Goal: Task Accomplishment & Management: Manage account settings

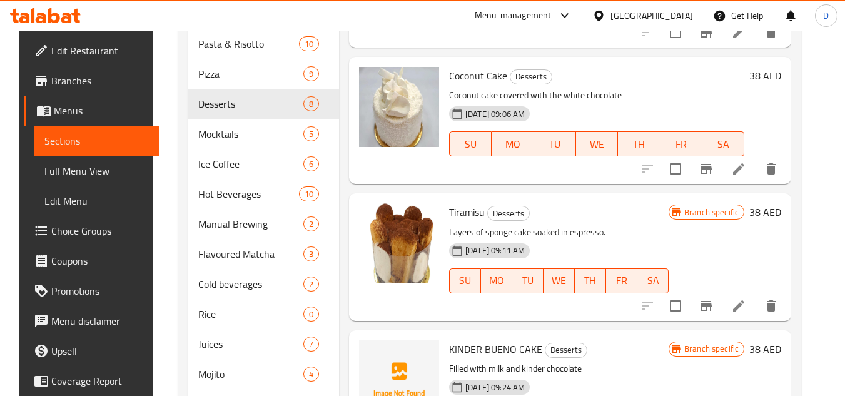
scroll to position [412, 0]
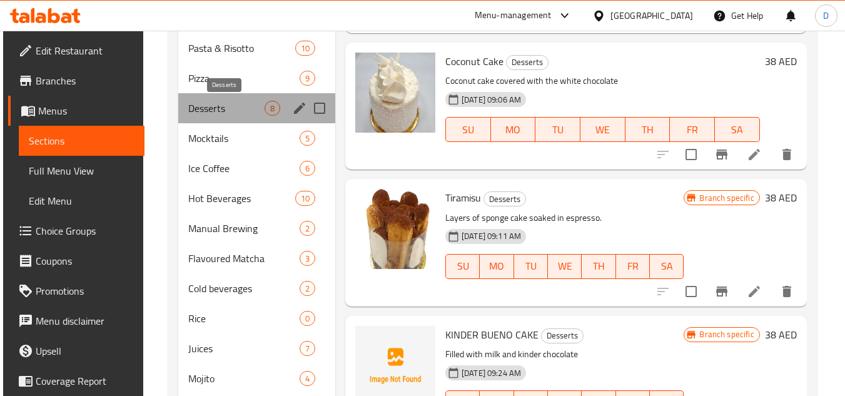
click at [199, 111] on span "Desserts" at bounding box center [226, 108] width 76 height 15
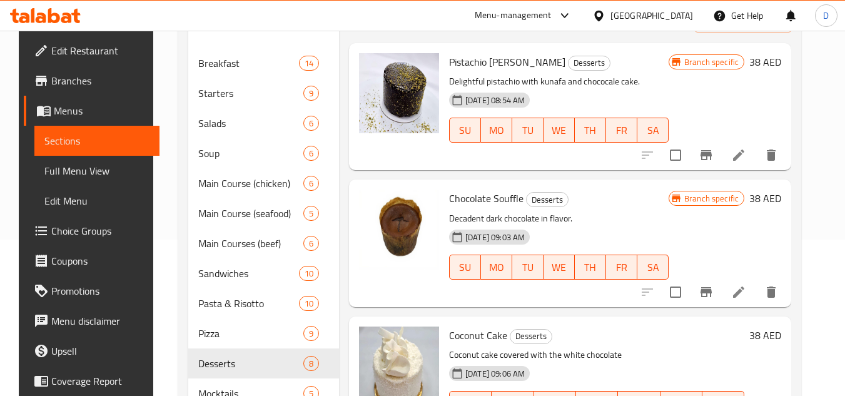
scroll to position [161, 0]
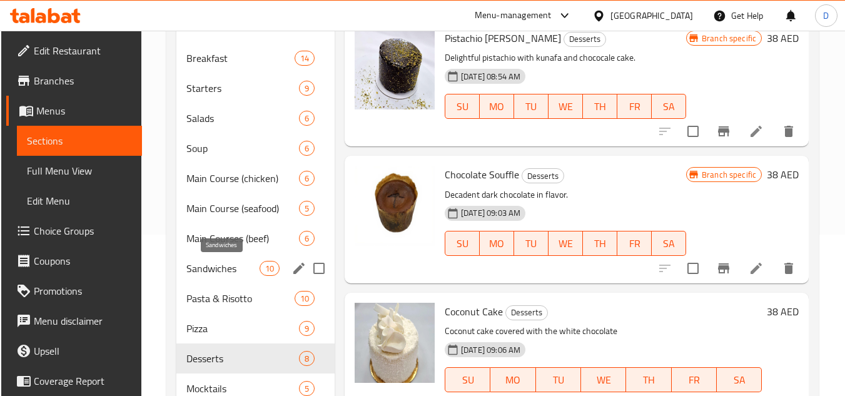
click at [228, 270] on span "Sandwiches" at bounding box center [222, 268] width 73 height 15
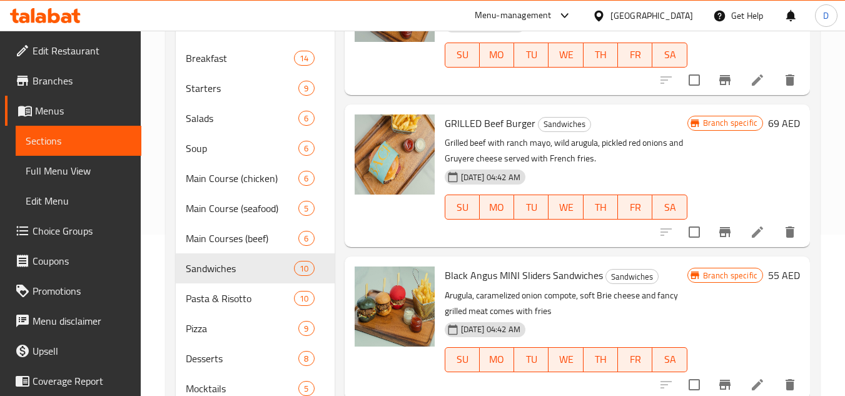
scroll to position [237, 0]
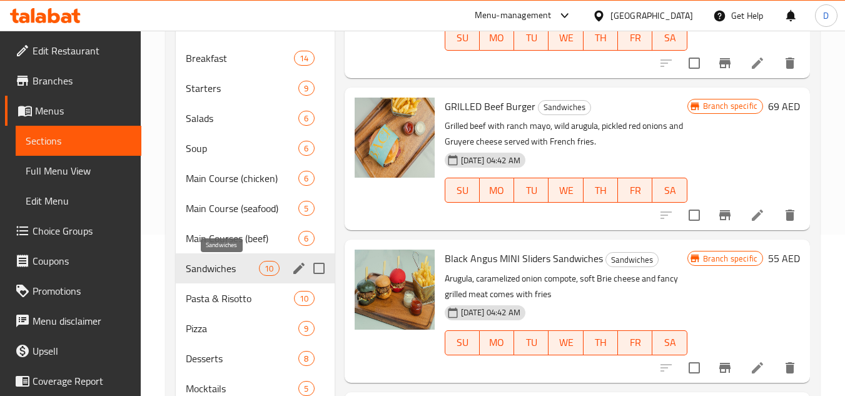
click at [223, 273] on span "Sandwiches" at bounding box center [222, 268] width 73 height 15
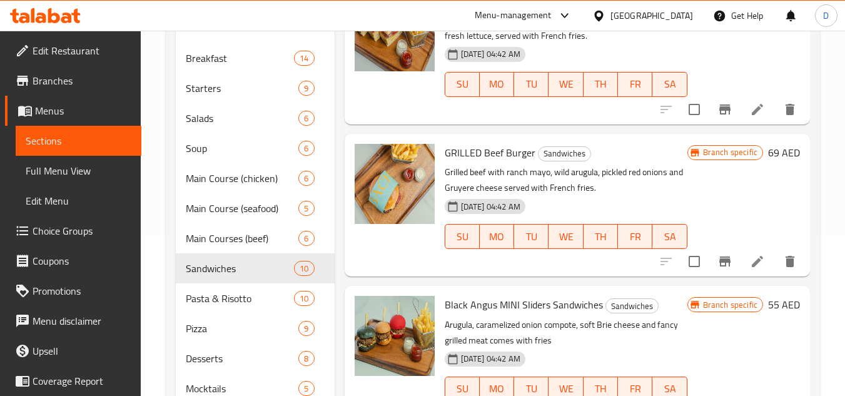
scroll to position [299, 0]
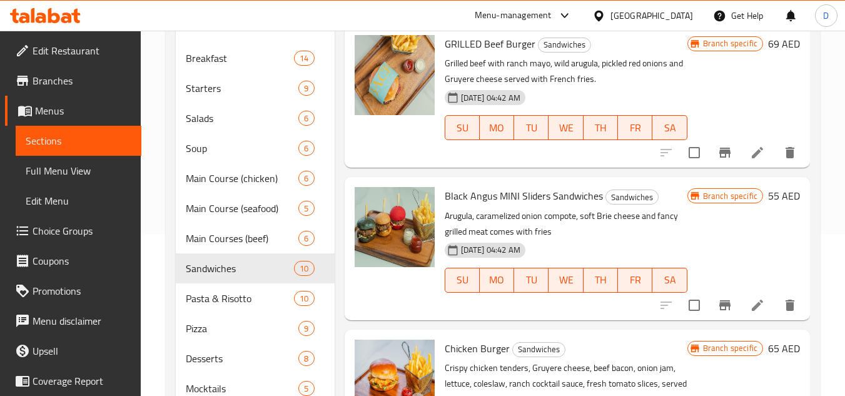
click at [520, 205] on span "Black Angus MINI Sliders Sandwiches" at bounding box center [524, 195] width 158 height 19
click at [506, 205] on span "Black Angus MINI Sliders Sandwiches" at bounding box center [524, 195] width 158 height 19
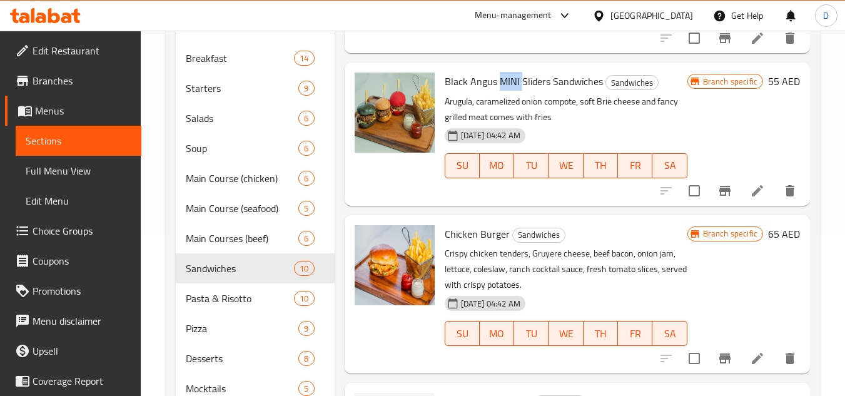
scroll to position [424, 0]
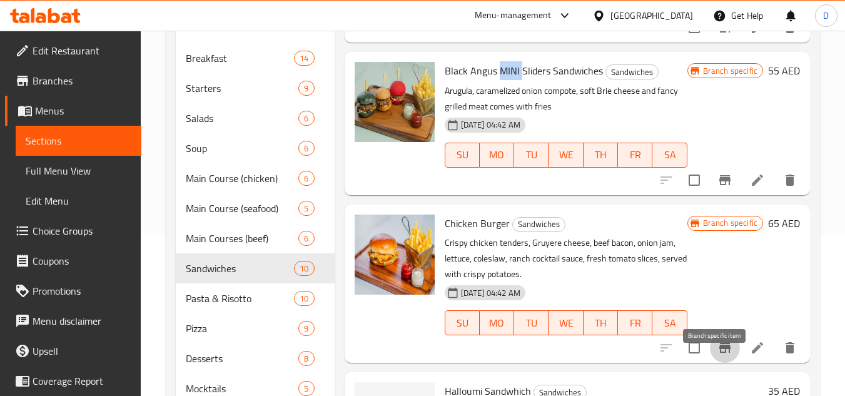
click at [718, 355] on icon "Branch-specific-item" at bounding box center [725, 347] width 15 height 15
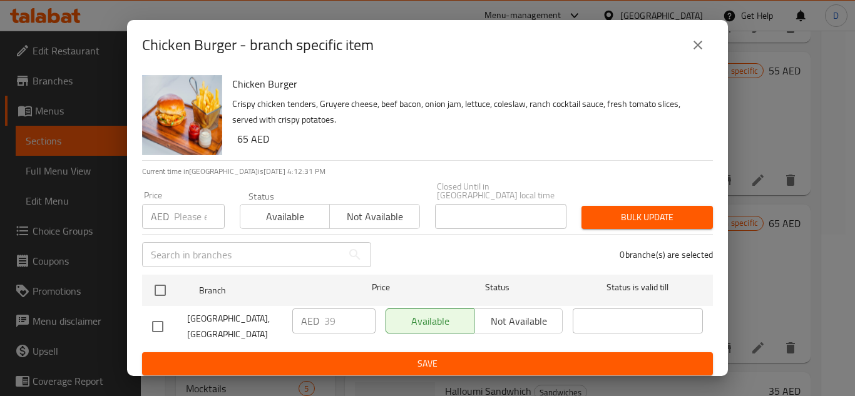
click at [684, 36] on div "Chicken Burger - branch specific item" at bounding box center [427, 45] width 571 height 30
click at [697, 45] on icon "close" at bounding box center [697, 45] width 9 height 9
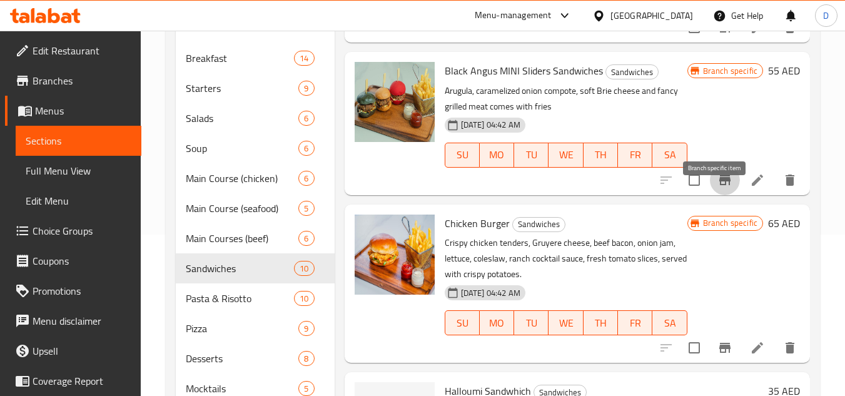
click at [718, 188] on icon "Branch-specific-item" at bounding box center [725, 180] width 15 height 15
click at [631, 232] on h6 "Chicken Burger Sandwiches" at bounding box center [566, 224] width 243 height 18
click at [507, 80] on span "Black Angus MINI Sliders Sandwiches" at bounding box center [524, 70] width 158 height 19
click at [752, 188] on icon at bounding box center [757, 180] width 15 height 15
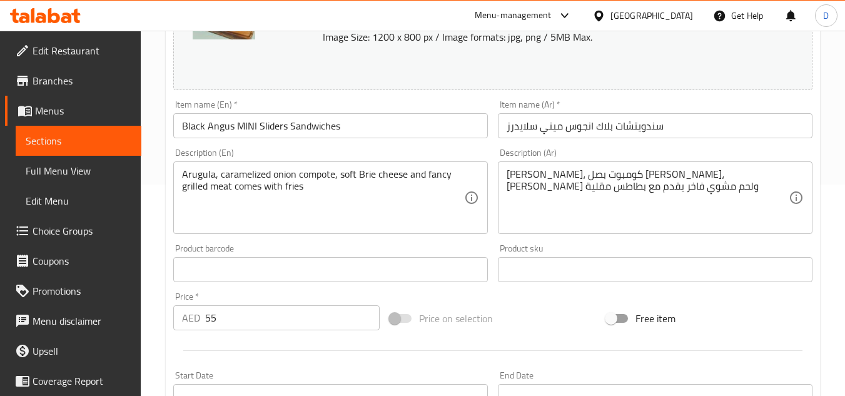
scroll to position [250, 0]
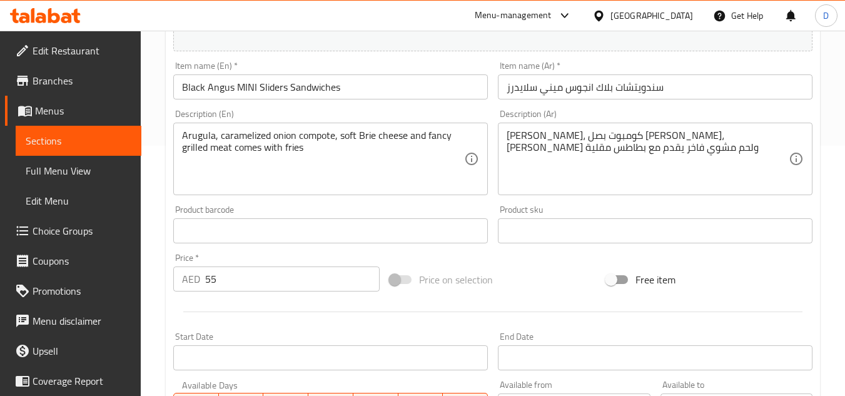
click at [248, 83] on input "Black Angus MINI Sliders Sandwiches" at bounding box center [330, 86] width 315 height 25
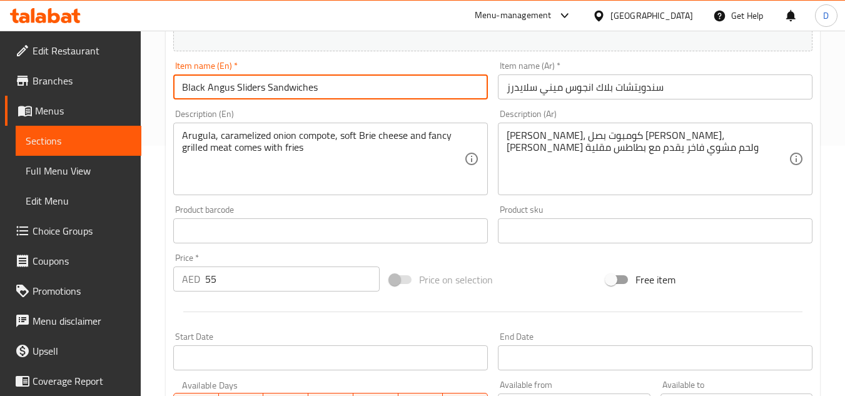
type input "Black Angus Sliders Sandwiches"
click at [554, 89] on input "سندويتشات بلاك انجوس ميني سلايدرز" at bounding box center [655, 86] width 315 height 25
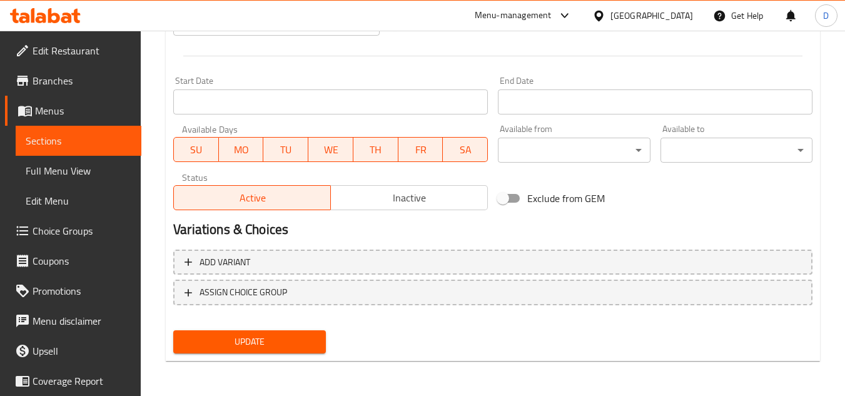
type input "سندويتشات بلاك انجوس سلايدرز"
click at [265, 342] on span "Update" at bounding box center [249, 342] width 132 height 16
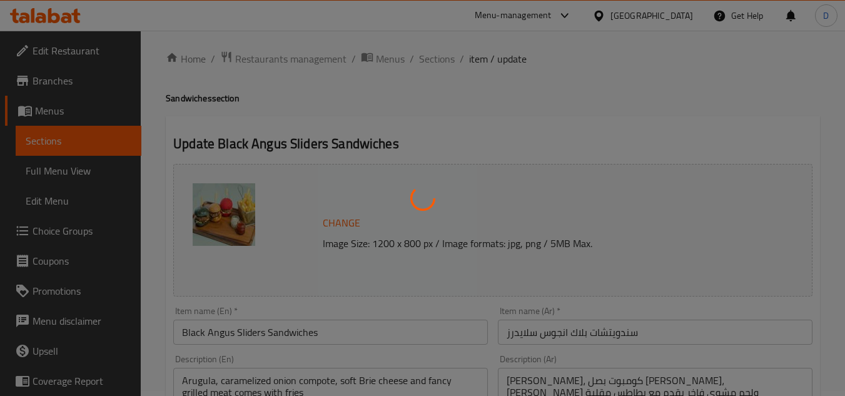
scroll to position [0, 0]
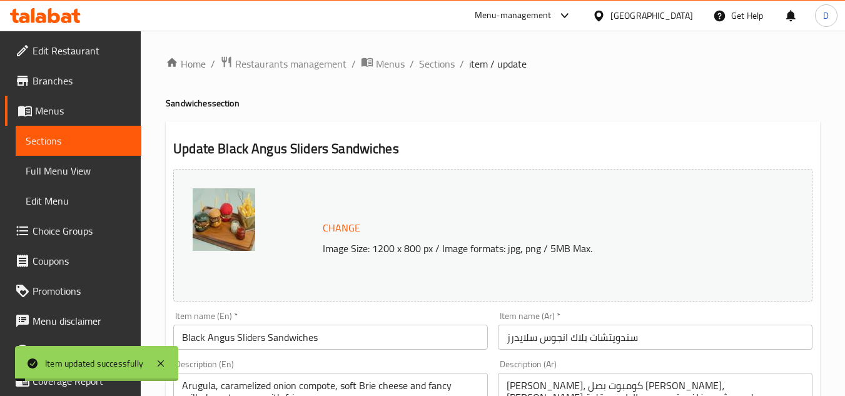
click at [309, 330] on input "Black Angus Sliders Sandwiches" at bounding box center [330, 337] width 315 height 25
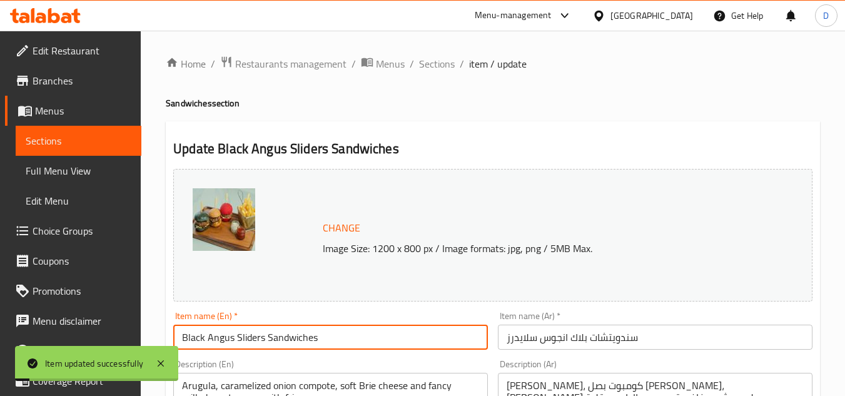
click at [309, 330] on input "Black Angus Sliders Sandwiches" at bounding box center [330, 337] width 315 height 25
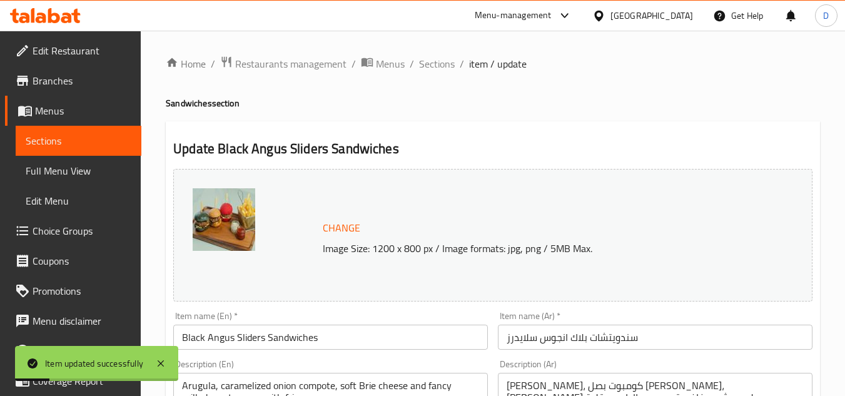
click at [439, 59] on span "Sections" at bounding box center [437, 63] width 36 height 15
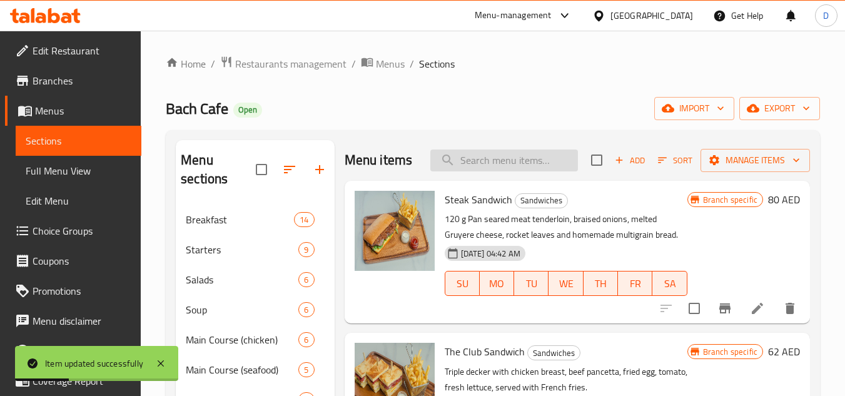
click at [523, 171] on input "search" at bounding box center [505, 161] width 148 height 22
paste input "Black Angus Sliders Sandwiches"
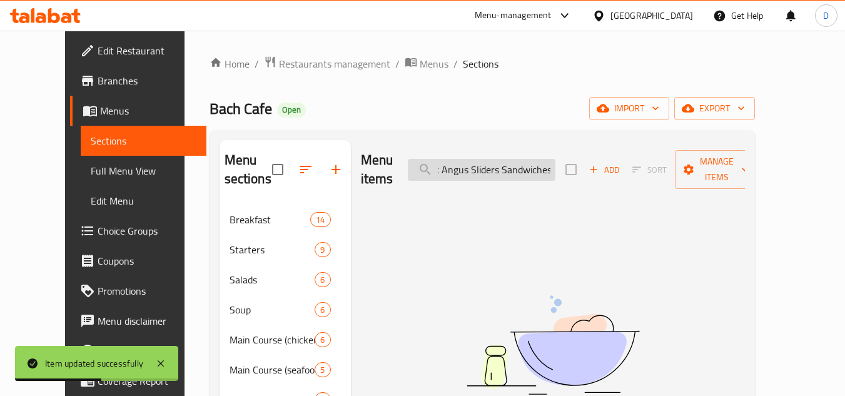
click at [538, 162] on input "Black Angus Sliders Sandwiches" at bounding box center [482, 170] width 148 height 22
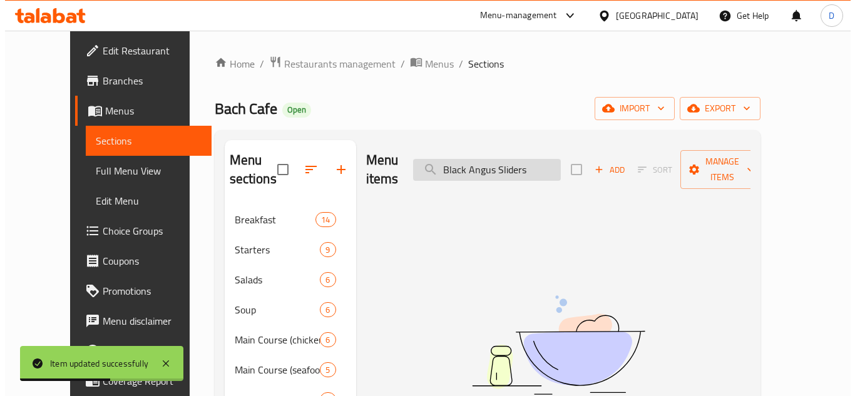
scroll to position [0, 0]
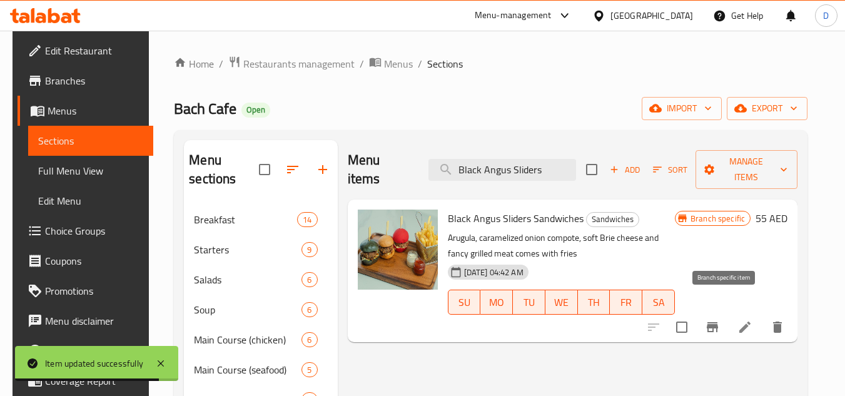
type input "Black Angus Sliders"
click at [718, 320] on icon "Branch-specific-item" at bounding box center [712, 327] width 15 height 15
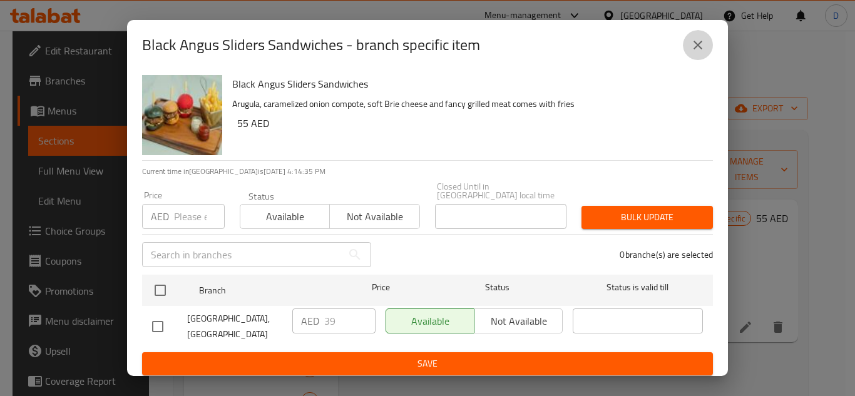
click at [701, 45] on icon "close" at bounding box center [697, 45] width 15 height 15
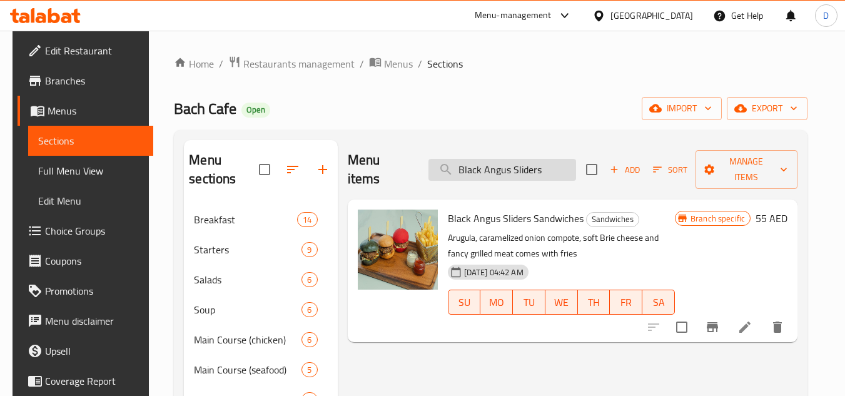
click at [531, 159] on input "Black Angus Sliders" at bounding box center [503, 170] width 148 height 22
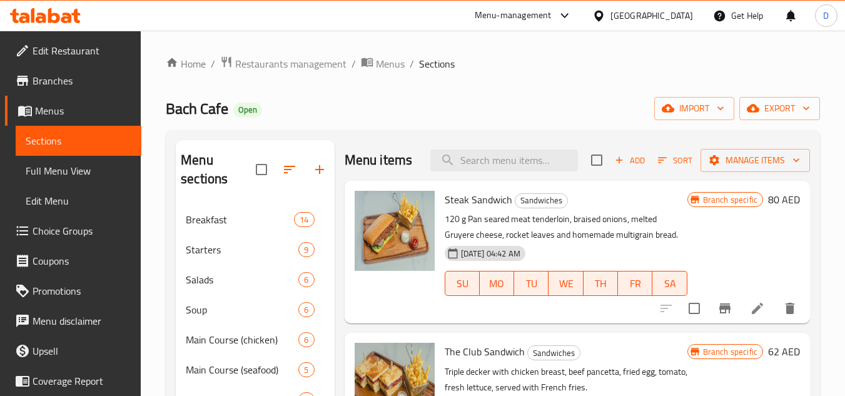
click at [753, 316] on icon at bounding box center [757, 308] width 15 height 15
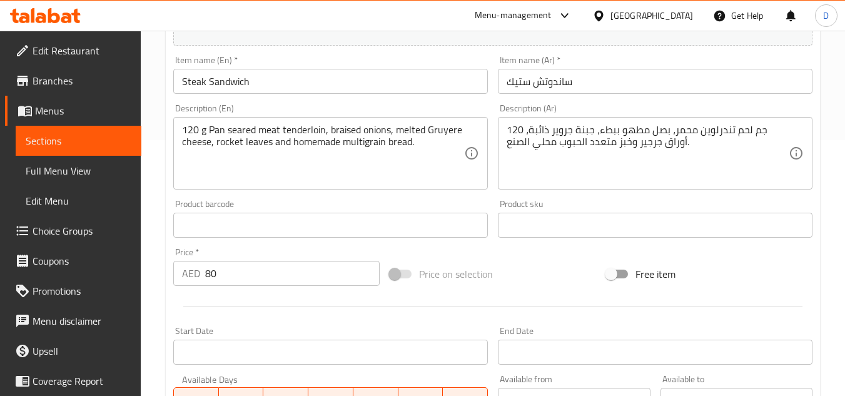
scroll to position [6, 0]
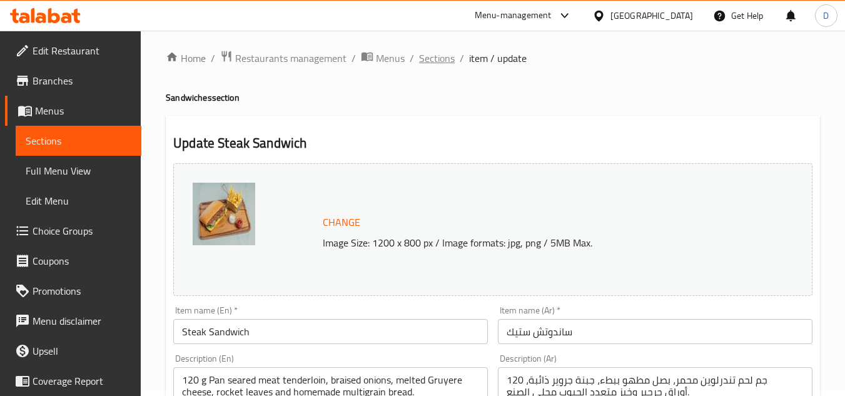
click at [445, 60] on span "Sections" at bounding box center [437, 58] width 36 height 15
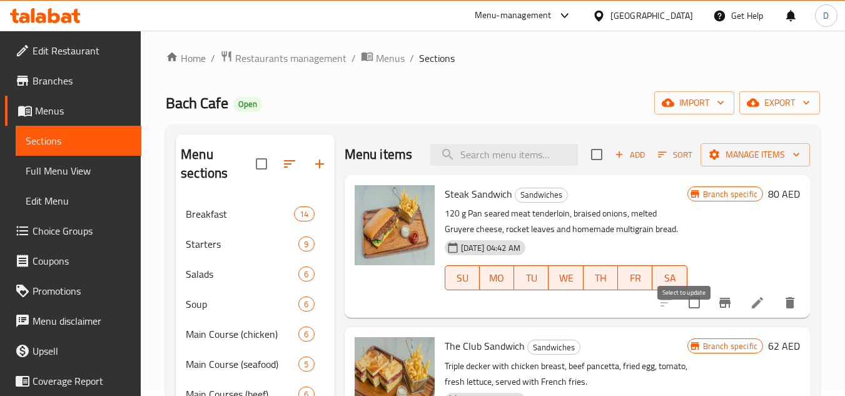
click at [686, 316] on input "checkbox" at bounding box center [694, 303] width 26 height 26
click at [683, 316] on input "checkbox" at bounding box center [694, 303] width 26 height 26
checkbox input "false"
click at [752, 310] on icon at bounding box center [757, 302] width 15 height 15
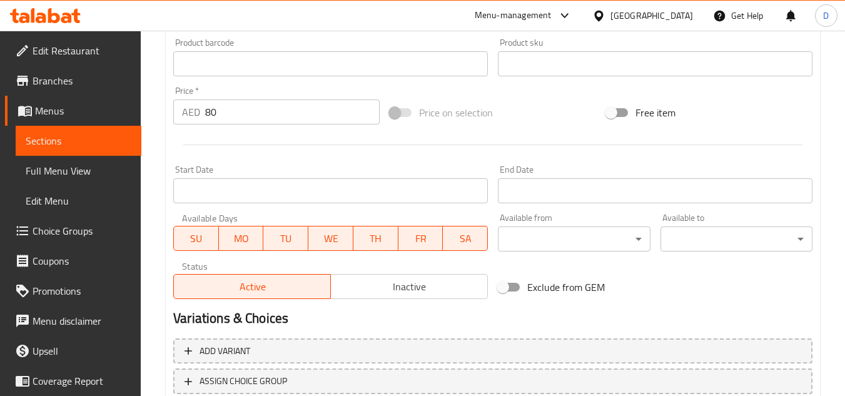
scroll to position [438, 0]
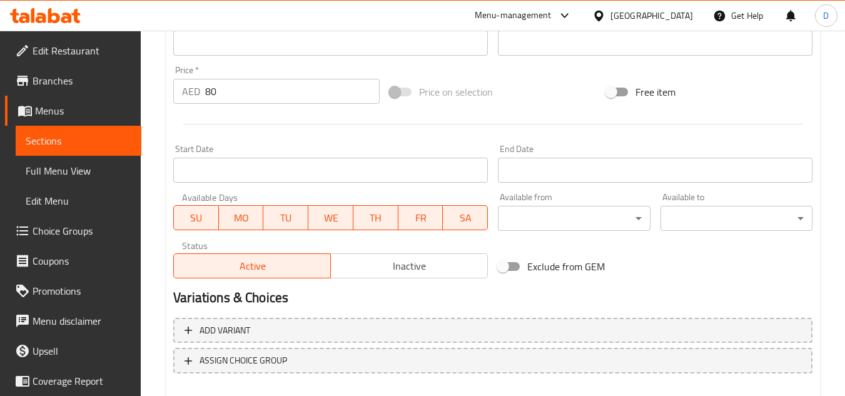
click at [417, 253] on div "Active Inactive" at bounding box center [330, 260] width 315 height 38
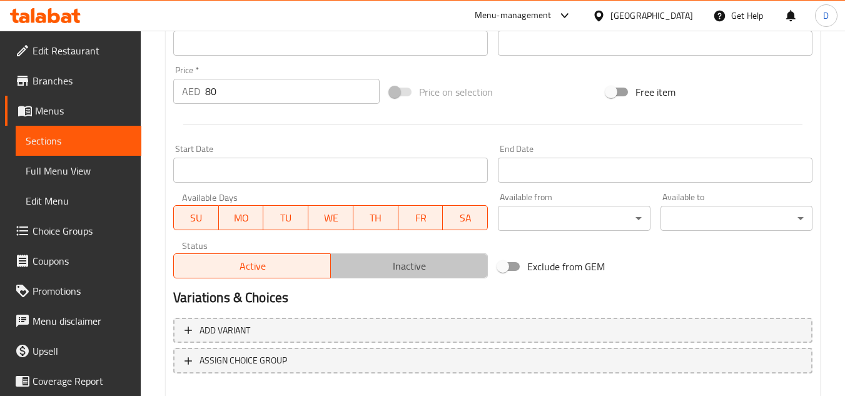
click at [407, 255] on button "Inactive" at bounding box center [409, 265] width 158 height 25
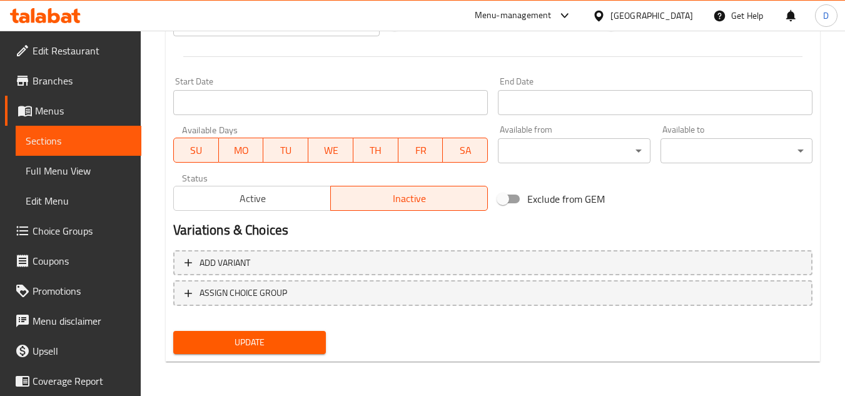
scroll to position [506, 0]
click at [272, 325] on div "Add variant ASSIGN CHOICE GROUP" at bounding box center [493, 285] width 650 height 81
drag, startPoint x: 277, startPoint y: 356, endPoint x: 300, endPoint y: 337, distance: 30.3
click at [277, 353] on div "Update" at bounding box center [249, 341] width 162 height 33
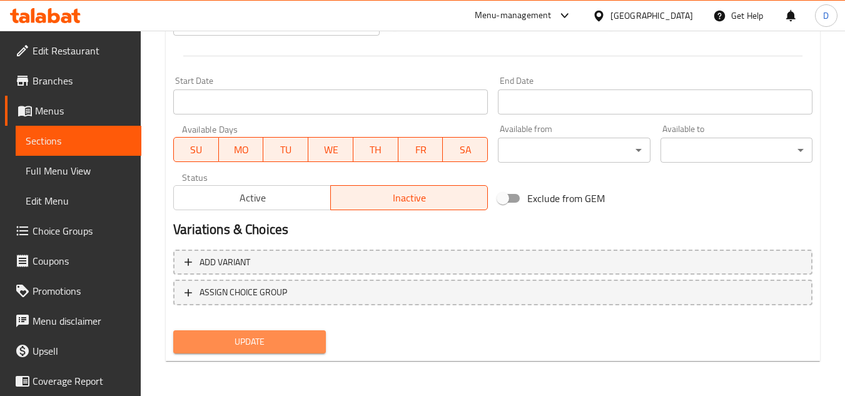
click at [284, 339] on span "Update" at bounding box center [249, 342] width 132 height 16
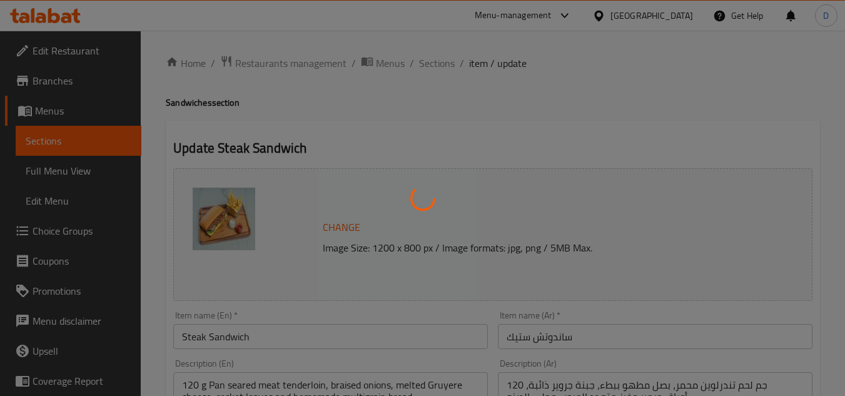
scroll to position [0, 0]
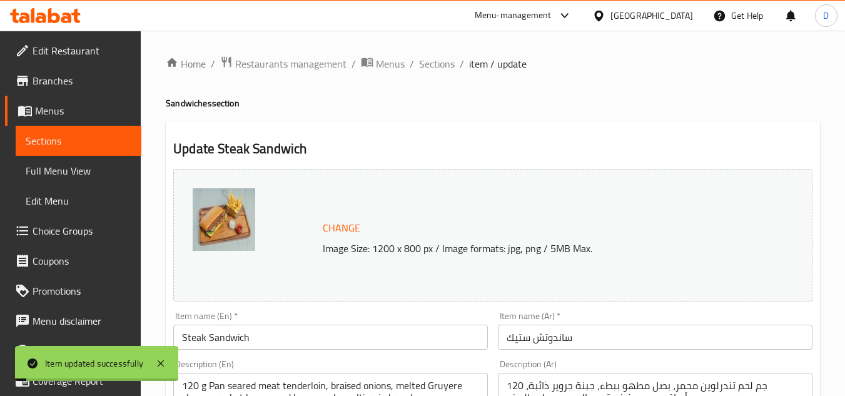
click at [231, 341] on input "Steak Sandwich" at bounding box center [330, 337] width 315 height 25
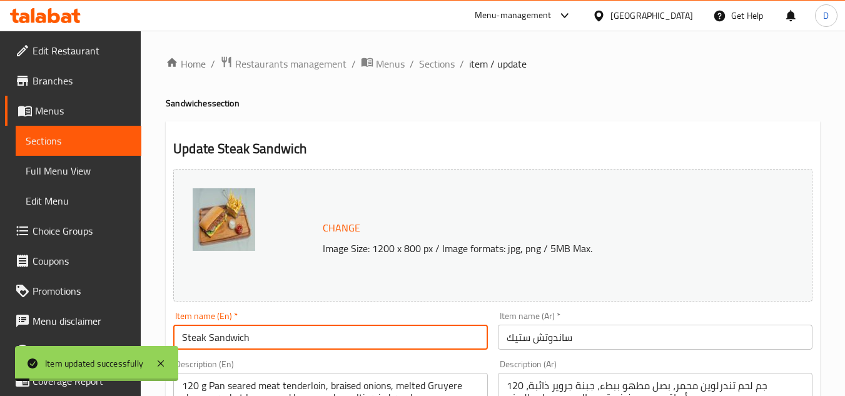
click at [231, 341] on input "Steak Sandwich" at bounding box center [330, 337] width 315 height 25
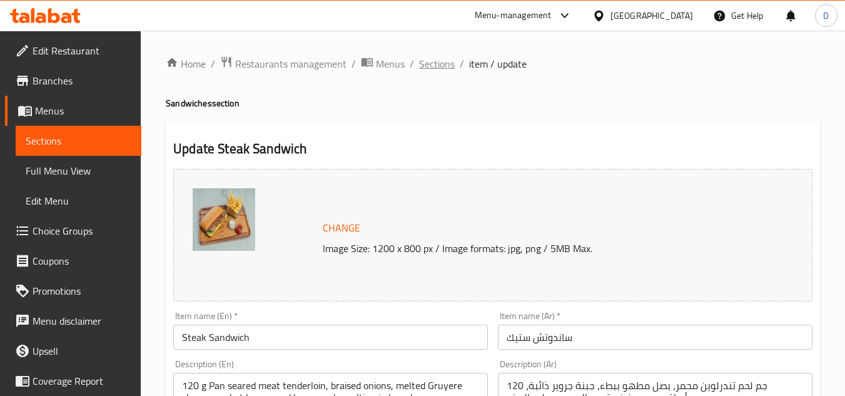
click at [437, 67] on span "Sections" at bounding box center [437, 63] width 36 height 15
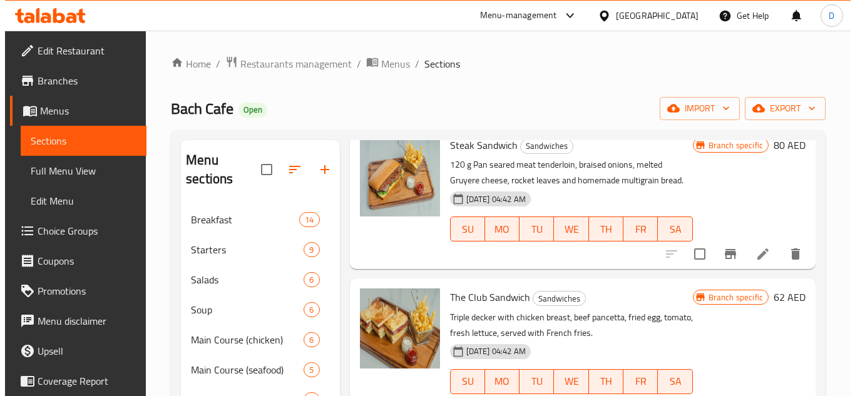
scroll to position [125, 0]
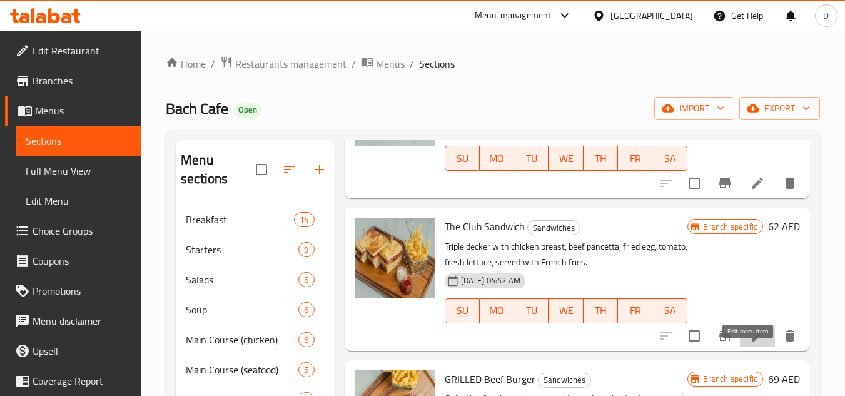
click at [750, 344] on icon at bounding box center [757, 336] width 15 height 15
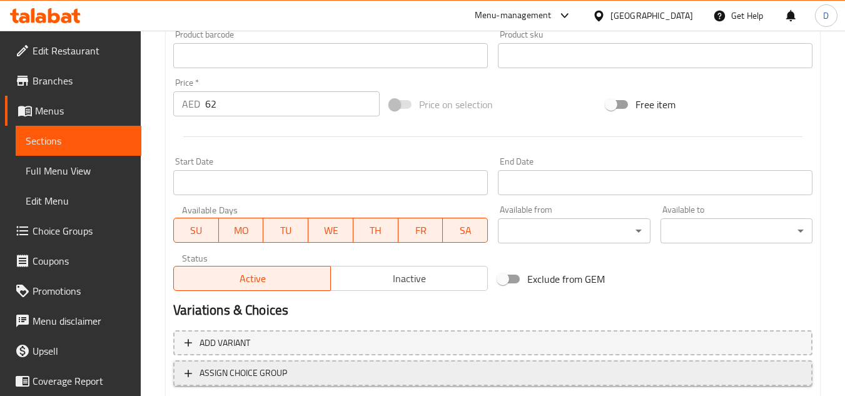
scroll to position [506, 0]
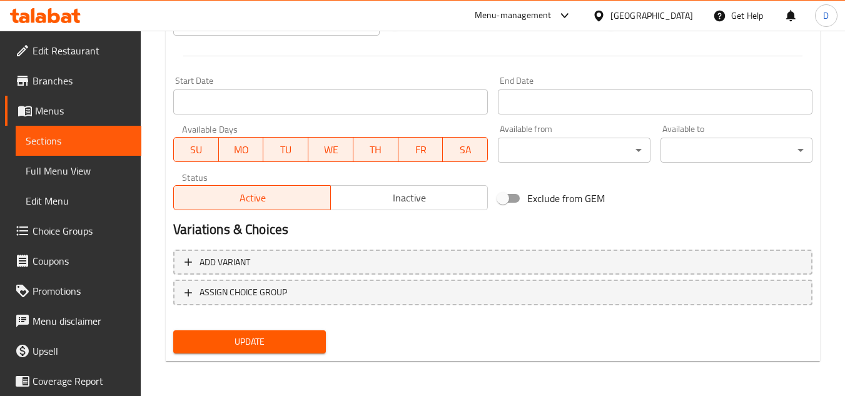
click at [374, 192] on span "Inactive" at bounding box center [409, 198] width 147 height 18
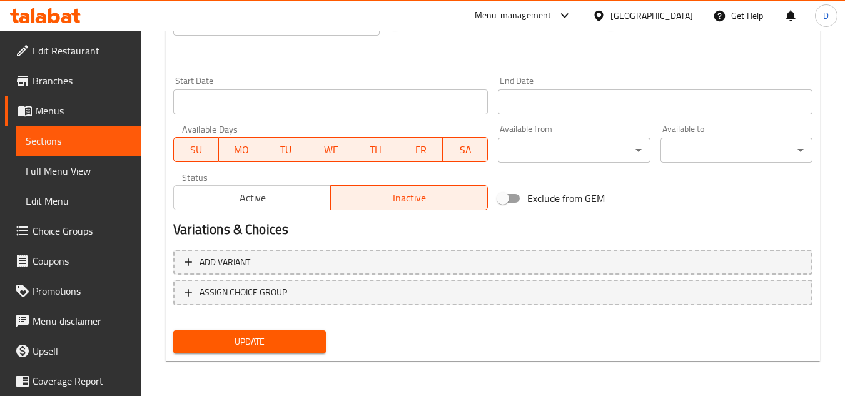
click at [269, 342] on span "Update" at bounding box center [249, 342] width 132 height 16
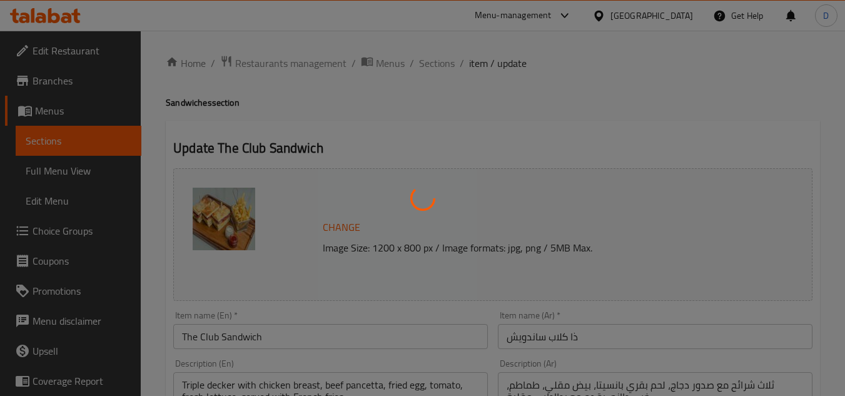
scroll to position [0, 0]
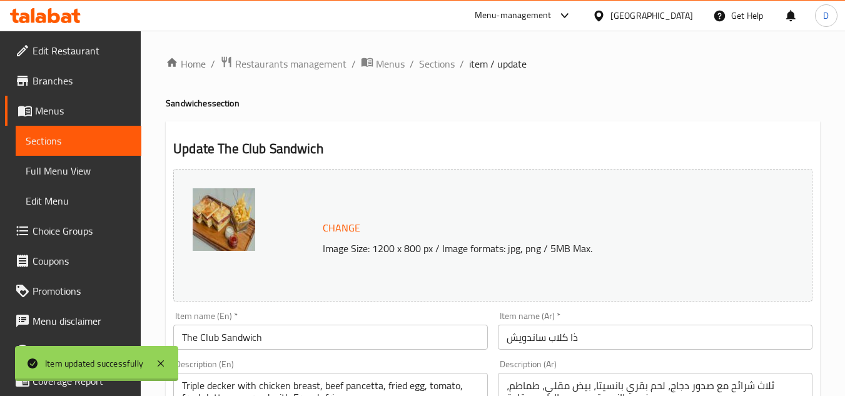
click at [228, 338] on div at bounding box center [422, 198] width 845 height 396
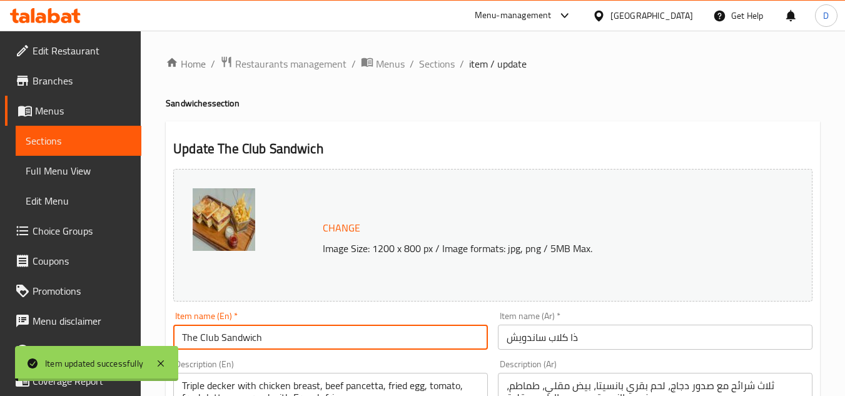
click at [228, 338] on input "The Club Sandwich" at bounding box center [330, 337] width 315 height 25
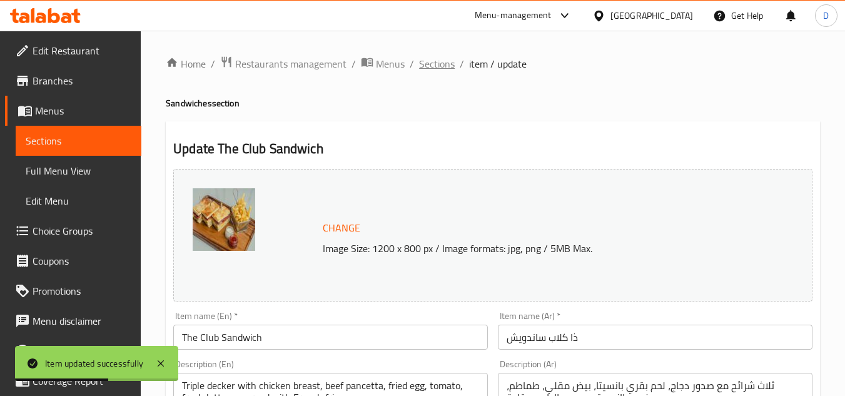
click at [441, 64] on span "Sections" at bounding box center [437, 63] width 36 height 15
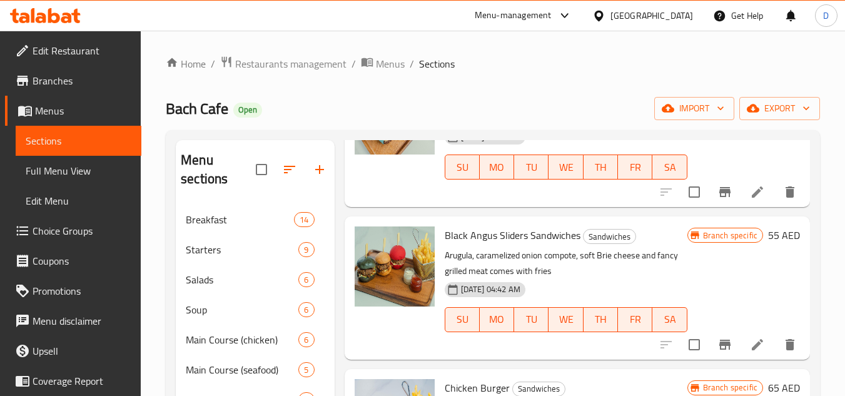
scroll to position [438, 0]
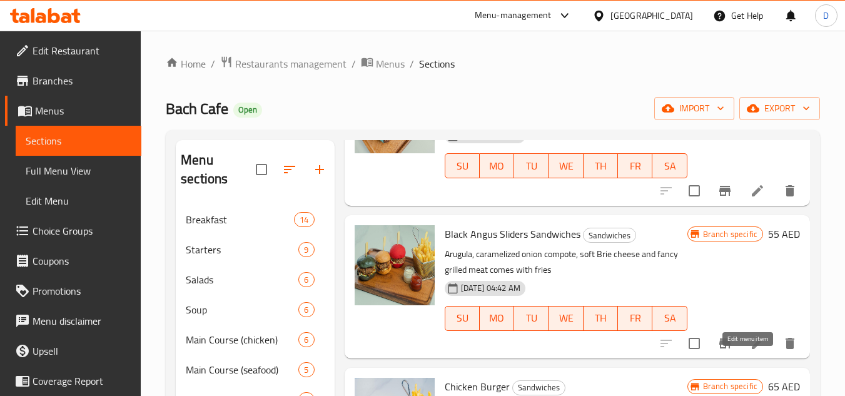
click at [752, 349] on icon at bounding box center [757, 343] width 11 height 11
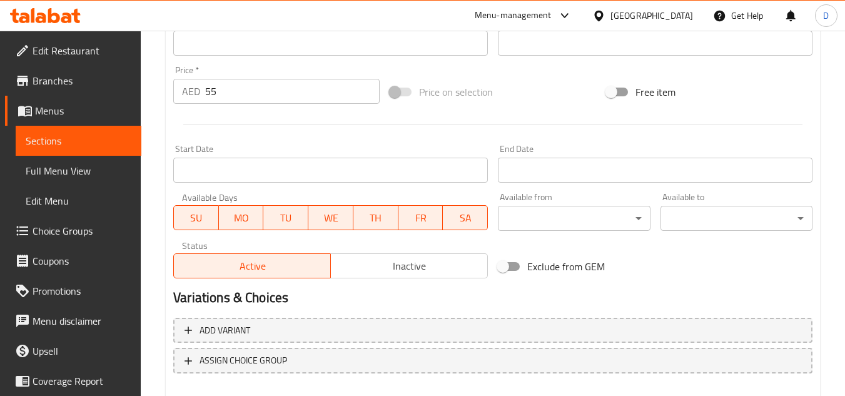
scroll to position [506, 0]
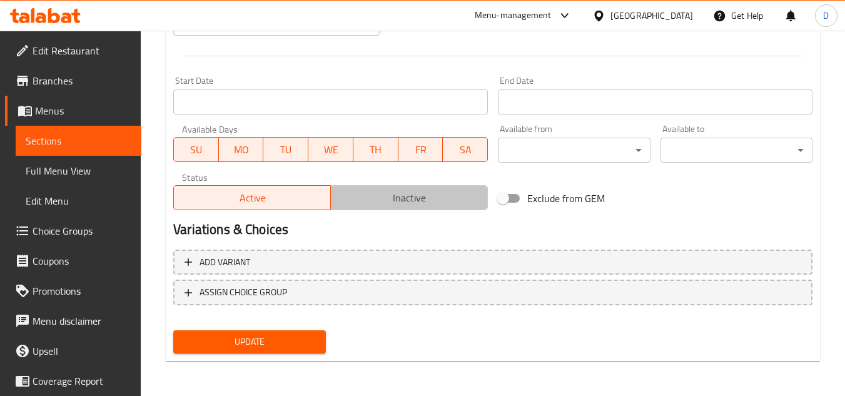
click at [427, 203] on span "Inactive" at bounding box center [409, 198] width 147 height 18
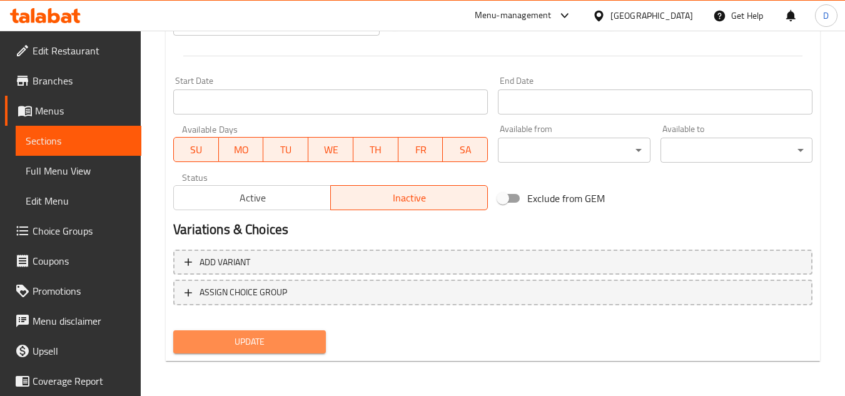
click at [270, 341] on span "Update" at bounding box center [249, 342] width 132 height 16
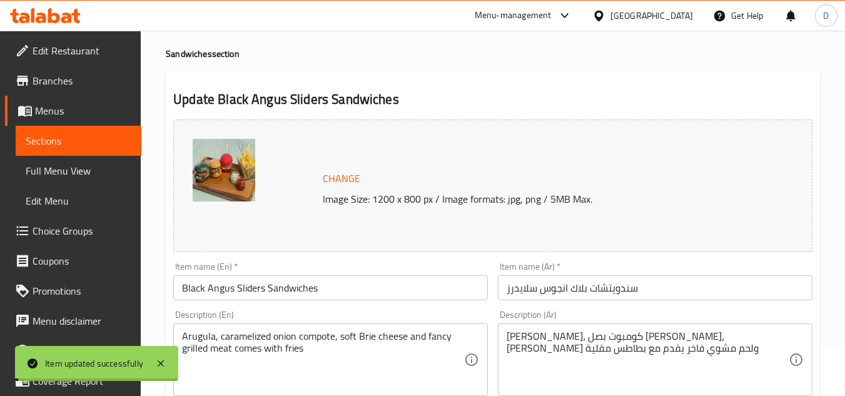
scroll to position [125, 0]
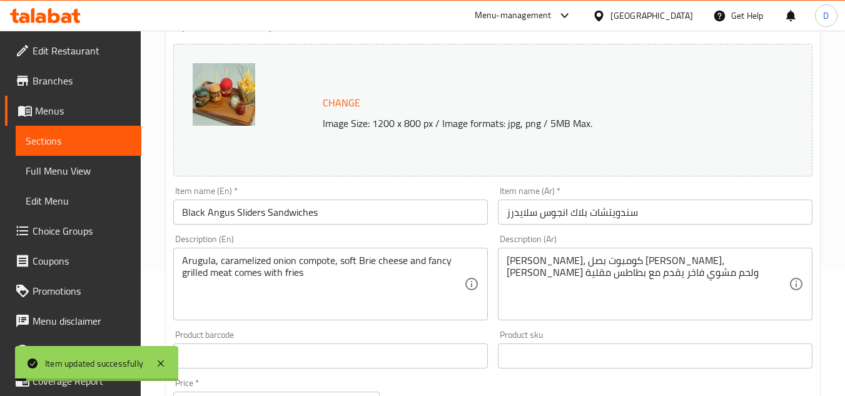
click at [275, 220] on input "Black Angus Sliders Sandwiches" at bounding box center [330, 212] width 315 height 25
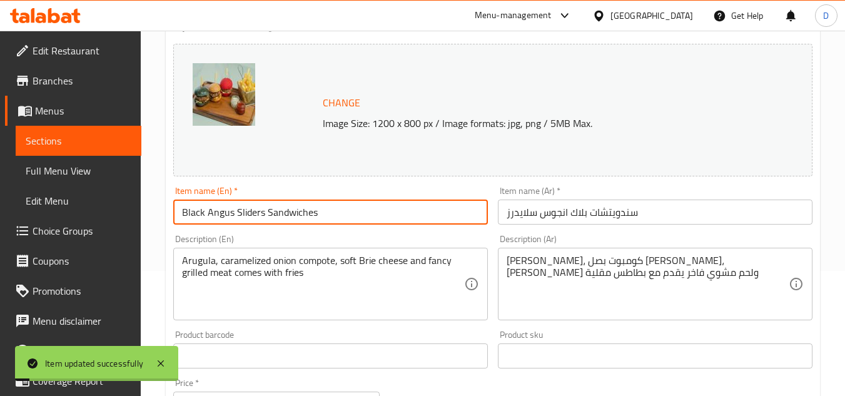
click at [275, 220] on input "Black Angus Sliders Sandwiches" at bounding box center [330, 212] width 315 height 25
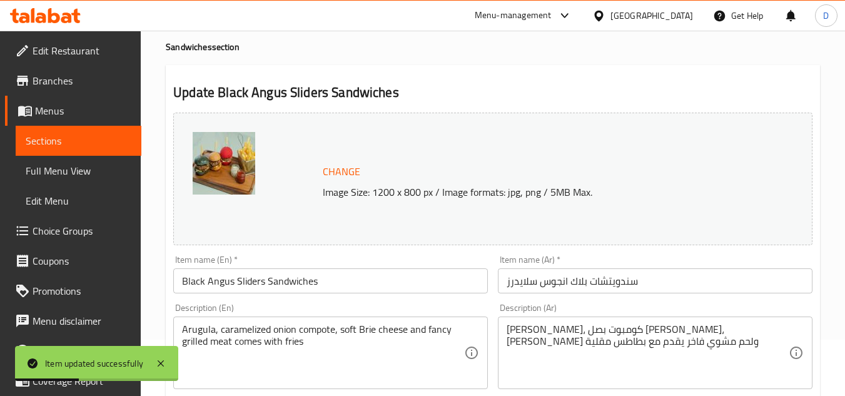
scroll to position [0, 0]
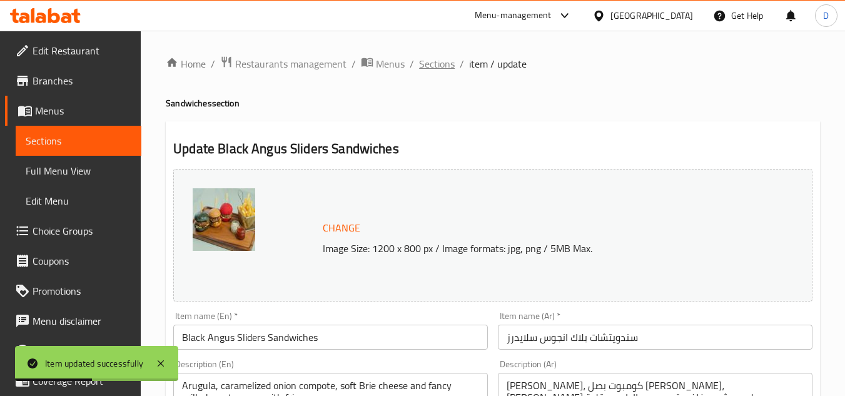
click at [436, 60] on span "Sections" at bounding box center [437, 63] width 36 height 15
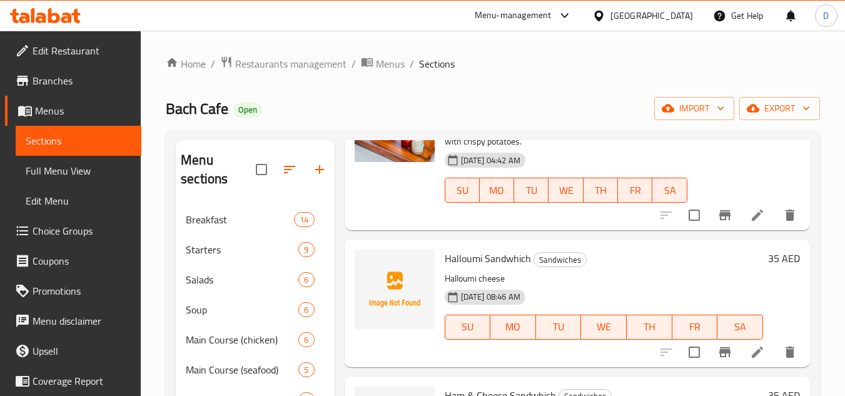
scroll to position [786, 0]
click at [469, 258] on span "Halloumi Sandwhich" at bounding box center [488, 258] width 86 height 19
copy h6 "Halloumi Sandwhich"
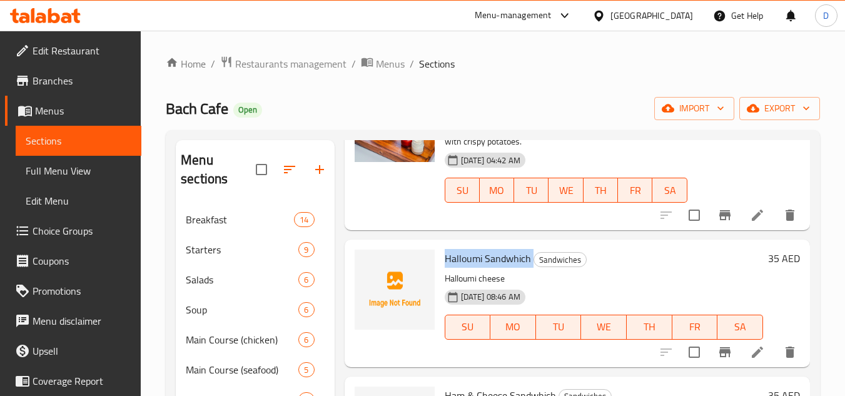
click at [753, 349] on icon at bounding box center [757, 352] width 11 height 11
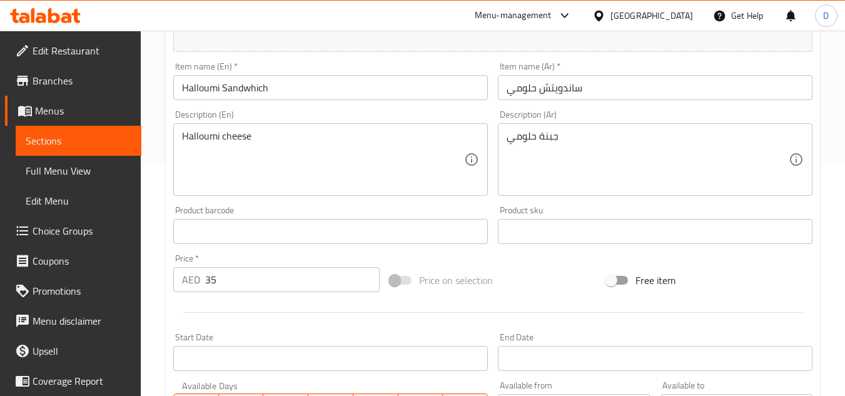
scroll to position [313, 0]
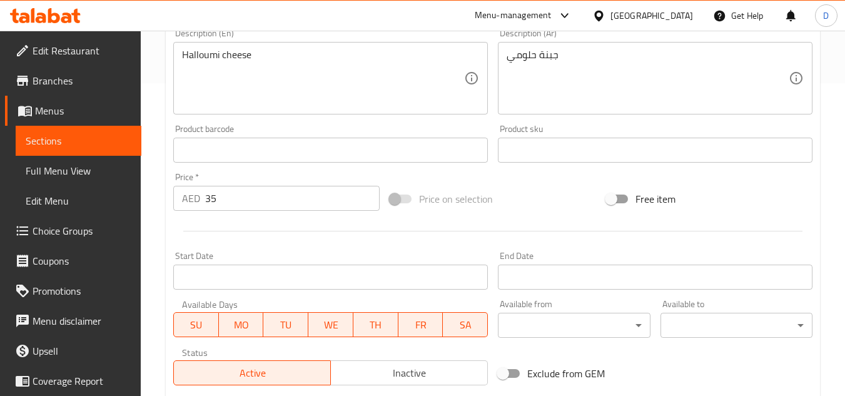
click at [353, 359] on div "Active Inactive" at bounding box center [330, 367] width 315 height 38
click at [384, 377] on span "Inactive" at bounding box center [409, 373] width 147 height 18
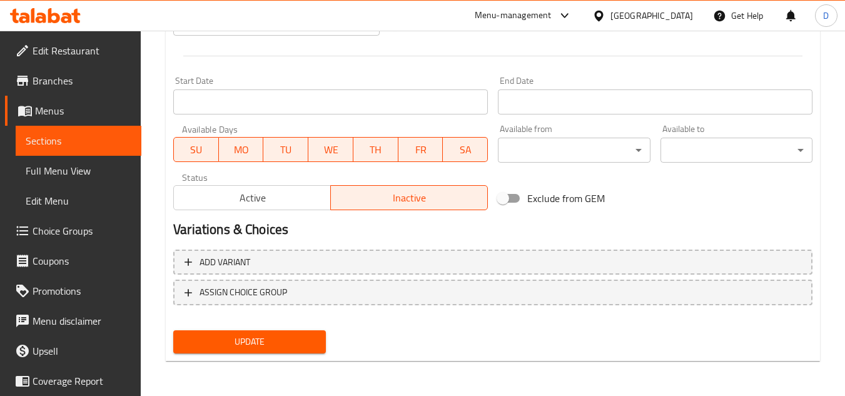
click at [217, 334] on button "Update" at bounding box center [249, 341] width 152 height 23
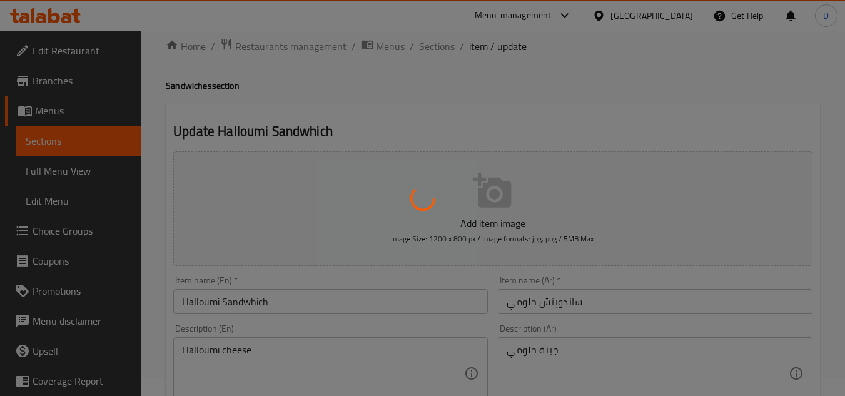
scroll to position [0, 0]
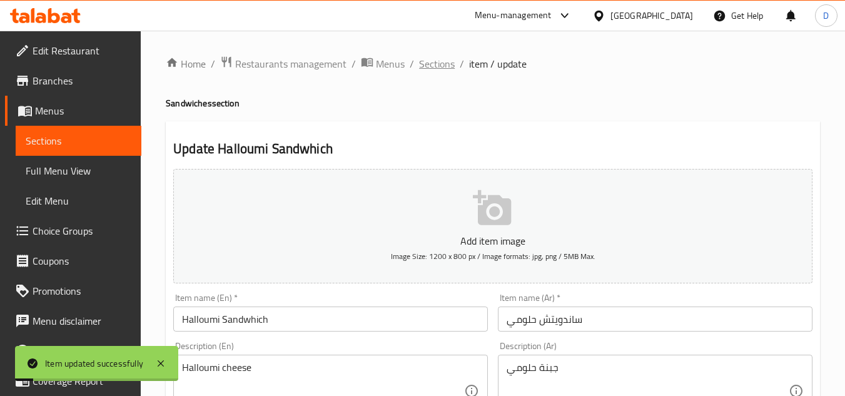
click at [439, 64] on span "Sections" at bounding box center [437, 63] width 36 height 15
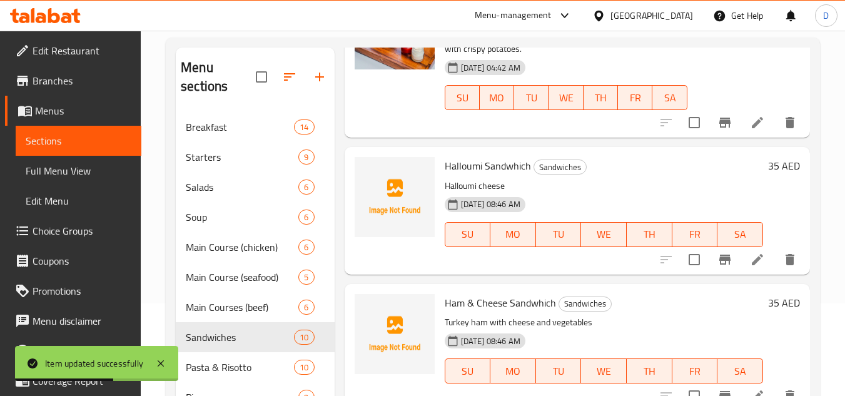
scroll to position [125, 0]
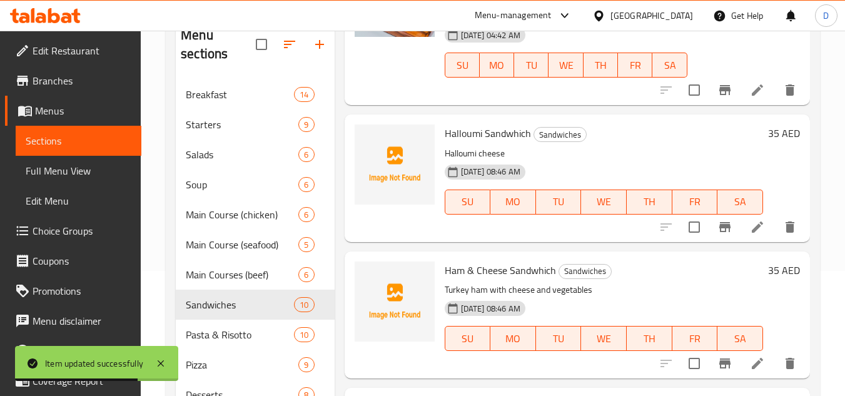
click at [524, 268] on span "Ham & Cheese Sandwhich" at bounding box center [500, 270] width 111 height 19
copy h6 "Ham & Cheese Sandwhich"
click at [750, 360] on icon at bounding box center [757, 363] width 15 height 15
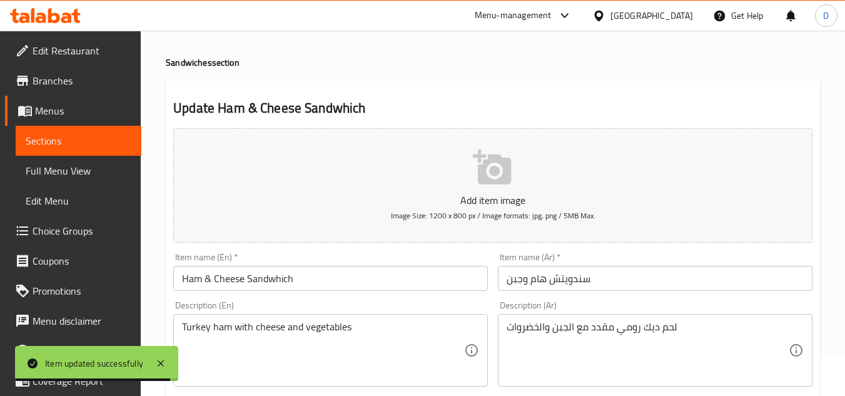
scroll to position [63, 0]
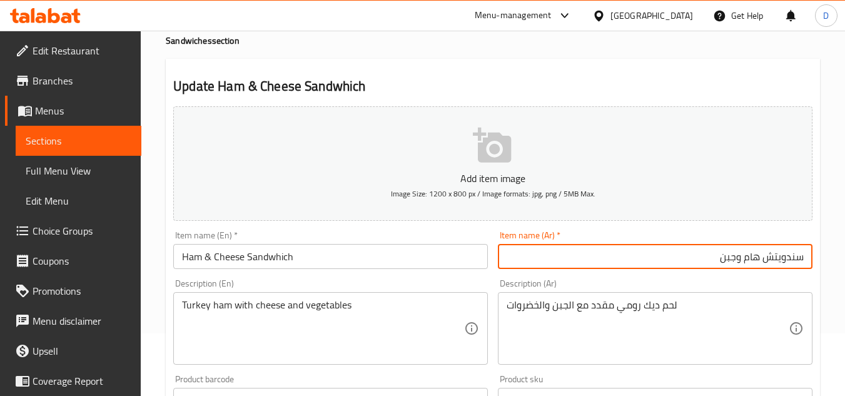
click at [667, 253] on input "سندويتش هام وجبن" at bounding box center [655, 256] width 315 height 25
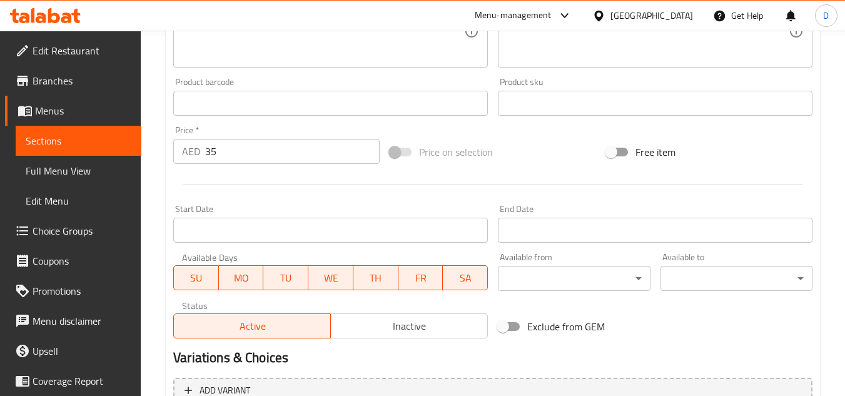
scroll to position [375, 0]
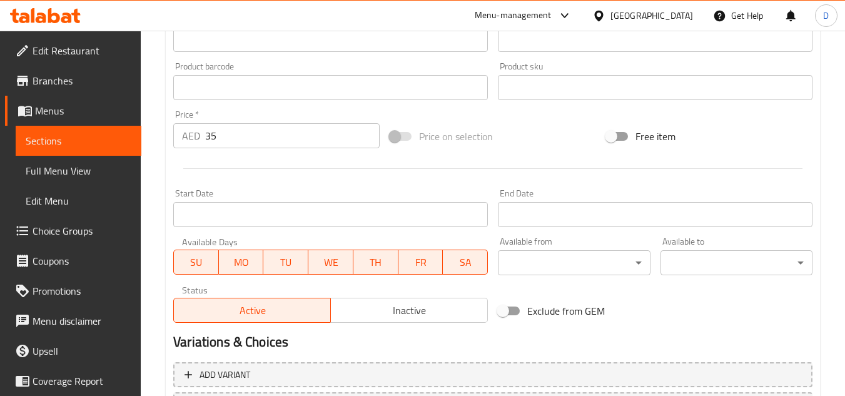
click at [425, 305] on span "Inactive" at bounding box center [409, 311] width 147 height 18
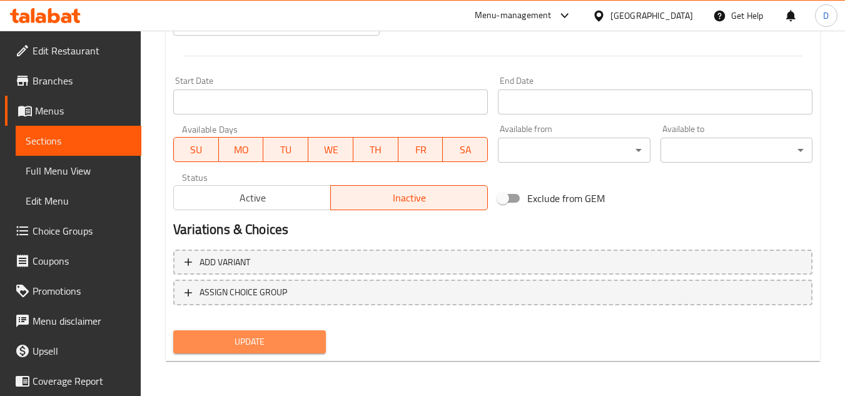
click at [305, 342] on span "Update" at bounding box center [249, 342] width 132 height 16
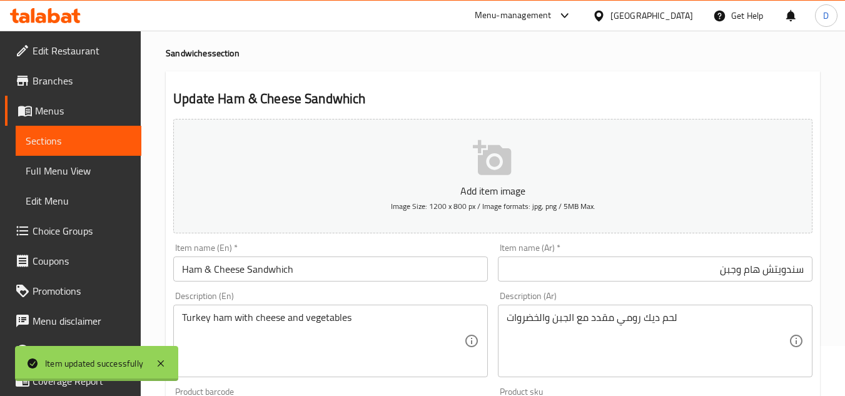
scroll to position [0, 0]
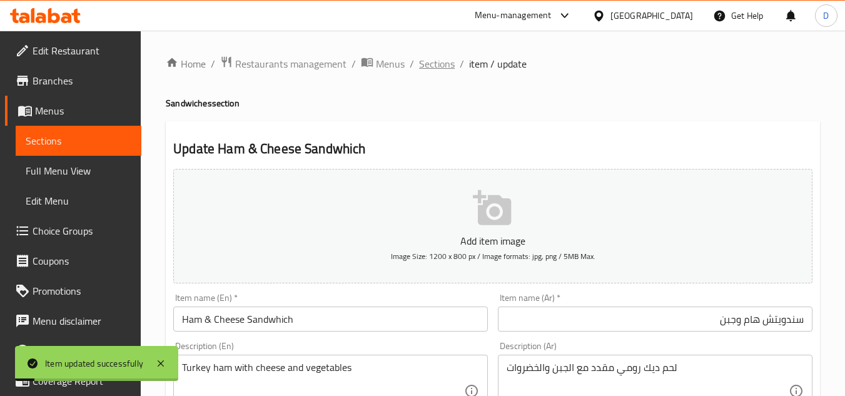
click at [440, 67] on span "Sections" at bounding box center [437, 63] width 36 height 15
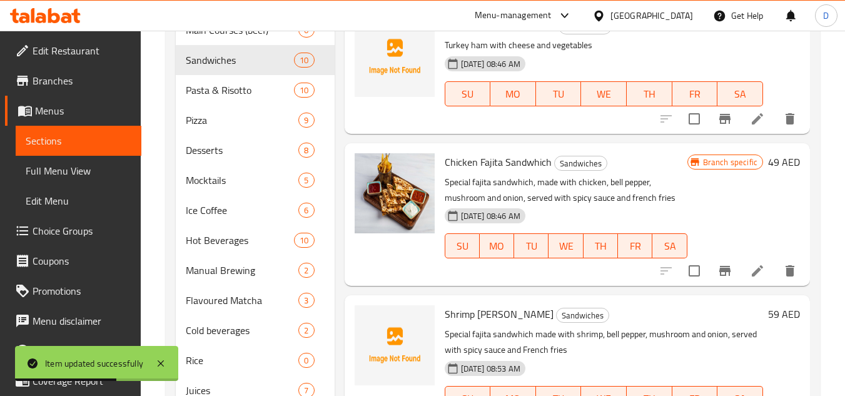
scroll to position [438, 0]
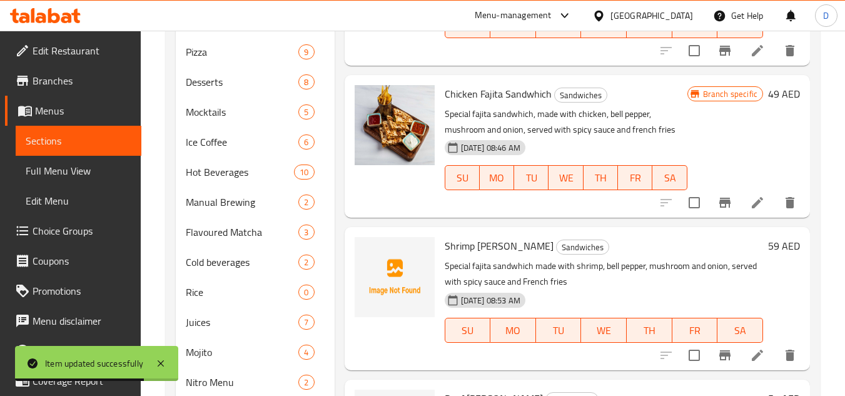
click at [492, 252] on span "Shrimp [PERSON_NAME]" at bounding box center [499, 246] width 109 height 19
copy h6 "Shrimp [PERSON_NAME]"
click at [748, 345] on li at bounding box center [757, 355] width 35 height 23
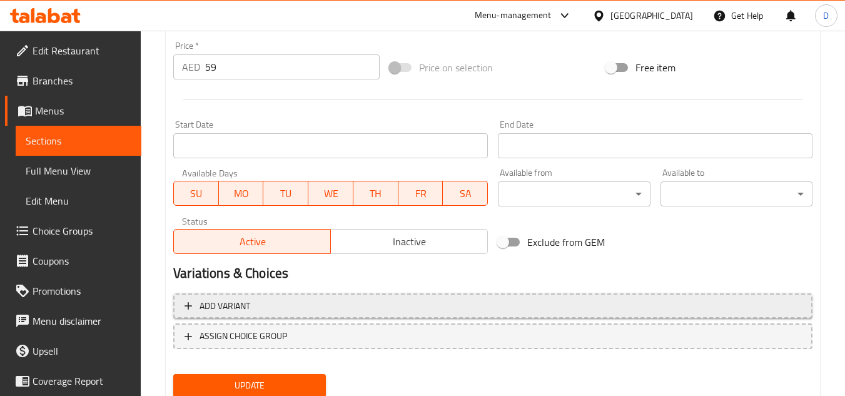
scroll to position [488, 0]
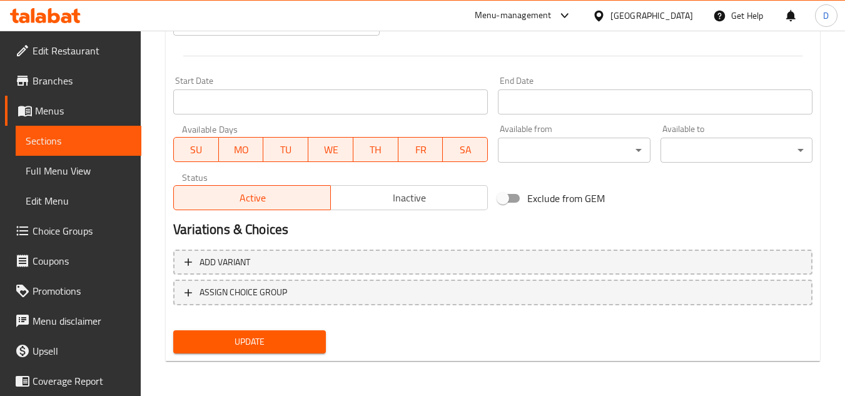
click at [389, 193] on span "Inactive" at bounding box center [409, 198] width 147 height 18
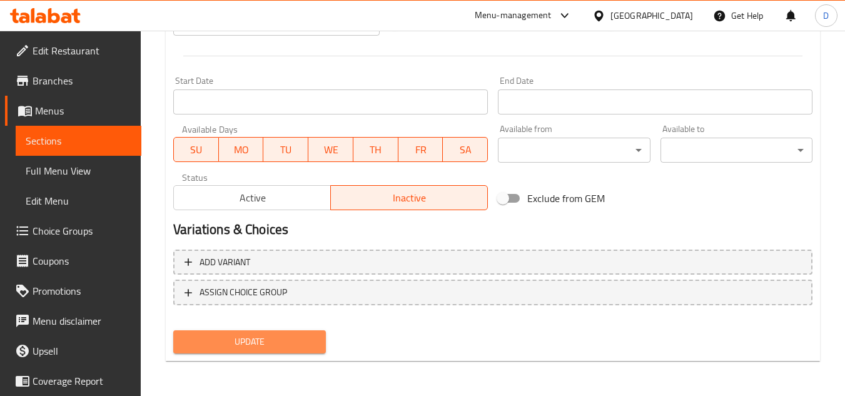
click at [267, 352] on button "Update" at bounding box center [249, 341] width 152 height 23
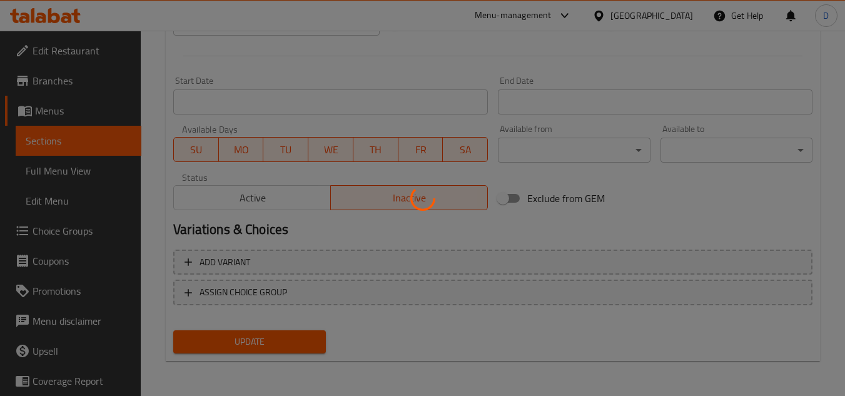
click at [278, 343] on div at bounding box center [422, 198] width 845 height 396
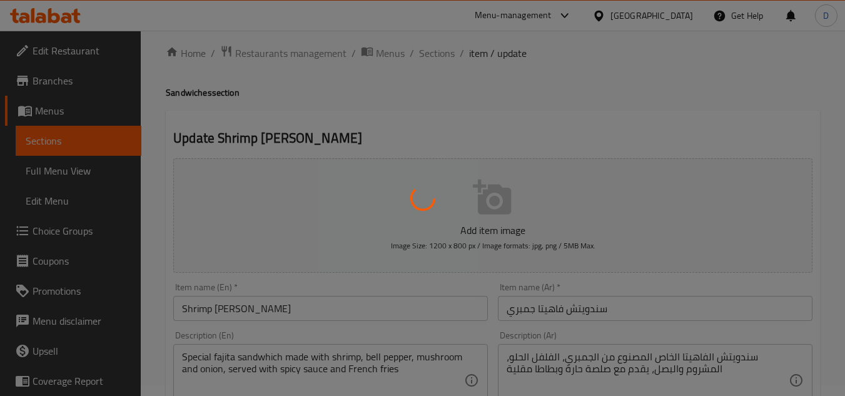
scroll to position [0, 0]
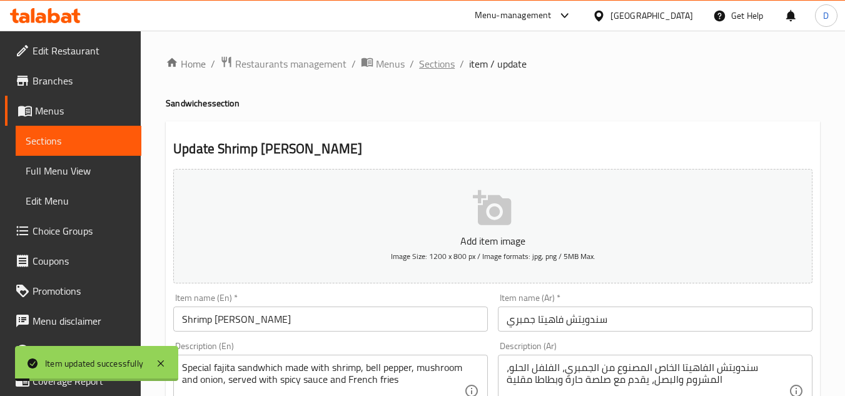
click at [432, 68] on span "Sections" at bounding box center [437, 63] width 36 height 15
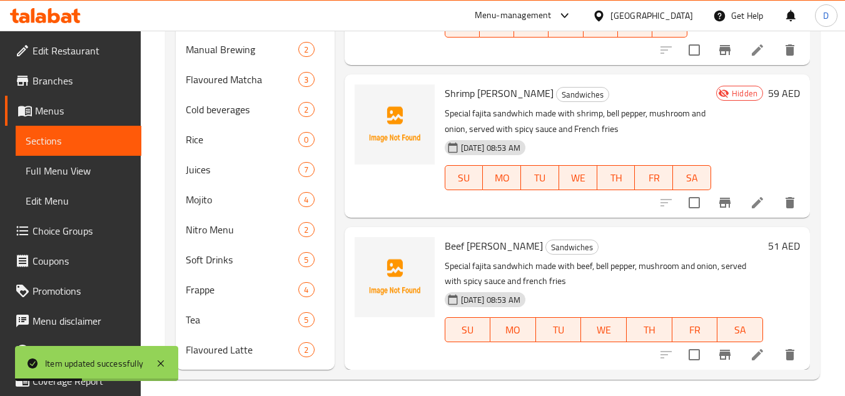
scroll to position [599, 0]
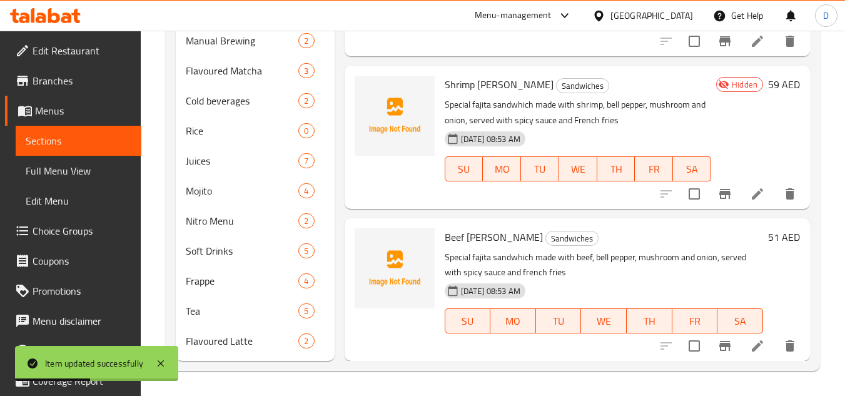
click at [460, 233] on span "Beef [PERSON_NAME]" at bounding box center [494, 237] width 98 height 19
copy h6 "Beef [PERSON_NAME]"
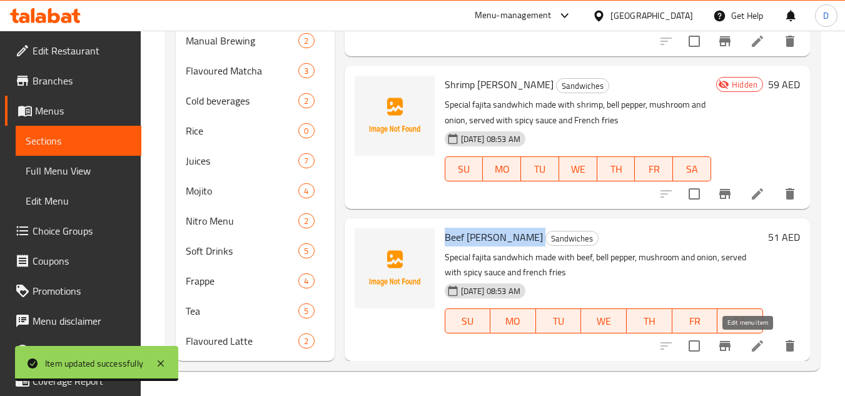
click at [752, 344] on icon at bounding box center [757, 345] width 11 height 11
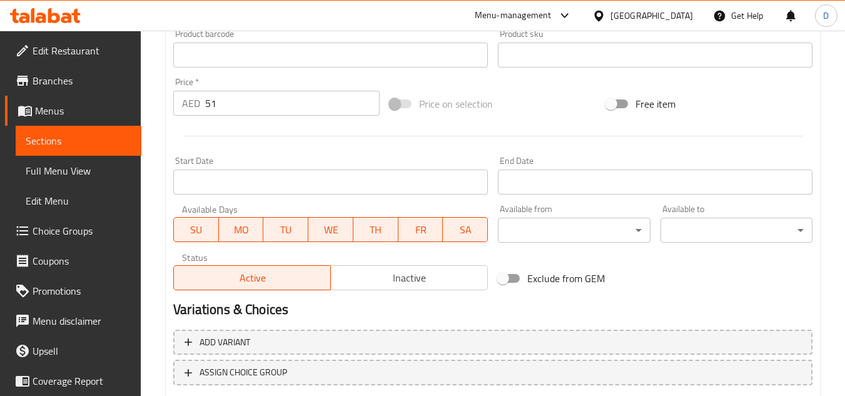
scroll to position [438, 0]
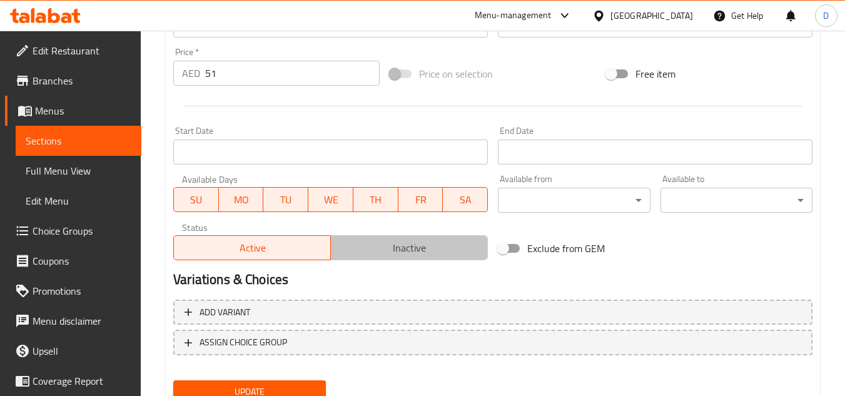
click at [405, 250] on span "Inactive" at bounding box center [409, 248] width 147 height 18
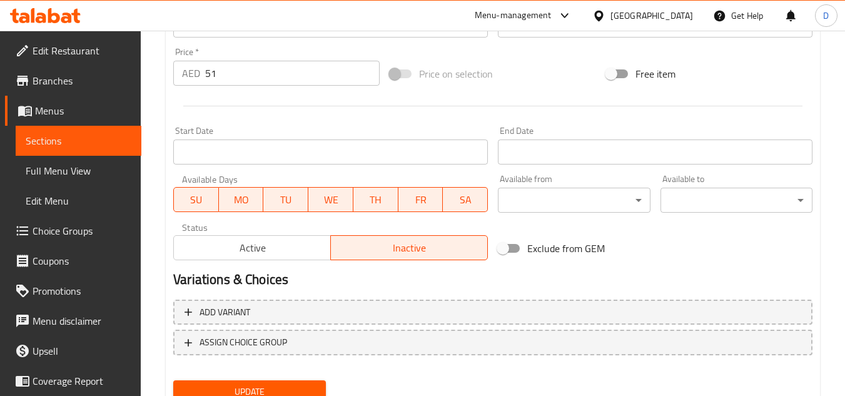
click at [286, 389] on span "Update" at bounding box center [249, 392] width 132 height 16
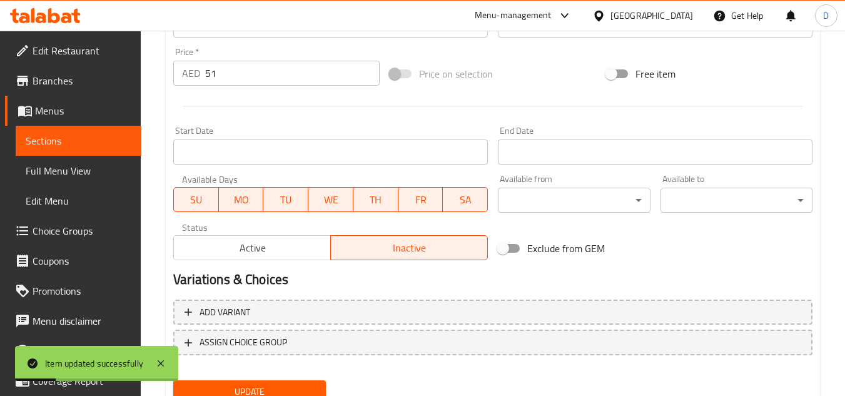
scroll to position [488, 0]
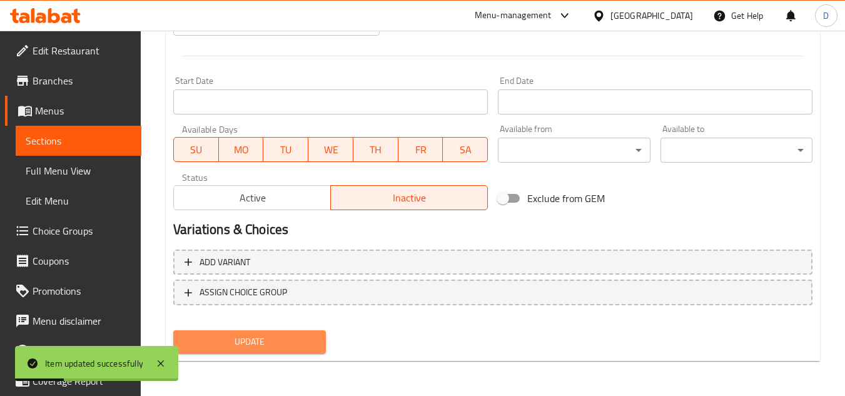
click at [298, 342] on span "Update" at bounding box center [249, 342] width 132 height 16
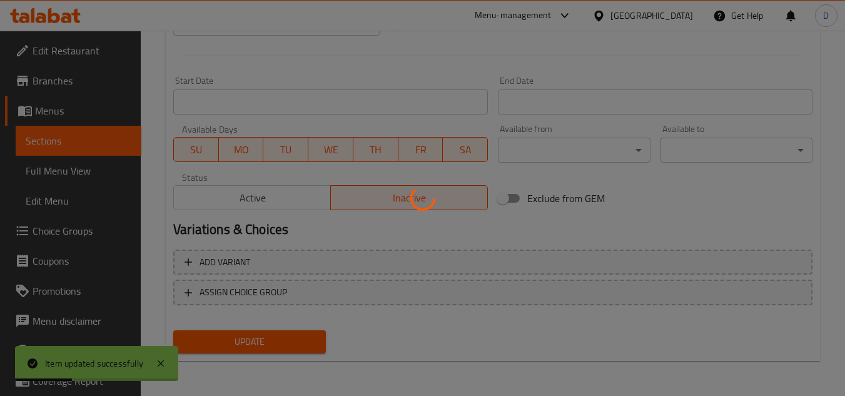
scroll to position [0, 0]
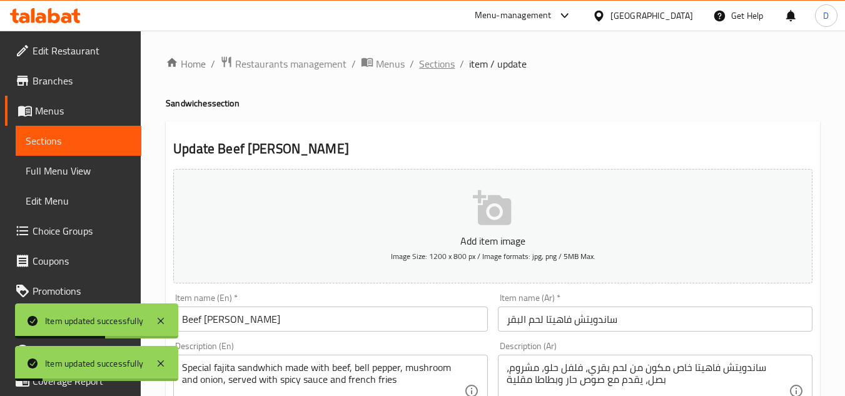
click at [443, 63] on span "Sections" at bounding box center [437, 63] width 36 height 15
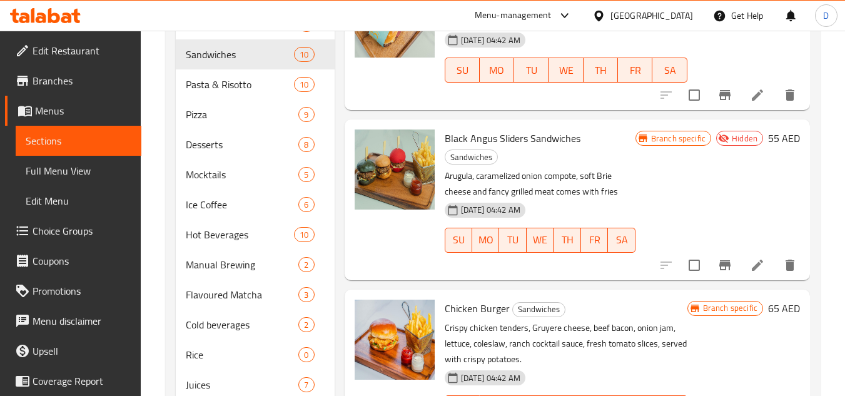
scroll to position [98, 0]
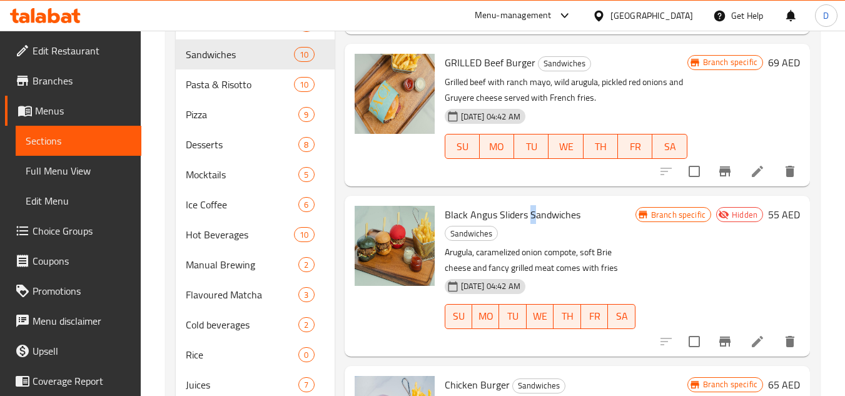
click at [532, 224] on span "Black Angus Sliders Sandwiches" at bounding box center [513, 214] width 136 height 19
drag, startPoint x: 845, startPoint y: 205, endPoint x: 751, endPoint y: 356, distance: 178.5
click at [752, 347] on icon at bounding box center [757, 341] width 11 height 11
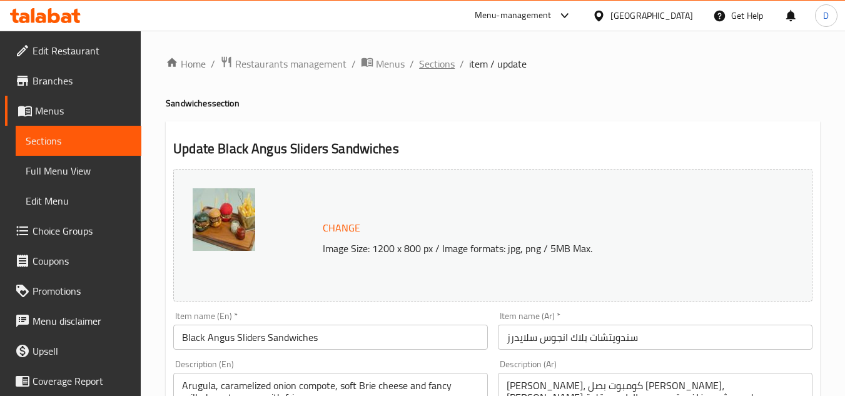
click at [441, 69] on span "Sections" at bounding box center [437, 63] width 36 height 15
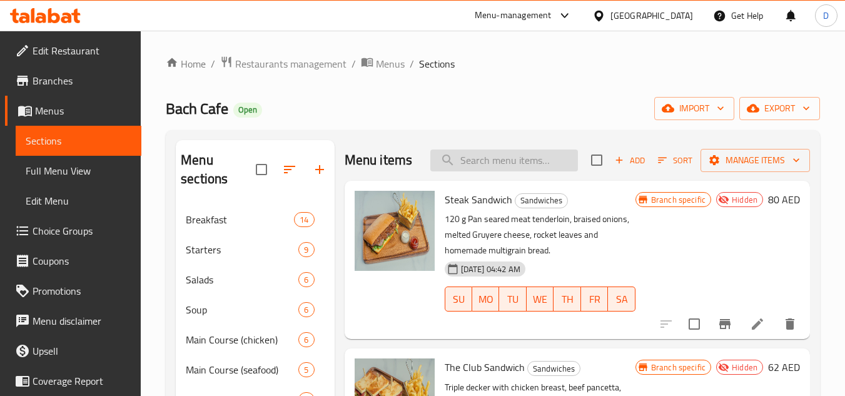
click at [491, 170] on input "search" at bounding box center [505, 161] width 148 height 22
click at [623, 165] on span "Add" at bounding box center [630, 160] width 34 height 14
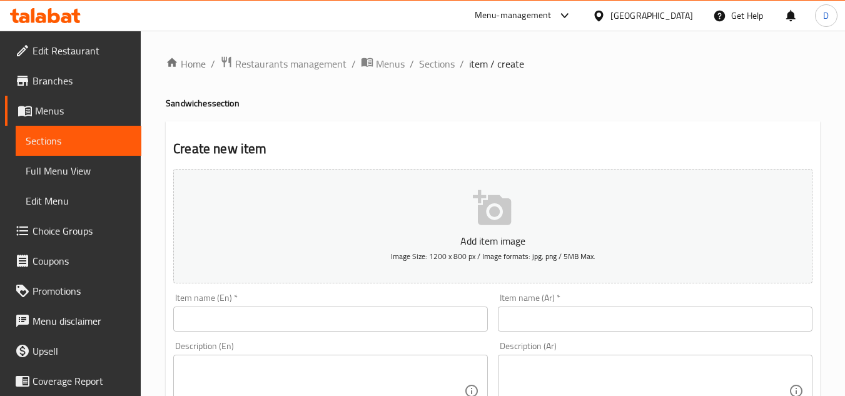
click at [240, 320] on input "text" at bounding box center [330, 319] width 315 height 25
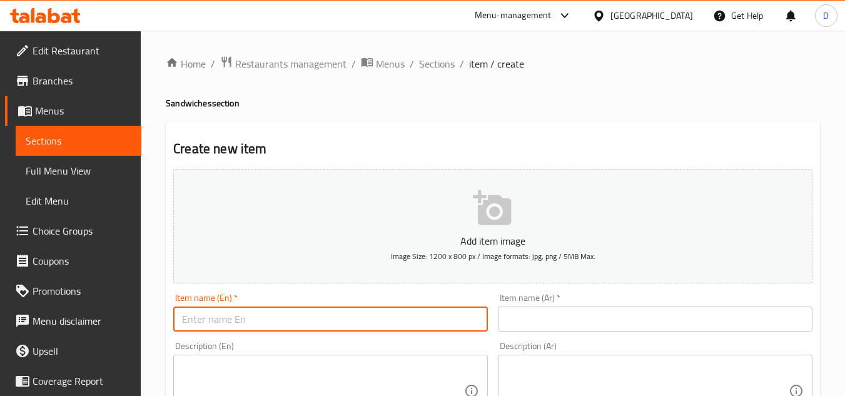
paste input "BLACK ANGUS MINI SLIDER"
type input "BLACK ANGUS MINI SLIDER"
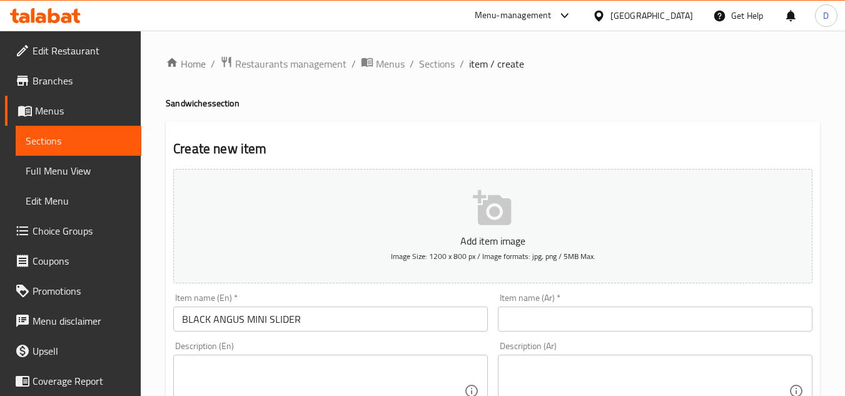
click at [645, 324] on input "text" at bounding box center [655, 319] width 315 height 25
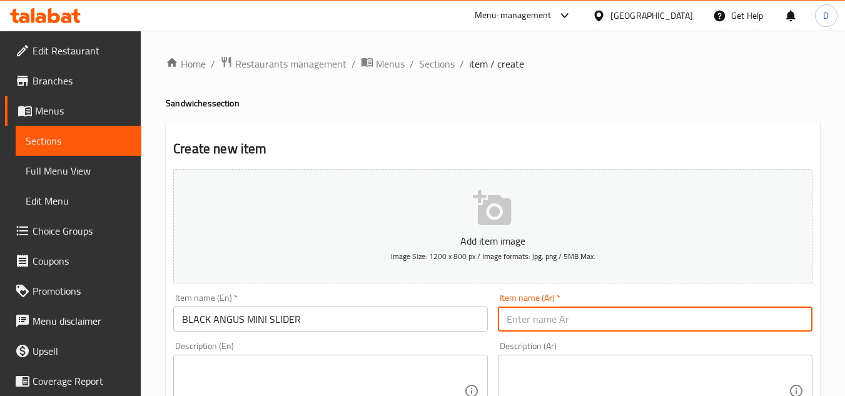
paste input "سلايدر بلاك أنغوس"
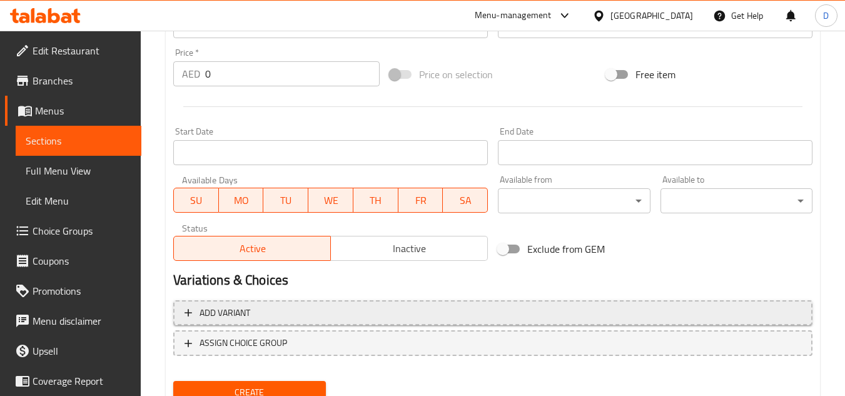
scroll to position [438, 0]
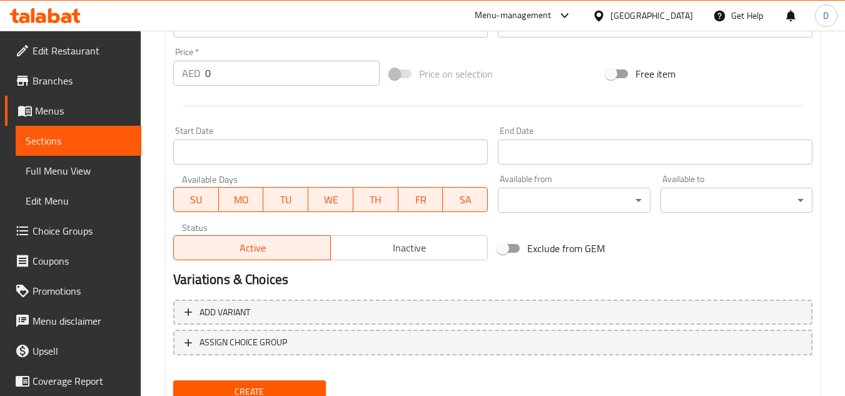
type input "سلايدر بلاك أنغوس"
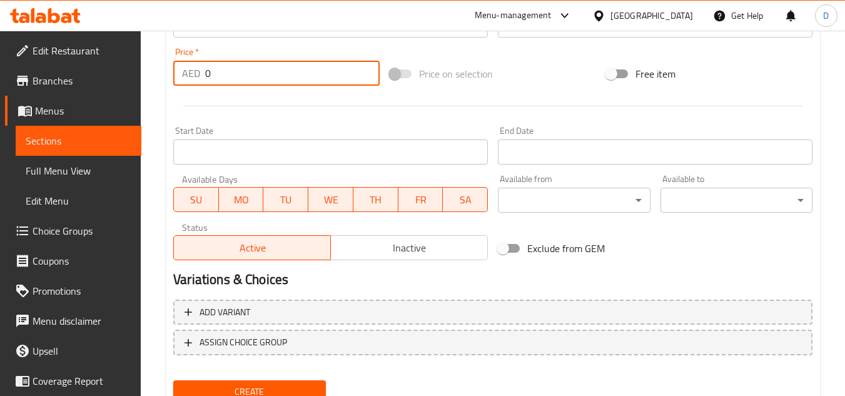
drag, startPoint x: 227, startPoint y: 74, endPoint x: 199, endPoint y: 73, distance: 27.6
click at [199, 73] on div "AED 0 Price *" at bounding box center [276, 73] width 206 height 25
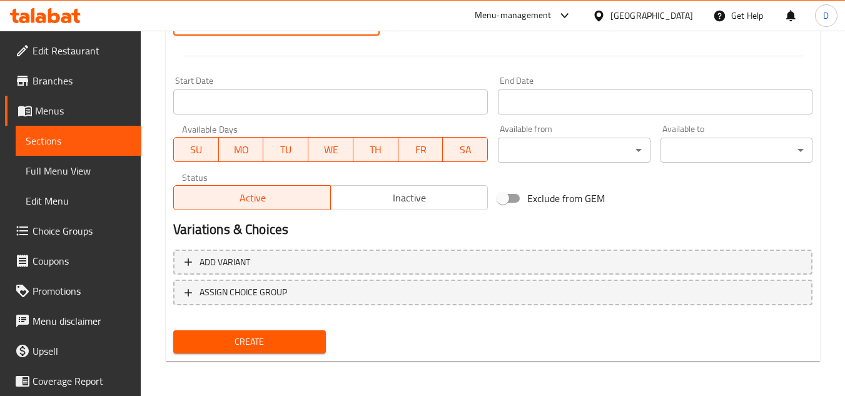
type input "39"
click at [286, 348] on span "Create" at bounding box center [249, 342] width 132 height 16
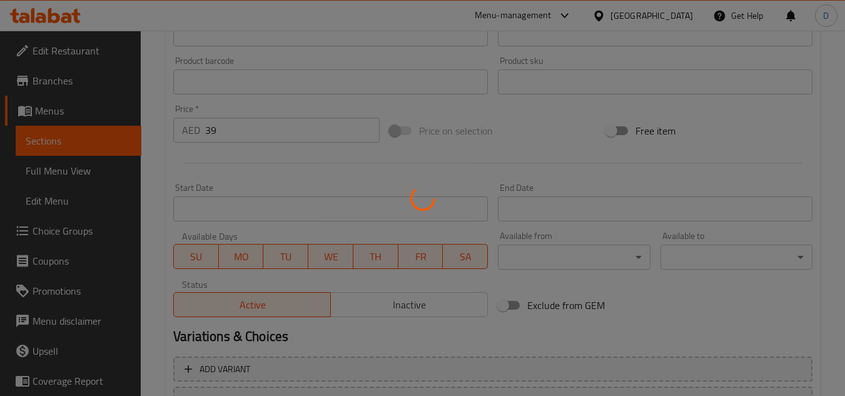
type input "0"
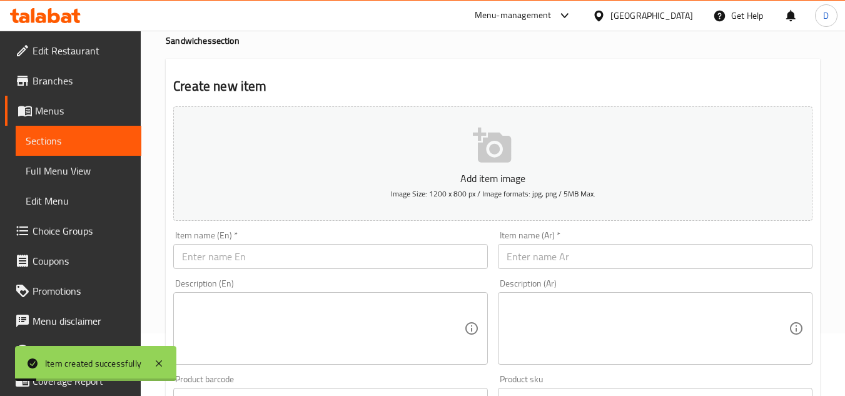
scroll to position [0, 0]
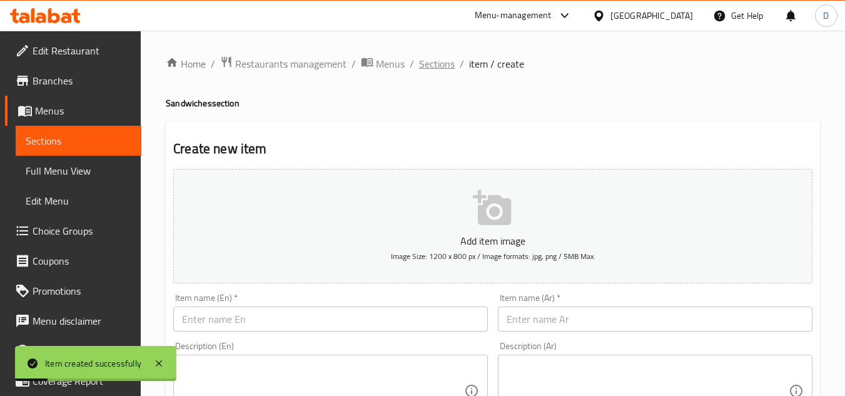
click at [432, 60] on span "Sections" at bounding box center [437, 63] width 36 height 15
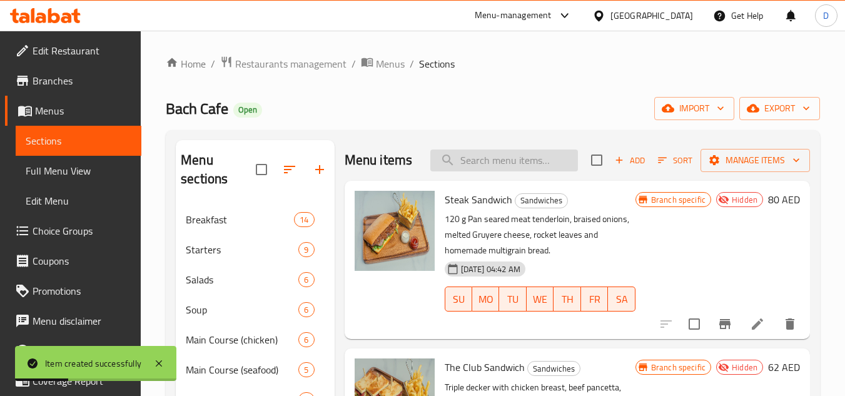
click at [504, 167] on input "search" at bounding box center [505, 161] width 148 height 22
paste input "سلايدر بلاك أنغوس"
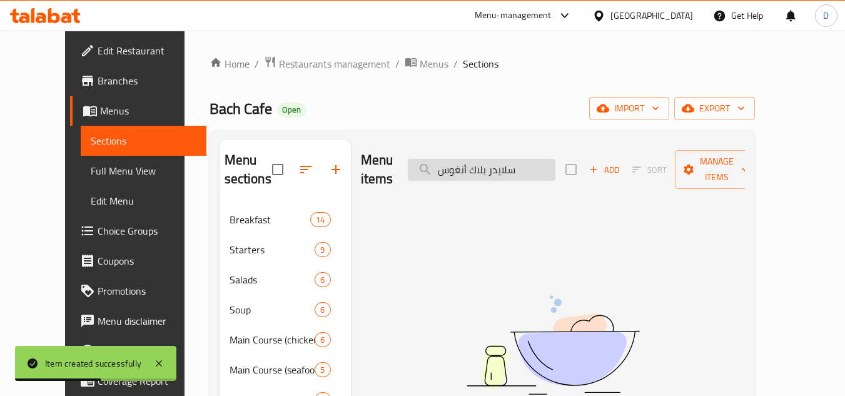
click at [479, 164] on input "سلايدر بلاك أنغوس" at bounding box center [482, 170] width 148 height 22
click at [474, 163] on input "سلايدر بلاك" at bounding box center [482, 170] width 148 height 22
type input "سلايدر"
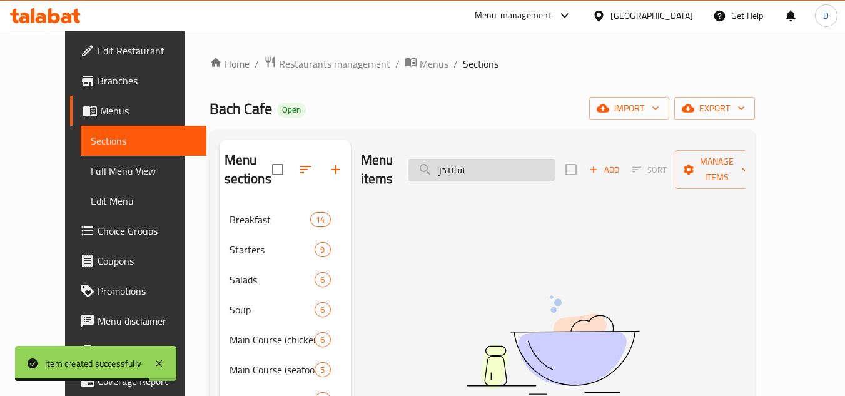
click at [476, 166] on input "سلايدر" at bounding box center [482, 170] width 148 height 22
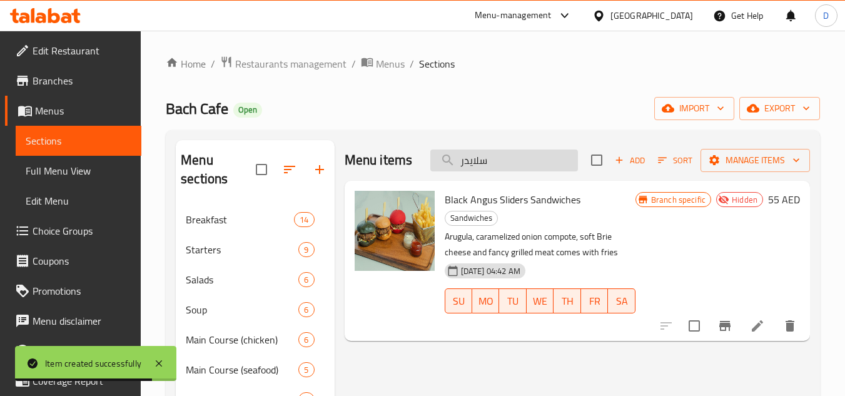
click at [476, 166] on input "سلايدر" at bounding box center [505, 161] width 148 height 22
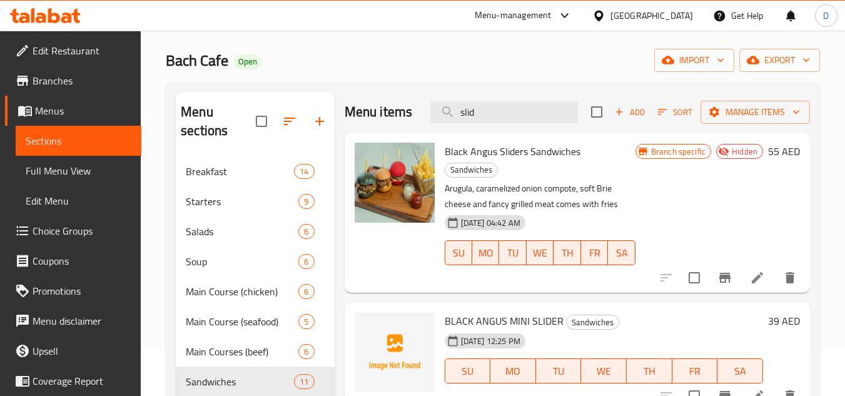
scroll to position [125, 0]
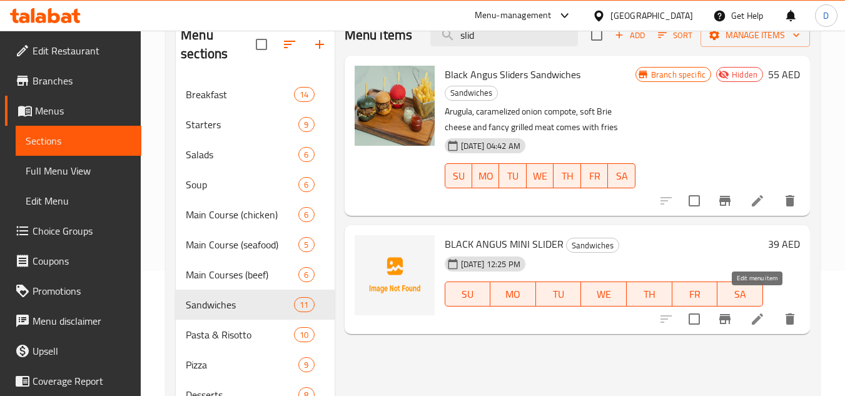
type input "slid"
click at [759, 312] on icon at bounding box center [757, 319] width 15 height 15
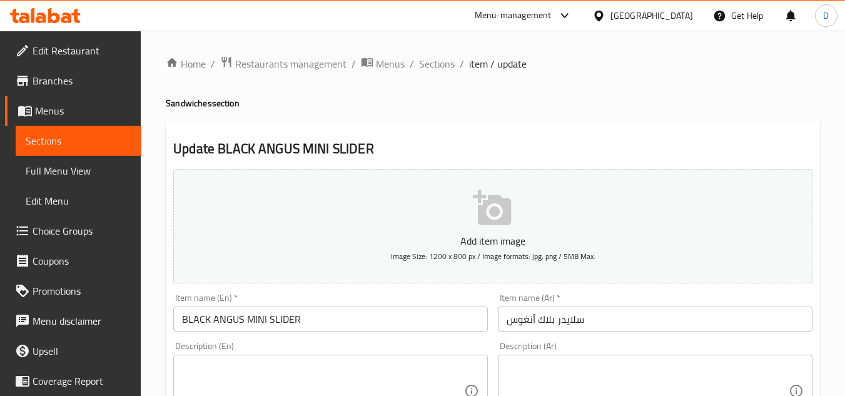
drag, startPoint x: 254, startPoint y: 367, endPoint x: 252, endPoint y: 357, distance: 9.6
click at [254, 367] on textarea at bounding box center [323, 391] width 282 height 59
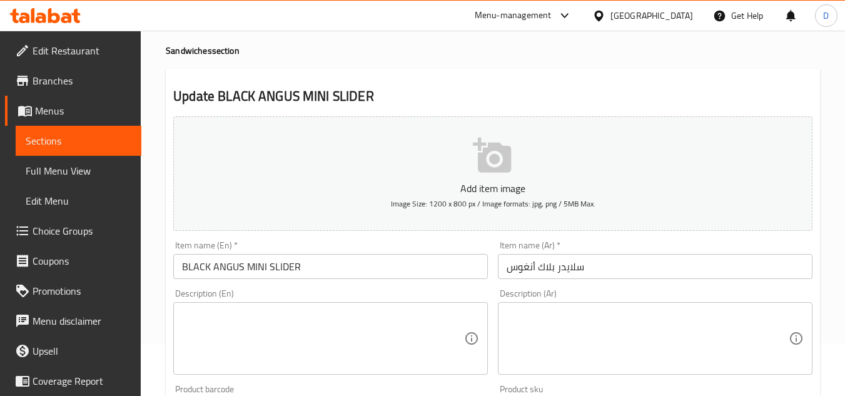
scroll to position [125, 0]
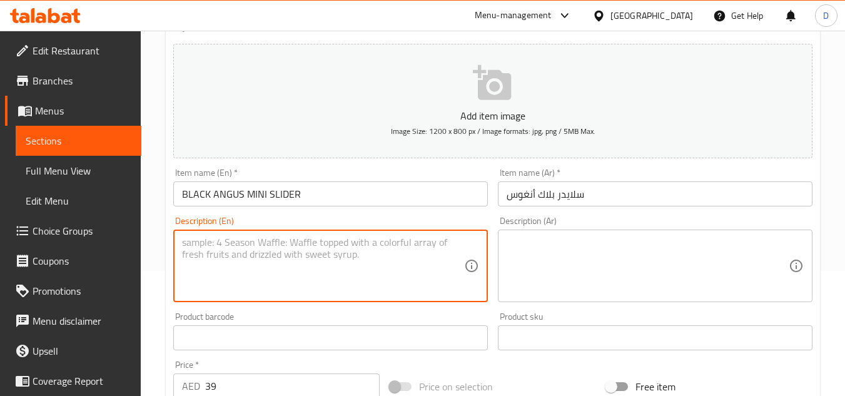
click at [249, 246] on textarea at bounding box center [323, 266] width 282 height 59
paste textarea "comes with 3 small potato bun with angus beef, cheese served with french fries …"
type textarea "comes with 3 small potato bun with angus beef, cheese served with french fries …"
click at [694, 268] on textarea at bounding box center [648, 266] width 282 height 59
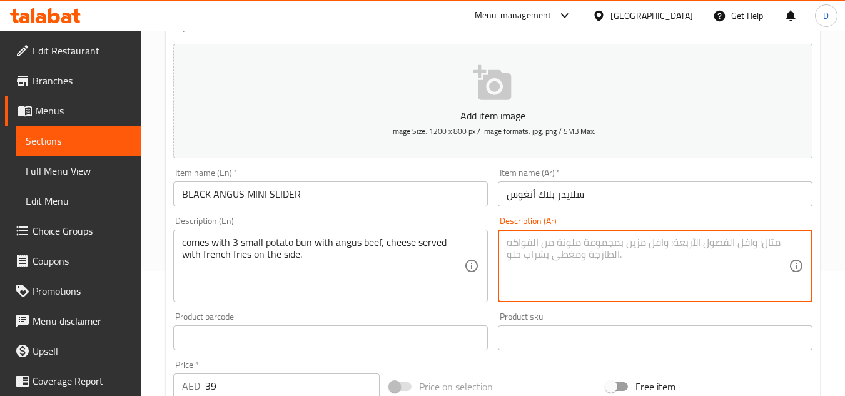
paste textarea "يأتي مع 3 خبز بطاطس صغير مع لحم أنجوس وجبن ويقدم مع البطاطس المقلية على الجانب."
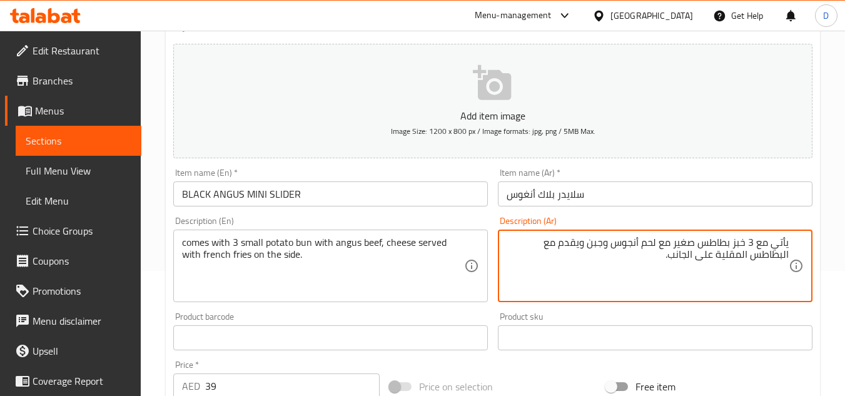
click at [740, 244] on textarea "يأتي مع 3 خبز بطاطس صغير مع لحم أنجوس وجبن ويقدم مع البطاطس المقلية على الجانب." at bounding box center [648, 266] width 282 height 59
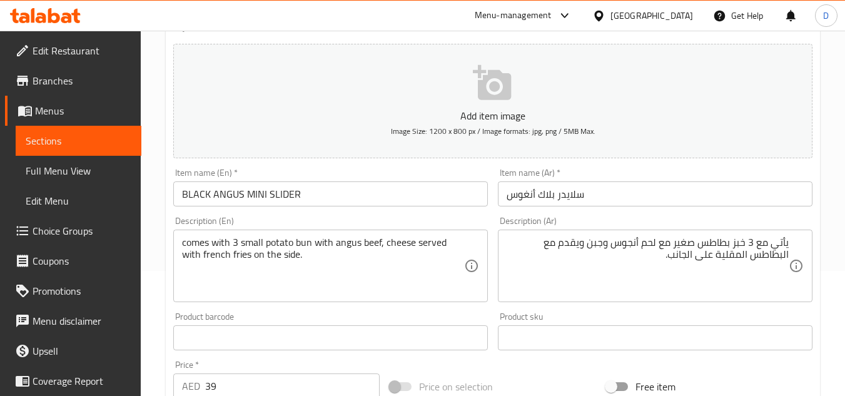
click at [621, 239] on textarea "يأتي مع 3 خبز بطاطس صغير مع لحم أنجوس وجبن ويقدم مع البطاطس المقلية على الجانب." at bounding box center [648, 266] width 282 height 59
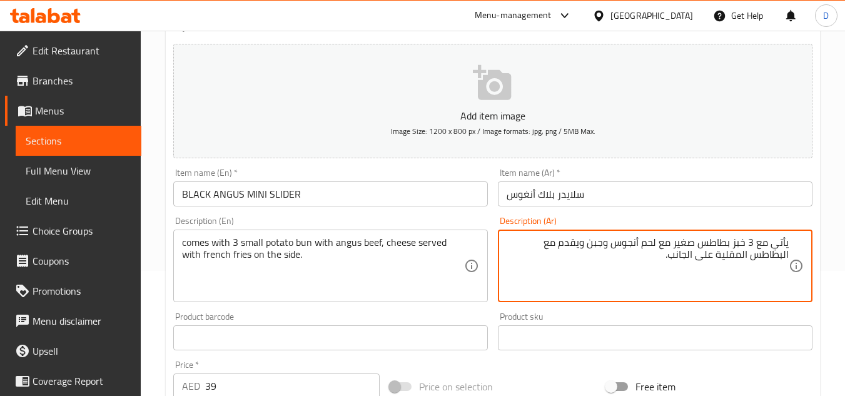
click at [621, 239] on textarea "يأتي مع 3 خبز بطاطس صغير مع لحم أنجوس وجبن ويقدم مع البطاطس المقلية على الجانب." at bounding box center [648, 266] width 282 height 59
click at [649, 262] on textarea "يأتي مع 3 خبز بطاطس صغير مع لحم أنجوس وجبن ويقدم مع البطاطس المقلية على الجانب." at bounding box center [648, 266] width 282 height 59
paste textarea "يأتي مع 3 قطع خبز بطاطس صغيرة محشوة بلحم أنغوس وجبنة وتقدم مع بطاطس مقلية على ا…"
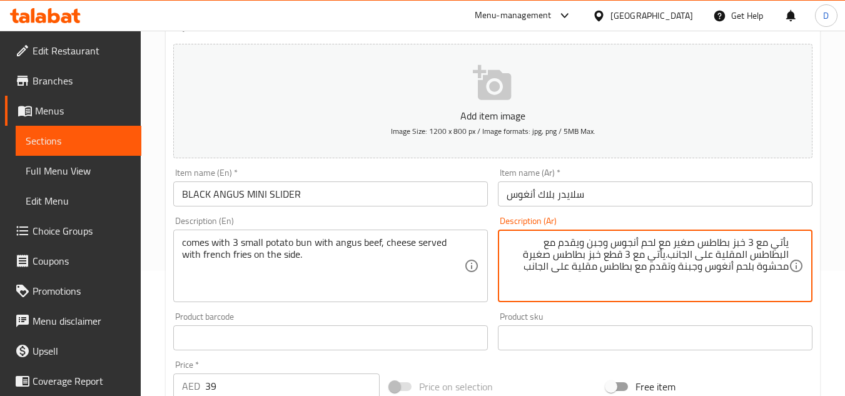
click at [653, 262] on textarea "يأتي مع 3 خبز بطاطس صغير مع لحم أنجوس وجبن ويقدم مع البطاطس المقلية على الجانب.…" at bounding box center [648, 266] width 282 height 59
paste textarea
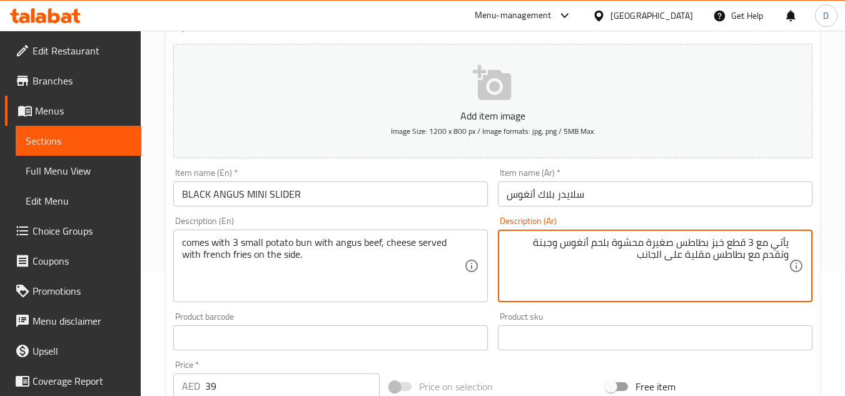
type textarea "يأتي مع 3 قطع خبز بطاطس صغيرة محشوة بلحم أنغوس وجبنة وتقدم مع بطاطس مقلية على ا…"
click at [690, 254] on textarea "يأتي مع 3 قطع خبز بطاطس صغيرة محشوة بلحم أنغوس وجبنة وتقدم مع بطاطس مقلية على ا…" at bounding box center [648, 266] width 282 height 59
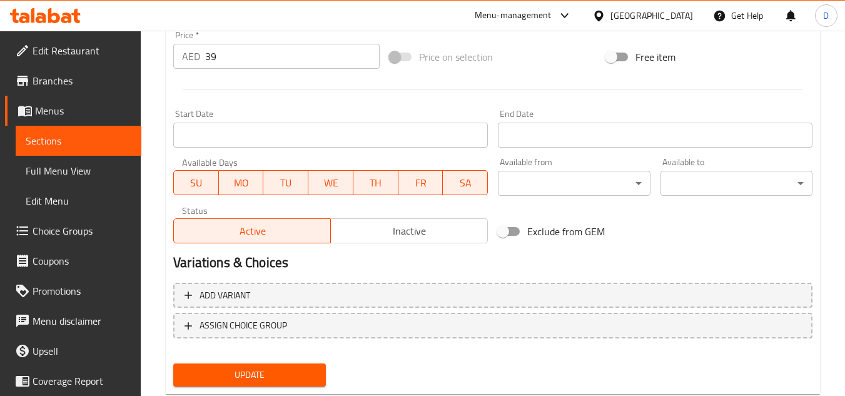
scroll to position [488, 0]
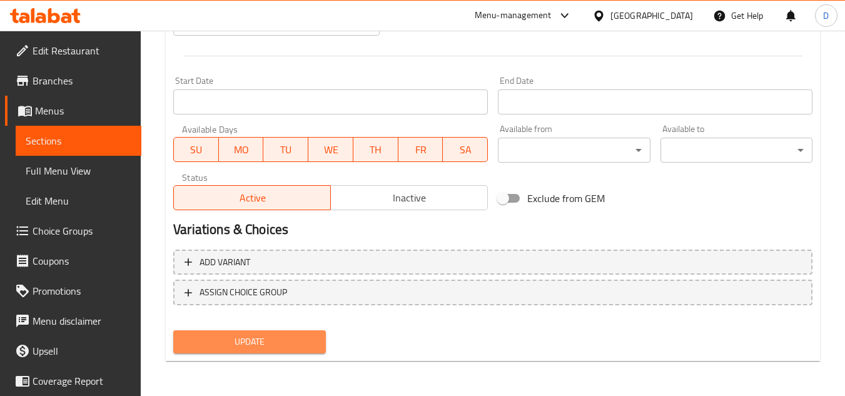
click at [302, 349] on span "Update" at bounding box center [249, 342] width 132 height 16
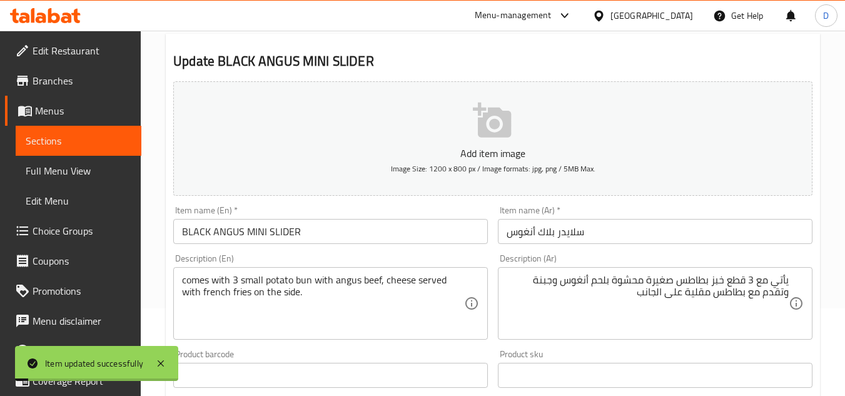
scroll to position [50, 0]
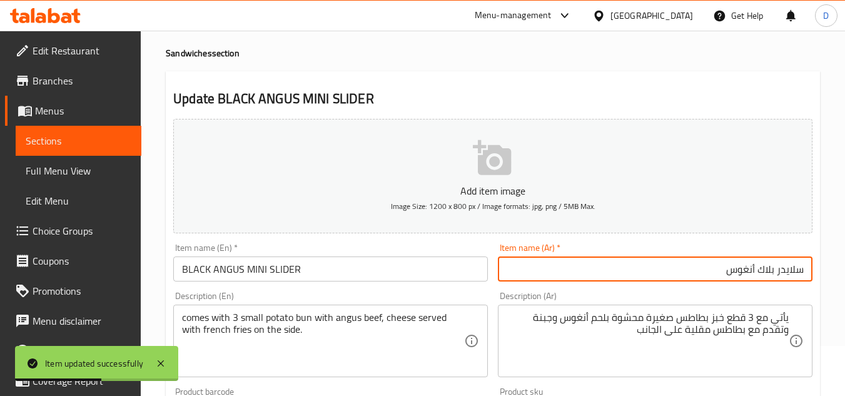
click at [761, 272] on input "سلايدر بلاك أنغوس" at bounding box center [655, 269] width 315 height 25
click at [760, 272] on input "سلايدر بلاكميني أنغوس" at bounding box center [655, 269] width 315 height 25
click at [733, 272] on input "سلايدر بلاك ميني أنغوس" at bounding box center [655, 269] width 315 height 25
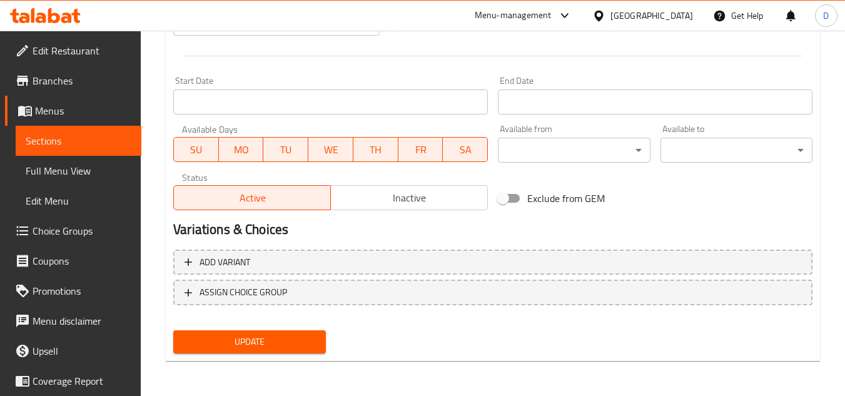
click at [274, 339] on span "Update" at bounding box center [249, 342] width 132 height 16
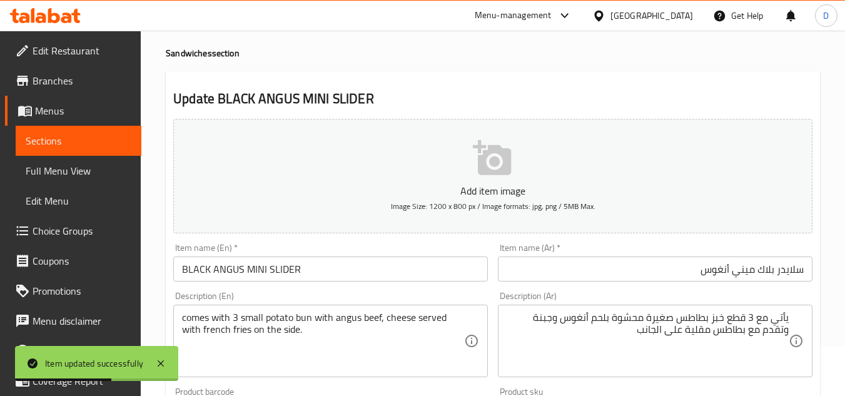
click at [745, 272] on input "سلايدر بلاك ميني أنغوس" at bounding box center [655, 269] width 315 height 25
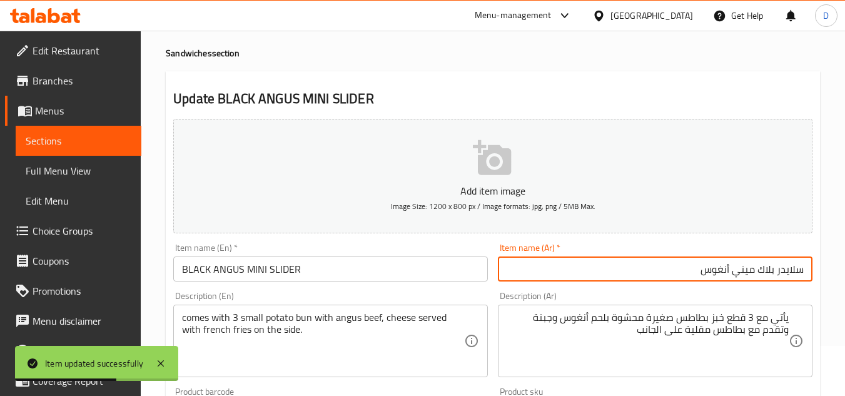
click at [745, 272] on input "سلايدر بلاك ميني أنغوس" at bounding box center [655, 269] width 315 height 25
click at [779, 272] on input "سلايدر بلاك أنغوس" at bounding box center [655, 269] width 315 height 25
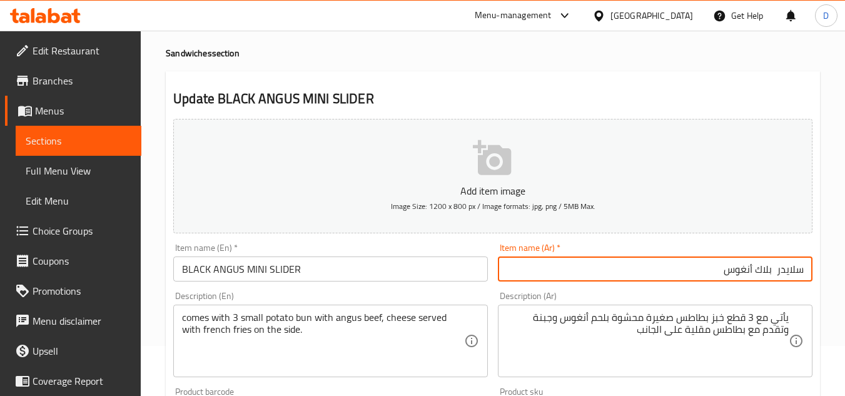
paste input "ميني"
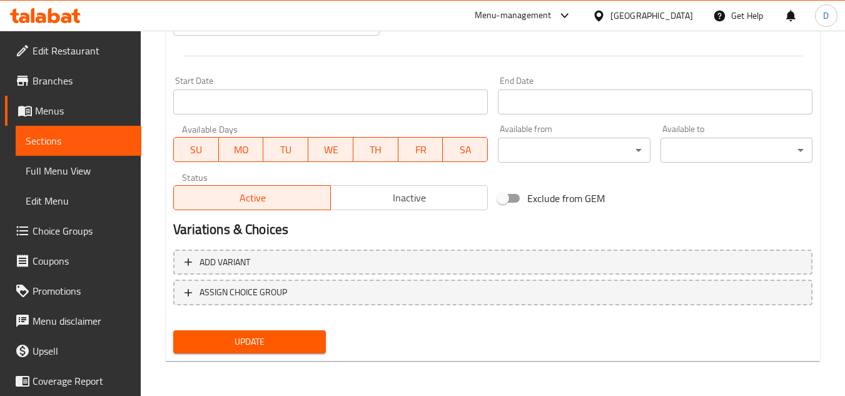
type input "سلايدر ميني بلاك أنغوس"
click at [285, 347] on span "Update" at bounding box center [249, 342] width 132 height 16
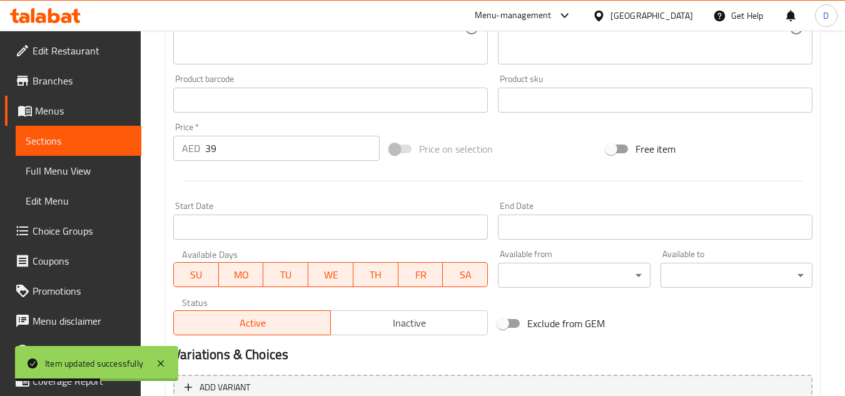
scroll to position [0, 0]
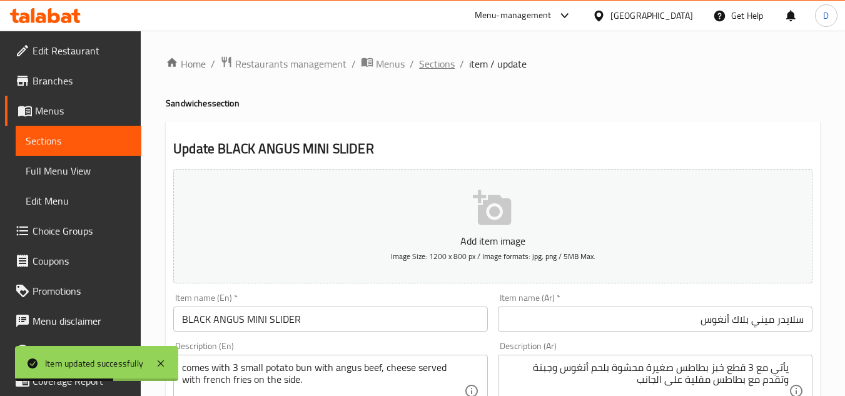
click at [439, 68] on span "Sections" at bounding box center [437, 63] width 36 height 15
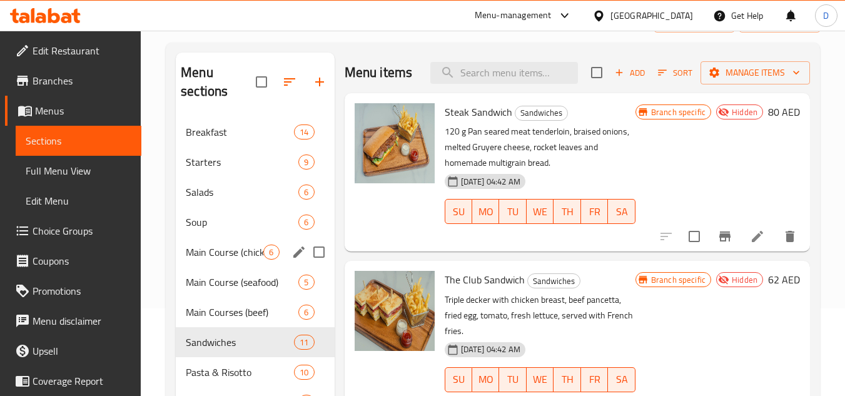
scroll to position [250, 0]
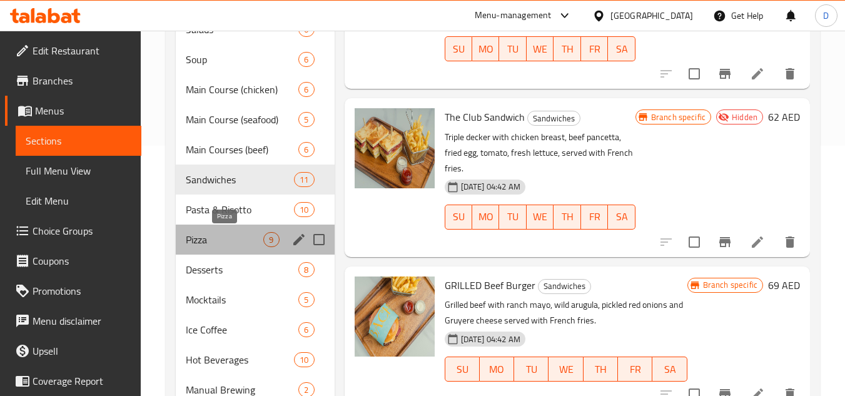
click at [198, 239] on span "Pizza" at bounding box center [225, 239] width 78 height 15
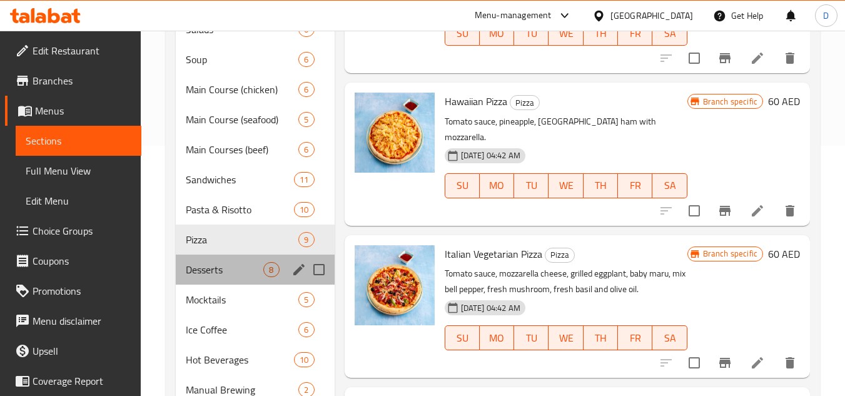
click at [206, 258] on div "Desserts 8" at bounding box center [255, 270] width 158 height 30
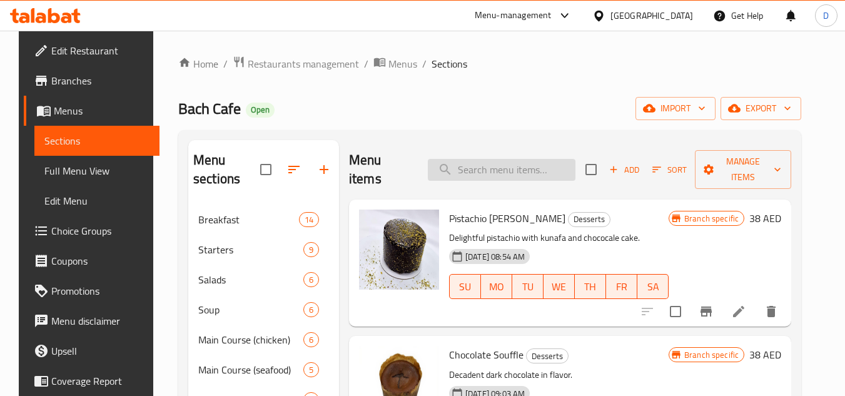
click at [529, 173] on input "search" at bounding box center [502, 170] width 148 height 22
paste input "KINDER BROWNIE"
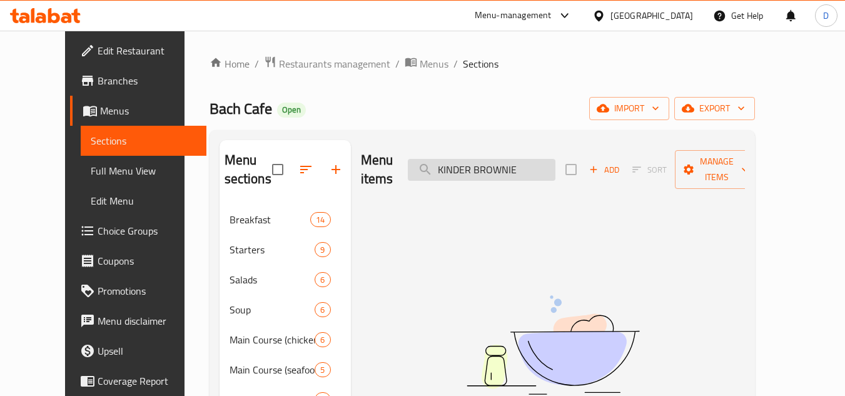
click at [520, 163] on input "KINDER BROWNIE" at bounding box center [482, 170] width 148 height 22
type input "KINDER"
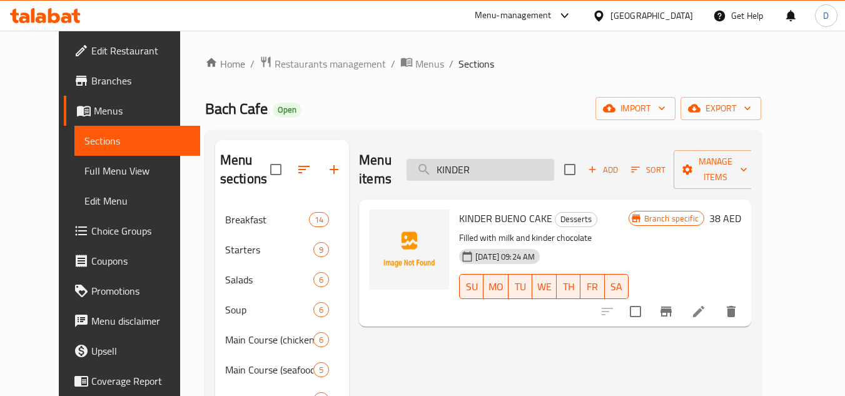
drag, startPoint x: 467, startPoint y: 162, endPoint x: 452, endPoint y: 162, distance: 14.4
click at [453, 162] on input "KINDER" at bounding box center [481, 170] width 148 height 22
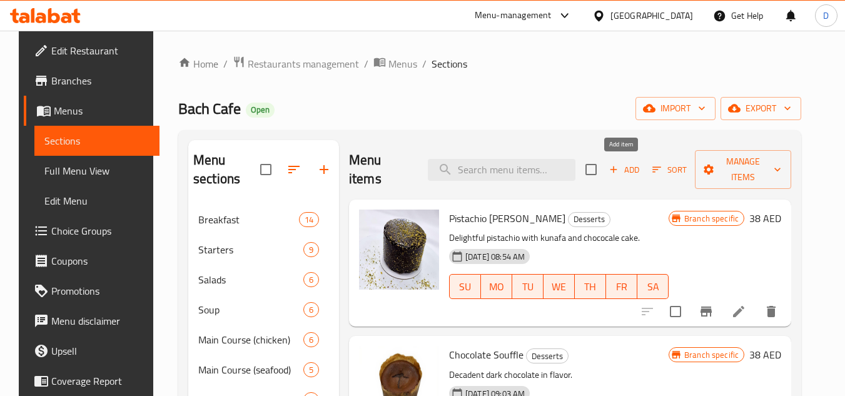
click at [619, 171] on span "Add" at bounding box center [625, 170] width 34 height 14
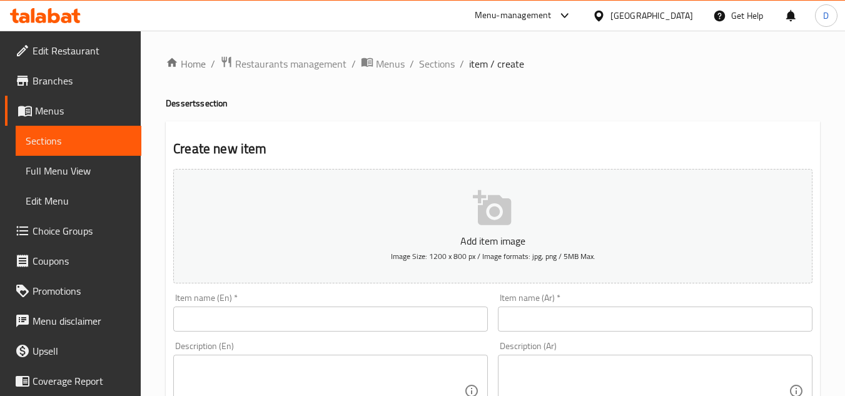
click at [269, 330] on input "text" at bounding box center [330, 319] width 315 height 25
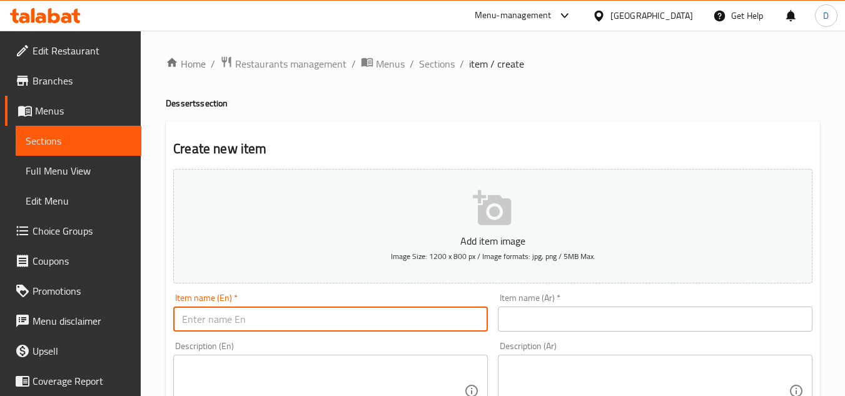
paste input "KINDER BROWNIE"
type input "KINDER BROWNIE"
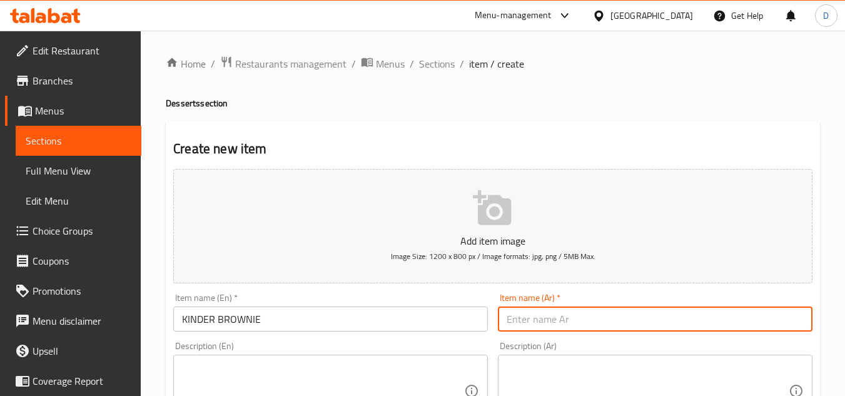
drag, startPoint x: 704, startPoint y: 319, endPoint x: 673, endPoint y: 312, distance: 31.6
click at [704, 319] on input "text" at bounding box center [655, 319] width 315 height 25
paste input "[PERSON_NAME]"
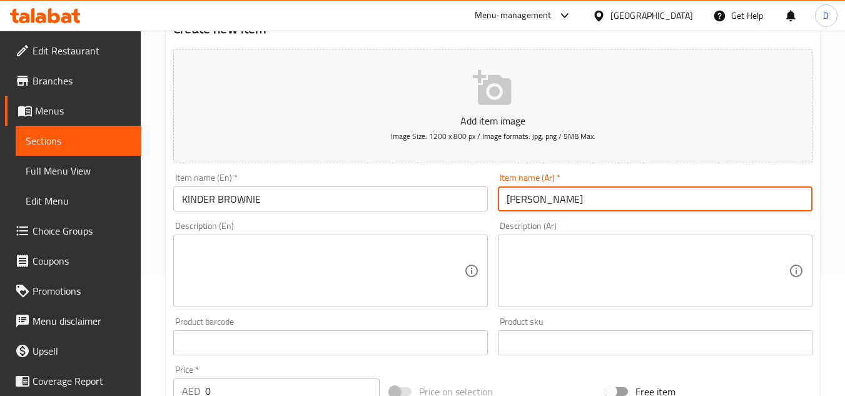
scroll to position [375, 0]
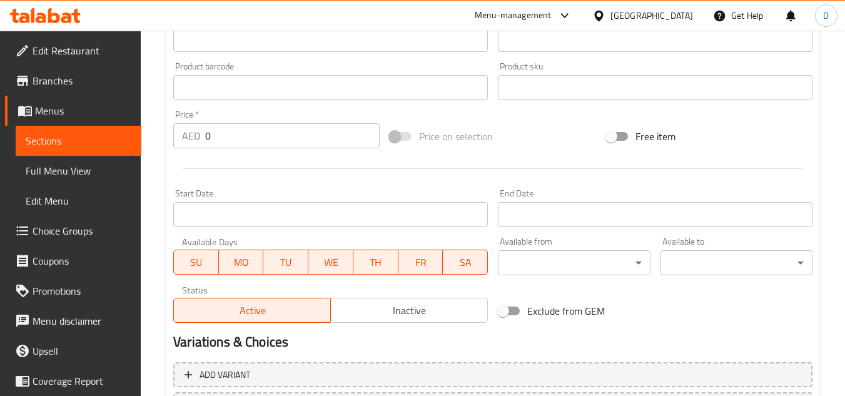
type input "[PERSON_NAME]"
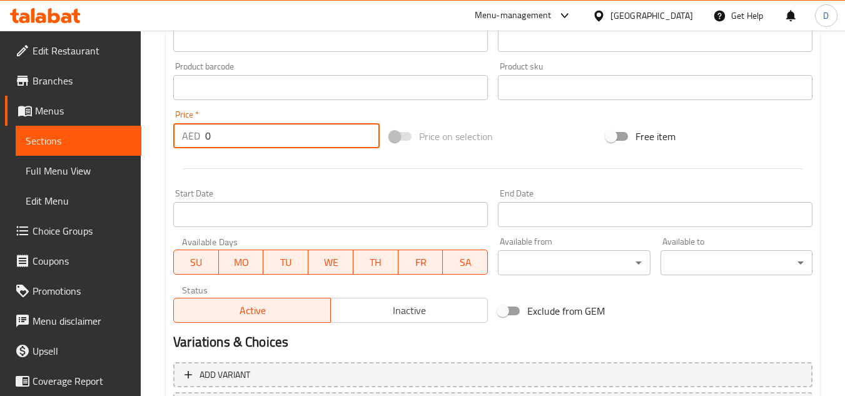
drag, startPoint x: 212, startPoint y: 133, endPoint x: 189, endPoint y: 139, distance: 23.4
click at [190, 139] on div "AED 0 Price *" at bounding box center [276, 135] width 206 height 25
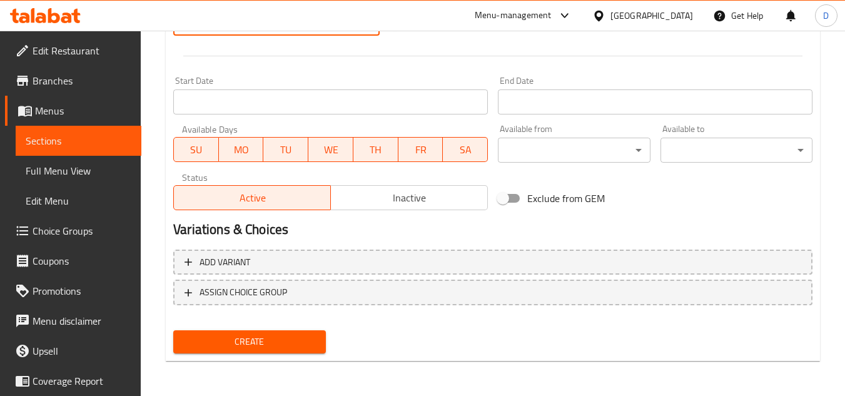
type input "25"
click at [268, 350] on button "Create" at bounding box center [249, 341] width 152 height 23
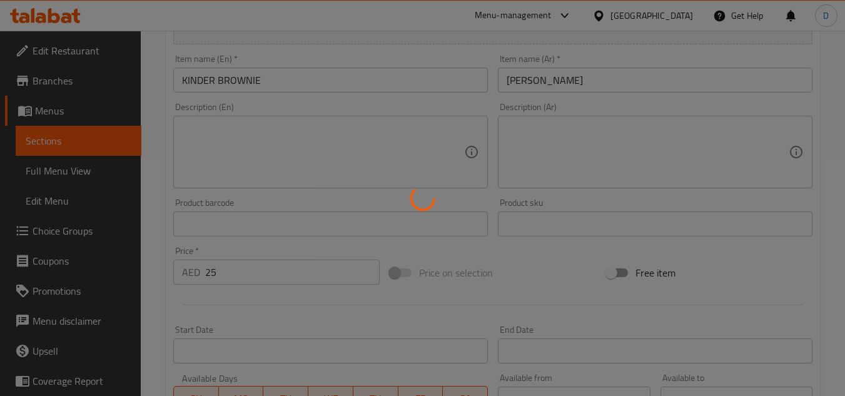
scroll to position [0, 0]
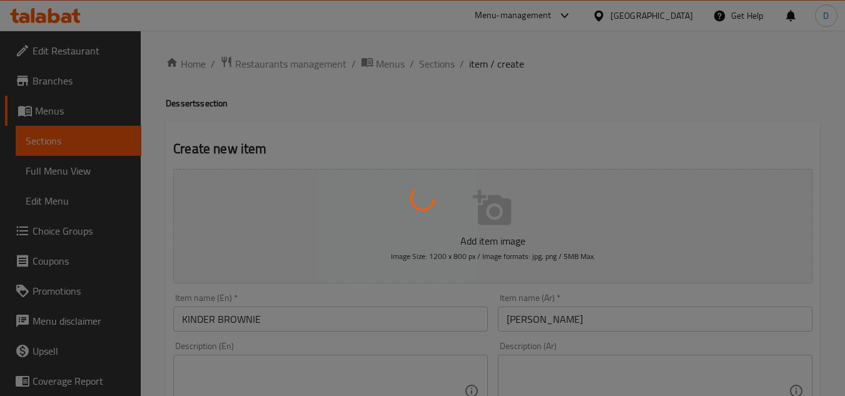
type input "0"
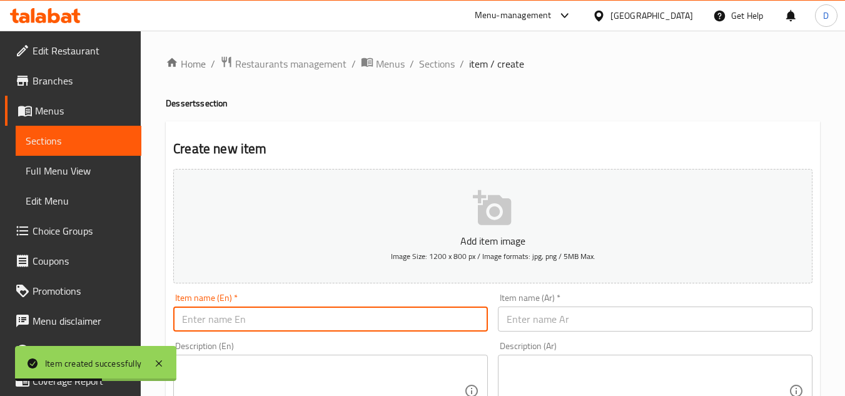
click at [344, 317] on input "text" at bounding box center [330, 319] width 315 height 25
paste input "[PERSON_NAME]"
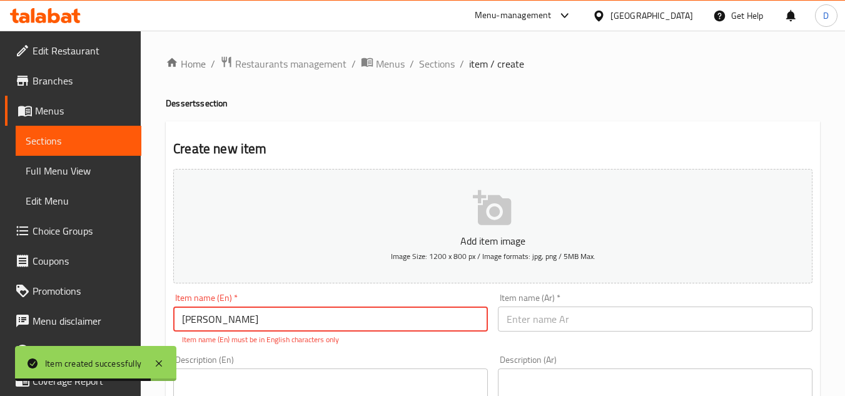
click at [276, 326] on input "[PERSON_NAME]" at bounding box center [330, 319] width 315 height 25
paste input "NUTELLA COOKIES"
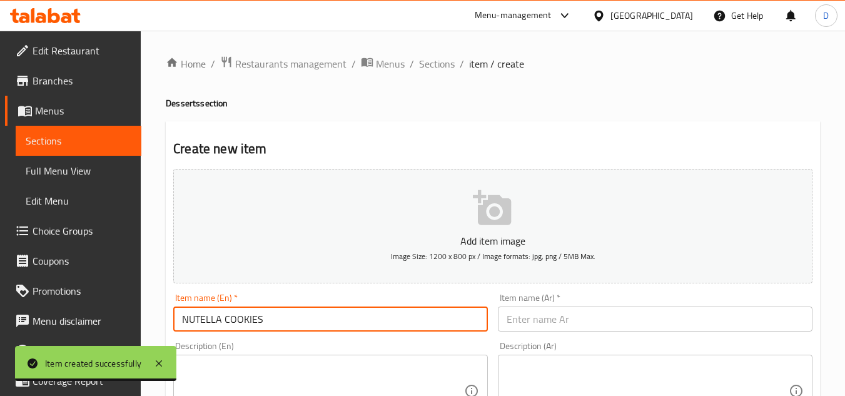
type input "NUTELLA COOKIES"
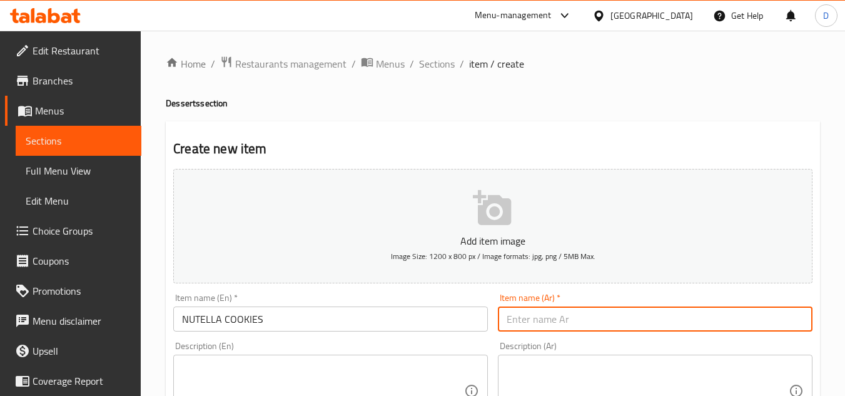
click at [641, 319] on input "text" at bounding box center [655, 319] width 315 height 25
paste input "لا كوكيز بالنوتي"
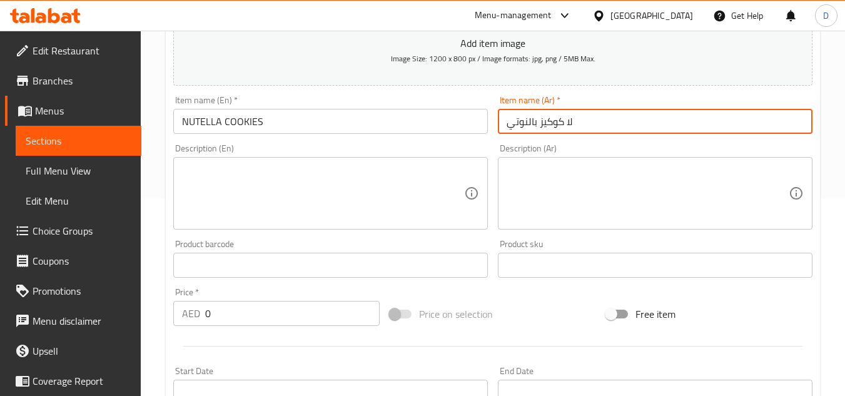
scroll to position [125, 0]
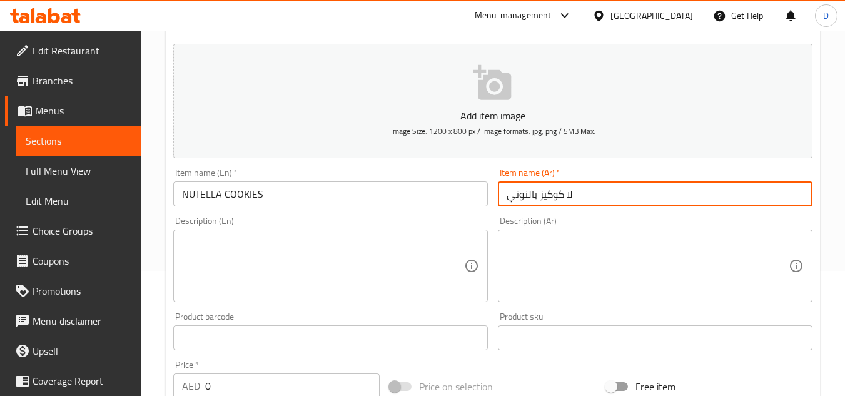
drag, startPoint x: 564, startPoint y: 195, endPoint x: 583, endPoint y: 194, distance: 18.8
click at [583, 194] on input "لا كوكيز بالنوتي" at bounding box center [655, 193] width 315 height 25
paste input "لا كوكيز بالنوتي"
drag, startPoint x: 793, startPoint y: 198, endPoint x: 799, endPoint y: 196, distance: 6.5
click at [800, 196] on input "لا كوكيز بالنوتي" at bounding box center [655, 193] width 315 height 25
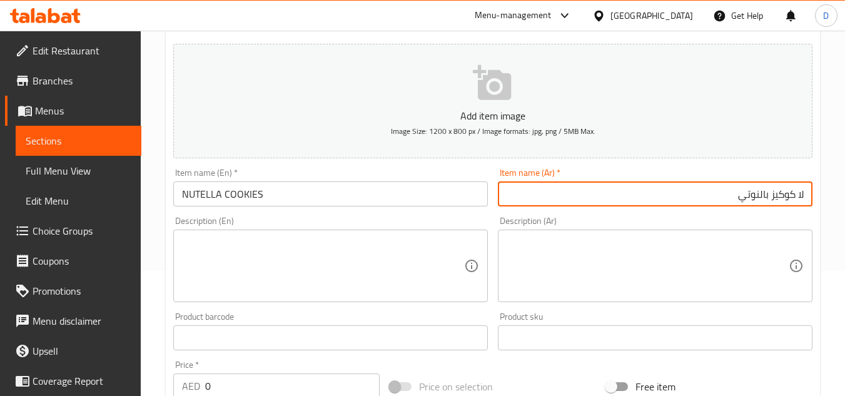
click at [797, 196] on input "لا كوكيز بالنوتي" at bounding box center [655, 193] width 315 height 25
drag, startPoint x: 793, startPoint y: 197, endPoint x: 808, endPoint y: 193, distance: 15.5
click at [808, 193] on input "لا كوكيز بالنوتي" at bounding box center [655, 193] width 315 height 25
click at [740, 203] on input "كوكيز بالنوتي" at bounding box center [655, 193] width 315 height 25
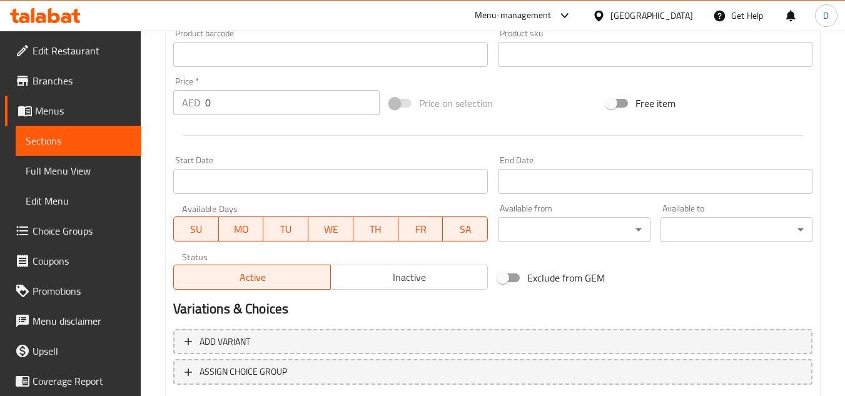
scroll to position [300, 0]
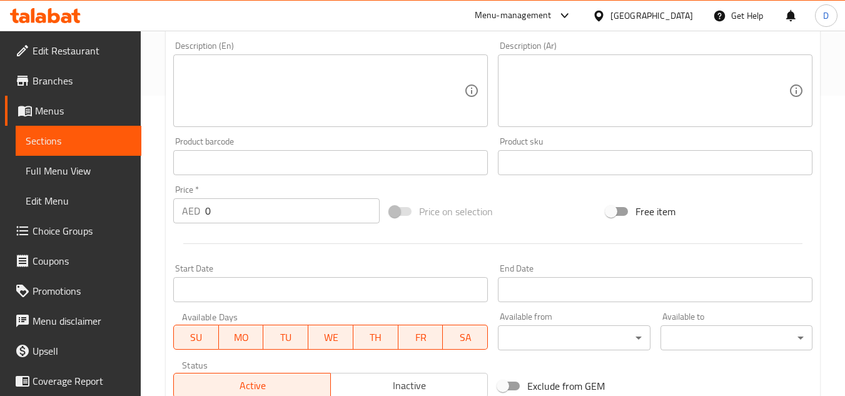
type input "كوكيز بالنوتيلا"
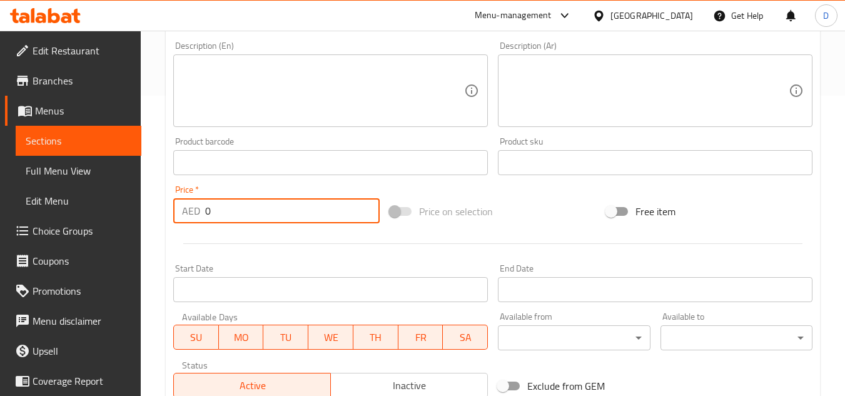
drag, startPoint x: 213, startPoint y: 212, endPoint x: 203, endPoint y: 215, distance: 10.5
click at [203, 215] on div "AED 0 Price *" at bounding box center [276, 210] width 206 height 25
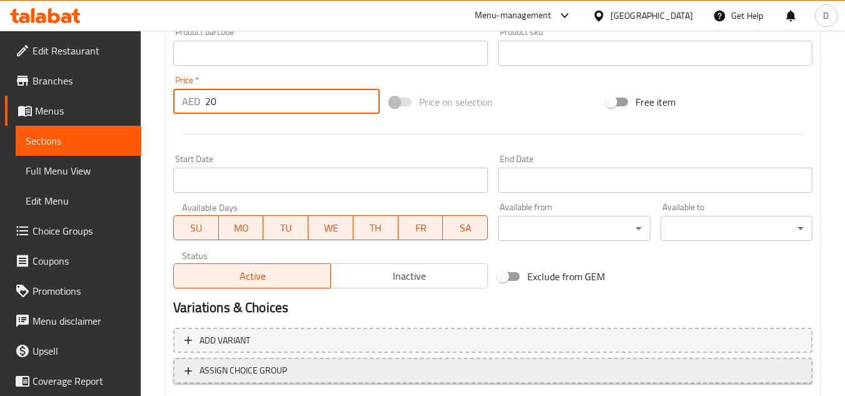
scroll to position [488, 0]
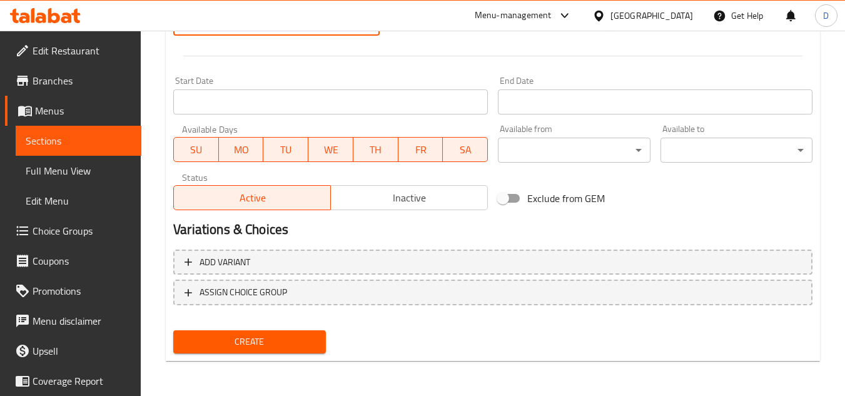
type input "20"
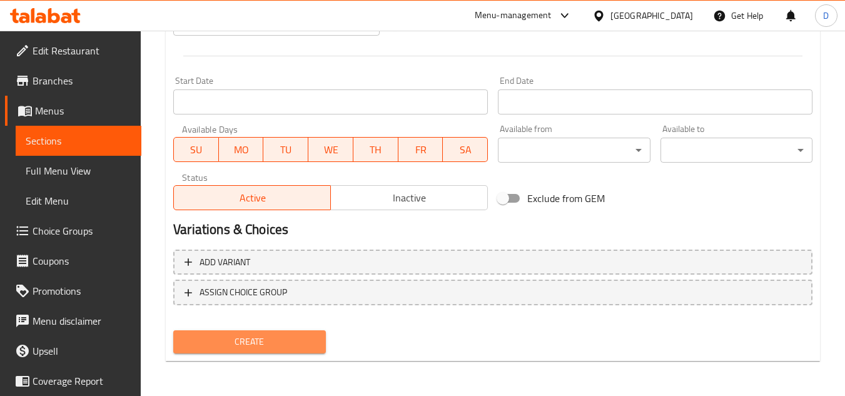
click at [280, 339] on span "Create" at bounding box center [249, 342] width 132 height 16
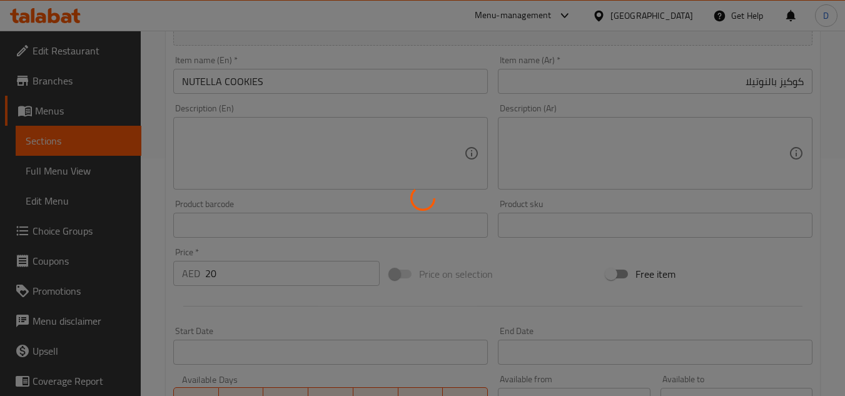
type input "0"
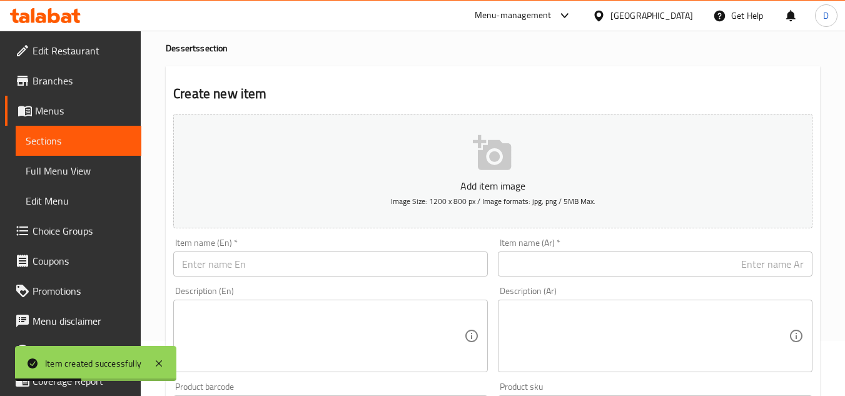
scroll to position [0, 0]
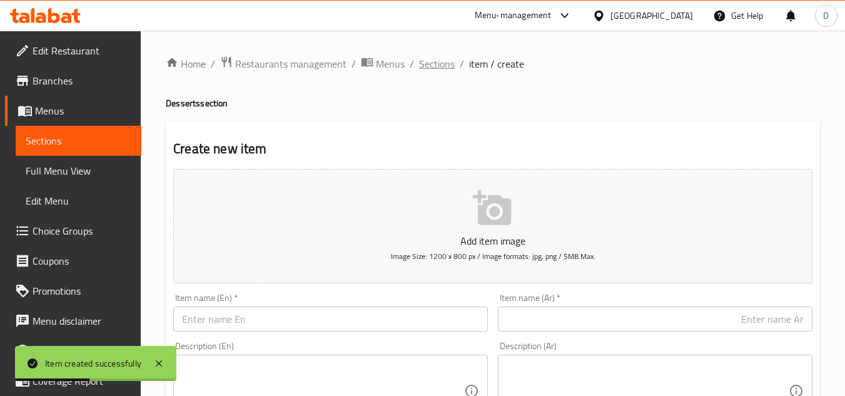
click at [442, 64] on span "Sections" at bounding box center [437, 63] width 36 height 15
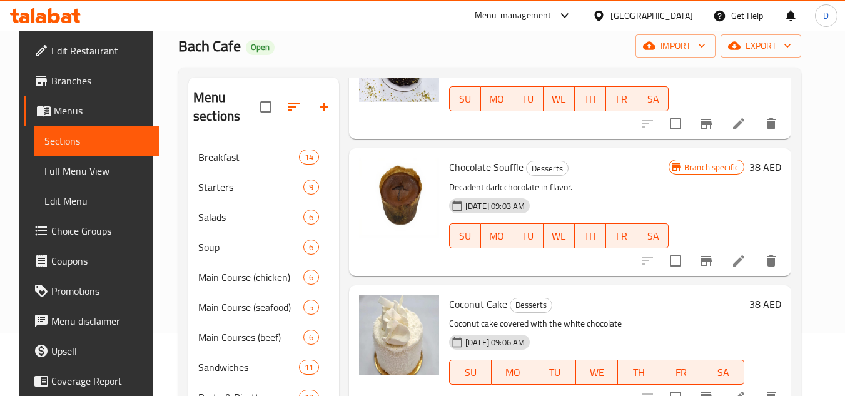
scroll to position [188, 0]
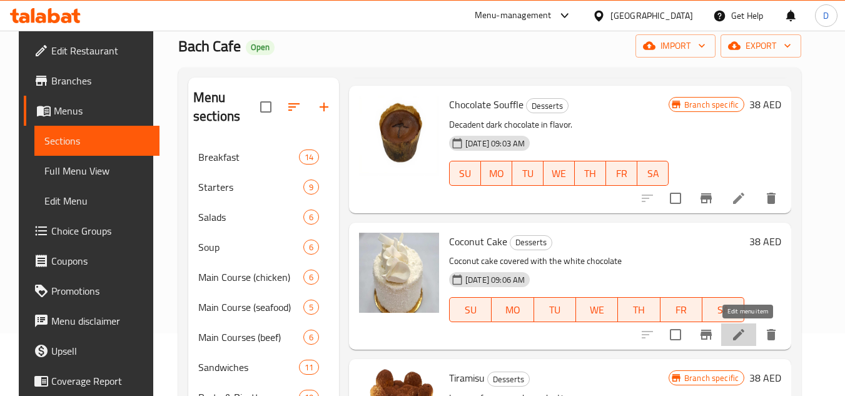
click at [744, 340] on icon at bounding box center [738, 334] width 11 height 11
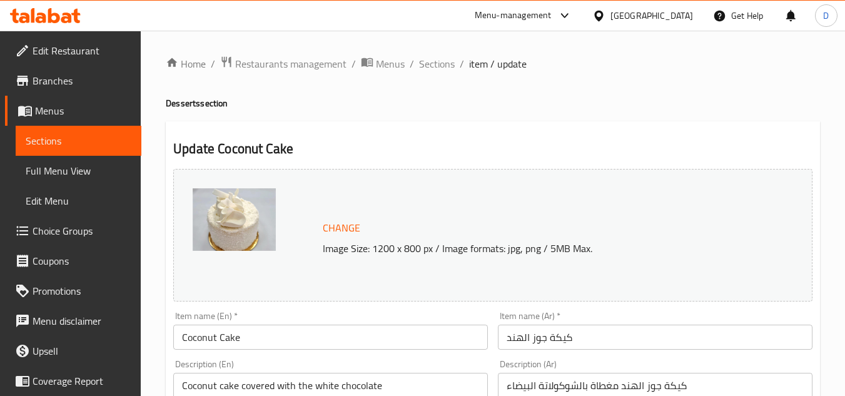
click at [233, 344] on input "Coconut Cake" at bounding box center [330, 337] width 315 height 25
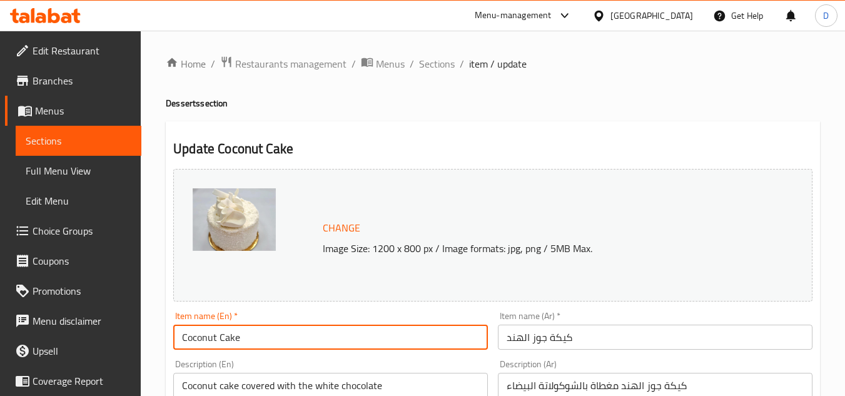
click at [233, 344] on input "Coconut Cake" at bounding box center [330, 337] width 315 height 25
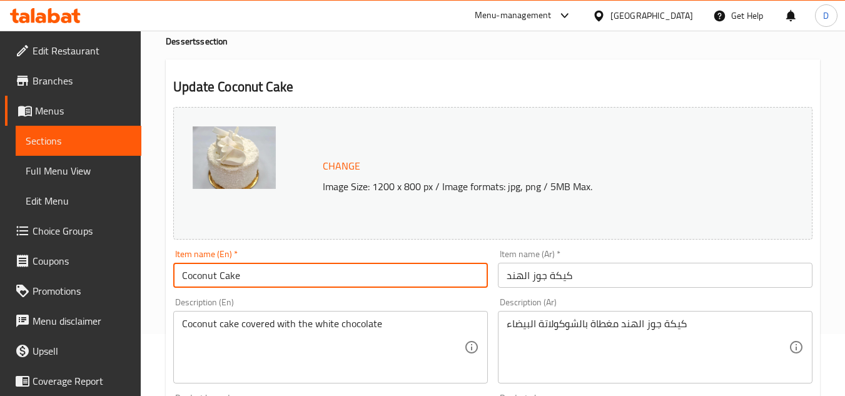
scroll to position [501, 0]
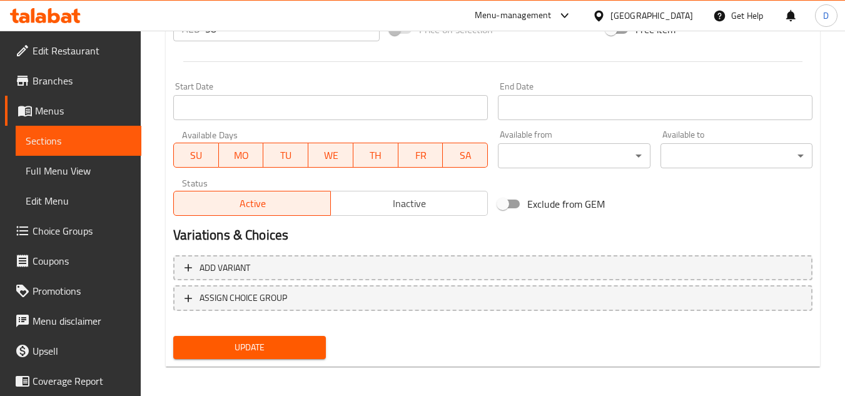
click at [392, 201] on span "Inactive" at bounding box center [409, 204] width 147 height 18
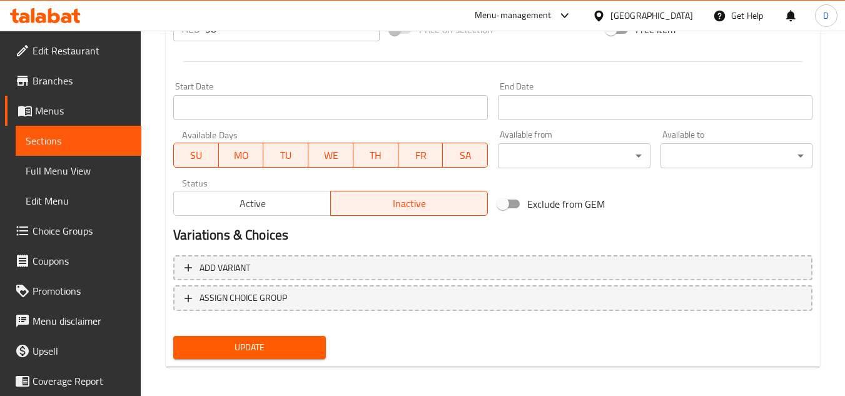
click at [293, 353] on span "Update" at bounding box center [249, 348] width 132 height 16
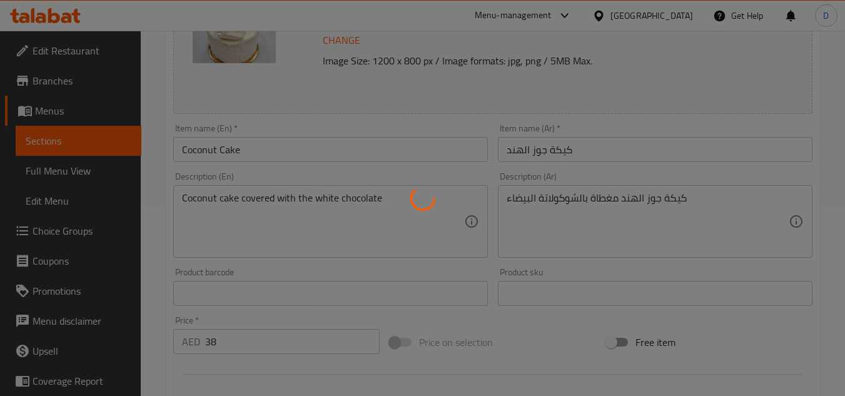
scroll to position [0, 0]
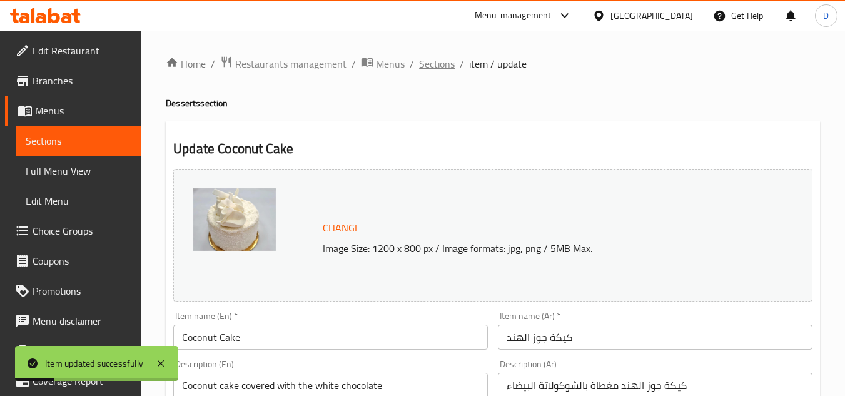
click at [444, 58] on span "Sections" at bounding box center [437, 63] width 36 height 15
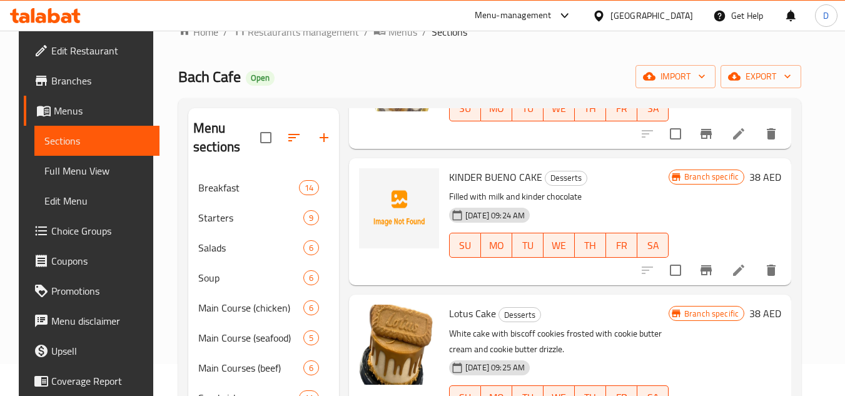
scroll to position [125, 0]
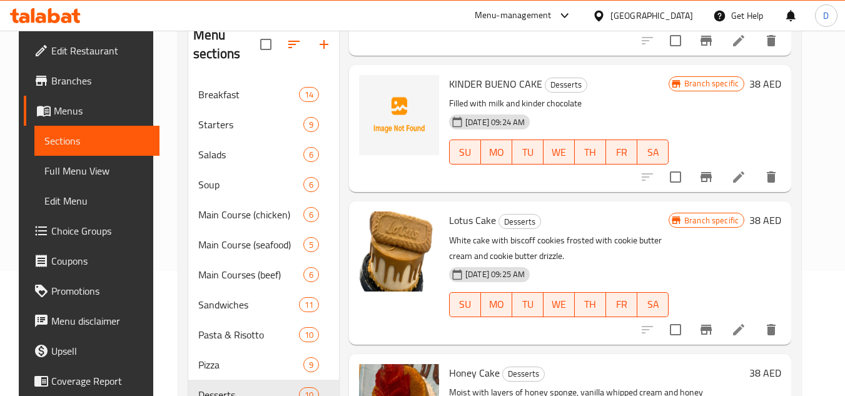
click at [476, 224] on span "Lotus Cake" at bounding box center [472, 220] width 47 height 19
click at [745, 332] on icon at bounding box center [738, 329] width 11 height 11
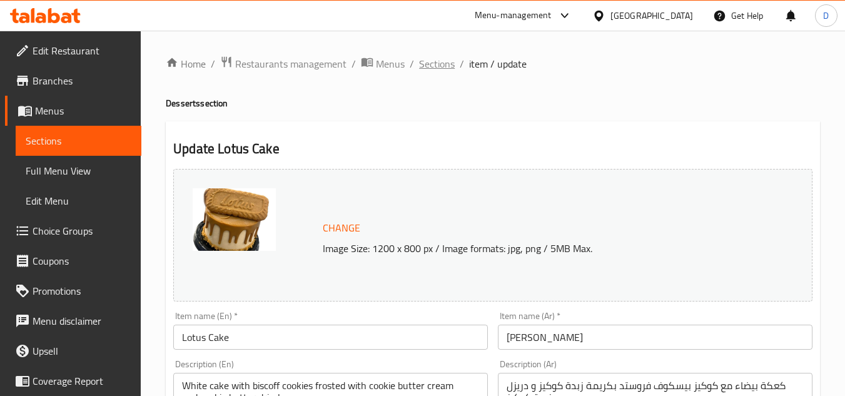
click at [433, 66] on span "Sections" at bounding box center [437, 63] width 36 height 15
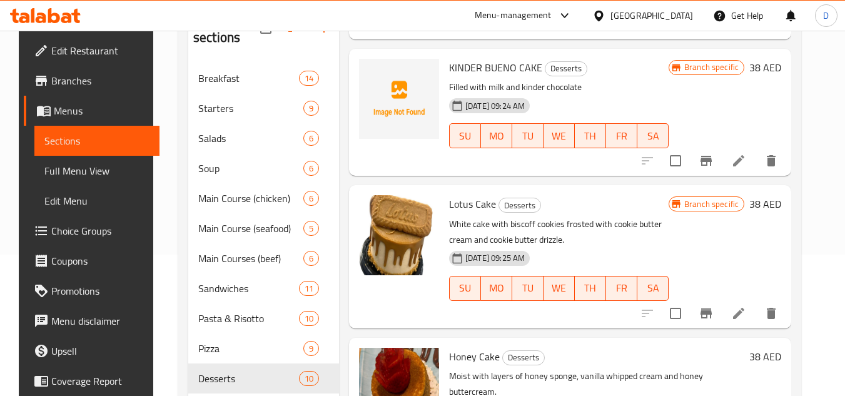
scroll to position [188, 0]
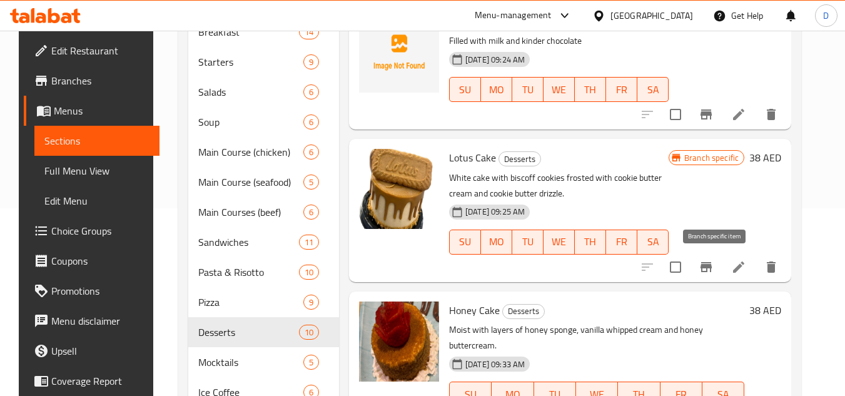
click at [709, 271] on icon "Branch-specific-item" at bounding box center [706, 267] width 15 height 15
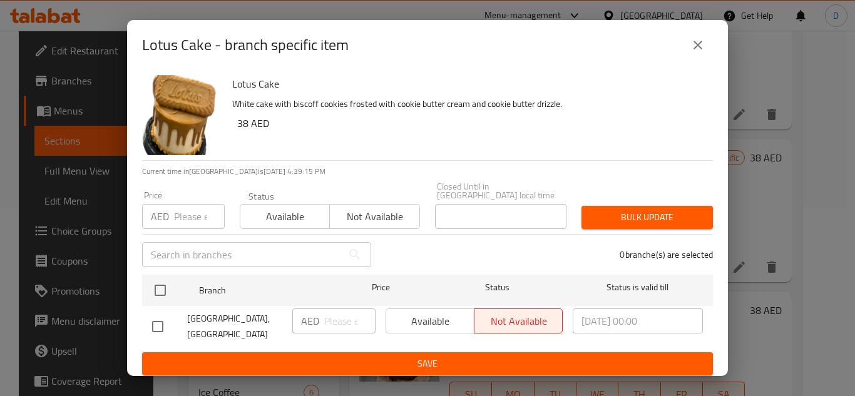
click at [187, 218] on input "number" at bounding box center [199, 216] width 51 height 25
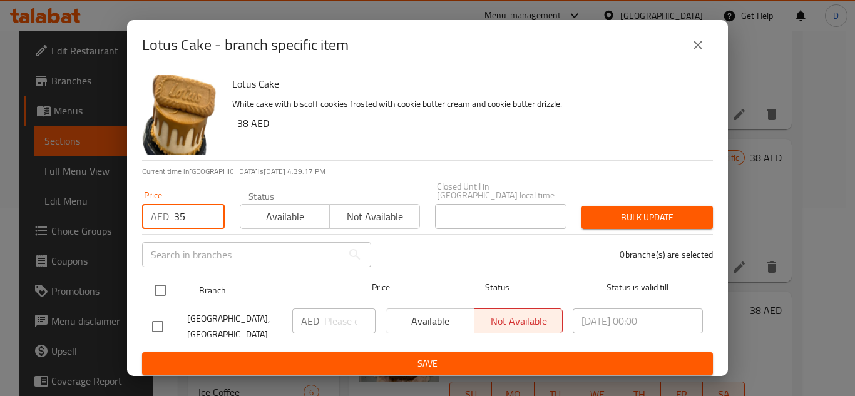
type input "35"
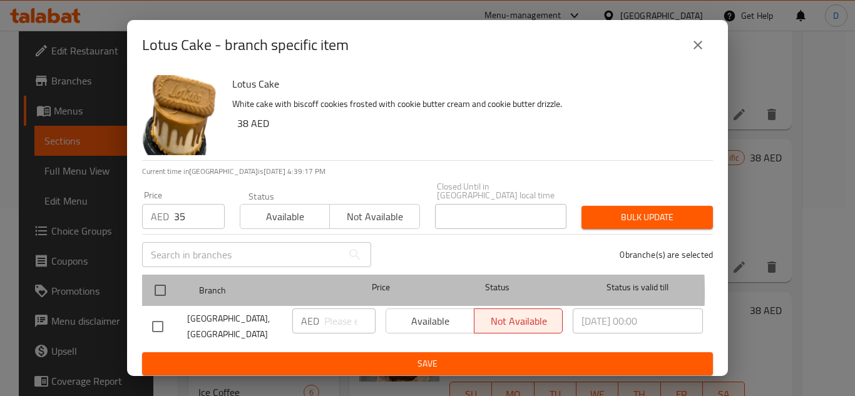
click at [204, 293] on span "Branch" at bounding box center [264, 291] width 130 height 16
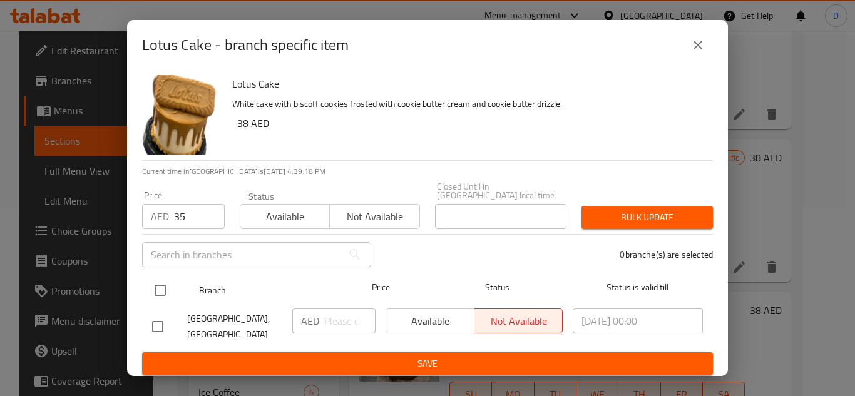
click at [160, 288] on input "checkbox" at bounding box center [160, 290] width 26 height 26
checkbox input "true"
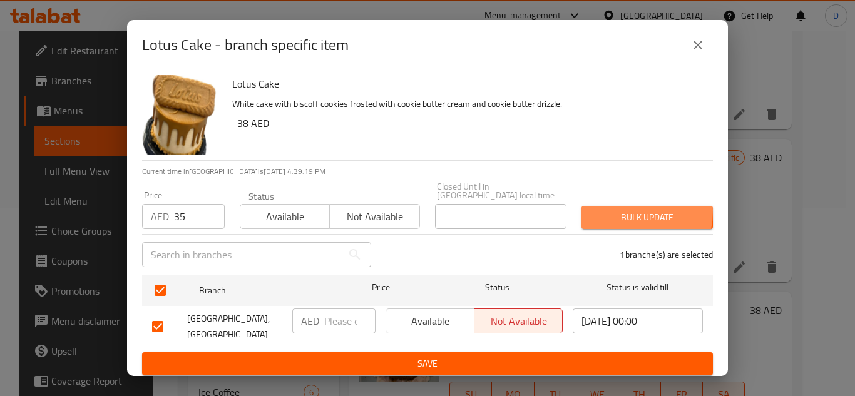
click at [611, 211] on span "Bulk update" at bounding box center [646, 218] width 111 height 16
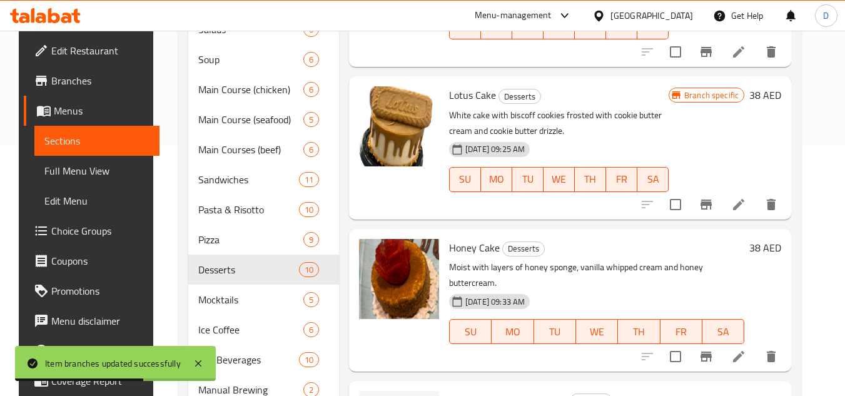
scroll to position [313, 0]
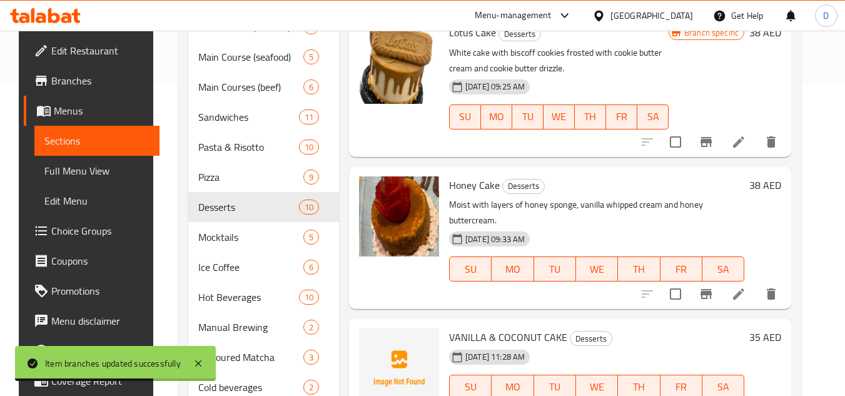
click at [701, 283] on div at bounding box center [710, 294] width 154 height 30
click at [712, 289] on icon "Branch-specific-item" at bounding box center [706, 294] width 11 height 10
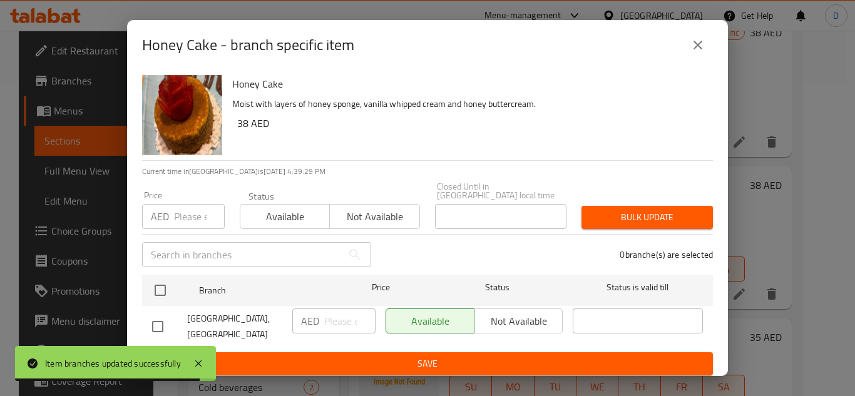
click at [198, 223] on input "number" at bounding box center [199, 216] width 51 height 25
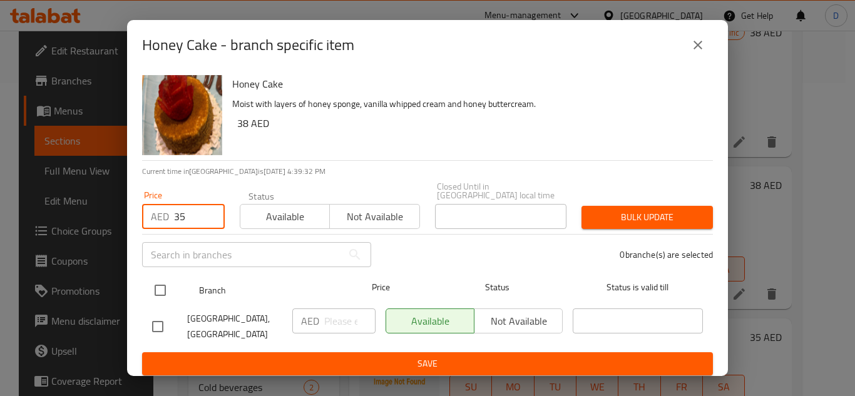
type input "35"
click at [165, 288] on input "checkbox" at bounding box center [160, 290] width 26 height 26
checkbox input "true"
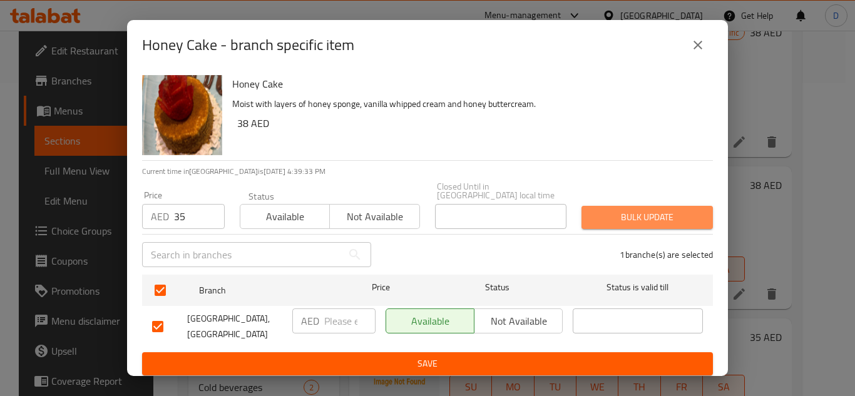
click at [655, 212] on span "Bulk update" at bounding box center [646, 218] width 111 height 16
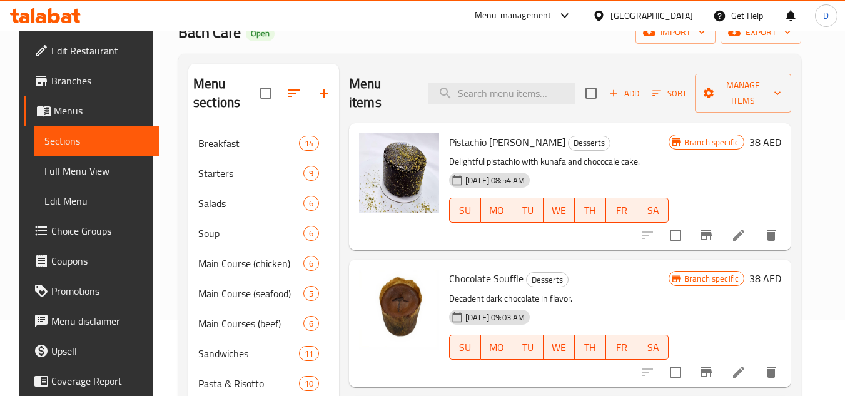
scroll to position [0, 0]
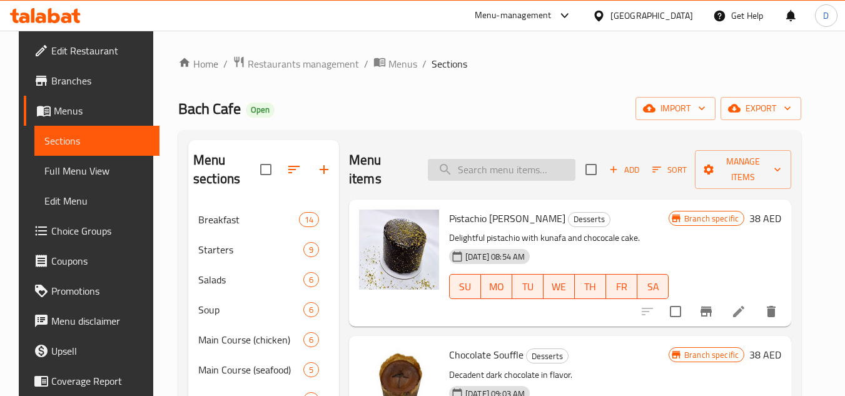
click at [521, 166] on input "search" at bounding box center [502, 170] width 148 height 22
paste input "PEANUT COOKIES"
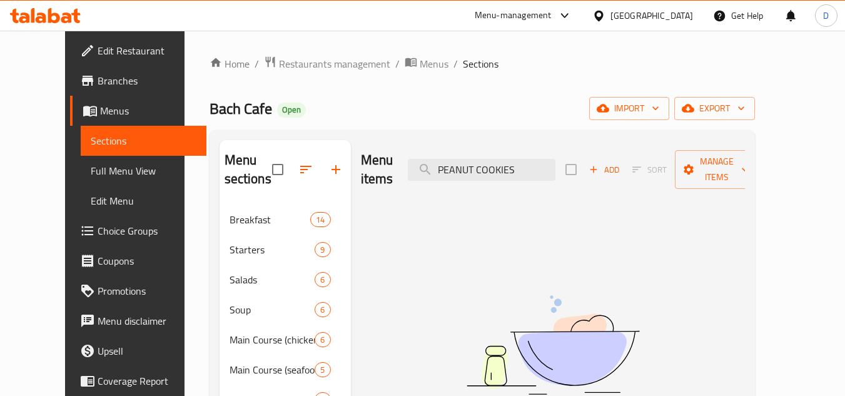
drag, startPoint x: 549, startPoint y: 161, endPoint x: 469, endPoint y: 173, distance: 80.4
click at [476, 173] on div "Menu items PEANUT COOKIES Add Sort Manage items" at bounding box center [553, 169] width 384 height 59
type input "P"
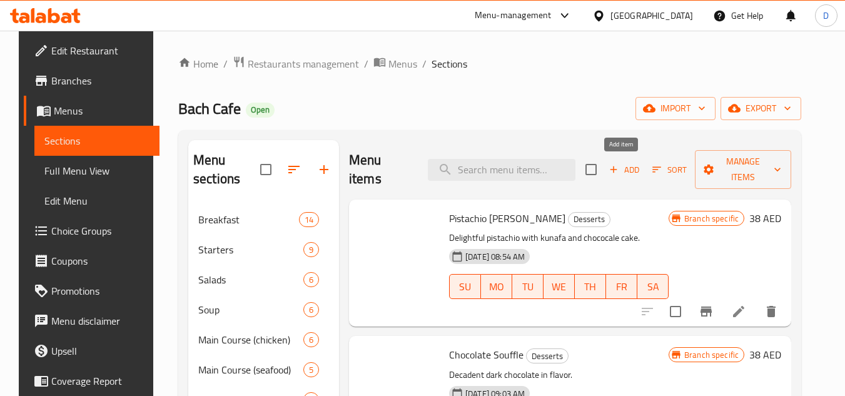
click at [637, 158] on div "Add Sort Manage items" at bounding box center [689, 169] width 206 height 39
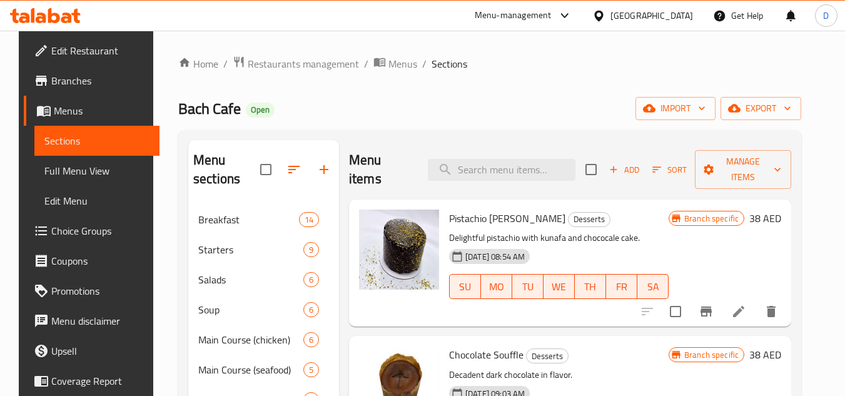
click at [627, 175] on span "Add" at bounding box center [625, 170] width 34 height 14
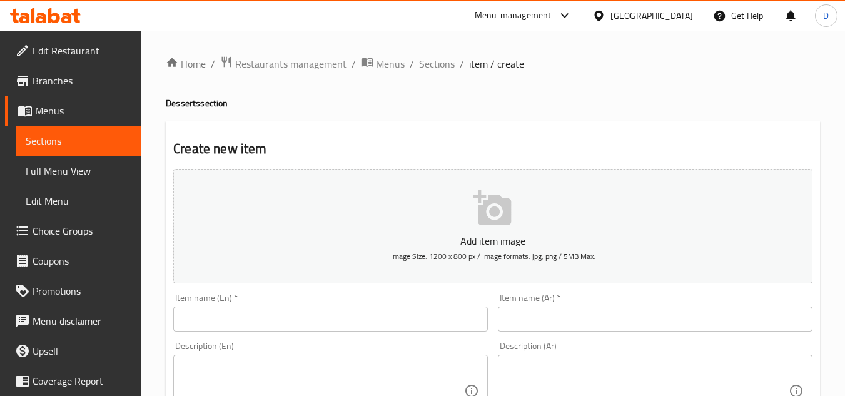
click at [231, 312] on input "text" at bounding box center [330, 319] width 315 height 25
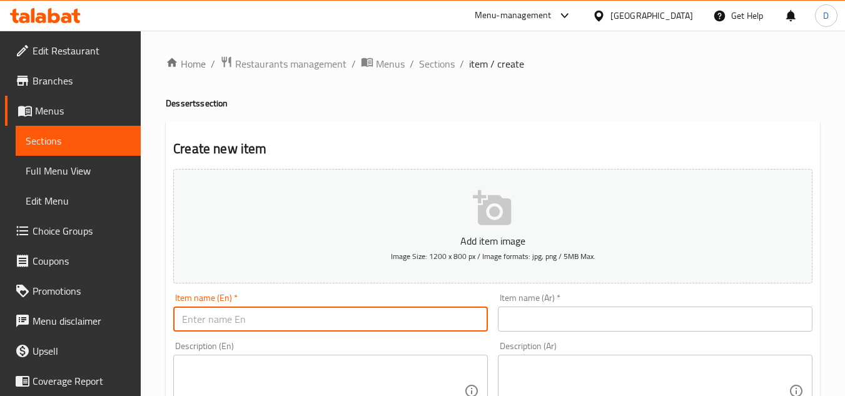
paste input "PEANUT COOKIES"
type input "PEANUT COOKIES"
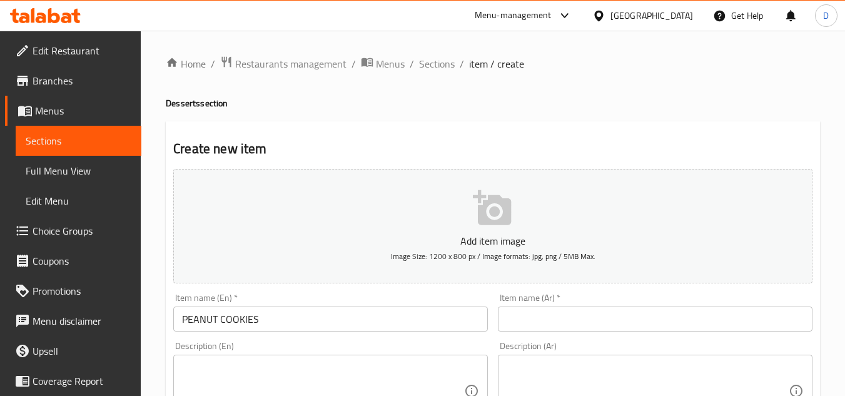
click at [672, 320] on input "text" at bounding box center [655, 319] width 315 height 25
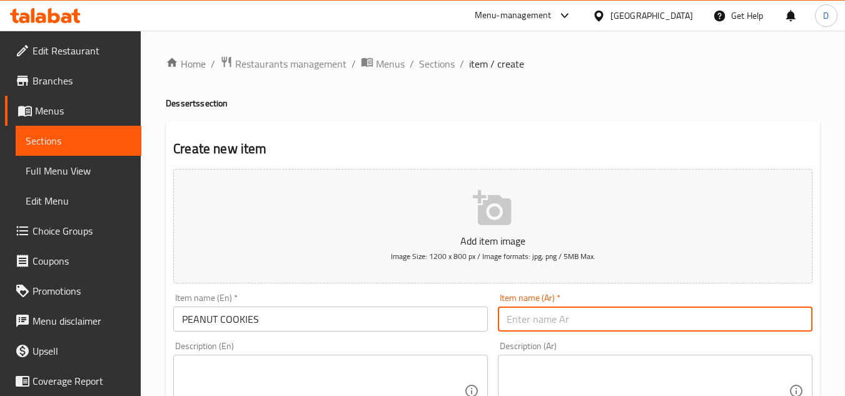
paste input "كوكيز بالفول السوداني"
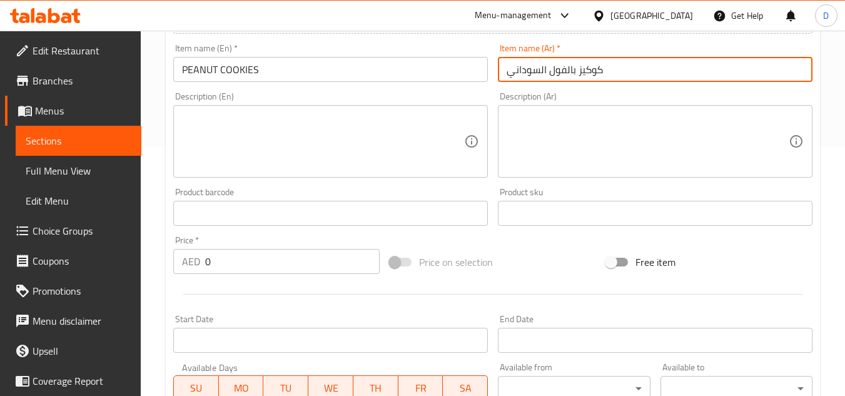
scroll to position [250, 0]
type input "كوكيز بالفول السوداني"
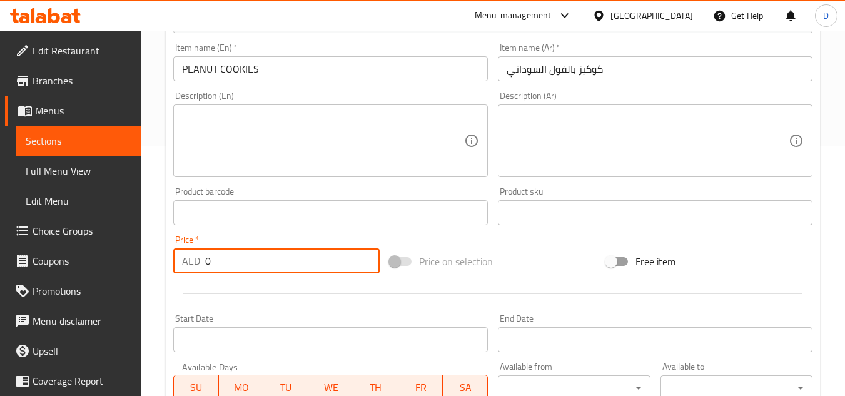
drag, startPoint x: 215, startPoint y: 256, endPoint x: 195, endPoint y: 261, distance: 20.6
click at [195, 261] on div "AED 0 Price *" at bounding box center [276, 260] width 206 height 25
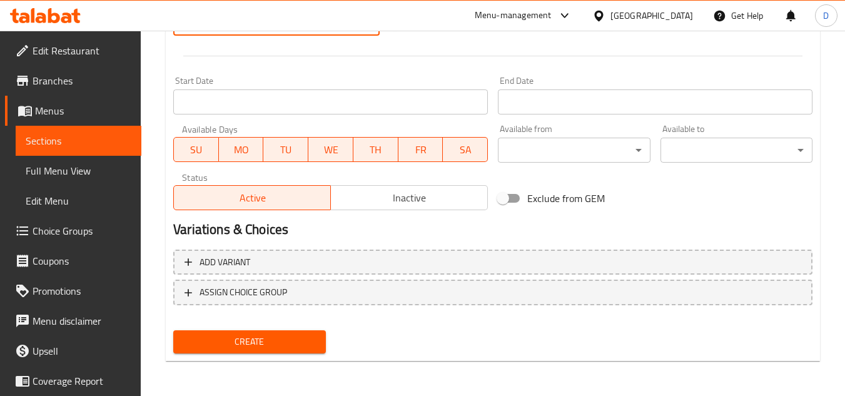
type input "20"
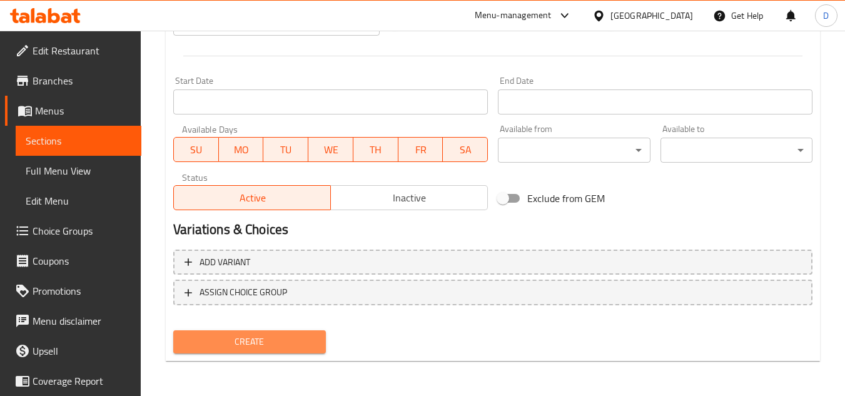
click at [281, 340] on span "Create" at bounding box center [249, 342] width 132 height 16
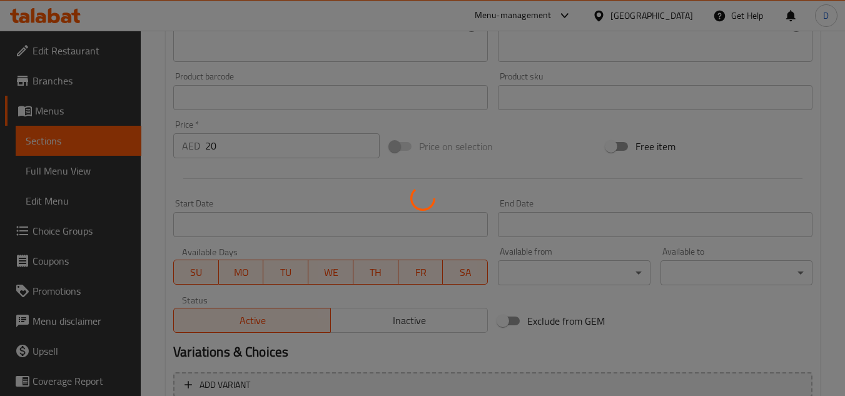
type input "0"
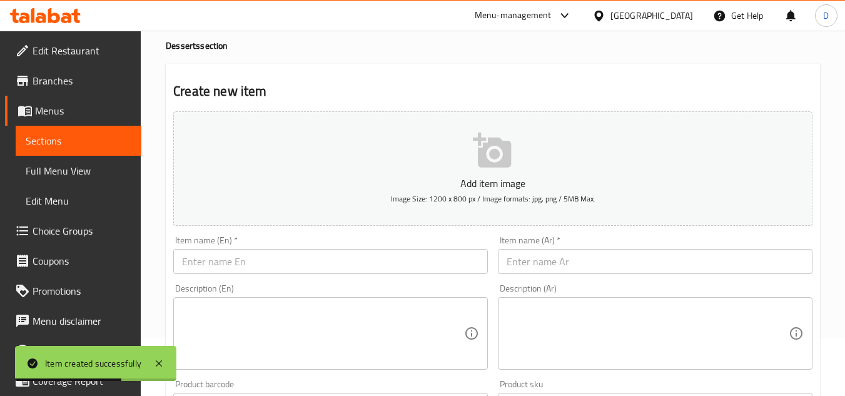
scroll to position [0, 0]
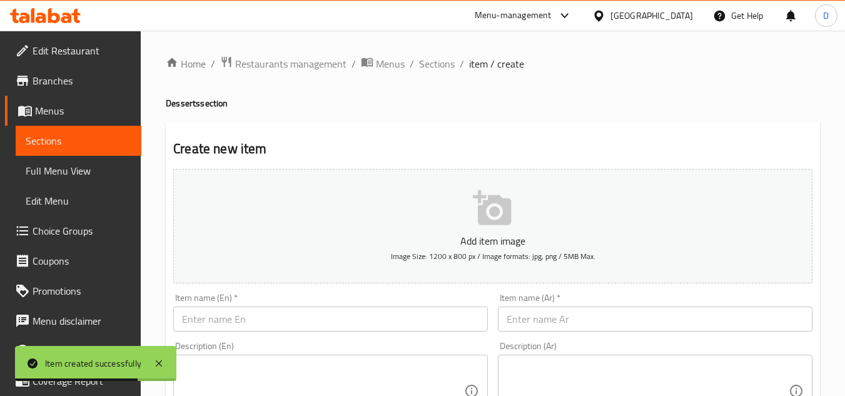
click at [324, 324] on input "text" at bounding box center [330, 319] width 315 height 25
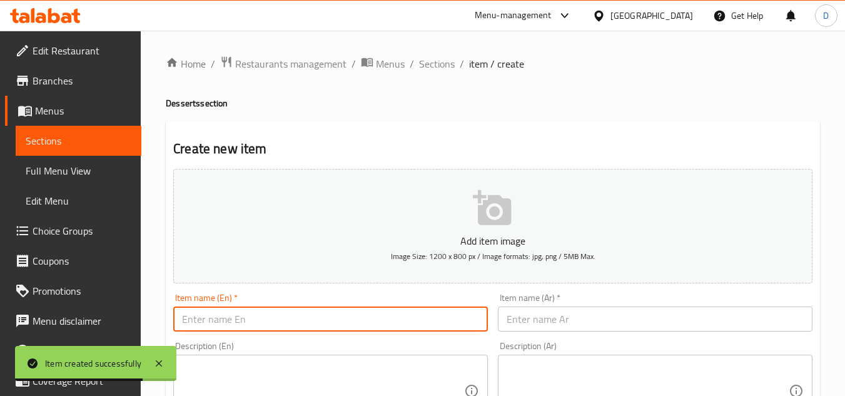
paste input "CHOCO BANANA LOAF"
type input "CHOCO BANANA LOAF"
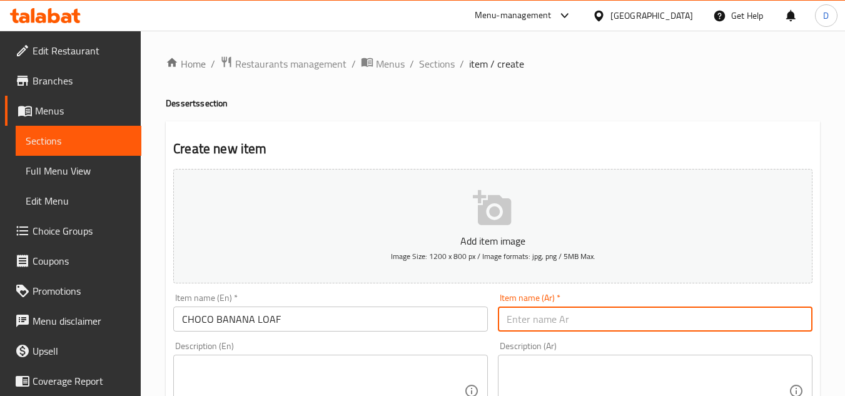
click at [672, 319] on input "text" at bounding box center [655, 319] width 315 height 25
paste input "كيك الشوكولاتة والموز"
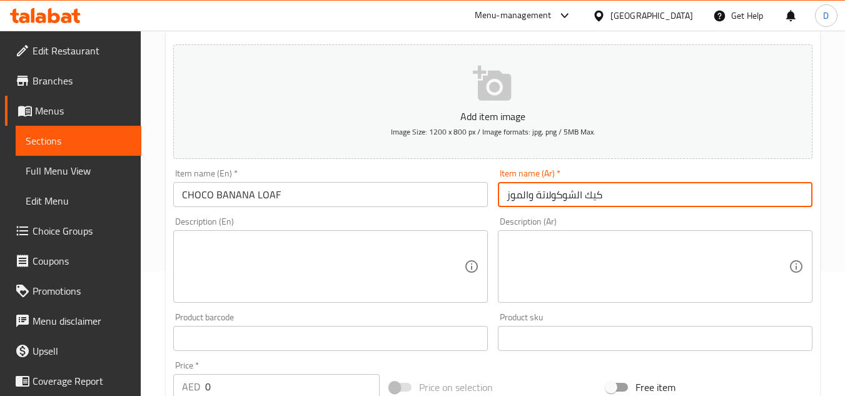
scroll to position [125, 0]
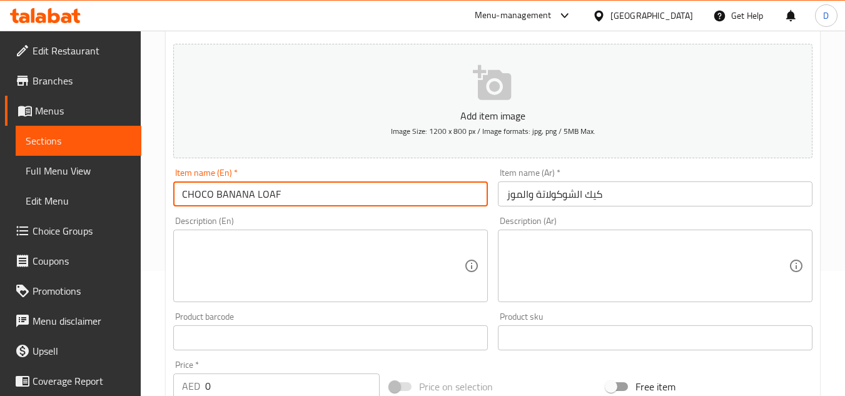
drag, startPoint x: 253, startPoint y: 195, endPoint x: 287, endPoint y: 188, distance: 34.5
click at [287, 188] on input "CHOCO BANANA LOAF" at bounding box center [330, 193] width 315 height 25
click at [594, 193] on input "كيك الشوكولاتة والموز" at bounding box center [655, 193] width 315 height 25
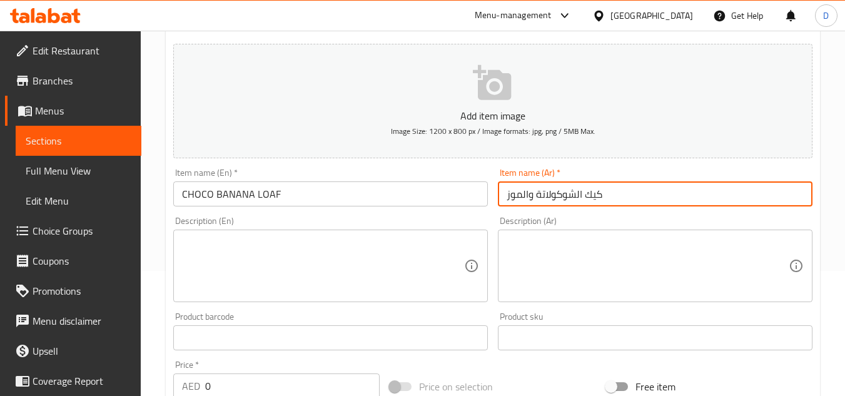
click at [594, 193] on input "كيك الشوكولاتة والموز" at bounding box center [655, 193] width 315 height 25
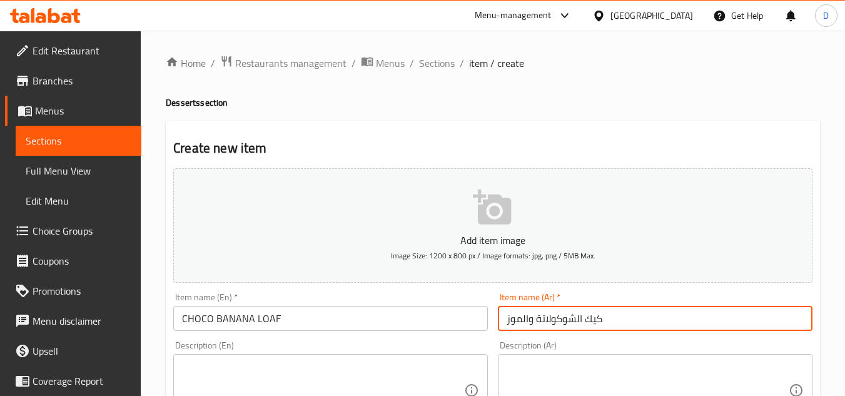
scroll to position [0, 0]
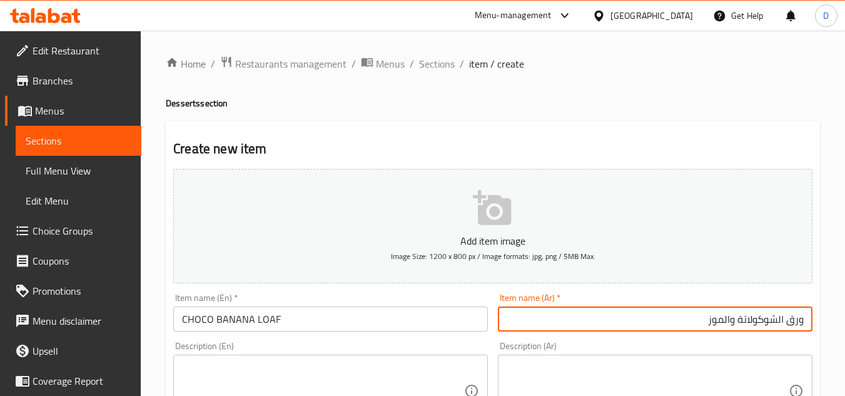
drag, startPoint x: 787, startPoint y: 321, endPoint x: 824, endPoint y: 322, distance: 36.9
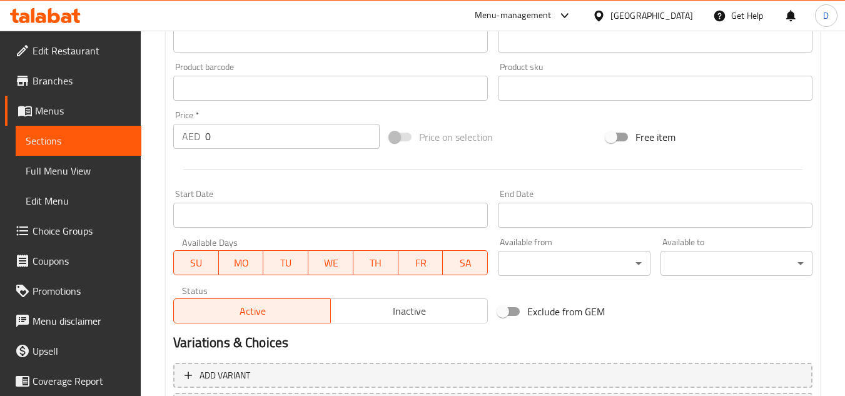
scroll to position [375, 0]
type input "اوراق الشوكولاتة والموز"
drag, startPoint x: 216, startPoint y: 134, endPoint x: 200, endPoint y: 138, distance: 16.2
click at [200, 138] on div "AED 0 Price *" at bounding box center [276, 135] width 206 height 25
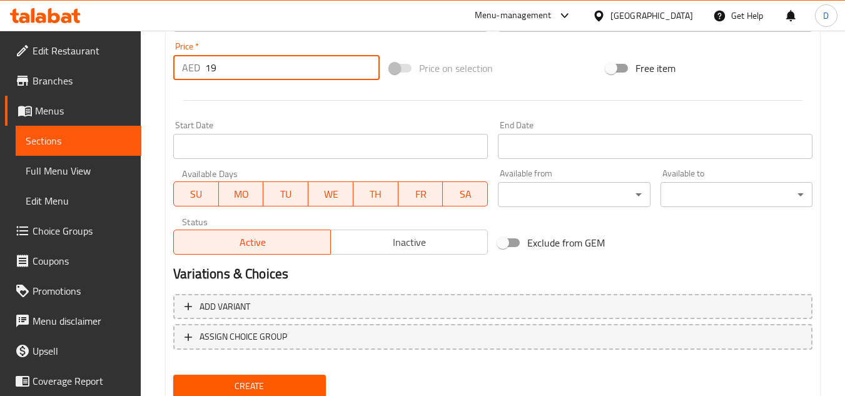
scroll to position [488, 0]
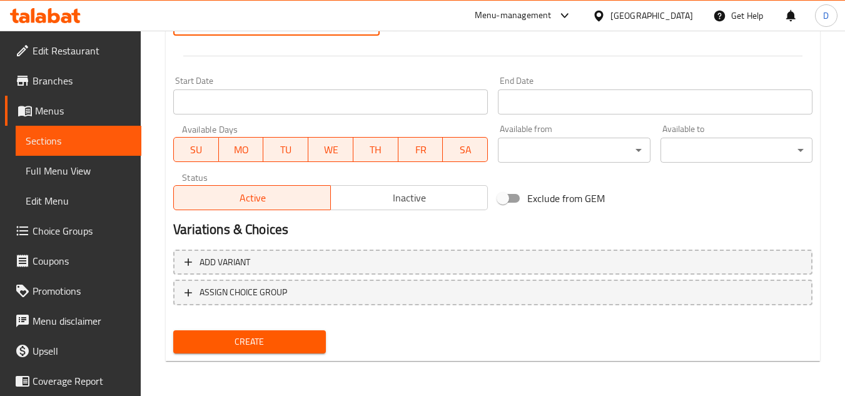
type input "19"
click at [303, 349] on span "Create" at bounding box center [249, 342] width 132 height 16
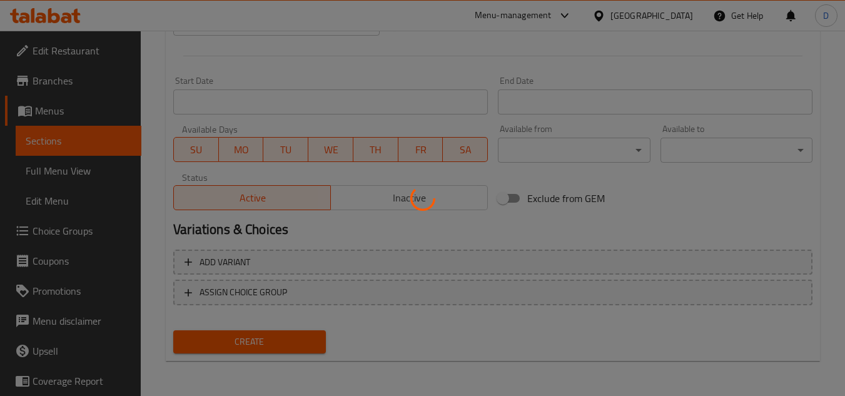
type input "0"
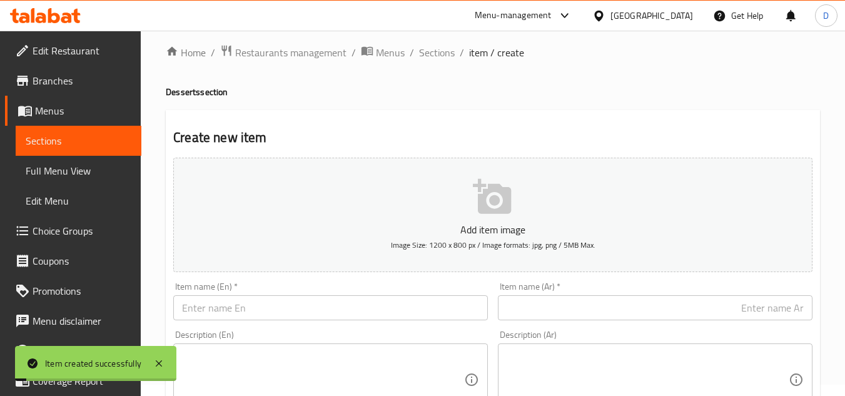
scroll to position [0, 0]
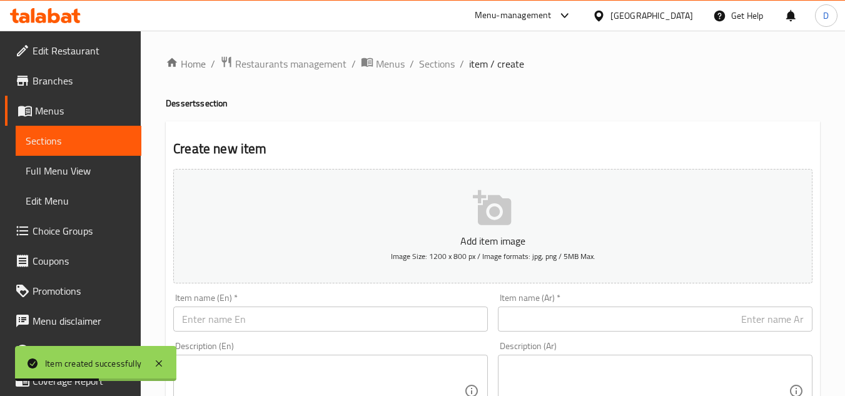
click at [266, 318] on input "text" at bounding box center [330, 319] width 315 height 25
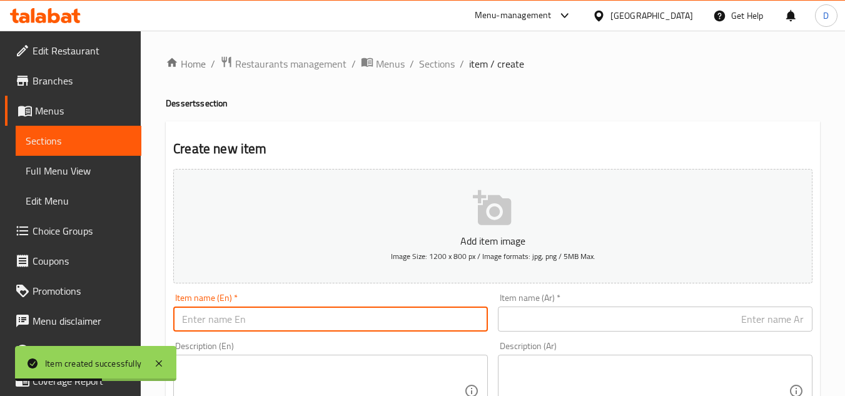
paste input "PANCAKE"
type input "PANCAKE"
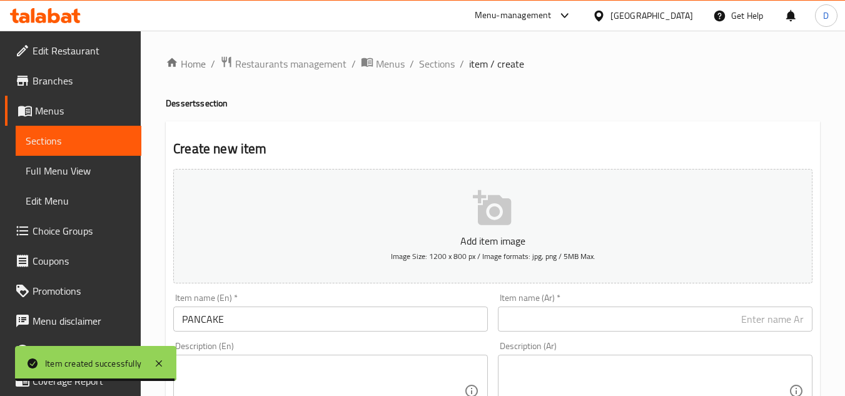
click at [627, 326] on input "text" at bounding box center [655, 319] width 315 height 25
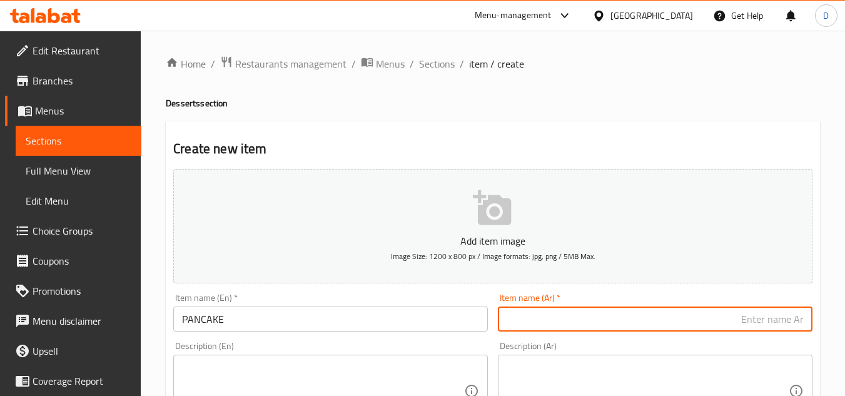
paste input "فطائر بان كيك"
type input "فطائر بان كيك"
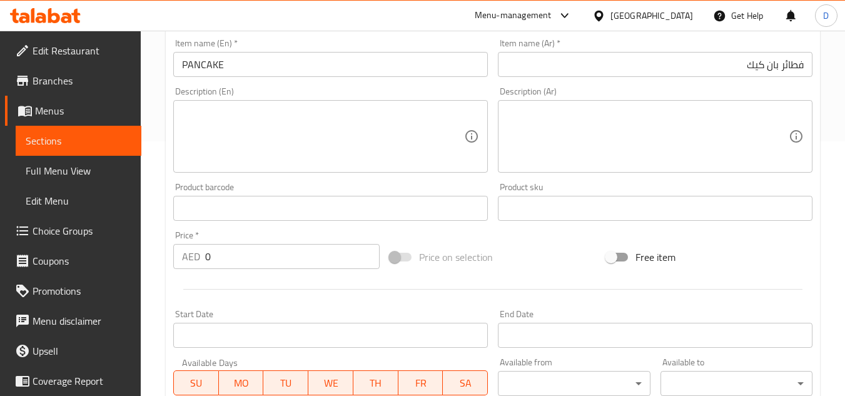
scroll to position [313, 0]
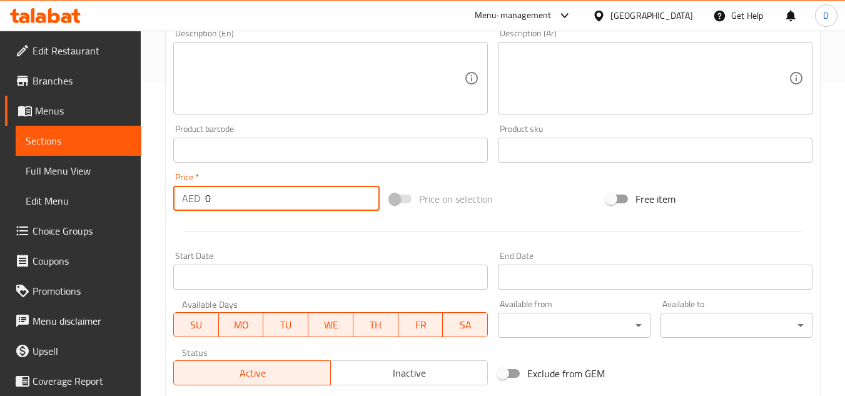
drag, startPoint x: 218, startPoint y: 205, endPoint x: 201, endPoint y: 205, distance: 17.5
click at [201, 205] on div "AED 0 Price *" at bounding box center [276, 198] width 206 height 25
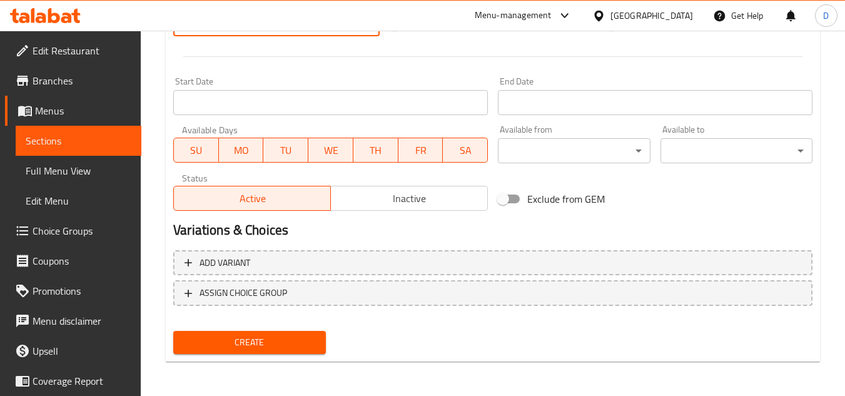
scroll to position [488, 0]
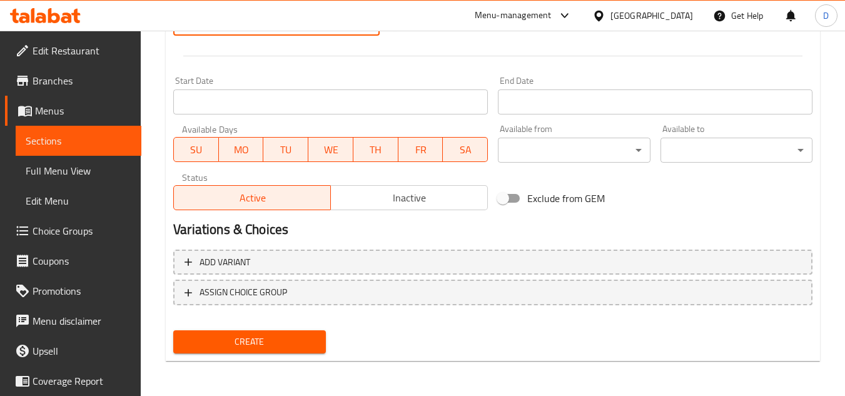
type input "35"
click at [292, 347] on span "Create" at bounding box center [249, 342] width 132 height 16
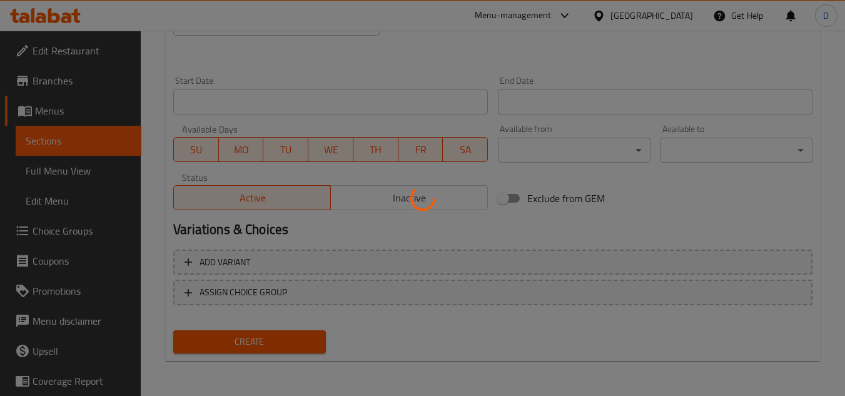
type input "0"
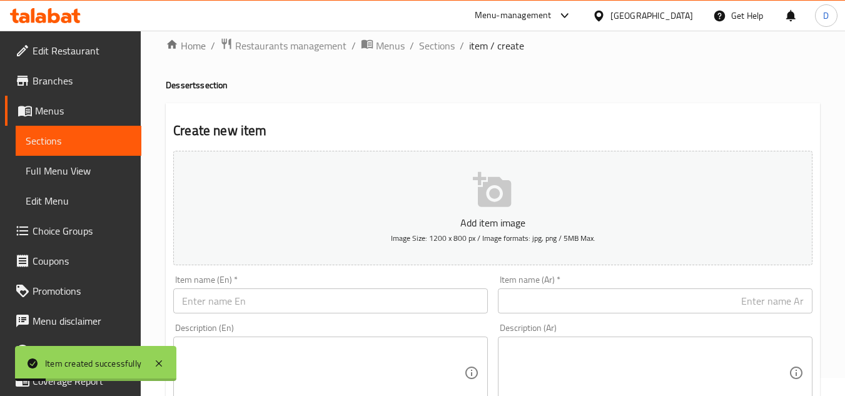
scroll to position [0, 0]
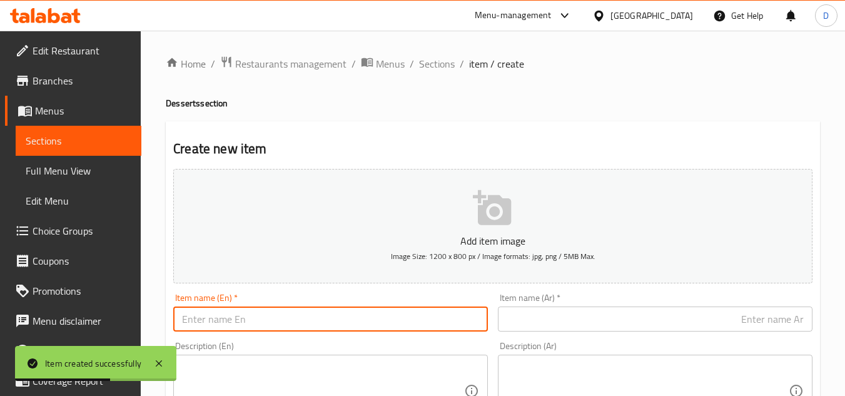
click at [290, 327] on input "text" at bounding box center [330, 319] width 315 height 25
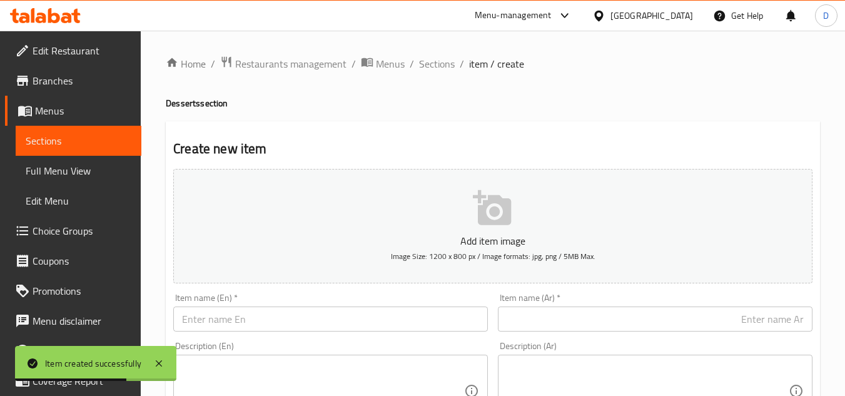
click at [364, 330] on input "text" at bounding box center [330, 319] width 315 height 25
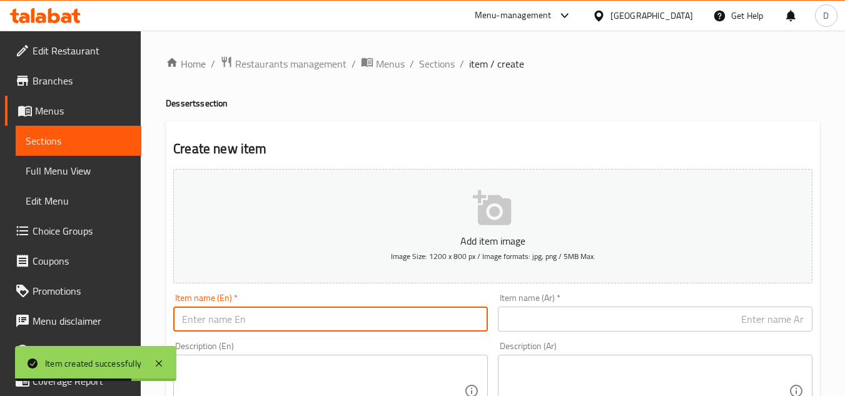
paste input "NUTELLA CREPE"
type input "NUTELLA CREPE"
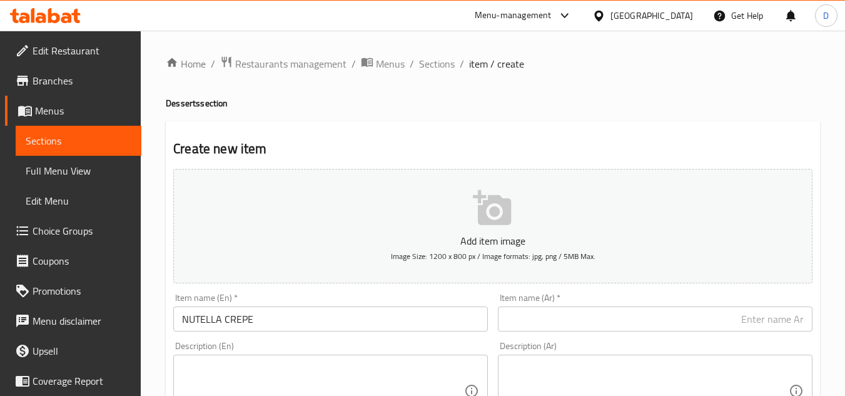
click at [589, 319] on input "text" at bounding box center [655, 319] width 315 height 25
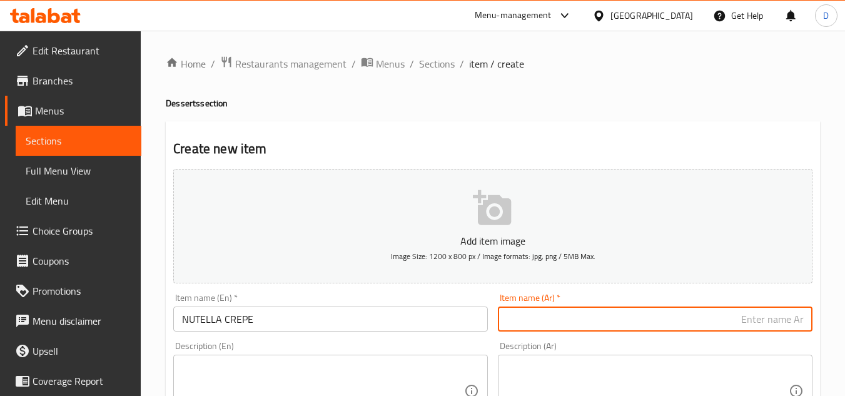
paste input "كريب بالنوتيلا"
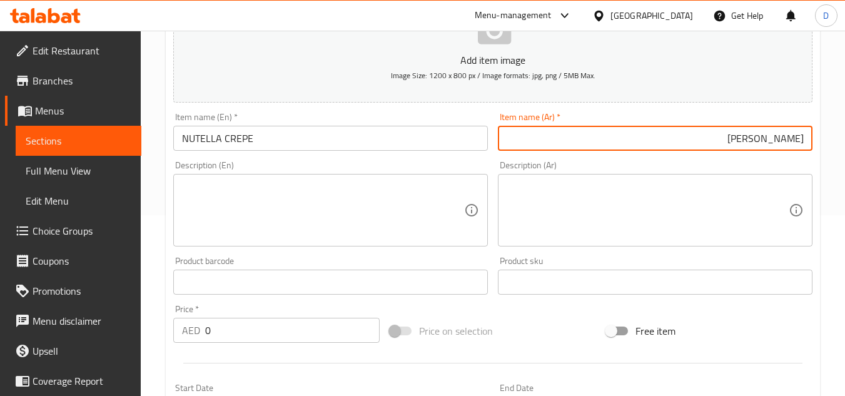
scroll to position [188, 0]
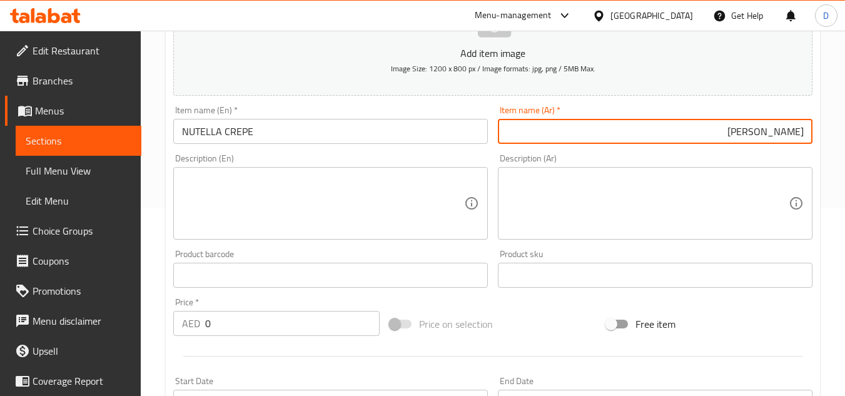
type input "كريب بالنوتيلا"
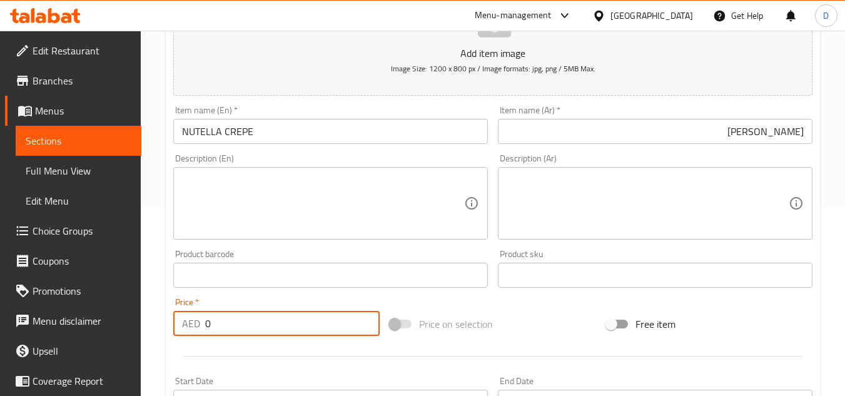
click at [193, 325] on div "AED 0 Price *" at bounding box center [276, 323] width 206 height 25
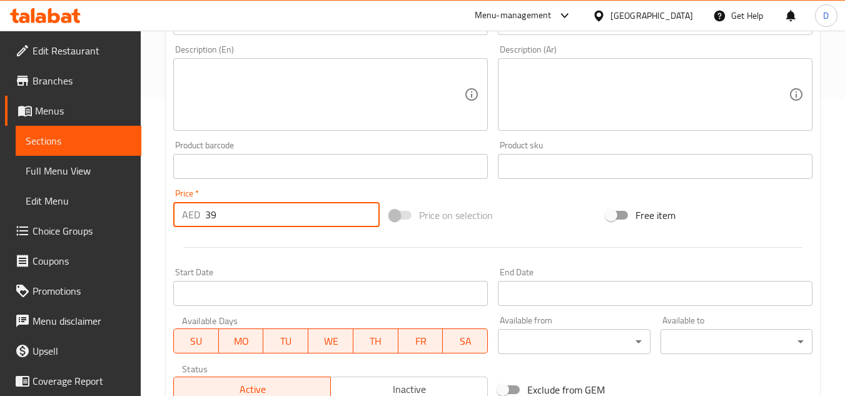
scroll to position [488, 0]
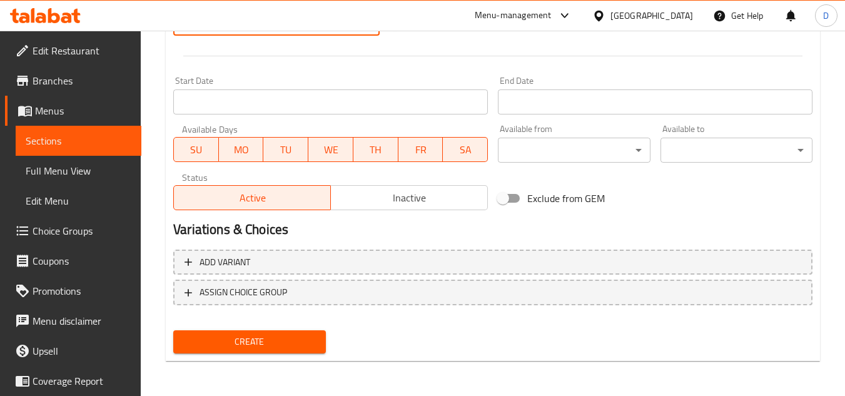
type input "39"
click at [296, 344] on span "Create" at bounding box center [249, 342] width 132 height 16
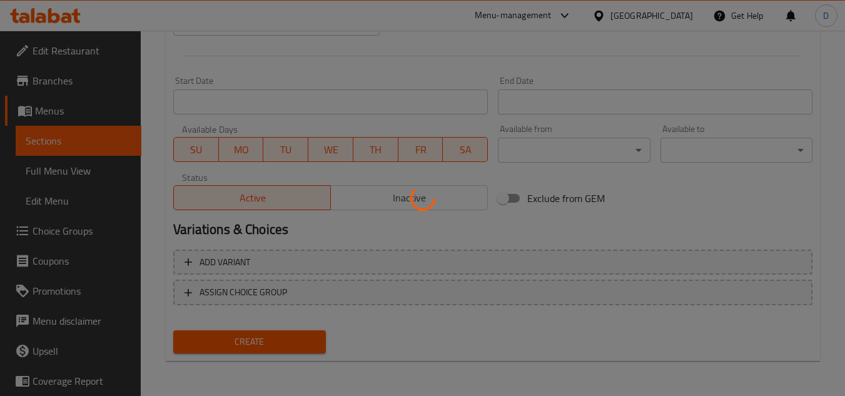
type input "0"
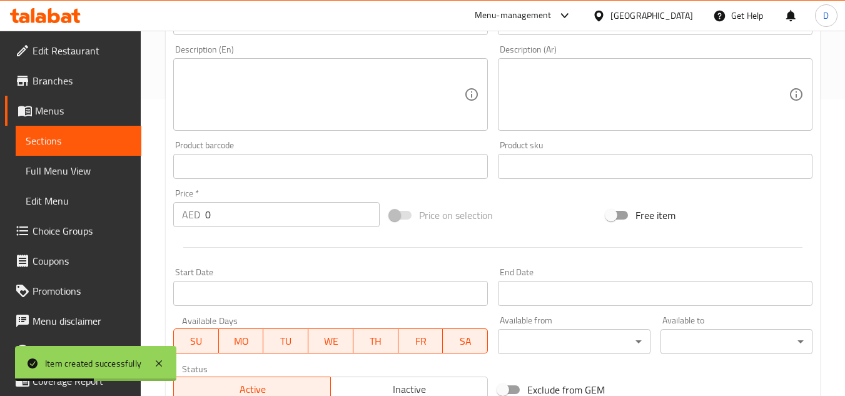
scroll to position [50, 0]
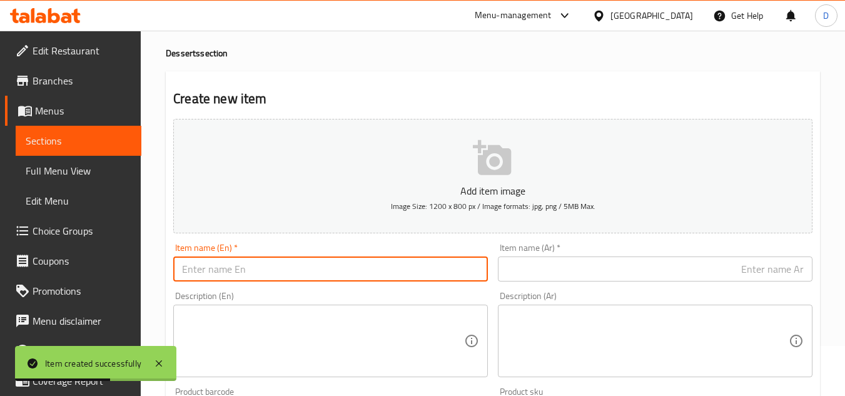
click at [330, 264] on input "text" at bounding box center [330, 269] width 315 height 25
paste input "WAFFLE"
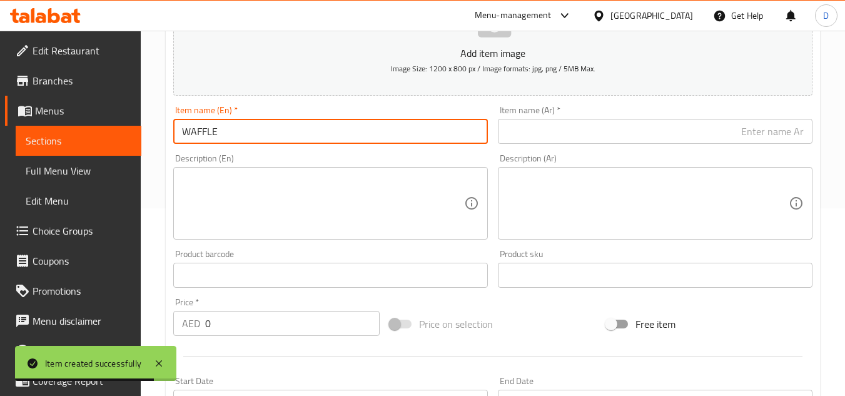
scroll to position [0, 0]
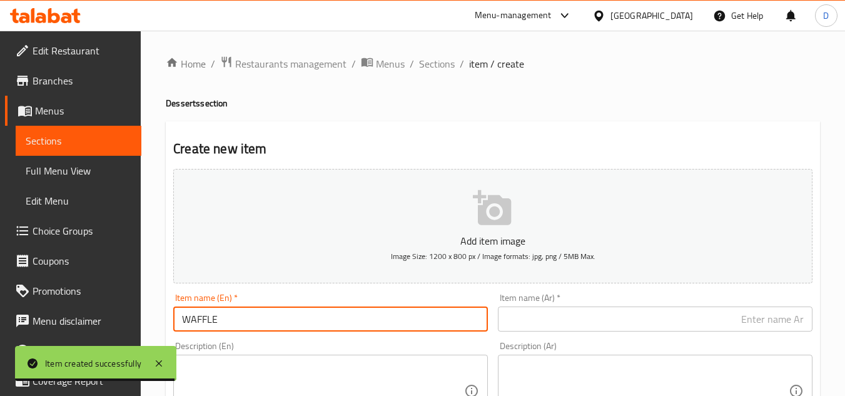
type input "WAFFLE"
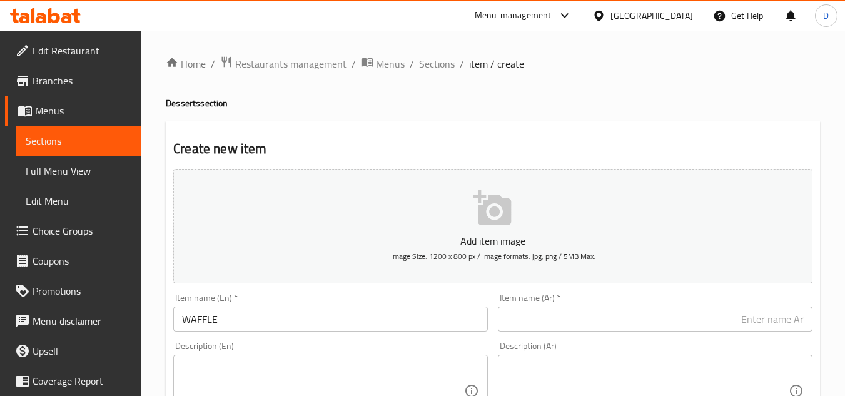
click at [574, 312] on input "text" at bounding box center [655, 319] width 315 height 25
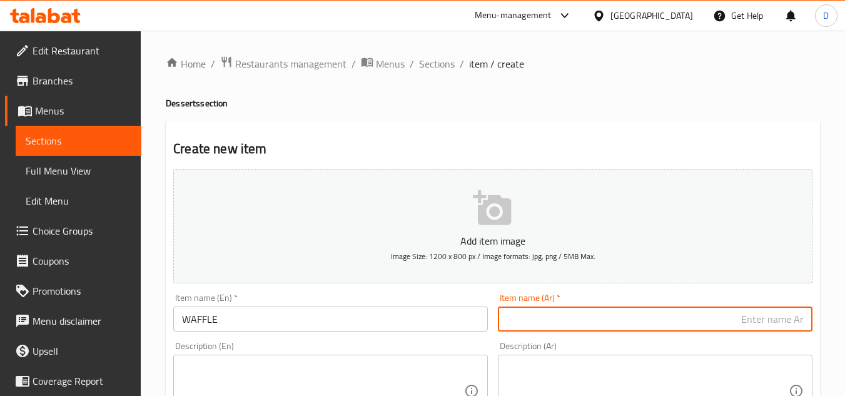
paste input "واف"
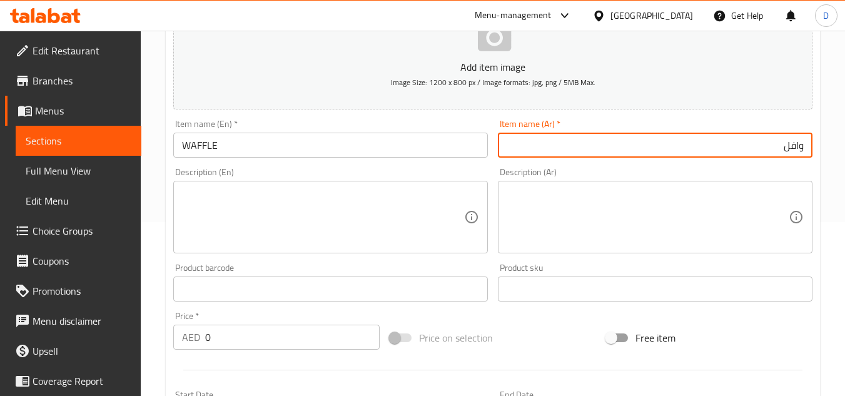
scroll to position [250, 0]
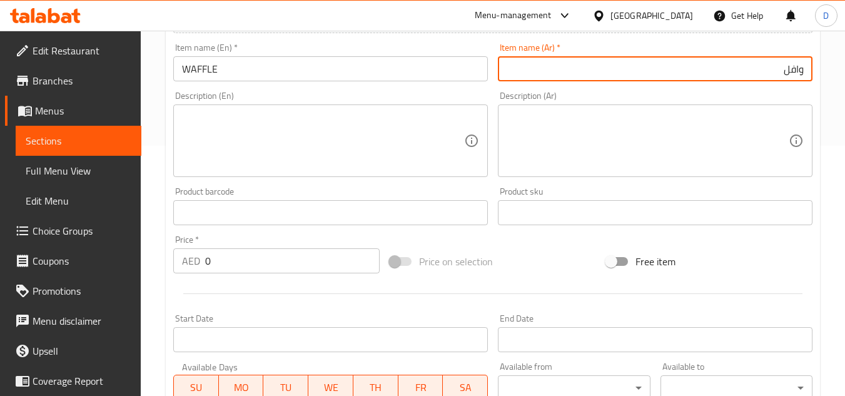
type input "وافل"
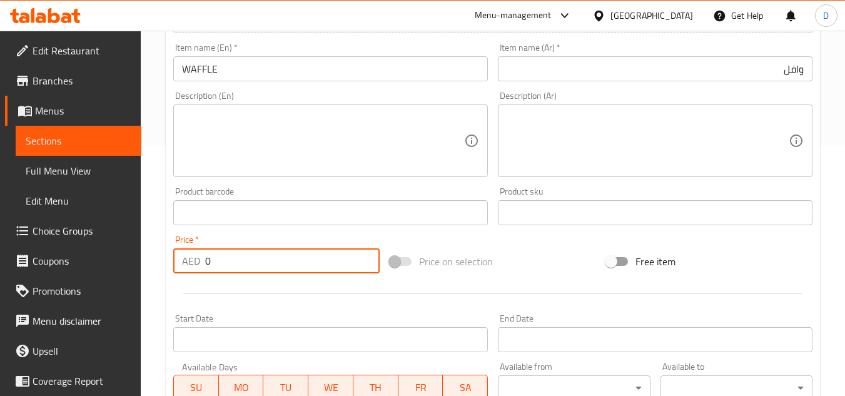
click at [187, 258] on div "AED 0 Price *" at bounding box center [276, 260] width 206 height 25
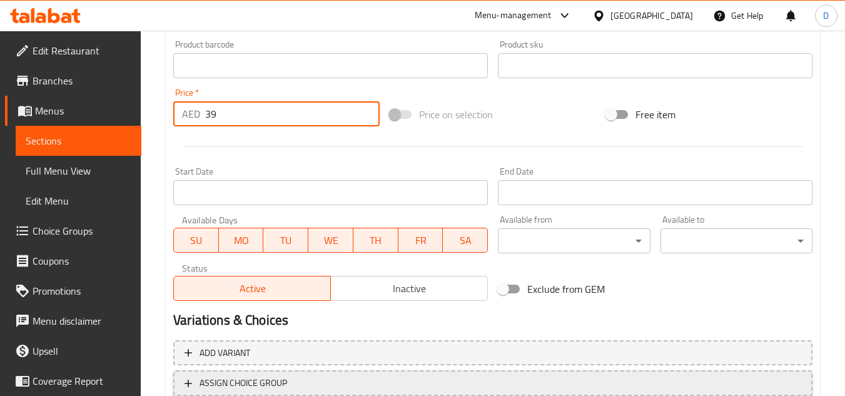
scroll to position [488, 0]
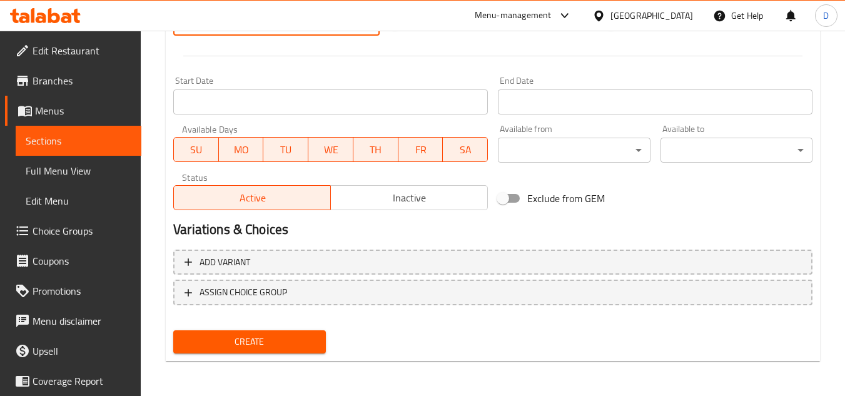
type input "39"
click at [260, 343] on span "Create" at bounding box center [249, 342] width 132 height 16
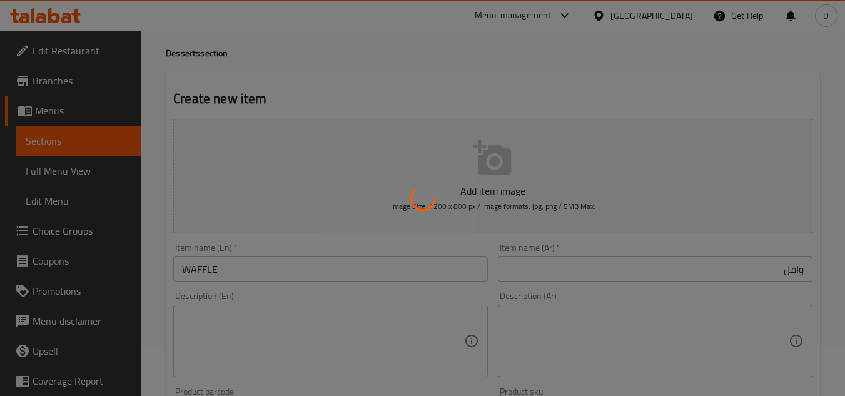
scroll to position [18, 0]
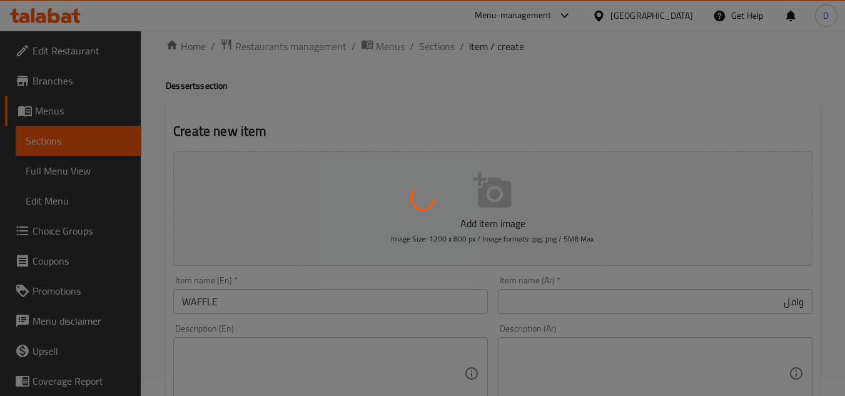
type input "0"
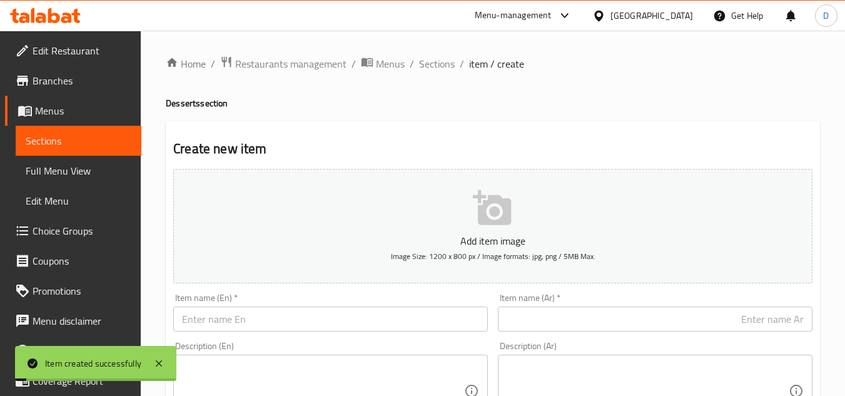
click at [437, 67] on span "Sections" at bounding box center [437, 63] width 36 height 15
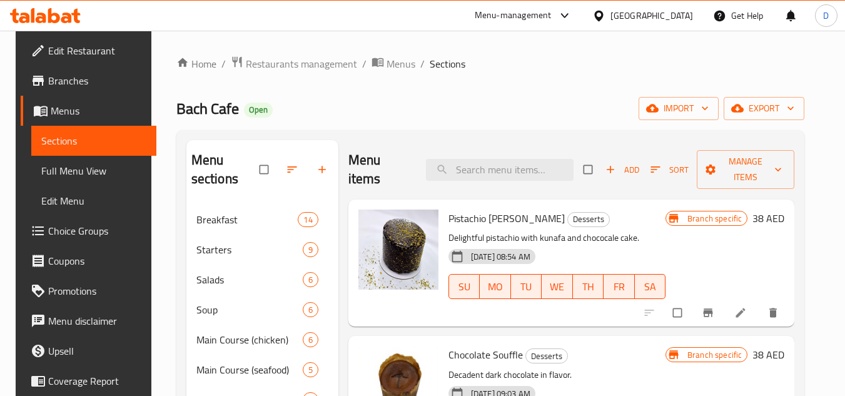
click at [621, 176] on span "Add" at bounding box center [623, 170] width 34 height 14
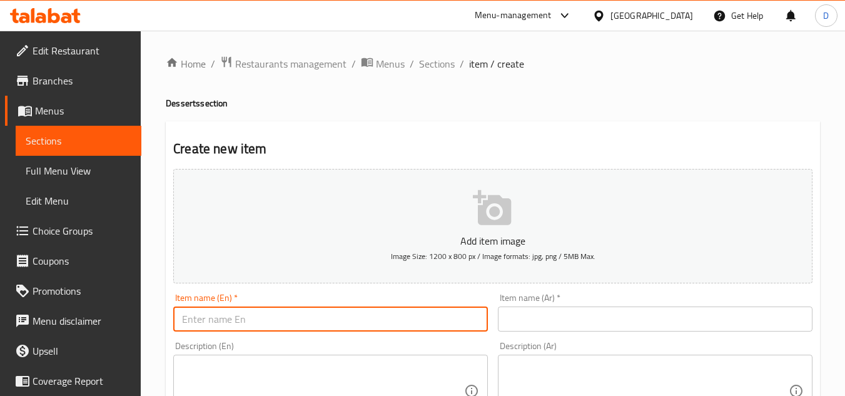
click at [357, 325] on input "text" at bounding box center [330, 319] width 315 height 25
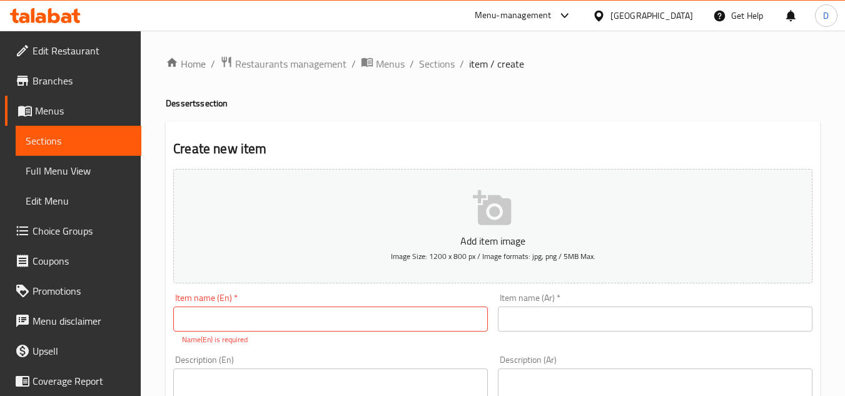
click at [375, 323] on input "text" at bounding box center [330, 319] width 315 height 25
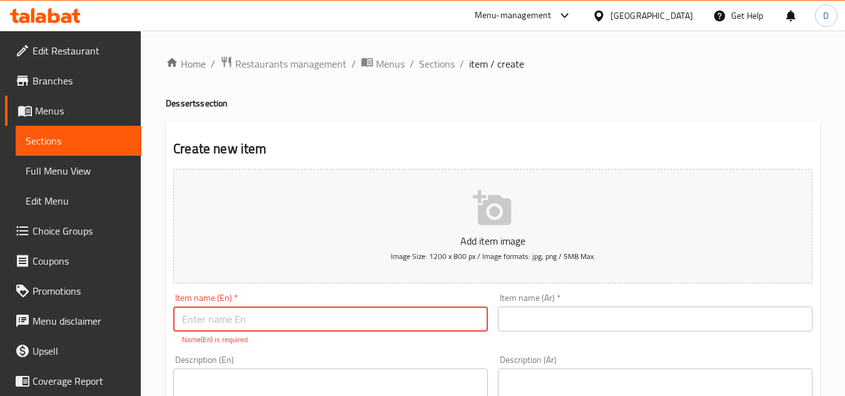
paste input "BANANA SPLIT"
type input "BANANA SPLIT"
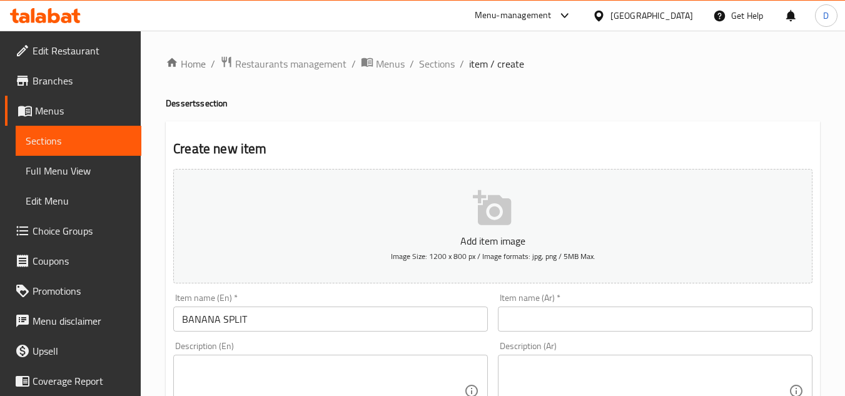
click at [715, 317] on input "text" at bounding box center [655, 319] width 315 height 25
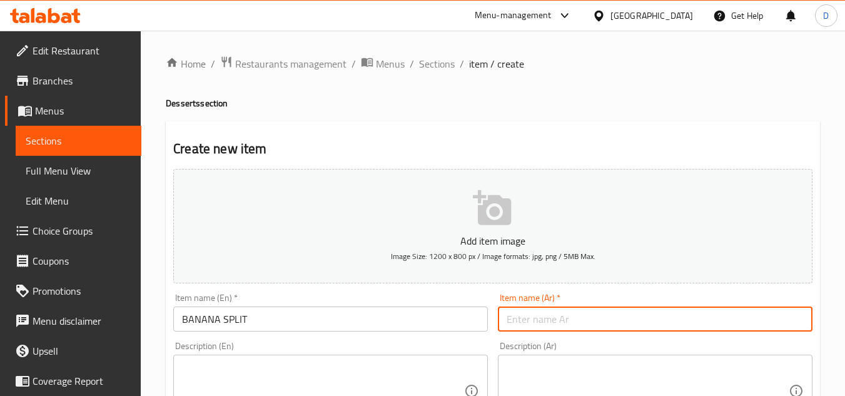
paste input "بنانا سبلي"
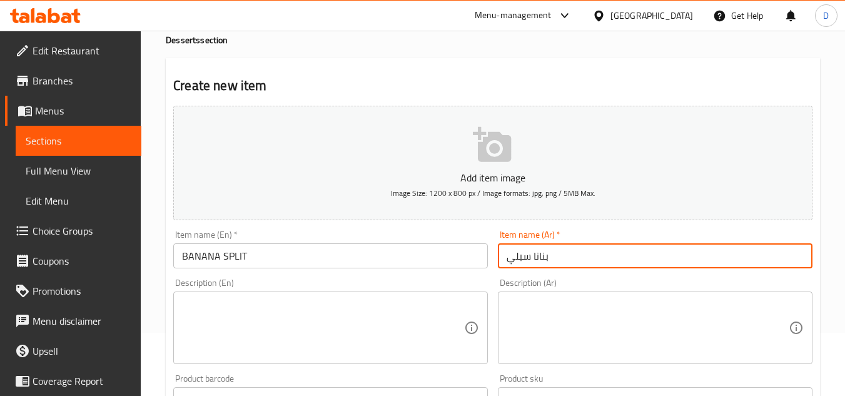
scroll to position [63, 0]
click at [505, 262] on input "بنانا سبلي" at bounding box center [655, 256] width 315 height 25
click at [581, 262] on input "بنانا سبلي" at bounding box center [655, 256] width 315 height 25
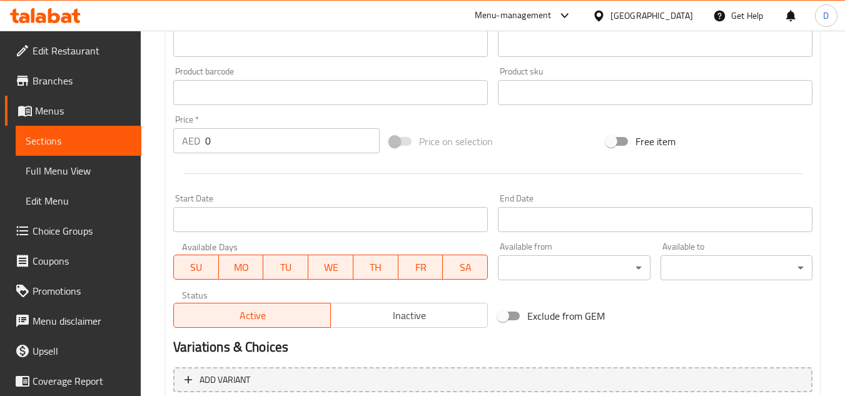
scroll to position [375, 0]
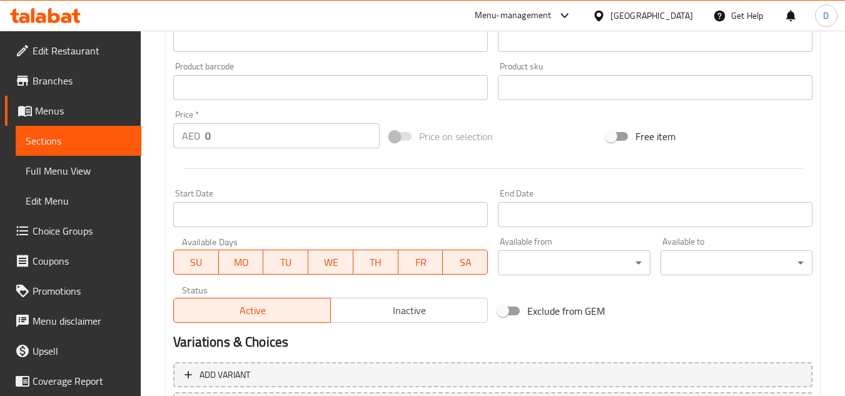
type input "بنانا سبليت"
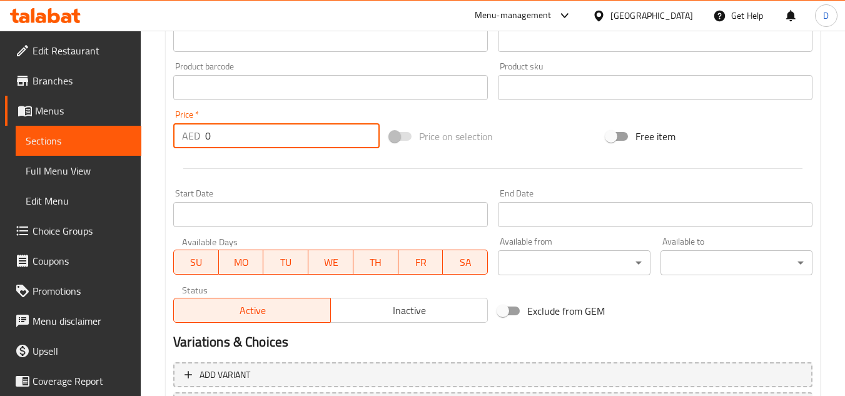
drag, startPoint x: 222, startPoint y: 144, endPoint x: 205, endPoint y: 143, distance: 16.9
click at [205, 143] on input "0" at bounding box center [292, 135] width 175 height 25
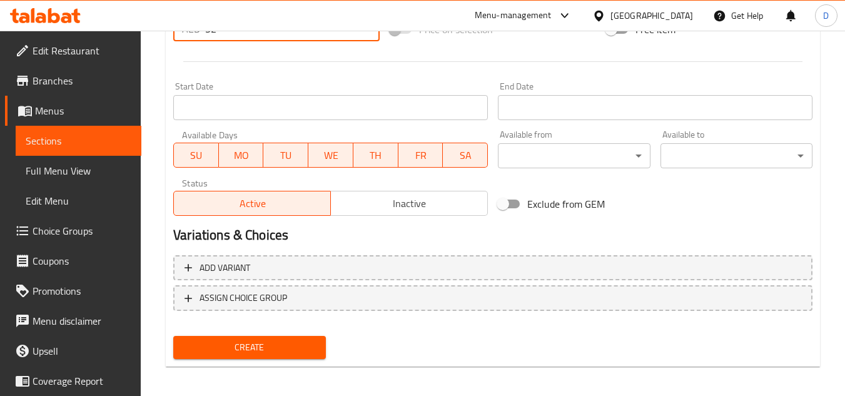
scroll to position [488, 0]
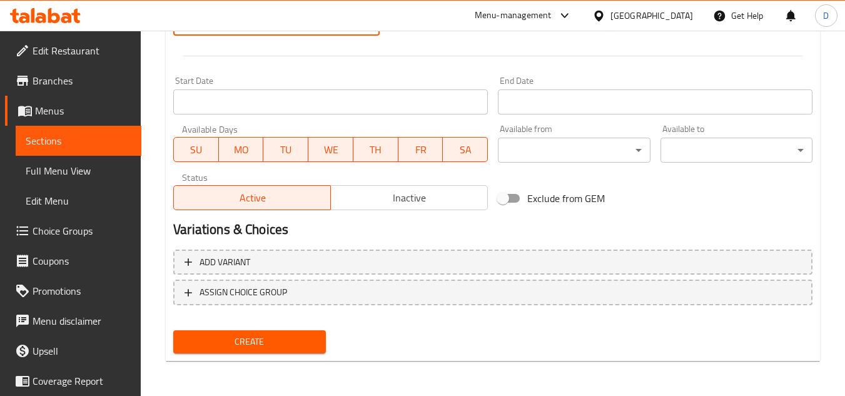
type input "32"
click at [300, 349] on span "Create" at bounding box center [249, 342] width 132 height 16
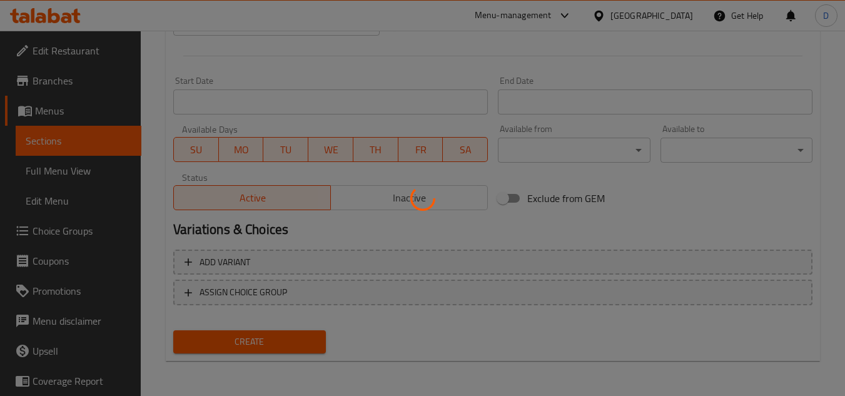
type input "0"
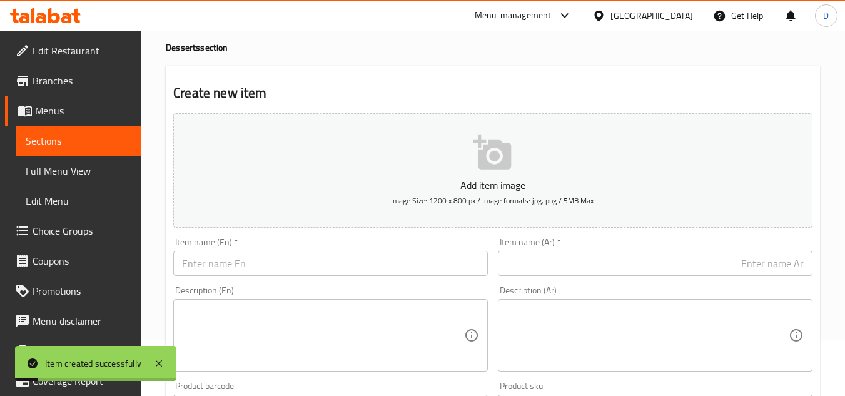
scroll to position [0, 0]
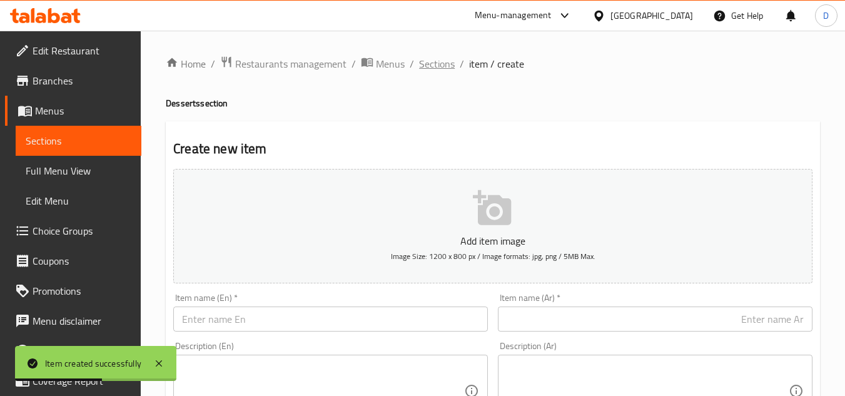
click at [435, 59] on span "Sections" at bounding box center [437, 63] width 36 height 15
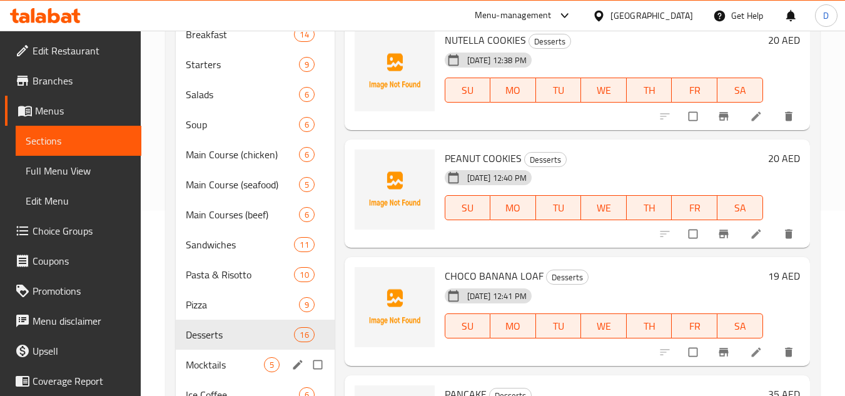
scroll to position [161, 0]
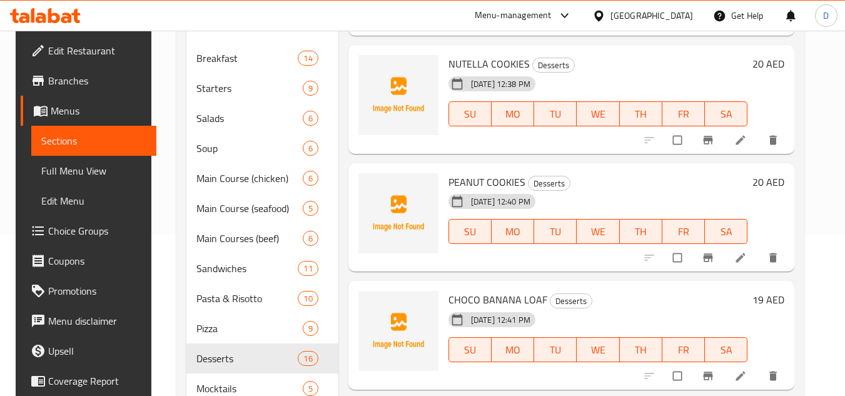
click at [685, 56] on h6 "NUTELLA COOKIES Desserts" at bounding box center [598, 64] width 299 height 18
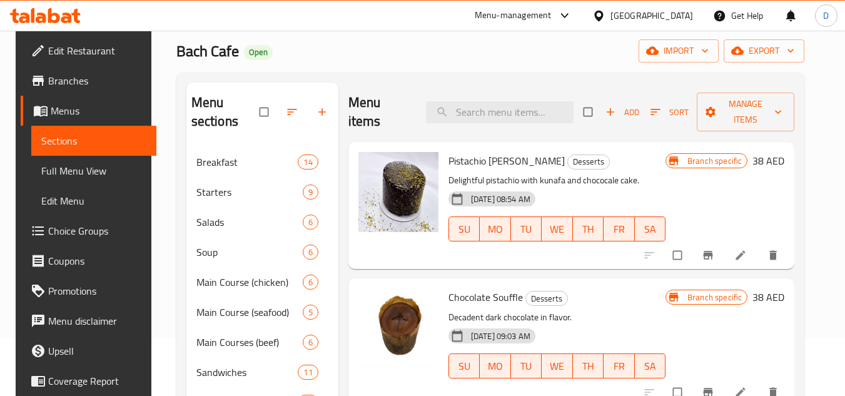
scroll to position [0, 0]
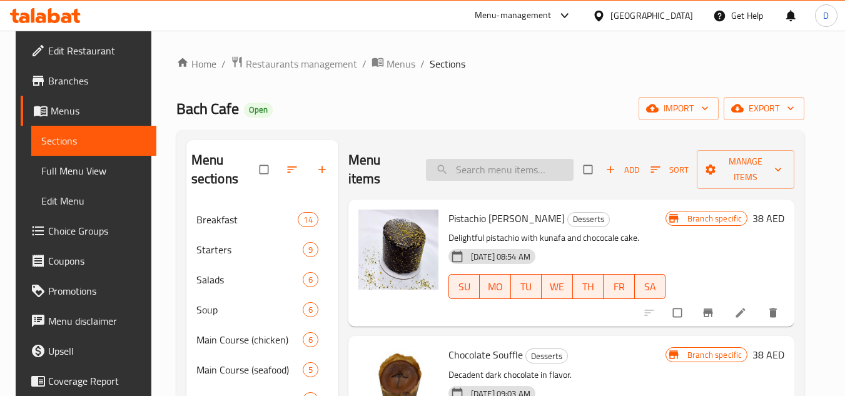
click at [527, 176] on input "search" at bounding box center [500, 170] width 148 height 22
click at [520, 175] on input "search" at bounding box center [500, 170] width 148 height 22
paste input "MONT BLANC ORANGE"
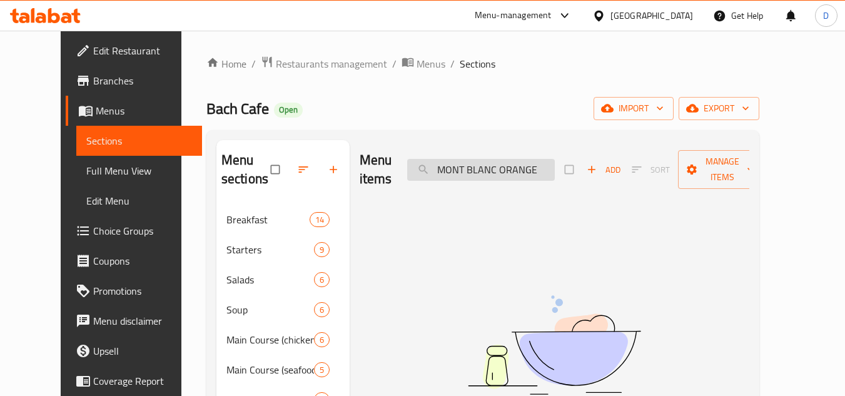
click at [548, 168] on input "MONT BLANC ORANGE" at bounding box center [481, 170] width 148 height 22
click at [510, 168] on input "MONT BLANC ORANGE" at bounding box center [481, 170] width 148 height 22
click at [469, 170] on input "MONT ORANGE" at bounding box center [481, 170] width 148 height 22
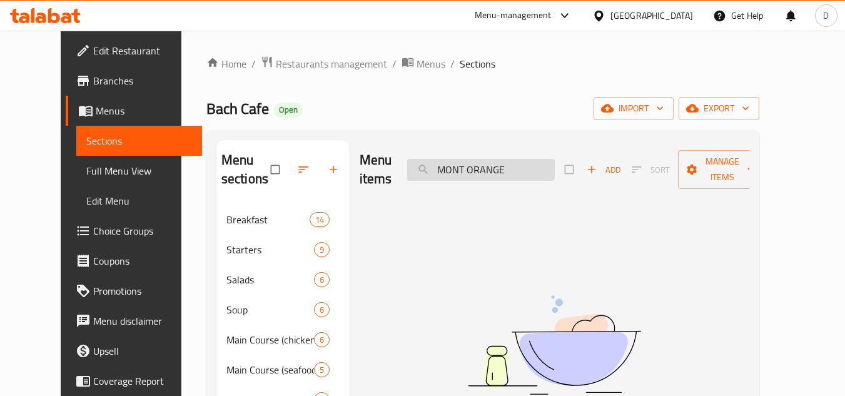
type input "ORANGE"
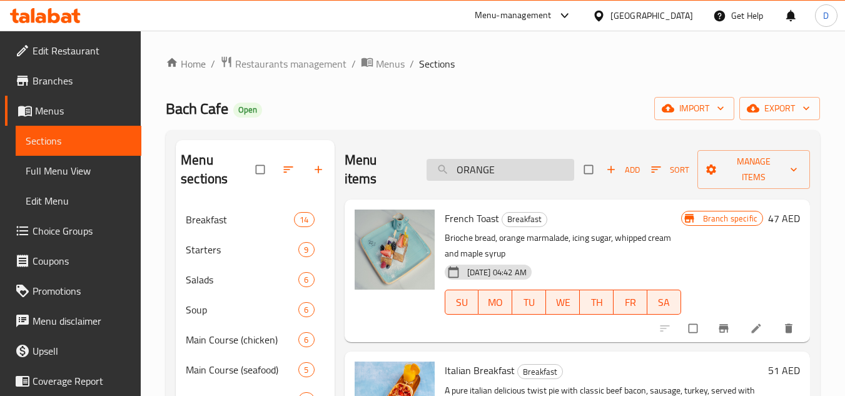
drag, startPoint x: 474, startPoint y: 174, endPoint x: 449, endPoint y: 175, distance: 25.1
click at [449, 175] on input "ORANGE" at bounding box center [501, 170] width 148 height 22
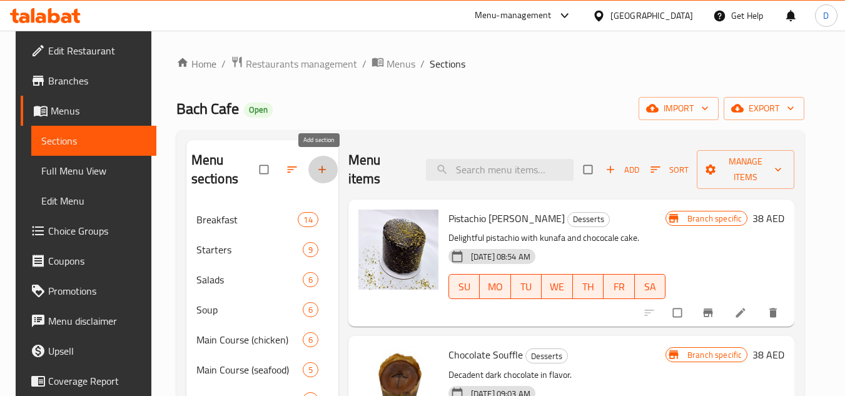
click at [316, 170] on icon "button" at bounding box center [322, 169] width 13 height 13
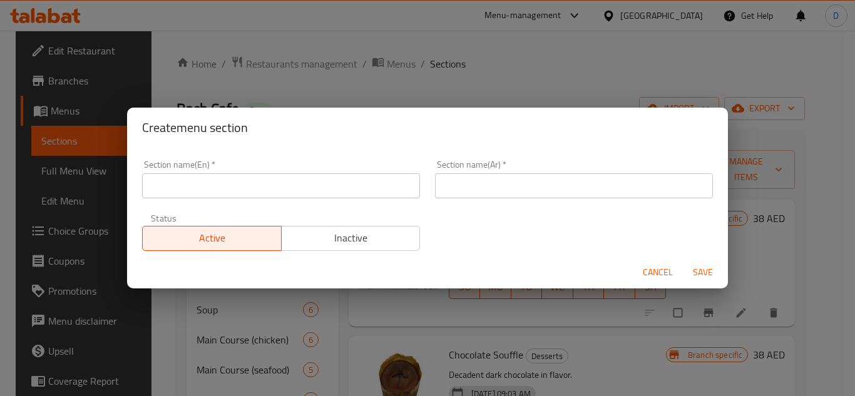
click at [367, 180] on input "text" at bounding box center [281, 185] width 278 height 25
paste input "MONT BLANC ORANGE"
type input "MONT BLANC ORANGE"
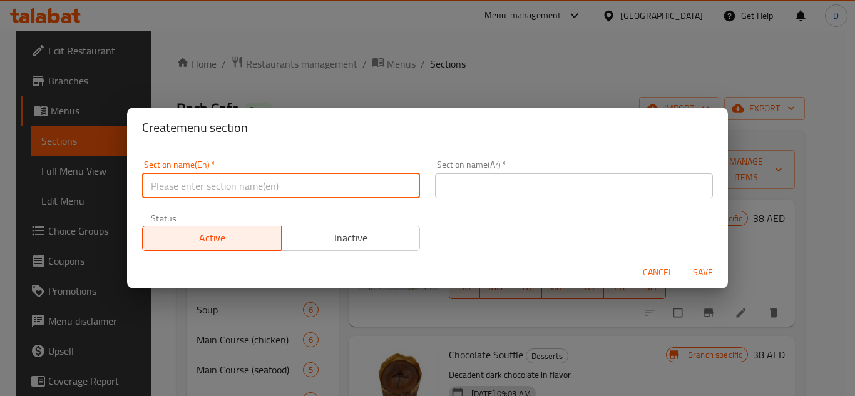
type input "ا"
type input "healthy Drinks"
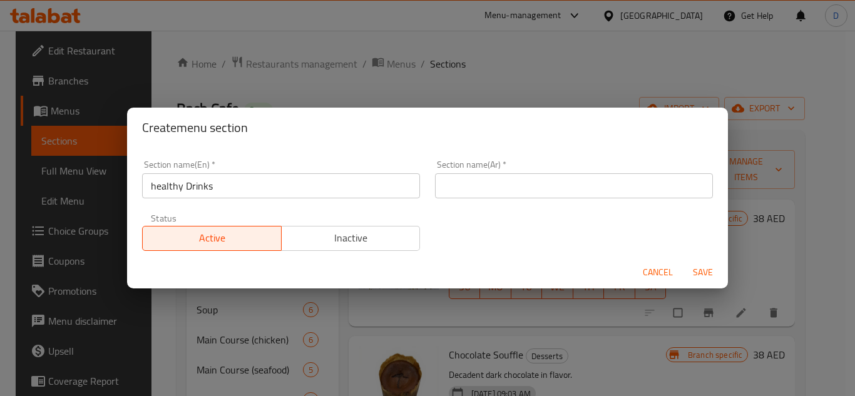
click at [515, 171] on div "Section name(Ar)   * Section name(Ar) *" at bounding box center [574, 179] width 278 height 38
click at [512, 187] on input "text" at bounding box center [574, 185] width 278 height 25
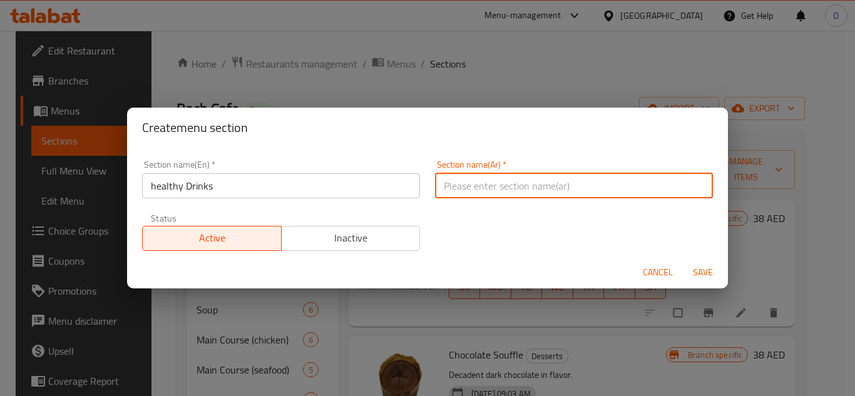
type input "ع"
type input "مشروبات صحية"
click at [700, 268] on span "Save" at bounding box center [703, 273] width 30 height 16
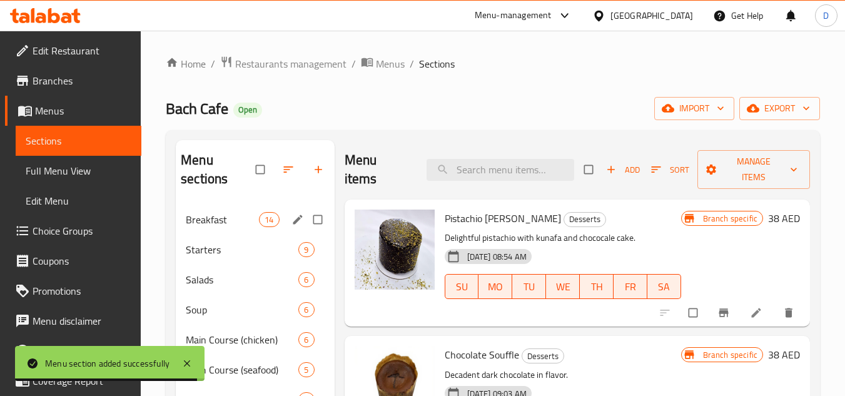
click at [253, 227] on span "Breakfast" at bounding box center [222, 219] width 73 height 15
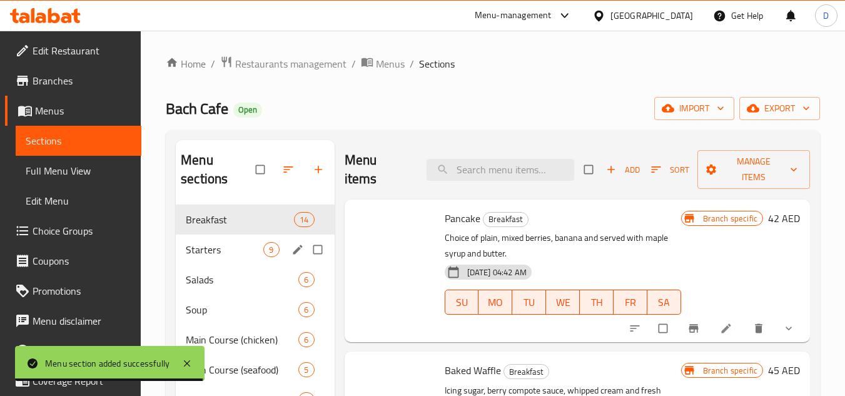
click at [252, 257] on span "Starters" at bounding box center [225, 249] width 78 height 15
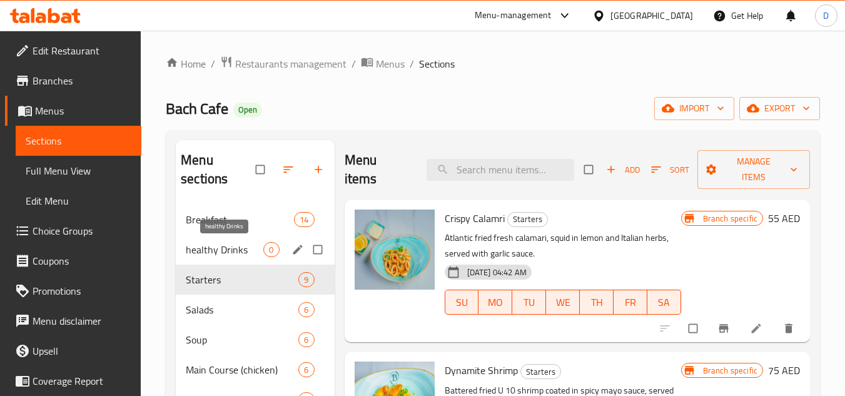
click at [216, 243] on span "healthy Drinks" at bounding box center [225, 249] width 78 height 15
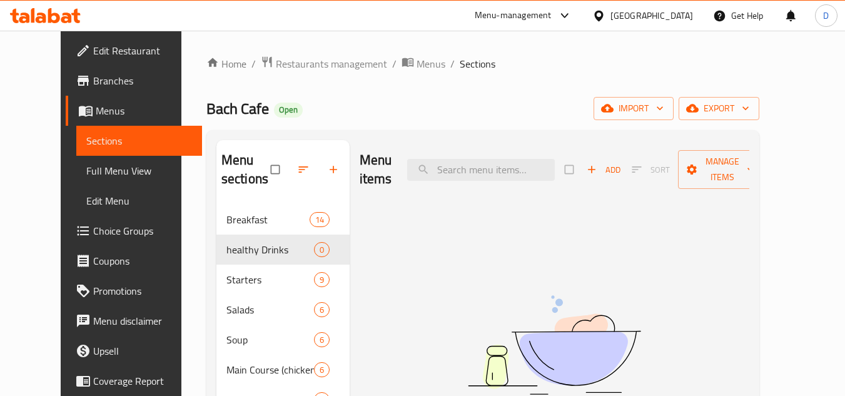
click at [621, 170] on span "Add" at bounding box center [604, 170] width 34 height 14
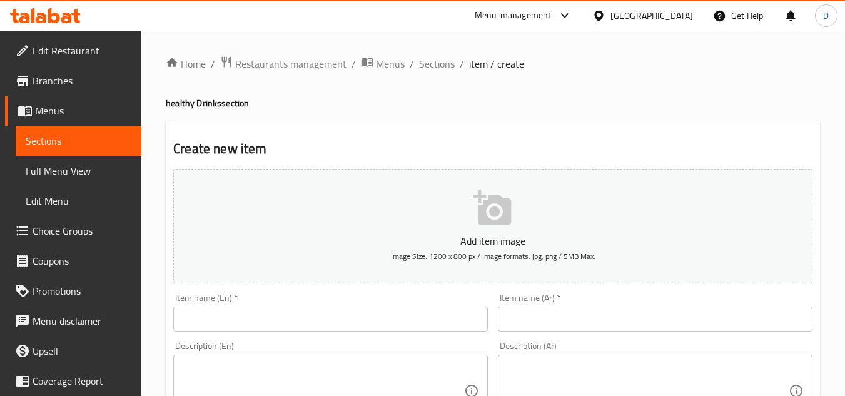
click at [347, 315] on input "text" at bounding box center [330, 319] width 315 height 25
paste input "MONT BLANC ORANGE"
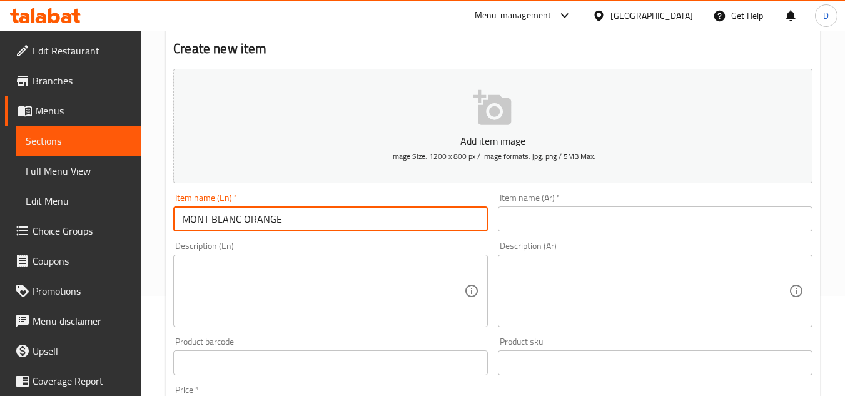
scroll to position [125, 0]
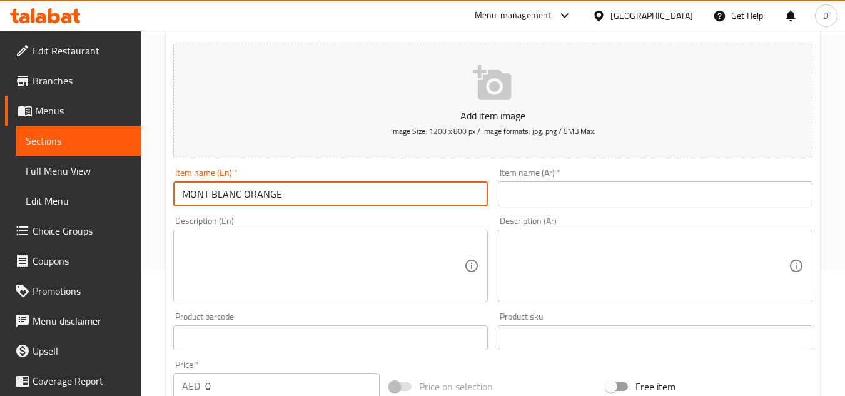
type input "MONT BLANC ORANGE"
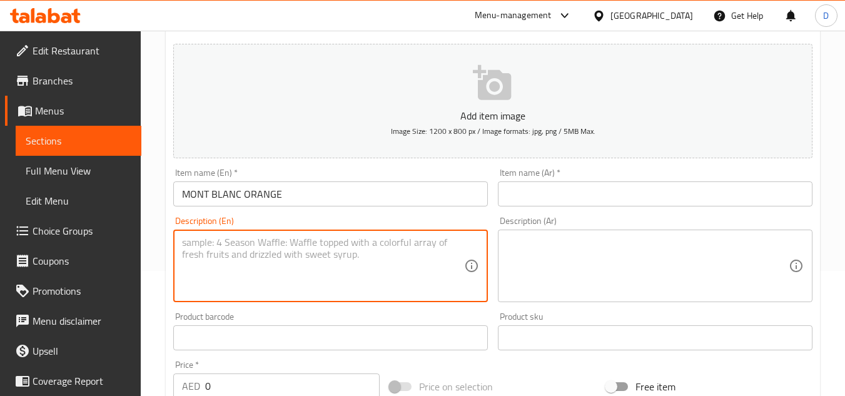
click at [296, 273] on textarea at bounding box center [323, 266] width 282 height 59
paste textarea "Cold brew, orange, vanilla syrup with whipping cream on top"
type textarea "Cold brew, orange, vanilla syrup with whipping cream on top"
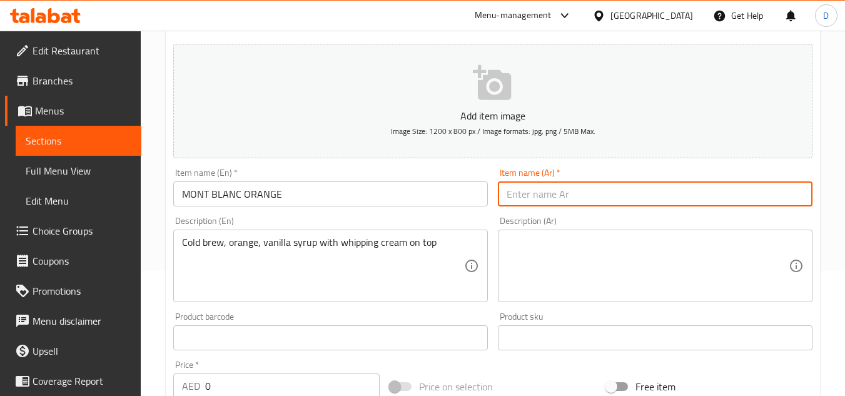
click at [735, 185] on input "text" at bounding box center [655, 193] width 315 height 25
paste input "مونت بلانك برتقال"
type input "مونت بلانك برتقال"
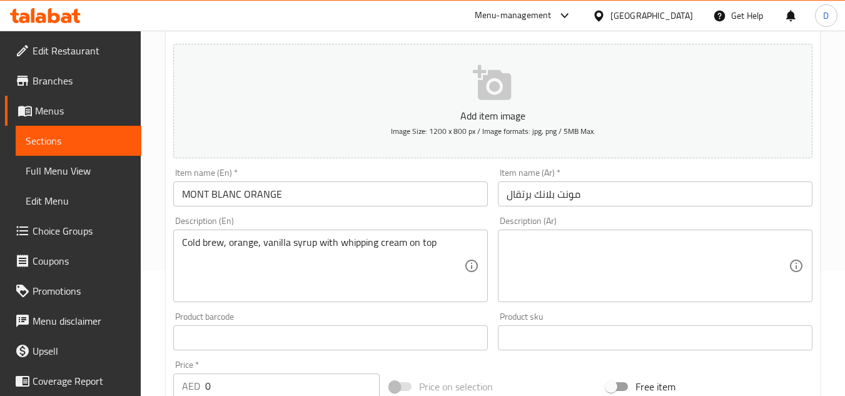
click at [725, 255] on textarea at bounding box center [648, 266] width 282 height 59
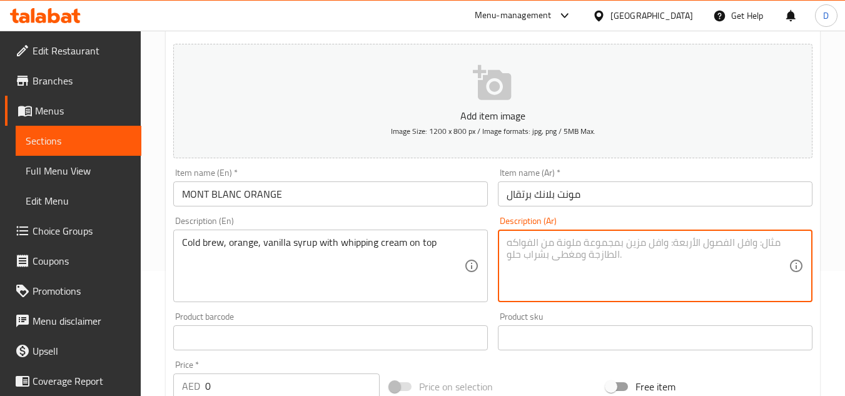
click at [598, 243] on textarea at bounding box center [648, 266] width 282 height 59
paste textarea "قهوة باردة برتقال، شراب الفانيليا مع كريمة مخفوقة على الوجه"
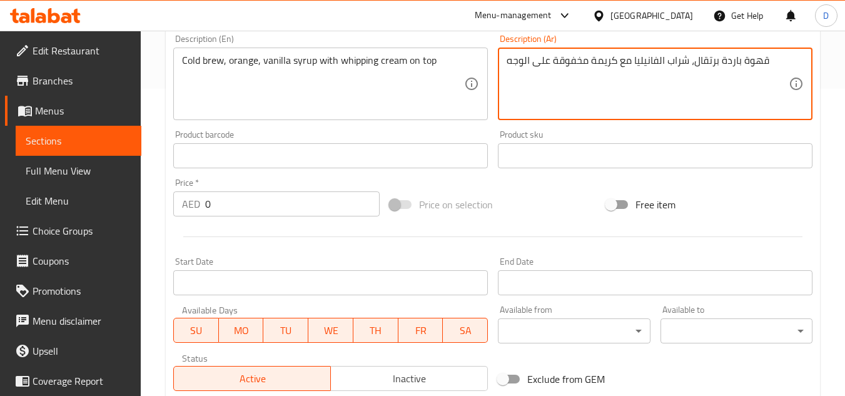
scroll to position [313, 0]
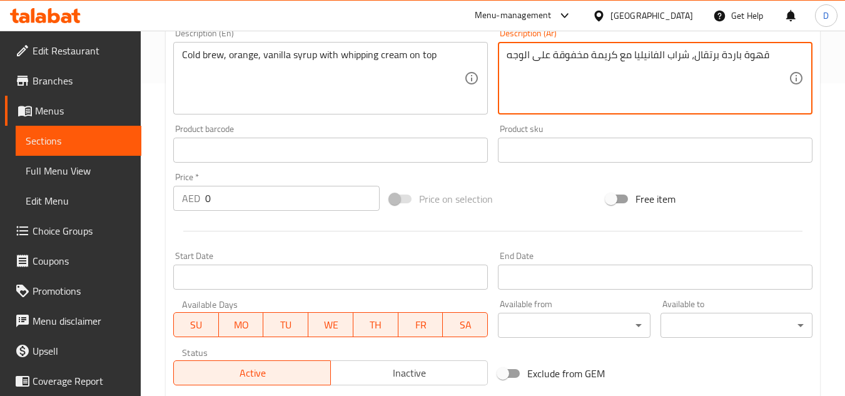
type textarea "قهوة باردة برتقال، شراب الفانيليا مع كريمة مخفوقة على الوجه"
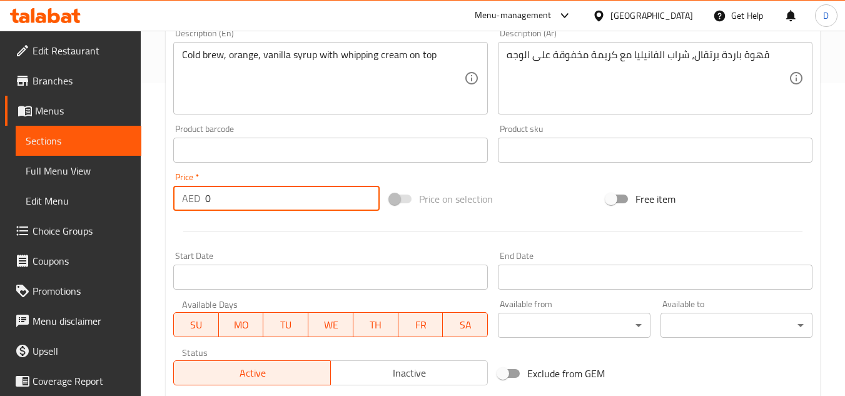
drag, startPoint x: 210, startPoint y: 199, endPoint x: 200, endPoint y: 200, distance: 9.4
click at [200, 200] on div "AED 0 Price *" at bounding box center [276, 198] width 206 height 25
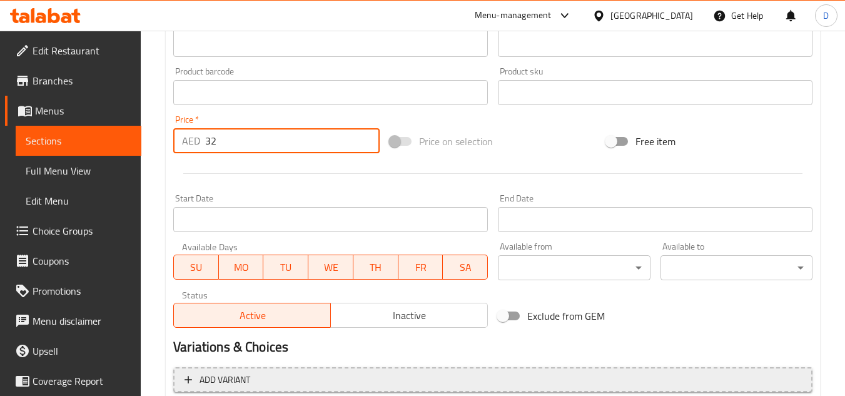
scroll to position [488, 0]
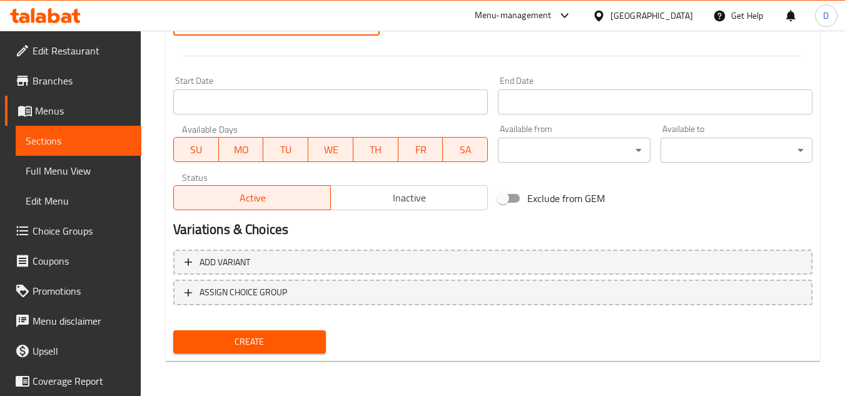
type input "32"
click at [267, 344] on span "Create" at bounding box center [249, 342] width 132 height 16
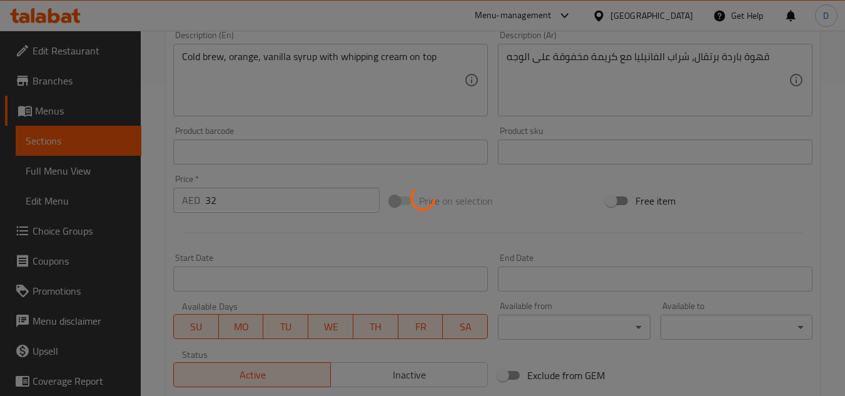
scroll to position [113, 0]
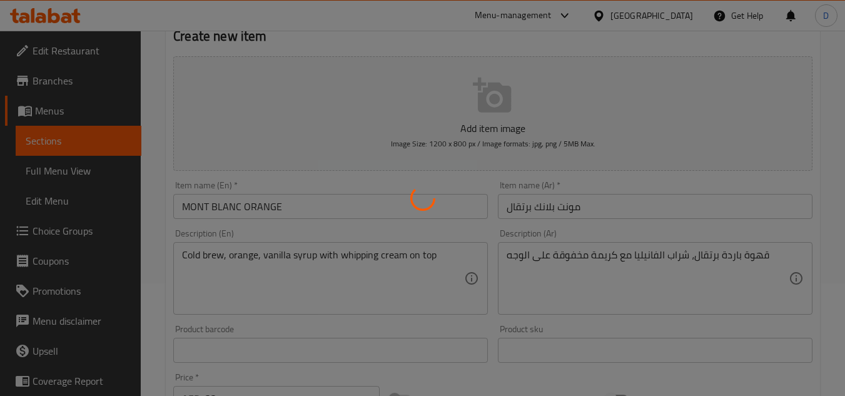
type input "0"
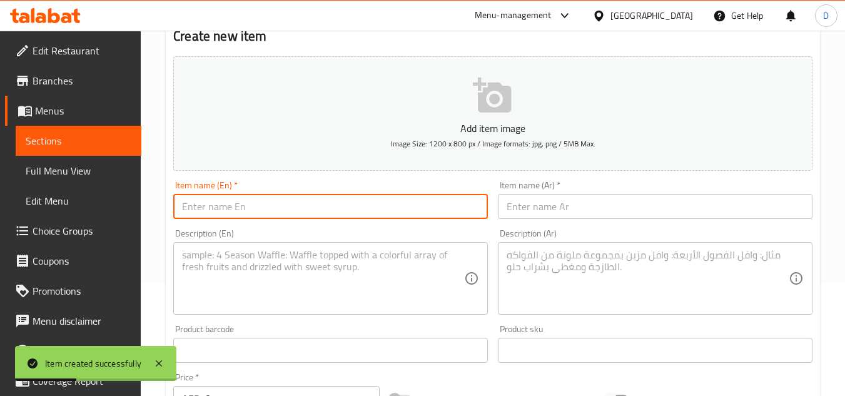
click at [386, 212] on input "text" at bounding box center [330, 206] width 315 height 25
paste input "TROPICAL BREEZE"
type input "TROPICAL BREEZE"
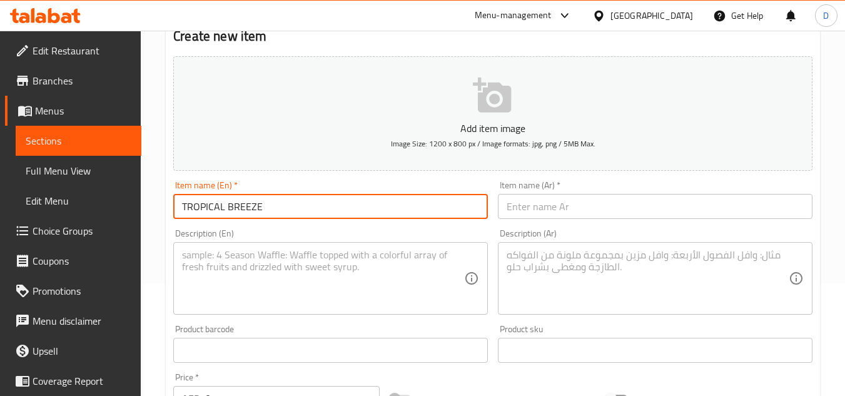
click at [372, 205] on input "TROPICAL BREEZE" at bounding box center [330, 206] width 315 height 25
click at [611, 226] on div "Description (Ar) Description (Ar)" at bounding box center [655, 272] width 325 height 96
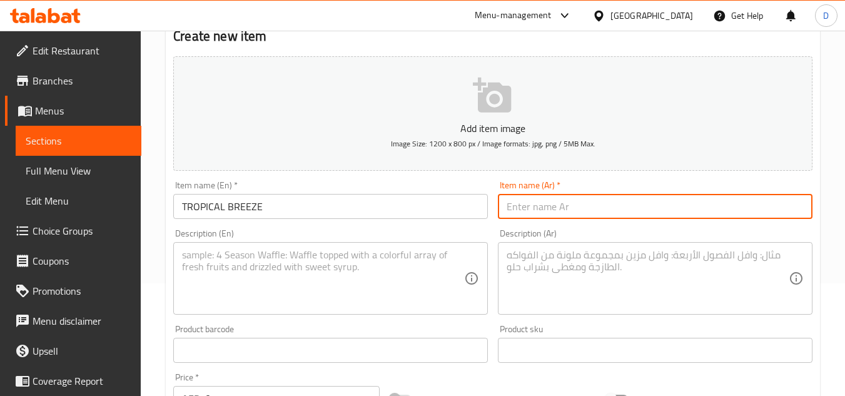
click at [651, 203] on input "text" at bounding box center [655, 206] width 315 height 25
paste input "تروبيكال بريز"
type input "تروبيكال بريز"
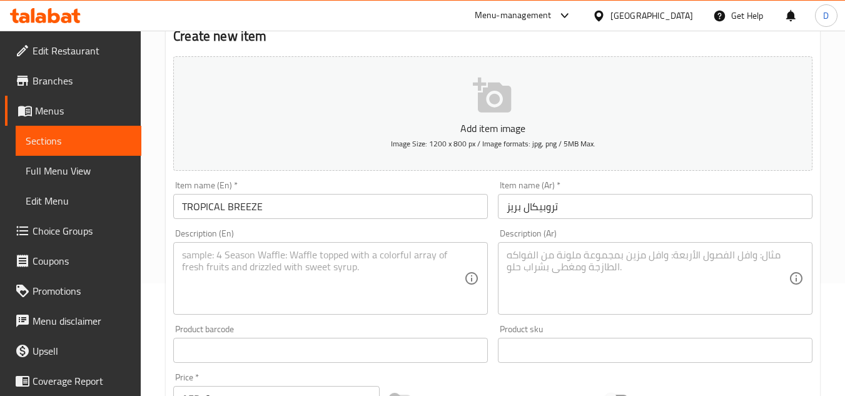
click at [708, 261] on textarea at bounding box center [648, 278] width 282 height 59
click at [686, 268] on textarea at bounding box center [648, 278] width 282 height 59
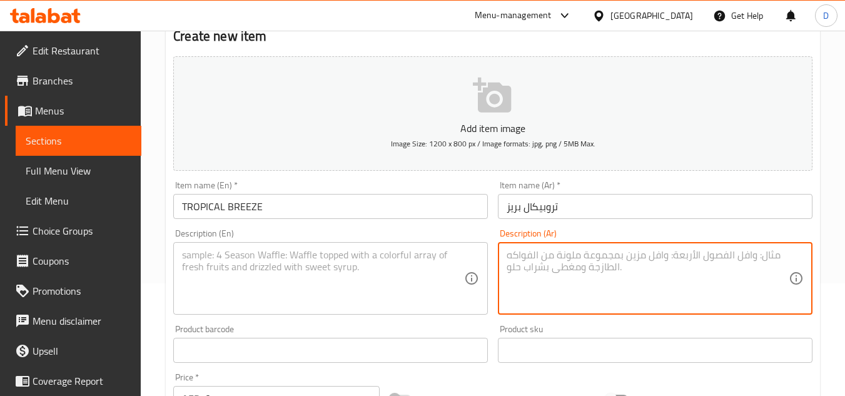
paste textarea "تروبيكال بريز TROPICAL BREEZE 32 AED أناناس مانجو، شراب جوز الهند مع الكركديه"
type textarea "تروبيكال بريز TROPICAL BREEZE 32 AED أناناس مانجو، شراب جوز الهند مع الكركديه"
click at [700, 252] on textarea at bounding box center [648, 278] width 282 height 59
paste textarea "تروبيكال بريز TROPICAL BREEZE 32 AED أناناس مانجو، شراب جوز الهند مع الكركديه"
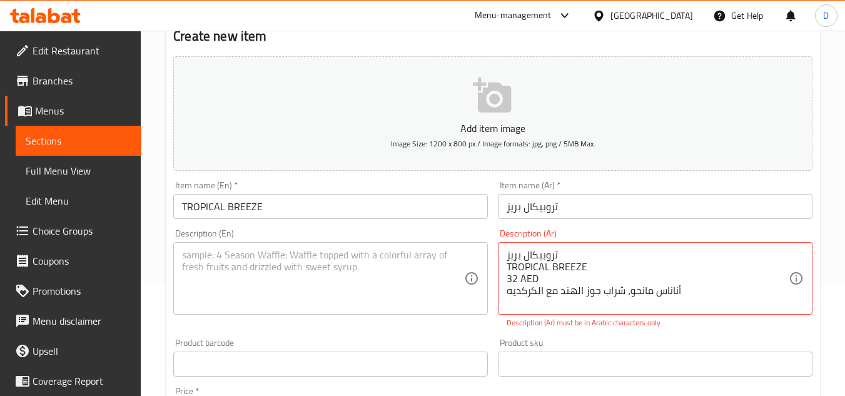
drag, startPoint x: 504, startPoint y: 264, endPoint x: 573, endPoint y: 277, distance: 70.0
click at [573, 277] on div "تروبيكال بريز TROPICAL BREEZE 32 AED أناناس مانجو، شراب جوز الهند مع الكركديه D…" at bounding box center [655, 278] width 315 height 73
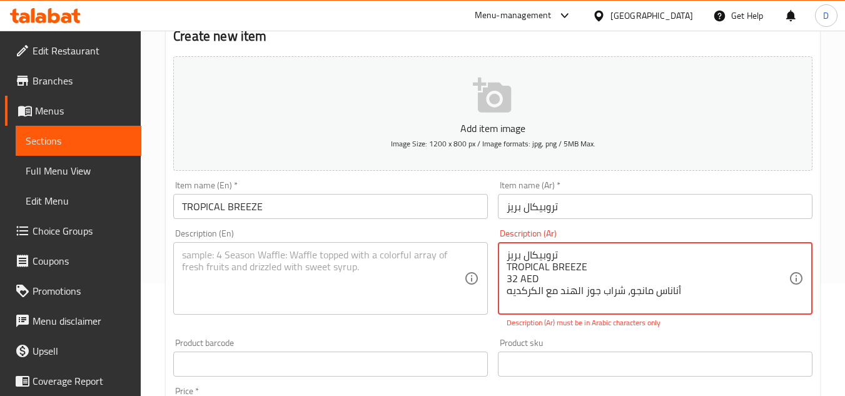
drag, startPoint x: 563, startPoint y: 280, endPoint x: 501, endPoint y: 251, distance: 68.9
click at [501, 251] on div "تروبيكال بريز TROPICAL BREEZE 32 AED أناناس مانجو، شراب جوز الهند مع الكركديه D…" at bounding box center [655, 278] width 315 height 73
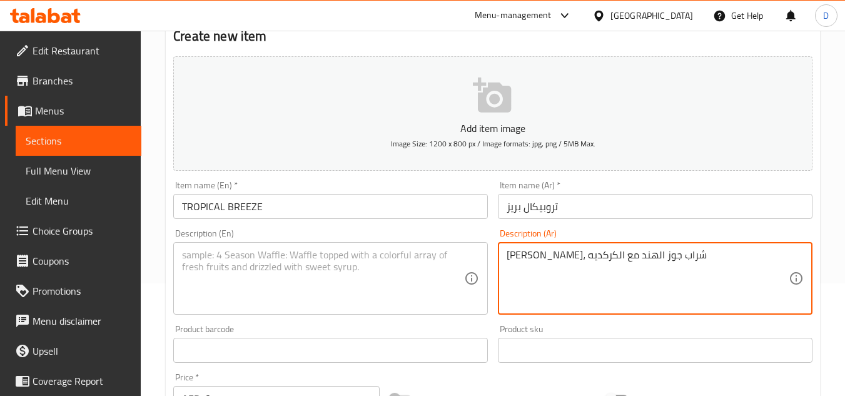
click at [696, 269] on textarea "أناناس مانجو، شراب جوز الهند مع الكركديه" at bounding box center [648, 278] width 282 height 59
click at [507, 267] on textarea "أناناس مانجو، شراب جوز الهند مع الكركدي" at bounding box center [648, 278] width 282 height 59
click at [703, 261] on textarea "أناناس مانجو، شراب جوز الهند مع الكركدي" at bounding box center [648, 278] width 282 height 59
type textarea "أناناس مانجو، شراب جوز الهند مع الكركدية"
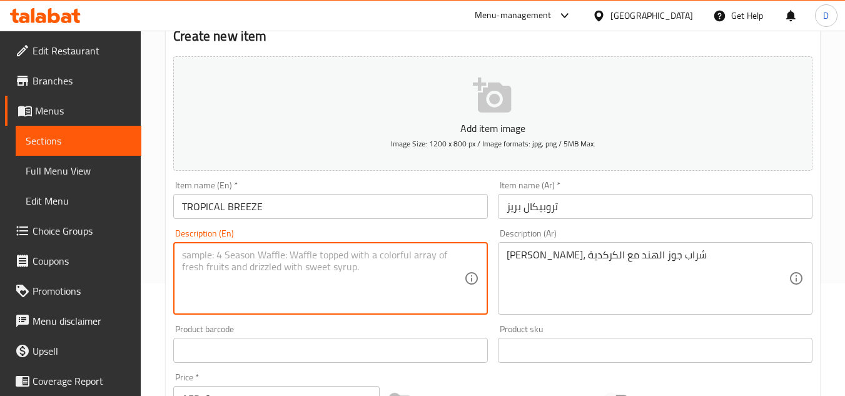
click at [324, 251] on textarea at bounding box center [323, 278] width 282 height 59
paste textarea "Pineapple, mango, coconut syrup with hibiscus"
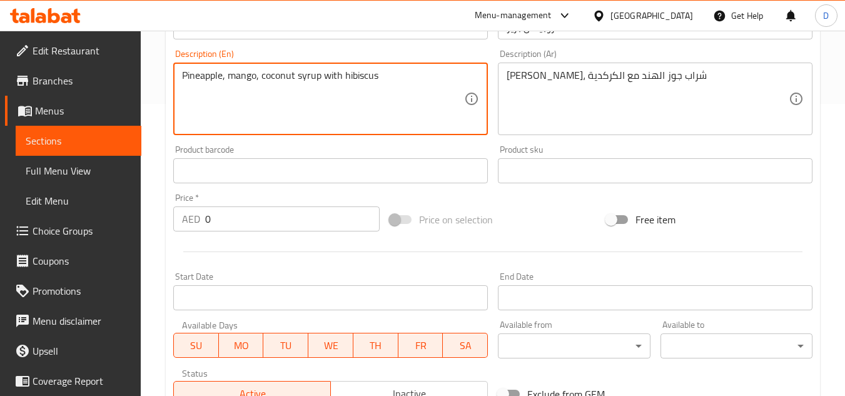
scroll to position [363, 0]
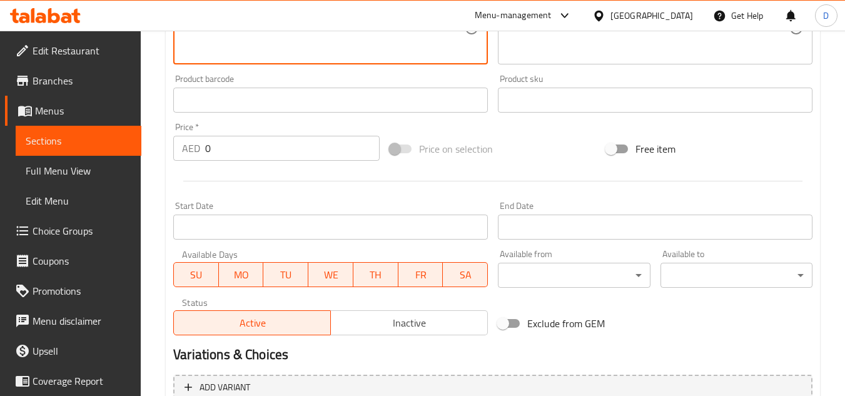
type textarea "Pineapple, mango, coconut syrup with hibiscus"
drag, startPoint x: 217, startPoint y: 145, endPoint x: 187, endPoint y: 144, distance: 30.1
click at [187, 144] on div "AED 0 Price *" at bounding box center [276, 148] width 206 height 25
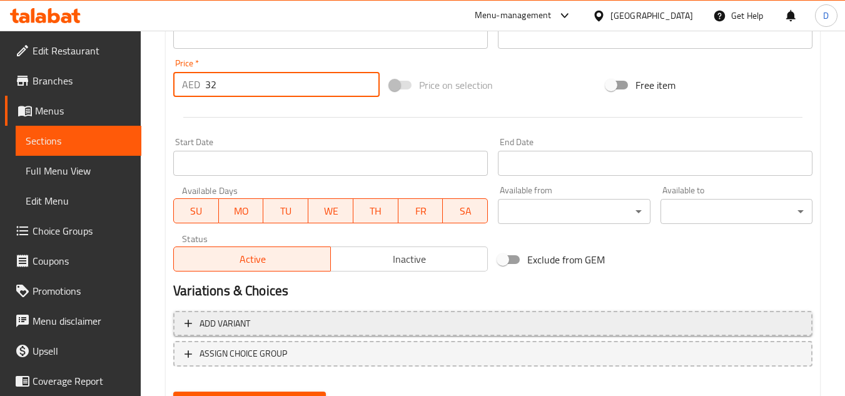
scroll to position [488, 0]
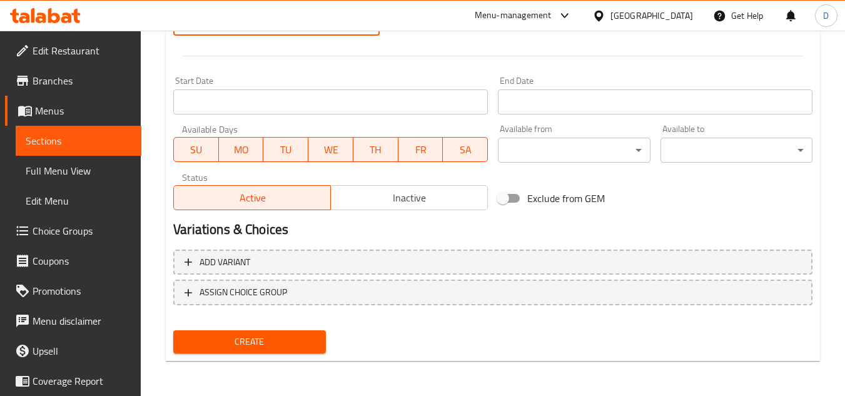
type input "32"
click at [273, 339] on span "Create" at bounding box center [249, 342] width 132 height 16
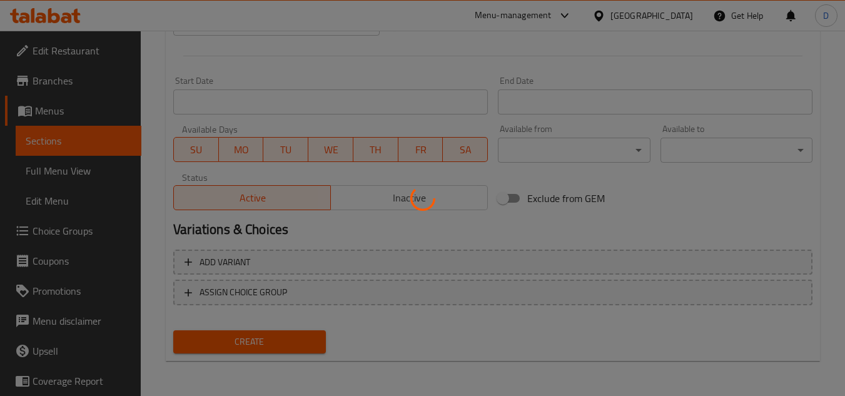
type input "0"
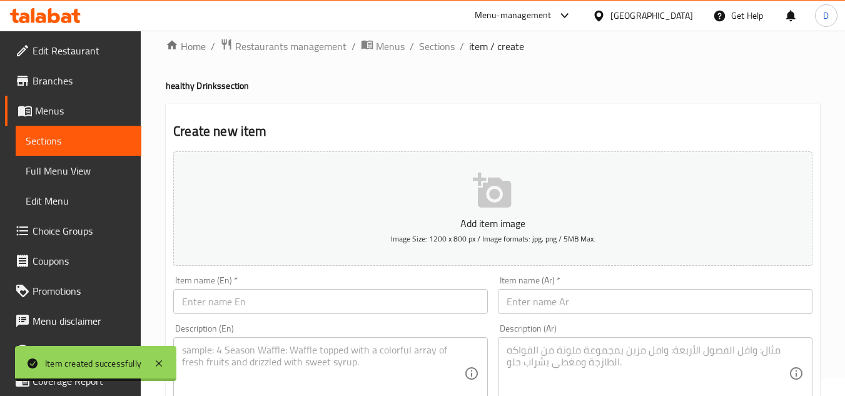
scroll to position [0, 0]
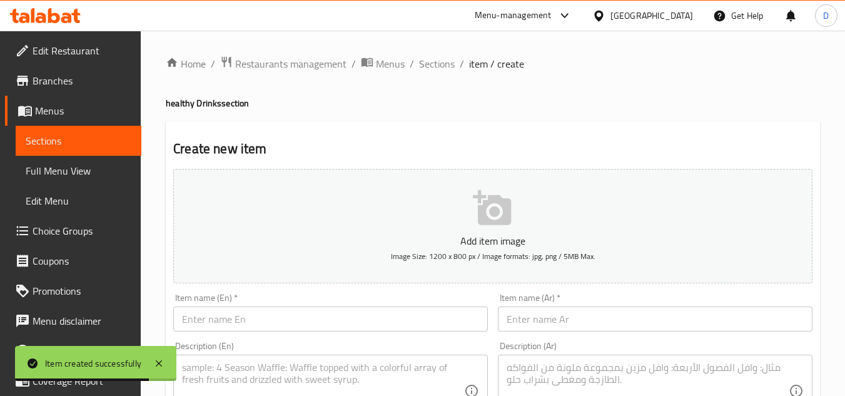
click at [242, 317] on input "text" at bounding box center [330, 319] width 315 height 25
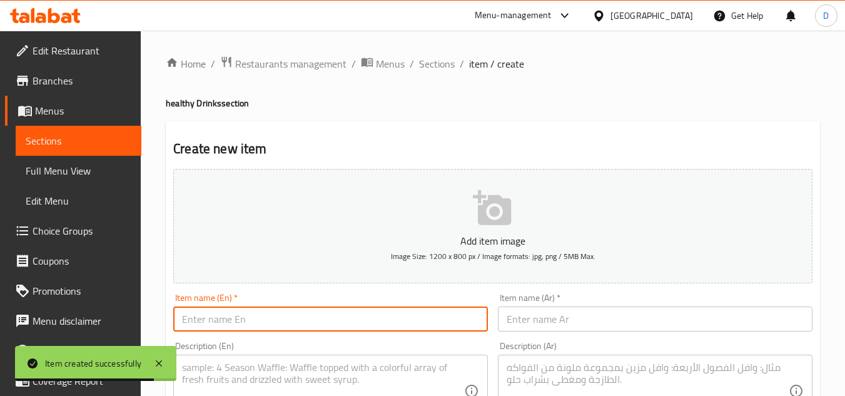
paste input "ESPRESSO MARTINI"
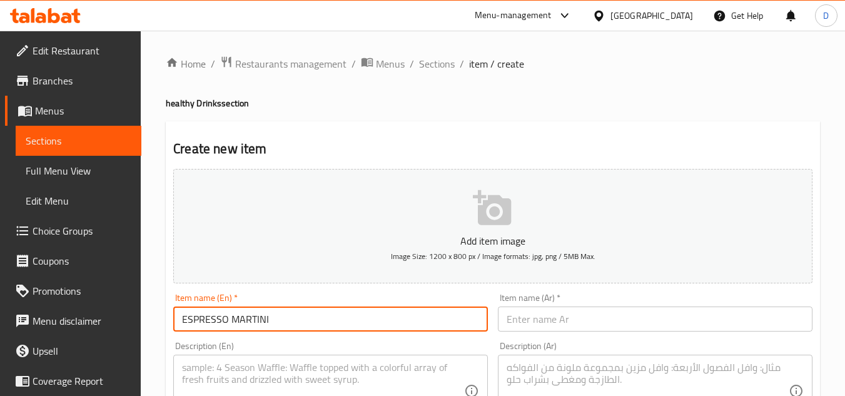
type input "ESPRESSO MARTINI"
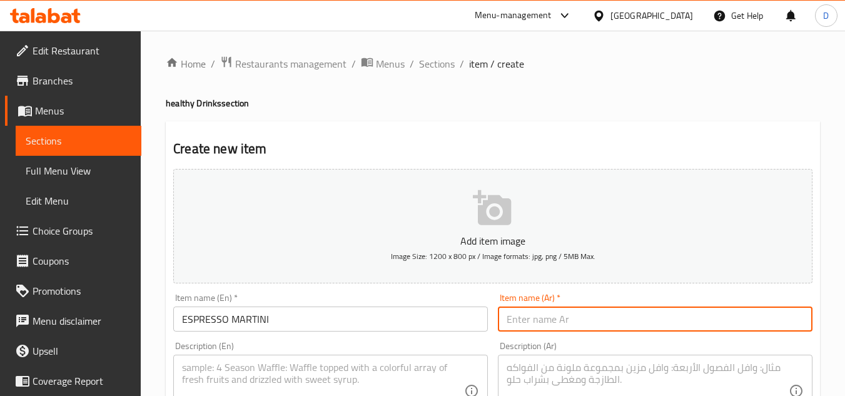
click at [680, 317] on input "text" at bounding box center [655, 319] width 315 height 25
paste input "[PERSON_NAME]"
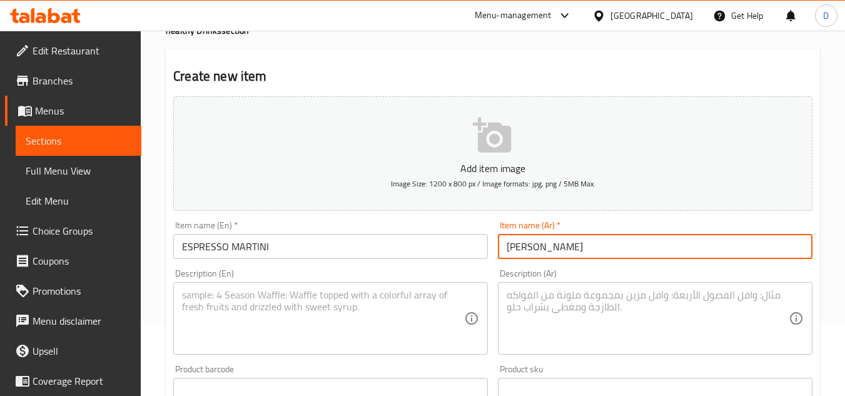
scroll to position [188, 0]
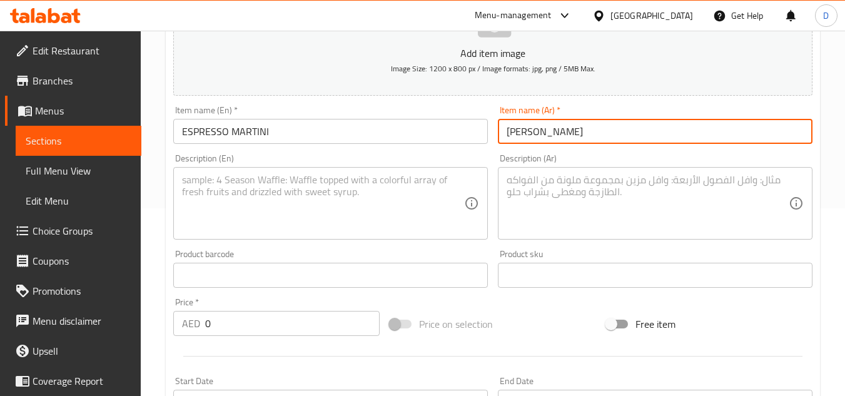
type input "[PERSON_NAME]"
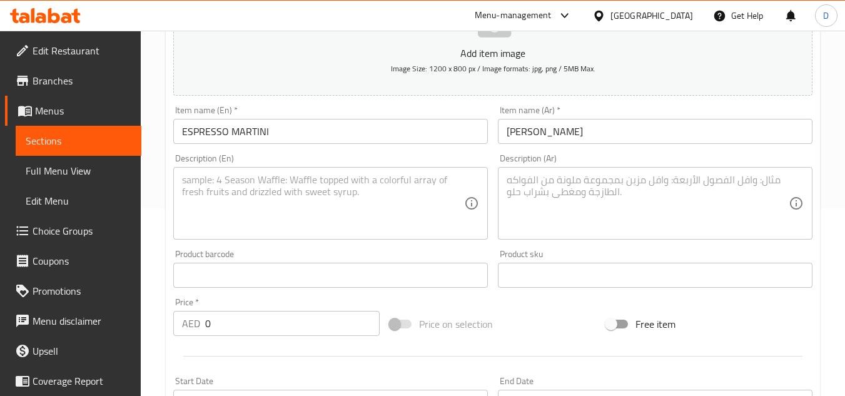
click at [688, 206] on textarea at bounding box center [648, 203] width 282 height 59
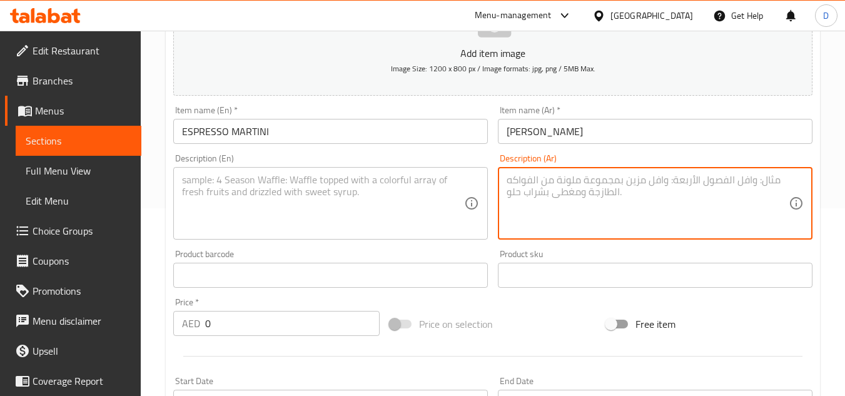
paste textarea "جرعة مزدوجة من الإسبريسو، شراب الفانيليا وكريمة"
type textarea "جرعة مزدوجة من الإسبريسو، شراب الفانيليا وكريمة"
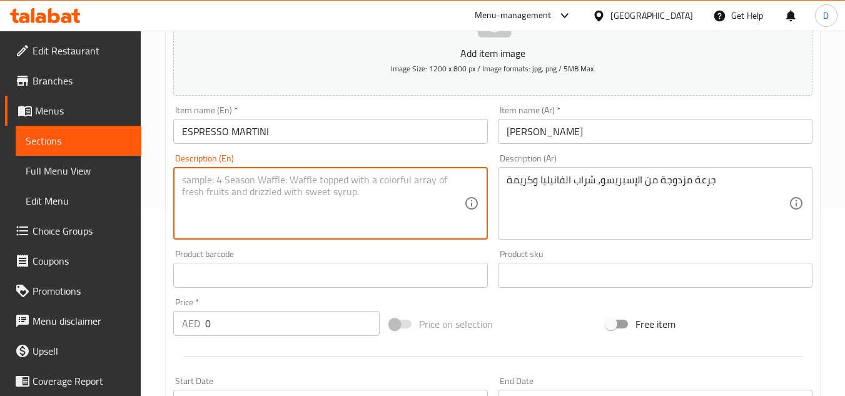
click at [273, 204] on textarea at bounding box center [323, 203] width 282 height 59
paste textarea "Double shot of espresso, vanilla syrup and cream"
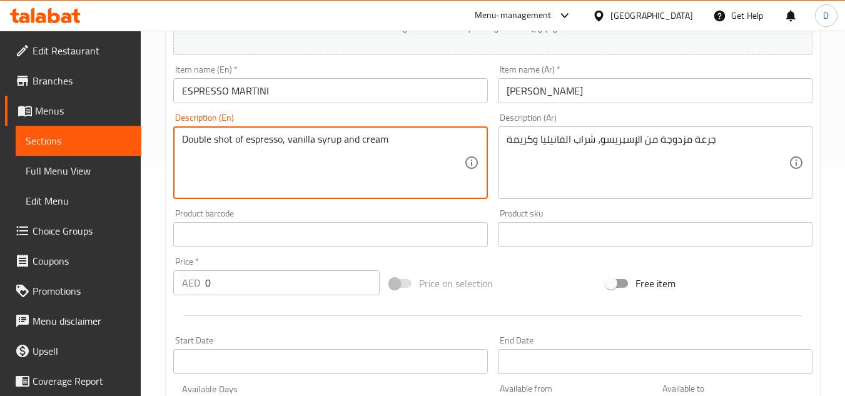
scroll to position [250, 0]
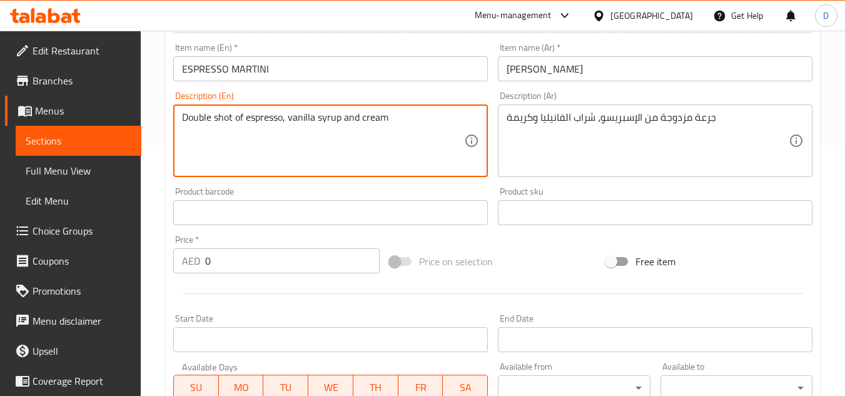
type textarea "Double shot of espresso, vanilla syrup and cream"
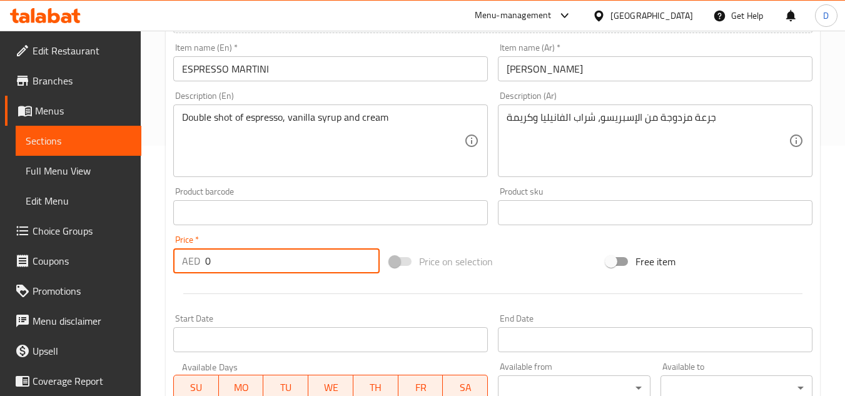
drag, startPoint x: 217, startPoint y: 255, endPoint x: 196, endPoint y: 261, distance: 21.4
click at [196, 261] on div "AED 0 Price *" at bounding box center [276, 260] width 206 height 25
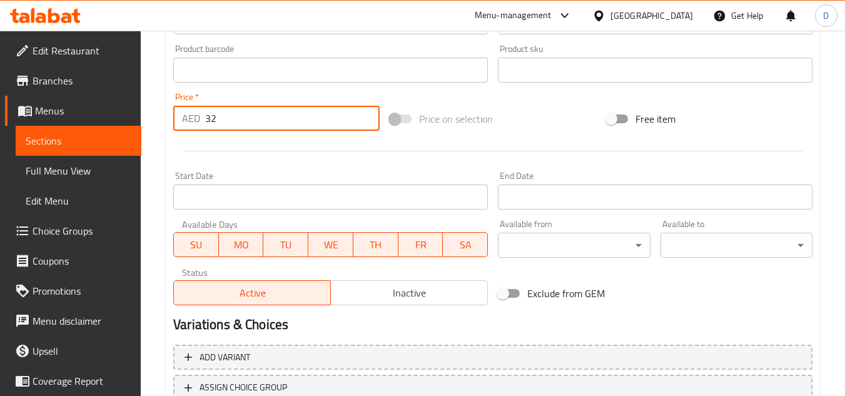
scroll to position [488, 0]
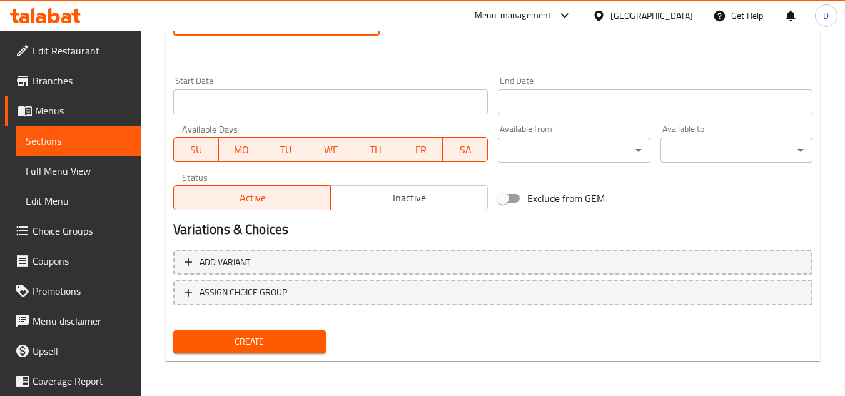
type input "32"
click at [291, 337] on span "Create" at bounding box center [249, 342] width 132 height 16
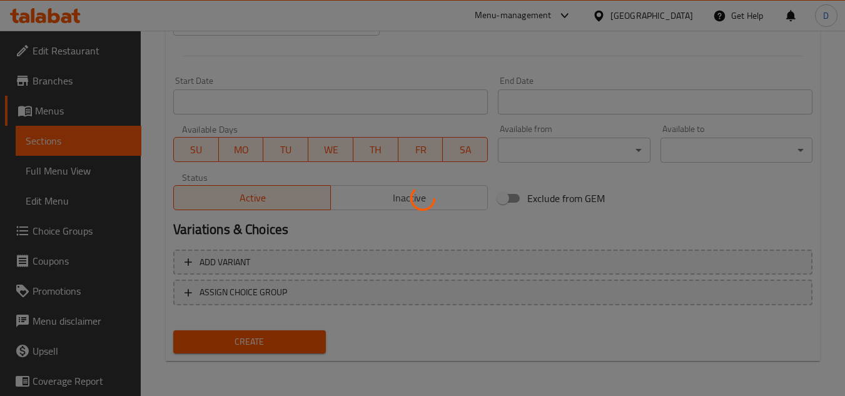
type input "0"
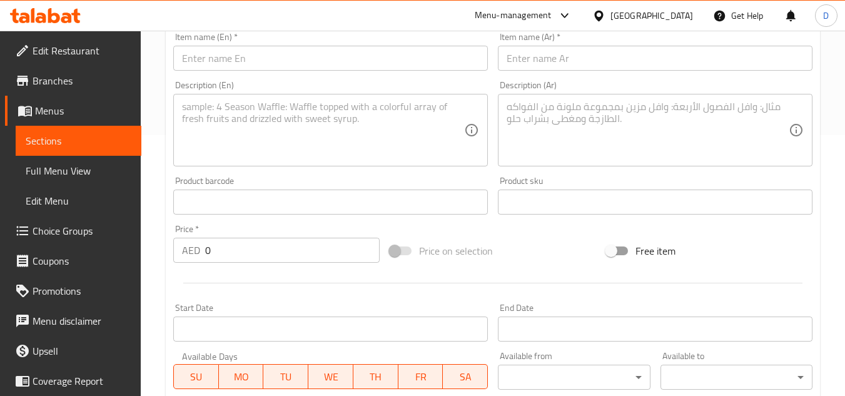
scroll to position [0, 0]
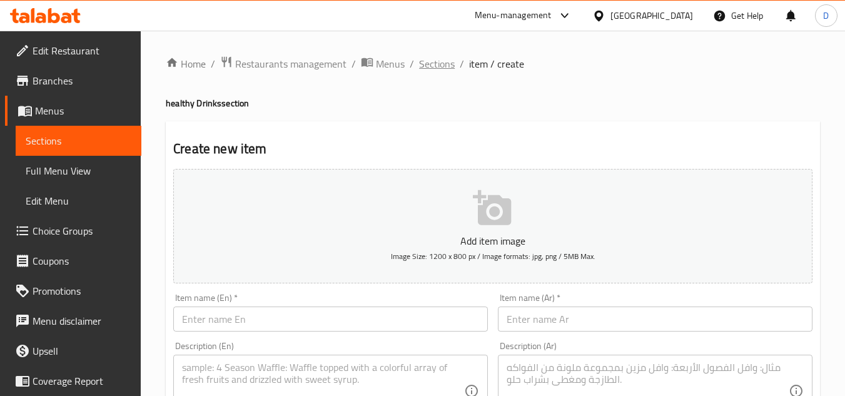
click at [439, 63] on span "Sections" at bounding box center [437, 63] width 36 height 15
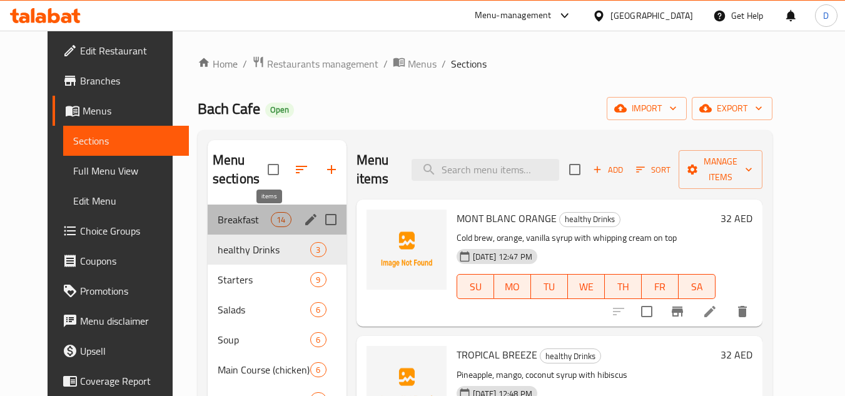
click at [271, 212] on div "14" at bounding box center [281, 219] width 20 height 15
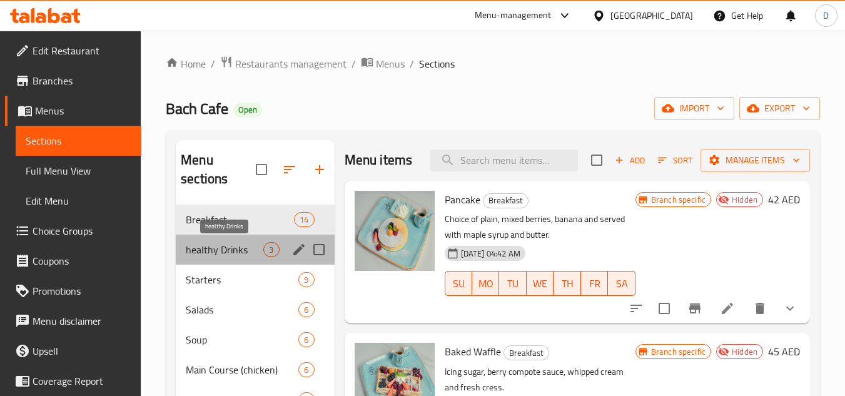
click at [258, 245] on span "healthy Drinks" at bounding box center [225, 249] width 78 height 15
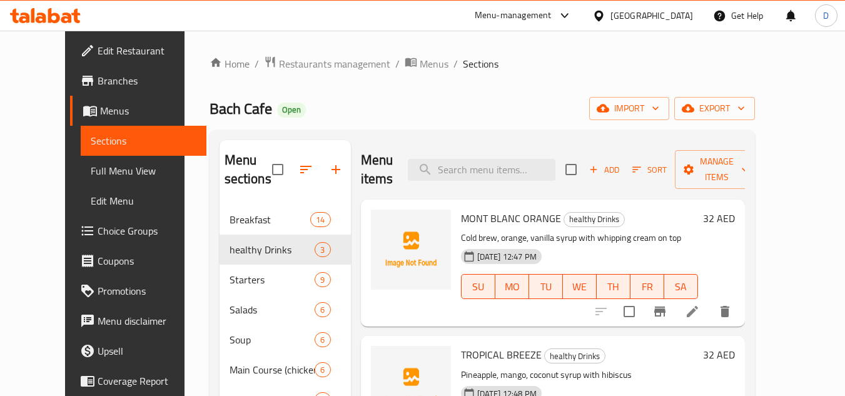
click at [589, 110] on div "Bach Cafe Open import export" at bounding box center [483, 108] width 546 height 23
drag, startPoint x: 815, startPoint y: 81, endPoint x: 598, endPoint y: 119, distance: 221.0
click at [603, 119] on div "Bach Cafe Open import export" at bounding box center [483, 108] width 546 height 23
click at [332, 170] on icon "button" at bounding box center [336, 169] width 9 height 9
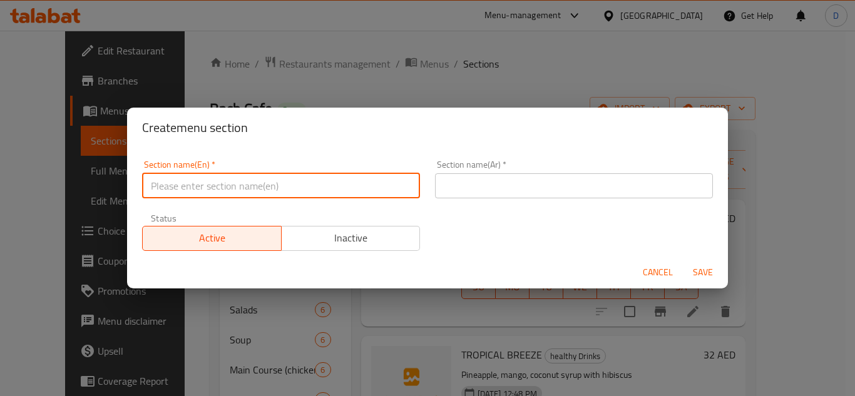
click at [352, 185] on input "text" at bounding box center [281, 185] width 278 height 25
type input "matcha"
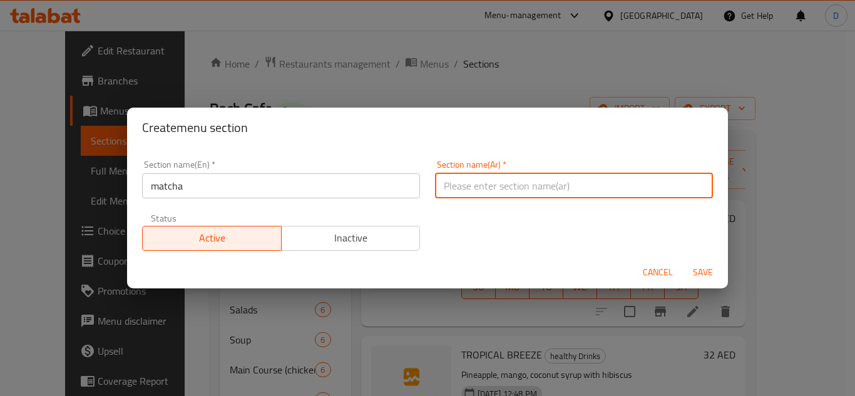
click at [569, 196] on input "text" at bounding box center [574, 185] width 278 height 25
type input "[PERSON_NAME]"
click at [689, 267] on span "Save" at bounding box center [703, 273] width 30 height 16
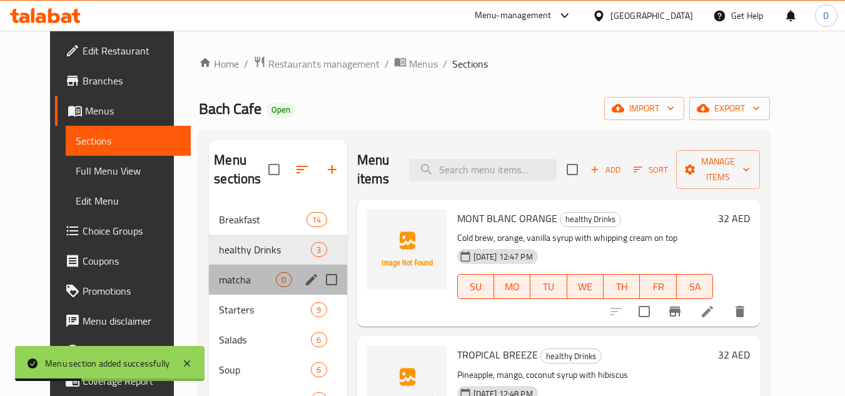
drag, startPoint x: 847, startPoint y: 198, endPoint x: 222, endPoint y: 293, distance: 632.3
click at [222, 293] on div "matcha 0" at bounding box center [278, 280] width 138 height 30
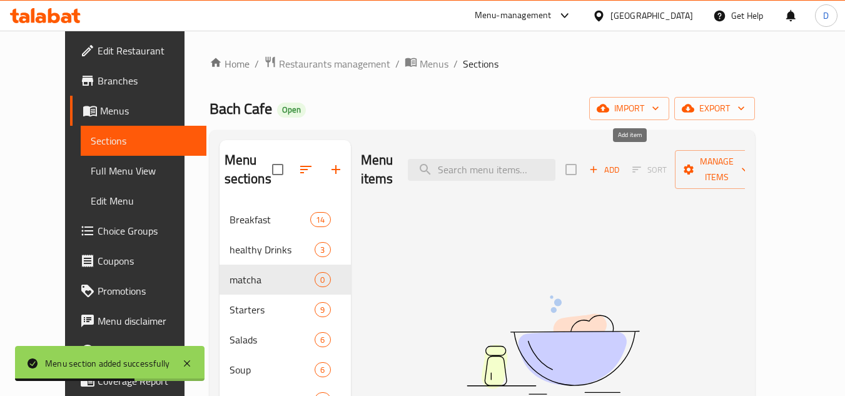
click at [621, 163] on span "Add" at bounding box center [605, 170] width 34 height 14
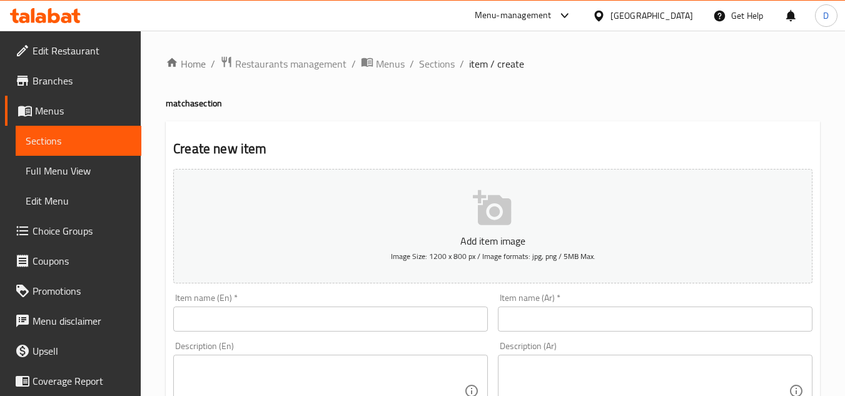
click at [340, 319] on input "text" at bounding box center [330, 319] width 315 height 25
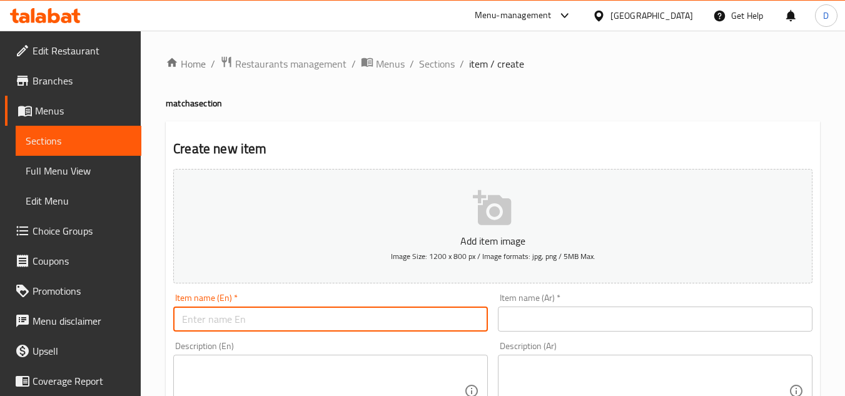
paste input "STRAWBERRY MATCHA"
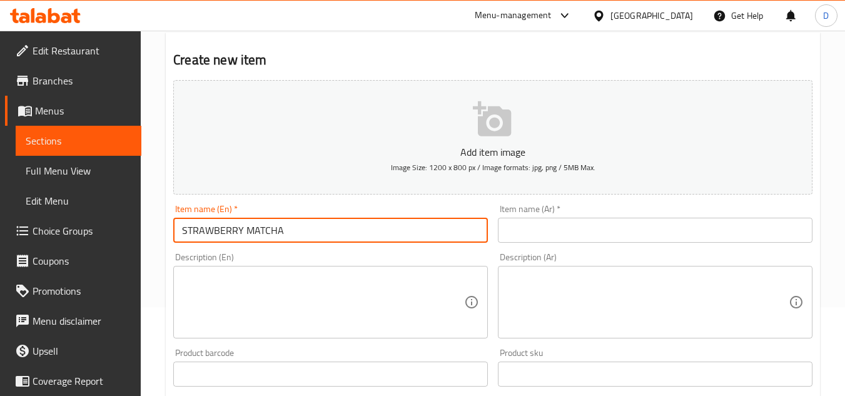
scroll to position [125, 0]
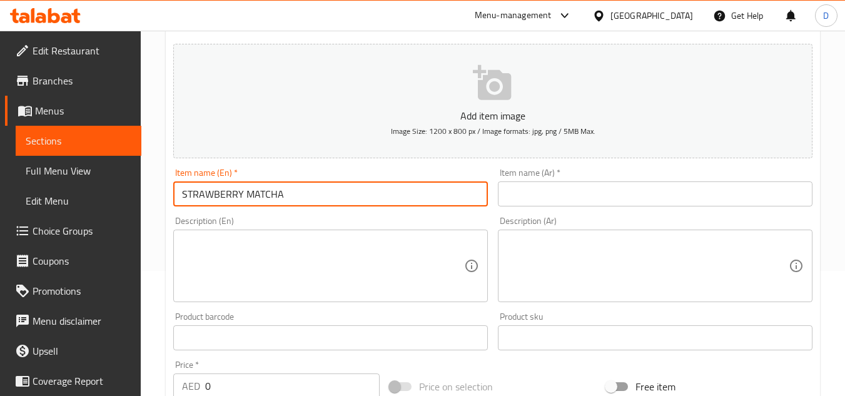
type input "STRAWBERRY MATCHA"
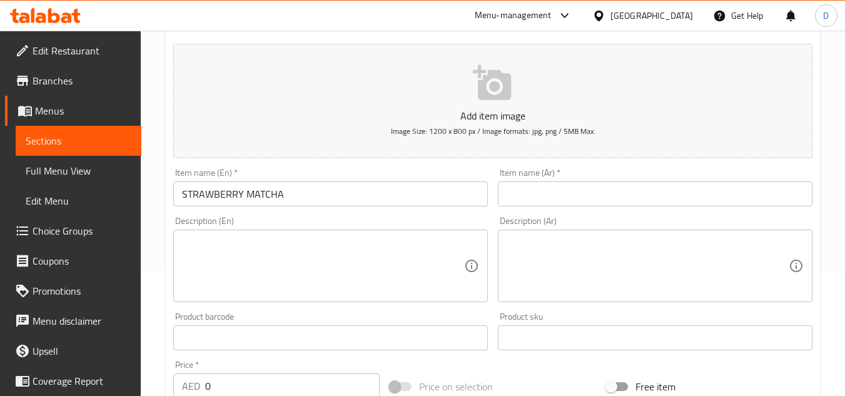
click at [706, 197] on input "text" at bounding box center [655, 193] width 315 height 25
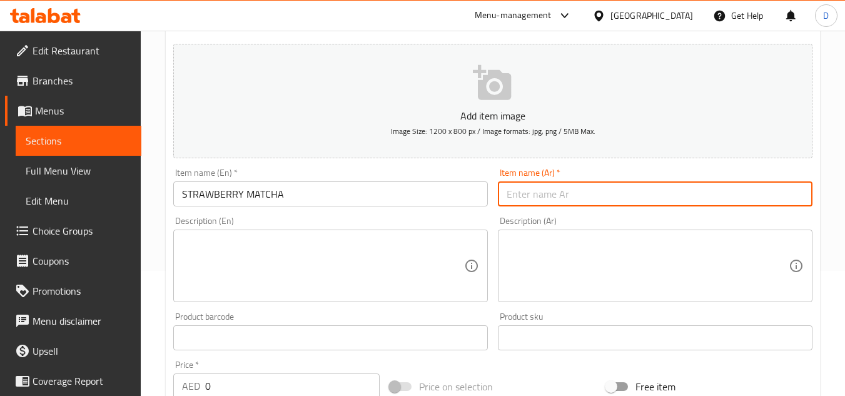
paste input "ماتشا الفراوله"
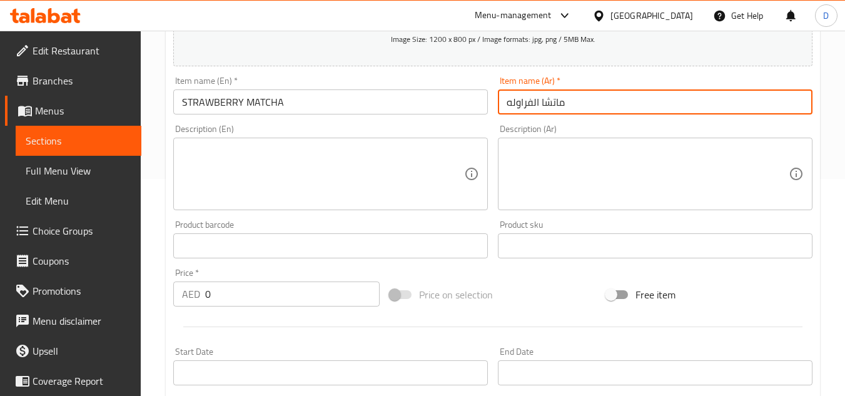
scroll to position [250, 0]
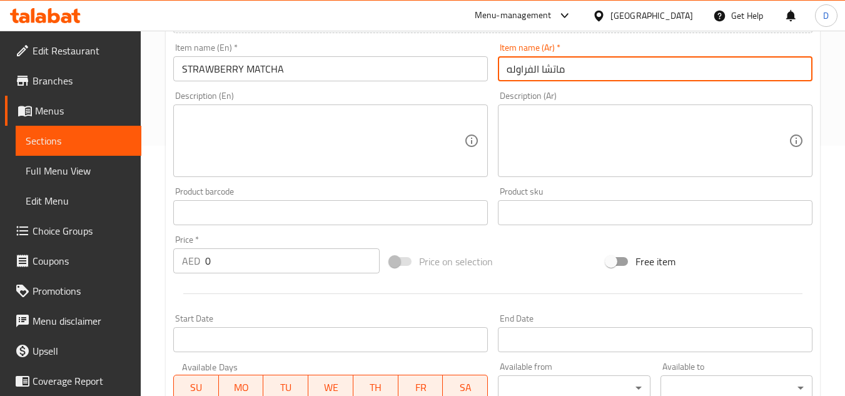
type input "ماتشا الفراوله"
drag, startPoint x: 230, startPoint y: 258, endPoint x: 195, endPoint y: 265, distance: 36.4
click at [195, 265] on div "AED 0 Price *" at bounding box center [276, 260] width 206 height 25
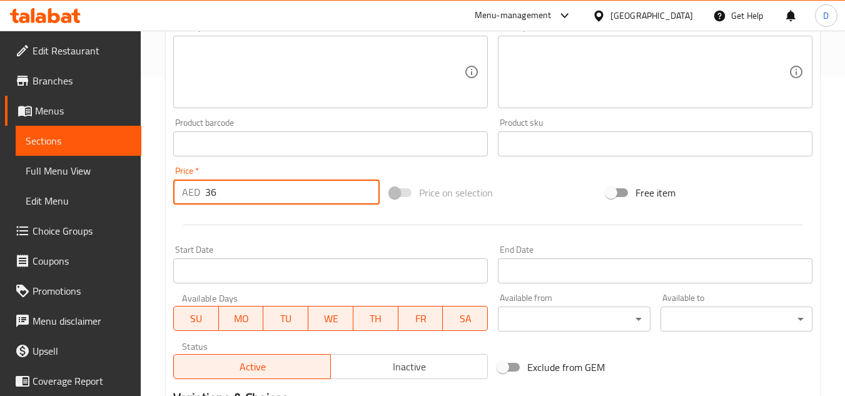
scroll to position [488, 0]
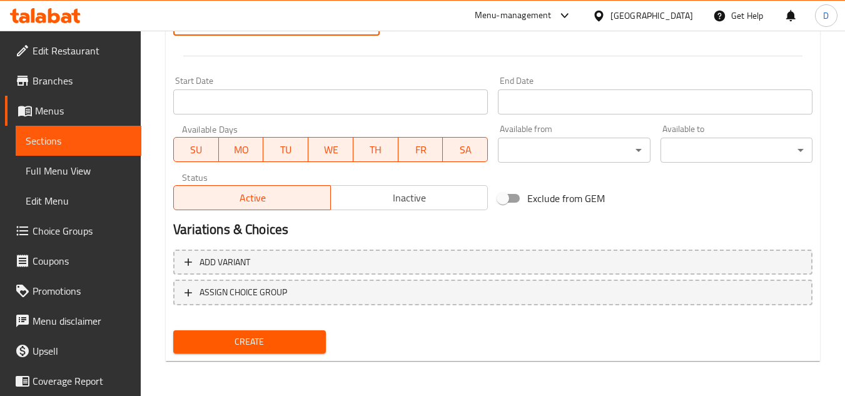
type input "36"
click at [270, 335] on span "Create" at bounding box center [249, 342] width 132 height 16
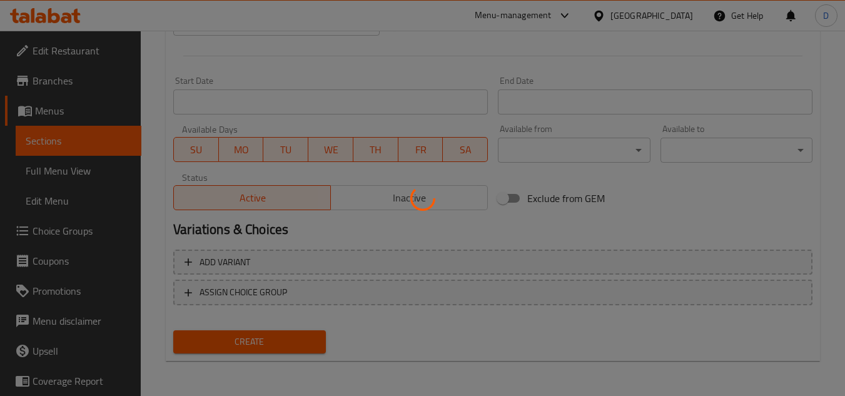
type input "0"
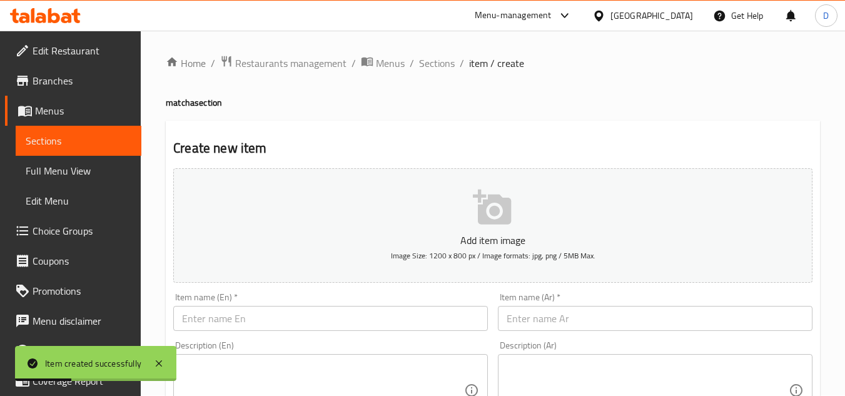
scroll to position [0, 0]
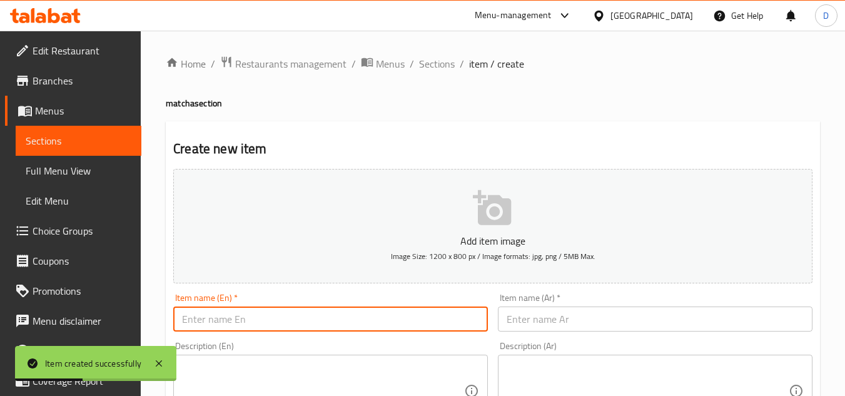
click at [319, 317] on input "text" at bounding box center [330, 319] width 315 height 25
paste input "MANGO MATCHA"
type input "MANGO MATCHA"
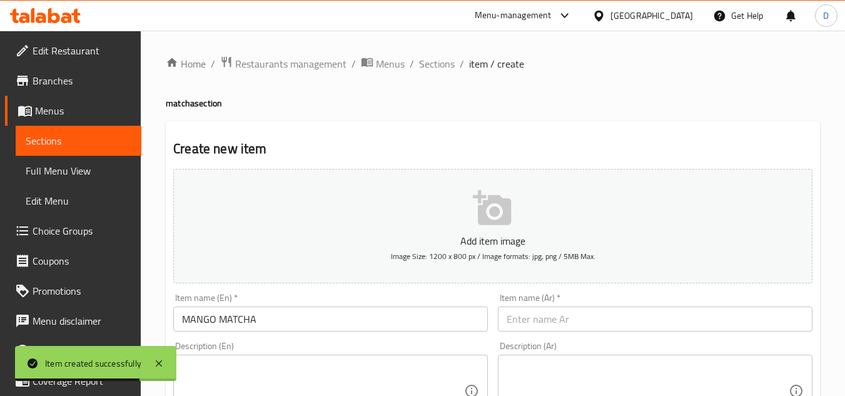
click at [556, 324] on input "text" at bounding box center [655, 319] width 315 height 25
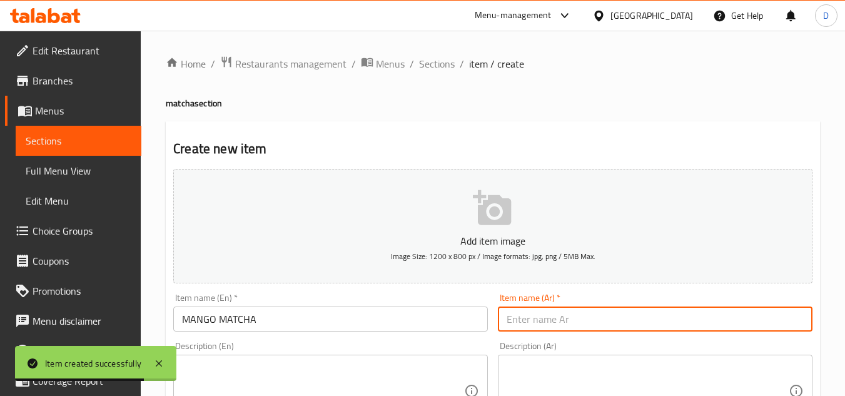
paste input "[PERSON_NAME]"
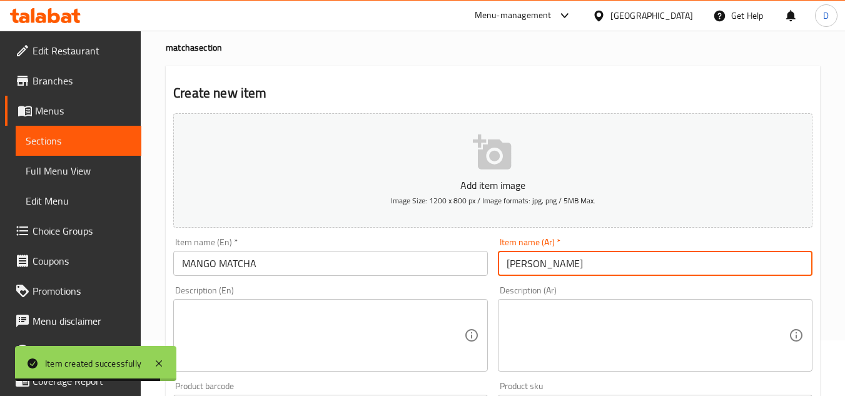
scroll to position [188, 0]
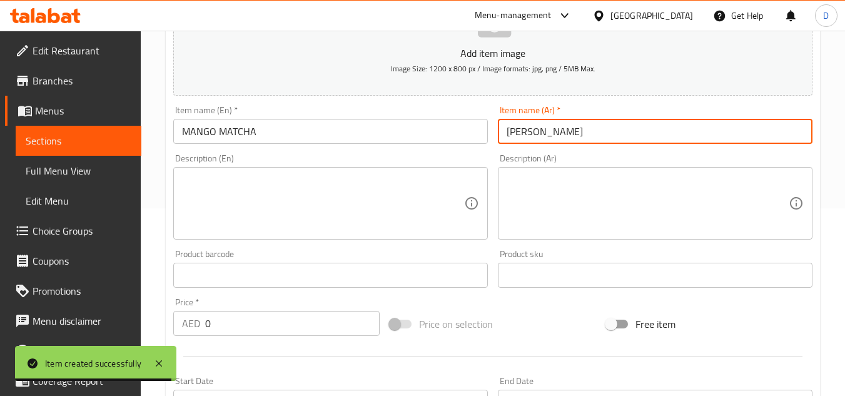
type input "[PERSON_NAME]"
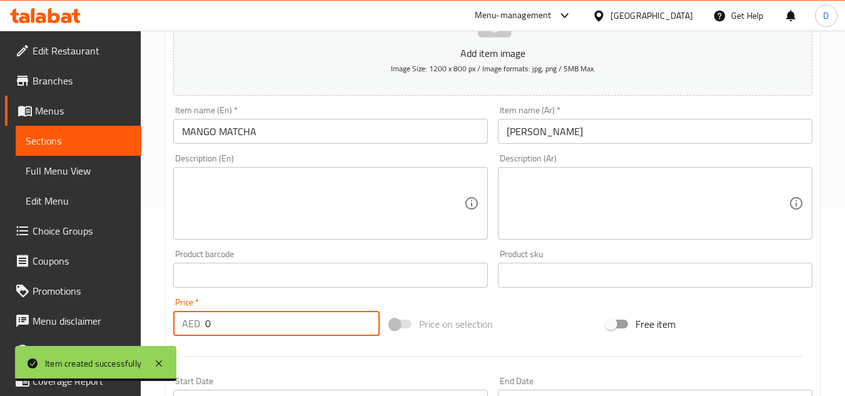
drag, startPoint x: 210, startPoint y: 325, endPoint x: 201, endPoint y: 325, distance: 8.8
click at [201, 325] on div "AED 0 Price *" at bounding box center [276, 323] width 206 height 25
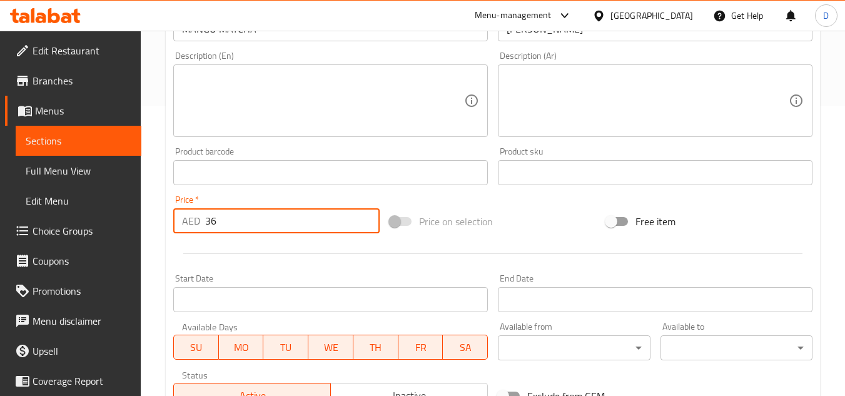
scroll to position [488, 0]
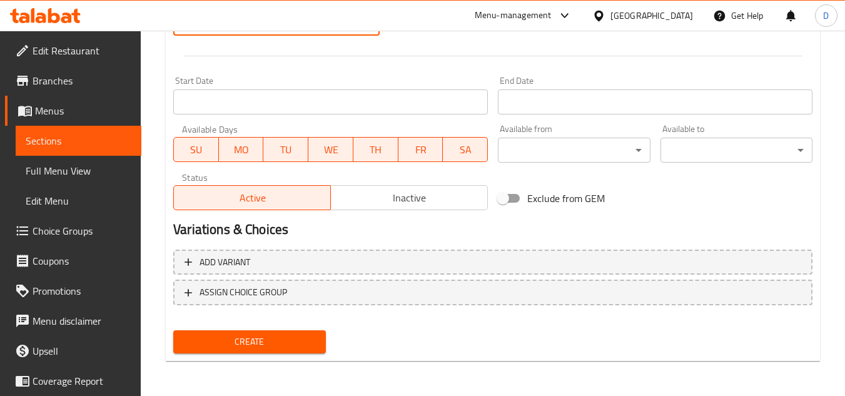
type input "36"
drag, startPoint x: 297, startPoint y: 328, endPoint x: 300, endPoint y: 339, distance: 11.1
click at [297, 329] on div "Create" at bounding box center [249, 341] width 162 height 33
click at [300, 355] on div "Create" at bounding box center [249, 341] width 162 height 33
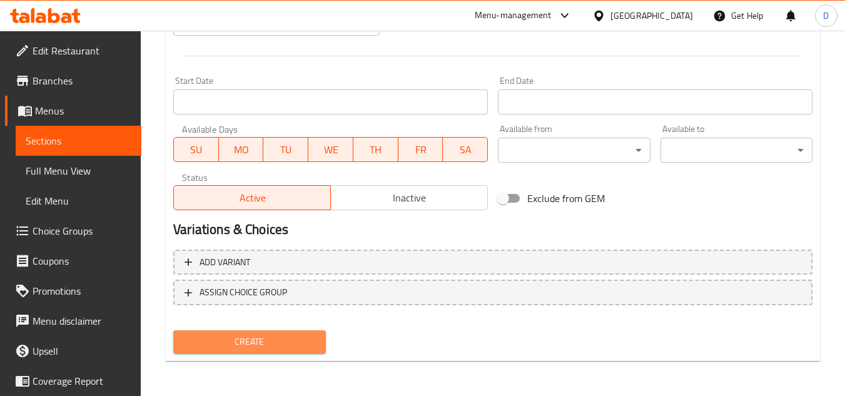
click at [317, 349] on button "Create" at bounding box center [249, 341] width 152 height 23
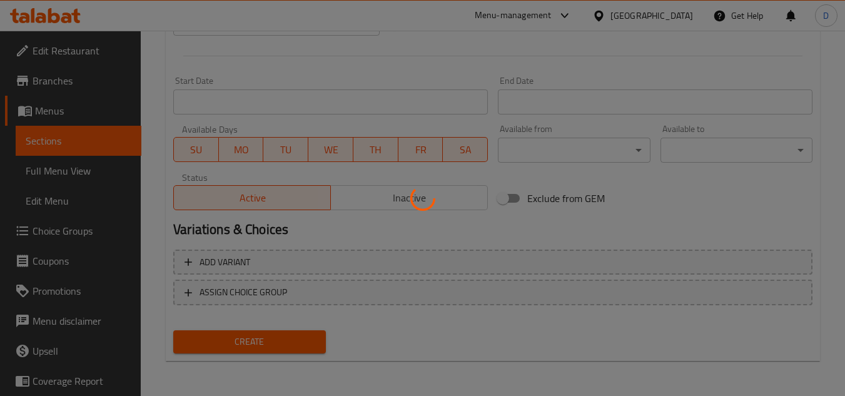
type input "0"
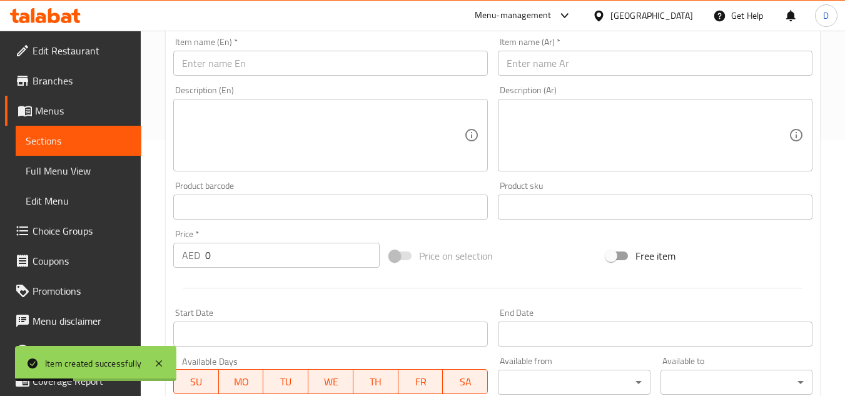
scroll to position [50, 0]
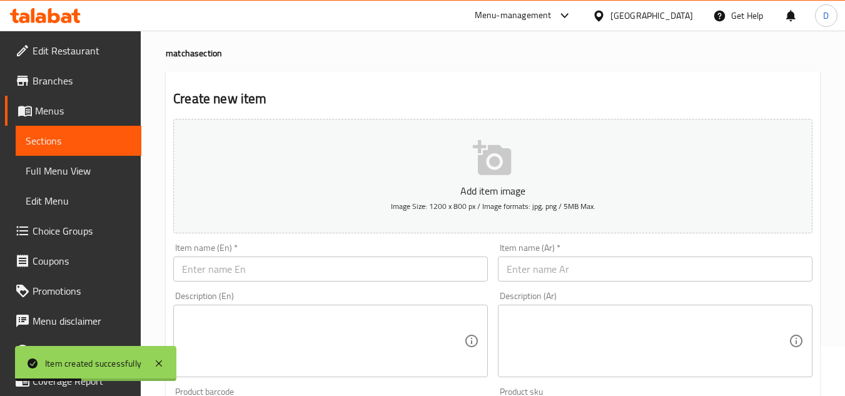
click at [247, 269] on input "text" at bounding box center [330, 269] width 315 height 25
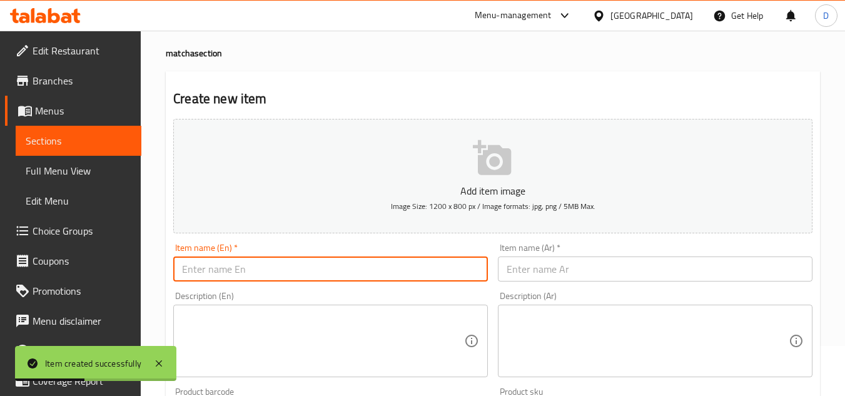
paste input "SALTED CARAMEL MATCHA"
type input "SALTED CARAMEL MATCHA"
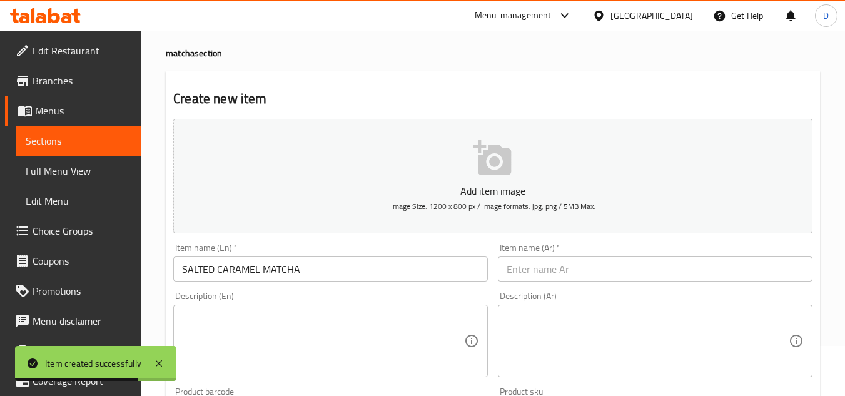
click at [718, 271] on input "text" at bounding box center [655, 269] width 315 height 25
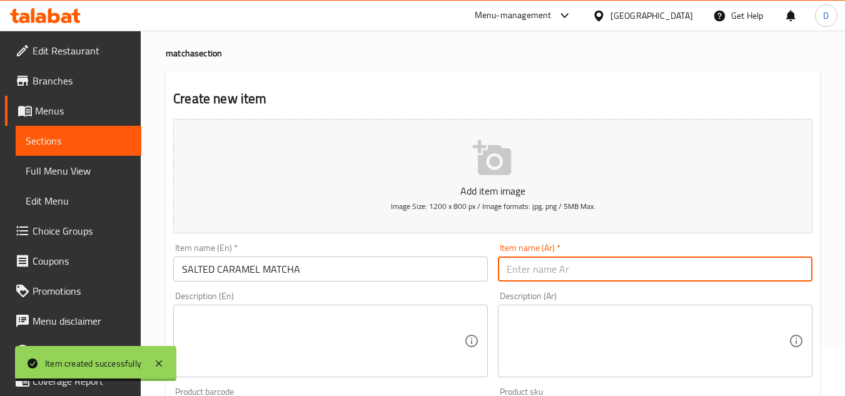
paste input "ماتشا بالكراميل المملح"
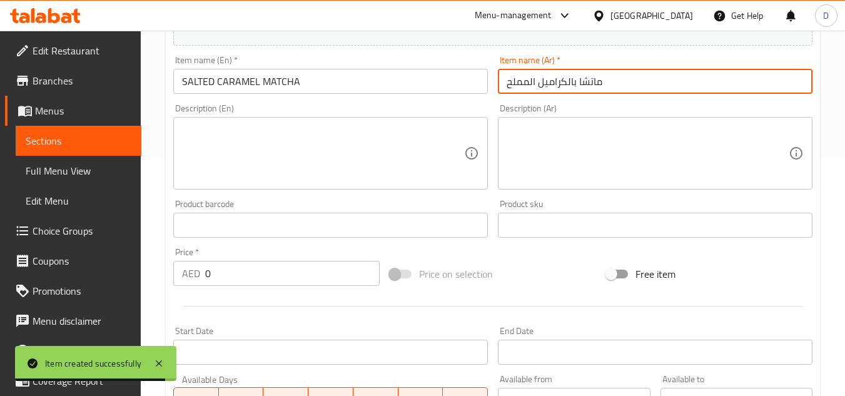
type input "ماتشا بالكراميل المملح"
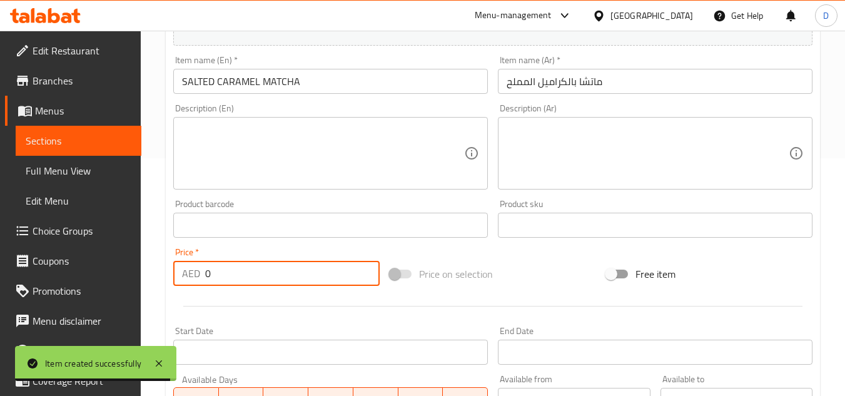
drag, startPoint x: 220, startPoint y: 270, endPoint x: 186, endPoint y: 277, distance: 35.1
click at [186, 277] on div "AED 0 Price *" at bounding box center [276, 273] width 206 height 25
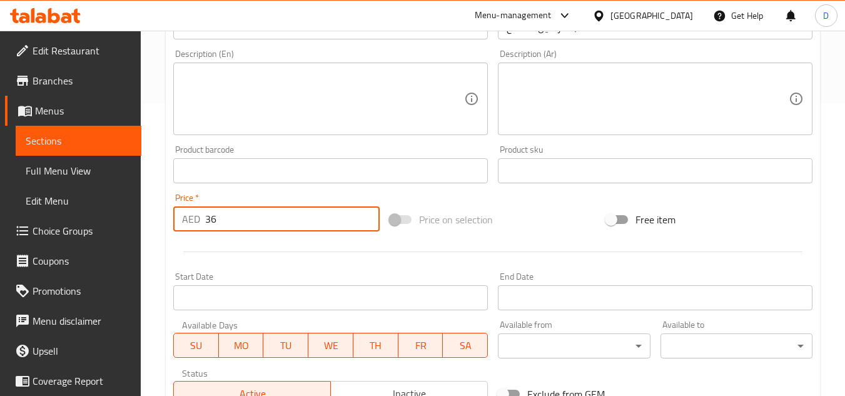
scroll to position [488, 0]
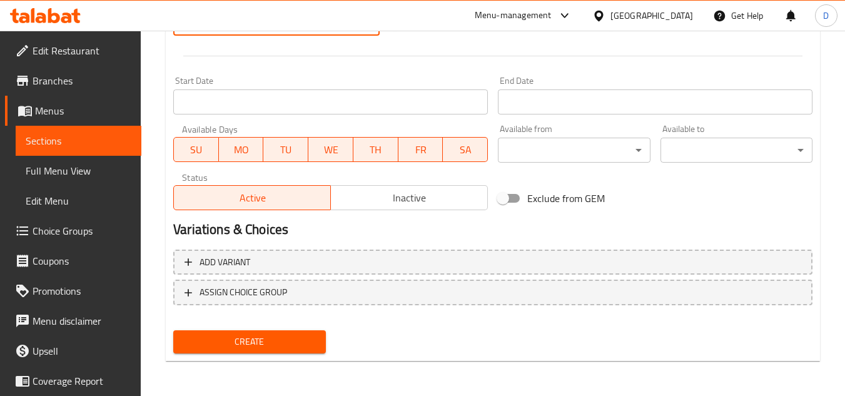
type input "36"
click at [268, 340] on span "Create" at bounding box center [249, 342] width 132 height 16
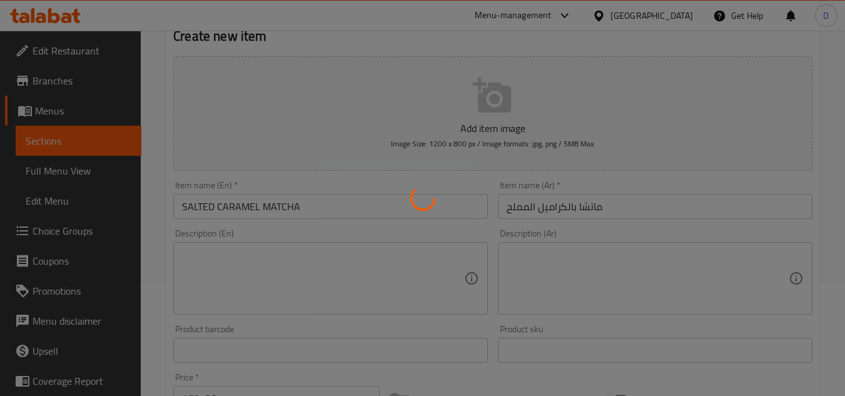
type input "0"
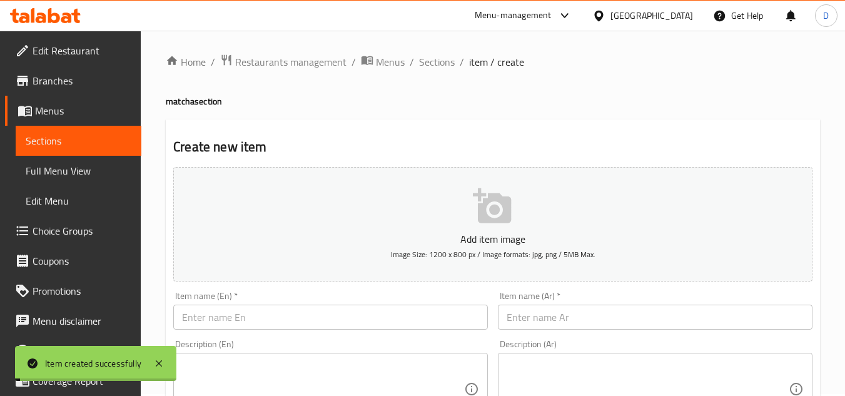
scroll to position [0, 0]
click at [379, 317] on input "text" at bounding box center [330, 319] width 315 height 25
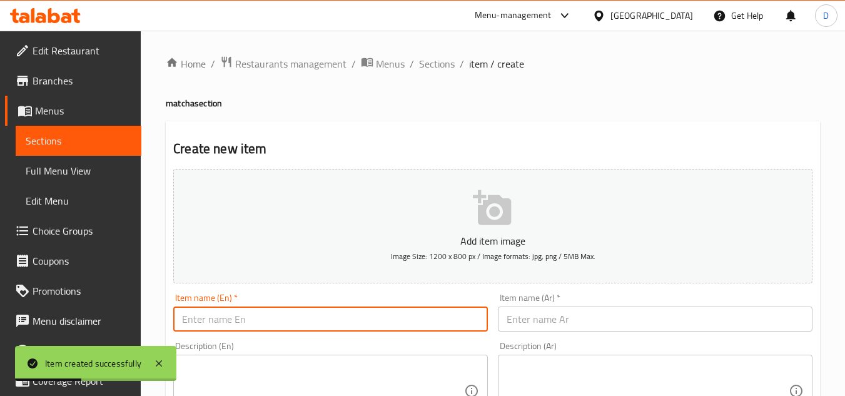
paste input "TARO MATCHA"
type input "TARO MATCHA"
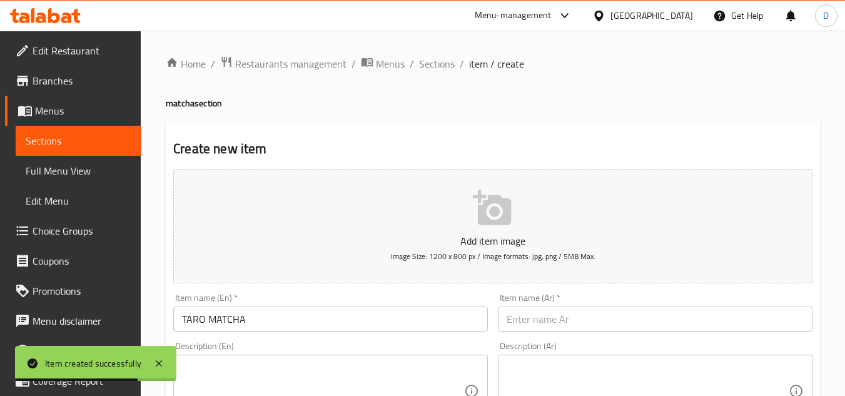
click at [635, 319] on input "text" at bounding box center [655, 319] width 315 height 25
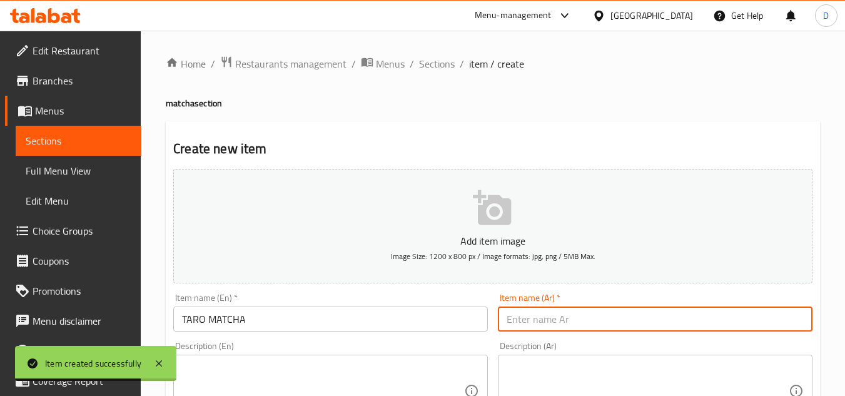
paste input "[PERSON_NAME]"
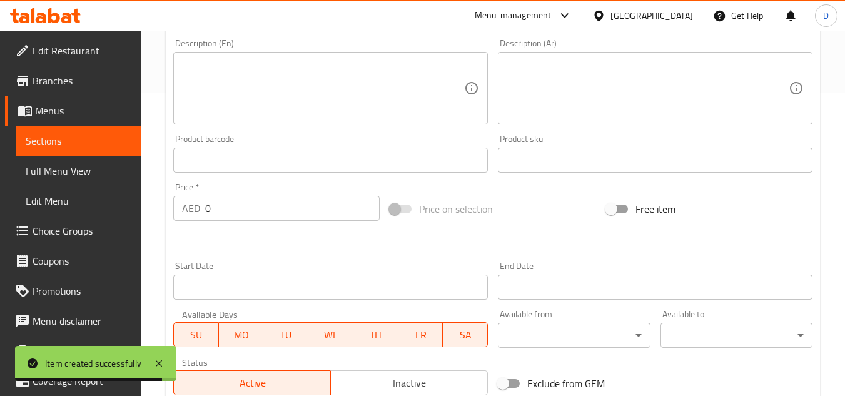
scroll to position [313, 0]
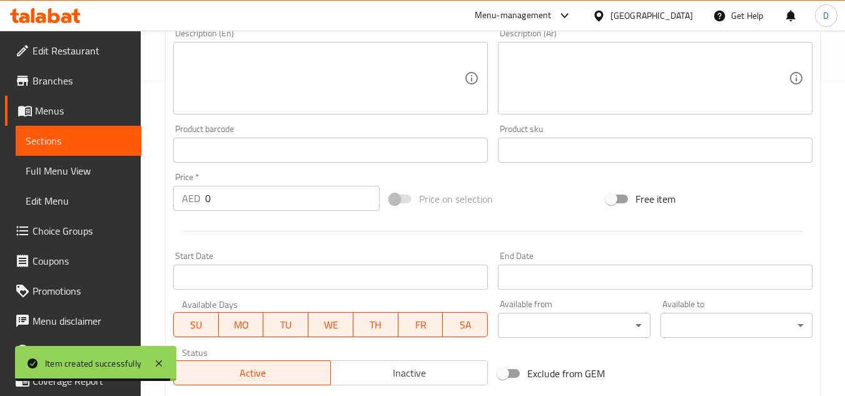
type input "[PERSON_NAME]"
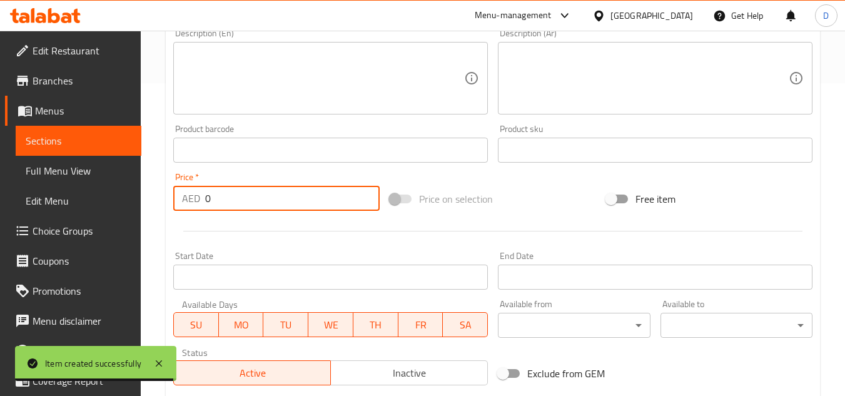
click at [190, 201] on div "AED 0 Price *" at bounding box center [276, 198] width 206 height 25
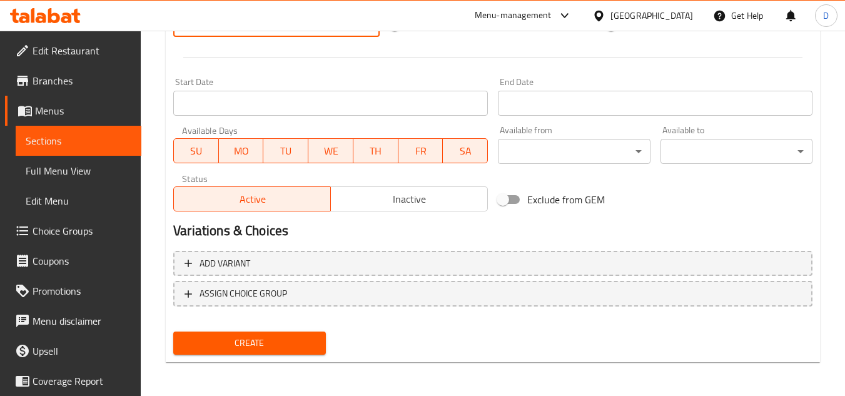
scroll to position [488, 0]
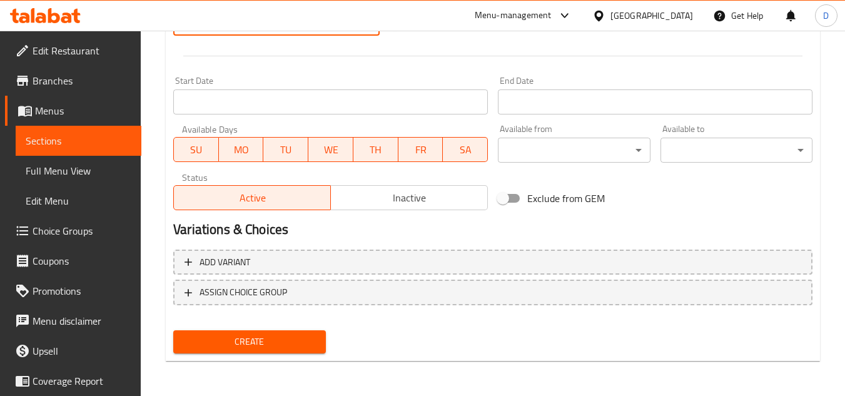
type input "36"
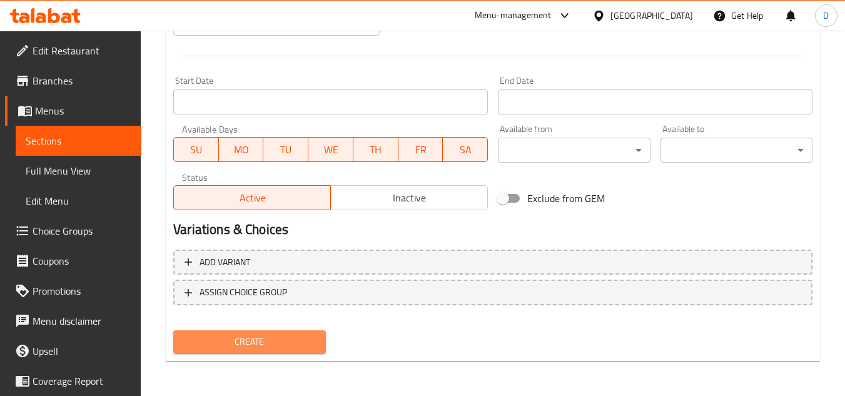
click at [288, 342] on span "Create" at bounding box center [249, 342] width 132 height 16
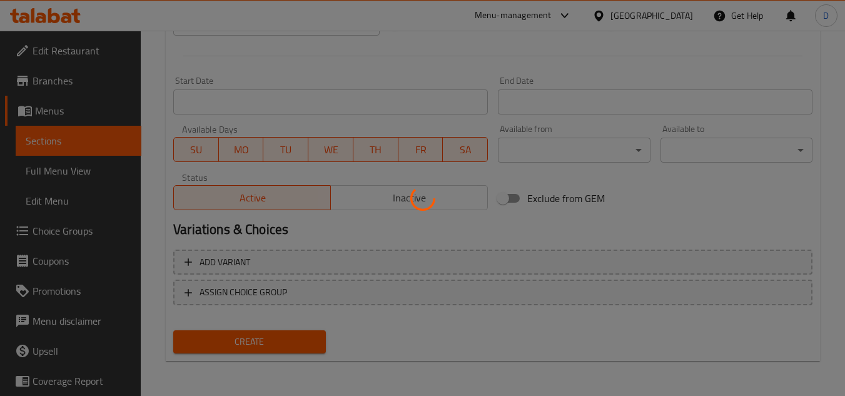
type input "0"
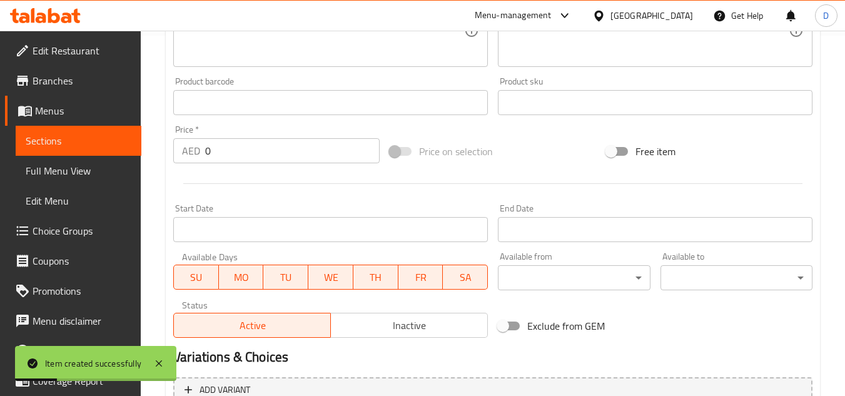
scroll to position [113, 0]
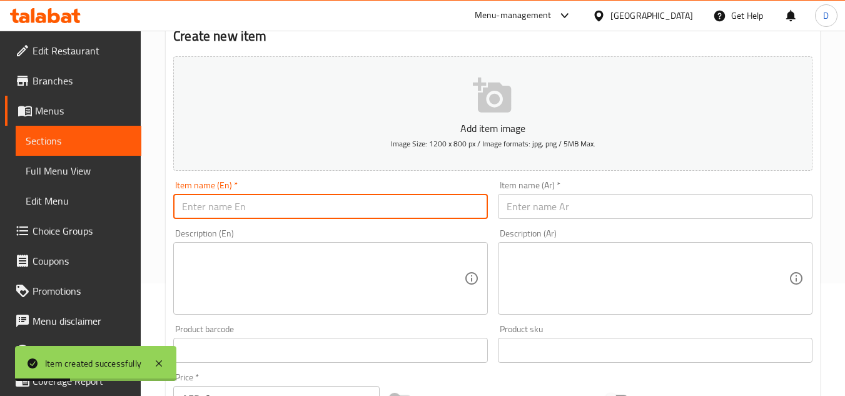
click at [253, 210] on input "text" at bounding box center [330, 206] width 315 height 25
paste input "BLUEBERRY MATCHA"
type input "BLUEBERRY MATCHA"
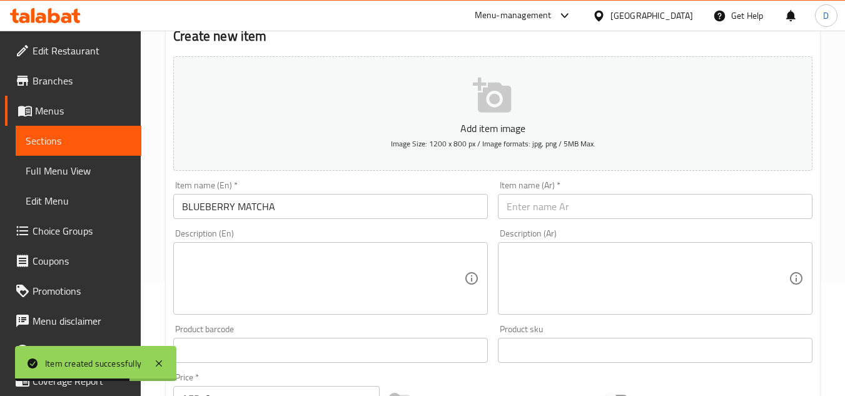
click at [617, 205] on input "text" at bounding box center [655, 206] width 315 height 25
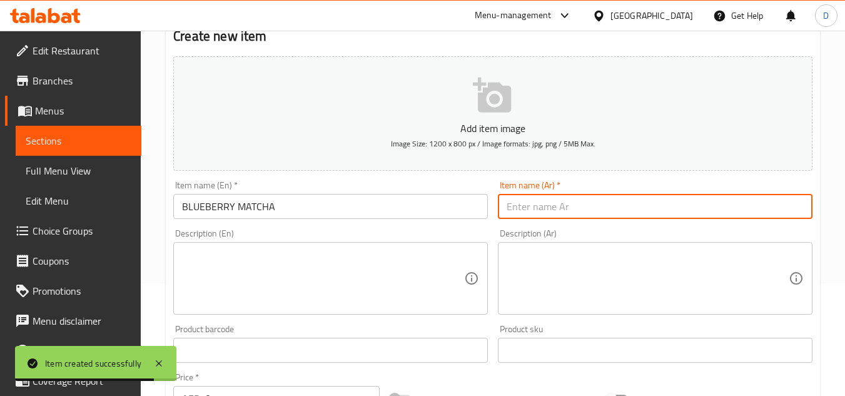
click at [631, 213] on input "text" at bounding box center [655, 206] width 315 height 25
paste input "ماتشا التوت الأزرق"
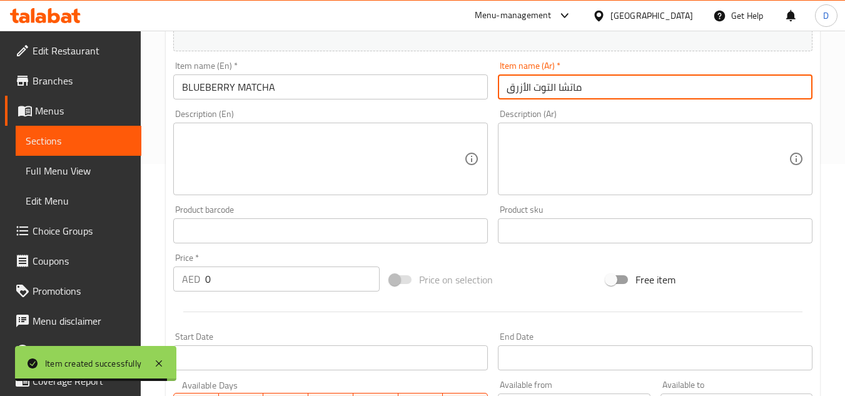
scroll to position [363, 0]
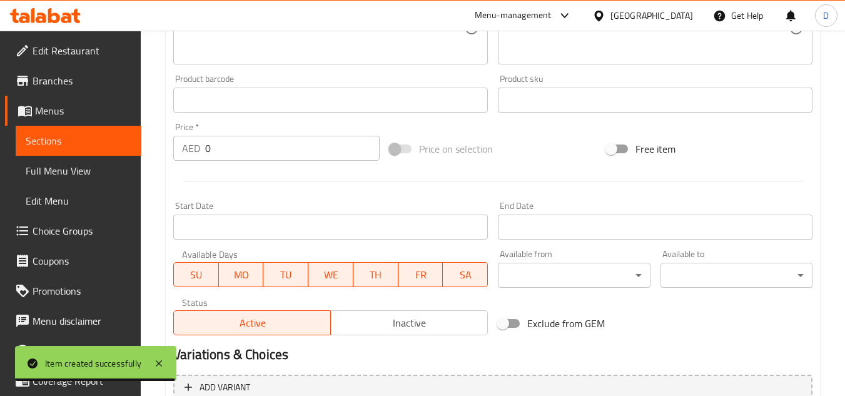
type input "ماتشا التوت الأزرق"
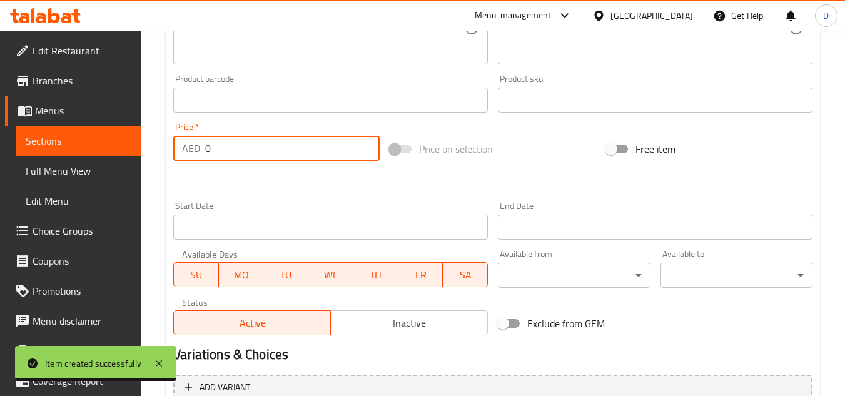
drag, startPoint x: 216, startPoint y: 148, endPoint x: 187, endPoint y: 161, distance: 31.4
click at [187, 161] on div "AED 0 Price *" at bounding box center [276, 148] width 206 height 25
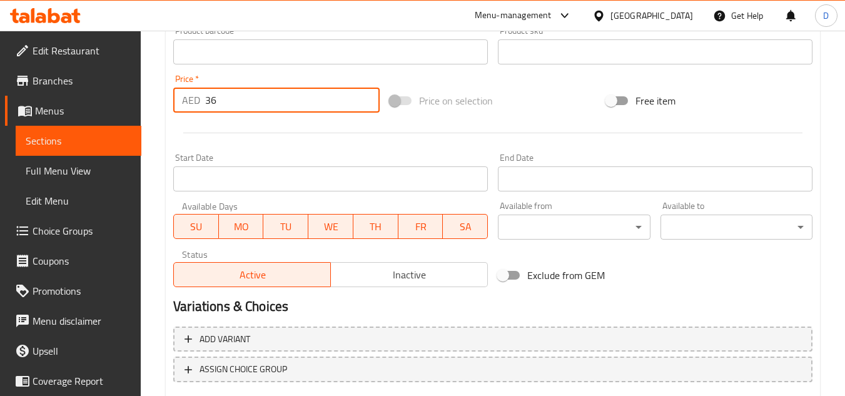
scroll to position [488, 0]
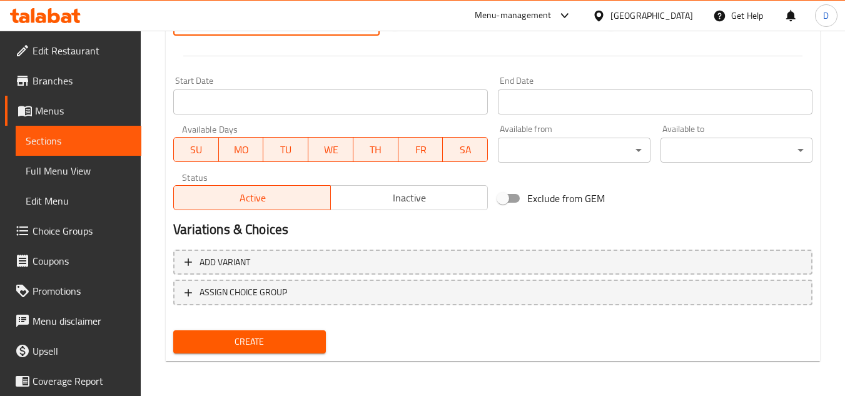
type input "36"
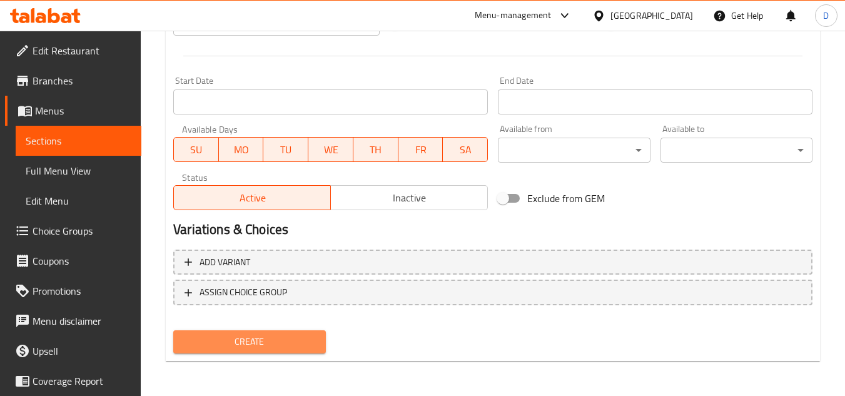
click at [298, 337] on span "Create" at bounding box center [249, 342] width 132 height 16
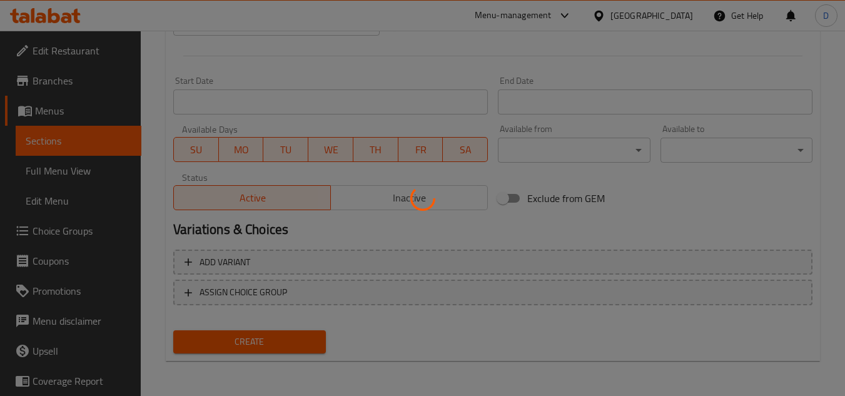
type input "0"
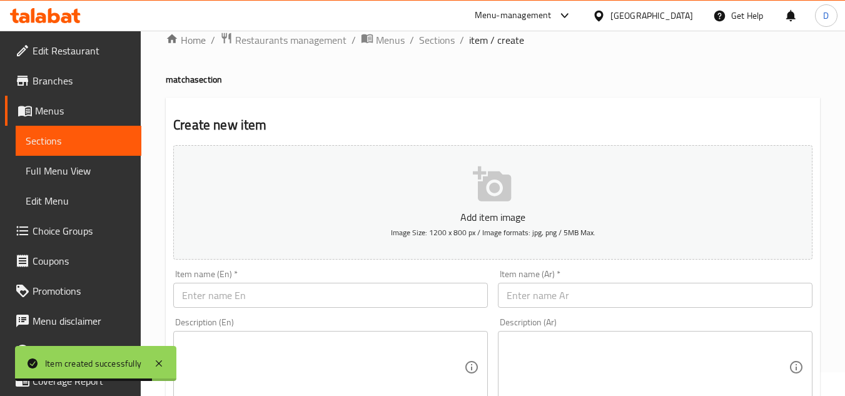
scroll to position [0, 0]
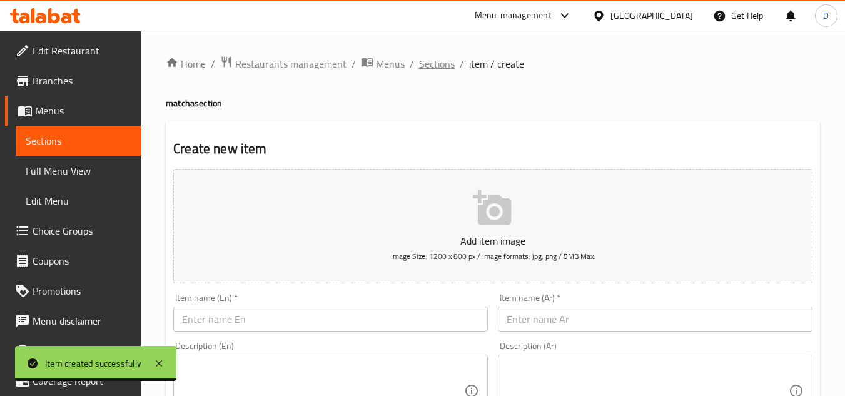
click at [439, 57] on span "Sections" at bounding box center [437, 63] width 36 height 15
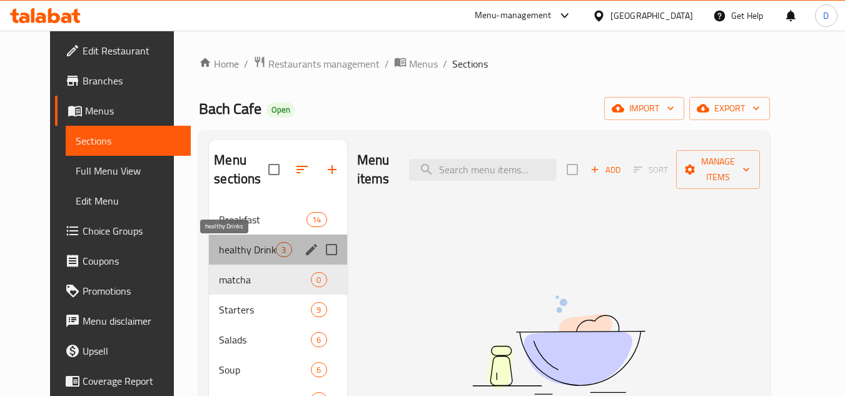
click at [247, 254] on span "healthy Drinks" at bounding box center [247, 249] width 57 height 15
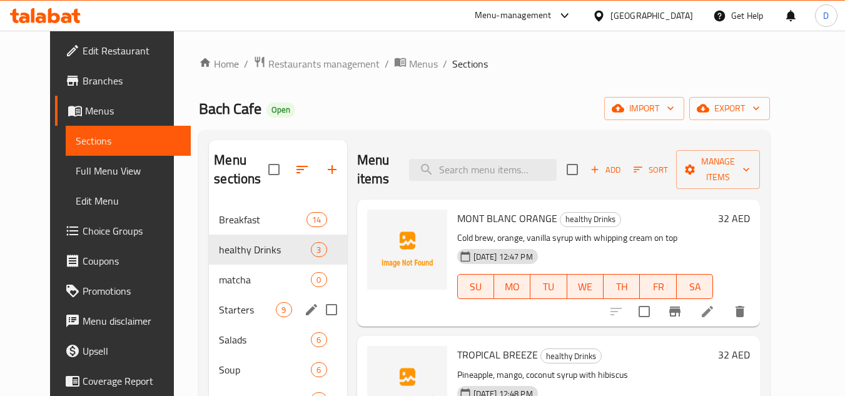
click at [259, 320] on div "Starters 9" at bounding box center [278, 310] width 138 height 30
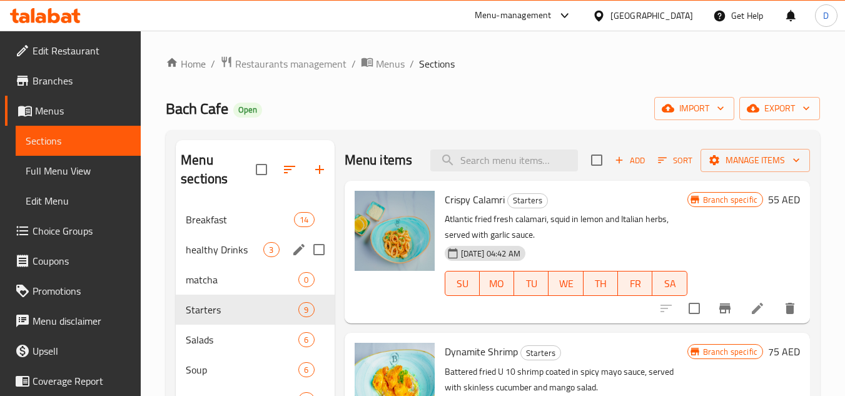
click at [250, 250] on span "healthy Drinks" at bounding box center [225, 249] width 78 height 15
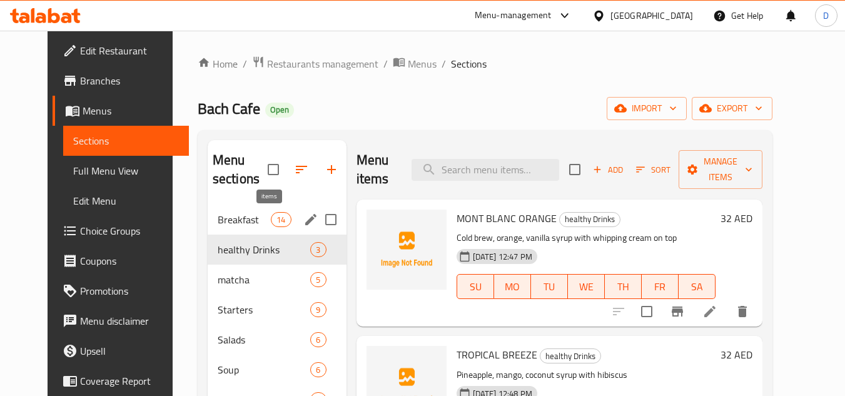
click at [272, 225] on span "14" at bounding box center [281, 220] width 19 height 12
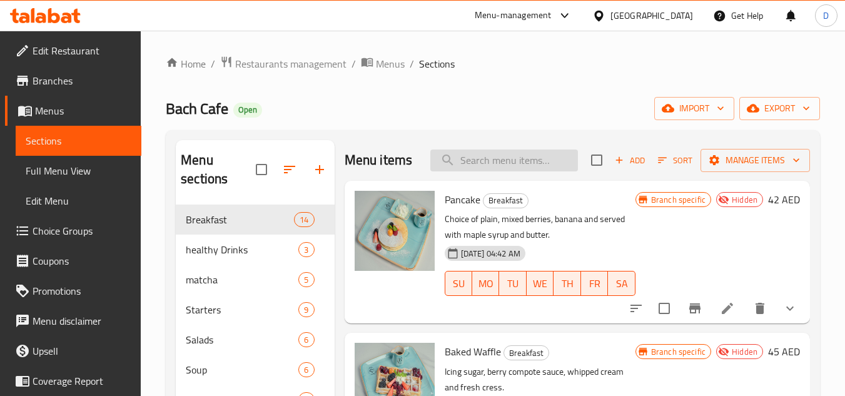
click at [523, 165] on input "search" at bounding box center [505, 161] width 148 height 22
type input "ة"
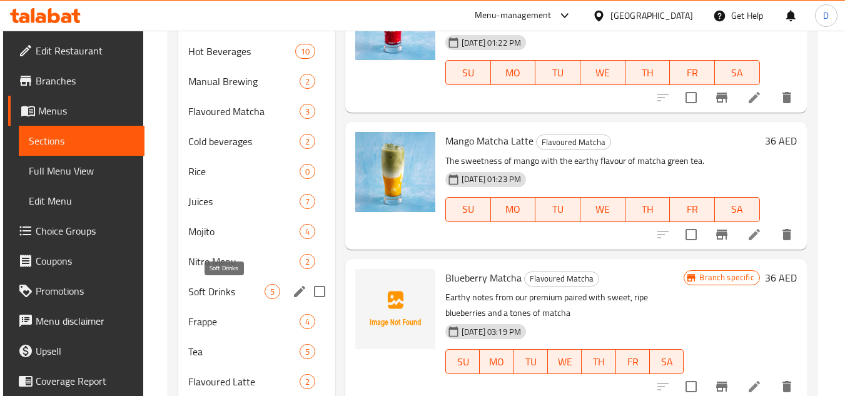
scroll to position [597, 0]
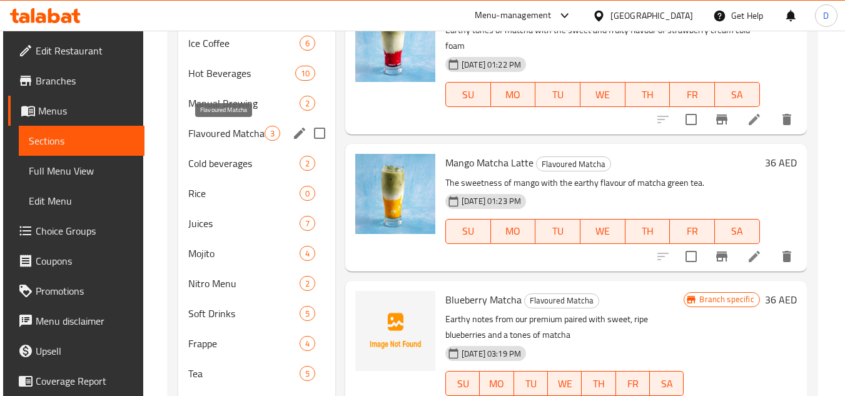
type input "match"
click at [239, 133] on span "Flavoured Matcha" at bounding box center [226, 133] width 76 height 15
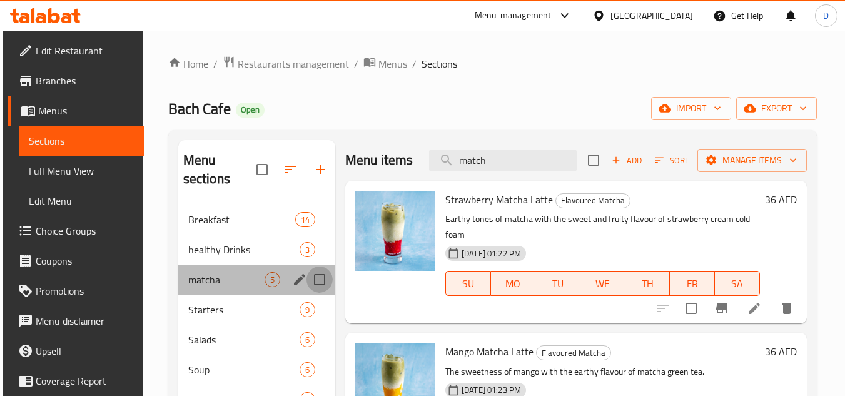
click at [319, 278] on input "Menu sections" at bounding box center [320, 280] width 26 height 26
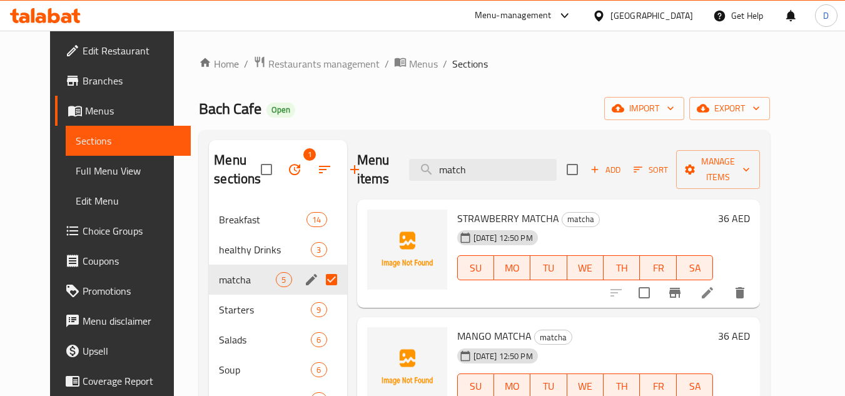
click at [319, 278] on input "Menu sections" at bounding box center [332, 280] width 26 height 26
checkbox input "false"
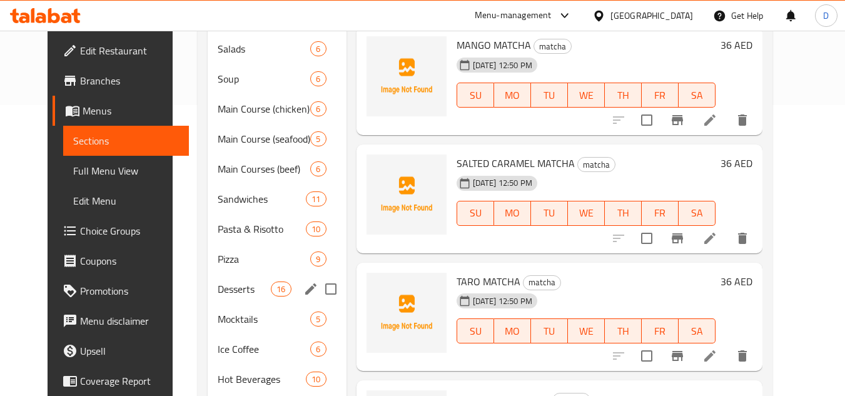
scroll to position [501, 0]
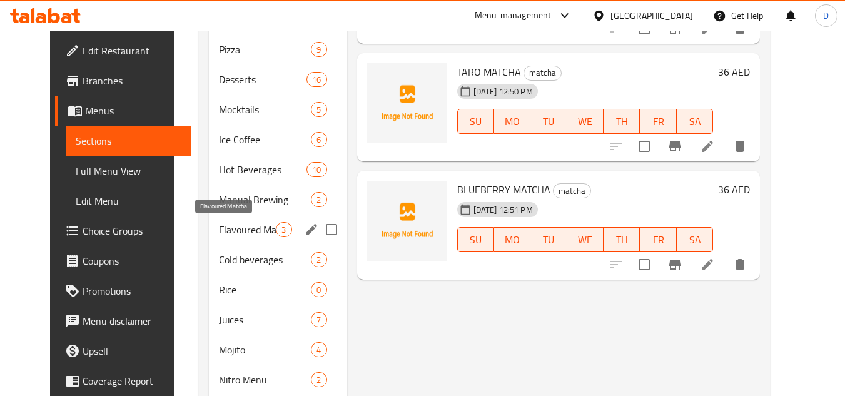
click at [230, 237] on span "Flavoured Matcha" at bounding box center [247, 229] width 57 height 15
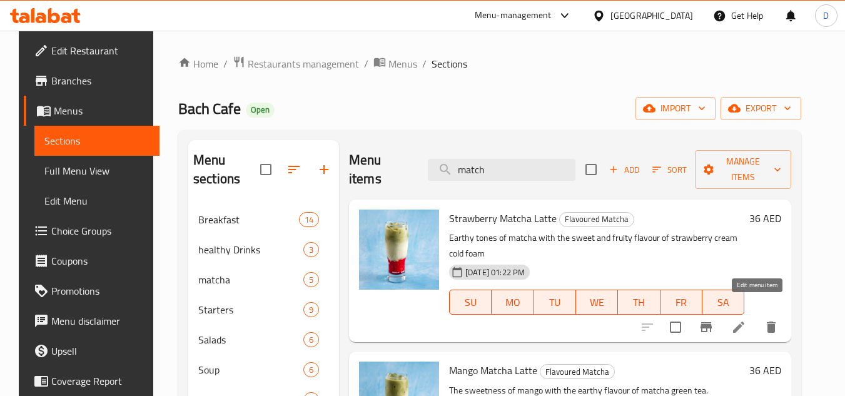
click at [745, 322] on icon at bounding box center [738, 327] width 11 height 11
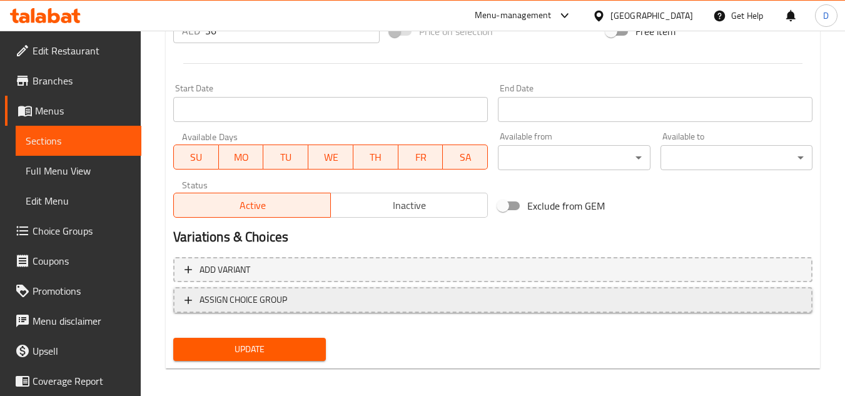
scroll to position [506, 0]
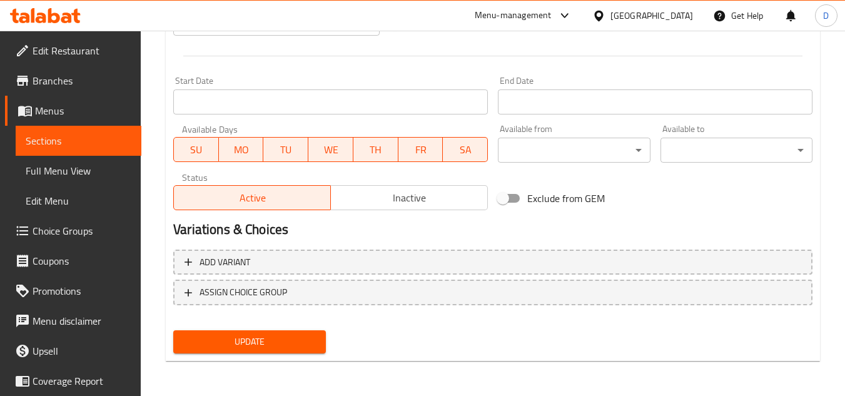
click at [407, 212] on div "Status Active Inactive" at bounding box center [330, 192] width 325 height 48
click at [431, 197] on span "Inactive" at bounding box center [409, 198] width 147 height 18
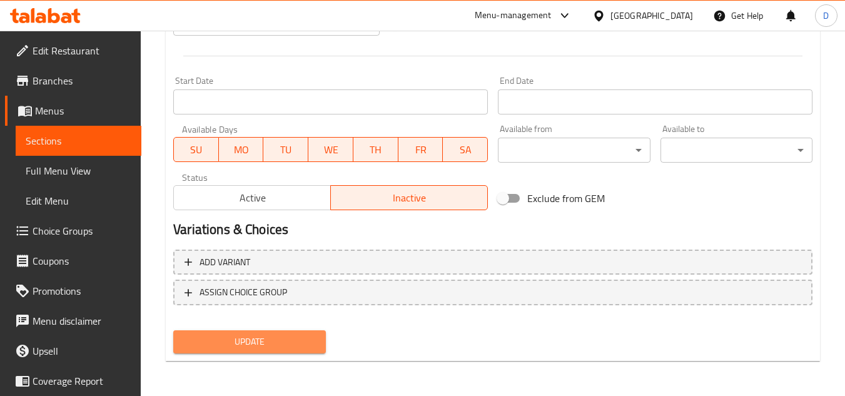
click at [256, 332] on button "Update" at bounding box center [249, 341] width 152 height 23
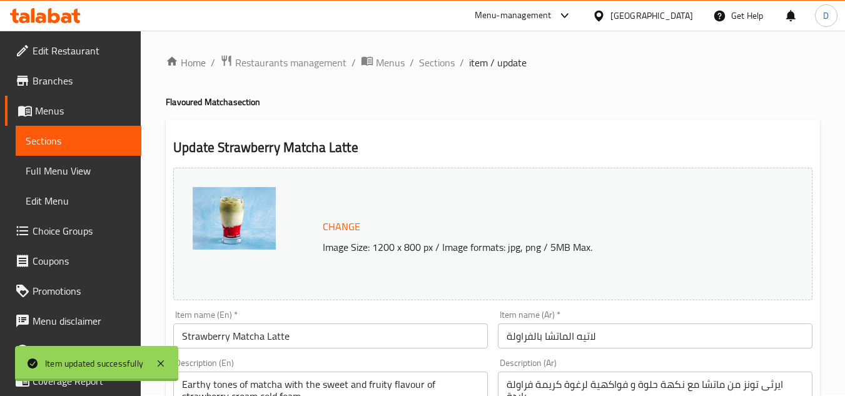
scroll to position [0, 0]
click at [426, 60] on span "Sections" at bounding box center [437, 63] width 36 height 15
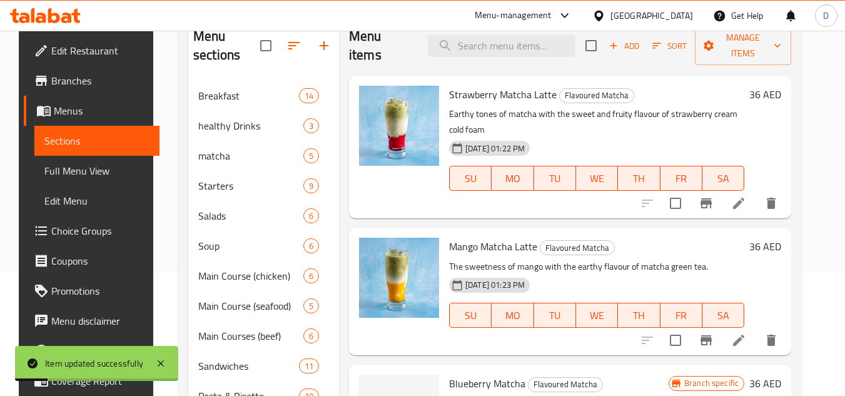
scroll to position [125, 0]
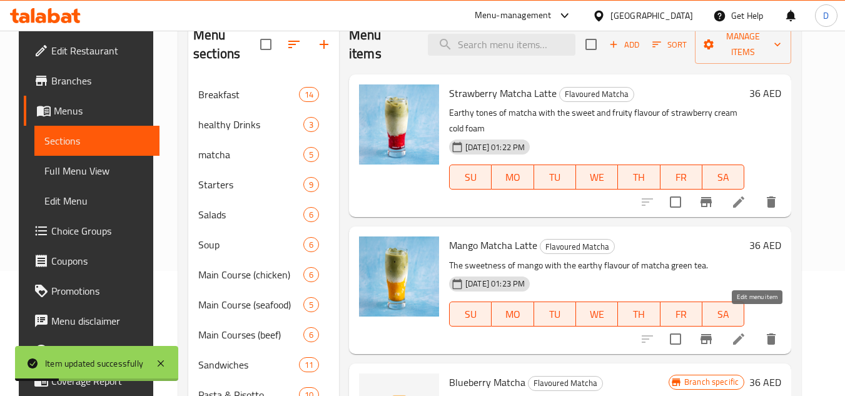
click at [746, 328] on li at bounding box center [738, 339] width 35 height 23
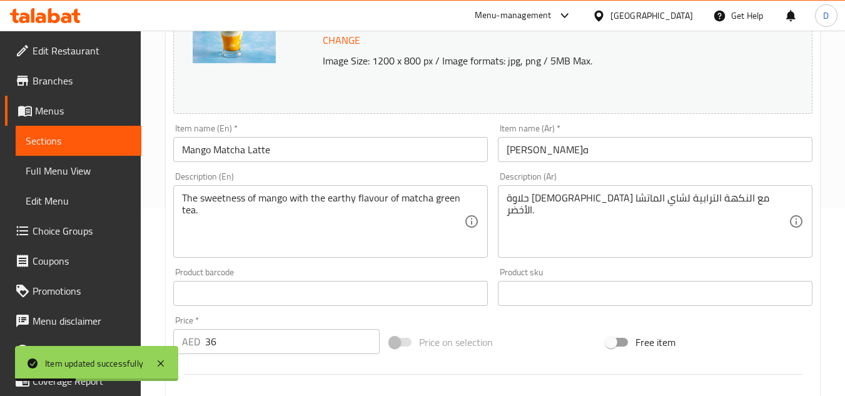
scroll to position [506, 0]
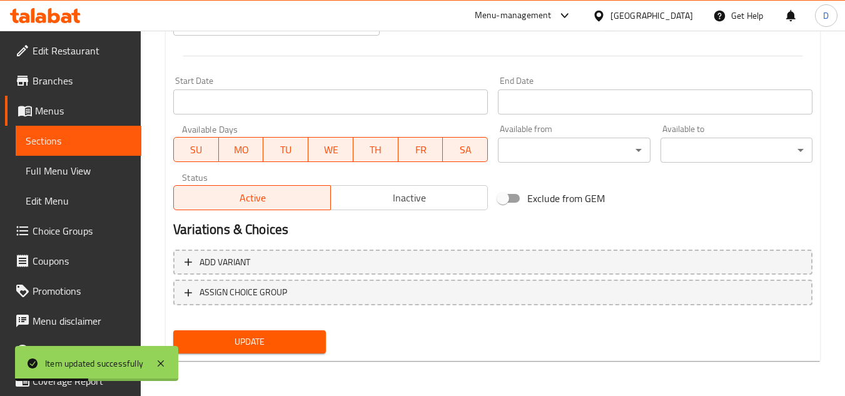
click at [407, 210] on button "Inactive" at bounding box center [409, 197] width 158 height 25
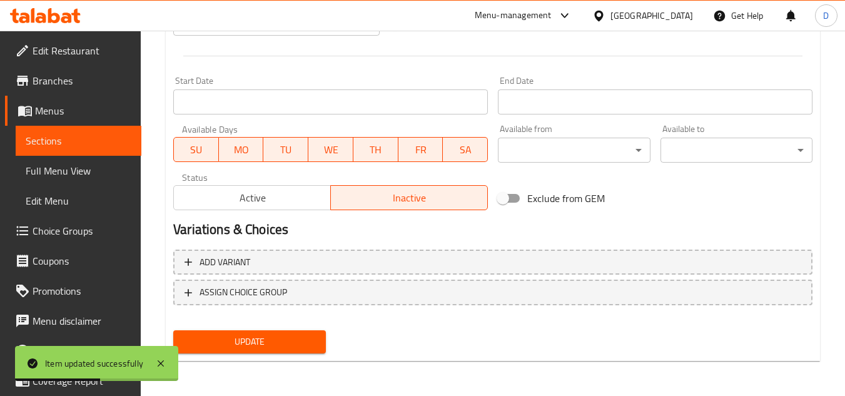
click at [275, 353] on button "Update" at bounding box center [249, 341] width 152 height 23
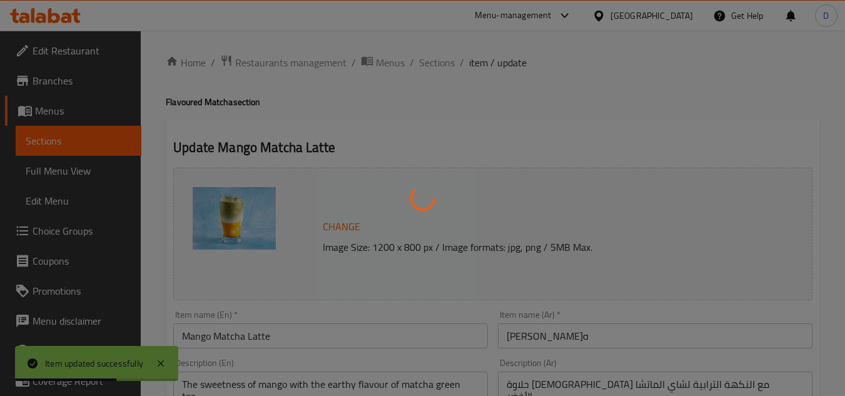
scroll to position [0, 0]
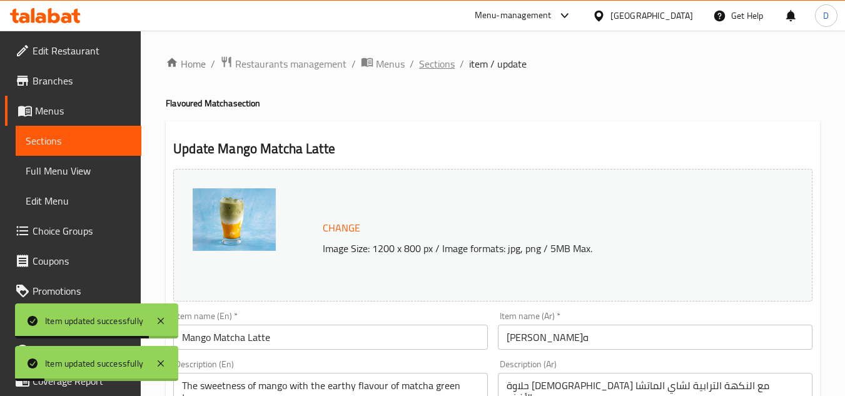
click at [441, 67] on span "Sections" at bounding box center [437, 63] width 36 height 15
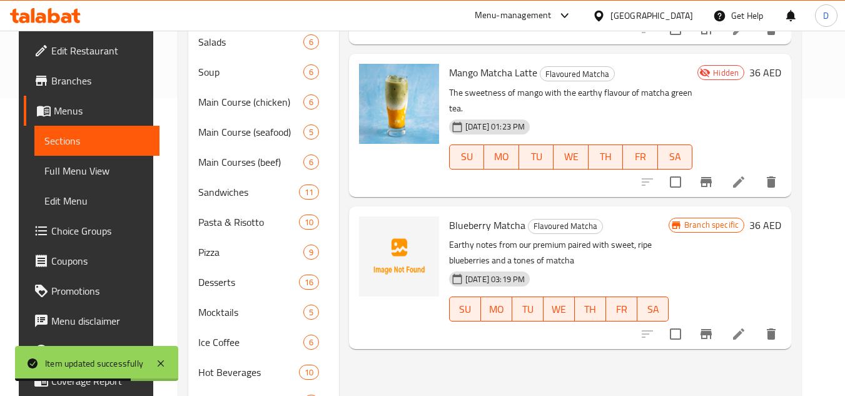
scroll to position [313, 0]
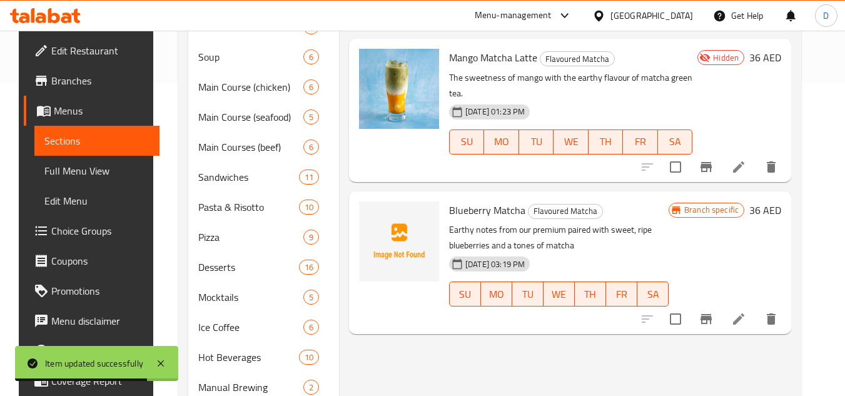
click at [449, 201] on span "Blueberry Matcha" at bounding box center [487, 210] width 76 height 19
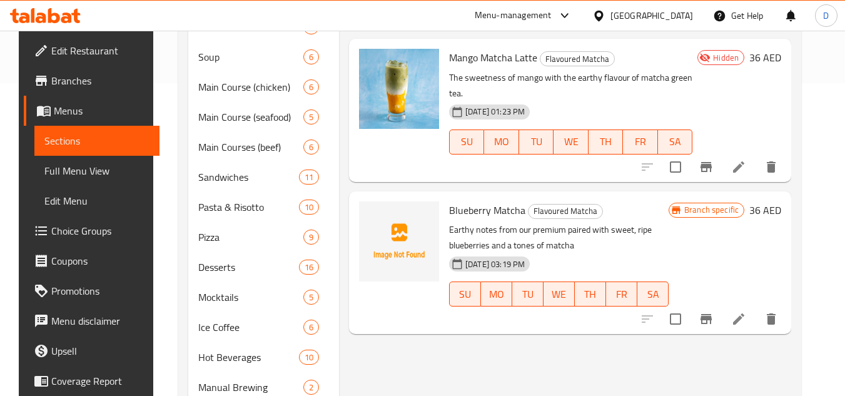
click at [576, 222] on p "Earthy notes from our premium paired with sweet, ripe blueberries and a tones o…" at bounding box center [559, 237] width 220 height 31
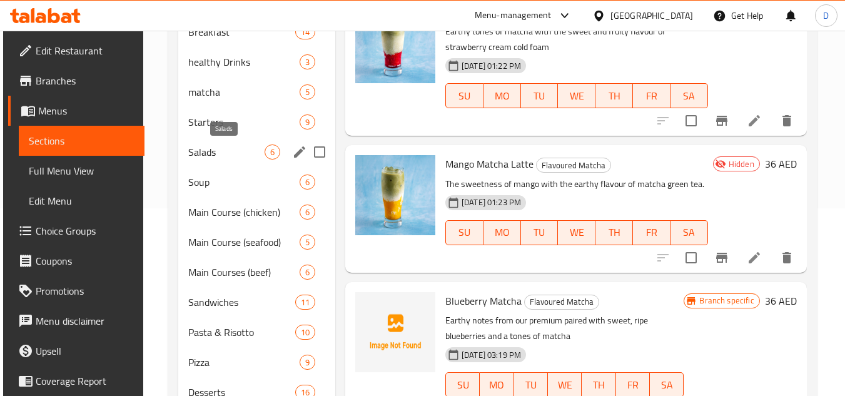
scroll to position [125, 0]
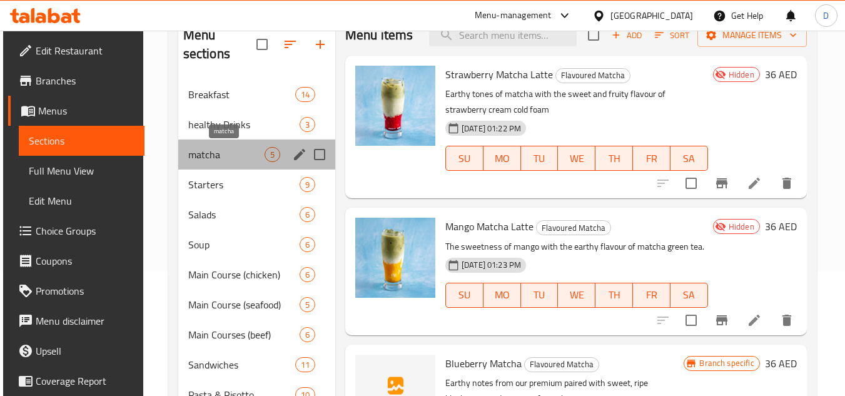
click at [225, 156] on span "matcha" at bounding box center [226, 154] width 76 height 15
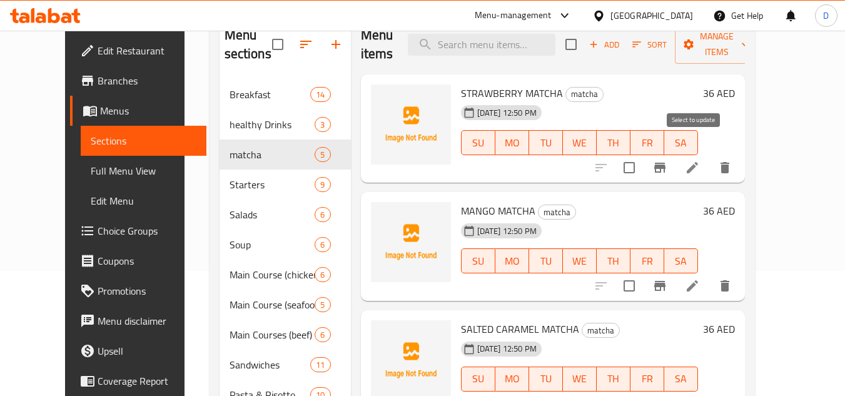
click at [643, 155] on input "checkbox" at bounding box center [629, 168] width 26 height 26
checkbox input "true"
click at [643, 273] on input "checkbox" at bounding box center [629, 286] width 26 height 26
checkbox input "true"
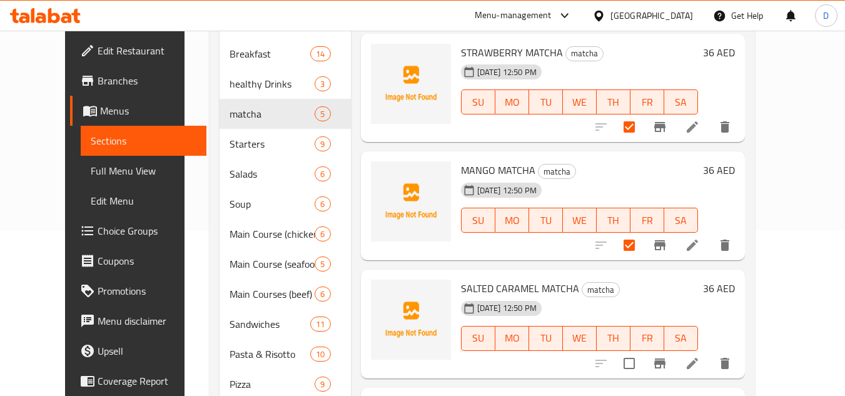
scroll to position [188, 0]
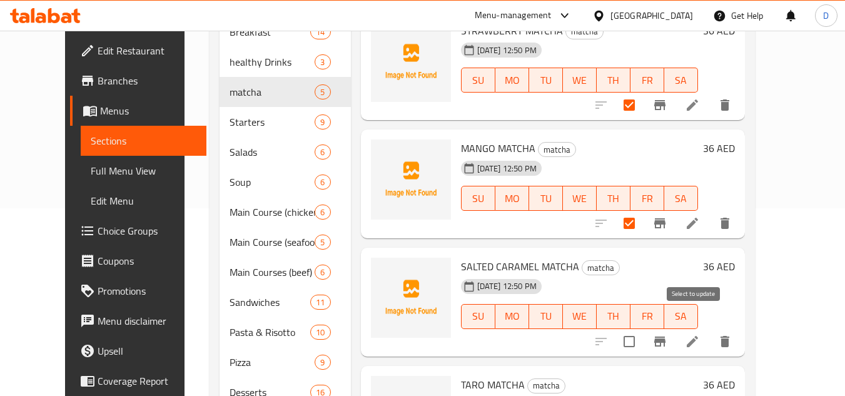
click at [643, 329] on input "checkbox" at bounding box center [629, 342] width 26 height 26
checkbox input "true"
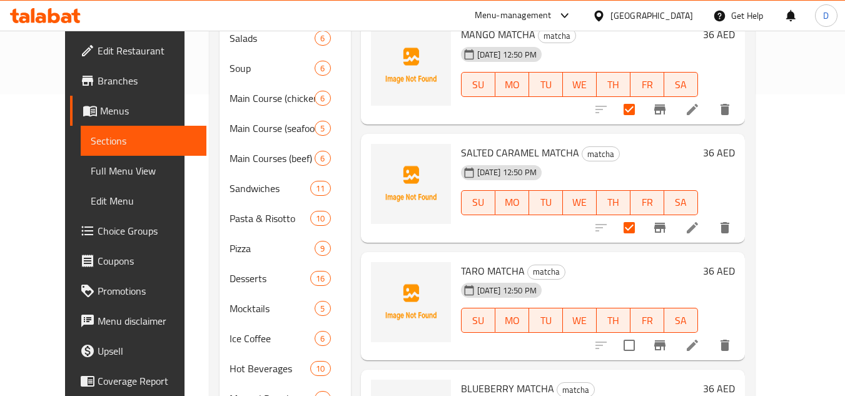
scroll to position [313, 0]
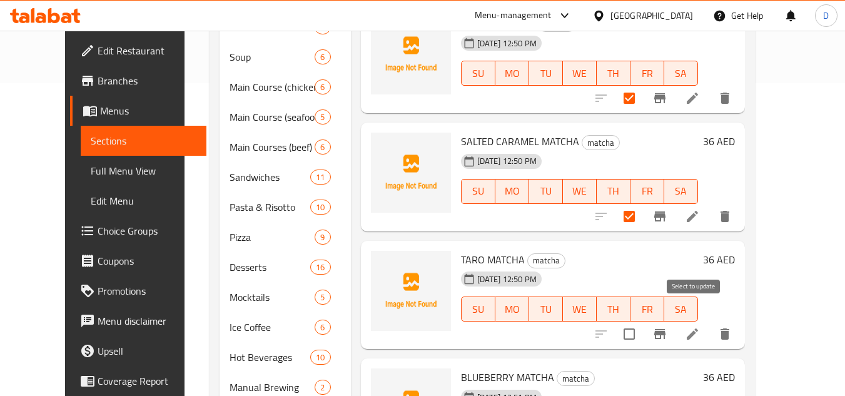
click at [643, 321] on input "checkbox" at bounding box center [629, 334] width 26 height 26
checkbox input "true"
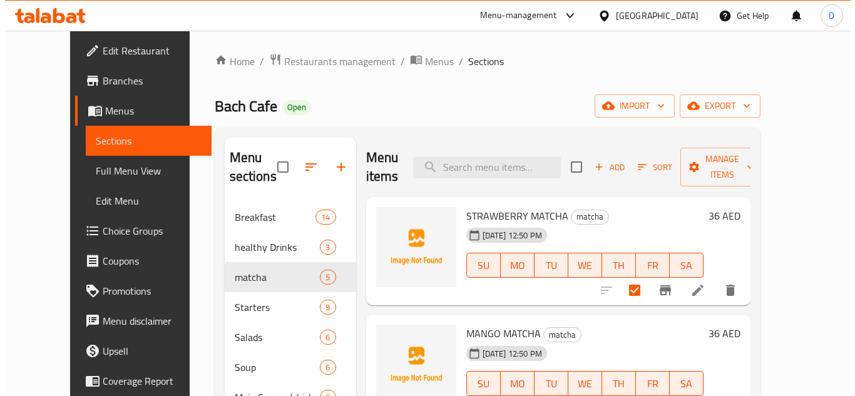
scroll to position [0, 0]
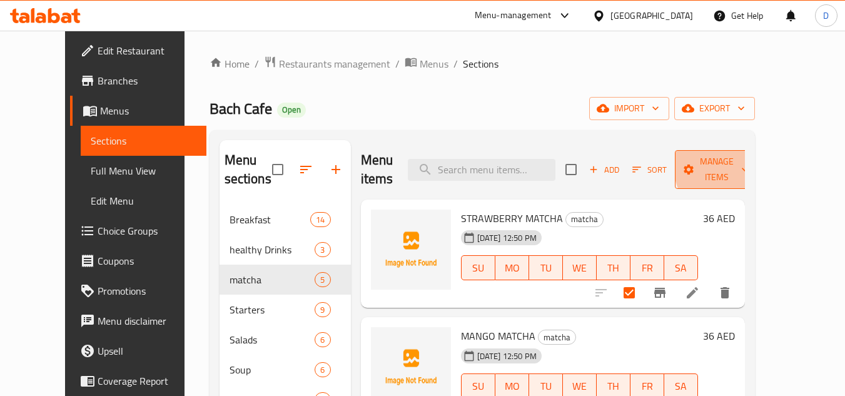
click at [749, 163] on span "Manage items" at bounding box center [717, 169] width 64 height 31
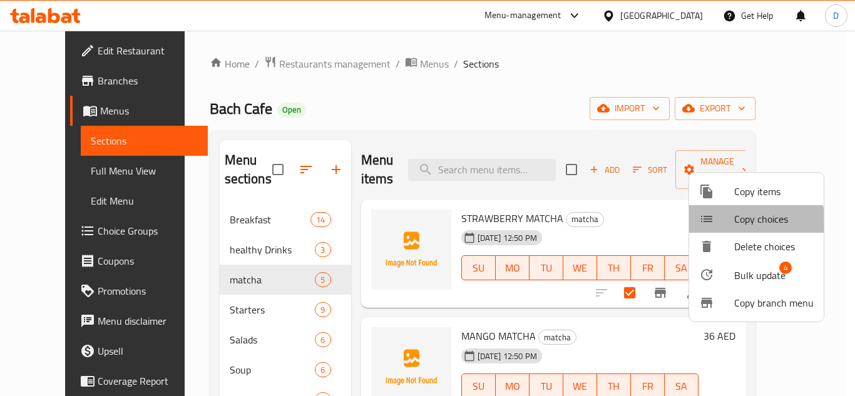
click at [745, 223] on span "Copy choices" at bounding box center [773, 219] width 79 height 15
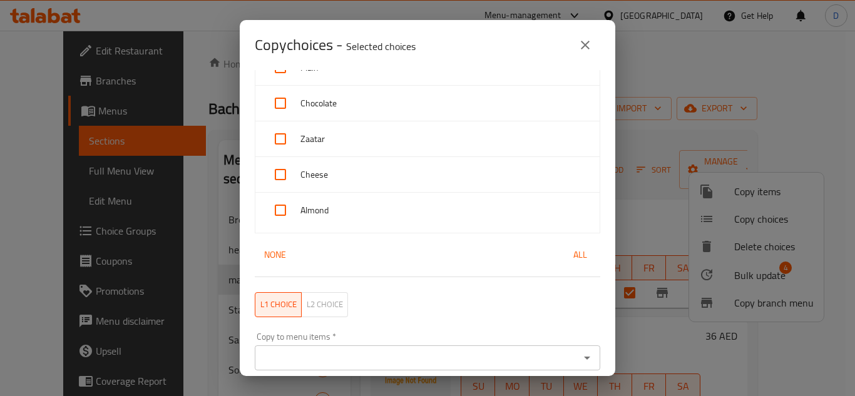
scroll to position [185, 0]
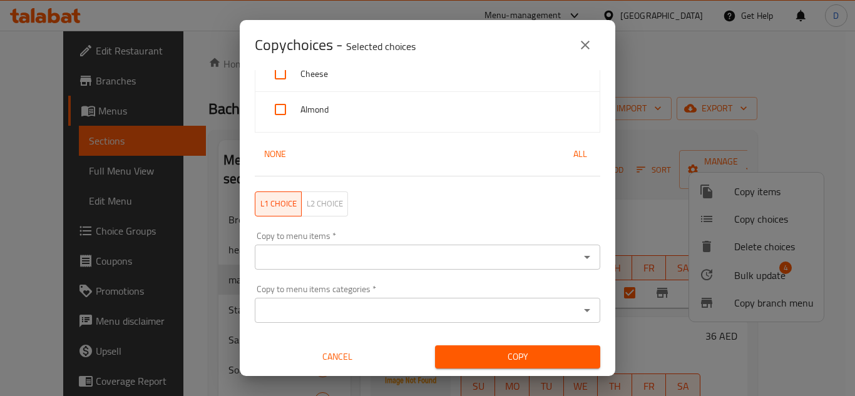
click at [569, 157] on span "All" at bounding box center [580, 154] width 30 height 16
checkbox input "true"
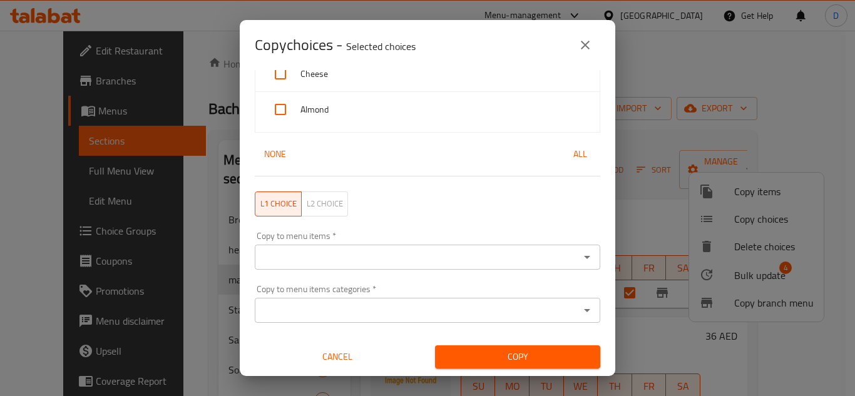
checkbox input "true"
click at [572, 150] on span "All" at bounding box center [580, 154] width 30 height 16
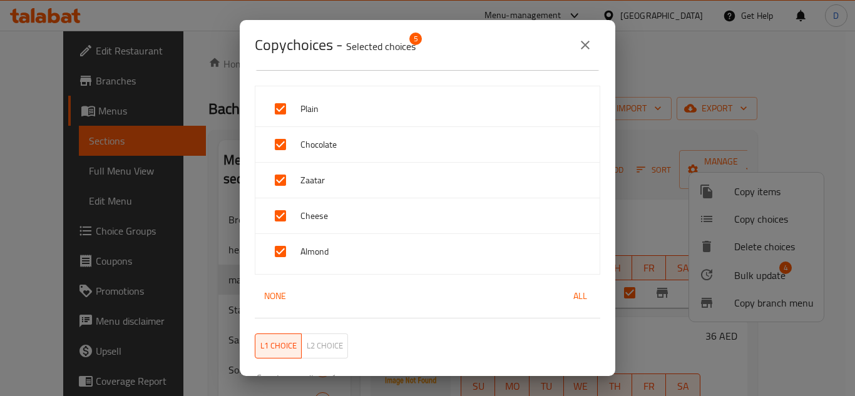
scroll to position [0, 0]
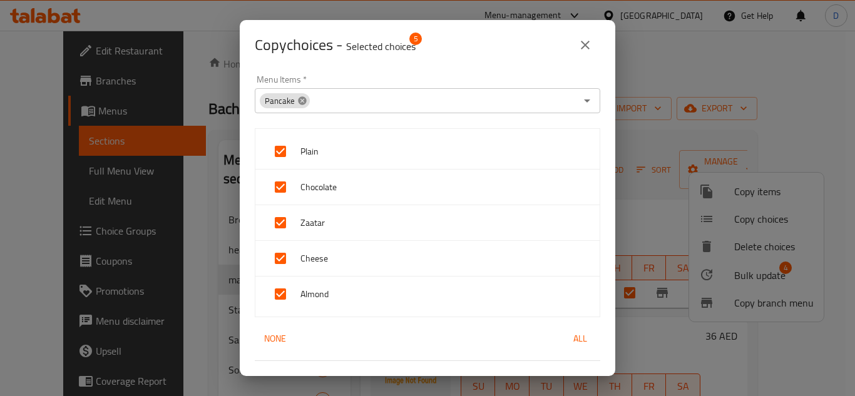
click at [303, 103] on icon at bounding box center [302, 100] width 8 height 8
click at [584, 42] on icon "close" at bounding box center [585, 45] width 15 height 15
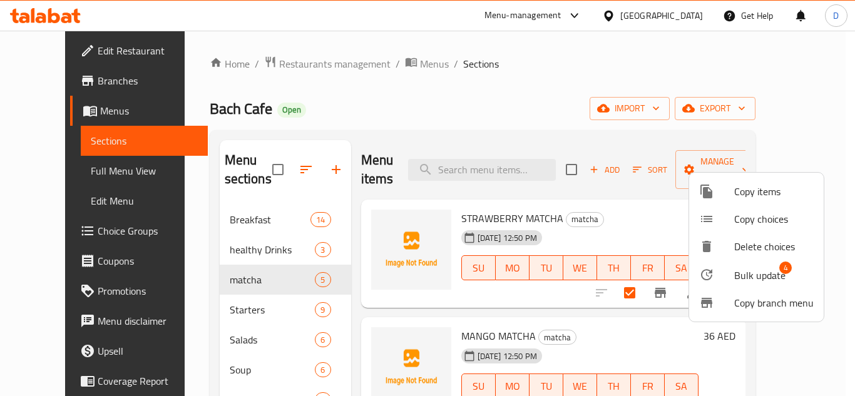
click at [763, 193] on span "Copy items" at bounding box center [773, 191] width 79 height 15
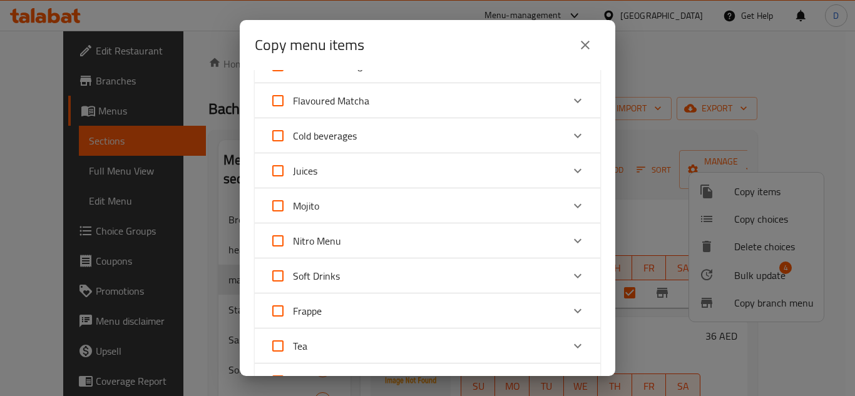
scroll to position [626, 0]
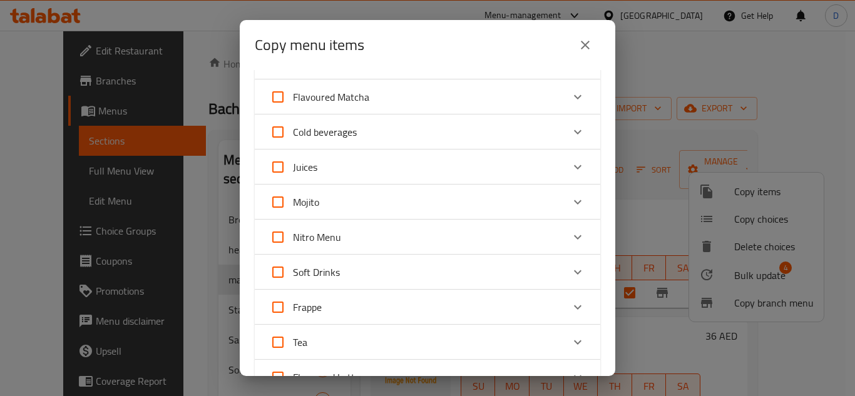
click at [349, 94] on span "Flavoured Matcha" at bounding box center [331, 97] width 76 height 19
click at [293, 94] on input "Flavoured Matcha" at bounding box center [278, 97] width 30 height 30
checkbox input "true"
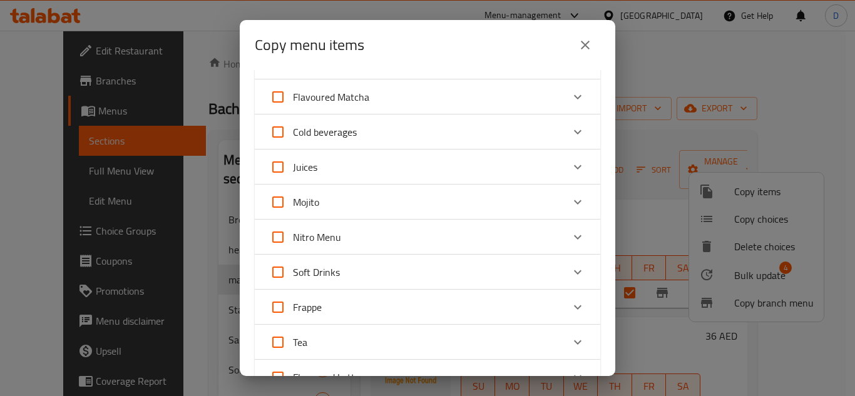
checkbox input "true"
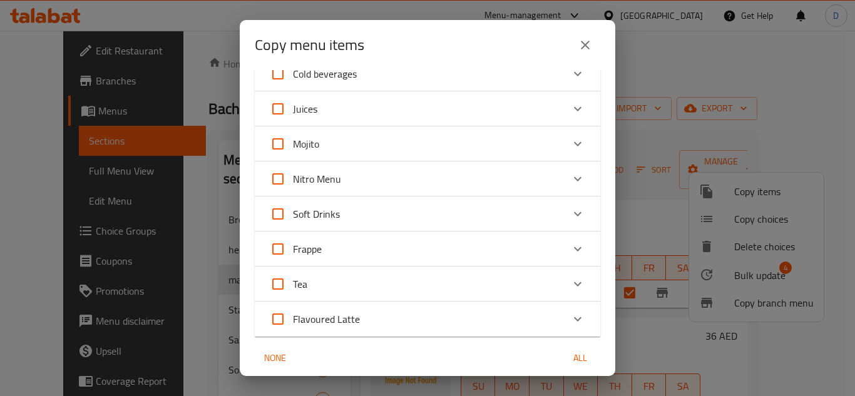
scroll to position [825, 0]
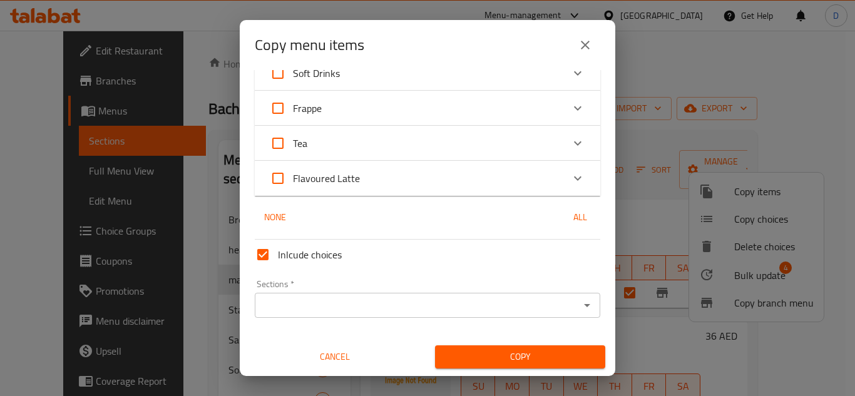
click at [533, 358] on span "Copy" at bounding box center [520, 357] width 150 height 16
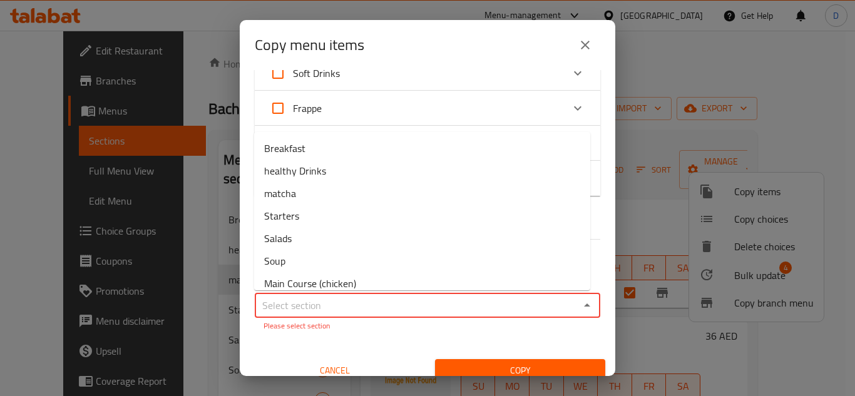
click at [335, 310] on input "Sections   *" at bounding box center [416, 306] width 317 height 18
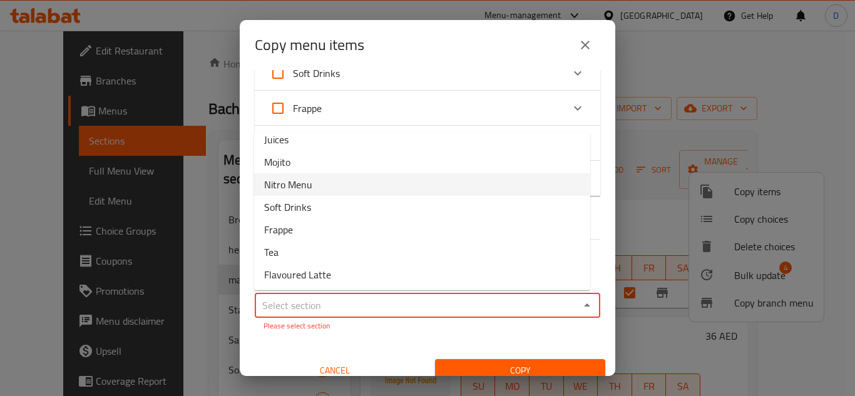
scroll to position [460, 0]
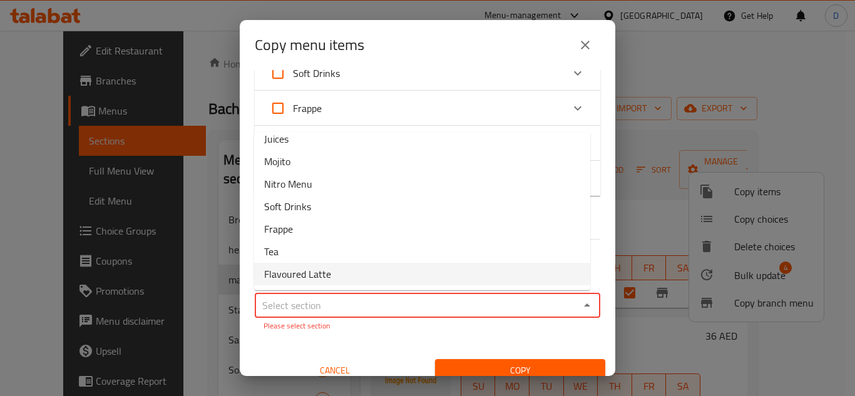
click at [346, 272] on li "Flavoured Latte" at bounding box center [422, 274] width 336 height 23
type input "Flavoured Latte"
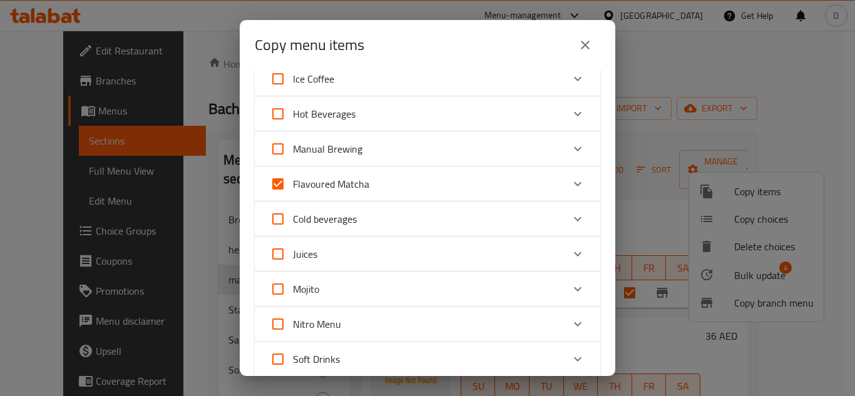
scroll to position [563, 0]
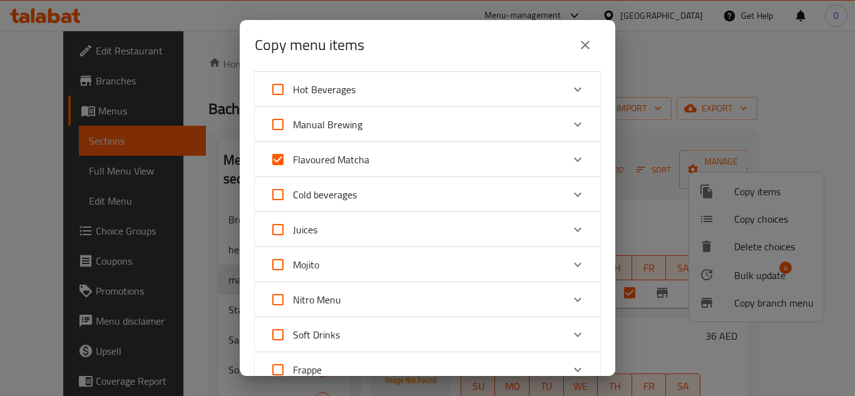
click at [277, 157] on input "Flavoured Matcha" at bounding box center [278, 160] width 30 height 30
checkbox input "false"
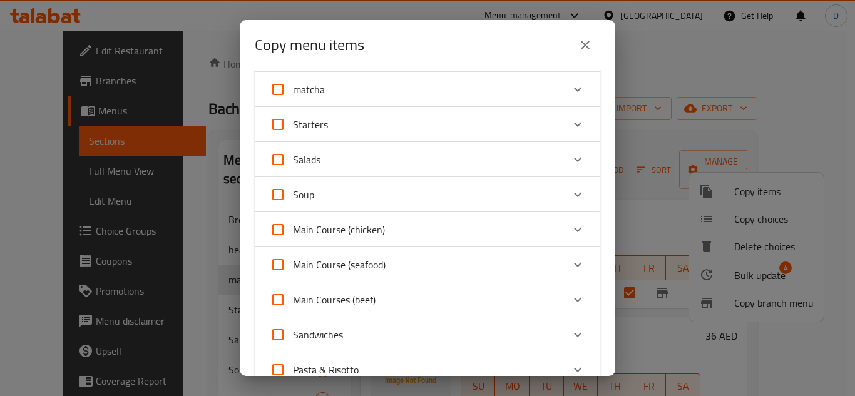
scroll to position [63, 0]
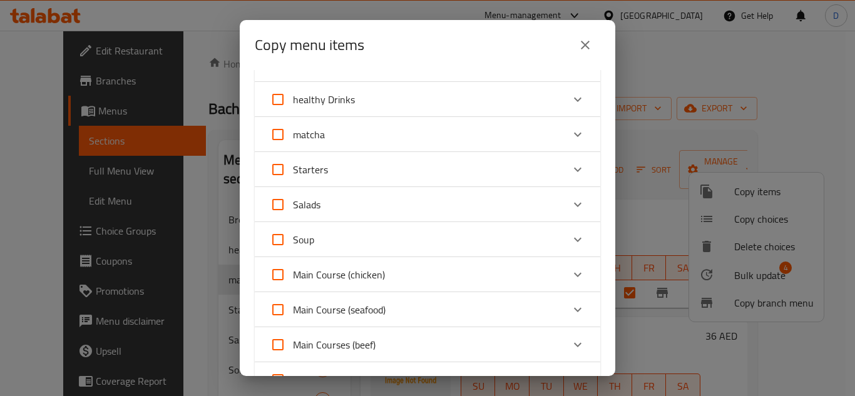
click at [570, 135] on icon "Expand" at bounding box center [577, 134] width 15 height 15
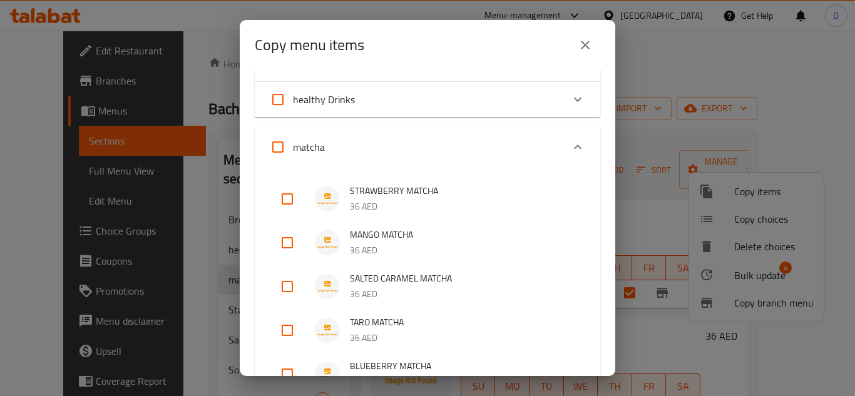
click at [293, 200] on input "checkbox" at bounding box center [287, 199] width 30 height 30
checkbox input "true"
click at [288, 248] on input "checkbox" at bounding box center [287, 243] width 30 height 30
checkbox input "true"
click at [287, 291] on input "checkbox" at bounding box center [287, 287] width 30 height 30
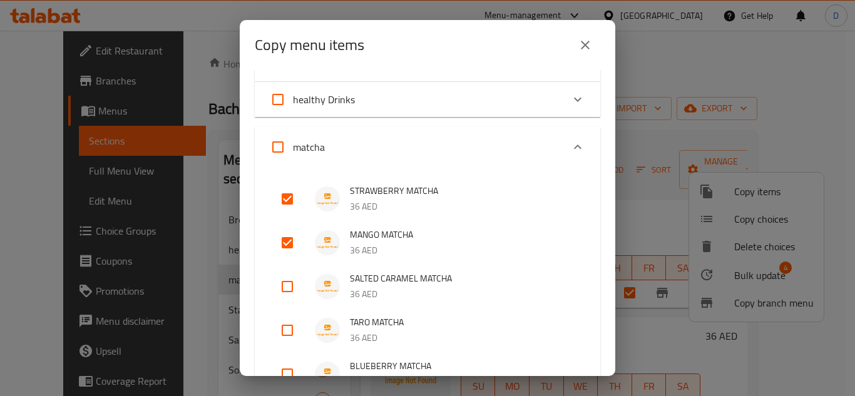
checkbox input "true"
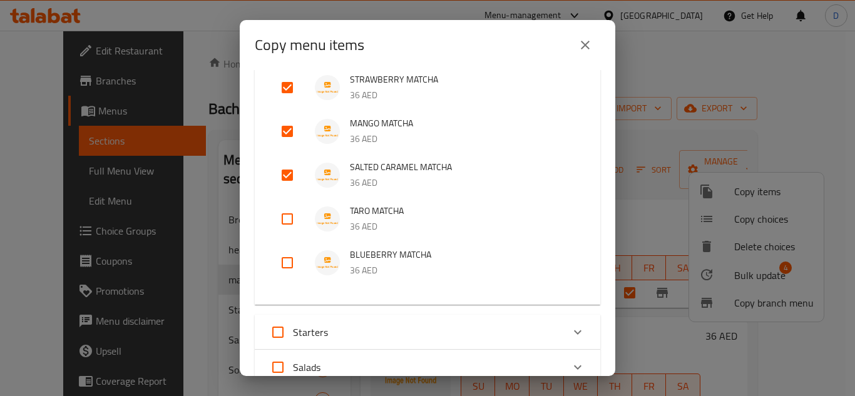
scroll to position [188, 0]
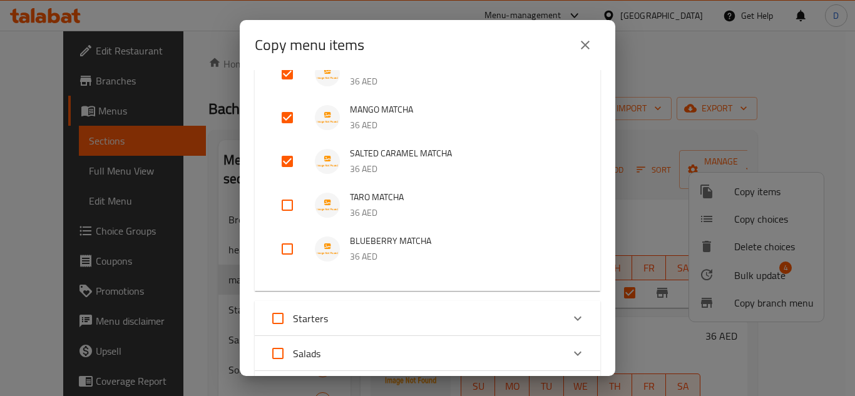
click at [286, 206] on input "checkbox" at bounding box center [287, 205] width 30 height 30
checkbox input "true"
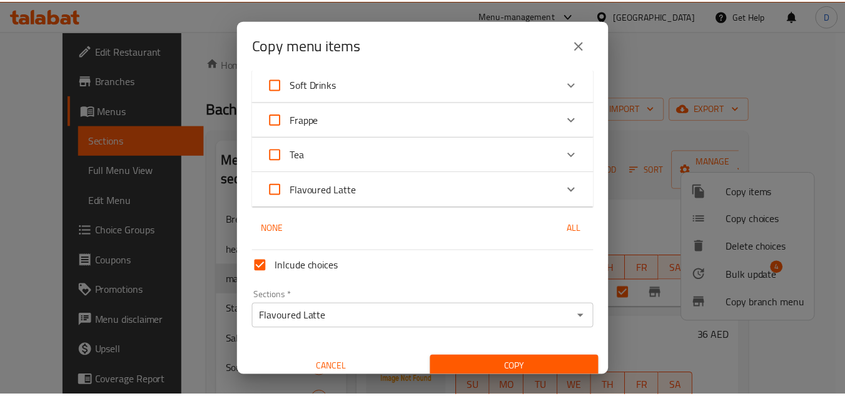
scroll to position [1099, 0]
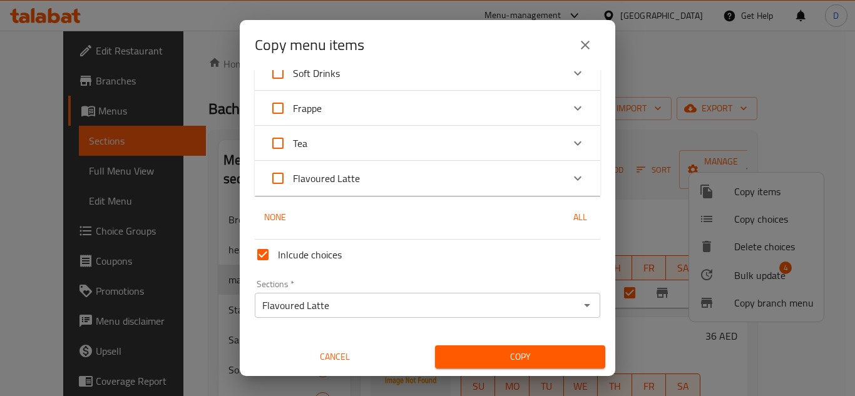
click at [518, 355] on span "Copy" at bounding box center [520, 357] width 150 height 16
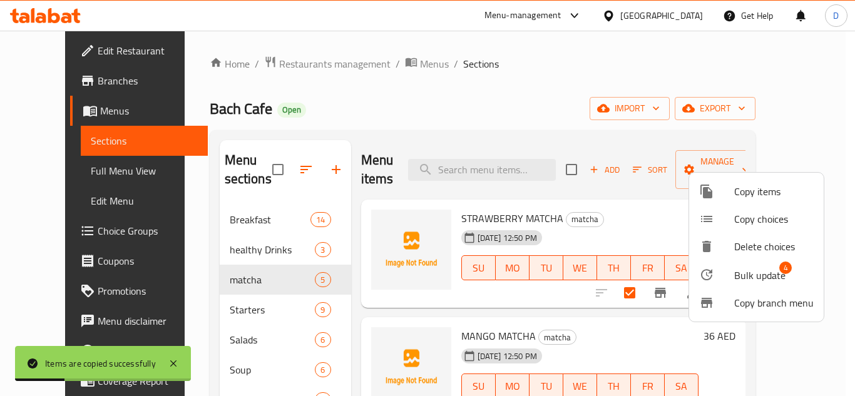
click at [262, 280] on div at bounding box center [427, 198] width 855 height 396
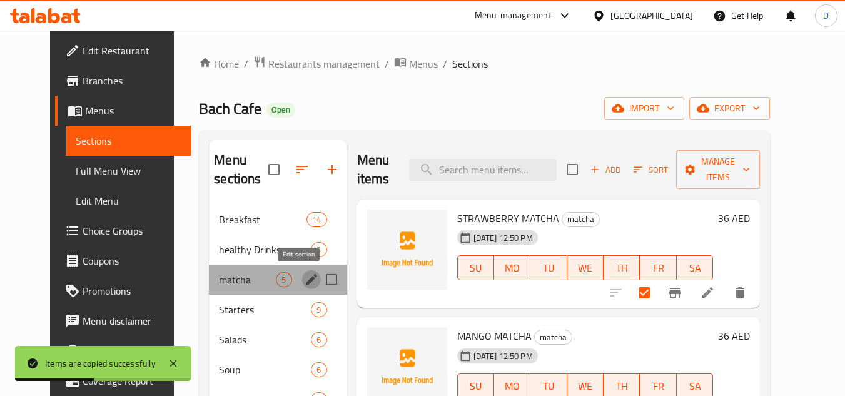
click at [306, 278] on icon "edit" at bounding box center [311, 279] width 11 height 11
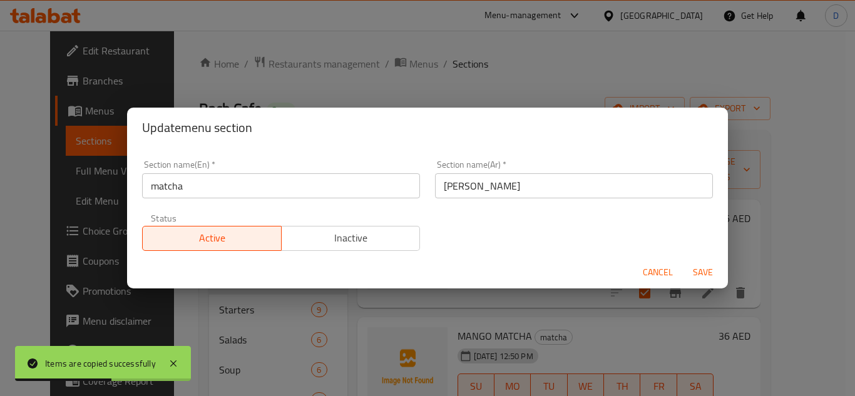
click at [641, 264] on button "Cancel" at bounding box center [658, 272] width 40 height 23
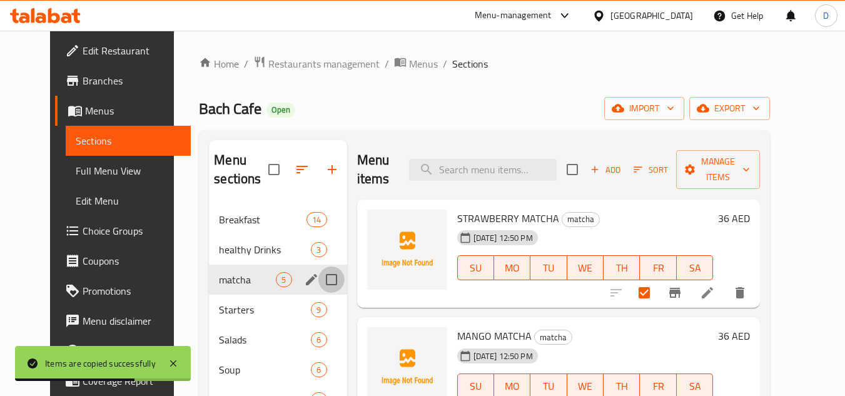
click at [319, 281] on input "Menu sections" at bounding box center [332, 280] width 26 height 26
click at [323, 271] on input "Menu sections" at bounding box center [332, 280] width 26 height 26
checkbox input "false"
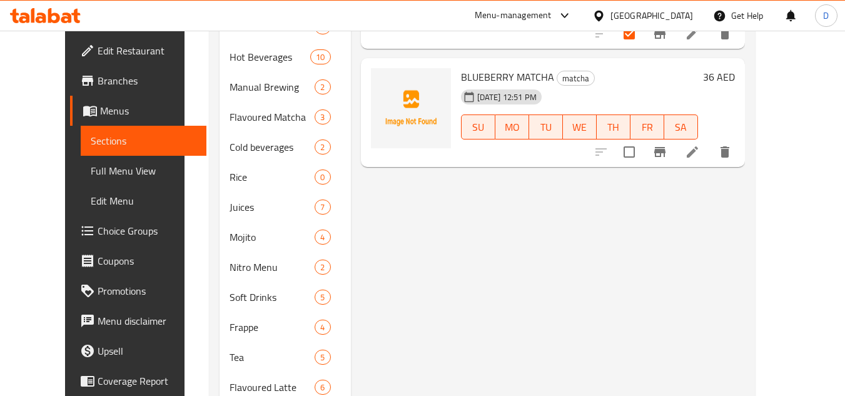
scroll to position [534, 0]
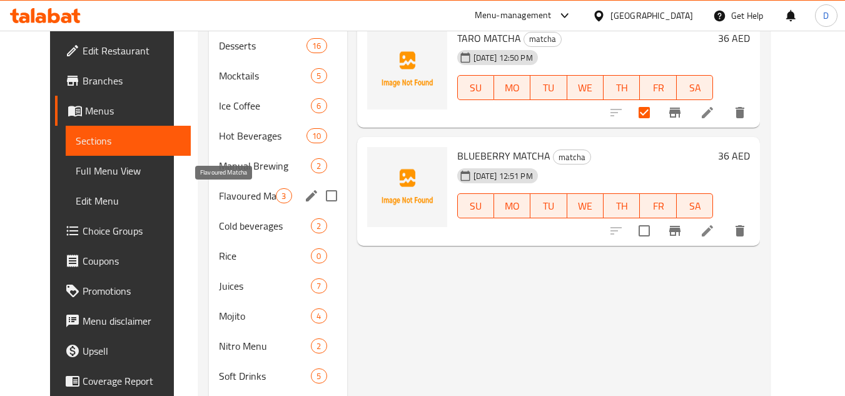
click at [221, 195] on span "Flavoured Matcha" at bounding box center [247, 195] width 57 height 15
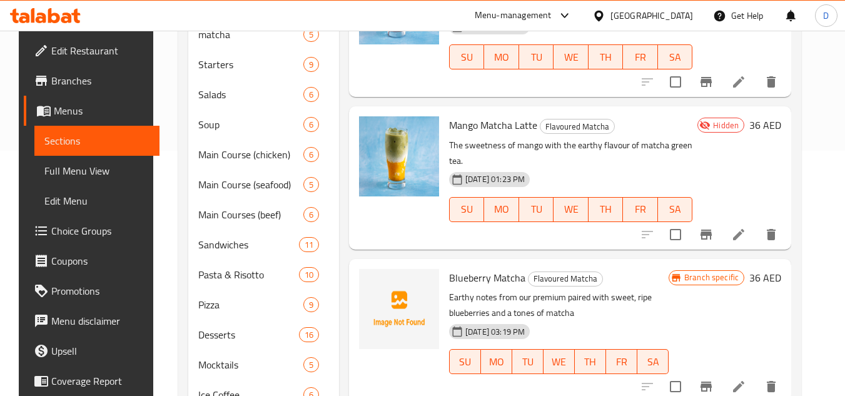
scroll to position [159, 0]
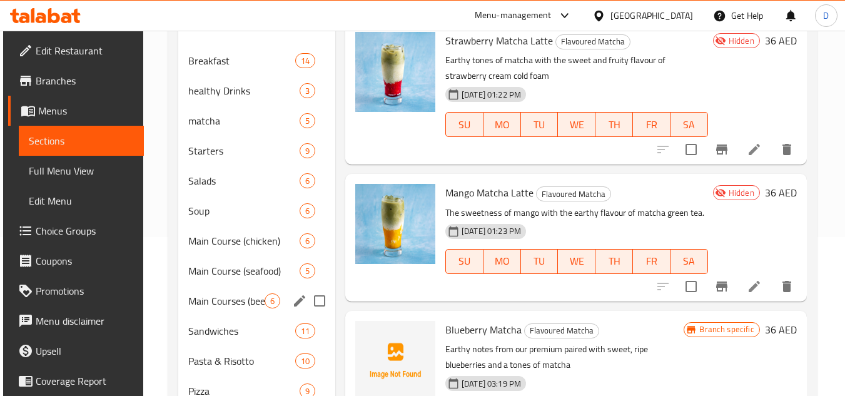
click at [211, 303] on span "Main Courses (beef)" at bounding box center [226, 300] width 76 height 15
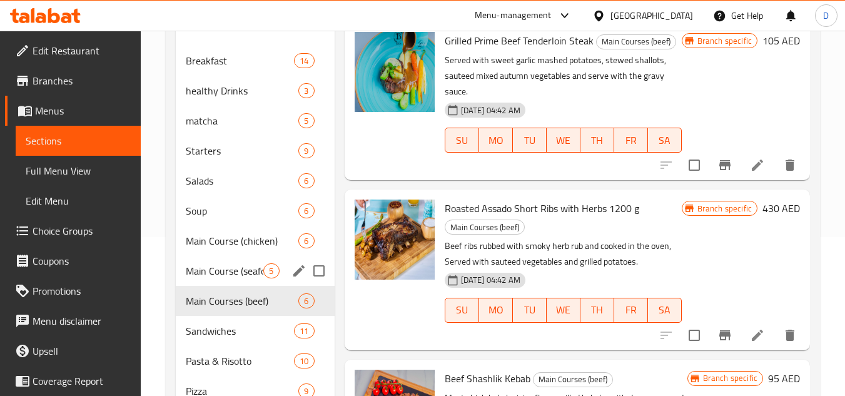
drag, startPoint x: 233, startPoint y: 269, endPoint x: 238, endPoint y: 242, distance: 27.3
click at [235, 263] on span "Main Course (seafood)" at bounding box center [225, 270] width 78 height 15
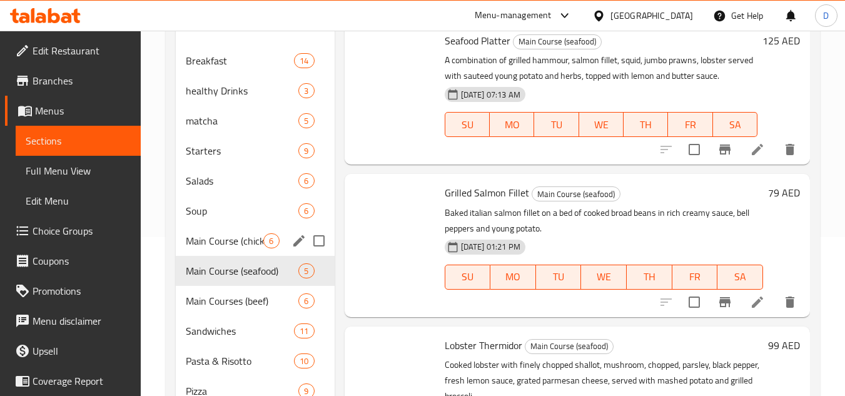
click at [240, 230] on div "Main Course (chicken) 6" at bounding box center [255, 241] width 158 height 30
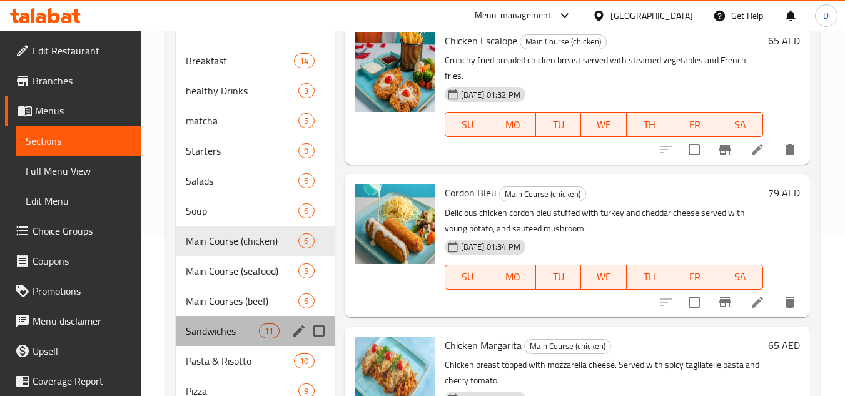
click at [225, 319] on div "Sandwiches 11" at bounding box center [255, 331] width 158 height 30
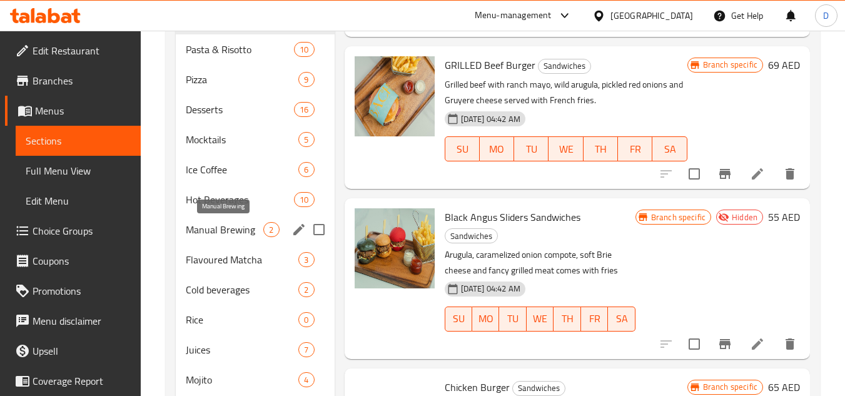
scroll to position [472, 0]
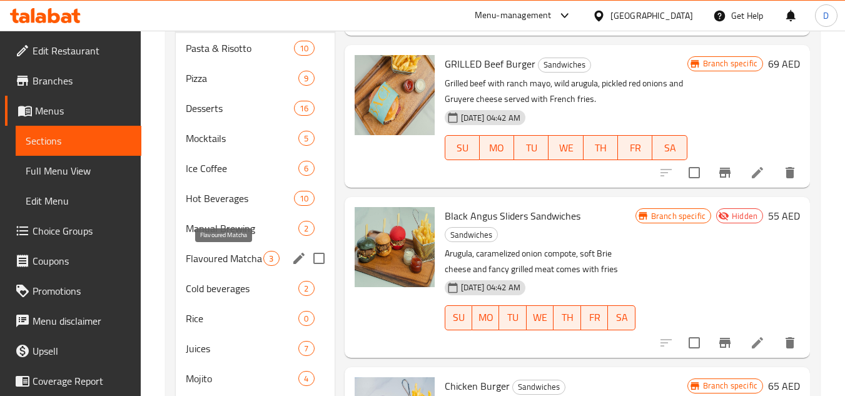
click at [230, 252] on span "Flavoured Matcha" at bounding box center [225, 258] width 78 height 15
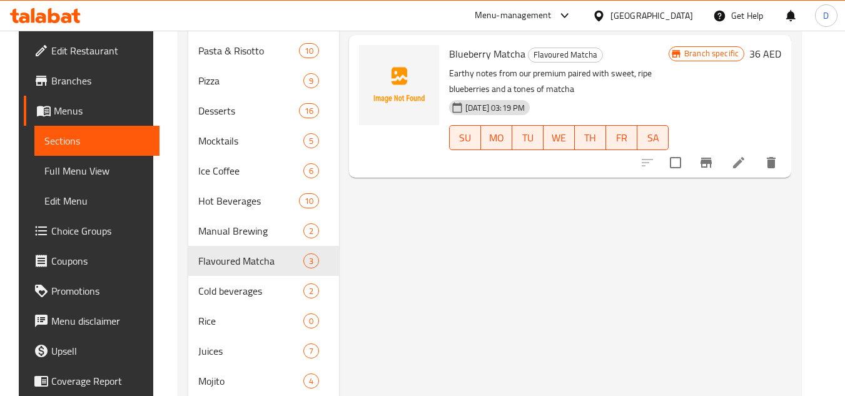
scroll to position [472, 0]
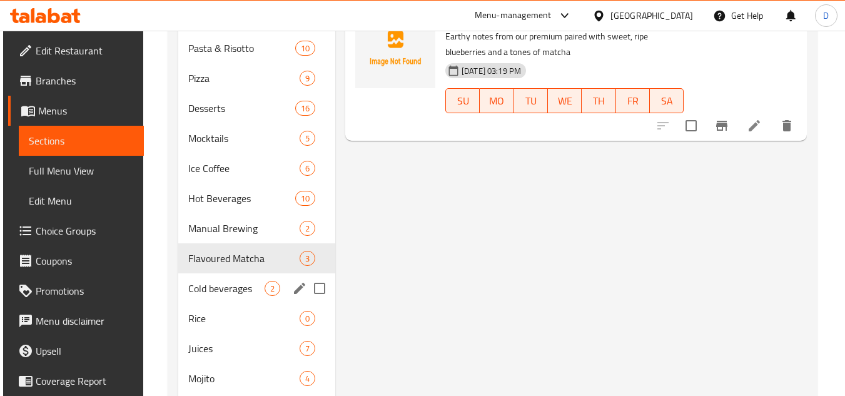
click at [223, 275] on div "Cold beverages 2" at bounding box center [256, 288] width 157 height 30
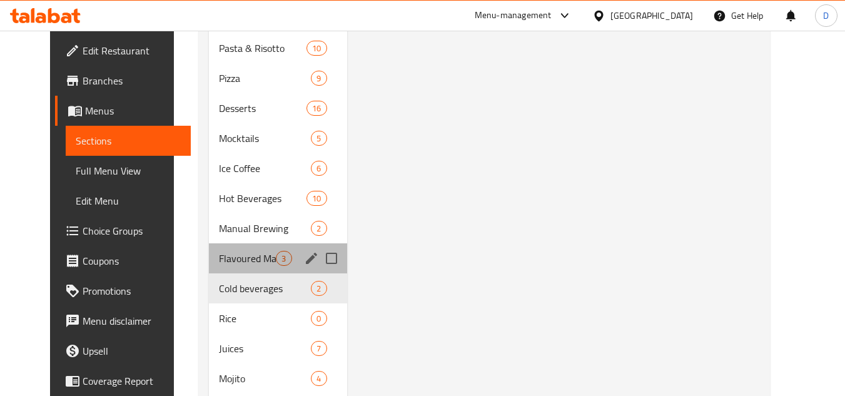
click at [238, 246] on div "Flavoured Matcha 3" at bounding box center [278, 258] width 138 height 30
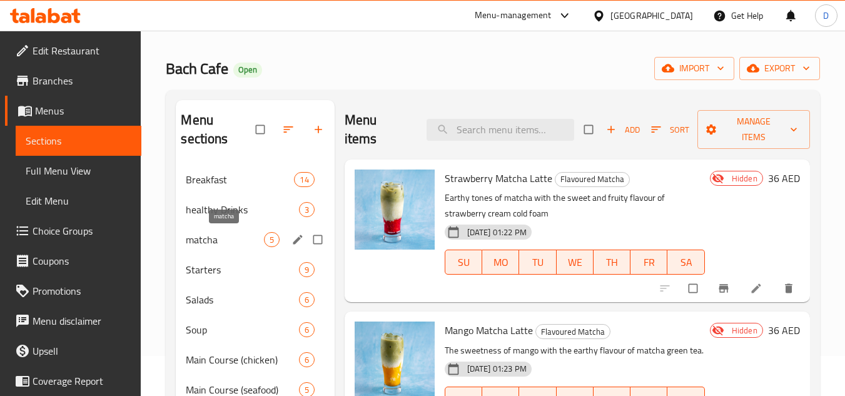
scroll to position [63, 0]
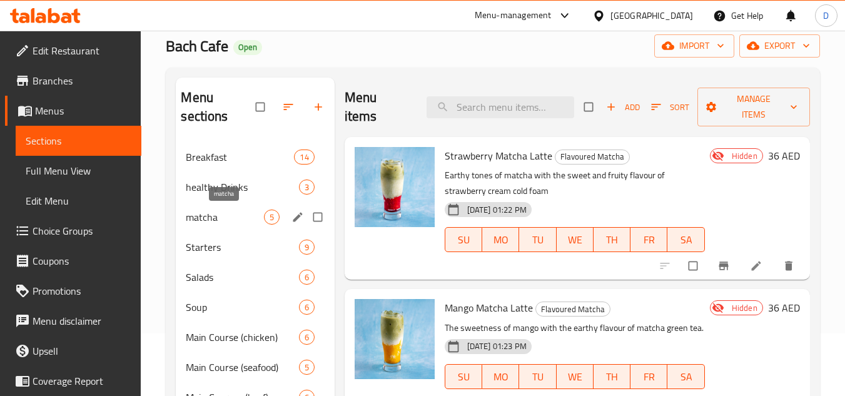
click at [236, 222] on span "matcha" at bounding box center [225, 217] width 78 height 15
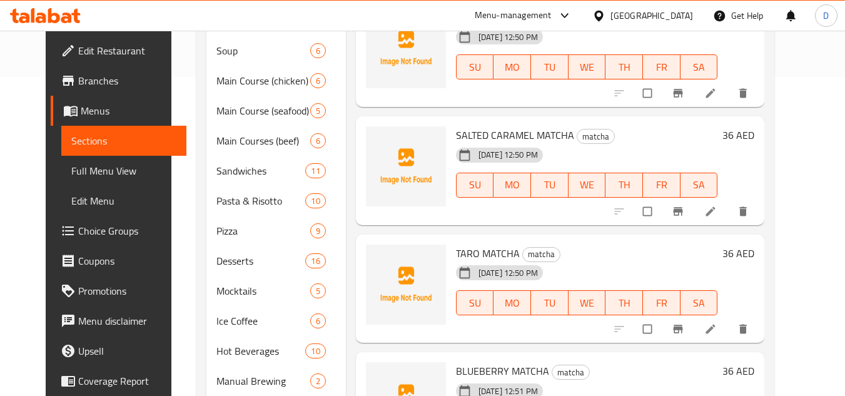
scroll to position [563, 0]
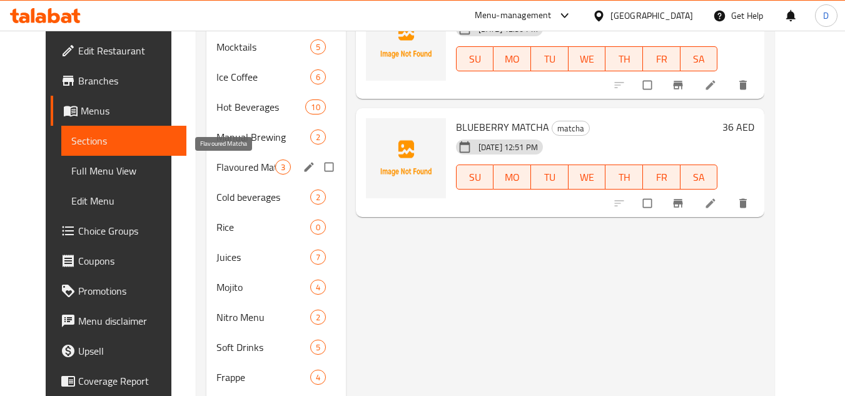
click at [242, 169] on span "Flavoured Matcha" at bounding box center [246, 167] width 59 height 15
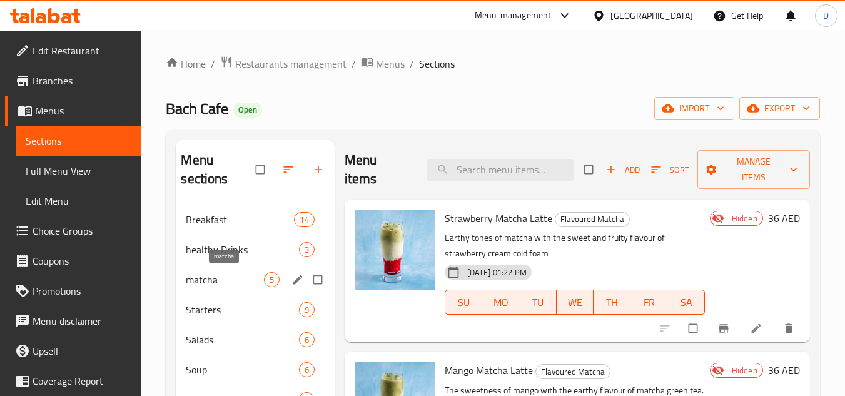
click at [230, 278] on span "matcha" at bounding box center [225, 279] width 78 height 15
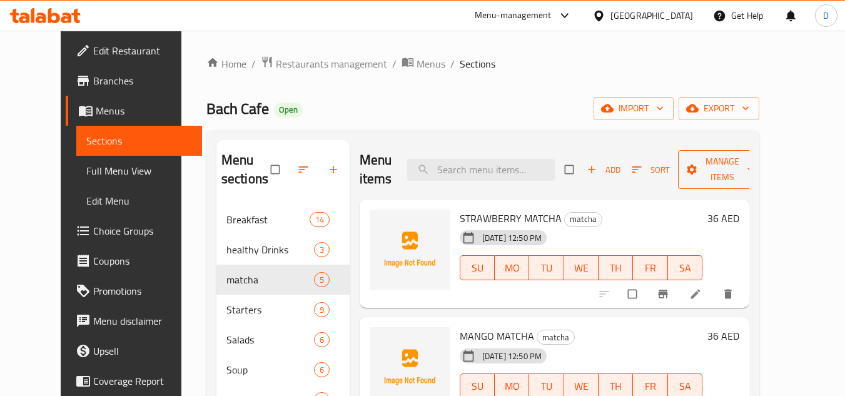
click at [743, 169] on span "Manage items" at bounding box center [722, 169] width 69 height 31
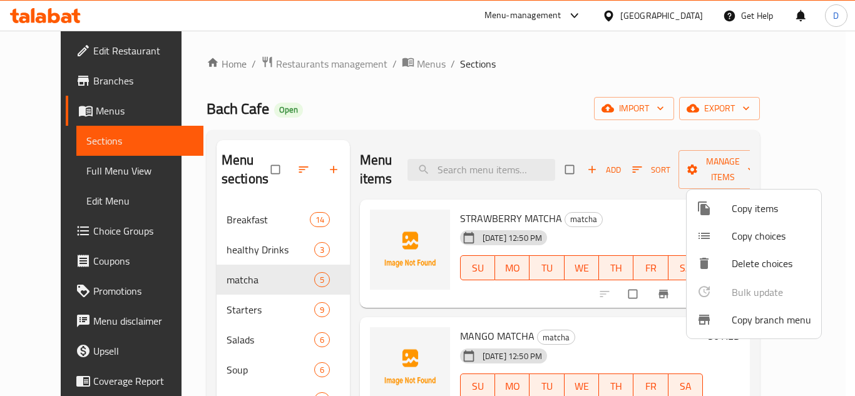
click at [747, 206] on span "Copy items" at bounding box center [771, 208] width 79 height 15
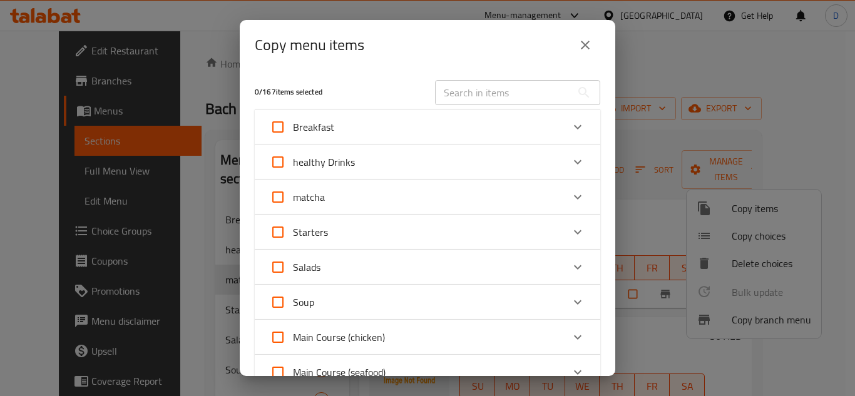
click at [308, 196] on span "matcha" at bounding box center [309, 197] width 32 height 19
click at [293, 196] on input "matcha" at bounding box center [278, 197] width 30 height 30
checkbox input "true"
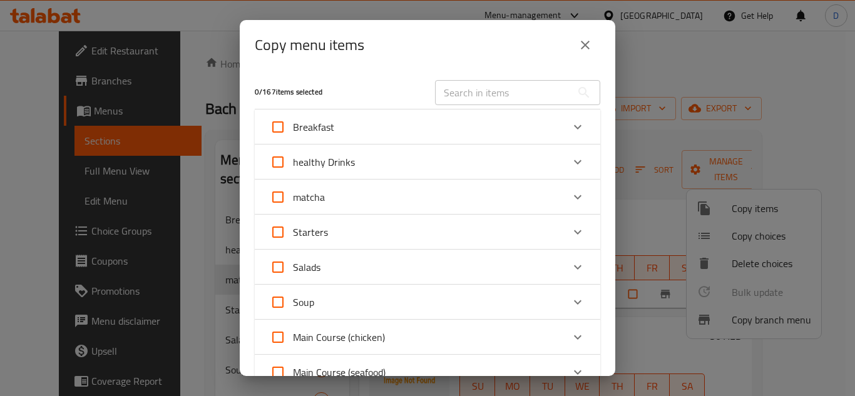
checkbox input "true"
click at [283, 200] on input "matcha" at bounding box center [278, 197] width 30 height 30
checkbox input "false"
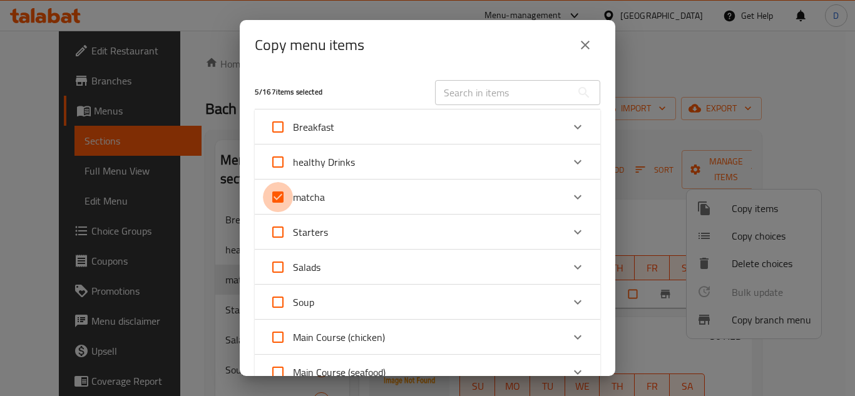
checkbox input "false"
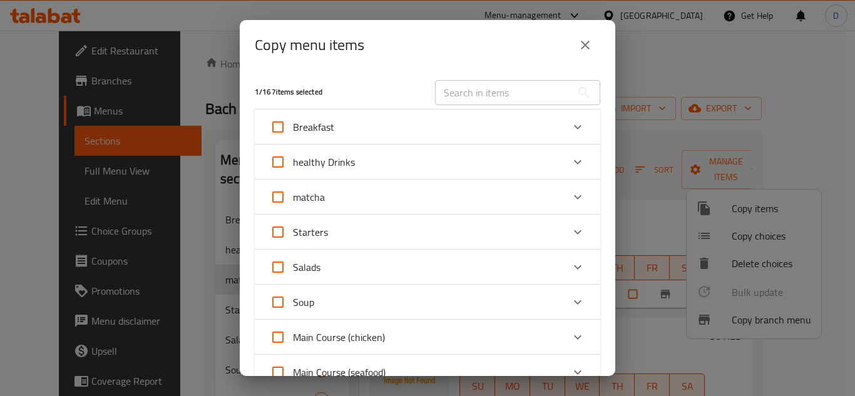
click at [285, 198] on input "matcha" at bounding box center [278, 197] width 30 height 30
checkbox input "true"
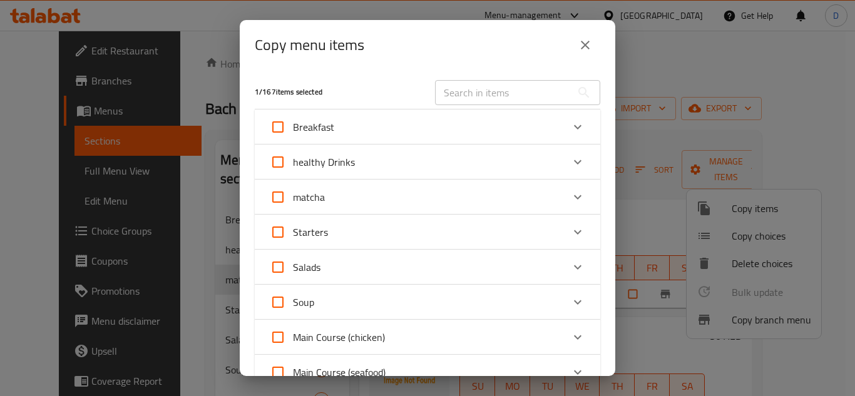
checkbox input "true"
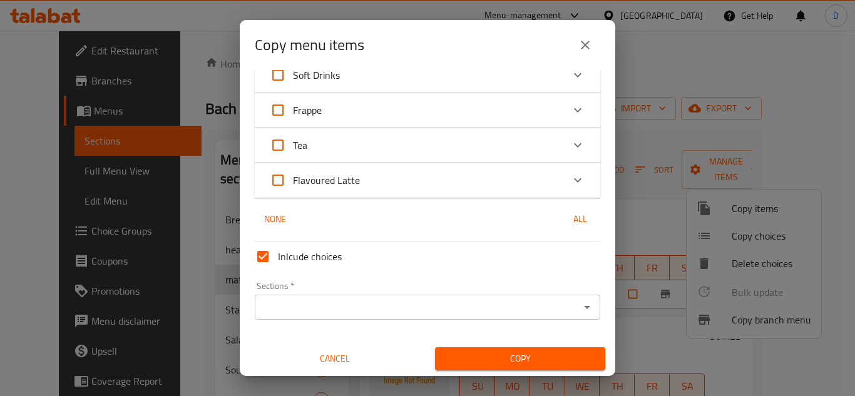
scroll to position [825, 0]
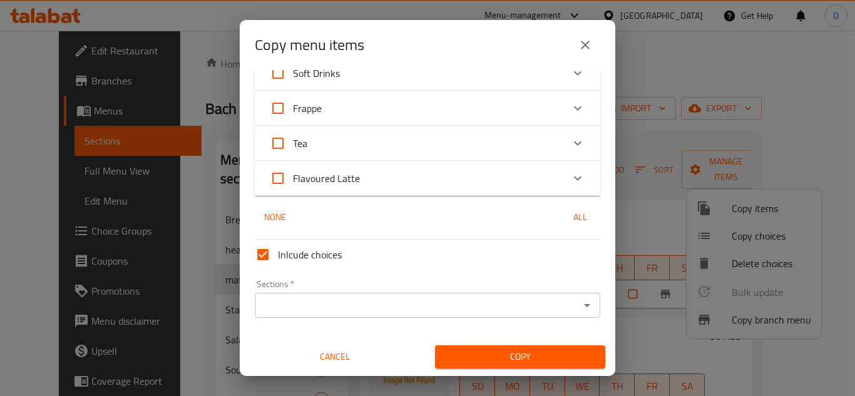
click at [322, 304] on input "Sections   *" at bounding box center [416, 306] width 317 height 18
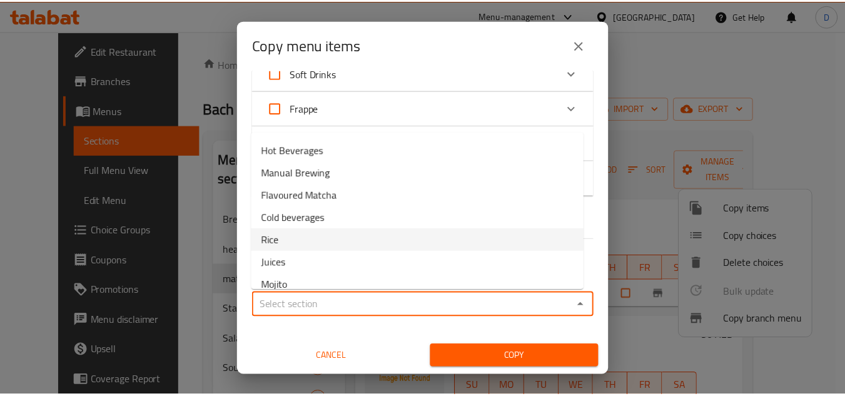
scroll to position [272, 0]
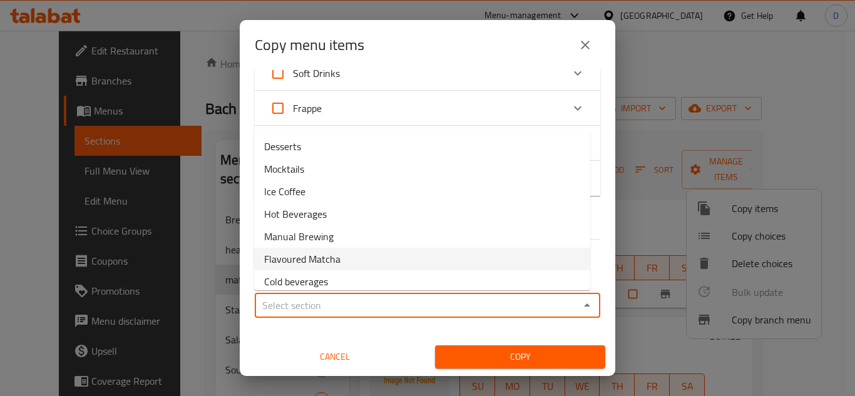
click at [344, 257] on li "Flavoured Matcha" at bounding box center [422, 259] width 336 height 23
type input "Flavoured Matcha"
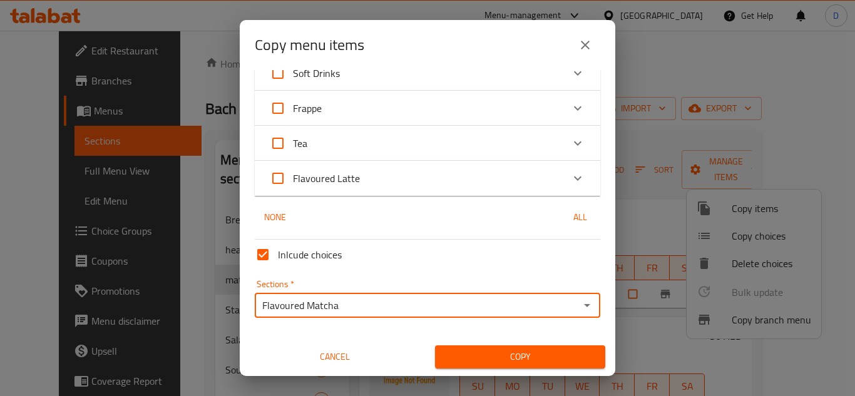
click at [512, 355] on span "Copy" at bounding box center [520, 357] width 150 height 16
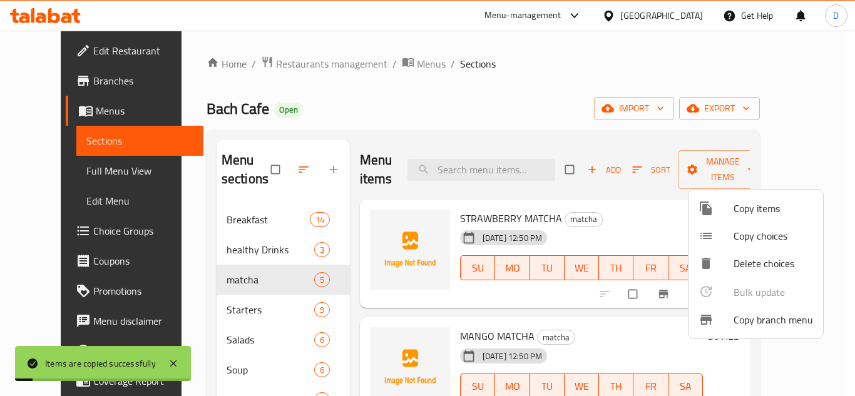
click at [245, 307] on div at bounding box center [427, 198] width 855 height 396
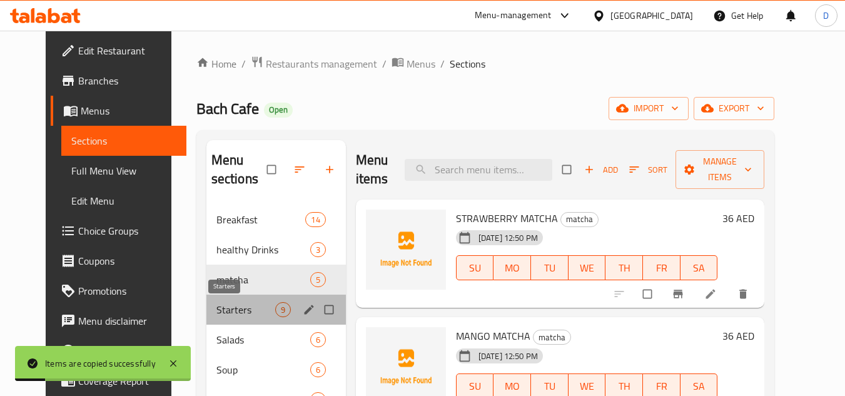
click at [245, 304] on span "Starters" at bounding box center [246, 309] width 59 height 15
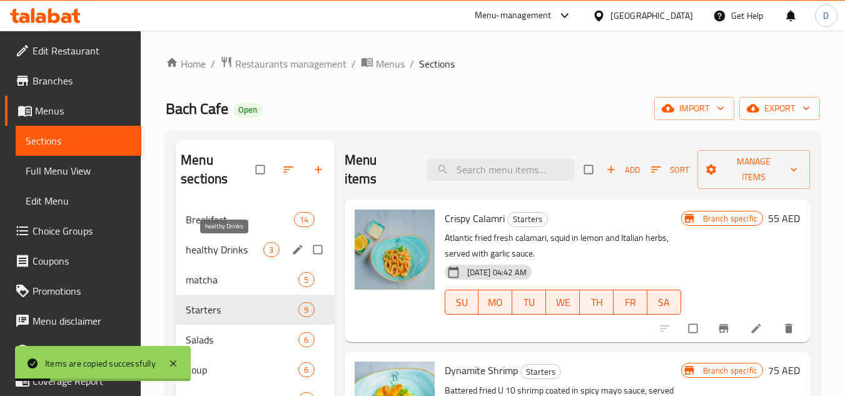
click at [237, 253] on span "healthy Drinks" at bounding box center [225, 249] width 78 height 15
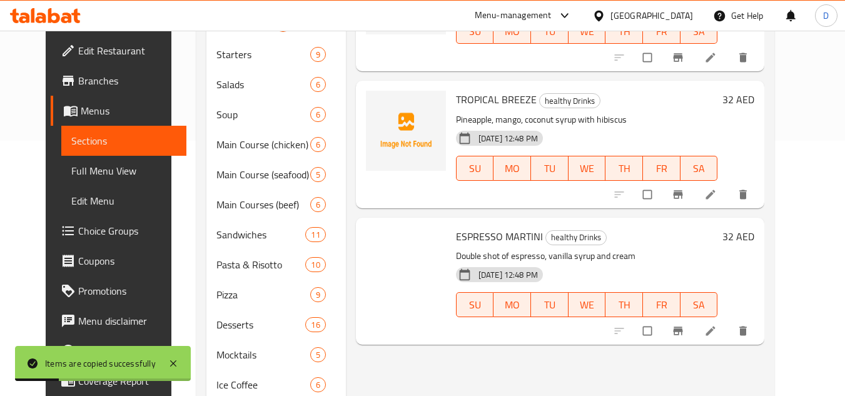
scroll to position [375, 0]
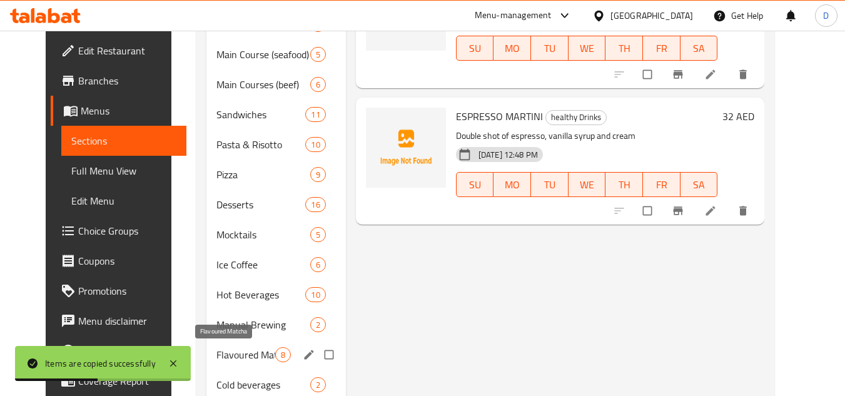
click at [233, 357] on span "Flavoured Matcha" at bounding box center [246, 354] width 59 height 15
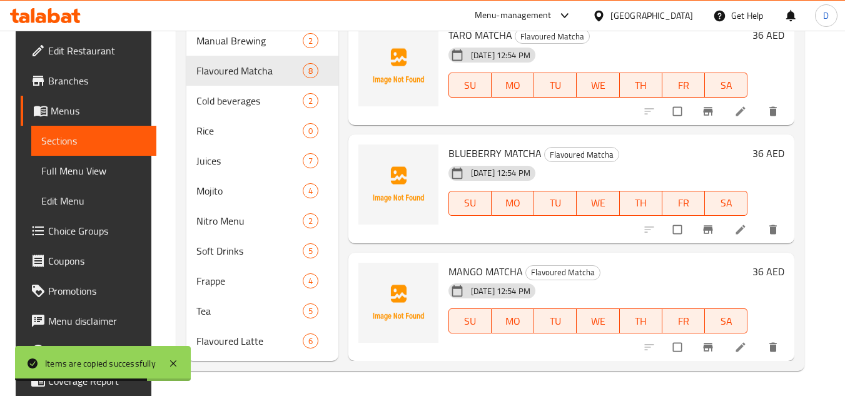
scroll to position [154, 0]
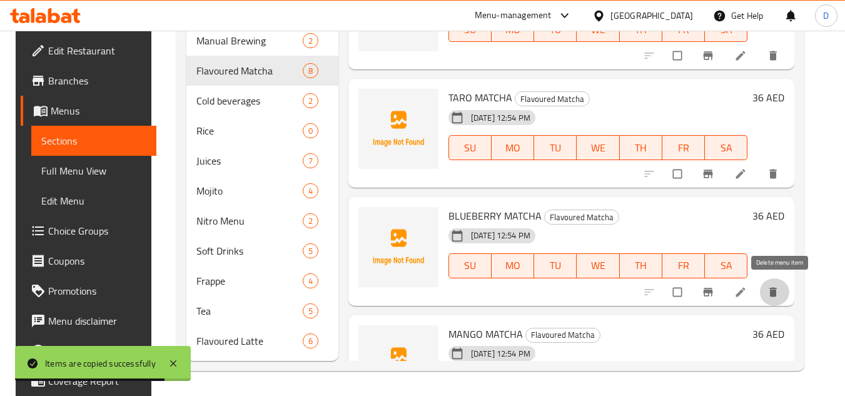
click at [782, 291] on span "delete" at bounding box center [774, 292] width 15 height 13
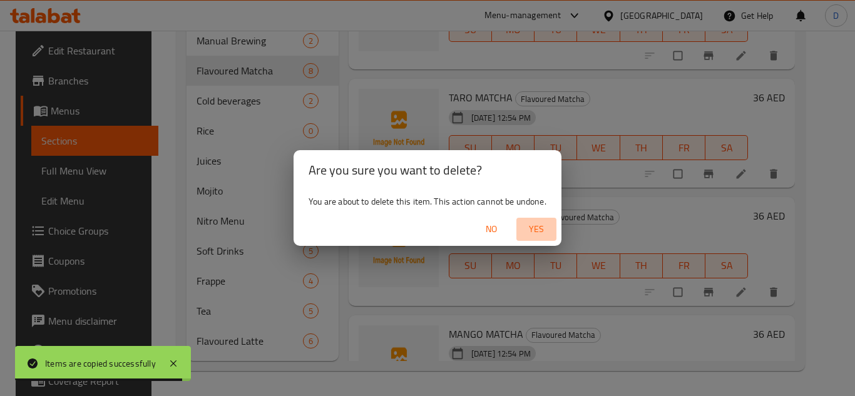
click at [539, 230] on span "Yes" at bounding box center [536, 230] width 30 height 16
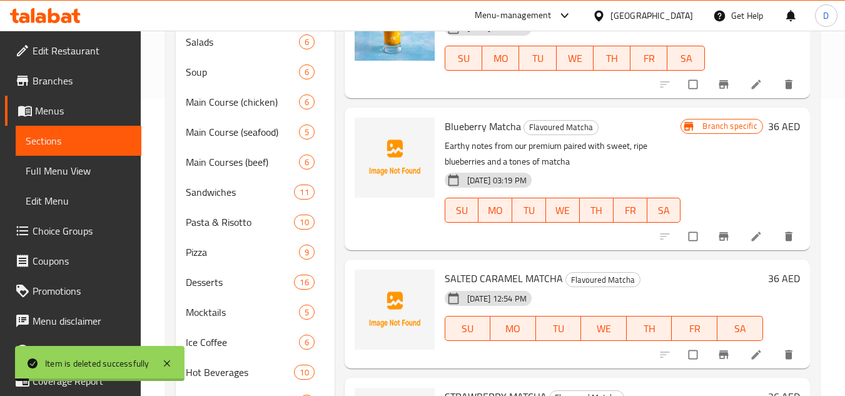
scroll to position [159, 0]
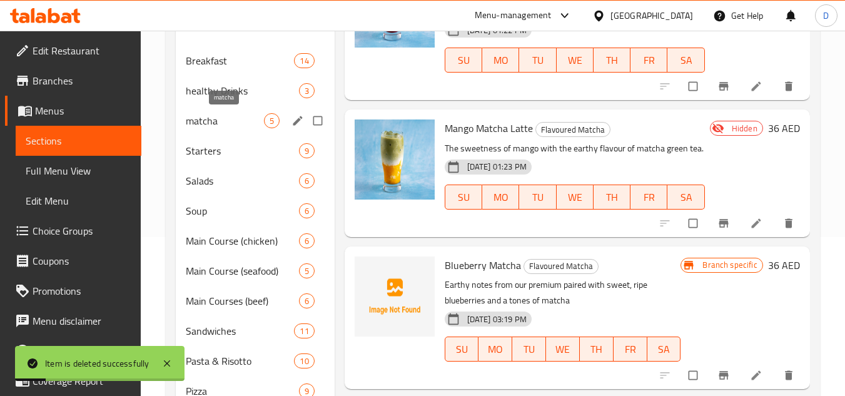
click at [219, 124] on span "matcha" at bounding box center [225, 120] width 78 height 15
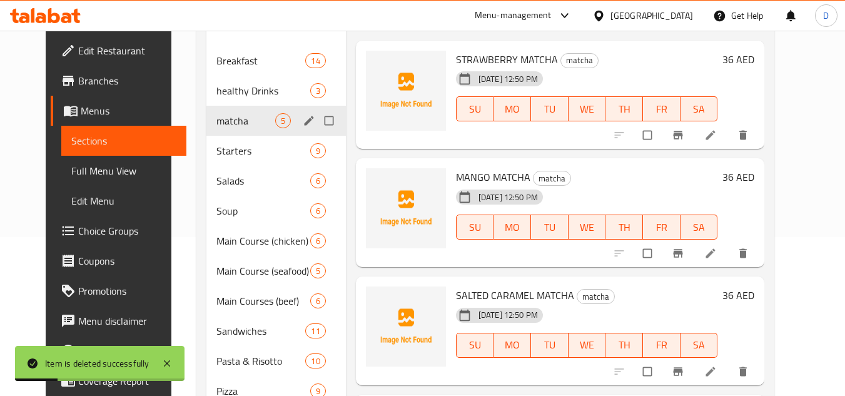
click at [317, 123] on input "Menu sections" at bounding box center [330, 121] width 26 height 24
checkbox input "true"
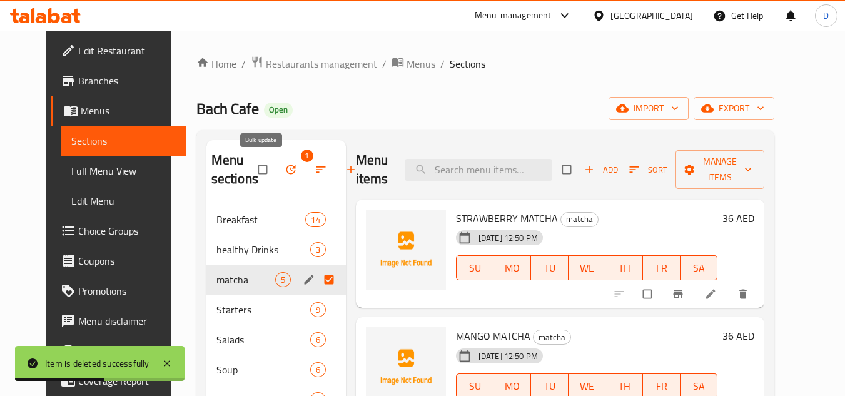
click at [285, 170] on icon "button" at bounding box center [291, 169] width 13 height 13
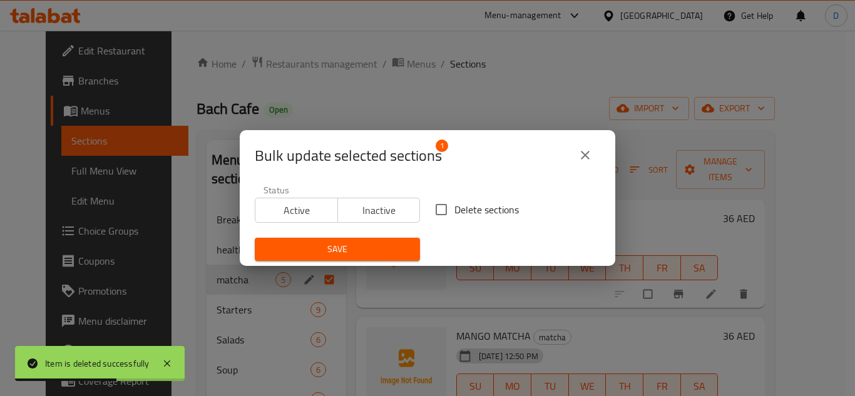
click at [454, 208] on span "Delete sections" at bounding box center [486, 209] width 64 height 15
click at [451, 208] on input "Delete sections" at bounding box center [441, 209] width 26 height 26
checkbox input "true"
click at [384, 245] on span "Save" at bounding box center [337, 250] width 145 height 16
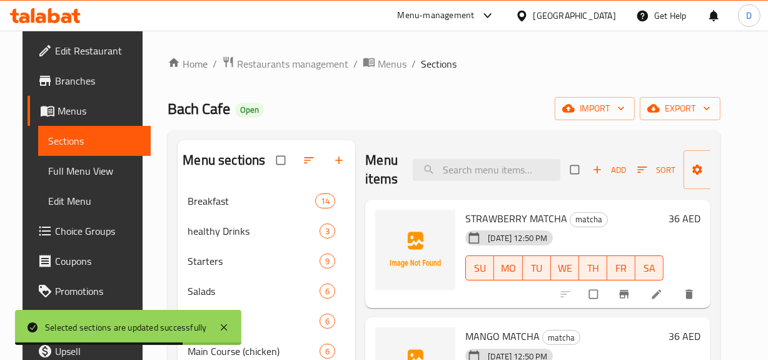
click at [471, 105] on div "Bach Cafe Open import export" at bounding box center [444, 108] width 553 height 23
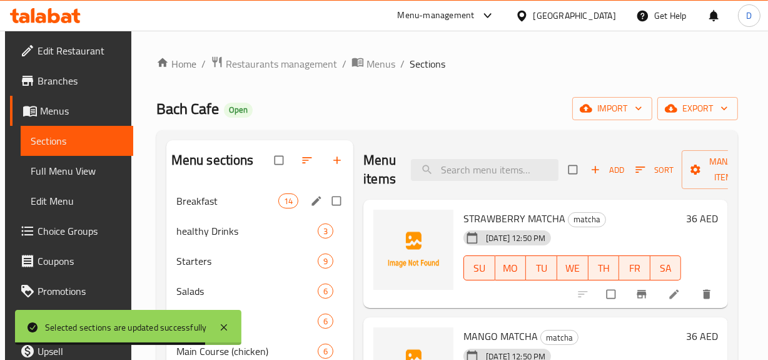
click at [205, 212] on div "Breakfast 14" at bounding box center [260, 201] width 188 height 30
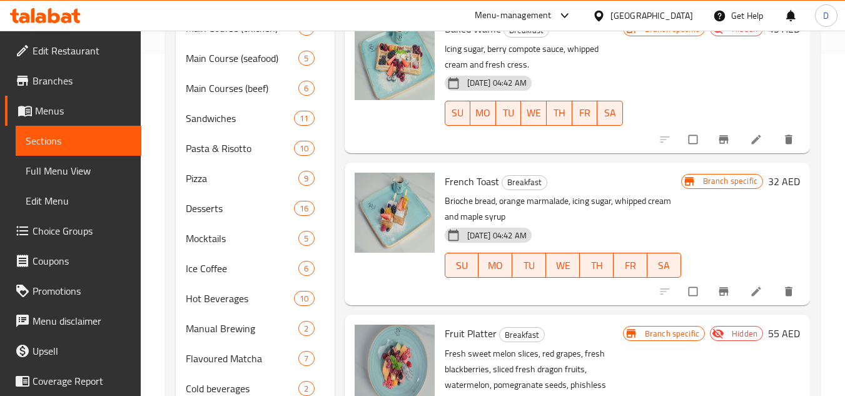
scroll to position [375, 0]
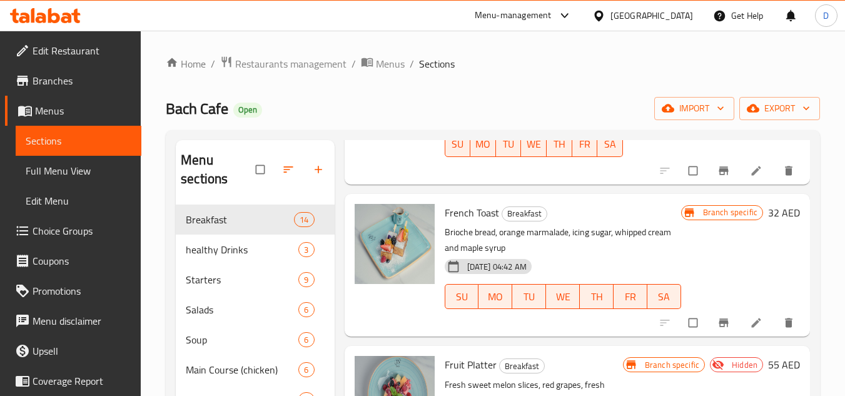
scroll to position [313, 0]
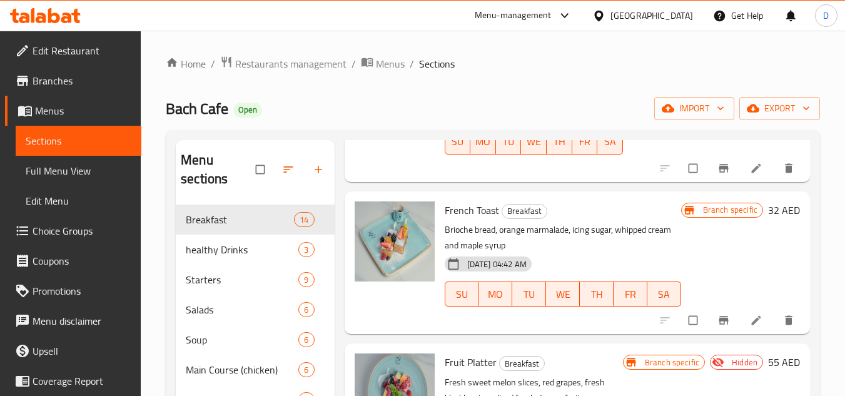
click at [56, 112] on span "Menus" at bounding box center [83, 110] width 96 height 15
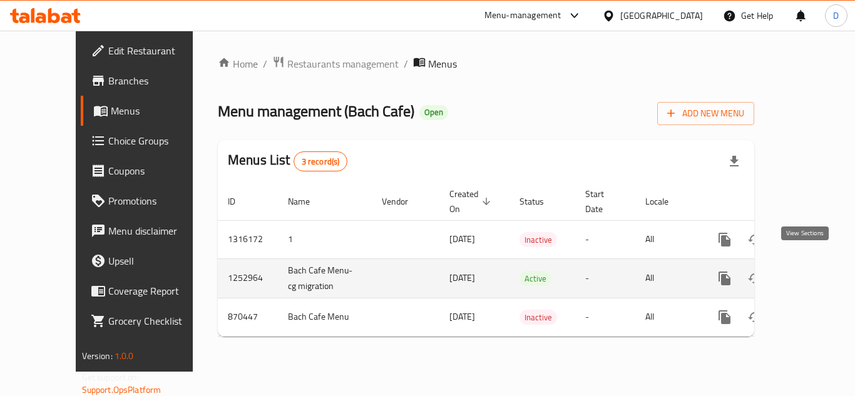
click at [800, 263] on link "enhanced table" at bounding box center [815, 278] width 30 height 30
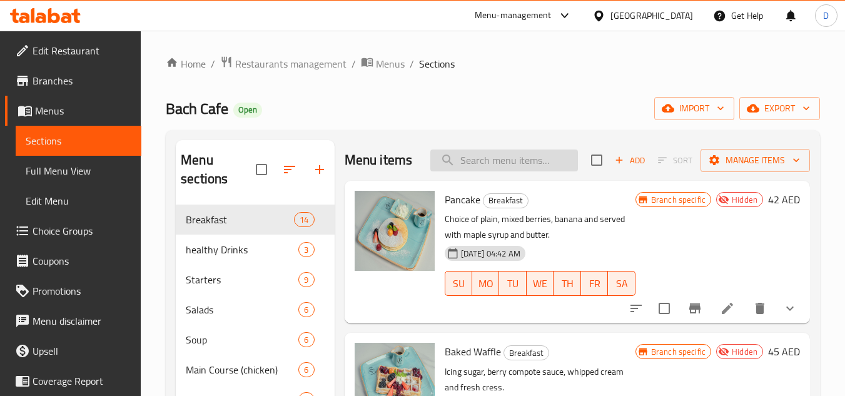
click at [511, 162] on input "search" at bounding box center [505, 161] width 148 height 22
paste input "SUN-KISSED JUICE"
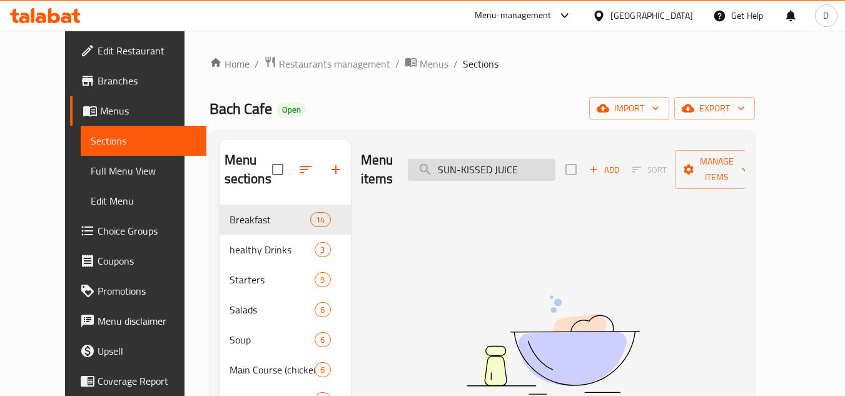
click at [482, 160] on input "SUN-KISSED JUICE" at bounding box center [482, 170] width 148 height 22
click at [532, 160] on input "SUN KISSED JUICE" at bounding box center [482, 170] width 148 height 22
click at [471, 162] on input "SUN KISSED" at bounding box center [482, 170] width 148 height 22
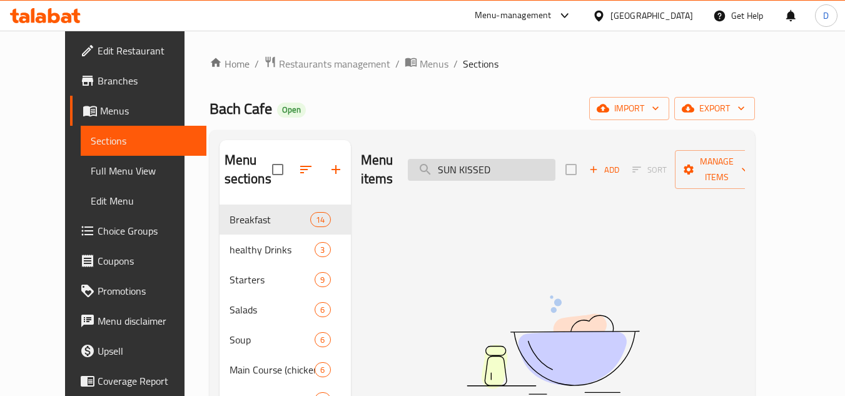
type input "KISSED"
click at [481, 161] on input "KISSED" at bounding box center [482, 170] width 148 height 22
click at [497, 160] on input "KISSED" at bounding box center [482, 170] width 148 height 22
click at [481, 162] on input "KISSED" at bounding box center [482, 170] width 148 height 22
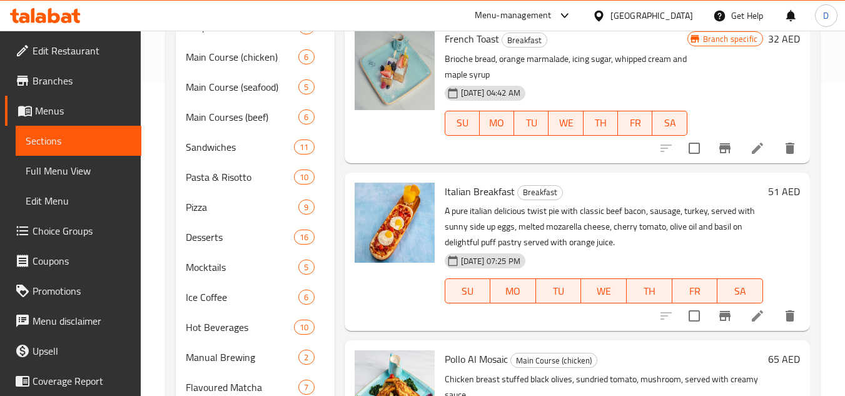
type input "s"
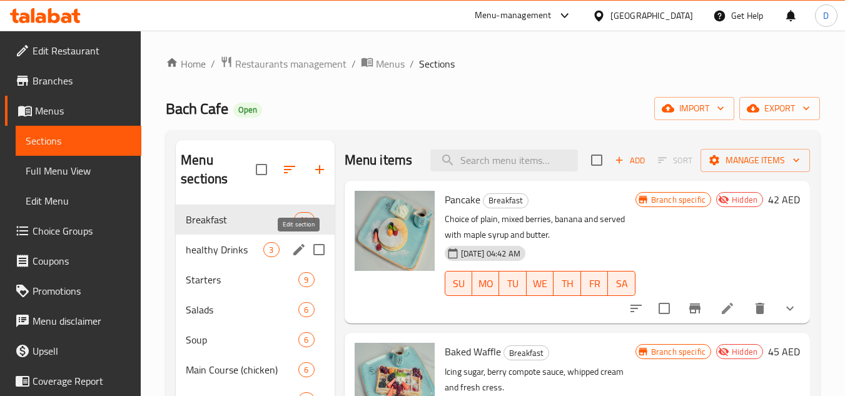
click at [294, 250] on icon "edit" at bounding box center [299, 249] width 15 height 15
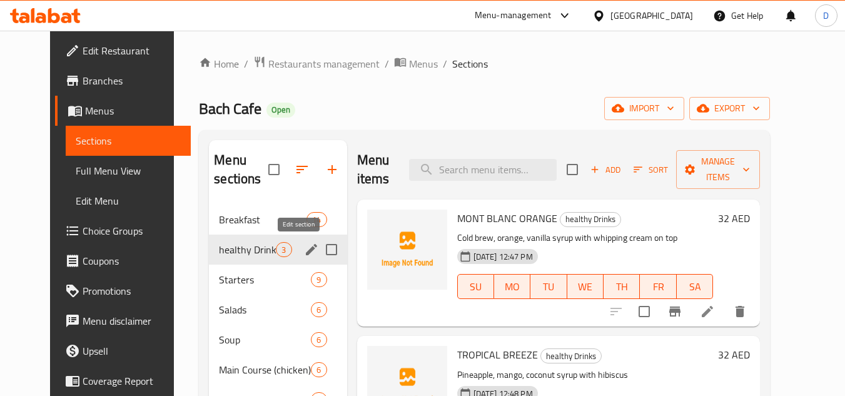
click at [304, 245] on icon "edit" at bounding box center [311, 249] width 15 height 15
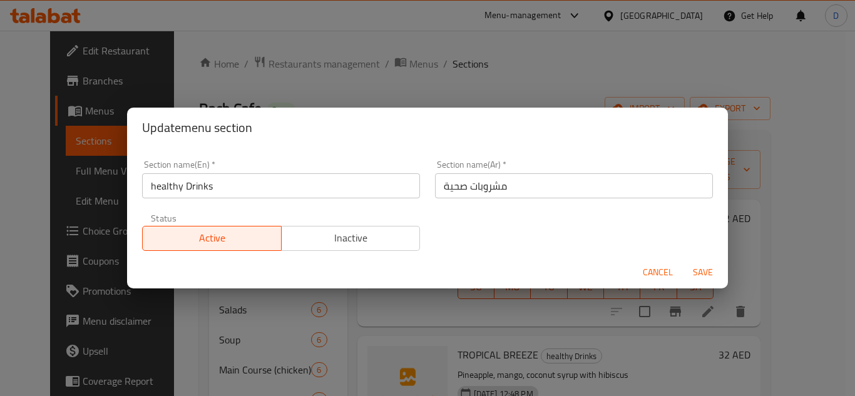
click at [162, 190] on input "healthy Drinks" at bounding box center [281, 185] width 278 height 25
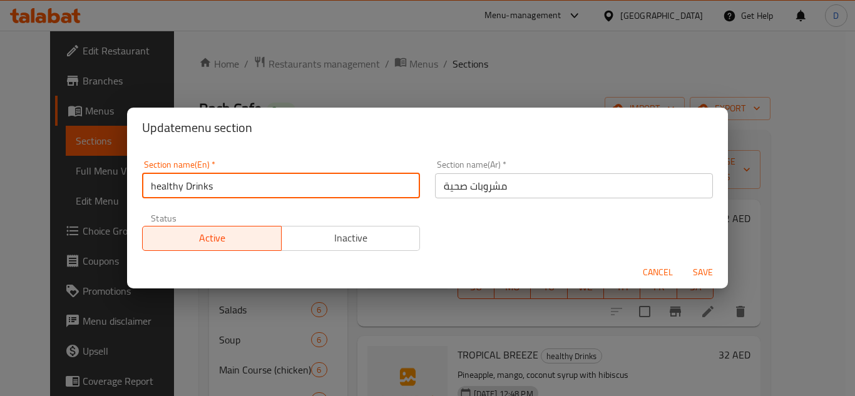
click at [162, 190] on input "healthy Drinks" at bounding box center [281, 185] width 278 height 25
paste input "Signature d"
type input "Signature drinks"
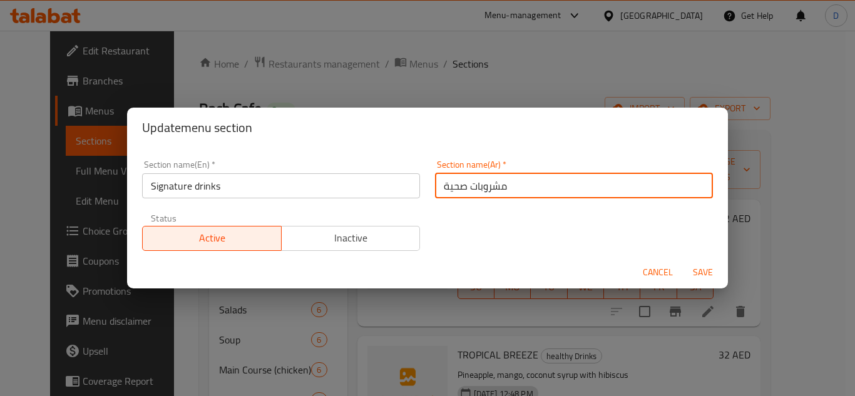
click at [454, 190] on input "مشروبات صحية" at bounding box center [574, 185] width 278 height 25
type input "مشروبات سجنتشر"
click at [708, 273] on span "Save" at bounding box center [703, 273] width 30 height 16
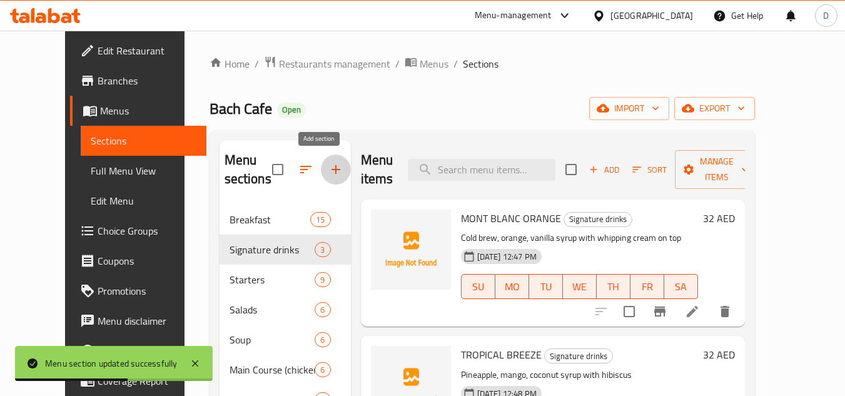
click at [329, 172] on icon "button" at bounding box center [336, 169] width 15 height 15
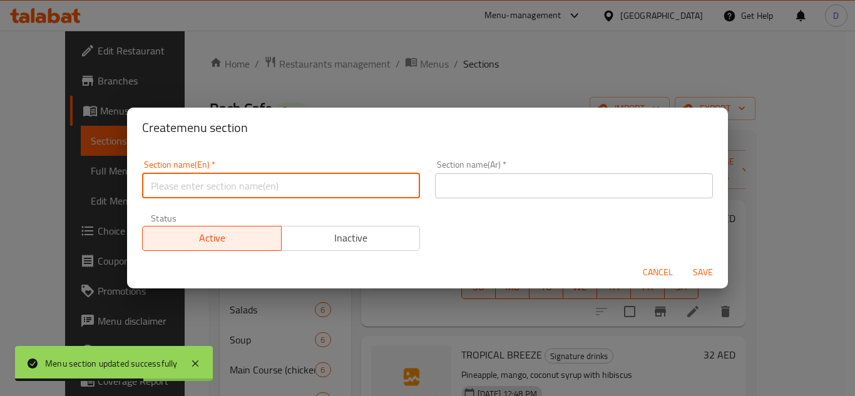
click at [239, 186] on input "text" at bounding box center [281, 185] width 278 height 25
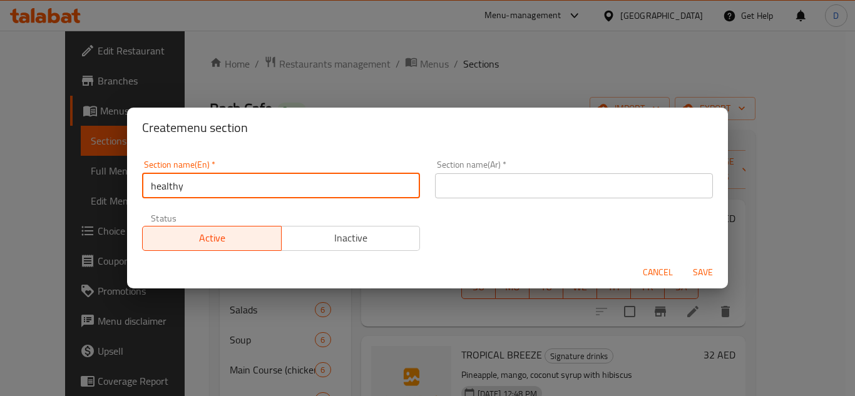
type input "healthy Drinks"
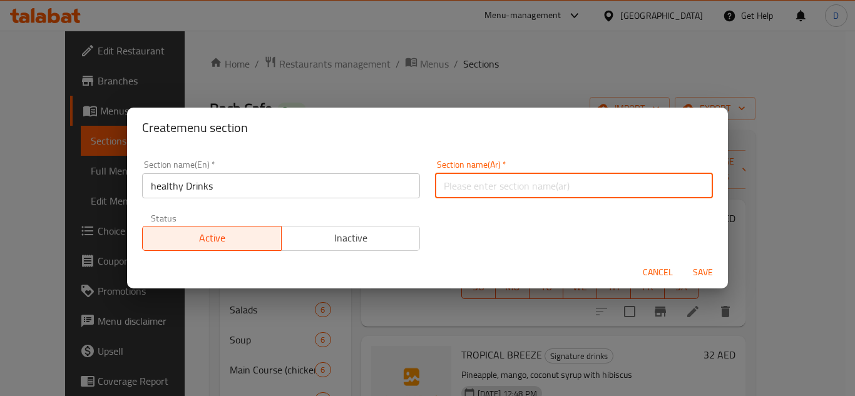
click at [532, 187] on input "text" at bounding box center [574, 185] width 278 height 25
type input "مشروبات صحية"
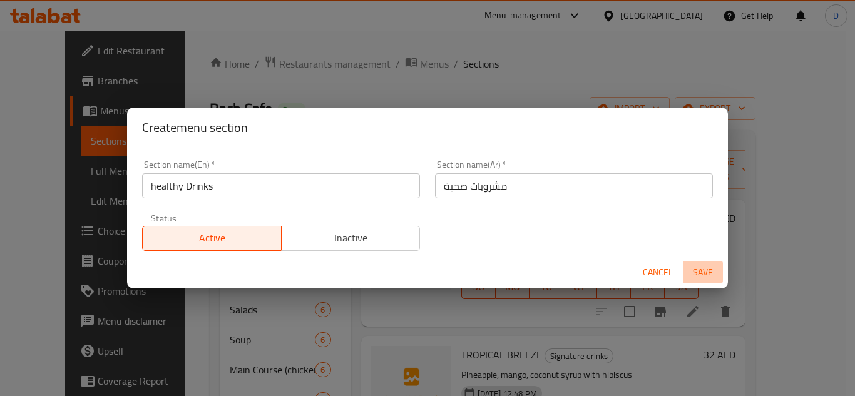
click at [691, 270] on span "Save" at bounding box center [703, 273] width 30 height 16
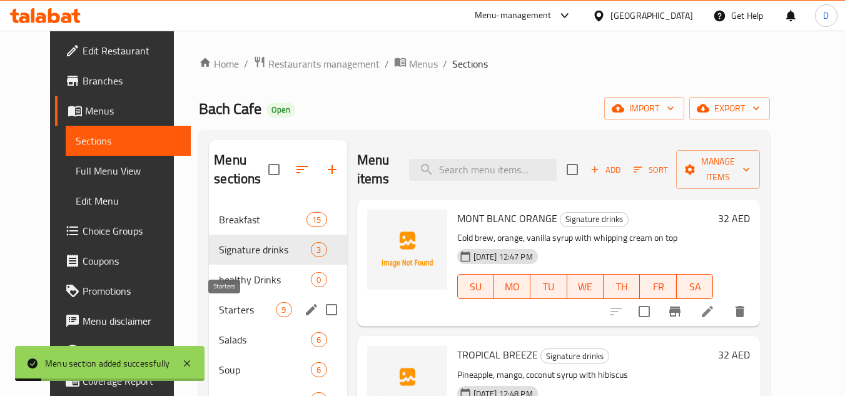
click at [232, 307] on span "Starters" at bounding box center [247, 309] width 57 height 15
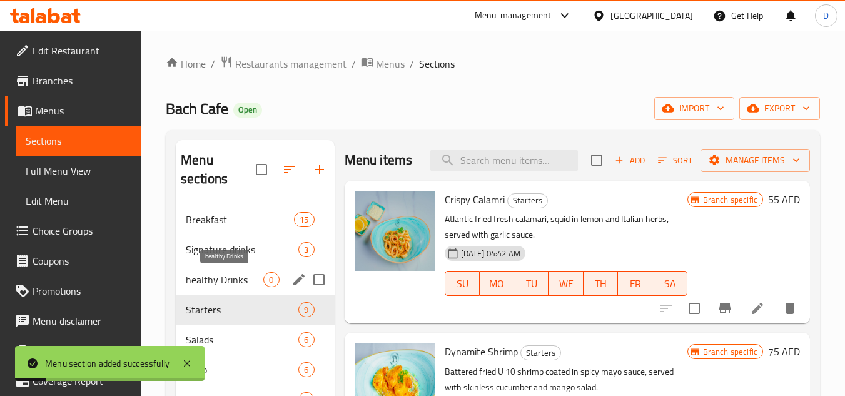
click at [242, 277] on span "healthy Drinks" at bounding box center [225, 279] width 78 height 15
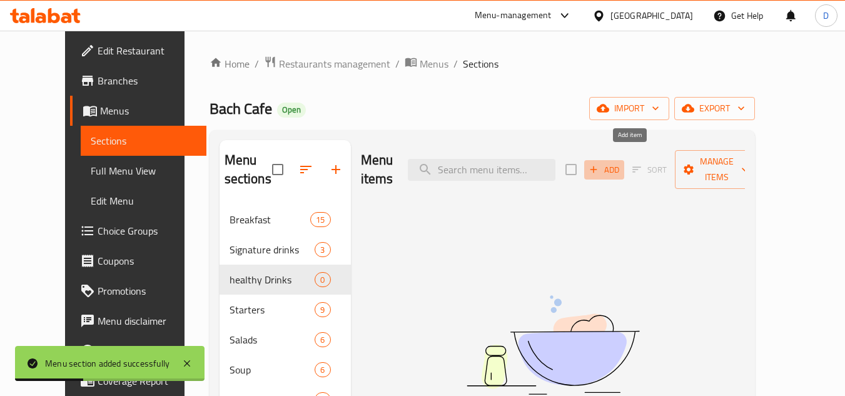
click at [621, 163] on span "Add" at bounding box center [605, 170] width 34 height 14
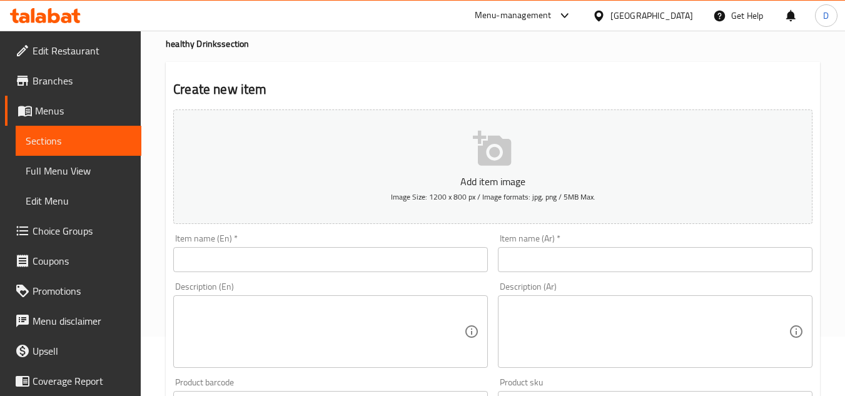
scroll to position [125, 0]
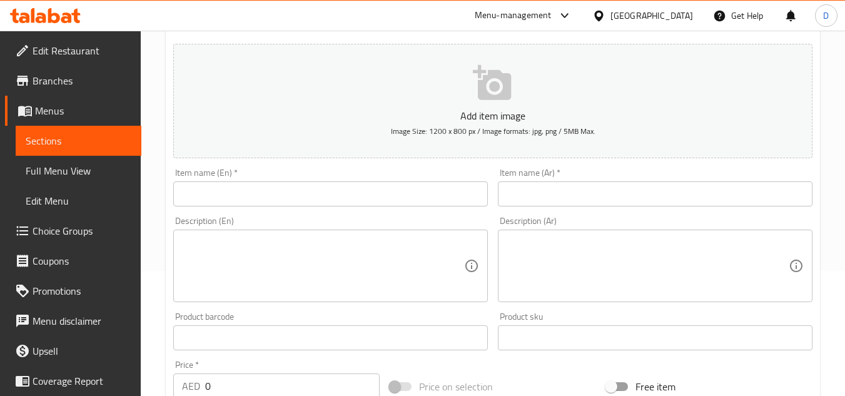
click at [317, 191] on input "text" at bounding box center [330, 193] width 315 height 25
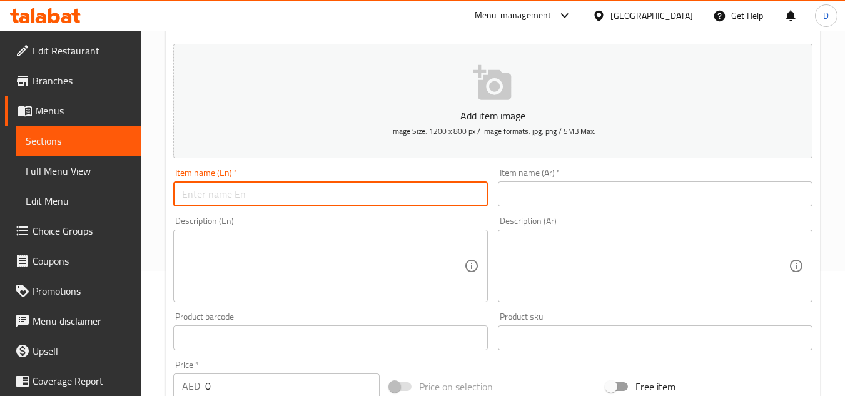
paste input "SUN-KISSED JUICE"
type input "SUN-KISSED JUICE"
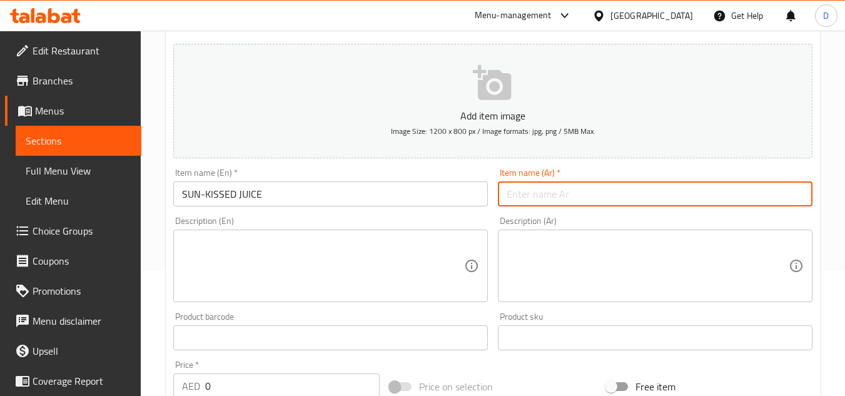
click at [675, 200] on input "text" at bounding box center [655, 193] width 315 height 25
paste input "عصير من كيسد"
type input "عصير من كيسد"
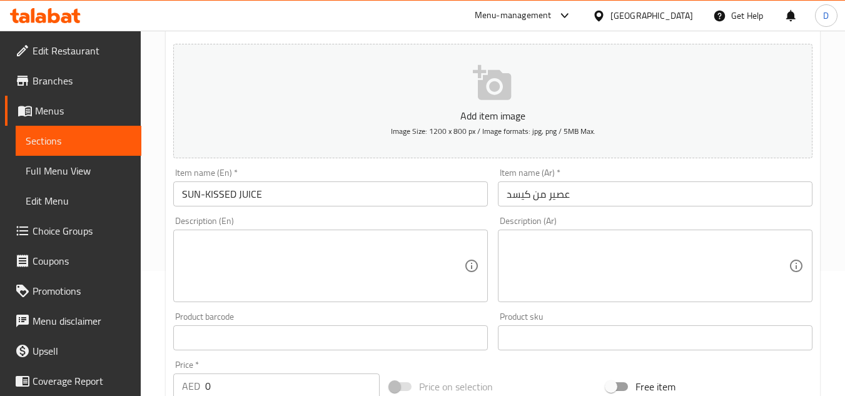
click at [248, 245] on textarea at bounding box center [323, 266] width 282 height 59
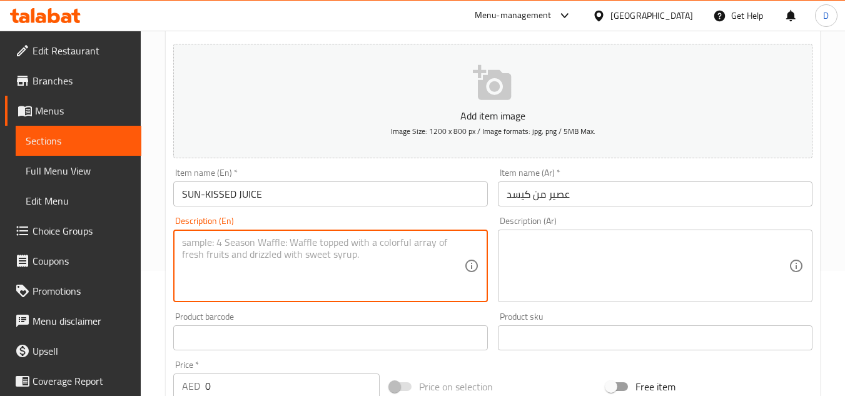
paste textarea "Fresh cucumber aand watermelon with sprite or soda water"
type textarea "Fresh cucumber aand watermelon with sprite or soda water"
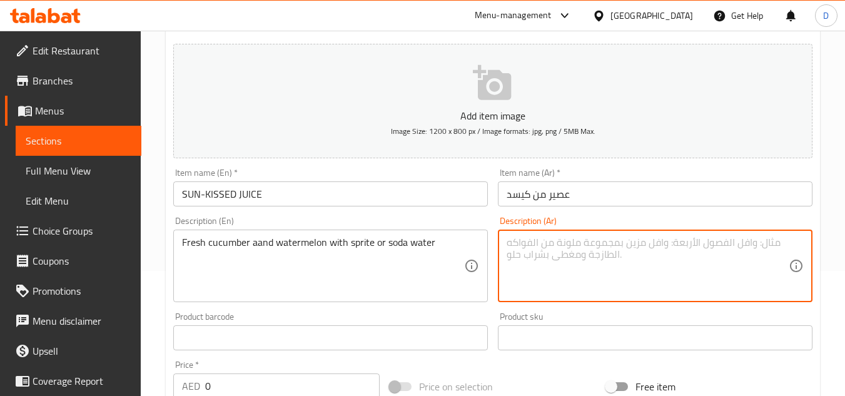
click at [587, 275] on textarea at bounding box center [648, 266] width 282 height 59
paste textarea "خبار وبطبخ طازج مع سفن أب أو مياه غازية"
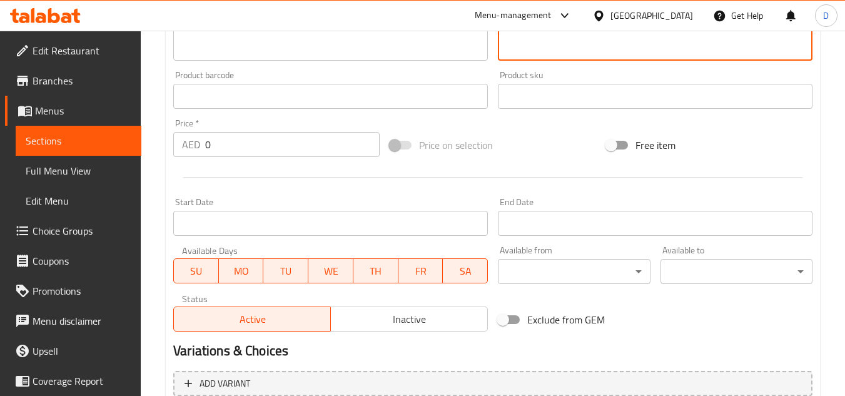
scroll to position [188, 0]
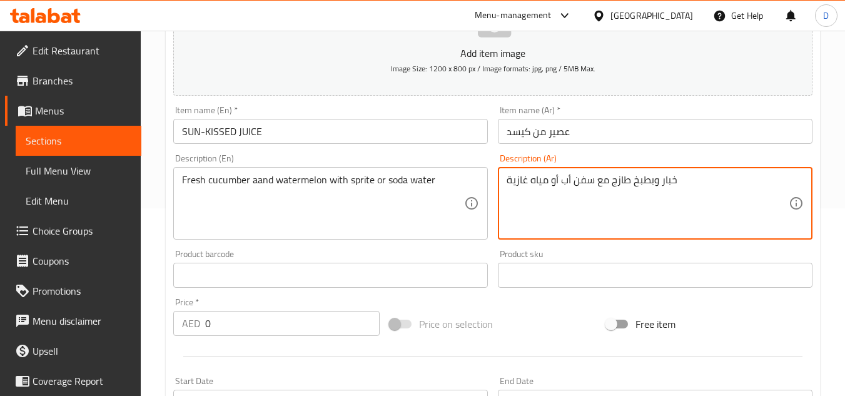
click at [663, 182] on textarea "خبار وبطبخ طازج مع سفن أب أو مياه غازية" at bounding box center [648, 203] width 282 height 59
click at [665, 182] on textarea "خبار وبطبخ طازج مع سفن أب أو مياه غازية" at bounding box center [648, 203] width 282 height 59
click at [668, 181] on textarea "خبار وبطبخ طازج مع سفن أب أو مياه غازية" at bounding box center [648, 203] width 282 height 59
click at [665, 183] on textarea "خبار وبطبخ طازج مع سفن أب أو مياه غازية" at bounding box center [648, 203] width 282 height 59
click at [638, 179] on textarea "خيار وبطبخ طازج مع سفن أب أو مياه غازية" at bounding box center [648, 203] width 282 height 59
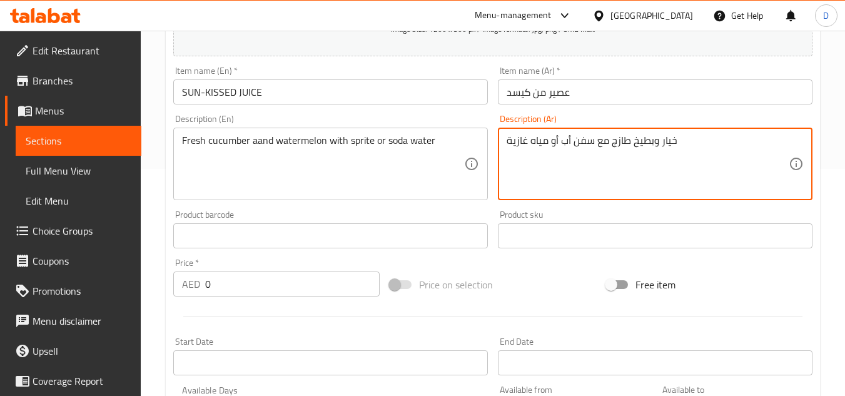
scroll to position [438, 0]
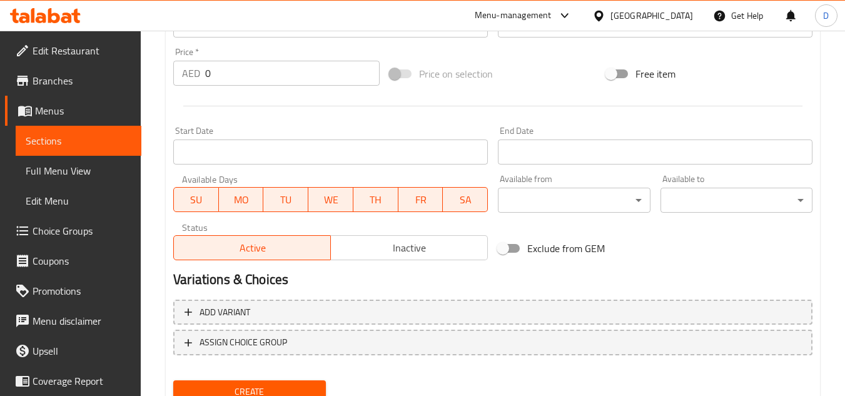
type textarea "خيار وبطيخ طازج مع سفن أب أو مياه غازية"
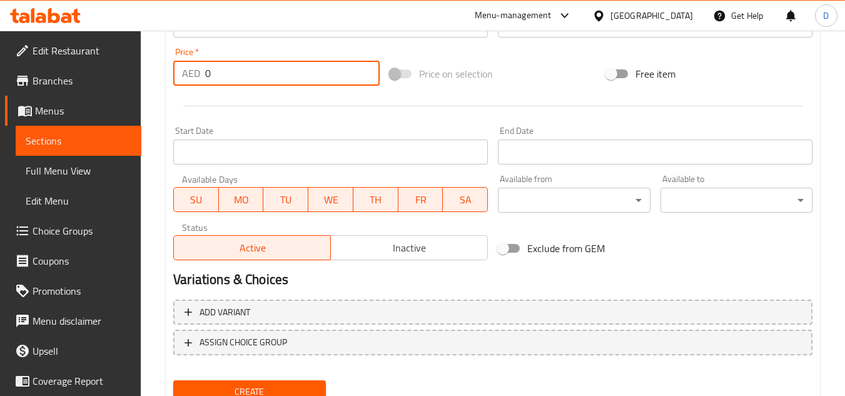
drag, startPoint x: 205, startPoint y: 71, endPoint x: 197, endPoint y: 69, distance: 7.6
click at [197, 69] on div "AED 0 Price *" at bounding box center [276, 73] width 206 height 25
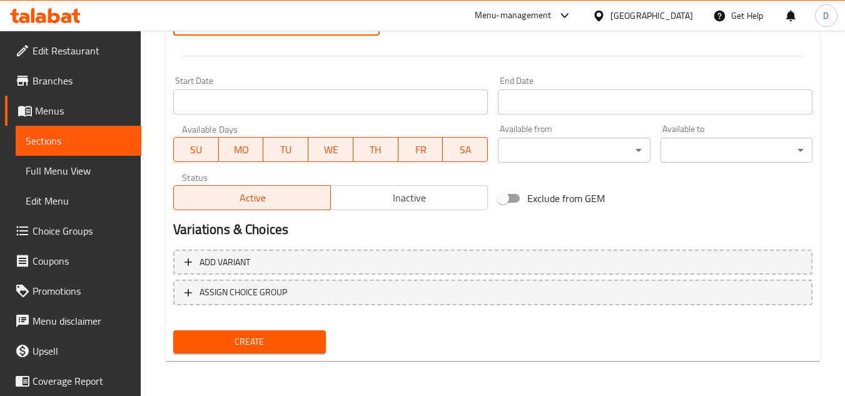
type input "26"
click at [280, 344] on span "Create" at bounding box center [249, 342] width 132 height 16
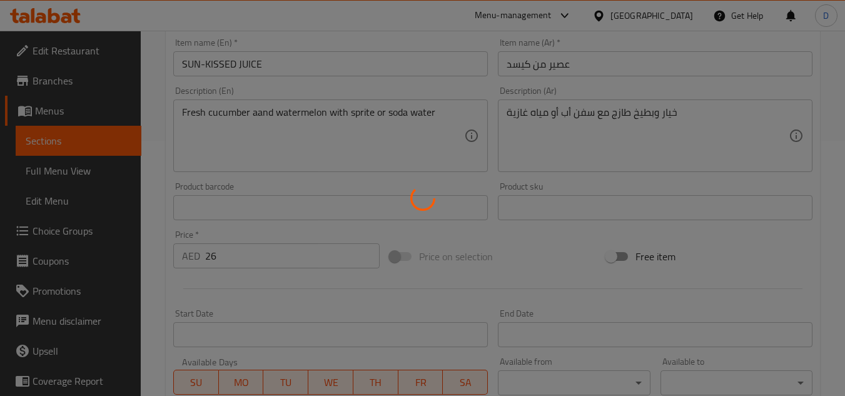
scroll to position [50, 0]
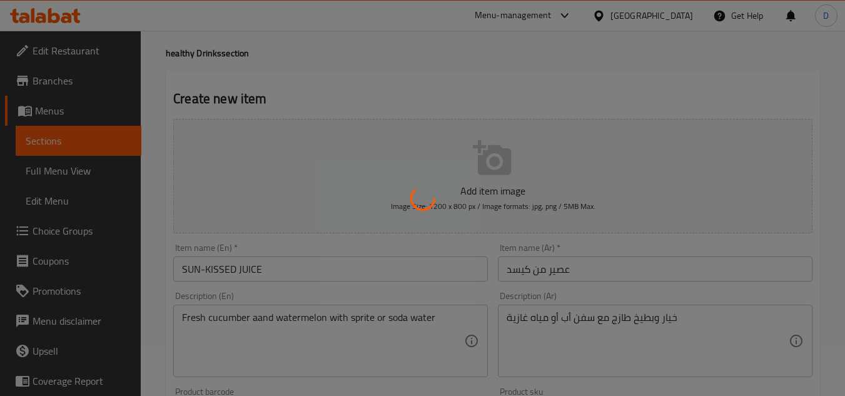
type input "0"
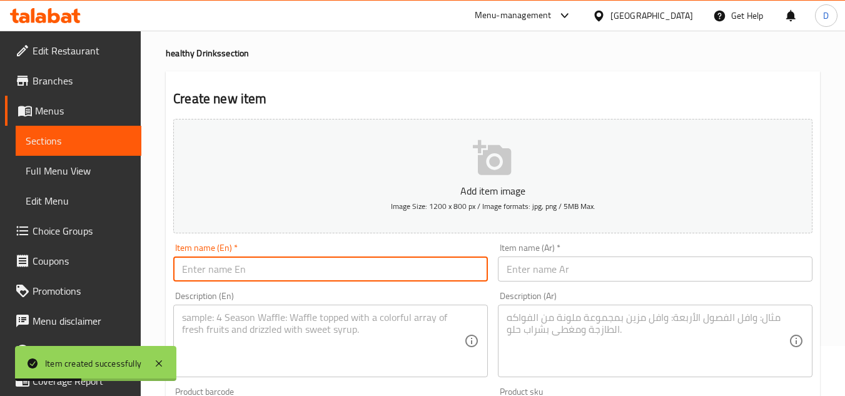
click at [294, 282] on input "text" at bounding box center [330, 269] width 315 height 25
paste input "STAY HEALTHY"
type input "STAY HEALTHY"
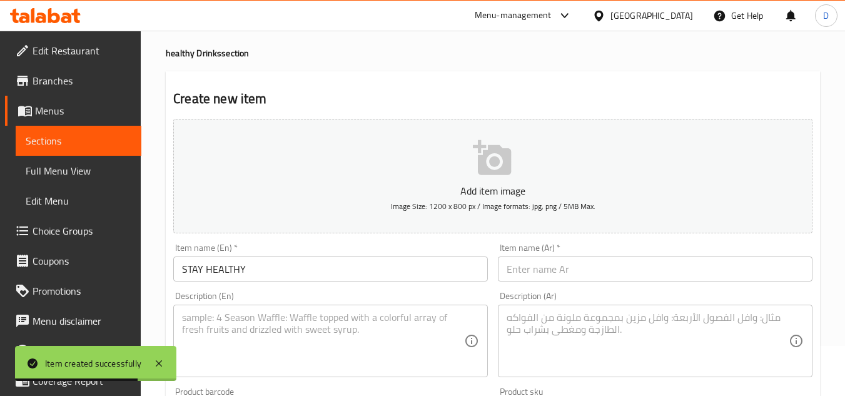
click at [688, 278] on input "text" at bounding box center [655, 269] width 315 height 25
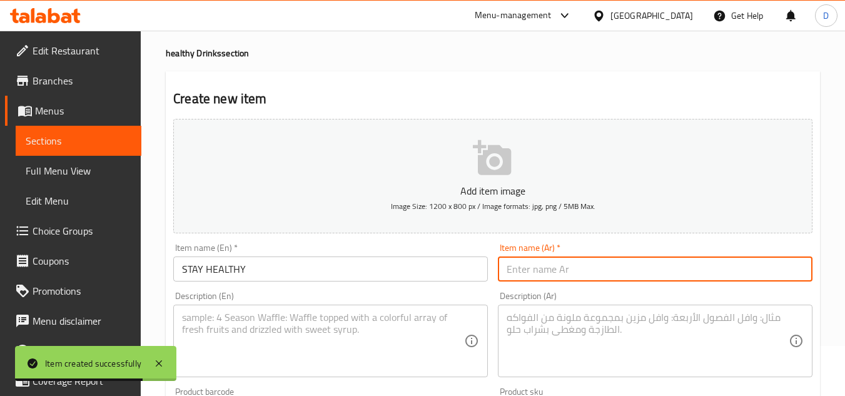
paste input "ابق بصحة جيدة"
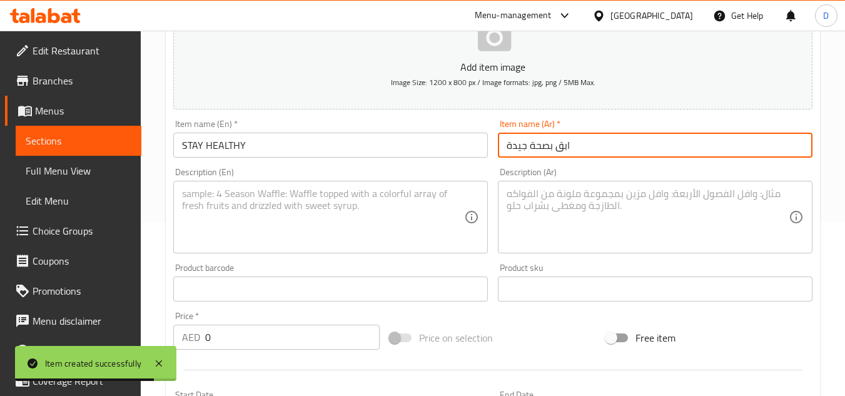
scroll to position [175, 0]
type input "ابق بصحة جيدة"
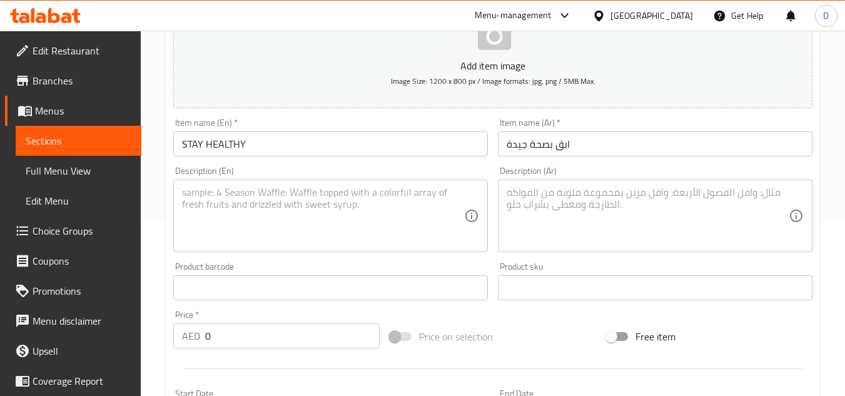
click at [307, 219] on textarea at bounding box center [323, 215] width 282 height 59
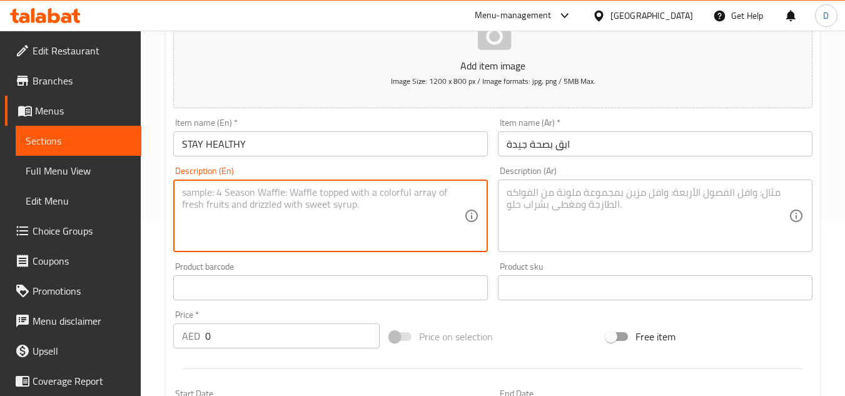
paste textarea "Fresh ginger, honey, lemon and mint"
type textarea "Fresh ginger, honey, lemon and mint"
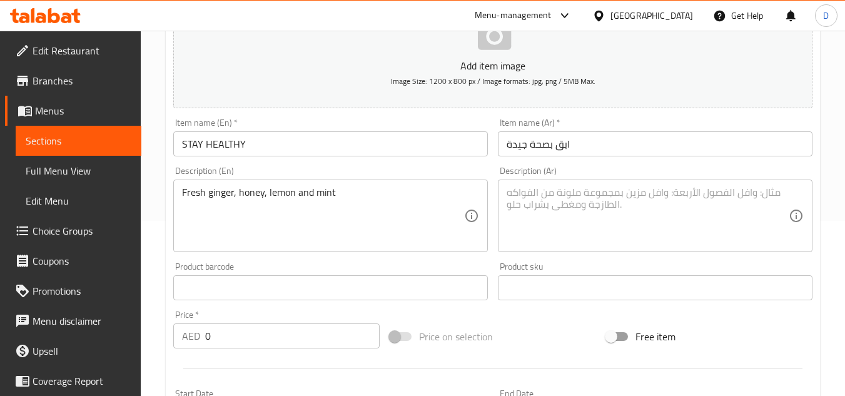
click at [645, 206] on textarea at bounding box center [648, 215] width 282 height 59
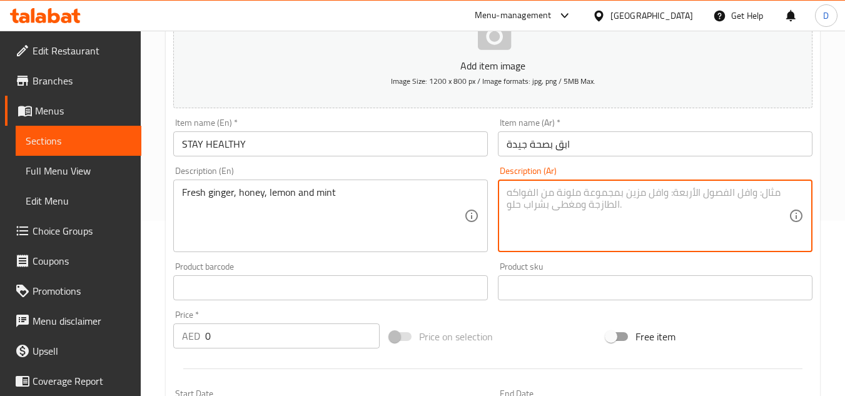
paste textarea "زنجبيل طازج، عسل، ليمون ونعناع"
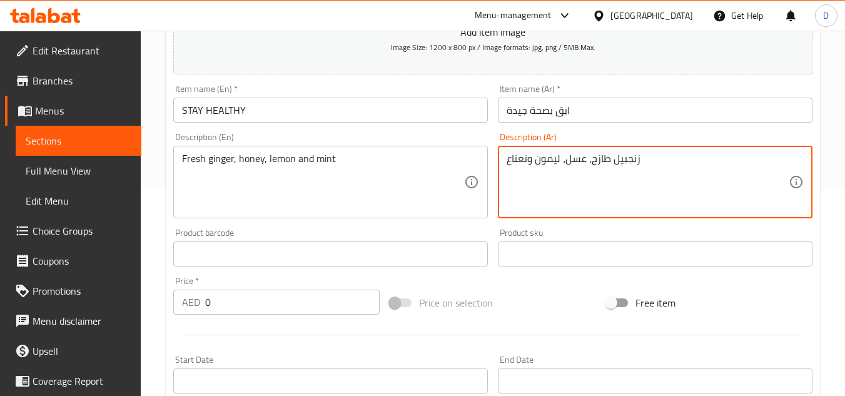
type textarea "زنجبيل طازج، عسل، ليمون ونعناع"
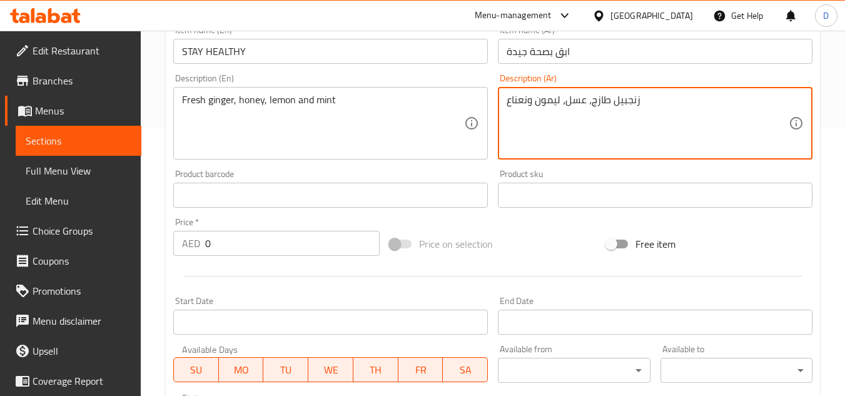
scroll to position [300, 0]
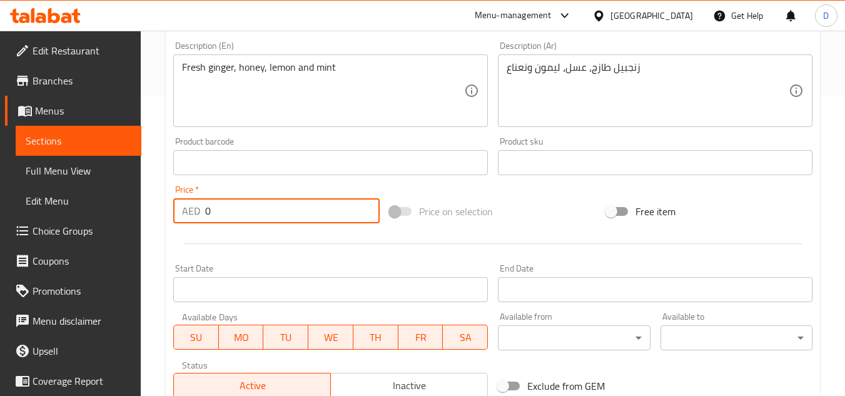
drag, startPoint x: 227, startPoint y: 222, endPoint x: 202, endPoint y: 225, distance: 24.5
click at [202, 225] on div "Price   * AED 0 Price *" at bounding box center [276, 204] width 217 height 48
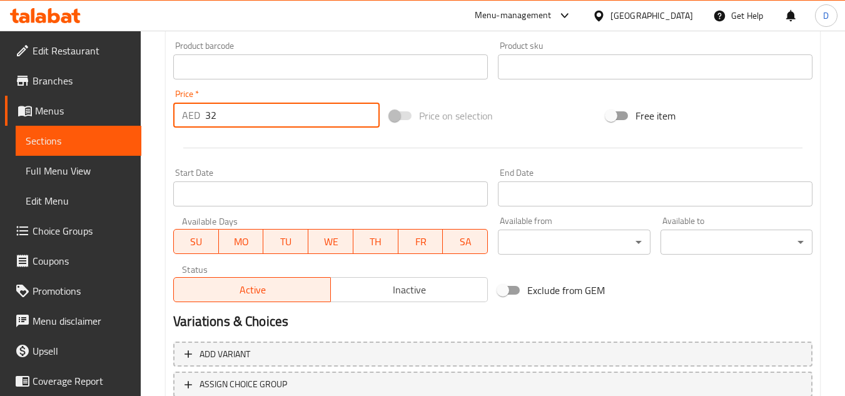
scroll to position [488, 0]
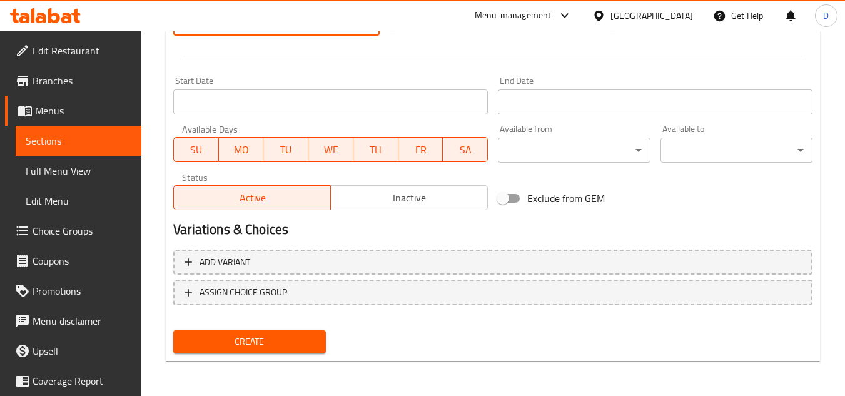
type input "32"
click at [267, 338] on span "Create" at bounding box center [249, 342] width 132 height 16
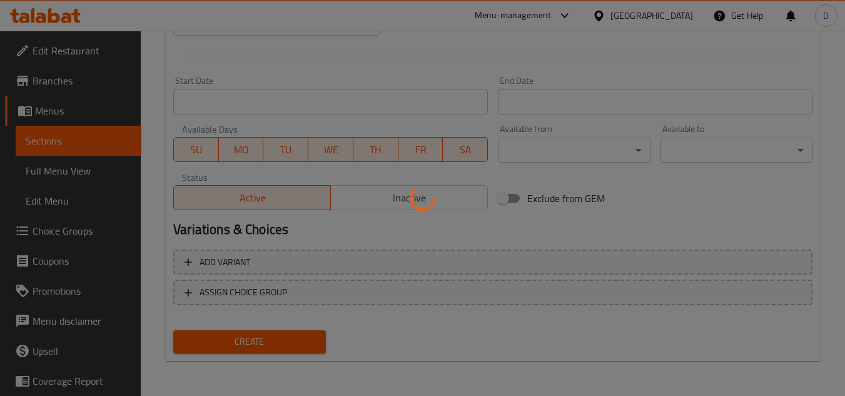
type input "0"
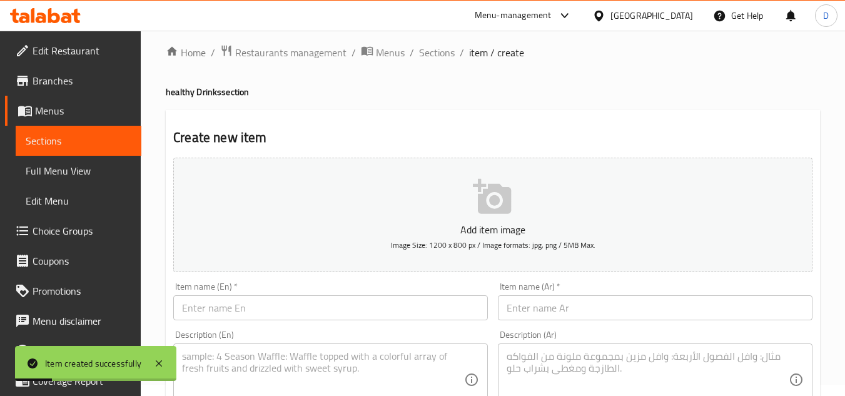
scroll to position [0, 0]
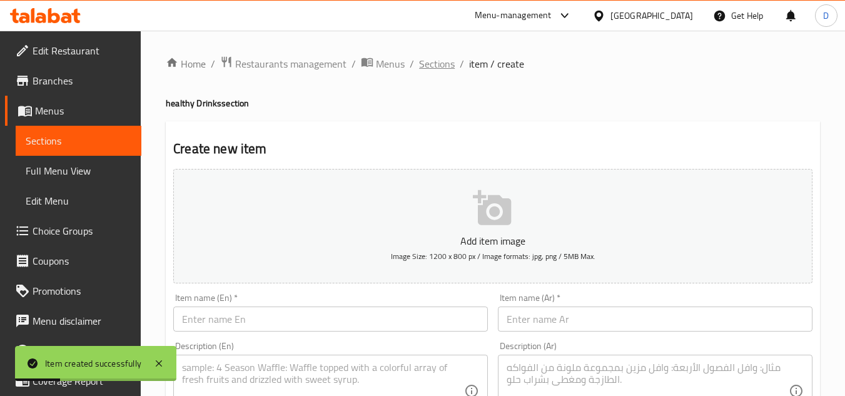
click at [431, 68] on span "Sections" at bounding box center [437, 63] width 36 height 15
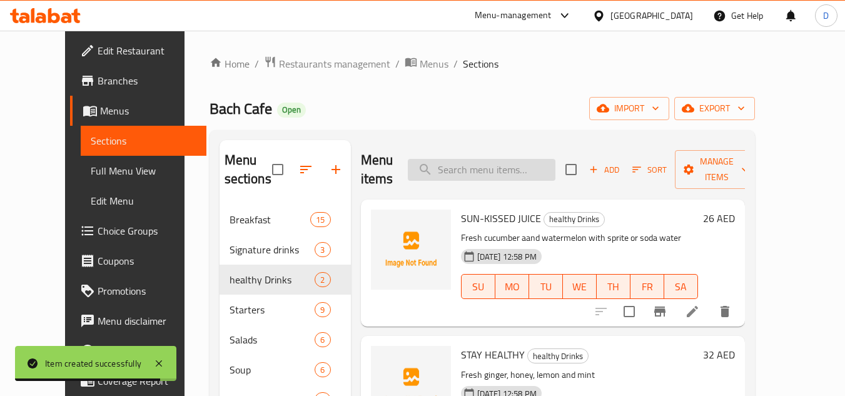
click at [487, 162] on input "search" at bounding box center [482, 170] width 148 height 22
paste input "Mixberries smoothies"
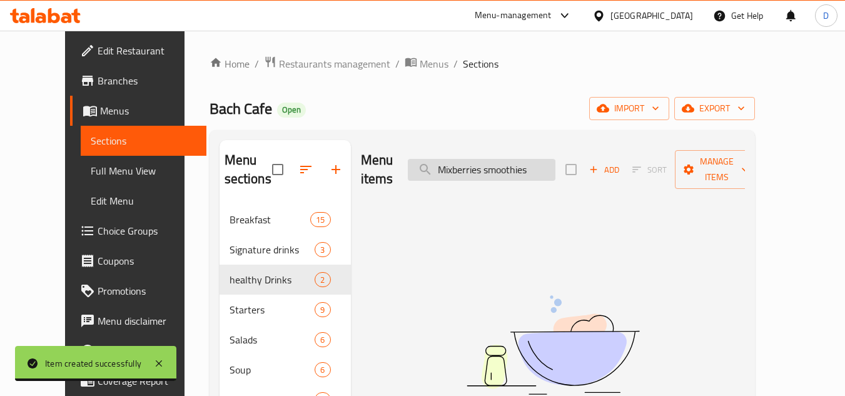
click at [477, 164] on input "Mixberries smoothies" at bounding box center [482, 170] width 148 height 22
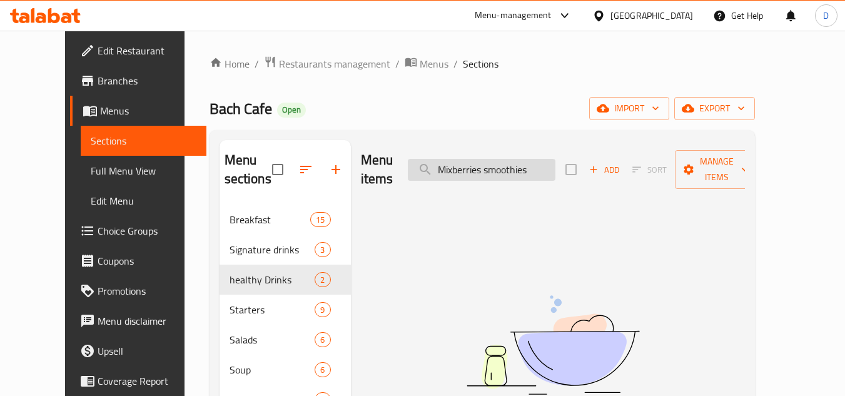
click at [477, 164] on input "Mixberries smoothies" at bounding box center [482, 170] width 148 height 22
click at [512, 159] on input "smoothies" at bounding box center [482, 170] width 148 height 22
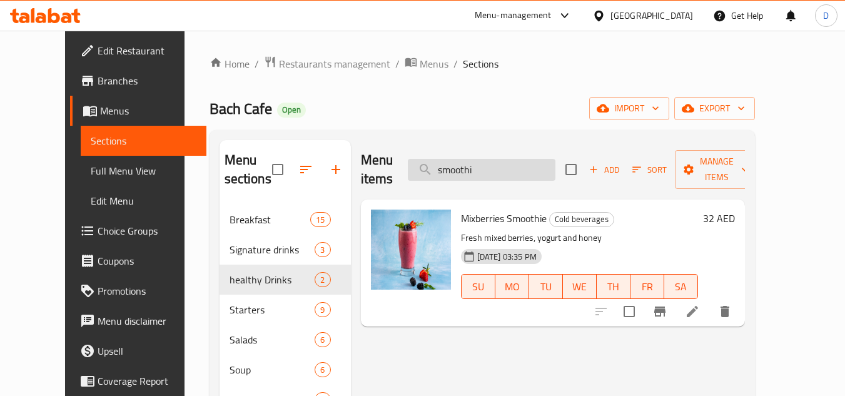
click at [483, 161] on input "smoothi" at bounding box center [482, 170] width 148 height 22
paste input "Banana and chocolate smoothies"
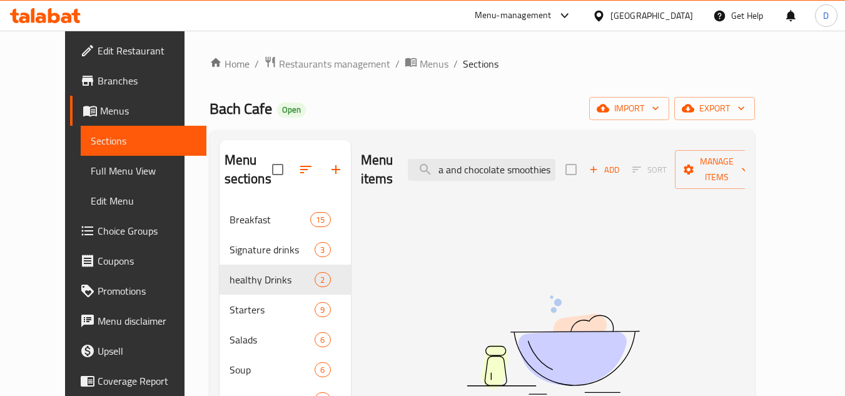
drag, startPoint x: 529, startPoint y: 164, endPoint x: 579, endPoint y: 156, distance: 51.3
click at [579, 156] on div "Menu items Banana and chocolate smoothies Add Sort Manage items" at bounding box center [553, 169] width 384 height 59
click at [539, 160] on input "Banana and chocolate" at bounding box center [482, 170] width 148 height 22
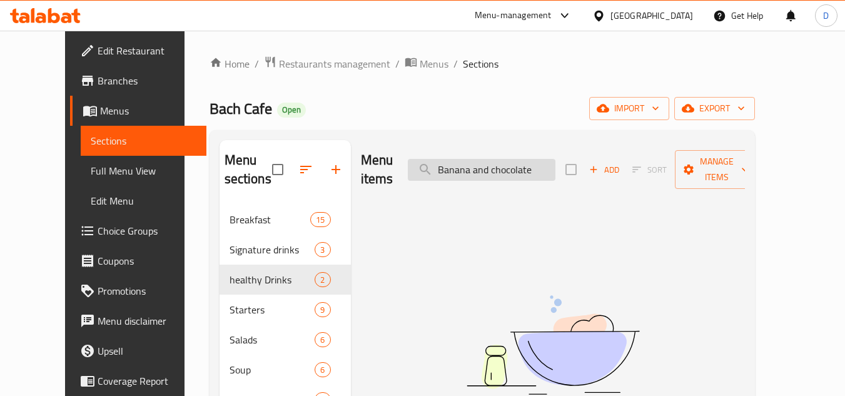
type input "Banana and"
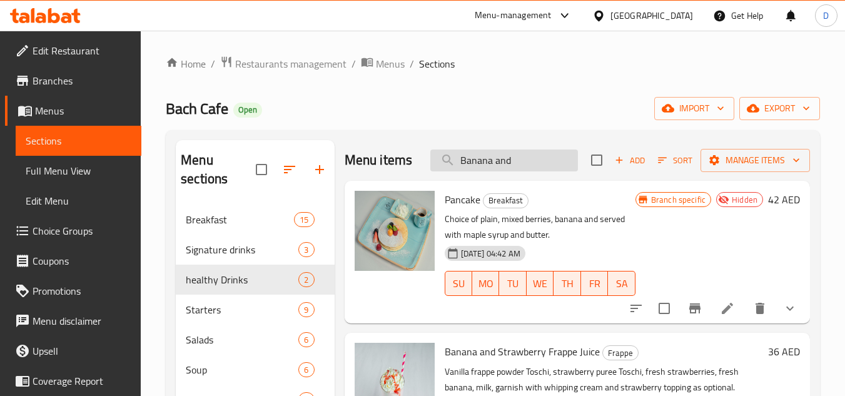
click at [505, 161] on input "Banana and" at bounding box center [505, 161] width 148 height 22
click at [497, 160] on input "Banana and" at bounding box center [505, 161] width 148 height 22
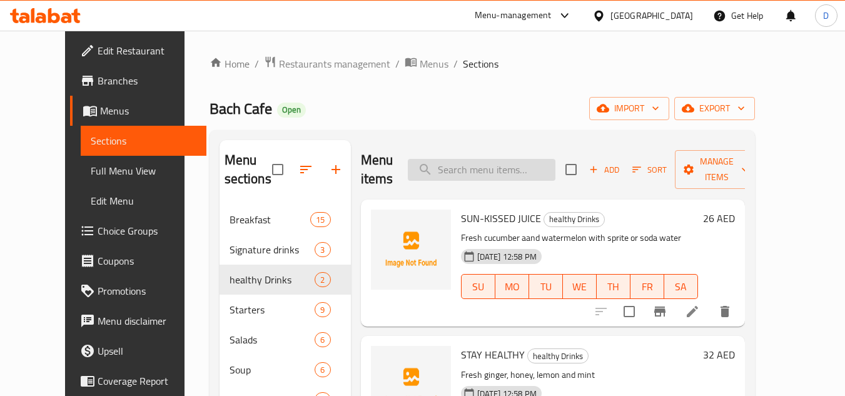
click at [470, 159] on input "search" at bounding box center [482, 170] width 148 height 22
paste input "Mixberries smoothies"
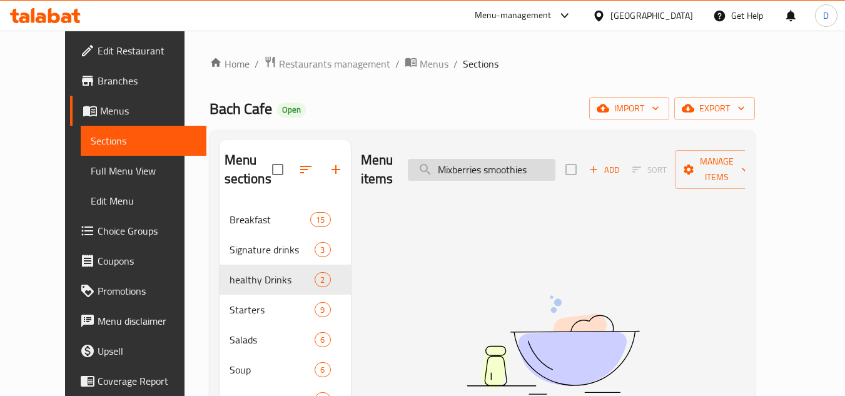
click at [488, 159] on input "Mixberries smoothies" at bounding box center [482, 170] width 148 height 22
click at [517, 162] on input "smoothies" at bounding box center [482, 170] width 148 height 22
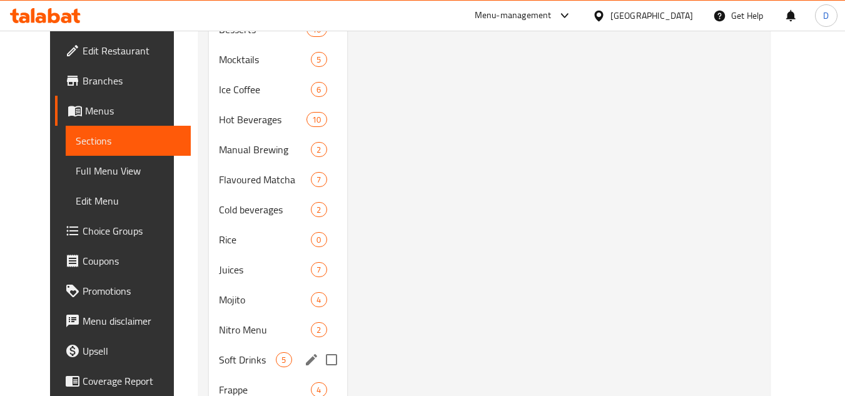
scroll to position [660, 0]
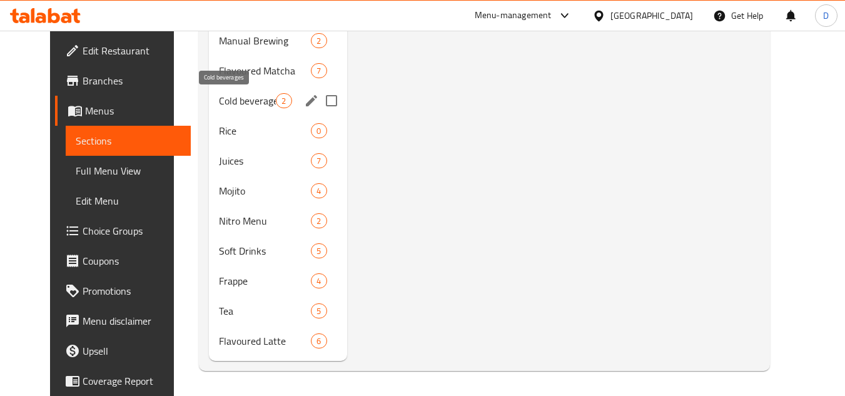
type input "smoothie"
click at [223, 105] on span "Cold beverages" at bounding box center [247, 100] width 57 height 15
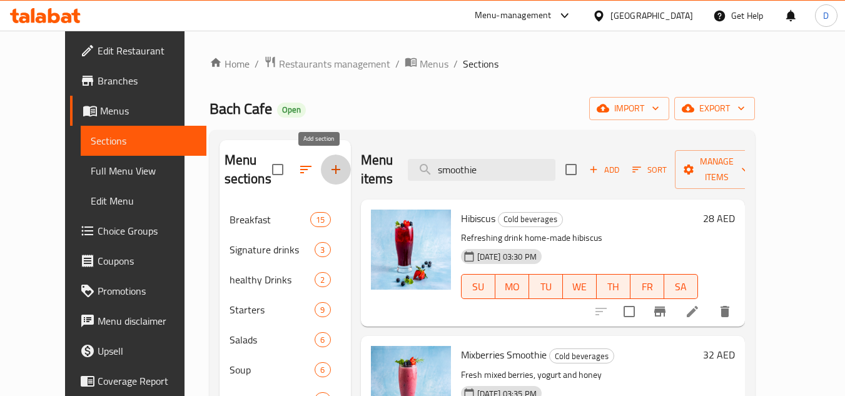
click at [329, 166] on icon "button" at bounding box center [336, 169] width 15 height 15
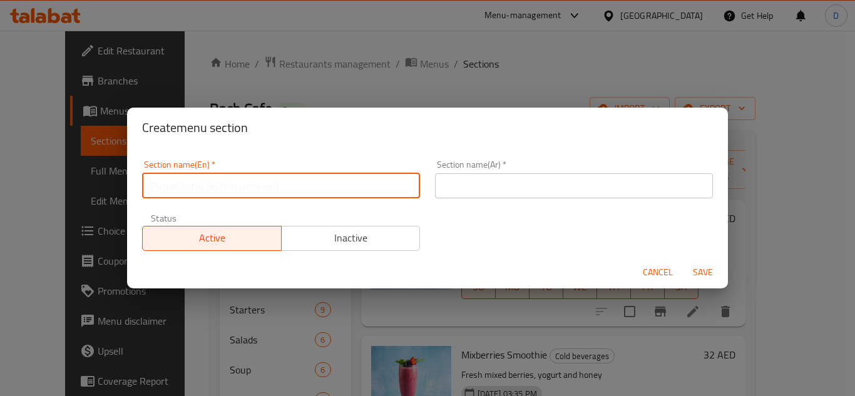
click at [293, 193] on input "text" at bounding box center [281, 185] width 278 height 25
paste input "Mixberries smoothies"
click at [176, 189] on input "Mixberries smoothies" at bounding box center [281, 185] width 278 height 25
type input "smoothies"
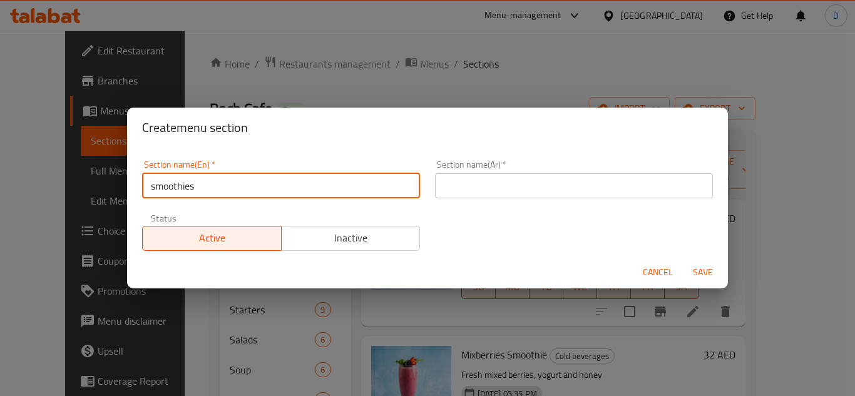
click at [546, 181] on input "text" at bounding box center [574, 185] width 278 height 25
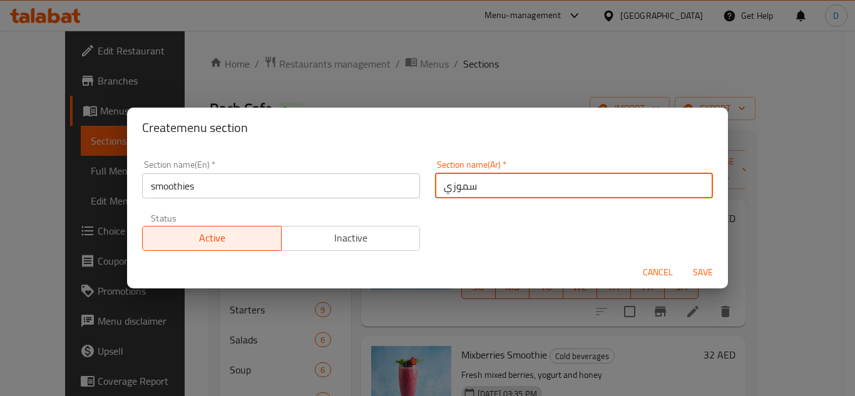
type input "سموزي"
click at [705, 270] on span "Save" at bounding box center [703, 273] width 30 height 16
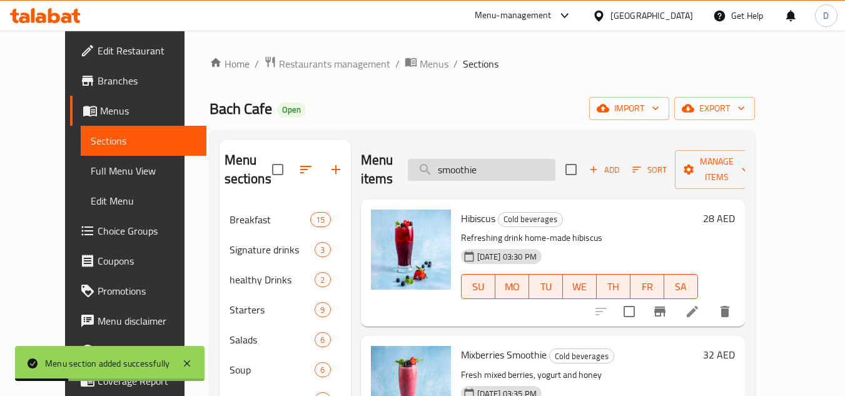
click at [481, 161] on input "smoothie" at bounding box center [482, 170] width 148 height 22
click at [178, 349] on div "Menu section added successfully" at bounding box center [110, 363] width 190 height 35
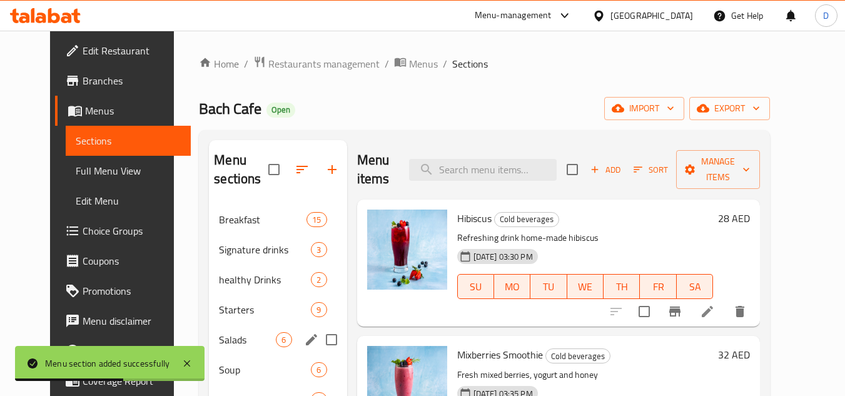
click at [229, 325] on div "Salads 6" at bounding box center [278, 340] width 138 height 30
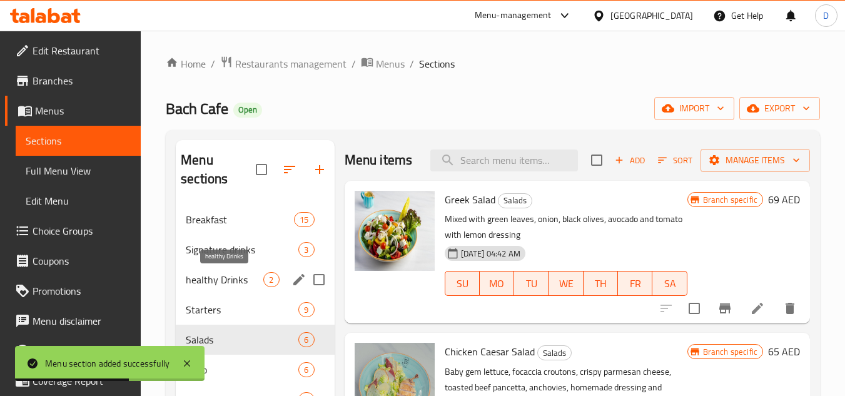
click at [238, 272] on span "healthy Drinks" at bounding box center [225, 279] width 78 height 15
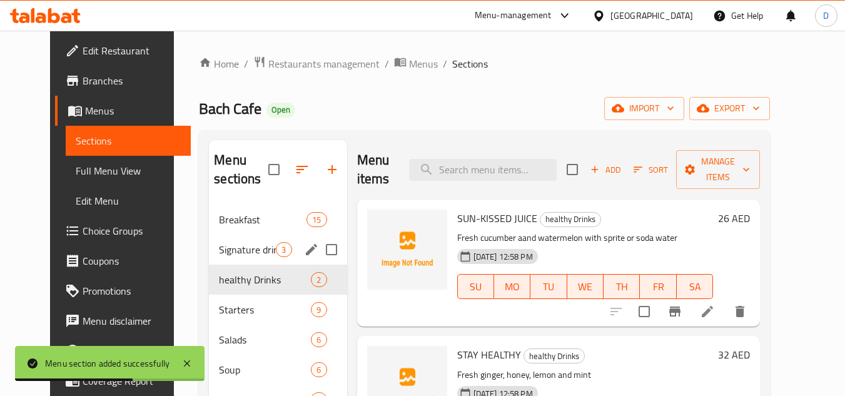
click at [242, 231] on div "Breakfast 15" at bounding box center [278, 220] width 138 height 30
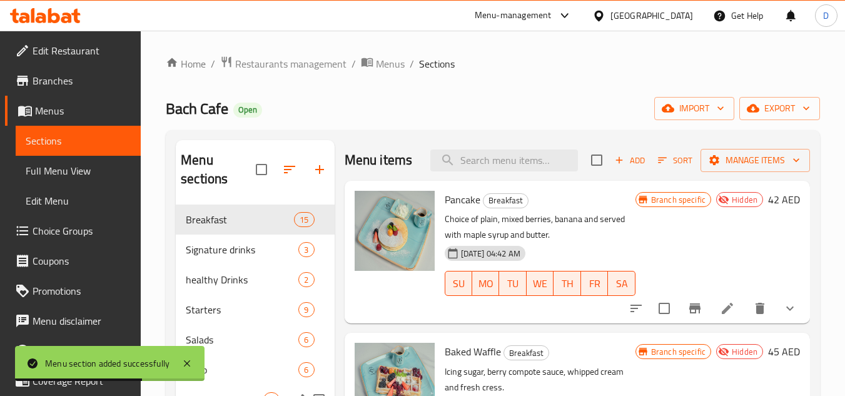
click at [240, 390] on div "Main Course (chicken) 6" at bounding box center [255, 400] width 158 height 30
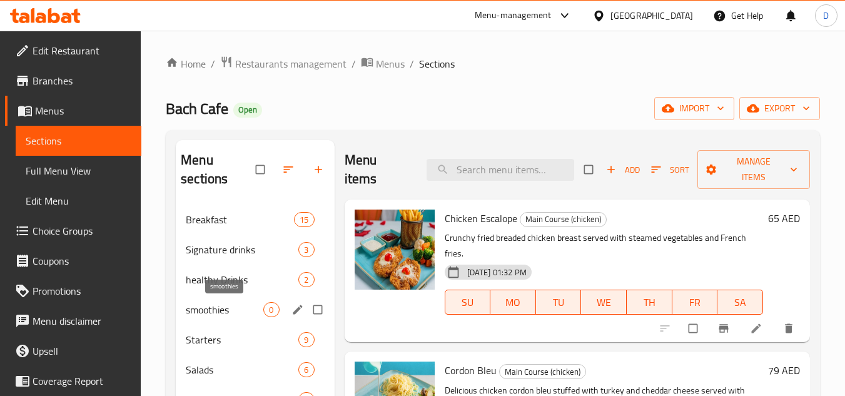
click at [245, 314] on span "smoothies" at bounding box center [225, 309] width 78 height 15
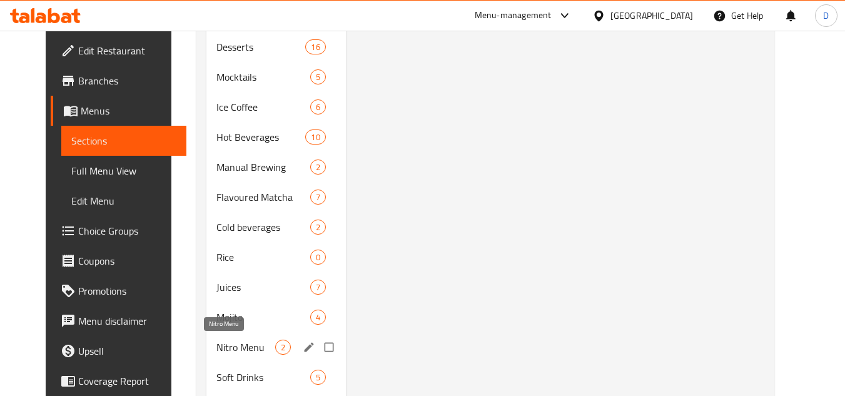
scroll to position [690, 0]
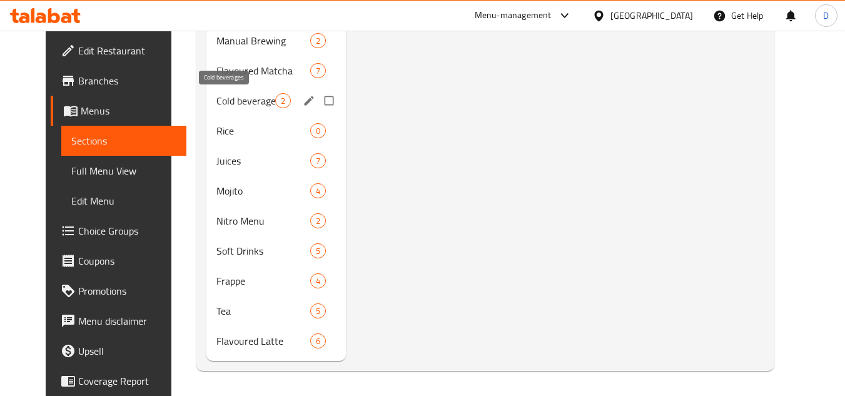
click at [224, 98] on span "Cold beverages" at bounding box center [246, 100] width 59 height 15
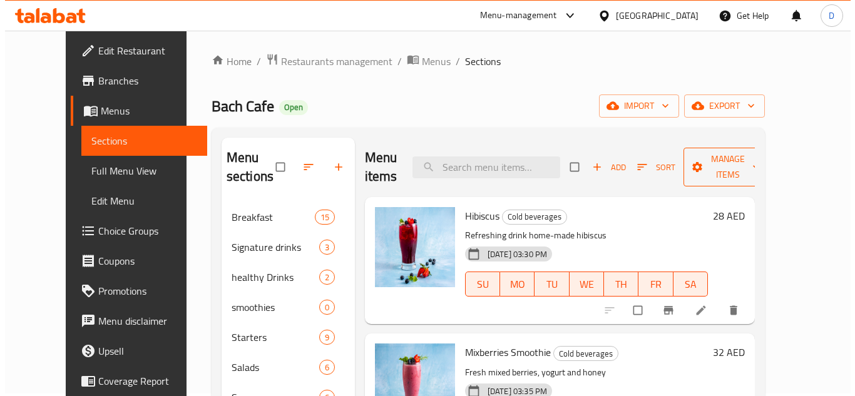
scroll to position [1, 0]
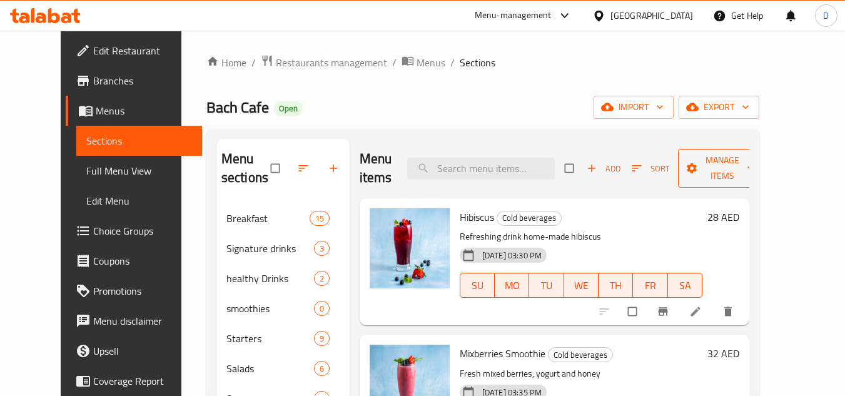
click at [753, 157] on span "Manage items" at bounding box center [722, 168] width 69 height 31
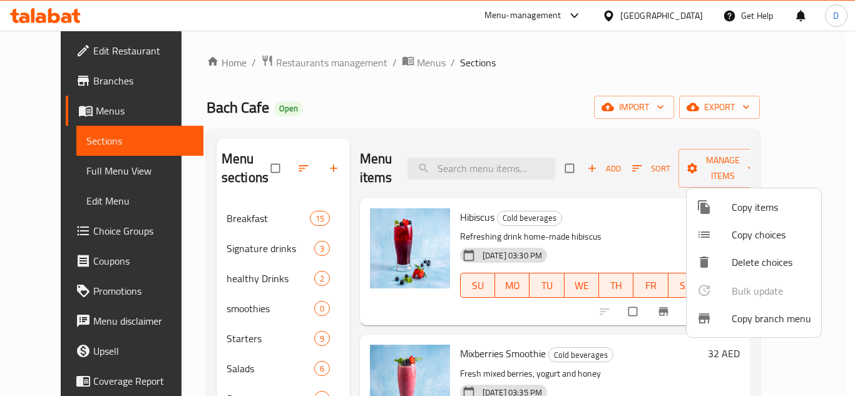
click at [747, 205] on span "Copy items" at bounding box center [771, 207] width 79 height 15
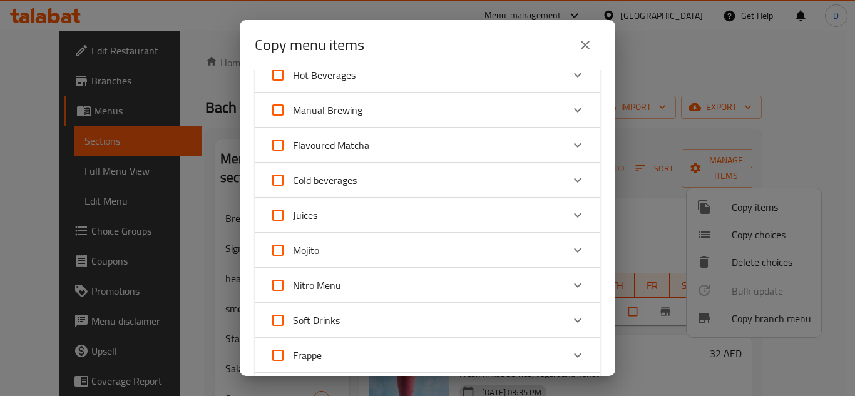
scroll to position [574, 0]
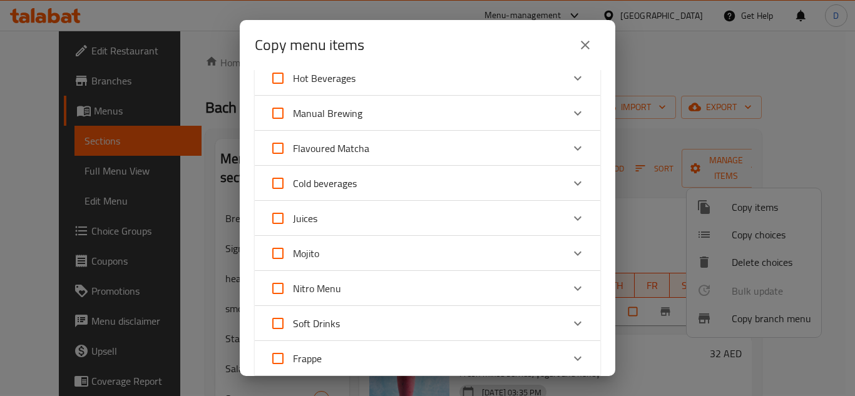
click at [279, 183] on input "Cold beverages" at bounding box center [278, 183] width 30 height 30
checkbox input "true"
click at [283, 183] on input "Cold beverages" at bounding box center [278, 183] width 30 height 30
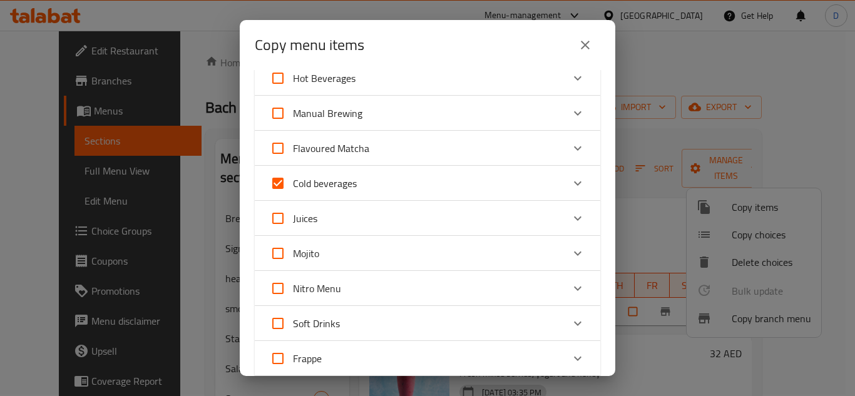
checkbox input "false"
click at [350, 185] on span "Cold beverages" at bounding box center [325, 183] width 64 height 19
click at [293, 185] on input "Cold beverages" at bounding box center [278, 183] width 30 height 30
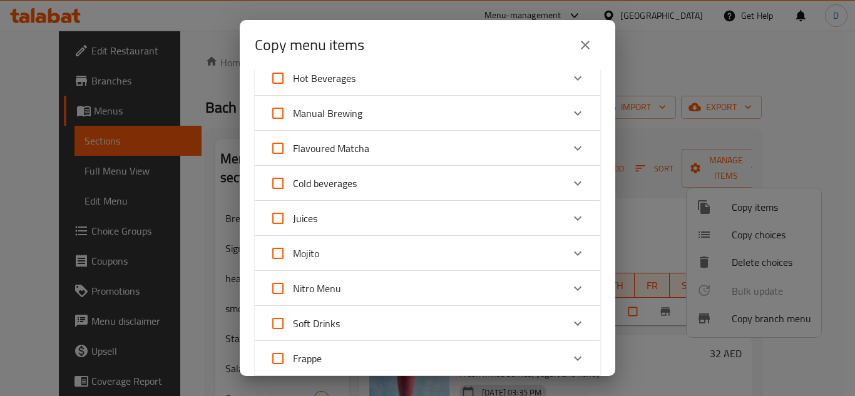
checkbox input "true"
click at [388, 182] on div "Cold beverages" at bounding box center [416, 183] width 293 height 30
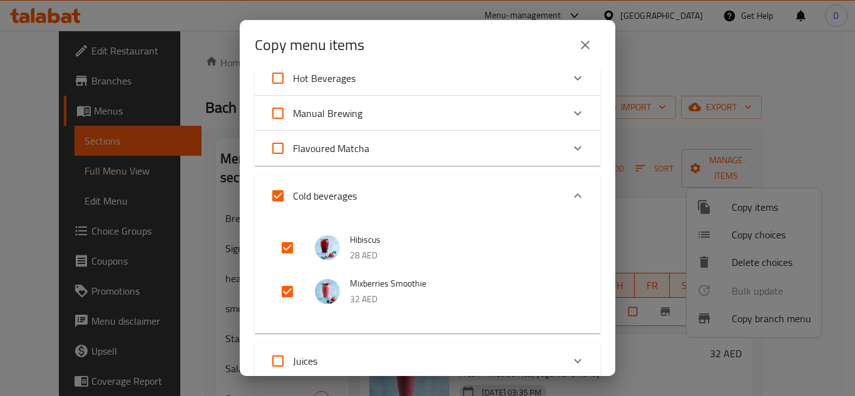
click at [280, 248] on input "checkbox" at bounding box center [287, 248] width 30 height 30
checkbox input "false"
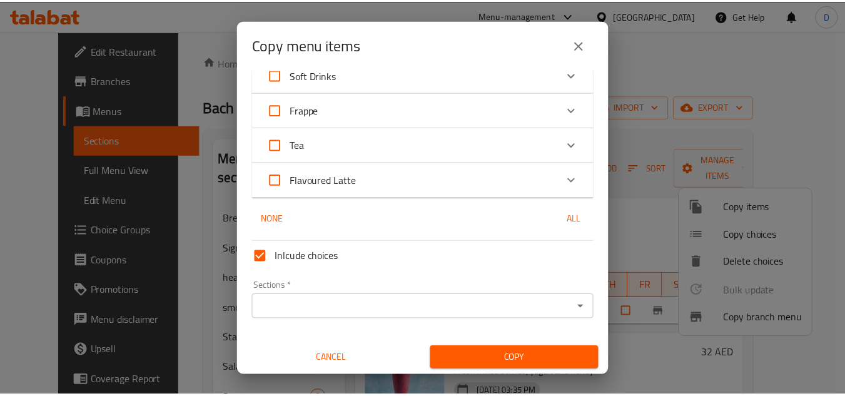
scroll to position [967, 0]
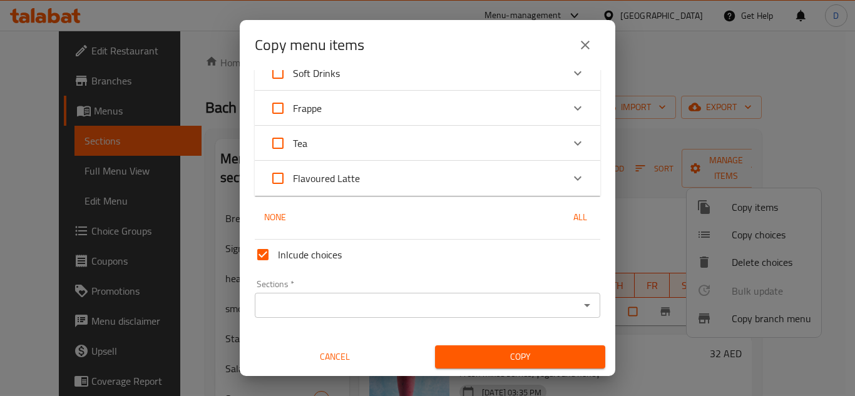
click at [351, 308] on input "Sections   *" at bounding box center [416, 306] width 317 height 18
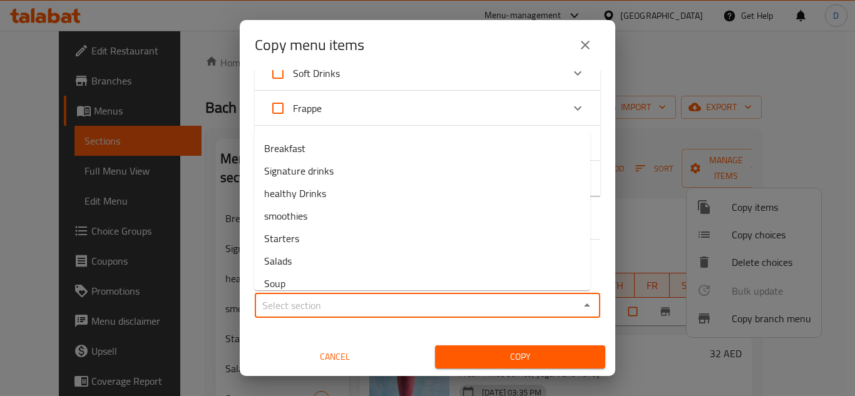
type input "س"
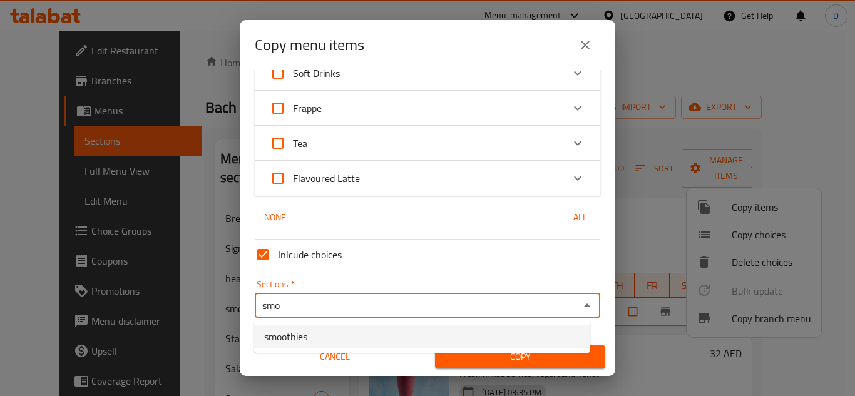
click at [349, 330] on li "smoothies" at bounding box center [422, 336] width 336 height 23
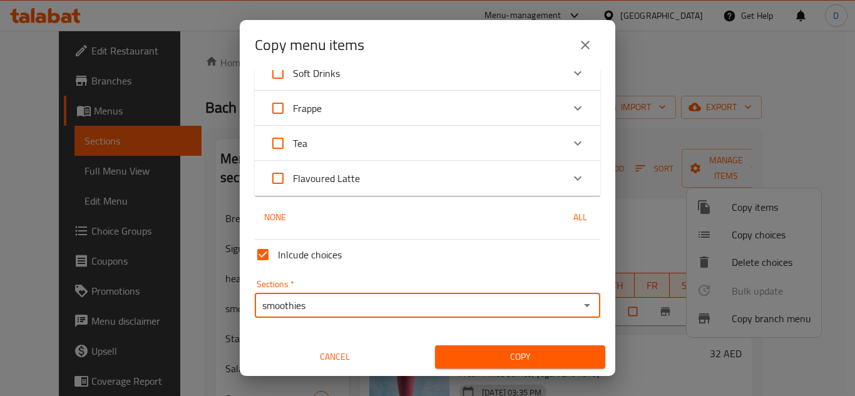
type input "smoothies"
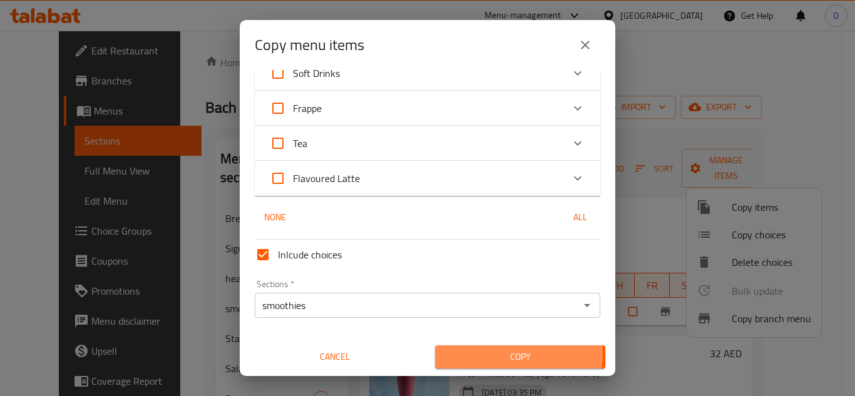
click at [497, 354] on span "Copy" at bounding box center [520, 357] width 150 height 16
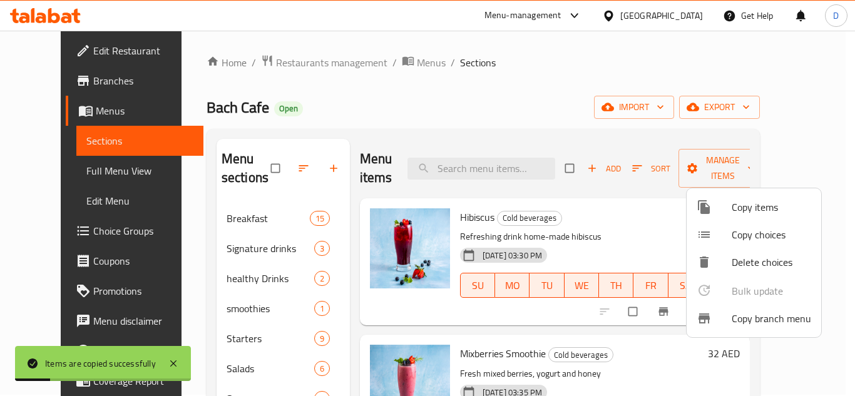
click at [626, 343] on div at bounding box center [427, 198] width 855 height 396
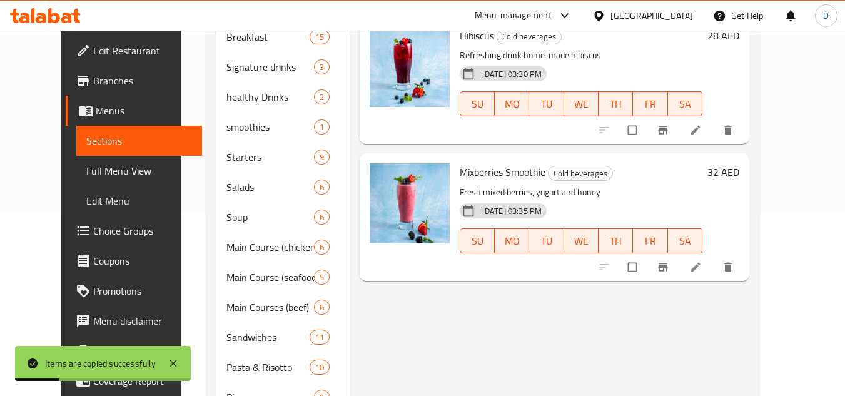
scroll to position [189, 0]
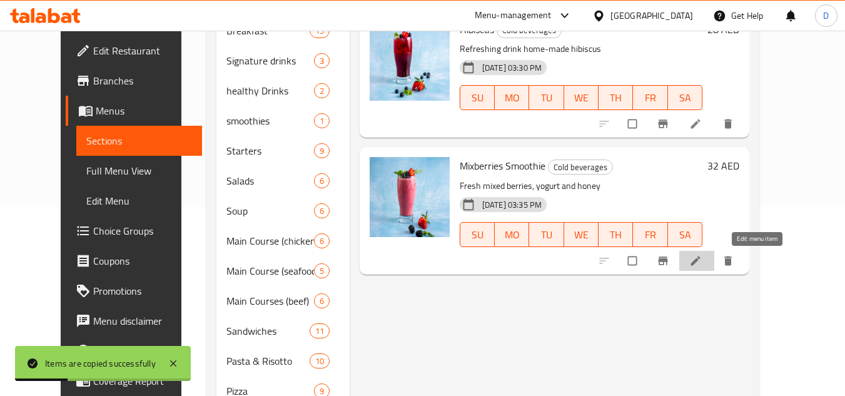
click at [702, 260] on icon at bounding box center [696, 261] width 13 height 13
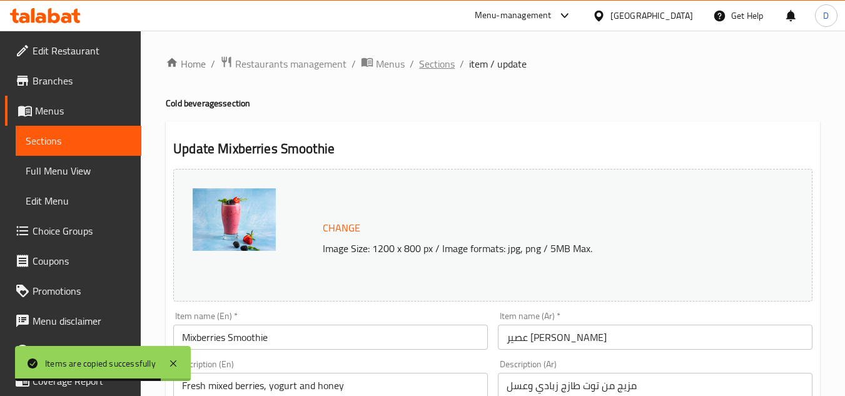
click at [434, 61] on span "Sections" at bounding box center [437, 63] width 36 height 15
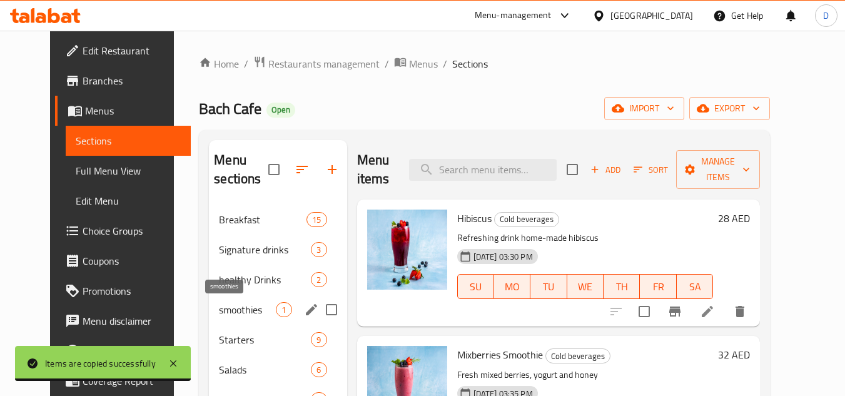
click at [241, 314] on span "smoothies" at bounding box center [247, 309] width 57 height 15
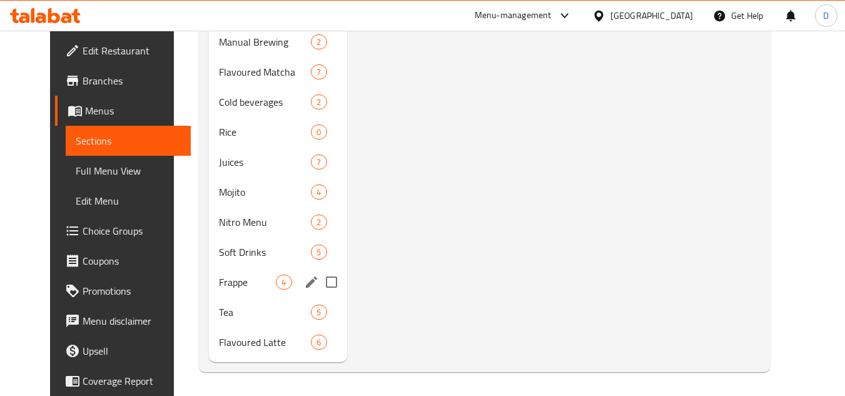
scroll to position [690, 0]
click at [237, 93] on span "Cold beverages" at bounding box center [247, 100] width 57 height 15
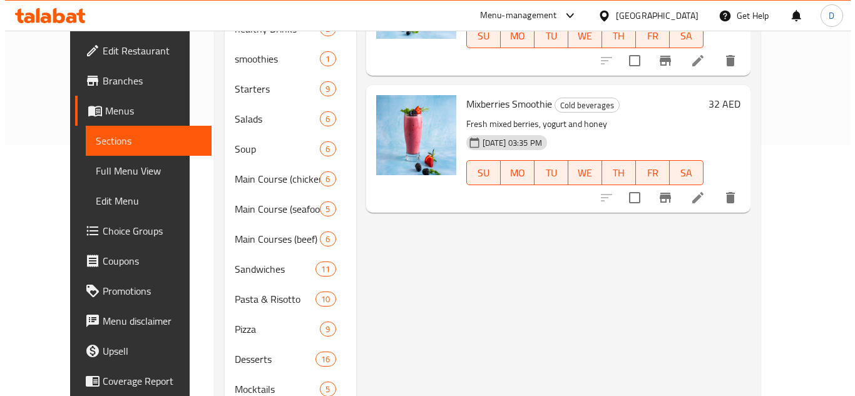
scroll to position [64, 0]
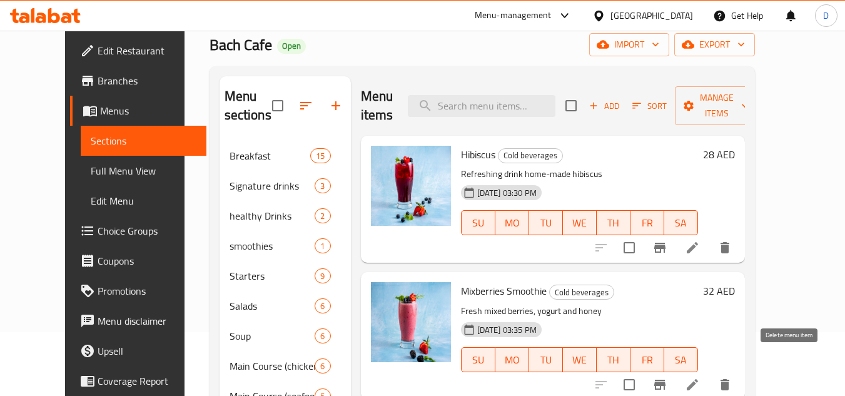
click at [730, 379] on icon "delete" at bounding box center [725, 384] width 9 height 11
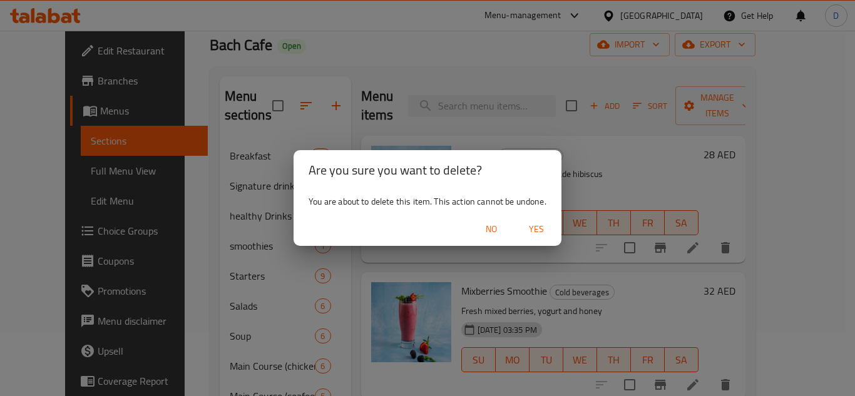
click at [533, 230] on span "Yes" at bounding box center [536, 230] width 30 height 16
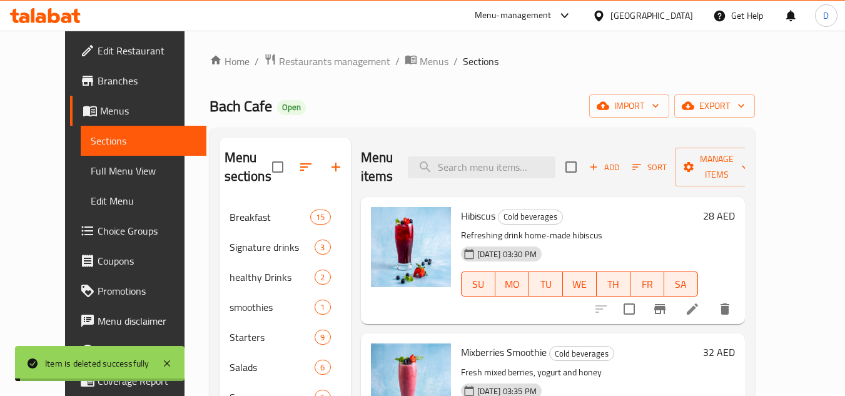
scroll to position [0, 0]
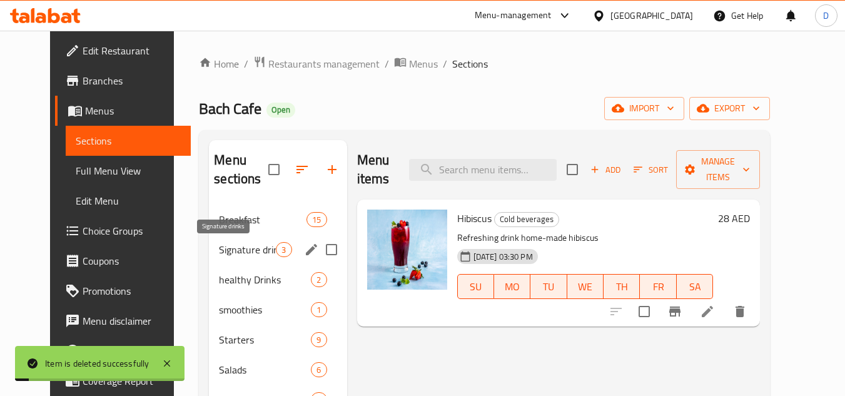
click at [225, 253] on span "Signature drinks" at bounding box center [247, 249] width 57 height 15
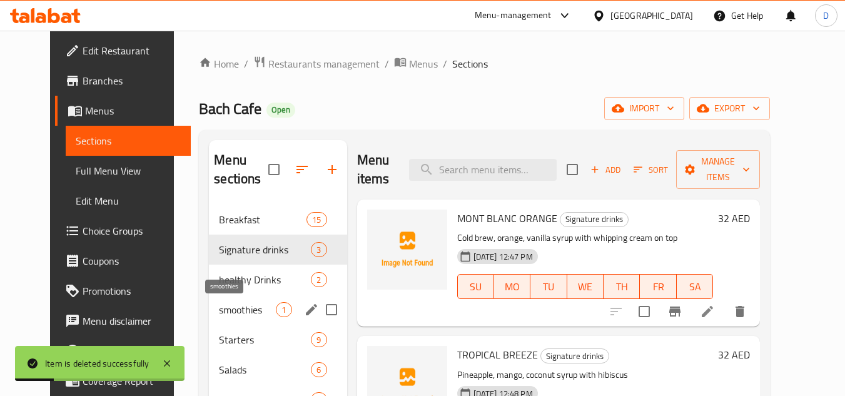
click at [235, 309] on span "smoothies" at bounding box center [247, 309] width 57 height 15
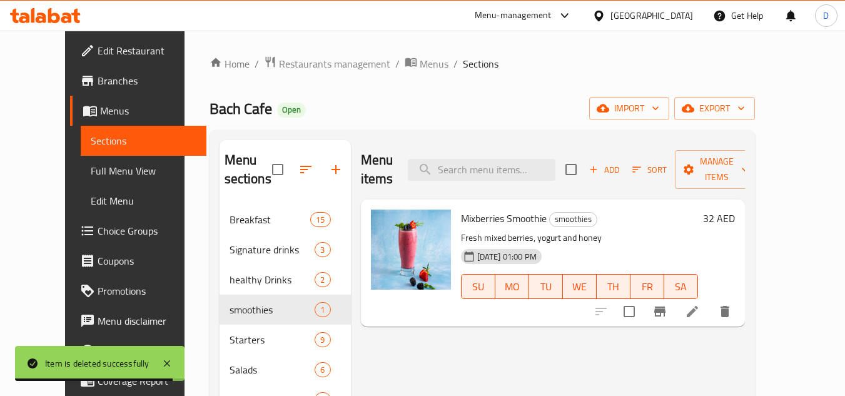
click at [621, 165] on span "Add" at bounding box center [605, 170] width 34 height 14
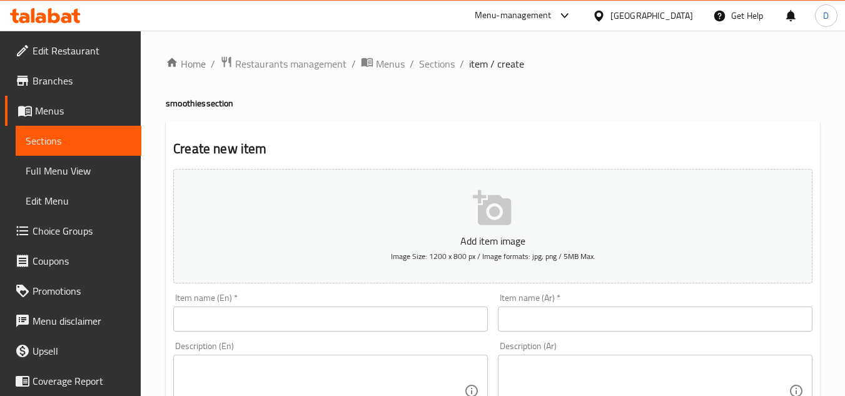
click at [237, 325] on input "text" at bounding box center [330, 319] width 315 height 25
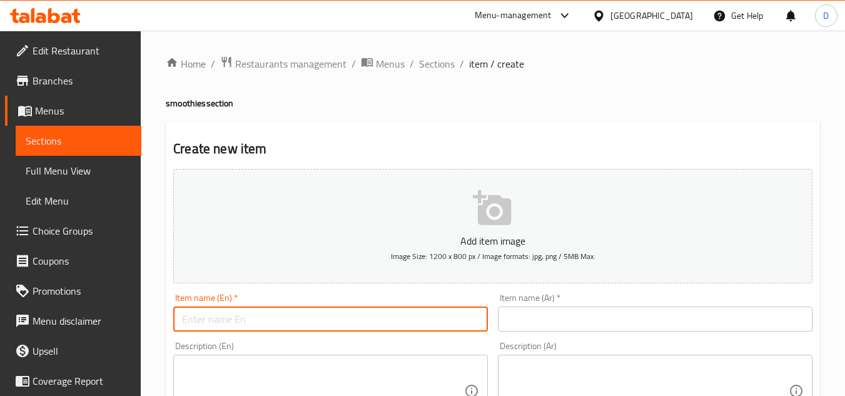
paste input "Banana and chocolate smoothies"
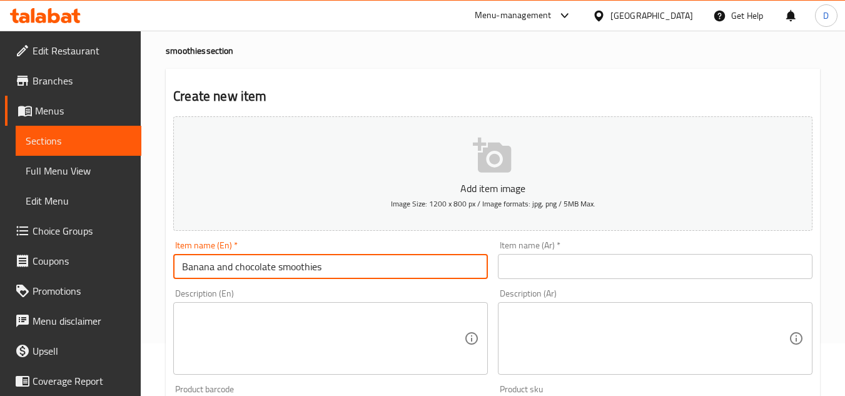
scroll to position [125, 0]
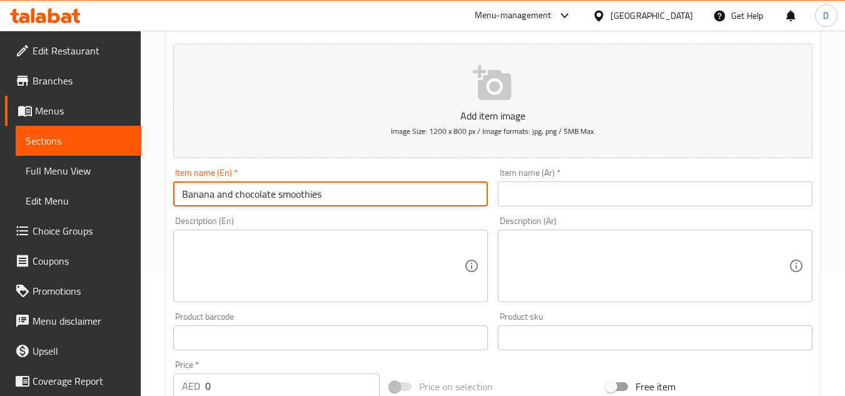
type input "Banana and chocolate smoothies"
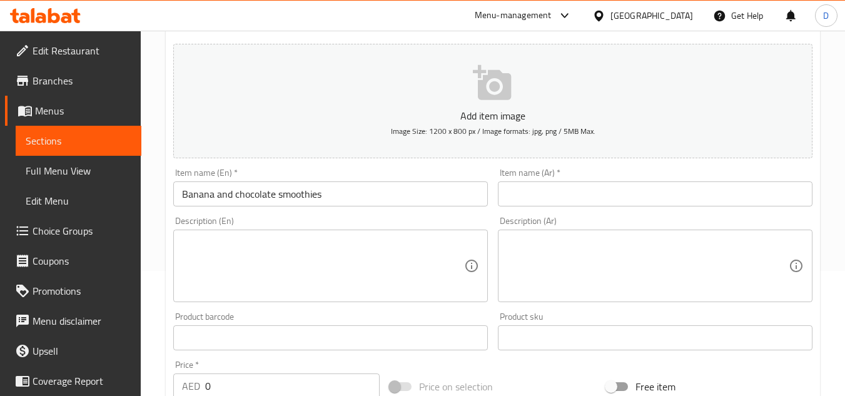
click at [670, 198] on input "text" at bounding box center [655, 193] width 315 height 25
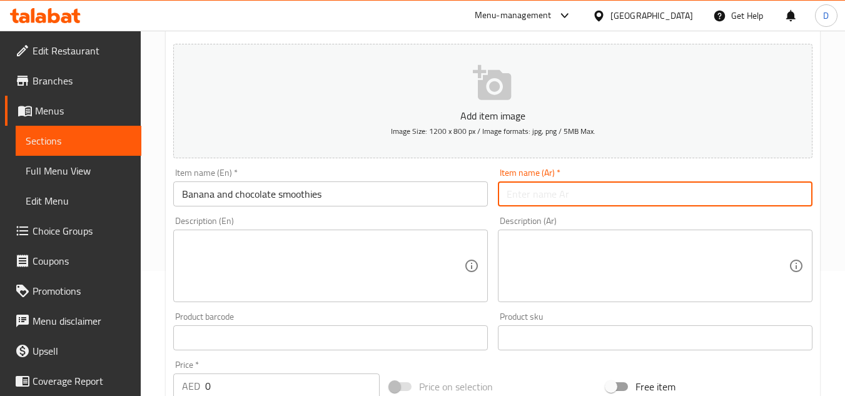
paste input "سموزي الموز والشوكولاتة"
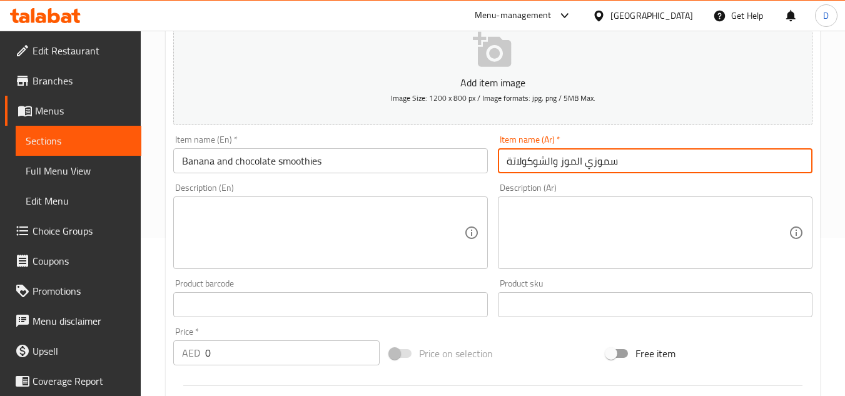
scroll to position [188, 0]
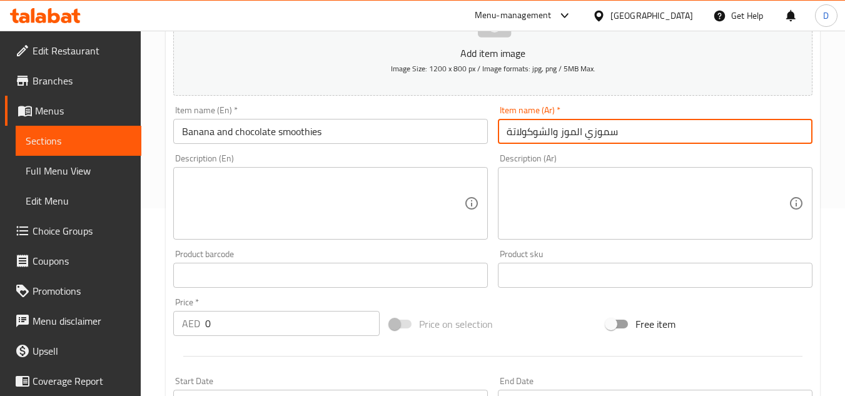
type input "سموزي الموز والشوكولاتة"
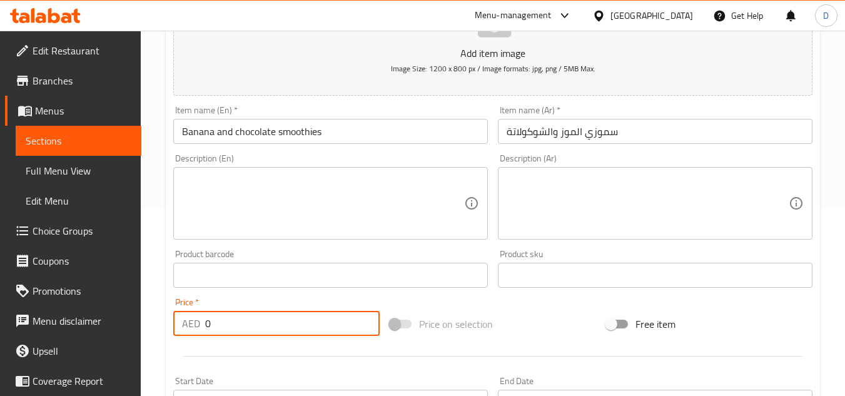
drag, startPoint x: 203, startPoint y: 329, endPoint x: 188, endPoint y: 333, distance: 14.9
click at [188, 333] on div "AED 0 Price *" at bounding box center [276, 323] width 206 height 25
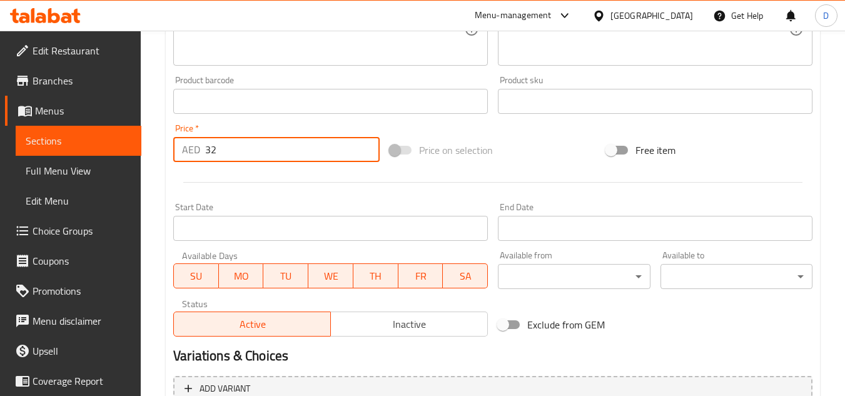
scroll to position [488, 0]
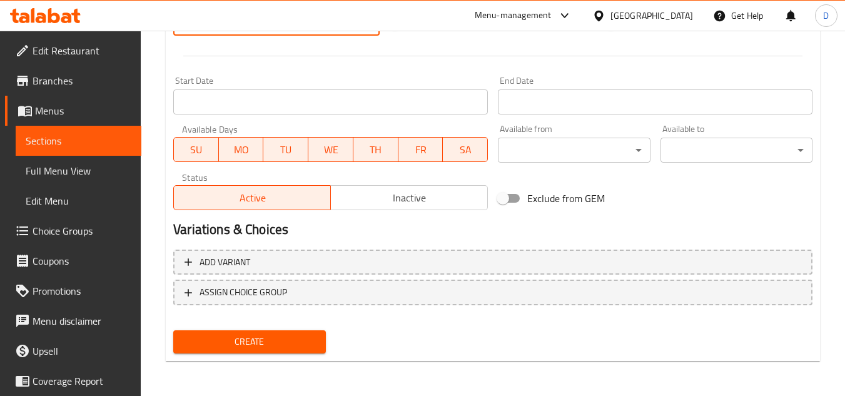
type input "32"
click at [285, 350] on span "Create" at bounding box center [249, 342] width 132 height 16
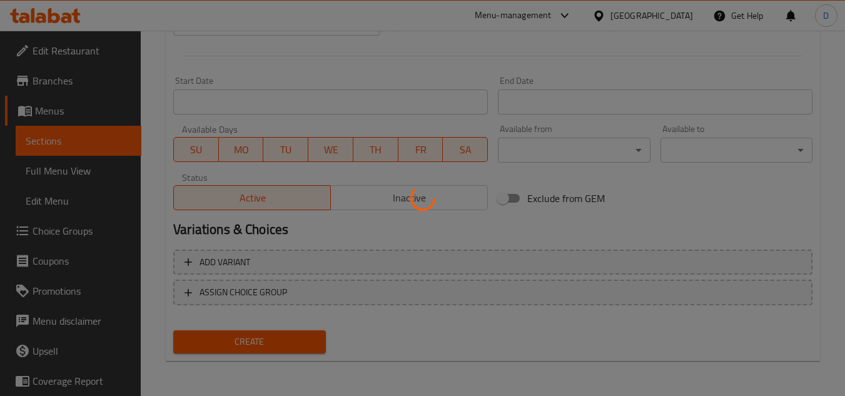
type input "0"
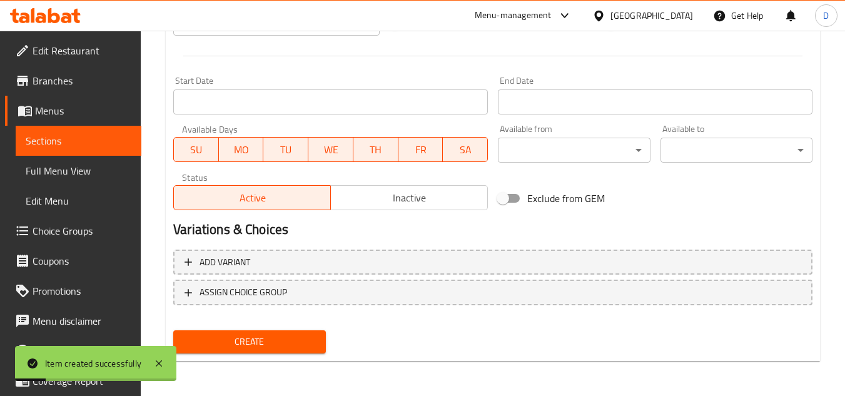
scroll to position [50, 0]
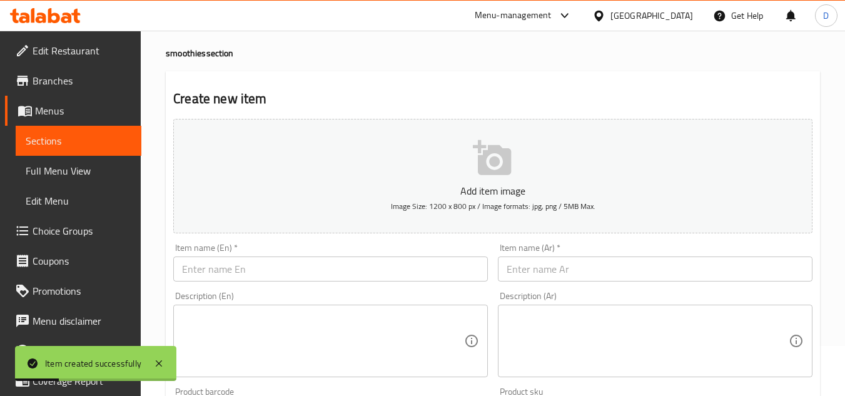
click at [303, 275] on input "text" at bounding box center [330, 269] width 315 height 25
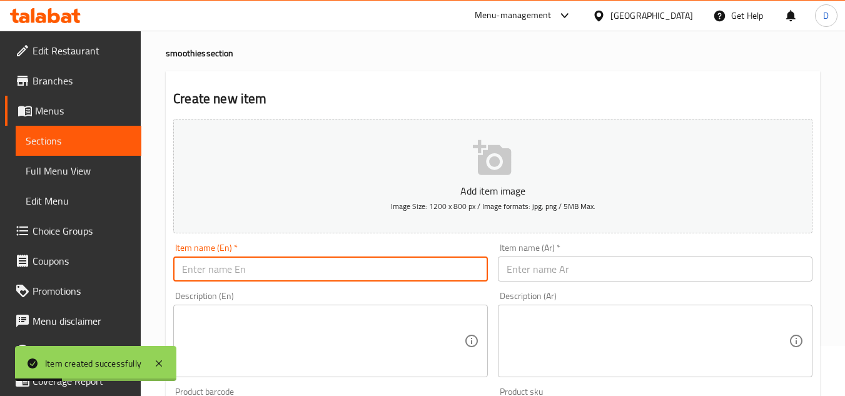
paste input "Acai smoothies"
type input "Acai smoothies"
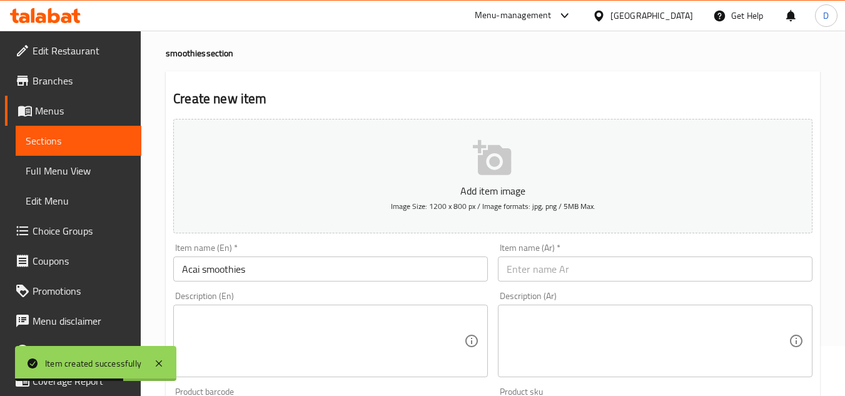
click at [609, 264] on input "text" at bounding box center [655, 269] width 315 height 25
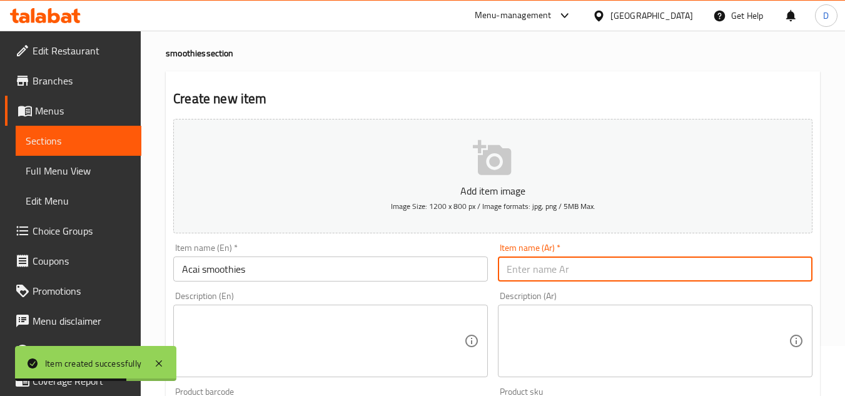
paste input "سموزي الآساي"
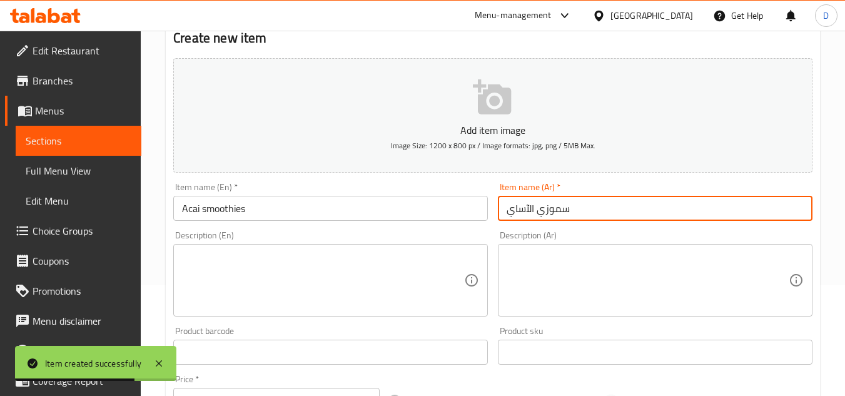
scroll to position [238, 0]
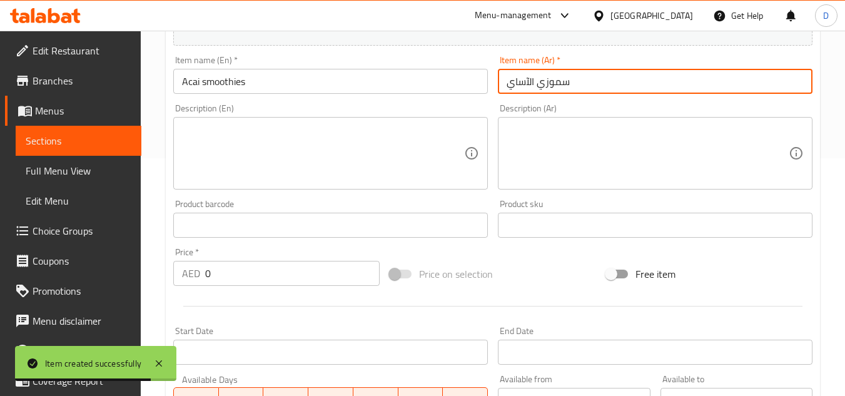
type input "سموزي الآساي"
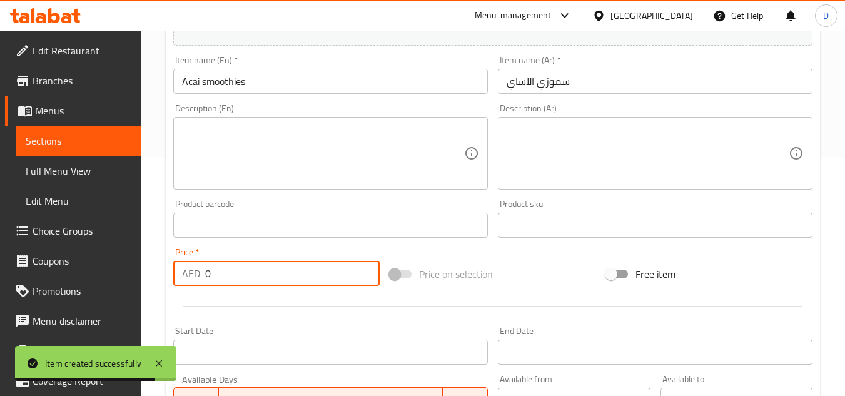
click at [206, 273] on input "0" at bounding box center [292, 273] width 175 height 25
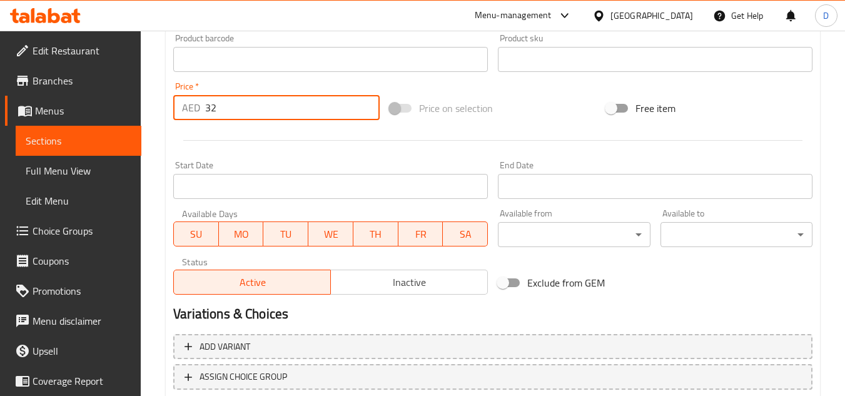
scroll to position [488, 0]
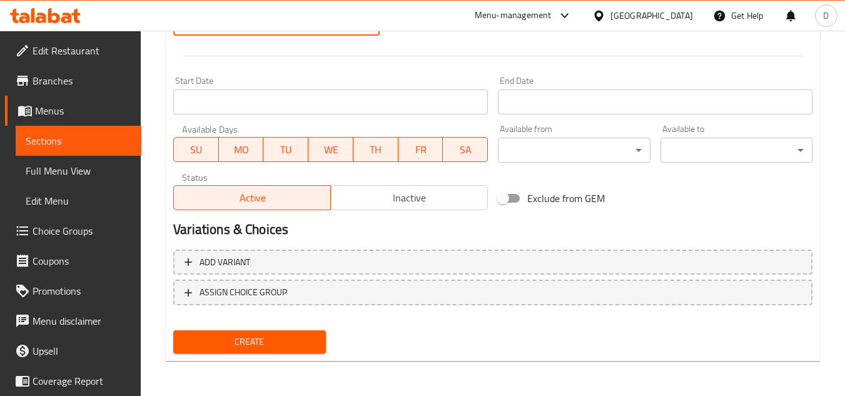
type input "32"
click at [272, 330] on div "Create" at bounding box center [249, 341] width 162 height 33
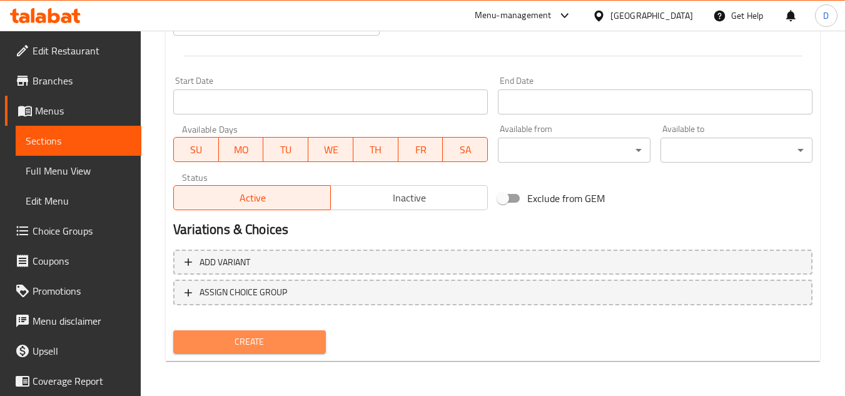
click at [265, 339] on span "Create" at bounding box center [249, 342] width 132 height 16
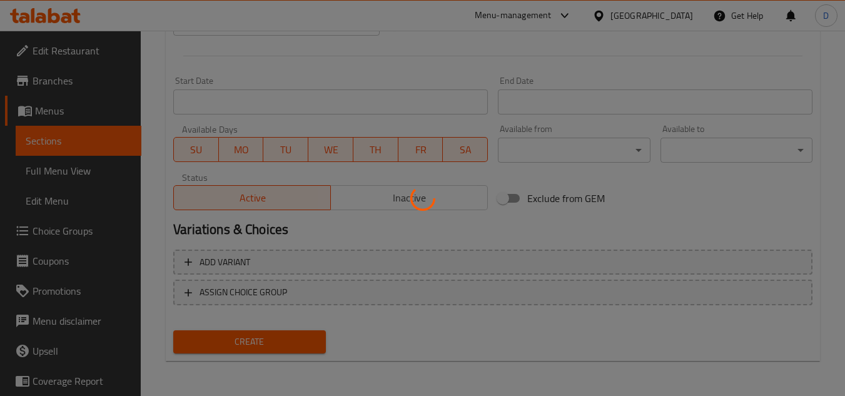
type input "0"
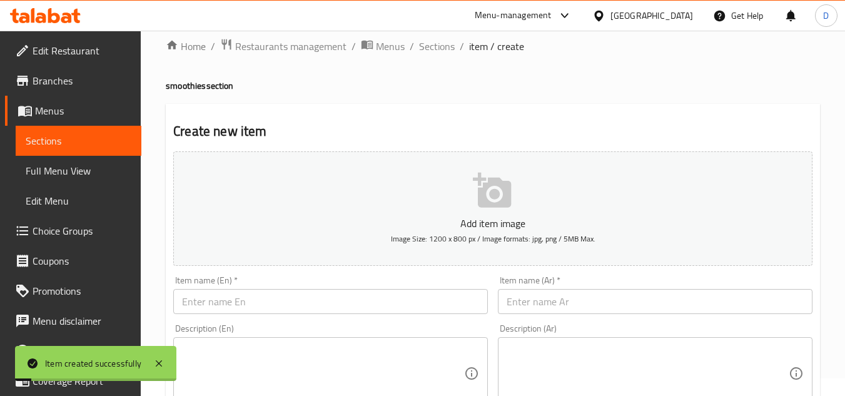
scroll to position [0, 0]
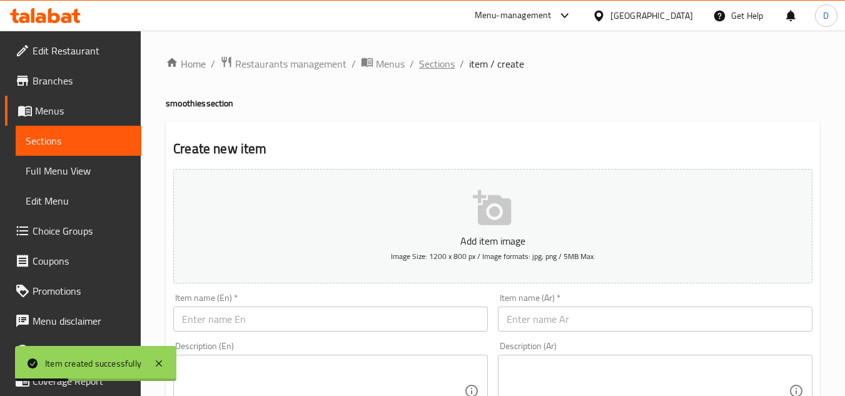
click at [447, 65] on span "Sections" at bounding box center [437, 63] width 36 height 15
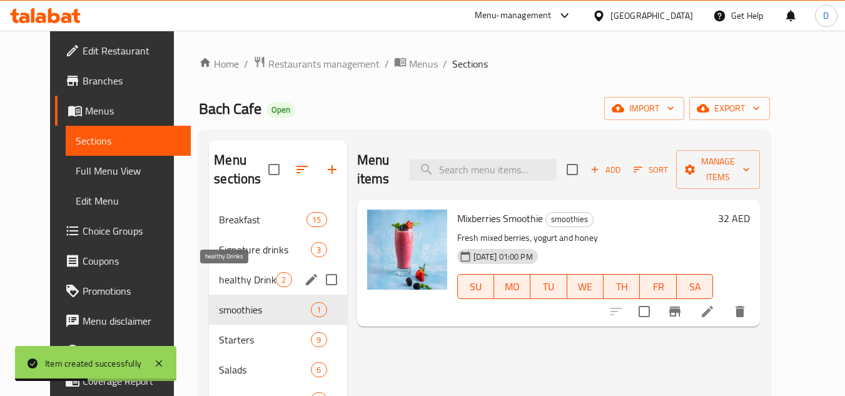
click at [219, 276] on span "healthy Drinks" at bounding box center [247, 279] width 57 height 15
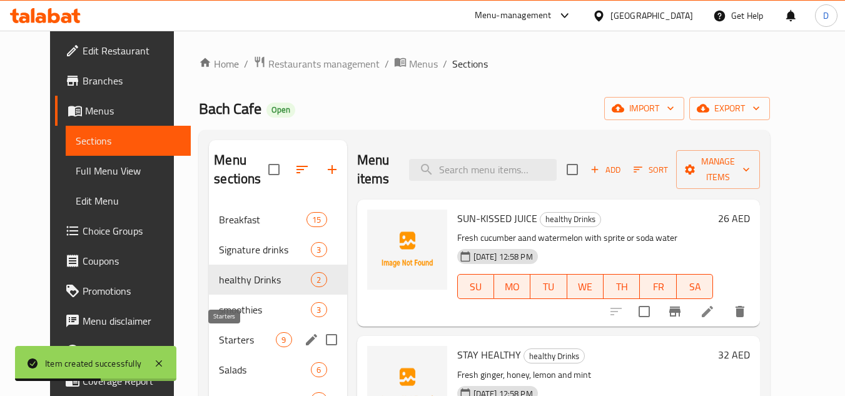
drag, startPoint x: 228, startPoint y: 344, endPoint x: 215, endPoint y: 306, distance: 40.0
click at [227, 340] on span "Starters" at bounding box center [247, 339] width 57 height 15
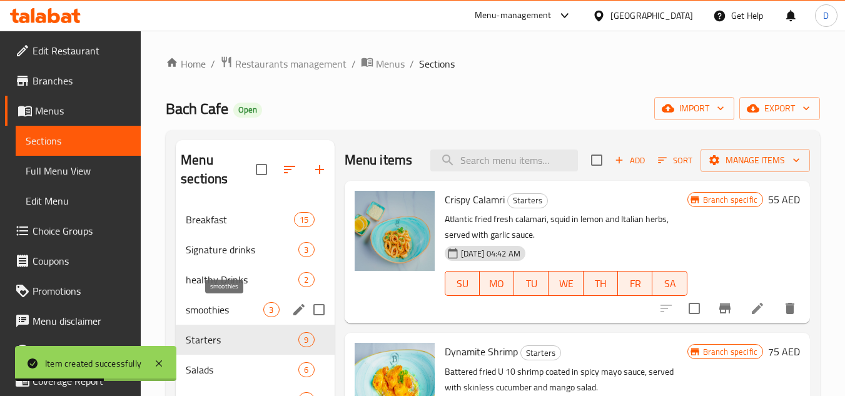
click at [215, 306] on span "smoothies" at bounding box center [225, 309] width 78 height 15
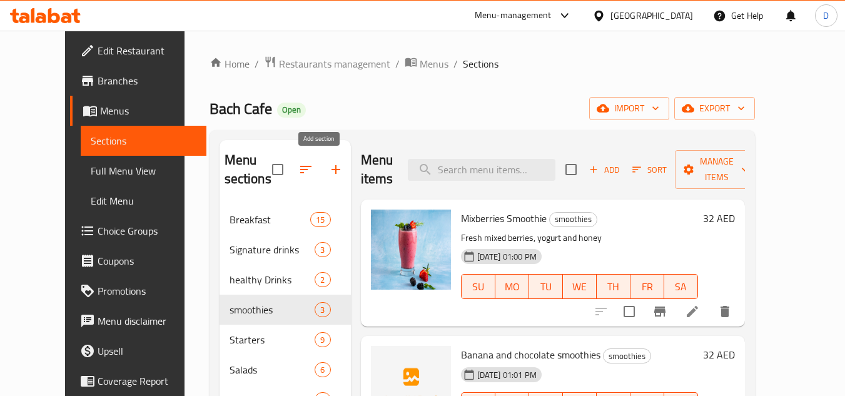
click at [332, 171] on icon "button" at bounding box center [336, 169] width 9 height 9
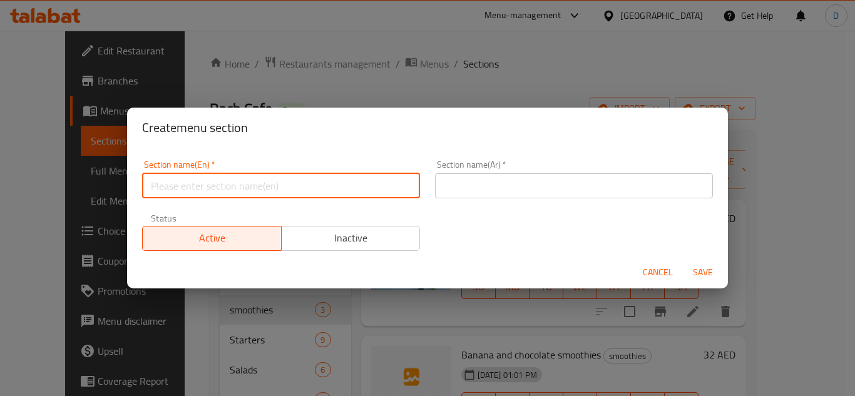
click at [269, 190] on input "text" at bounding box center [281, 185] width 278 height 25
paste input "Mocktails"
type input "Mocktails"
click at [519, 194] on input "text" at bounding box center [574, 185] width 278 height 25
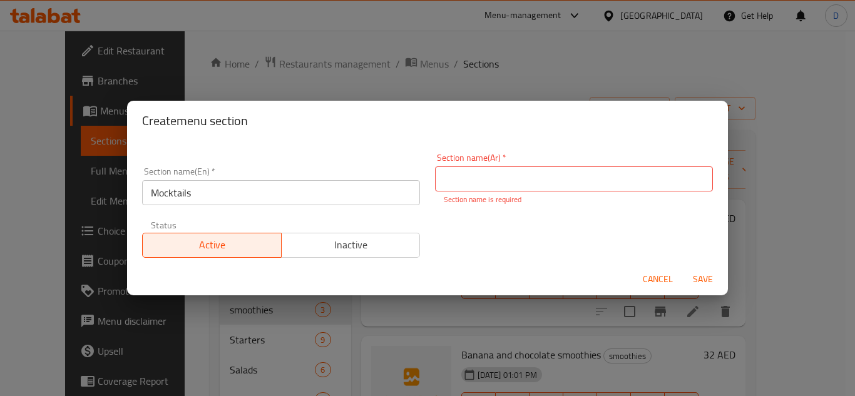
click at [565, 172] on input "text" at bounding box center [574, 178] width 278 height 25
click at [570, 175] on input "text" at bounding box center [574, 178] width 278 height 25
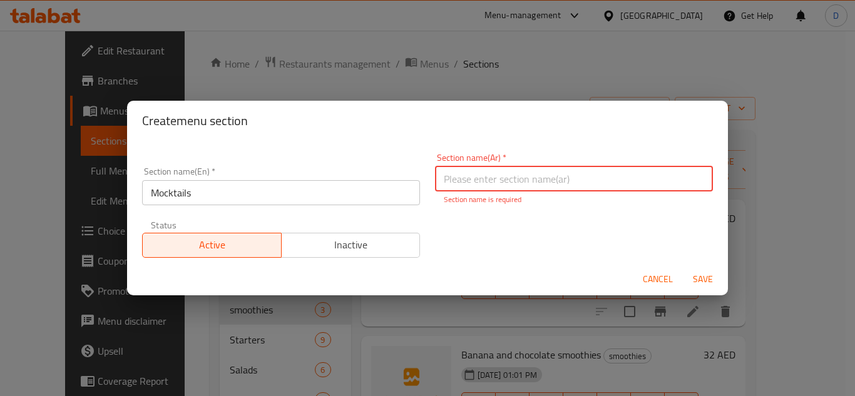
paste input "كوكتيلات"
type input "كوكتيلات"
click at [694, 276] on span "Save" at bounding box center [703, 280] width 30 height 16
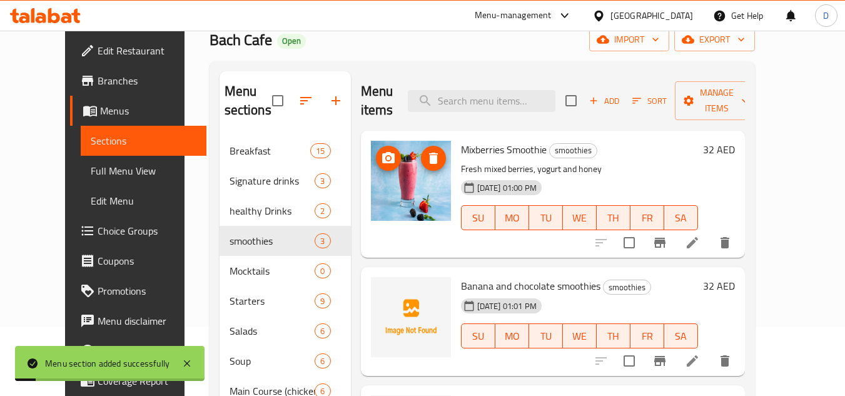
scroll to position [188, 0]
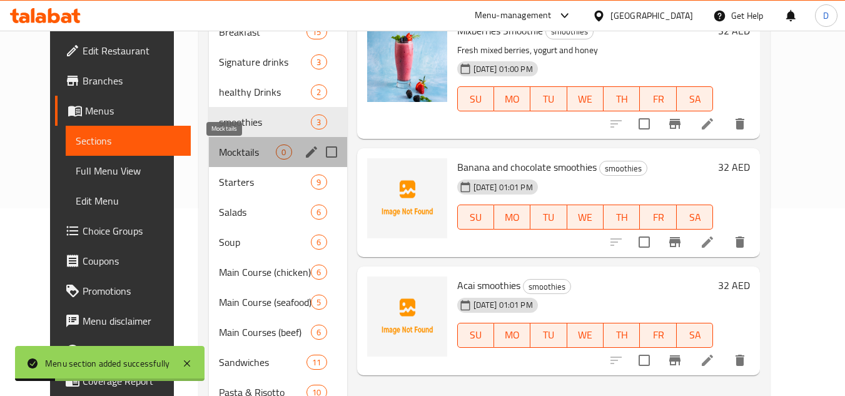
click at [219, 153] on span "Mocktails" at bounding box center [247, 152] width 57 height 15
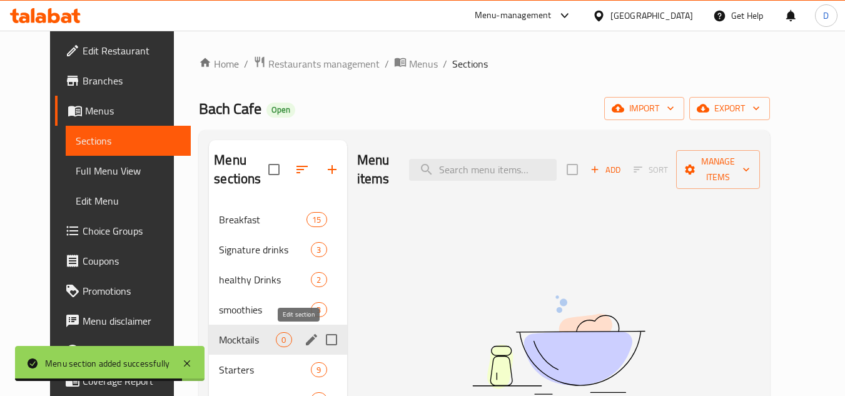
click at [304, 342] on icon "edit" at bounding box center [311, 339] width 15 height 15
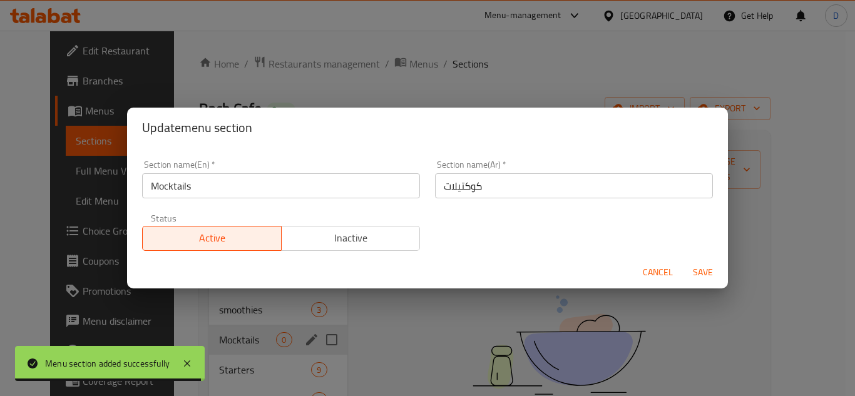
click at [181, 184] on input "Mocktails" at bounding box center [281, 185] width 278 height 25
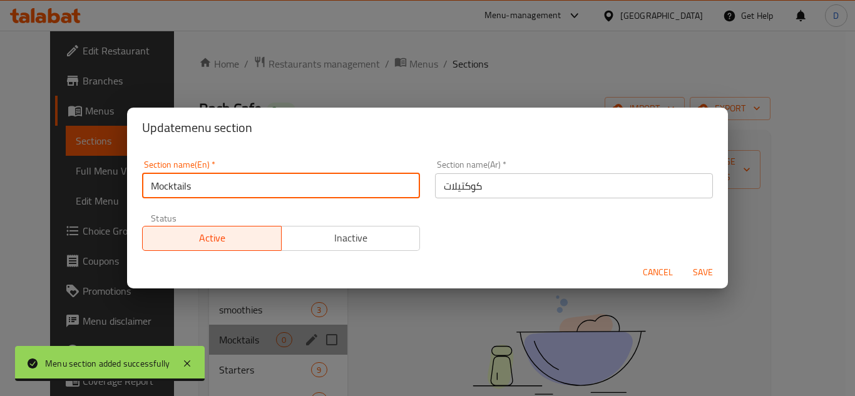
click at [181, 184] on input "Mocktails" at bounding box center [281, 185] width 278 height 25
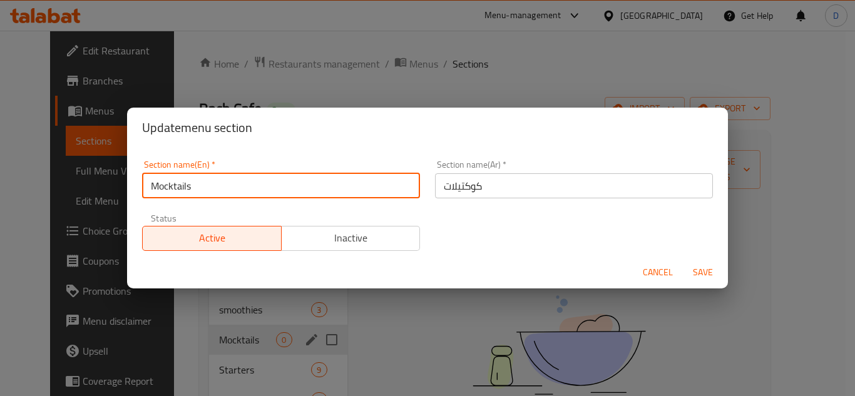
click at [665, 283] on button "Cancel" at bounding box center [658, 272] width 40 height 23
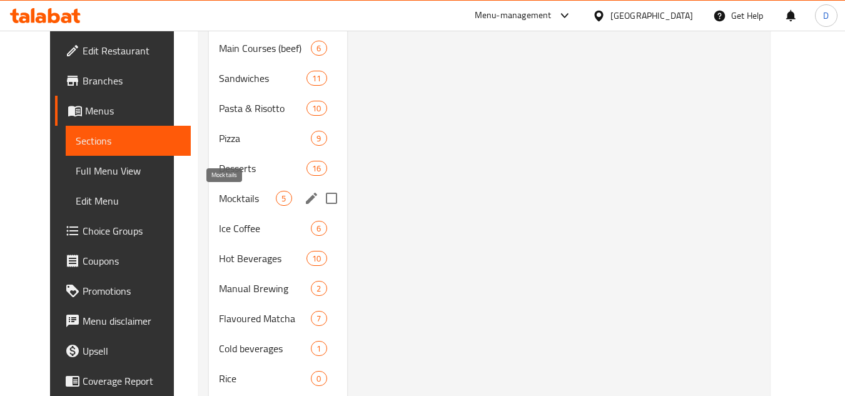
scroll to position [141, 0]
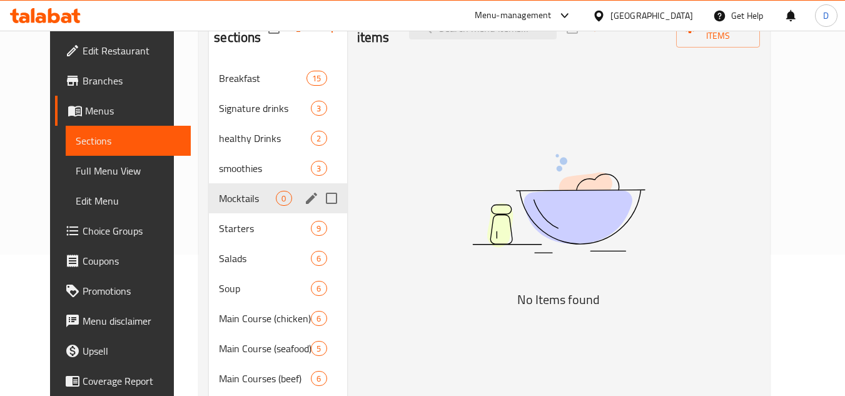
click at [319, 195] on input "Menu sections" at bounding box center [332, 198] width 26 height 26
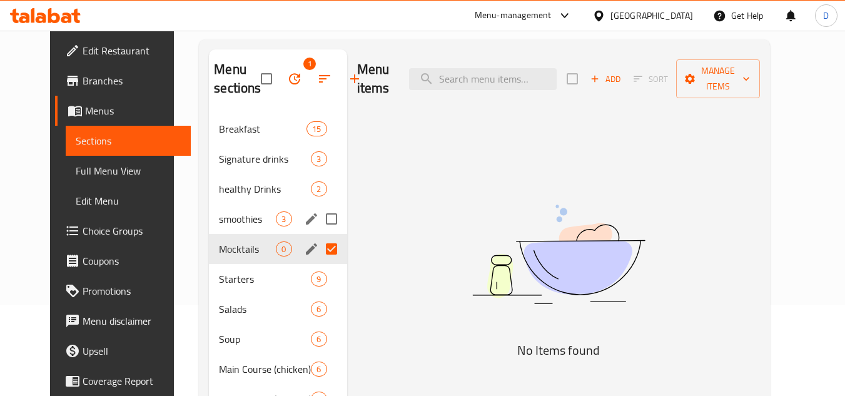
scroll to position [0, 0]
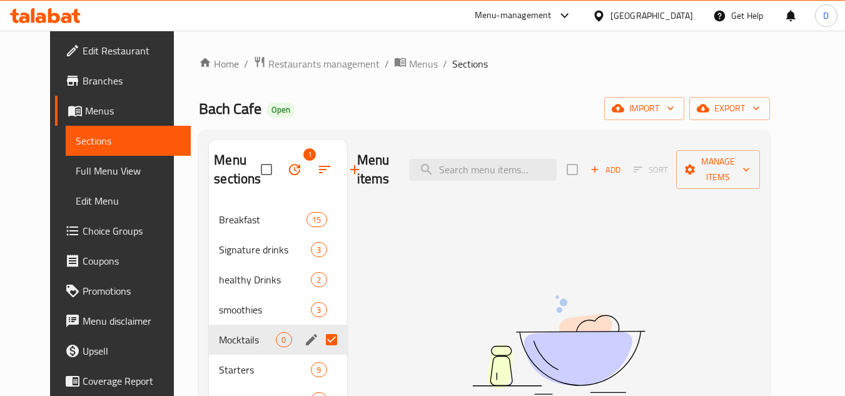
click at [287, 166] on icon "button" at bounding box center [294, 169] width 15 height 15
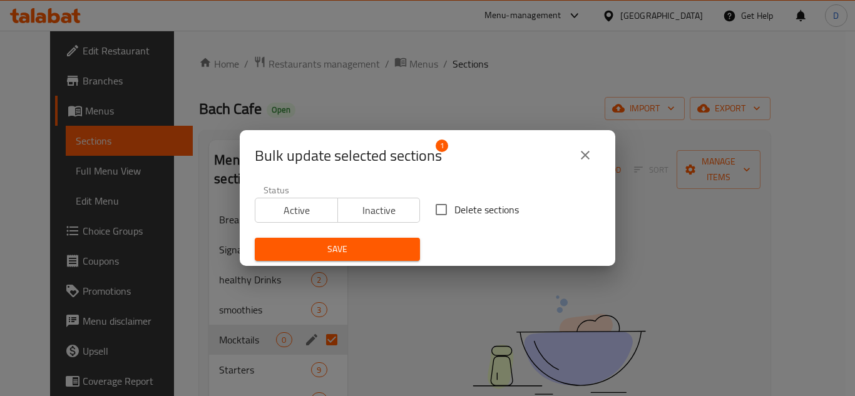
click at [581, 150] on icon "close" at bounding box center [585, 155] width 15 height 15
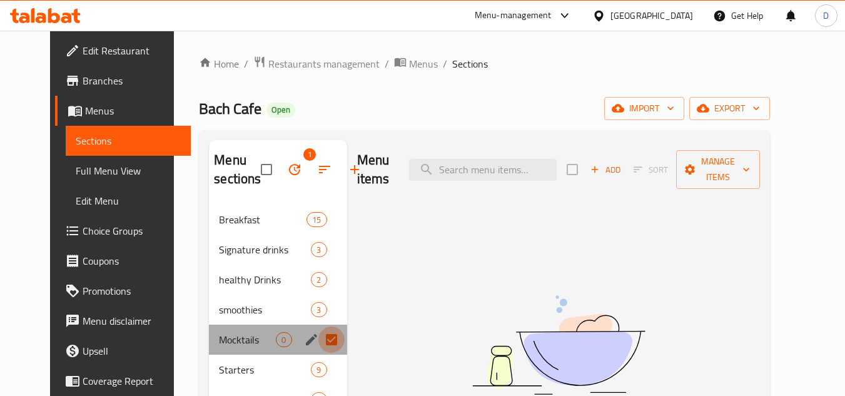
click at [319, 338] on input "Menu sections" at bounding box center [332, 340] width 26 height 26
checkbox input "false"
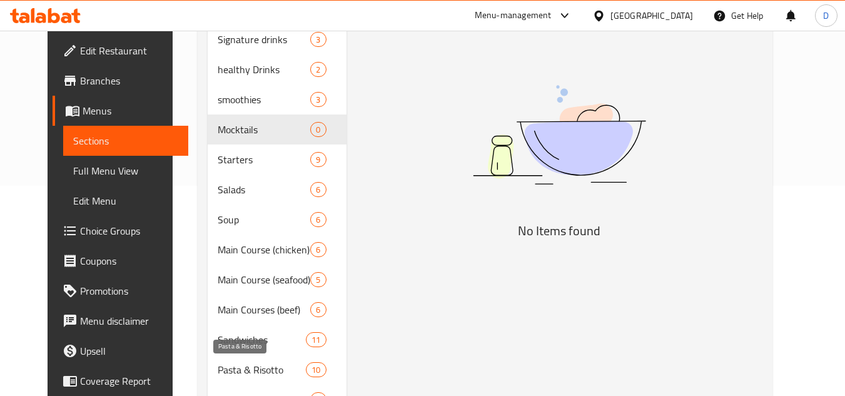
scroll to position [375, 0]
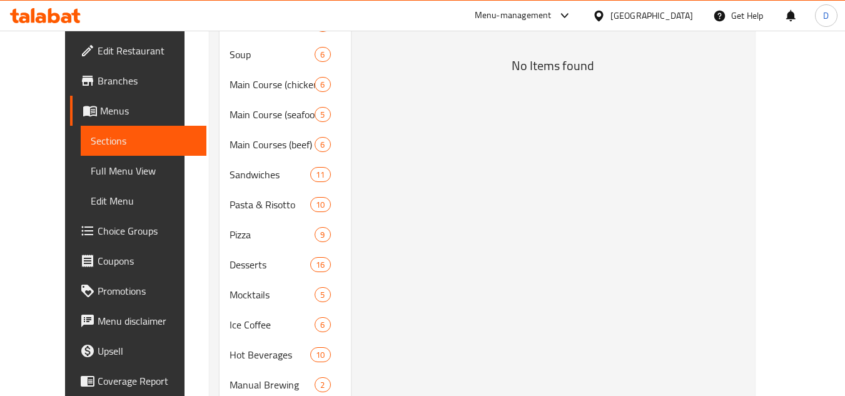
click at [501, 178] on div "Menu items Add Sort Manage items No Items found" at bounding box center [548, 235] width 394 height 941
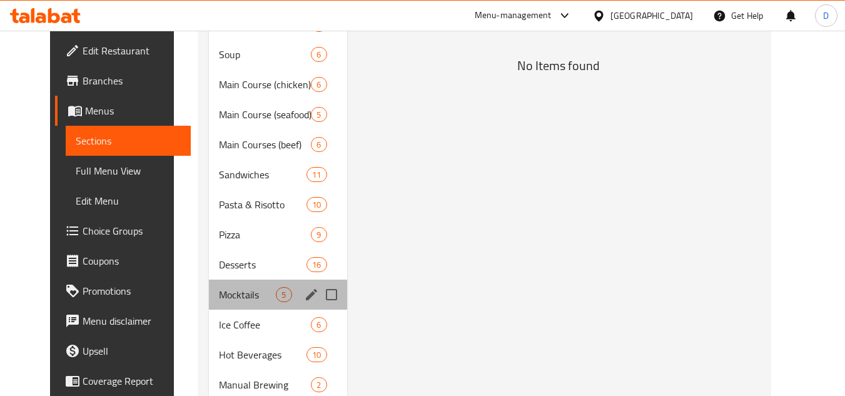
click at [225, 307] on div "Mocktails 5" at bounding box center [278, 295] width 138 height 30
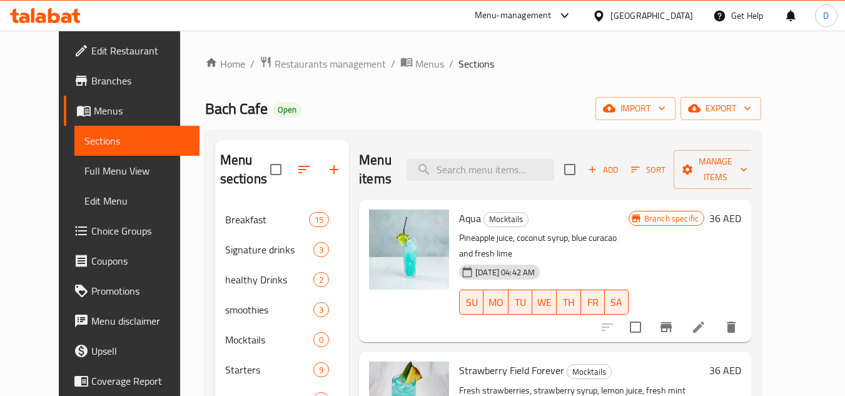
click at [705, 322] on icon at bounding box center [698, 327] width 11 height 11
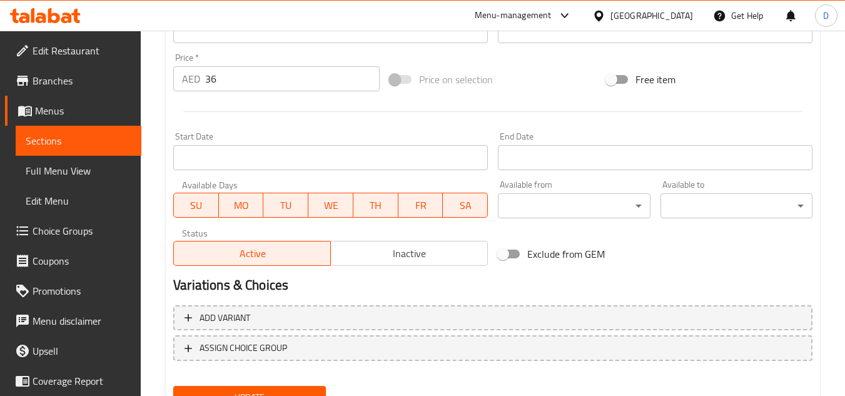
scroll to position [319, 0]
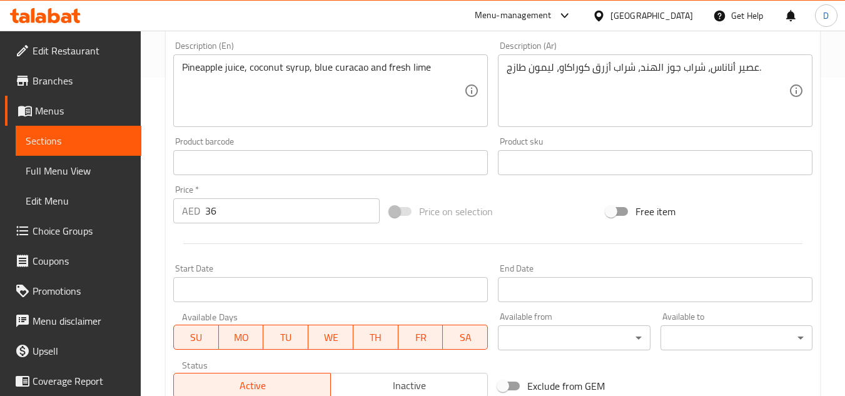
click at [401, 384] on span "Inactive" at bounding box center [409, 386] width 147 height 18
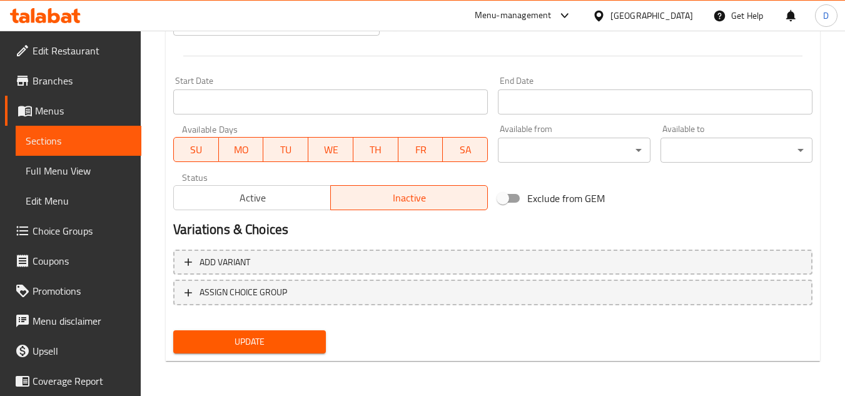
click at [277, 347] on span "Update" at bounding box center [249, 342] width 132 height 16
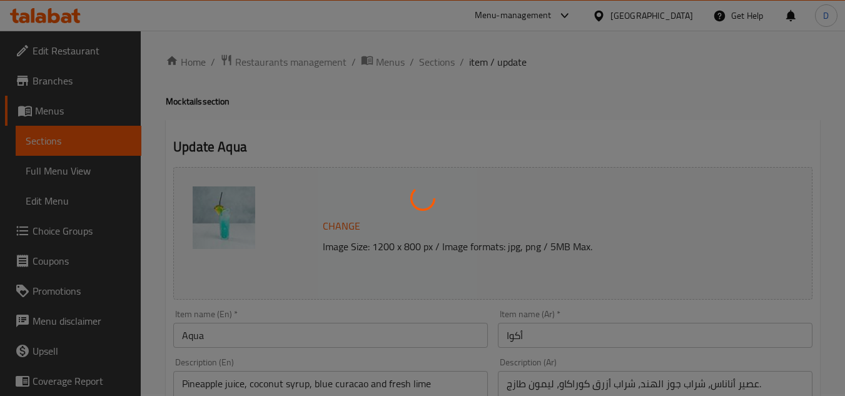
scroll to position [0, 0]
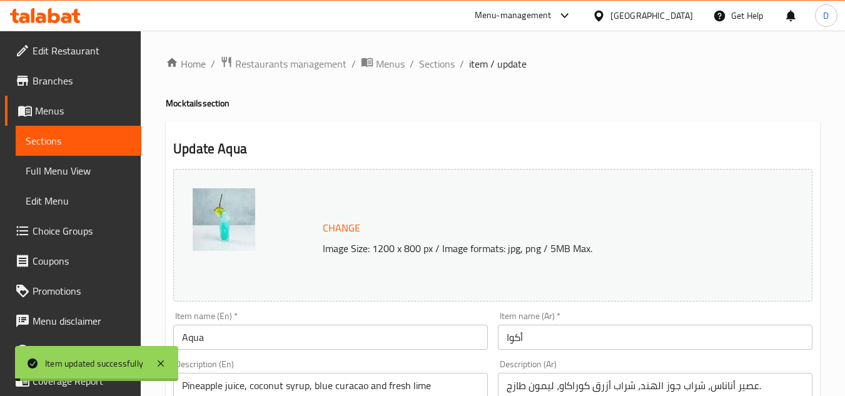
click at [191, 342] on input "Aqua" at bounding box center [330, 337] width 315 height 25
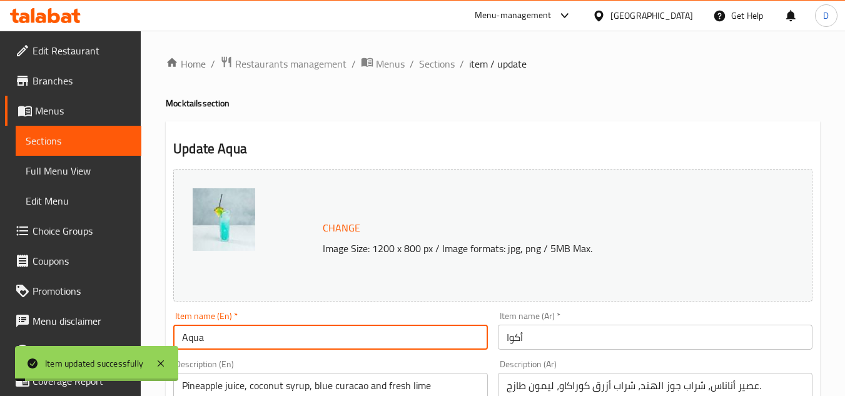
click at [191, 342] on input "Aqua" at bounding box center [330, 337] width 315 height 25
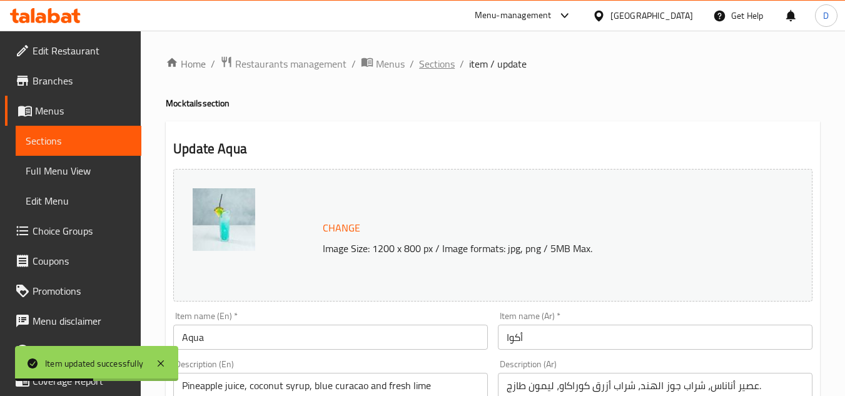
click at [428, 60] on span "Sections" at bounding box center [437, 63] width 36 height 15
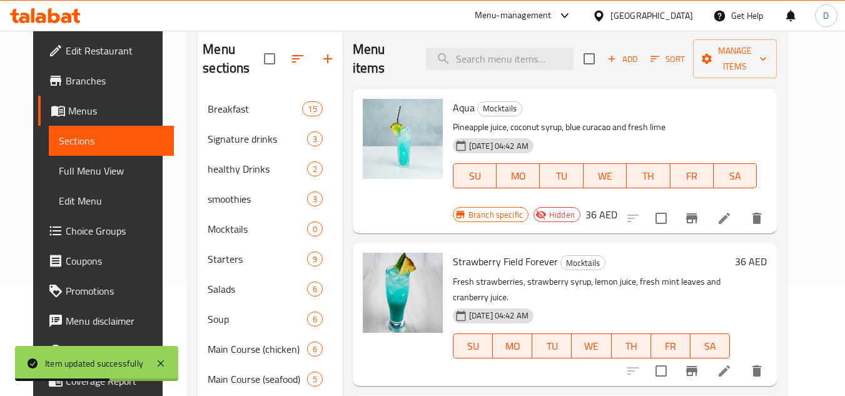
scroll to position [125, 0]
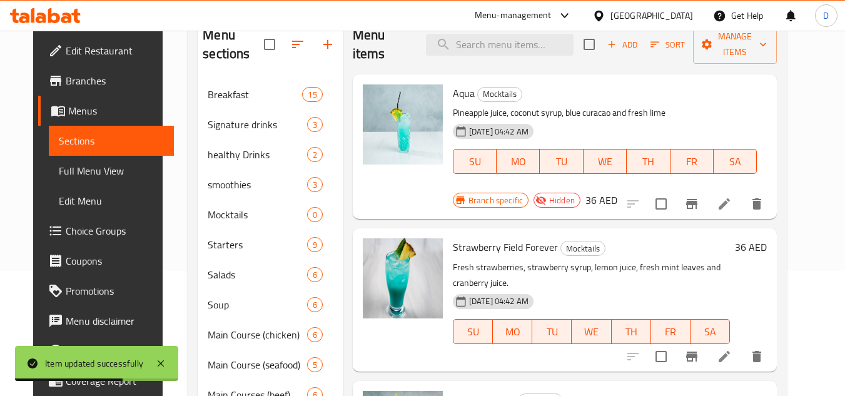
click at [511, 238] on span "Strawberry Field Forever" at bounding box center [505, 247] width 105 height 19
copy h6 "Strawberry Field Forever"
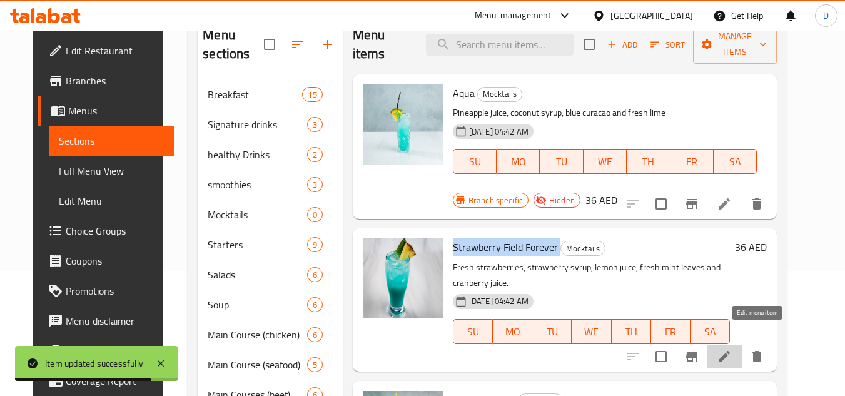
click at [732, 349] on icon at bounding box center [724, 356] width 15 height 15
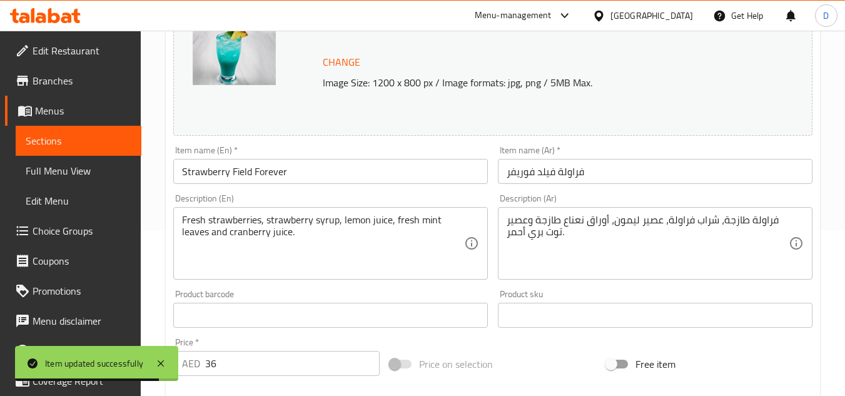
scroll to position [375, 0]
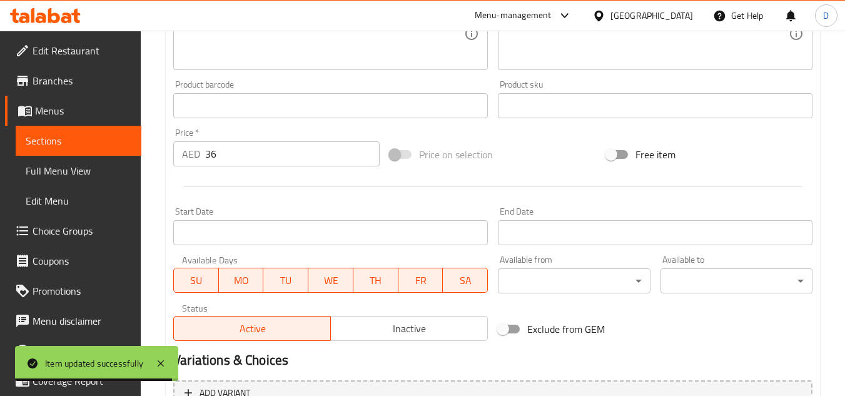
click at [419, 326] on span "Inactive" at bounding box center [409, 329] width 147 height 18
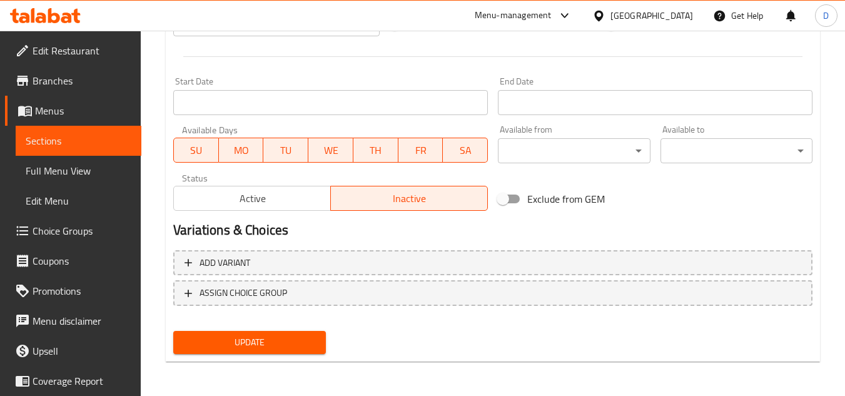
scroll to position [506, 0]
click at [293, 335] on span "Update" at bounding box center [249, 342] width 132 height 16
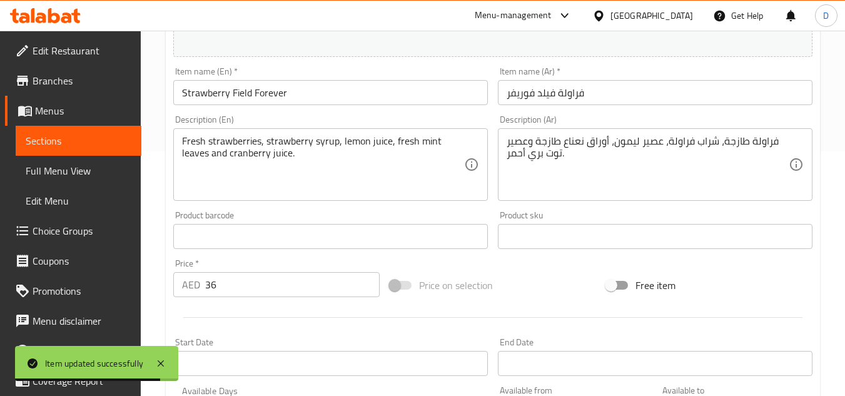
scroll to position [0, 0]
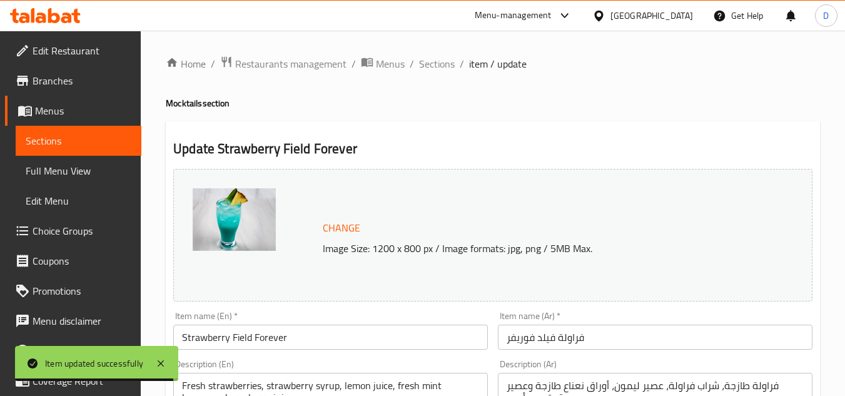
drag, startPoint x: 443, startPoint y: 71, endPoint x: 460, endPoint y: 91, distance: 26.7
click at [443, 71] on span "Sections" at bounding box center [437, 63] width 36 height 15
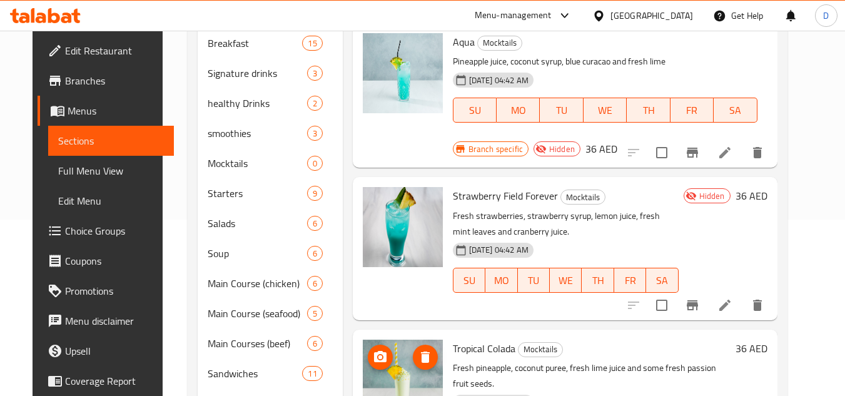
scroll to position [188, 0]
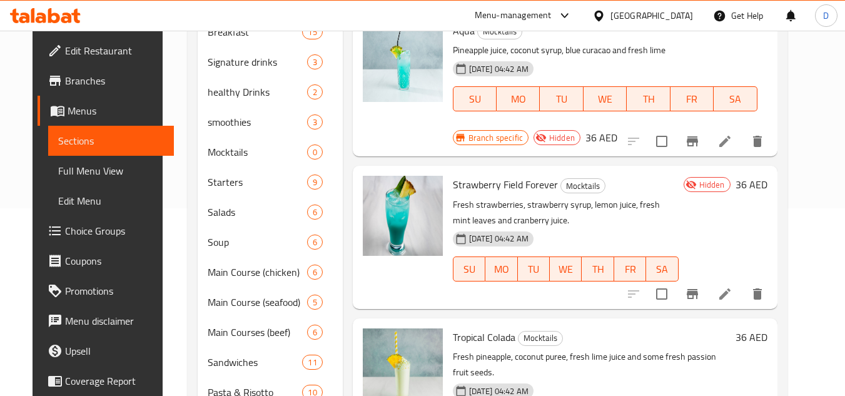
click at [493, 328] on span "Tropical Colada" at bounding box center [484, 337] width 63 height 19
copy h6 "Tropical Colada"
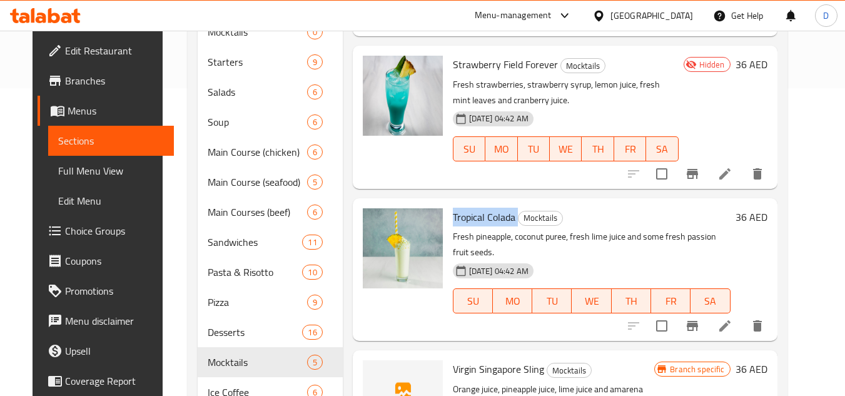
scroll to position [313, 0]
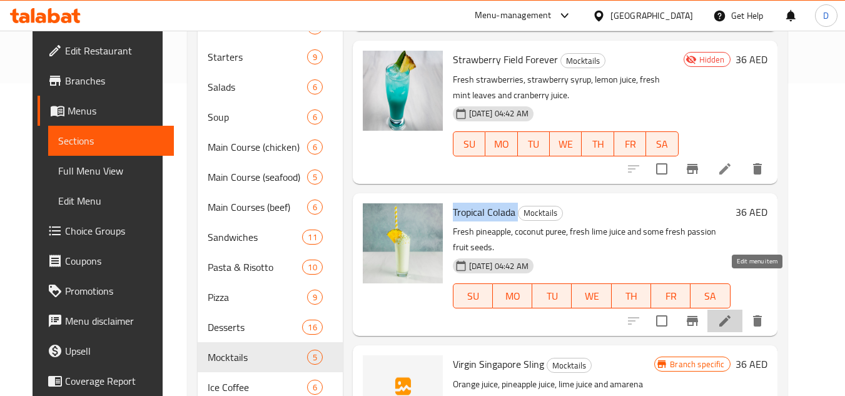
click at [733, 314] on icon at bounding box center [725, 321] width 15 height 15
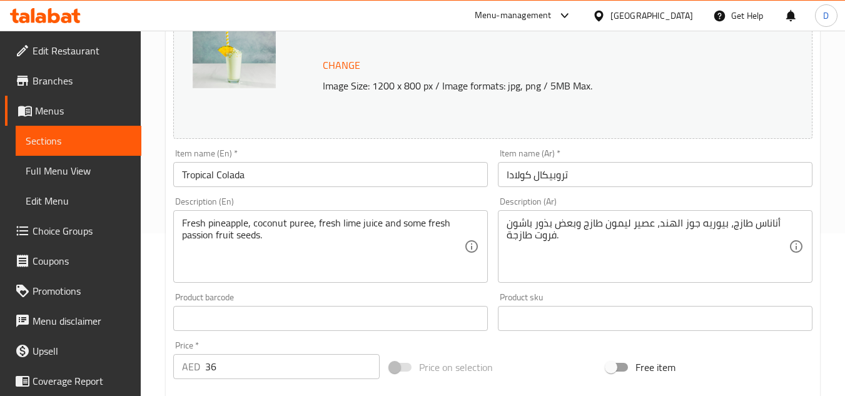
scroll to position [501, 0]
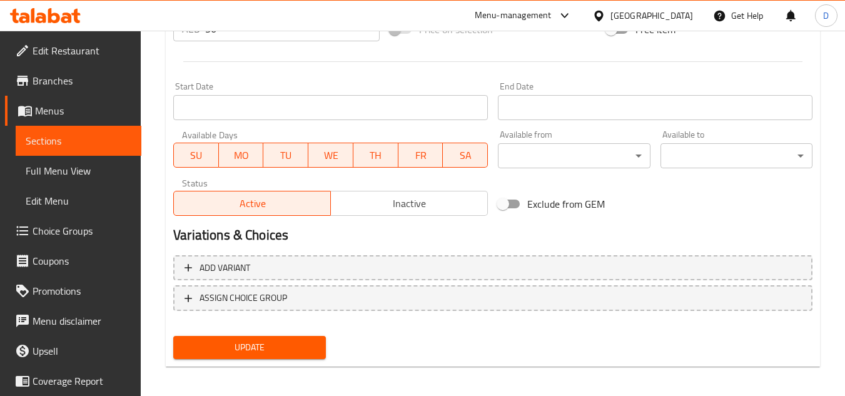
click at [405, 212] on span "Inactive" at bounding box center [409, 204] width 147 height 18
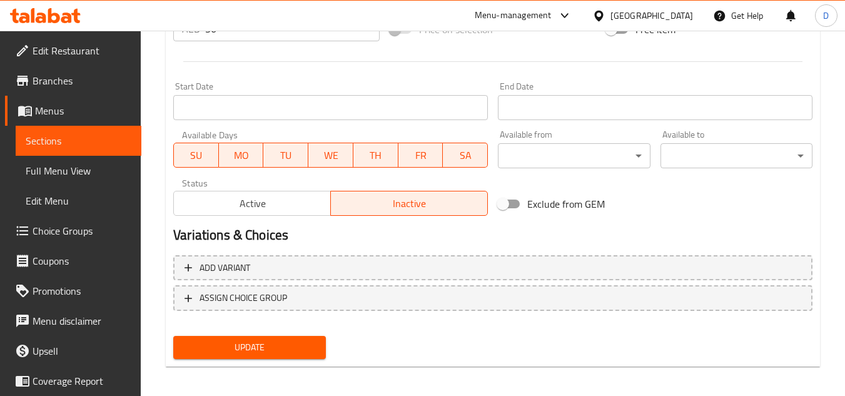
click at [222, 359] on button "Update" at bounding box center [249, 347] width 152 height 23
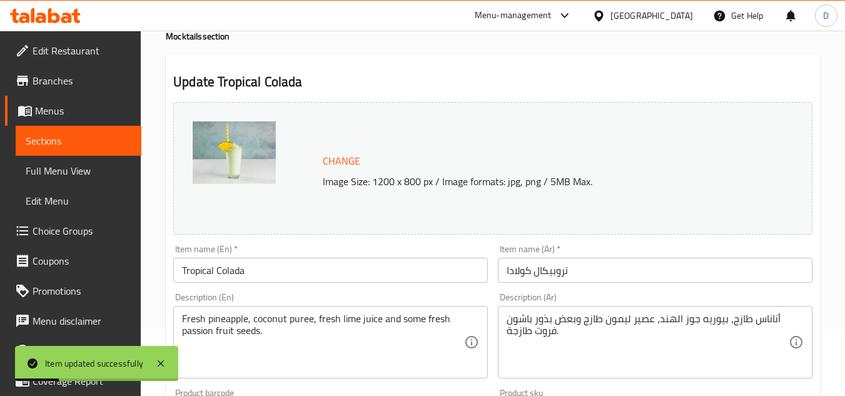
scroll to position [0, 0]
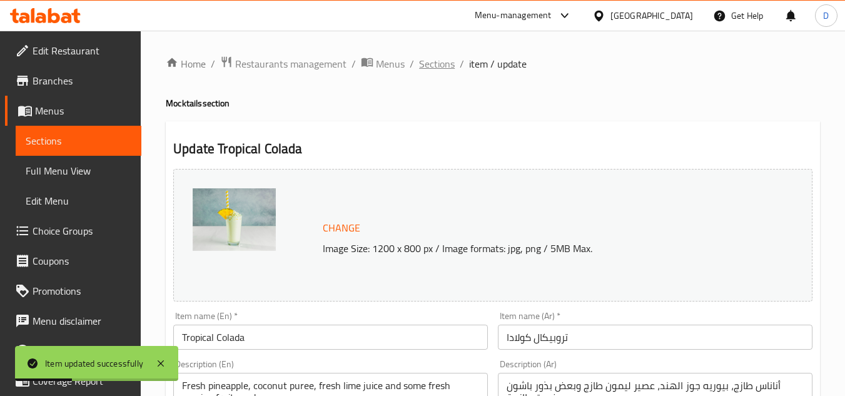
click at [434, 65] on span "Sections" at bounding box center [437, 63] width 36 height 15
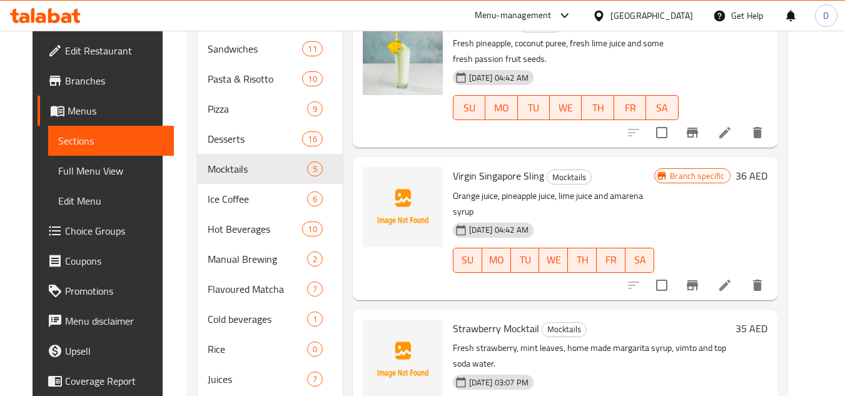
scroll to position [501, 0]
click at [733, 278] on icon at bounding box center [725, 285] width 15 height 15
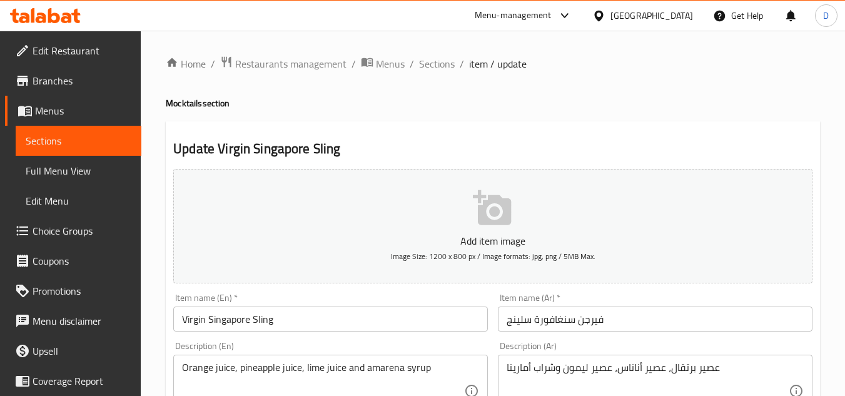
click at [255, 316] on input "Virgin Singapore Sling" at bounding box center [330, 319] width 315 height 25
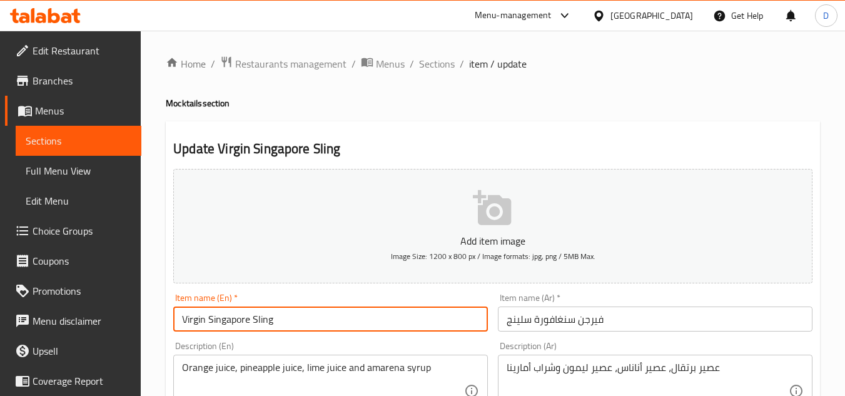
click at [255, 316] on input "Virgin Singapore Sling" at bounding box center [330, 319] width 315 height 25
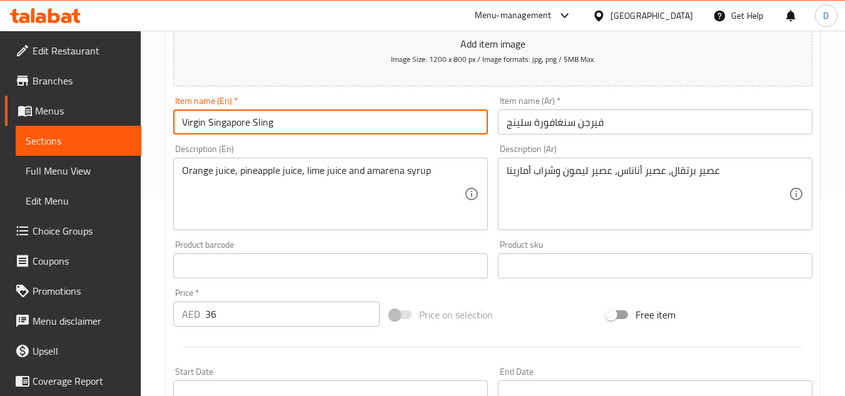
scroll to position [488, 0]
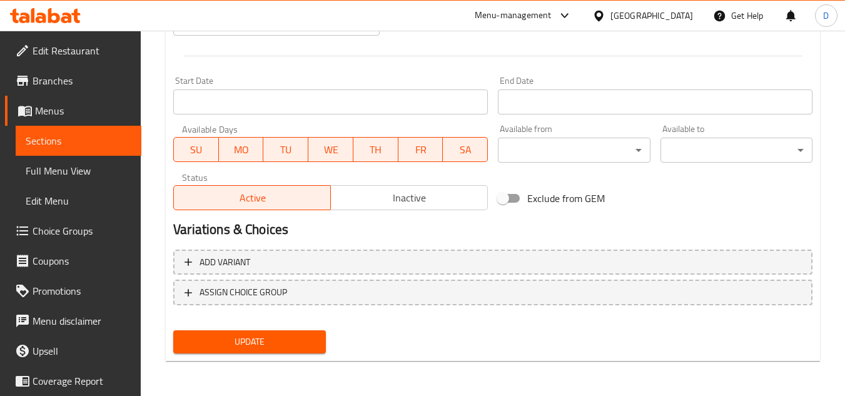
click at [406, 195] on span "Inactive" at bounding box center [409, 198] width 147 height 18
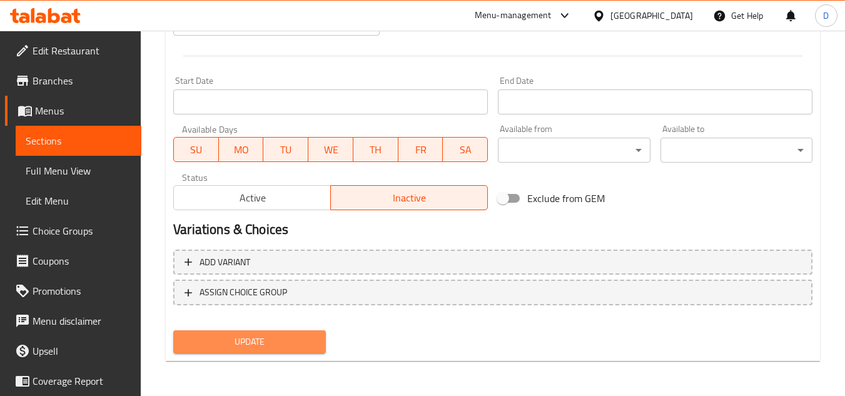
click at [280, 348] on span "Update" at bounding box center [249, 342] width 132 height 16
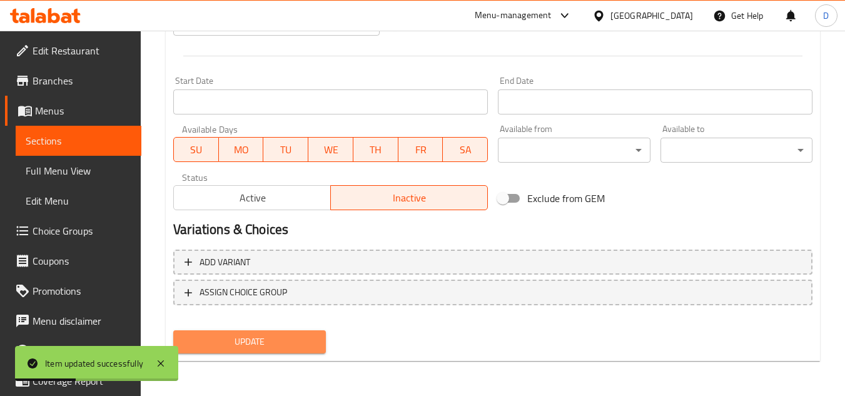
click at [303, 352] on button "Update" at bounding box center [249, 341] width 152 height 23
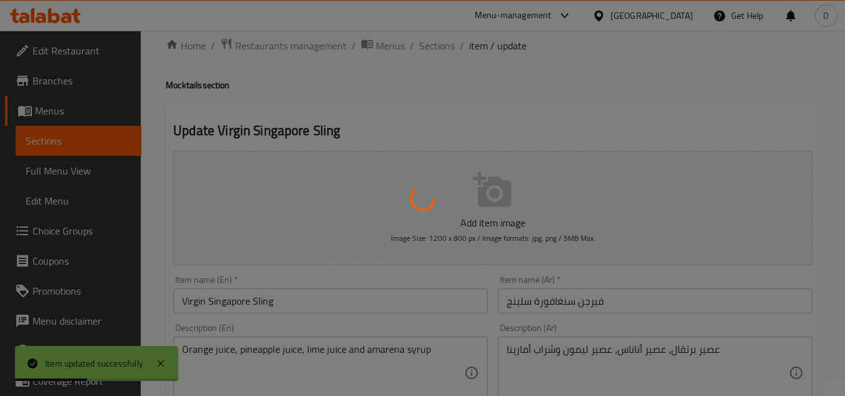
scroll to position [0, 0]
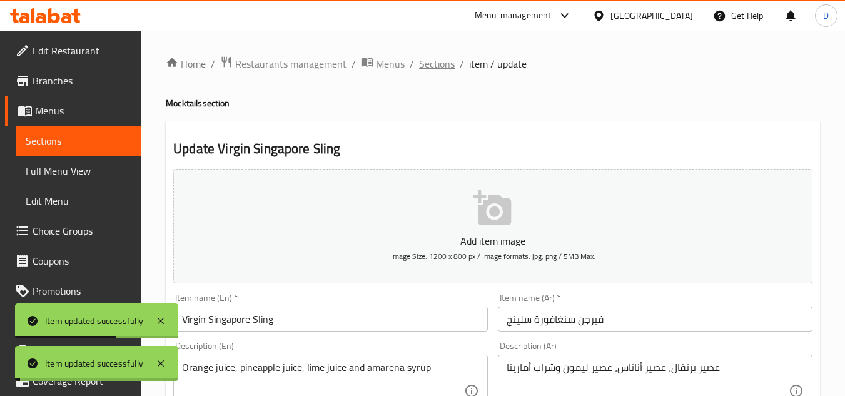
click at [448, 63] on span "Sections" at bounding box center [437, 63] width 36 height 15
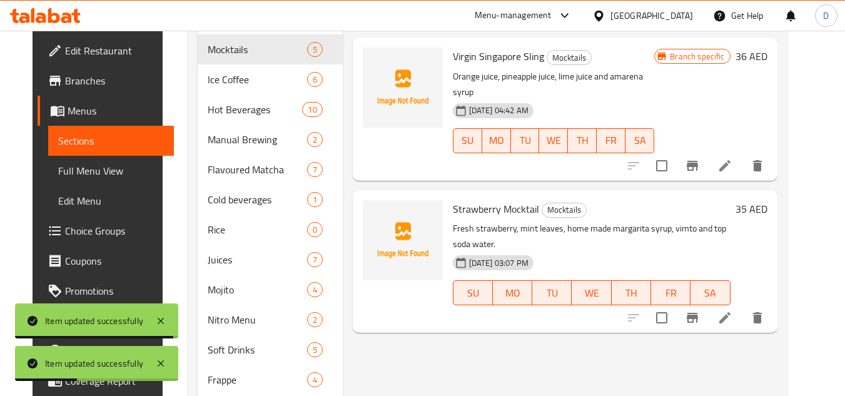
scroll to position [626, 0]
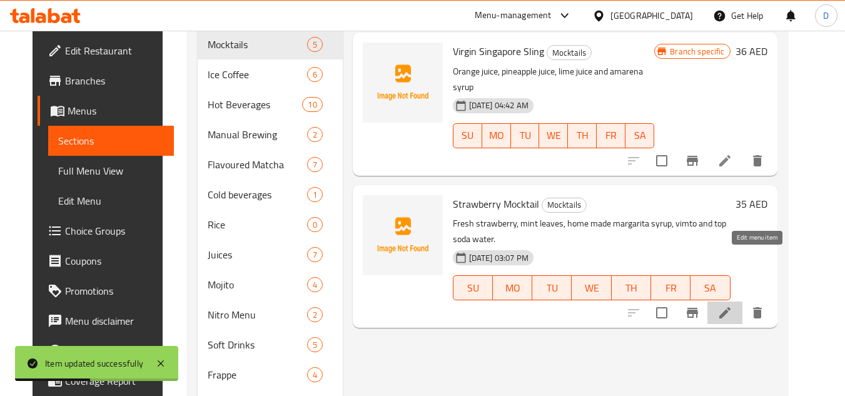
click at [731, 307] on icon at bounding box center [725, 312] width 11 height 11
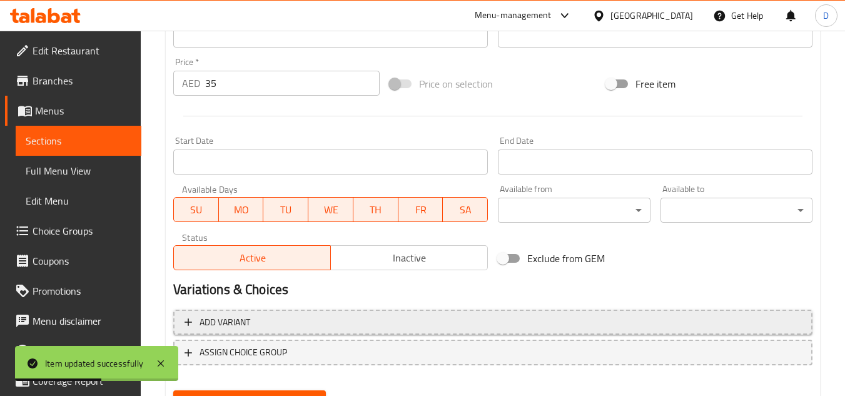
scroll to position [438, 0]
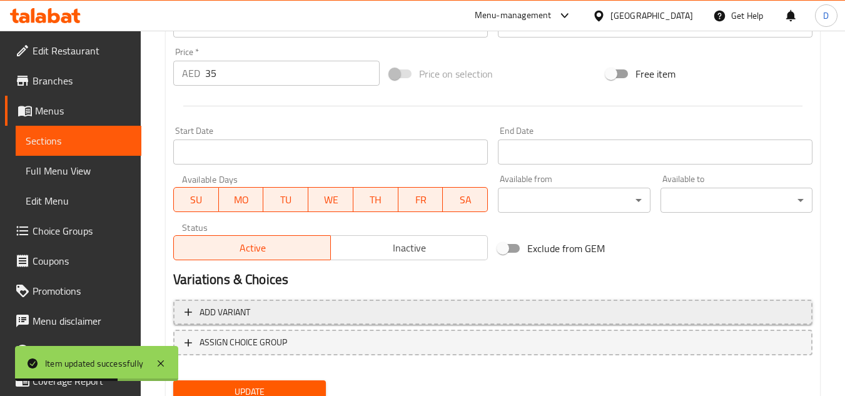
drag, startPoint x: 394, startPoint y: 252, endPoint x: 324, endPoint y: 322, distance: 99.1
click at [394, 252] on span "Inactive" at bounding box center [409, 248] width 147 height 18
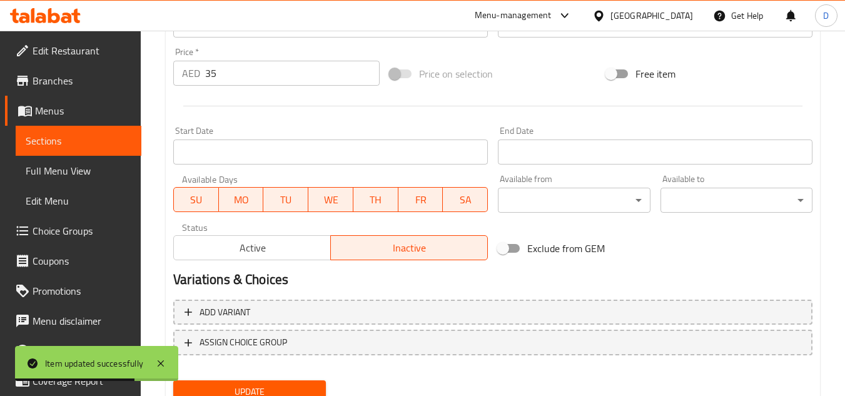
click at [302, 384] on span "Update" at bounding box center [249, 392] width 132 height 16
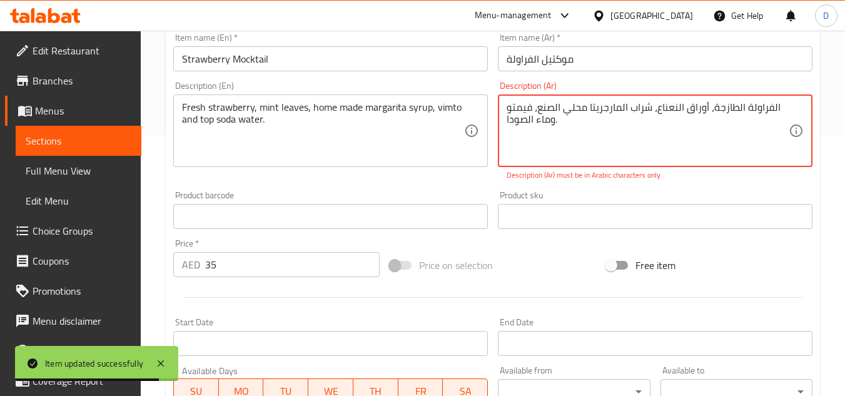
scroll to position [188, 0]
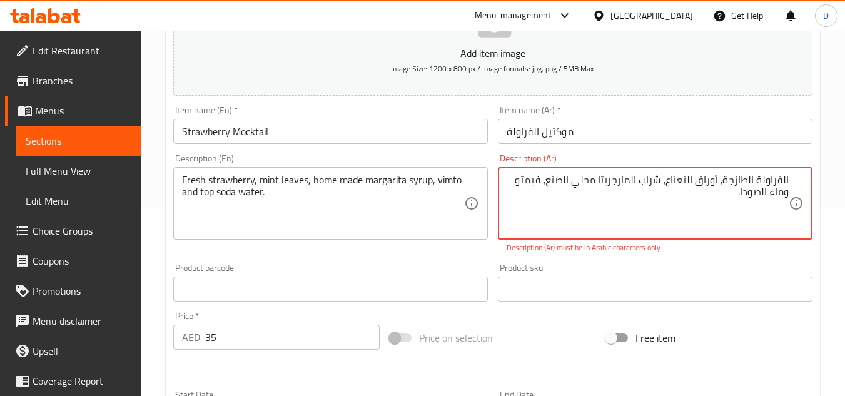
click at [720, 185] on textarea "الفراولة الطازجة، أوراق النعناع، ​​شراب المارجريتا محلي الصنع، فيمتو وماء الصود…" at bounding box center [648, 203] width 282 height 59
click at [548, 183] on textarea "الفراولة الطازجة، أوراق النعناع، ​​شراب المارجريتا محلي الصنع، فيمتو وماء الصود…" at bounding box center [648, 203] width 282 height 59
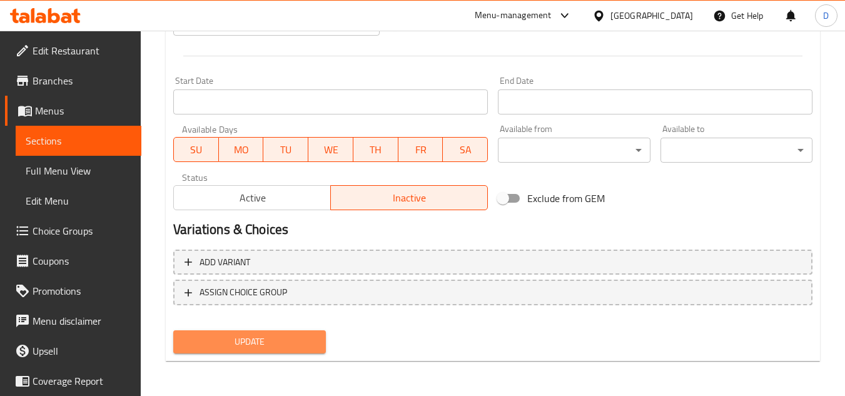
click at [288, 337] on span "Update" at bounding box center [249, 342] width 132 height 16
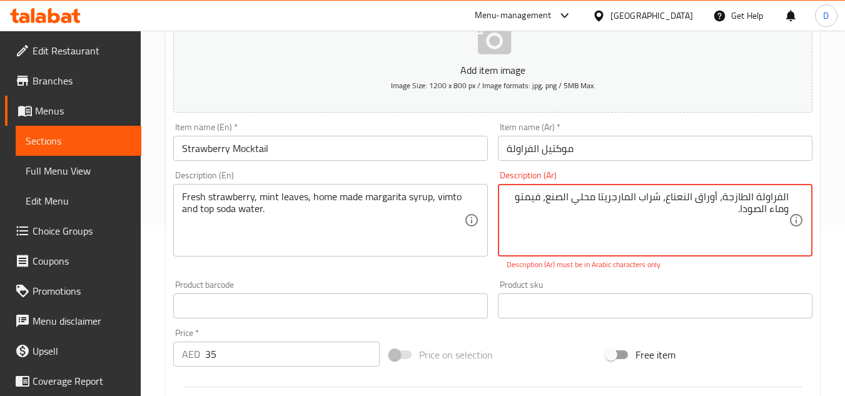
click at [719, 198] on textarea "الفراولة الطازجة، أوراق النعناع، ​​شراب المارجريتا محلي الصنع، فيمتو وماء الصود…" at bounding box center [648, 220] width 282 height 59
click at [546, 200] on textarea "الفراولة الطازجة، أوراق النعناع، ​​شراب المارجريتا محلي الصنع، فيمتو وماء الصود…" at bounding box center [648, 220] width 282 height 59
click at [664, 198] on textarea "الفراولة الطازجة، أوراق النعناع، ​​شراب المارجريتا محلي الصنع، فيمتو وماء الصود…" at bounding box center [648, 220] width 282 height 59
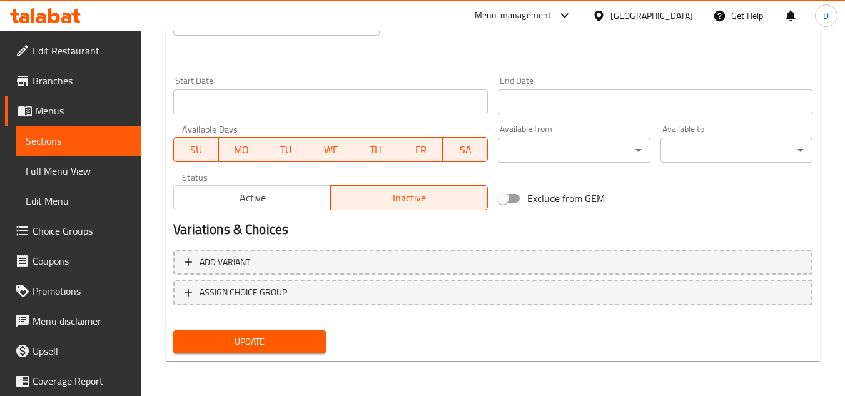
click at [298, 343] on span "Update" at bounding box center [249, 342] width 132 height 16
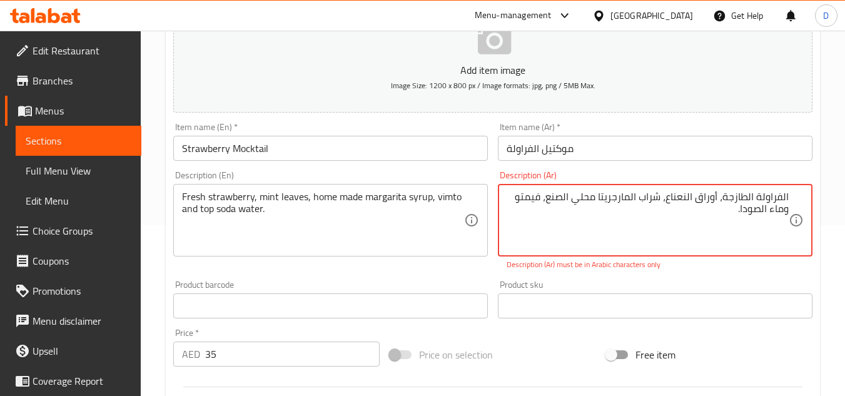
drag, startPoint x: 546, startPoint y: 200, endPoint x: 797, endPoint y: 198, distance: 250.9
click at [797, 198] on div "الفراولة الطازجة، أوراق النعناع، ​​شراب المارجريتا محلي الصنع، فيمتو وماء الصود…" at bounding box center [655, 220] width 315 height 73
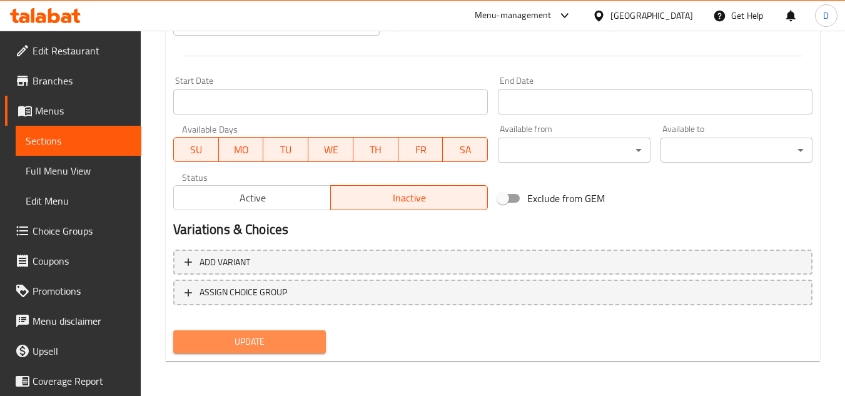
click at [283, 330] on button "Update" at bounding box center [249, 341] width 152 height 23
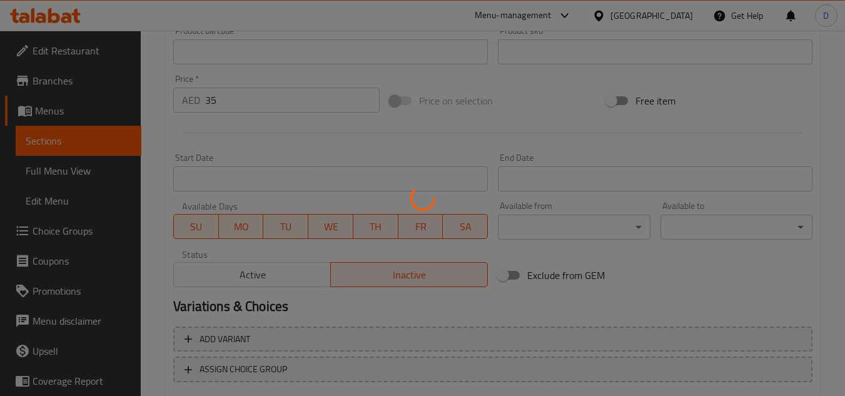
scroll to position [300, 0]
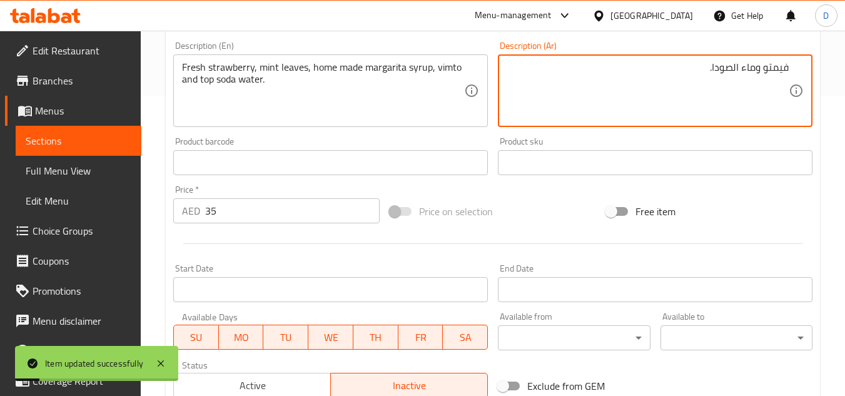
click at [792, 72] on div "فيمتو وماء الصودا. Description (Ar)" at bounding box center [655, 90] width 315 height 73
paste textarea "الفراولة الطازجة، أوراق النعناع، ​​شراب المارجريتا محلي الصنع،"
click at [782, 66] on textarea "فيمتو وماء الصودا." at bounding box center [648, 90] width 282 height 59
paste textarea "الفراولة الطازجة، أوراق النعناع، ​​شراب المارجريتا محلي الصنع،"
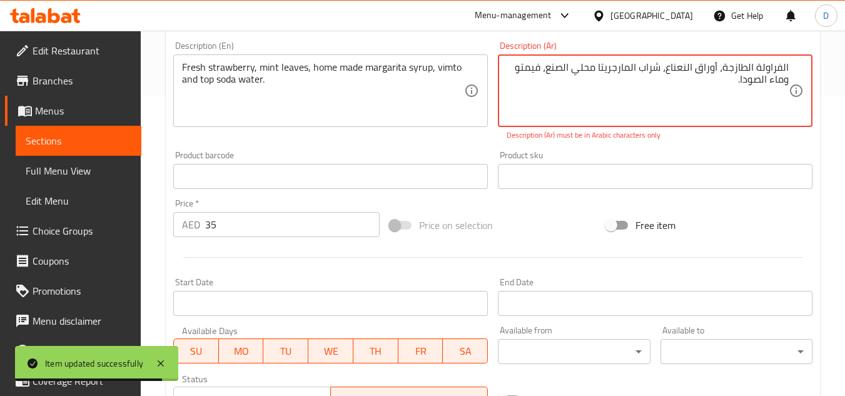
drag, startPoint x: 664, startPoint y: 69, endPoint x: 794, endPoint y: 66, distance: 130.2
click at [793, 66] on div "الفراولة الطازجة، أوراق النعناع، ​​شراب المارجريتا محلي الصنع، فيمتو وماء الصود…" at bounding box center [655, 90] width 315 height 73
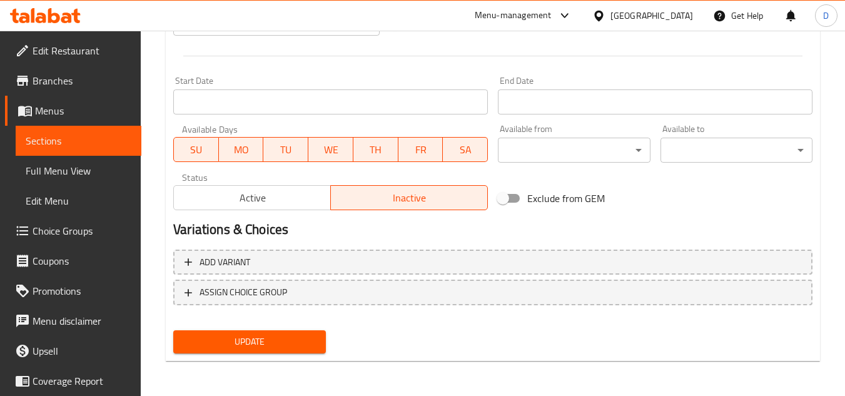
click at [312, 338] on span "Update" at bounding box center [249, 342] width 132 height 16
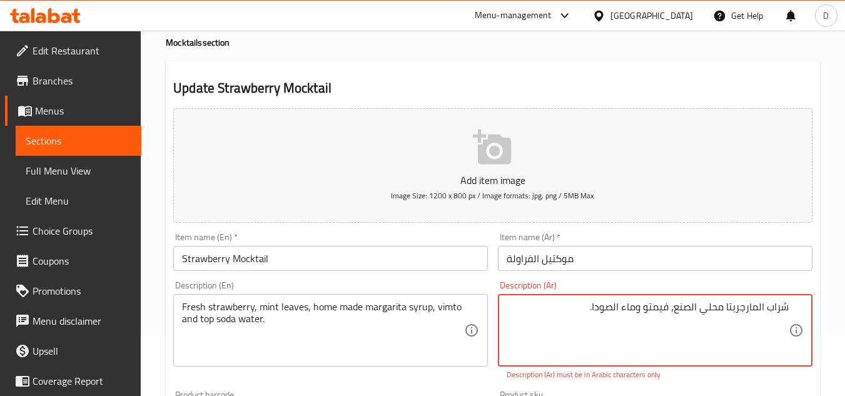
scroll to position [250, 0]
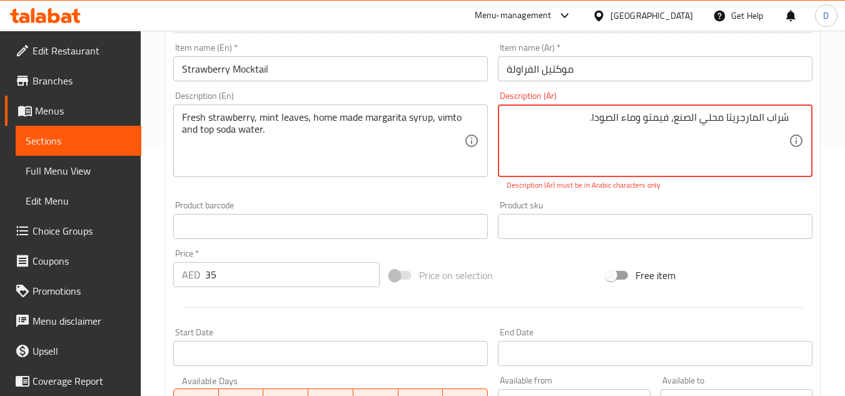
paste textarea "الفراولة الطازجة، أوراق النعناع،"
drag, startPoint x: 662, startPoint y: 117, endPoint x: 543, endPoint y: 121, distance: 119.0
click at [543, 121] on textarea "الفراولة الطازجة، أوراق النعناع، ​​شراب المارجريتا محلي الصنع، فيمتو وماء الصود…" at bounding box center [648, 140] width 282 height 59
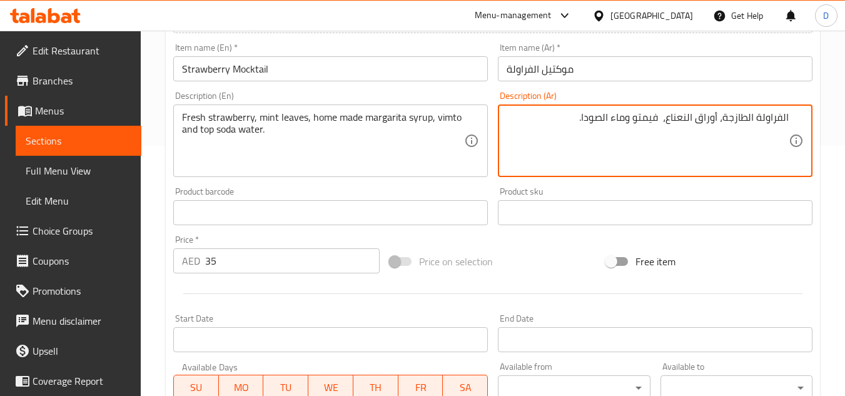
paste textarea "​​شراب المارجريتا محلي الصنع،"
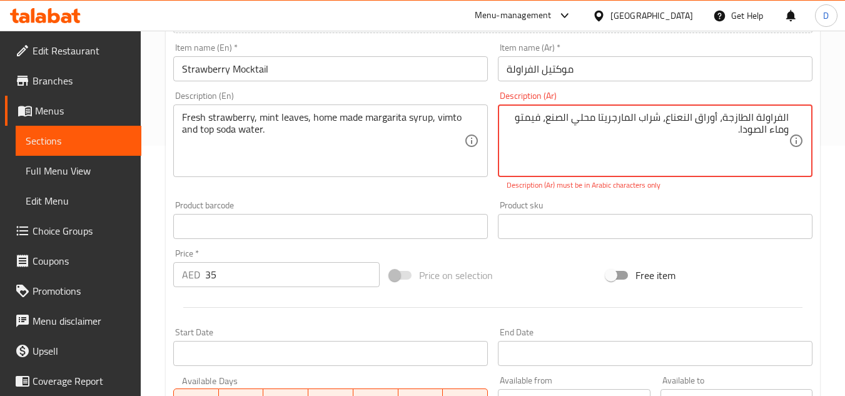
click at [660, 119] on textarea "الفراولة الطازجة، أوراق النعناع، ​​شراب المارجريتا محلي الصنع، فيمتو وماء الصود…" at bounding box center [648, 140] width 282 height 59
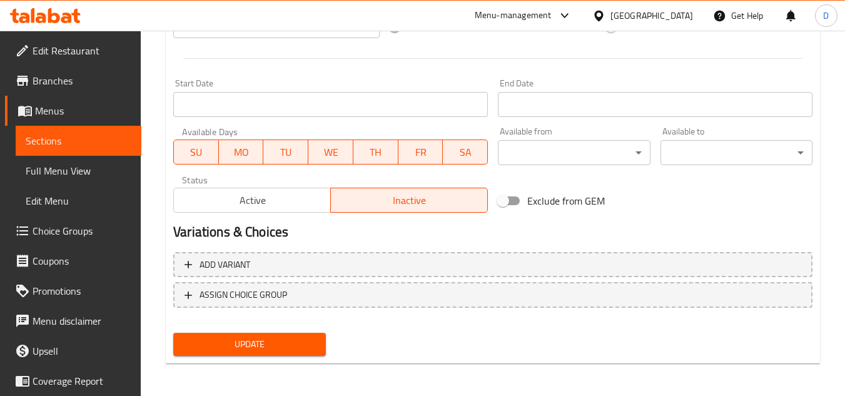
scroll to position [488, 0]
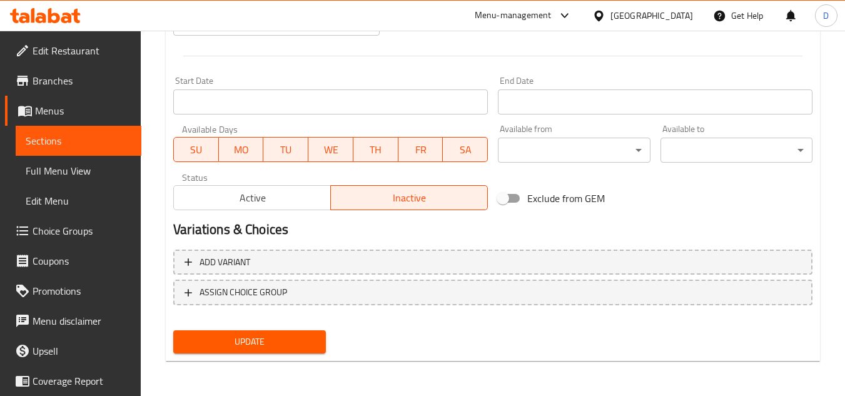
type textarea "الفراولة الطازجة، أوراق النعناع شراب المارجريتا محلي الصنع، فيمتو وماء الصودا."
click at [235, 337] on span "Update" at bounding box center [249, 342] width 132 height 16
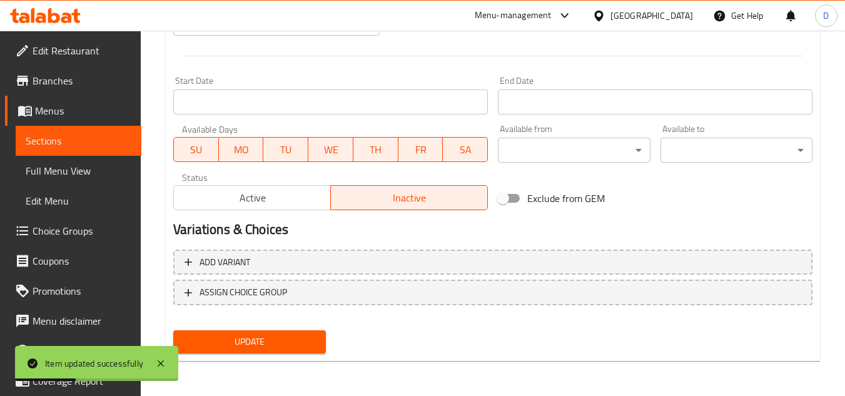
click at [285, 339] on span "Update" at bounding box center [249, 342] width 132 height 16
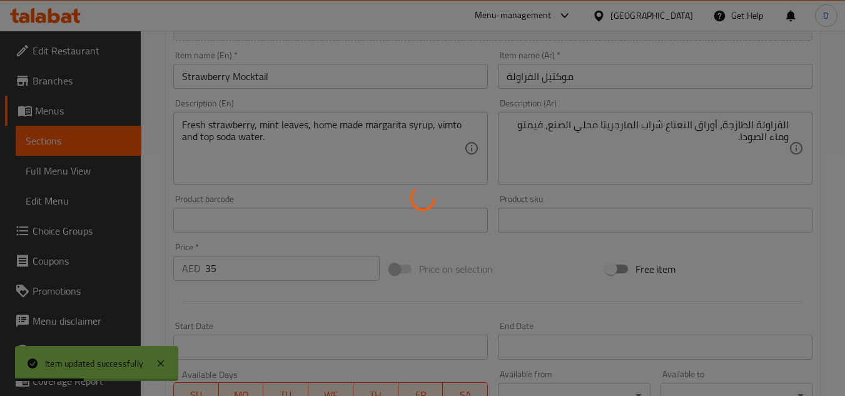
scroll to position [113, 0]
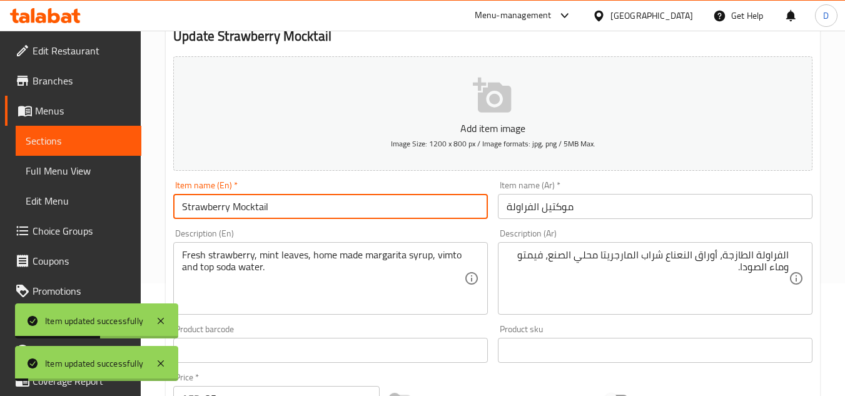
click at [227, 209] on input "Strawberry Mocktail" at bounding box center [330, 206] width 315 height 25
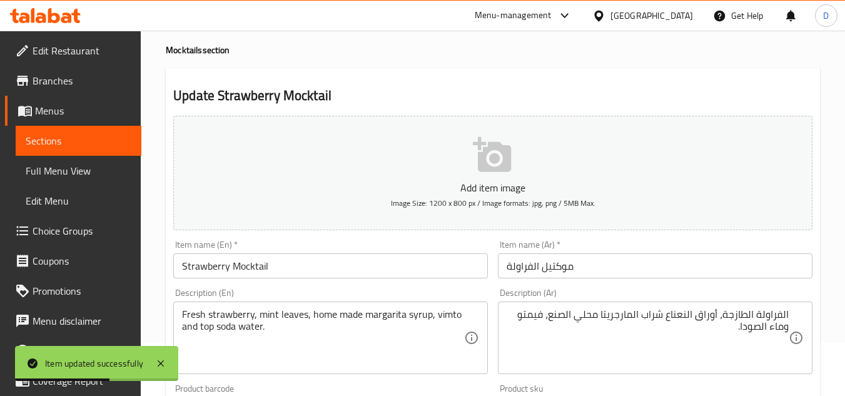
scroll to position [0, 0]
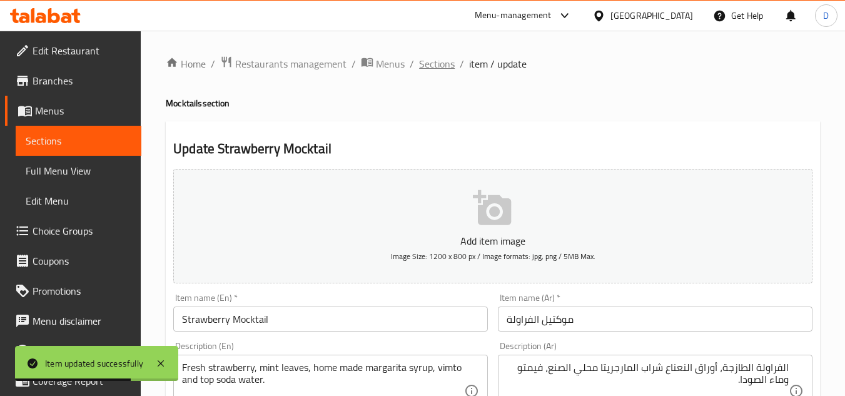
click at [443, 61] on span "Sections" at bounding box center [437, 63] width 36 height 15
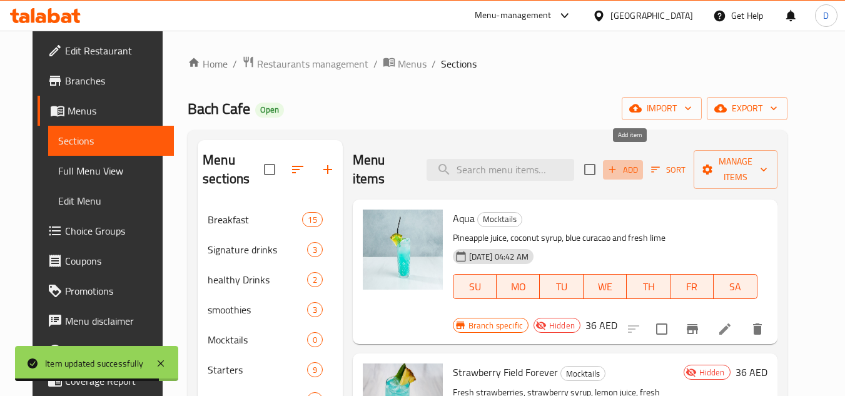
click at [618, 164] on icon "button" at bounding box center [612, 169] width 11 height 11
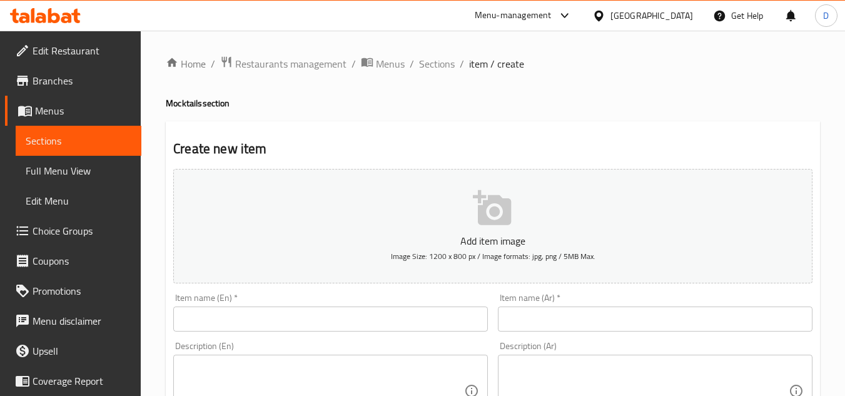
click at [235, 314] on input "text" at bounding box center [330, 319] width 315 height 25
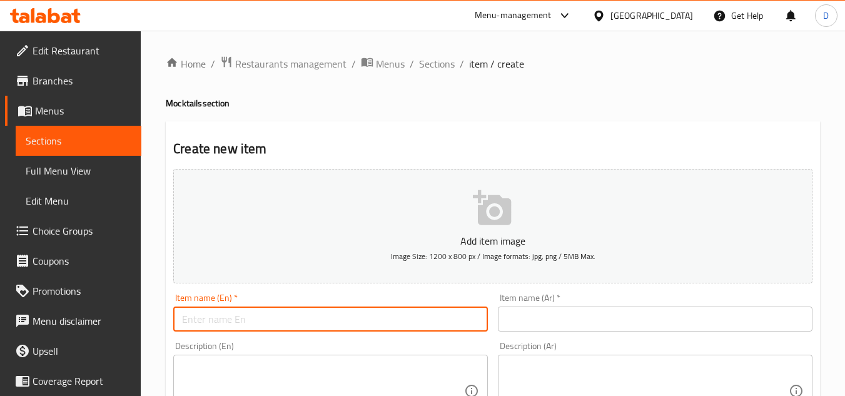
paste input "PASSIONFRUIT FIZZ"
type input "PASSIONFRUIT FIZZ"
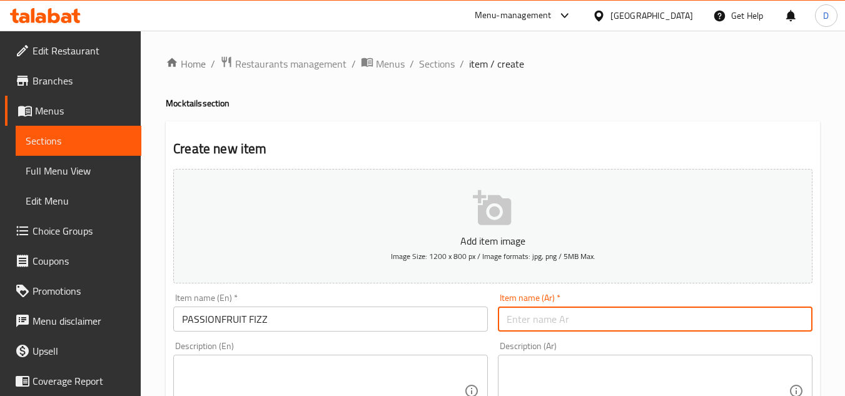
click at [643, 324] on input "text" at bounding box center [655, 319] width 315 height 25
paste input "فوار فاكهة الباشن فروت"
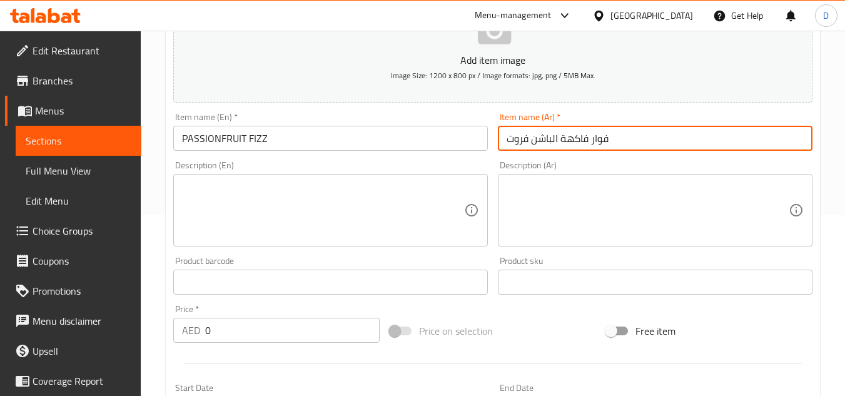
scroll to position [188, 0]
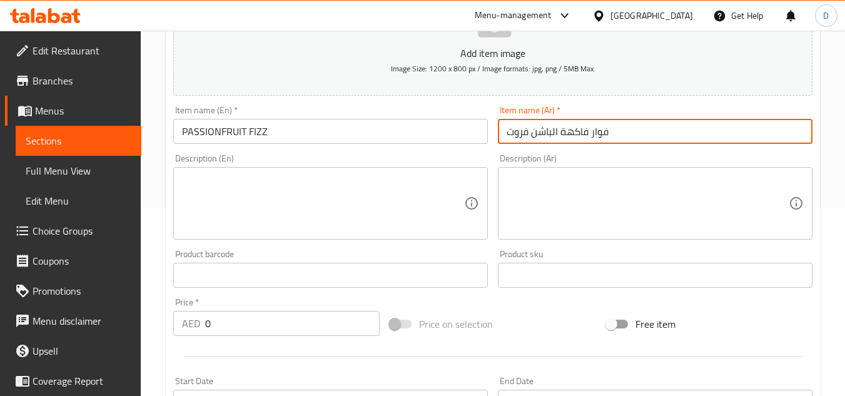
type input "فوار فاكهة الباشن فروت"
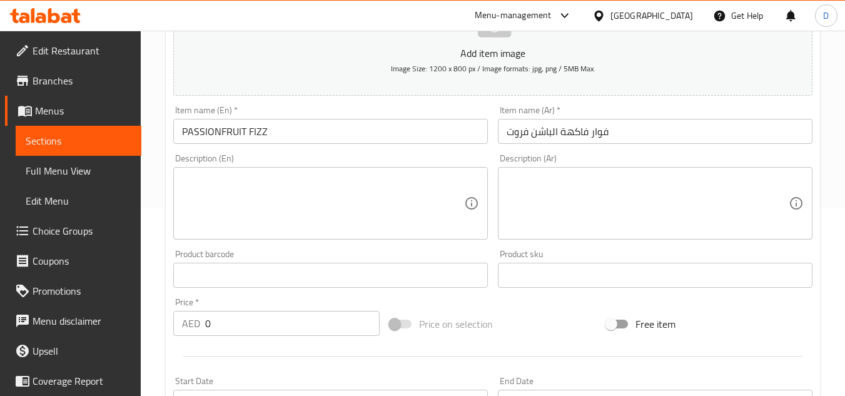
click at [255, 201] on textarea at bounding box center [323, 203] width 282 height 59
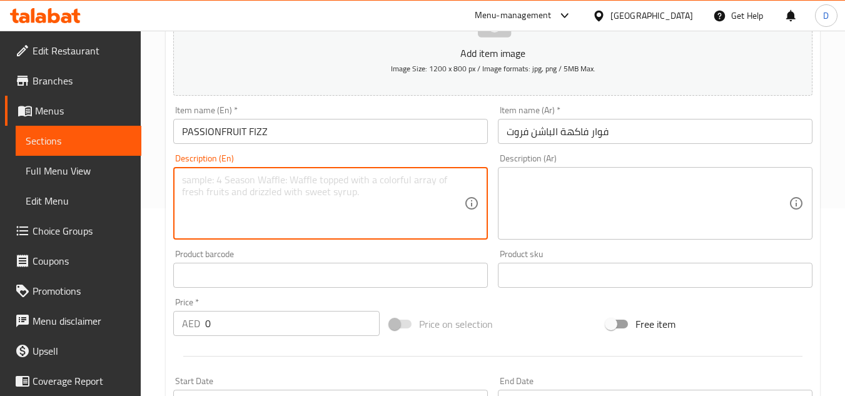
paste textarea "mango, passionfruit, lemon with soda water"
type textarea "mango, passionfruit, lemon with soda water"
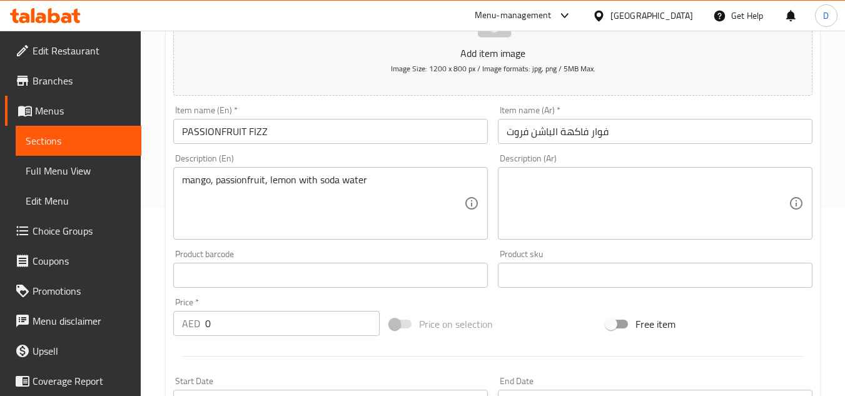
click at [487, 158] on div "Description (En) mango, passionfruit, lemon with soda water Description (En)" at bounding box center [330, 197] width 315 height 86
click at [571, 190] on textarea at bounding box center [648, 203] width 282 height 59
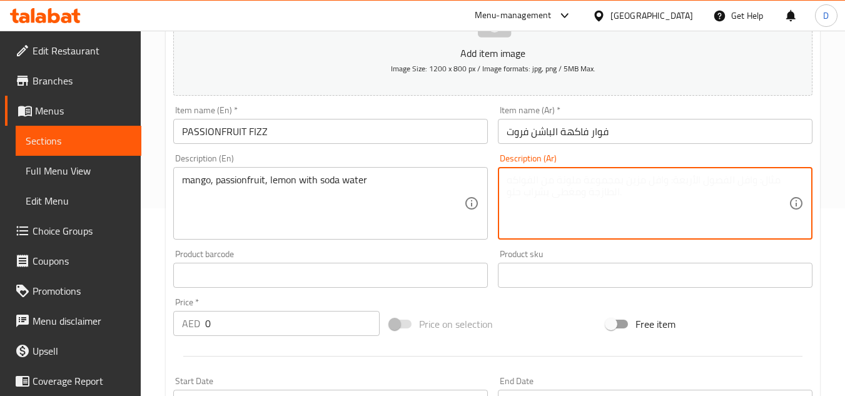
click at [581, 187] on textarea at bounding box center [648, 203] width 282 height 59
paste textarea "مانجو، باشن فروت، ليمون مع ماء غازي"
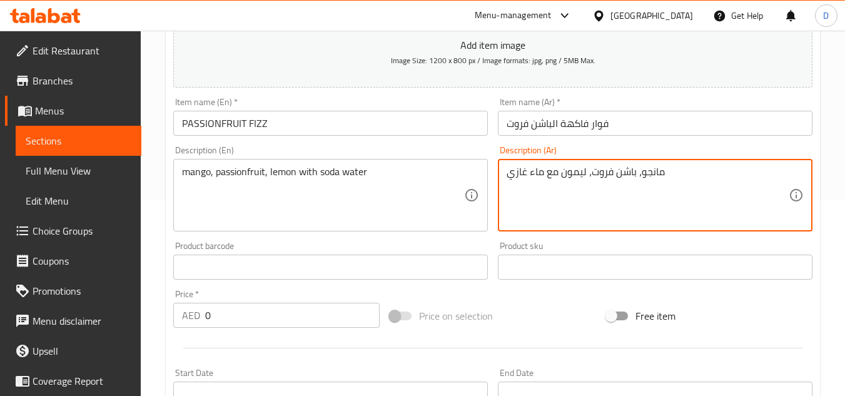
scroll to position [313, 0]
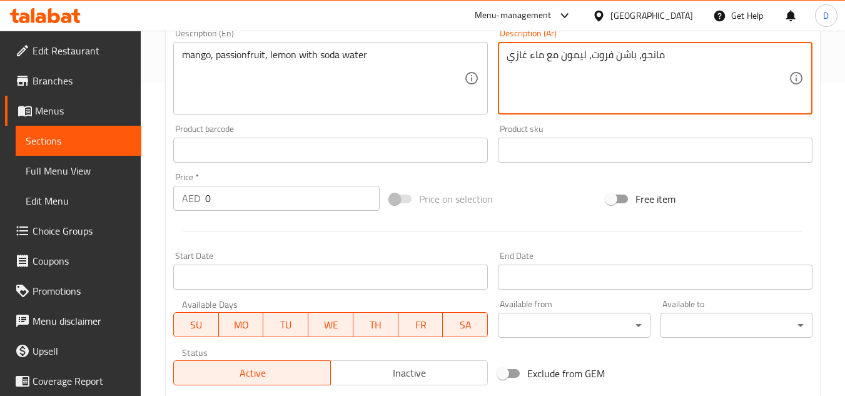
type textarea "مانجو، باشن فروت، ليمون مع ماء غازي"
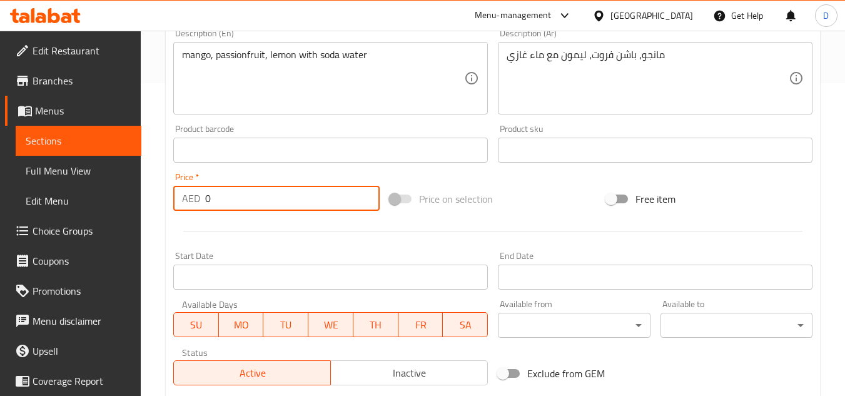
drag, startPoint x: 213, startPoint y: 201, endPoint x: 203, endPoint y: 200, distance: 9.5
click at [203, 200] on div "AED 0 Price *" at bounding box center [276, 198] width 206 height 25
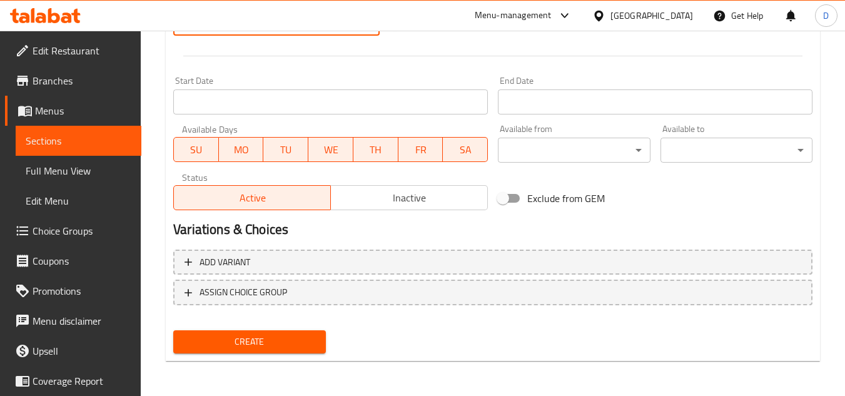
type input "32"
click at [276, 347] on span "Create" at bounding box center [249, 342] width 132 height 16
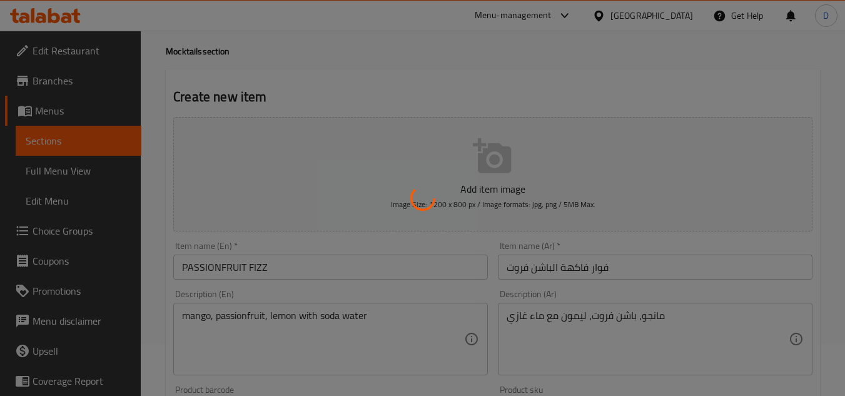
scroll to position [50, 0]
type input "0"
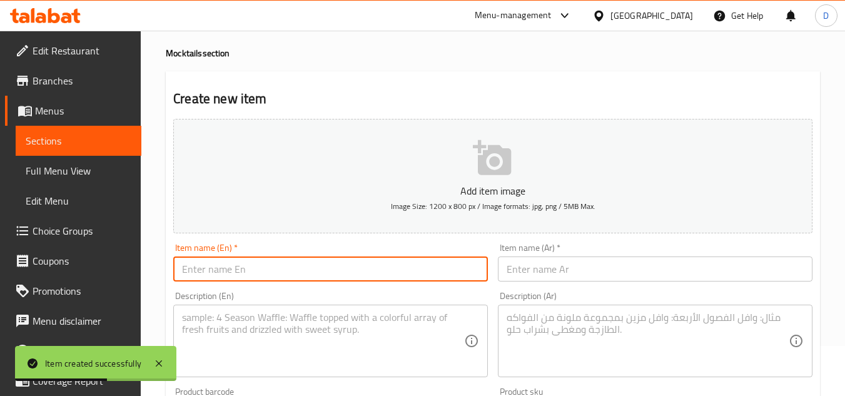
click at [253, 271] on input "text" at bounding box center [330, 269] width 315 height 25
paste input "ORANGE MOCKTAIL"
type input "ORANGE MOCKTAIL"
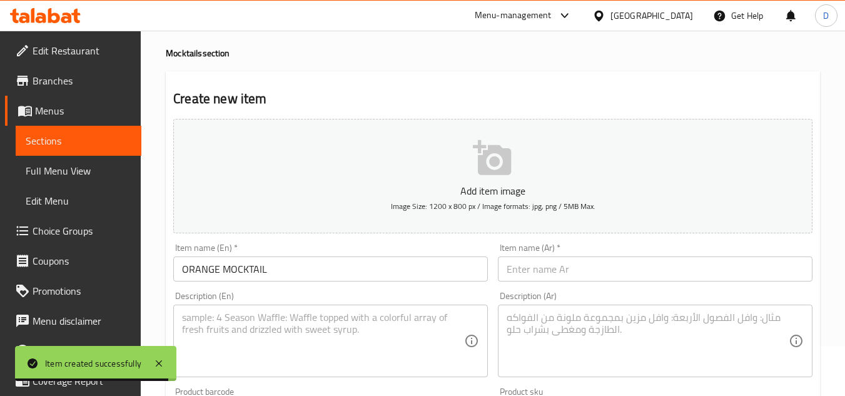
click at [604, 285] on div "Item name (Ar)   * Item name (Ar) *" at bounding box center [655, 262] width 325 height 48
click at [632, 273] on input "text" at bounding box center [655, 269] width 315 height 25
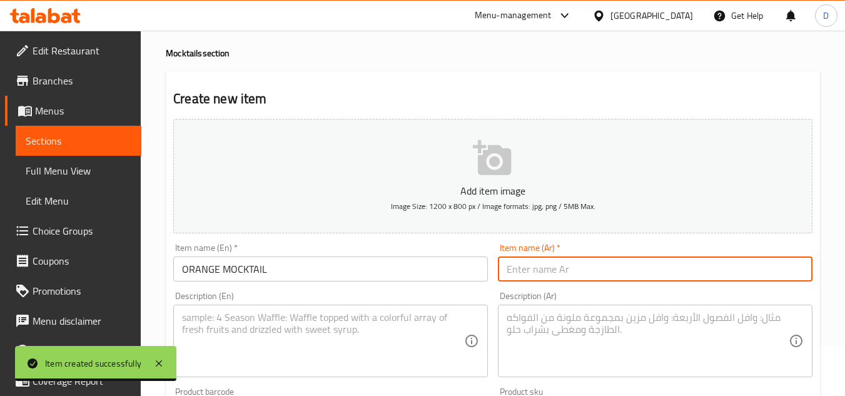
paste input "موكتيل البرتقال"
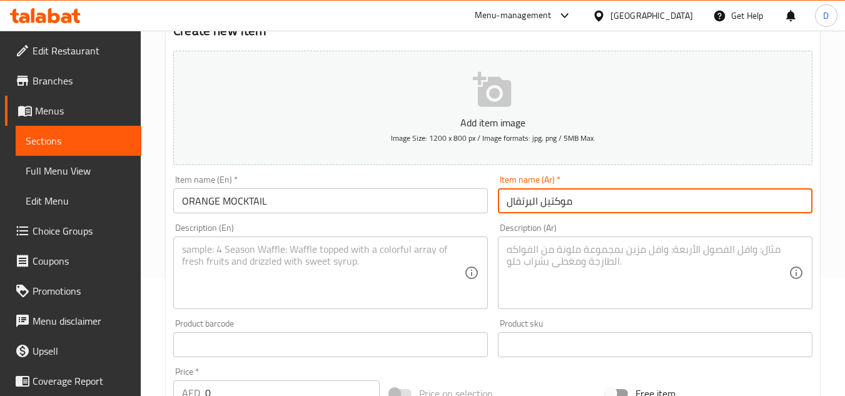
scroll to position [238, 0]
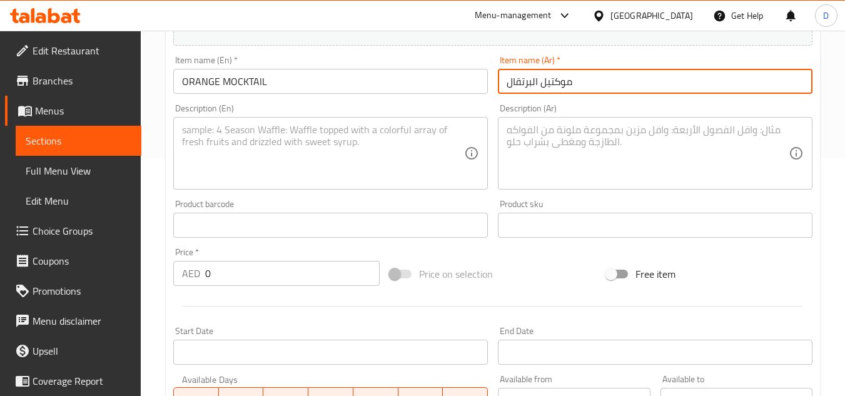
type input "موكتيل البرتقال"
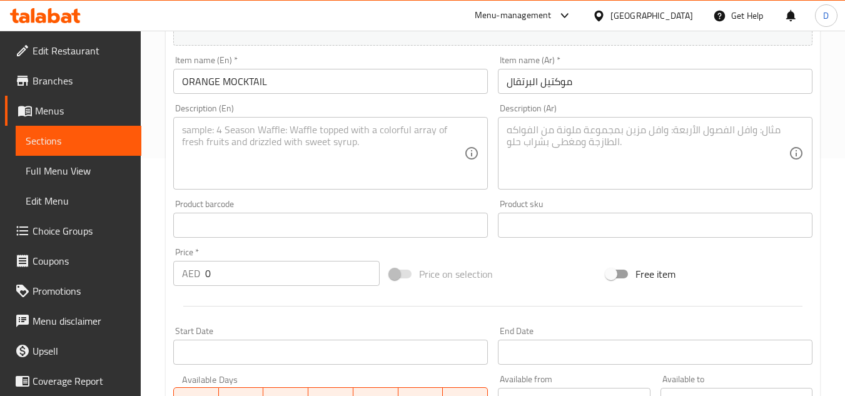
click at [283, 162] on textarea at bounding box center [323, 153] width 282 height 59
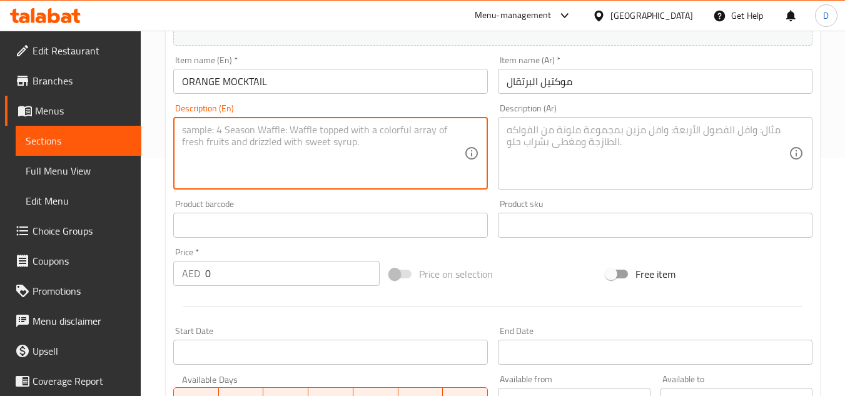
paste textarea "rose syrup, orange, mint leaves with ginger ale"
type textarea "rose syrup, orange, mint leaves with ginger ale"
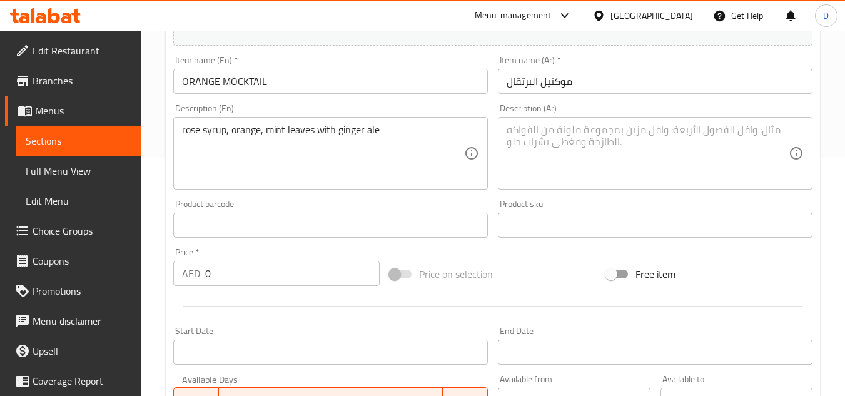
click at [641, 141] on textarea at bounding box center [648, 153] width 282 height 59
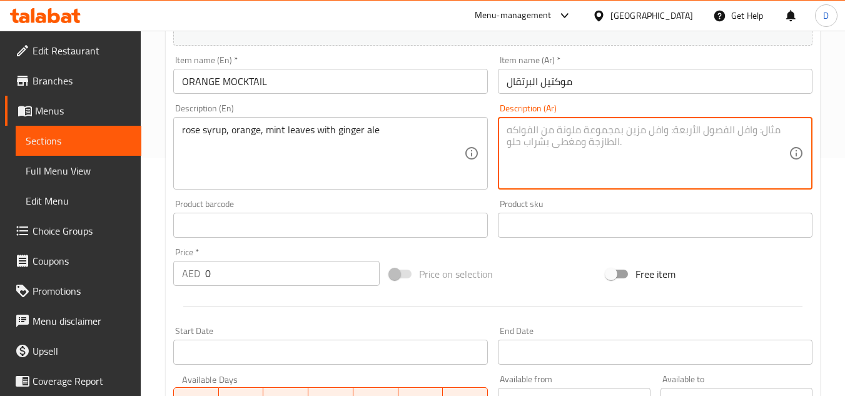
click at [629, 153] on textarea at bounding box center [648, 153] width 282 height 59
paste textarea "وصفة مشروب الورد مع البرتقال والنعناع وصودا الزنجبيل"
type textarea "وصفة مشروب الورد مع البرتقال والنعناع وصودا الزنجبيل"
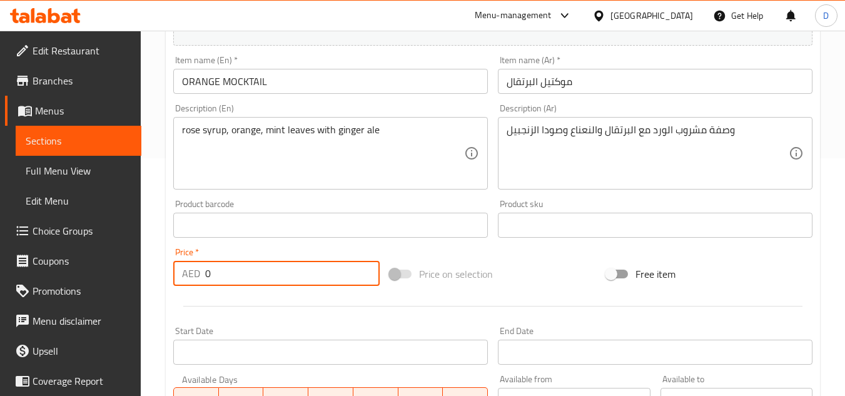
drag, startPoint x: 220, startPoint y: 277, endPoint x: 196, endPoint y: 282, distance: 23.6
click at [196, 282] on div "AED 0 Price *" at bounding box center [276, 273] width 206 height 25
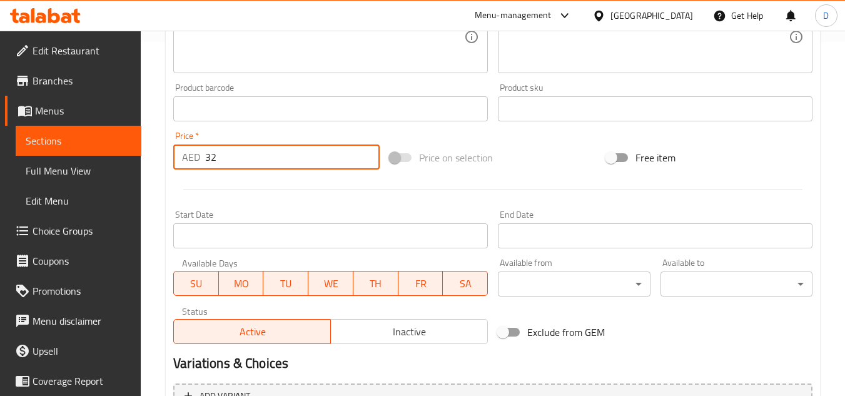
scroll to position [488, 0]
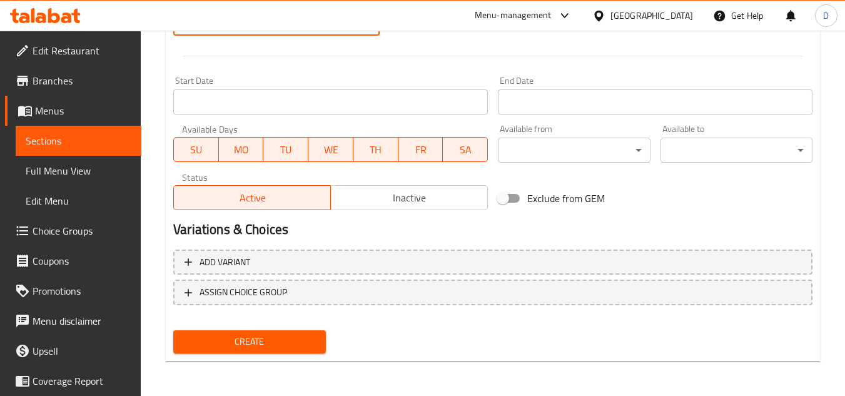
type input "32"
click at [259, 347] on span "Create" at bounding box center [249, 342] width 132 height 16
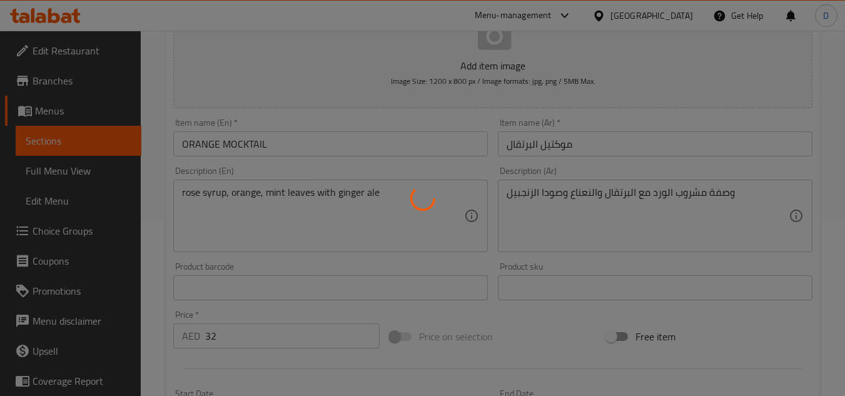
type input "0"
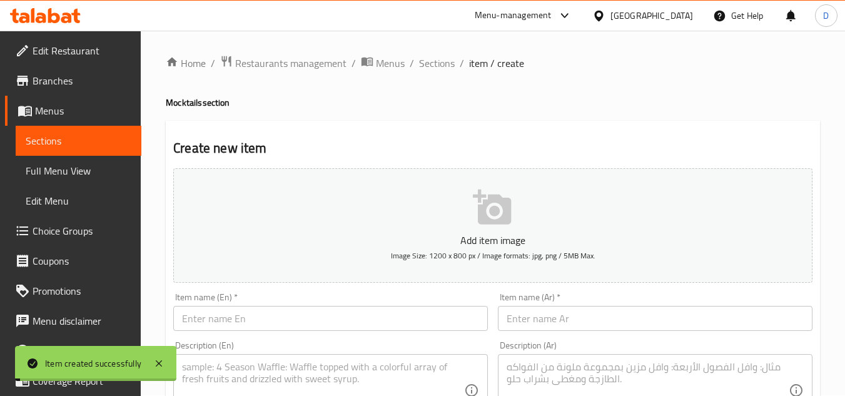
scroll to position [0, 0]
click at [444, 66] on span "Sections" at bounding box center [437, 63] width 36 height 15
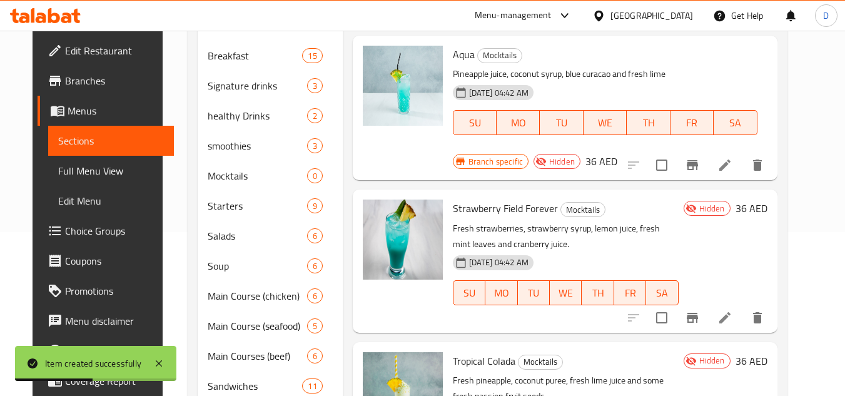
scroll to position [188, 0]
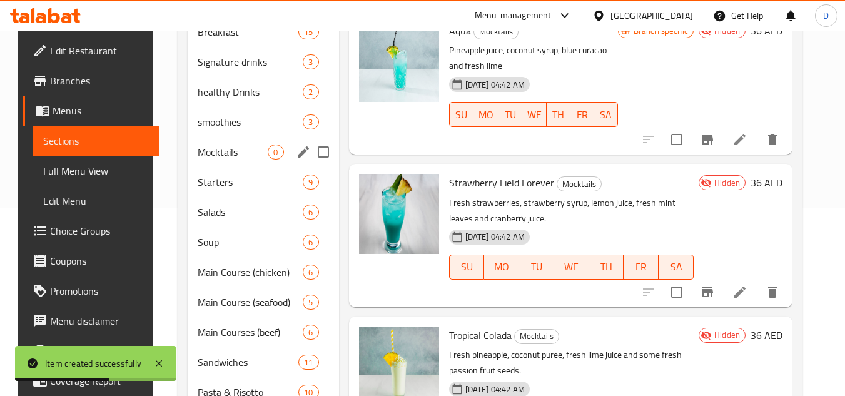
click at [240, 163] on div "Mocktails 0" at bounding box center [263, 152] width 151 height 30
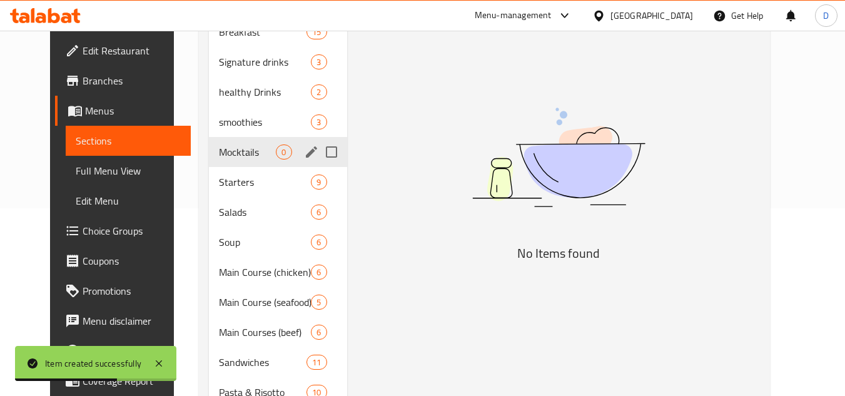
click at [319, 147] on input "Menu sections" at bounding box center [332, 152] width 26 height 26
checkbox input "true"
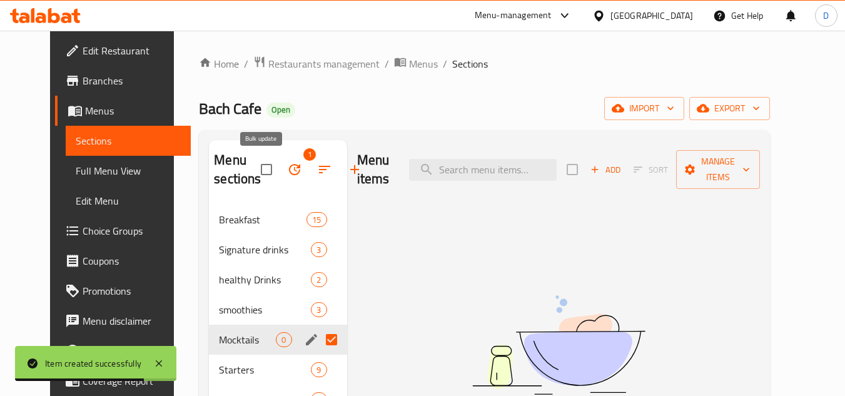
click at [289, 168] on icon "button" at bounding box center [294, 169] width 11 height 11
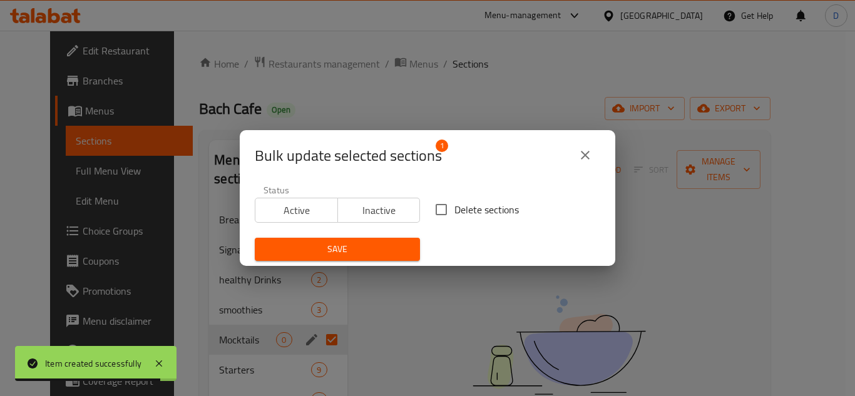
click at [465, 210] on span "Delete sections" at bounding box center [486, 209] width 64 height 15
click at [454, 210] on input "Delete sections" at bounding box center [441, 209] width 26 height 26
checkbox input "true"
click at [324, 258] on button "Save" at bounding box center [337, 249] width 165 height 23
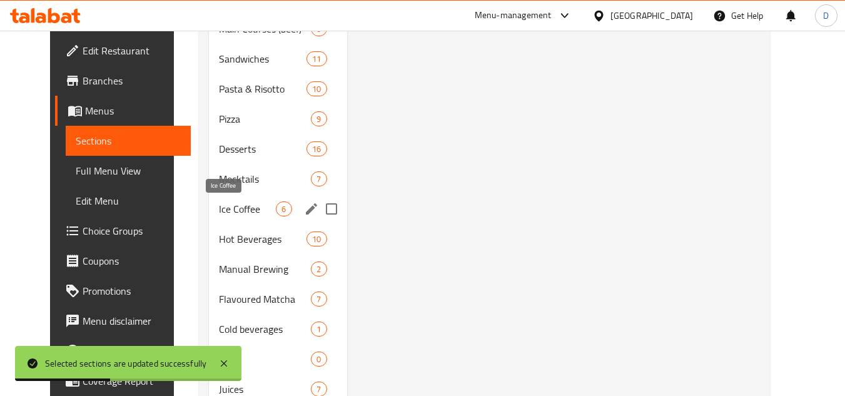
scroll to position [439, 0]
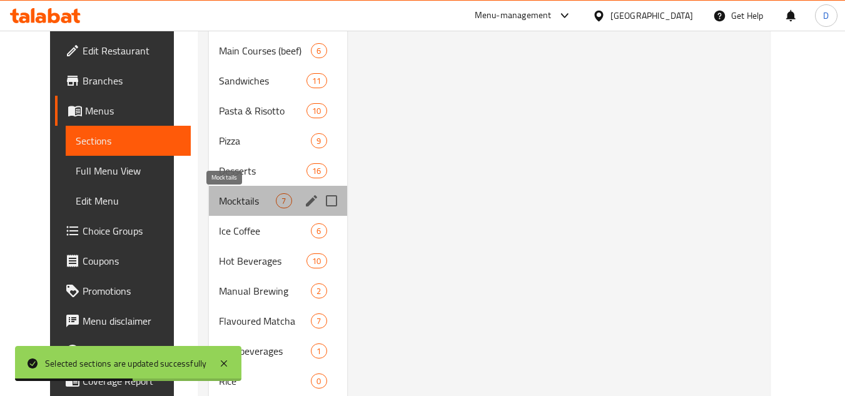
click at [219, 199] on span "Mocktails" at bounding box center [247, 200] width 57 height 15
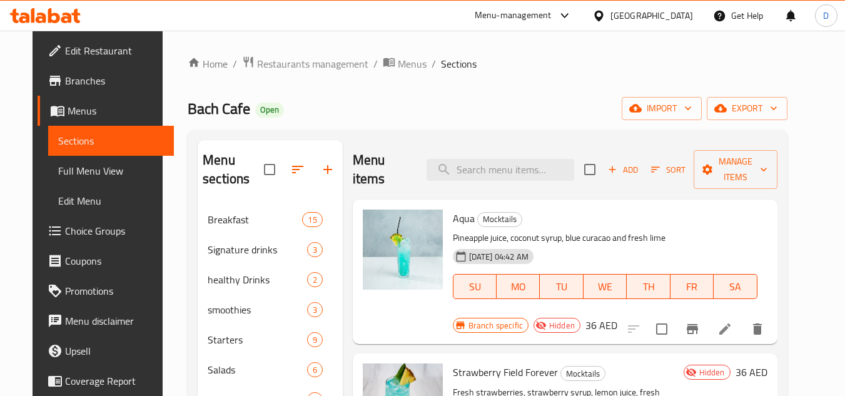
click at [320, 173] on icon "button" at bounding box center [327, 169] width 15 height 15
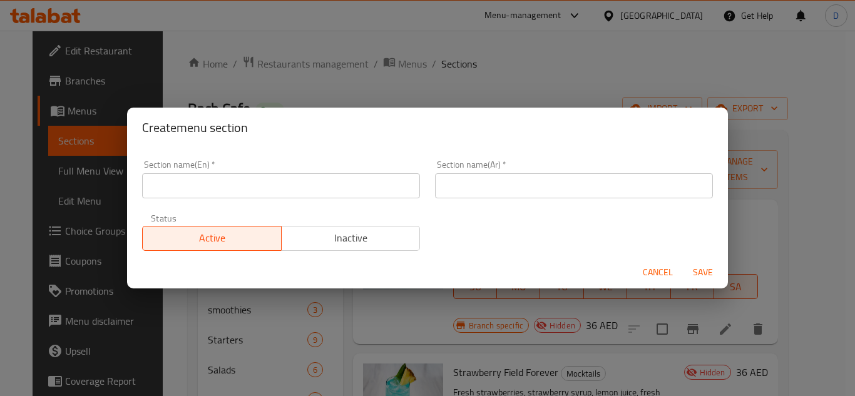
click at [257, 186] on input "text" at bounding box center [281, 185] width 278 height 25
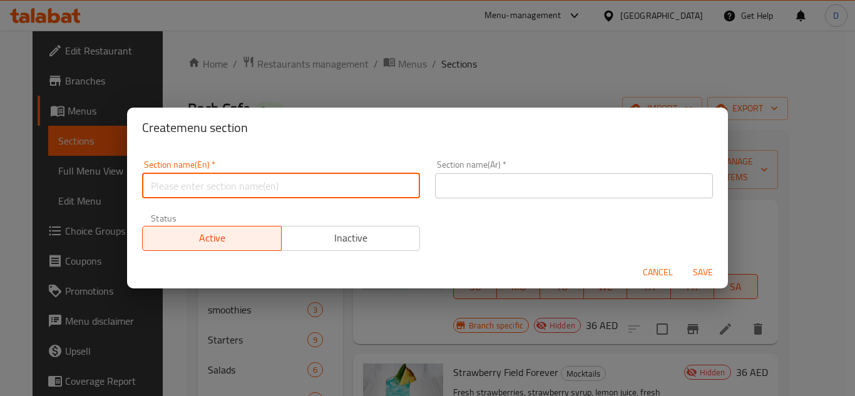
paste input "Milk Shakes"
type input "Milk Shakes"
click at [555, 181] on input "text" at bounding box center [574, 185] width 278 height 25
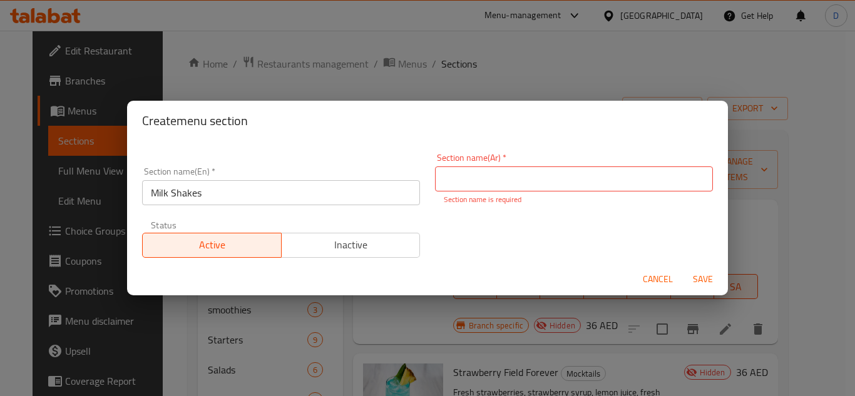
click at [534, 185] on input "text" at bounding box center [574, 178] width 278 height 25
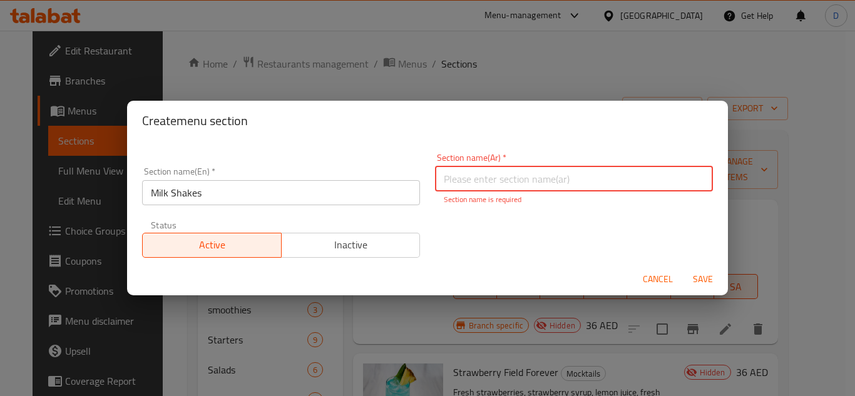
paste input "ملك شيك"
click at [472, 183] on input "ملك شيك" at bounding box center [574, 178] width 278 height 25
type input "ميلك شيك"
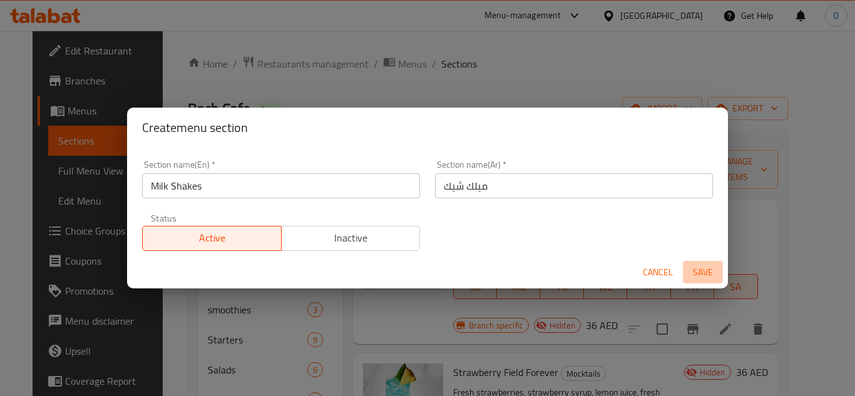
click at [696, 274] on span "Save" at bounding box center [703, 273] width 30 height 16
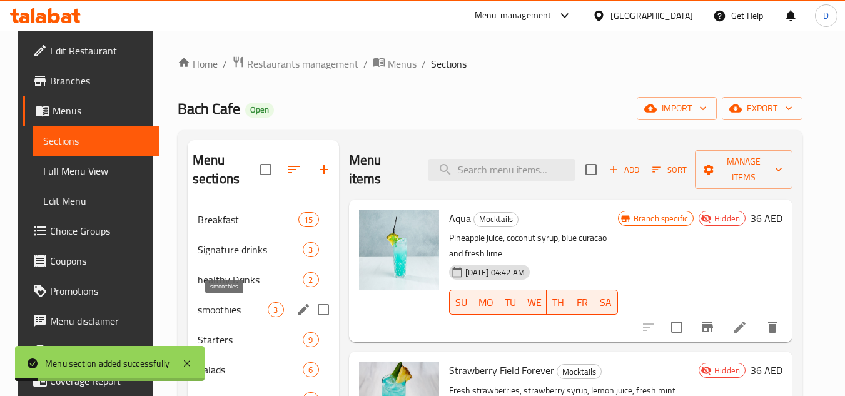
click at [220, 297] on div "smoothies 3" at bounding box center [263, 310] width 151 height 30
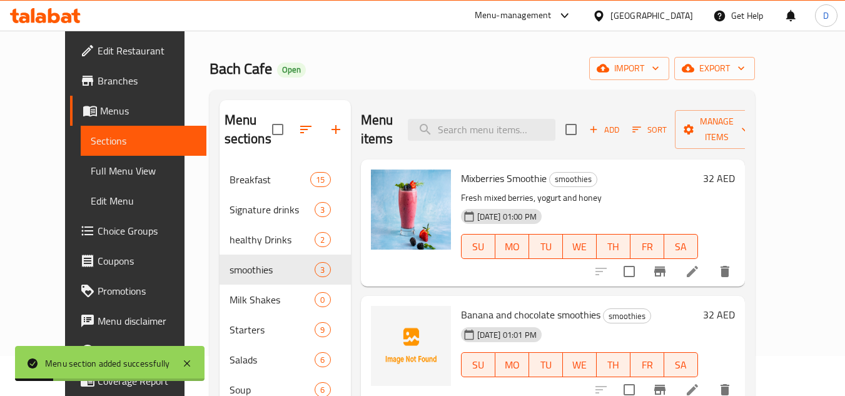
scroll to position [125, 0]
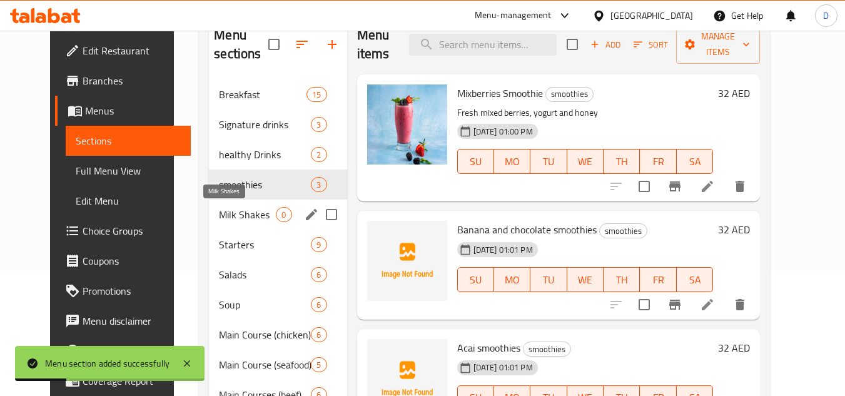
click at [221, 207] on span "Milk Shakes" at bounding box center [247, 214] width 57 height 15
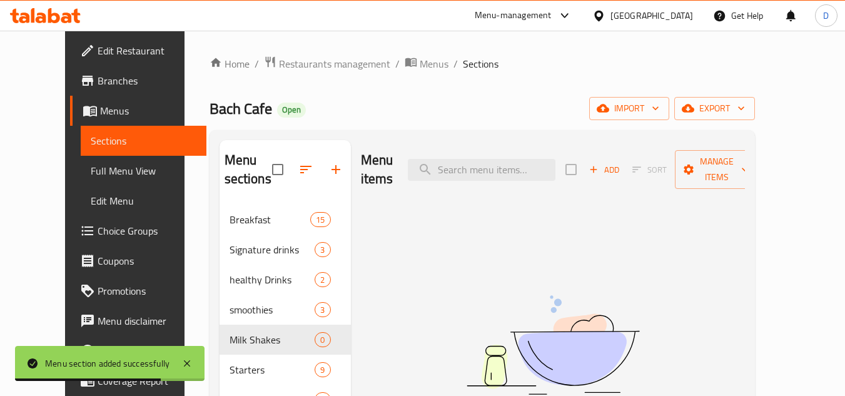
click at [621, 163] on span "Add" at bounding box center [605, 170] width 34 height 14
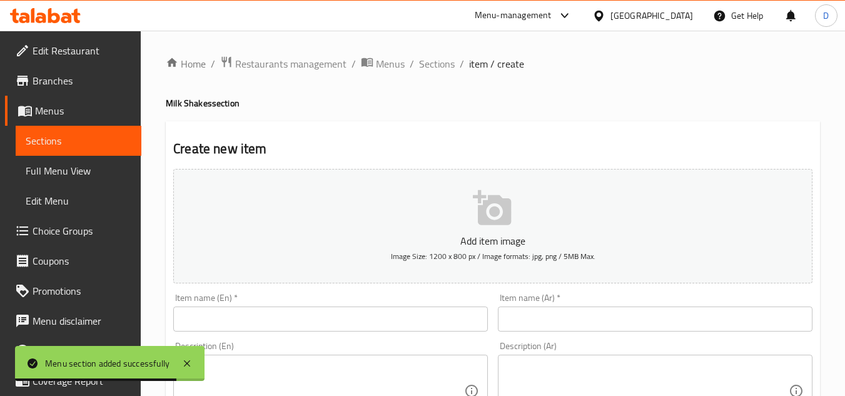
click at [359, 300] on div "Item name (En)   * Item name (En) *" at bounding box center [330, 312] width 315 height 38
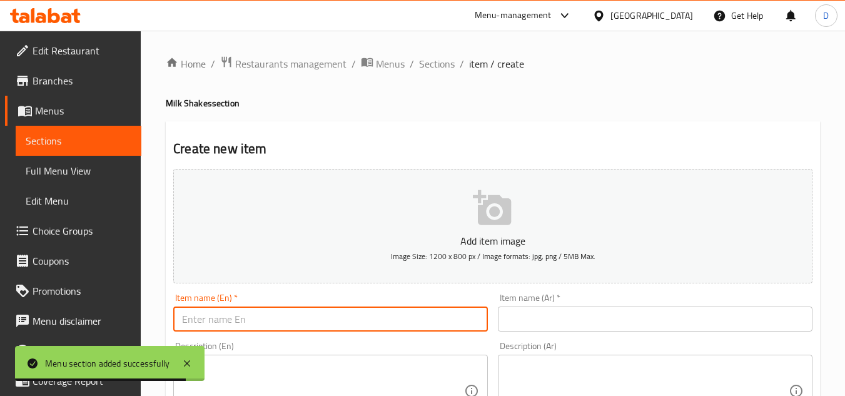
click at [353, 308] on input "text" at bounding box center [330, 319] width 315 height 25
paste input "VANILLA MILK SHAKE"
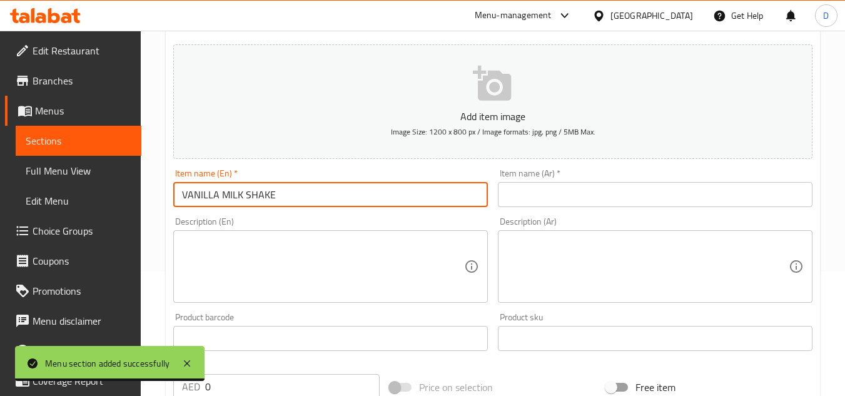
scroll to position [125, 0]
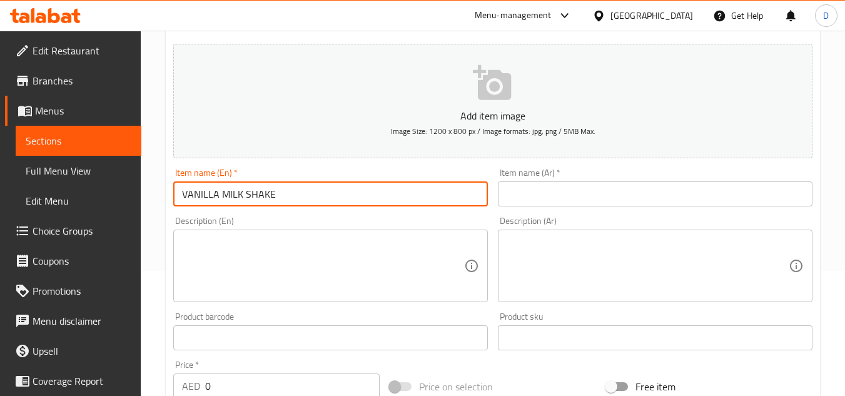
type input "VANILLA MILK SHAKE"
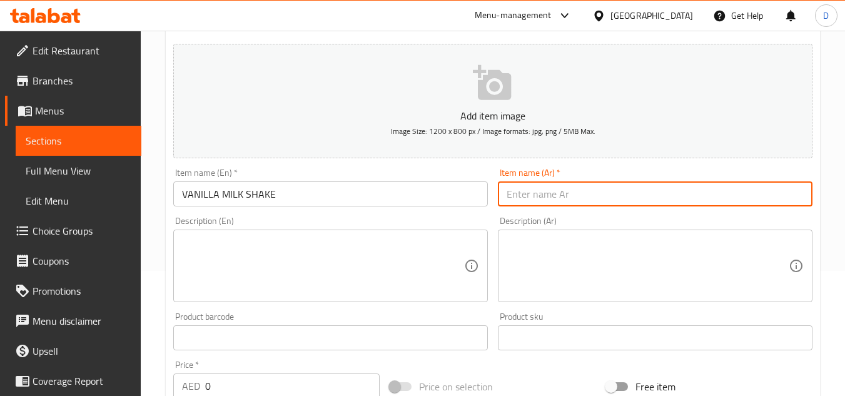
click at [627, 200] on input "text" at bounding box center [655, 193] width 315 height 25
paste input "فانيليا ميلك شيك"
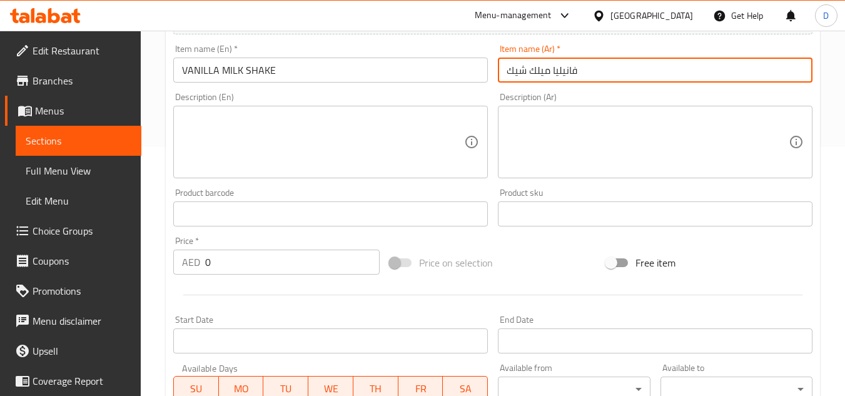
scroll to position [250, 0]
type input "فانيليا ميلك شيك"
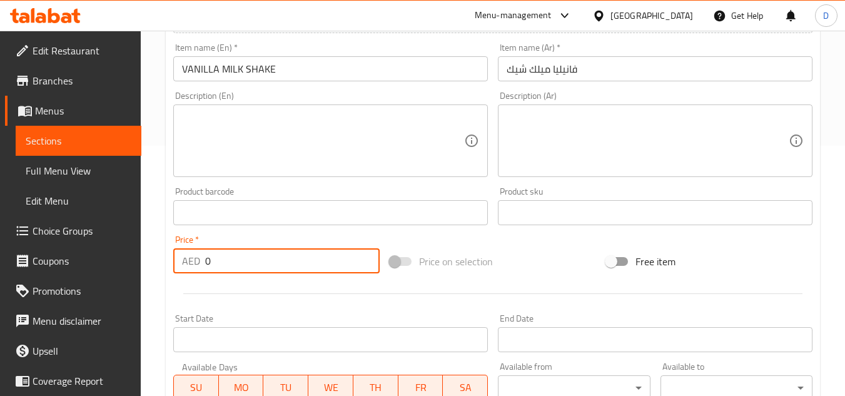
drag, startPoint x: 213, startPoint y: 262, endPoint x: 193, endPoint y: 260, distance: 20.1
click at [193, 260] on div "AED 0 Price *" at bounding box center [276, 260] width 206 height 25
type input "2"
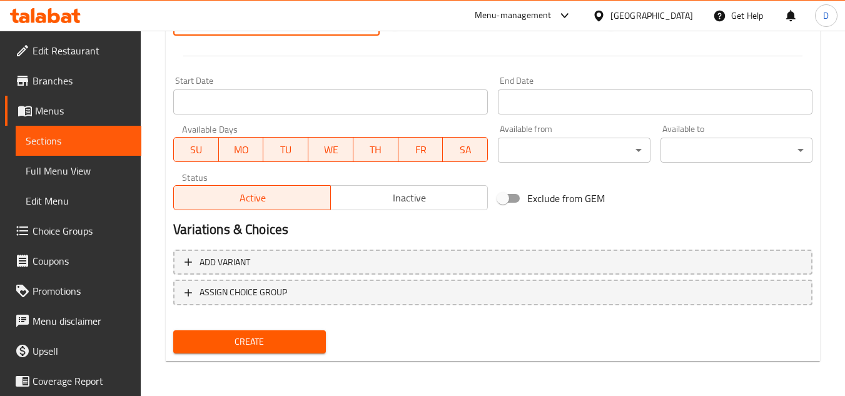
type input "38"
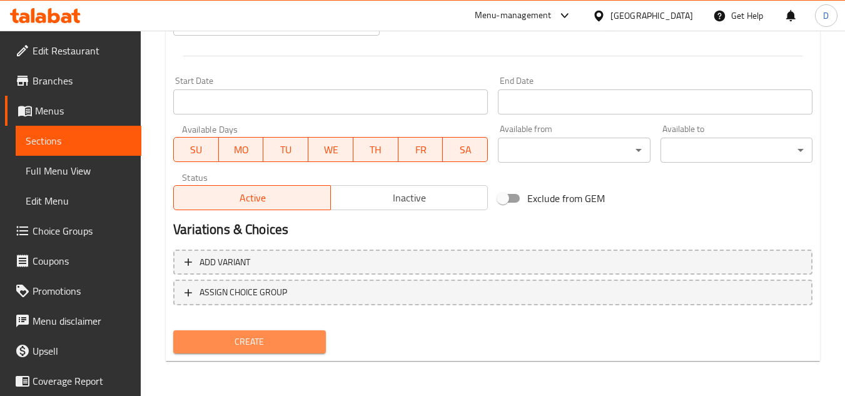
click at [249, 337] on span "Create" at bounding box center [249, 342] width 132 height 16
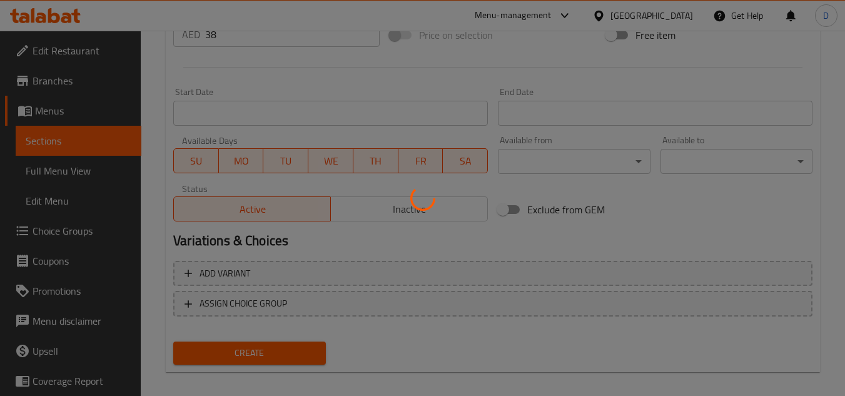
scroll to position [50, 0]
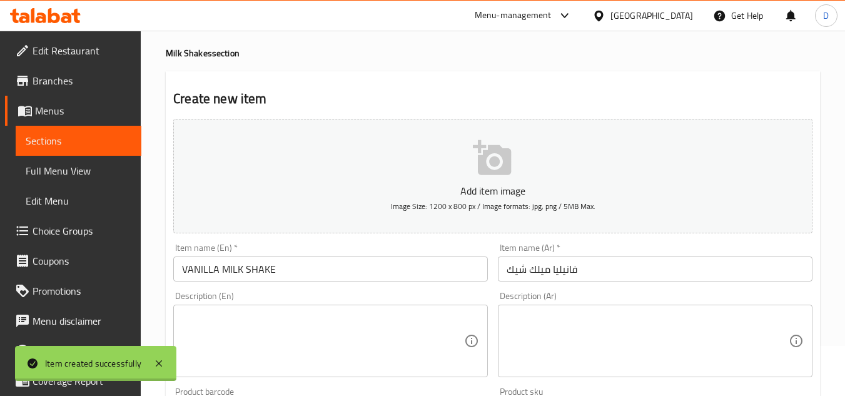
type input "0"
click at [257, 269] on input "text" at bounding box center [330, 269] width 315 height 25
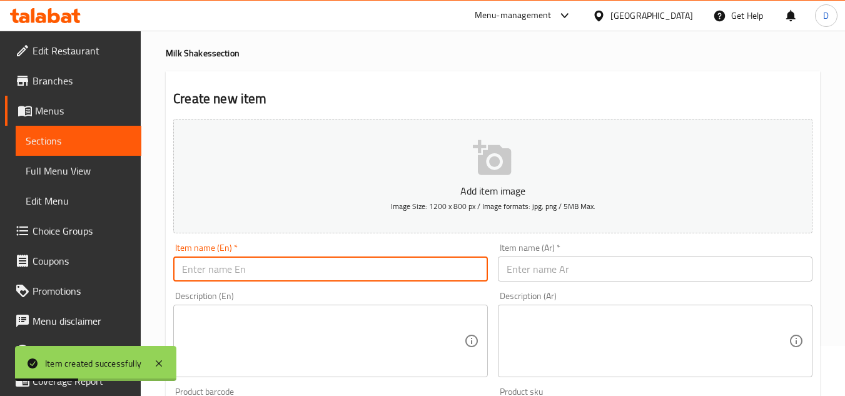
paste input "NUTELLA MILK SHAKE"
type input "NUTELLA MILK SHAKE"
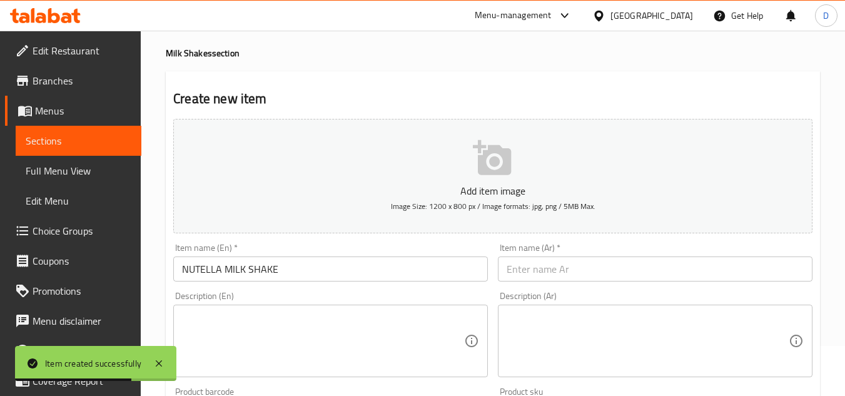
click at [641, 274] on input "text" at bounding box center [655, 269] width 315 height 25
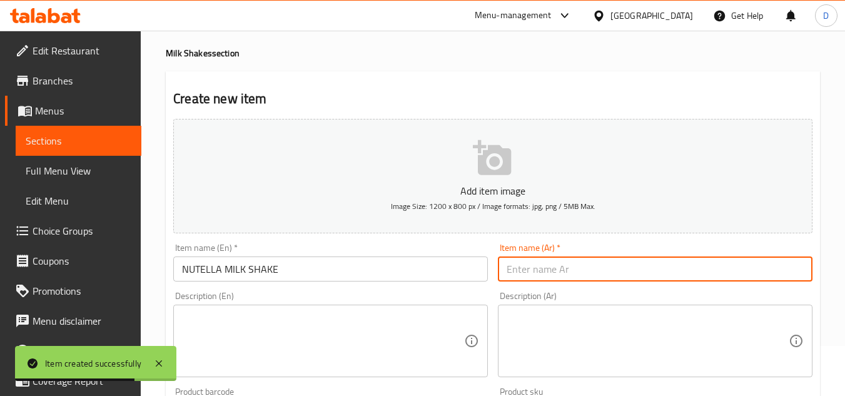
paste input "نوتيللا ميلك شيك"
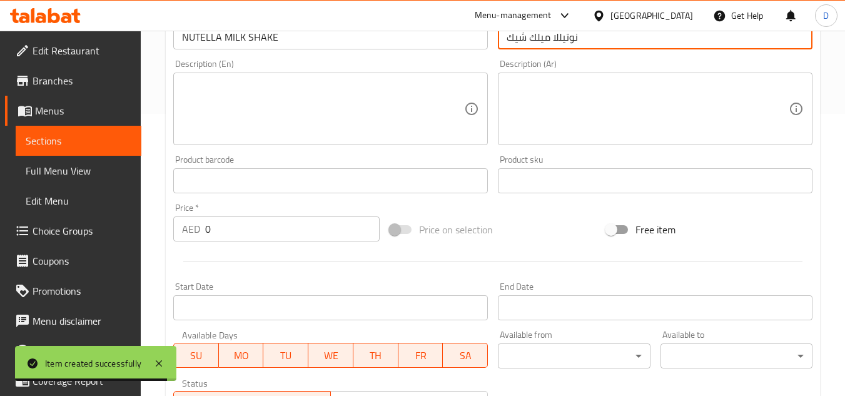
scroll to position [300, 0]
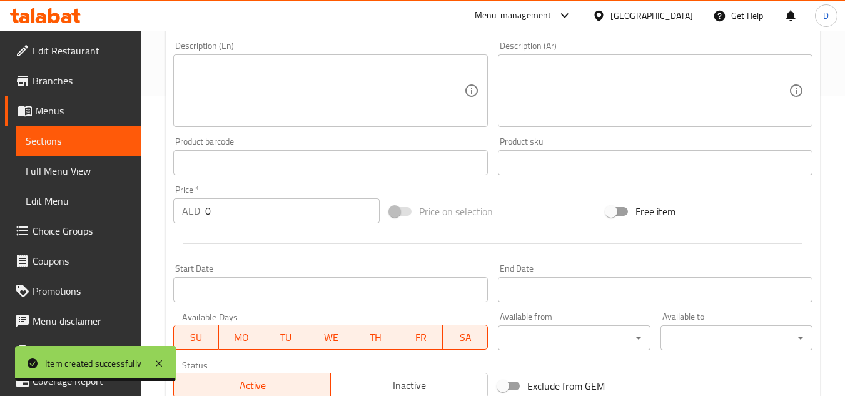
type input "نوتيللا ميلك شيك"
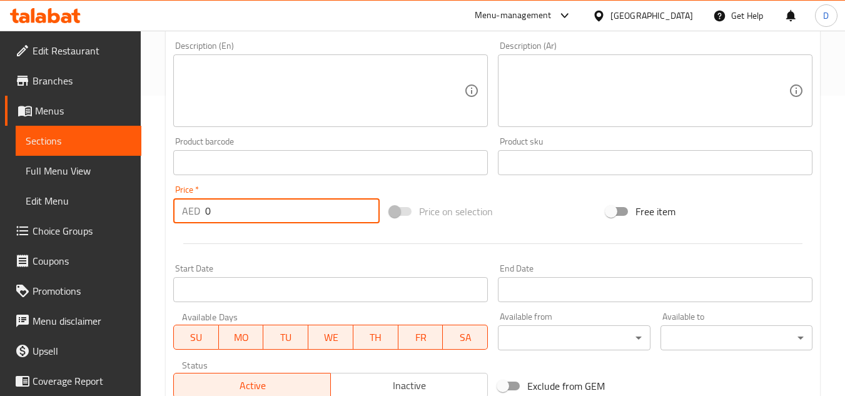
drag, startPoint x: 213, startPoint y: 216, endPoint x: 204, endPoint y: 217, distance: 8.8
click at [204, 217] on div "AED 0 Price *" at bounding box center [276, 210] width 206 height 25
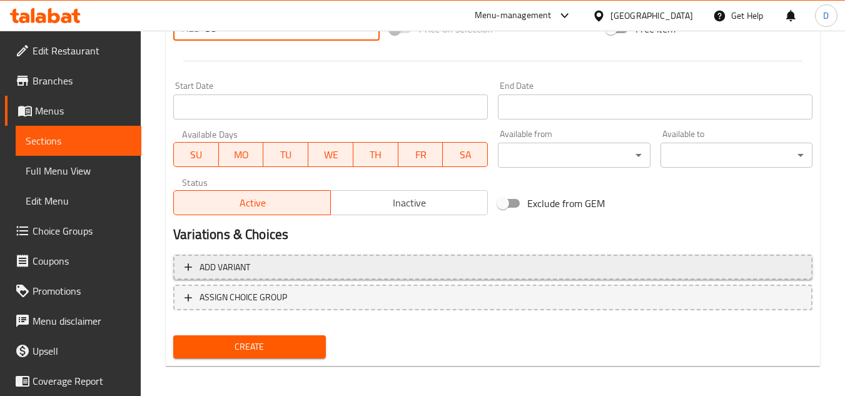
scroll to position [488, 0]
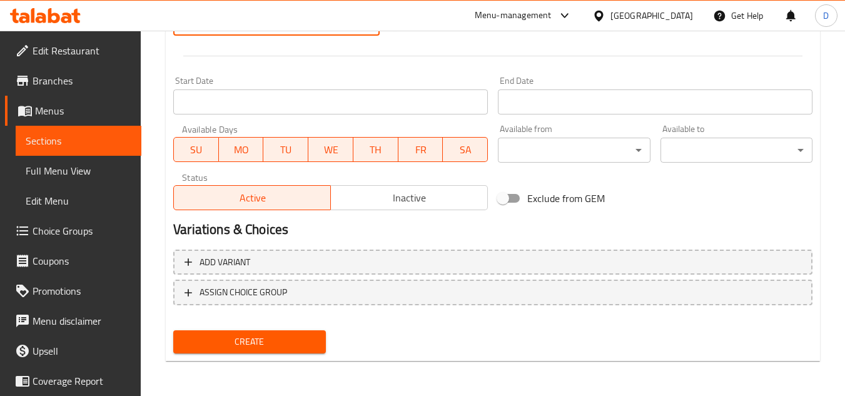
type input "38"
click at [260, 344] on span "Create" at bounding box center [249, 342] width 132 height 16
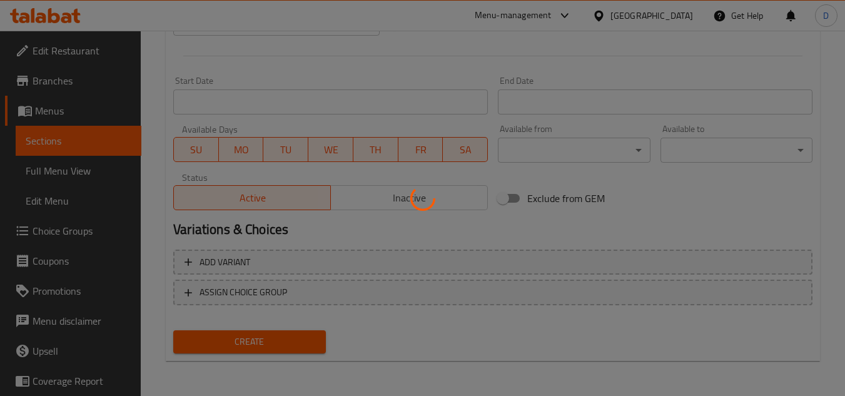
type input "0"
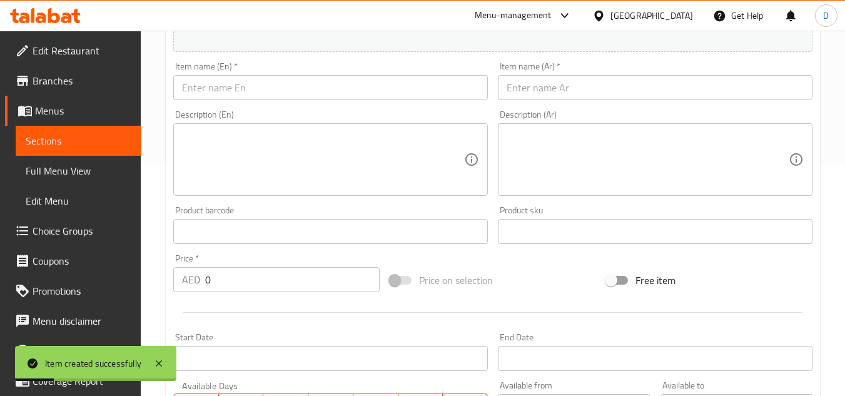
scroll to position [50, 0]
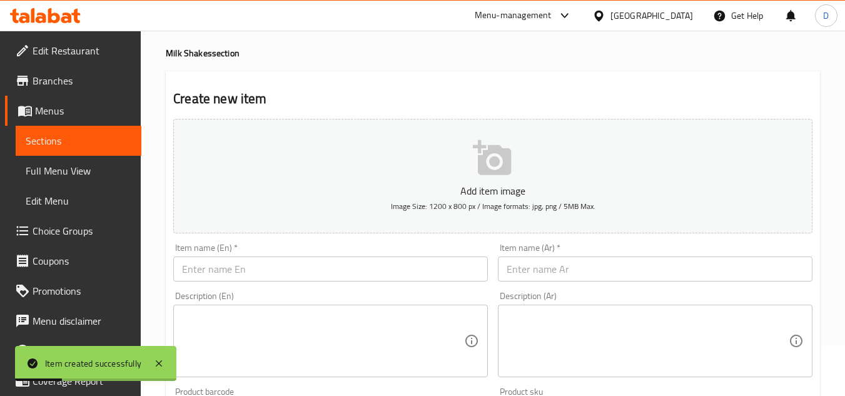
drag, startPoint x: 228, startPoint y: 271, endPoint x: 249, endPoint y: 267, distance: 21.0
click at [228, 271] on input "text" at bounding box center [330, 269] width 315 height 25
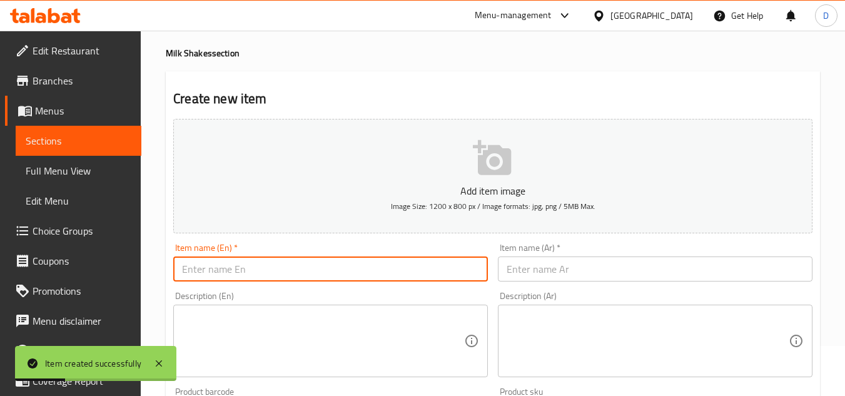
paste input "STRAWBERRY MILK SHAKE"
type input "STRAWBERRY MILK SHAKE"
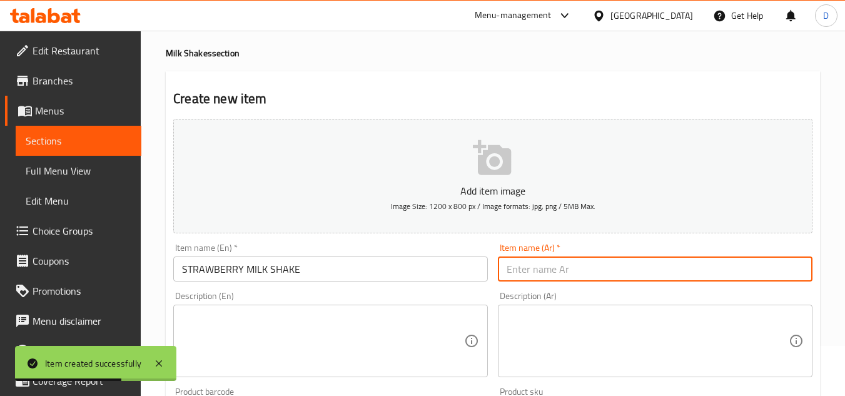
click at [634, 281] on input "text" at bounding box center [655, 269] width 315 height 25
paste input "ميلك شيك الفراولة"
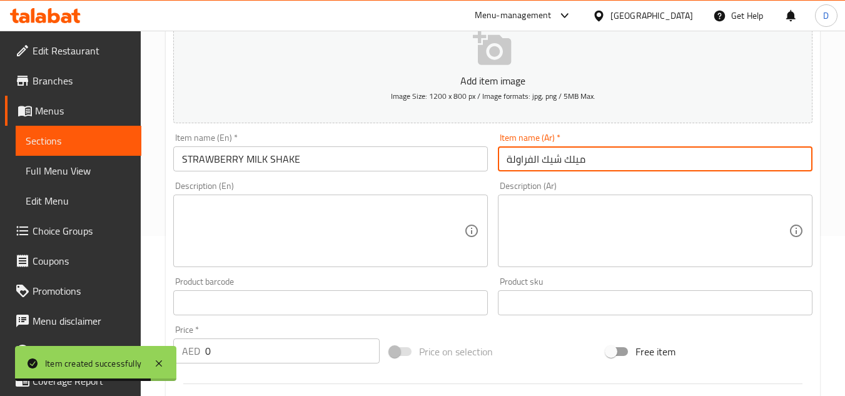
scroll to position [363, 0]
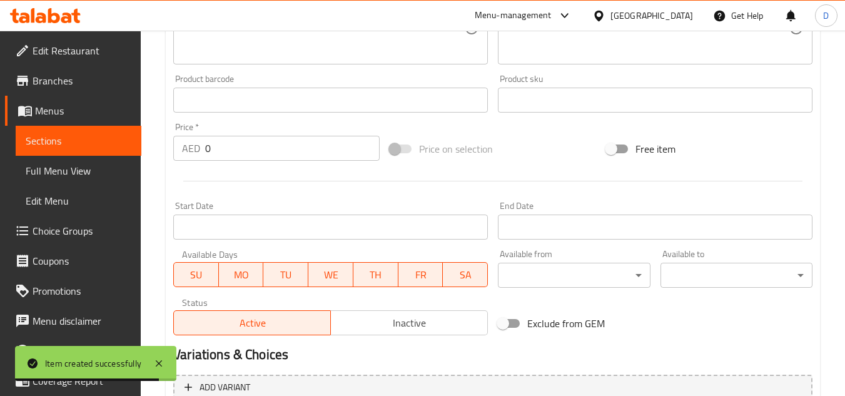
type input "ميلك شيك الفراولة"
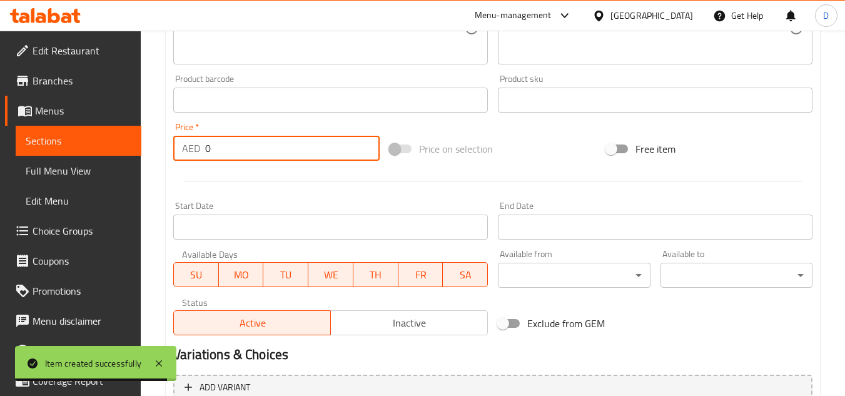
drag, startPoint x: 213, startPoint y: 145, endPoint x: 194, endPoint y: 150, distance: 19.9
click at [194, 150] on div "AED 0 Price *" at bounding box center [276, 148] width 206 height 25
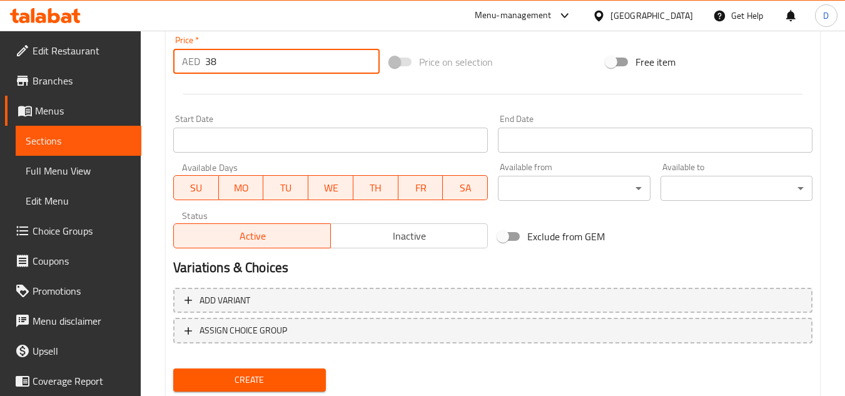
scroll to position [488, 0]
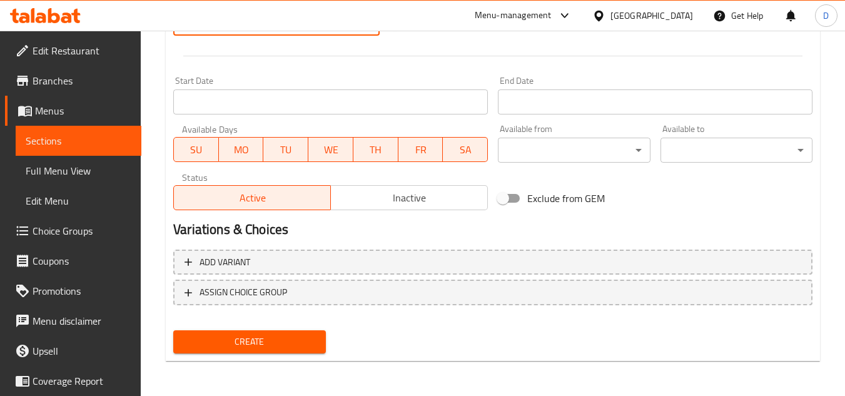
type input "38"
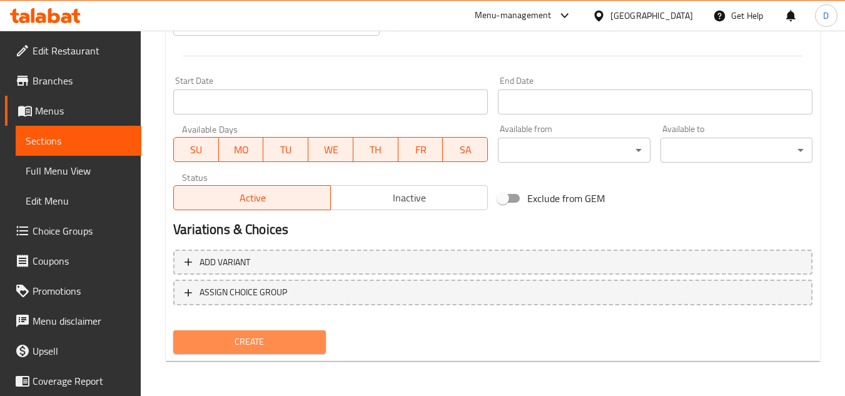
click at [285, 333] on button "Create" at bounding box center [249, 341] width 152 height 23
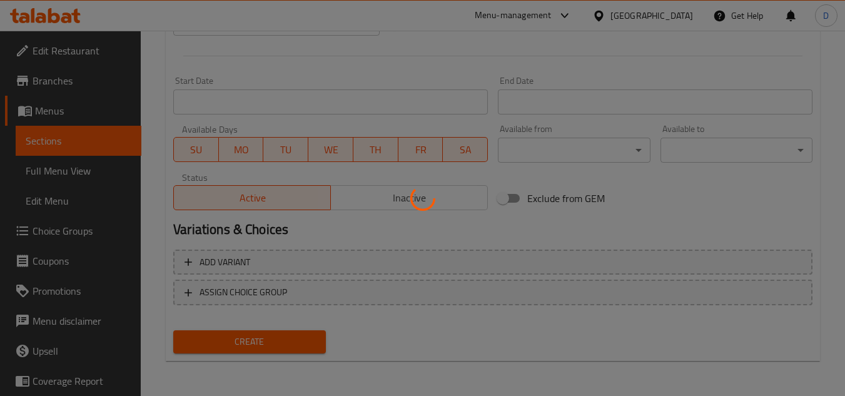
type input "0"
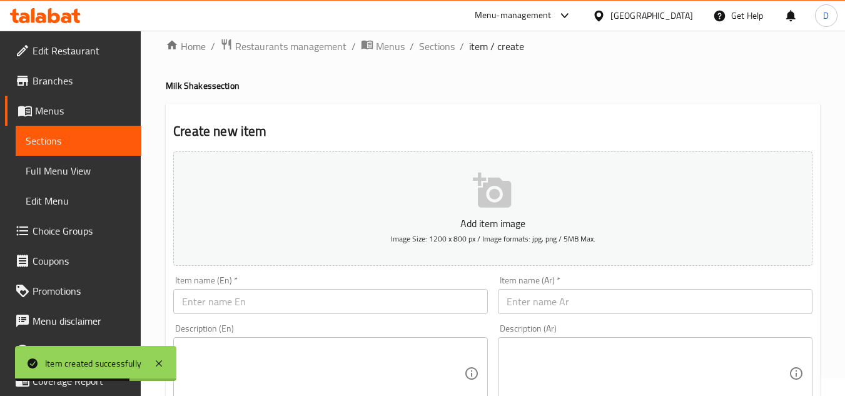
scroll to position [0, 0]
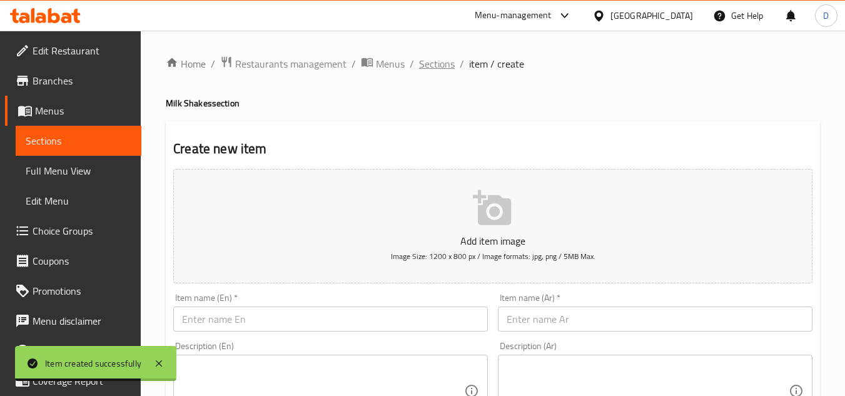
click at [441, 69] on span "Sections" at bounding box center [437, 63] width 36 height 15
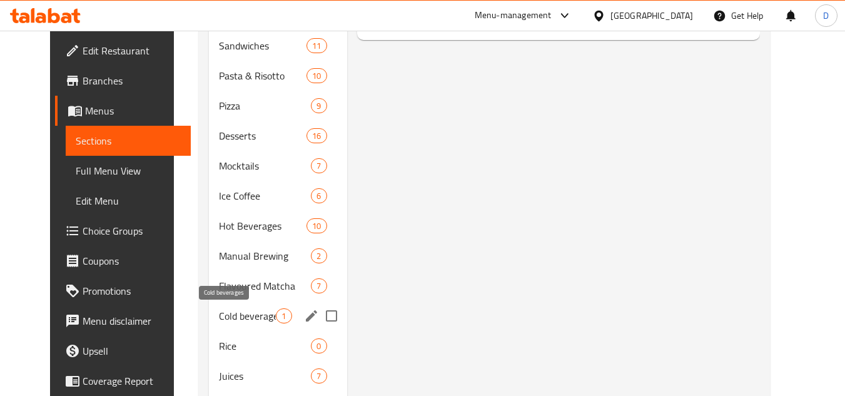
scroll to position [563, 0]
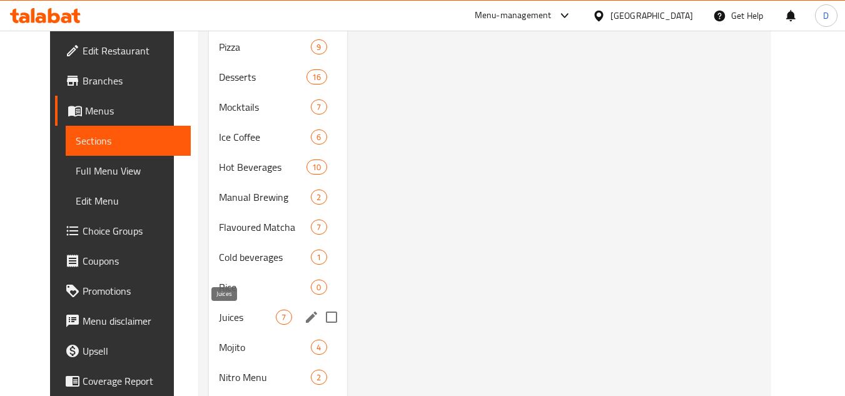
click at [219, 322] on span "Juices" at bounding box center [247, 317] width 57 height 15
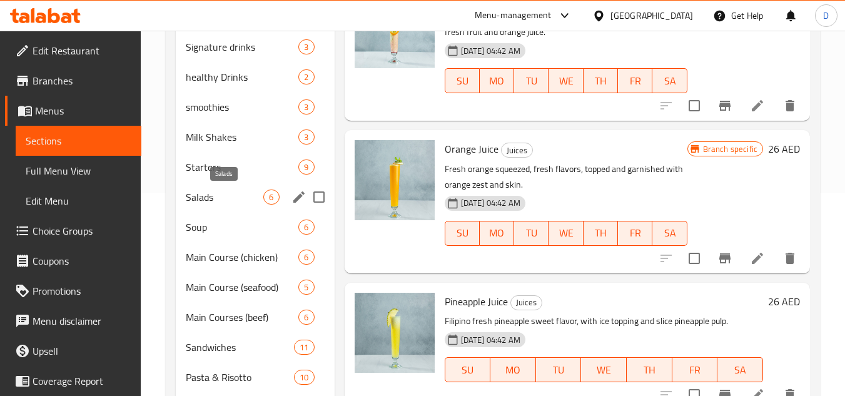
scroll to position [563, 0]
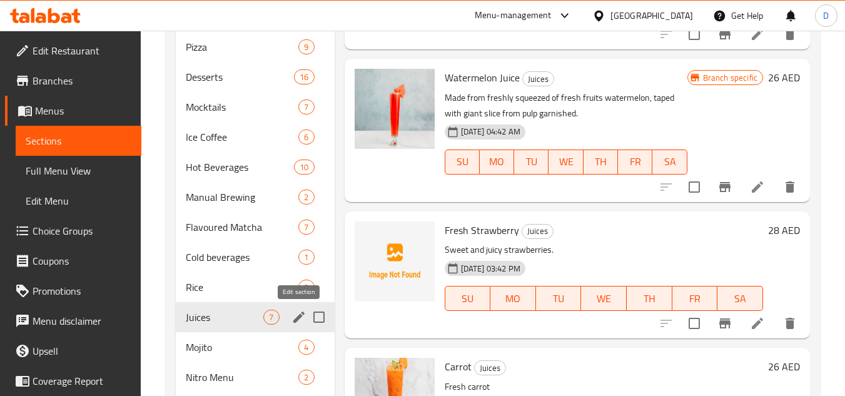
click at [303, 320] on icon "edit" at bounding box center [299, 317] width 15 height 15
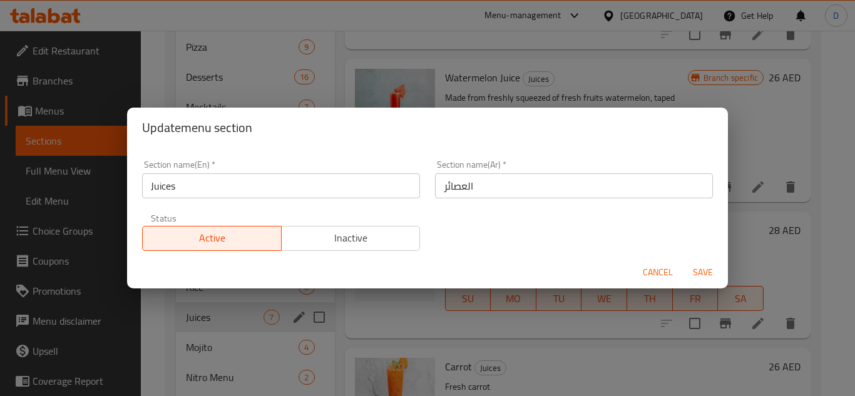
click at [148, 190] on input "Juices" at bounding box center [281, 185] width 278 height 25
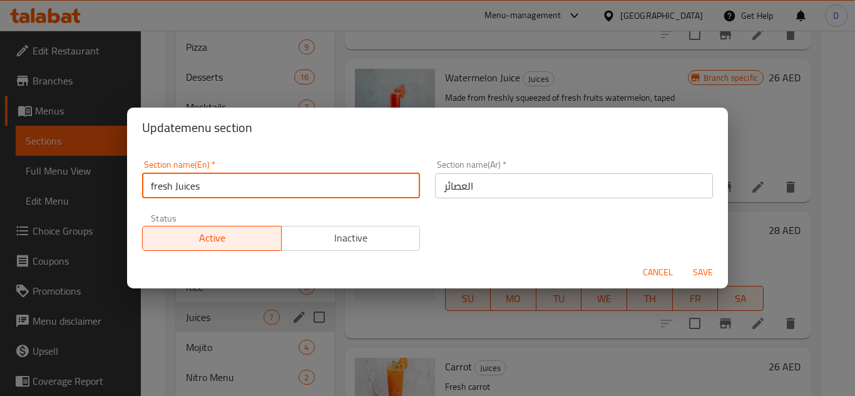
type input "fresh Juices"
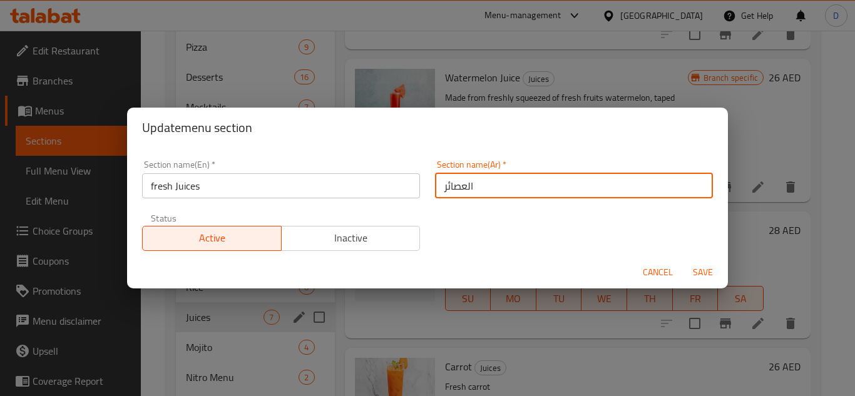
click at [554, 192] on input "العصائر" at bounding box center [574, 185] width 278 height 25
type input "العصائر الطبيعية"
click at [693, 266] on span "Save" at bounding box center [703, 273] width 30 height 16
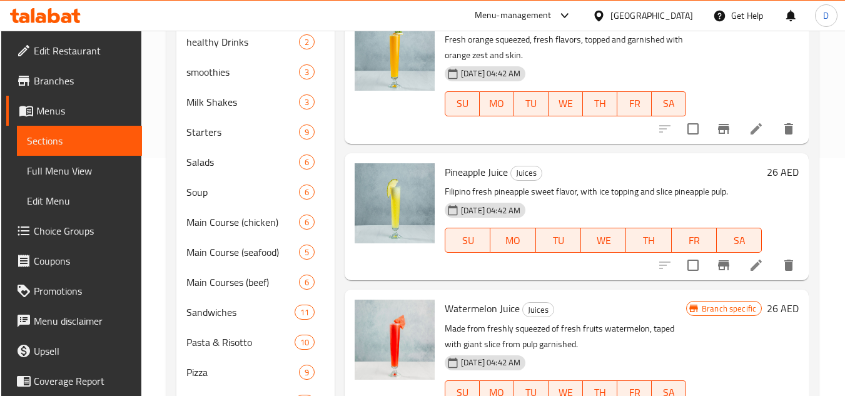
scroll to position [313, 0]
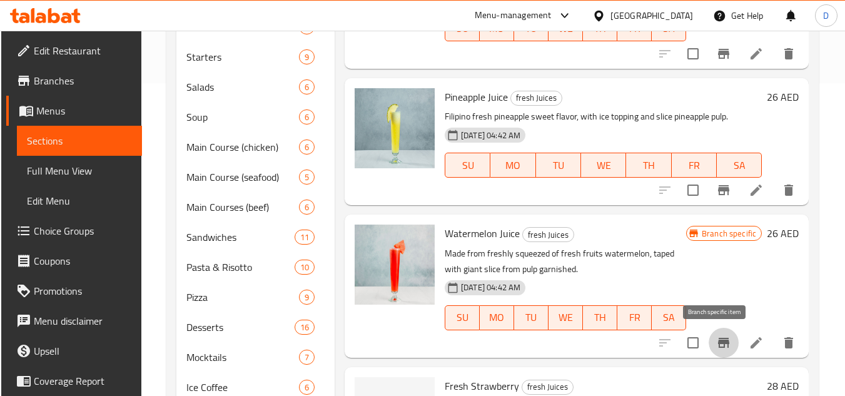
click at [716, 347] on icon "Branch-specific-item" at bounding box center [723, 342] width 15 height 15
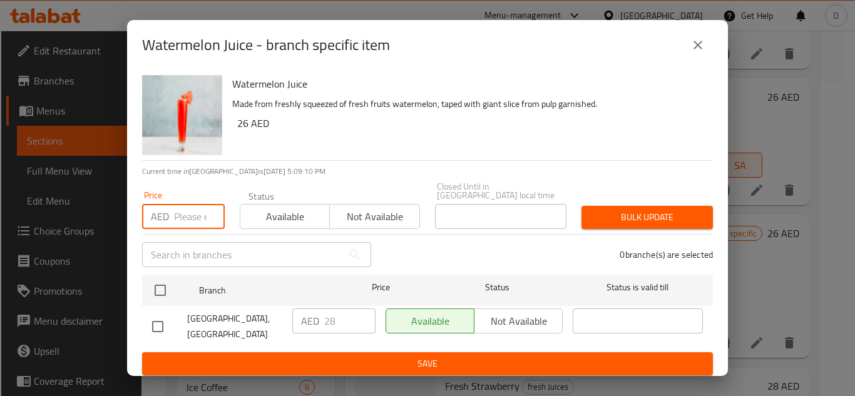
click at [190, 219] on input "number" at bounding box center [199, 216] width 51 height 25
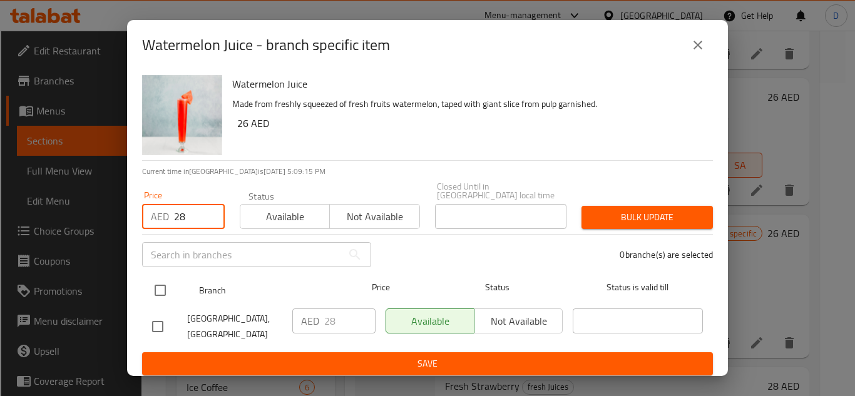
type input "28"
click at [164, 289] on input "checkbox" at bounding box center [160, 290] width 26 height 26
checkbox input "true"
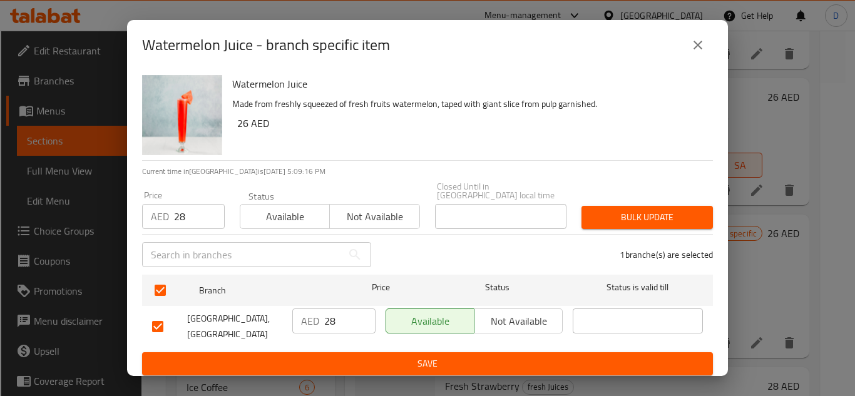
click at [619, 216] on span "Bulk update" at bounding box center [646, 218] width 111 height 16
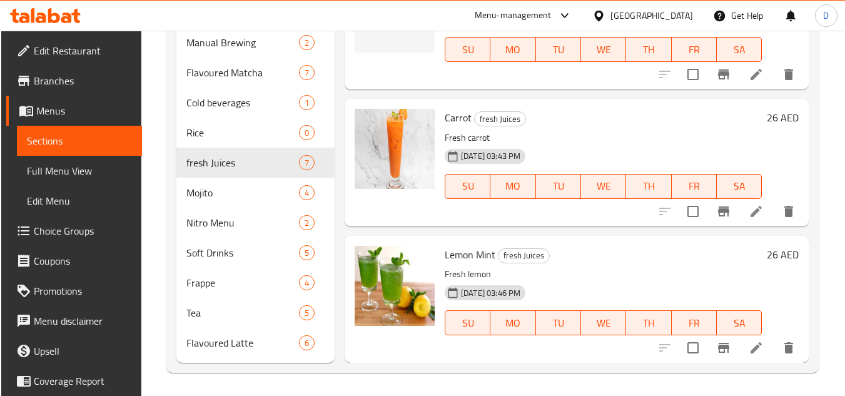
scroll to position [720, 0]
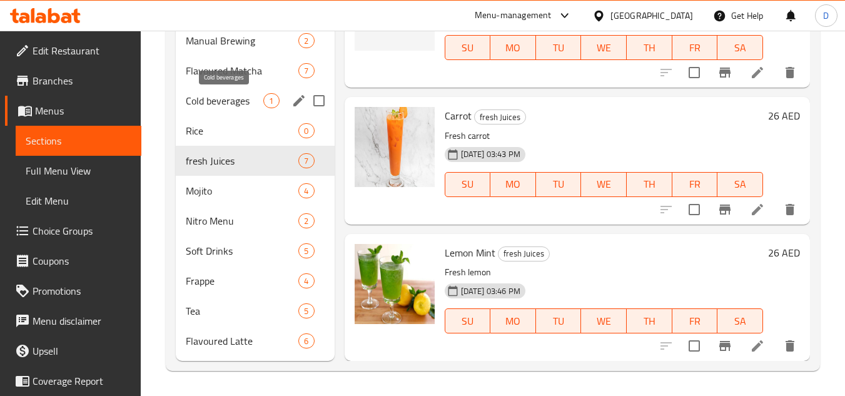
click at [226, 101] on span "Cold beverages" at bounding box center [225, 100] width 78 height 15
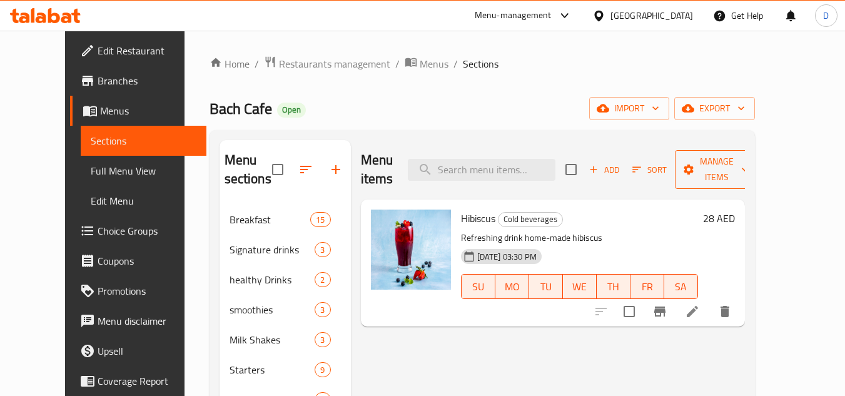
click at [749, 160] on span "Manage items" at bounding box center [717, 169] width 64 height 31
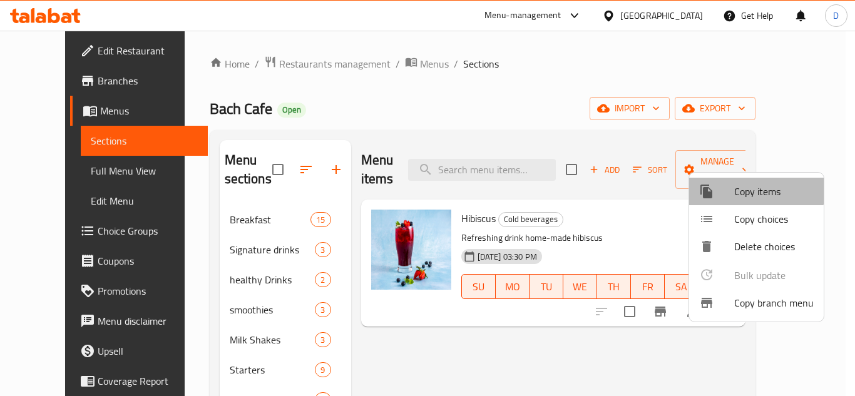
click at [715, 187] on div at bounding box center [716, 191] width 35 height 15
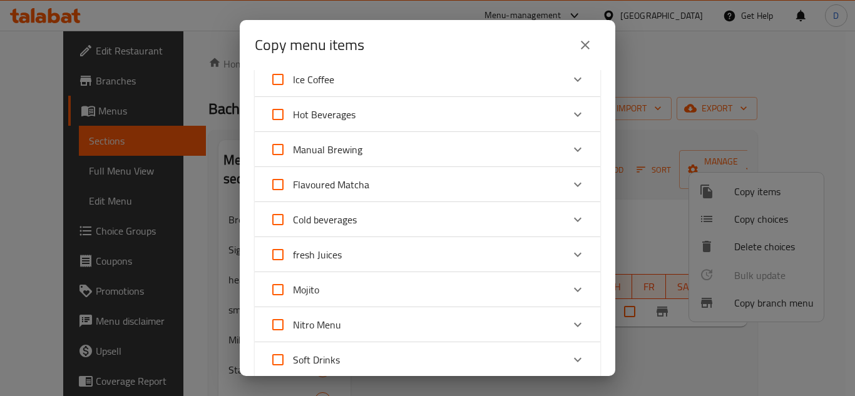
scroll to position [626, 0]
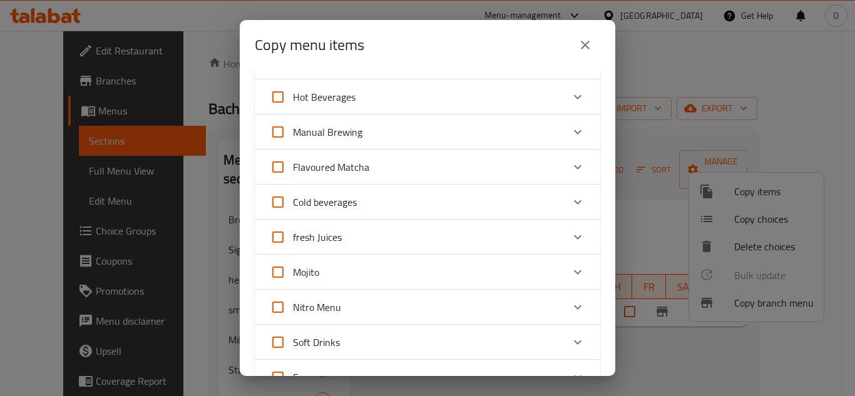
click at [570, 200] on icon "Expand" at bounding box center [577, 202] width 15 height 15
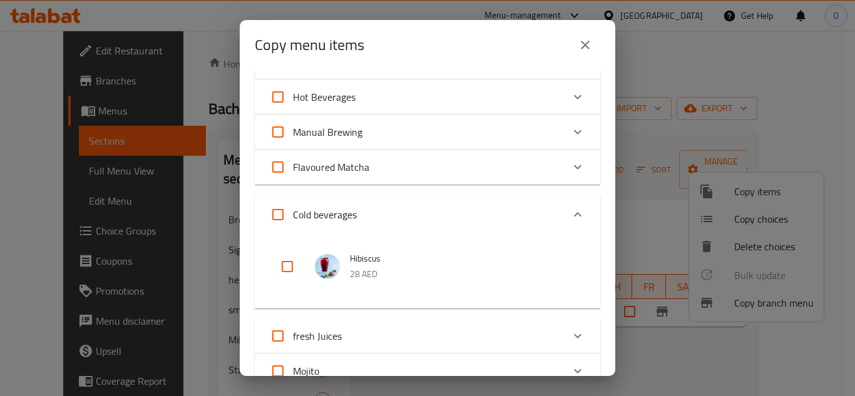
click at [289, 267] on input "checkbox" at bounding box center [287, 267] width 30 height 30
checkbox input "true"
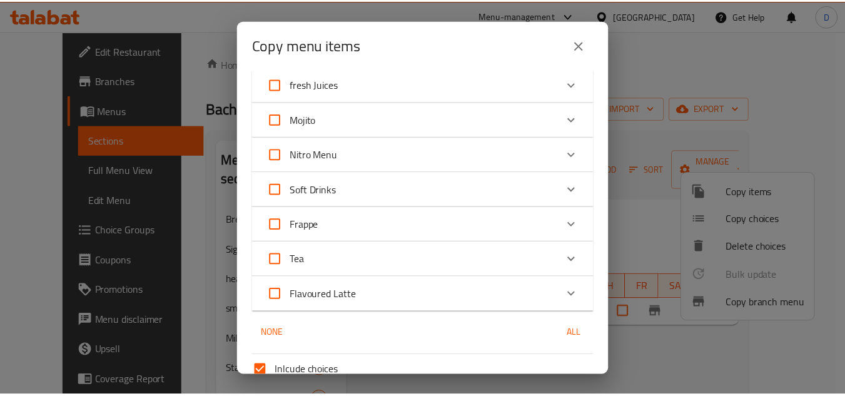
scroll to position [994, 0]
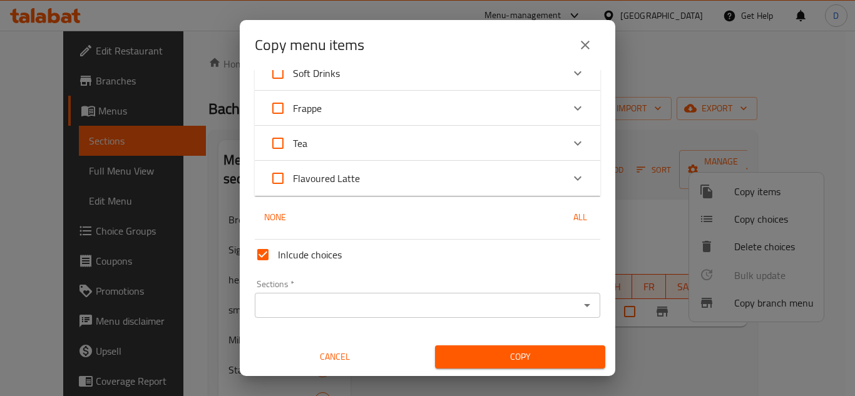
click at [315, 307] on input "Sections   *" at bounding box center [416, 306] width 317 height 18
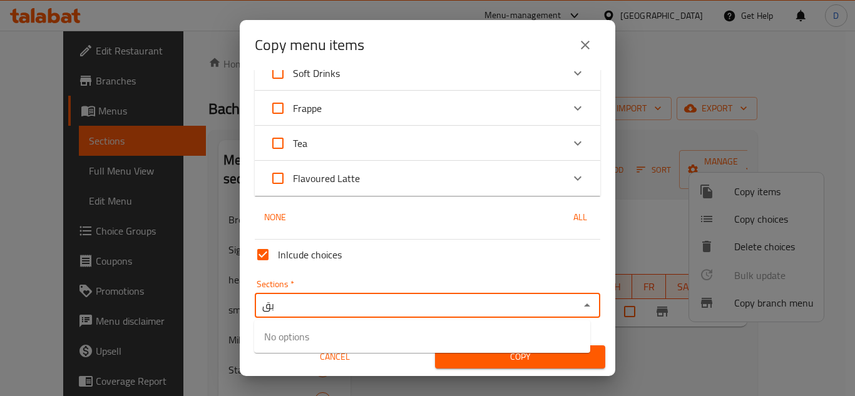
type input "ب"
click at [320, 339] on li "fresh Juices" at bounding box center [422, 336] width 336 height 23
type input "fresh Juices"
click at [461, 352] on span "Copy" at bounding box center [520, 357] width 150 height 16
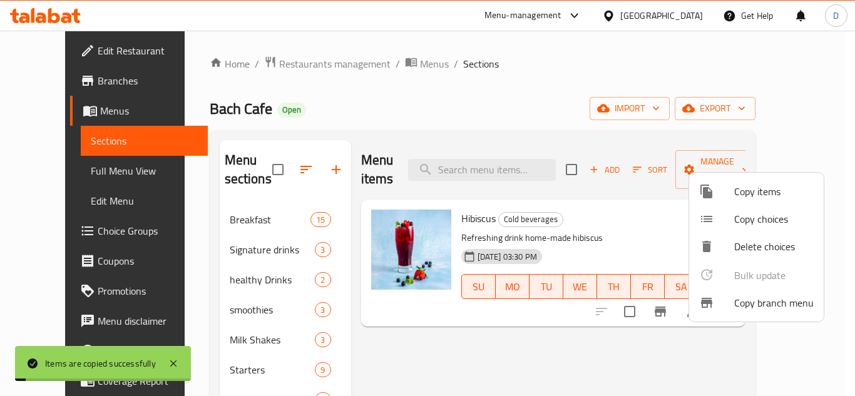
click at [642, 330] on div at bounding box center [427, 198] width 855 height 396
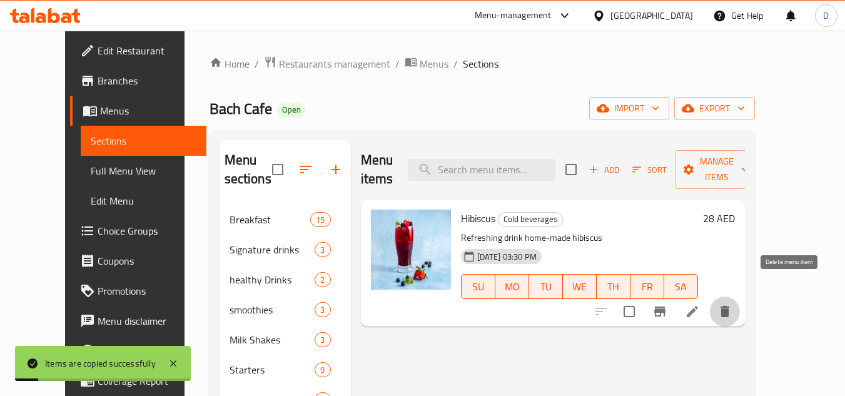
click at [733, 304] on icon "delete" at bounding box center [725, 311] width 15 height 15
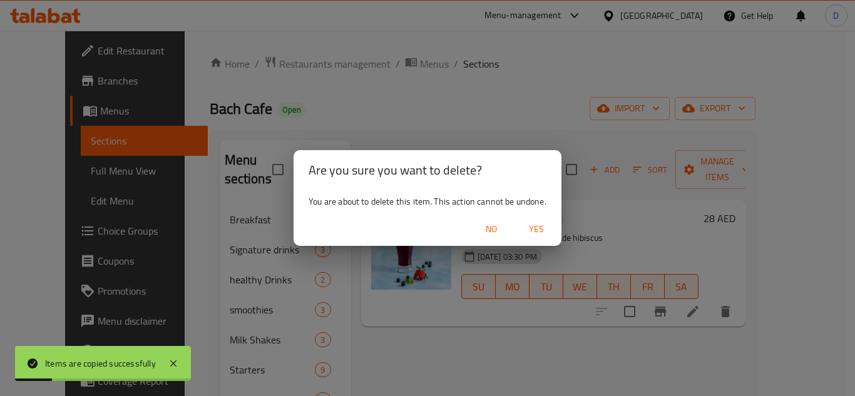
click at [536, 225] on span "Yes" at bounding box center [536, 230] width 30 height 16
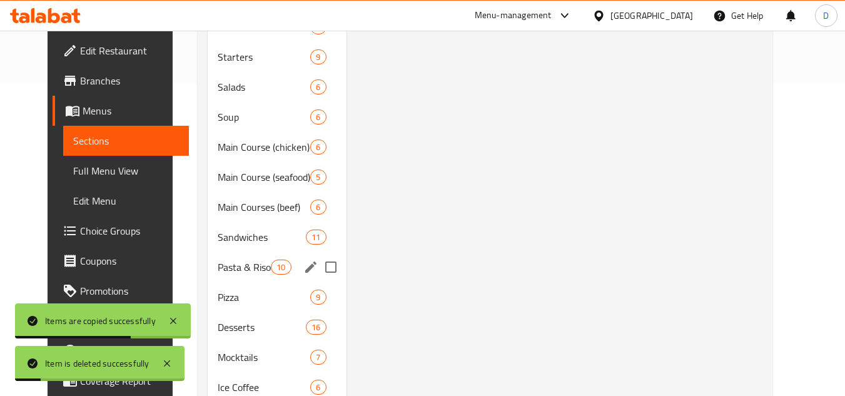
click at [227, 281] on div "Pasta & Risotto 10" at bounding box center [277, 267] width 139 height 30
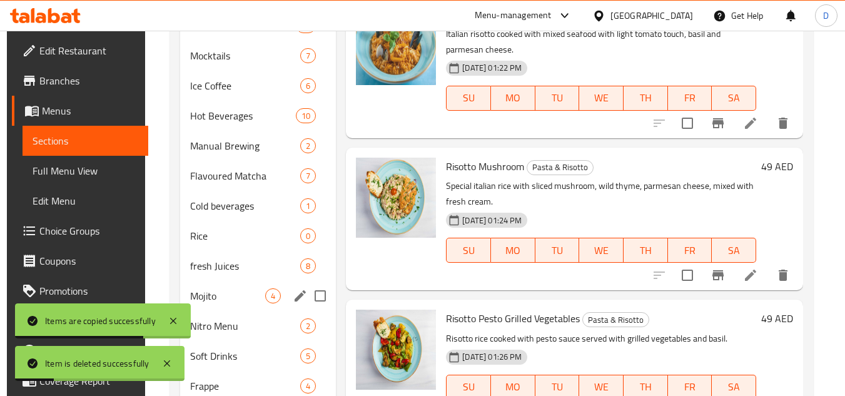
scroll to position [626, 0]
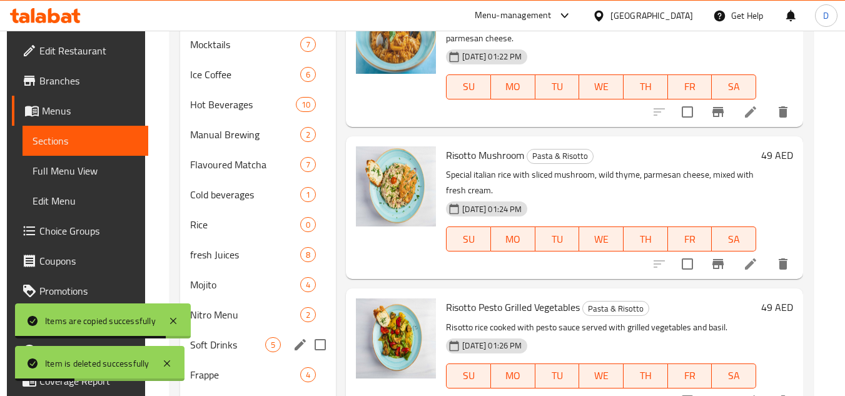
click at [226, 337] on span "Soft Drinks" at bounding box center [227, 344] width 75 height 15
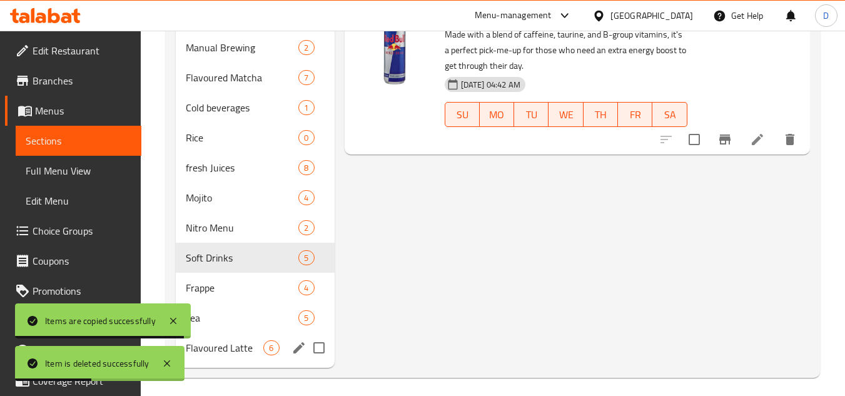
scroll to position [720, 0]
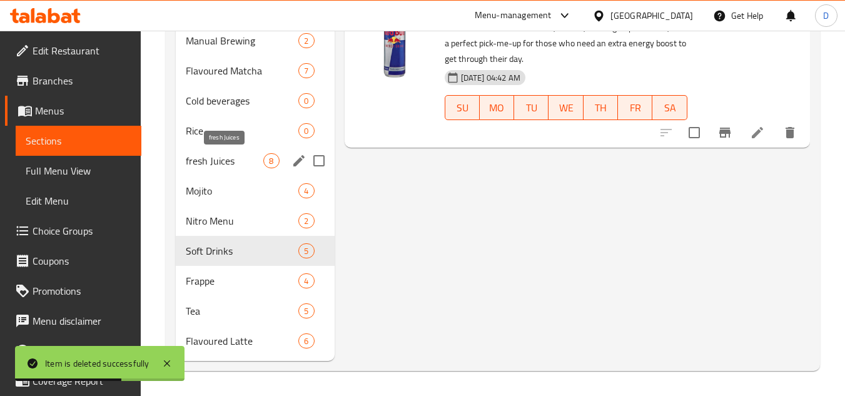
click at [225, 158] on span "fresh Juices" at bounding box center [225, 160] width 78 height 15
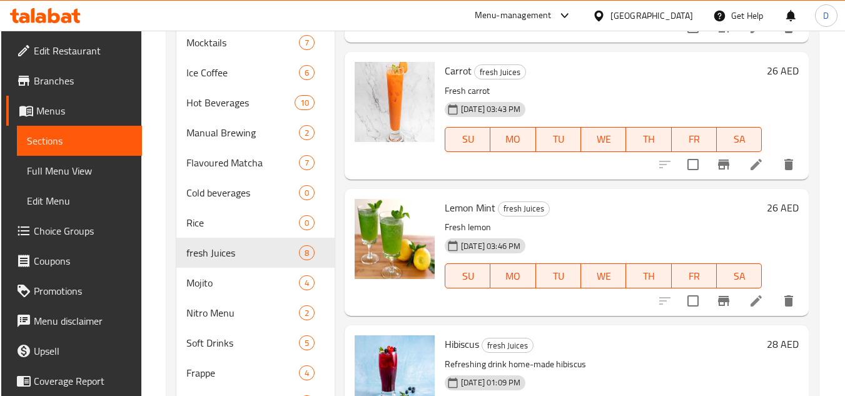
scroll to position [720, 0]
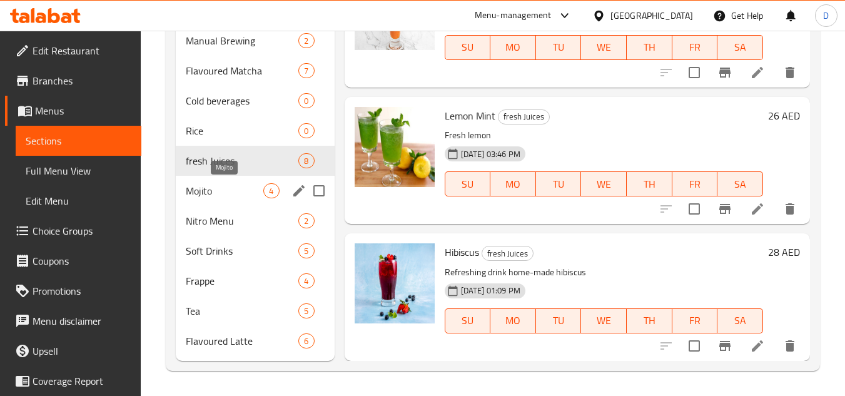
click at [255, 193] on span "Mojito" at bounding box center [225, 190] width 78 height 15
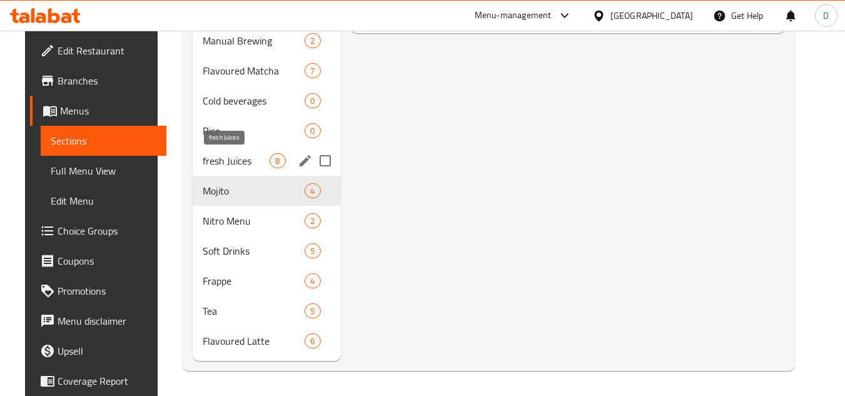
click at [257, 160] on span "fresh Juices" at bounding box center [237, 160] width 68 height 15
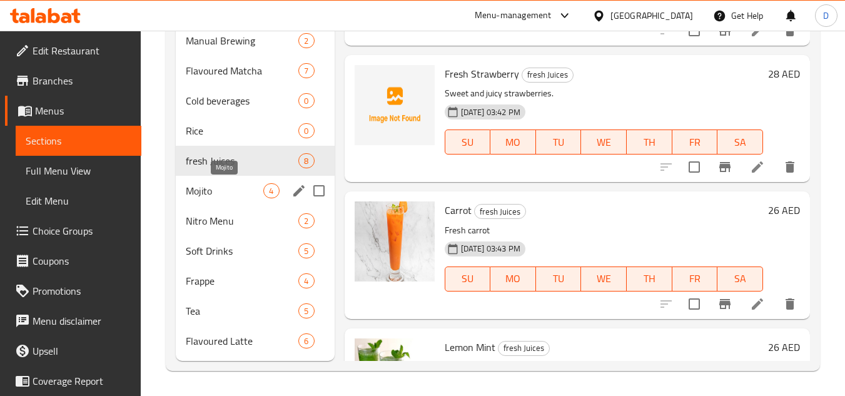
click at [188, 185] on span "Mojito" at bounding box center [225, 190] width 78 height 15
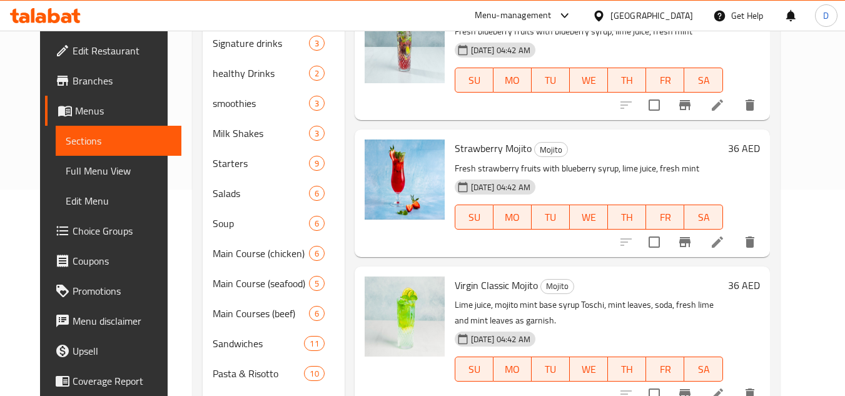
scroll to position [250, 0]
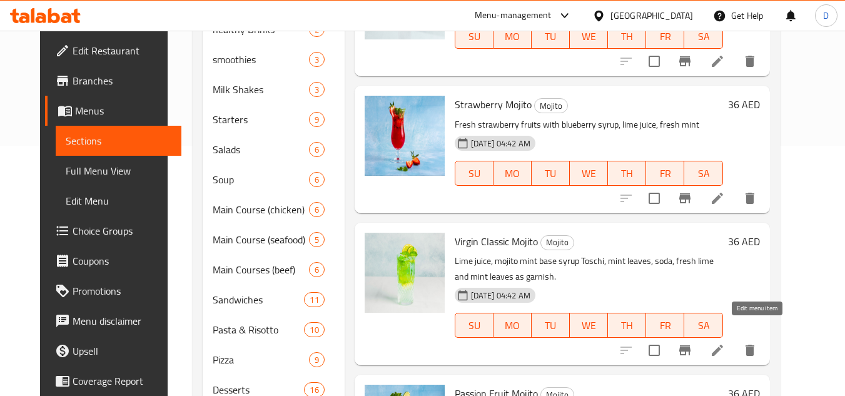
click at [725, 343] on icon at bounding box center [717, 350] width 15 height 15
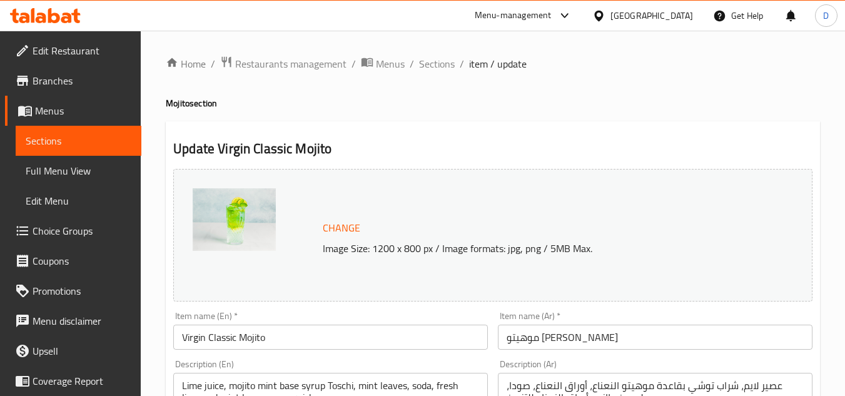
click at [191, 344] on input "Virgin Classic Mojito" at bounding box center [330, 337] width 315 height 25
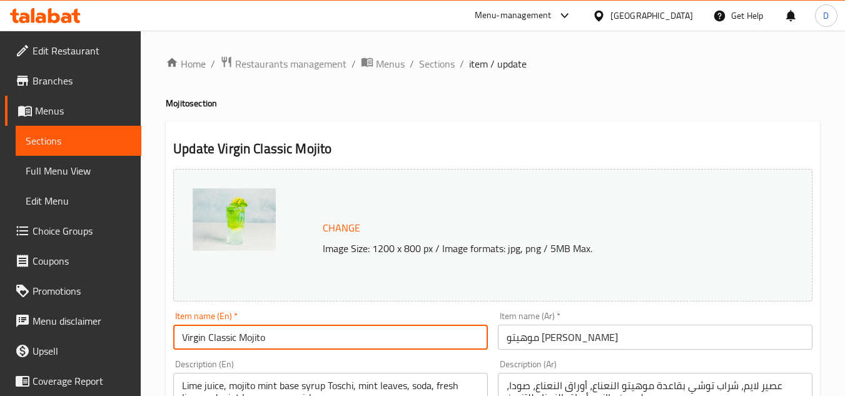
click at [191, 344] on input "Virgin Classic Mojito" at bounding box center [330, 337] width 315 height 25
type input "Classic Mojito"
click at [544, 338] on input "موهيتو فيرجن كلاسيك" at bounding box center [655, 337] width 315 height 25
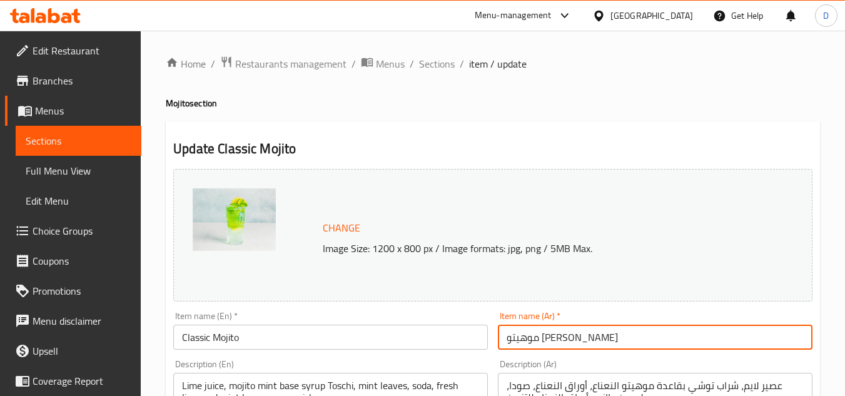
click at [549, 338] on input "موهيتو فيرجن كلاسيك" at bounding box center [655, 337] width 315 height 25
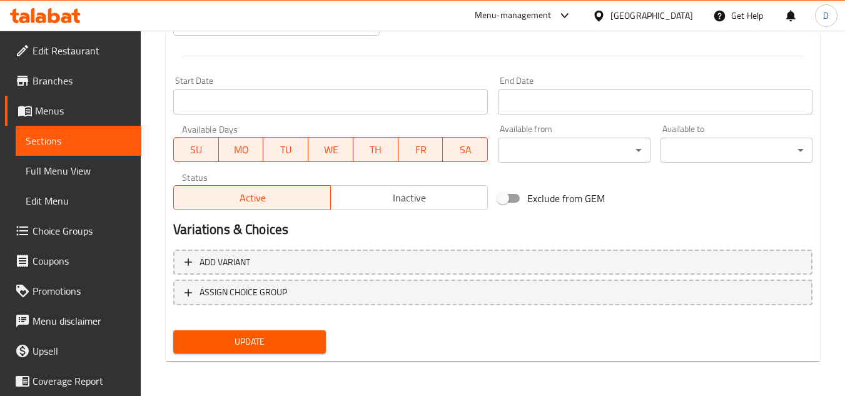
type input "[PERSON_NAME]"
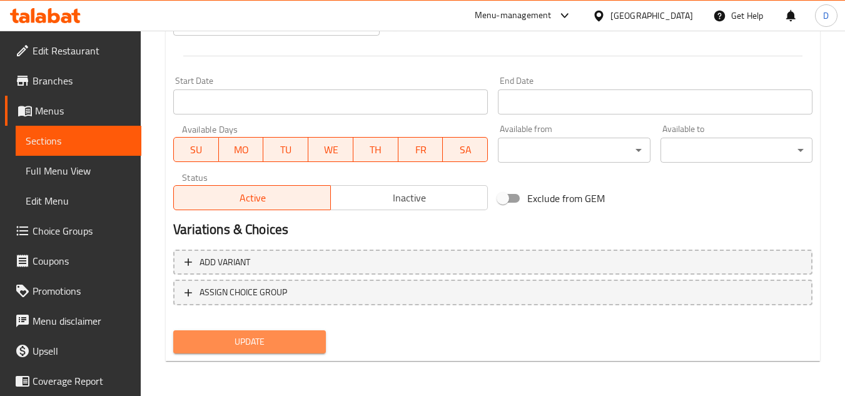
click at [272, 349] on span "Update" at bounding box center [249, 342] width 132 height 16
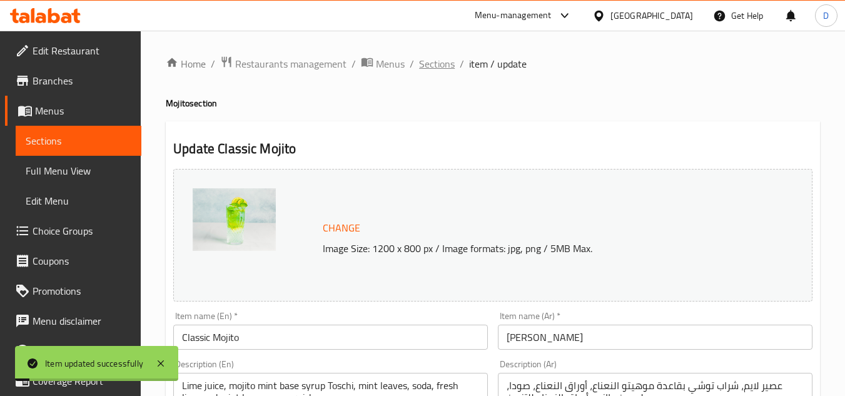
click at [438, 63] on span "Sections" at bounding box center [437, 63] width 36 height 15
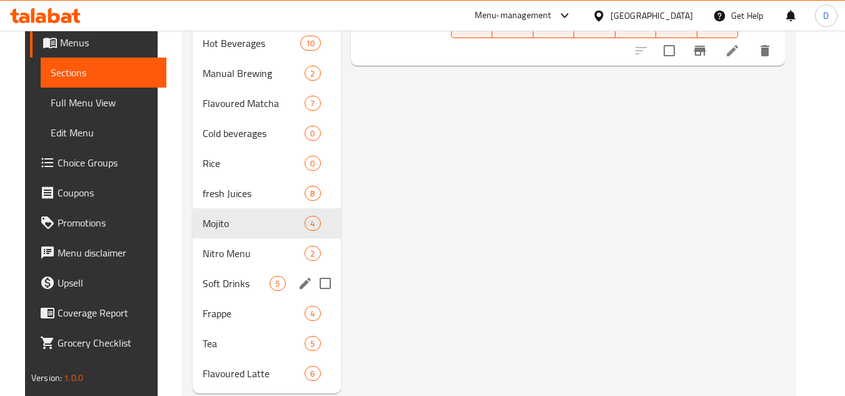
scroll to position [688, 0]
click at [231, 283] on span "Soft Drinks" at bounding box center [237, 282] width 68 height 15
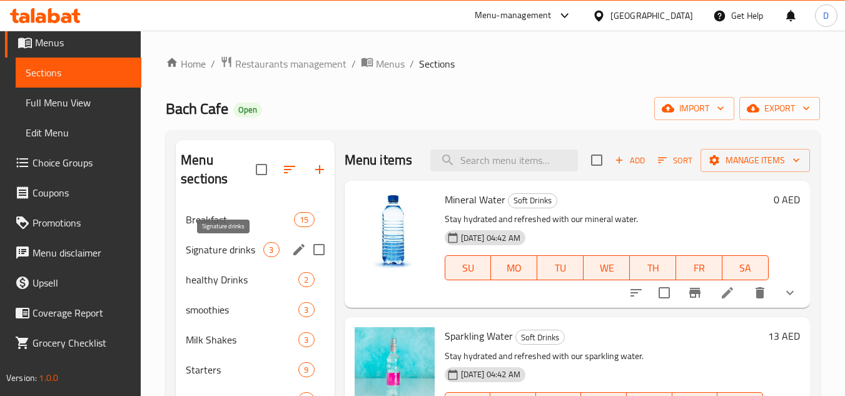
click at [248, 252] on span "Signature drinks" at bounding box center [225, 249] width 78 height 15
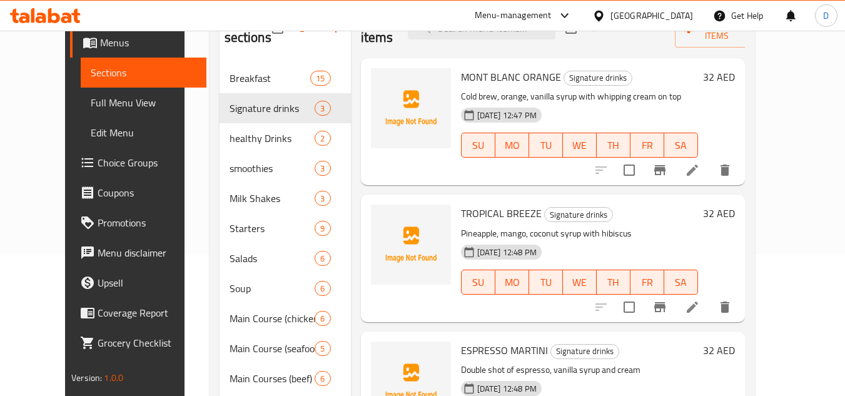
scroll to position [188, 0]
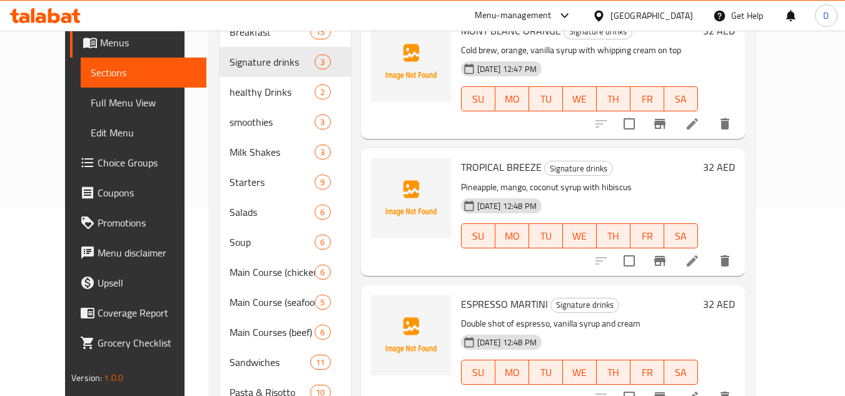
click at [91, 106] on span "Full Menu View" at bounding box center [144, 102] width 106 height 15
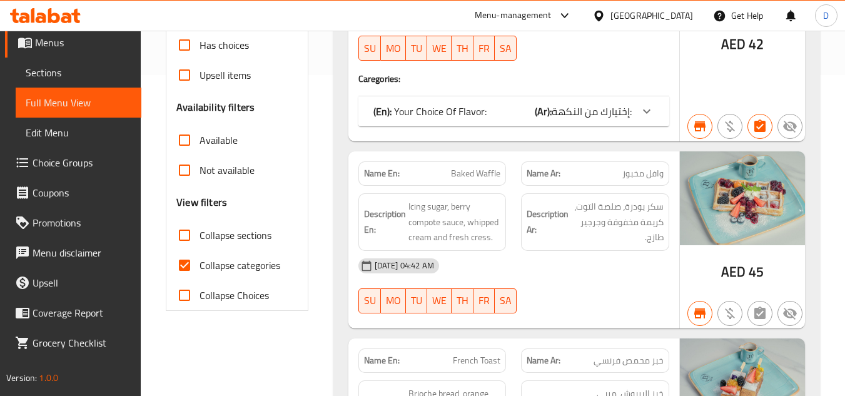
scroll to position [375, 0]
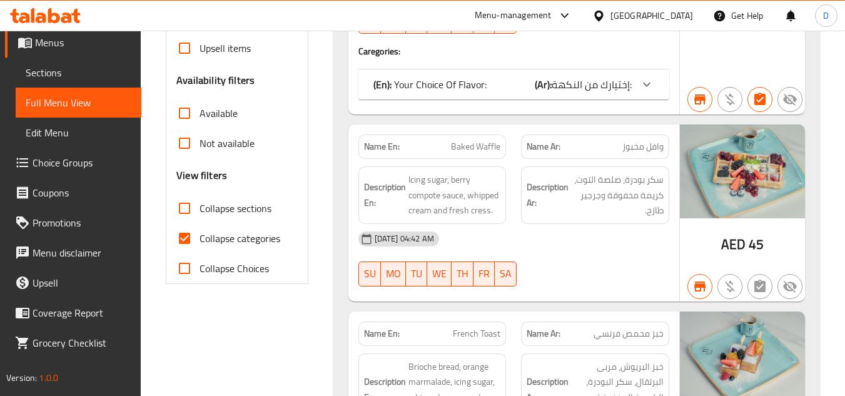
click at [196, 214] on input "Collapse sections" at bounding box center [185, 208] width 30 height 30
checkbox input "true"
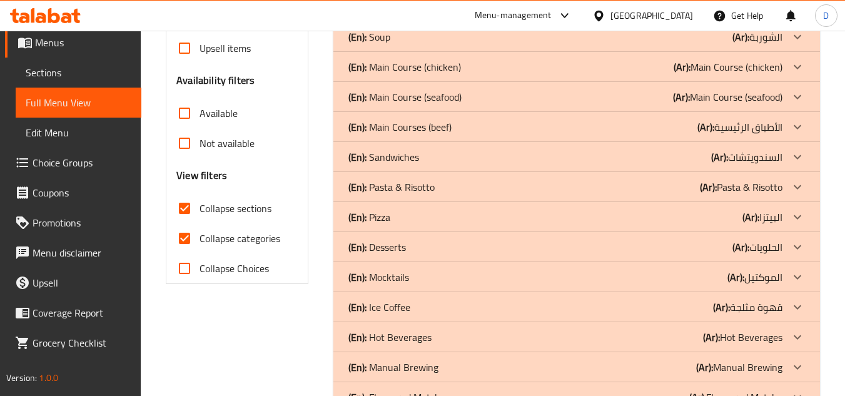
click at [183, 242] on input "Collapse categories" at bounding box center [185, 238] width 30 height 30
checkbox input "false"
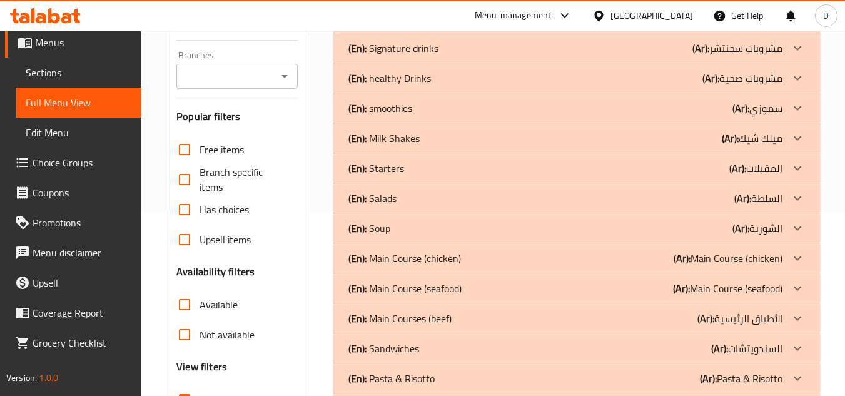
scroll to position [125, 0]
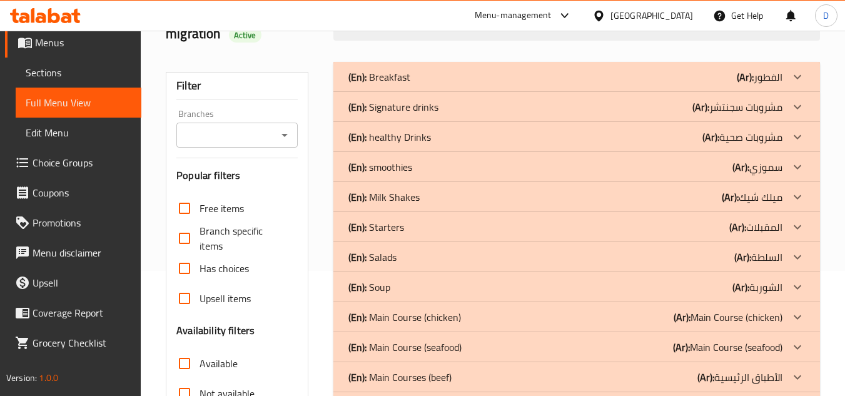
click at [780, 168] on p "(Ar): سموزي" at bounding box center [758, 167] width 50 height 15
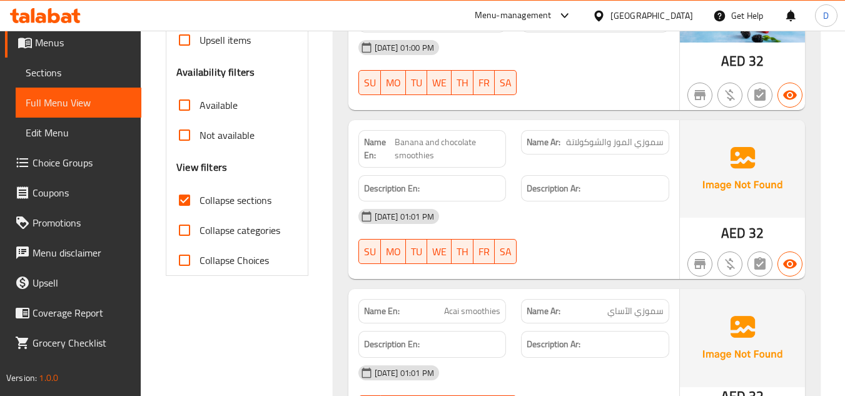
scroll to position [438, 0]
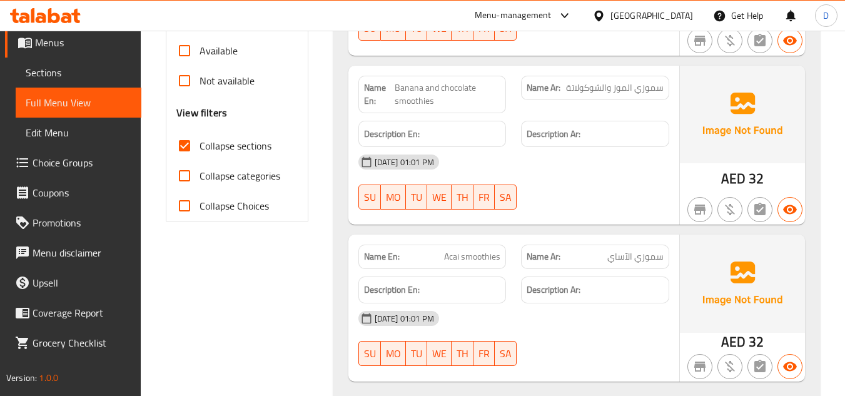
click at [63, 75] on span "Sections" at bounding box center [79, 72] width 106 height 15
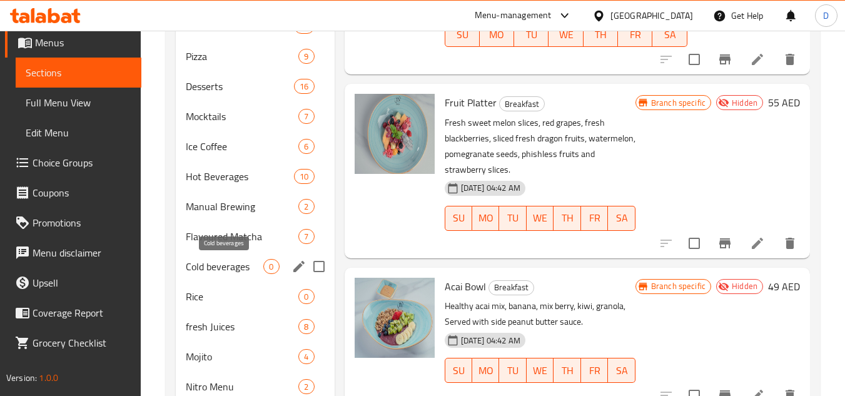
scroll to position [554, 0]
click at [226, 267] on span "Cold beverages" at bounding box center [225, 265] width 78 height 15
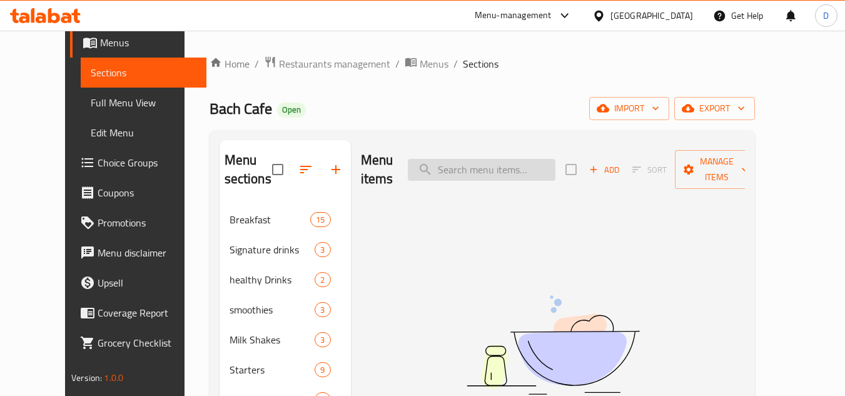
click at [495, 159] on input "search" at bounding box center [482, 170] width 148 height 22
paste input "ICED SPANISH LATTE"
type input "ICED SPANISH LATTE"
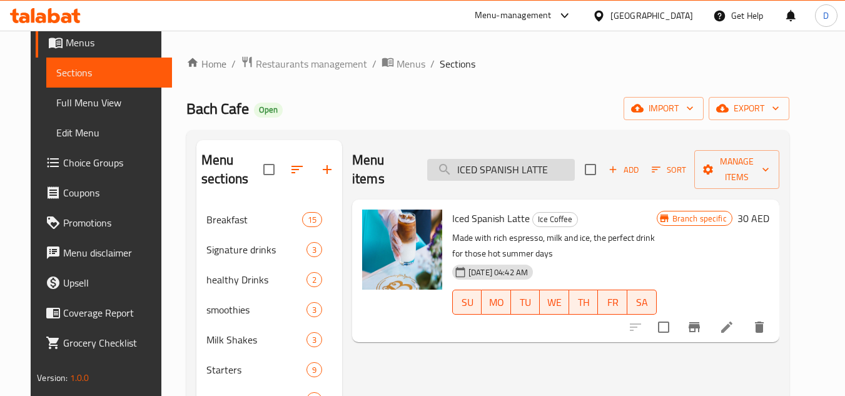
click at [553, 163] on input "ICED SPANISH LATTE" at bounding box center [501, 170] width 148 height 22
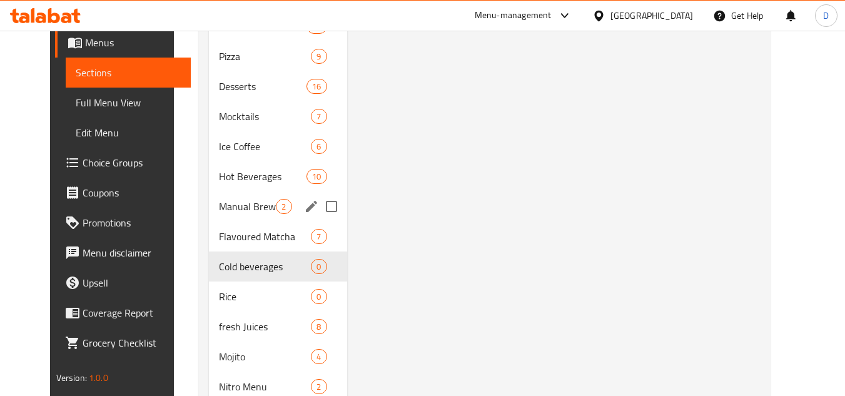
scroll to position [532, 0]
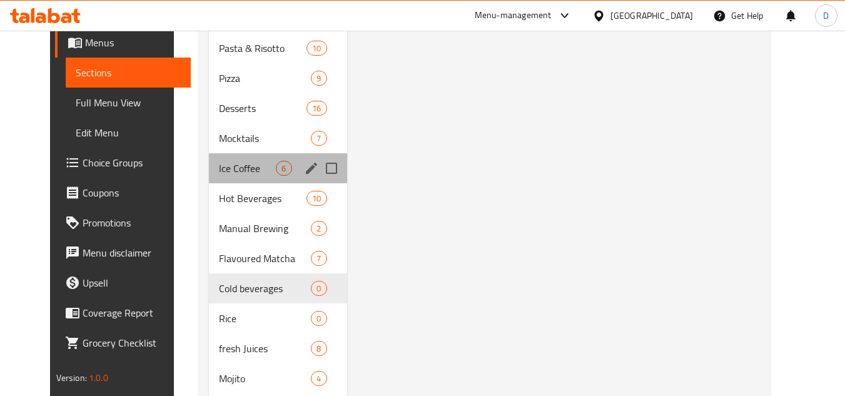
click at [221, 176] on div "Ice Coffee 6" at bounding box center [278, 168] width 138 height 30
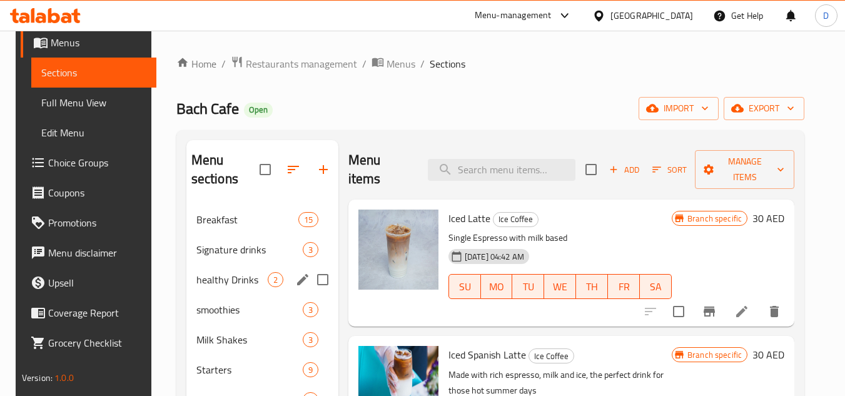
scroll to position [438, 0]
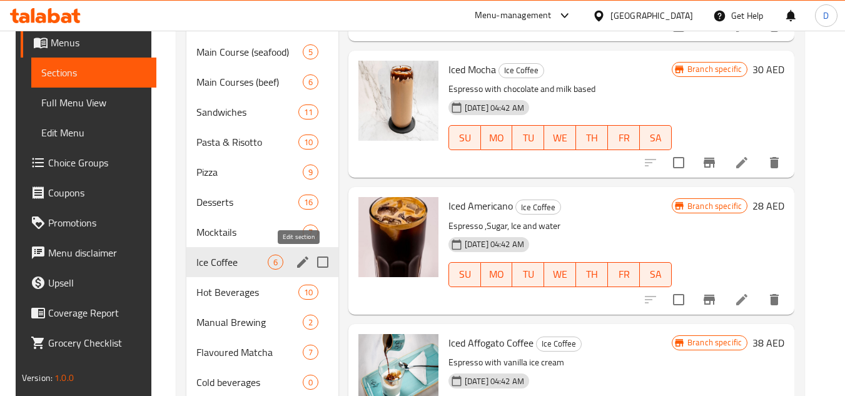
click at [295, 260] on icon "edit" at bounding box center [302, 262] width 15 height 15
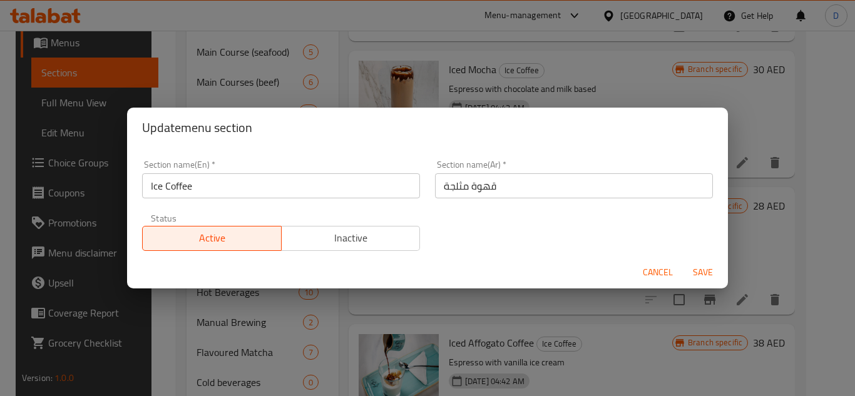
click at [200, 190] on input "Ice Coffee" at bounding box center [281, 185] width 278 height 25
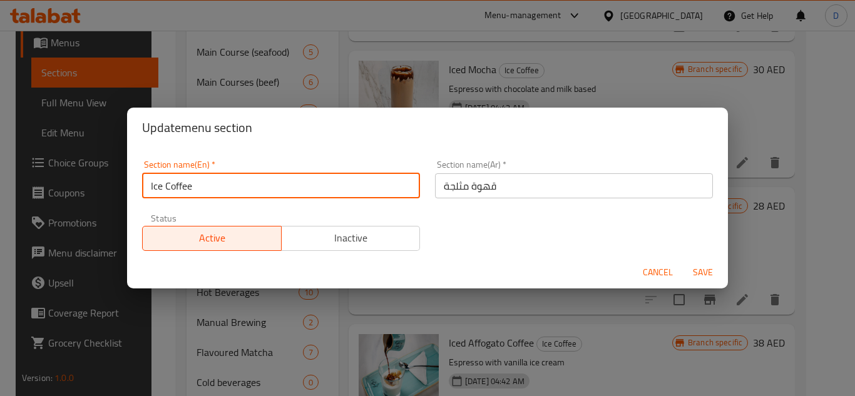
click at [200, 190] on input "Ice Coffee" at bounding box center [281, 185] width 278 height 25
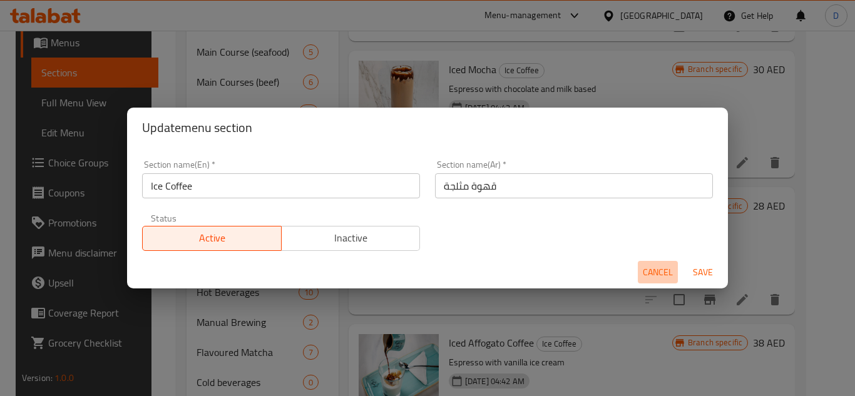
click at [649, 265] on span "Cancel" at bounding box center [658, 273] width 30 height 16
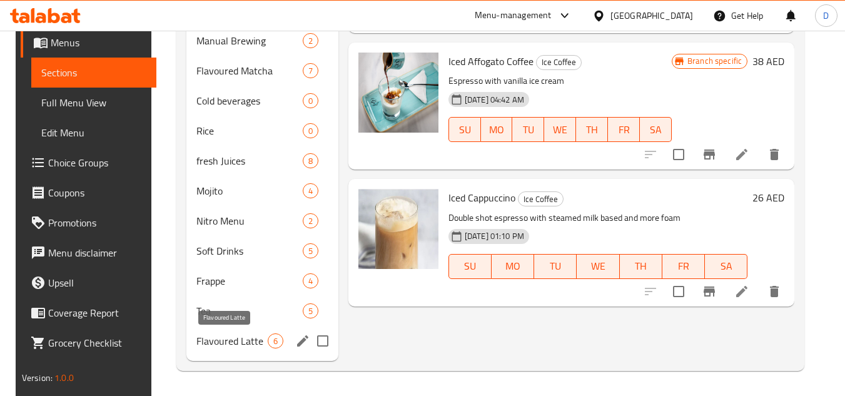
scroll to position [657, 0]
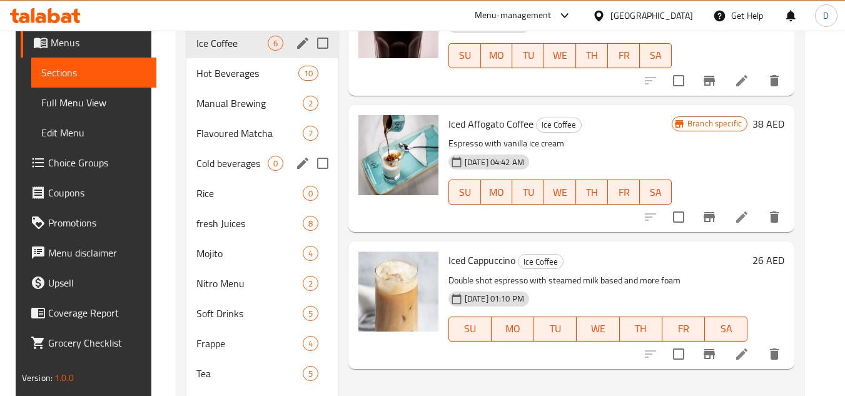
click at [296, 161] on icon "edit" at bounding box center [302, 163] width 15 height 15
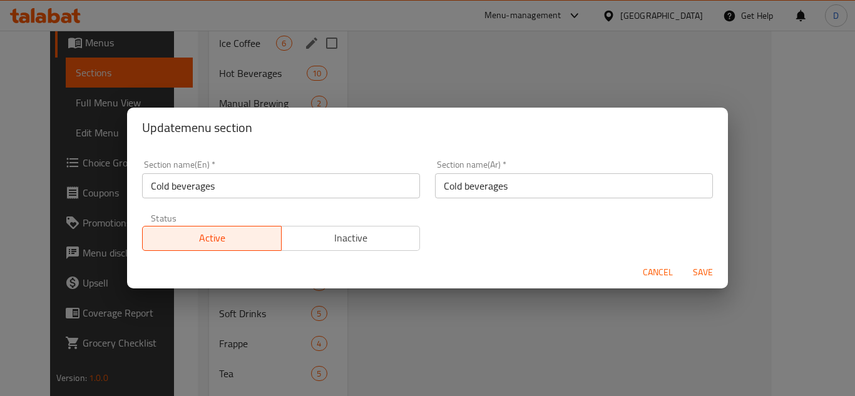
click at [199, 192] on input "Cold beverages" at bounding box center [281, 185] width 278 height 25
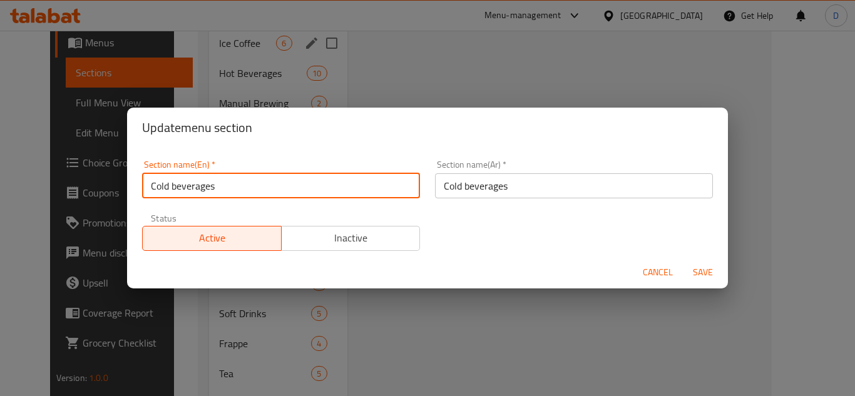
click at [199, 192] on input "Cold beverages" at bounding box center [281, 185] width 278 height 25
click at [651, 268] on span "Cancel" at bounding box center [658, 273] width 30 height 16
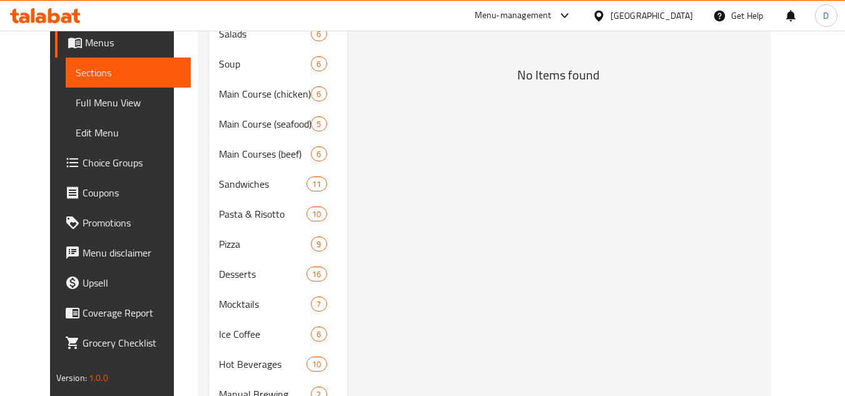
scroll to position [501, 0]
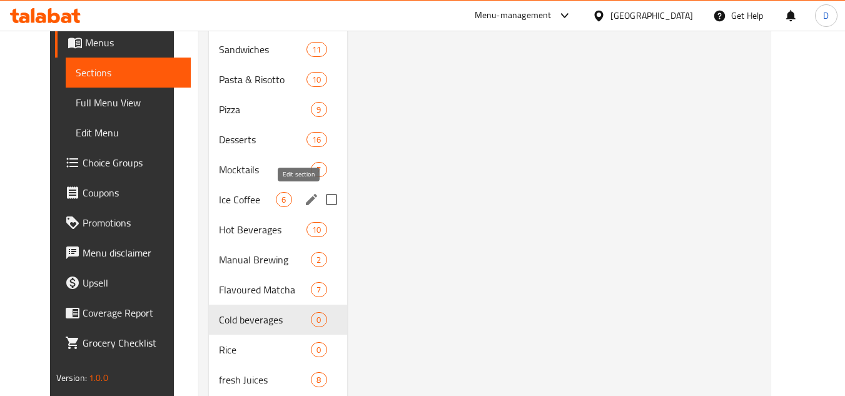
click at [304, 198] on icon "edit" at bounding box center [311, 199] width 15 height 15
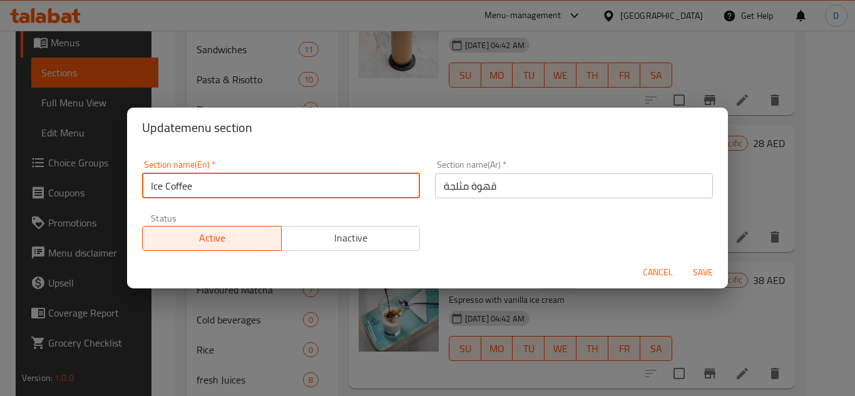
click at [191, 194] on input "Ice Coffee" at bounding box center [281, 185] width 278 height 25
paste input "Cold beverages"
type input "Cold beverages"
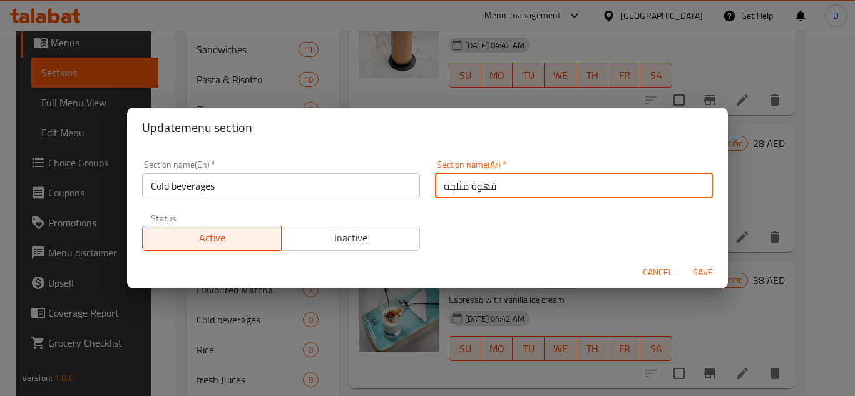
click at [488, 186] on input "قهوة مثلجة" at bounding box center [574, 185] width 278 height 25
click at [686, 186] on input "مثلجة" at bounding box center [574, 185] width 278 height 25
type input "مشروبات باردة"
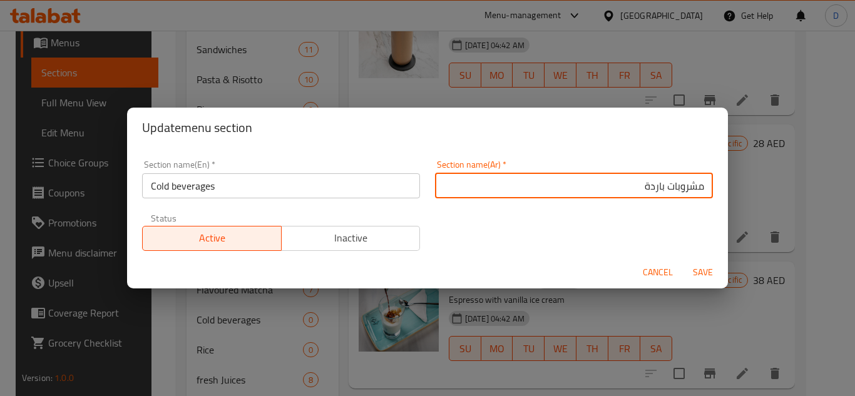
click at [683, 261] on button "Save" at bounding box center [703, 272] width 40 height 23
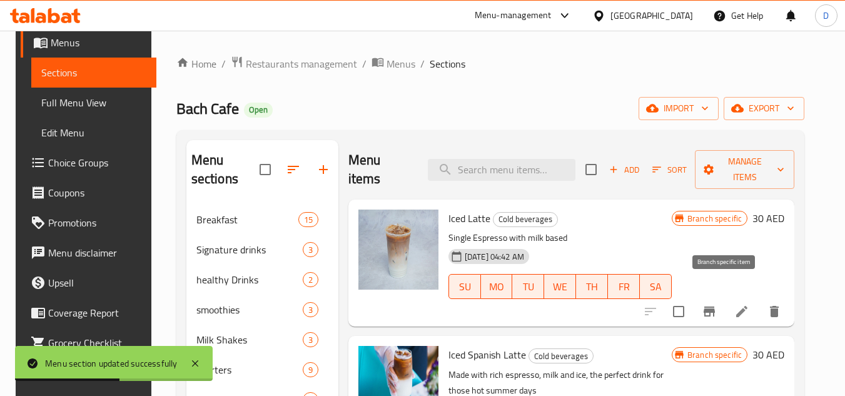
click at [717, 304] on icon "Branch-specific-item" at bounding box center [709, 311] width 15 height 15
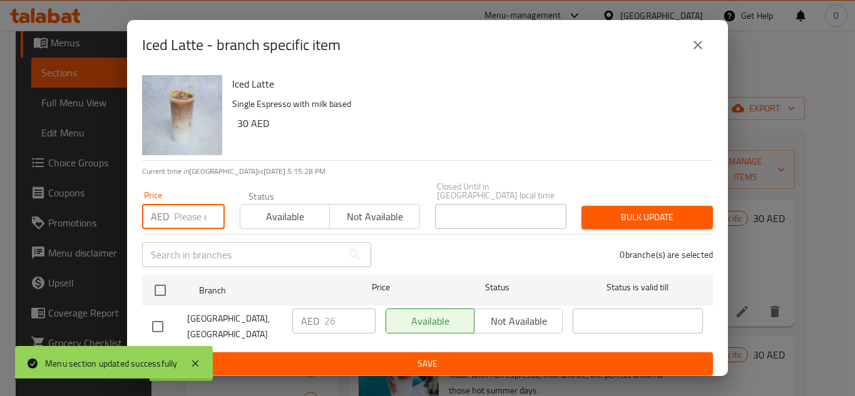
click at [190, 215] on input "number" at bounding box center [199, 216] width 51 height 25
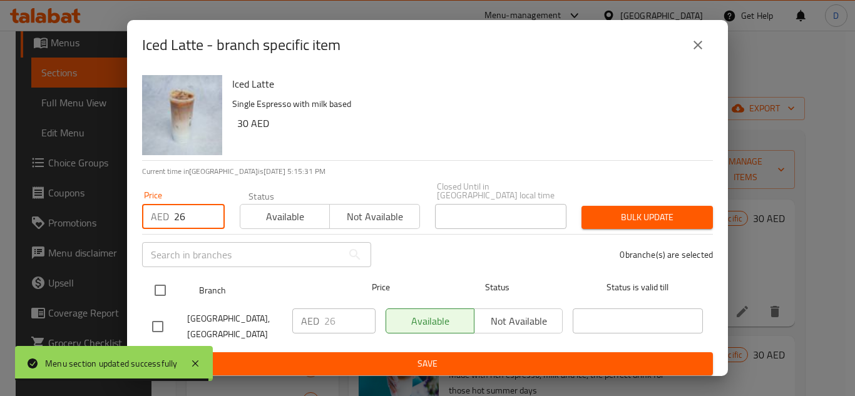
type input "26"
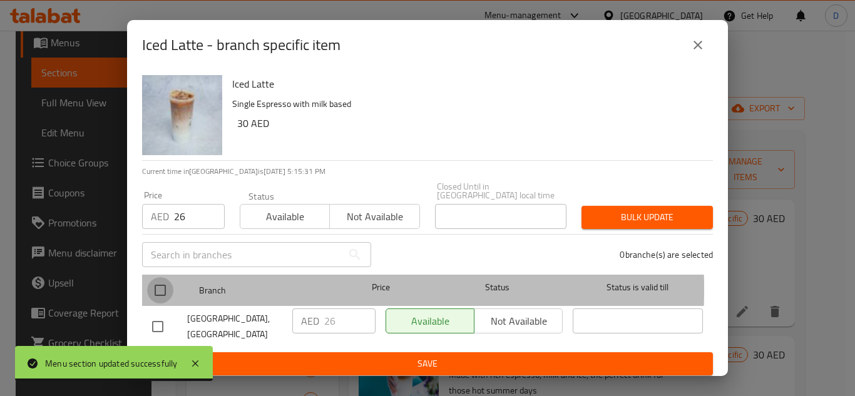
click at [155, 289] on input "checkbox" at bounding box center [160, 290] width 26 height 26
checkbox input "true"
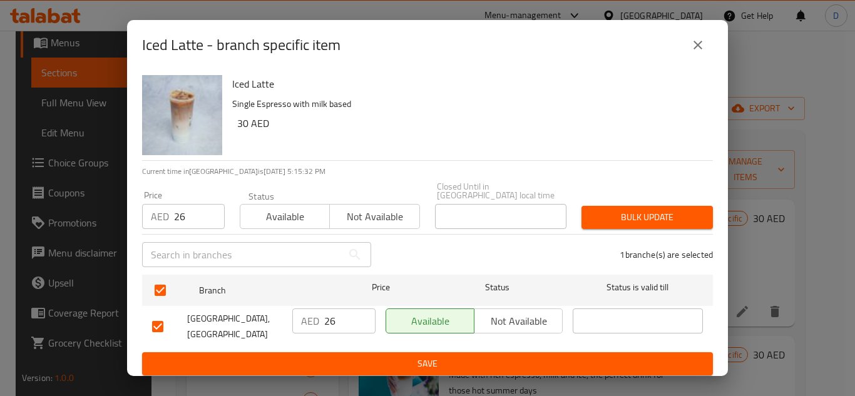
click at [643, 215] on span "Bulk update" at bounding box center [646, 218] width 111 height 16
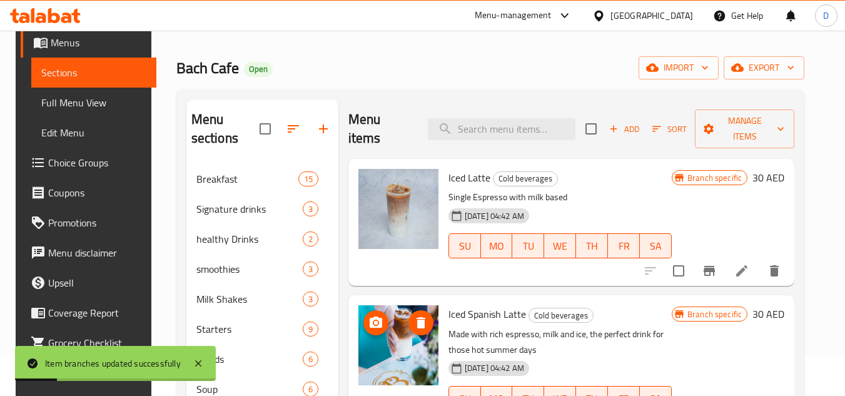
scroll to position [63, 0]
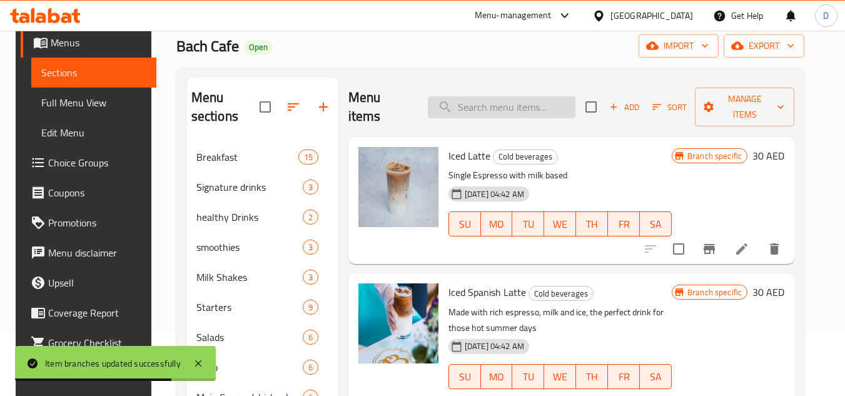
click at [517, 107] on input "search" at bounding box center [502, 107] width 148 height 22
paste input "ICED CAPUCCINO"
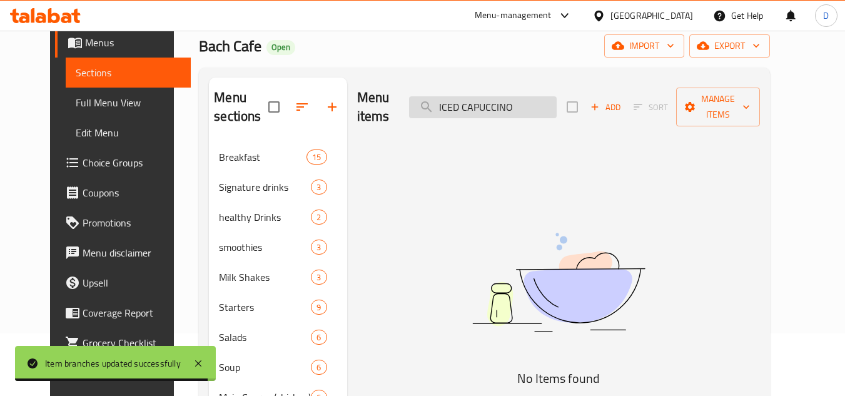
click at [469, 96] on input "ICED CAPUCCINO" at bounding box center [483, 107] width 148 height 22
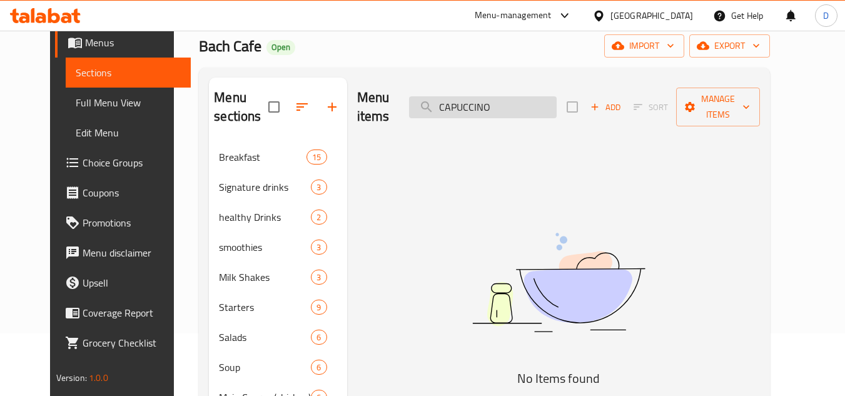
click at [524, 96] on input "CAPUCCINO" at bounding box center [483, 107] width 148 height 22
type input "C"
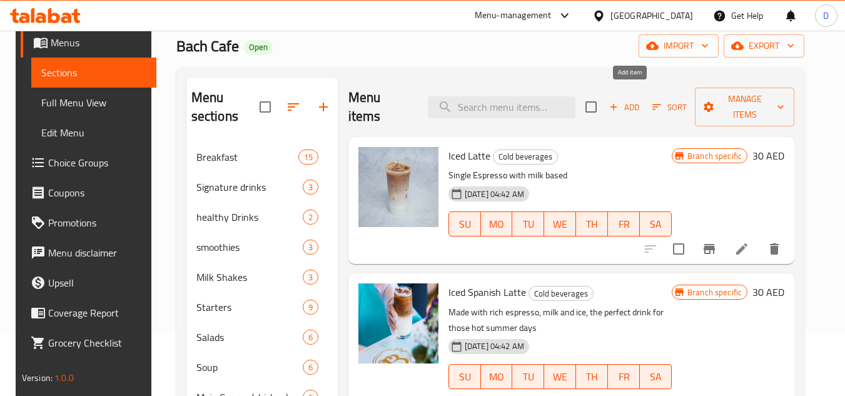
click at [635, 100] on span "Add" at bounding box center [625, 107] width 34 height 14
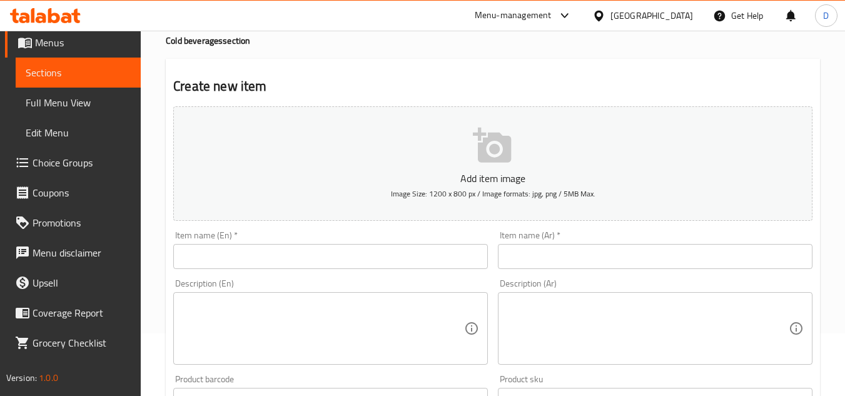
click at [273, 249] on input "text" at bounding box center [330, 256] width 315 height 25
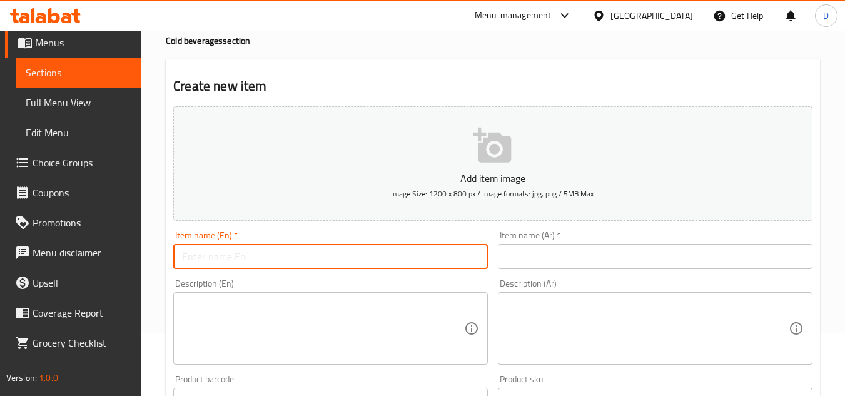
paste input "ICED CAPUCCINO"
type input "ICED CAPUCCINO"
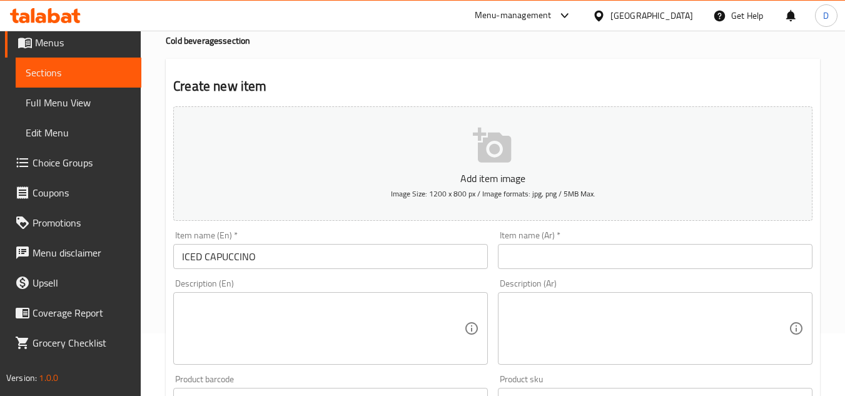
click at [642, 258] on input "text" at bounding box center [655, 256] width 315 height 25
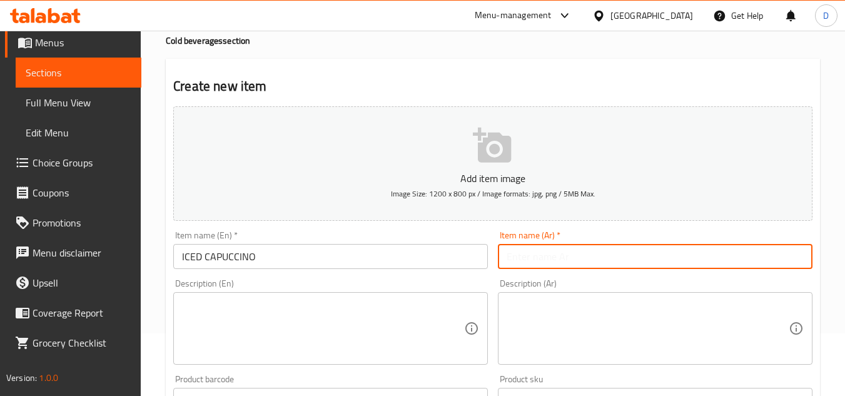
paste input "كابتشينو بارد"
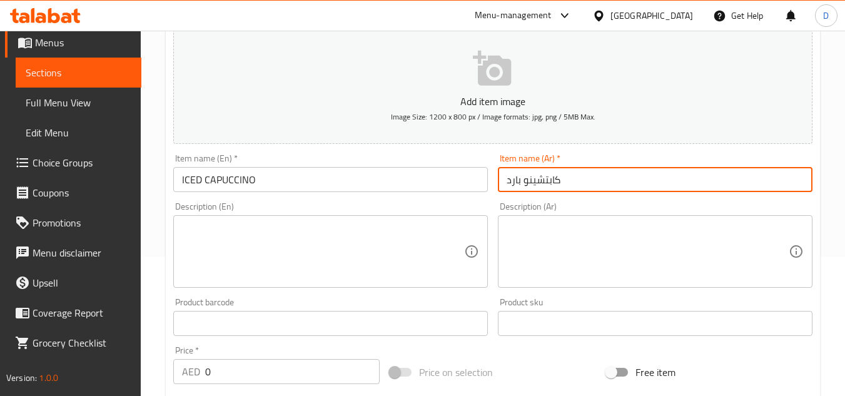
scroll to position [250, 0]
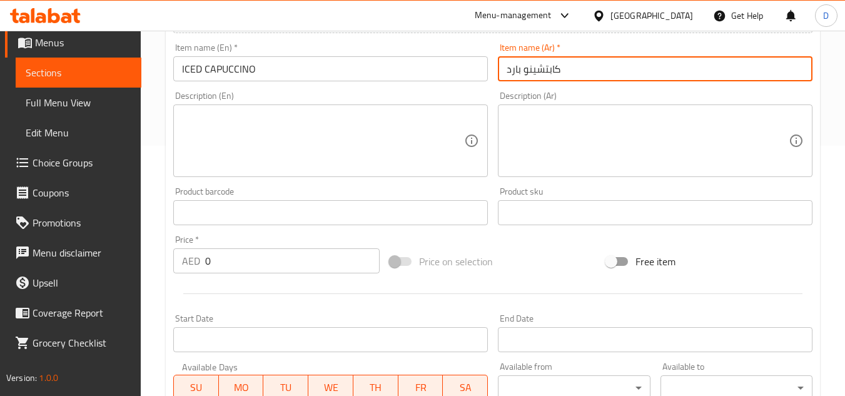
type input "كابتشينو بارد"
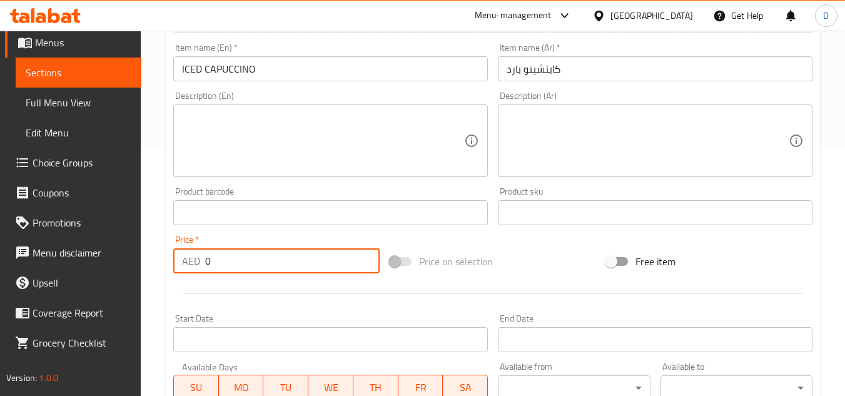
drag, startPoint x: 215, startPoint y: 267, endPoint x: 191, endPoint y: 270, distance: 24.0
click at [191, 270] on div "AED 0 Price *" at bounding box center [276, 260] width 206 height 25
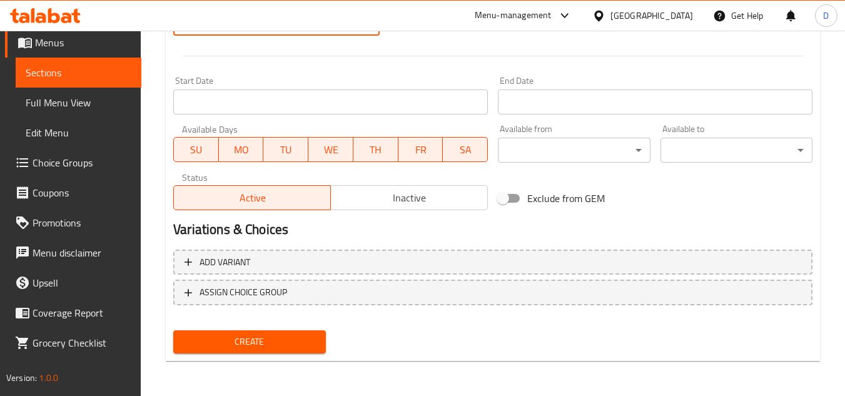
type input "26"
click at [278, 344] on span "Create" at bounding box center [249, 342] width 132 height 16
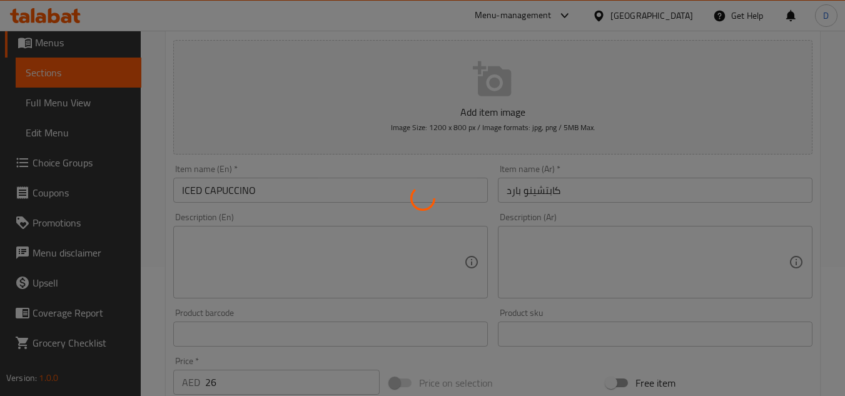
type input "0"
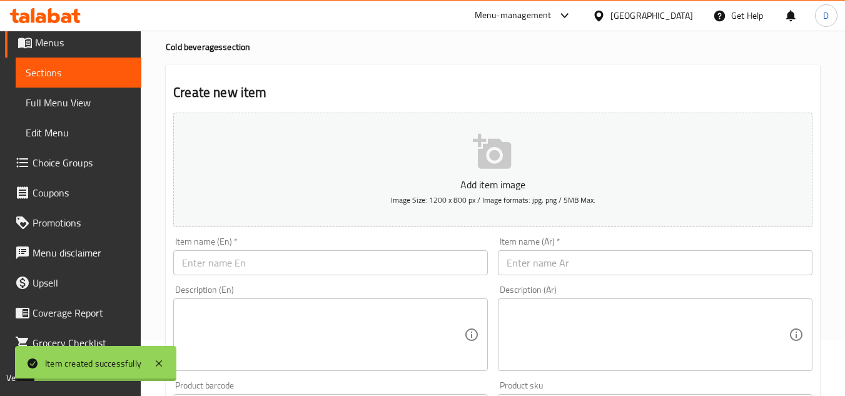
scroll to position [0, 0]
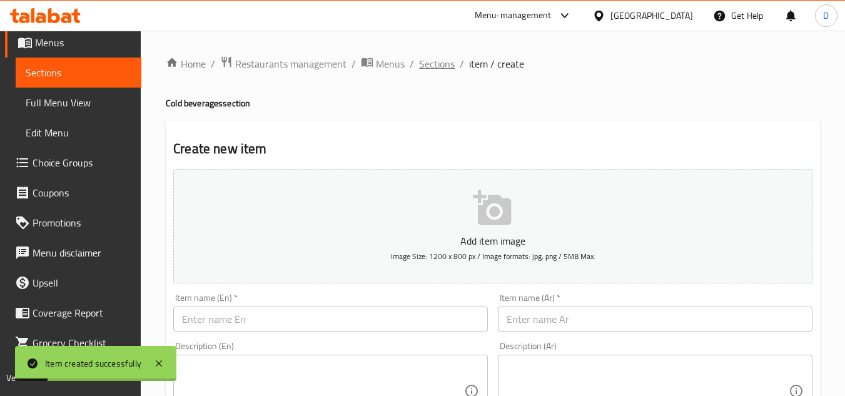
click at [439, 69] on span "Sections" at bounding box center [437, 63] width 36 height 15
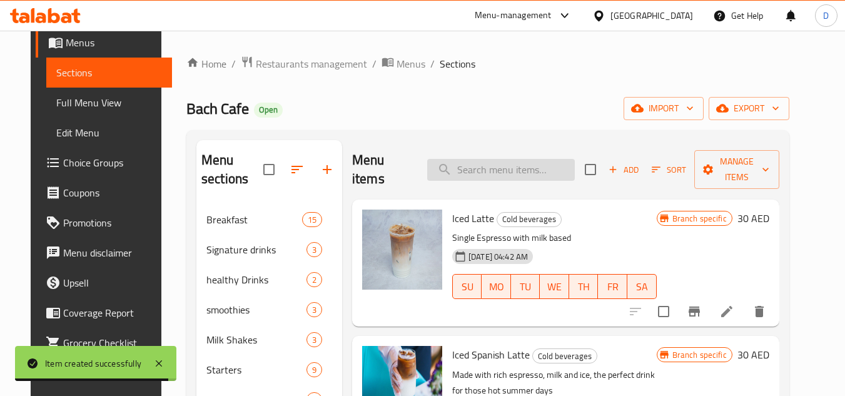
click at [521, 168] on input "search" at bounding box center [501, 170] width 148 height 22
paste input "ICED AMERICANO"
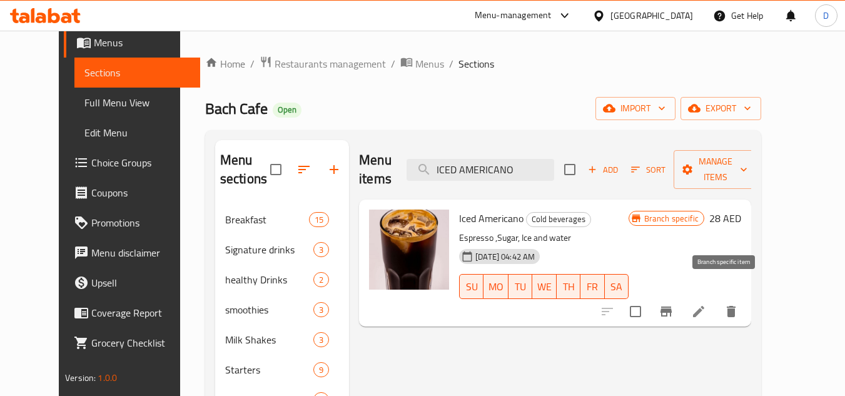
type input "ICED AMERICANO"
click at [681, 297] on button "Branch-specific-item" at bounding box center [666, 312] width 30 height 30
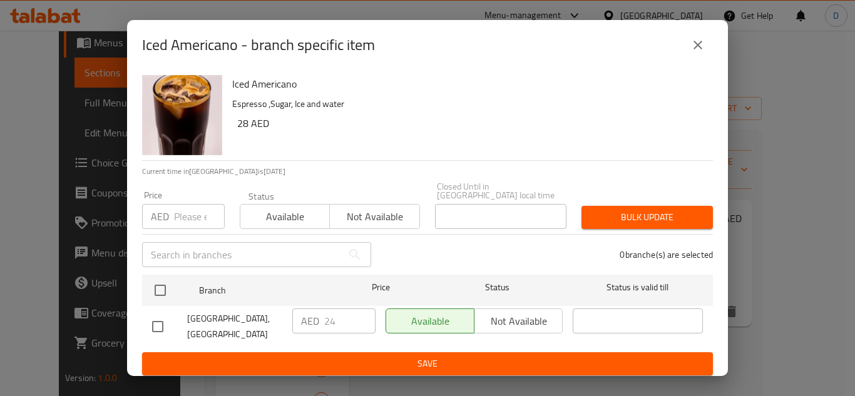
click at [174, 217] on input "number" at bounding box center [199, 216] width 51 height 25
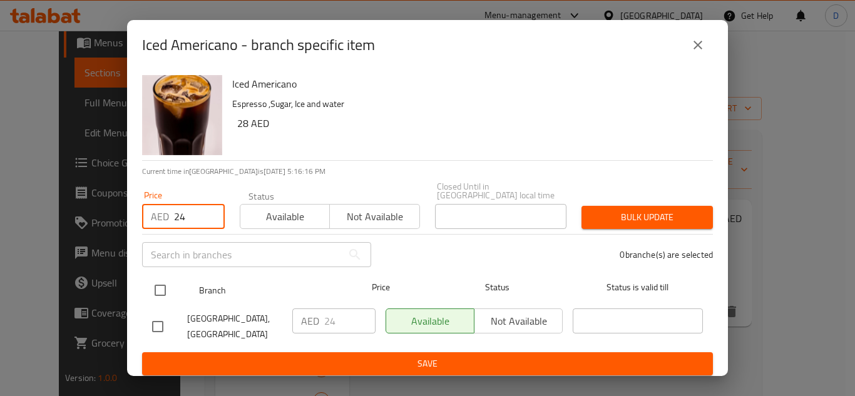
type input "24"
click at [152, 287] on input "checkbox" at bounding box center [160, 290] width 26 height 26
checkbox input "true"
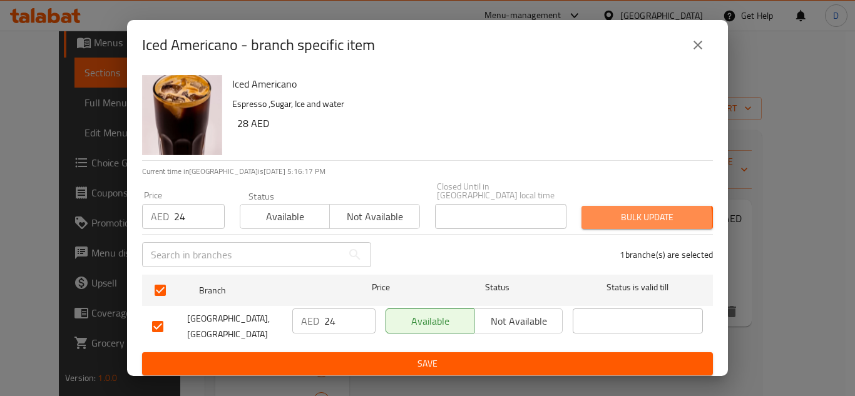
click at [627, 220] on span "Bulk update" at bounding box center [646, 218] width 111 height 16
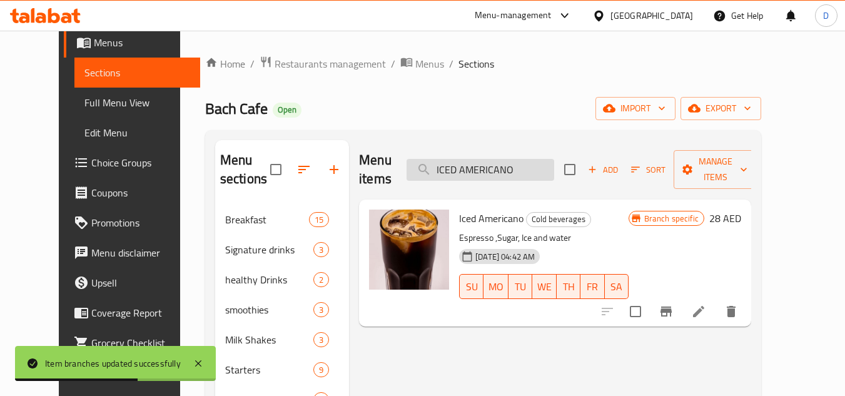
click at [502, 160] on input "ICED AMERICANO" at bounding box center [481, 170] width 148 height 22
paste input "SPANISH LATTE"
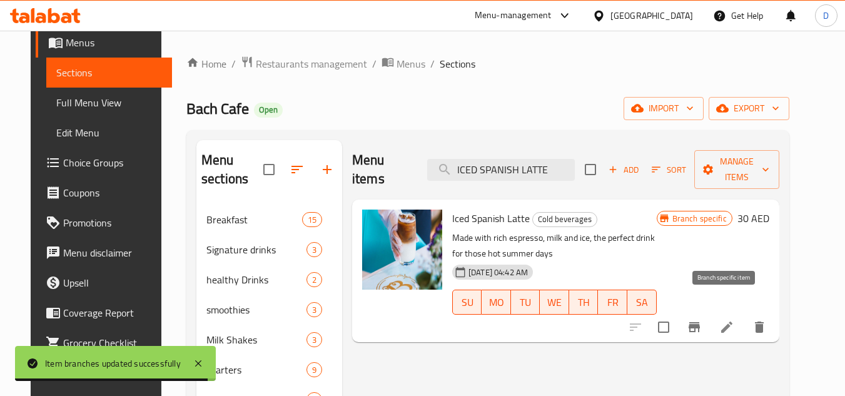
type input "ICED SPANISH LATTE"
click at [700, 322] on icon "Branch-specific-item" at bounding box center [694, 327] width 11 height 10
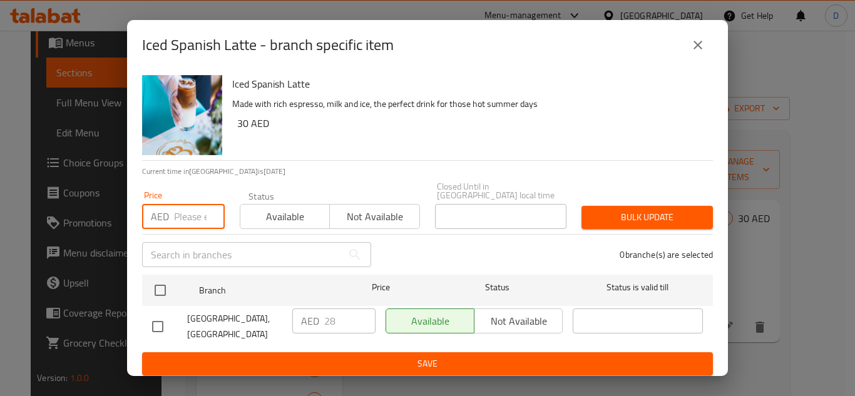
click at [188, 217] on input "number" at bounding box center [199, 216] width 51 height 25
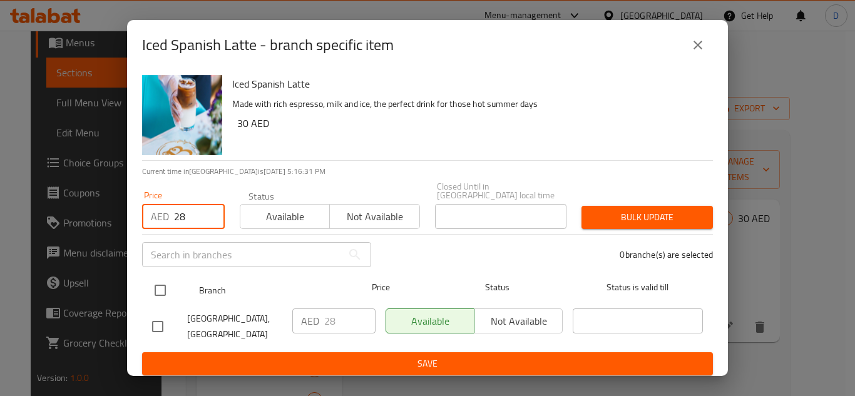
type input "28"
click at [157, 285] on input "checkbox" at bounding box center [160, 290] width 26 height 26
checkbox input "true"
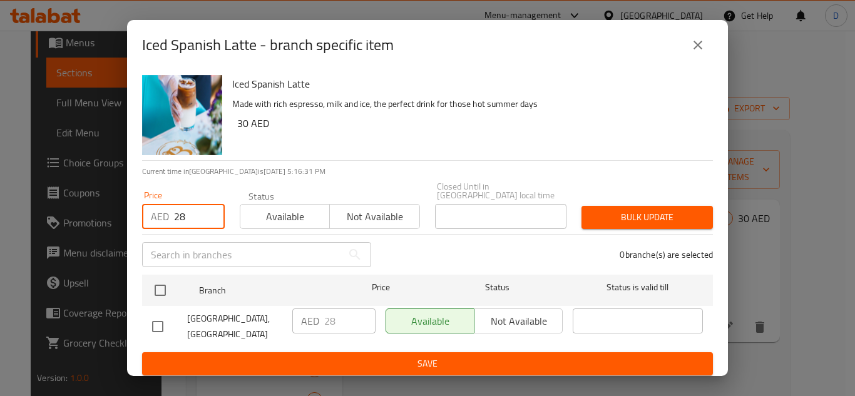
checkbox input "true"
click at [634, 210] on span "Bulk update" at bounding box center [646, 218] width 111 height 16
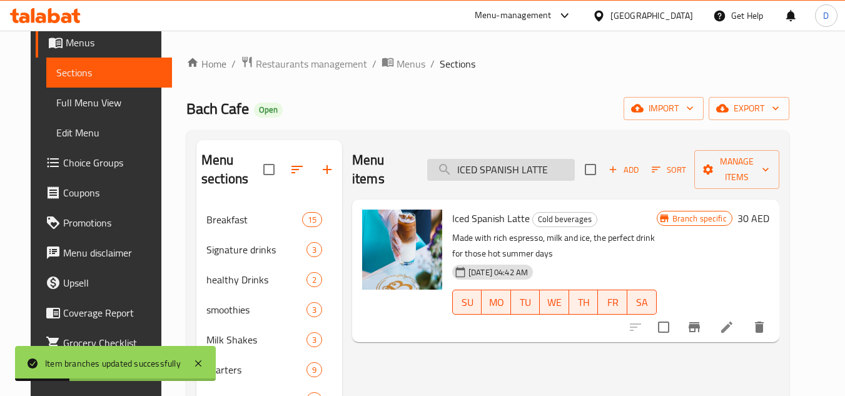
click at [486, 163] on input "ICED SPANISH LATTE" at bounding box center [501, 170] width 148 height 22
paste input "MOCHA"
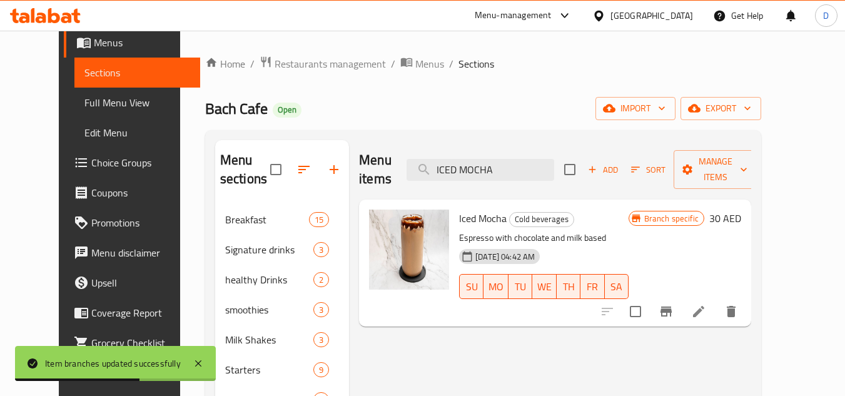
type input "ICED MOCHA"
click at [672, 307] on icon "Branch-specific-item" at bounding box center [666, 312] width 11 height 10
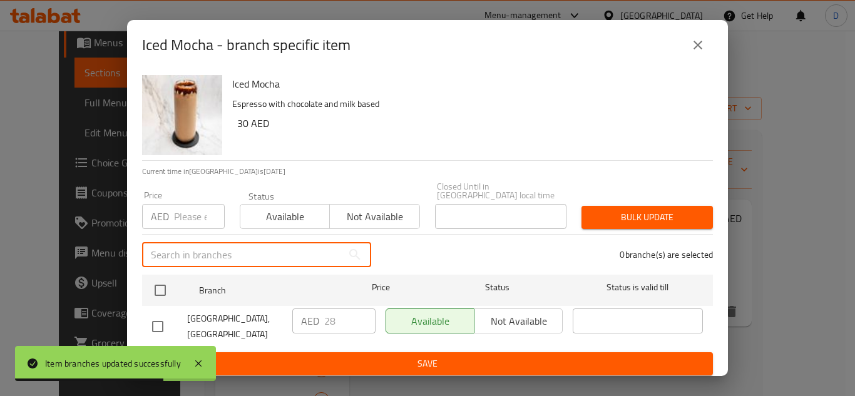
click at [236, 258] on input "text" at bounding box center [242, 254] width 200 height 25
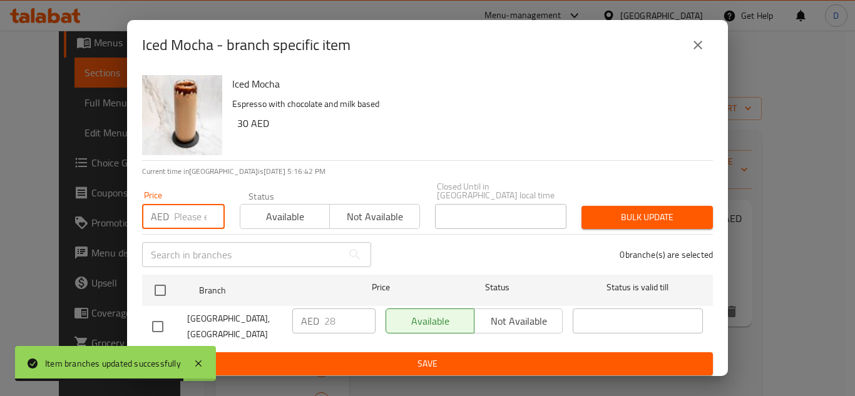
click at [190, 218] on input "number" at bounding box center [199, 216] width 51 height 25
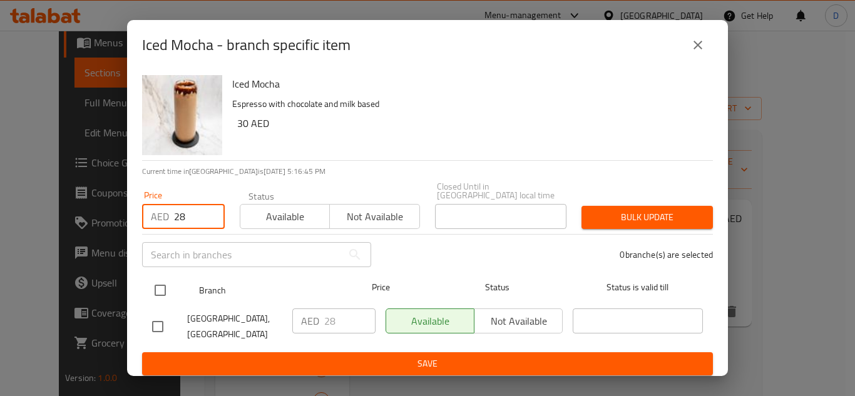
type input "28"
click at [153, 293] on input "checkbox" at bounding box center [160, 290] width 26 height 26
checkbox input "true"
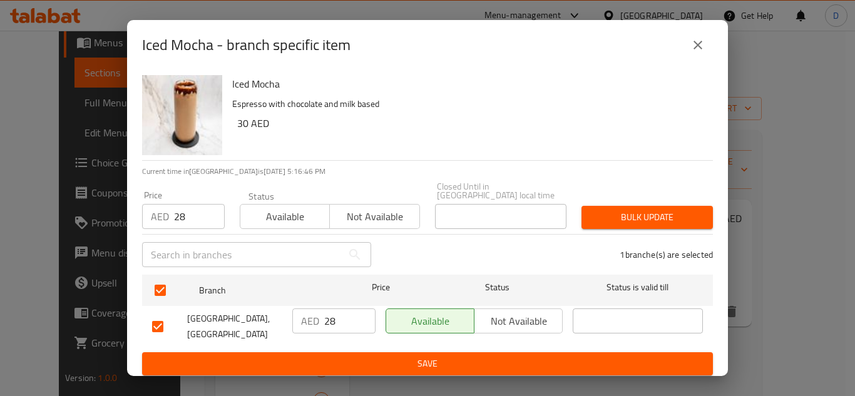
click at [637, 216] on span "Bulk update" at bounding box center [646, 218] width 111 height 16
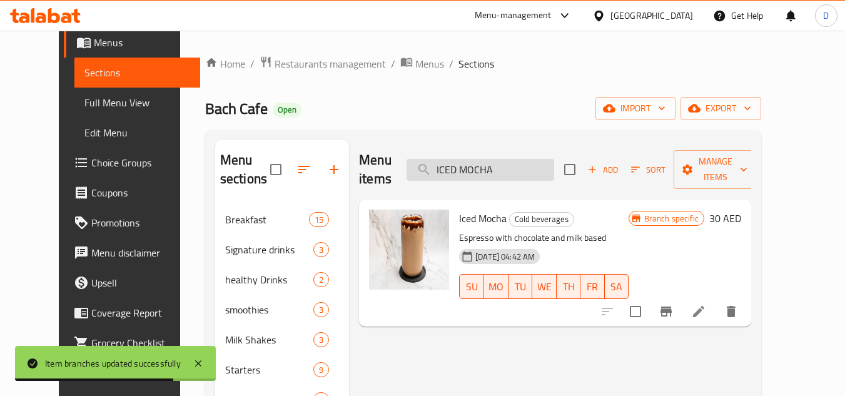
drag, startPoint x: 526, startPoint y: 157, endPoint x: 452, endPoint y: 160, distance: 74.5
click at [452, 160] on input "ICED MOCHA" at bounding box center [481, 170] width 148 height 22
paste input "ATCHA LATTE"
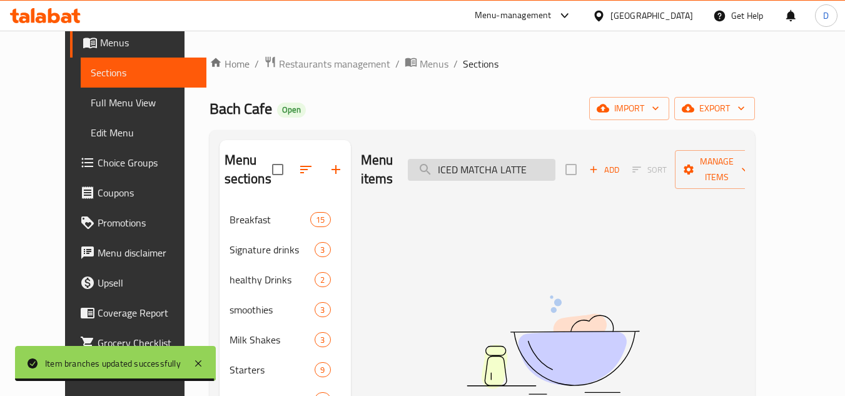
click at [471, 161] on input "ICED MATCHA LATTE" at bounding box center [482, 170] width 148 height 22
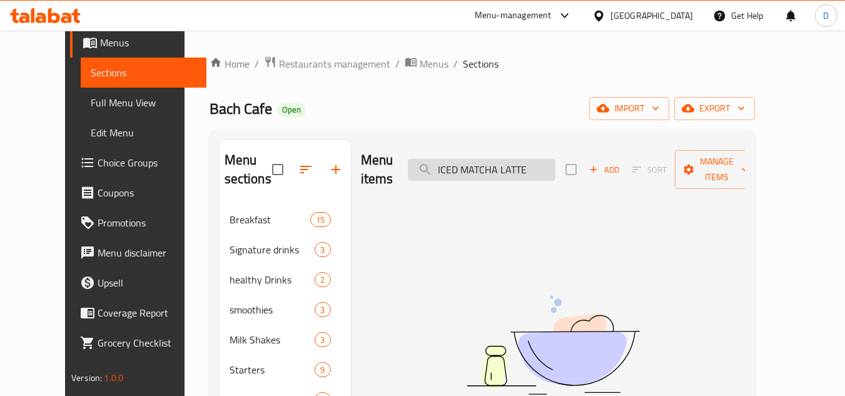
click at [471, 161] on input "ICED MATCHA LATTE" at bounding box center [482, 170] width 148 height 22
type input "MATCHA LATTE"
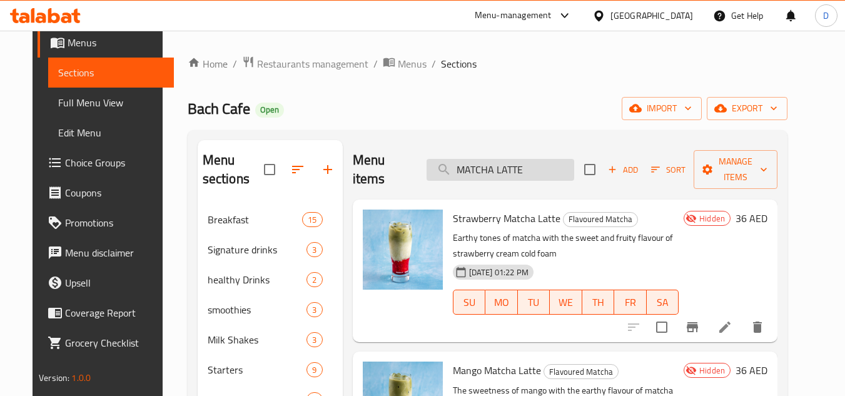
click at [508, 161] on input "MATCHA LATTE" at bounding box center [501, 170] width 148 height 22
click at [492, 163] on input "MATCHA LATTE" at bounding box center [501, 170] width 148 height 22
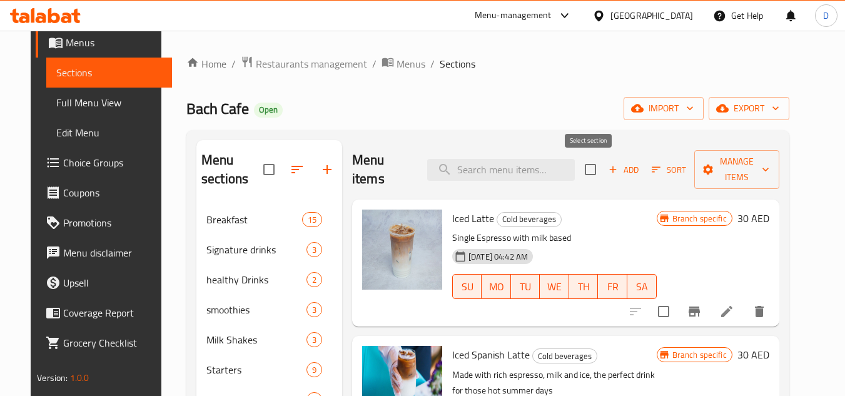
drag, startPoint x: 601, startPoint y: 166, endPoint x: 613, endPoint y: 170, distance: 13.1
click at [601, 166] on input "checkbox" at bounding box center [591, 169] width 26 height 26
checkbox input "true"
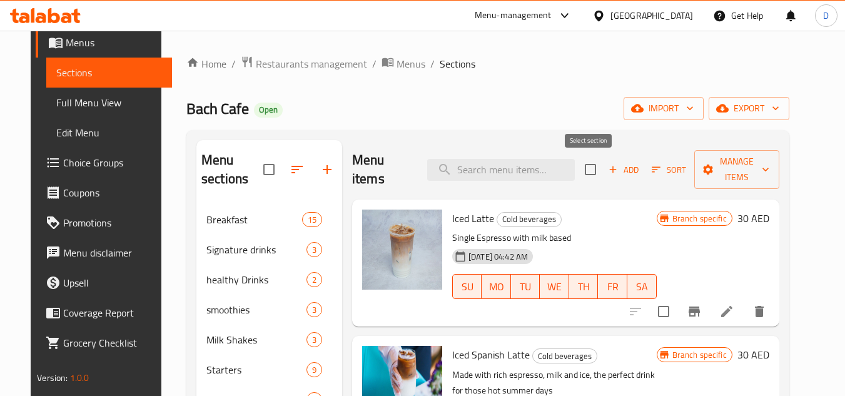
checkbox input "true"
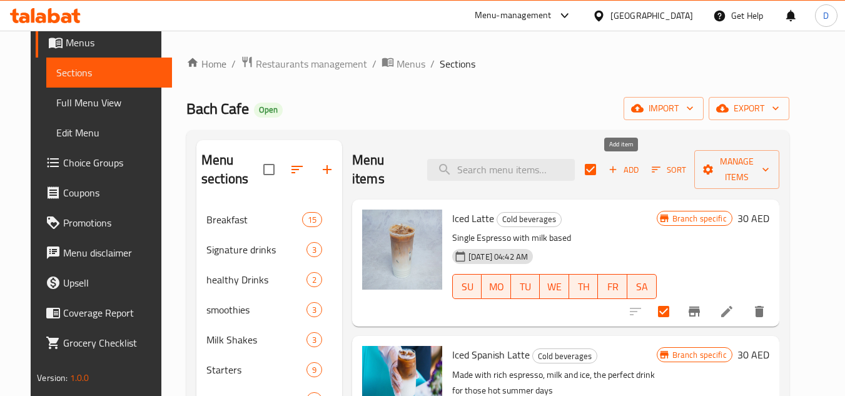
click at [614, 170] on icon "button" at bounding box center [613, 169] width 7 height 7
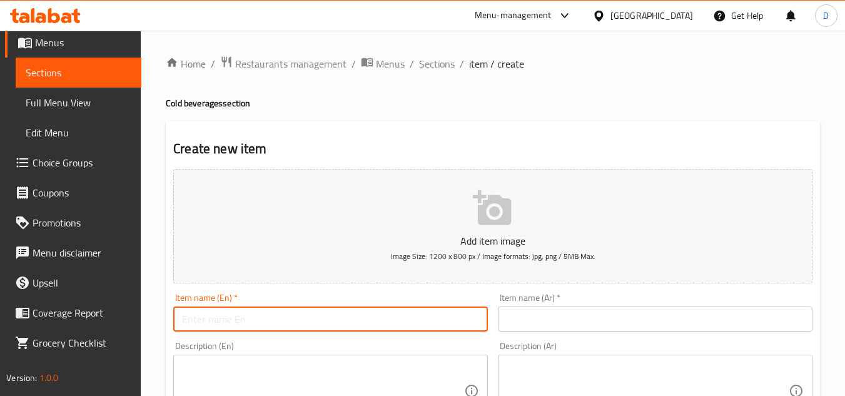
click at [218, 318] on input "text" at bounding box center [330, 319] width 315 height 25
paste input "ICED MATCHA LATTE"
type input "ICED MATCHA LATTE"
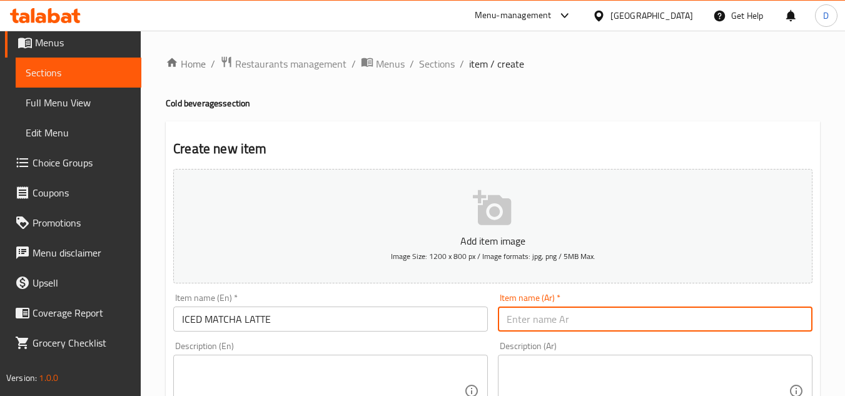
click at [646, 326] on input "text" at bounding box center [655, 319] width 315 height 25
paste input "الماتشا البارد"
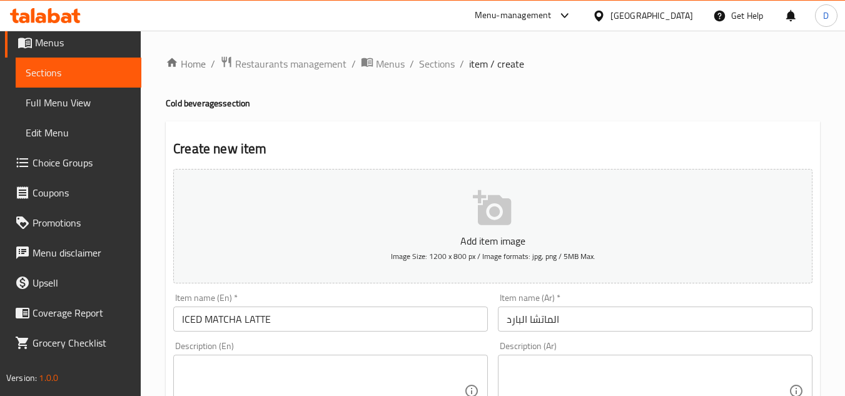
click at [635, 275] on button "Add item image Image Size: 1200 x 800 px / Image formats: jpg, png / 5MB Max." at bounding box center [493, 226] width 640 height 115
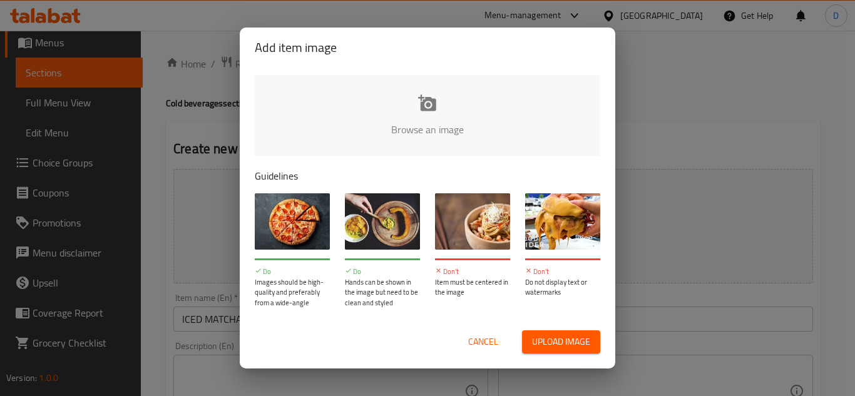
click at [488, 344] on span "Cancel" at bounding box center [483, 342] width 30 height 16
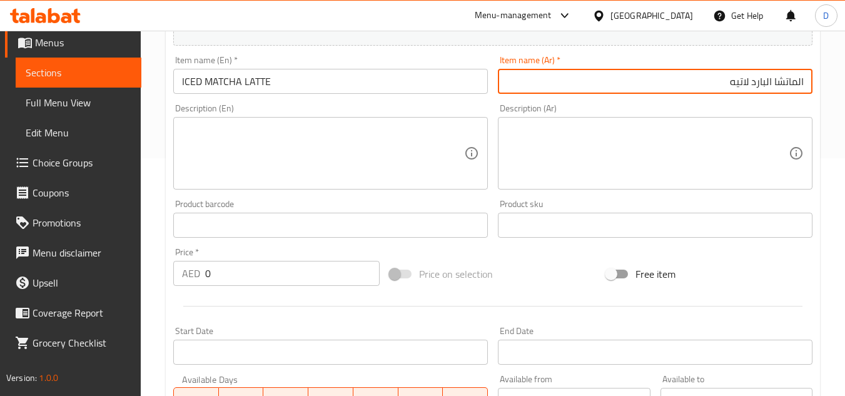
scroll to position [250, 0]
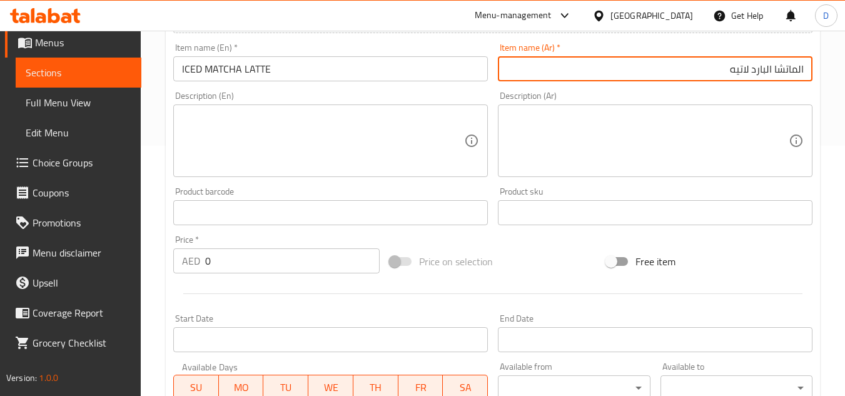
type input "الماتشا البارد لاتيه"
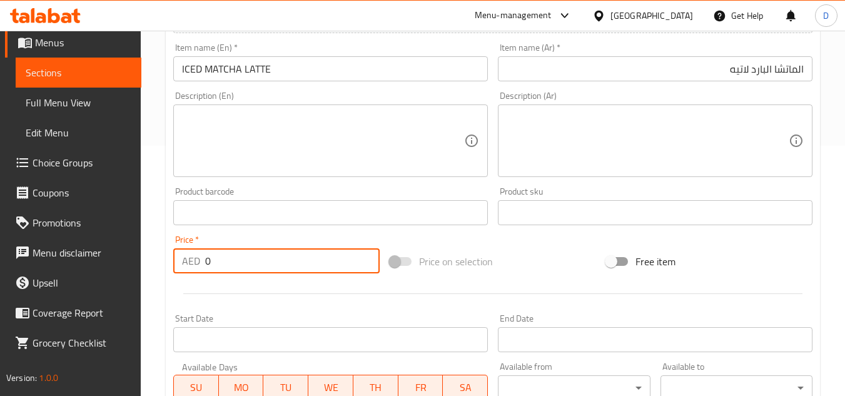
click at [196, 262] on div "AED 0 Price *" at bounding box center [276, 260] width 206 height 25
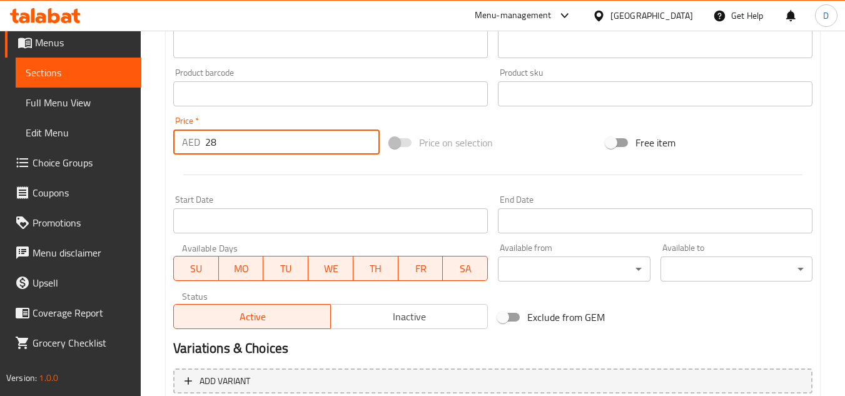
scroll to position [488, 0]
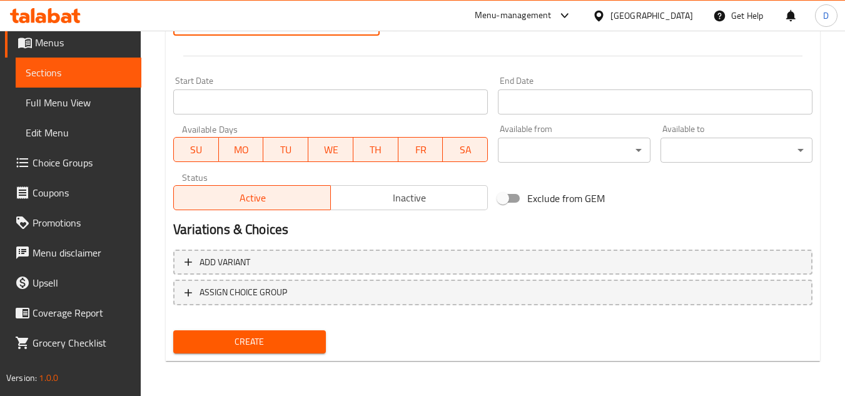
type input "28"
click at [280, 339] on span "Create" at bounding box center [249, 342] width 132 height 16
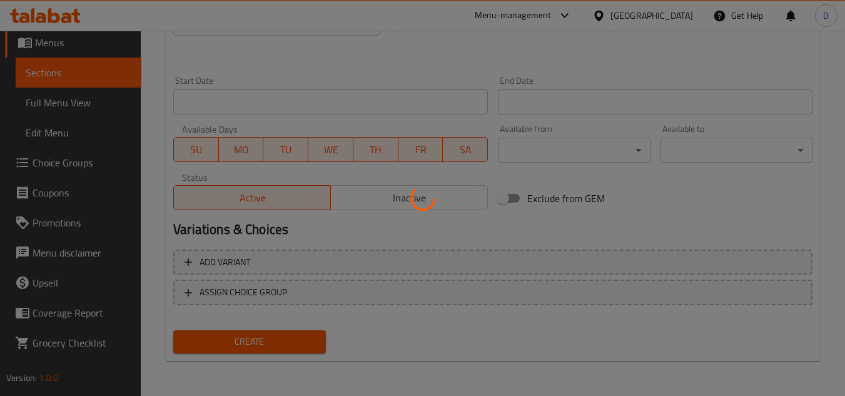
type input "0"
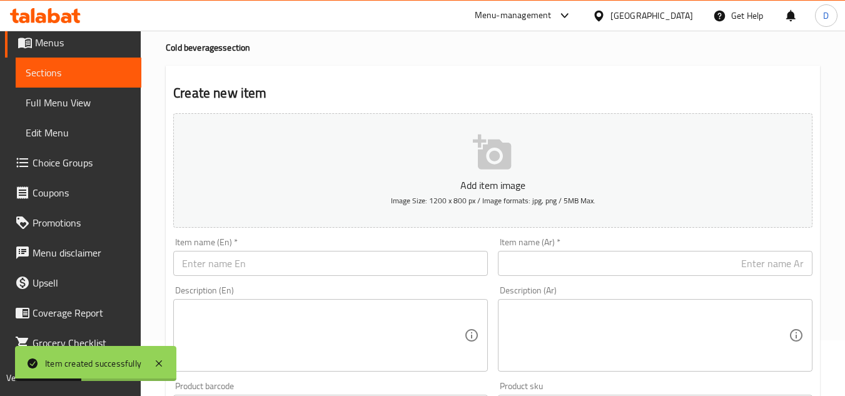
scroll to position [125, 0]
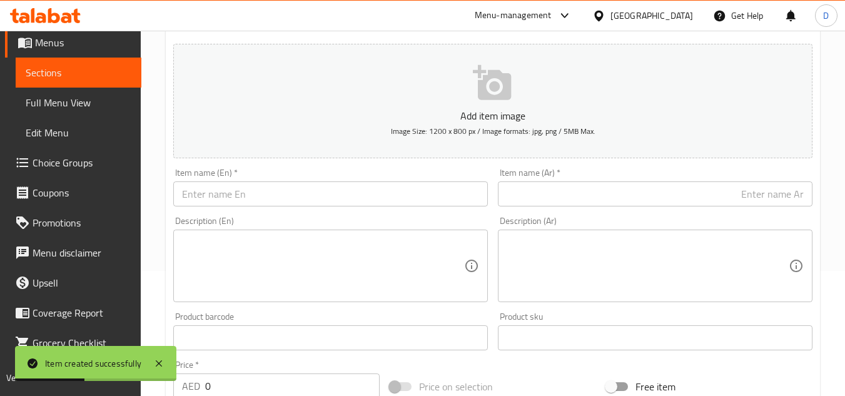
click at [262, 200] on input "text" at bounding box center [330, 193] width 315 height 25
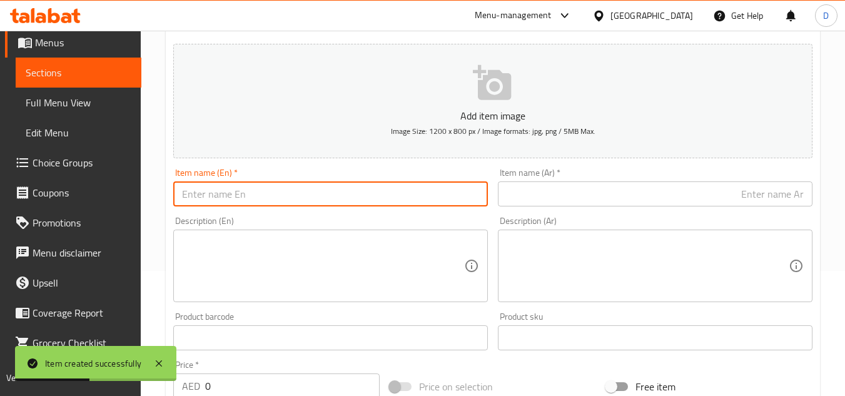
paste input "ICED CHOCOLATE"
type input "ICED CHOCOLATE"
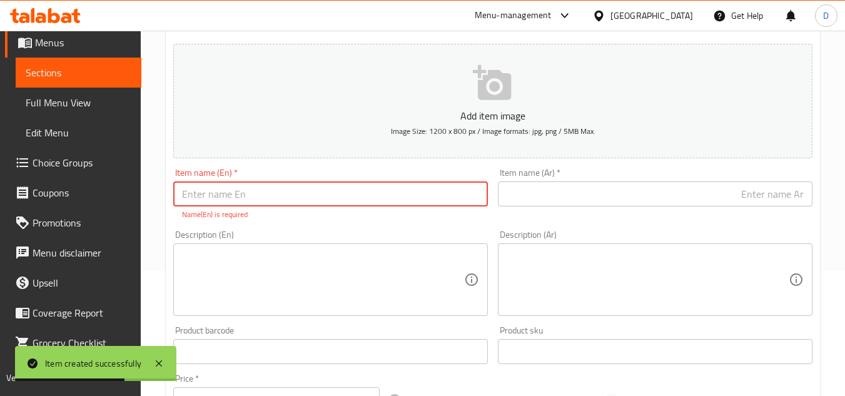
scroll to position [0, 0]
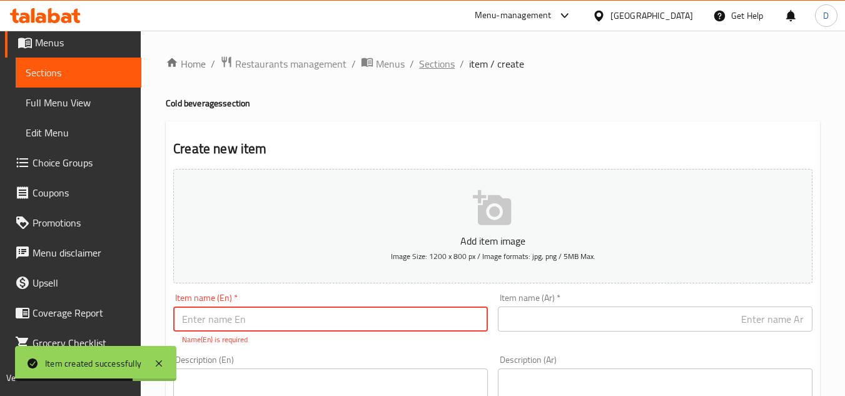
click at [435, 61] on span "Sections" at bounding box center [437, 63] width 36 height 15
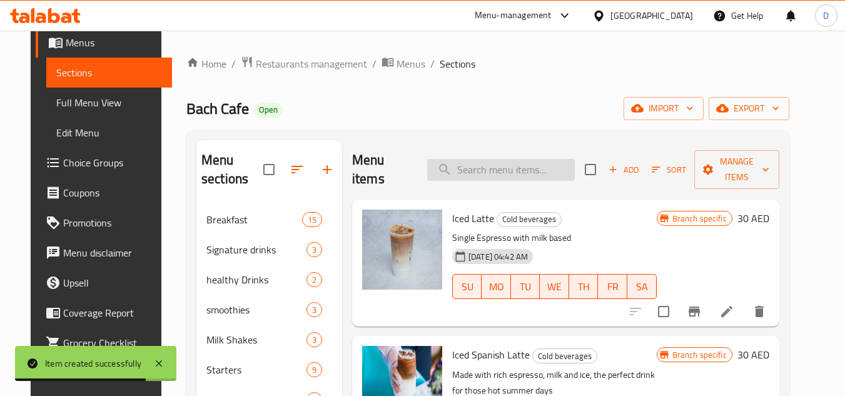
click at [477, 165] on input "search" at bounding box center [501, 170] width 148 height 22
paste input "ICED CHOCOLATE"
click at [463, 161] on input "ICED CHOCOLATE" at bounding box center [501, 170] width 148 height 22
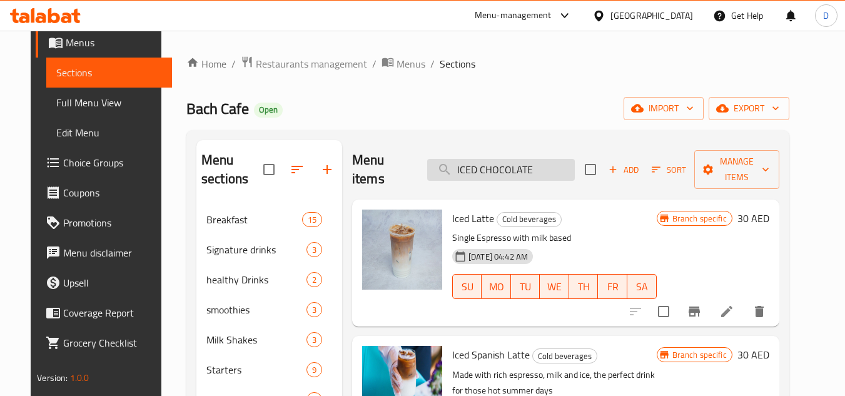
click at [461, 174] on input "ICED CHOCOLATE" at bounding box center [501, 170] width 148 height 22
type input "CHOCOLATE"
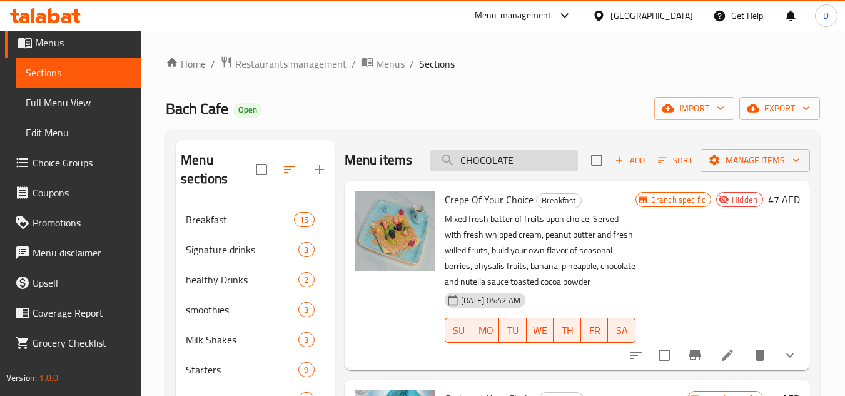
click at [525, 170] on input "CHOCOLATE" at bounding box center [505, 161] width 148 height 22
drag, startPoint x: 525, startPoint y: 170, endPoint x: 402, endPoint y: 164, distance: 122.8
click at [402, 164] on div "Menu items CHOCOLATE Add Sort Manage items" at bounding box center [578, 160] width 466 height 41
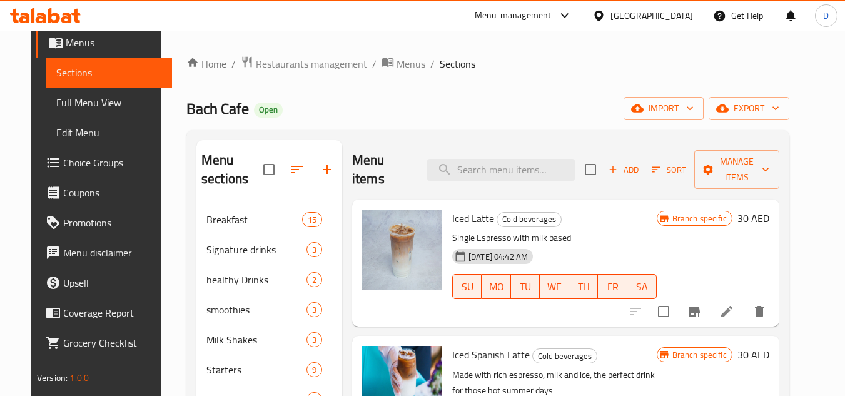
paste input "ICED CHOCOLATE"
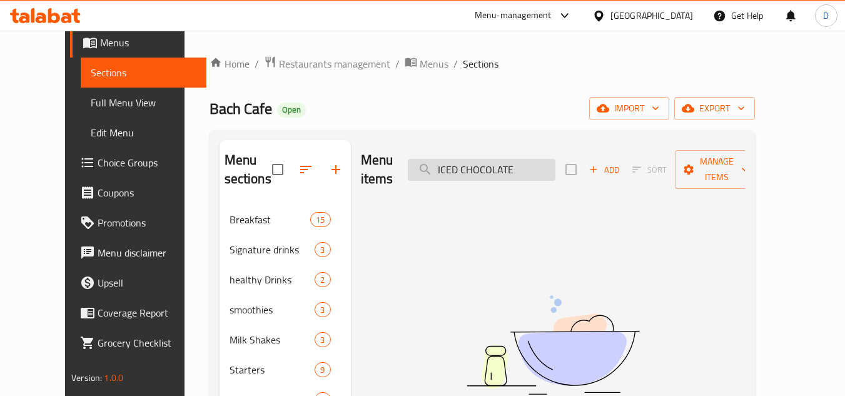
click at [504, 163] on input "ICED CHOCOLATE" at bounding box center [482, 170] width 148 height 22
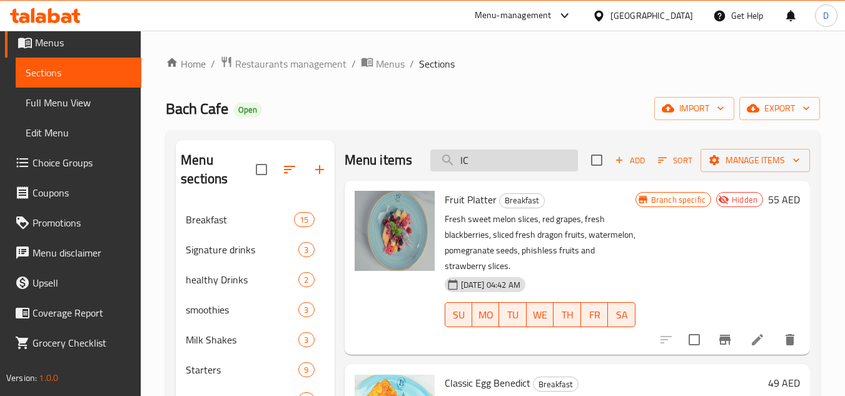
type input "I"
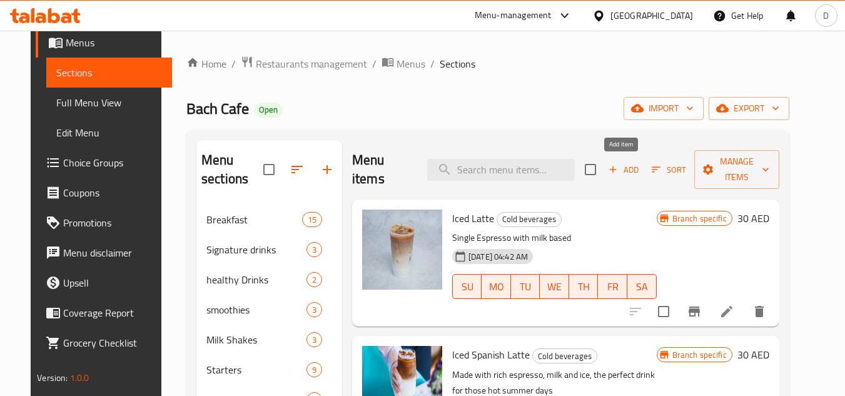
click at [616, 170] on icon "button" at bounding box center [613, 169] width 11 height 11
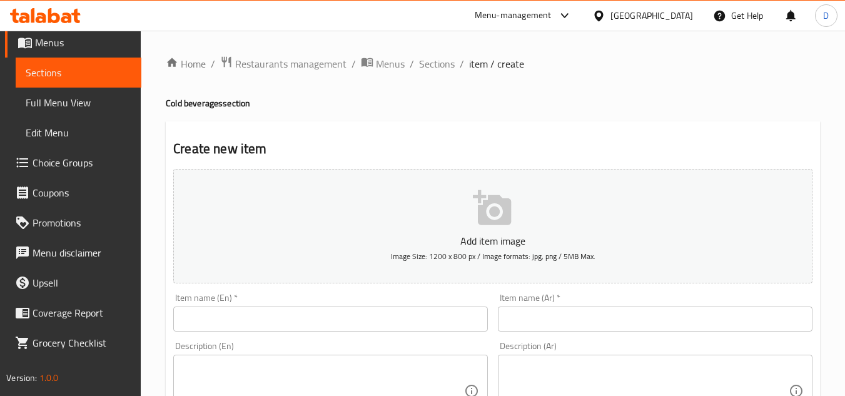
click at [190, 324] on input "text" at bounding box center [330, 319] width 315 height 25
paste input "ICED CHOCOLATE"
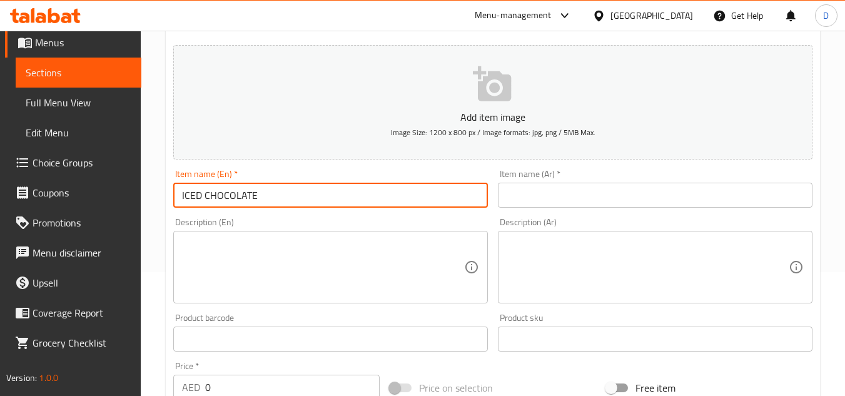
scroll to position [125, 0]
type input "ICED CHOCOLATE"
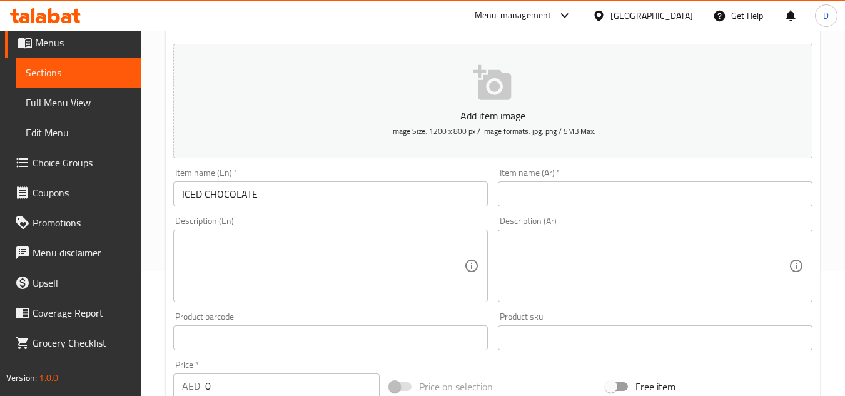
click at [641, 205] on input "text" at bounding box center [655, 193] width 315 height 25
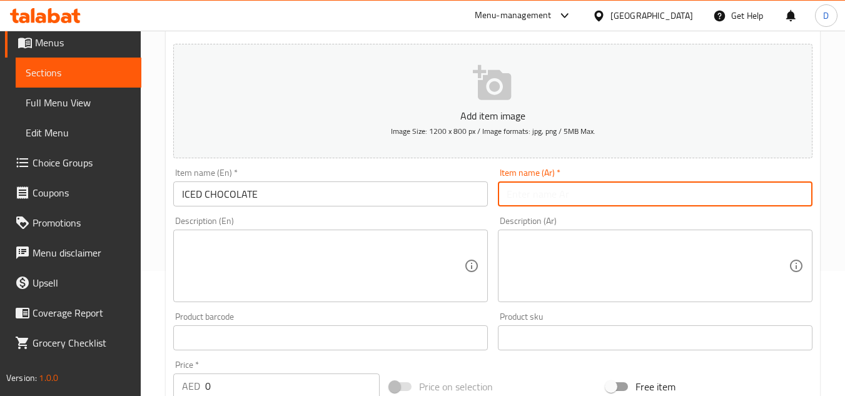
paste input "تشوكلت بارد"
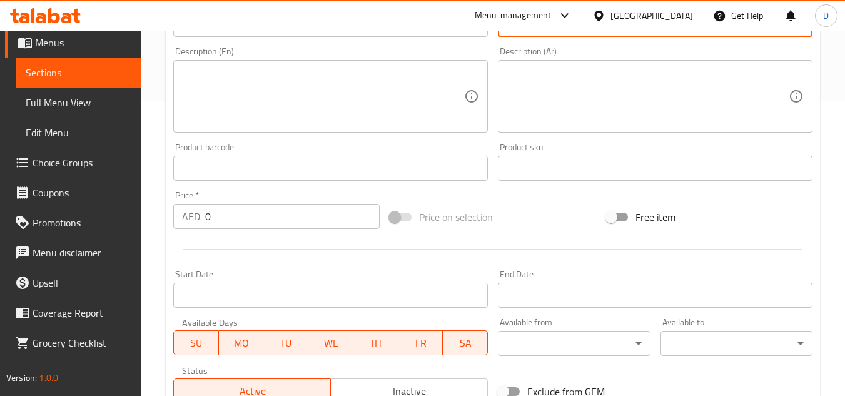
scroll to position [313, 0]
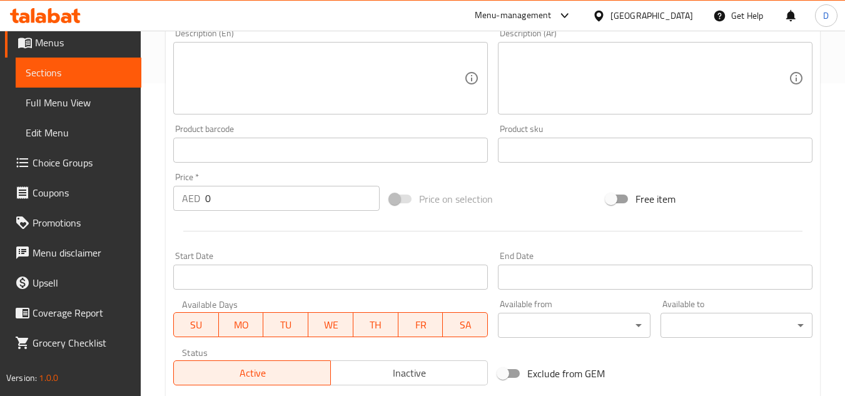
type input "تشوكلت بارد"
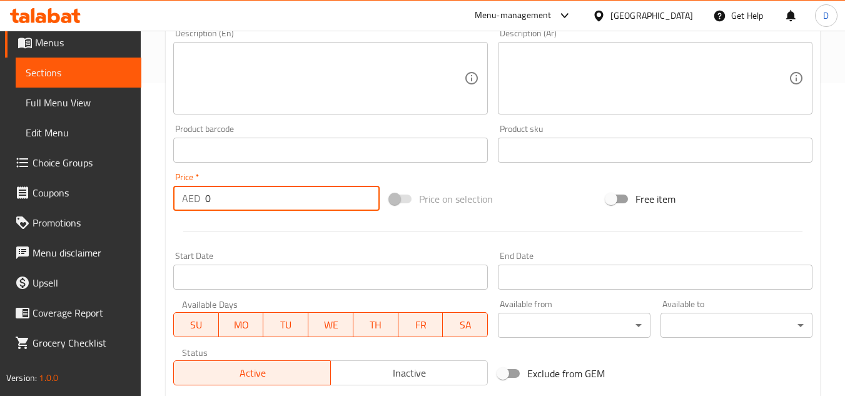
drag, startPoint x: 207, startPoint y: 200, endPoint x: 219, endPoint y: 202, distance: 12.1
click at [219, 202] on input "0" at bounding box center [292, 198] width 175 height 25
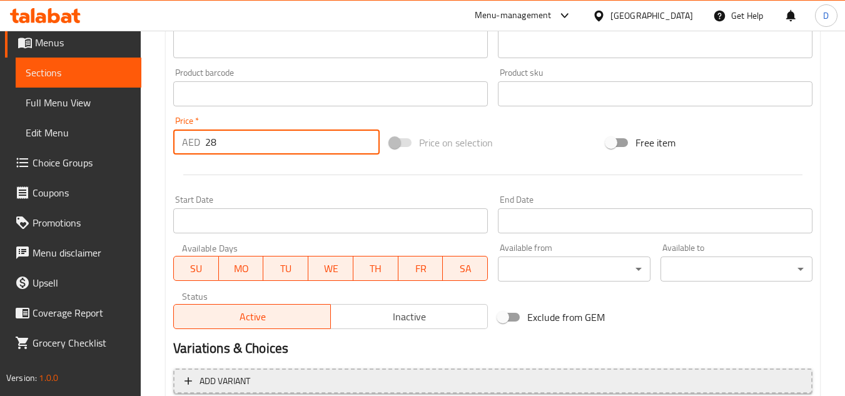
scroll to position [488, 0]
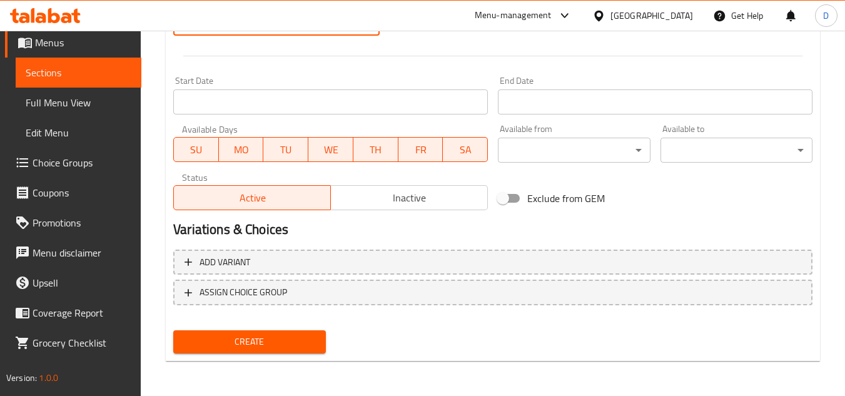
type input "28"
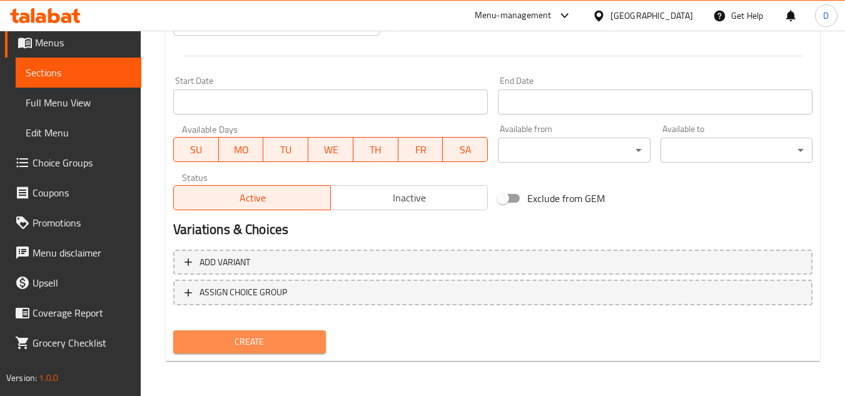
click at [282, 336] on span "Create" at bounding box center [249, 342] width 132 height 16
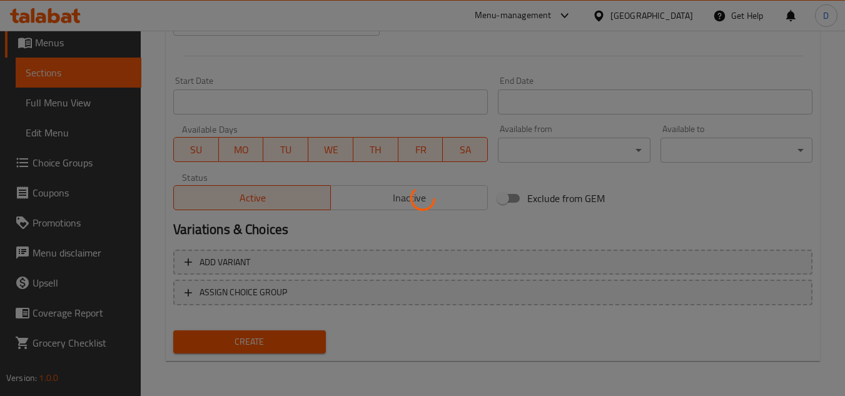
type input "0"
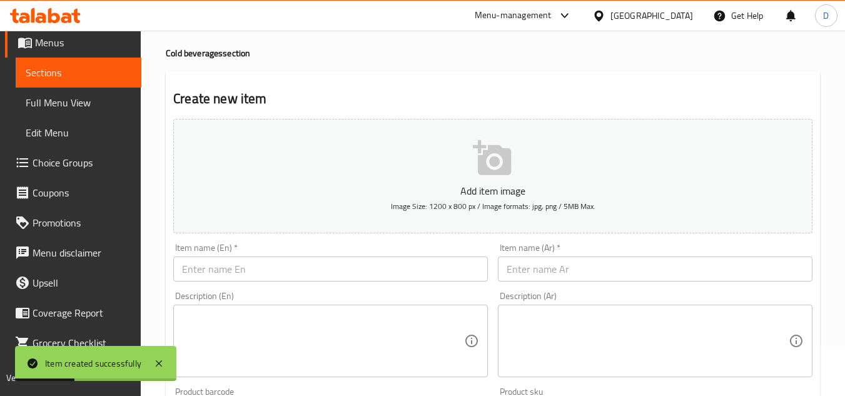
scroll to position [0, 0]
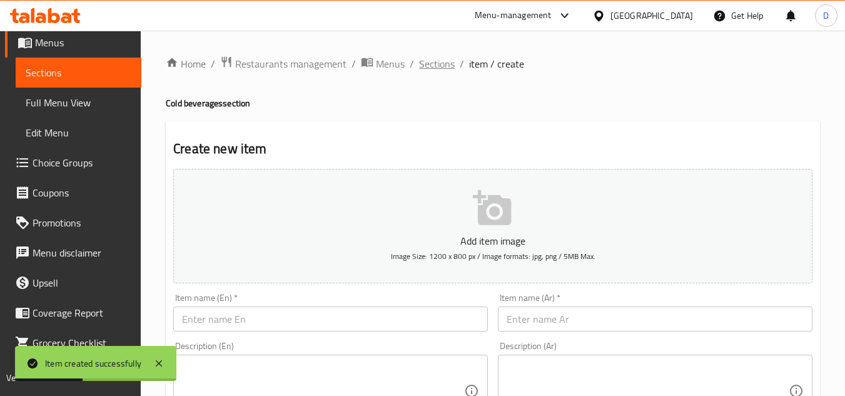
click at [434, 67] on span "Sections" at bounding box center [437, 63] width 36 height 15
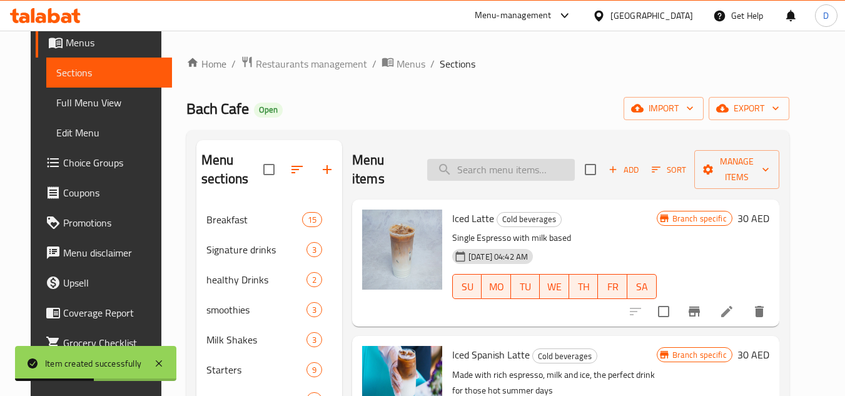
click at [493, 161] on input "search" at bounding box center [501, 170] width 148 height 22
paste input "PEACH ICED TEA"
type input "PEACH ICED TEA"
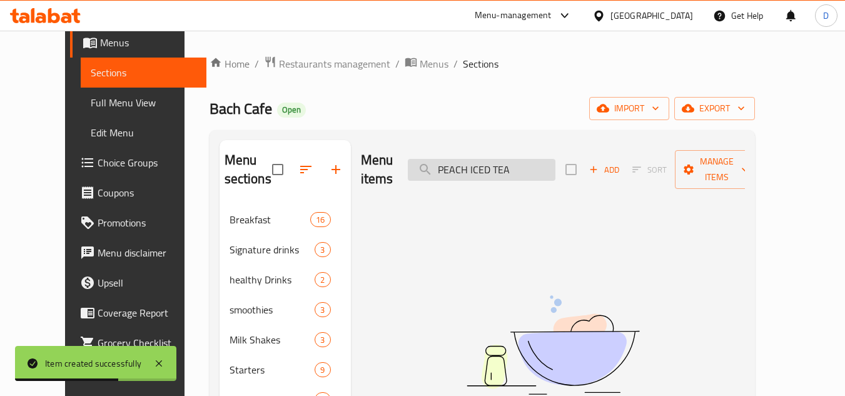
click at [471, 160] on input "PEACH ICED TEA" at bounding box center [482, 170] width 148 height 22
click at [641, 155] on div "Add Sort Manage items" at bounding box center [662, 169] width 193 height 39
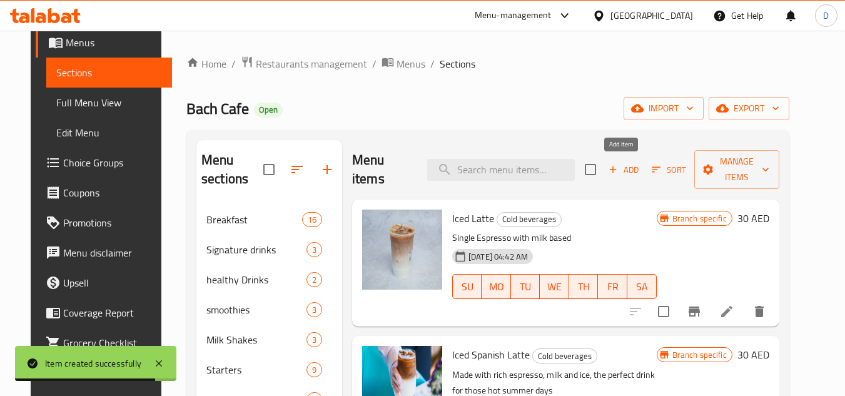
click at [620, 169] on span "Add" at bounding box center [624, 170] width 34 height 14
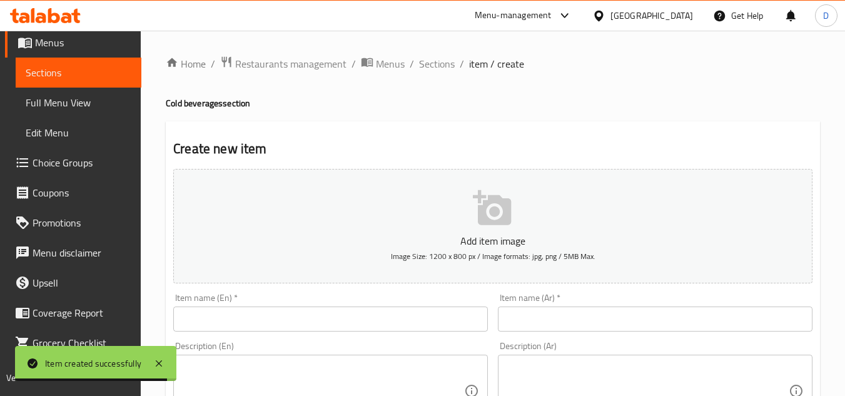
click at [310, 321] on input "text" at bounding box center [330, 319] width 315 height 25
paste input "PEACH ICED TEA"
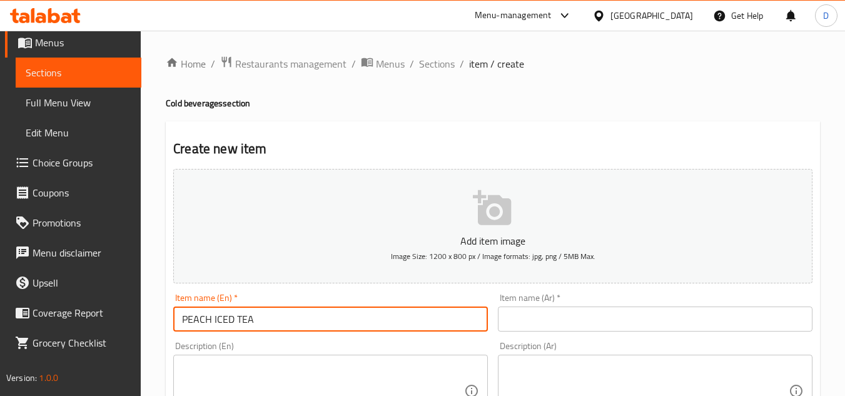
type input "PEACH ICED TEA"
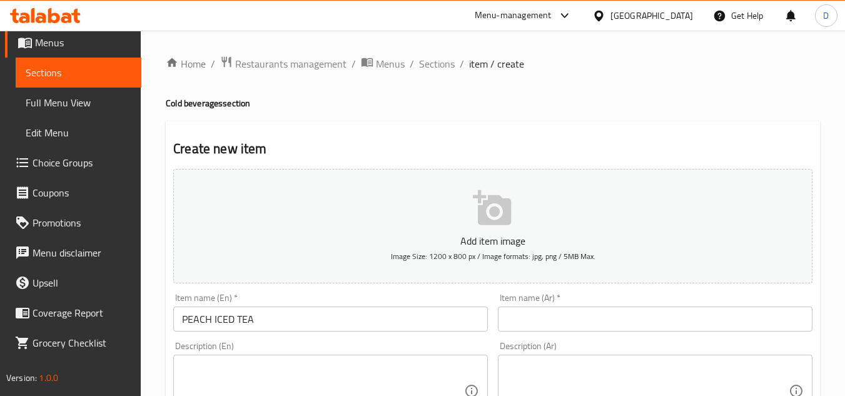
click at [559, 327] on input "text" at bounding box center [655, 319] width 315 height 25
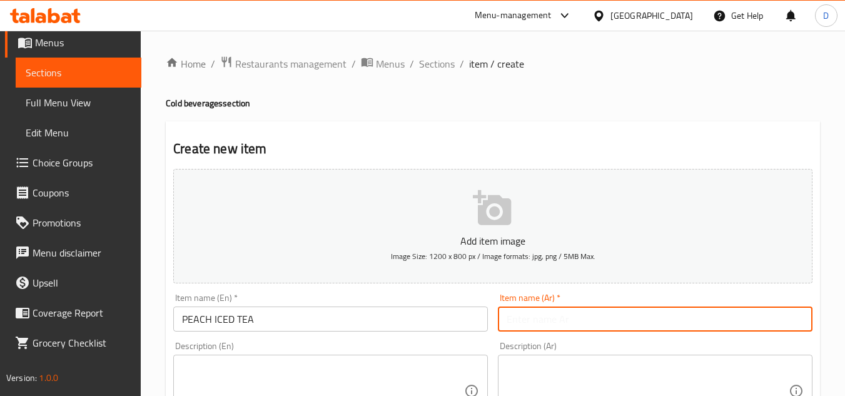
paste input "شاي مثلج بالخوخ"
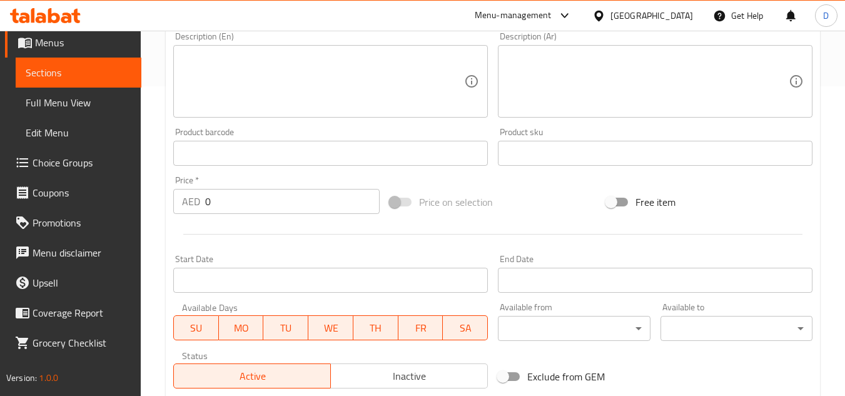
scroll to position [313, 0]
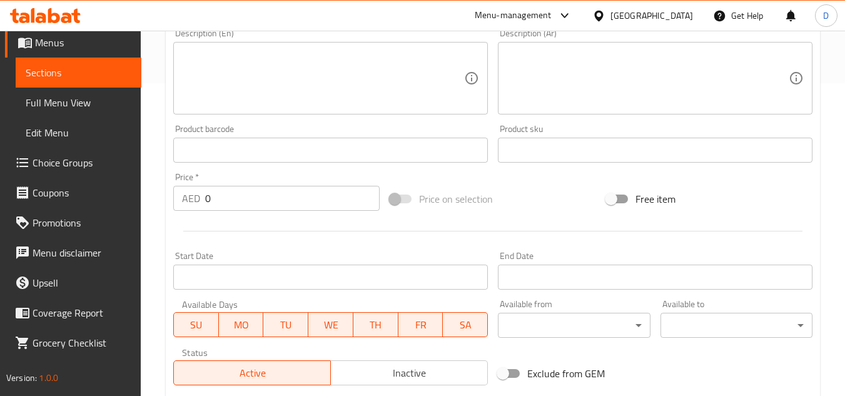
type input "شاي مثلج بالخوخ"
click at [203, 199] on div "AED 0 Price *" at bounding box center [276, 198] width 206 height 25
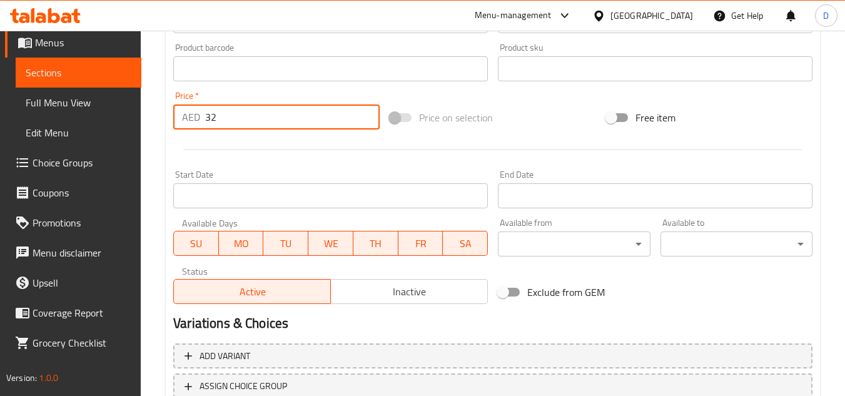
scroll to position [488, 0]
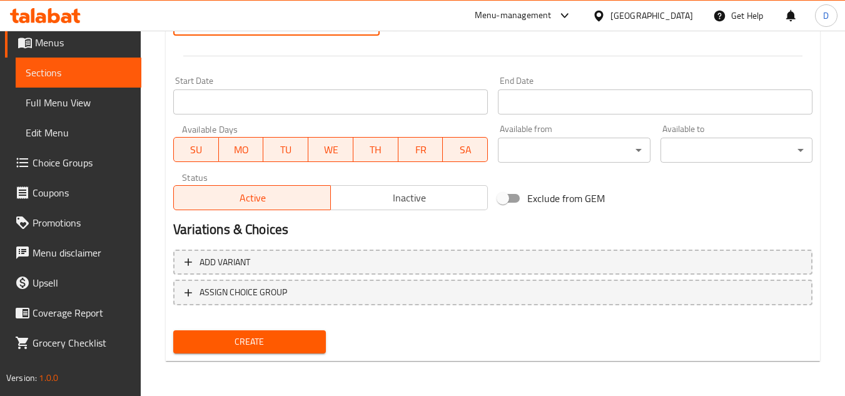
type input "32"
click at [265, 340] on span "Create" at bounding box center [249, 342] width 132 height 16
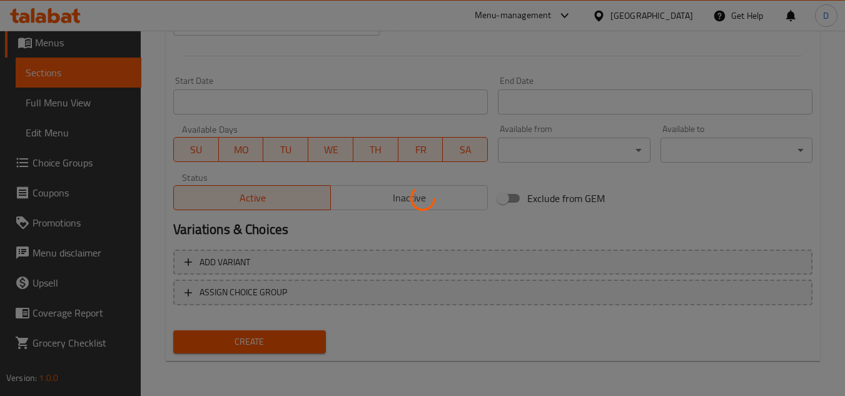
type input "0"
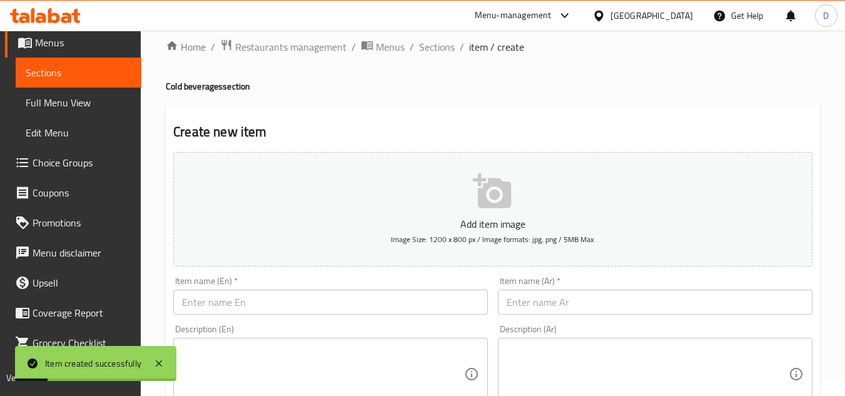
scroll to position [0, 0]
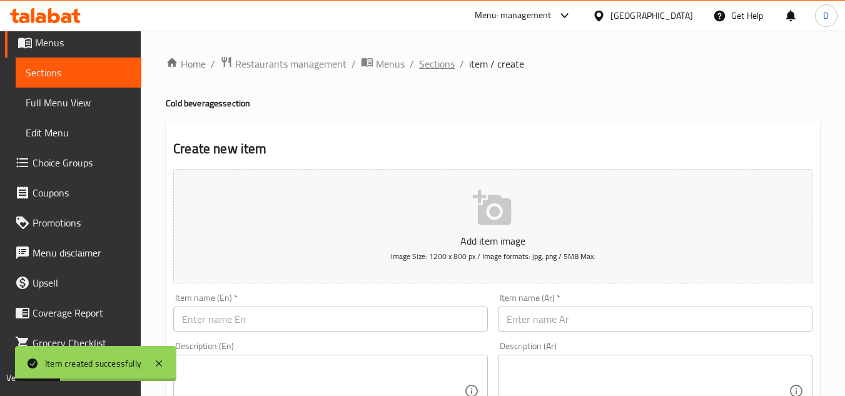
click at [446, 67] on span "Sections" at bounding box center [437, 63] width 36 height 15
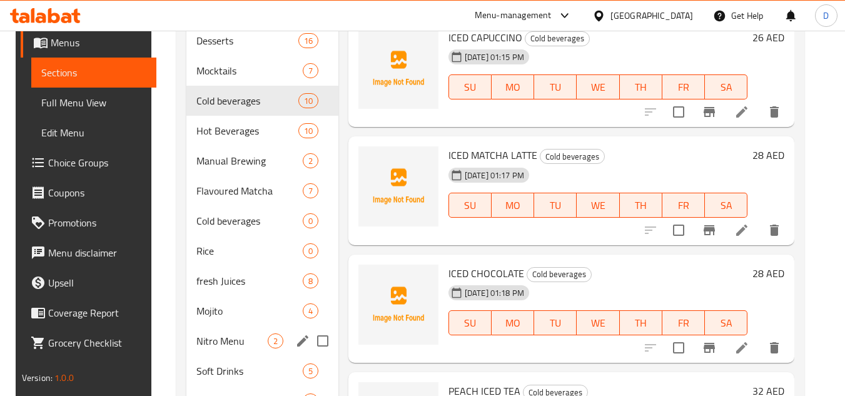
scroll to position [594, 0]
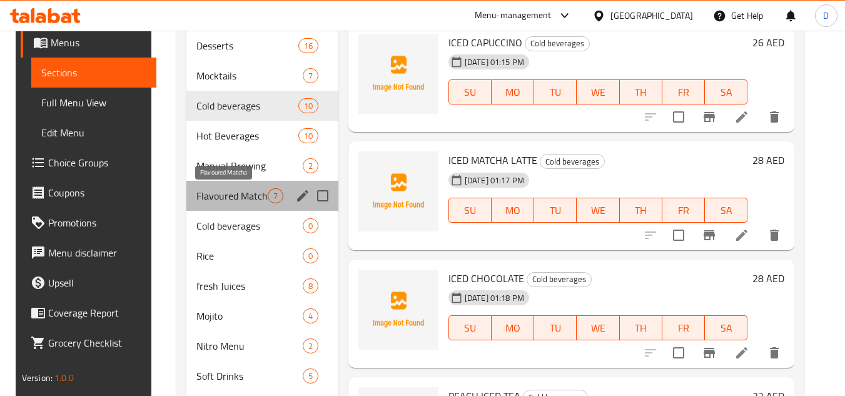
click at [231, 197] on span "Flavoured Matcha" at bounding box center [231, 195] width 71 height 15
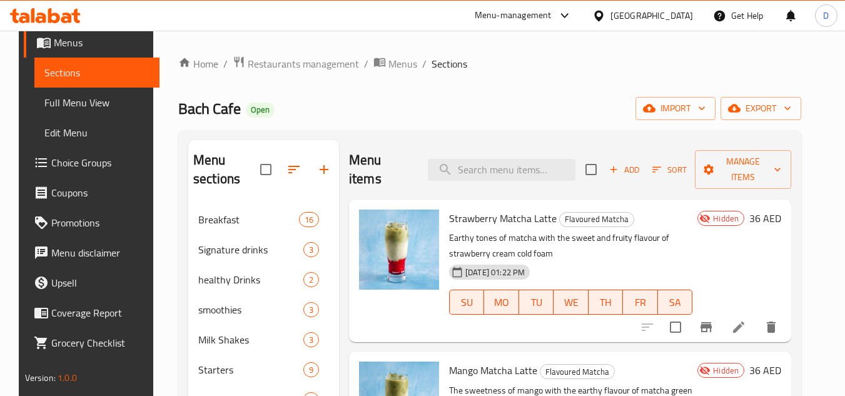
click at [468, 222] on span "Strawberry Matcha Latte" at bounding box center [503, 218] width 108 height 19
copy h6 "Strawberry Matcha Latte"
click at [484, 375] on span "Mango Matcha Latte" at bounding box center [493, 370] width 88 height 19
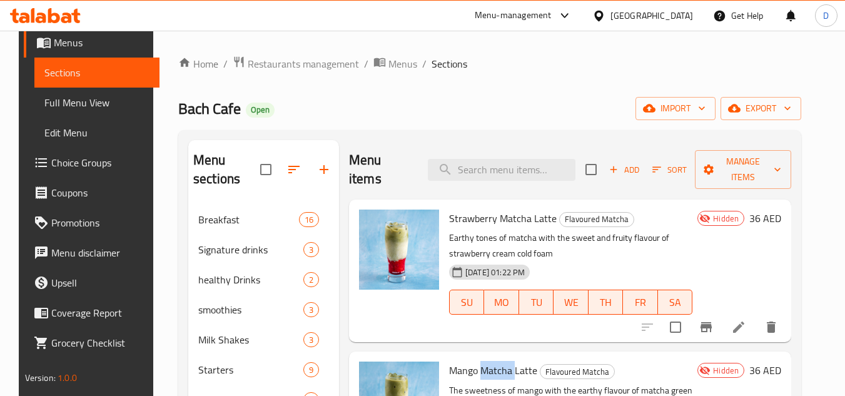
click at [484, 375] on span "Mango Matcha Latte" at bounding box center [493, 370] width 88 height 19
copy h6 "Mango Matcha Latte"
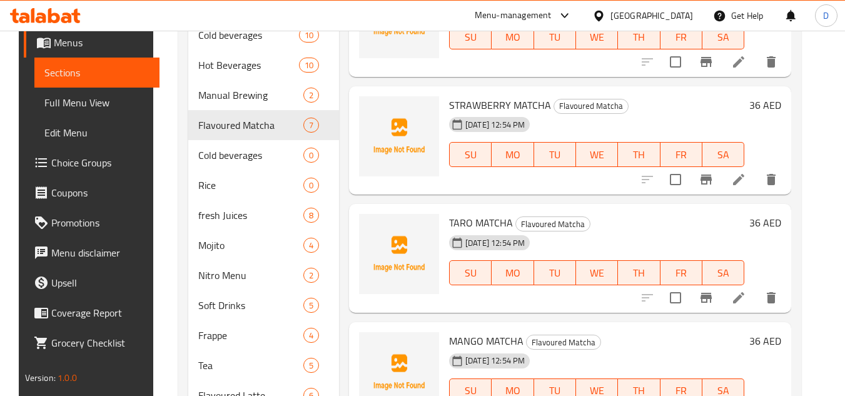
scroll to position [720, 0]
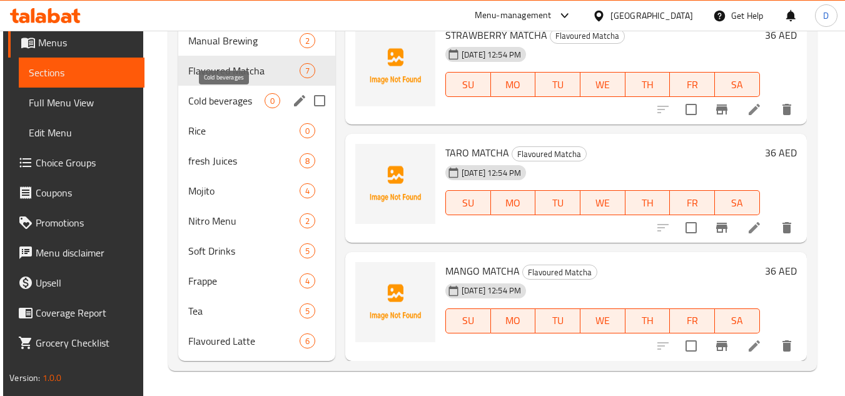
click at [236, 108] on span "Cold beverages" at bounding box center [226, 100] width 76 height 15
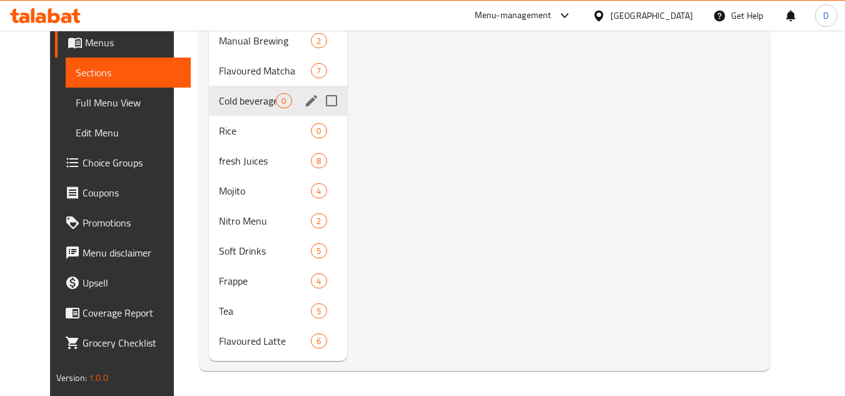
click at [319, 101] on input "Menu sections" at bounding box center [332, 101] width 26 height 26
checkbox input "true"
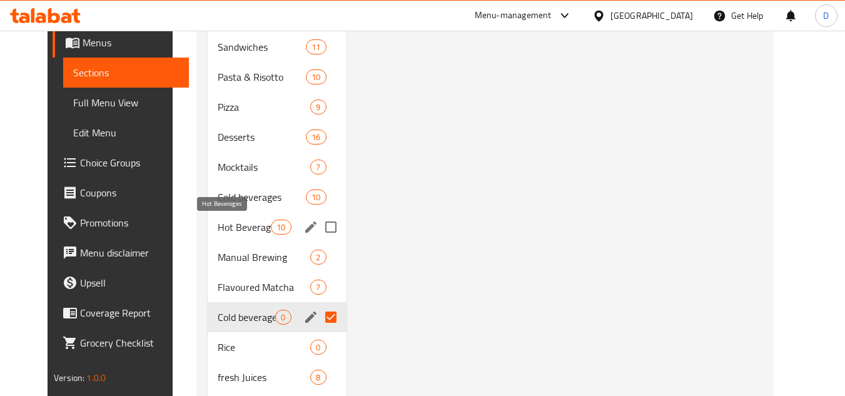
scroll to position [532, 0]
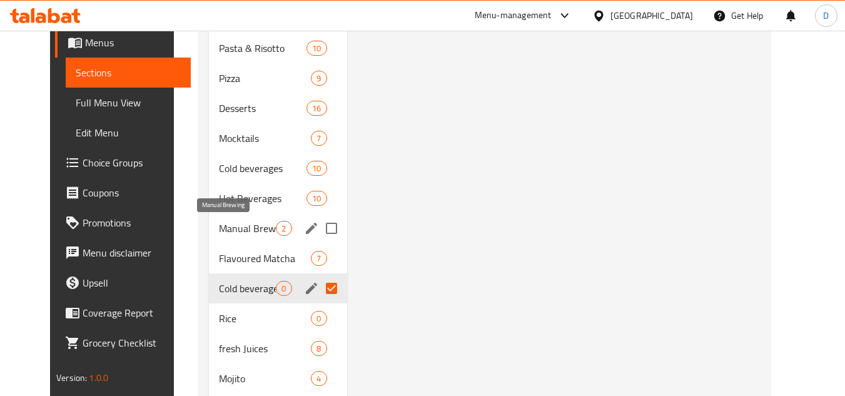
click at [238, 238] on div "Manual Brewing 2" at bounding box center [278, 228] width 138 height 30
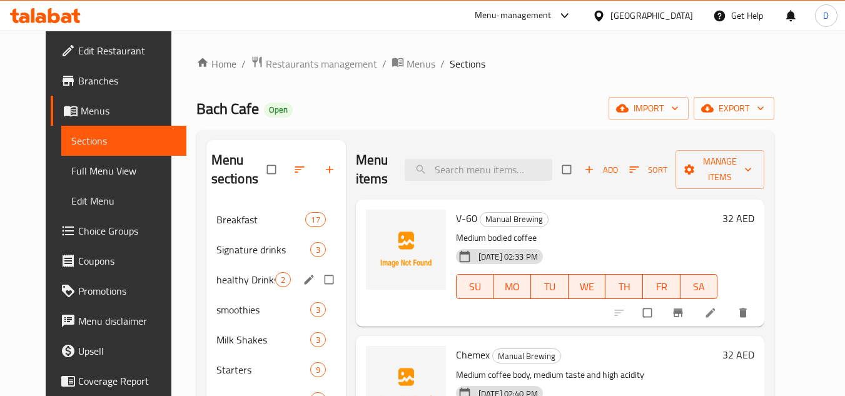
click at [229, 254] on span "Signature drinks" at bounding box center [264, 249] width 94 height 15
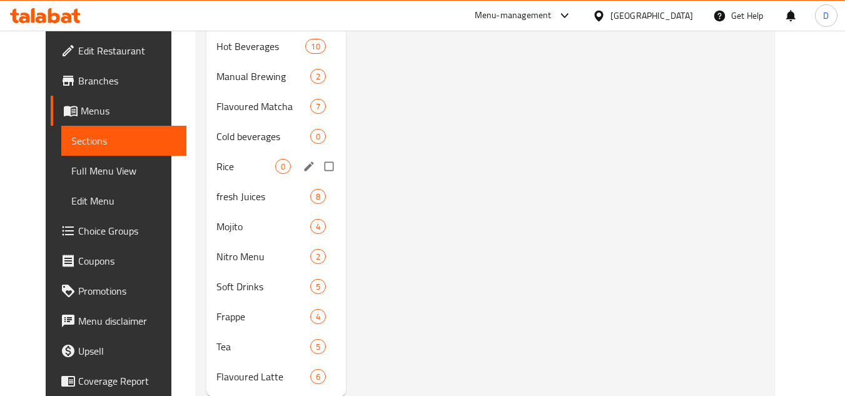
scroll to position [720, 0]
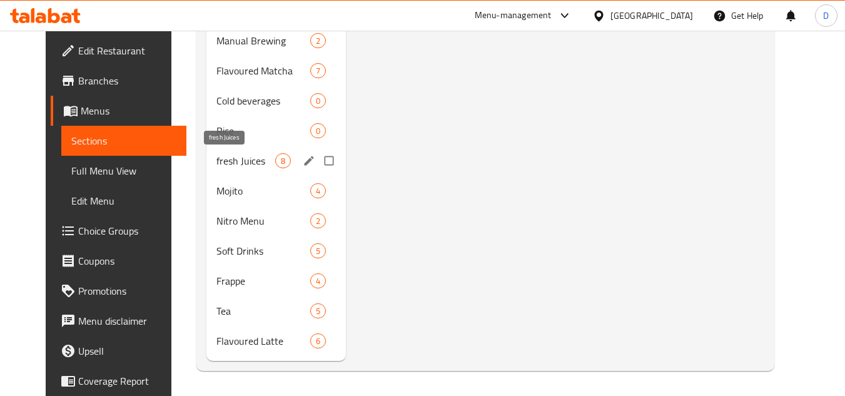
click at [230, 161] on span "fresh Juices" at bounding box center [246, 160] width 59 height 15
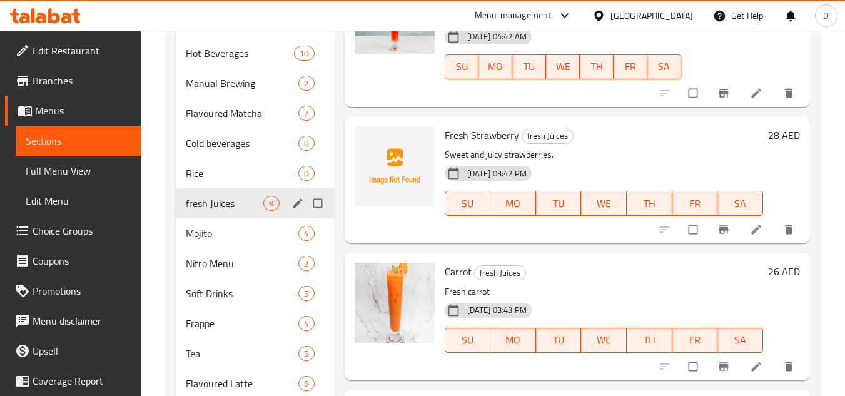
scroll to position [594, 0]
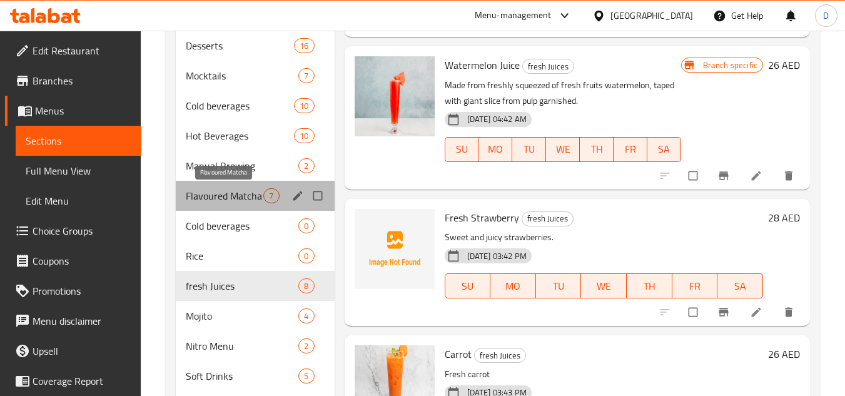
click at [238, 196] on span "Flavoured Matcha" at bounding box center [225, 195] width 78 height 15
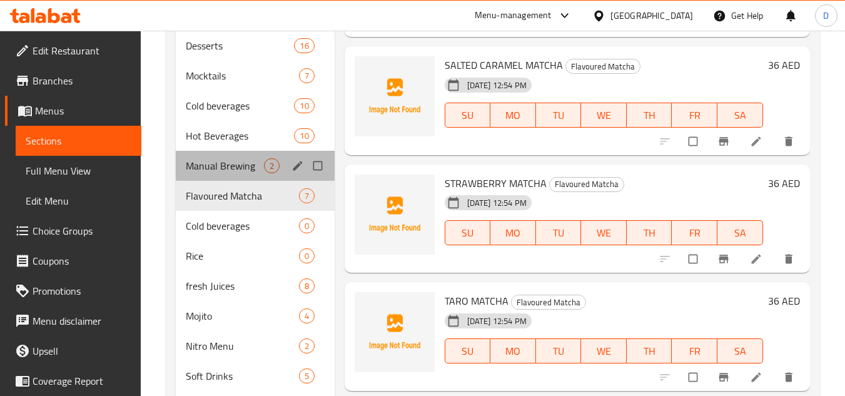
click at [237, 174] on div "Manual Brewing 2" at bounding box center [255, 166] width 158 height 30
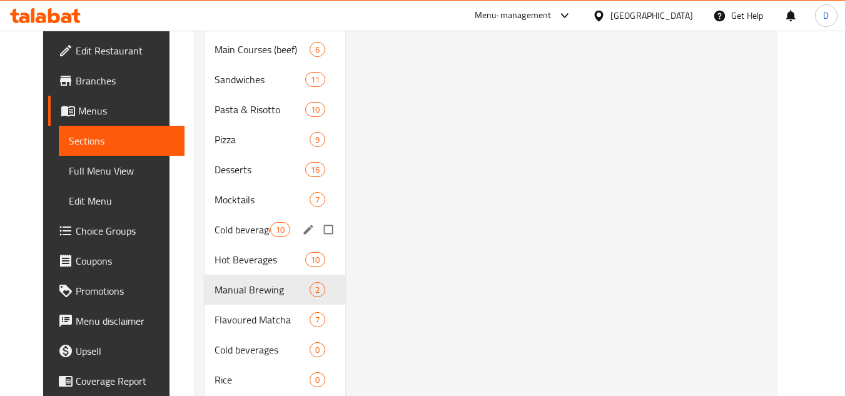
scroll to position [469, 0]
click at [233, 267] on span "Hot Beverages" at bounding box center [242, 260] width 55 height 15
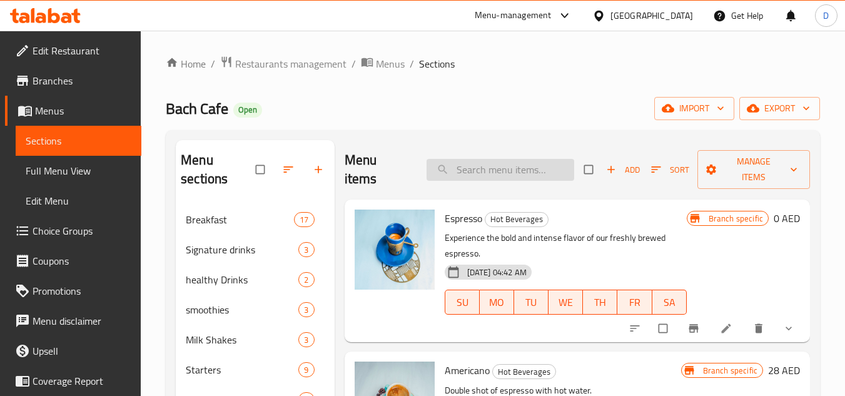
click at [516, 171] on input "search" at bounding box center [501, 170] width 148 height 22
type input "ر"
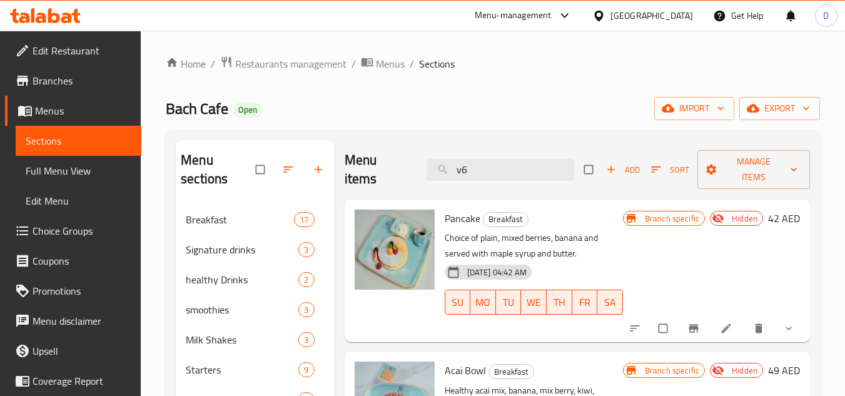
type input "v60"
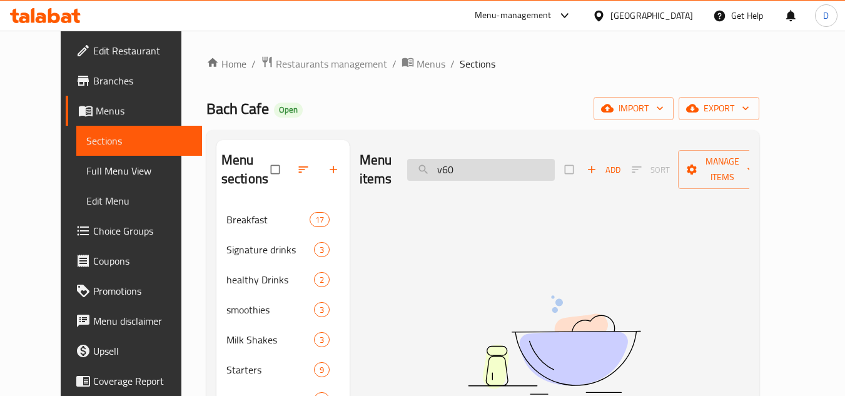
drag, startPoint x: 480, startPoint y: 170, endPoint x: 444, endPoint y: 176, distance: 36.2
click at [444, 176] on input "v60" at bounding box center [481, 170] width 148 height 22
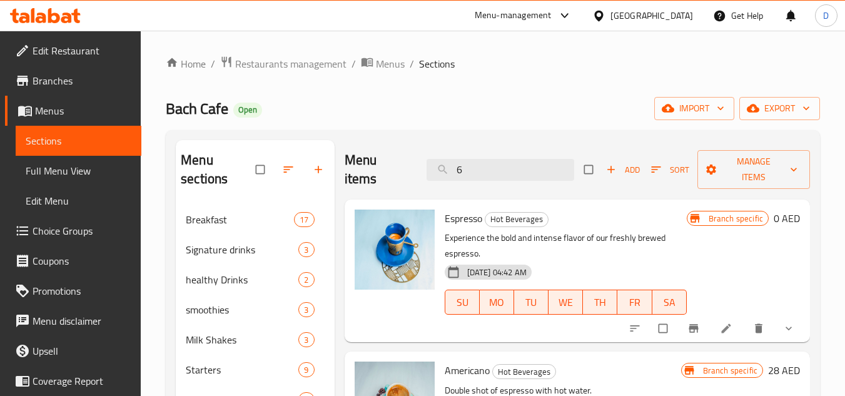
type input "60"
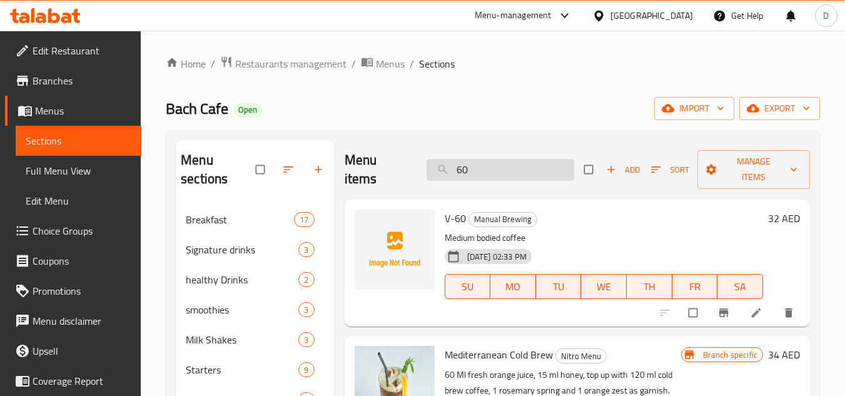
drag, startPoint x: 474, startPoint y: 167, endPoint x: 426, endPoint y: 170, distance: 48.3
click at [427, 170] on input "60" at bounding box center [501, 170] width 148 height 22
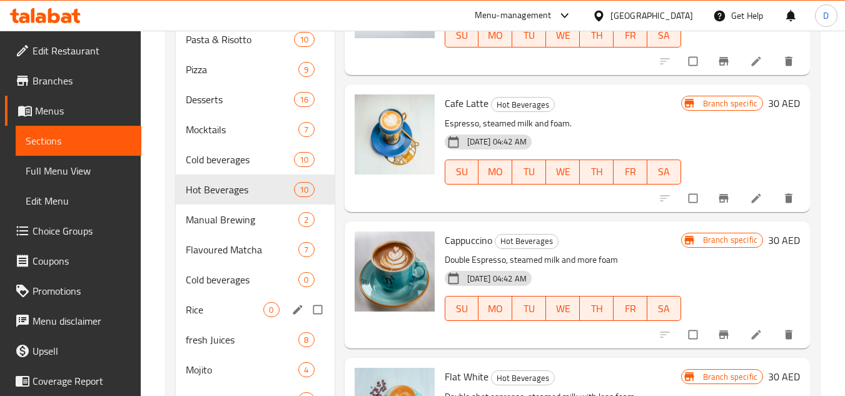
scroll to position [563, 0]
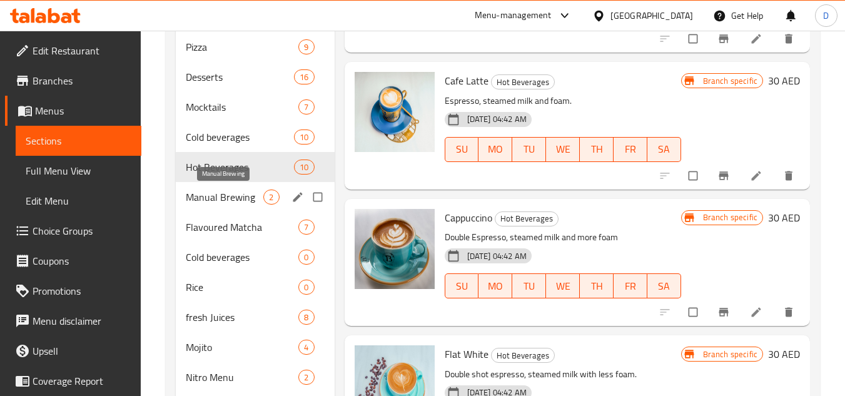
click at [229, 204] on span "Manual Brewing" at bounding box center [225, 197] width 78 height 15
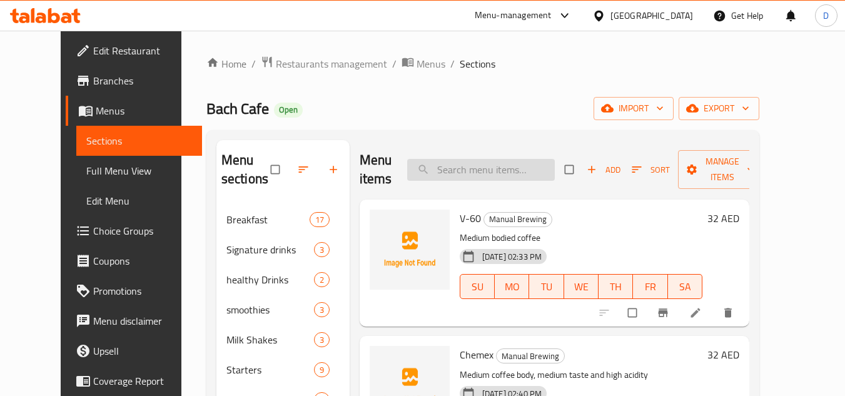
click at [539, 178] on input "search" at bounding box center [481, 170] width 148 height 22
paste input "FRENCH PRESS"
type input "FRENCH PRESS"
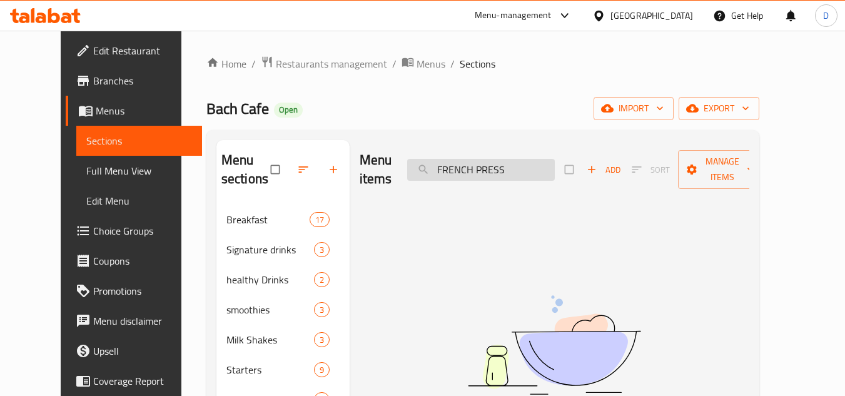
click at [517, 171] on input "FRENCH PRESS" at bounding box center [481, 170] width 148 height 22
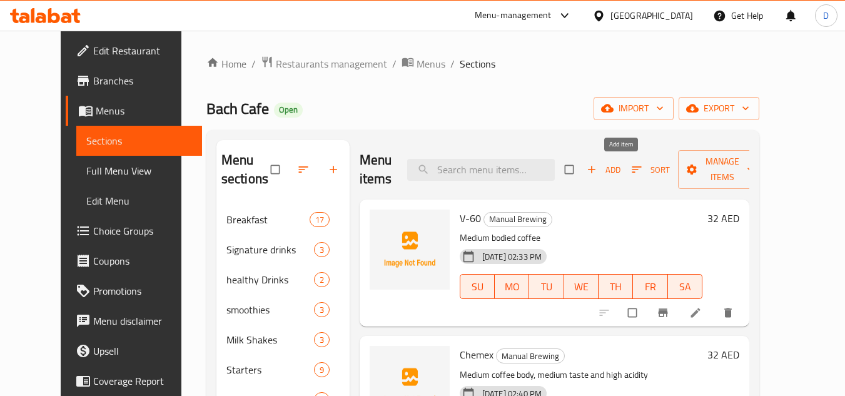
click at [619, 174] on span "Add" at bounding box center [604, 170] width 34 height 14
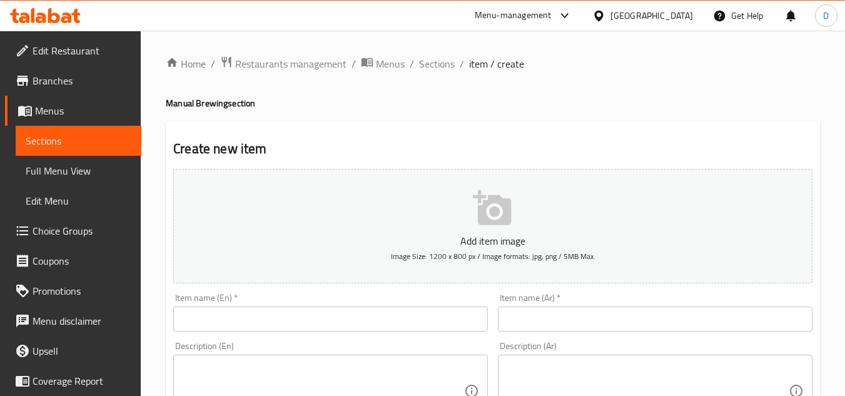
click at [263, 307] on input "text" at bounding box center [330, 319] width 315 height 25
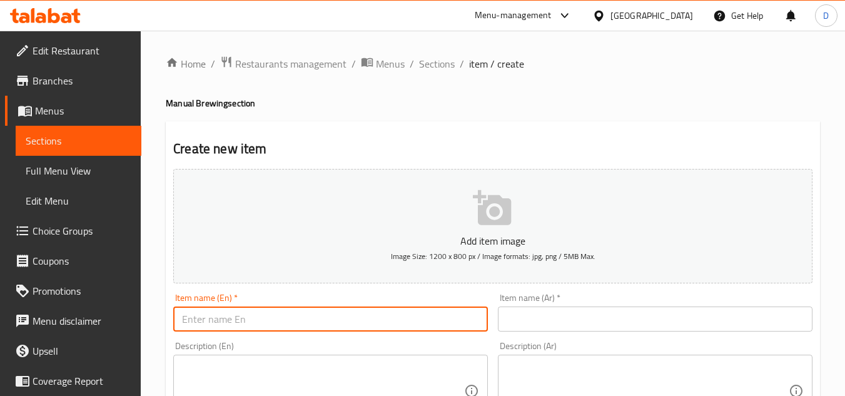
paste input "FRENCH PRESS"
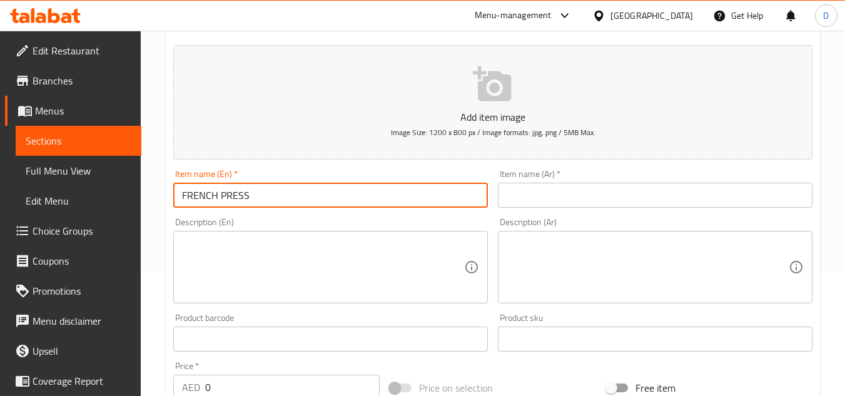
scroll to position [125, 0]
type input "FRENCH PRESS"
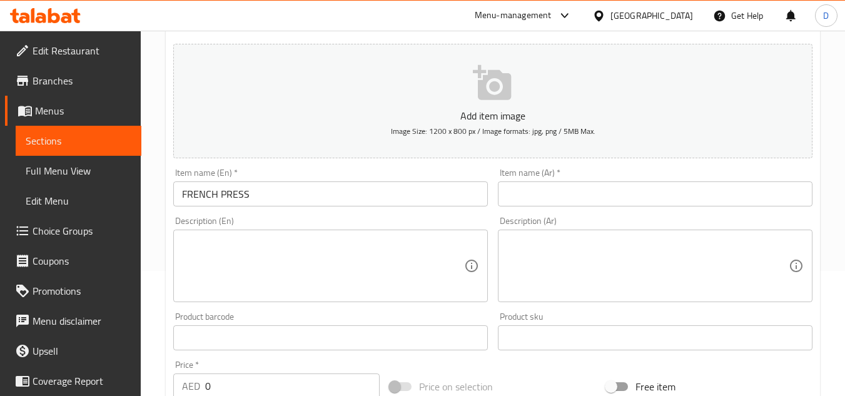
click at [656, 200] on input "text" at bounding box center [655, 193] width 315 height 25
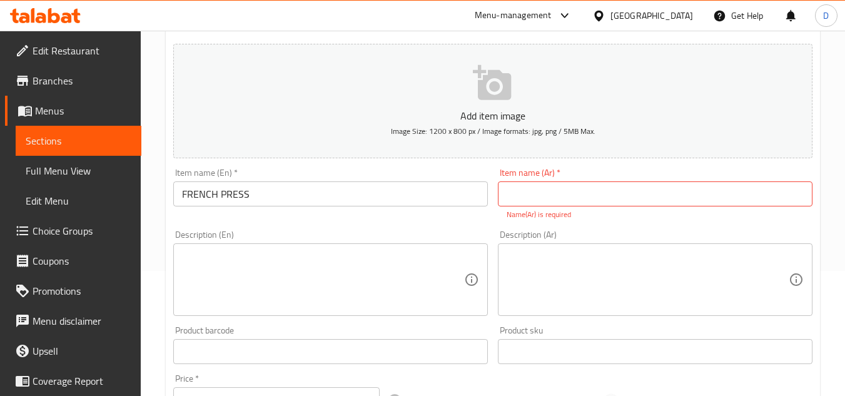
click at [531, 188] on input "text" at bounding box center [655, 193] width 315 height 25
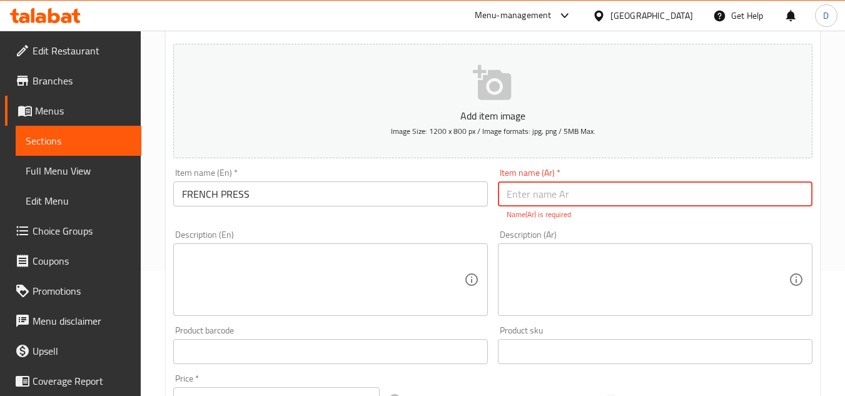
paste input "فرنش بريس"
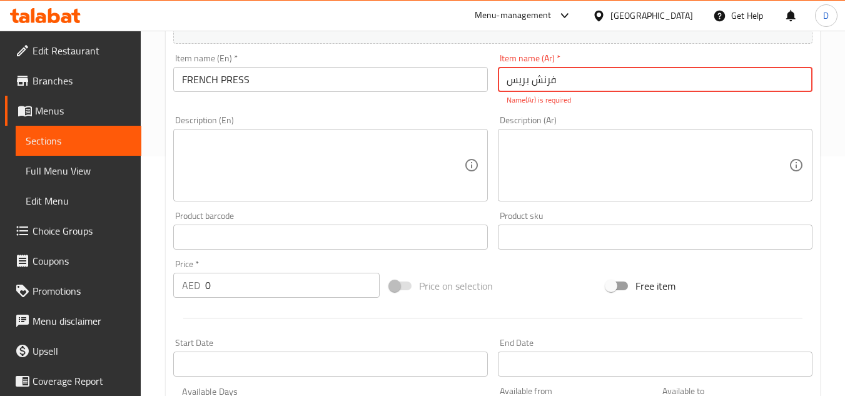
scroll to position [250, 0]
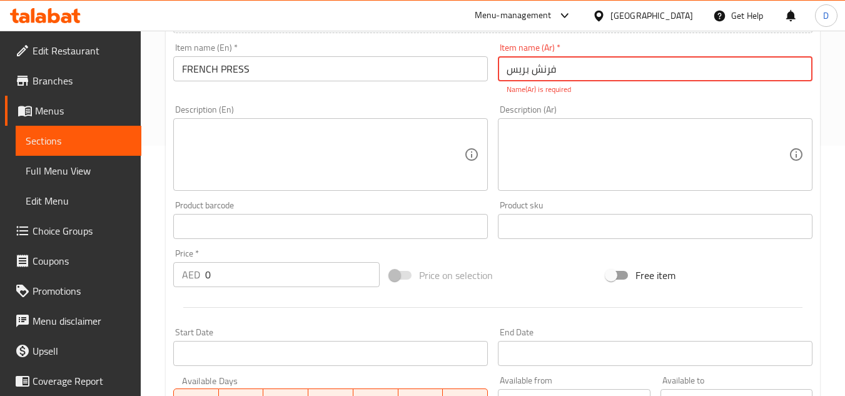
type input "فرنش بريس"
drag, startPoint x: 215, startPoint y: 273, endPoint x: 208, endPoint y: 273, distance: 6.9
click at [208, 273] on input "0" at bounding box center [292, 274] width 175 height 25
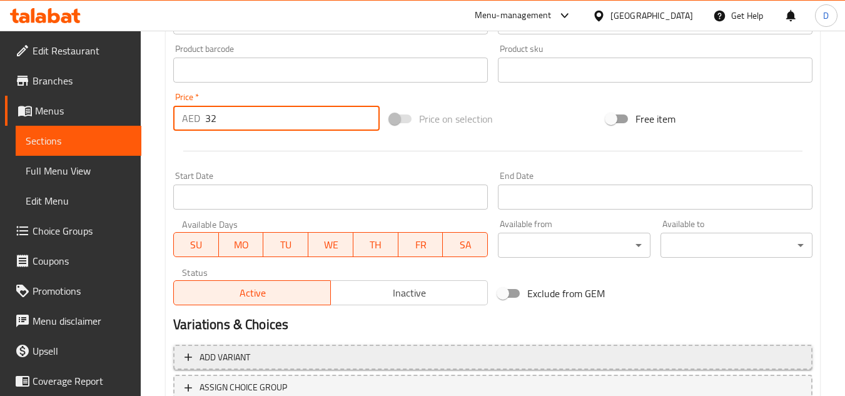
scroll to position [488, 0]
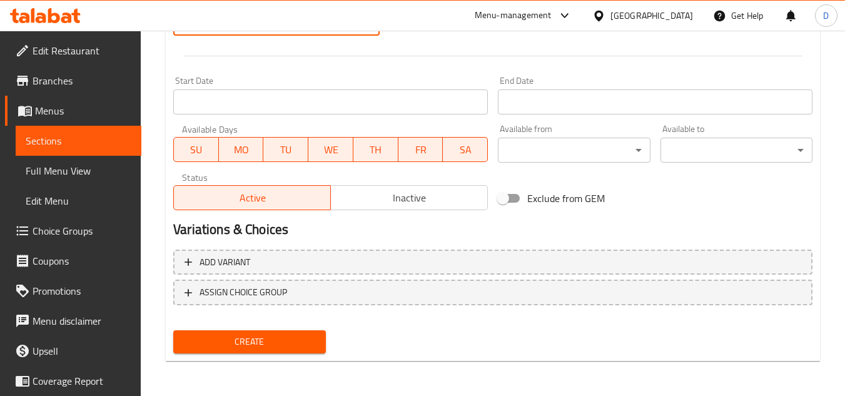
type input "32"
click at [294, 352] on button "Create" at bounding box center [249, 341] width 152 height 23
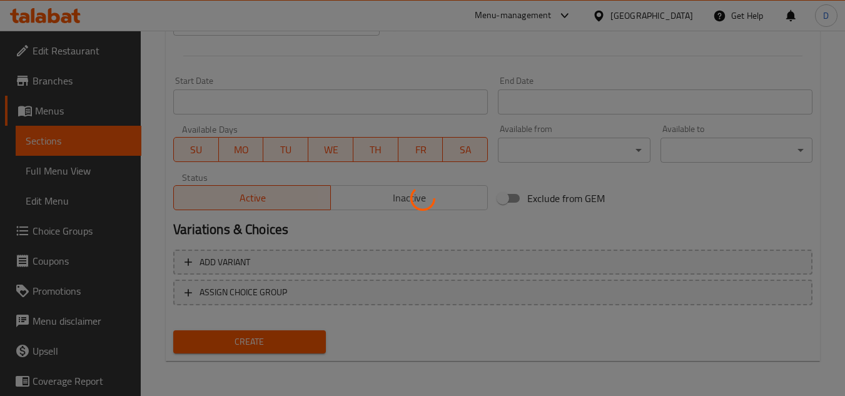
type input "0"
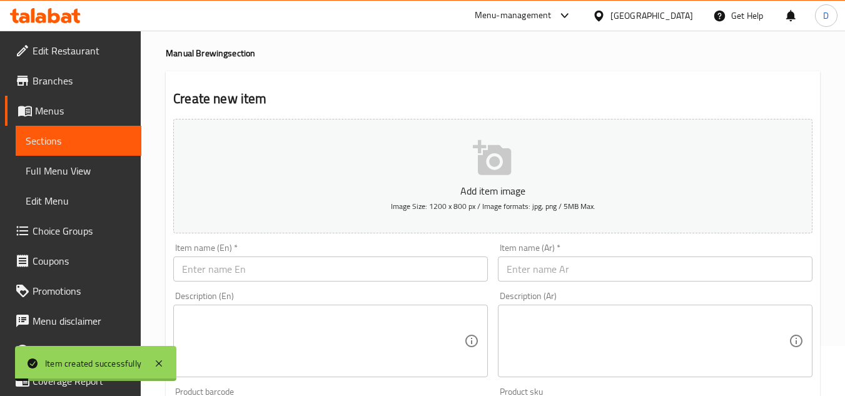
scroll to position [0, 0]
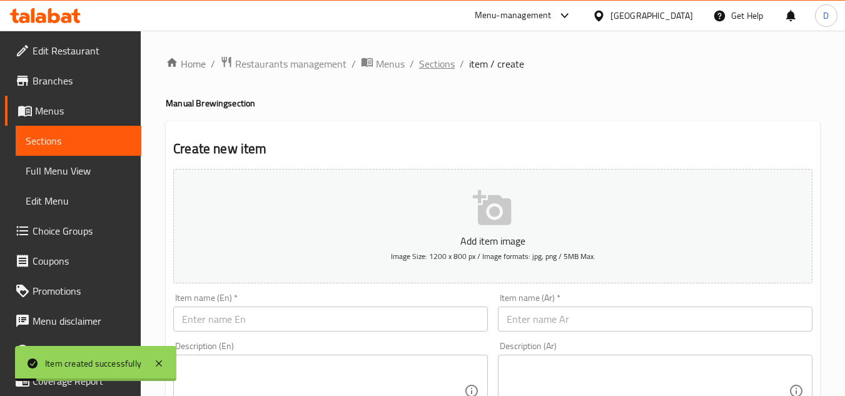
click at [441, 63] on span "Sections" at bounding box center [437, 63] width 36 height 15
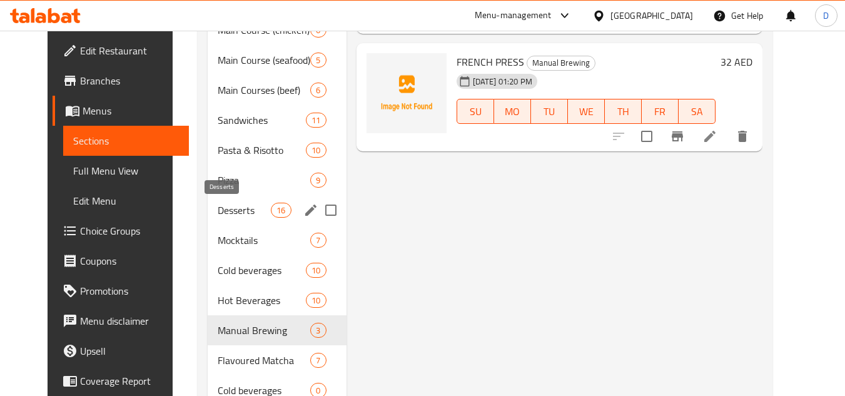
scroll to position [438, 0]
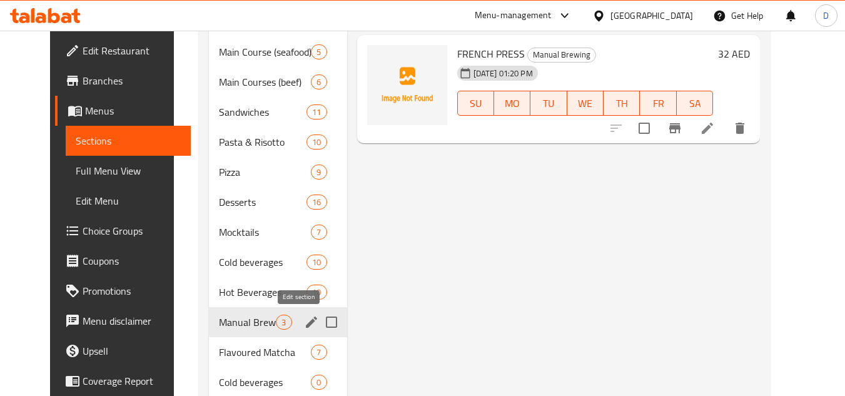
click at [304, 318] on icon "edit" at bounding box center [311, 322] width 15 height 15
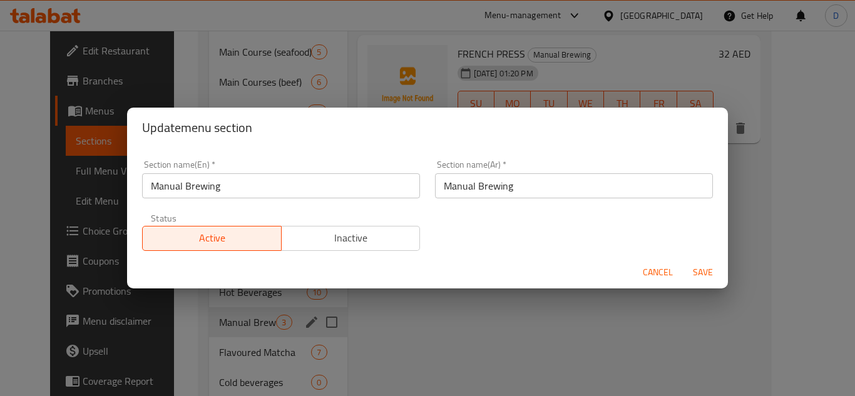
click at [501, 190] on input "Manual Brewing" at bounding box center [574, 185] width 278 height 25
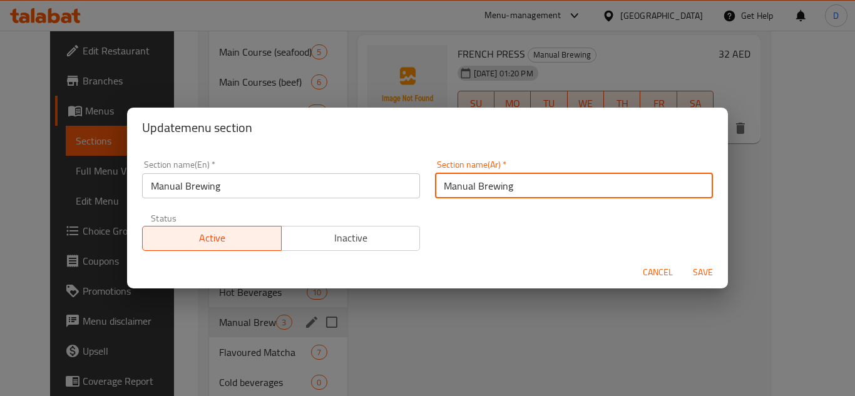
click at [501, 190] on input "Manual Brewing" at bounding box center [574, 185] width 278 height 25
type input "قهوة مقطرة"
click at [683, 261] on button "Save" at bounding box center [703, 272] width 40 height 23
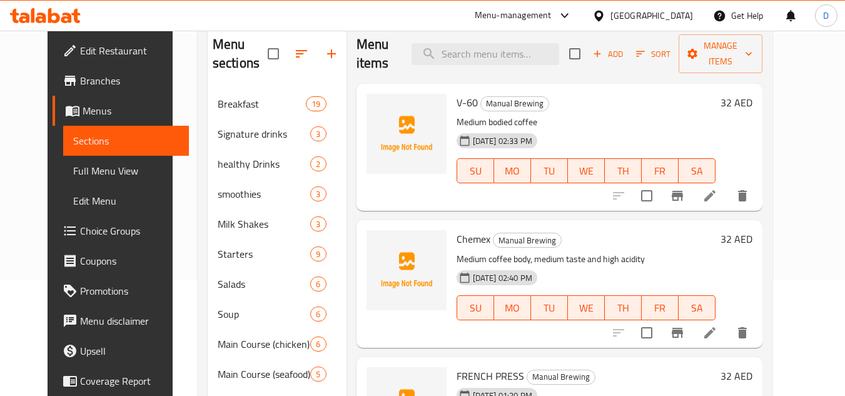
scroll to position [94, 0]
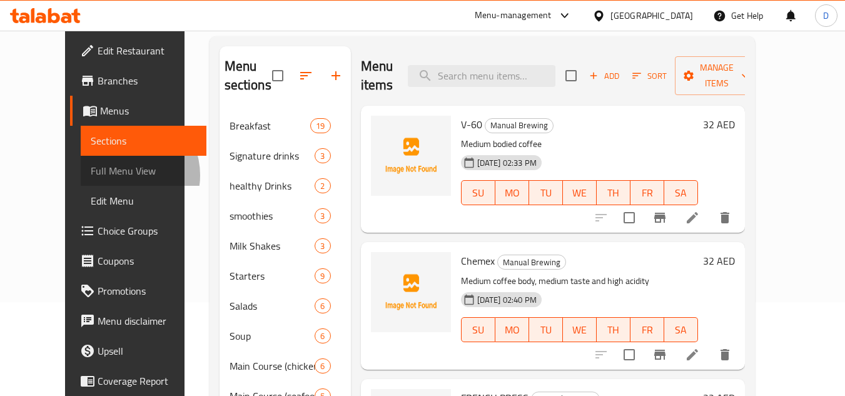
click at [91, 175] on span "Full Menu View" at bounding box center [144, 170] width 106 height 15
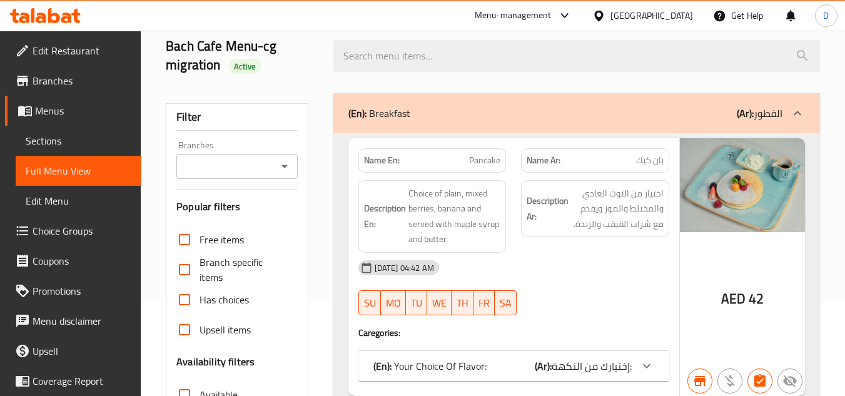
click at [566, 267] on div "[DATE] 04:42 AM" at bounding box center [514, 268] width 326 height 30
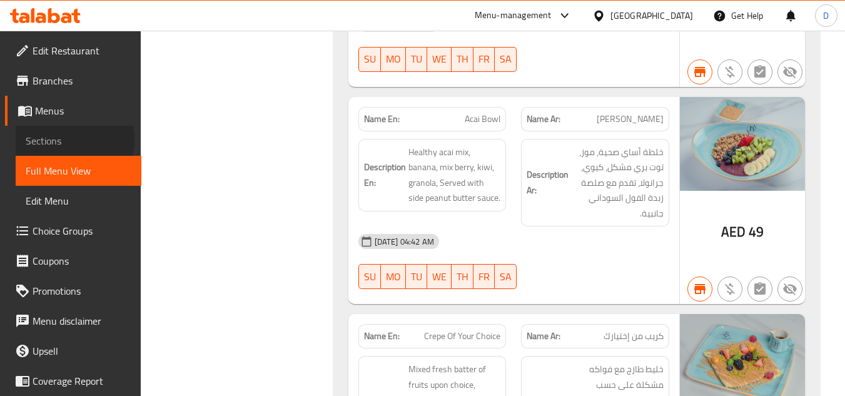
click at [61, 140] on span "Sections" at bounding box center [79, 140] width 106 height 15
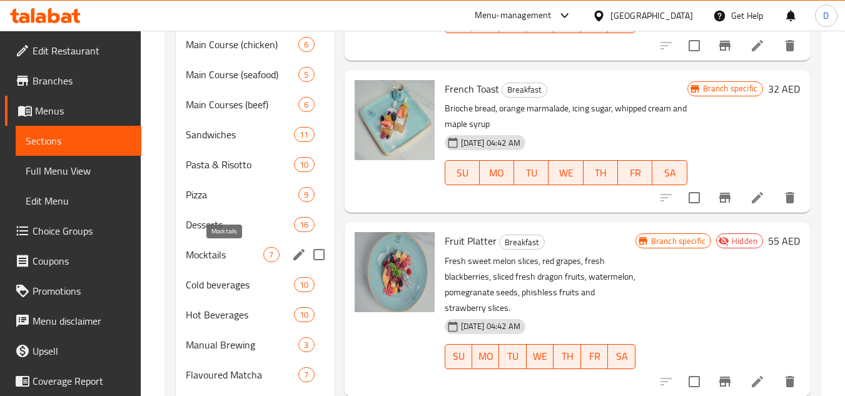
scroll to position [438, 0]
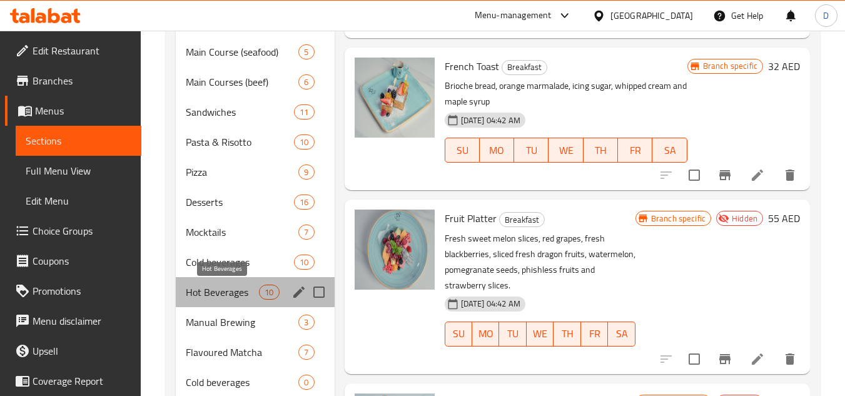
click at [234, 297] on span "Hot Beverages" at bounding box center [222, 292] width 73 height 15
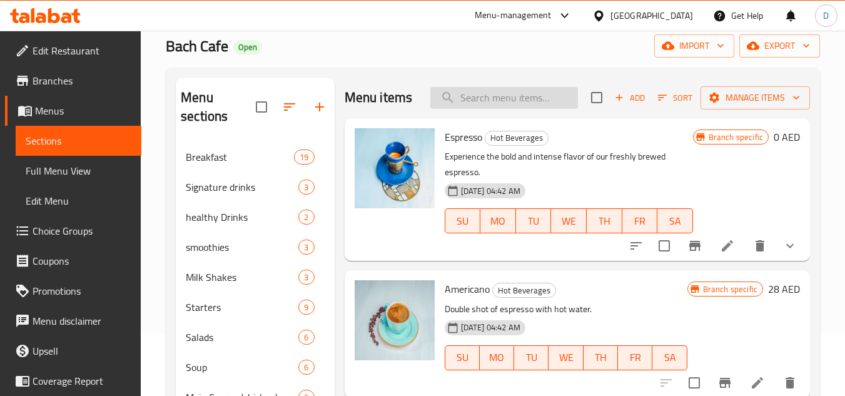
click at [506, 109] on input "search" at bounding box center [505, 98] width 148 height 22
paste input "HOT CHOCOLATE"
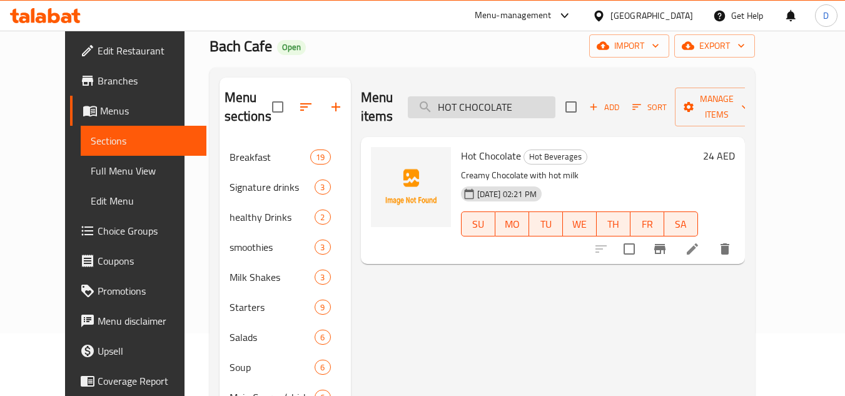
click at [506, 98] on input "HOT CHOCOLATE" at bounding box center [482, 107] width 148 height 22
paste input "MATCHA LAT"
type input "MATCHA LATTE"
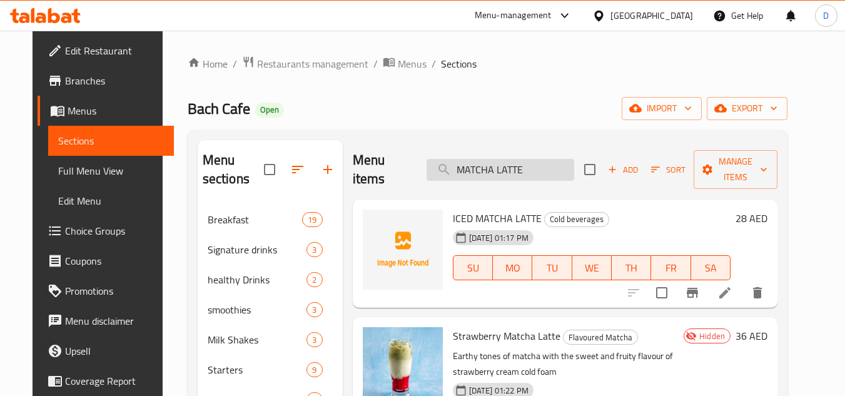
click at [507, 159] on input "MATCHA LATTE" at bounding box center [501, 170] width 148 height 22
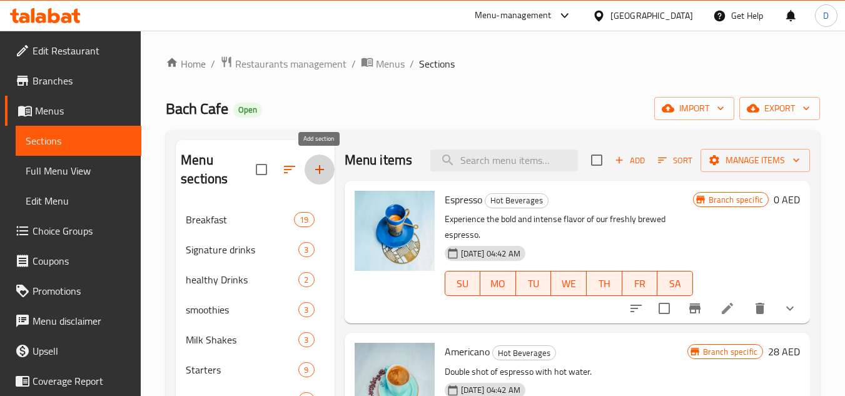
click at [313, 170] on icon "button" at bounding box center [319, 169] width 15 height 15
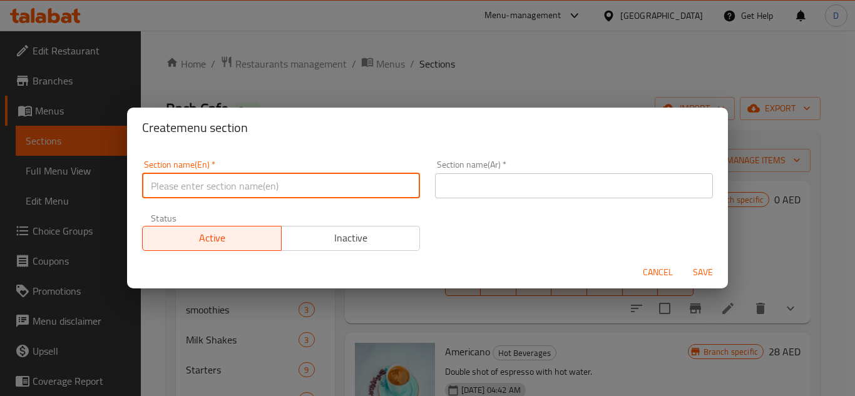
click at [284, 188] on input "text" at bounding box center [281, 185] width 278 height 25
type input "non-coffe"
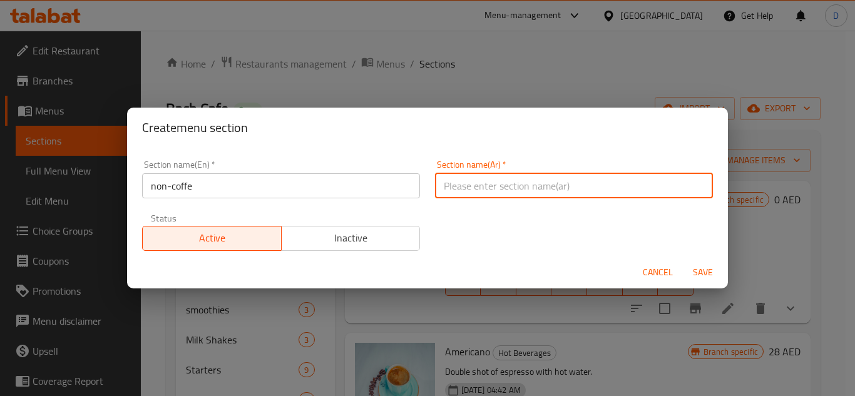
click at [549, 192] on input "text" at bounding box center [574, 185] width 278 height 25
type input "بدون قهوة"
click at [683, 261] on button "Save" at bounding box center [703, 272] width 40 height 23
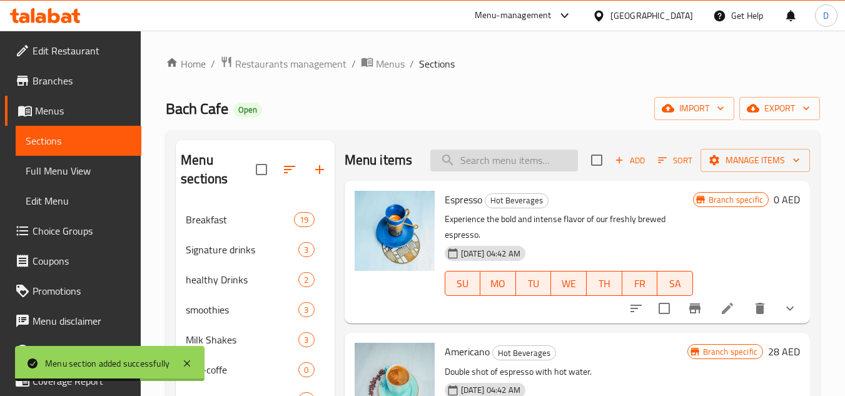
click at [511, 165] on input "search" at bounding box center [505, 161] width 148 height 22
paste input "HOT CHOCOLATE"
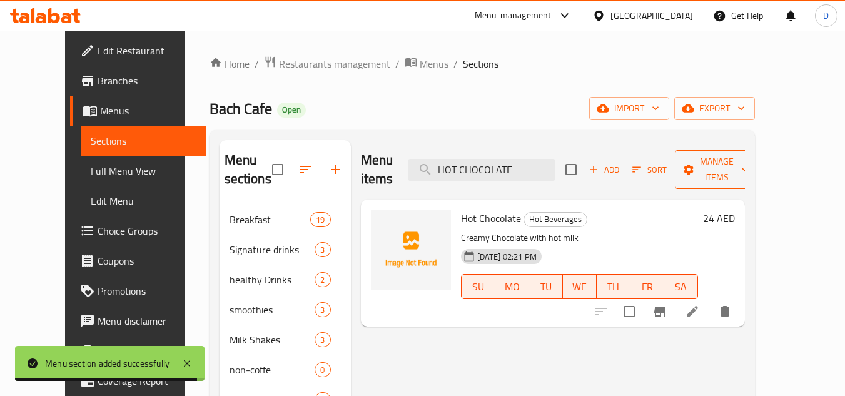
type input "HOT CHOCOLATE"
click at [749, 166] on span "Manage items" at bounding box center [717, 169] width 64 height 31
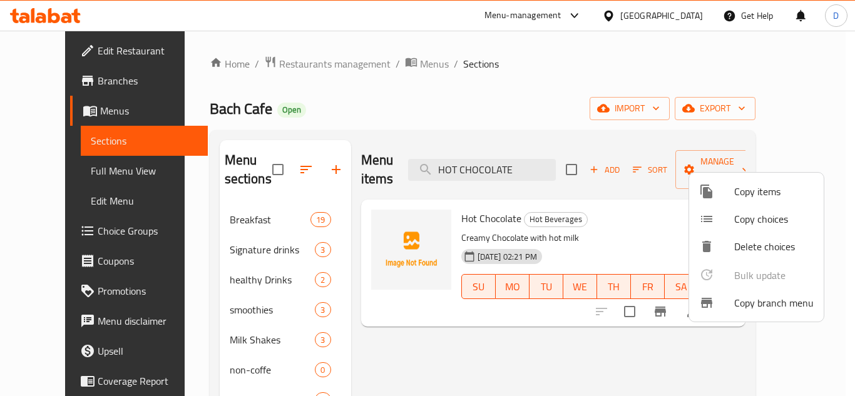
click at [728, 193] on div at bounding box center [716, 191] width 35 height 15
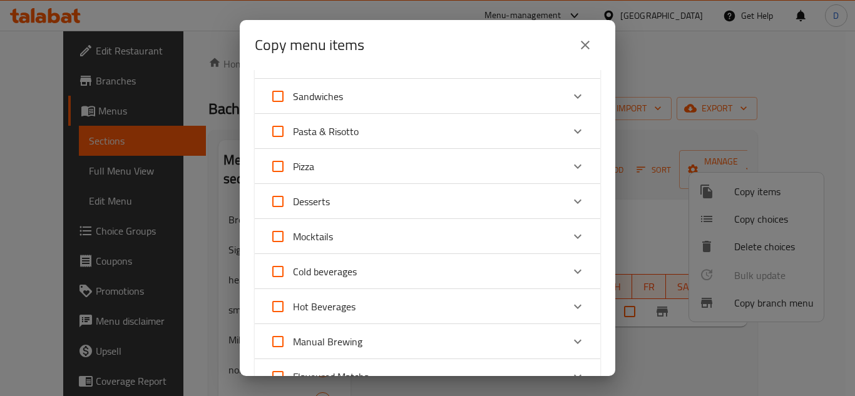
scroll to position [438, 0]
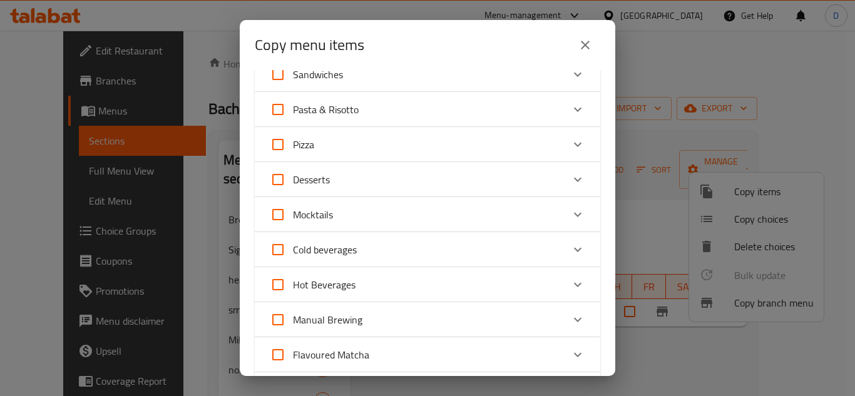
click at [574, 286] on icon "Expand" at bounding box center [578, 285] width 8 height 4
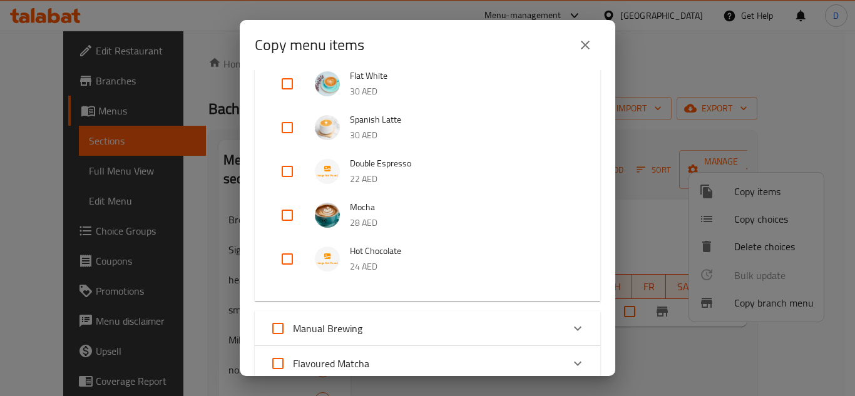
scroll to position [939, 0]
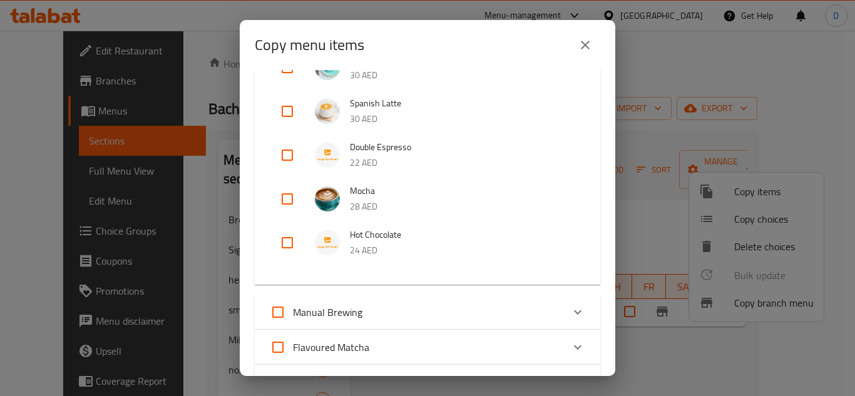
click at [288, 246] on input "checkbox" at bounding box center [287, 243] width 30 height 30
checkbox input "true"
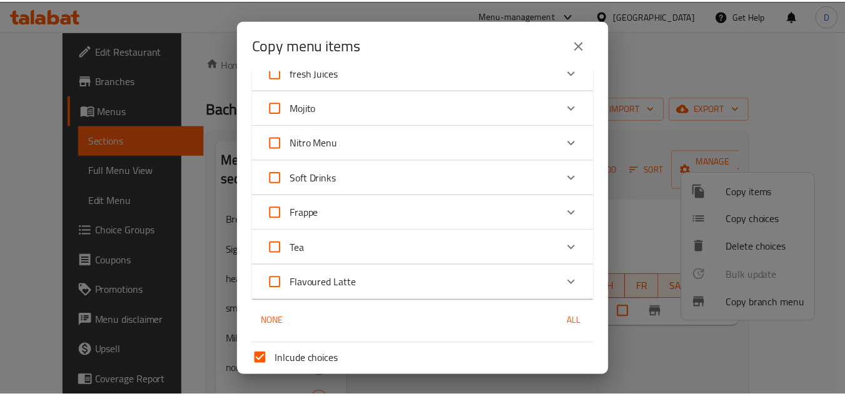
scroll to position [1353, 0]
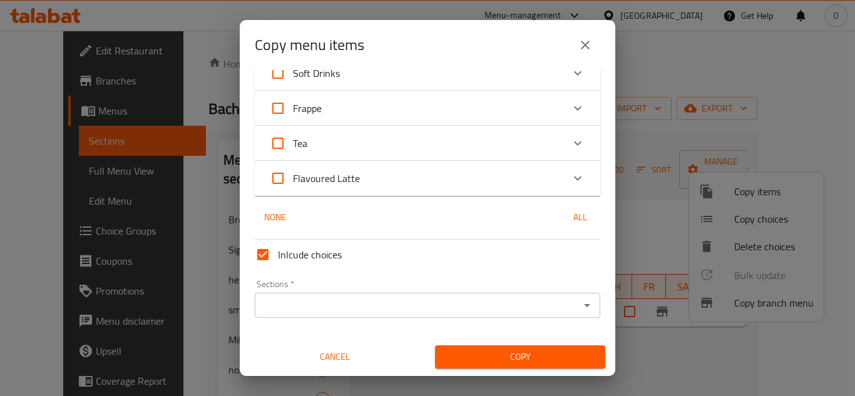
click at [313, 305] on input "Sections   *" at bounding box center [416, 306] width 317 height 18
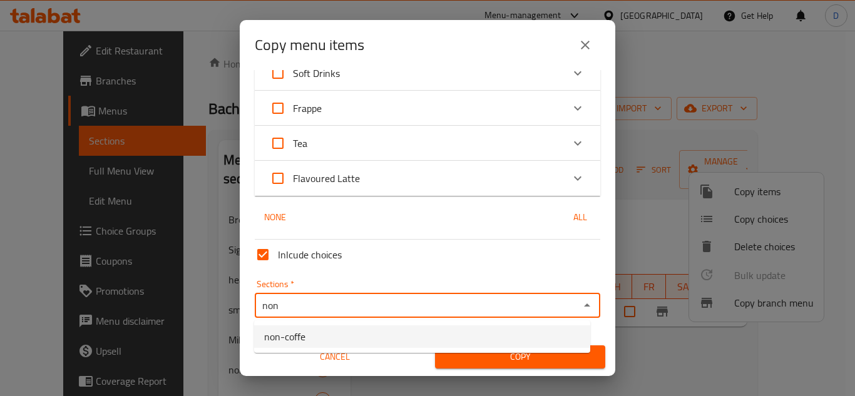
click at [354, 350] on ul "non-coffe" at bounding box center [422, 336] width 336 height 33
click at [389, 339] on li "non-coffe" at bounding box center [422, 336] width 336 height 23
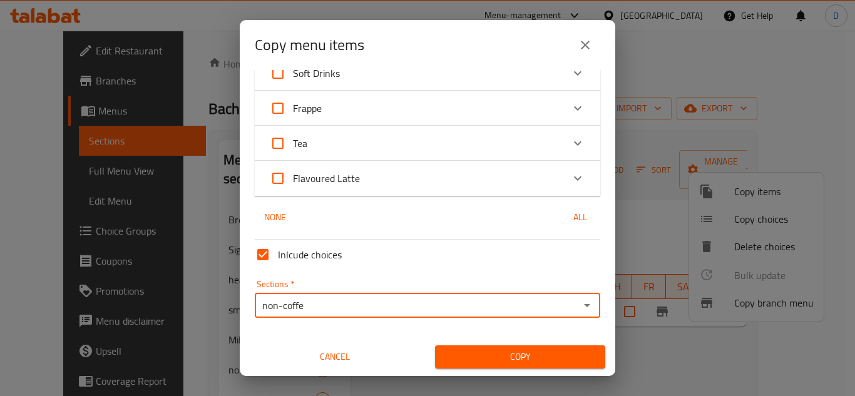
type input "non-coffe"
click at [501, 364] on span "Copy" at bounding box center [520, 357] width 150 height 16
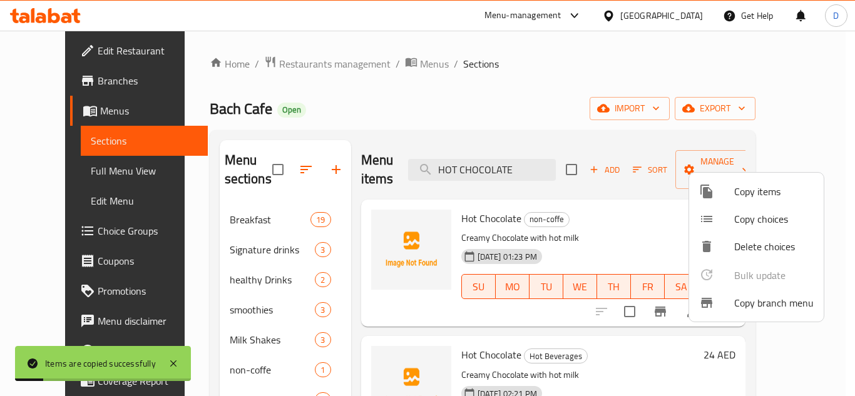
click at [618, 287] on div at bounding box center [427, 198] width 855 height 396
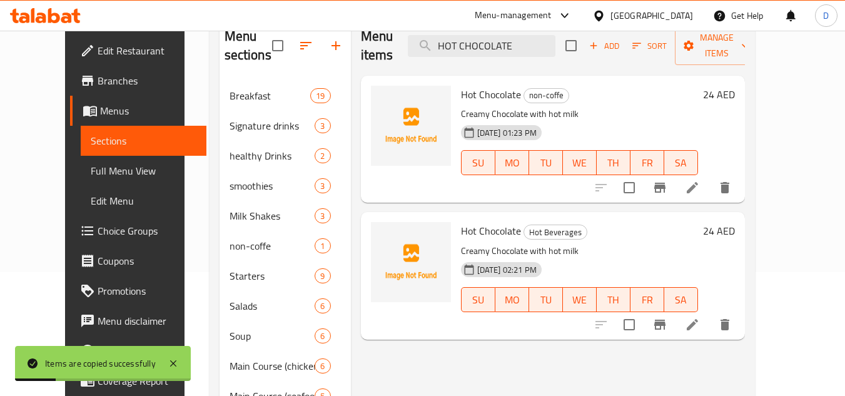
scroll to position [125, 0]
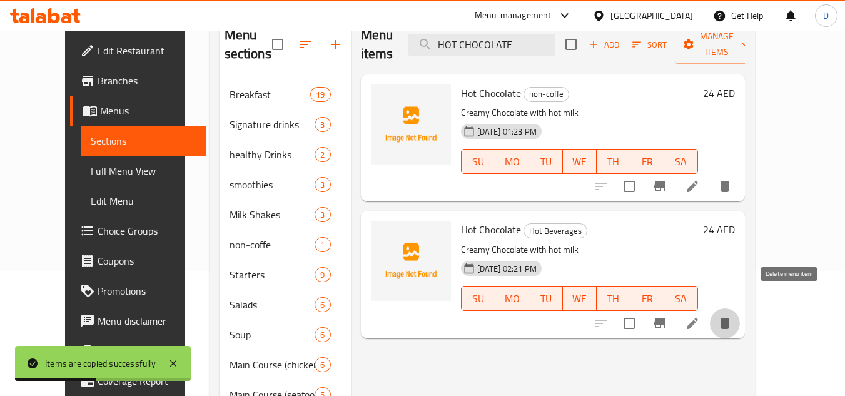
click at [730, 318] on icon "delete" at bounding box center [725, 323] width 9 height 11
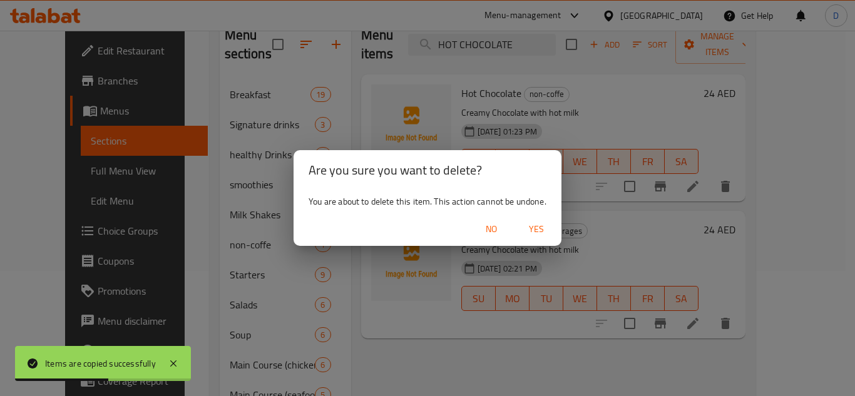
click at [543, 224] on span "Yes" at bounding box center [536, 230] width 30 height 16
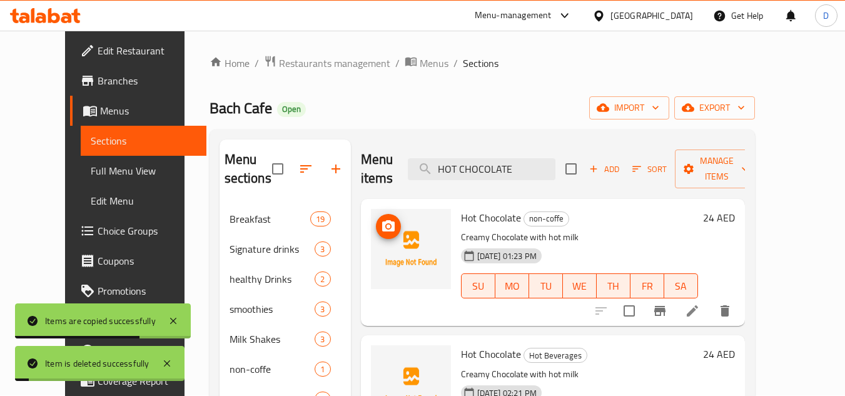
scroll to position [0, 0]
click at [514, 159] on input "HOT CHOCOLATE" at bounding box center [482, 170] width 148 height 22
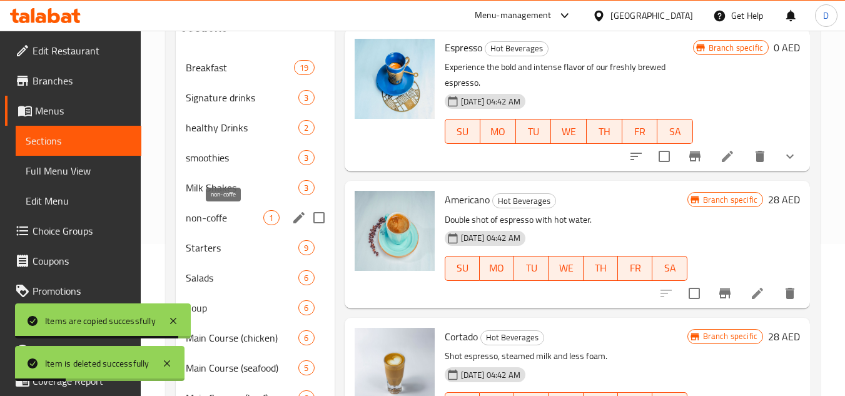
scroll to position [188, 0]
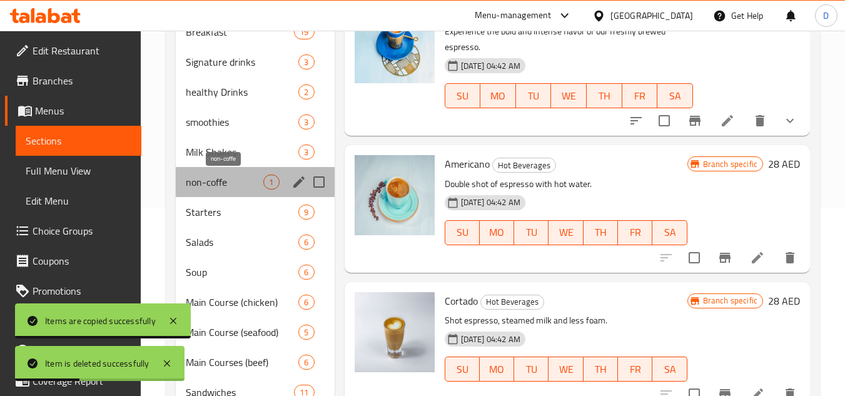
click at [240, 189] on span "non-coffe" at bounding box center [225, 182] width 78 height 15
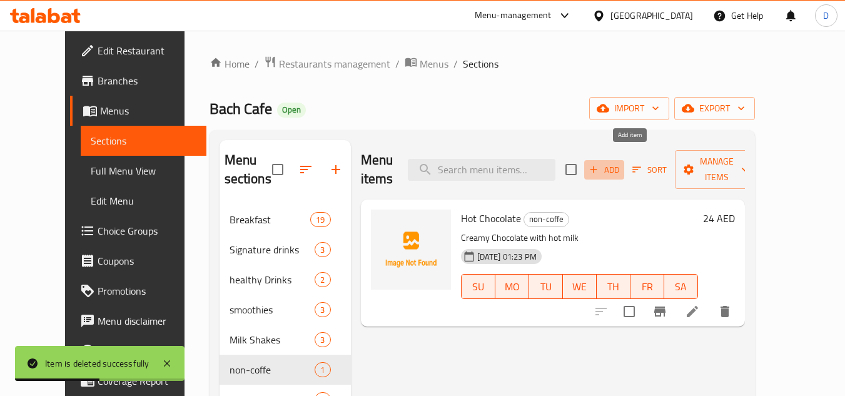
click at [621, 163] on span "Add" at bounding box center [605, 170] width 34 height 14
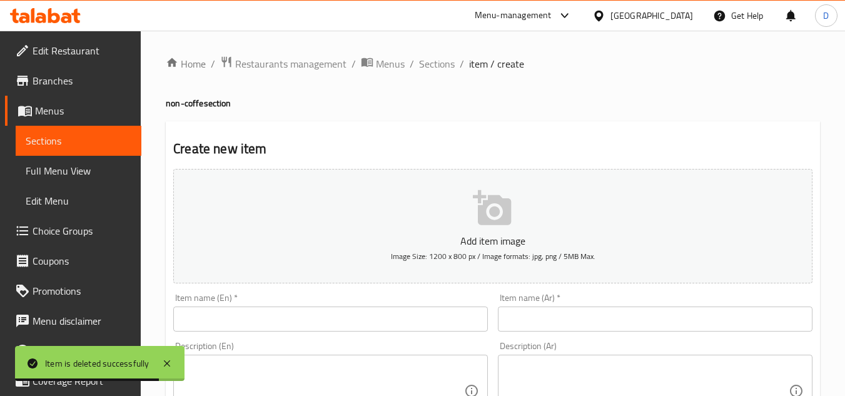
click at [260, 314] on input "text" at bounding box center [330, 319] width 315 height 25
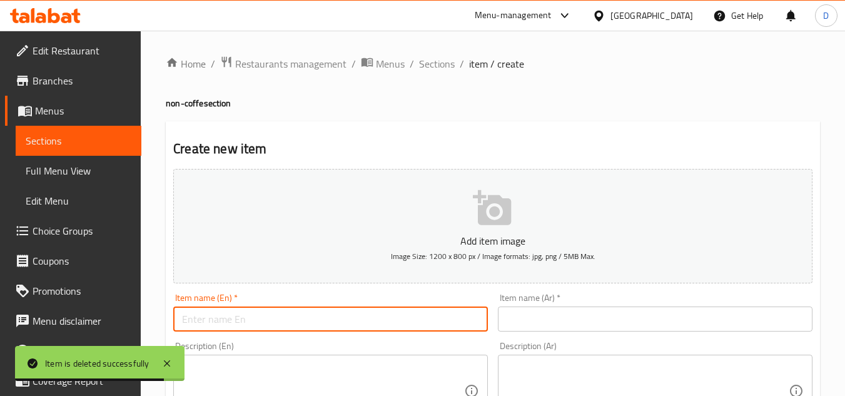
paste input "MATCHA LATTE"
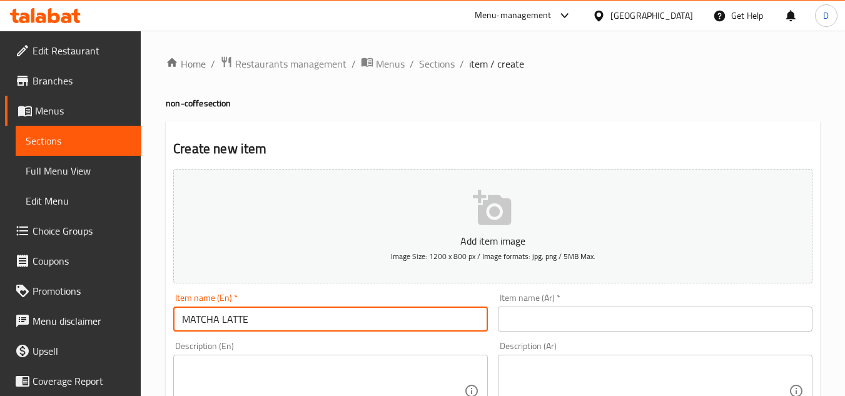
type input "MATCHA LATTE"
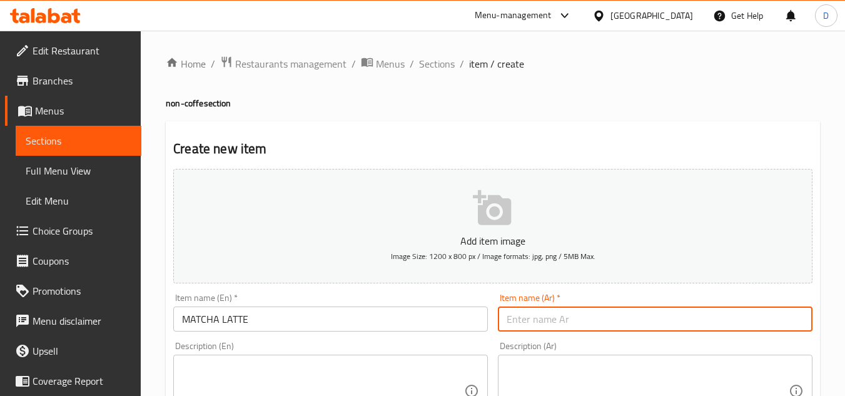
click at [688, 329] on input "text" at bounding box center [655, 319] width 315 height 25
paste input "[PERSON_NAME]"
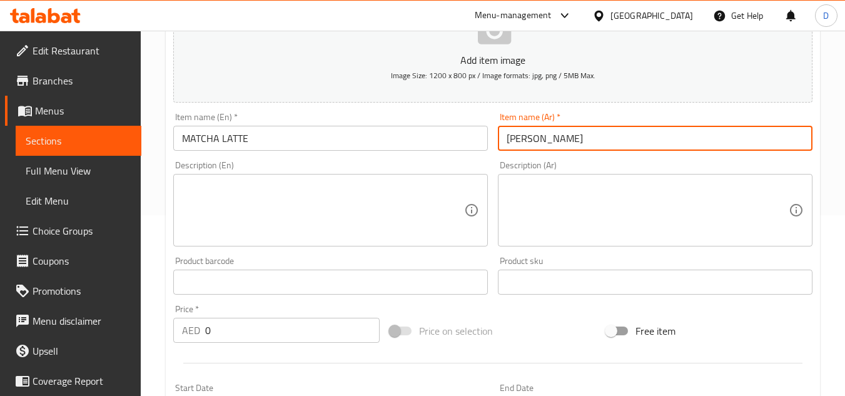
scroll to position [188, 0]
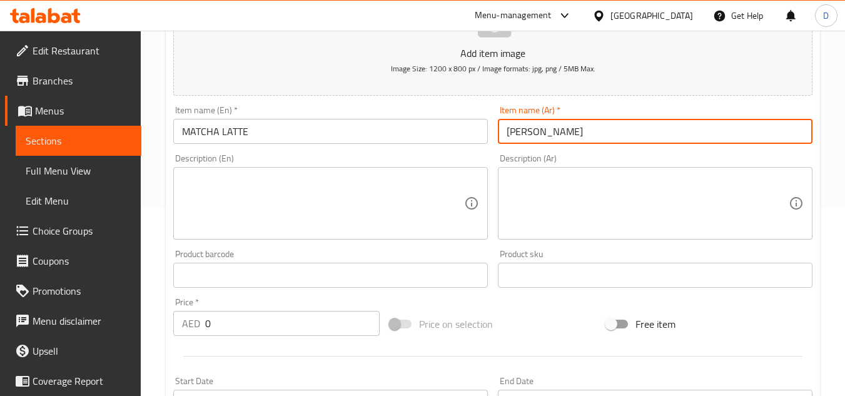
type input "[PERSON_NAME]"
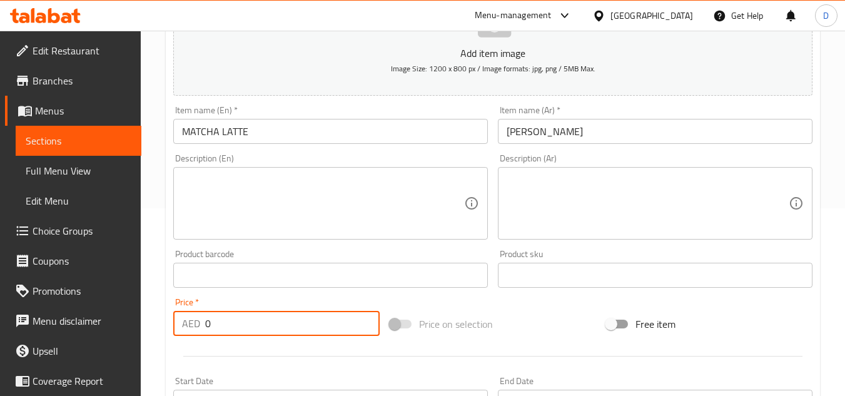
drag, startPoint x: 215, startPoint y: 327, endPoint x: 177, endPoint y: 328, distance: 38.2
click at [177, 328] on div "AED 0 Price *" at bounding box center [276, 323] width 206 height 25
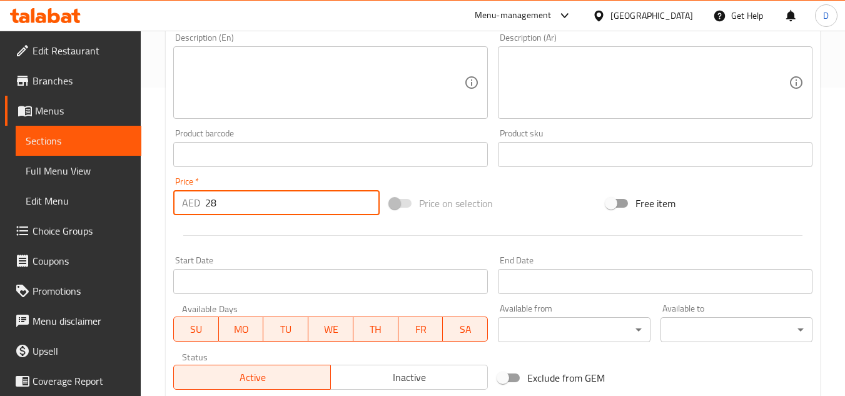
scroll to position [488, 0]
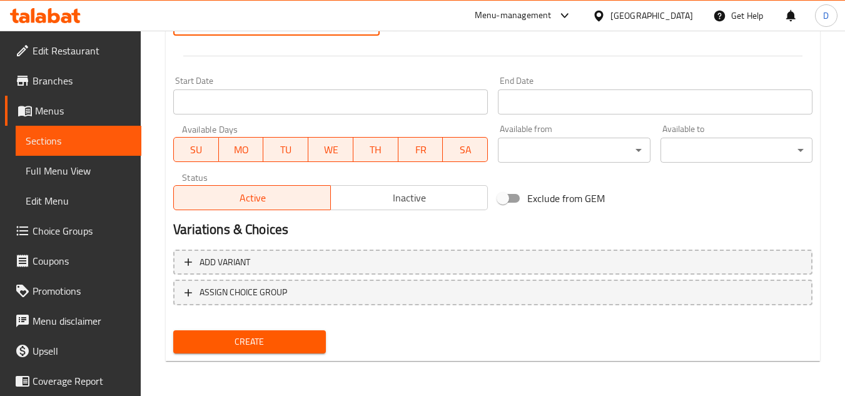
type input "28"
click at [255, 340] on span "Create" at bounding box center [249, 342] width 132 height 16
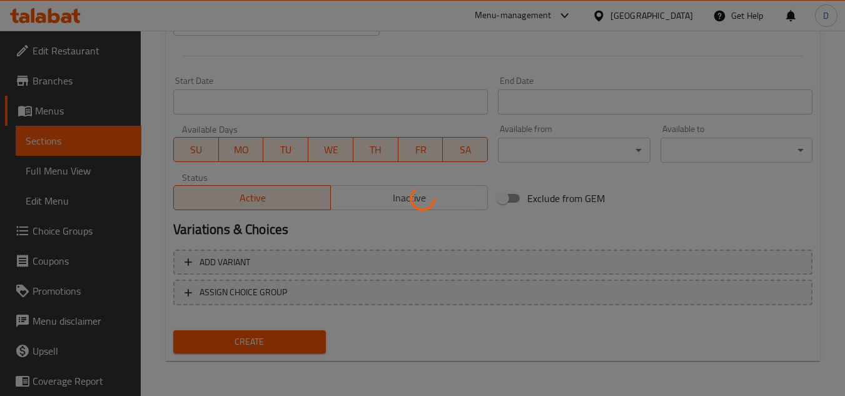
type input "0"
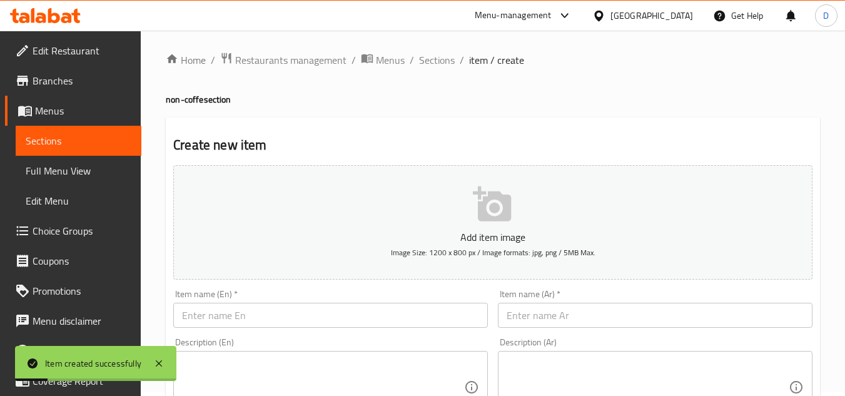
scroll to position [0, 0]
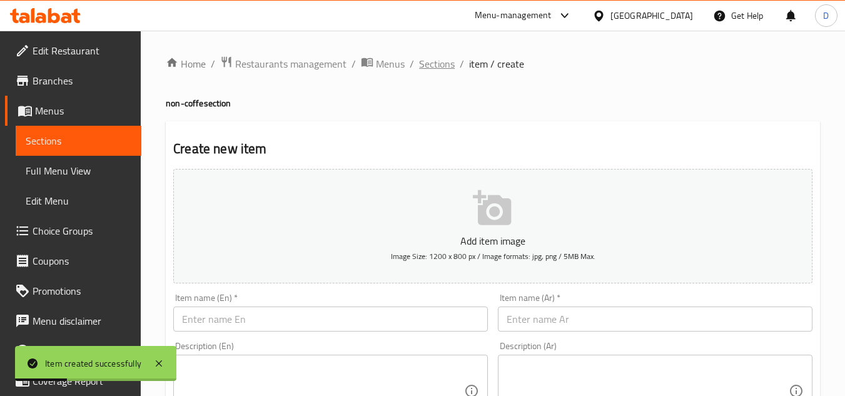
click at [439, 62] on span "Sections" at bounding box center [437, 63] width 36 height 15
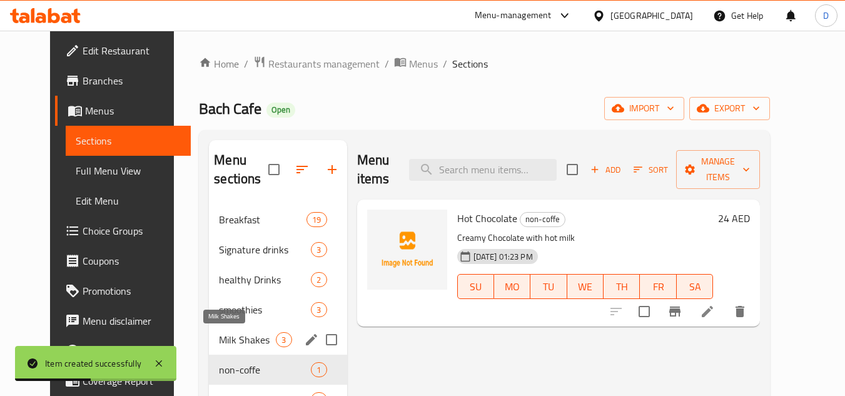
click at [236, 339] on span "Milk Shakes" at bounding box center [247, 339] width 57 height 15
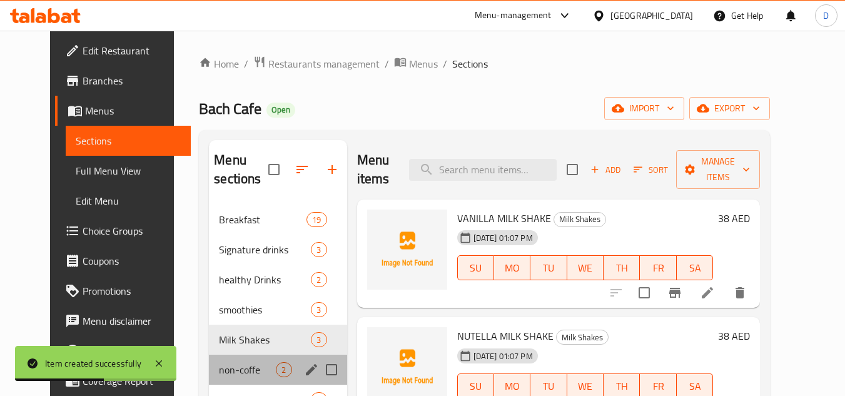
click at [240, 360] on div "non-coffe 2" at bounding box center [278, 370] width 138 height 30
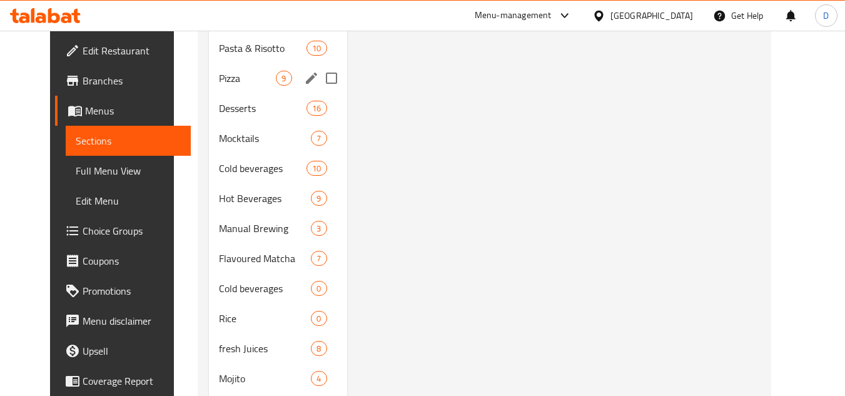
scroll to position [563, 0]
click at [220, 206] on div "Hot Beverages 9" at bounding box center [278, 197] width 138 height 30
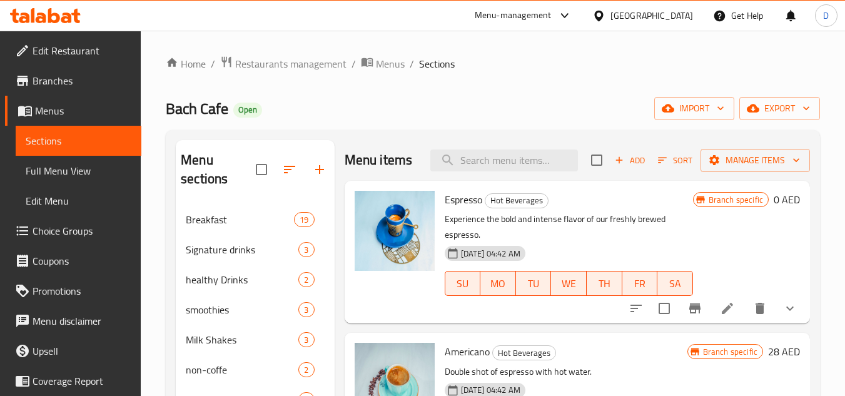
click at [458, 209] on span "Espresso" at bounding box center [464, 199] width 38 height 19
copy h6 "Espresso"
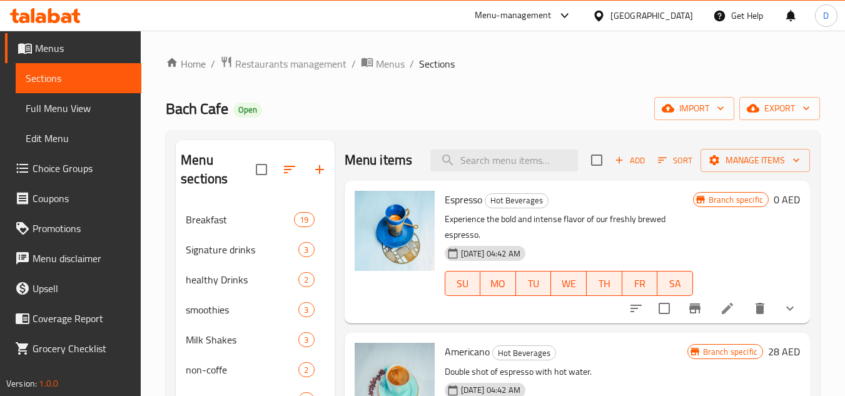
click at [527, 181] on div "Menu items Add Sort Manage items" at bounding box center [578, 160] width 466 height 41
click at [525, 171] on input "search" at bounding box center [505, 161] width 148 height 22
paste input "PASSION ME COLD BREW"
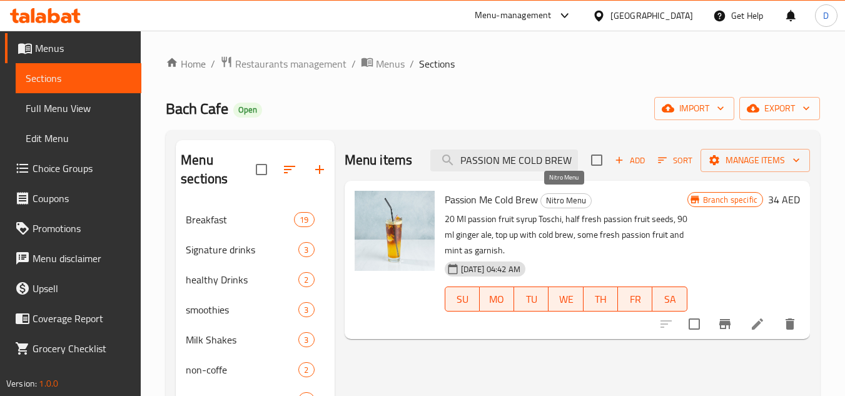
type input "PASSION ME COLD BREW"
drag, startPoint x: 544, startPoint y: 200, endPoint x: 586, endPoint y: 198, distance: 41.3
click at [586, 198] on span "Nitro Menu" at bounding box center [566, 200] width 50 height 14
copy span "Nitro Menu"
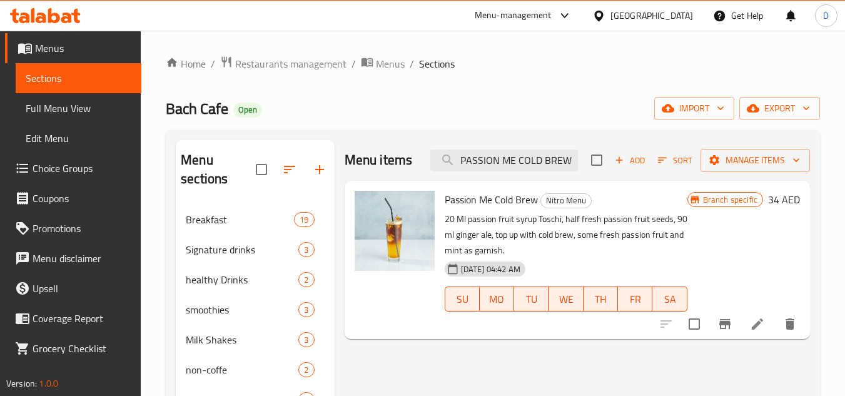
scroll to position [750, 0]
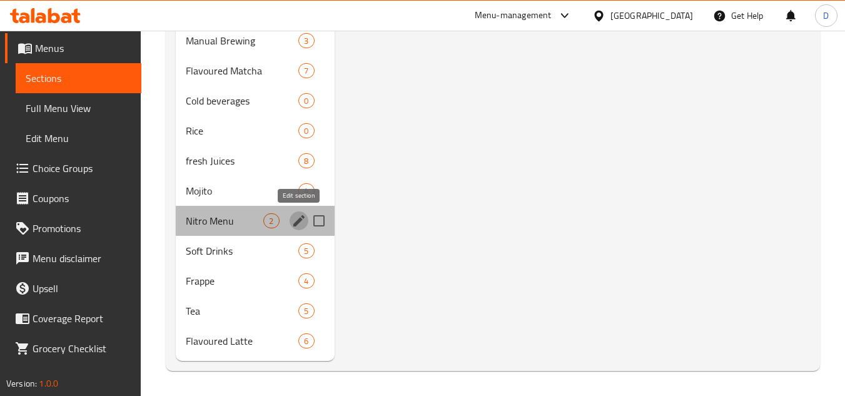
click at [293, 222] on icon "edit" at bounding box center [299, 220] width 15 height 15
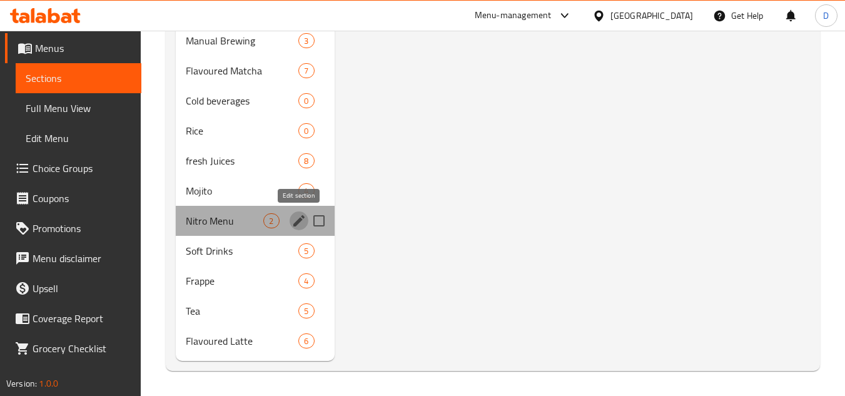
click at [297, 222] on icon "edit" at bounding box center [298, 220] width 11 height 11
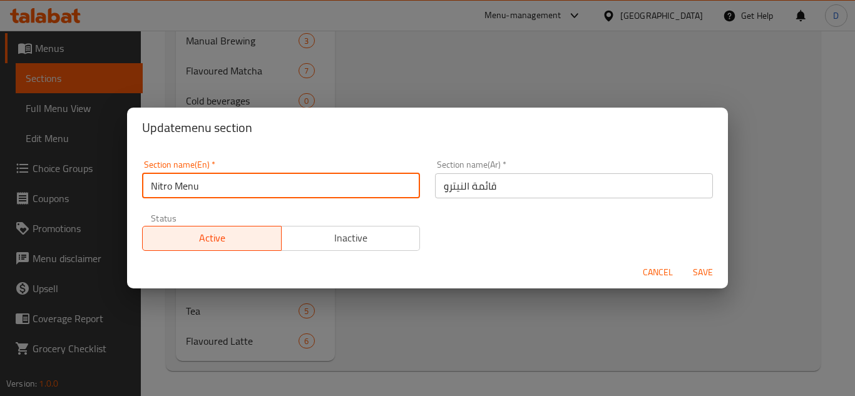
click at [330, 193] on input "Nitro Menu" at bounding box center [281, 185] width 278 height 25
paste input "Cold Brew Nitro Drink"
type input "Cold Brew Nitro Drink"
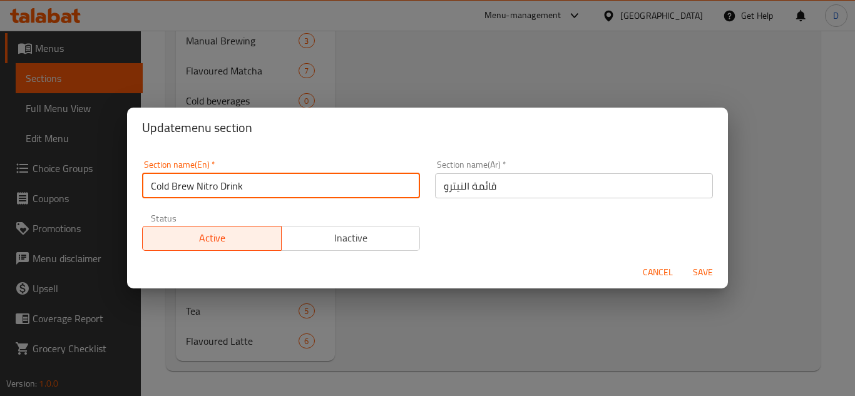
click at [683, 261] on button "Save" at bounding box center [703, 272] width 40 height 23
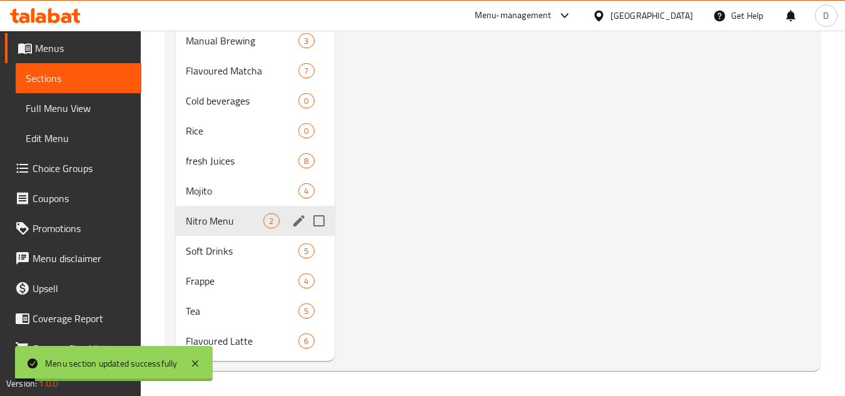
click at [304, 213] on icon "edit" at bounding box center [299, 220] width 15 height 15
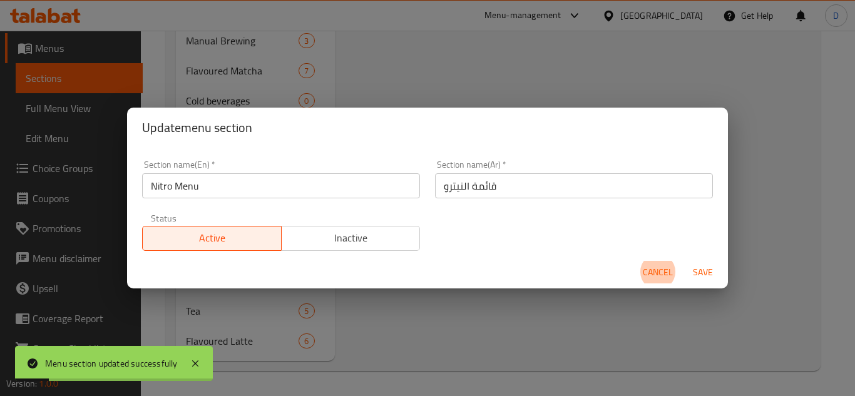
click at [490, 188] on input "قائمة النيترو" at bounding box center [574, 185] width 278 height 25
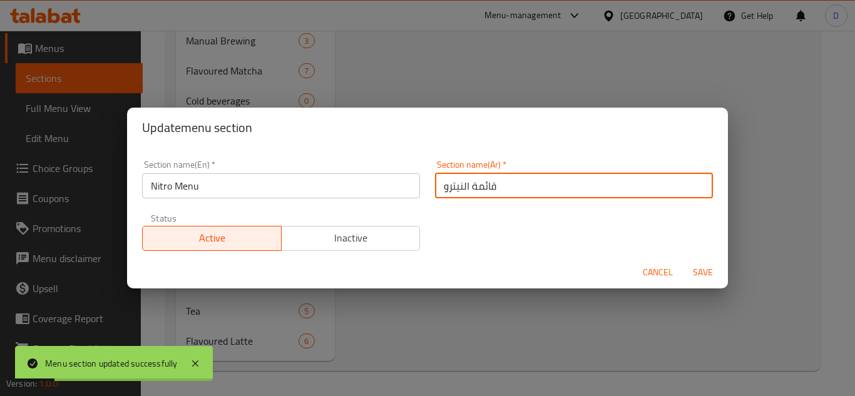
click at [490, 188] on input "قائمة النيترو" at bounding box center [574, 185] width 278 height 25
type input "قهوة التخمير"
click at [683, 261] on button "Save" at bounding box center [703, 272] width 40 height 23
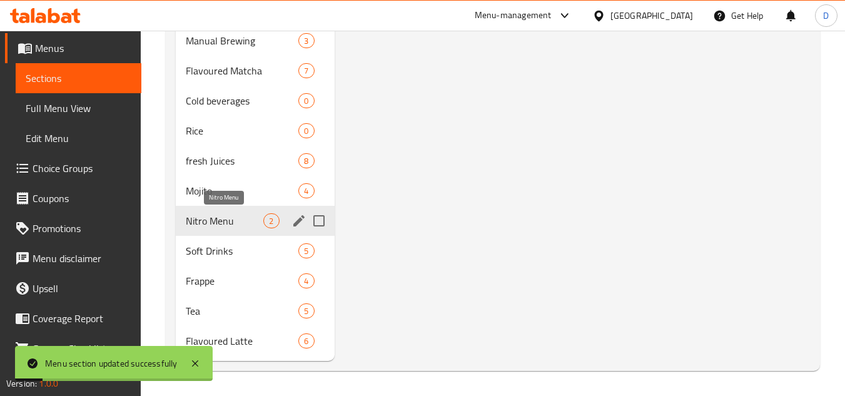
click at [253, 220] on span "Nitro Menu" at bounding box center [225, 220] width 78 height 15
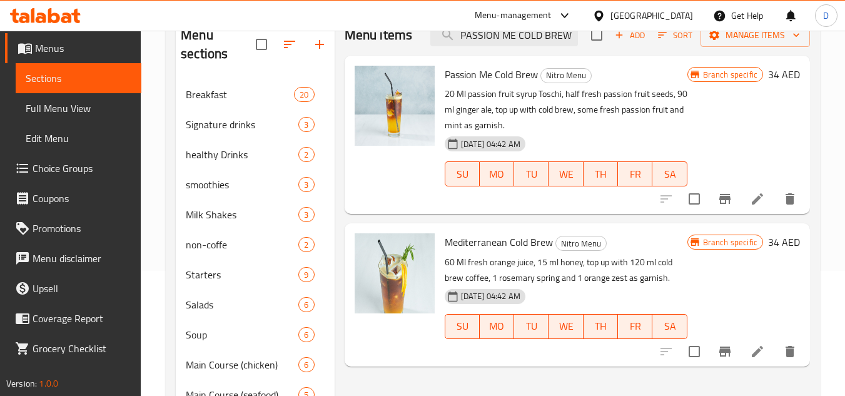
scroll to position [63, 0]
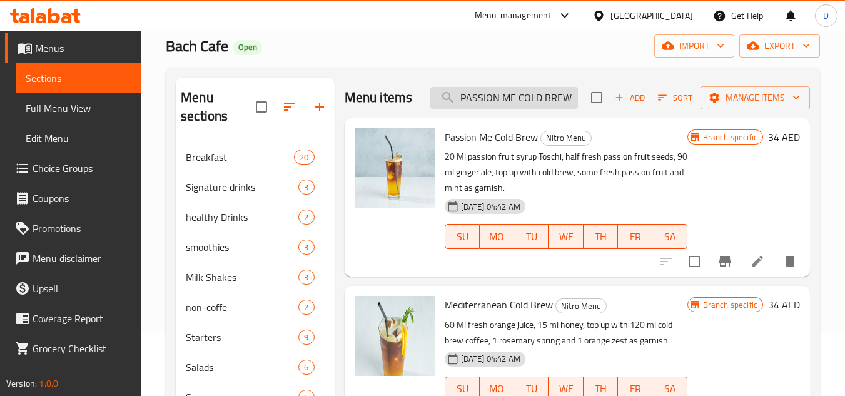
click at [538, 104] on input "PASSION ME COLD BREW" at bounding box center [505, 98] width 148 height 22
paste input "MEDITERRANEAN"
type input "MEDITERRANEAN COLD BREW"
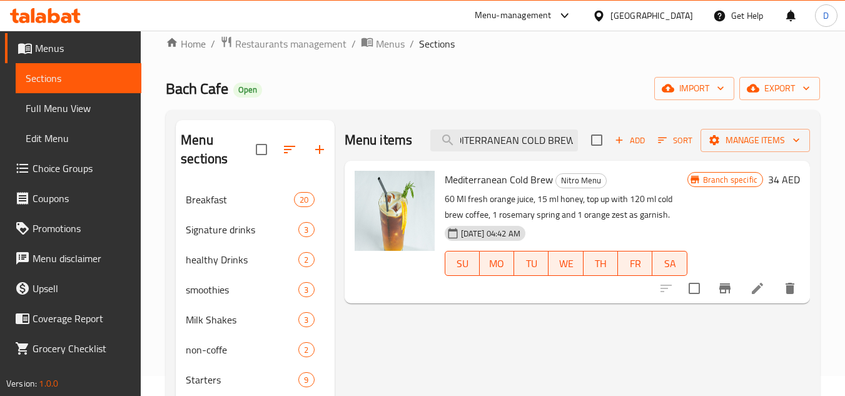
scroll to position [0, 0]
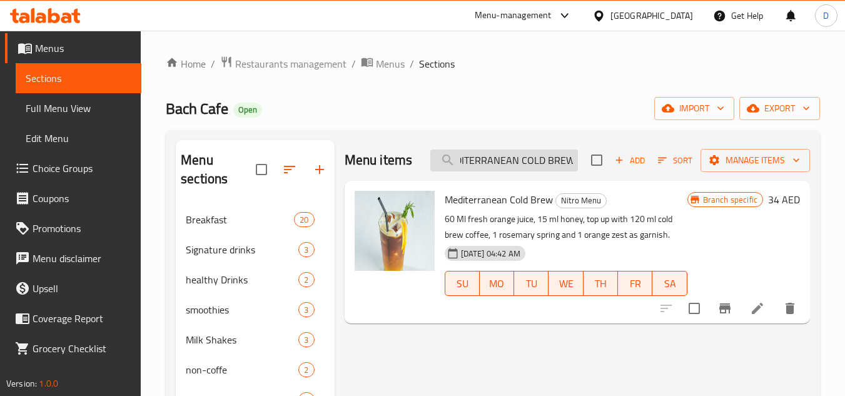
click at [549, 165] on input "MEDITERRANEAN COLD BREW" at bounding box center [505, 161] width 148 height 22
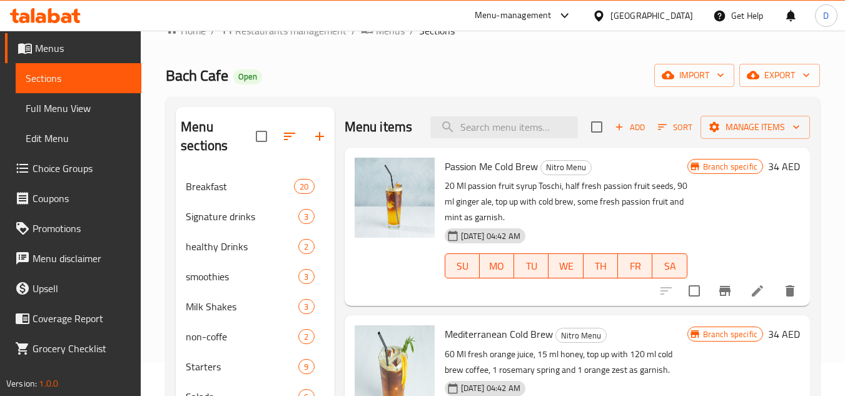
scroll to position [63, 0]
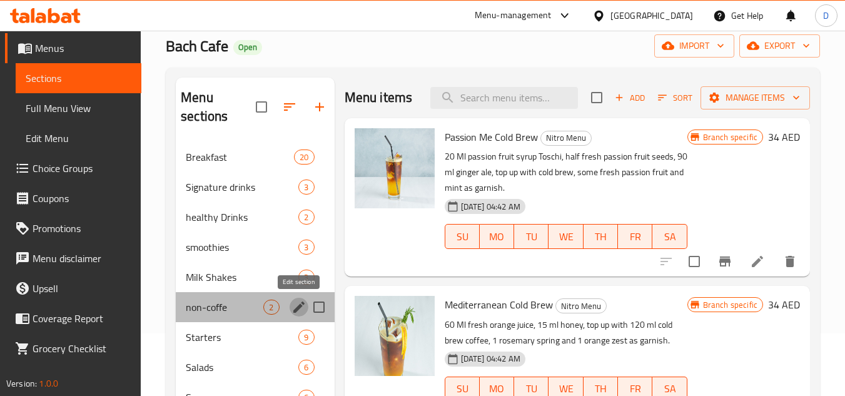
click at [292, 309] on icon "edit" at bounding box center [299, 307] width 15 height 15
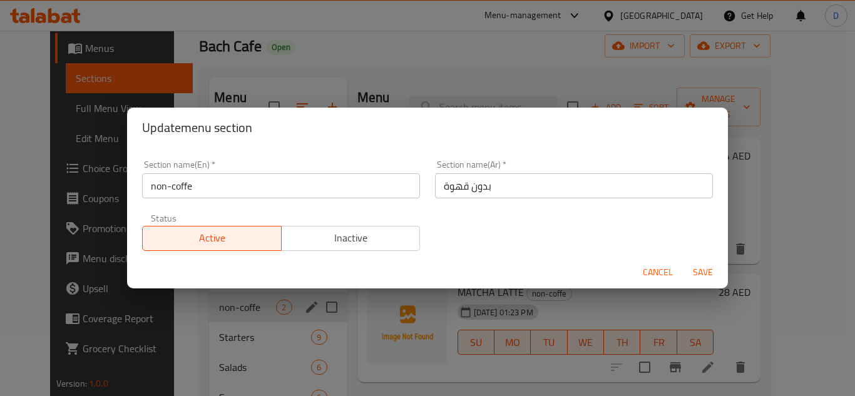
click at [251, 326] on div "Update menu section Section name(En)   * non-coffe Section name(En) * Section n…" at bounding box center [427, 198] width 855 height 396
drag, startPoint x: 654, startPoint y: 267, endPoint x: 626, endPoint y: 275, distance: 29.3
click at [645, 270] on span "Cancel" at bounding box center [658, 273] width 30 height 16
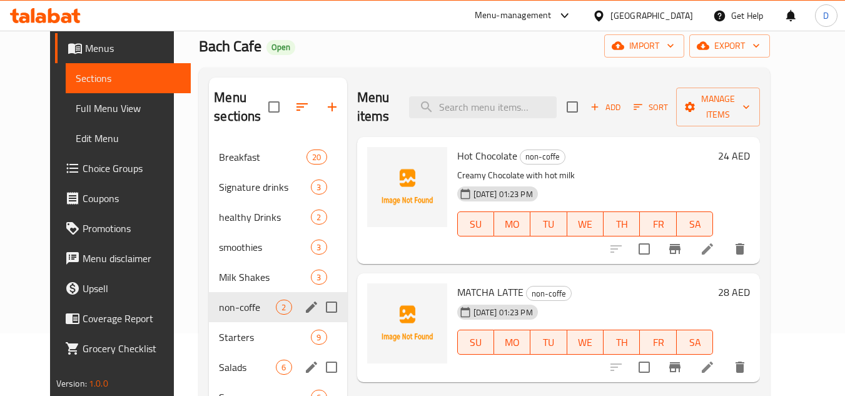
click at [219, 364] on span "Salads" at bounding box center [247, 367] width 57 height 15
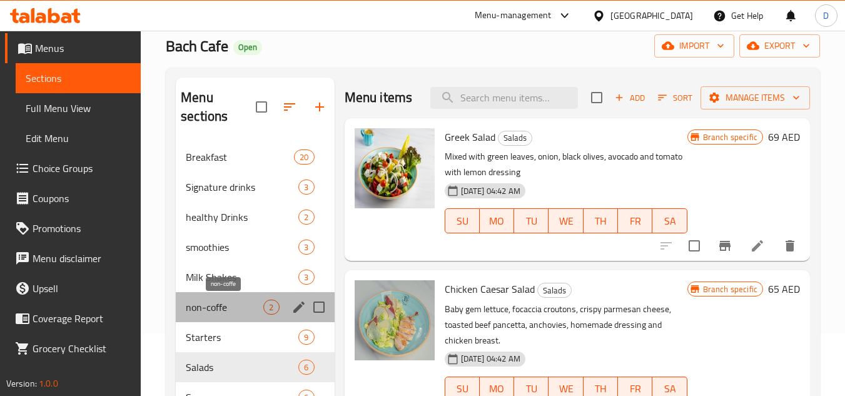
click at [223, 313] on span "non-coffe" at bounding box center [225, 307] width 78 height 15
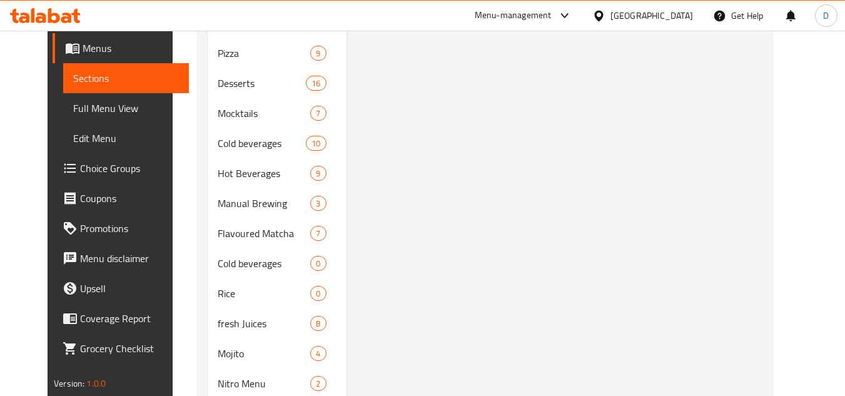
scroll to position [750, 0]
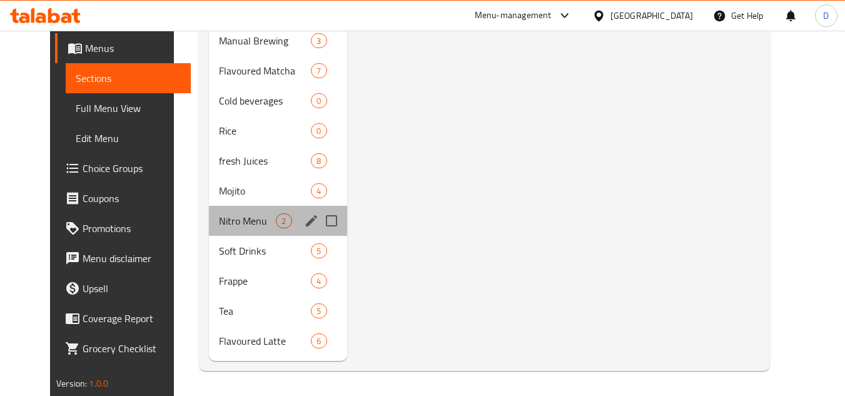
click at [232, 230] on div "Nitro Menu 2" at bounding box center [278, 221] width 138 height 30
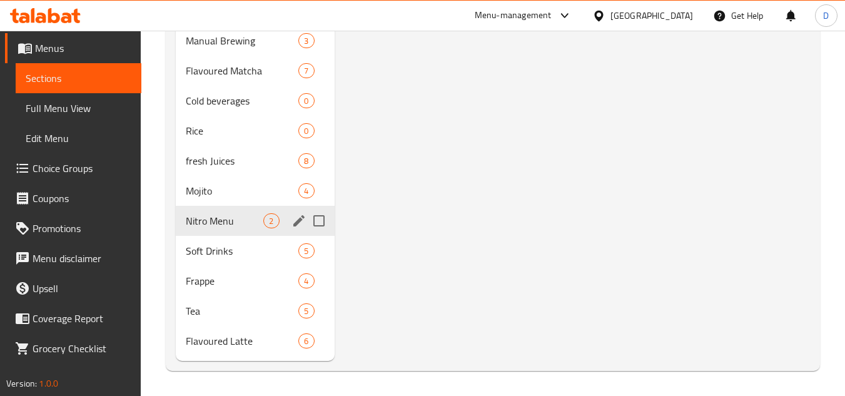
click at [303, 228] on button "edit" at bounding box center [299, 221] width 19 height 19
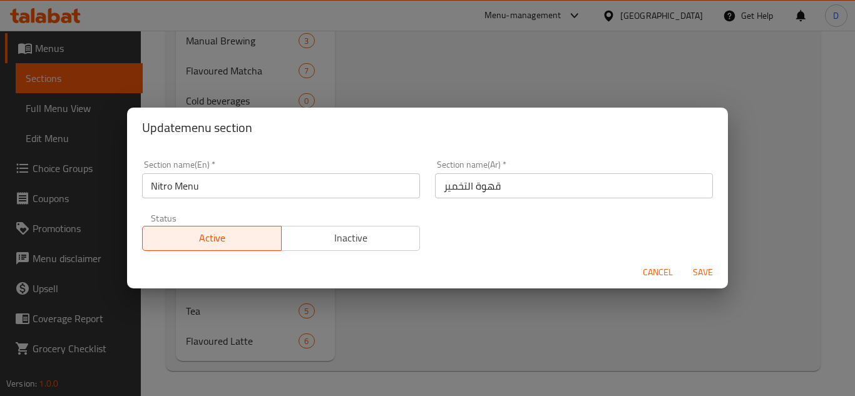
click at [185, 192] on input "Nitro Menu" at bounding box center [281, 185] width 278 height 25
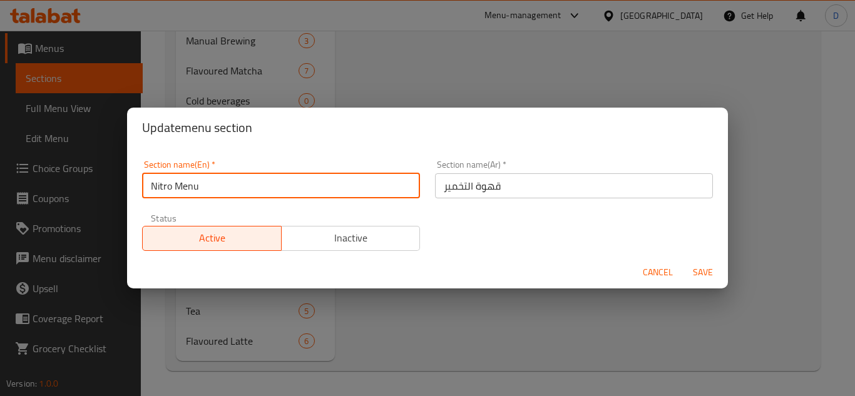
click at [185, 192] on input "Nitro Menu" at bounding box center [281, 185] width 278 height 25
type input "ؤ"
type input "cold"
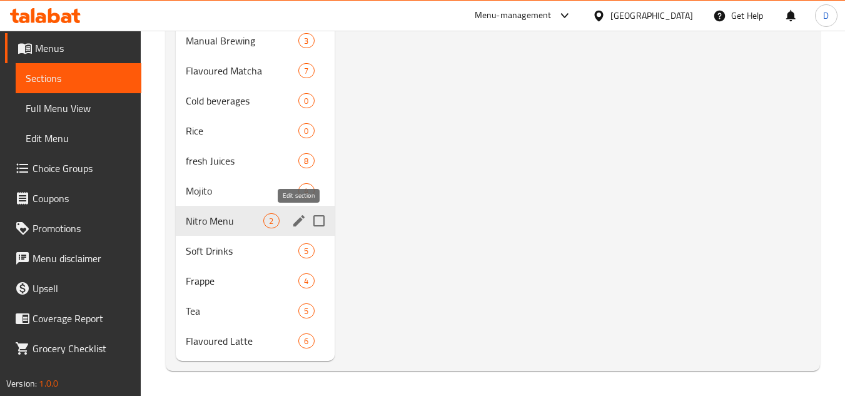
click at [293, 217] on icon "edit" at bounding box center [299, 220] width 15 height 15
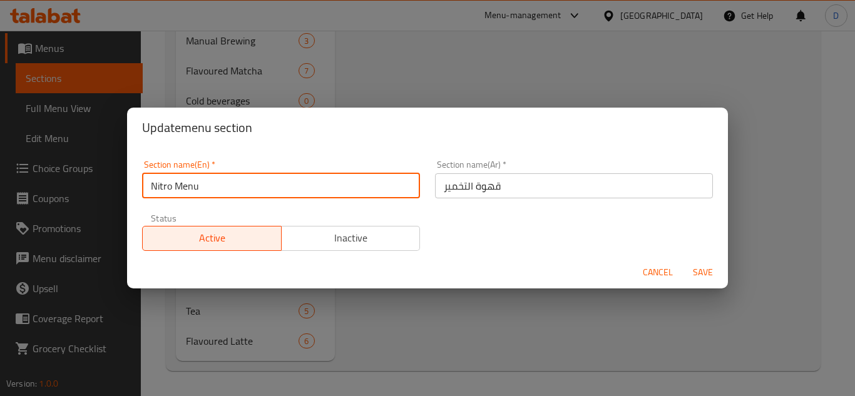
drag, startPoint x: 209, startPoint y: 185, endPoint x: 148, endPoint y: 185, distance: 60.7
click at [148, 185] on input "Nitro Menu" at bounding box center [281, 185] width 278 height 25
type input "co"
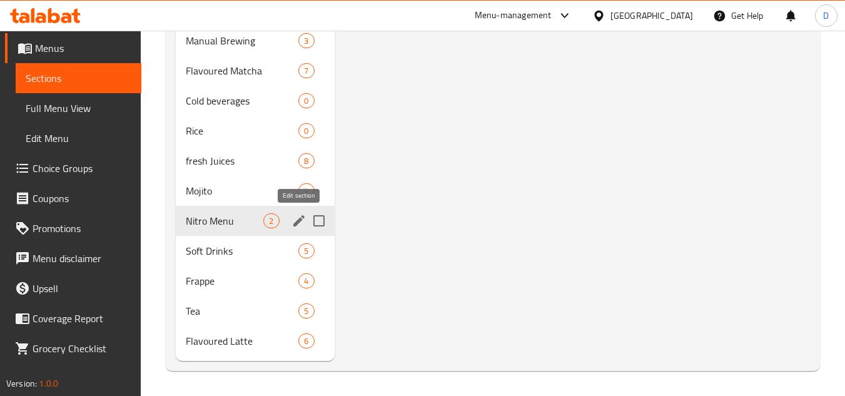
click at [297, 218] on icon "edit" at bounding box center [299, 220] width 15 height 15
click at [297, 221] on icon "edit" at bounding box center [298, 220] width 11 height 11
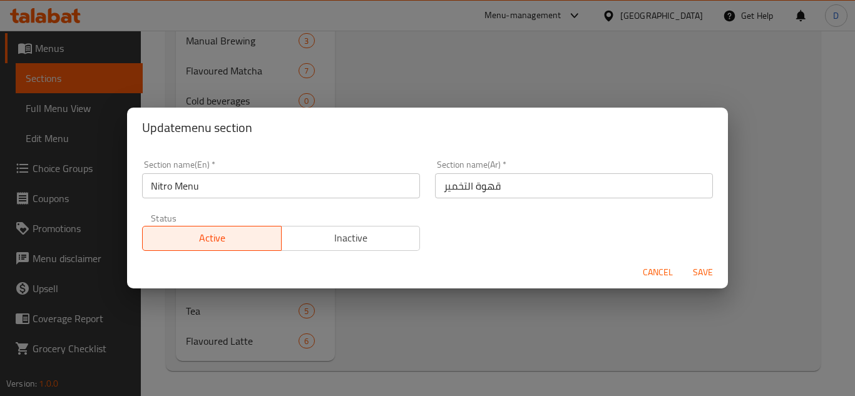
click at [216, 190] on input "Nitro Menu" at bounding box center [281, 185] width 278 height 25
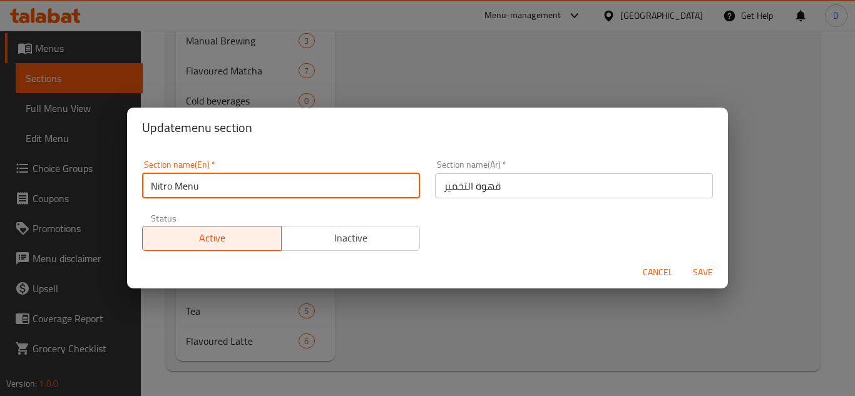
click at [216, 190] on input "Nitro Menu" at bounding box center [281, 185] width 278 height 25
paste input "Cold Brew Nitro Drink"
type input "Cold Brew Nitro Drink"
click at [683, 261] on button "Save" at bounding box center [703, 272] width 40 height 23
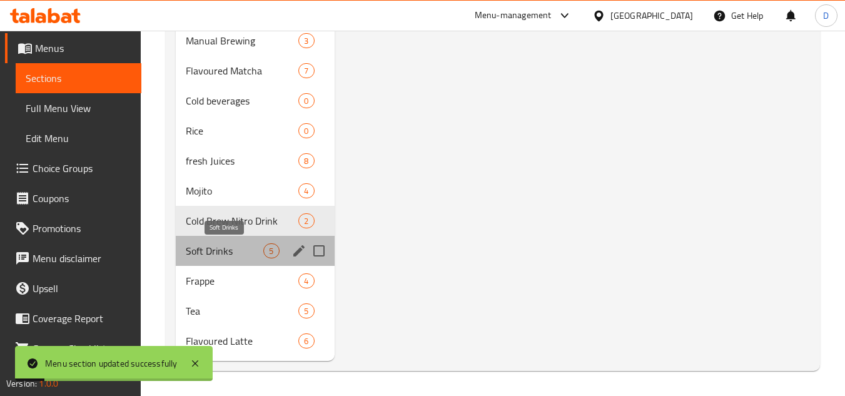
click at [233, 248] on span "Soft Drinks" at bounding box center [225, 250] width 78 height 15
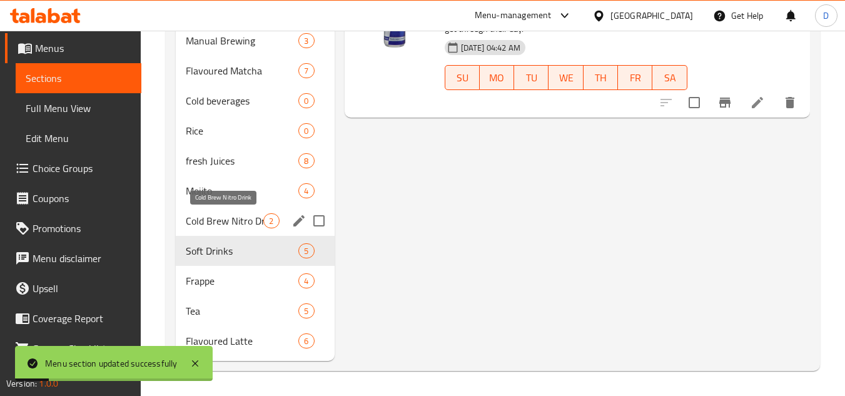
click at [233, 224] on span "Cold Brew Nitro Drink" at bounding box center [225, 220] width 78 height 15
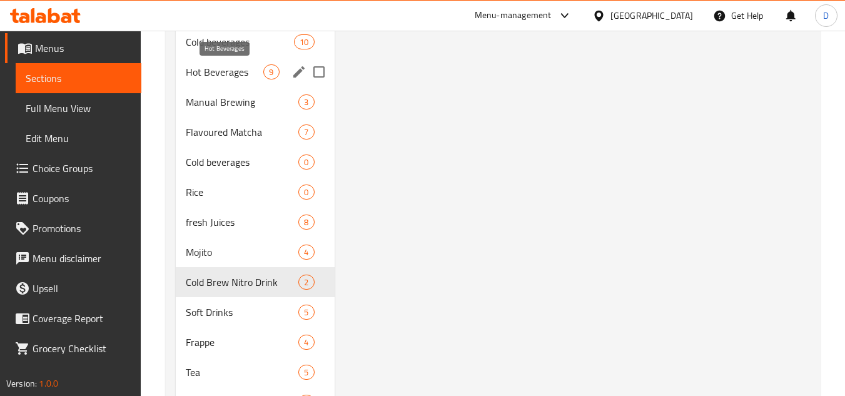
scroll to position [750, 0]
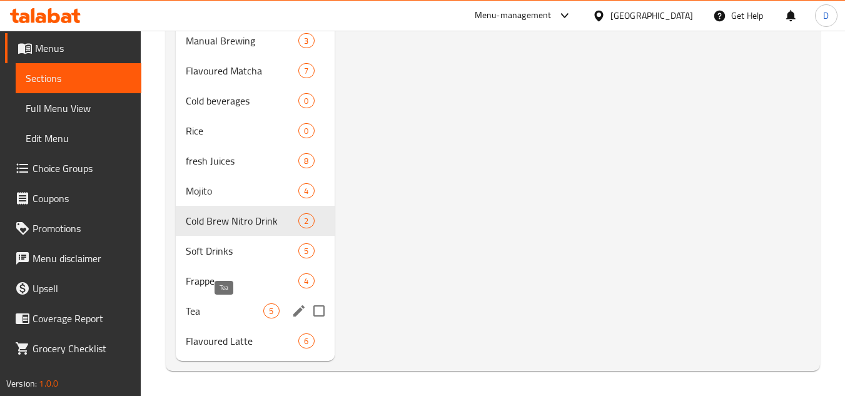
click at [233, 307] on span "Tea" at bounding box center [225, 310] width 78 height 15
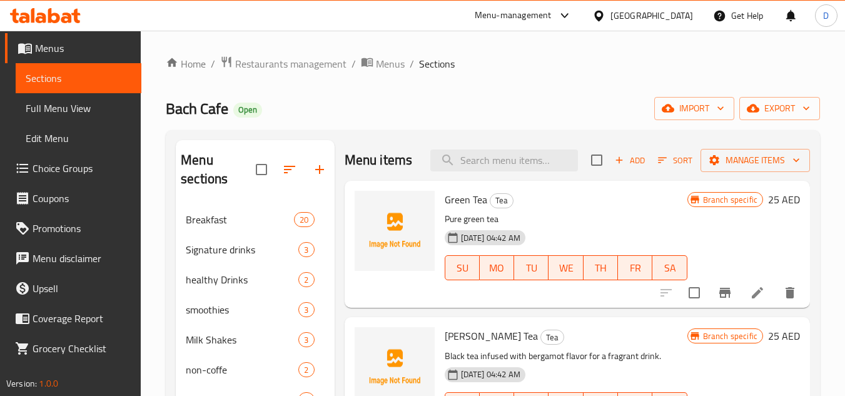
click at [592, 228] on div "[DATE] 04:42 AM SU MO TU WE TH FR SA" at bounding box center [566, 259] width 253 height 68
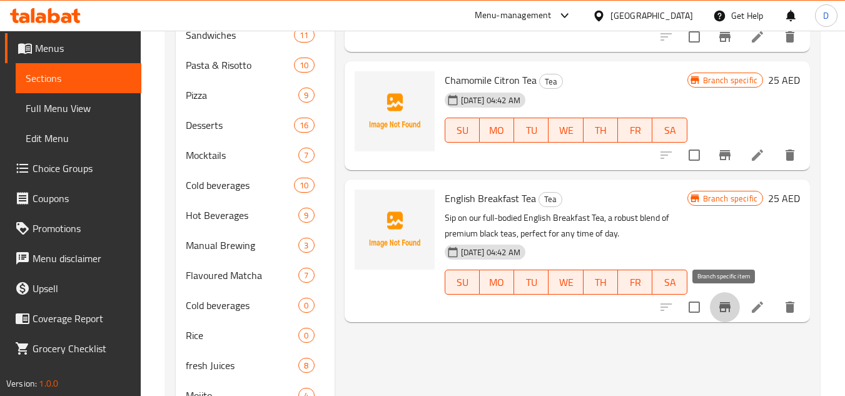
click at [729, 308] on icon "Branch-specific-item" at bounding box center [725, 307] width 11 height 10
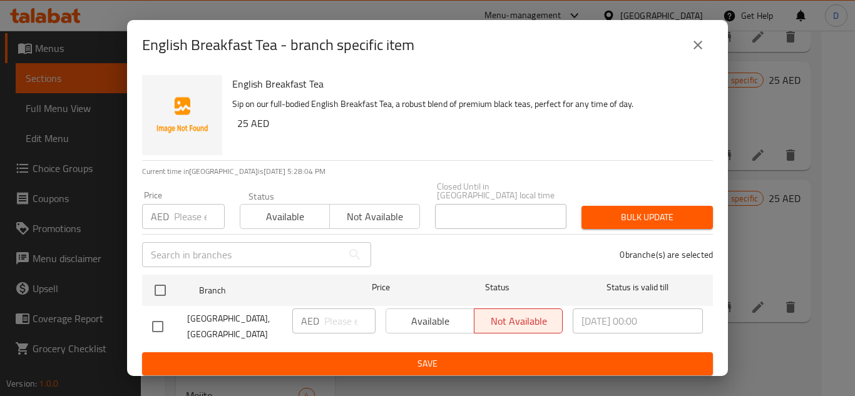
click at [194, 219] on input "number" at bounding box center [199, 216] width 51 height 25
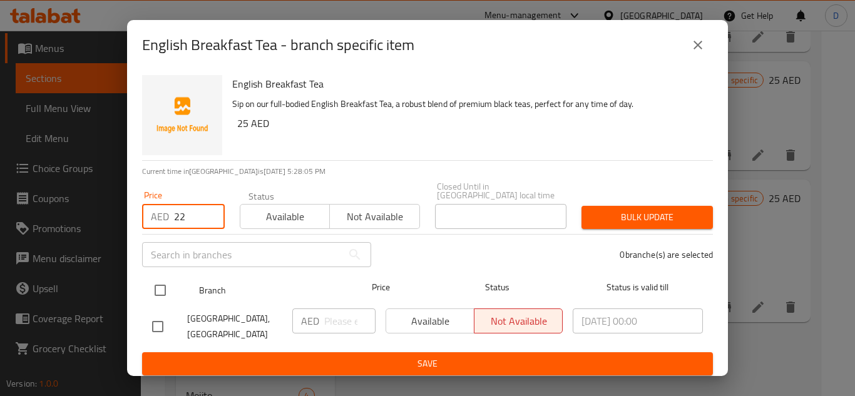
type input "22"
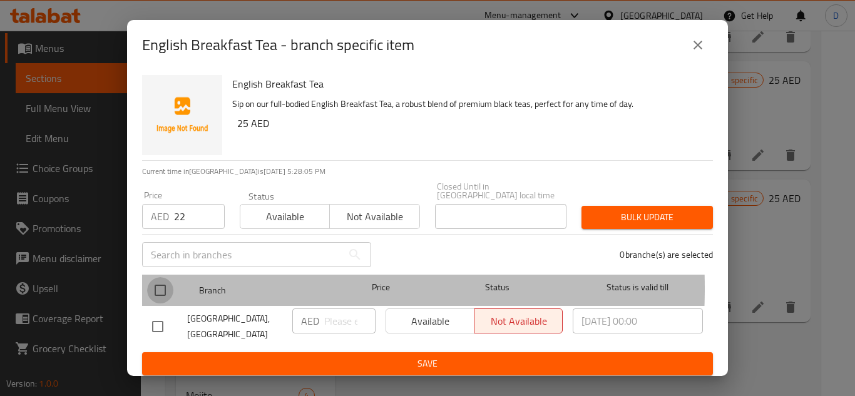
click at [158, 288] on input "checkbox" at bounding box center [160, 290] width 26 height 26
checkbox input "true"
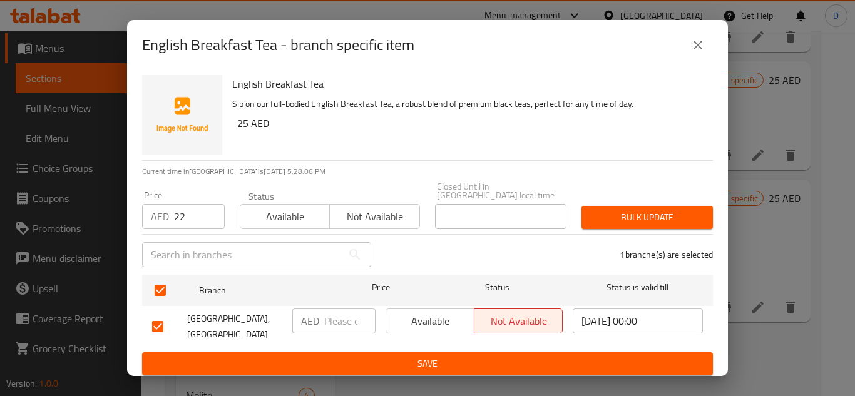
click at [637, 214] on span "Bulk update" at bounding box center [646, 218] width 111 height 16
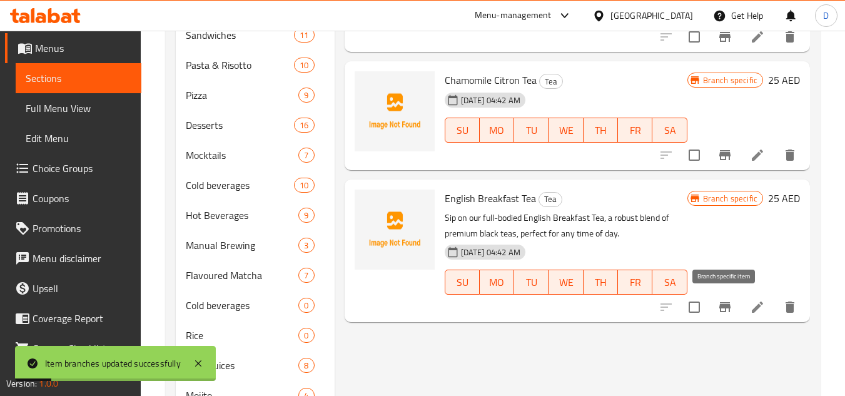
click at [725, 306] on icon "Branch-specific-item" at bounding box center [725, 307] width 11 height 10
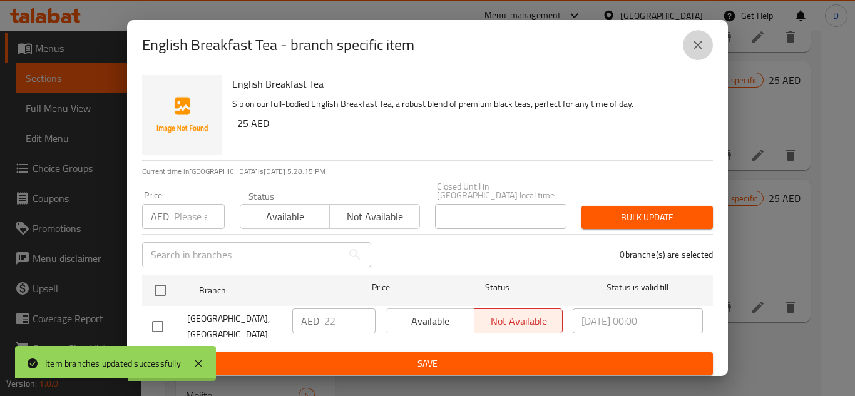
click at [706, 43] on button "close" at bounding box center [698, 45] width 30 height 30
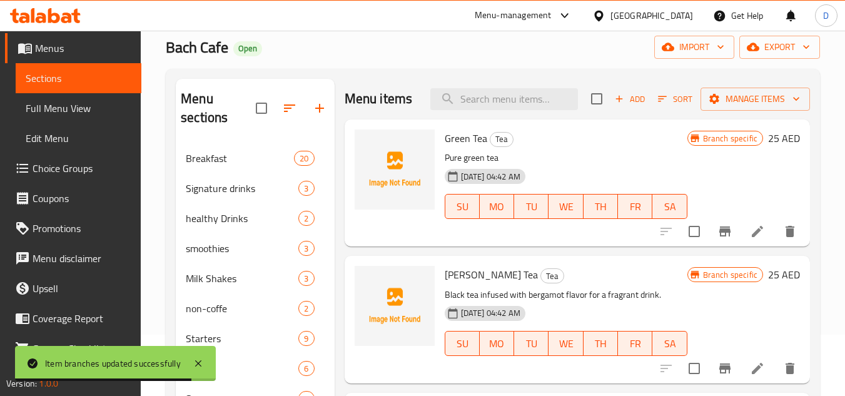
scroll to position [0, 0]
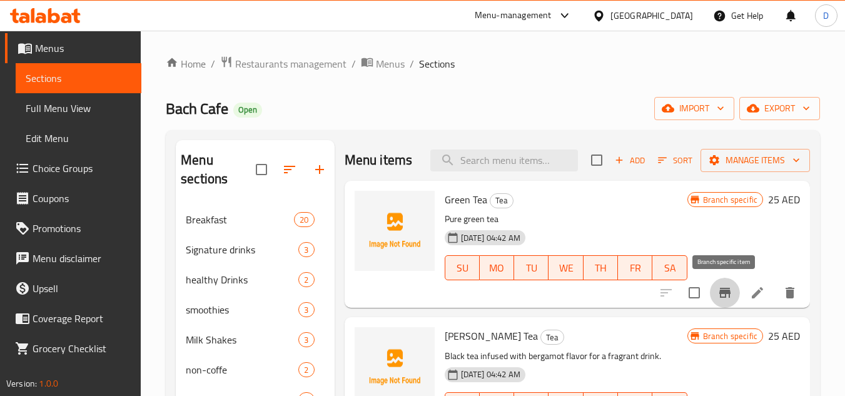
click at [725, 292] on icon "Branch-specific-item" at bounding box center [725, 293] width 11 height 10
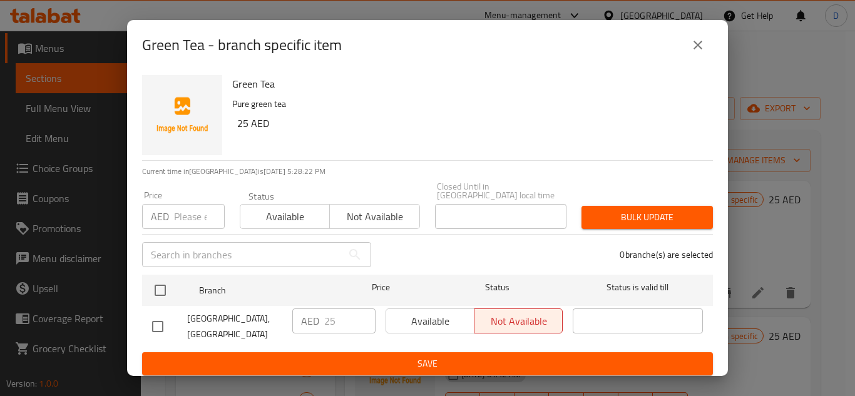
click at [193, 220] on input "number" at bounding box center [199, 216] width 51 height 25
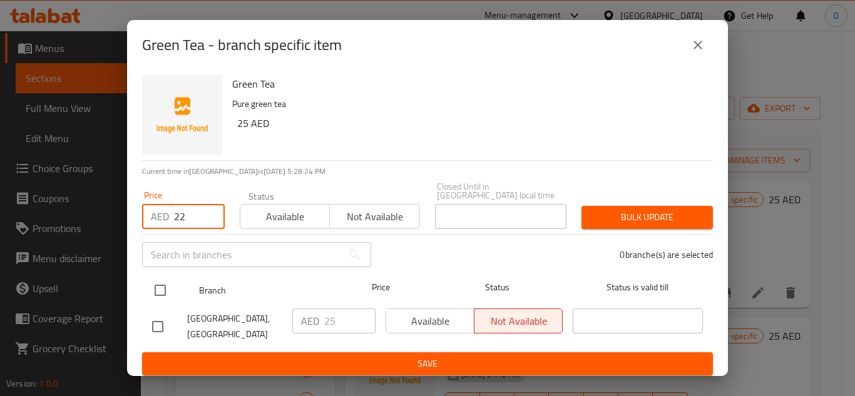
type input "22"
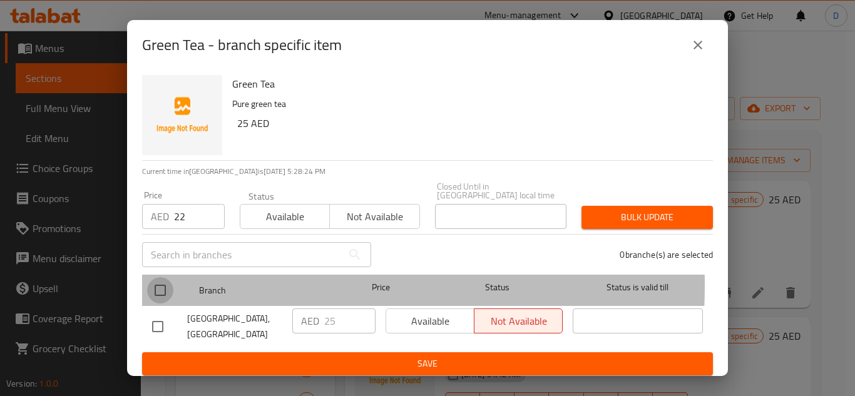
click at [165, 287] on input "checkbox" at bounding box center [160, 290] width 26 height 26
checkbox input "true"
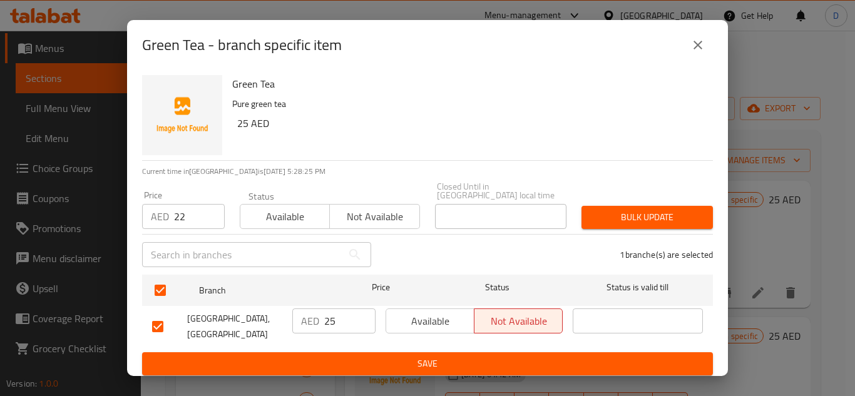
click at [616, 210] on span "Bulk update" at bounding box center [646, 218] width 111 height 16
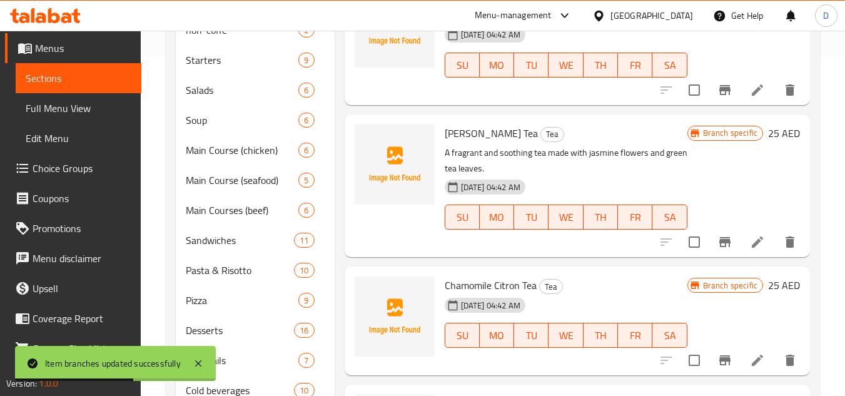
scroll to position [375, 0]
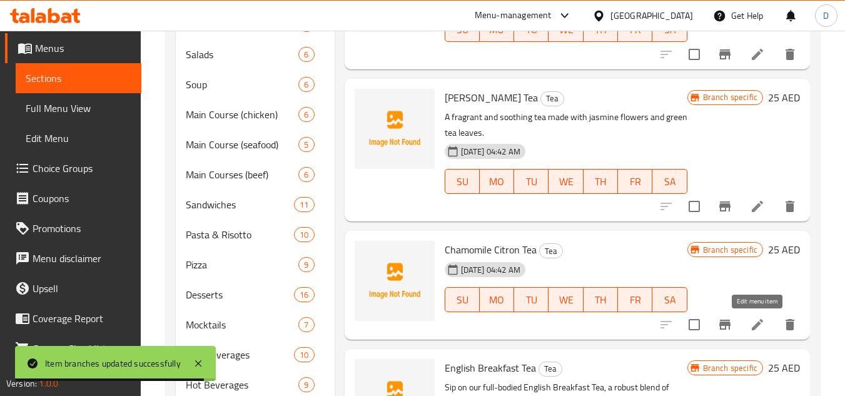
click at [758, 324] on icon at bounding box center [757, 324] width 11 height 11
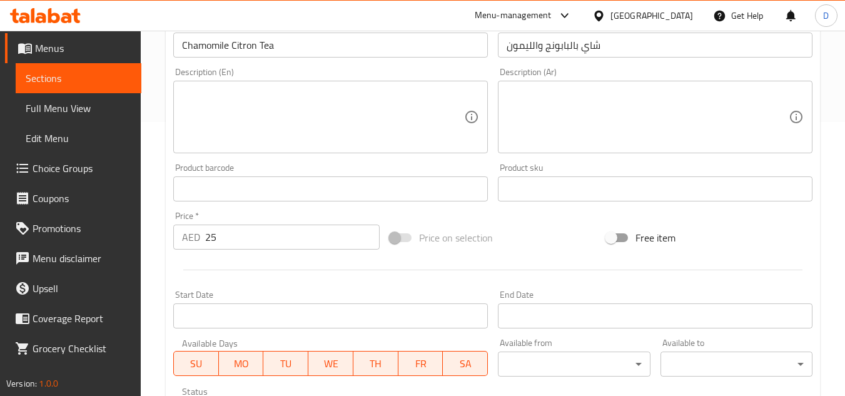
scroll to position [488, 0]
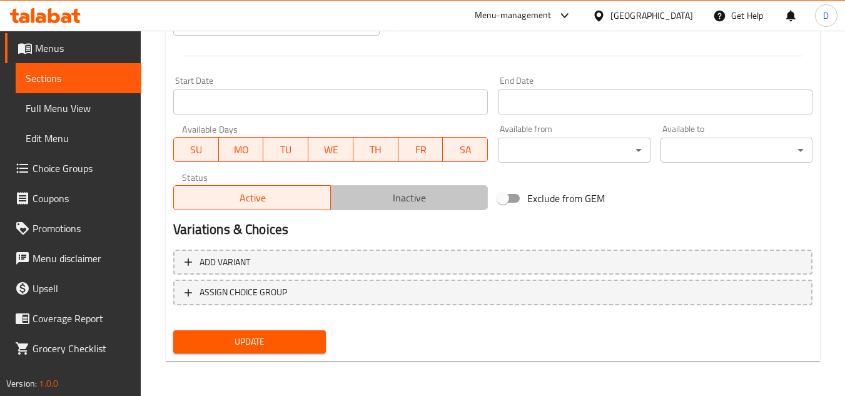
click at [412, 203] on span "Inactive" at bounding box center [409, 198] width 147 height 18
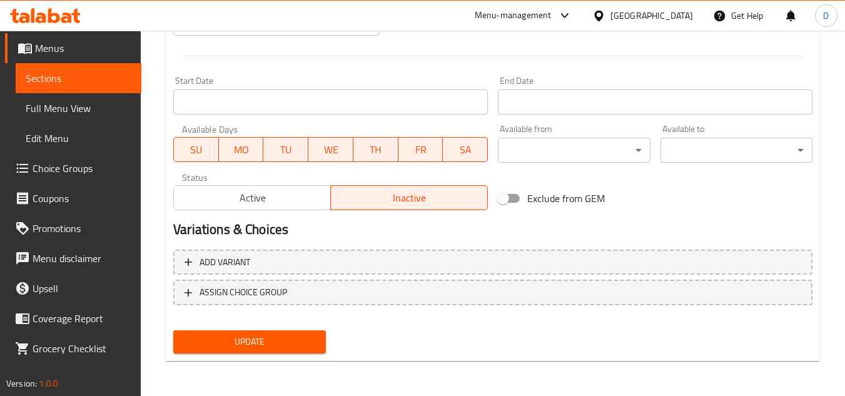
click at [280, 347] on span "Update" at bounding box center [249, 342] width 132 height 16
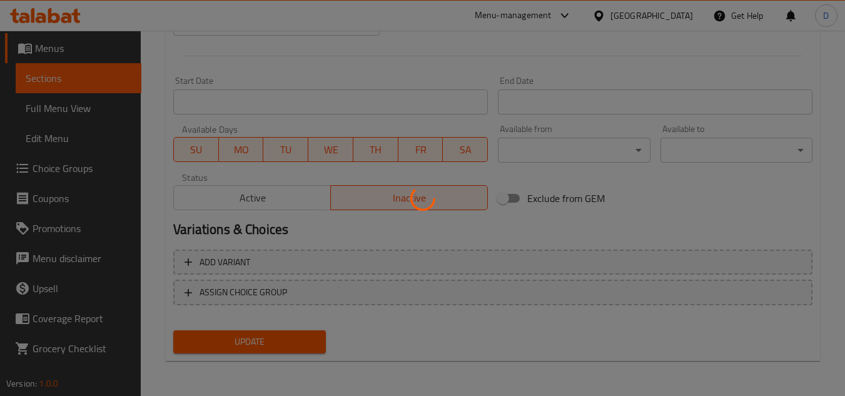
click at [280, 347] on div at bounding box center [422, 198] width 845 height 396
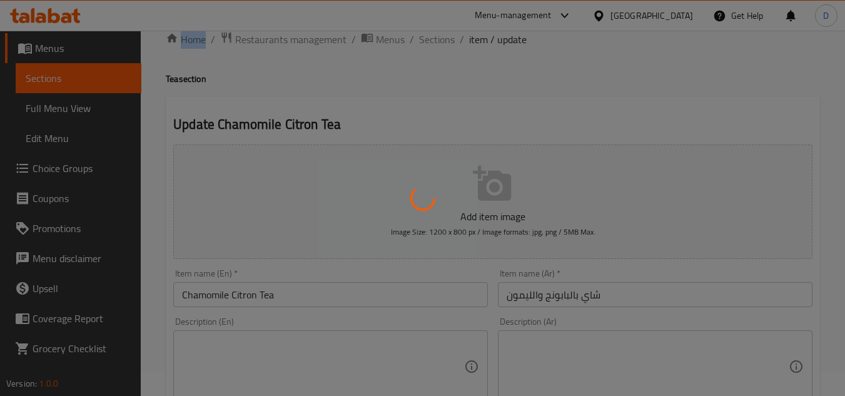
scroll to position [0, 0]
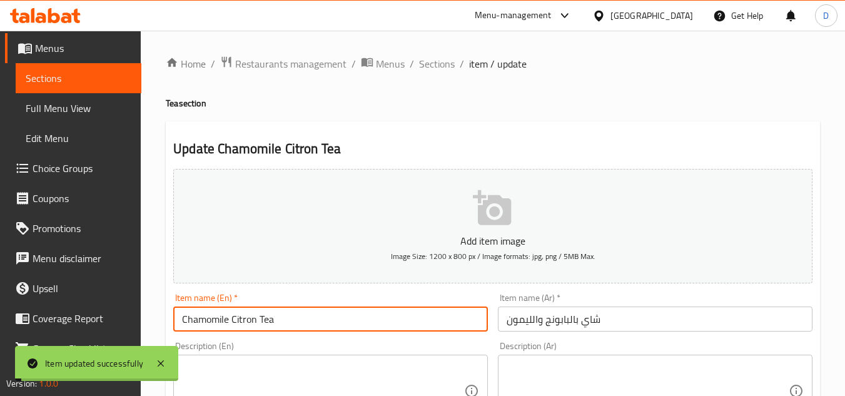
click at [243, 317] on input "Chamomile Citron Tea" at bounding box center [330, 319] width 315 height 25
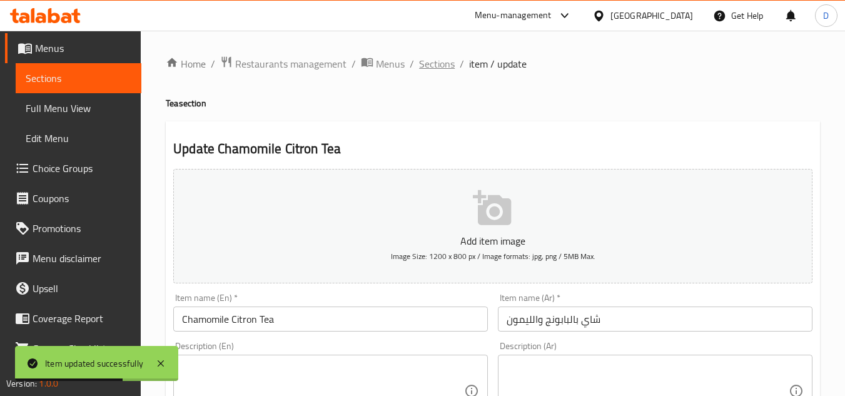
click at [438, 68] on span "Sections" at bounding box center [437, 63] width 36 height 15
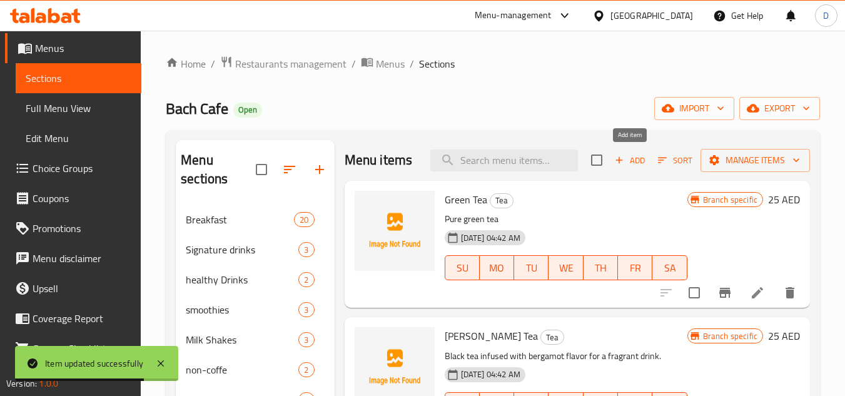
click at [643, 161] on span "Add" at bounding box center [630, 160] width 34 height 14
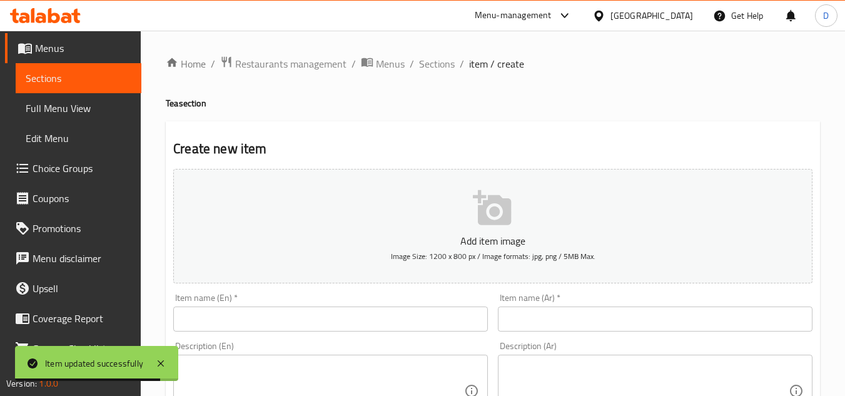
click at [265, 324] on input "text" at bounding box center [330, 319] width 315 height 25
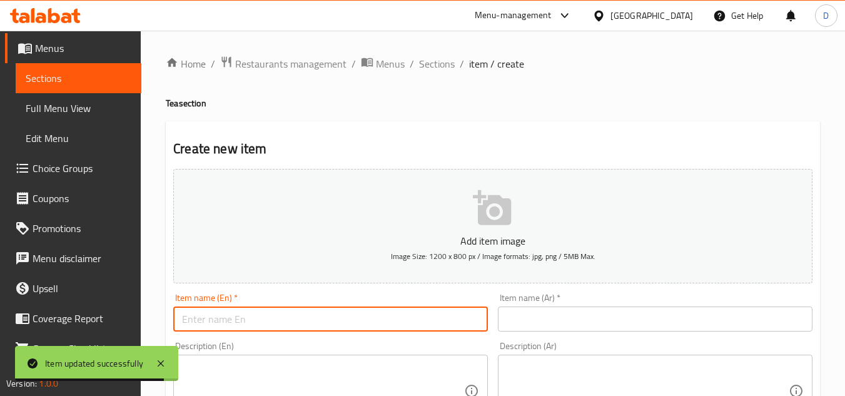
paste input "CHAMOMILE"
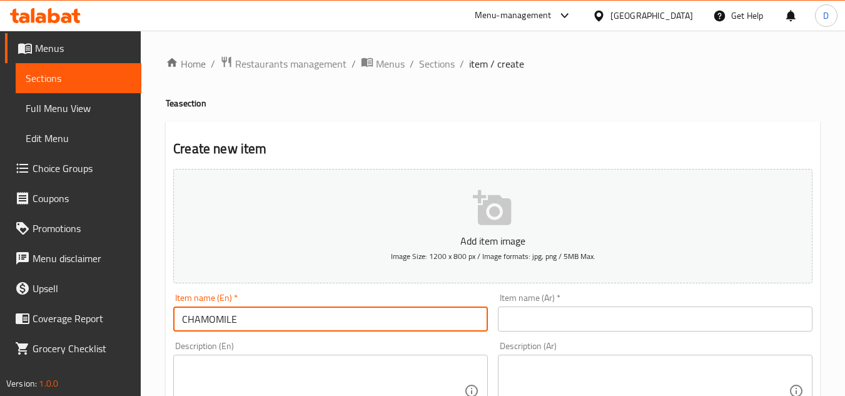
type input "CHAMOMILE"
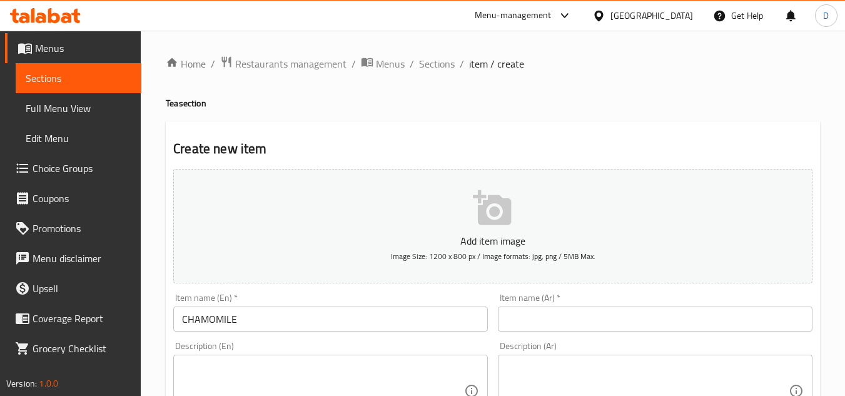
click at [581, 315] on input "text" at bounding box center [655, 319] width 315 height 25
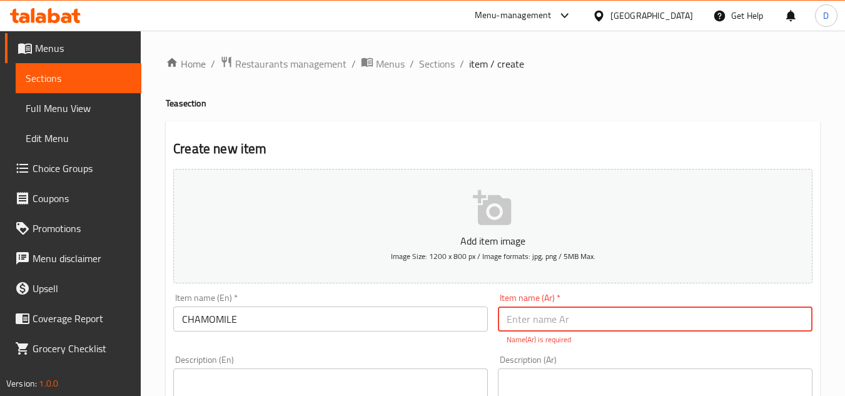
click at [581, 325] on input "text" at bounding box center [655, 319] width 315 height 25
paste input "أعشاب البابونج"
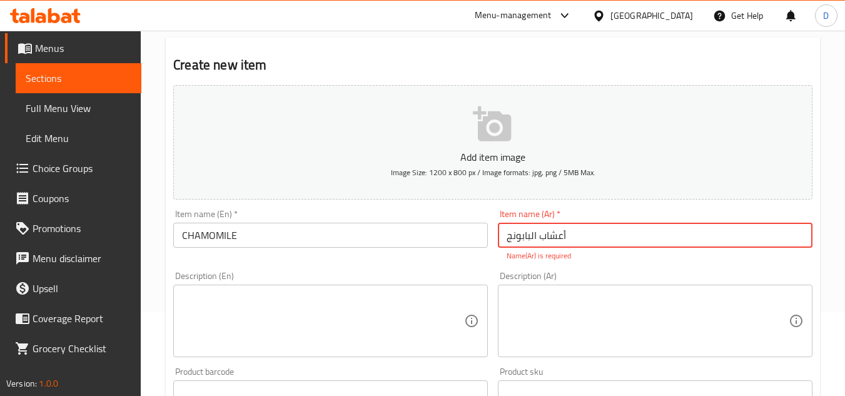
scroll to position [313, 0]
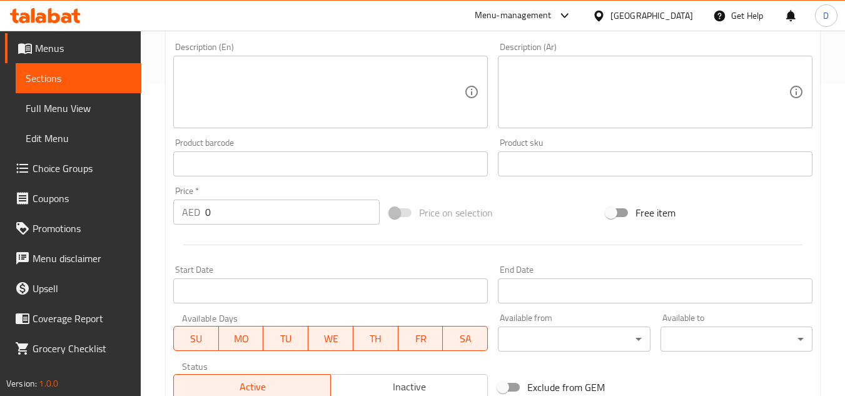
type input "أعشاب البابونج"
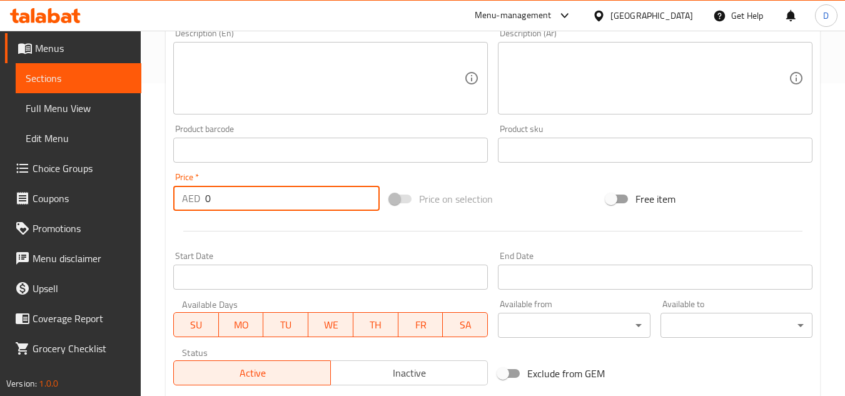
drag, startPoint x: 232, startPoint y: 213, endPoint x: 193, endPoint y: 210, distance: 39.5
click at [193, 210] on div "AED 0 Price *" at bounding box center [276, 198] width 206 height 25
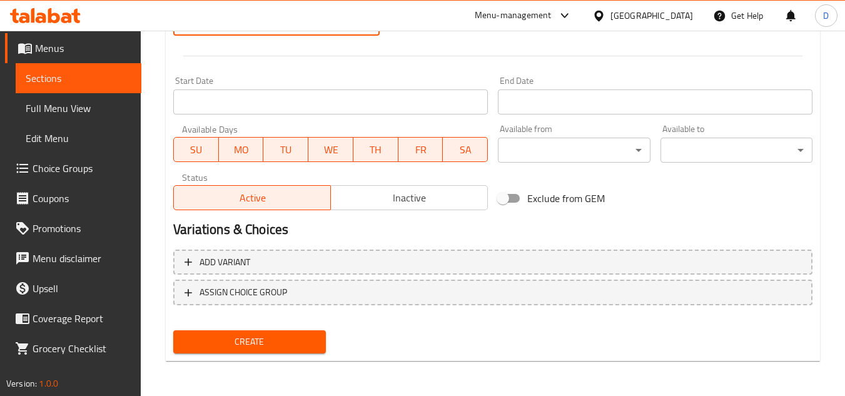
type input "22"
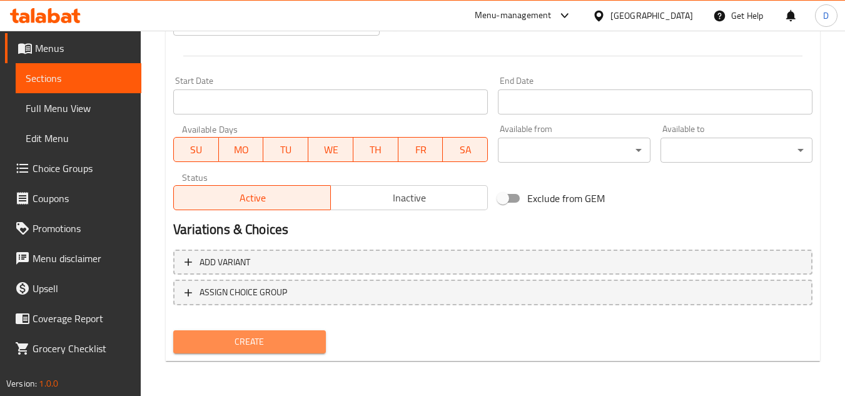
click at [305, 337] on span "Create" at bounding box center [249, 342] width 132 height 16
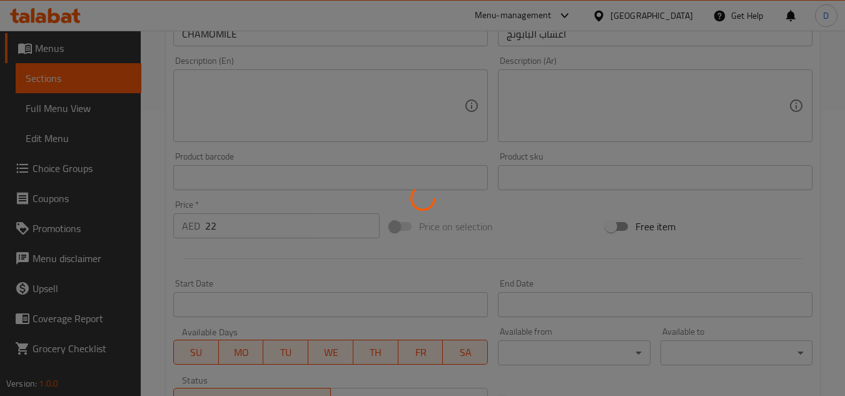
scroll to position [0, 0]
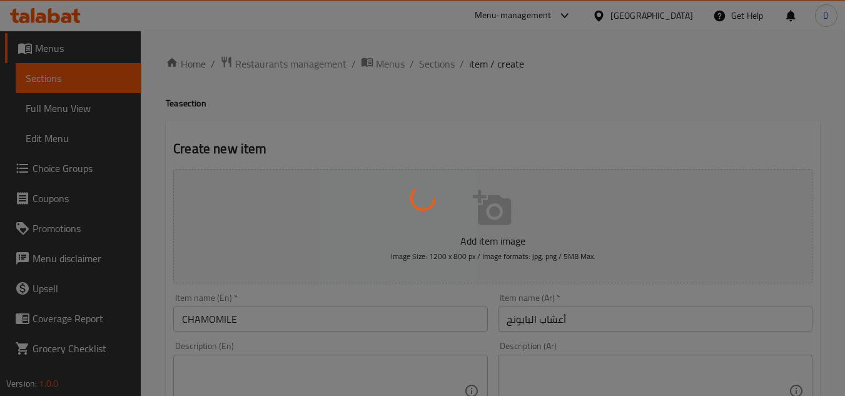
type input "0"
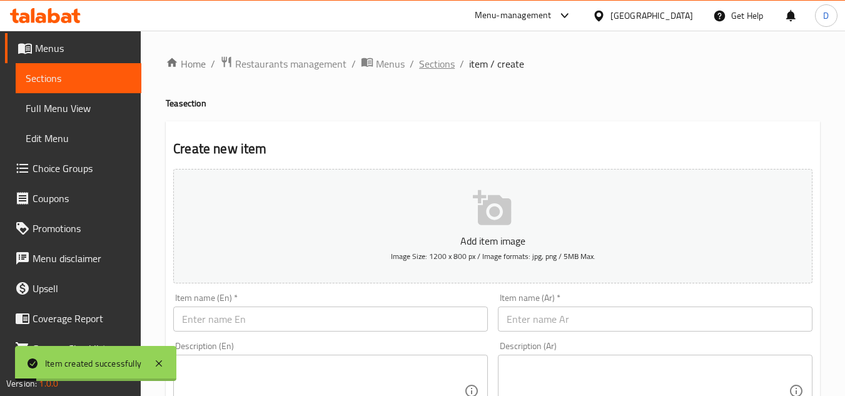
click at [439, 61] on span "Sections" at bounding box center [437, 63] width 36 height 15
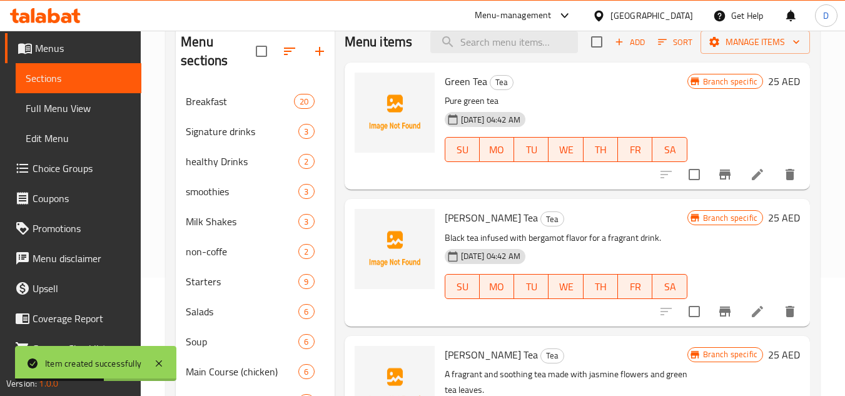
scroll to position [125, 0]
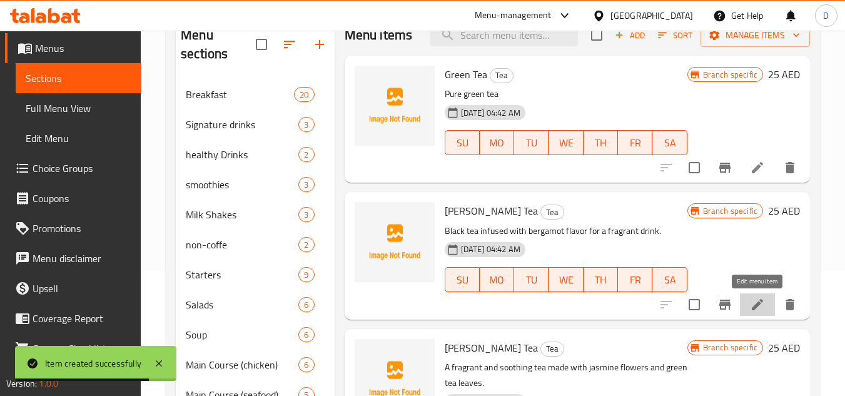
click at [757, 303] on icon at bounding box center [757, 304] width 15 height 15
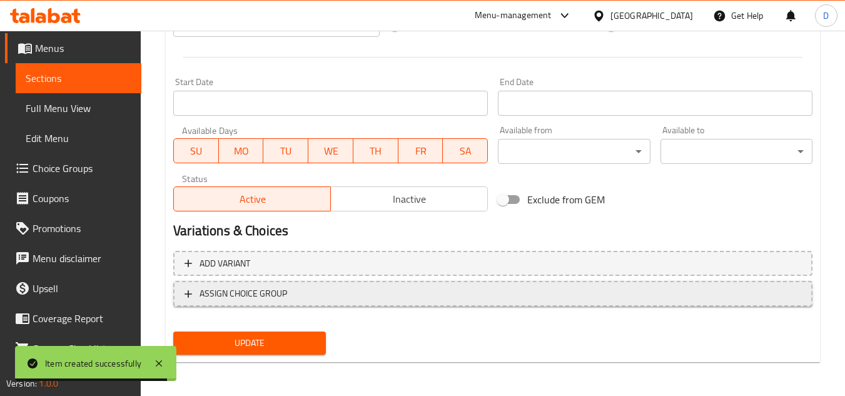
scroll to position [488, 0]
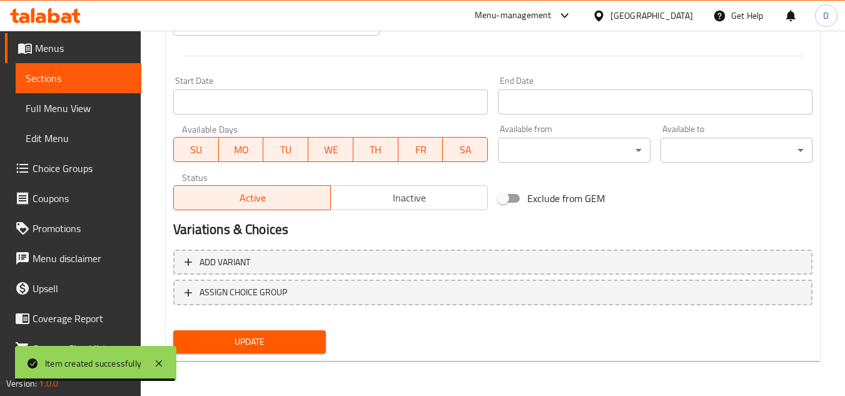
click at [431, 193] on span "Inactive" at bounding box center [409, 198] width 147 height 18
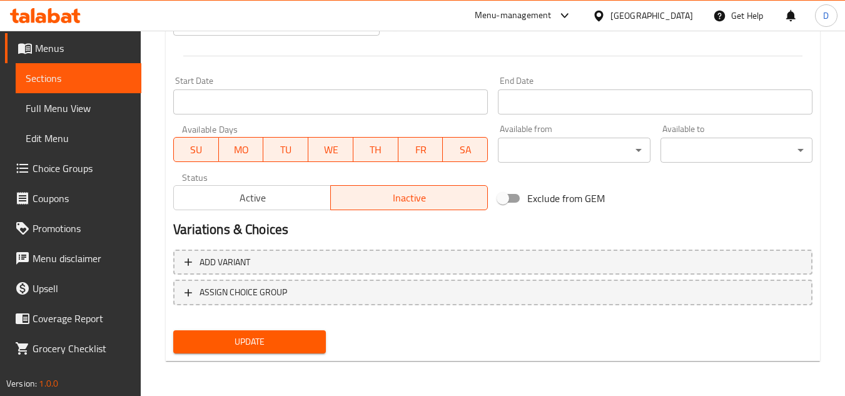
click at [283, 340] on span "Update" at bounding box center [249, 342] width 132 height 16
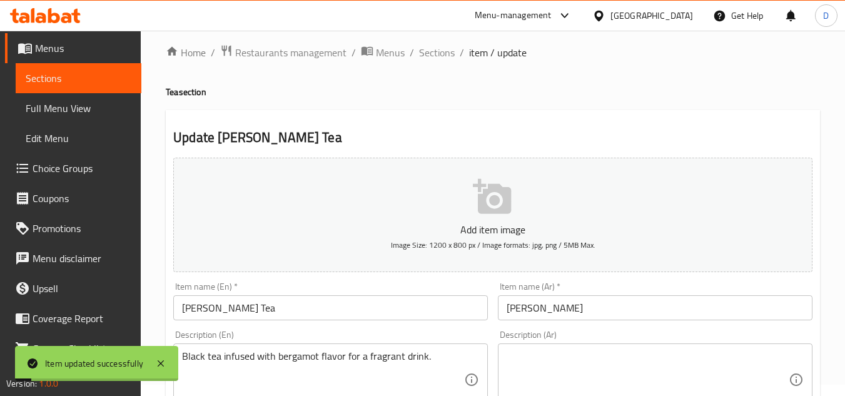
scroll to position [0, 0]
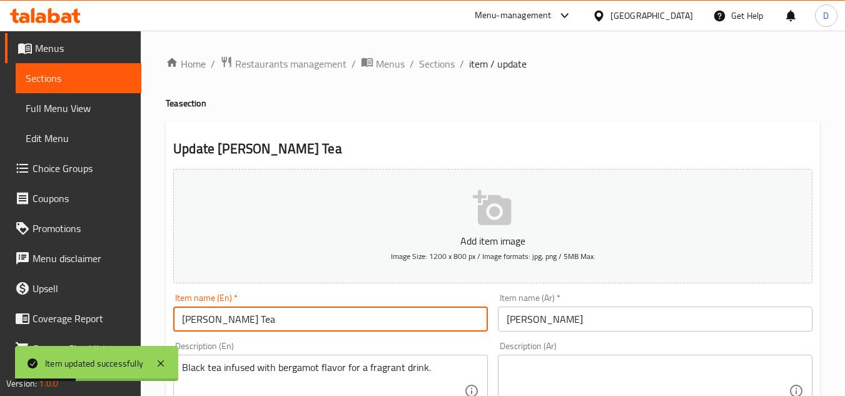
click at [210, 329] on input "[PERSON_NAME] Tea" at bounding box center [330, 319] width 315 height 25
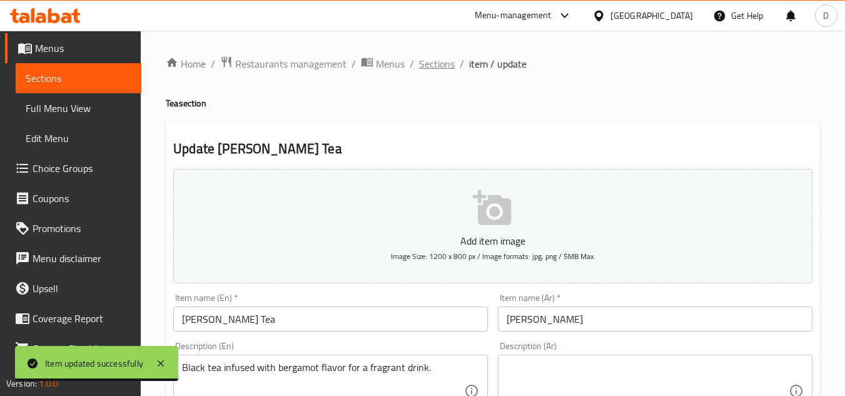
click at [441, 66] on span "Sections" at bounding box center [437, 63] width 36 height 15
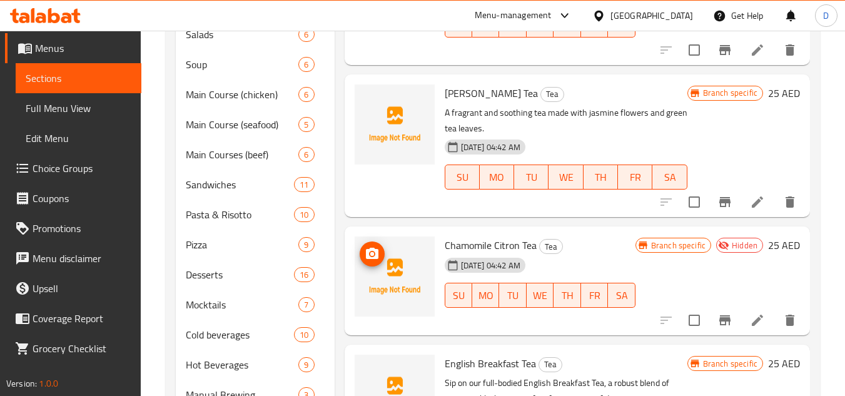
scroll to position [375, 0]
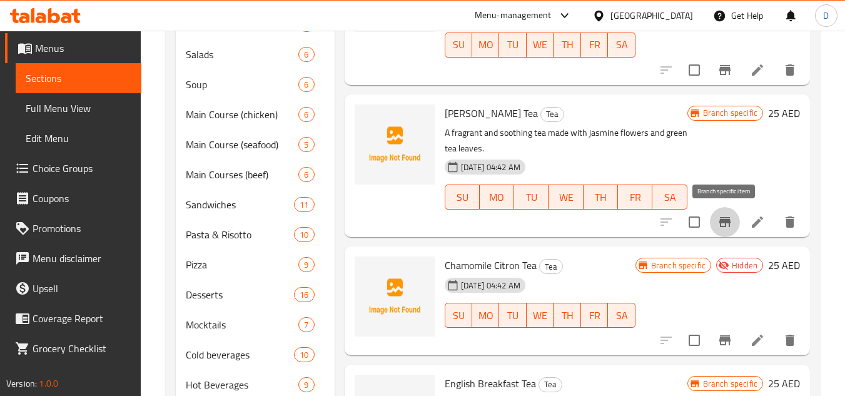
click at [720, 218] on icon "Branch-specific-item" at bounding box center [725, 222] width 15 height 15
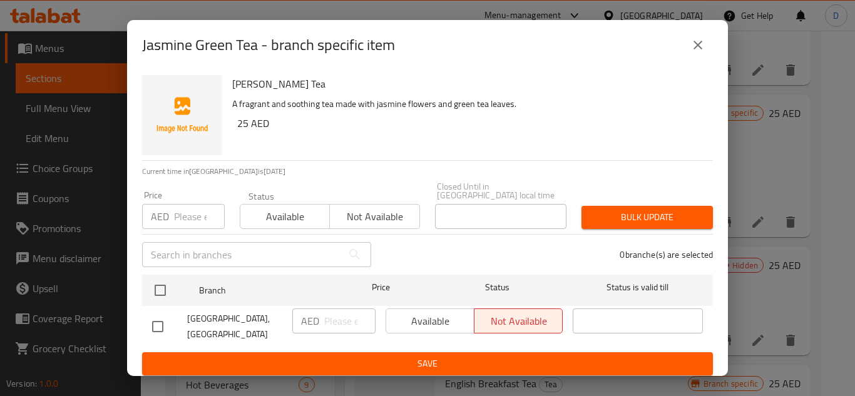
click at [187, 217] on input "number" at bounding box center [199, 216] width 51 height 25
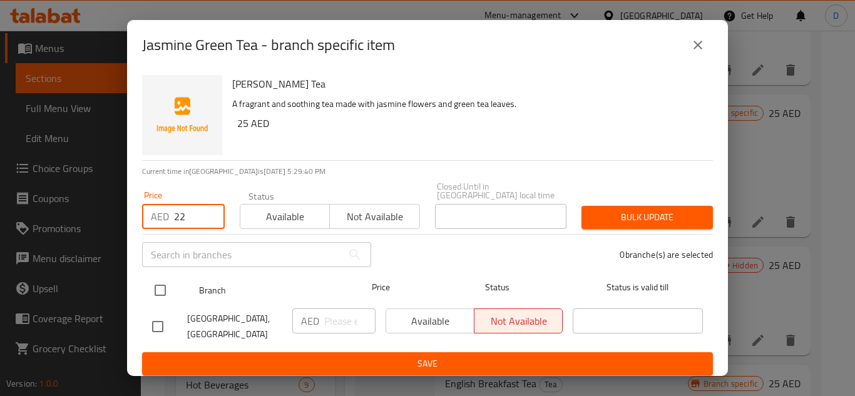
type input "22"
click at [160, 292] on input "checkbox" at bounding box center [160, 290] width 26 height 26
checkbox input "true"
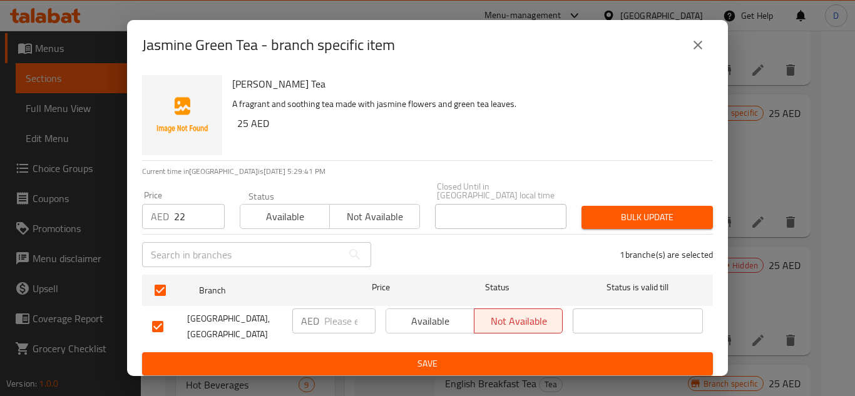
click at [612, 216] on span "Bulk update" at bounding box center [646, 218] width 111 height 16
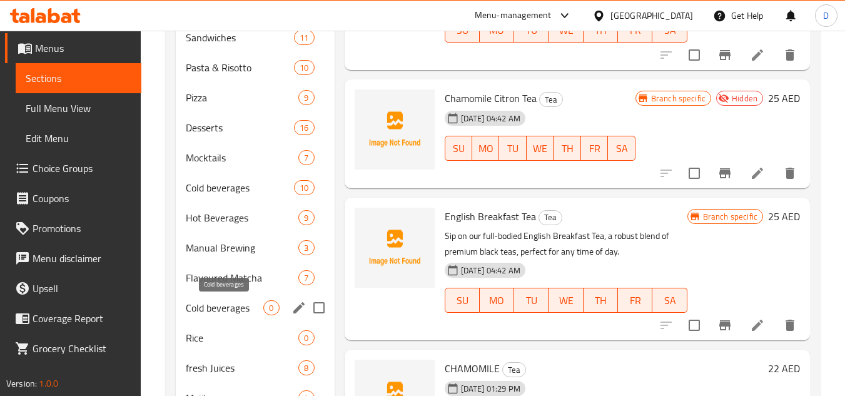
scroll to position [750, 0]
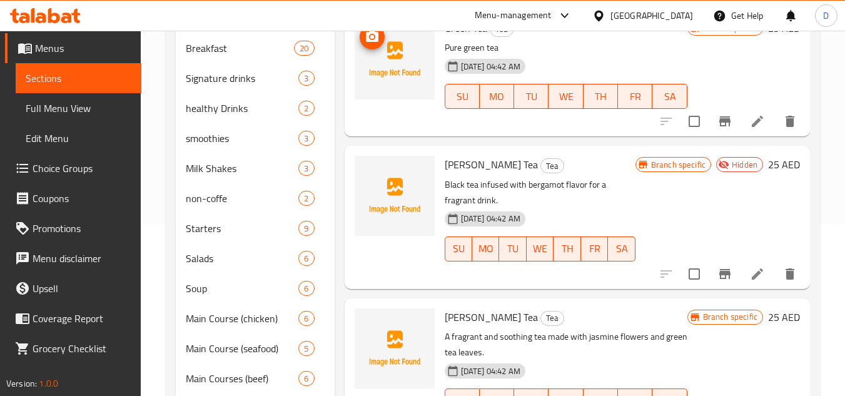
scroll to position [562, 0]
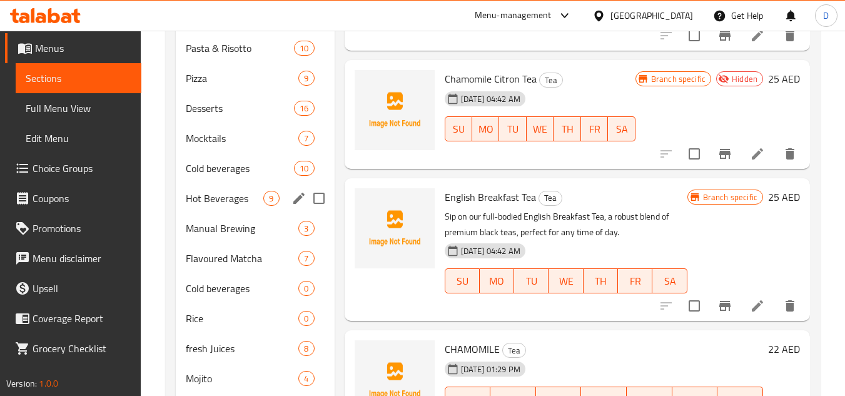
click at [216, 190] on div "Hot Beverages 9" at bounding box center [255, 198] width 158 height 30
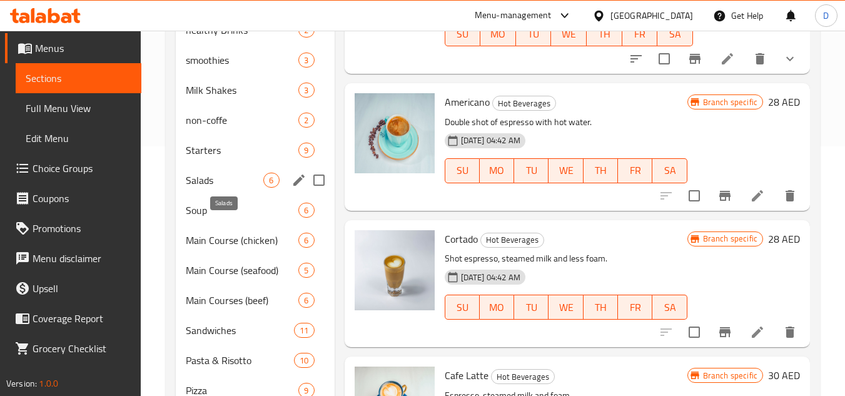
scroll to position [499, 0]
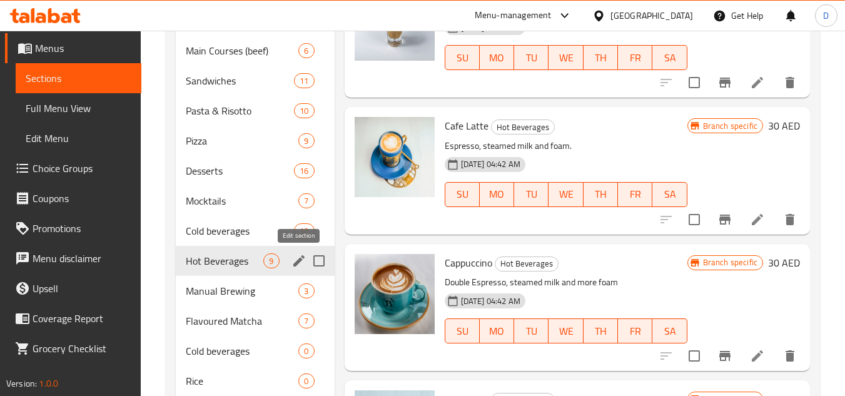
click at [300, 258] on icon "edit" at bounding box center [298, 260] width 11 height 11
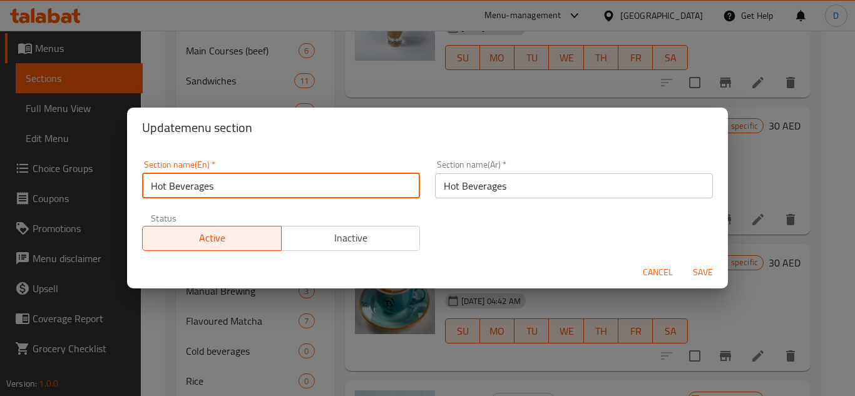
drag, startPoint x: 217, startPoint y: 183, endPoint x: 91, endPoint y: 171, distance: 126.3
click at [91, 171] on div "Update menu section Section name(En)   * Hot Beverages Section name(En) * Secti…" at bounding box center [427, 198] width 855 height 396
type input "coffe"
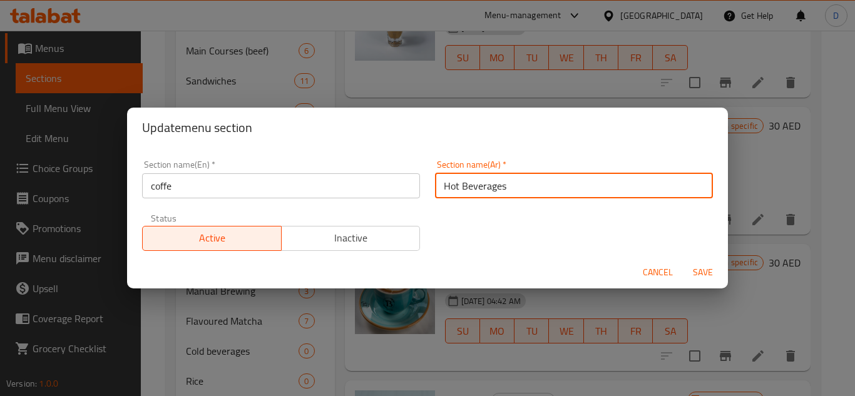
click at [497, 190] on input "Hot Beverages" at bounding box center [574, 185] width 278 height 25
type input "قهوة"
click at [683, 261] on button "Save" at bounding box center [703, 272] width 40 height 23
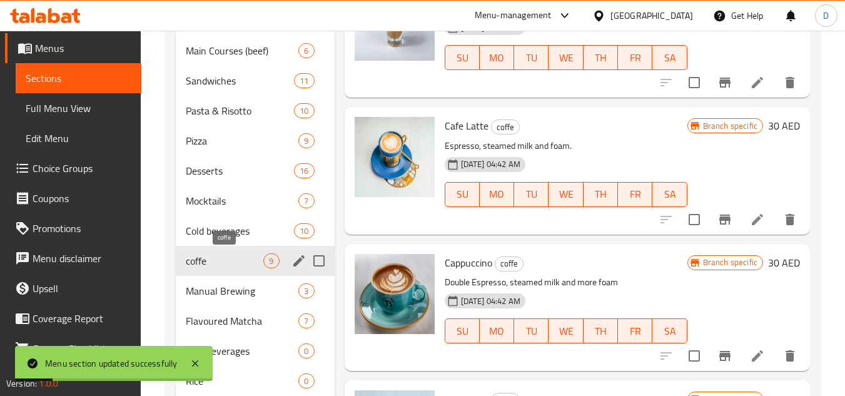
click at [224, 265] on span "coffe" at bounding box center [225, 260] width 78 height 15
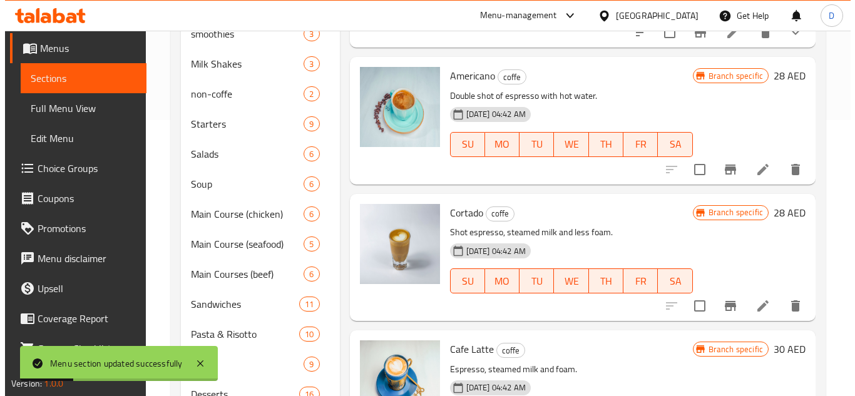
scroll to position [61, 0]
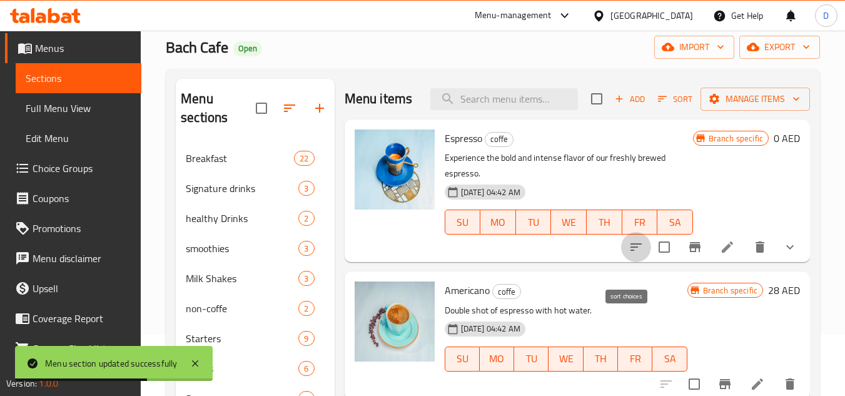
click at [629, 255] on icon "sort-choices" at bounding box center [636, 247] width 15 height 15
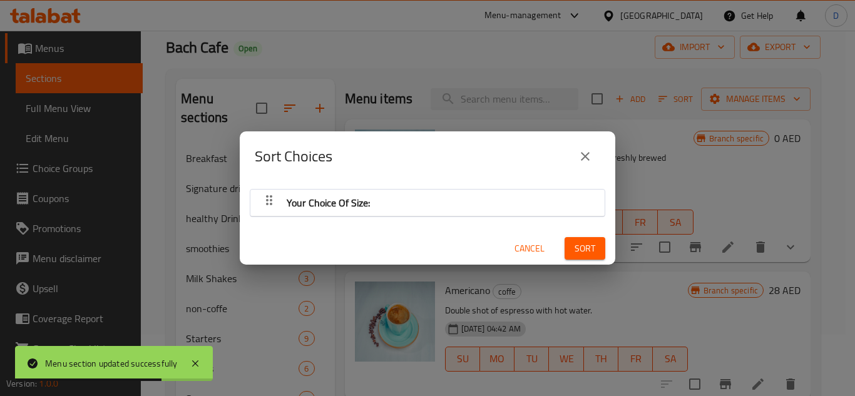
click at [257, 196] on div "button" at bounding box center [269, 203] width 25 height 30
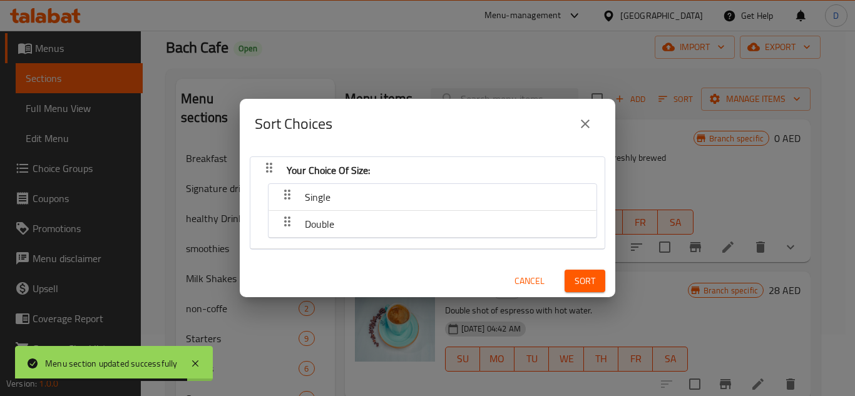
click at [584, 120] on icon "close" at bounding box center [585, 123] width 15 height 15
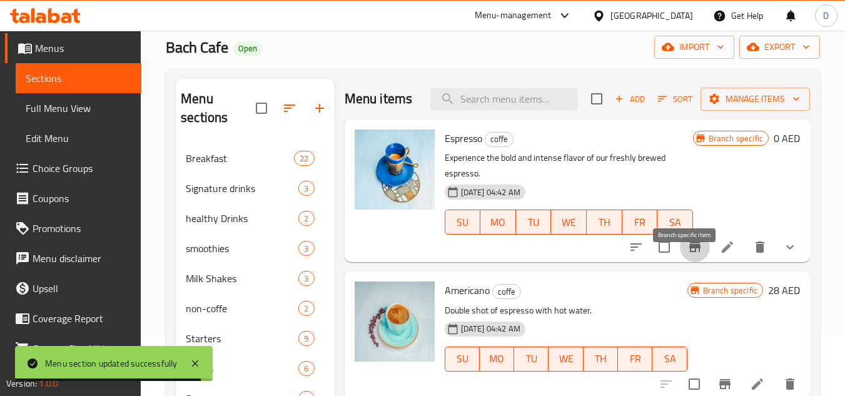
click at [688, 255] on icon "Branch-specific-item" at bounding box center [695, 247] width 15 height 15
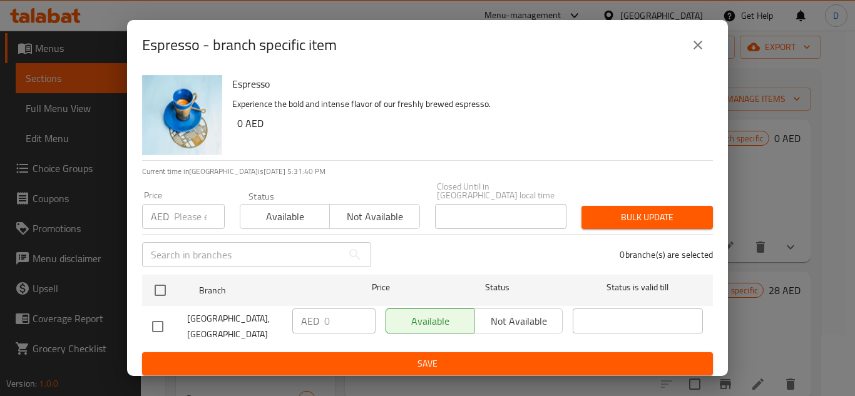
click at [178, 219] on input "number" at bounding box center [199, 216] width 51 height 25
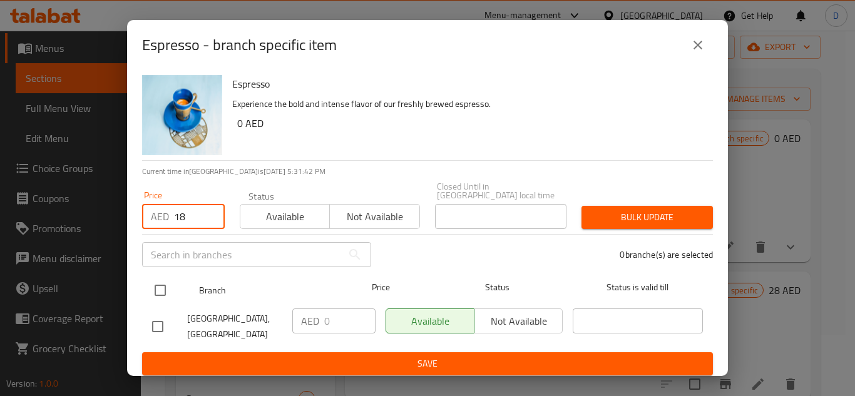
type input "18"
click at [164, 285] on input "checkbox" at bounding box center [160, 290] width 26 height 26
checkbox input "true"
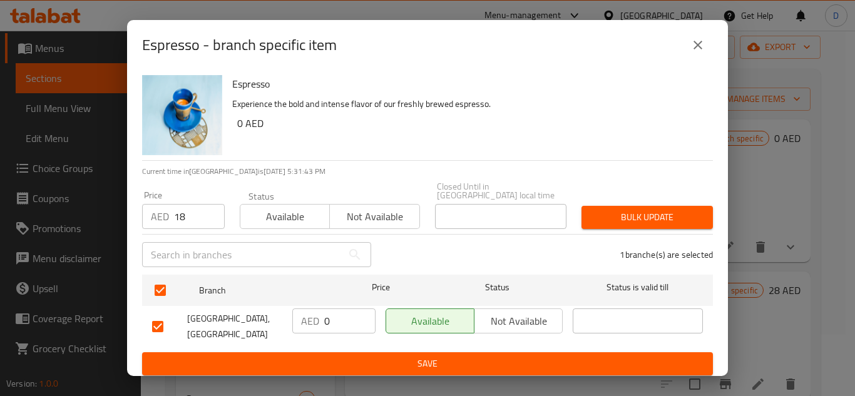
click at [614, 225] on span "Bulk update" at bounding box center [646, 218] width 111 height 16
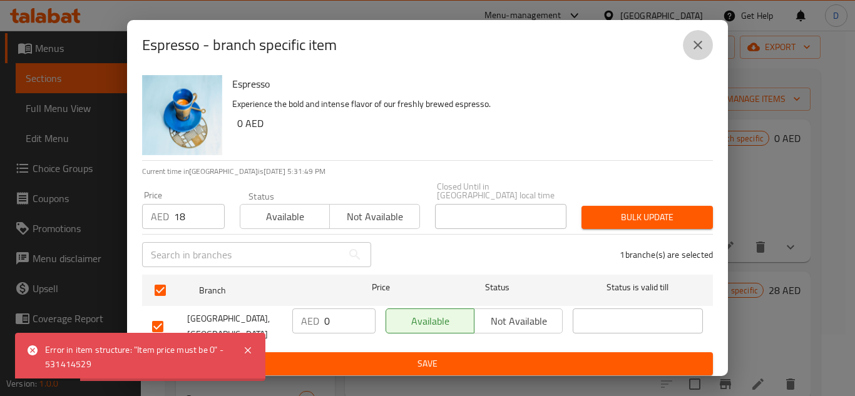
click at [695, 43] on icon "close" at bounding box center [697, 45] width 9 height 9
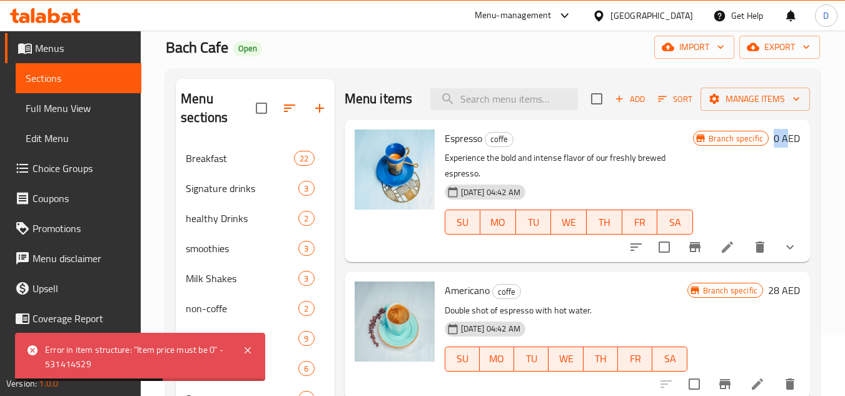
drag, startPoint x: 763, startPoint y: 162, endPoint x: 780, endPoint y: 156, distance: 17.8
click at [780, 147] on div "Branch specific 0 AED" at bounding box center [746, 139] width 107 height 18
click at [621, 262] on button "sort-choices" at bounding box center [636, 247] width 30 height 30
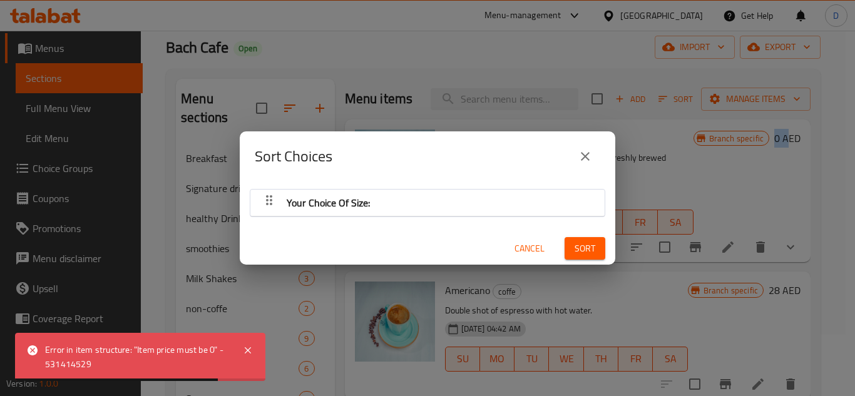
click at [275, 201] on icon "button" at bounding box center [269, 200] width 15 height 15
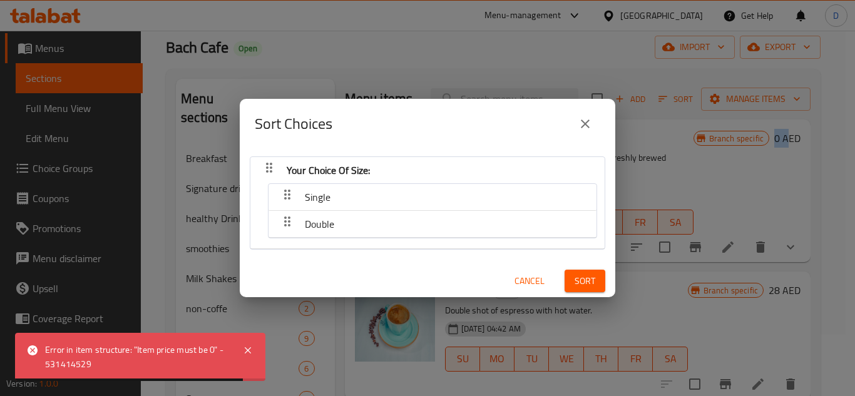
click at [580, 123] on icon "close" at bounding box center [585, 123] width 15 height 15
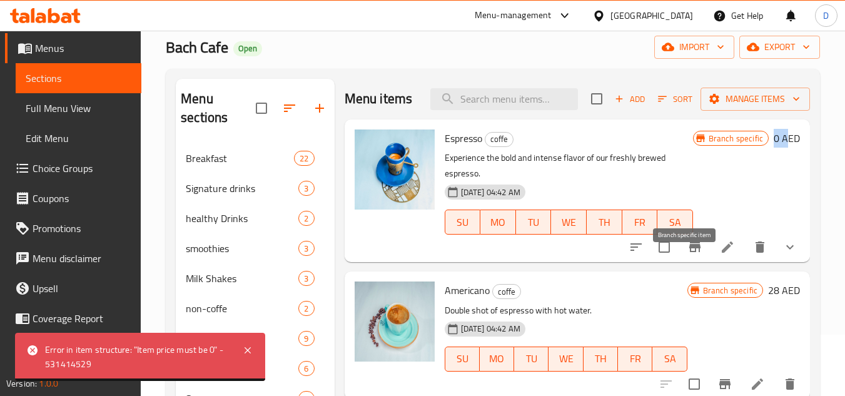
click at [688, 255] on icon "Branch-specific-item" at bounding box center [695, 247] width 15 height 15
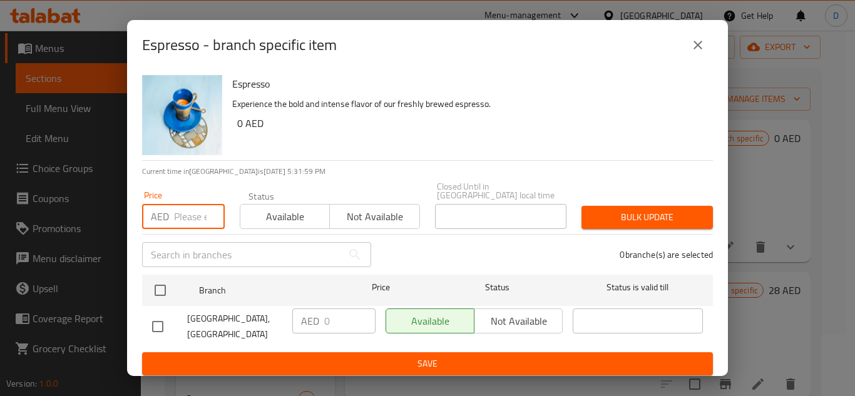
click at [182, 219] on input "number" at bounding box center [199, 216] width 51 height 25
type input "18"
click at [698, 44] on icon "close" at bounding box center [697, 45] width 9 height 9
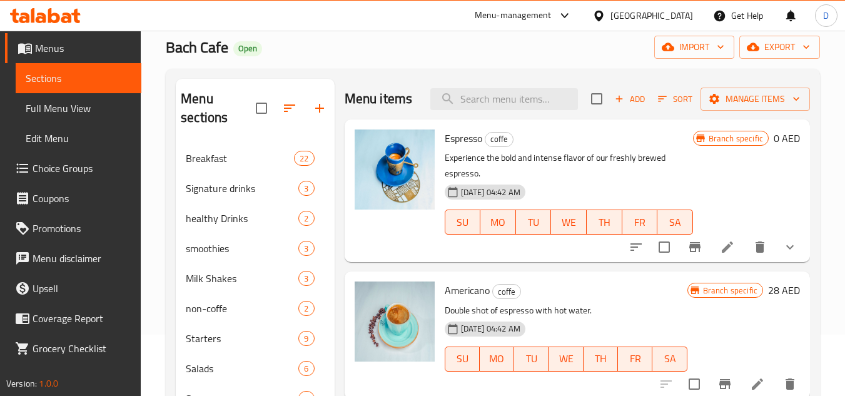
click at [783, 255] on icon "show more" at bounding box center [790, 247] width 15 height 15
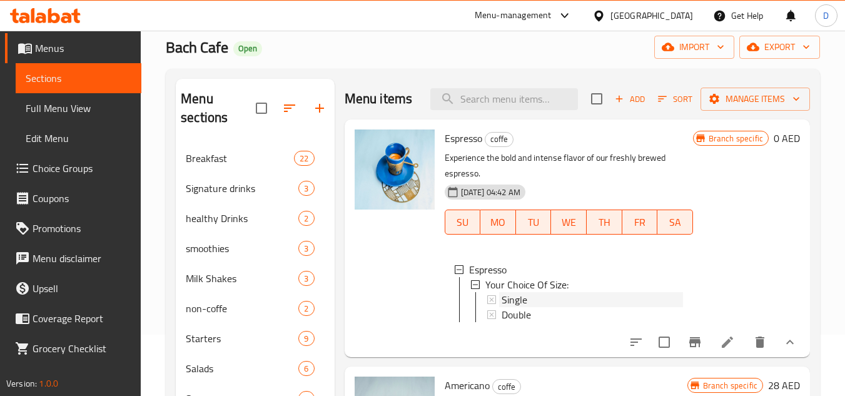
click at [519, 307] on span "Single" at bounding box center [515, 299] width 26 height 15
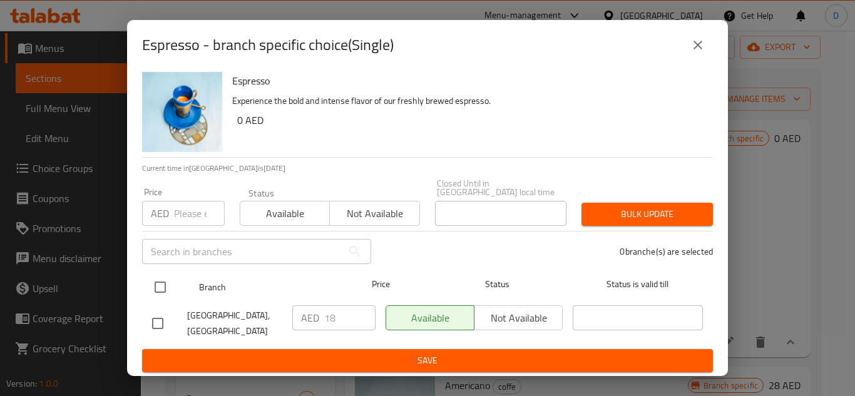
scroll to position [4, 0]
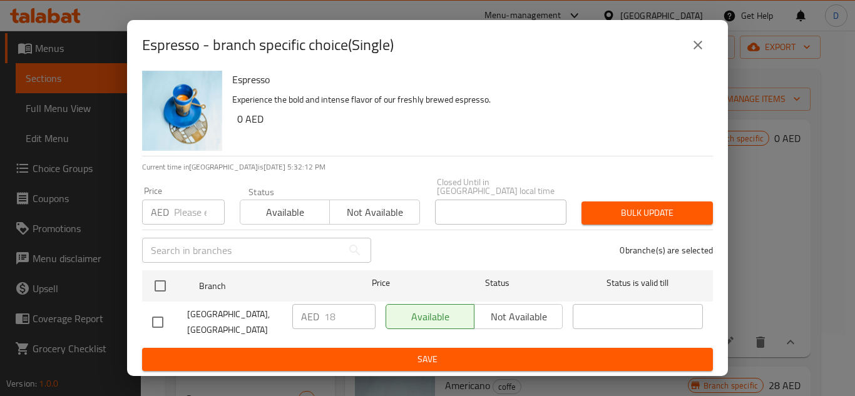
click at [688, 46] on button "close" at bounding box center [698, 45] width 30 height 30
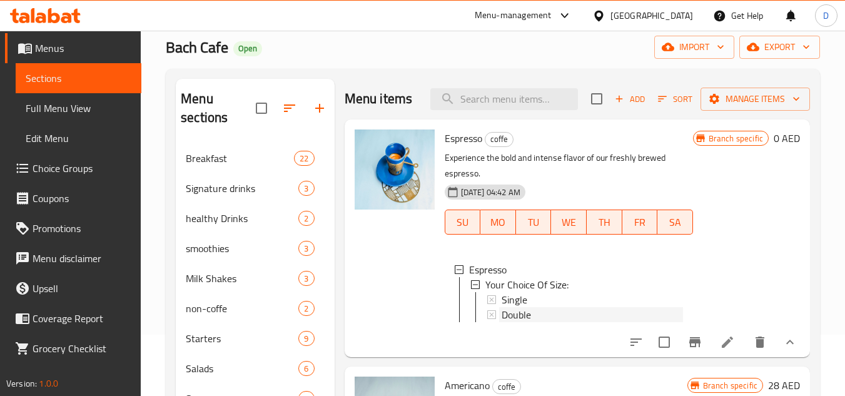
click at [521, 322] on span "Double" at bounding box center [516, 314] width 29 height 15
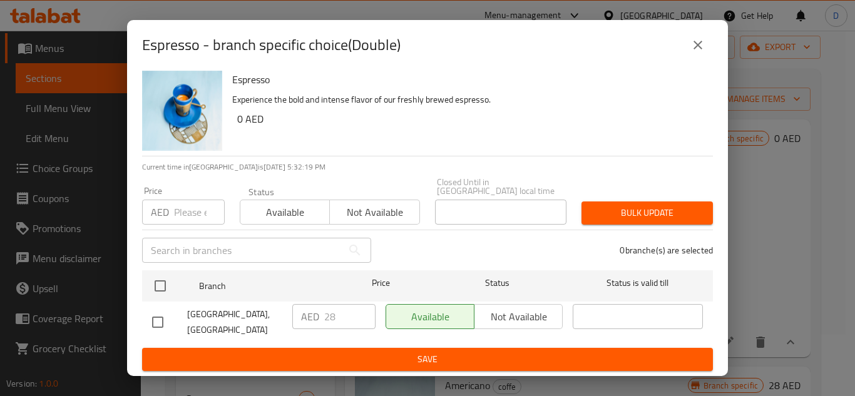
click at [693, 42] on icon "close" at bounding box center [697, 45] width 15 height 15
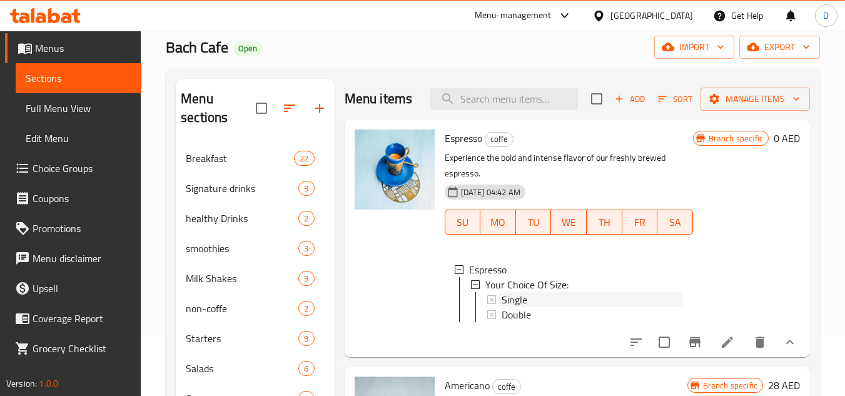
click at [550, 307] on div "Single" at bounding box center [592, 299] width 181 height 15
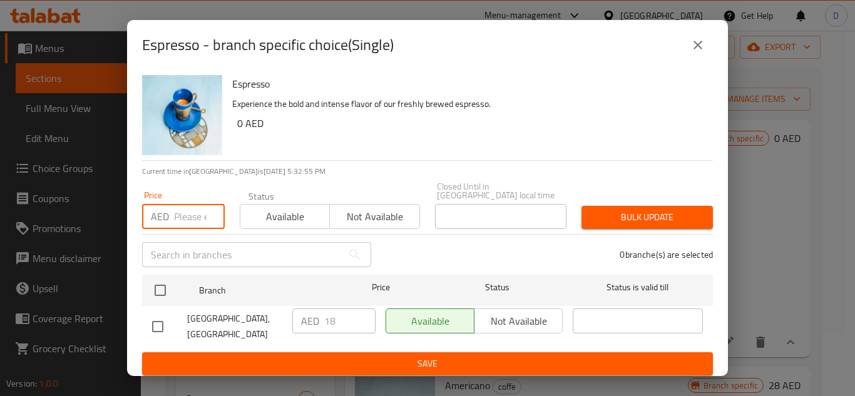
click at [192, 222] on input "number" at bounding box center [199, 216] width 51 height 25
click at [694, 50] on icon "close" at bounding box center [697, 45] width 15 height 15
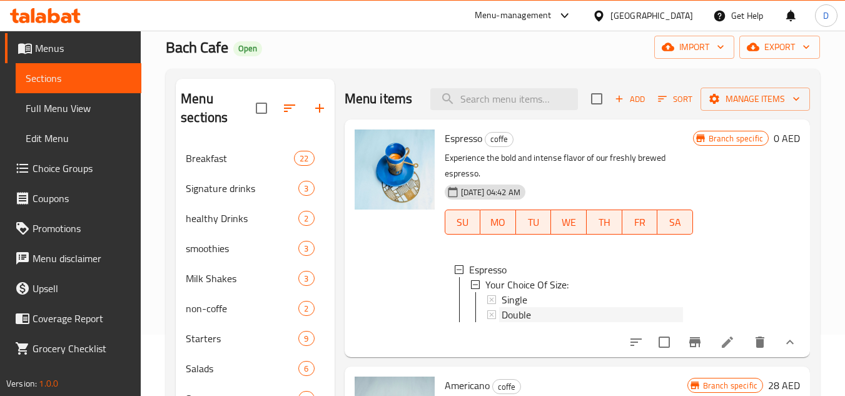
click at [528, 322] on span "Double" at bounding box center [516, 314] width 29 height 15
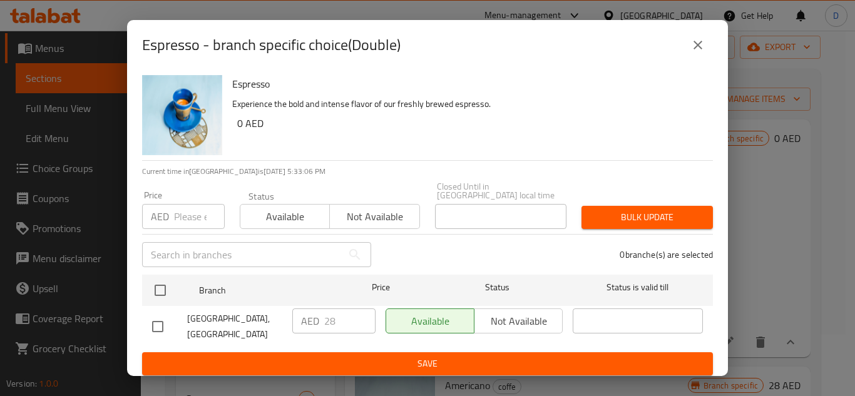
click at [183, 218] on input "number" at bounding box center [199, 216] width 51 height 25
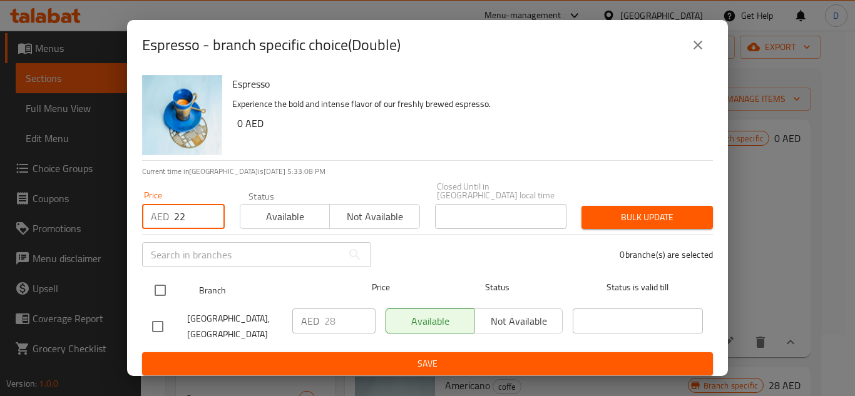
type input "22"
click at [153, 281] on input "checkbox" at bounding box center [160, 290] width 26 height 26
checkbox input "true"
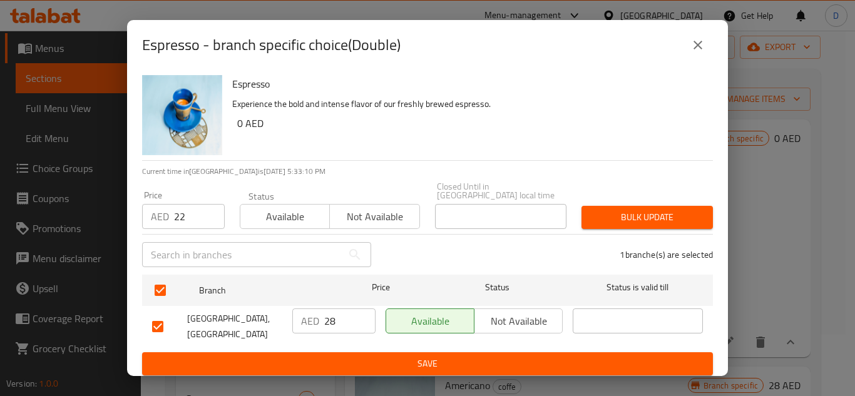
click at [656, 217] on span "Bulk update" at bounding box center [646, 218] width 111 height 16
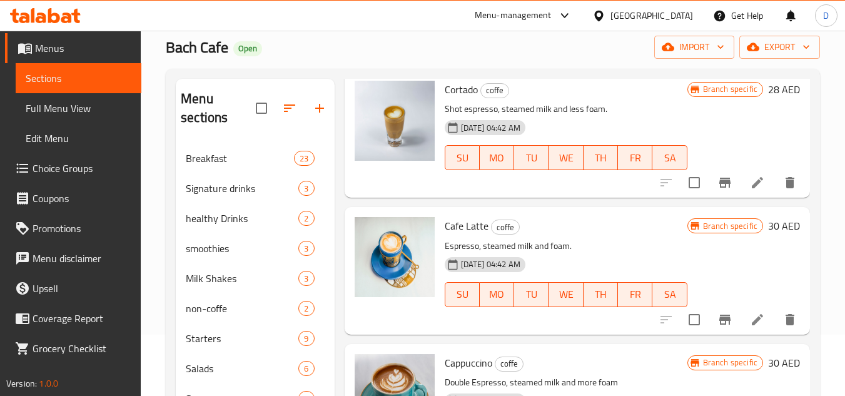
scroll to position [461, 0]
click at [721, 314] on icon "Branch-specific-item" at bounding box center [725, 319] width 15 height 15
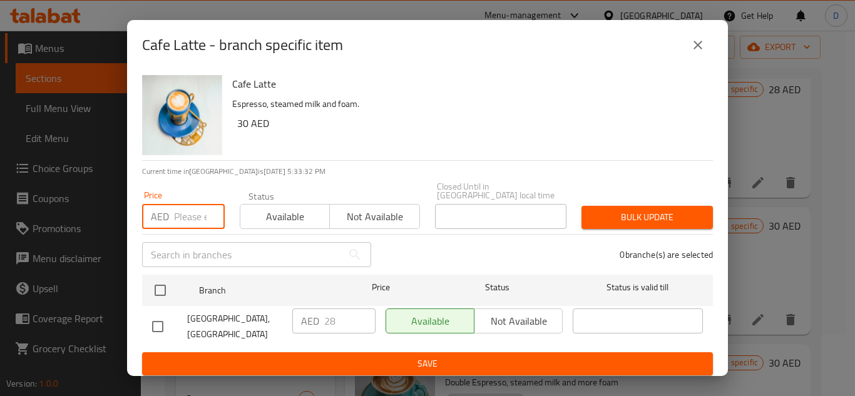
click at [186, 216] on input "number" at bounding box center [199, 216] width 51 height 25
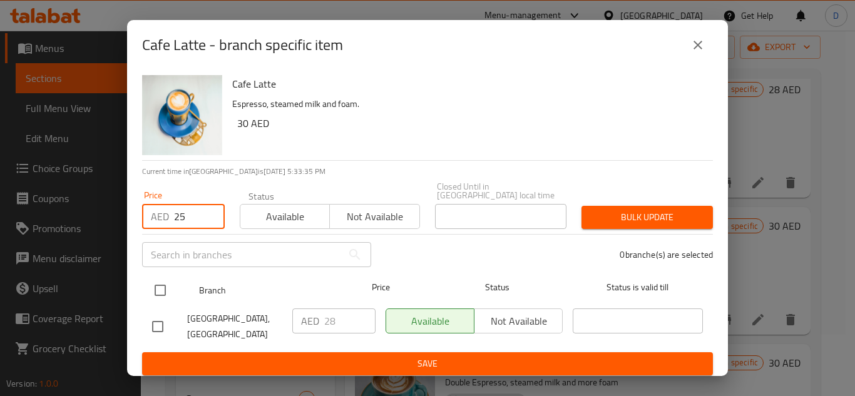
type input "25"
click at [161, 287] on input "checkbox" at bounding box center [160, 290] width 26 height 26
checkbox input "true"
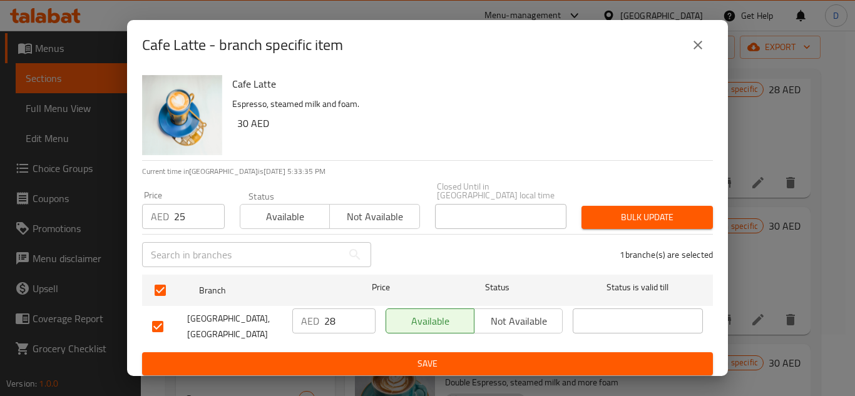
click at [606, 215] on span "Bulk update" at bounding box center [646, 218] width 111 height 16
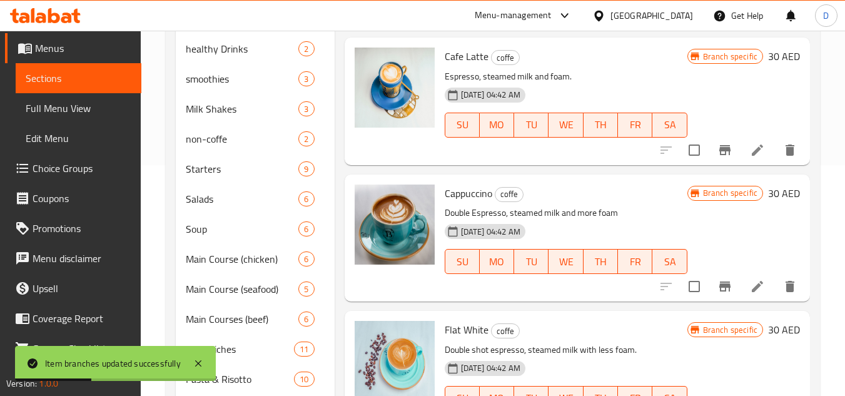
scroll to position [249, 0]
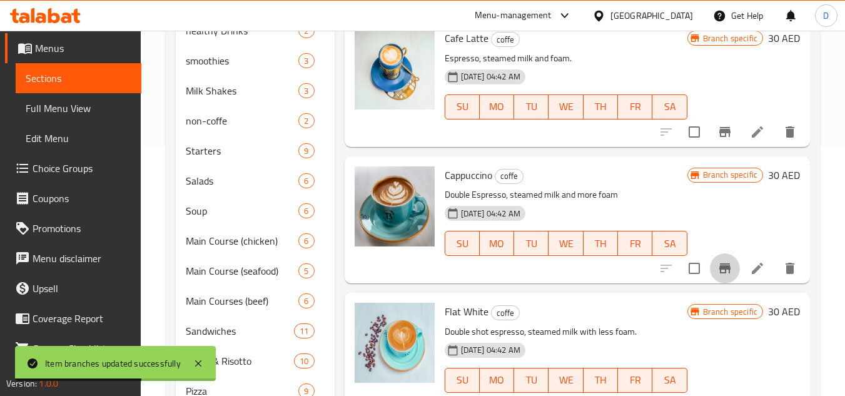
click at [718, 264] on icon "Branch-specific-item" at bounding box center [725, 268] width 15 height 15
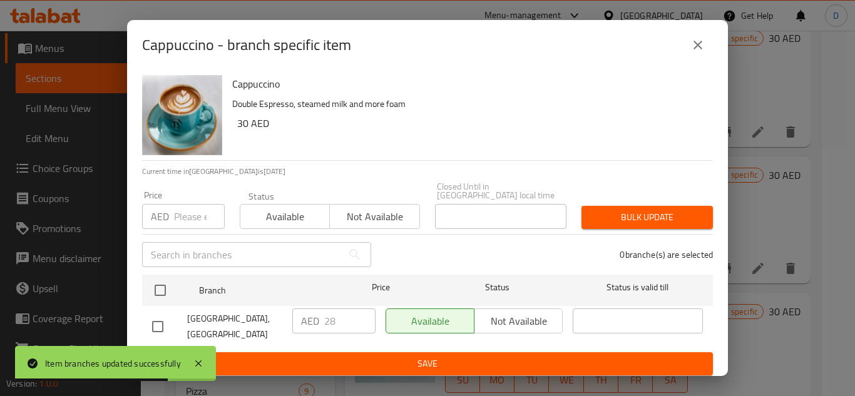
click at [192, 228] on input "number" at bounding box center [199, 216] width 51 height 25
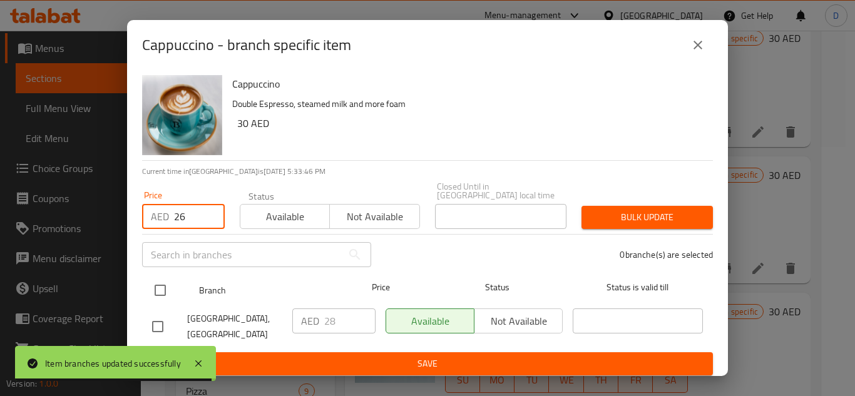
type input "26"
click at [160, 290] on input "checkbox" at bounding box center [160, 290] width 26 height 26
checkbox input "true"
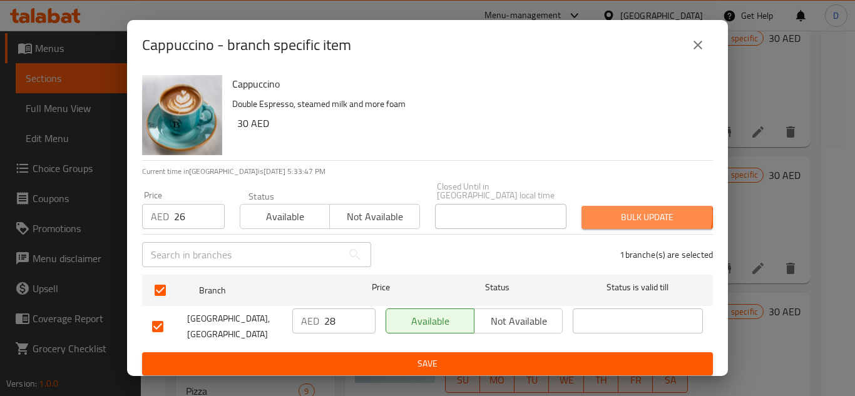
click at [603, 213] on span "Bulk update" at bounding box center [646, 218] width 111 height 16
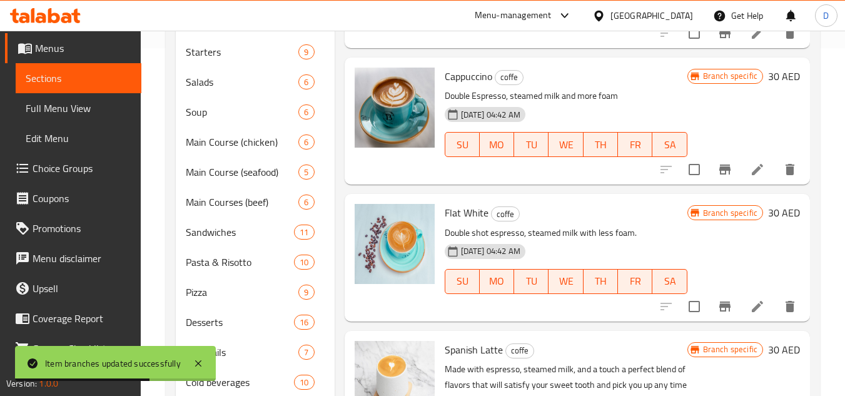
scroll to position [374, 0]
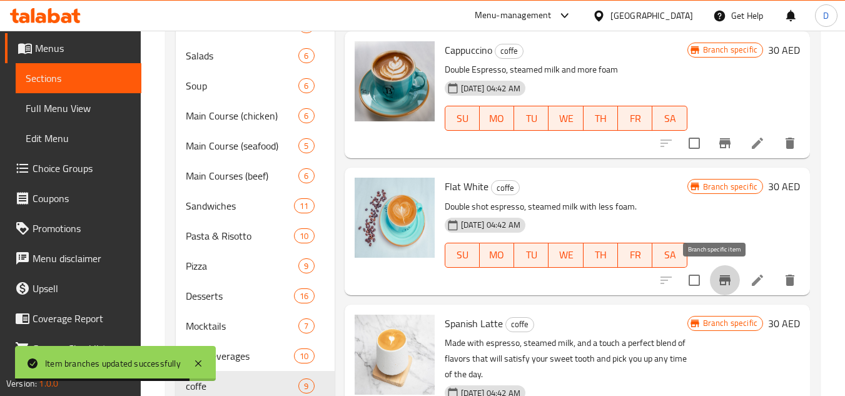
click at [720, 278] on icon "Branch-specific-item" at bounding box center [725, 280] width 11 height 10
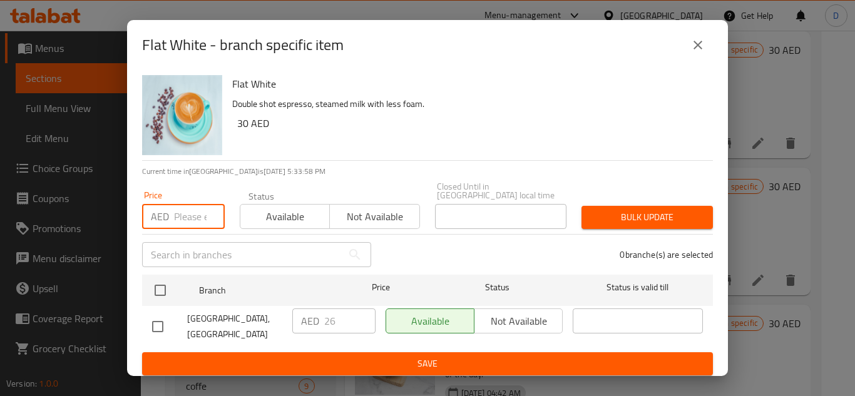
click at [185, 218] on input "number" at bounding box center [199, 216] width 51 height 25
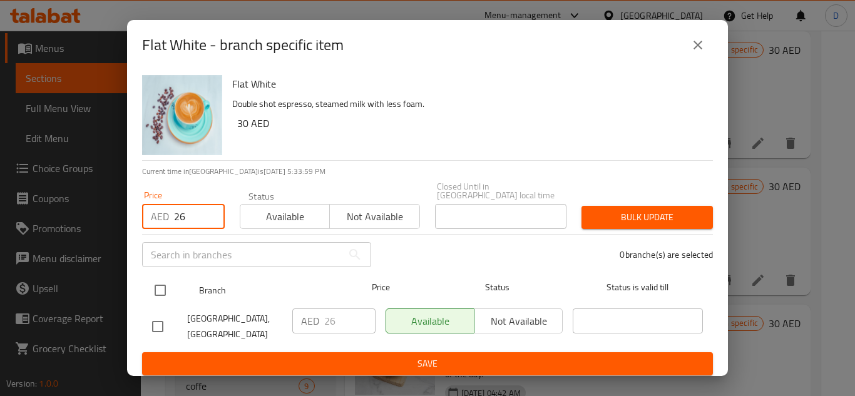
type input "26"
click at [144, 295] on div "Branch Price Status Status is valid till" at bounding box center [427, 290] width 571 height 31
click at [169, 290] on input "checkbox" at bounding box center [160, 290] width 26 height 26
checkbox input "true"
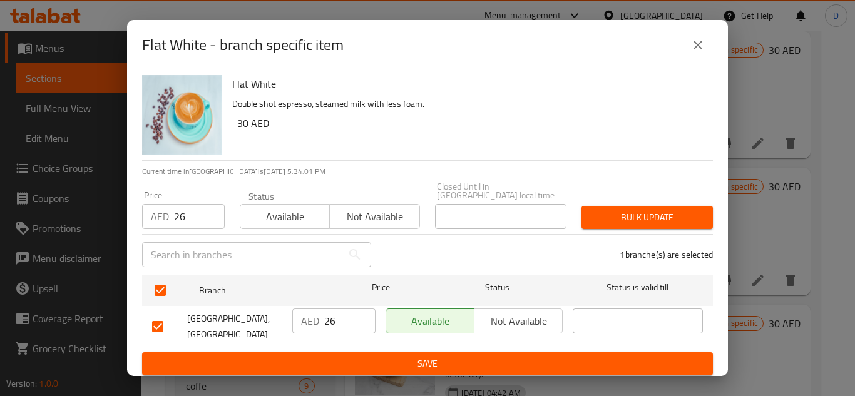
click at [650, 212] on span "Bulk update" at bounding box center [646, 218] width 111 height 16
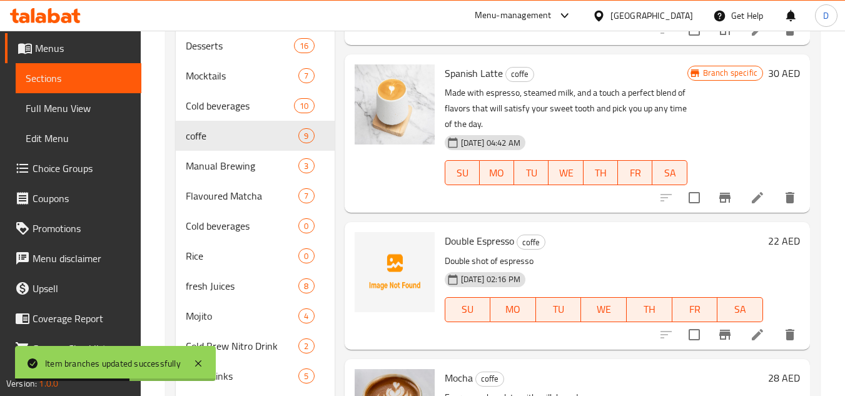
scroll to position [750, 0]
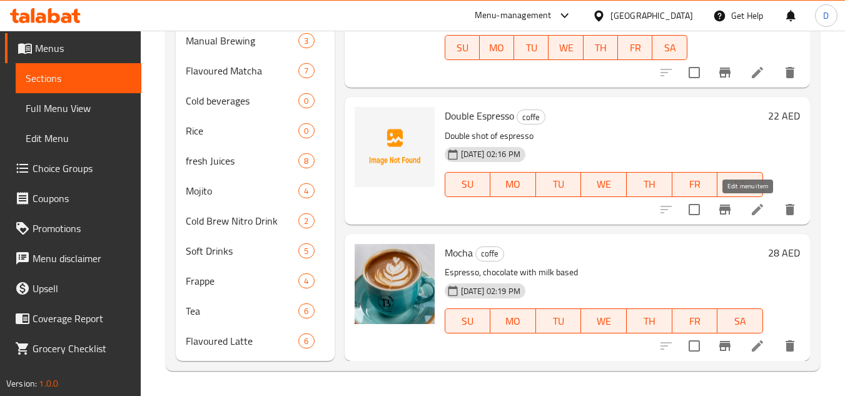
click at [752, 212] on icon at bounding box center [757, 209] width 11 height 11
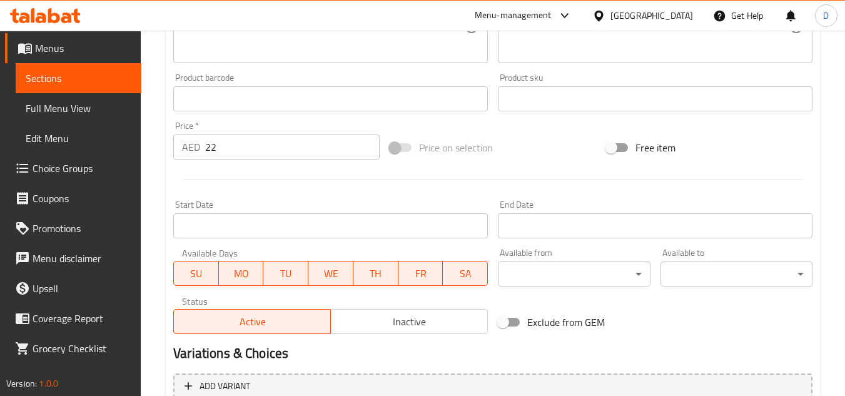
scroll to position [488, 0]
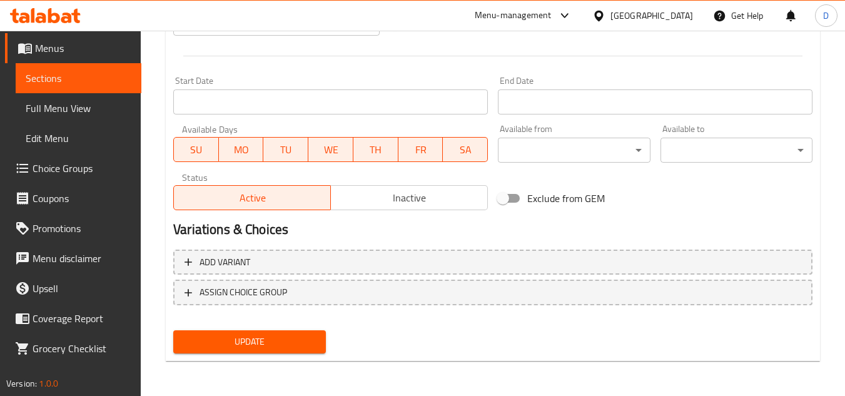
click at [349, 195] on span "Inactive" at bounding box center [409, 198] width 147 height 18
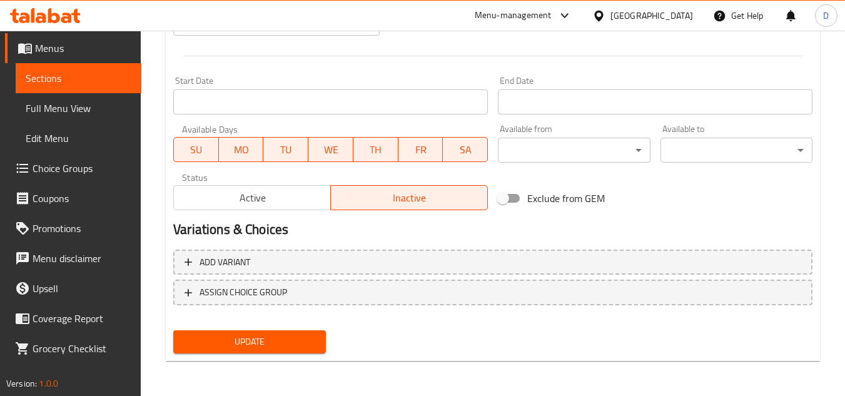
click at [278, 343] on span "Update" at bounding box center [249, 342] width 132 height 16
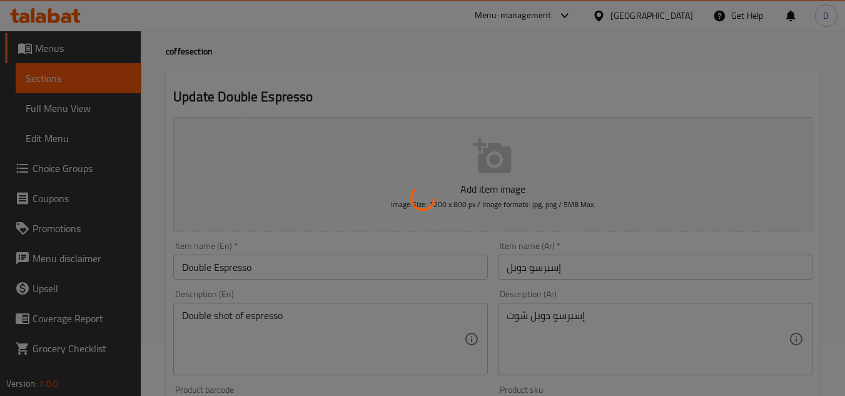
scroll to position [0, 0]
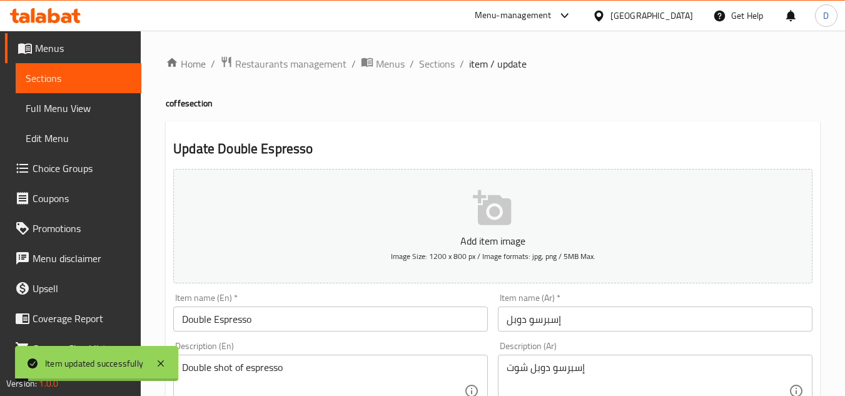
click at [240, 313] on input "Double Espresso" at bounding box center [330, 319] width 315 height 25
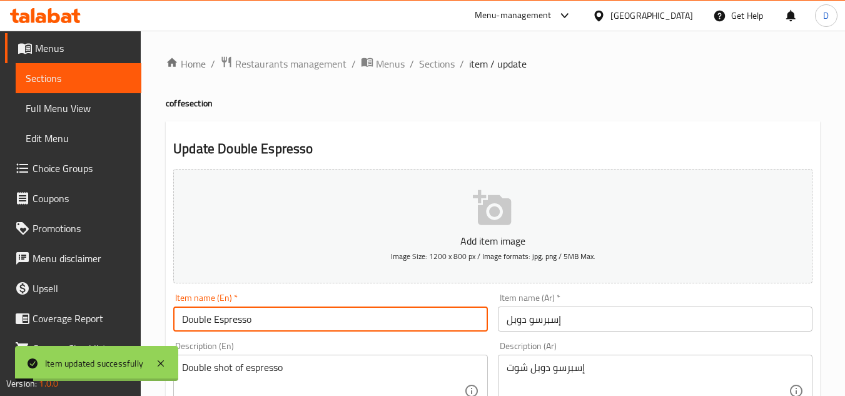
click at [240, 313] on input "Double Espresso" at bounding box center [330, 319] width 315 height 25
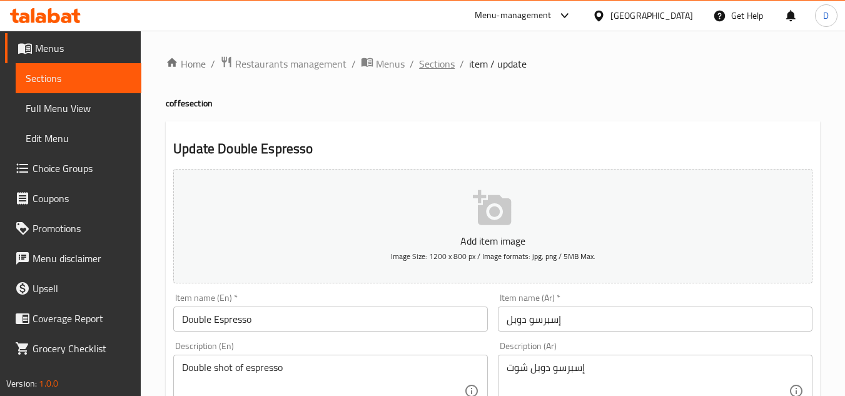
click at [437, 59] on span "Sections" at bounding box center [437, 63] width 36 height 15
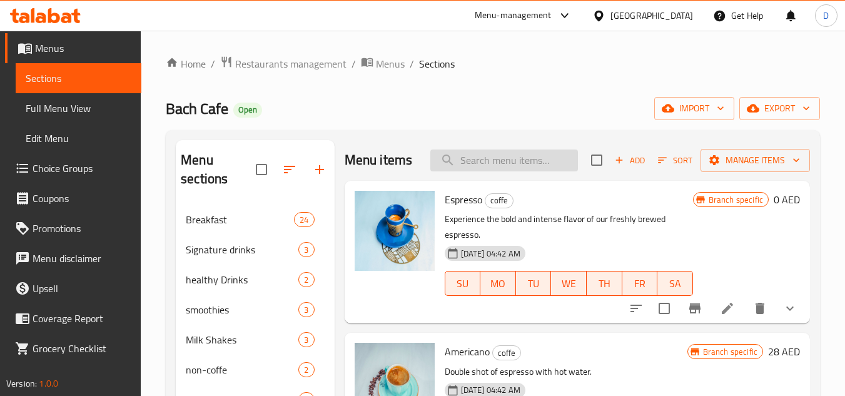
click at [507, 167] on input "search" at bounding box center [505, 161] width 148 height 22
paste input "Double Espresso"
type input "Double Espresso"
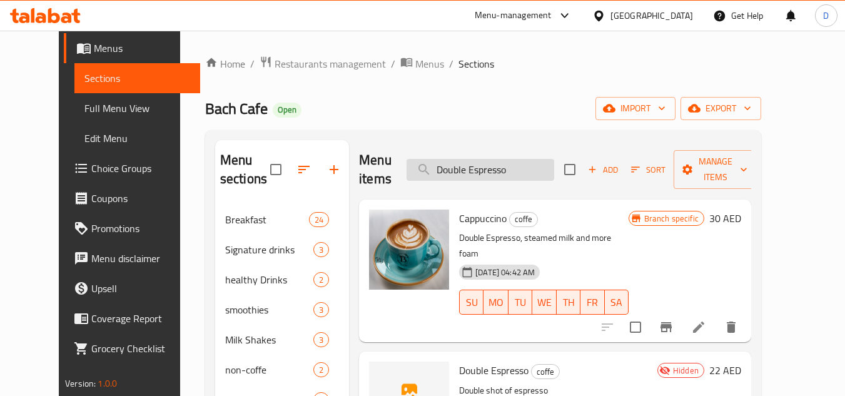
click at [515, 160] on input "Double Espresso" at bounding box center [481, 170] width 148 height 22
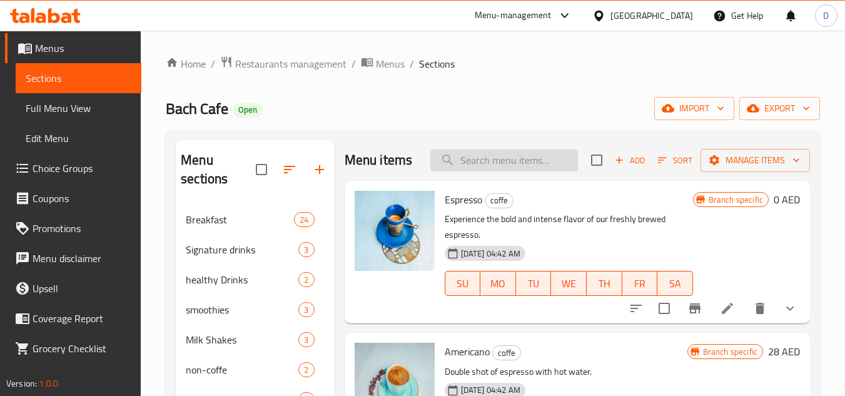
click at [527, 165] on input "search" at bounding box center [505, 161] width 148 height 22
paste input "PICCOLO"
type input "PICCOLO"
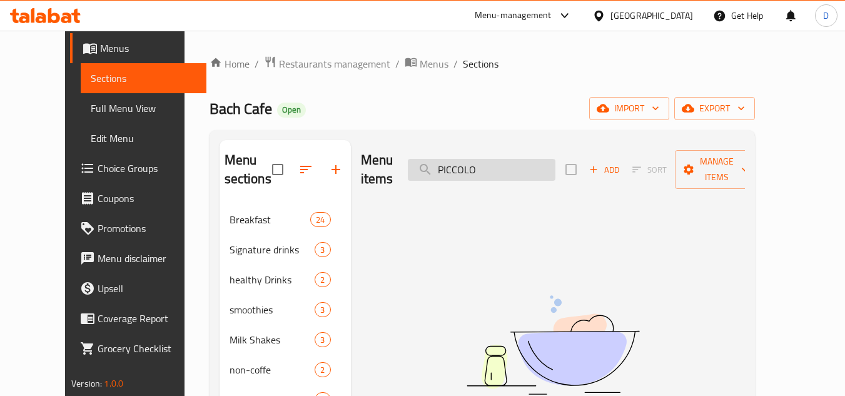
click at [485, 160] on input "PICCOLO" at bounding box center [482, 170] width 148 height 22
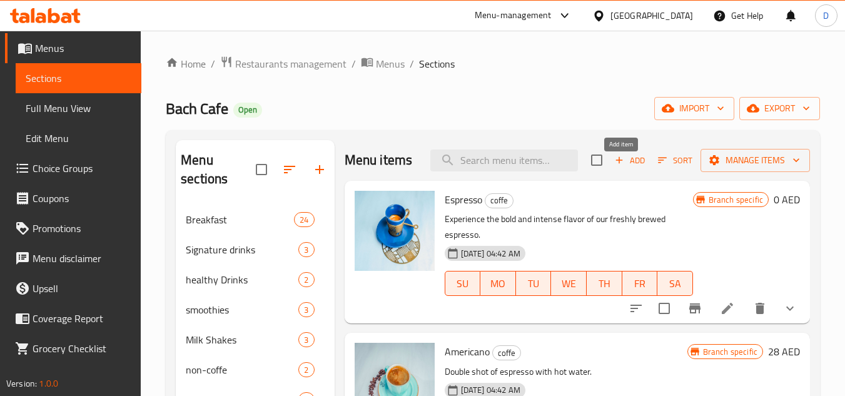
click at [626, 168] on span "Add" at bounding box center [630, 160] width 34 height 14
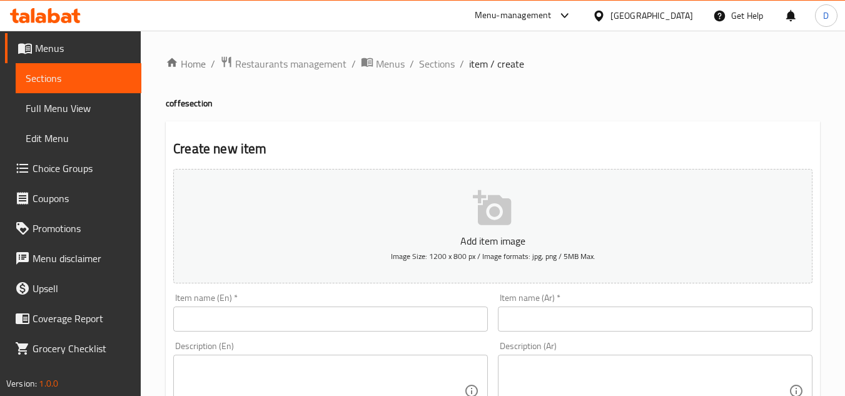
click at [254, 317] on input "text" at bounding box center [330, 319] width 315 height 25
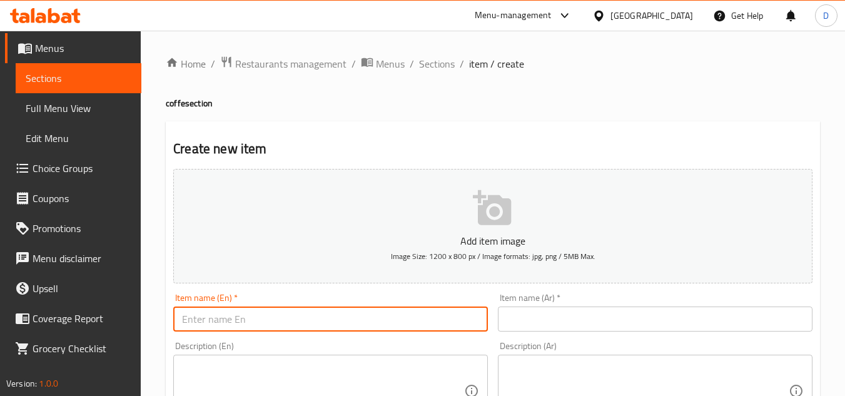
paste input "PICCOLO"
type input "PICCOLO"
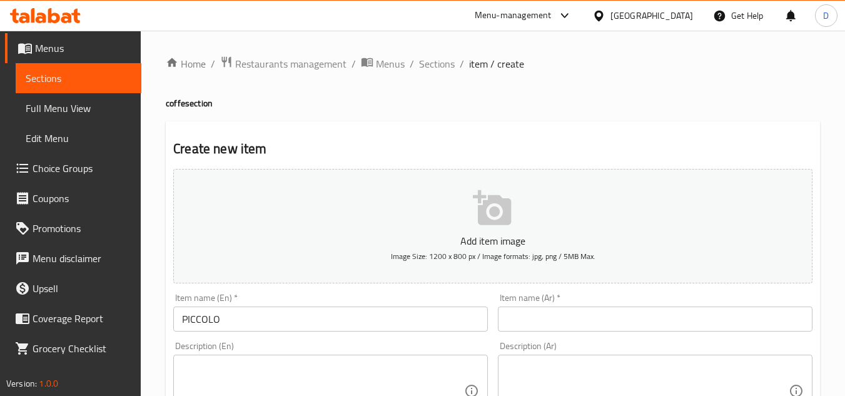
click at [661, 321] on input "text" at bounding box center [655, 319] width 315 height 25
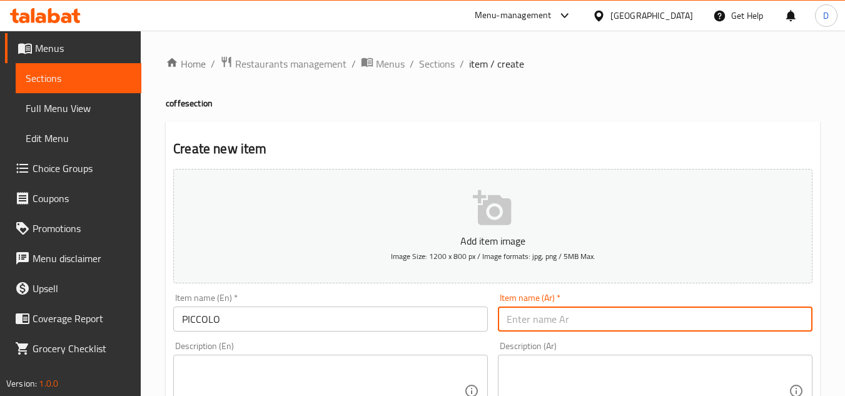
paste input "بيكولا"
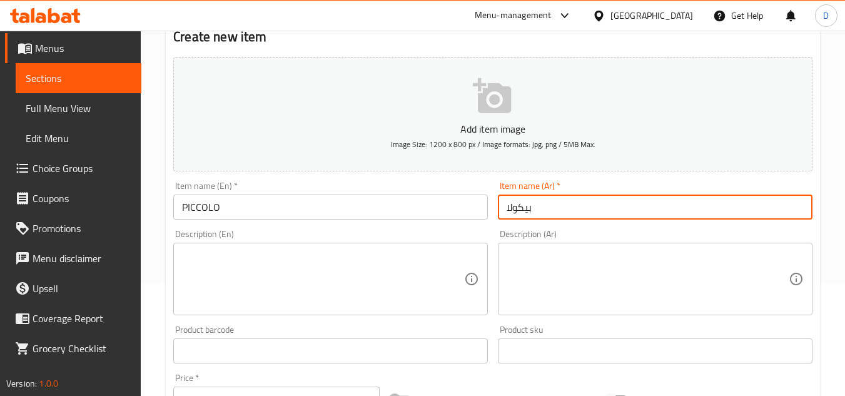
scroll to position [125, 0]
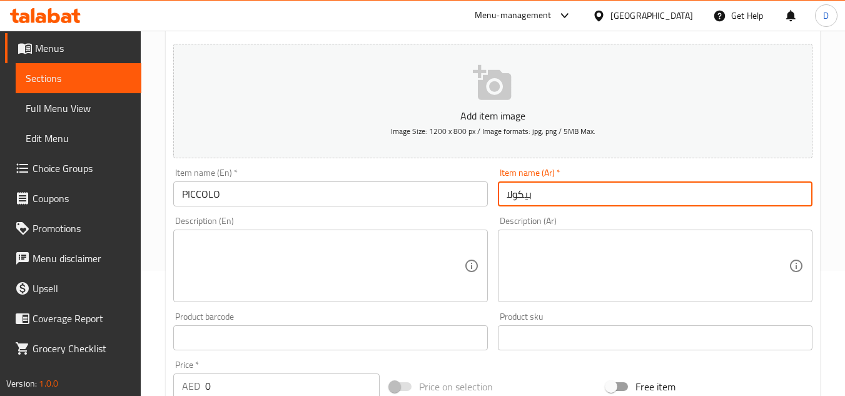
type input "بيكولا"
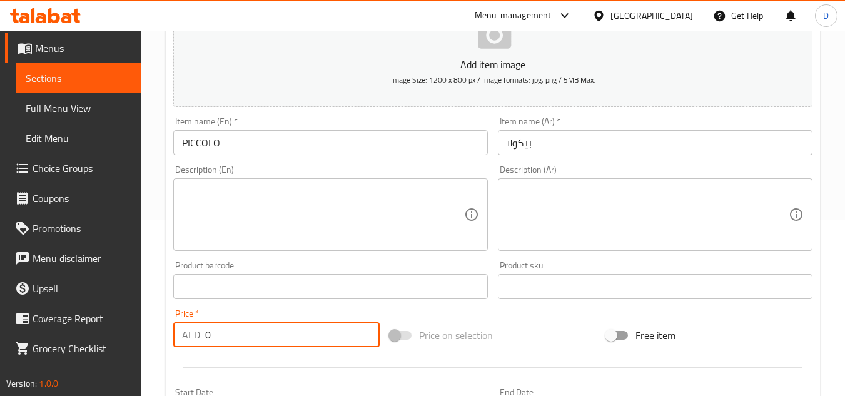
scroll to position [206, 0]
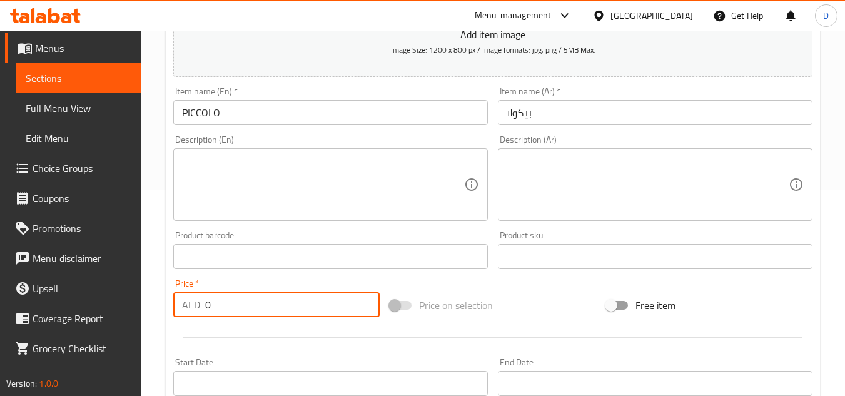
drag, startPoint x: 213, startPoint y: 389, endPoint x: 198, endPoint y: 389, distance: 15.0
click at [198, 389] on div "Add item image Image Size: 1200 x 800 px / Image formats: jpg, png / 5MB Max. I…" at bounding box center [493, 226] width 650 height 539
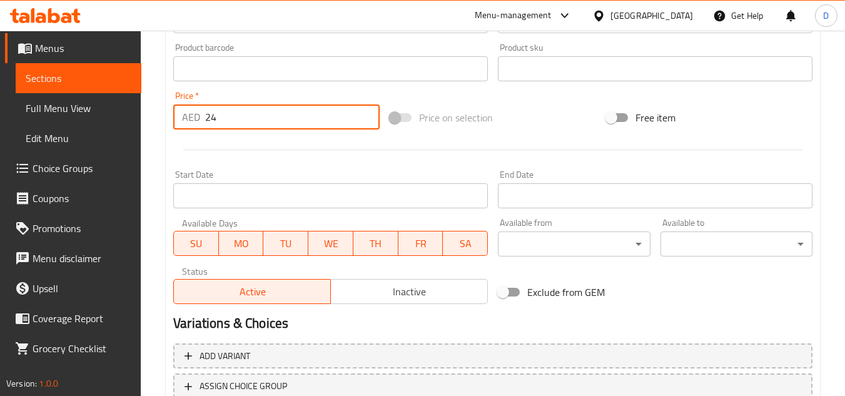
scroll to position [488, 0]
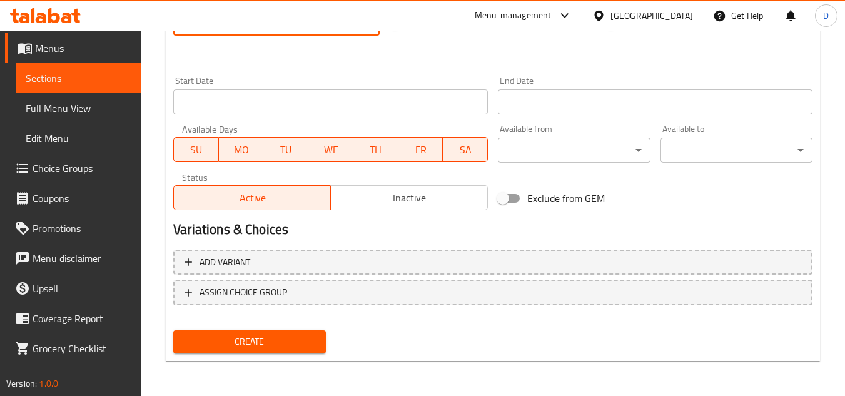
type input "24"
click at [291, 345] on span "Create" at bounding box center [249, 342] width 132 height 16
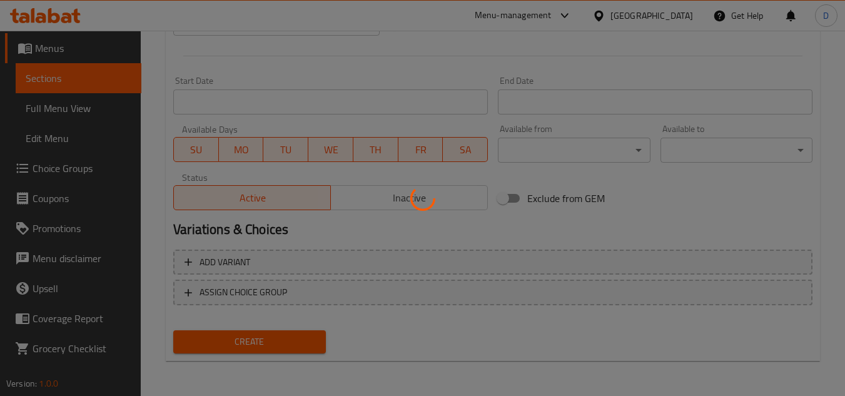
type input "0"
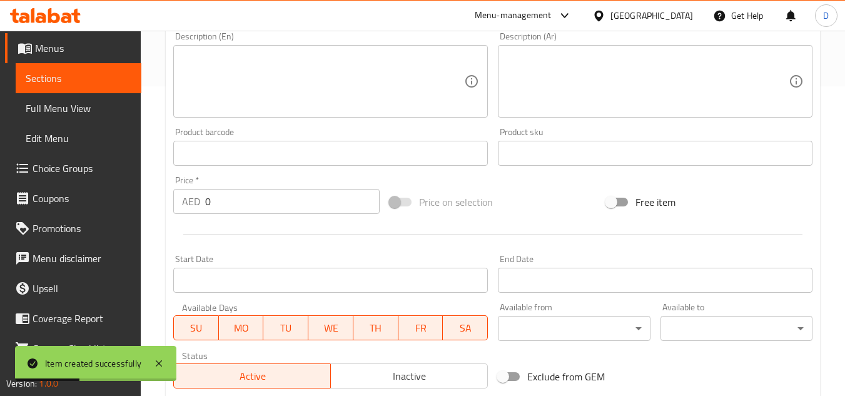
scroll to position [113, 0]
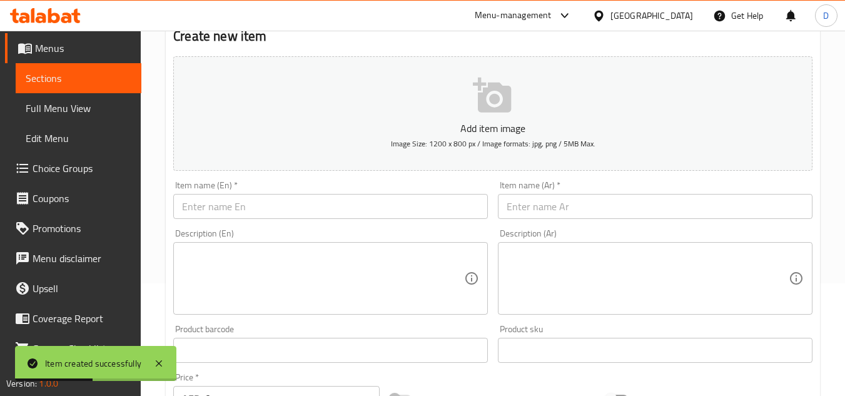
click at [249, 213] on input "text" at bounding box center [330, 206] width 315 height 25
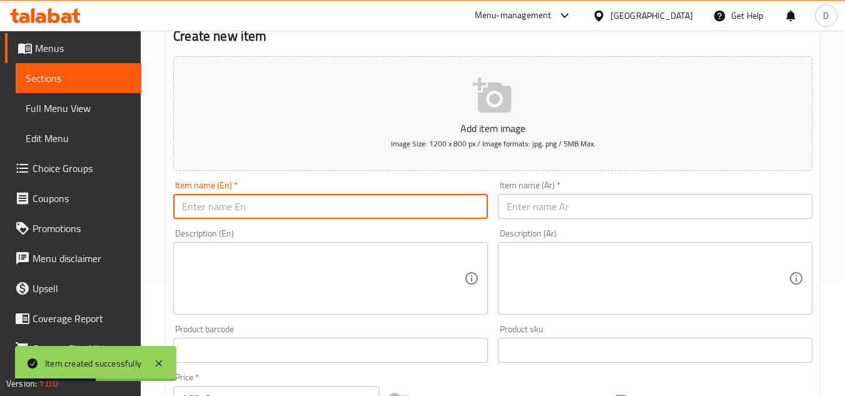
paste input "CORTADO"
type input "CORTADO"
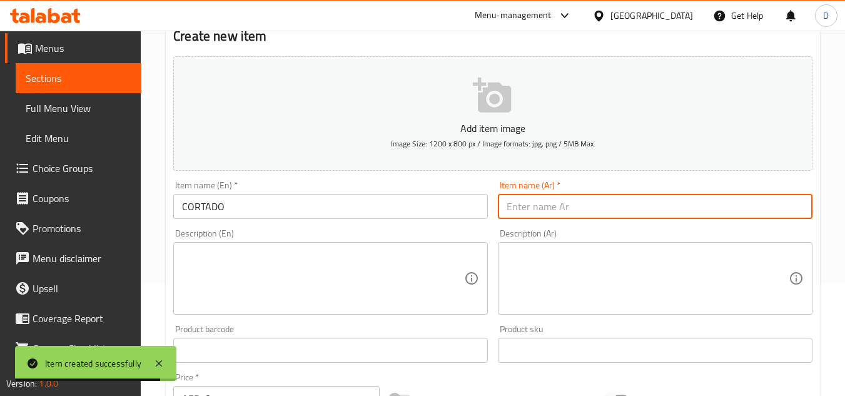
click at [635, 213] on input "text" at bounding box center [655, 206] width 315 height 25
paste input "كورتادو"
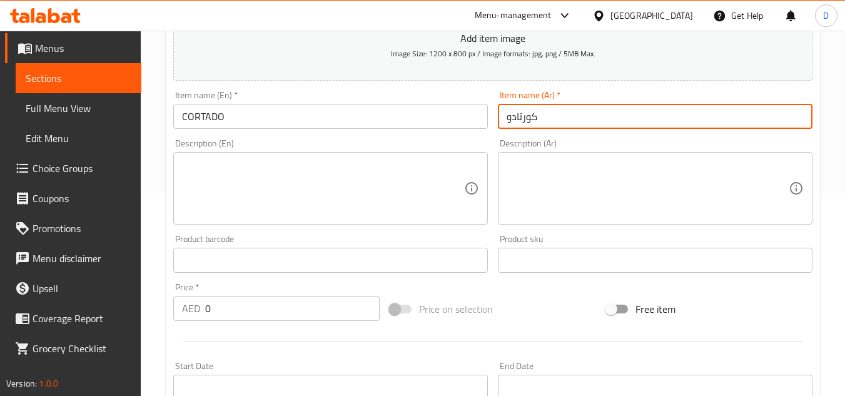
scroll to position [238, 0]
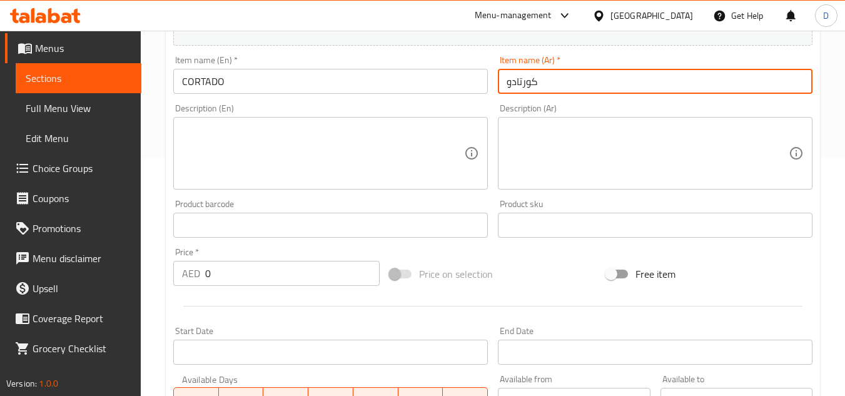
type input "كورتادو"
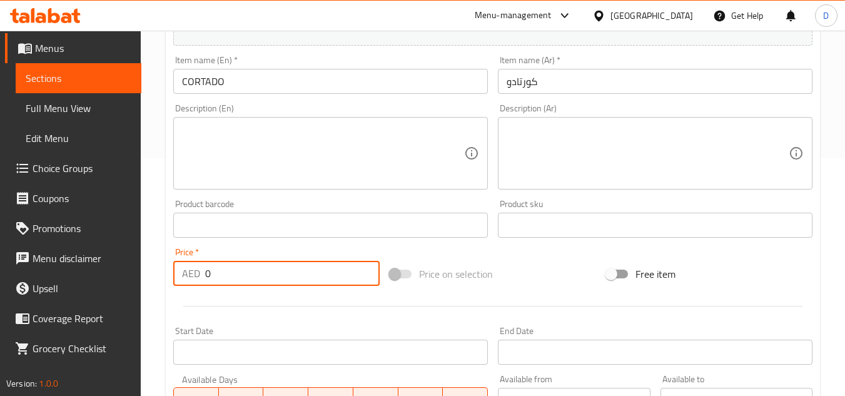
drag, startPoint x: 205, startPoint y: 275, endPoint x: 196, endPoint y: 274, distance: 9.5
click at [196, 274] on div "AED 0 Price *" at bounding box center [276, 273] width 206 height 25
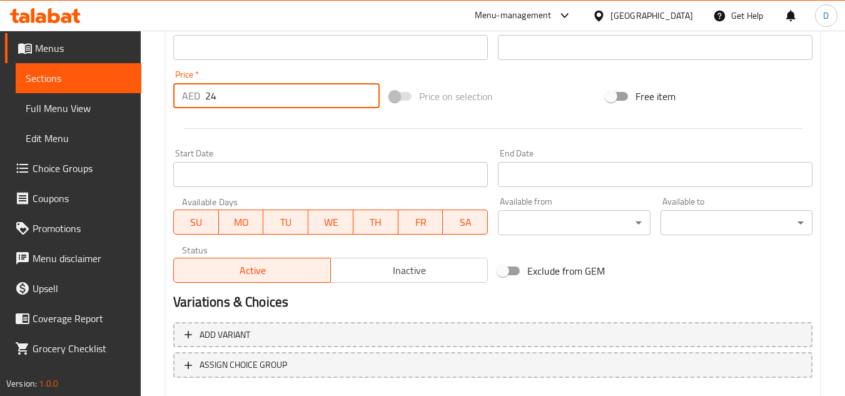
scroll to position [488, 0]
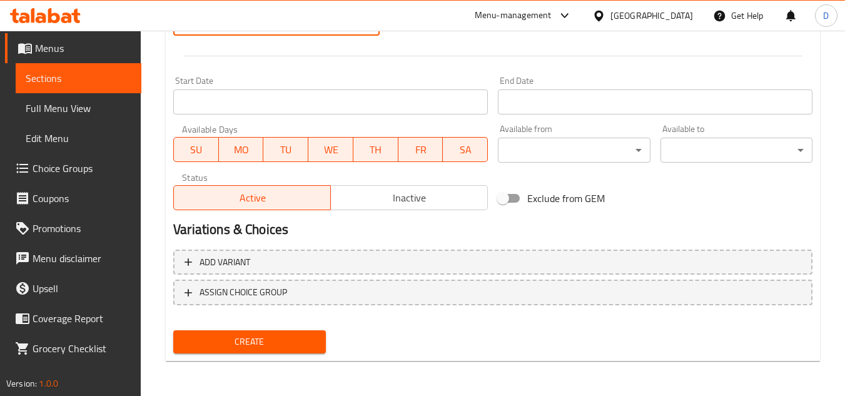
type input "24"
click at [285, 339] on span "Create" at bounding box center [249, 342] width 132 height 16
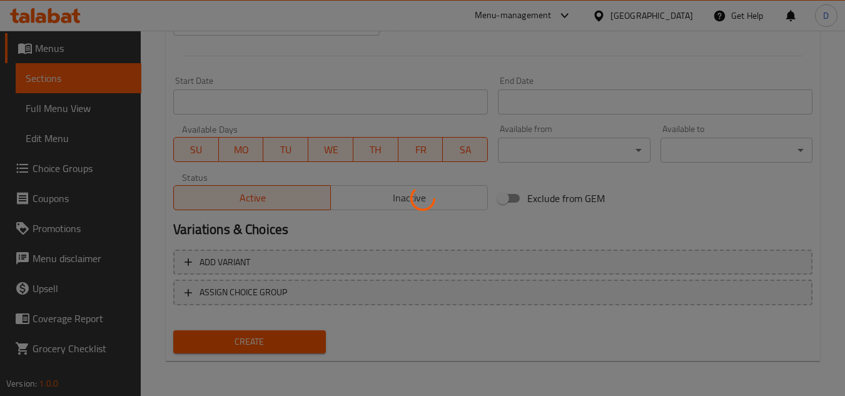
type input "0"
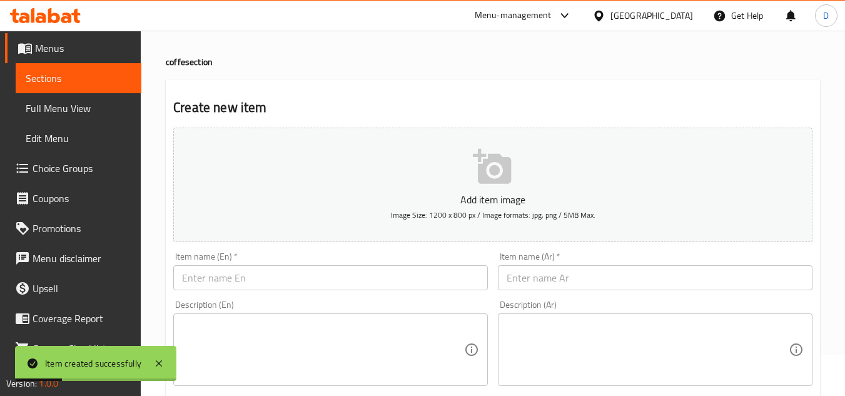
scroll to position [0, 0]
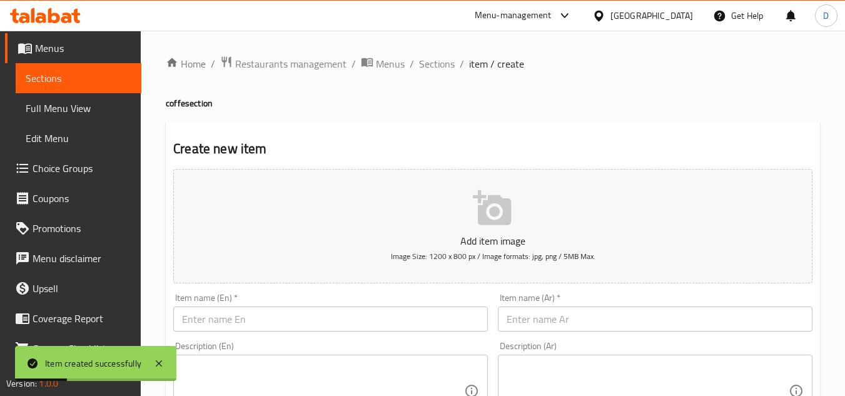
drag, startPoint x: 427, startPoint y: 66, endPoint x: 430, endPoint y: 96, distance: 29.5
click at [427, 66] on span "Sections" at bounding box center [437, 63] width 36 height 15
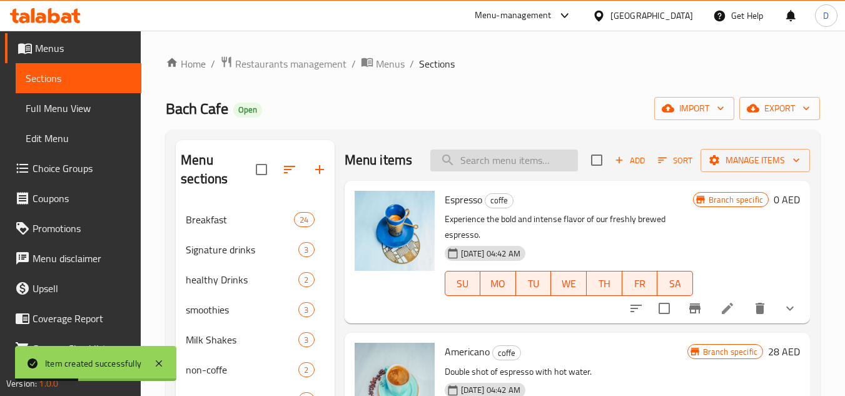
click at [501, 160] on input "search" at bounding box center [505, 161] width 148 height 22
paste input "AMERICANO"
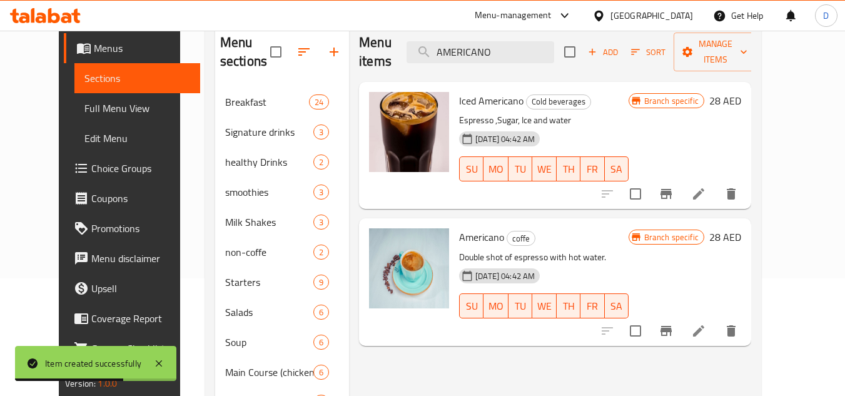
scroll to position [125, 0]
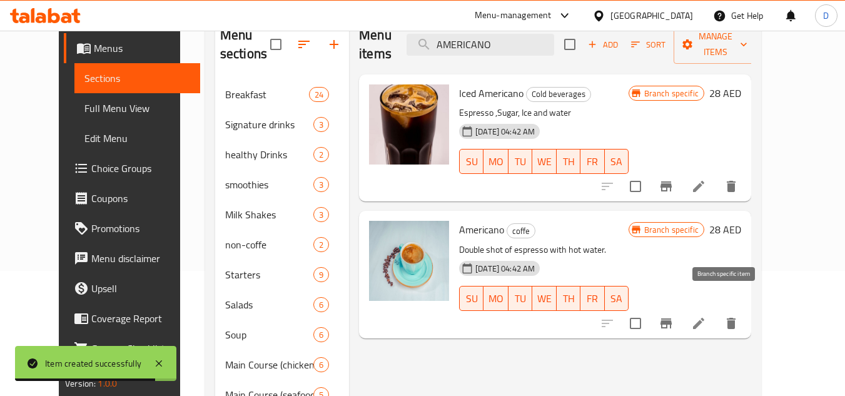
type input "AMERICANO"
click at [681, 312] on button "Branch-specific-item" at bounding box center [666, 323] width 30 height 30
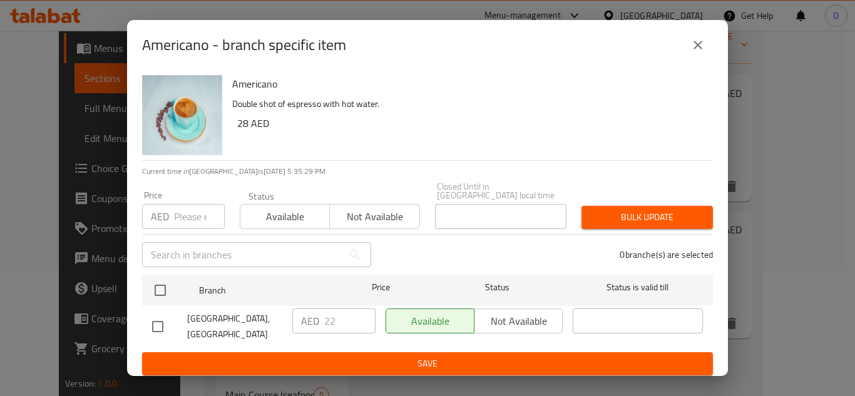
click at [189, 219] on input "number" at bounding box center [199, 216] width 51 height 25
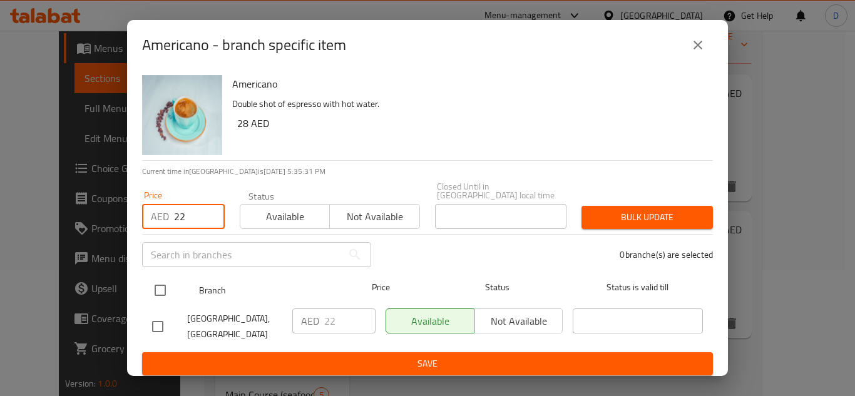
type input "22"
click at [160, 290] on input "checkbox" at bounding box center [160, 290] width 26 height 26
checkbox input "true"
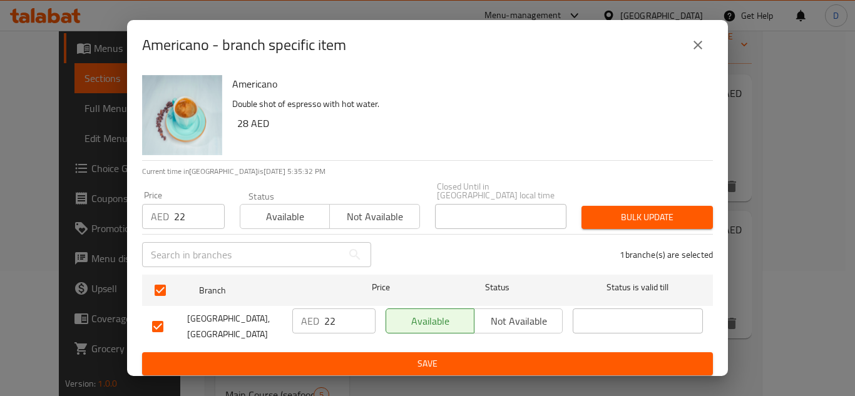
click at [684, 208] on button "Bulk update" at bounding box center [646, 217] width 131 height 23
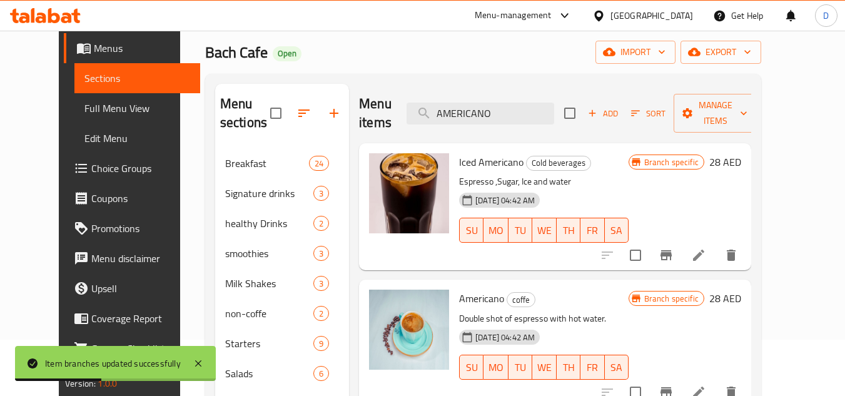
scroll to position [0, 0]
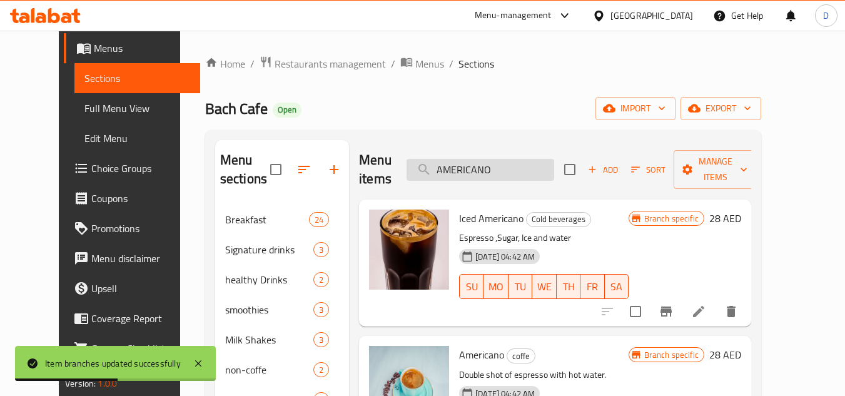
click at [499, 165] on input "AMERICANO" at bounding box center [481, 170] width 148 height 22
paste input "SPANISH LATTE"
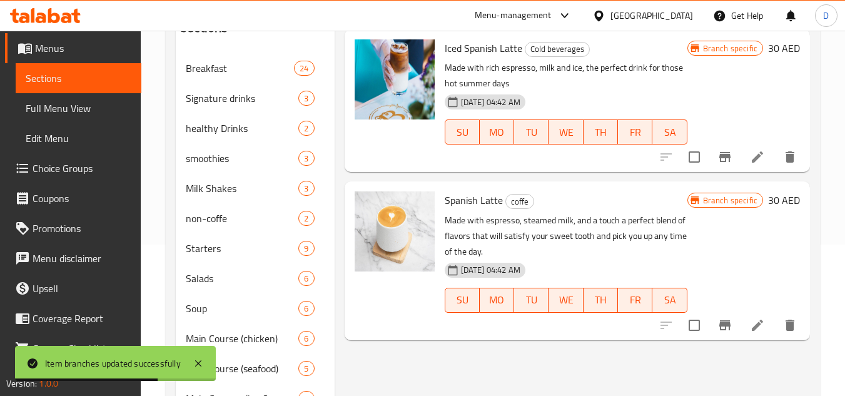
scroll to position [188, 0]
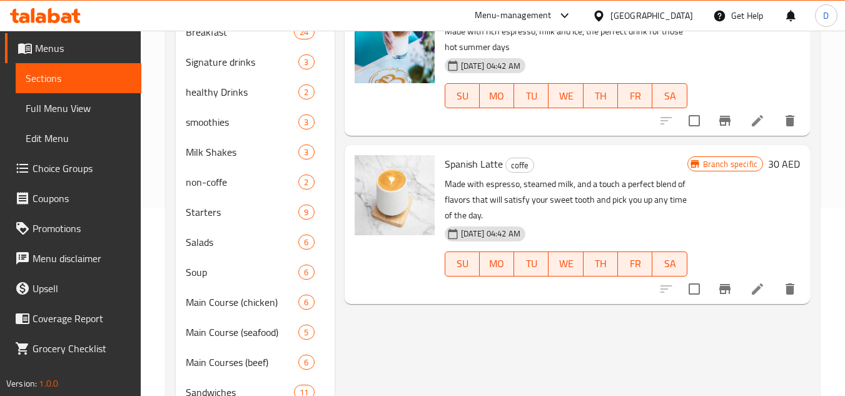
type input "SPANISH LATTE"
click at [726, 283] on icon "Branch-specific-item" at bounding box center [725, 289] width 15 height 15
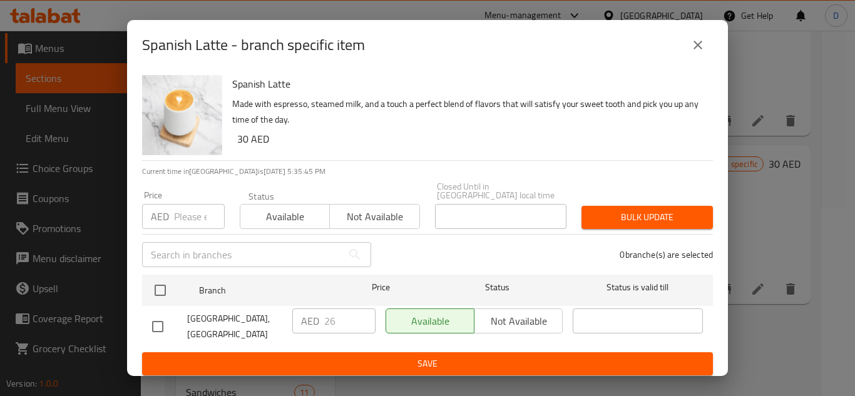
click at [191, 224] on input "number" at bounding box center [199, 216] width 51 height 25
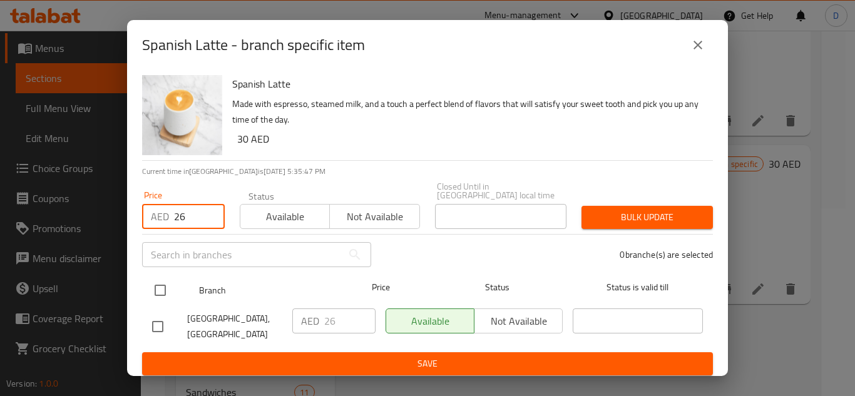
type input "26"
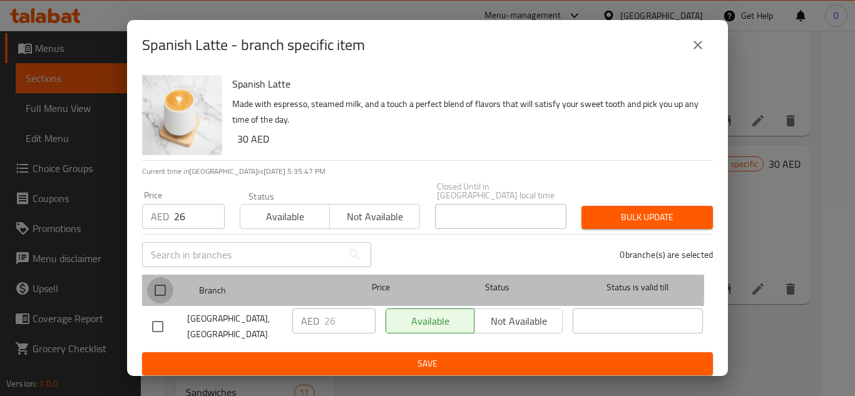
click at [156, 289] on input "checkbox" at bounding box center [160, 290] width 26 height 26
checkbox input "true"
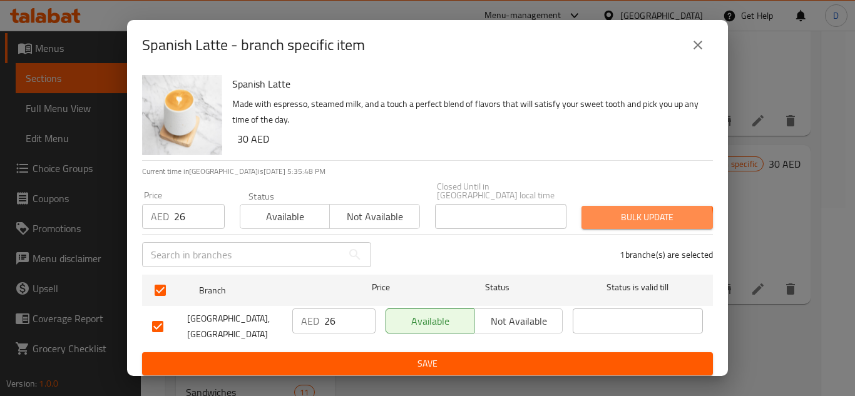
click at [636, 223] on span "Bulk update" at bounding box center [646, 218] width 111 height 16
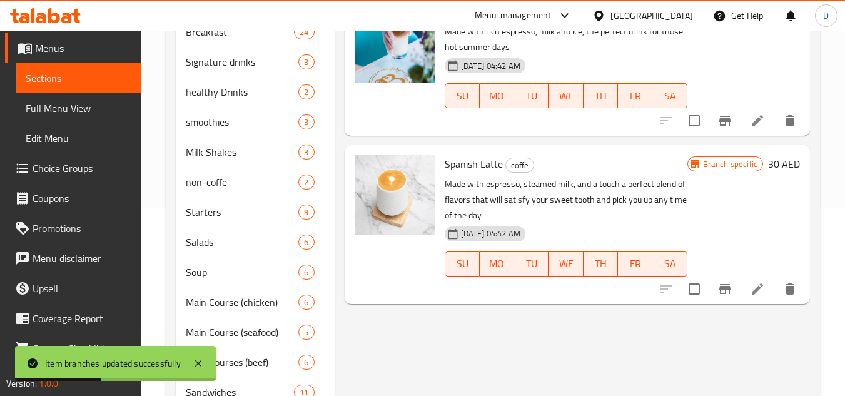
scroll to position [0, 0]
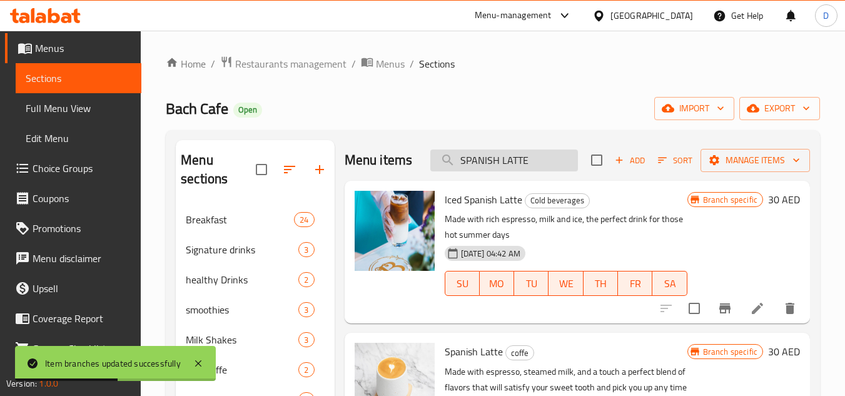
click at [480, 159] on input "SPANISH LATTE" at bounding box center [505, 161] width 148 height 22
paste input "MOCHA"
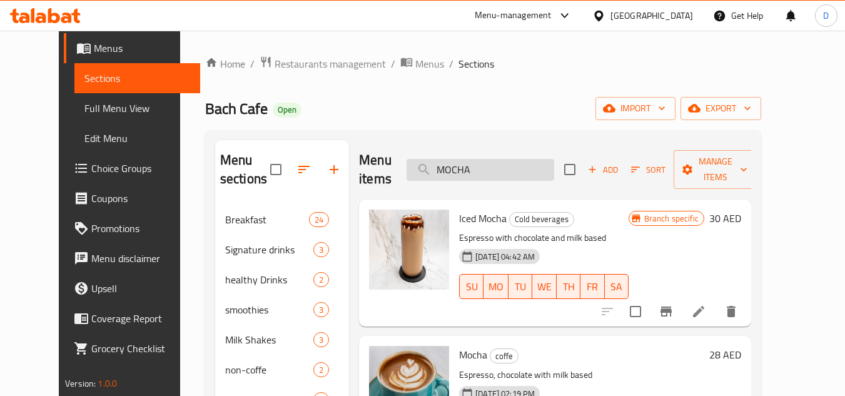
click at [468, 163] on input "MOCHA" at bounding box center [481, 170] width 148 height 22
paste input "UBE LATTE"
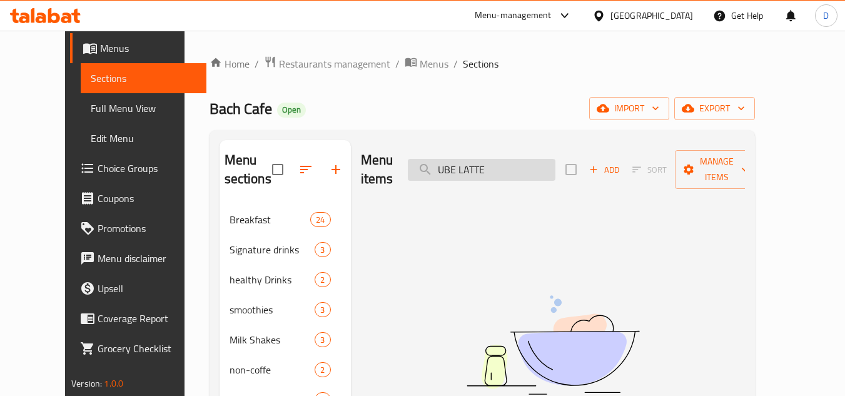
click at [486, 160] on input "UBE LATTE" at bounding box center [482, 170] width 148 height 22
type input "UBE"
drag, startPoint x: 496, startPoint y: 163, endPoint x: 444, endPoint y: 160, distance: 52.0
click at [444, 160] on input "UBE" at bounding box center [482, 170] width 148 height 22
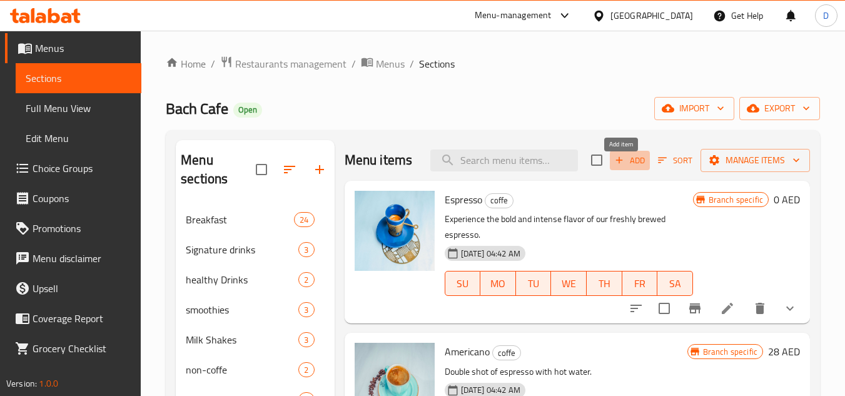
click at [623, 168] on span "Add" at bounding box center [630, 160] width 34 height 14
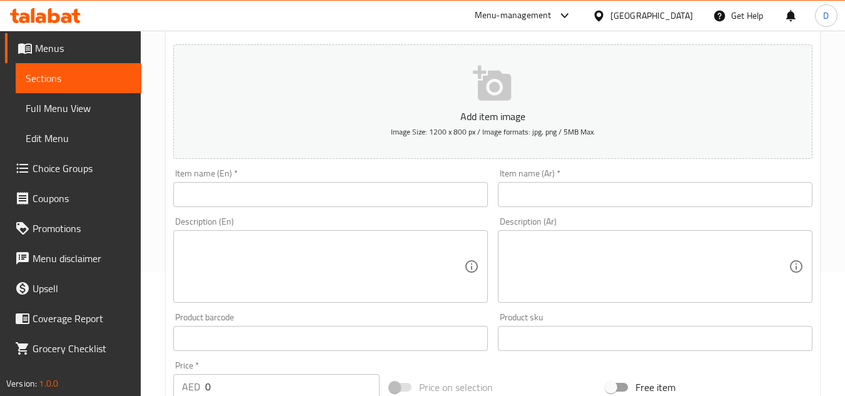
scroll to position [125, 0]
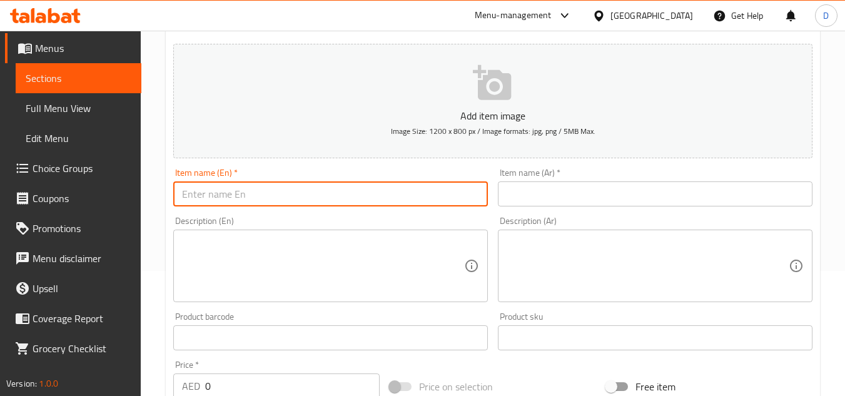
click at [286, 193] on input "text" at bounding box center [330, 193] width 315 height 25
paste input "UBE LATTE"
type input "UBE LATTE"
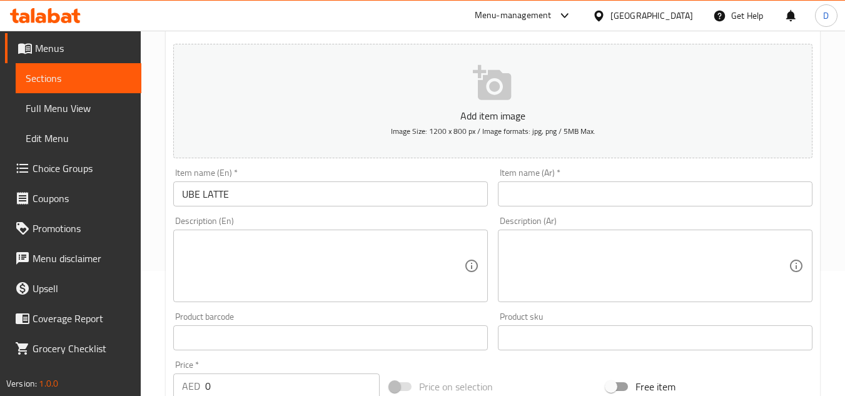
click at [568, 191] on input "text" at bounding box center [655, 193] width 315 height 25
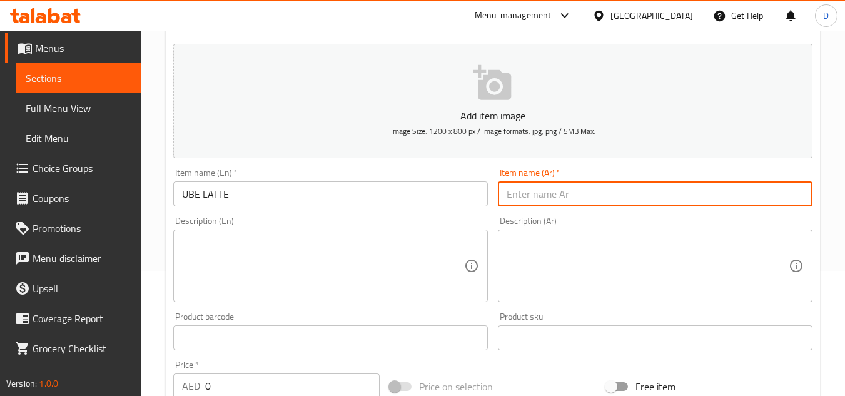
paste input "لاتيه الأوبي"
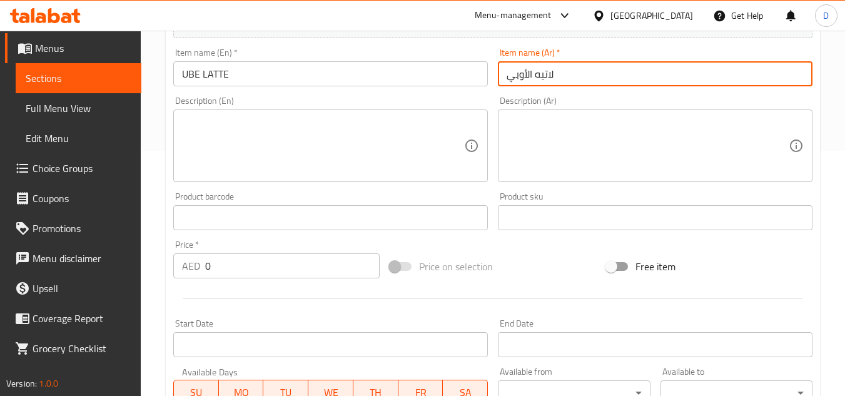
scroll to position [250, 0]
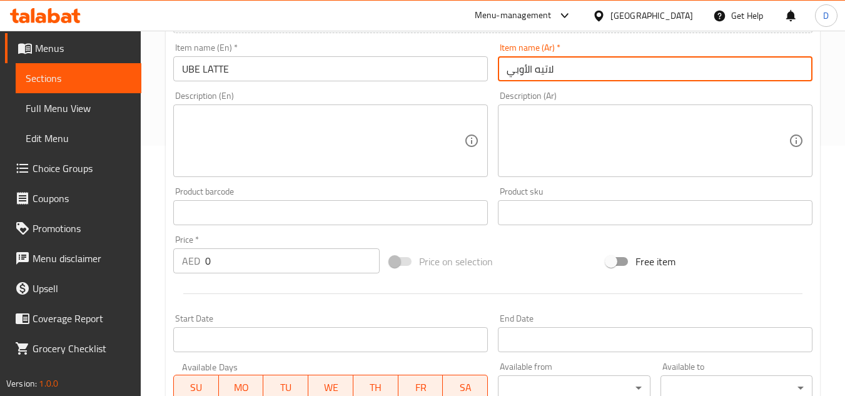
type input "لاتيه الأوبي"
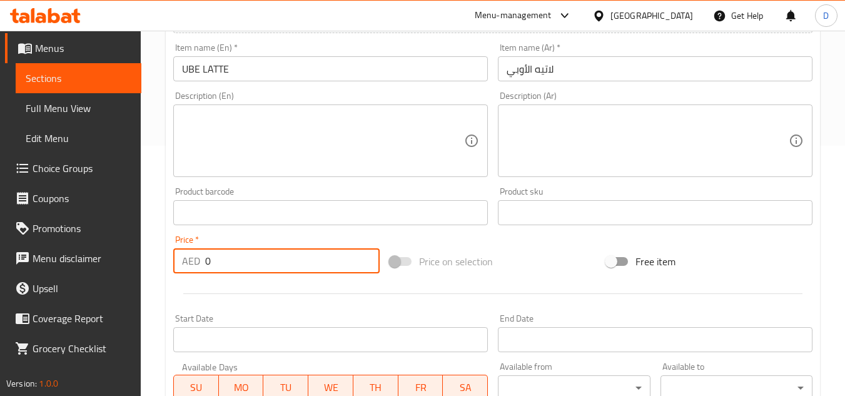
drag, startPoint x: 226, startPoint y: 257, endPoint x: 195, endPoint y: 268, distance: 33.5
click at [195, 268] on div "AED 0 Price *" at bounding box center [276, 260] width 206 height 25
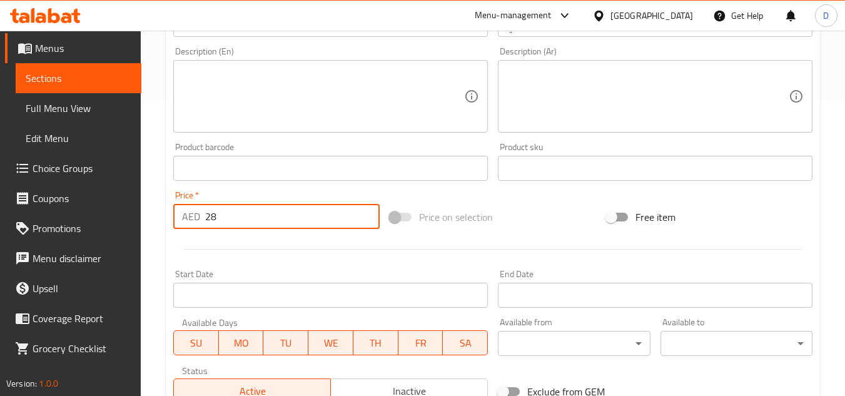
scroll to position [488, 0]
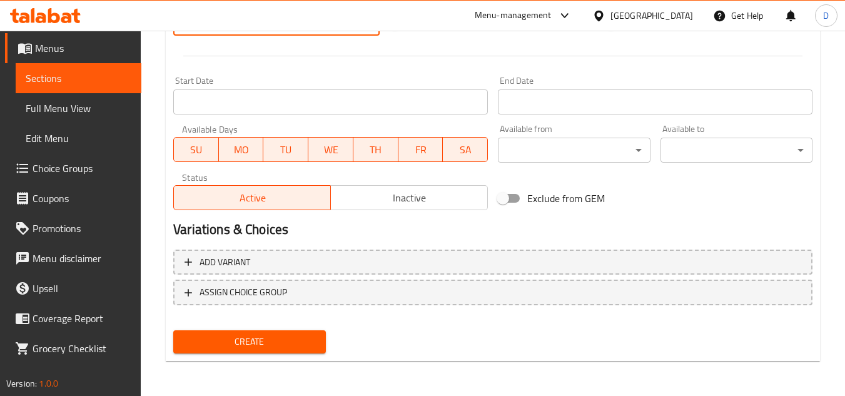
type input "28"
click at [261, 345] on span "Create" at bounding box center [249, 342] width 132 height 16
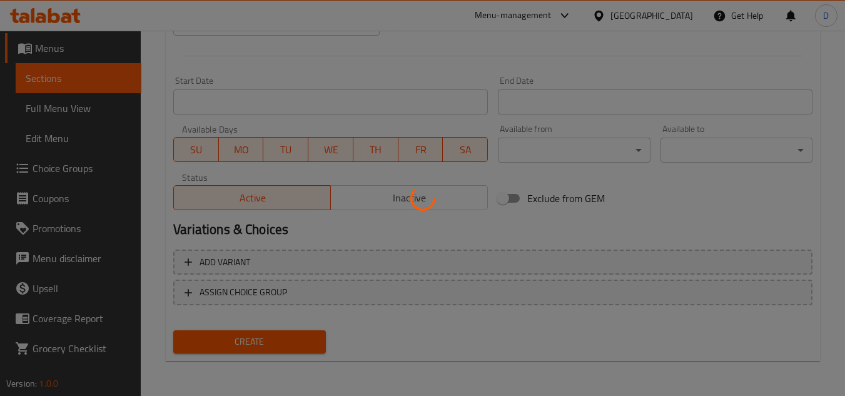
type input "0"
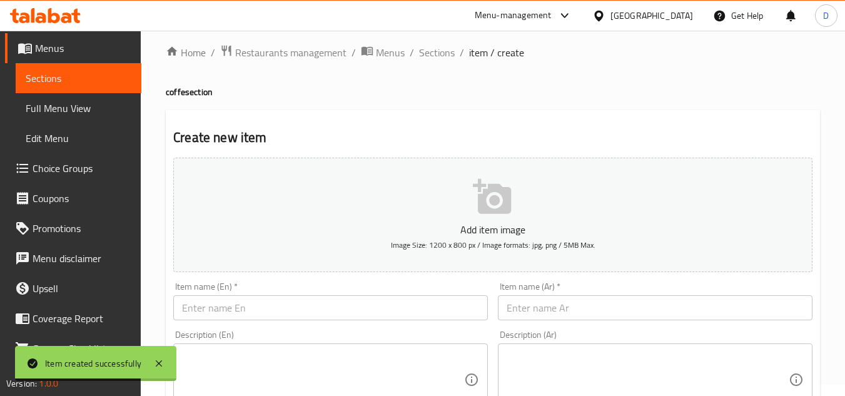
scroll to position [0, 0]
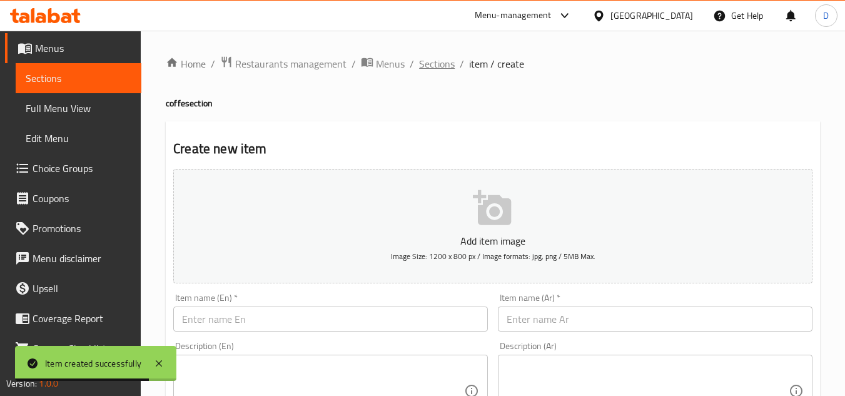
click at [427, 58] on span "Sections" at bounding box center [437, 63] width 36 height 15
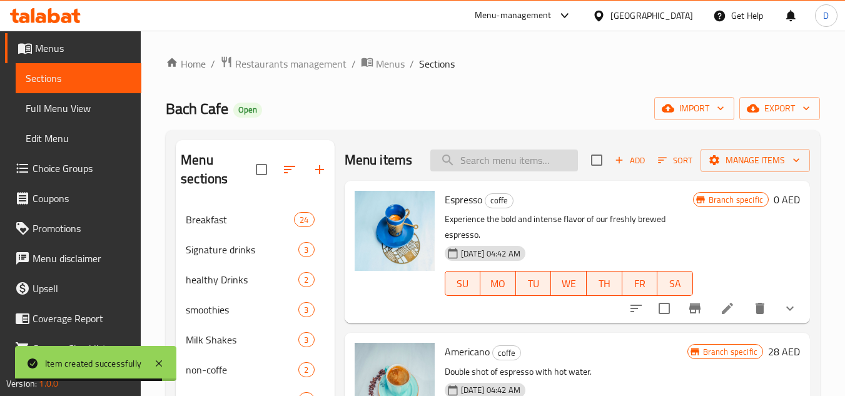
click at [475, 171] on input "search" at bounding box center [505, 161] width 148 height 22
paste input "TURKISH COFFE SINGLE"
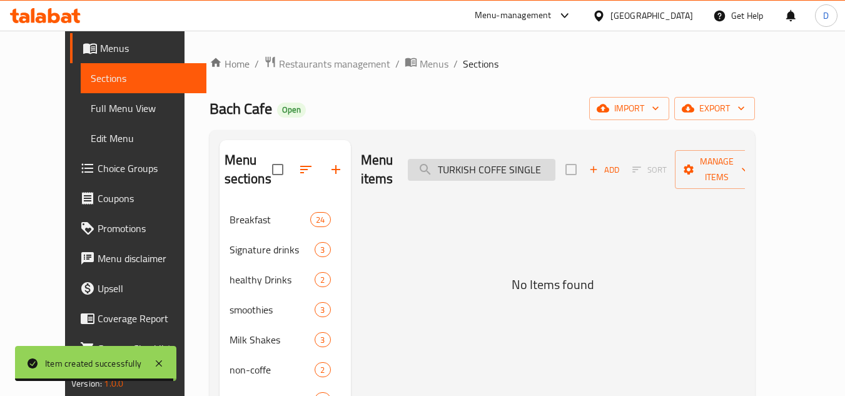
click at [538, 169] on input "TURKISH COFFE SINGLE" at bounding box center [482, 170] width 148 height 22
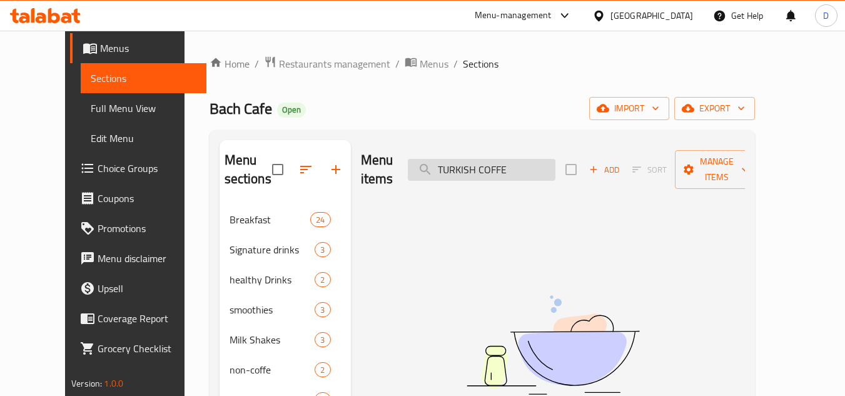
click at [523, 165] on input "TURKISH COFFE" at bounding box center [482, 170] width 148 height 22
type input "TURKISH"
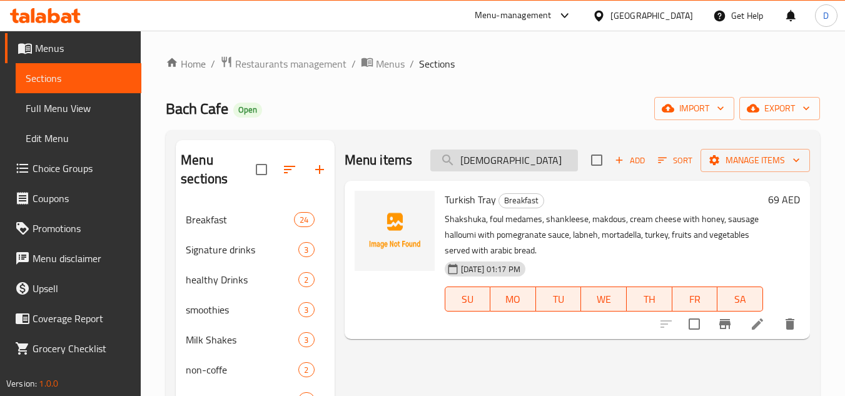
click at [488, 165] on input "TURKISH" at bounding box center [505, 161] width 148 height 22
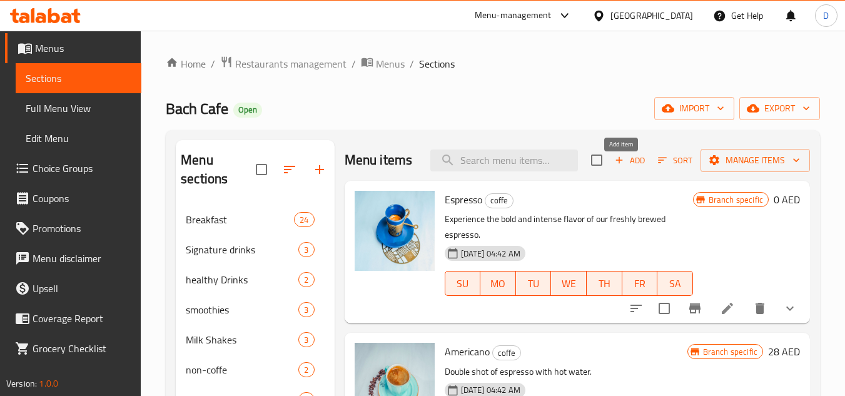
click at [623, 168] on span "Add" at bounding box center [630, 160] width 34 height 14
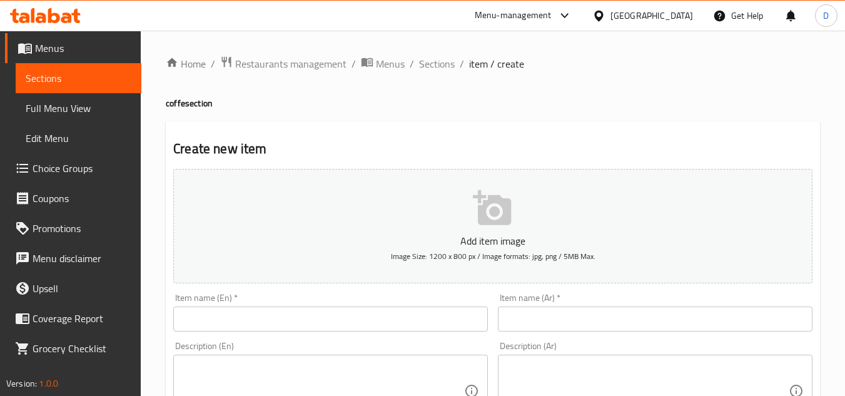
click at [325, 322] on input "text" at bounding box center [330, 319] width 315 height 25
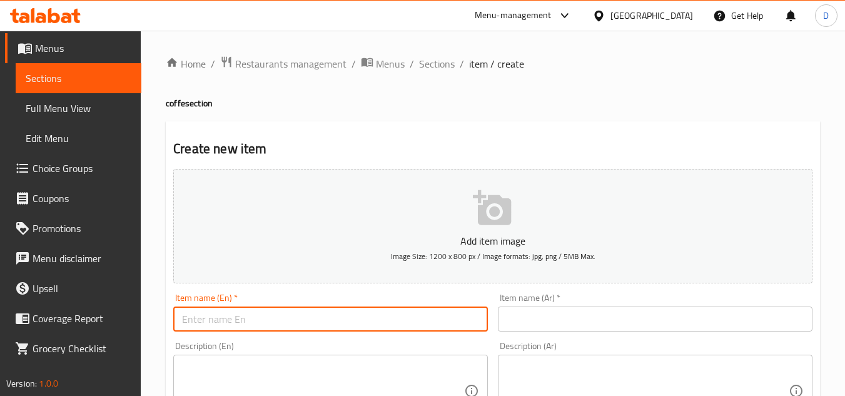
paste input "TURKISH COFFE SINGLE"
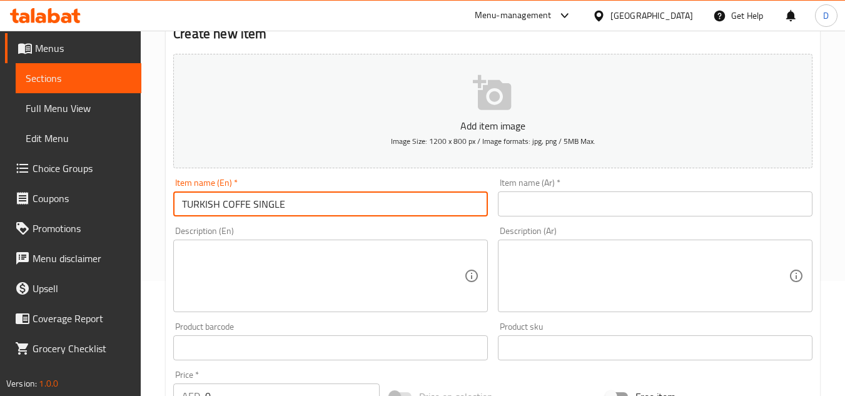
scroll to position [125, 0]
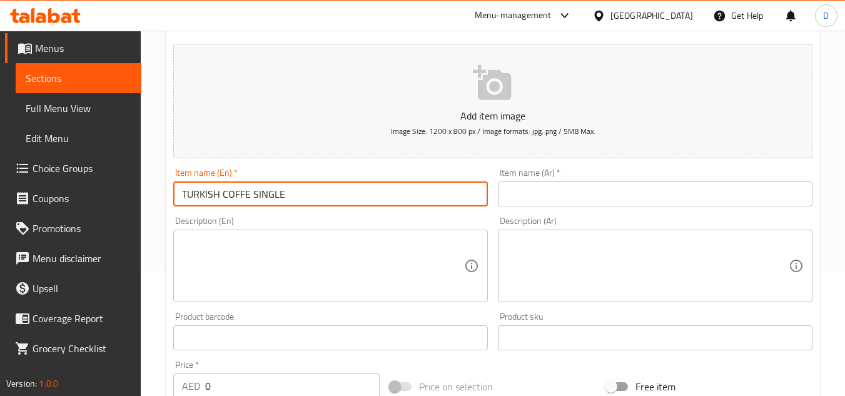
type input "TURKISH COFFE SINGLE"
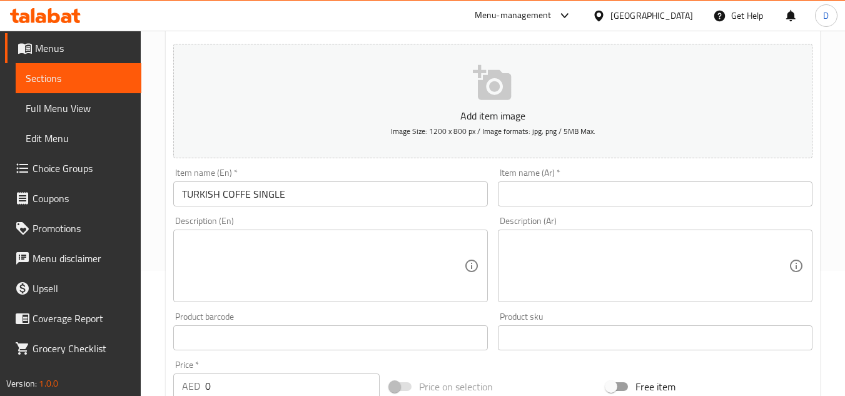
click at [598, 190] on input "text" at bounding box center [655, 193] width 315 height 25
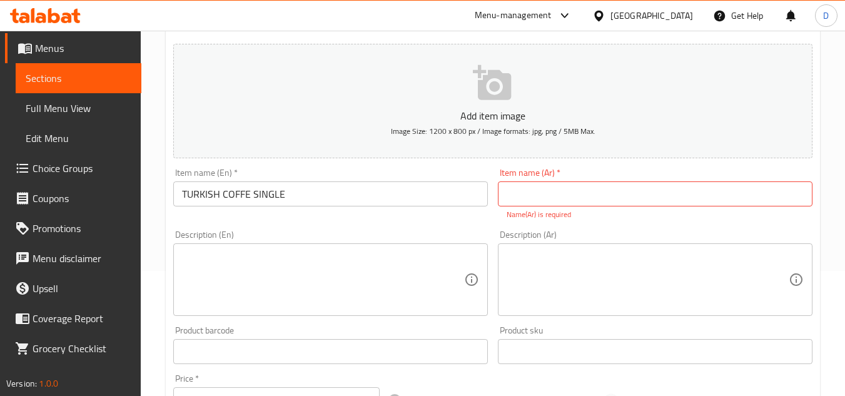
click at [599, 201] on input "text" at bounding box center [655, 193] width 315 height 25
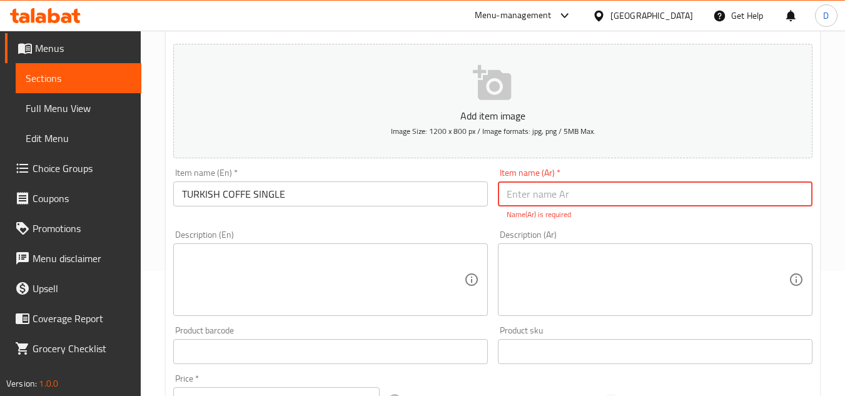
paste input "قهوة تركية فردية"
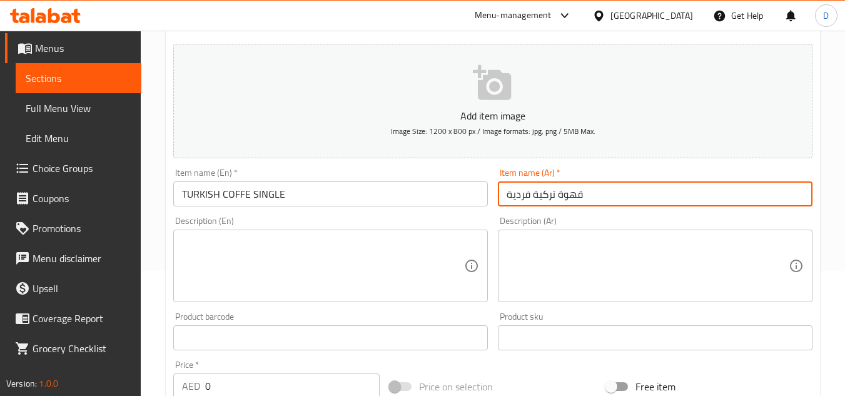
click at [524, 198] on input "قهوة تركية فردية" at bounding box center [655, 193] width 315 height 25
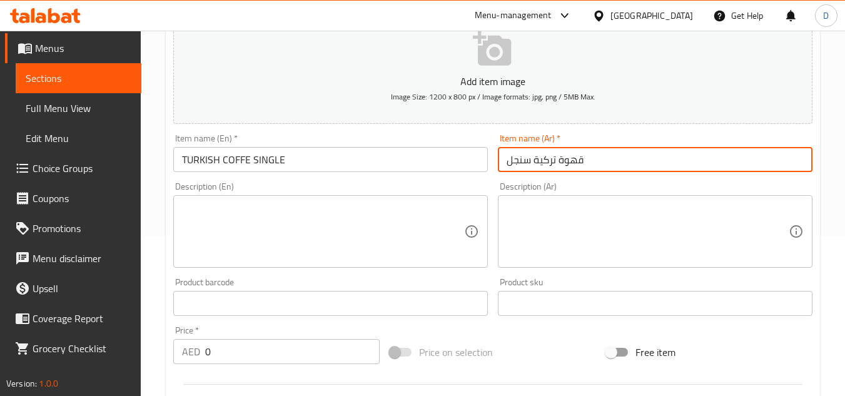
scroll to position [313, 0]
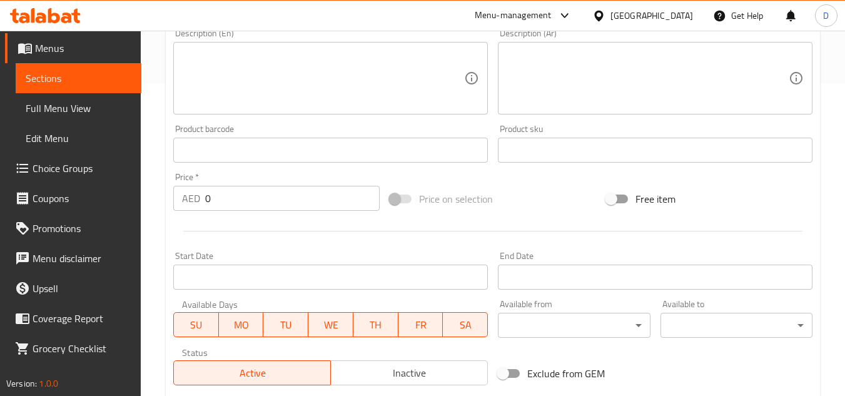
type input "قهوة تركية سنجل"
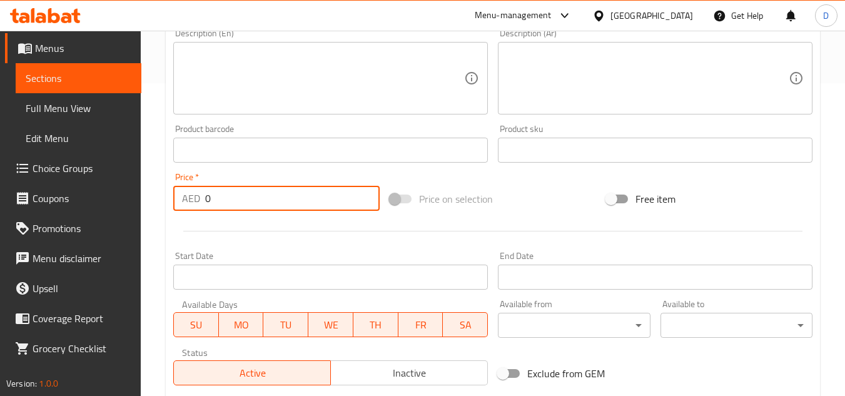
drag, startPoint x: 209, startPoint y: 195, endPoint x: 193, endPoint y: 198, distance: 16.0
click at [194, 198] on div "AED 0 Price *" at bounding box center [276, 198] width 206 height 25
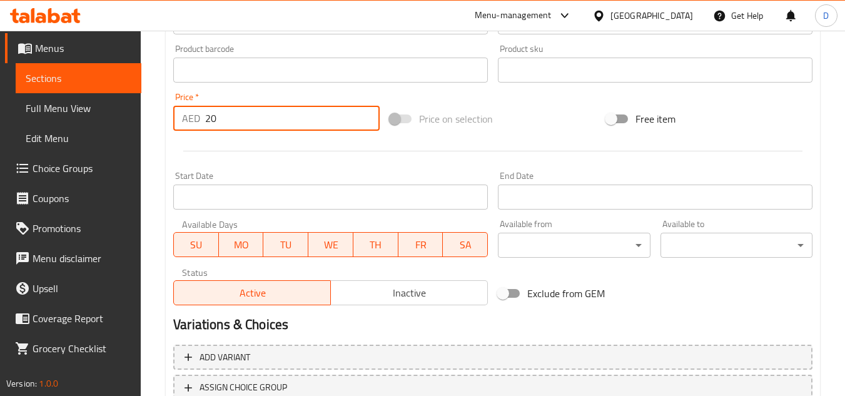
scroll to position [488, 0]
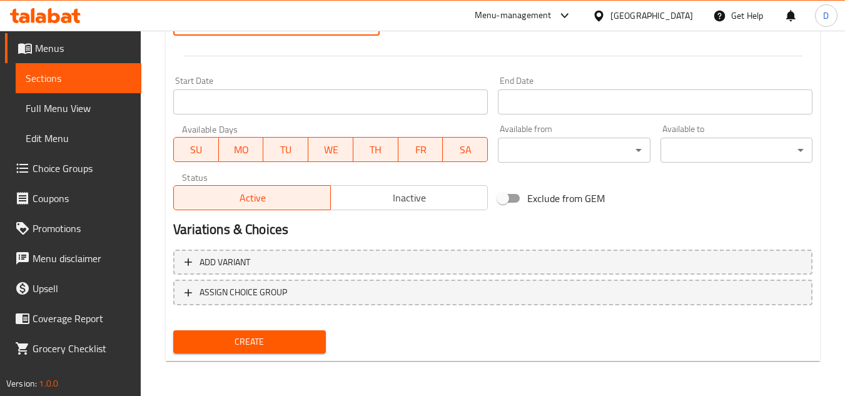
type input "20"
click at [265, 344] on span "Create" at bounding box center [249, 342] width 132 height 16
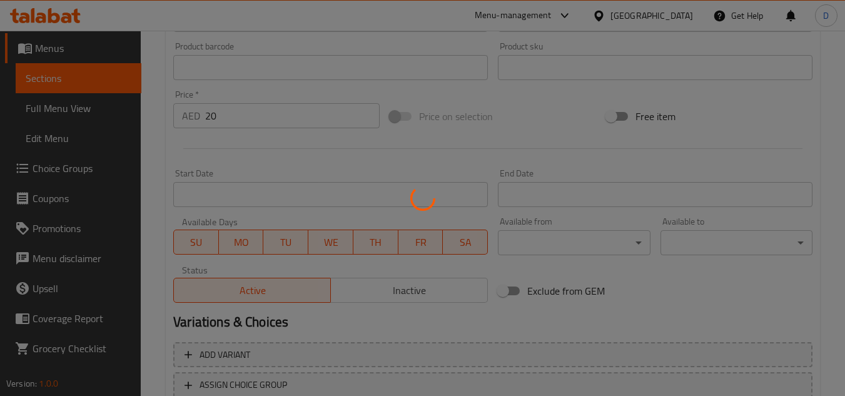
scroll to position [300, 0]
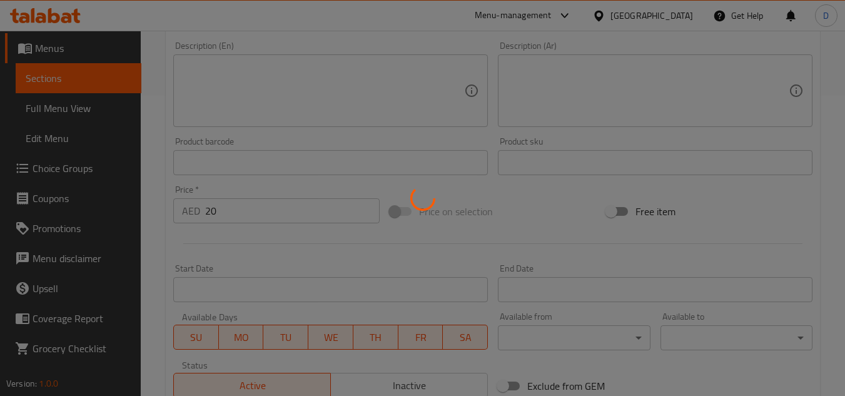
type input "0"
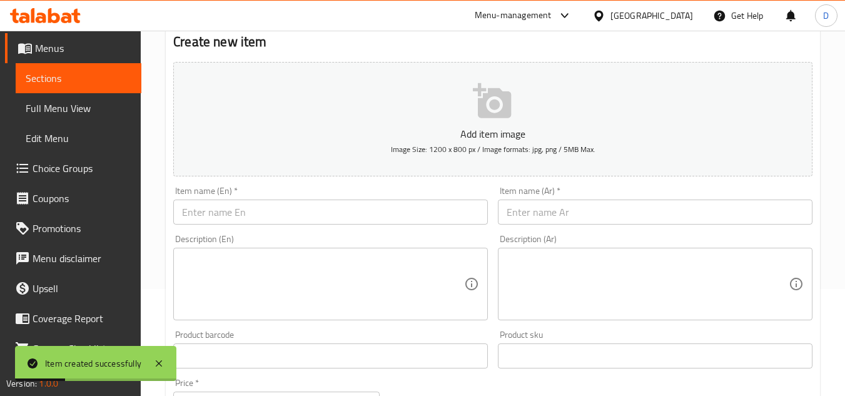
scroll to position [0, 0]
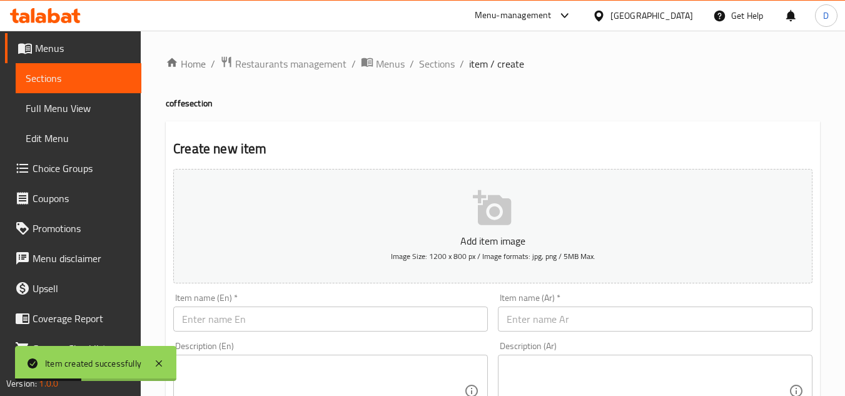
click at [308, 329] on input "text" at bounding box center [330, 319] width 315 height 25
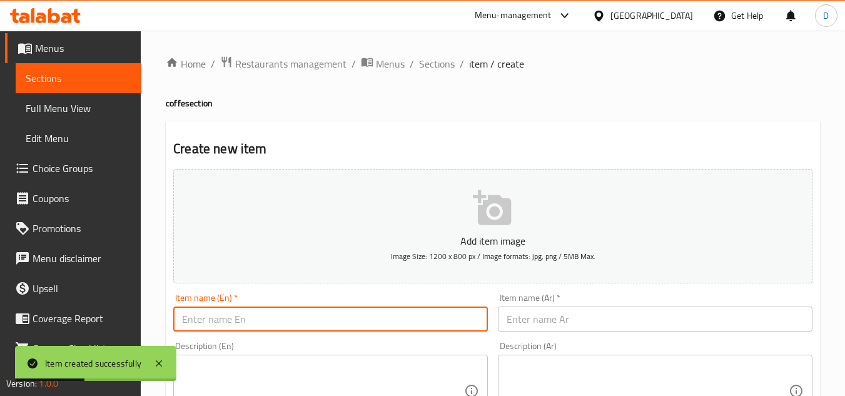
paste input "TURKISH COFFE DOUBLE"
type input "TURKISH COFFE DOUBLE"
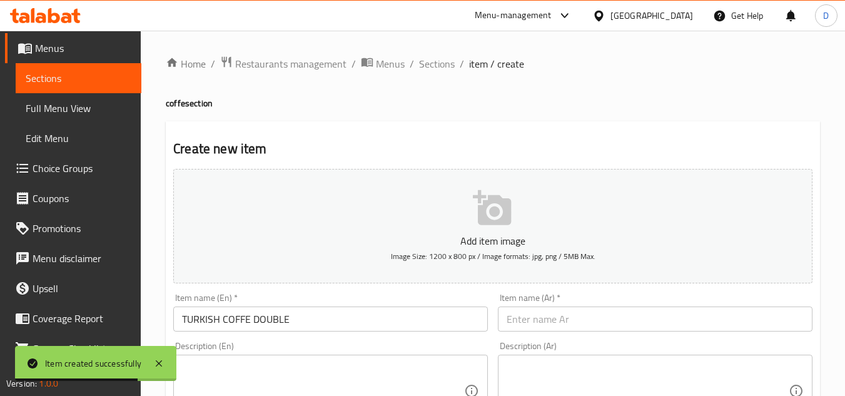
drag, startPoint x: 604, startPoint y: 308, endPoint x: 602, endPoint y: 317, distance: 8.5
click at [604, 308] on input "text" at bounding box center [655, 319] width 315 height 25
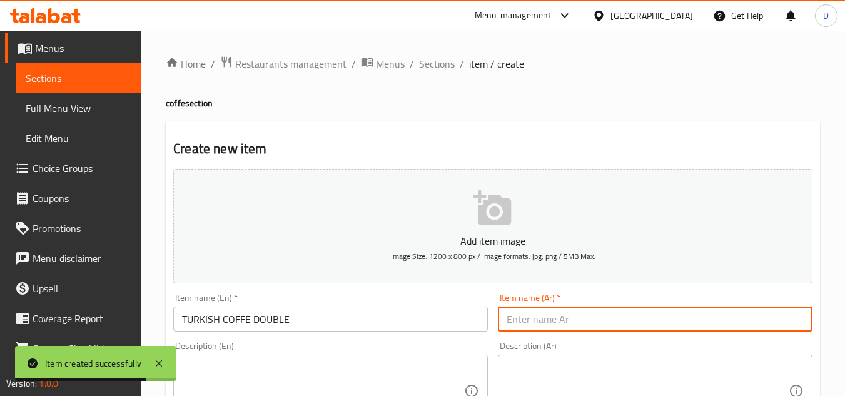
click at [601, 319] on input "text" at bounding box center [655, 319] width 315 height 25
paste input "قهوة تركية مزدوجة"
click at [521, 321] on input "قهوة تركية مزدوجة" at bounding box center [655, 319] width 315 height 25
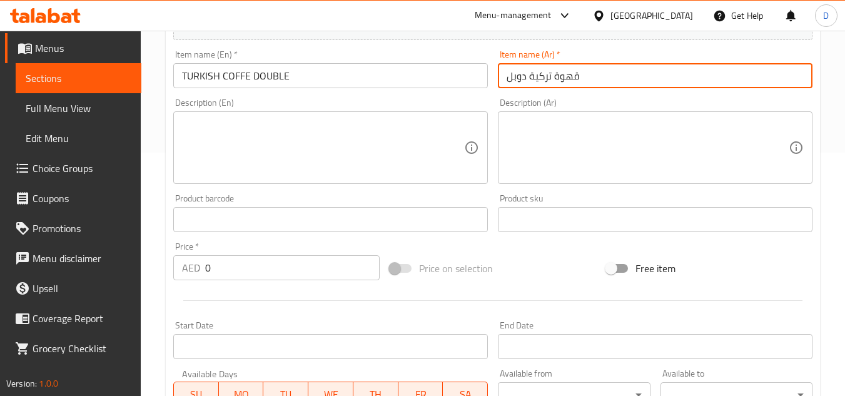
scroll to position [250, 0]
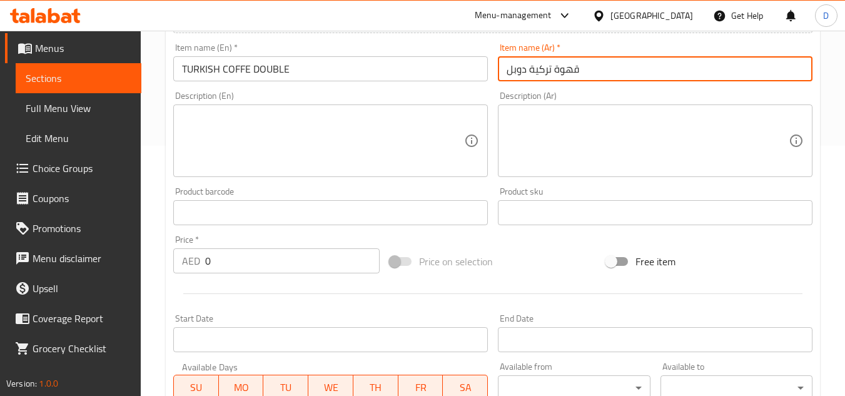
type input "قهوة تركية دوبل"
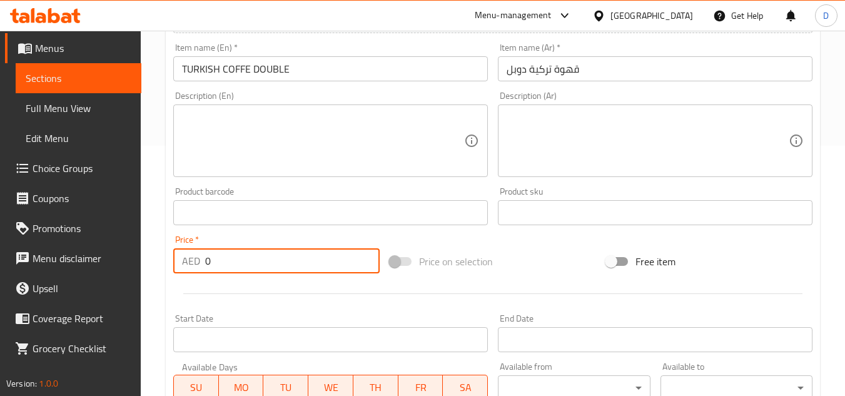
drag, startPoint x: 218, startPoint y: 262, endPoint x: 192, endPoint y: 270, distance: 27.7
click at [192, 270] on div "AED 0 Price *" at bounding box center [276, 260] width 206 height 25
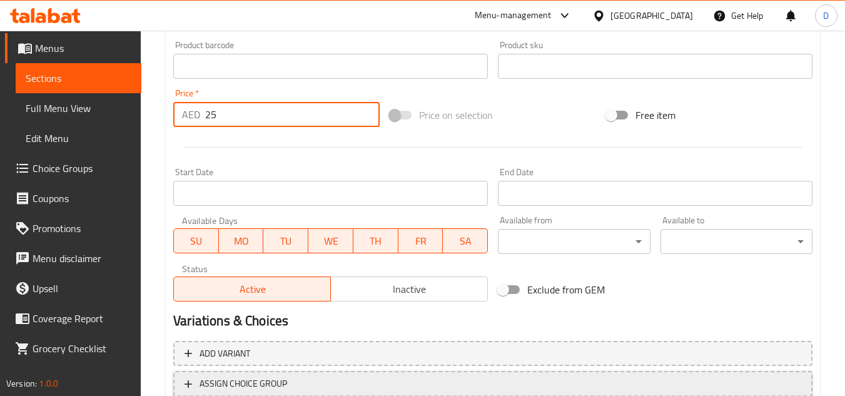
scroll to position [488, 0]
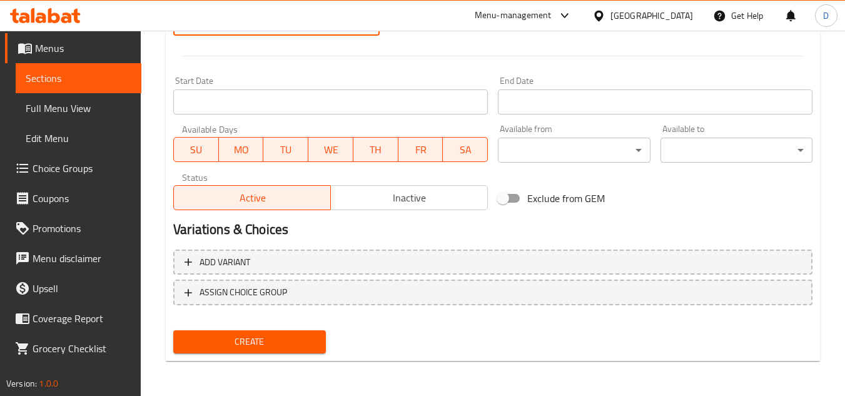
type input "25"
click at [270, 342] on span "Create" at bounding box center [249, 342] width 132 height 16
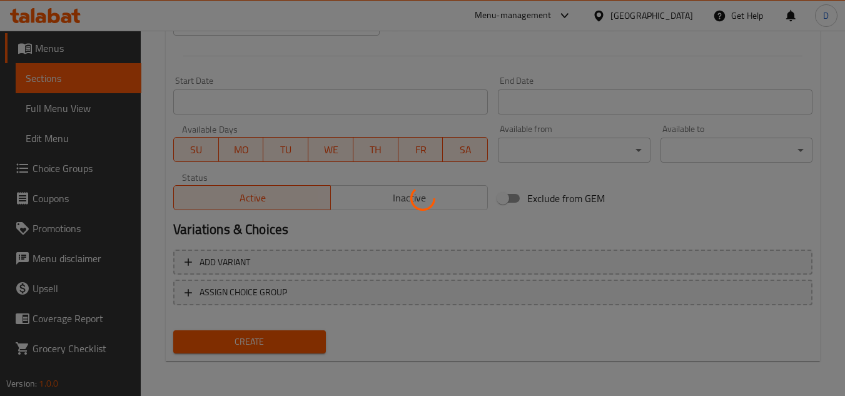
type input "0"
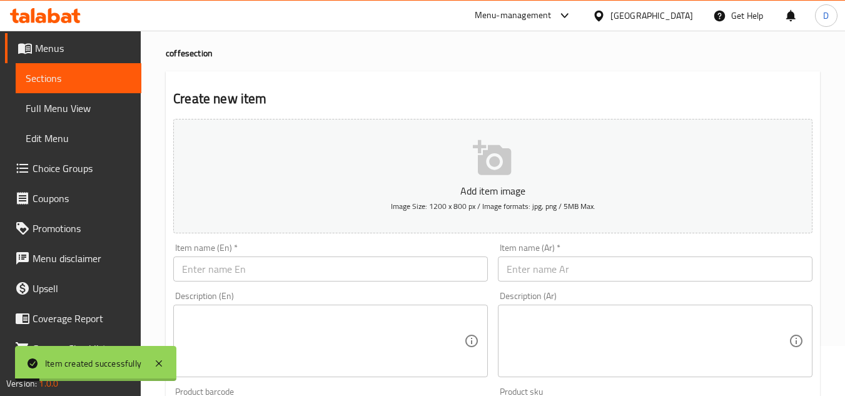
scroll to position [0, 0]
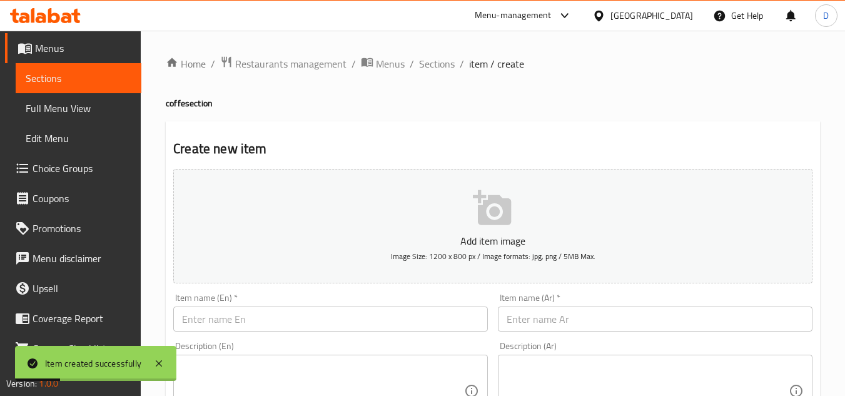
drag, startPoint x: 74, startPoint y: 76, endPoint x: 85, endPoint y: 76, distance: 10.6
click at [74, 76] on span "Sections" at bounding box center [79, 78] width 106 height 15
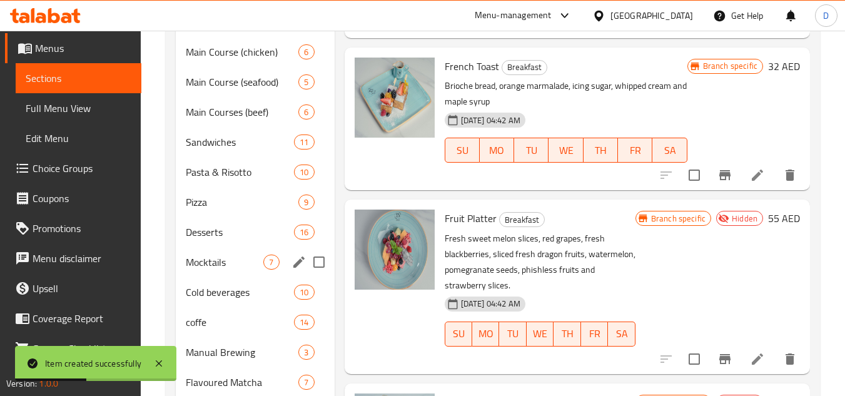
scroll to position [750, 0]
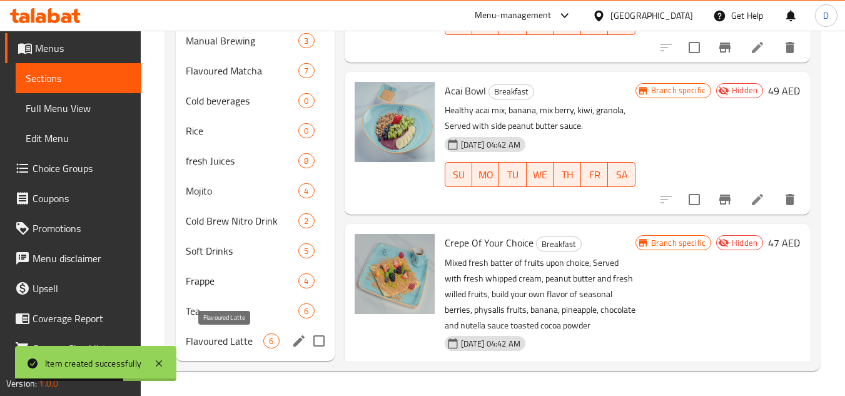
click at [216, 337] on span "Flavoured Latte" at bounding box center [225, 341] width 78 height 15
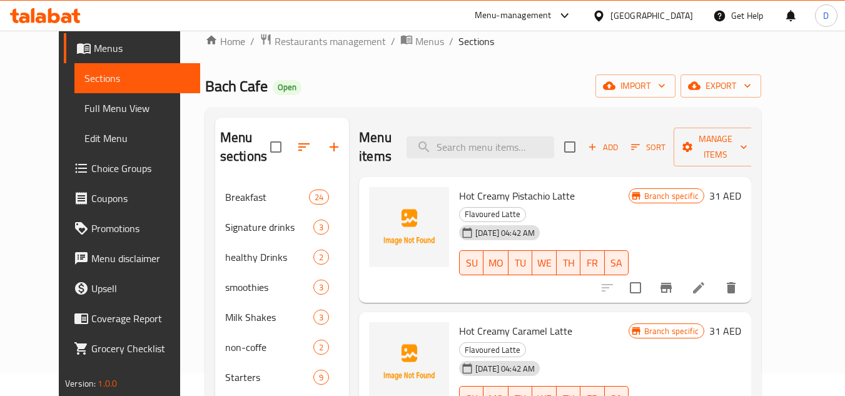
scroll to position [63, 0]
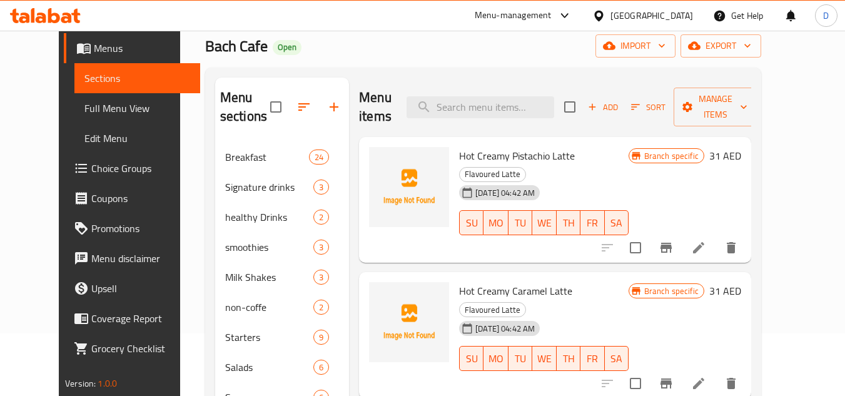
click at [706, 240] on icon at bounding box center [698, 247] width 15 height 15
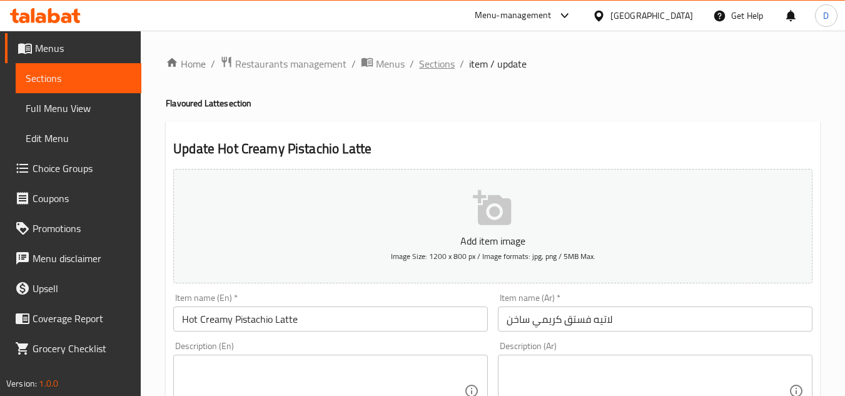
click at [444, 61] on span "Sections" at bounding box center [437, 63] width 36 height 15
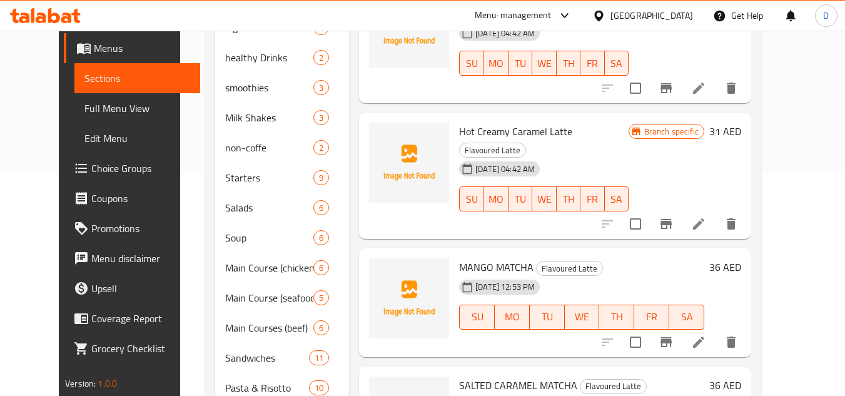
scroll to position [250, 0]
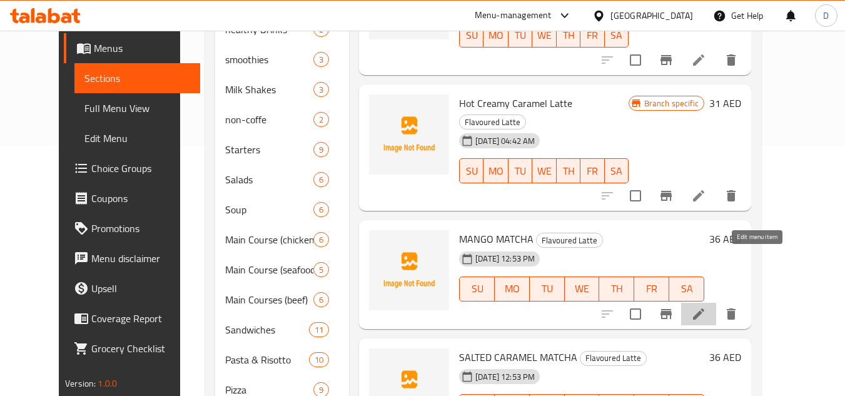
click at [706, 307] on icon at bounding box center [698, 314] width 15 height 15
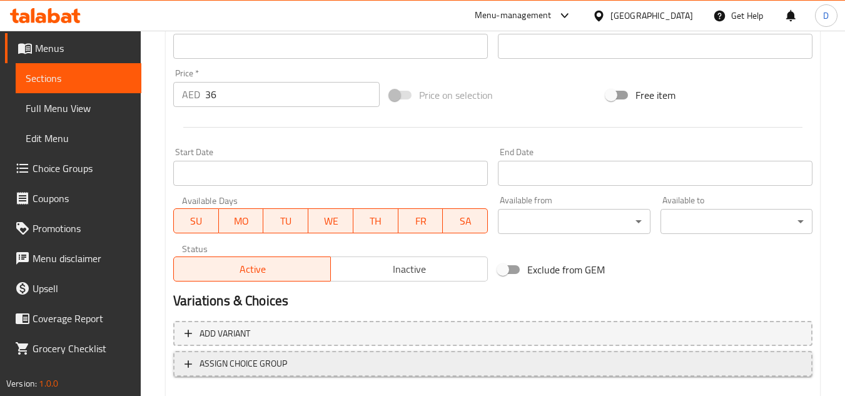
scroll to position [488, 0]
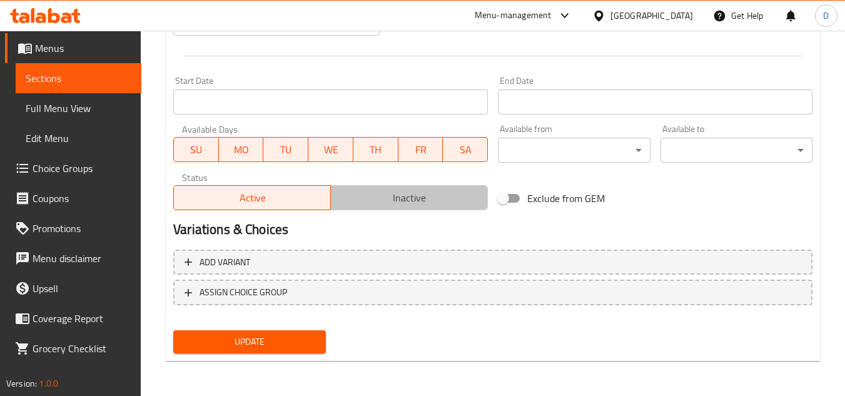
click at [394, 200] on span "Inactive" at bounding box center [409, 198] width 147 height 18
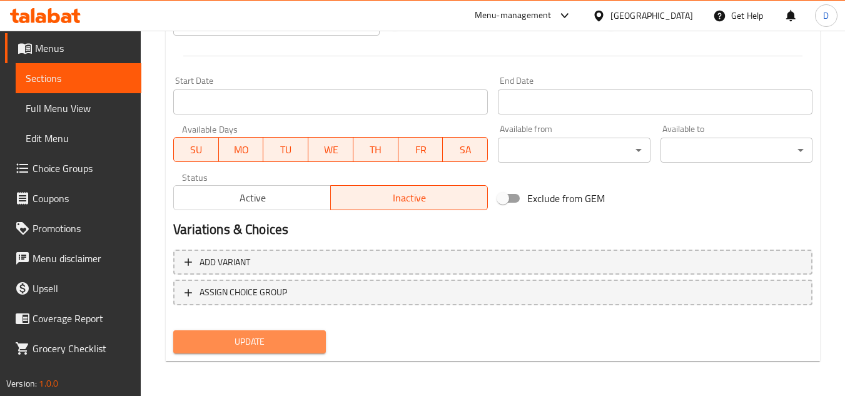
click at [270, 347] on span "Update" at bounding box center [249, 342] width 132 height 16
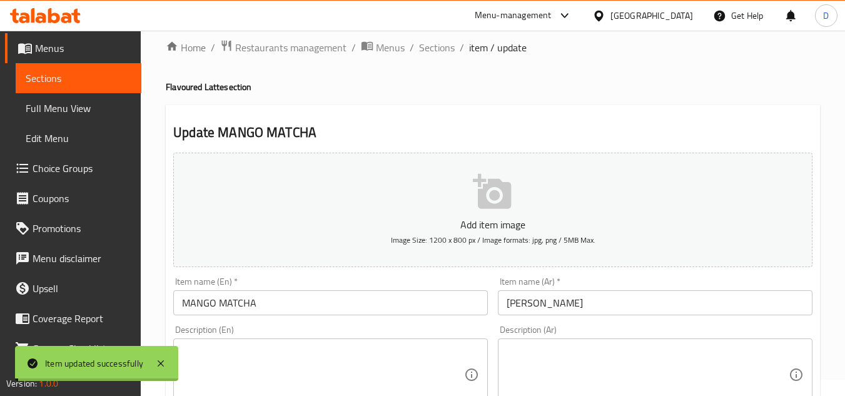
scroll to position [0, 0]
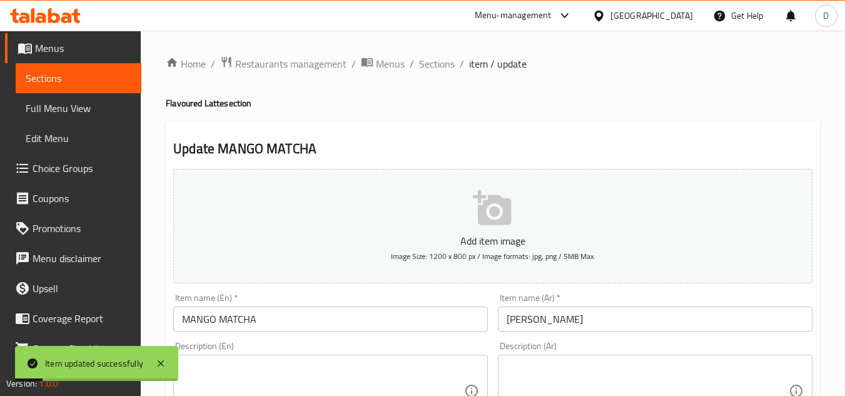
click at [217, 320] on input "MANGO MATCHA" at bounding box center [330, 319] width 315 height 25
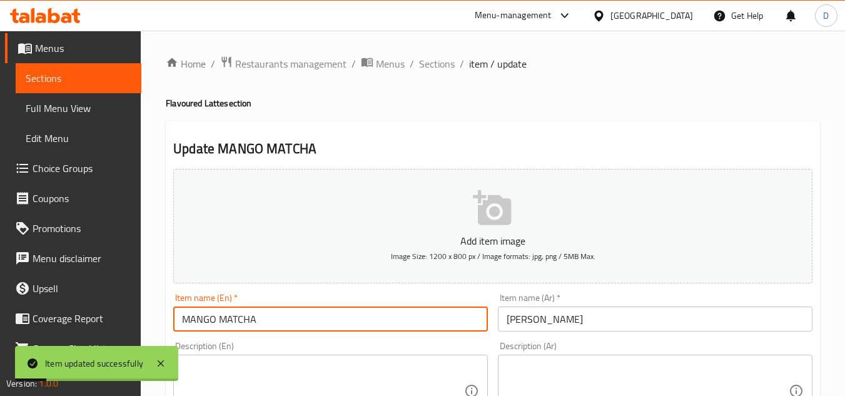
click at [217, 320] on input "MANGO MATCHA" at bounding box center [330, 319] width 315 height 25
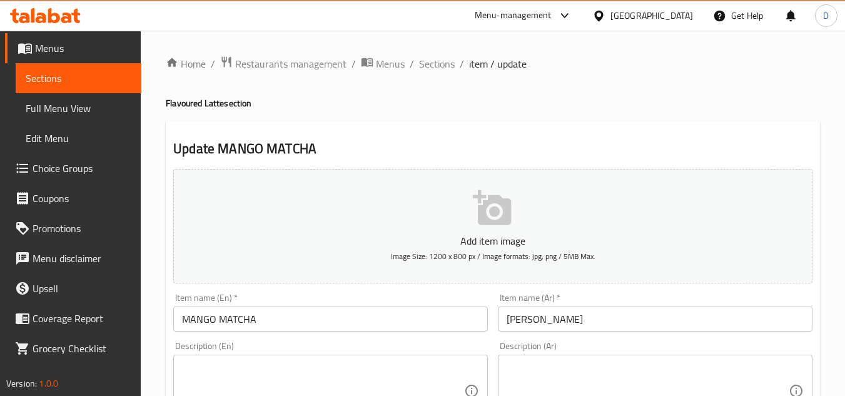
drag, startPoint x: 438, startPoint y: 66, endPoint x: 444, endPoint y: 79, distance: 14.6
click at [438, 66] on span "Sections" at bounding box center [437, 63] width 36 height 15
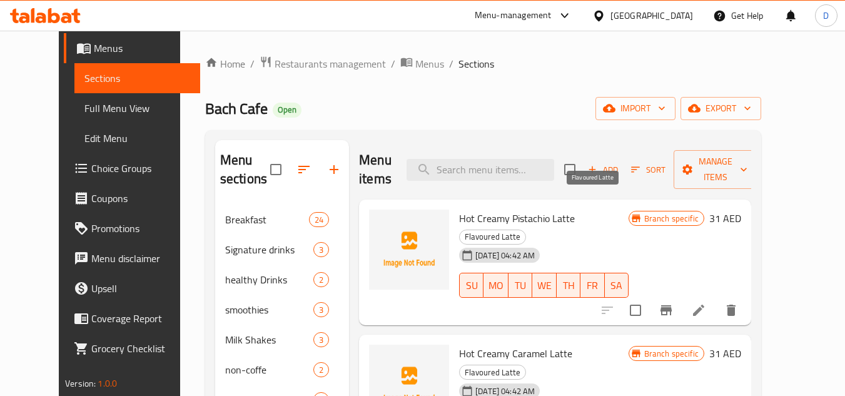
click at [526, 230] on span "Flavoured Latte" at bounding box center [493, 237] width 66 height 14
copy div "Flavoured Latte"
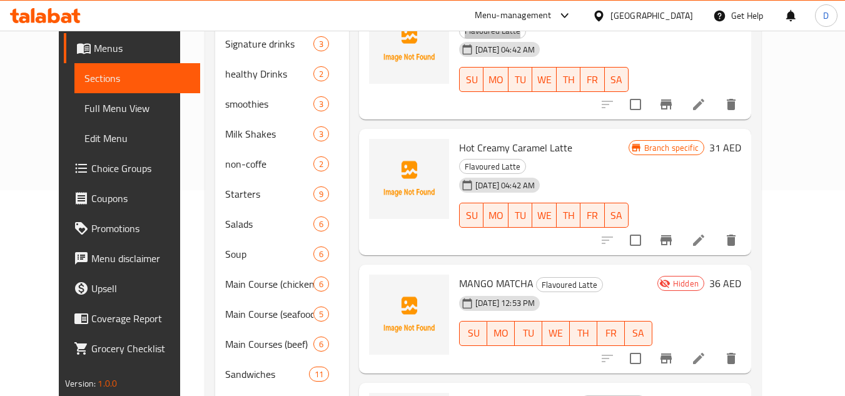
scroll to position [250, 0]
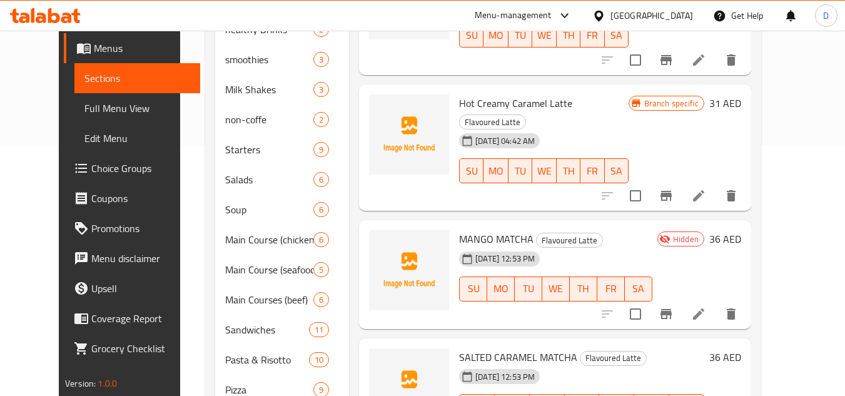
click at [497, 348] on span "SALTED CARAMEL MATCHA" at bounding box center [518, 357] width 118 height 19
copy h6 "SALTED CARAMEL MATCHA"
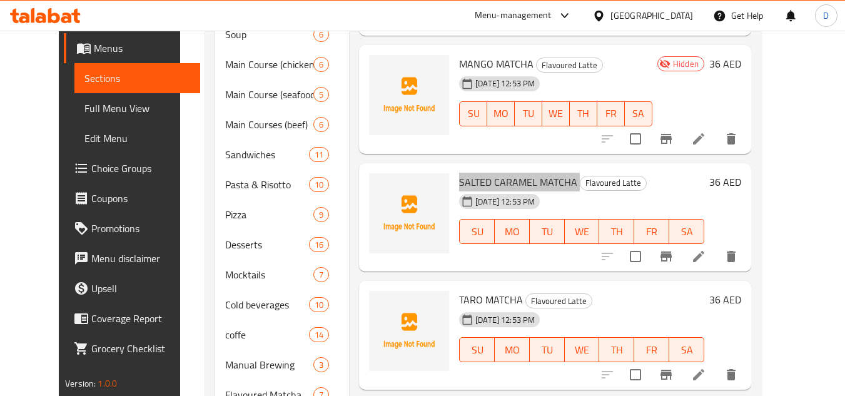
scroll to position [438, 0]
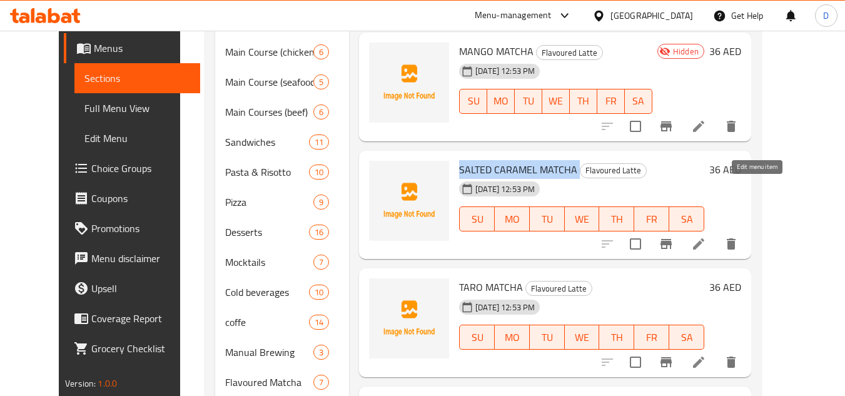
click at [706, 237] on icon at bounding box center [698, 244] width 15 height 15
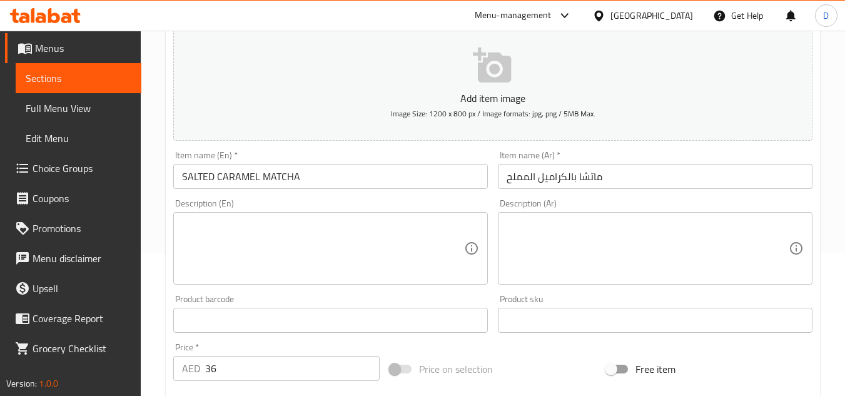
scroll to position [438, 0]
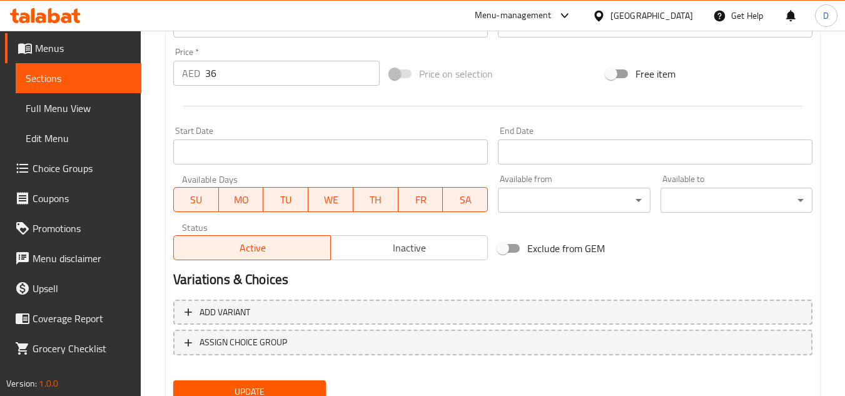
click at [422, 253] on span "Inactive" at bounding box center [409, 248] width 147 height 18
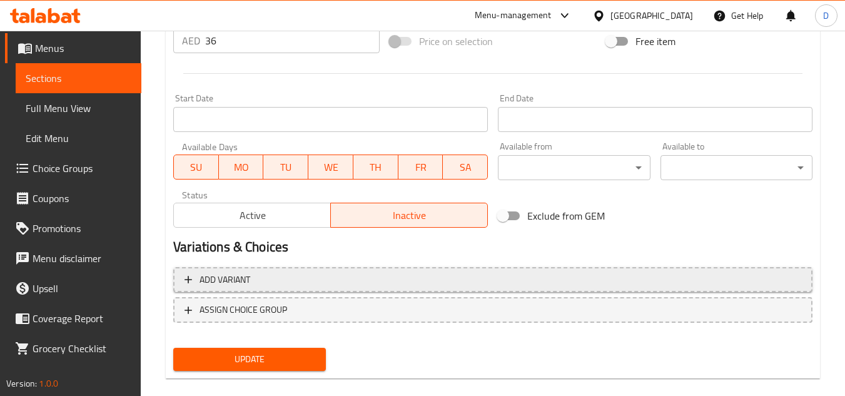
scroll to position [488, 0]
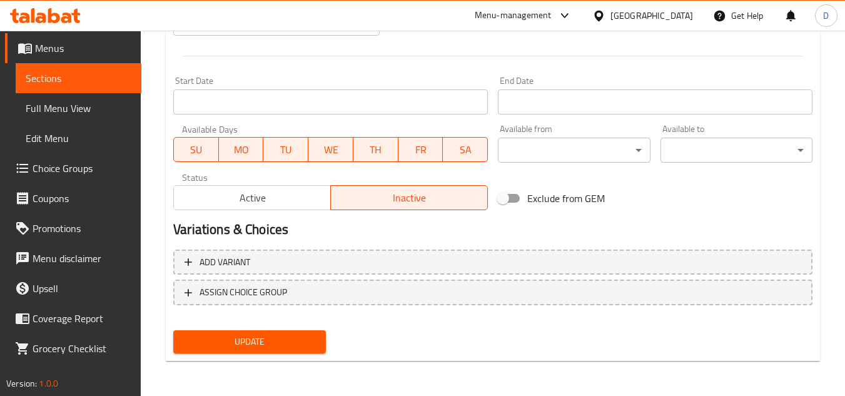
click at [274, 322] on div "Add variant ASSIGN CHOICE GROUP" at bounding box center [493, 285] width 650 height 81
click at [277, 339] on span "Update" at bounding box center [249, 342] width 132 height 16
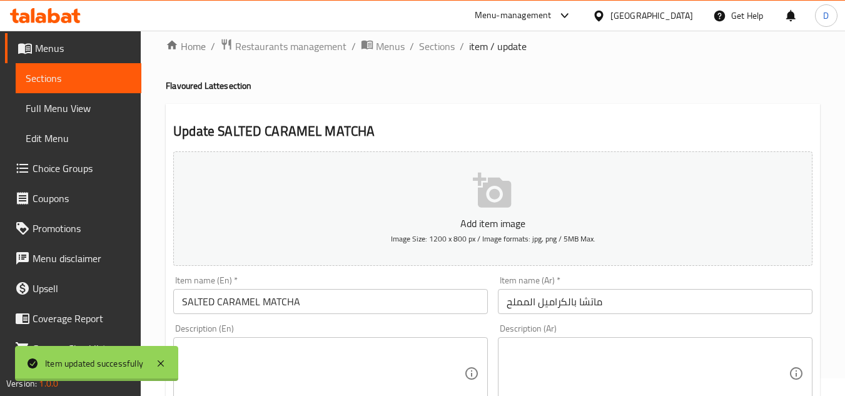
scroll to position [0, 0]
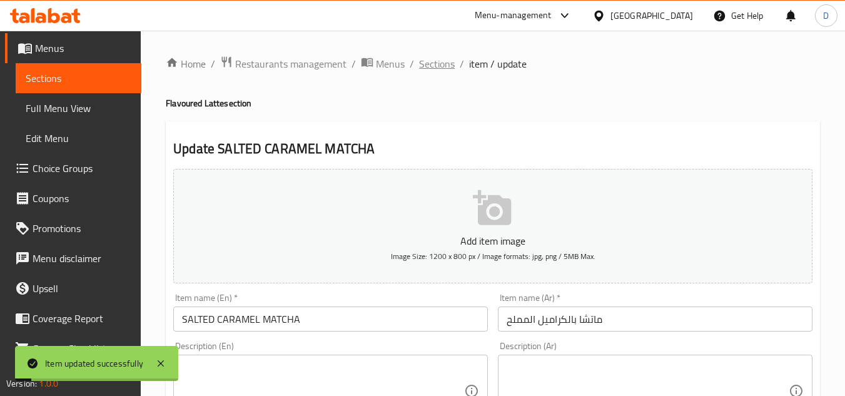
click at [438, 66] on span "Sections" at bounding box center [437, 63] width 36 height 15
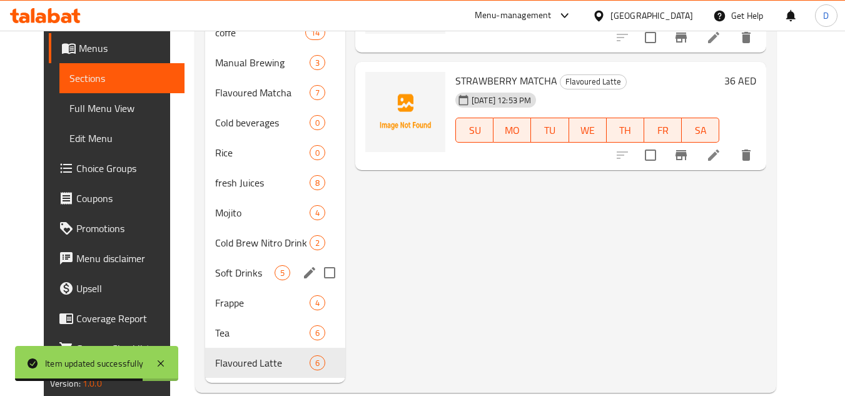
scroll to position [750, 0]
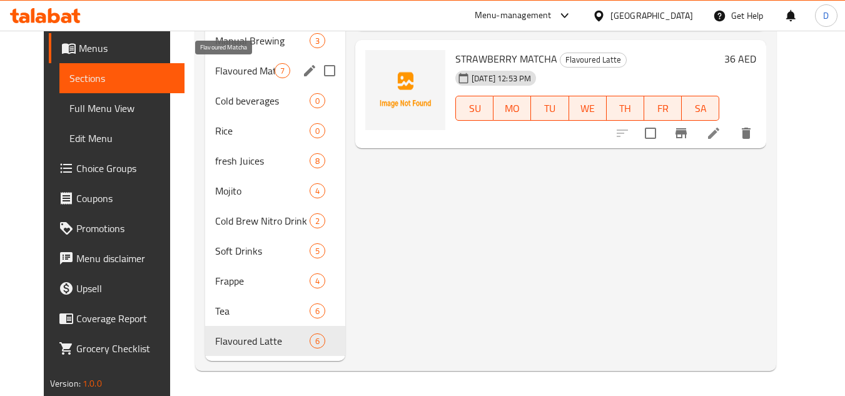
click at [225, 73] on span "Flavoured Matcha" at bounding box center [244, 70] width 59 height 15
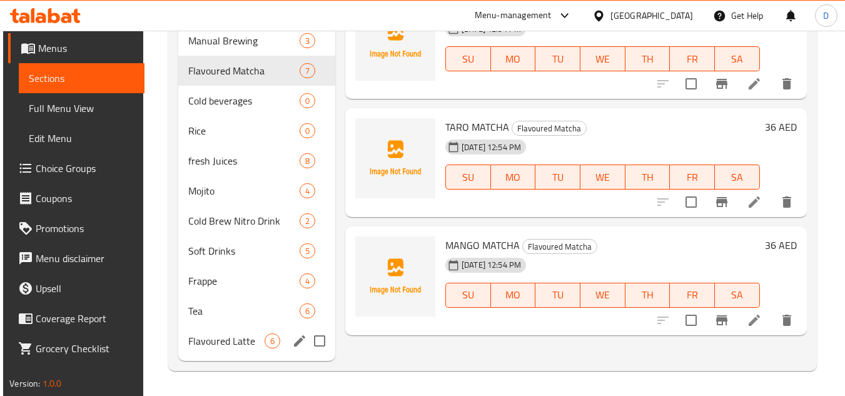
click at [215, 349] on div "Flavoured Latte 6" at bounding box center [256, 341] width 157 height 30
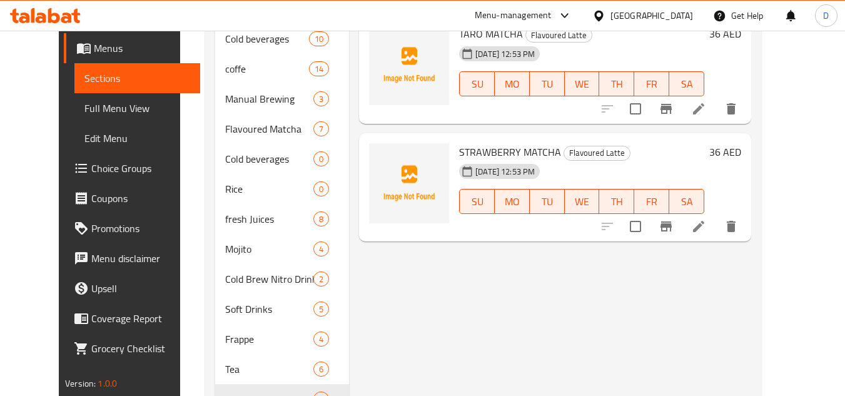
scroll to position [624, 0]
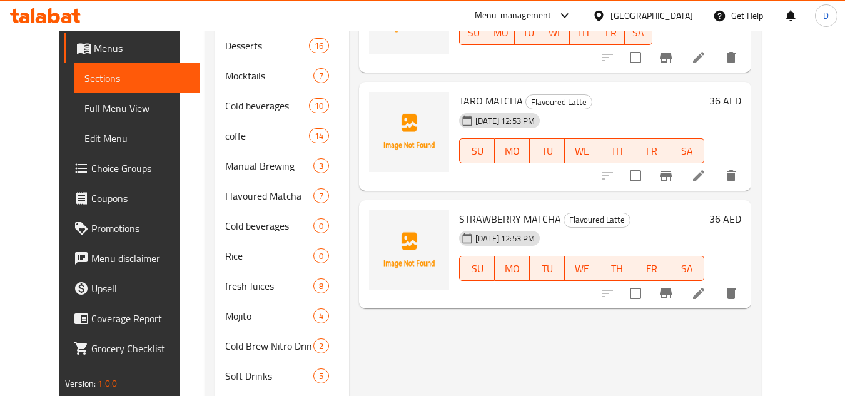
click at [510, 210] on span "STRAWBERRY MATCHA" at bounding box center [510, 219] width 102 height 19
copy h6 "STRAWBERRY MATCHA"
click at [706, 286] on icon at bounding box center [698, 293] width 15 height 15
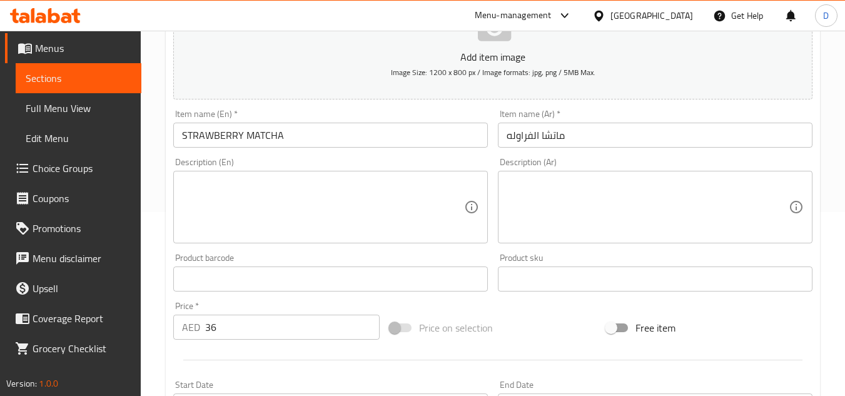
scroll to position [488, 0]
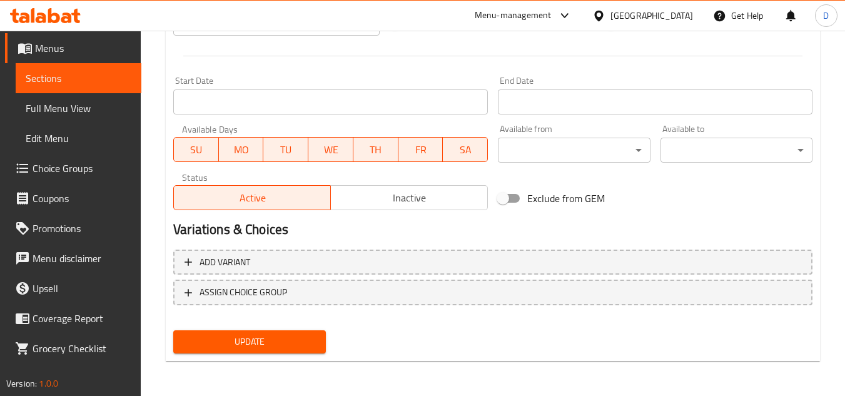
click at [398, 201] on span "Inactive" at bounding box center [409, 198] width 147 height 18
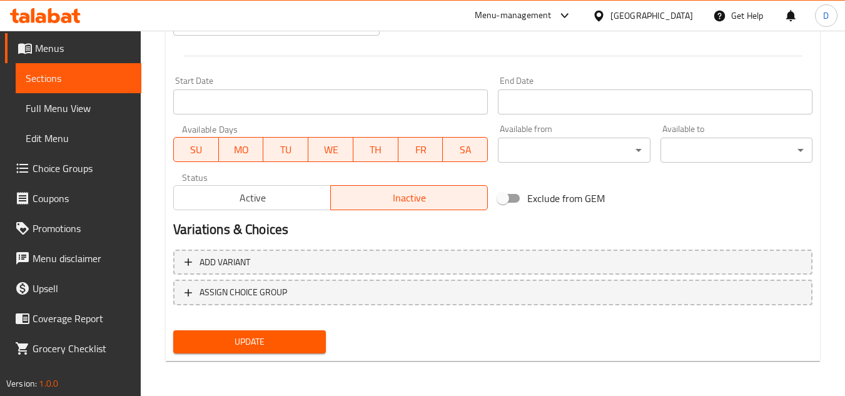
click at [276, 339] on span "Update" at bounding box center [249, 342] width 132 height 16
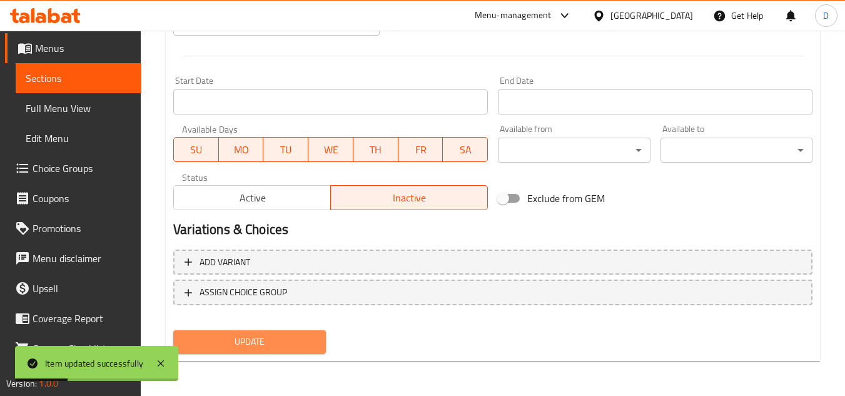
click at [297, 350] on span "Update" at bounding box center [249, 342] width 132 height 16
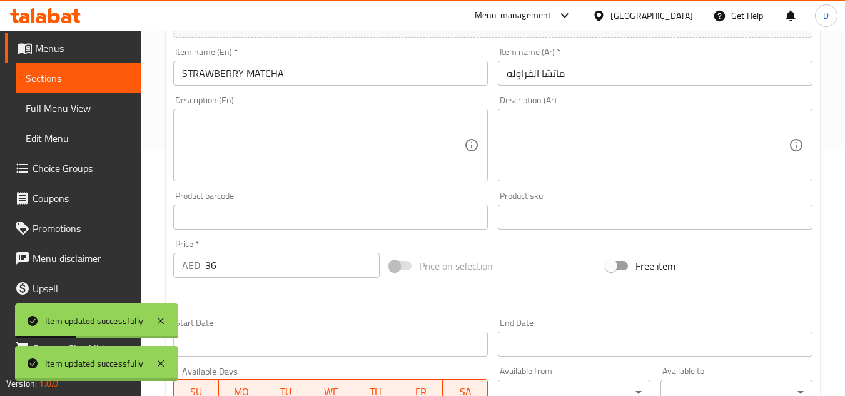
scroll to position [0, 0]
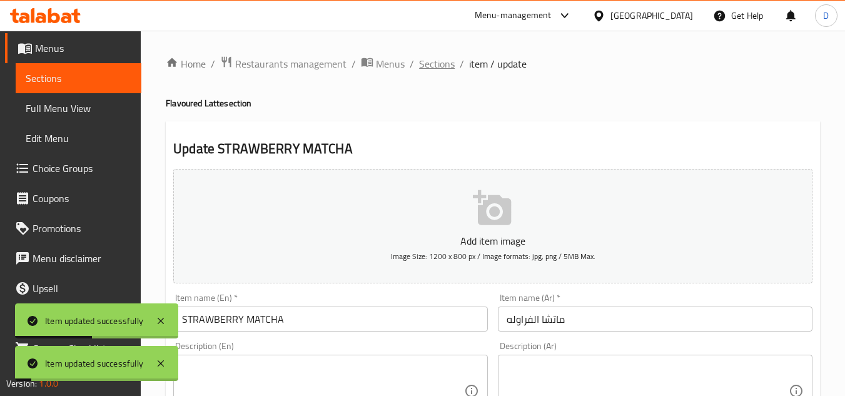
click at [436, 66] on span "Sections" at bounding box center [437, 63] width 36 height 15
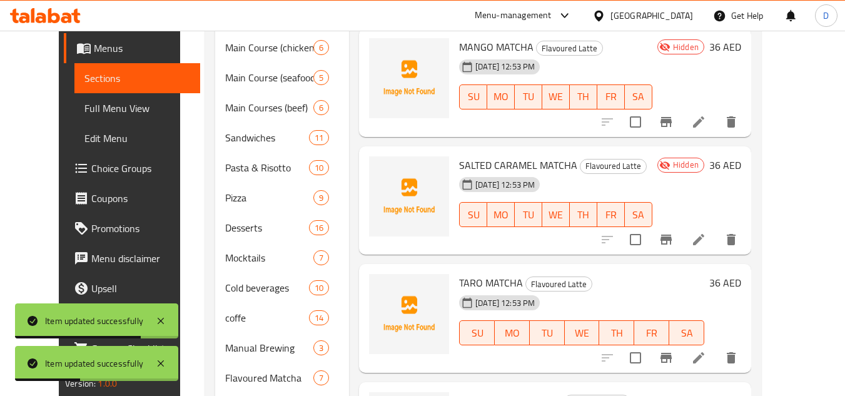
scroll to position [437, 0]
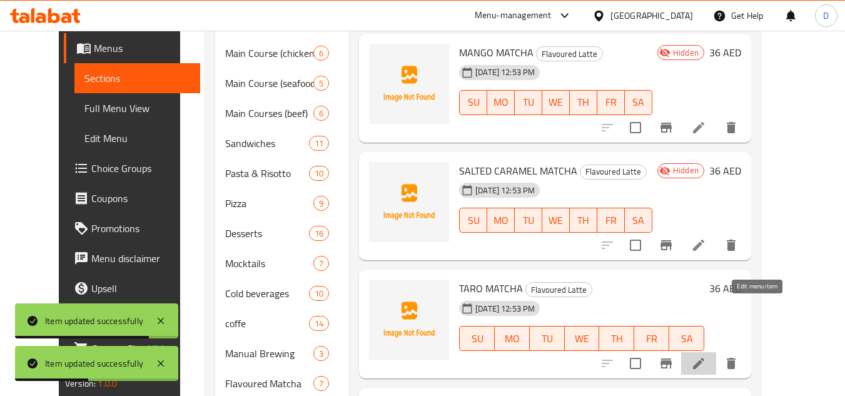
click at [705, 358] on icon at bounding box center [698, 363] width 11 height 11
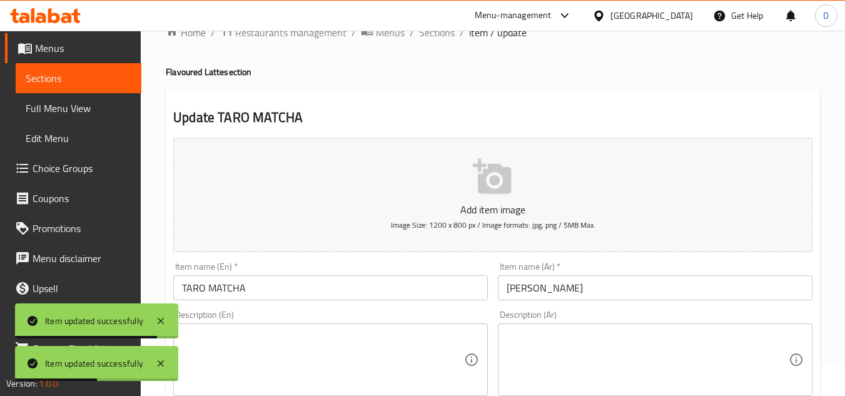
scroll to position [63, 0]
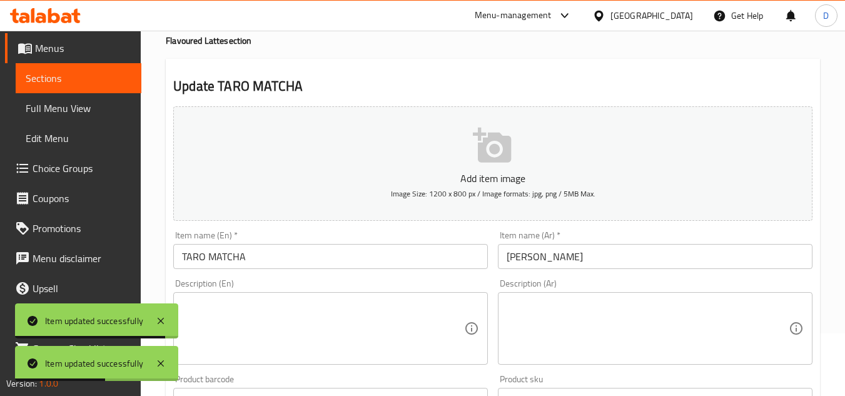
click at [195, 246] on input "TARO MATCHA" at bounding box center [330, 256] width 315 height 25
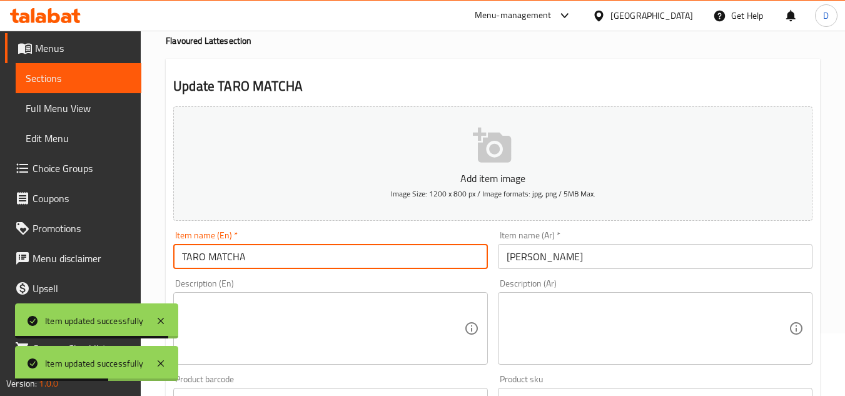
click at [195, 246] on input "TARO MATCHA" at bounding box center [330, 256] width 315 height 25
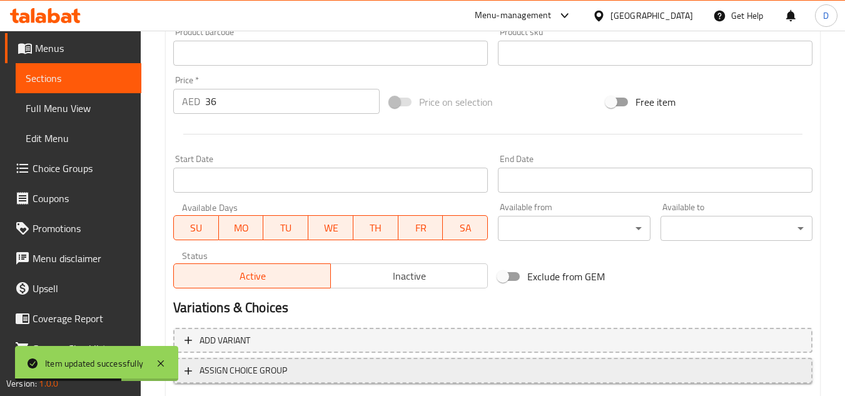
scroll to position [488, 0]
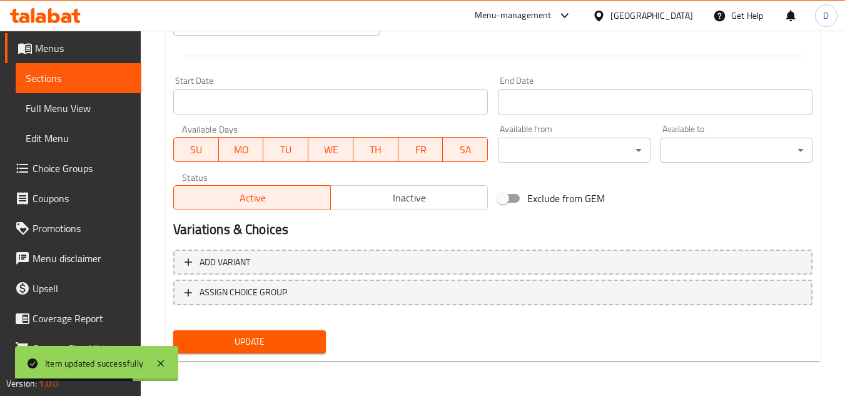
click at [359, 184] on div "Active Inactive" at bounding box center [330, 192] width 315 height 38
click at [371, 196] on span "Inactive" at bounding box center [409, 198] width 147 height 18
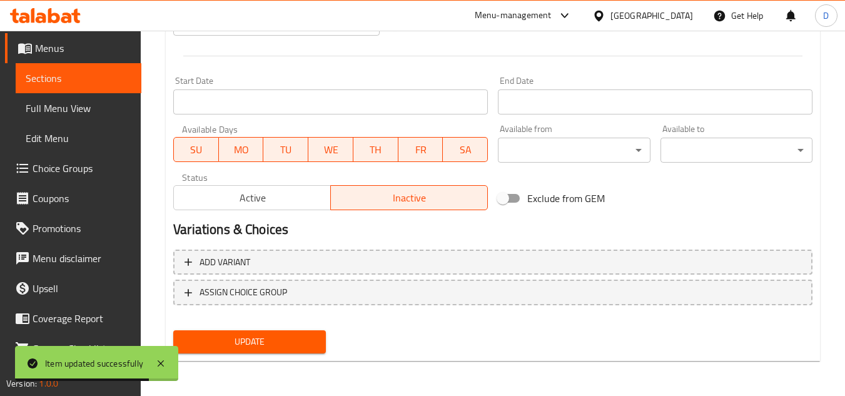
click at [298, 349] on span "Update" at bounding box center [249, 342] width 132 height 16
click at [305, 339] on span "Update" at bounding box center [249, 342] width 132 height 16
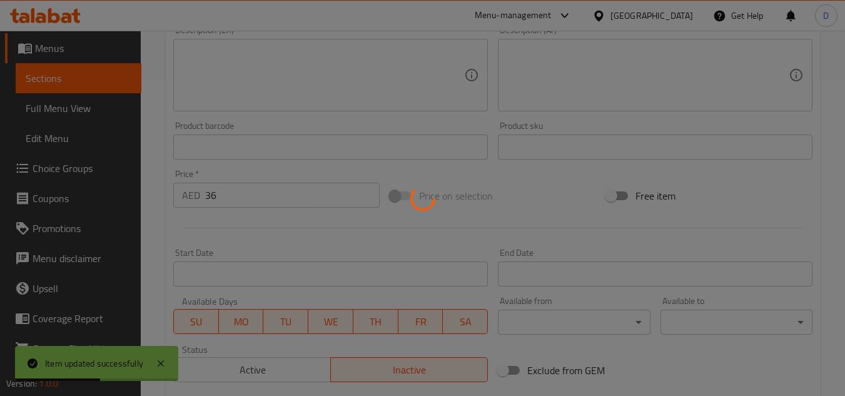
scroll to position [0, 0]
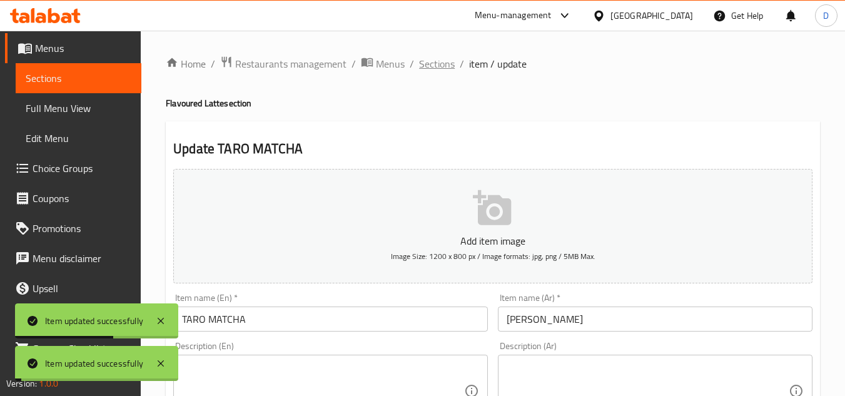
click at [439, 64] on span "Sections" at bounding box center [437, 63] width 36 height 15
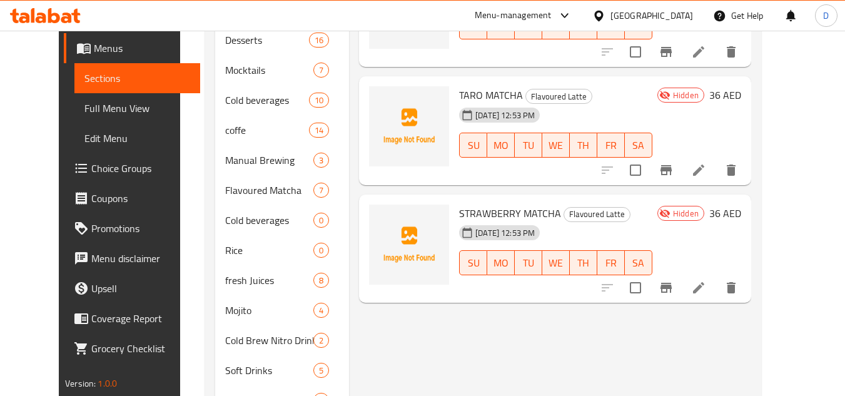
scroll to position [750, 0]
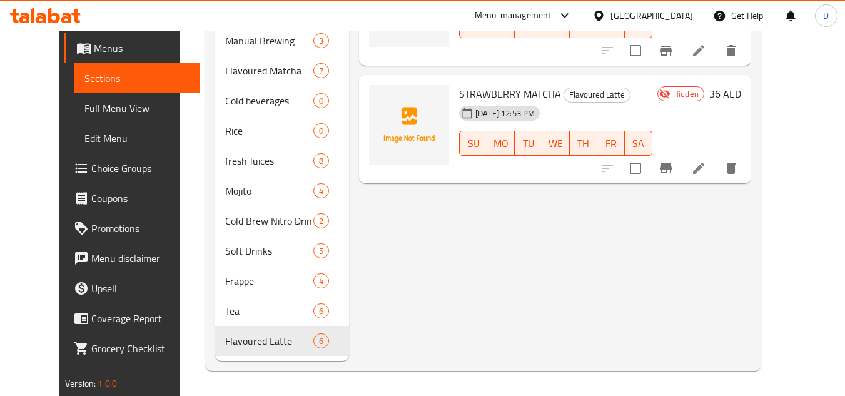
click at [74, 120] on link "Full Menu View" at bounding box center [137, 108] width 126 height 30
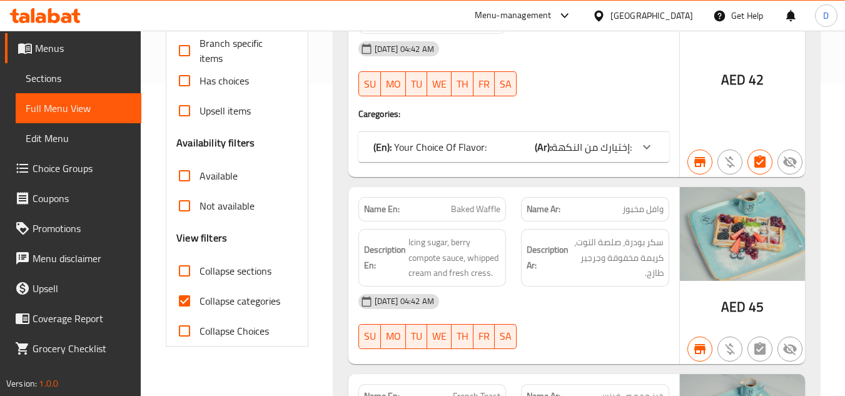
scroll to position [374, 0]
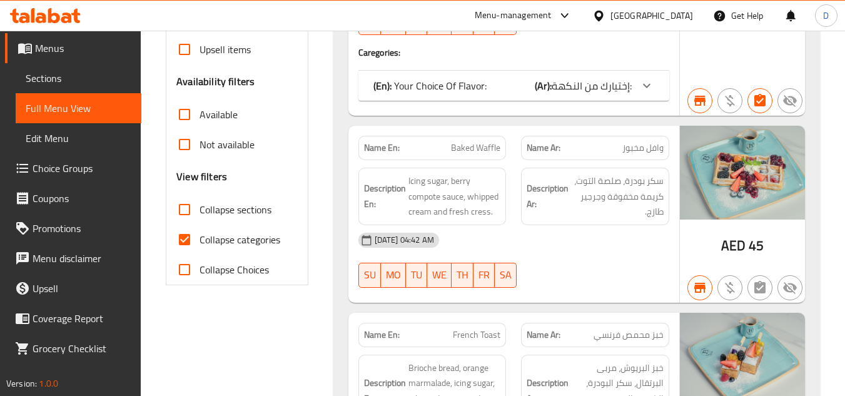
click at [192, 242] on input "Collapse categories" at bounding box center [185, 240] width 30 height 30
checkbox input "false"
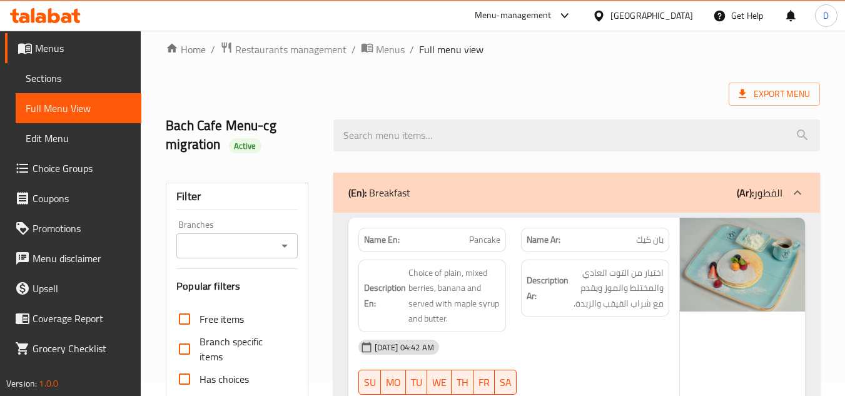
scroll to position [0, 0]
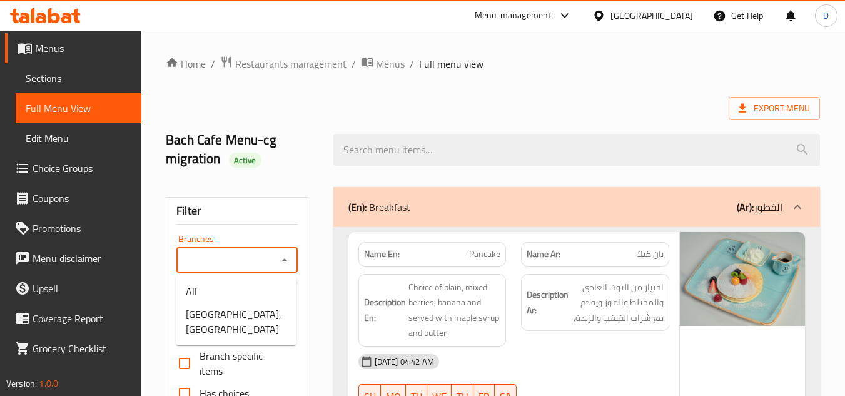
click at [255, 261] on input "Branches" at bounding box center [226, 261] width 93 height 18
click at [247, 323] on span "[GEOGRAPHIC_DATA], [GEOGRAPHIC_DATA]" at bounding box center [236, 322] width 101 height 30
type input "[GEOGRAPHIC_DATA], [GEOGRAPHIC_DATA]"
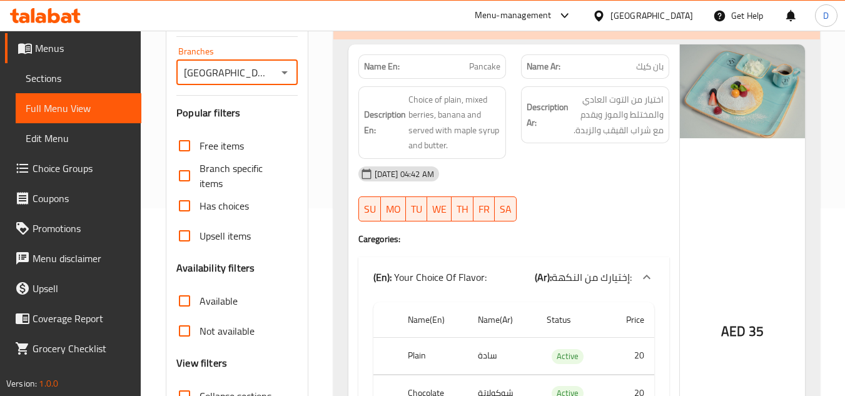
scroll to position [313, 0]
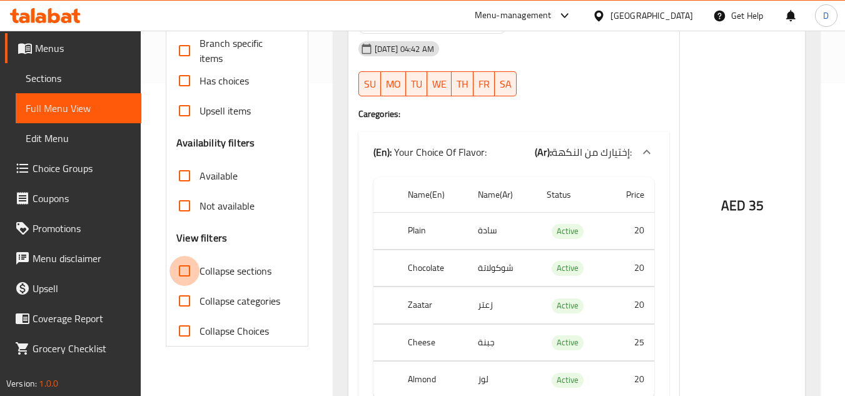
click at [190, 273] on input "Collapse sections" at bounding box center [185, 271] width 30 height 30
checkbox input "true"
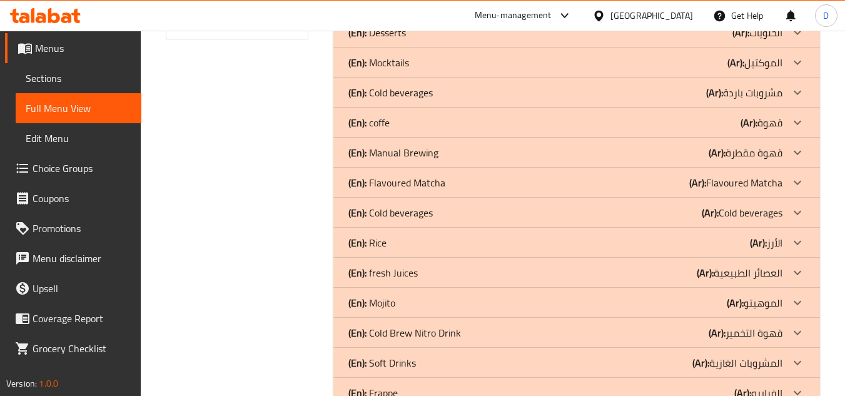
scroll to position [626, 0]
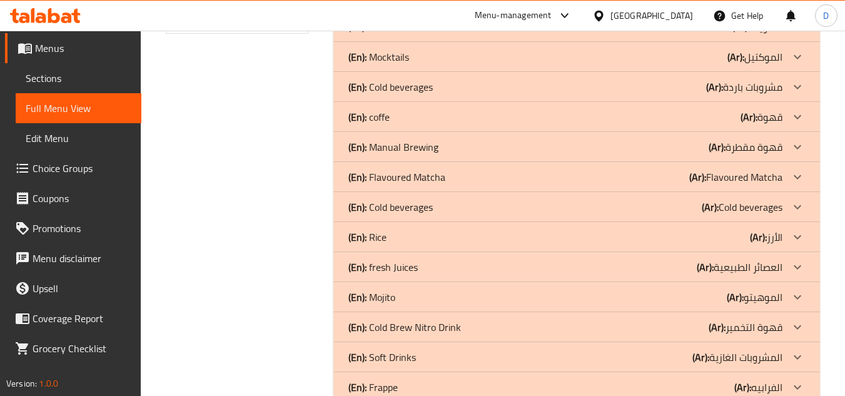
click at [451, 175] on div "(En): Flavoured Matcha (Ar): Flavoured Matcha" at bounding box center [566, 177] width 434 height 15
click at [447, 175] on div "(En): Flavoured Matcha (Ar): Flavoured Matcha" at bounding box center [566, 177] width 434 height 15
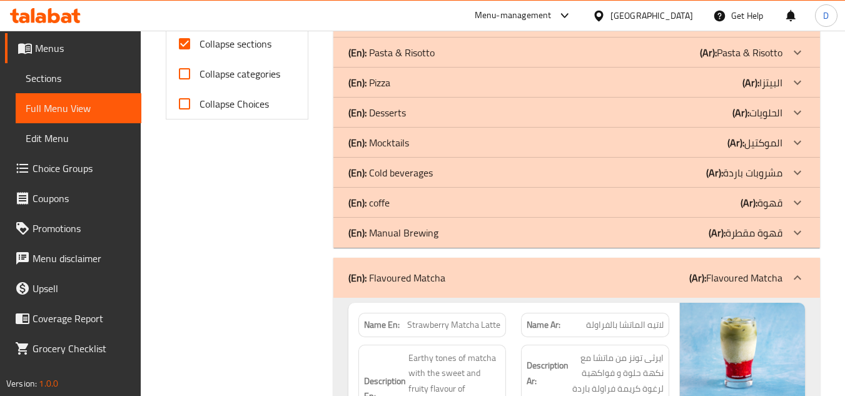
scroll to position [501, 0]
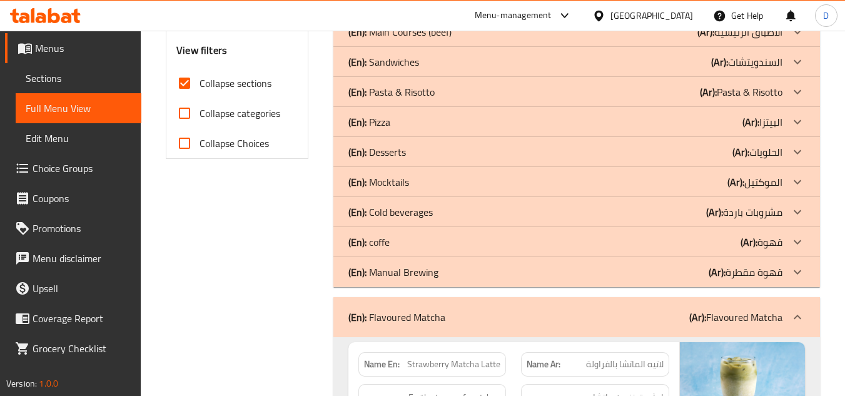
click at [66, 78] on span "Sections" at bounding box center [79, 78] width 106 height 15
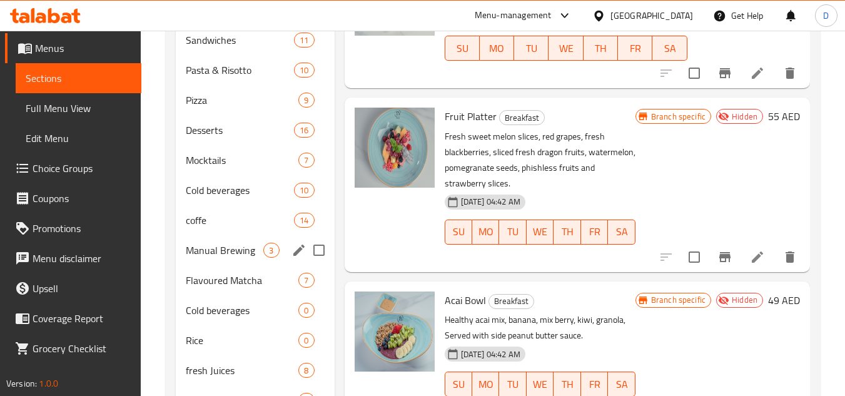
scroll to position [554, 0]
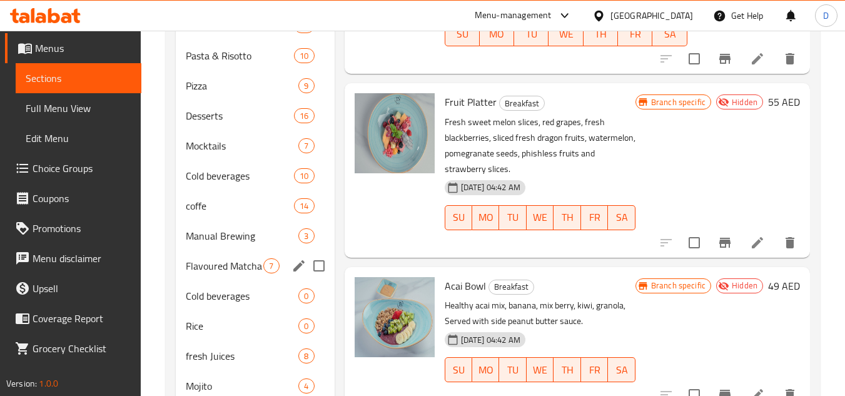
click at [243, 257] on div "Flavoured Matcha 7" at bounding box center [255, 266] width 158 height 30
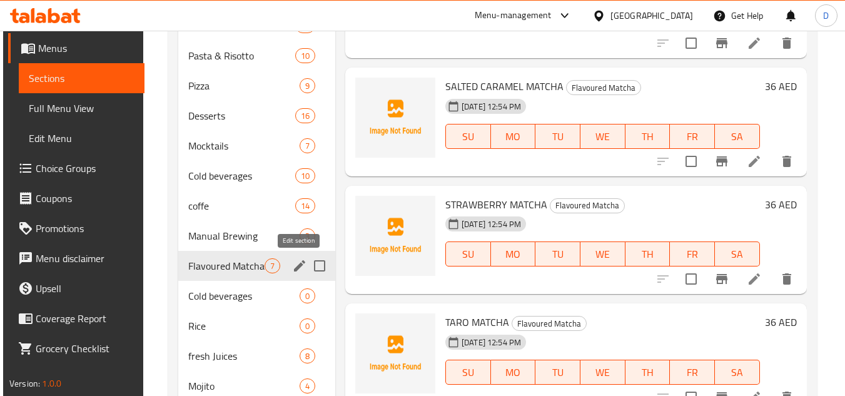
click at [299, 267] on icon "edit" at bounding box center [299, 265] width 11 height 11
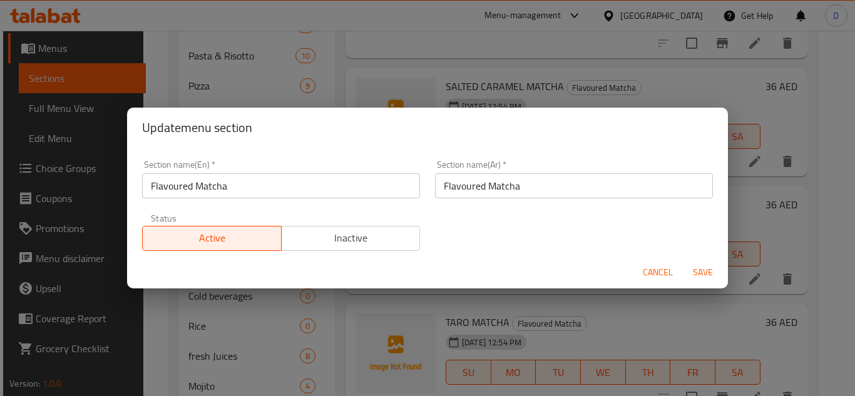
click at [486, 190] on input "Flavoured Matcha" at bounding box center [574, 185] width 278 height 25
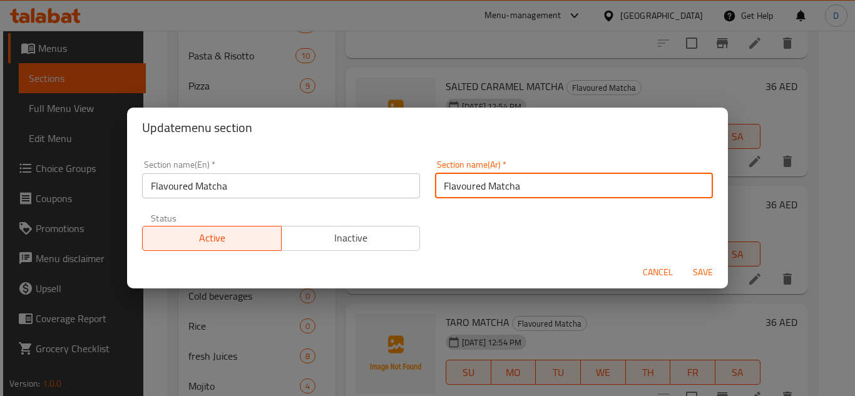
click at [486, 190] on input "Flavoured Matcha" at bounding box center [574, 185] width 278 height 25
type input "ماتشا منكهة"
click at [683, 261] on button "Save" at bounding box center [703, 272] width 40 height 23
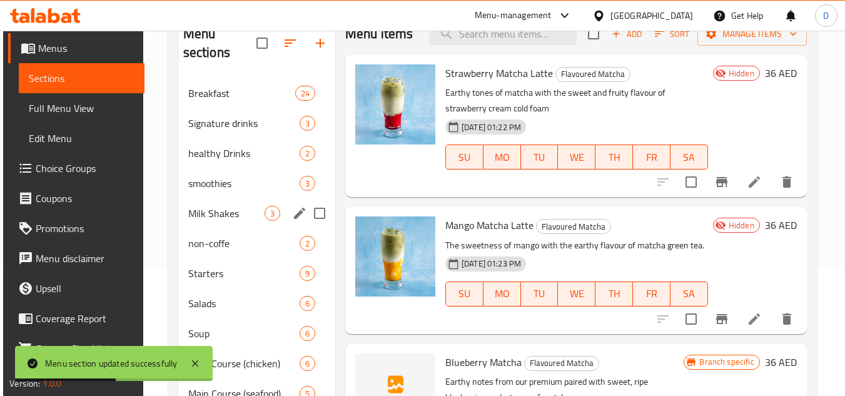
scroll to position [116, 0]
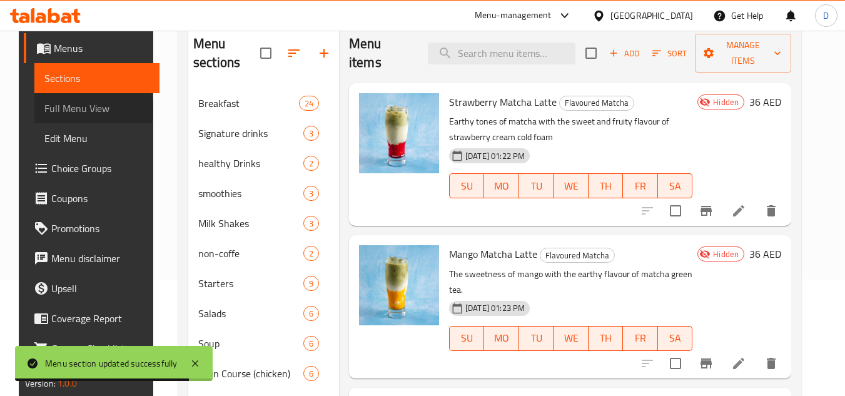
click at [68, 110] on span "Full Menu View" at bounding box center [97, 108] width 106 height 15
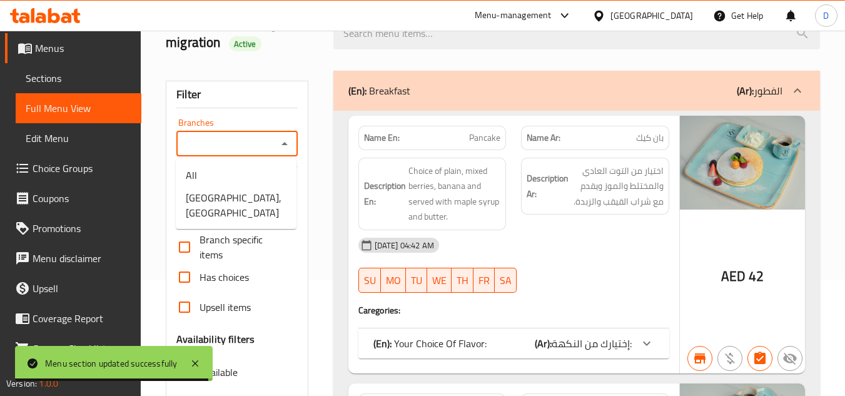
click at [196, 144] on input "Branches" at bounding box center [226, 144] width 93 height 18
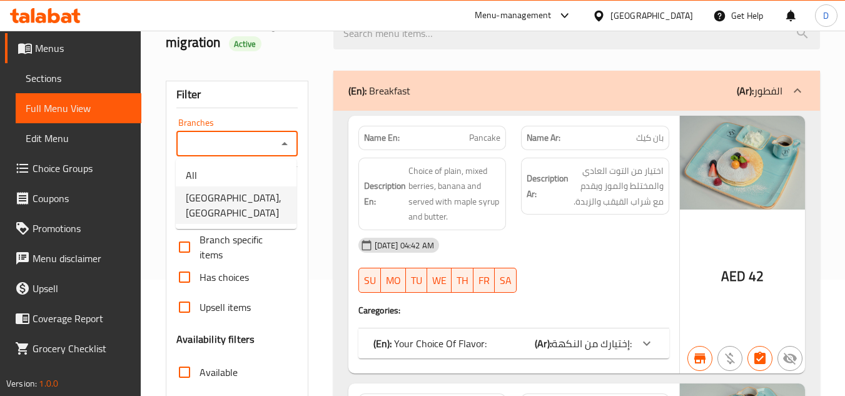
click at [238, 208] on span "[GEOGRAPHIC_DATA], [GEOGRAPHIC_DATA]" at bounding box center [236, 205] width 101 height 30
type input "[GEOGRAPHIC_DATA], [GEOGRAPHIC_DATA]"
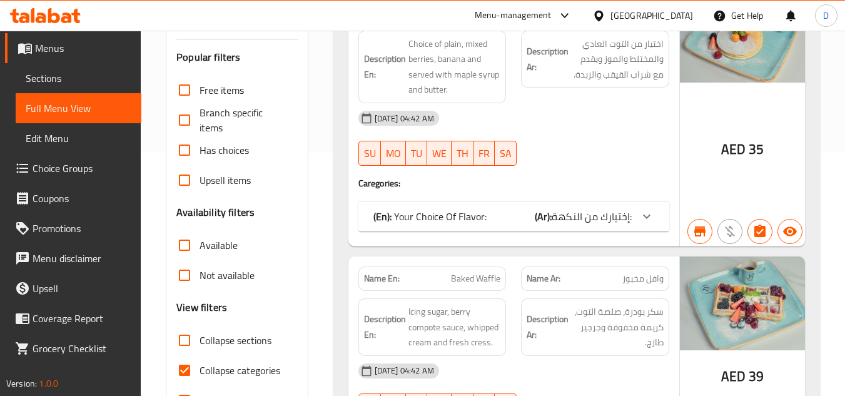
scroll to position [304, 0]
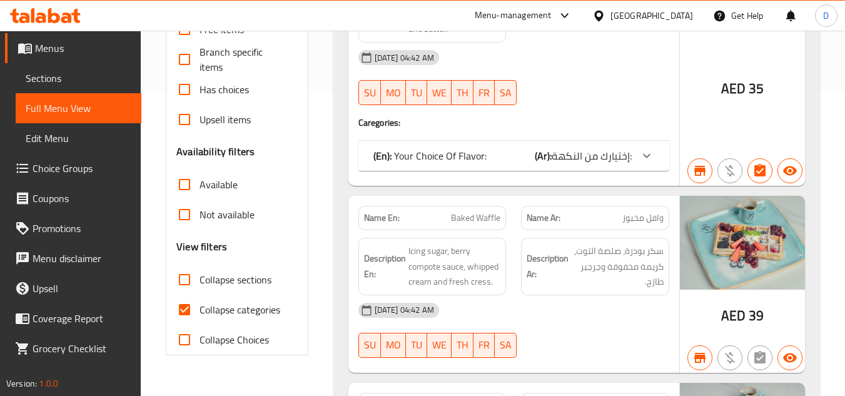
click at [217, 303] on span "Collapse categories" at bounding box center [240, 309] width 81 height 15
click at [200, 303] on input "Collapse categories" at bounding box center [185, 310] width 30 height 30
checkbox input "false"
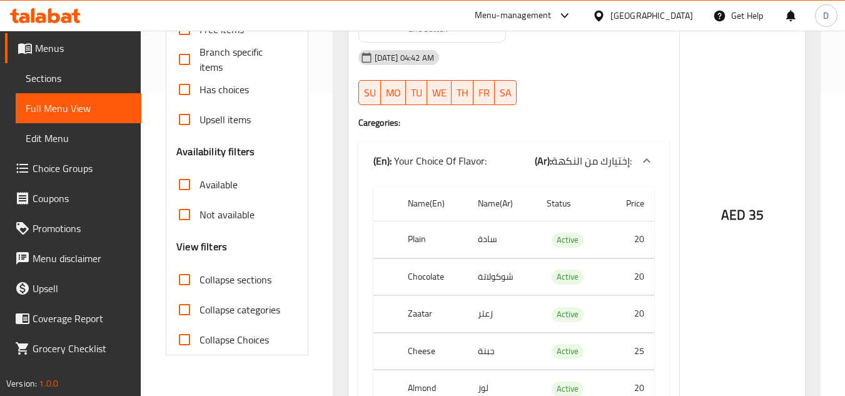
click at [217, 276] on span "Collapse sections" at bounding box center [236, 279] width 72 height 15
click at [200, 276] on input "Collapse sections" at bounding box center [185, 280] width 30 height 30
checkbox input "true"
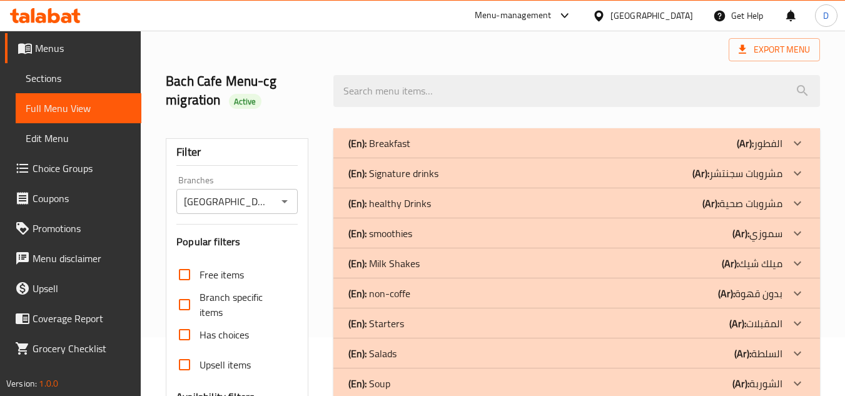
scroll to position [54, 0]
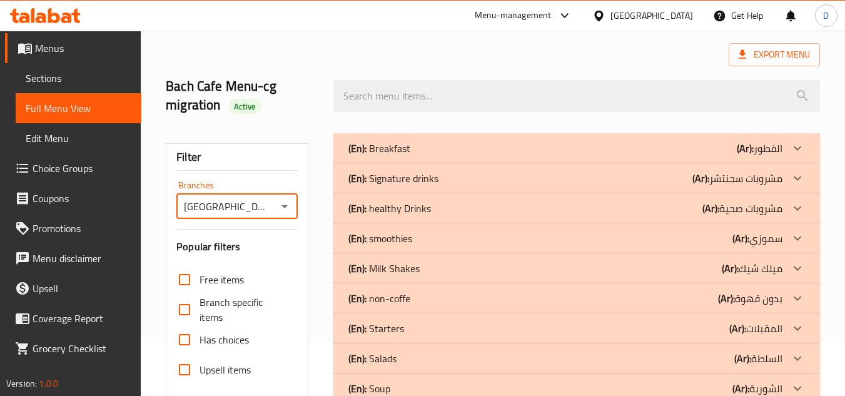
click at [248, 211] on input "[GEOGRAPHIC_DATA], [GEOGRAPHIC_DATA]" at bounding box center [226, 207] width 93 height 18
click at [289, 203] on icon "Open" at bounding box center [284, 206] width 15 height 15
click at [245, 265] on span "[GEOGRAPHIC_DATA], [GEOGRAPHIC_DATA]" at bounding box center [236, 268] width 101 height 30
click at [264, 195] on div "Bach Cafe, Khor Al Bateen Branches" at bounding box center [236, 206] width 121 height 25
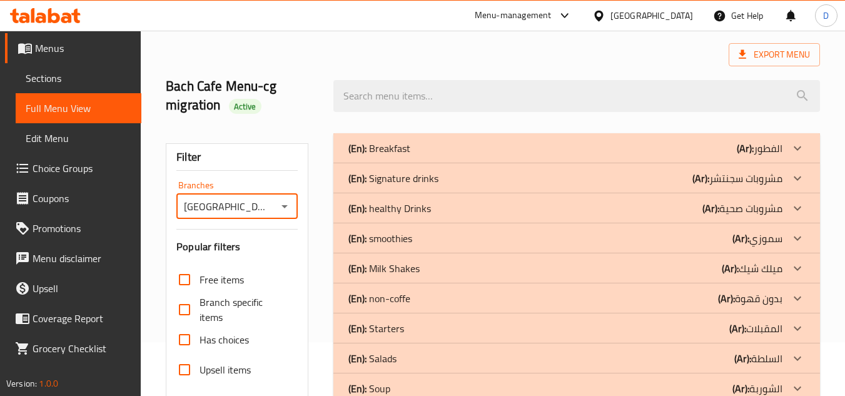
click at [285, 186] on div "Branches Bach Cafe, Khor Al Bateen Branches" at bounding box center [236, 200] width 121 height 38
click at [618, 75] on div at bounding box center [577, 96] width 502 height 47
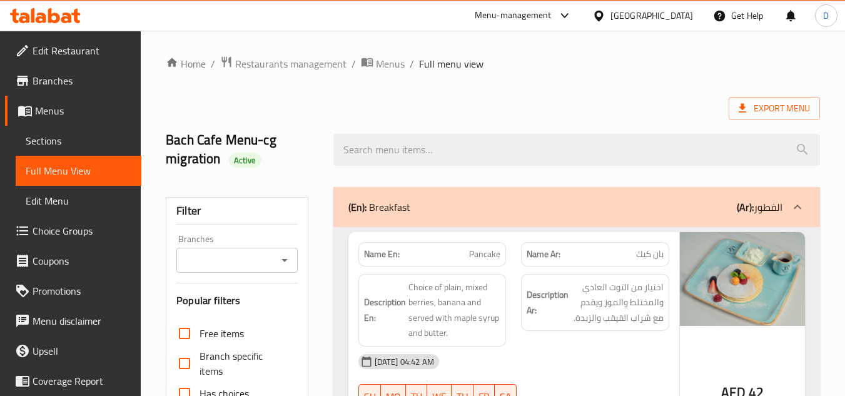
scroll to position [313, 0]
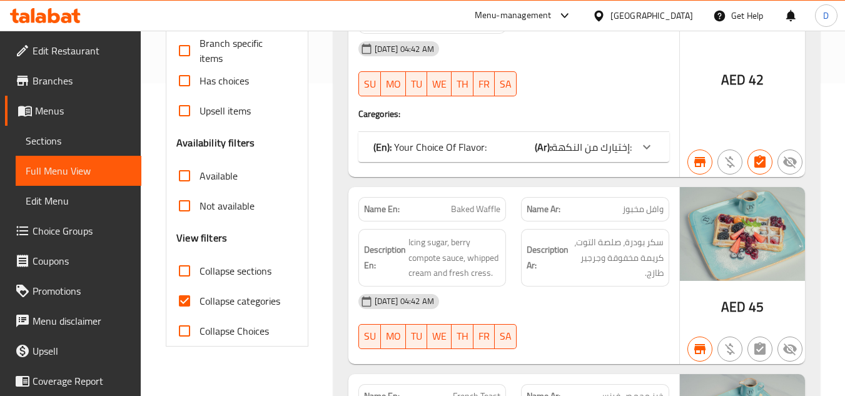
click at [220, 300] on span "Collapse categories" at bounding box center [240, 300] width 81 height 15
click at [200, 300] on input "Collapse categories" at bounding box center [185, 301] width 30 height 30
checkbox input "false"
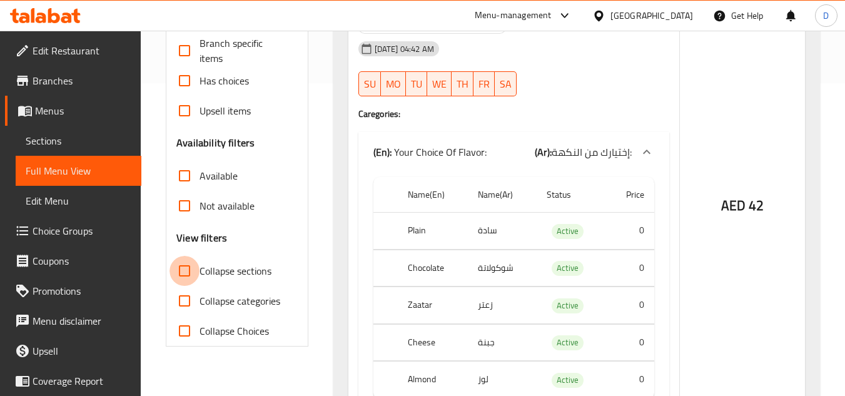
click at [188, 271] on input "Collapse sections" at bounding box center [185, 271] width 30 height 30
checkbox input "true"
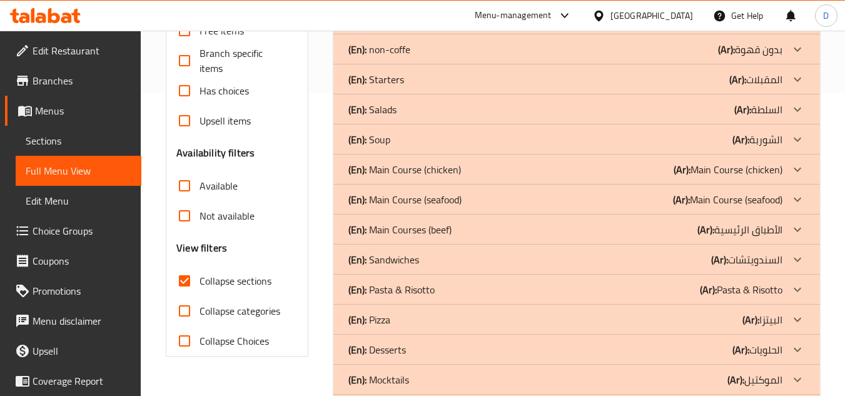
scroll to position [0, 0]
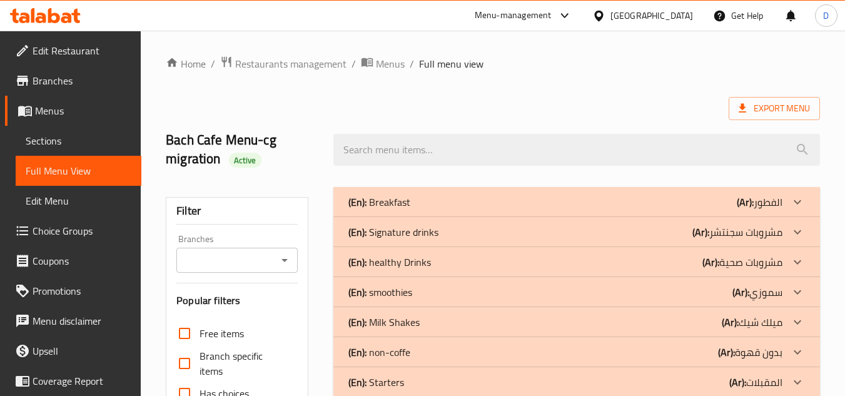
click at [286, 261] on icon "Open" at bounding box center [284, 260] width 15 height 15
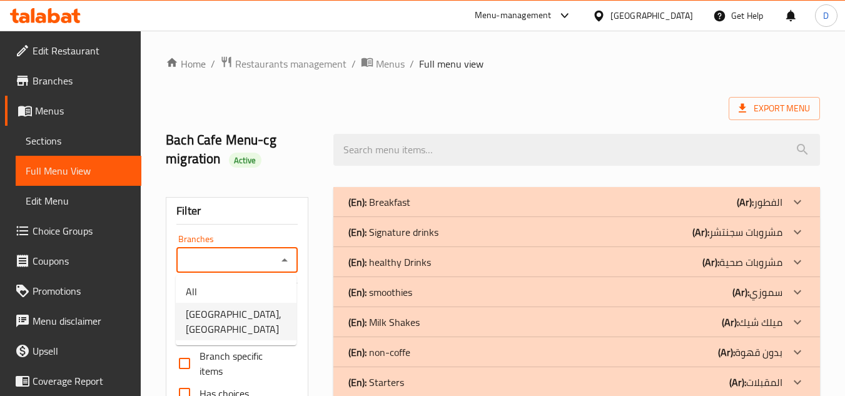
click at [247, 319] on span "[GEOGRAPHIC_DATA], [GEOGRAPHIC_DATA]" at bounding box center [236, 322] width 101 height 30
type input "[GEOGRAPHIC_DATA], [GEOGRAPHIC_DATA]"
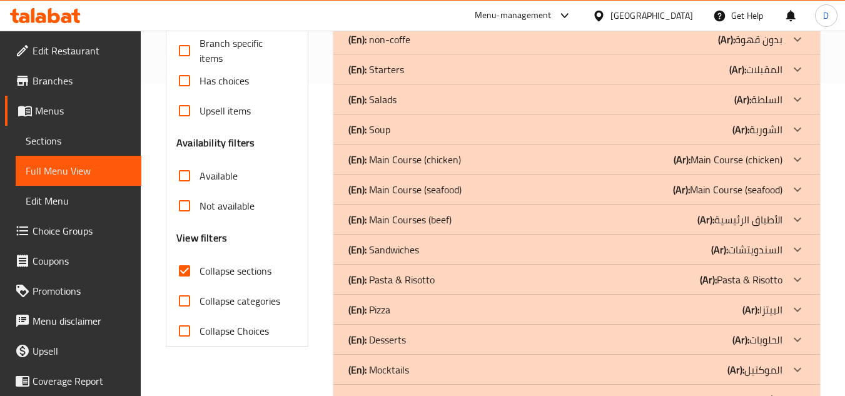
scroll to position [717, 0]
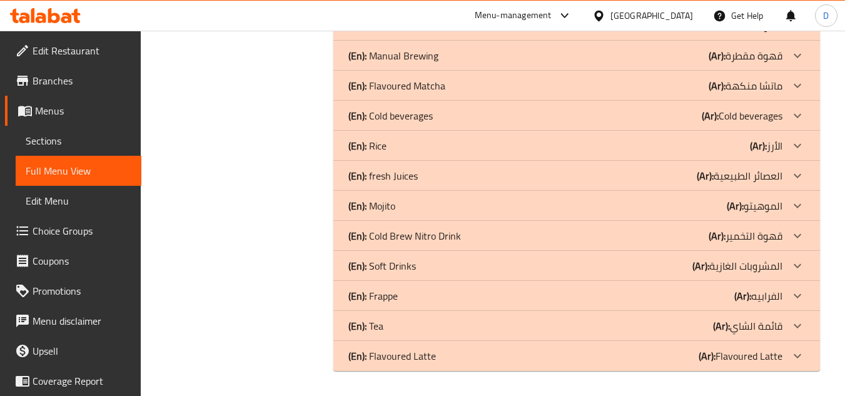
drag, startPoint x: 69, startPoint y: 141, endPoint x: 165, endPoint y: 229, distance: 129.3
click at [69, 141] on span "Sections" at bounding box center [79, 140] width 106 height 15
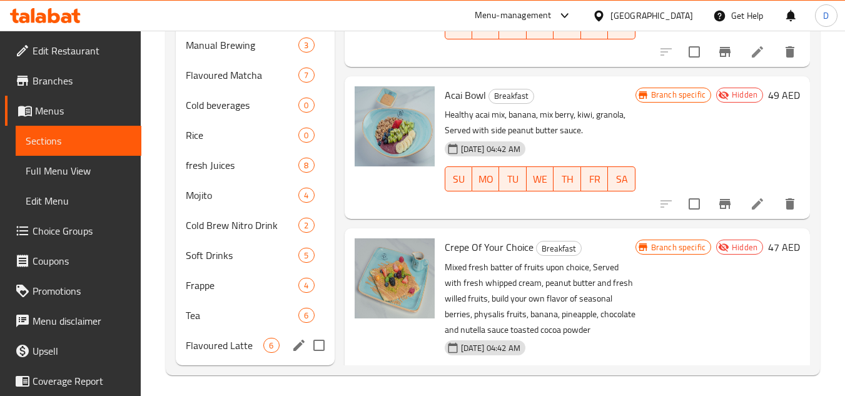
scroll to position [750, 0]
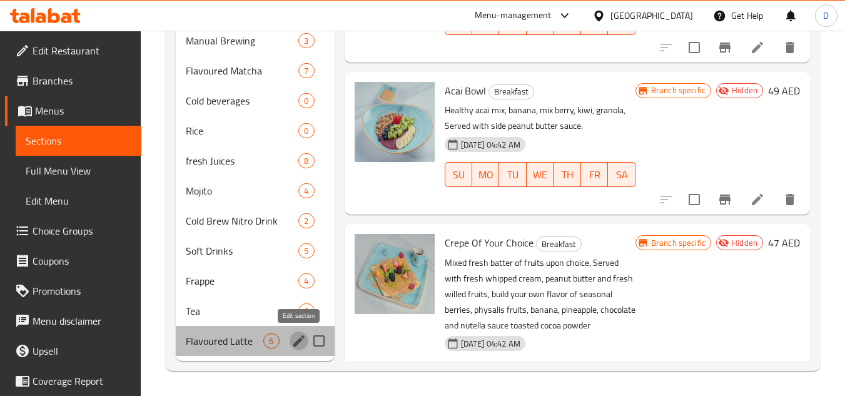
click at [292, 347] on icon "edit" at bounding box center [299, 341] width 15 height 15
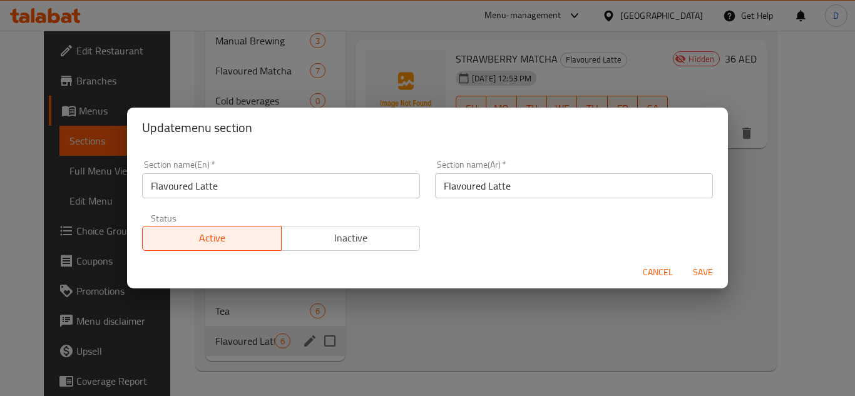
click at [486, 191] on input "Flavoured Latte" at bounding box center [574, 185] width 278 height 25
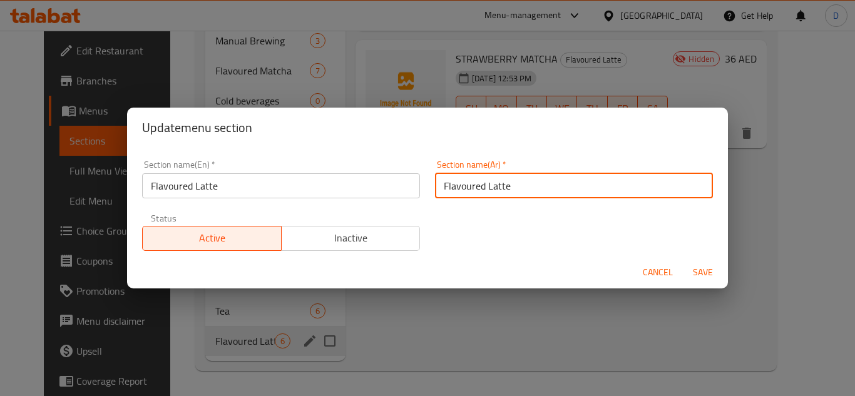
click at [486, 191] on input "Flavoured Latte" at bounding box center [574, 185] width 278 height 25
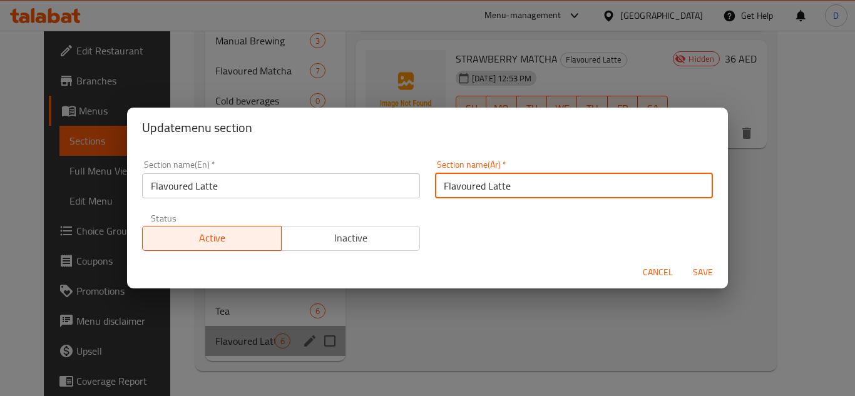
click at [486, 191] on input "Flavoured Latte" at bounding box center [574, 185] width 278 height 25
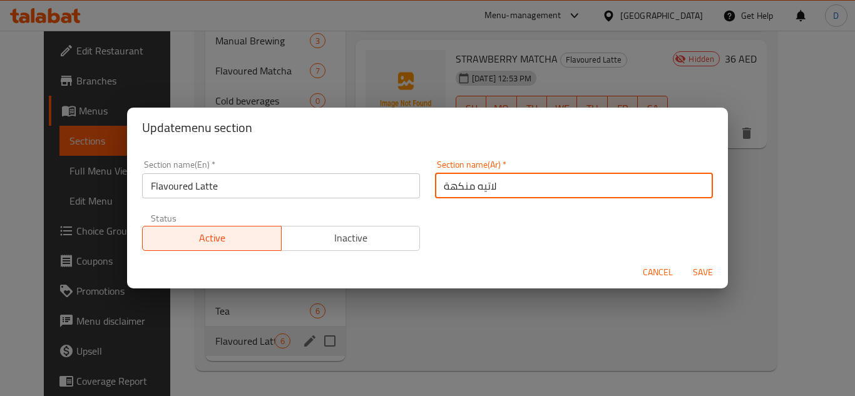
type input "لاتيه منكهة"
click at [683, 261] on button "Save" at bounding box center [703, 272] width 40 height 23
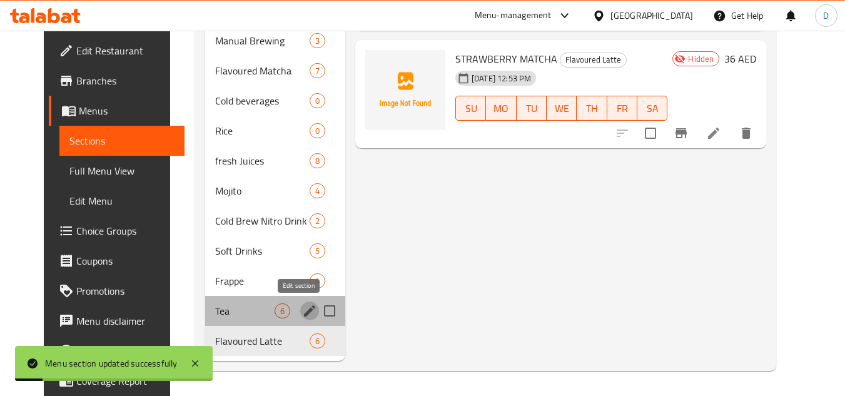
click at [302, 315] on icon "edit" at bounding box center [309, 310] width 15 height 15
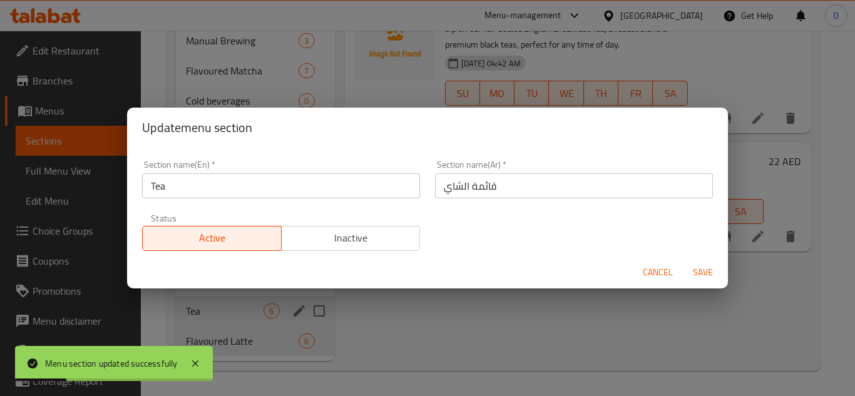
click at [479, 186] on input "قائمة الشاي" at bounding box center [574, 185] width 278 height 25
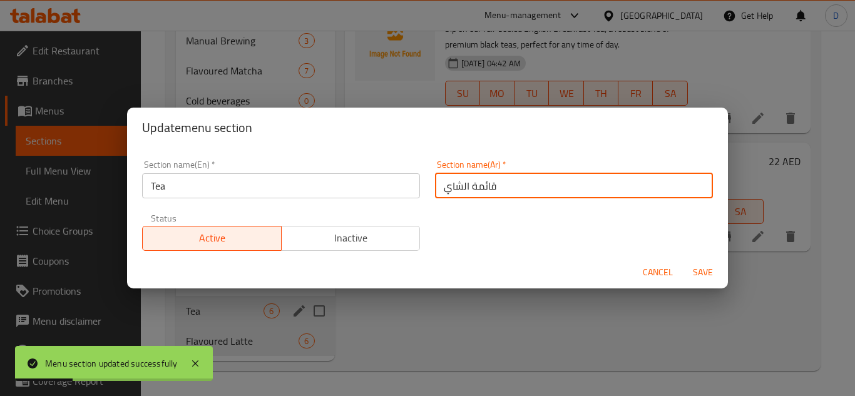
click at [479, 186] on input "قائمة الشاي" at bounding box center [574, 185] width 278 height 25
type input "الشاي"
drag, startPoint x: 695, startPoint y: 266, endPoint x: 677, endPoint y: 269, distance: 17.8
click at [695, 267] on span "Save" at bounding box center [703, 273] width 30 height 16
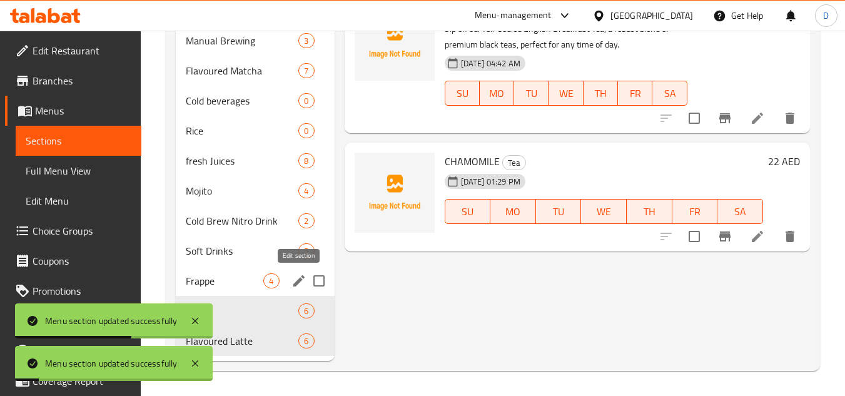
click at [302, 282] on icon "edit" at bounding box center [299, 280] width 15 height 15
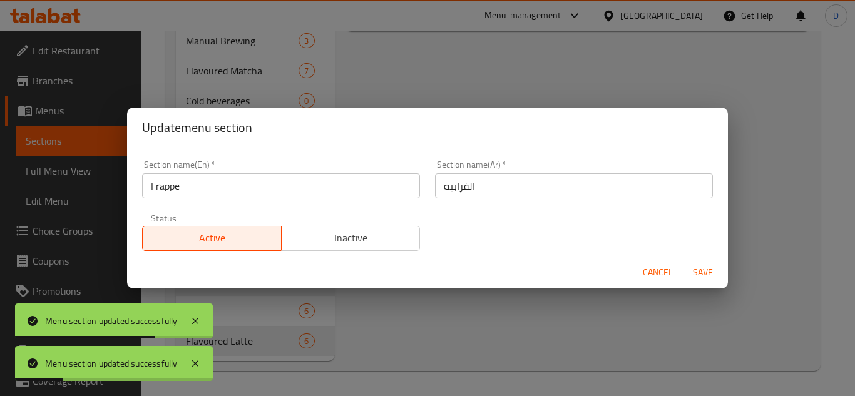
click at [497, 322] on div "Update menu section Section name(En)   * Frappe Section name(En) * Section name…" at bounding box center [427, 198] width 855 height 396
click at [655, 266] on span "Cancel" at bounding box center [658, 273] width 30 height 16
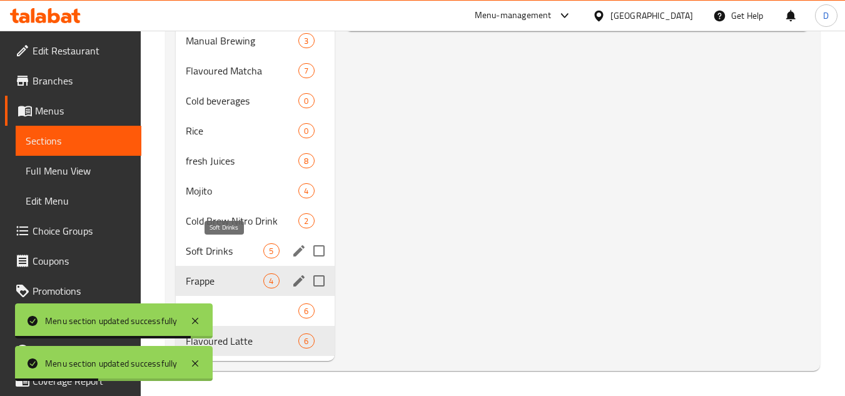
click at [227, 253] on span "Soft Drinks" at bounding box center [225, 250] width 78 height 15
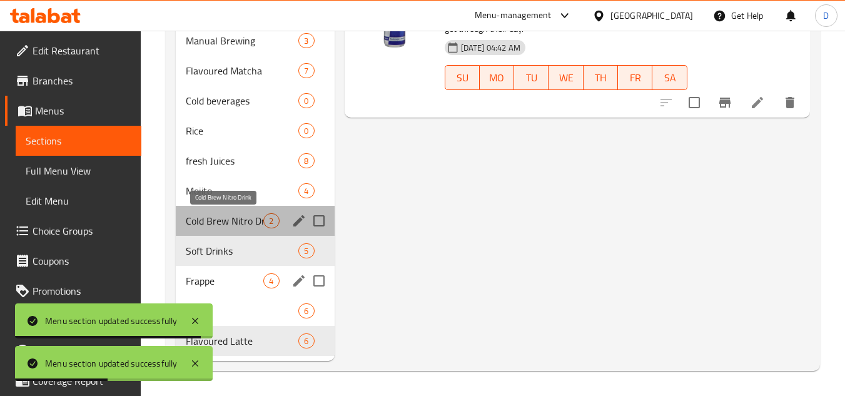
click at [235, 223] on span "Cold Brew Nitro Drink" at bounding box center [225, 220] width 78 height 15
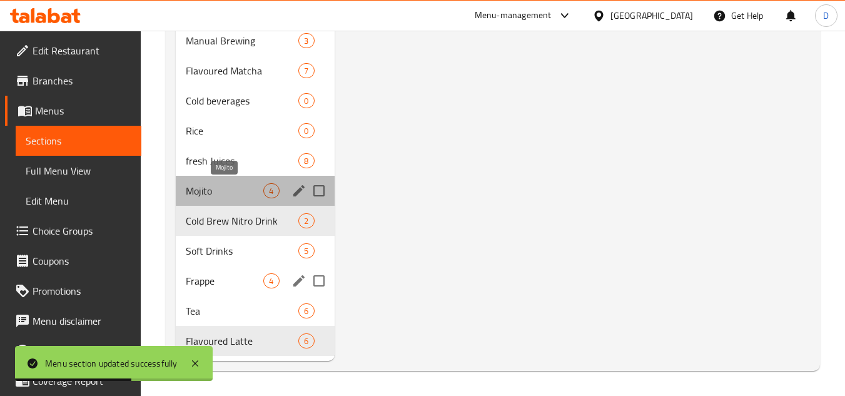
click at [231, 193] on span "Mojito" at bounding box center [225, 190] width 78 height 15
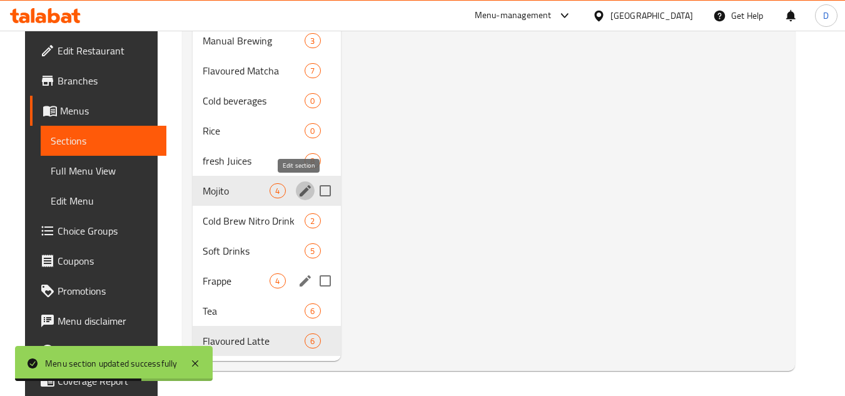
click at [298, 191] on icon "edit" at bounding box center [305, 190] width 15 height 15
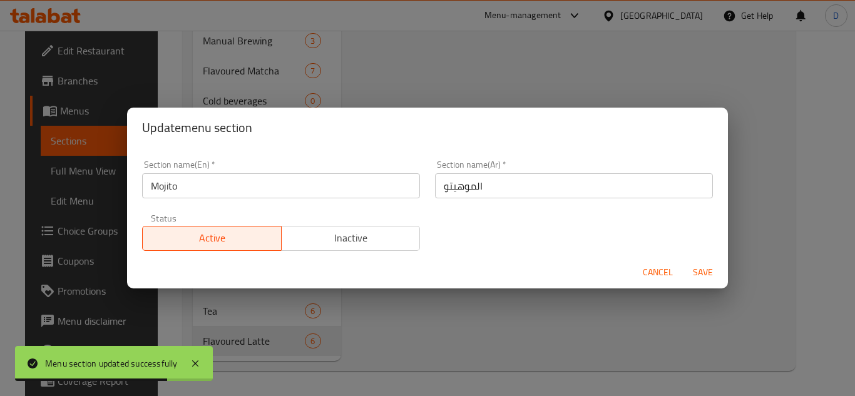
click at [660, 273] on span "Cancel" at bounding box center [658, 273] width 30 height 16
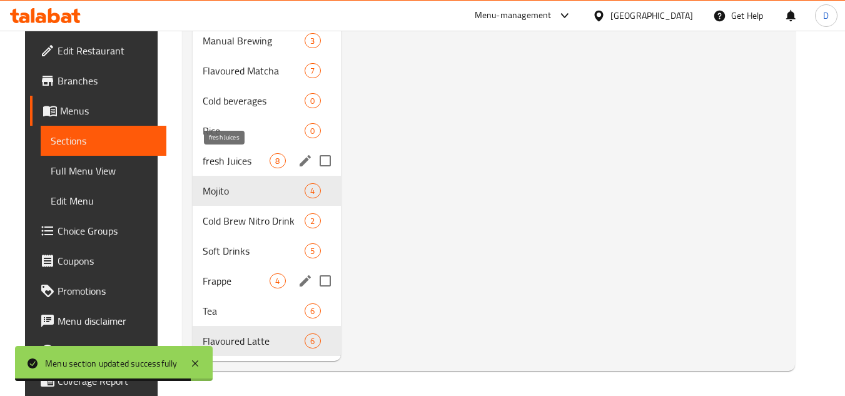
click at [255, 160] on span "fresh Juices" at bounding box center [237, 160] width 68 height 15
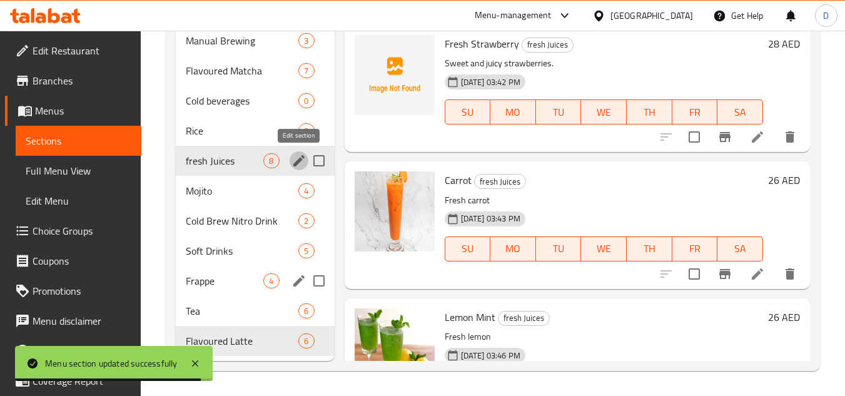
click at [298, 164] on icon "edit" at bounding box center [298, 160] width 11 height 11
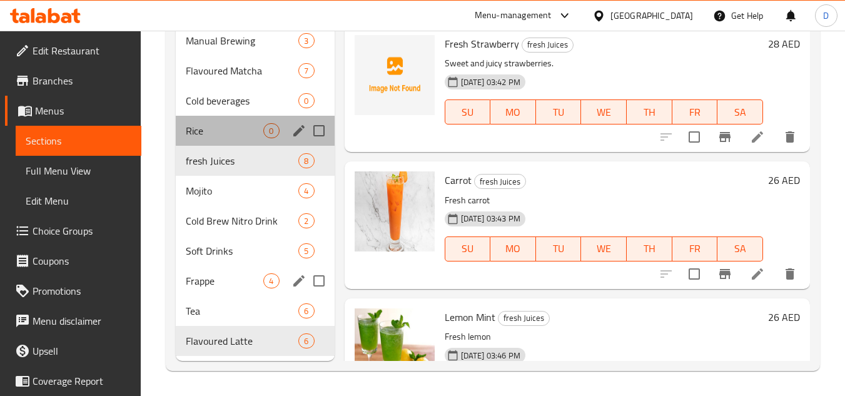
click at [225, 140] on div "Rice 0" at bounding box center [255, 131] width 158 height 30
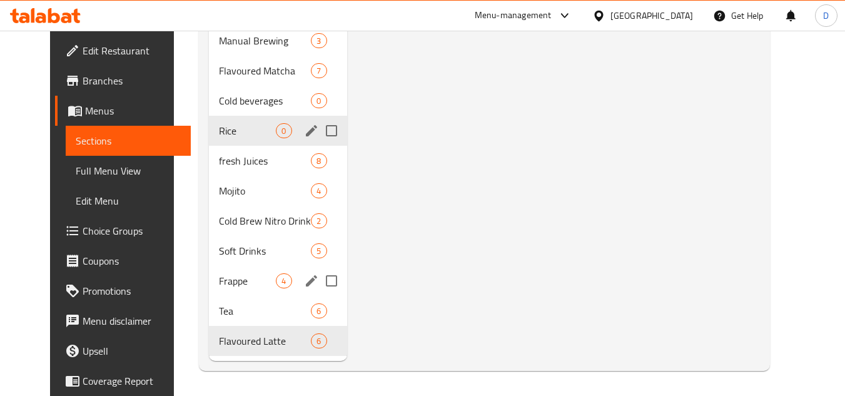
click at [215, 116] on div "Rice 0" at bounding box center [278, 131] width 138 height 30
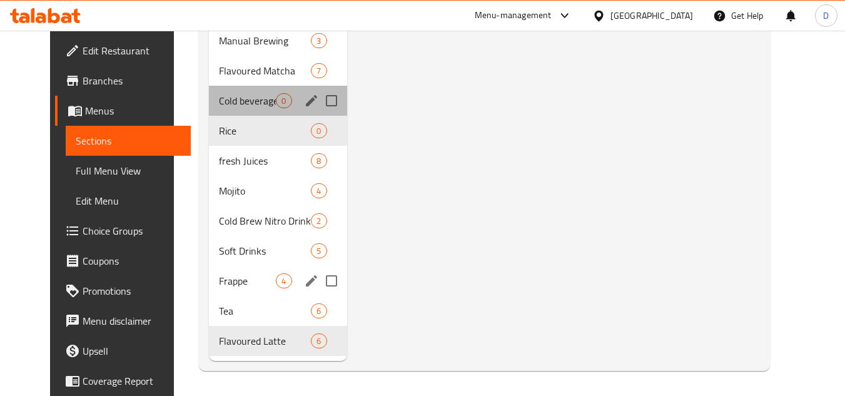
click at [226, 110] on div "Cold beverages 0" at bounding box center [278, 101] width 138 height 30
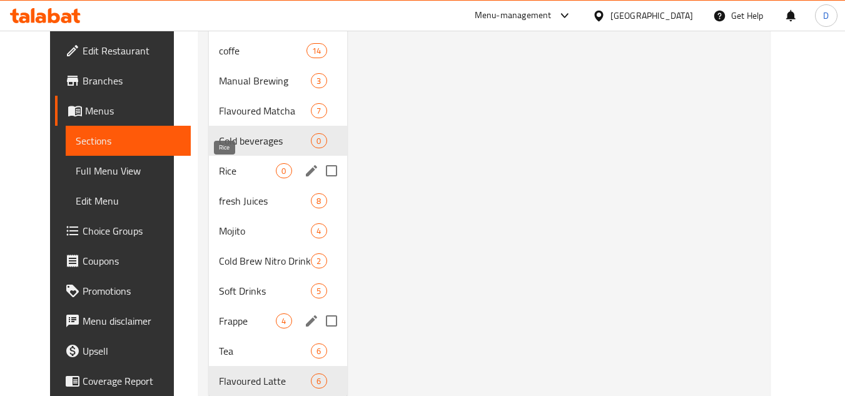
scroll to position [687, 0]
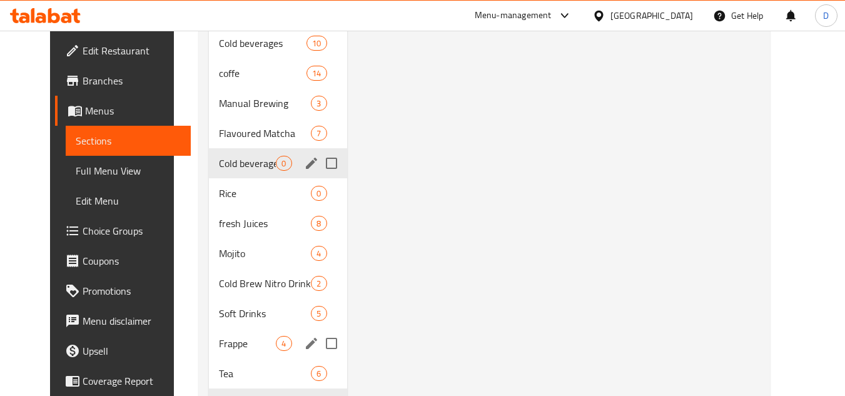
click at [320, 163] on input "Menu sections" at bounding box center [332, 163] width 26 height 26
checkbox input "true"
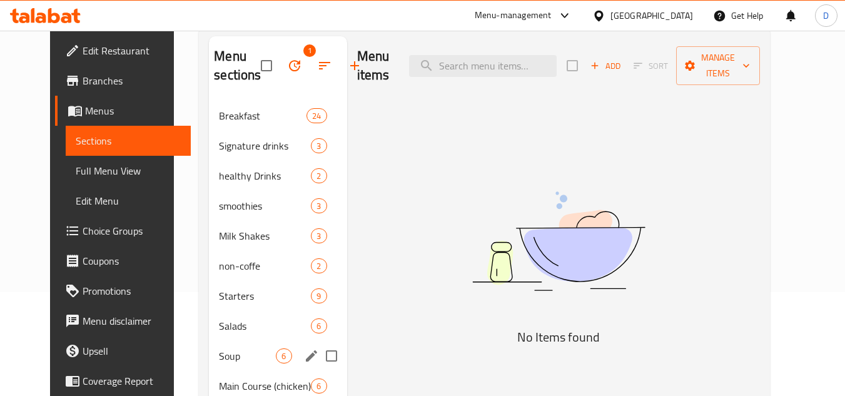
scroll to position [0, 0]
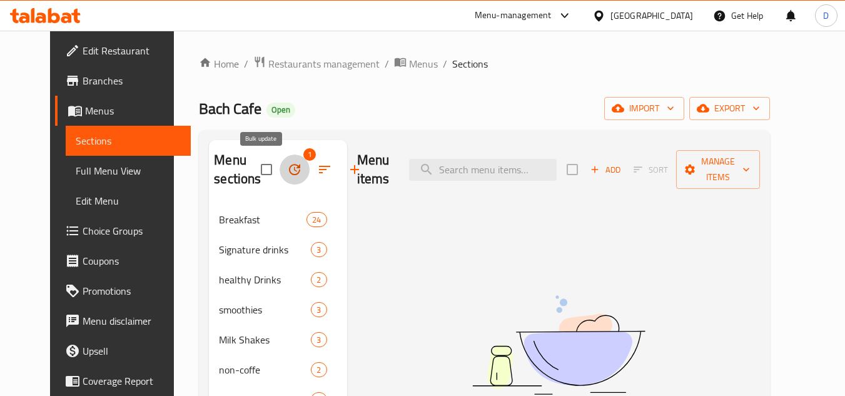
click at [289, 169] on icon "button" at bounding box center [294, 169] width 11 height 11
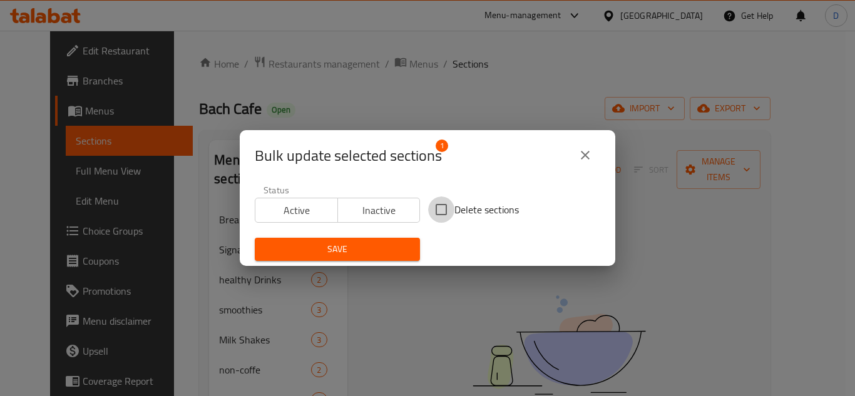
click at [436, 206] on input "Delete sections" at bounding box center [441, 209] width 26 height 26
checkbox input "true"
click at [382, 243] on span "Save" at bounding box center [337, 250] width 145 height 16
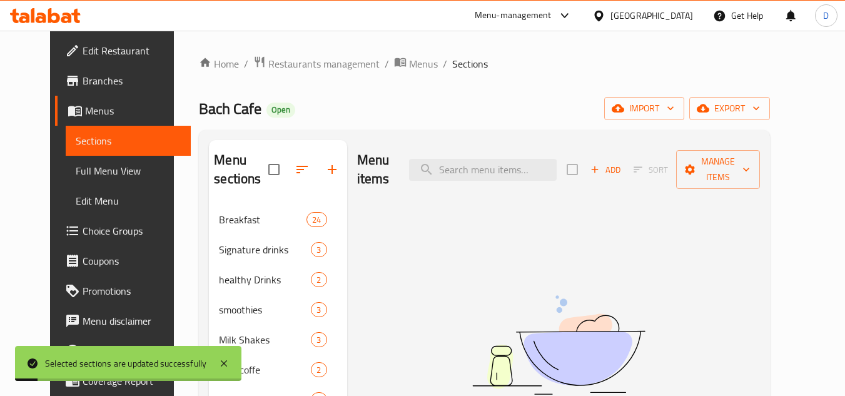
click at [76, 171] on span "Full Menu View" at bounding box center [129, 170] width 106 height 15
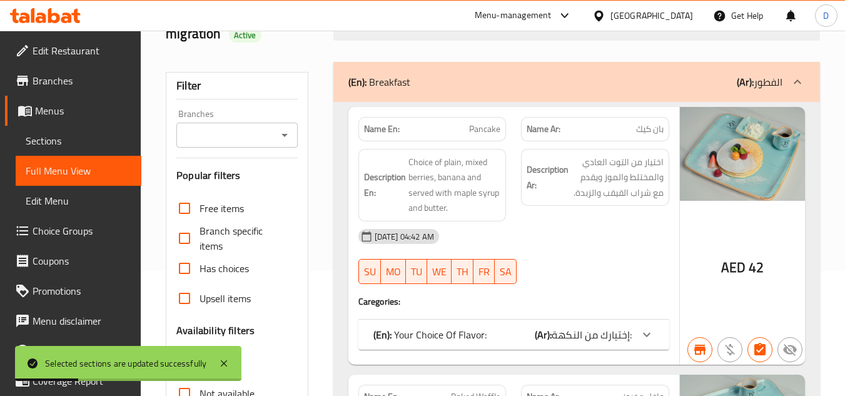
scroll to position [438, 0]
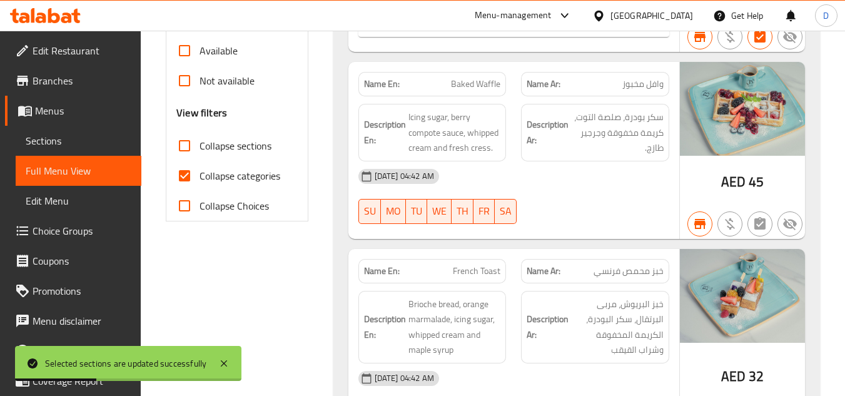
click at [188, 175] on input "Collapse categories" at bounding box center [185, 176] width 30 height 30
checkbox input "false"
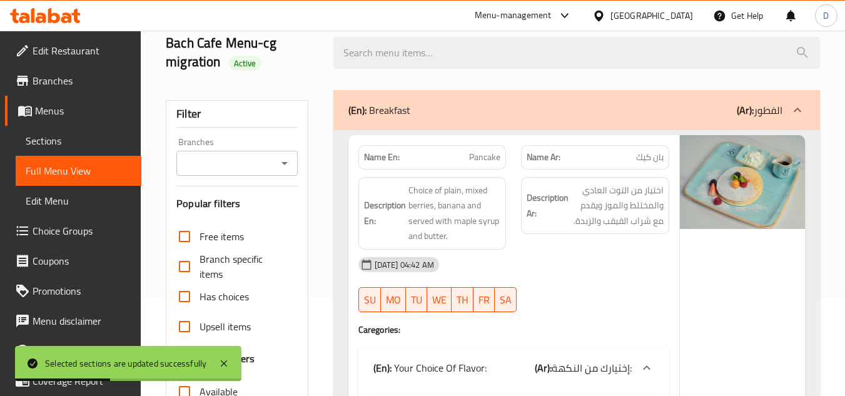
scroll to position [0, 0]
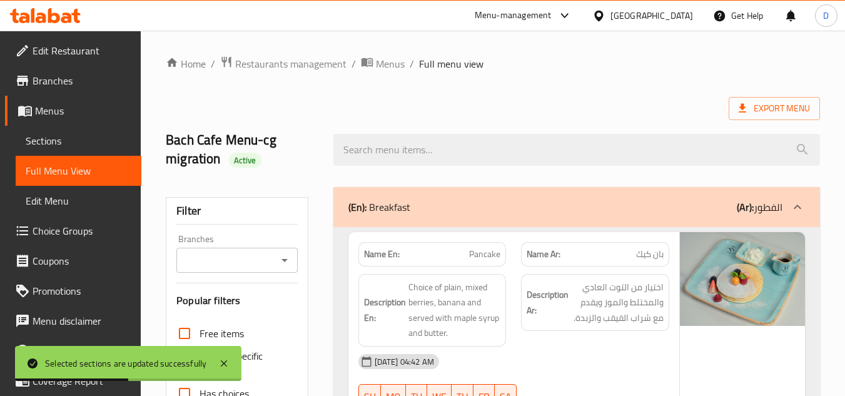
click at [288, 255] on icon "Open" at bounding box center [284, 260] width 15 height 15
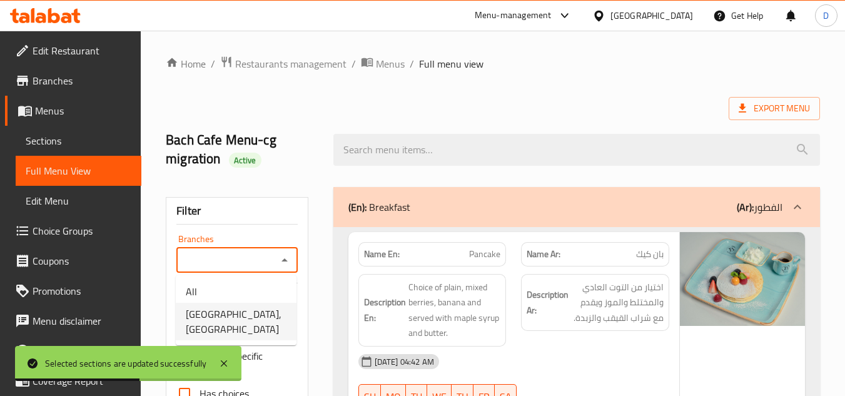
click at [240, 312] on span "[GEOGRAPHIC_DATA], [GEOGRAPHIC_DATA]" at bounding box center [236, 322] width 101 height 30
type input "[GEOGRAPHIC_DATA], [GEOGRAPHIC_DATA]"
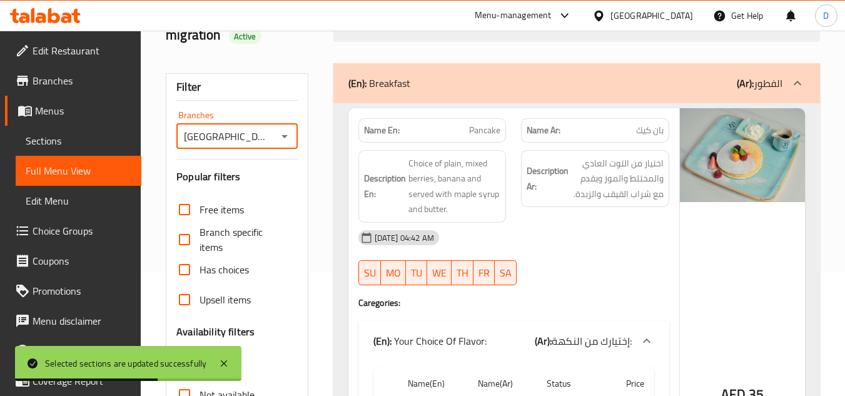
scroll to position [125, 0]
click at [54, 136] on span "Sections" at bounding box center [79, 140] width 106 height 15
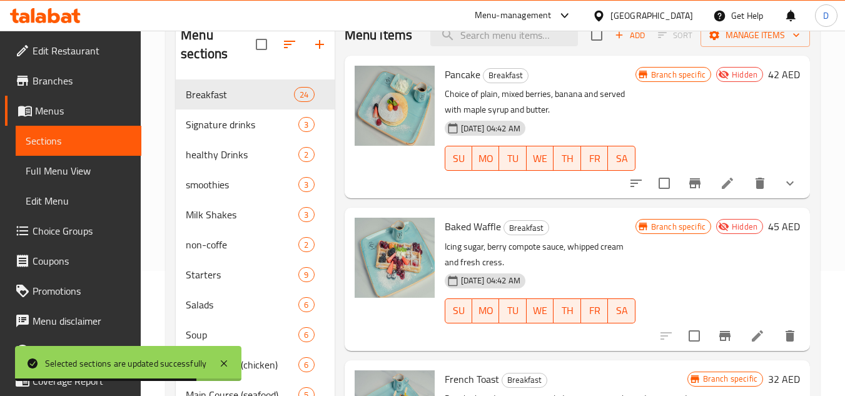
click at [81, 176] on span "Full Menu View" at bounding box center [79, 170] width 106 height 15
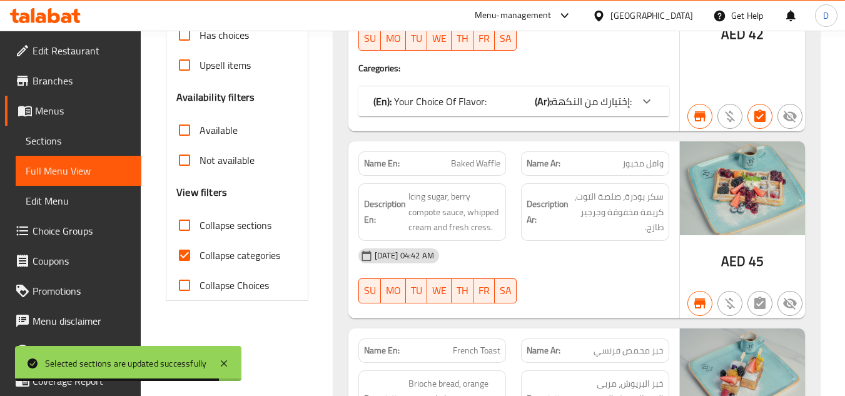
scroll to position [375, 0]
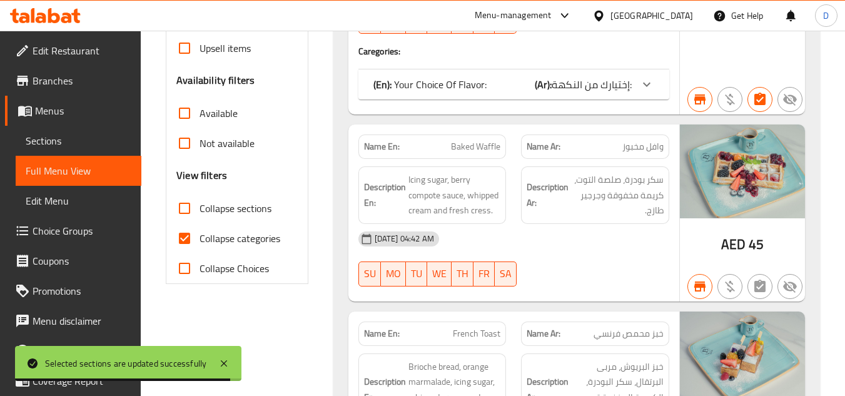
click at [188, 235] on input "Collapse categories" at bounding box center [185, 238] width 30 height 30
checkbox input "false"
click at [184, 203] on input "Collapse sections" at bounding box center [185, 208] width 30 height 30
checkbox input "true"
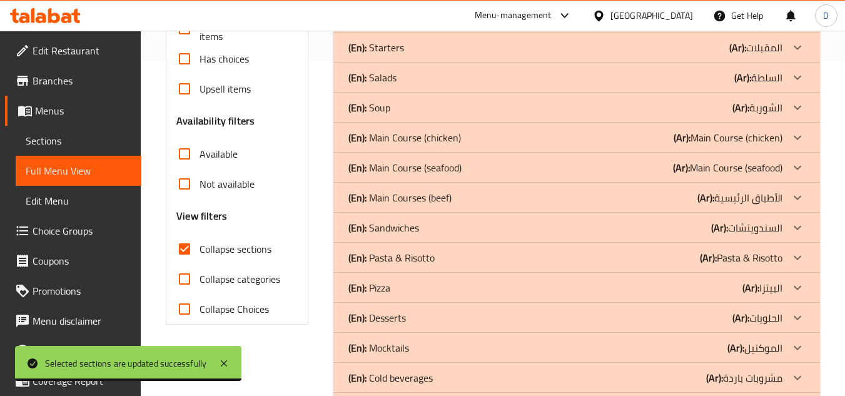
scroll to position [125, 0]
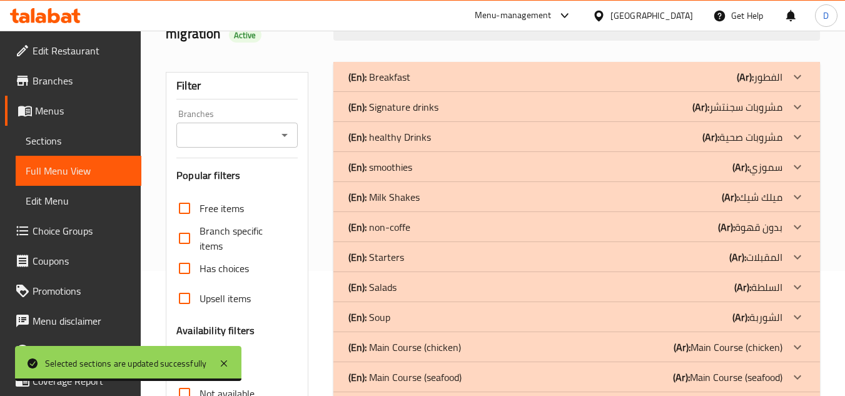
click at [290, 130] on icon "Open" at bounding box center [284, 135] width 15 height 15
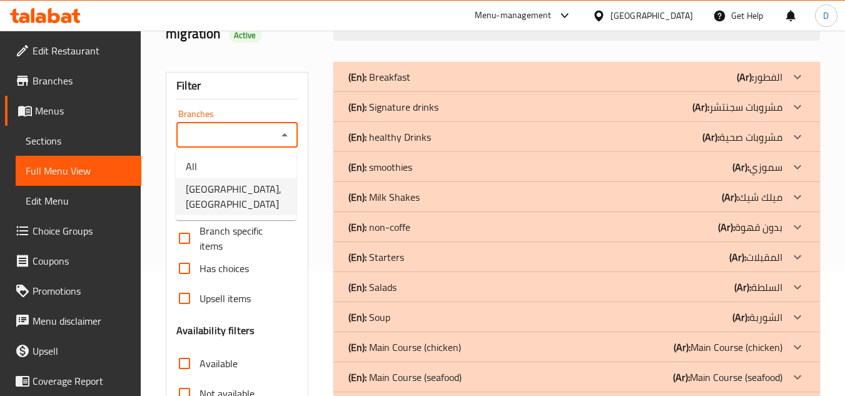
click at [226, 197] on span "[GEOGRAPHIC_DATA], [GEOGRAPHIC_DATA]" at bounding box center [236, 196] width 101 height 30
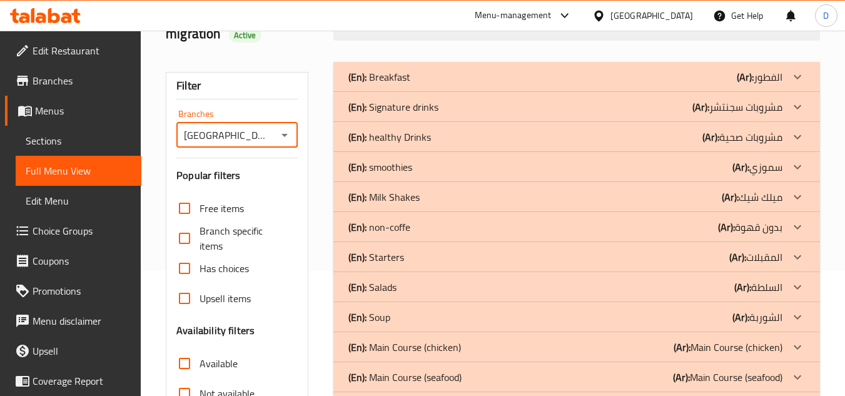
click at [254, 141] on input "[GEOGRAPHIC_DATA], [GEOGRAPHIC_DATA]" at bounding box center [226, 135] width 93 height 18
click at [255, 138] on input "[GEOGRAPHIC_DATA], [GEOGRAPHIC_DATA]" at bounding box center [226, 135] width 93 height 18
click at [282, 135] on icon "Open" at bounding box center [284, 135] width 15 height 15
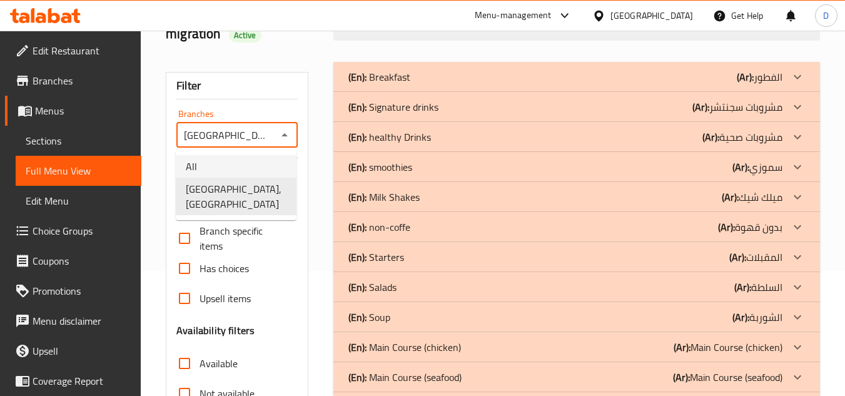
click at [249, 164] on li "All" at bounding box center [236, 166] width 121 height 23
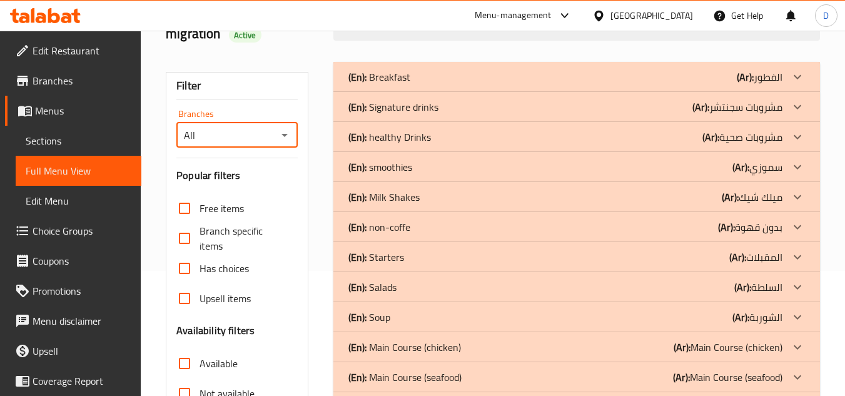
click at [235, 140] on input "All" at bounding box center [226, 135] width 93 height 18
click at [289, 135] on icon "Open" at bounding box center [284, 135] width 15 height 15
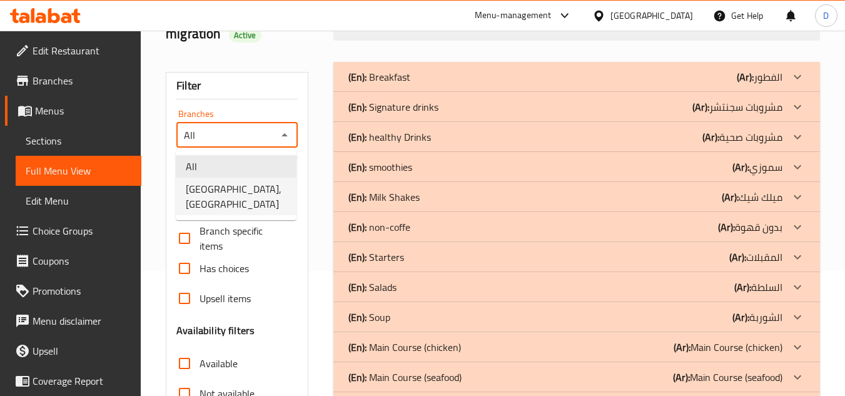
click at [234, 188] on span "[GEOGRAPHIC_DATA], [GEOGRAPHIC_DATA]" at bounding box center [236, 196] width 101 height 30
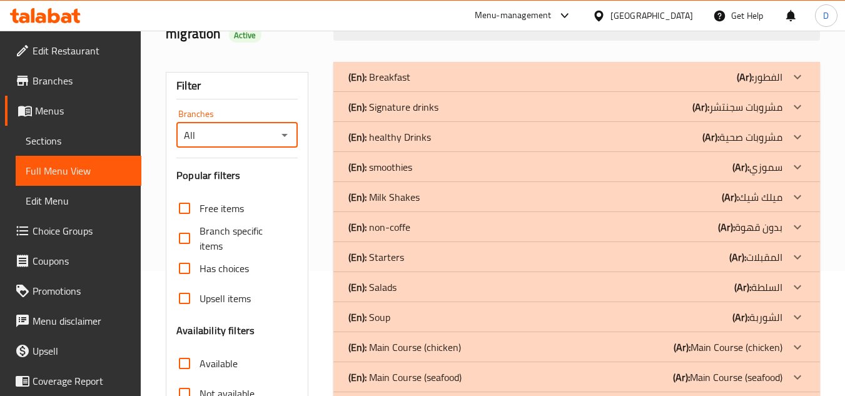
type input "[GEOGRAPHIC_DATA], [GEOGRAPHIC_DATA]"
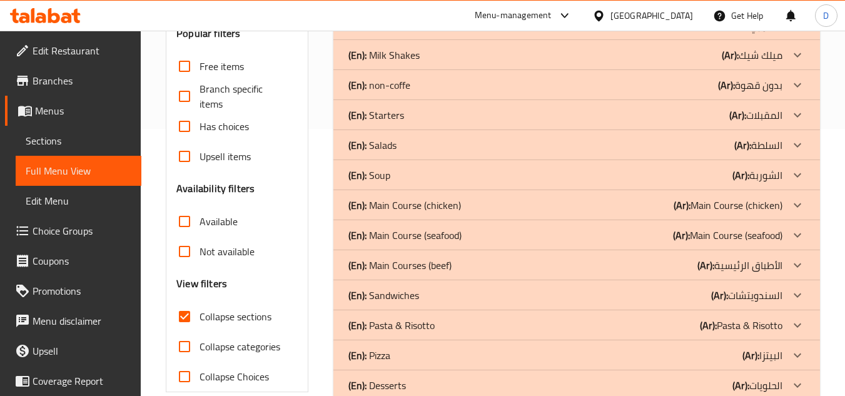
scroll to position [438, 0]
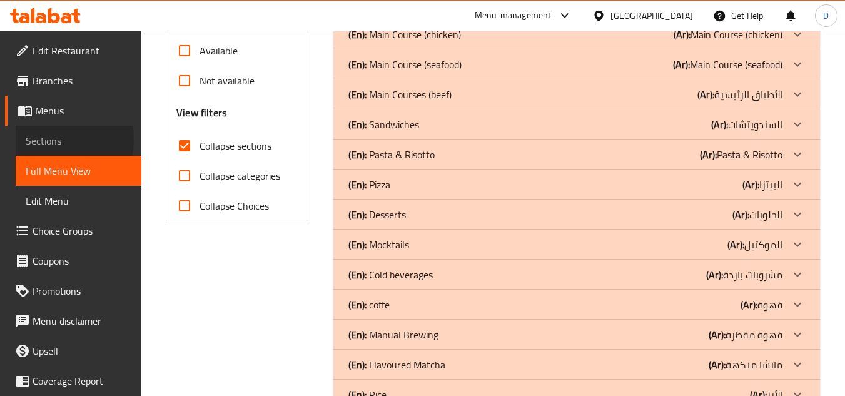
click at [39, 140] on span "Sections" at bounding box center [79, 140] width 106 height 15
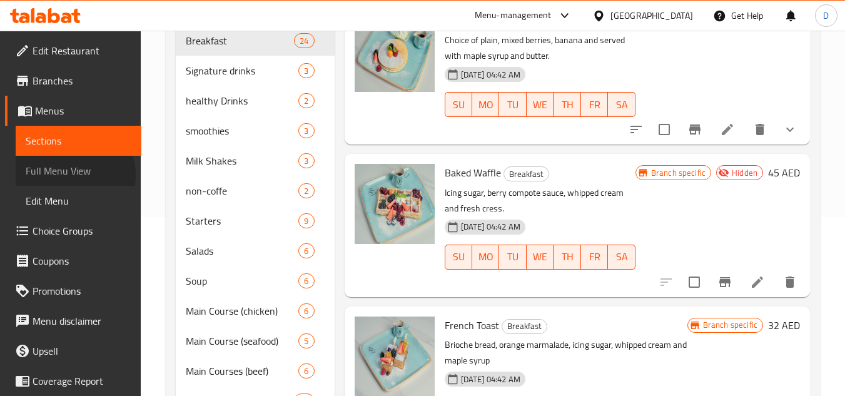
click at [69, 175] on span "Full Menu View" at bounding box center [79, 170] width 106 height 15
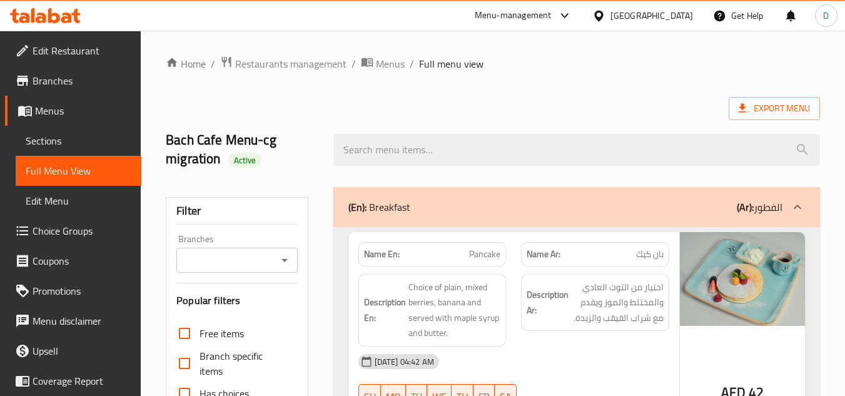
click at [288, 262] on icon "Open" at bounding box center [284, 260] width 15 height 15
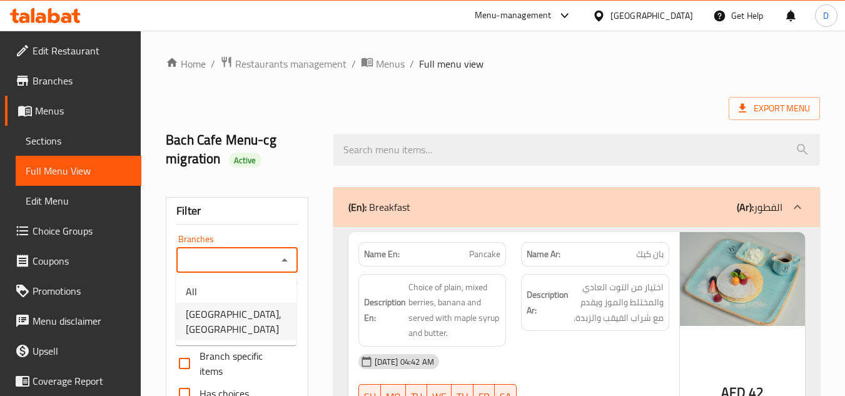
click at [257, 321] on span "[GEOGRAPHIC_DATA], [GEOGRAPHIC_DATA]" at bounding box center [236, 322] width 101 height 30
type input "[GEOGRAPHIC_DATA], [GEOGRAPHIC_DATA]"
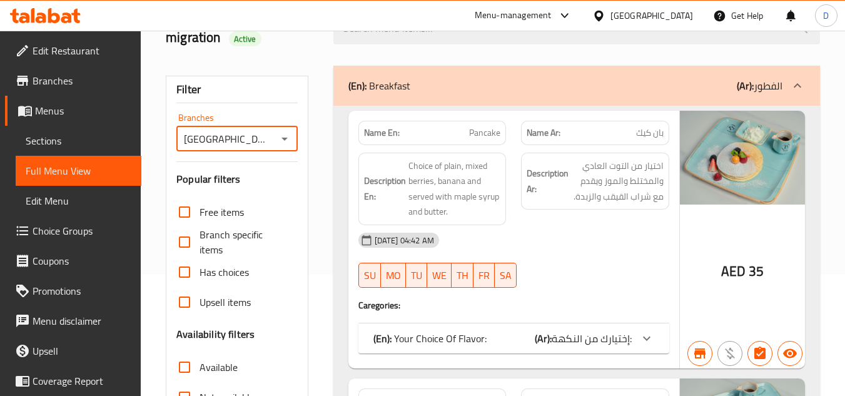
scroll to position [313, 0]
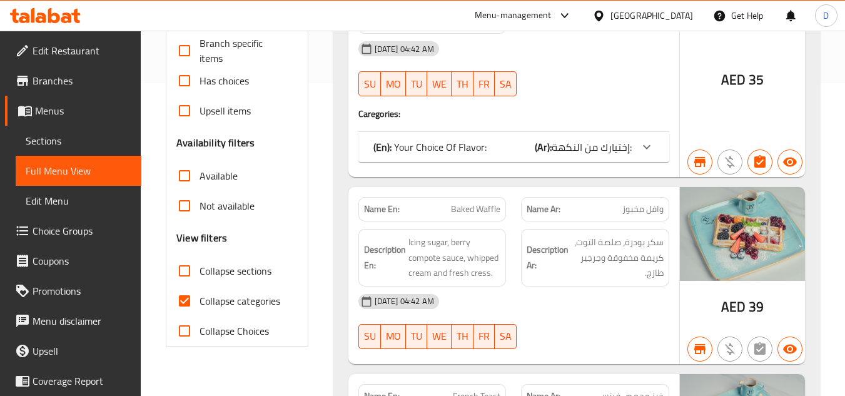
click at [203, 293] on span "Collapse categories" at bounding box center [240, 300] width 81 height 15
click at [200, 293] on input "Collapse categories" at bounding box center [185, 301] width 30 height 30
checkbox input "false"
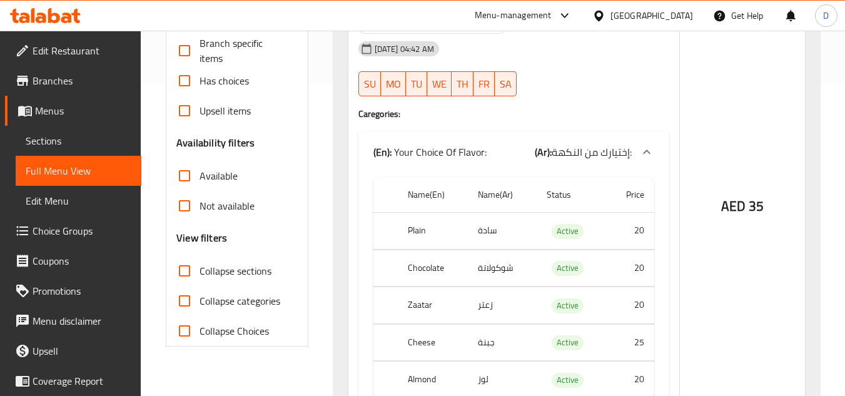
click at [181, 271] on input "Collapse sections" at bounding box center [185, 271] width 30 height 30
checkbox input "true"
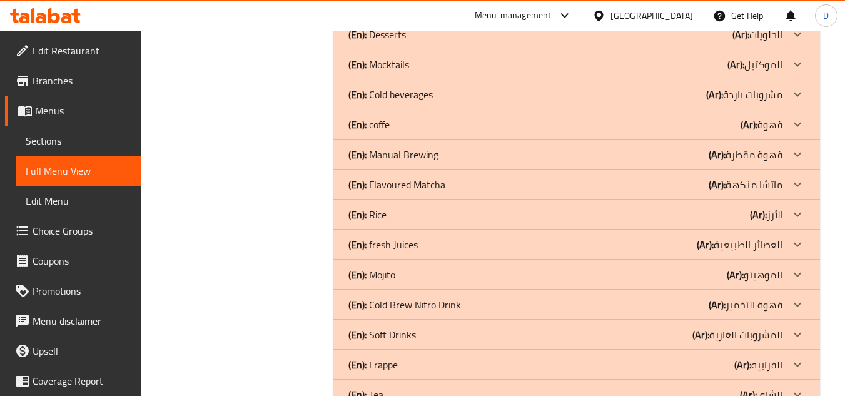
scroll to position [687, 0]
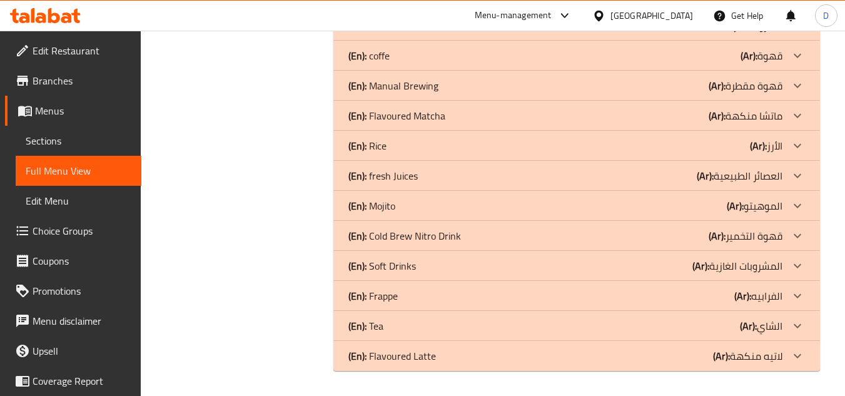
click at [749, 364] on p "(Ar): لاتيه منكهة" at bounding box center [747, 356] width 69 height 15
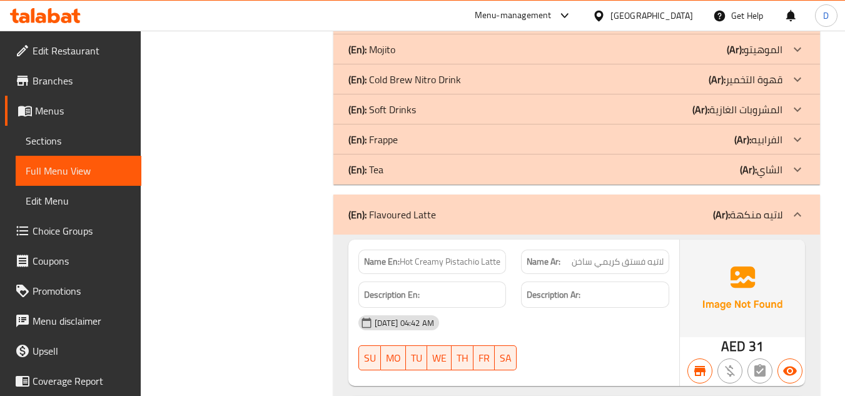
scroll to position [803, 0]
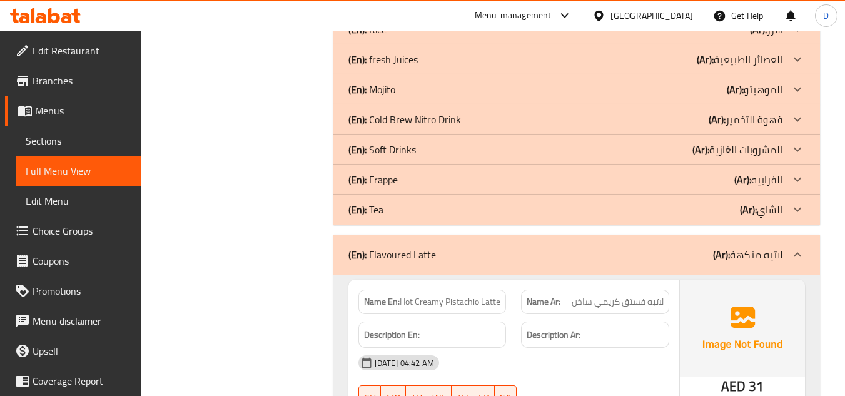
click at [775, 210] on p "(Ar): الشاي" at bounding box center [761, 209] width 43 height 15
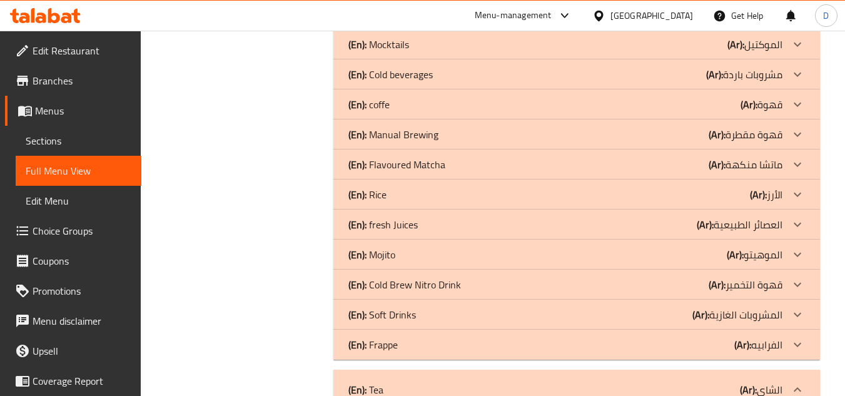
scroll to position [616, 0]
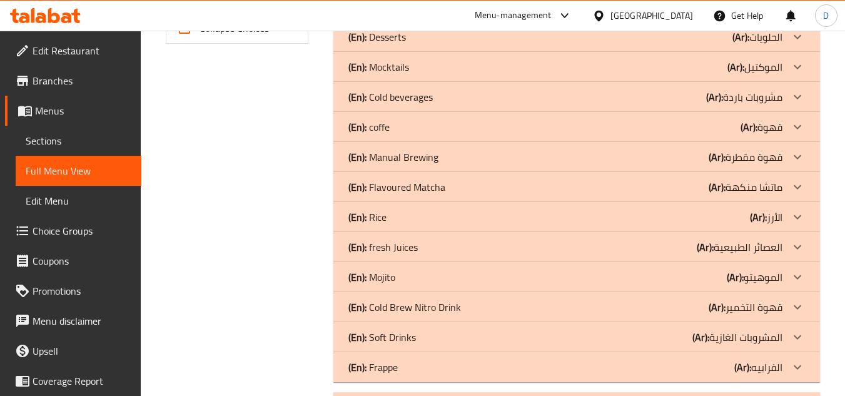
click at [767, 300] on p "(Ar): قهوة التخمير" at bounding box center [746, 307] width 74 height 15
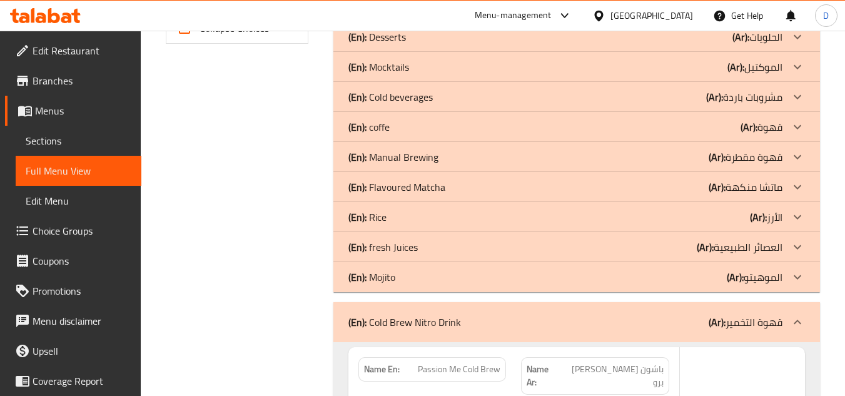
click at [773, 277] on p "(Ar): الموهيتو" at bounding box center [755, 277] width 56 height 15
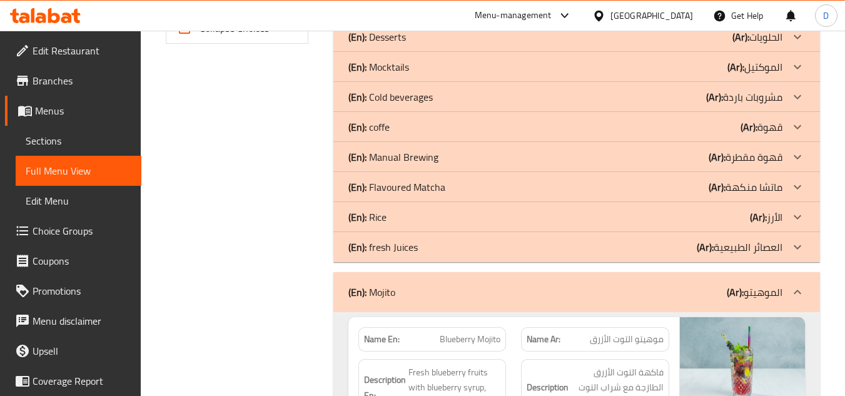
click at [762, 247] on p "(Ar): العصائر الطبيعية" at bounding box center [740, 247] width 86 height 15
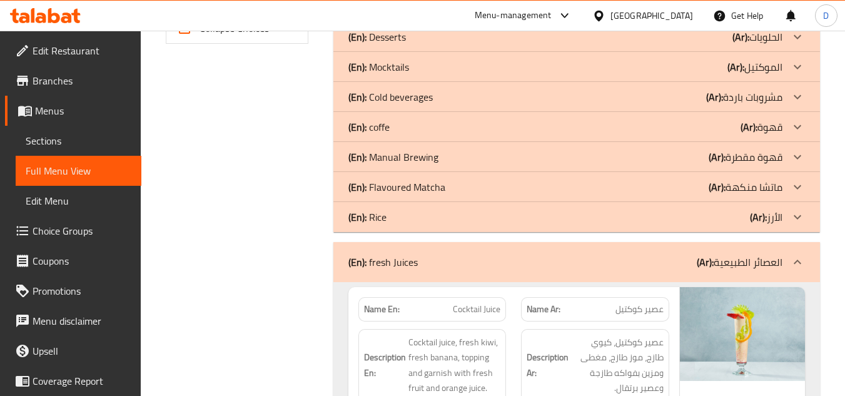
click at [782, 190] on p "(Ar): ماتشا منكهة" at bounding box center [746, 187] width 74 height 15
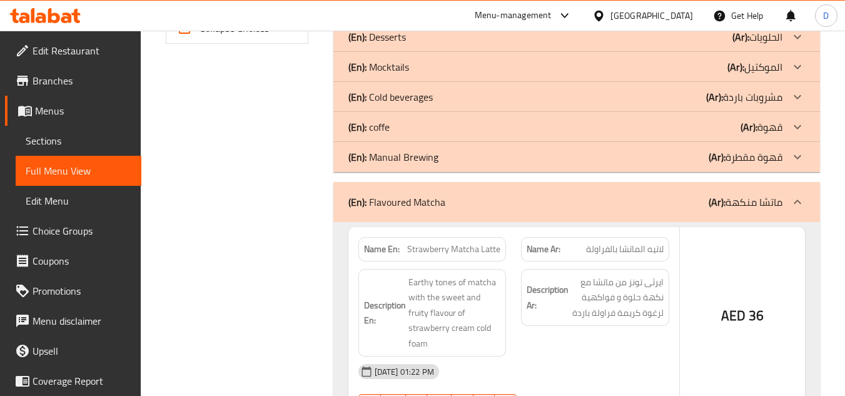
click at [767, 154] on p "(Ar): قهوة مقطرة" at bounding box center [746, 157] width 74 height 15
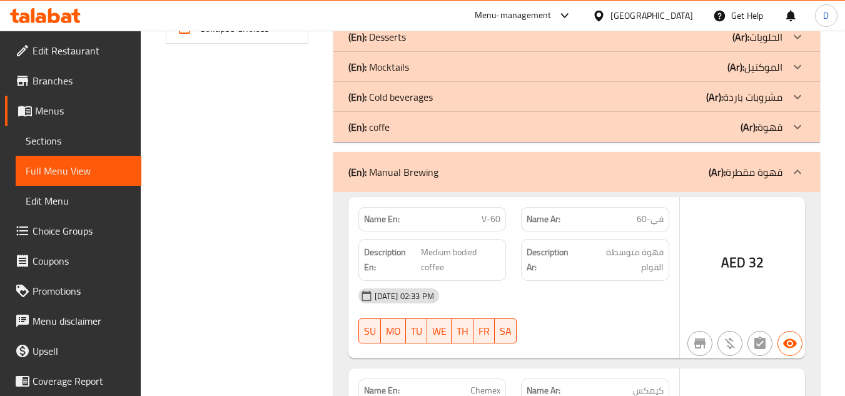
click at [767, 130] on p "(Ar): قهوة" at bounding box center [762, 127] width 42 height 15
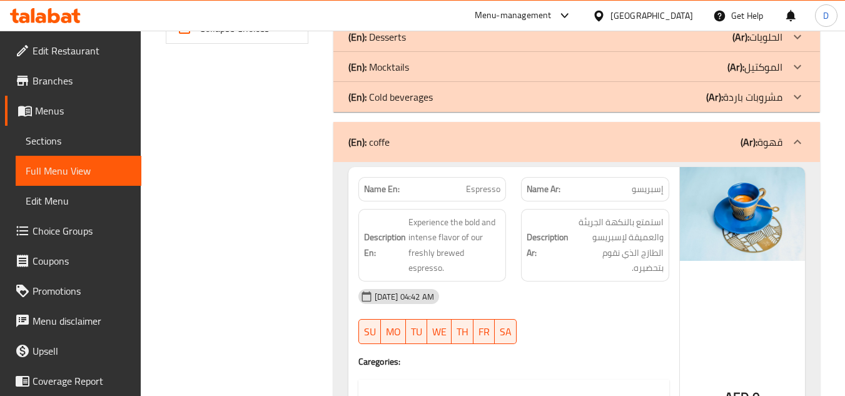
scroll to position [491, 0]
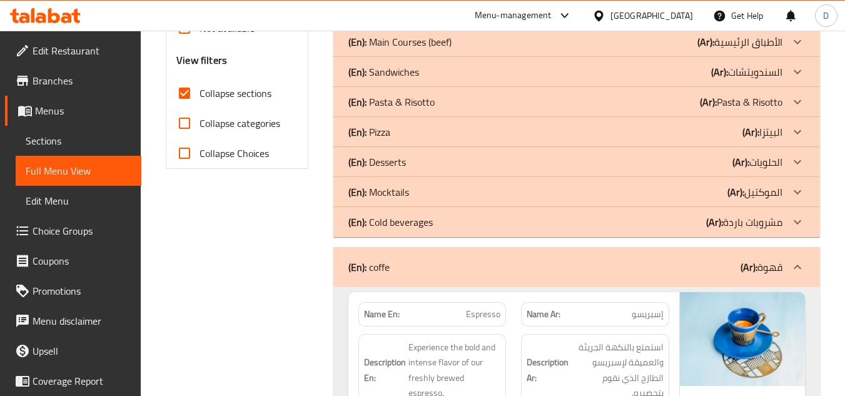
click at [681, 226] on div "(En): Cold beverages (Ar): مشروبات باردة" at bounding box center [566, 222] width 434 height 15
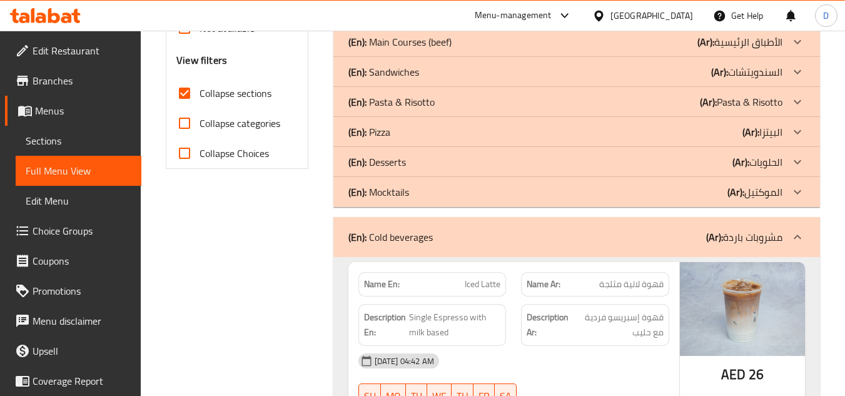
click at [759, 193] on p "(Ar): الموكتيل" at bounding box center [755, 192] width 55 height 15
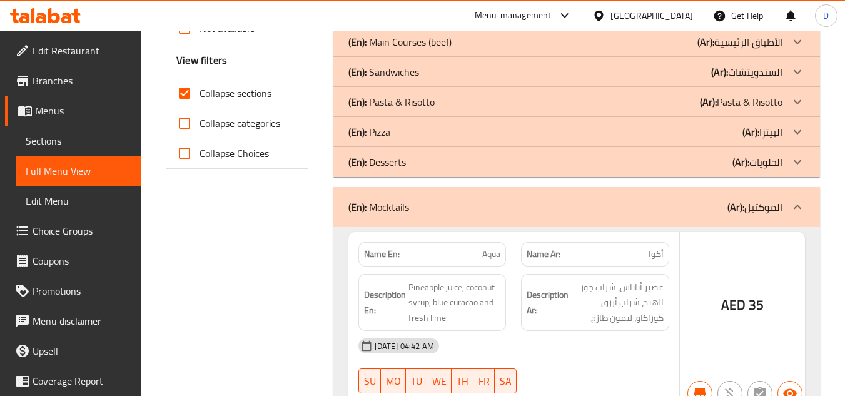
click at [763, 159] on p "(Ar): الحلويات" at bounding box center [758, 162] width 50 height 15
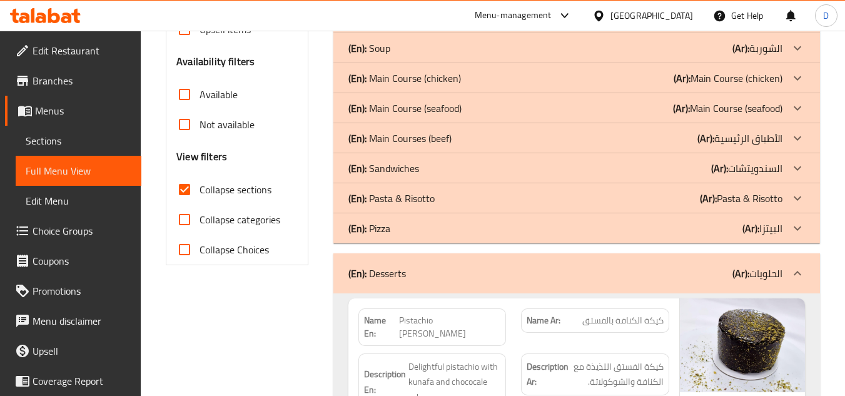
scroll to position [365, 0]
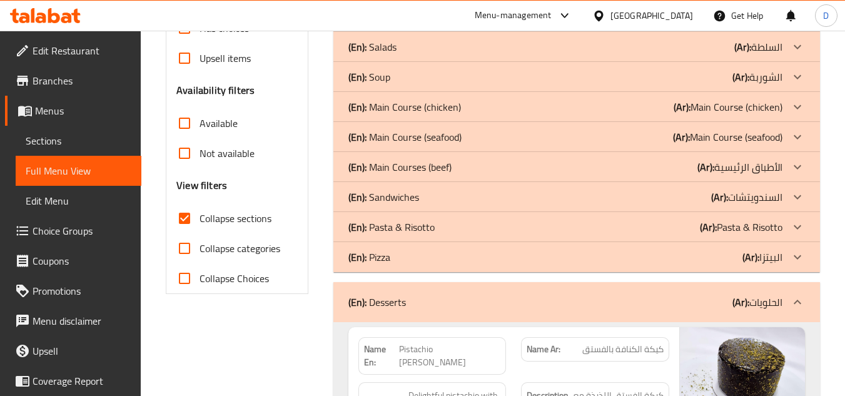
click at [766, 193] on p "(Ar): السندويتشات" at bounding box center [746, 197] width 71 height 15
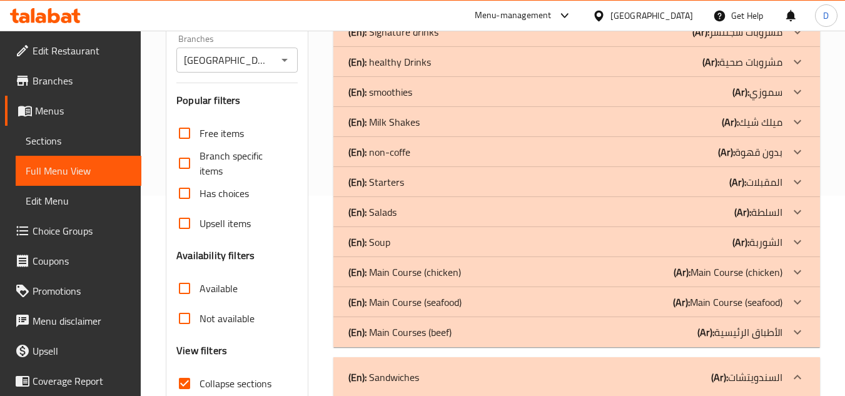
scroll to position [178, 0]
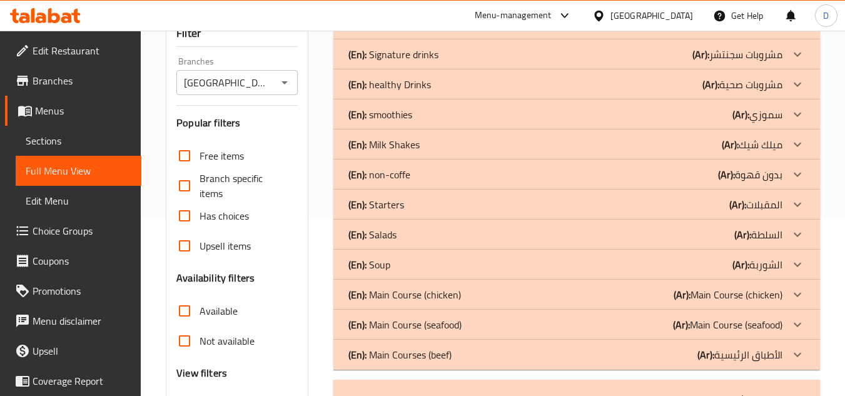
click at [769, 174] on p "(Ar): بدون قهوة" at bounding box center [750, 174] width 64 height 15
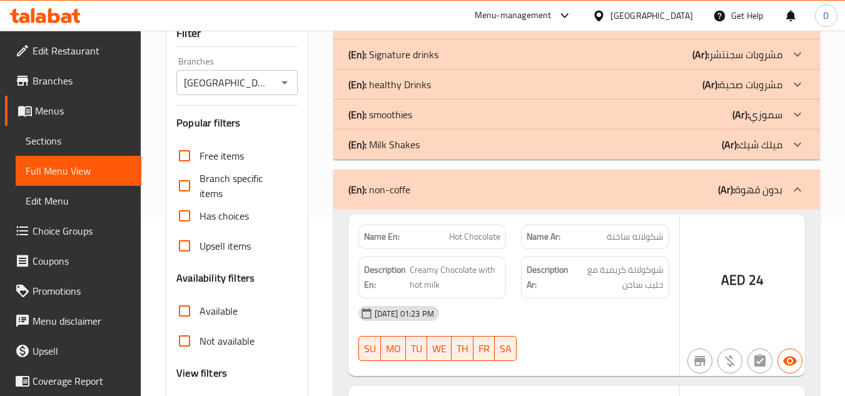
click at [777, 138] on p "(Ar): [PERSON_NAME]" at bounding box center [752, 144] width 61 height 15
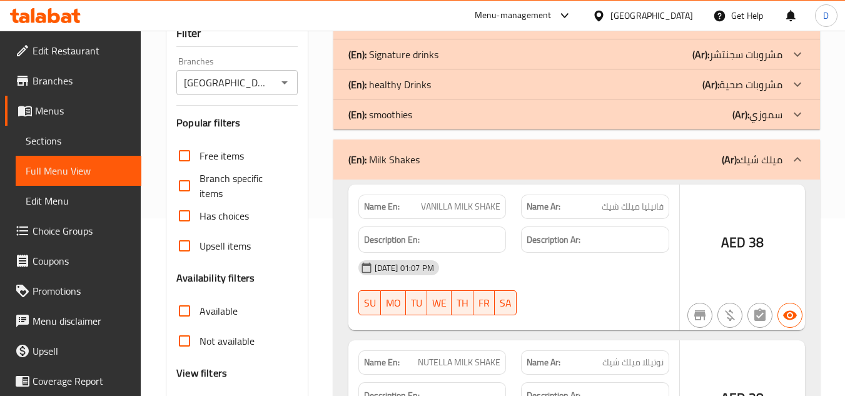
click at [777, 115] on p "(Ar): سموزي" at bounding box center [758, 114] width 50 height 15
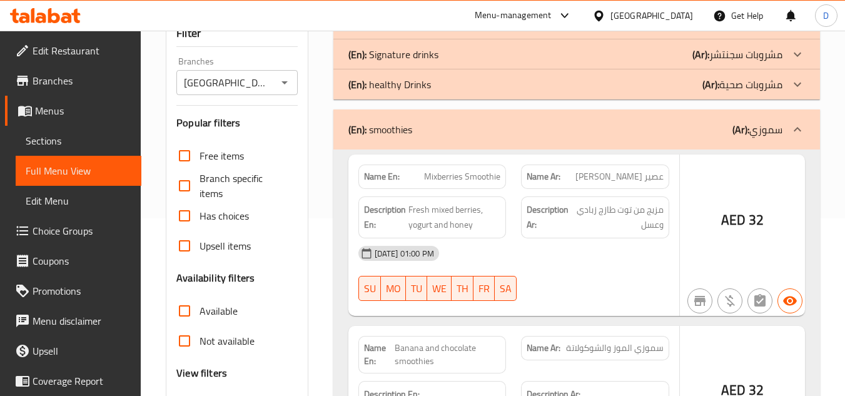
click at [768, 83] on p "(Ar): مشروبات صحية" at bounding box center [743, 84] width 80 height 15
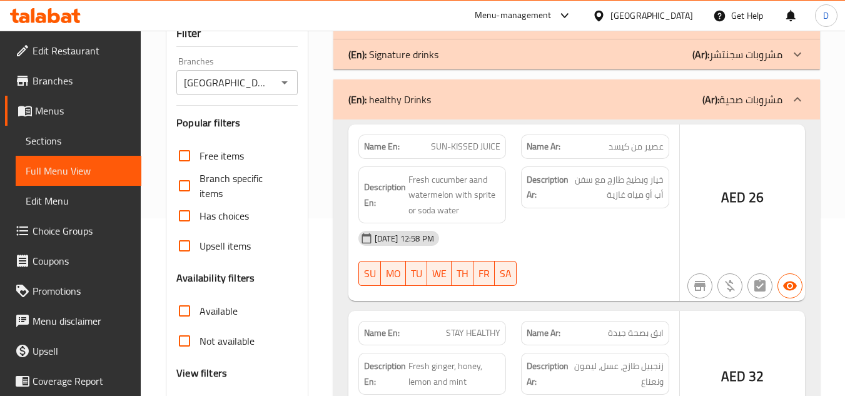
click at [763, 58] on p "(Ar): مشروبات سجنتشر" at bounding box center [738, 54] width 90 height 15
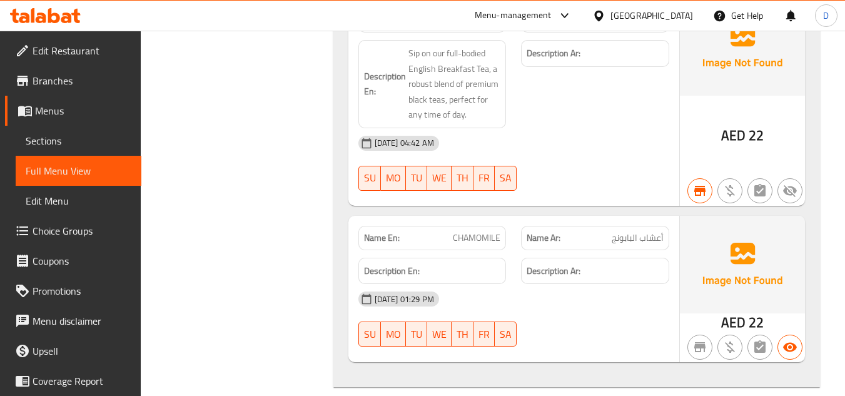
scroll to position [20011, 0]
click at [49, 142] on span "Sections" at bounding box center [79, 140] width 106 height 15
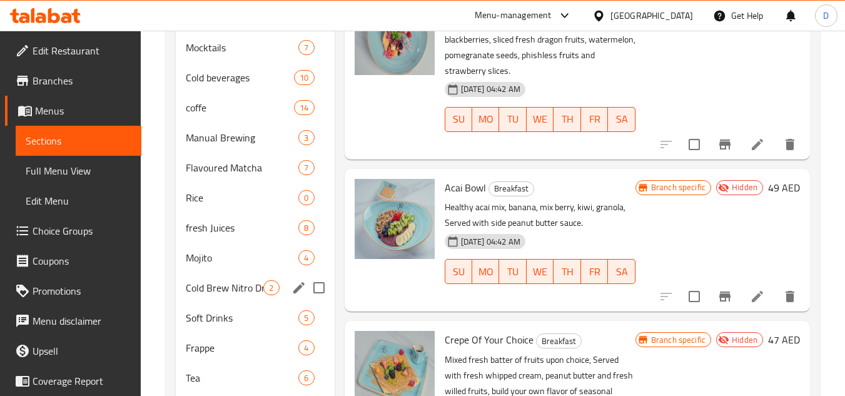
scroll to position [720, 0]
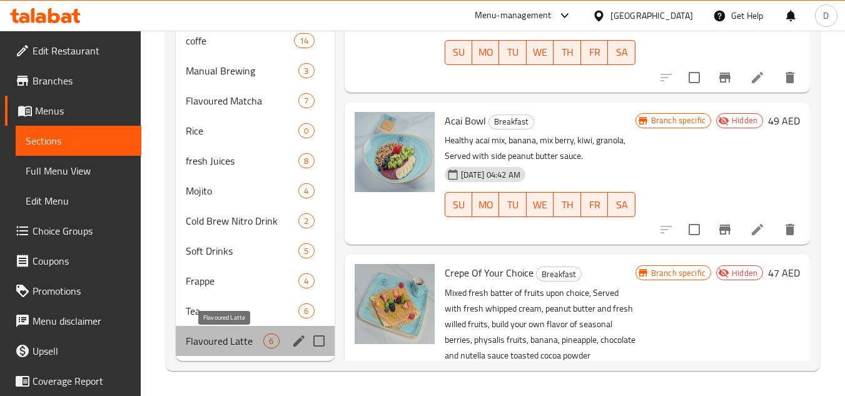
click at [253, 340] on span "Flavoured Latte" at bounding box center [225, 341] width 78 height 15
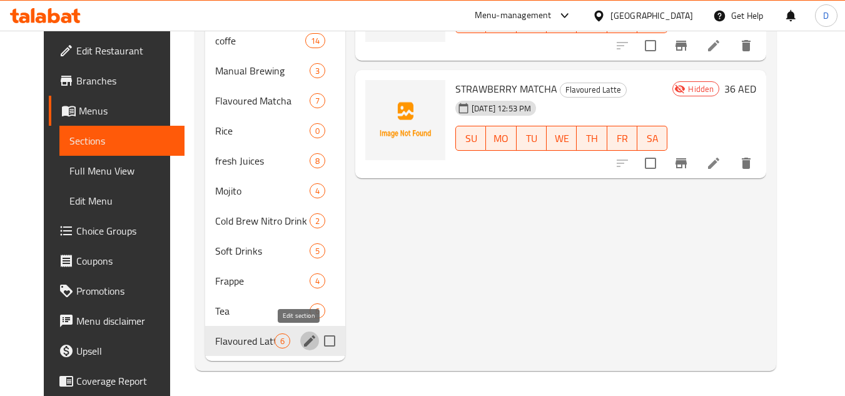
click at [304, 342] on icon "edit" at bounding box center [309, 340] width 11 height 11
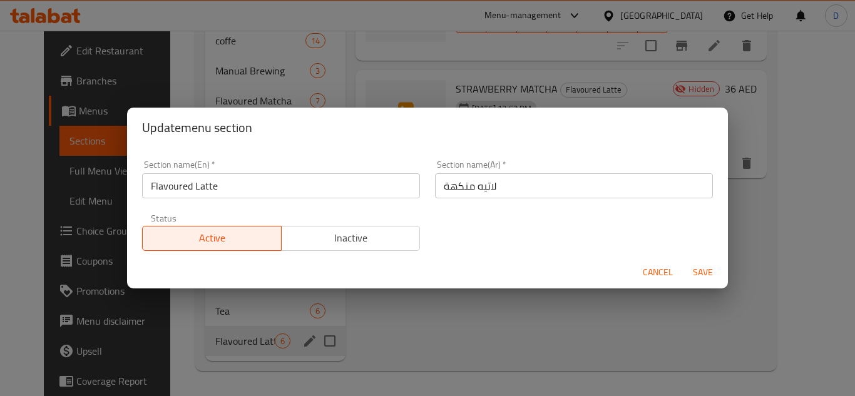
click at [190, 176] on input "Flavoured Latte" at bounding box center [281, 185] width 278 height 25
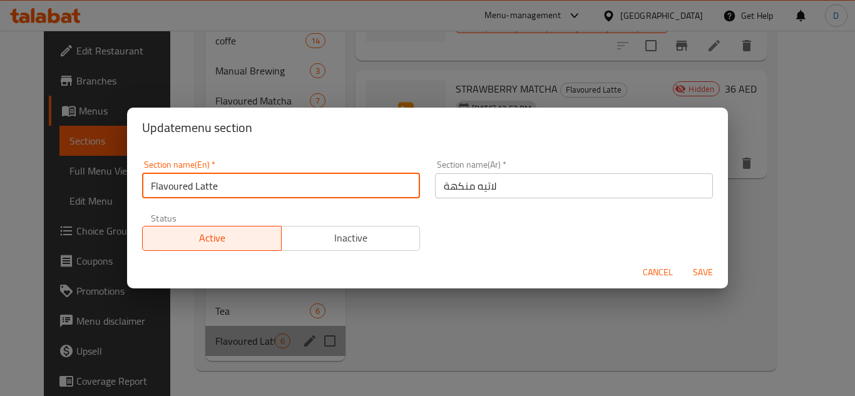
click at [190, 176] on input "Flavoured Latte" at bounding box center [281, 185] width 278 height 25
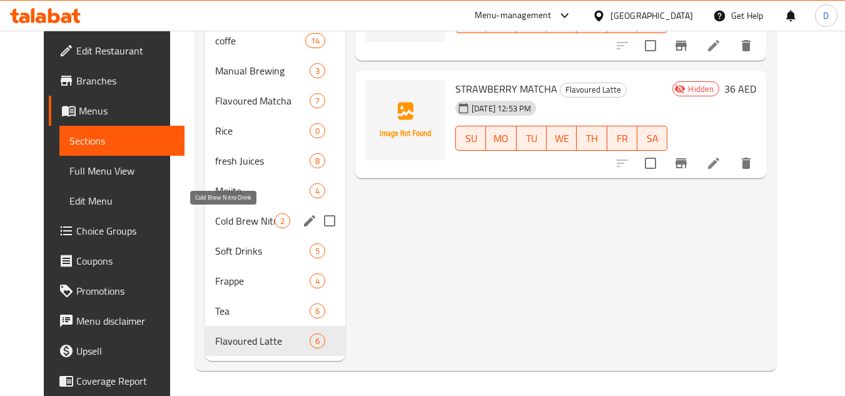
click at [231, 226] on span "Cold Brew Nitro Drink" at bounding box center [244, 220] width 59 height 15
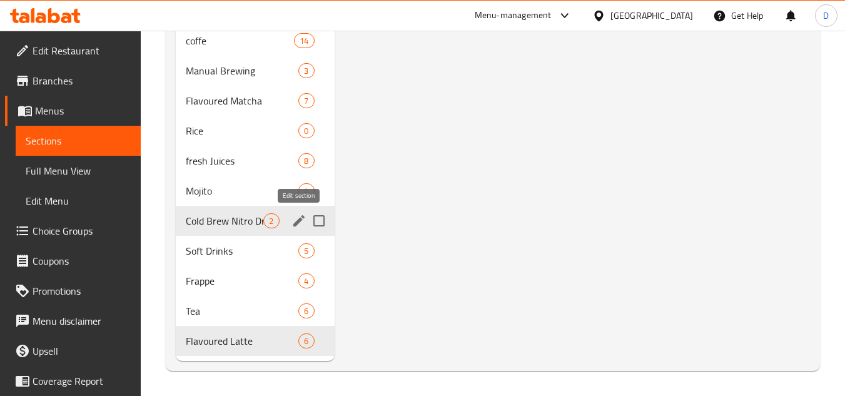
click at [297, 224] on icon "edit" at bounding box center [298, 220] width 11 height 11
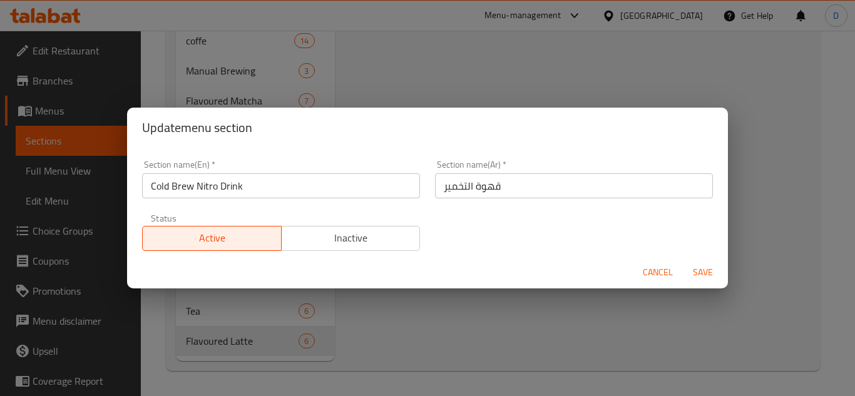
click at [219, 193] on input "Cold Brew Nitro Drink" at bounding box center [281, 185] width 278 height 25
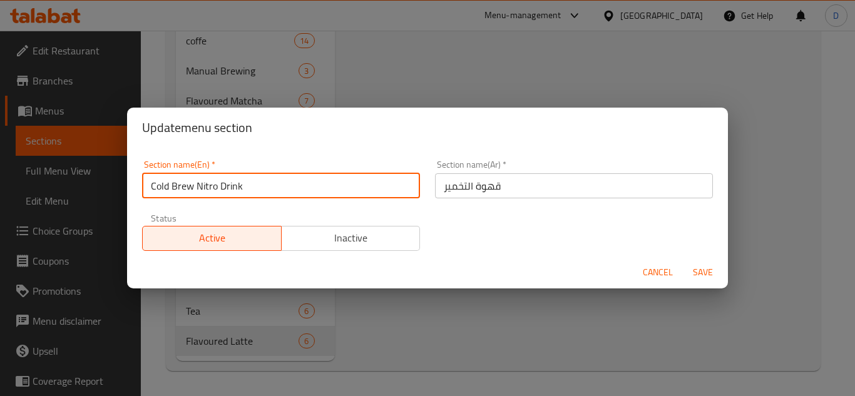
click at [219, 193] on input "Cold Brew Nitro Drink" at bounding box center [281, 185] width 278 height 25
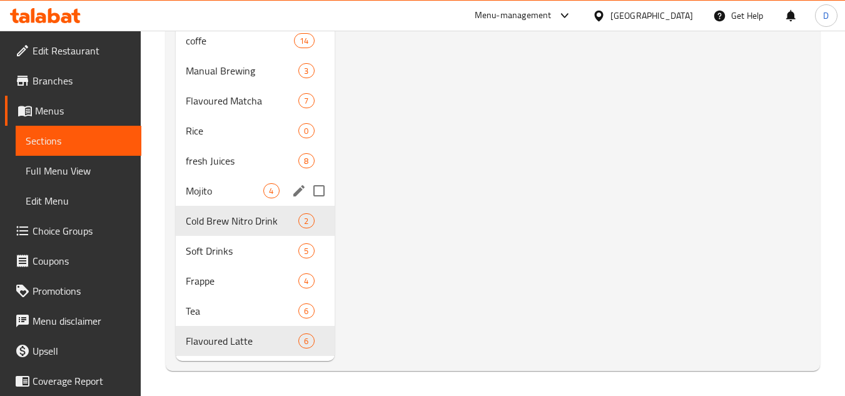
click at [292, 192] on icon "edit" at bounding box center [299, 190] width 15 height 15
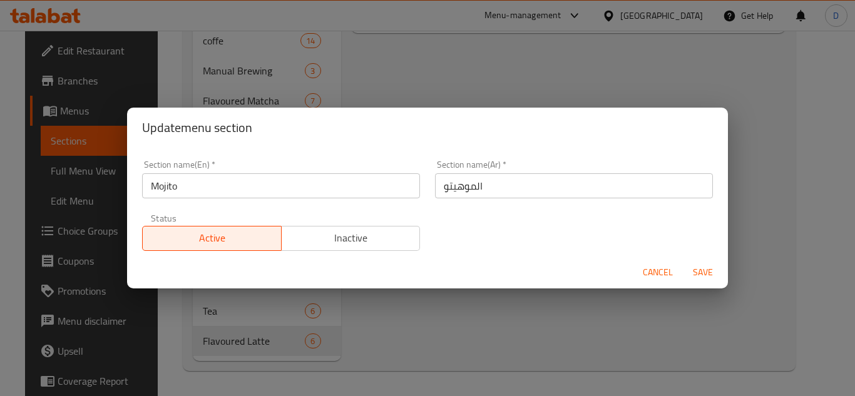
click at [169, 181] on input "Mojito" at bounding box center [281, 185] width 278 height 25
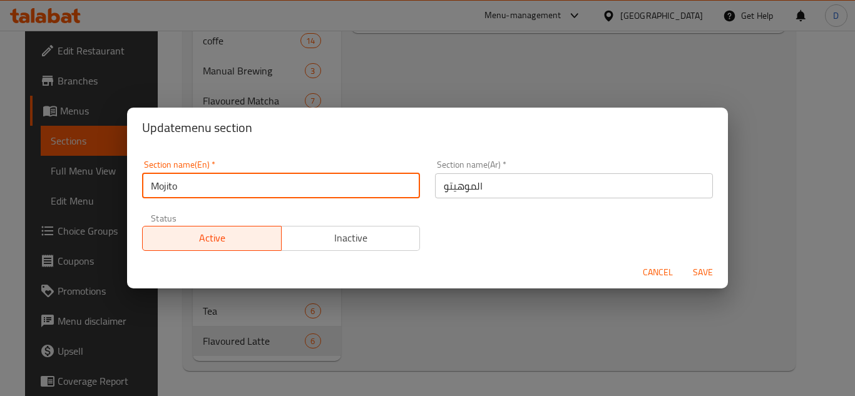
click at [169, 181] on input "Mojito" at bounding box center [281, 185] width 278 height 25
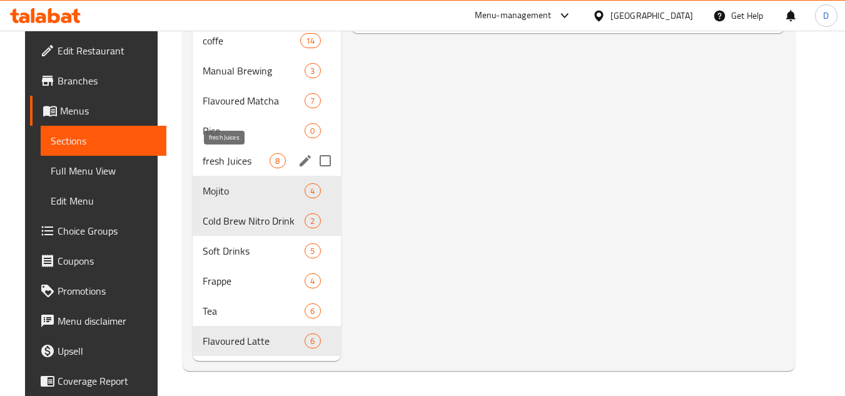
drag, startPoint x: 220, startPoint y: 158, endPoint x: 254, endPoint y: 158, distance: 34.4
click at [220, 158] on span "fresh Juices" at bounding box center [237, 160] width 68 height 15
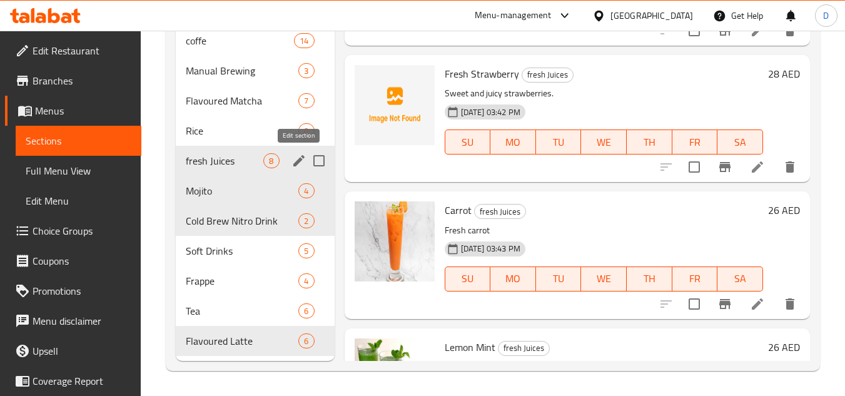
click at [297, 165] on icon "edit" at bounding box center [298, 160] width 11 height 11
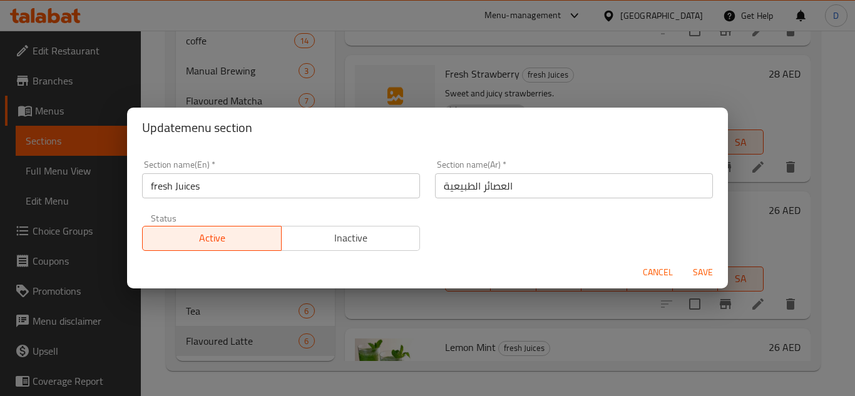
click at [159, 180] on input "fresh Juices" at bounding box center [281, 185] width 278 height 25
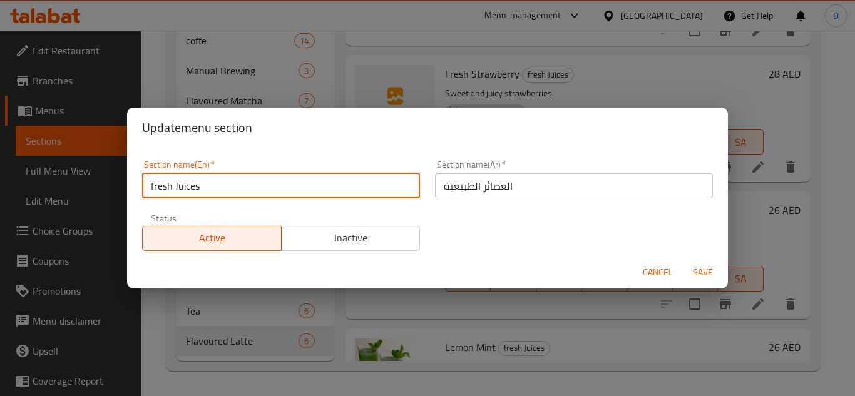
click at [159, 180] on input "fresh Juices" at bounding box center [281, 185] width 278 height 25
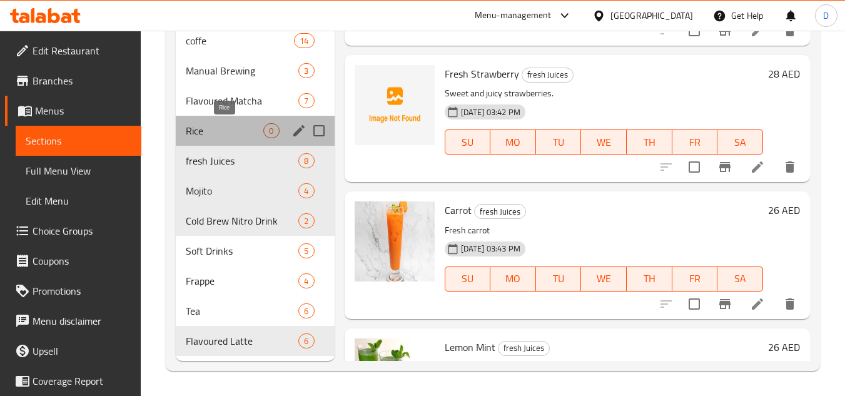
click at [220, 134] on span "Rice" at bounding box center [225, 130] width 78 height 15
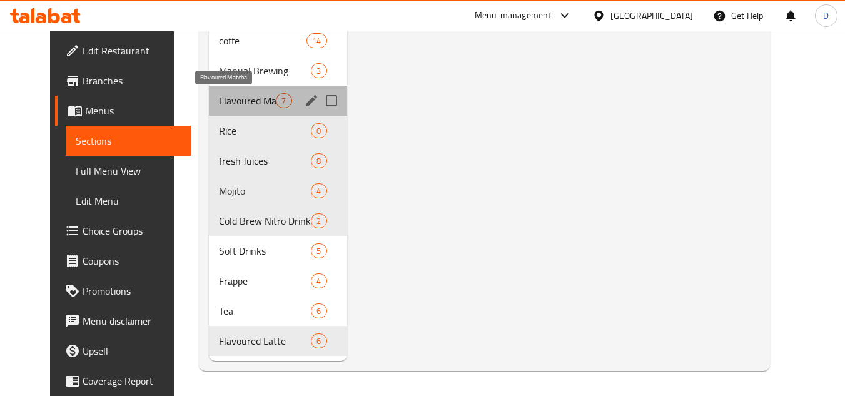
click at [230, 104] on span "Flavoured Matcha" at bounding box center [247, 100] width 57 height 15
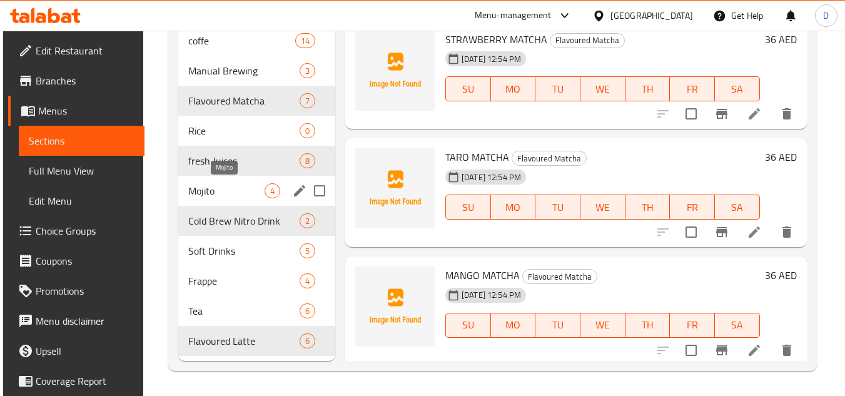
scroll to position [657, 0]
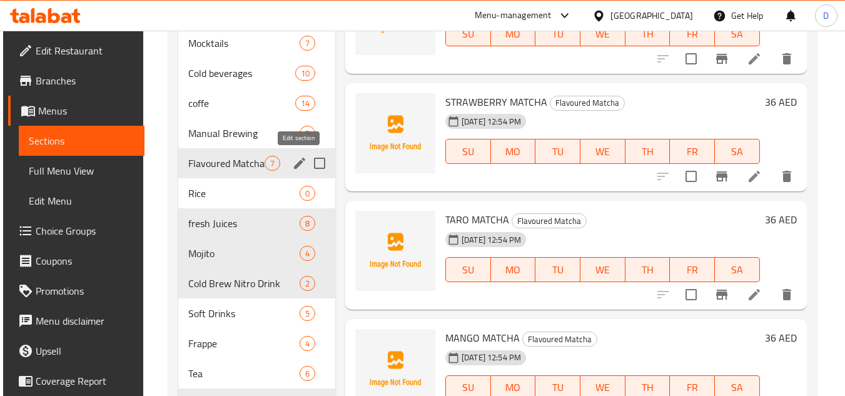
click at [293, 165] on icon "edit" at bounding box center [299, 163] width 15 height 15
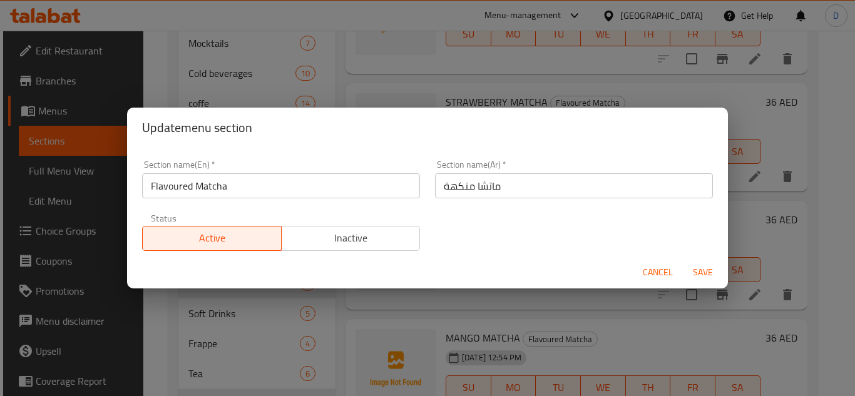
click at [185, 183] on input "Flavoured Matcha" at bounding box center [281, 185] width 278 height 25
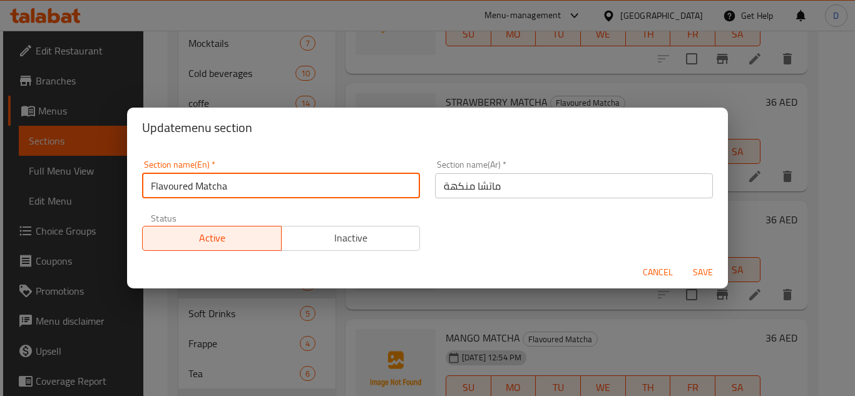
click at [185, 183] on input "Flavoured Matcha" at bounding box center [281, 185] width 278 height 25
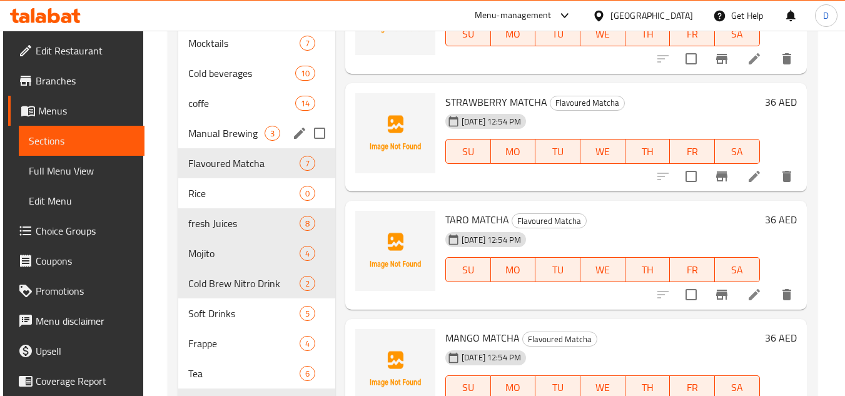
click at [214, 136] on span "Manual Brewing" at bounding box center [226, 133] width 76 height 15
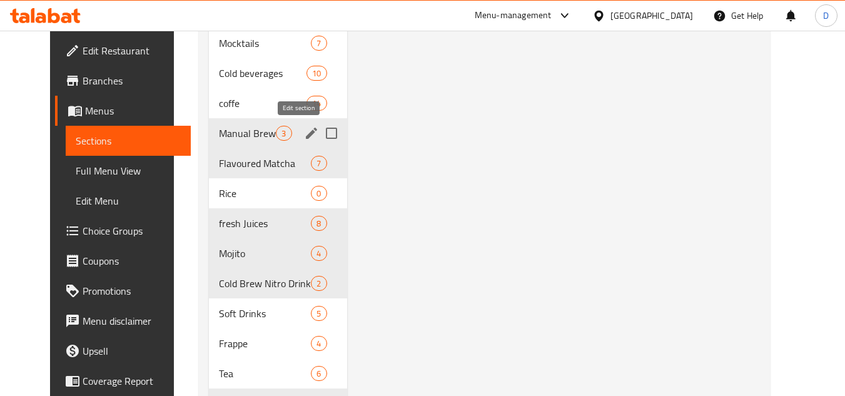
click at [306, 133] on icon "edit" at bounding box center [311, 133] width 11 height 11
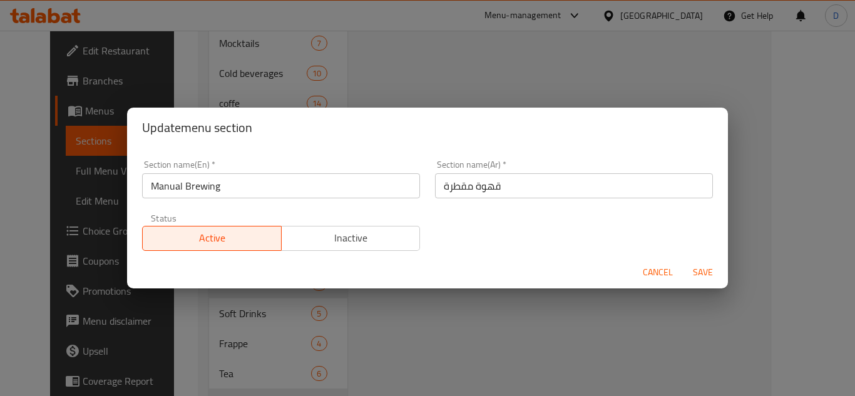
click at [194, 197] on input "Manual Brewing" at bounding box center [281, 185] width 278 height 25
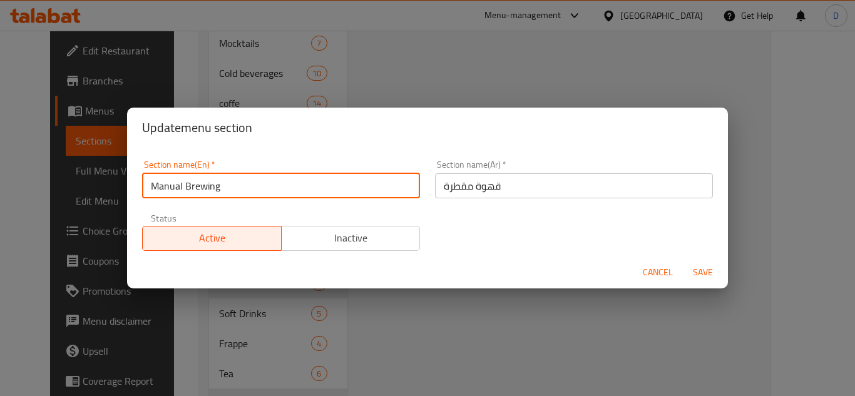
click at [194, 197] on input "Manual Brewing" at bounding box center [281, 185] width 278 height 25
click at [138, 188] on div "Section name(En)   * Manual Brewing Section name(En) *" at bounding box center [281, 179] width 293 height 53
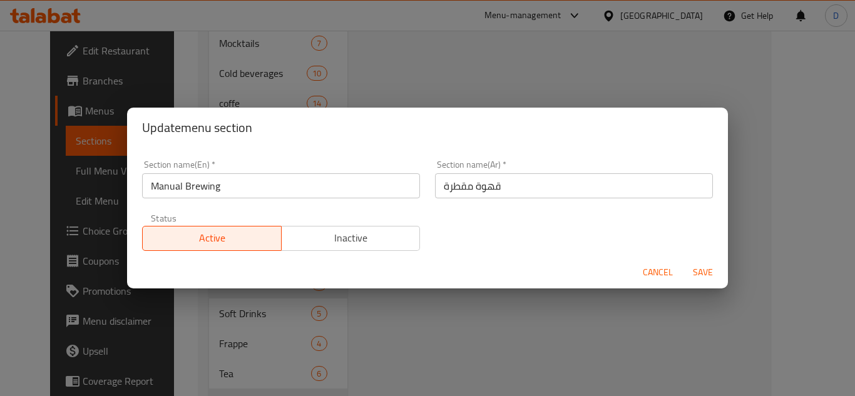
click at [155, 183] on input "Manual Brewing" at bounding box center [281, 185] width 278 height 25
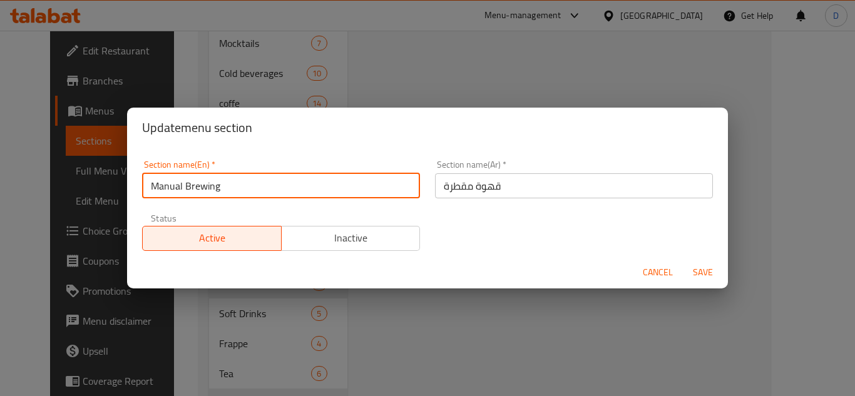
click at [155, 183] on input "Manual Brewing" at bounding box center [281, 185] width 278 height 25
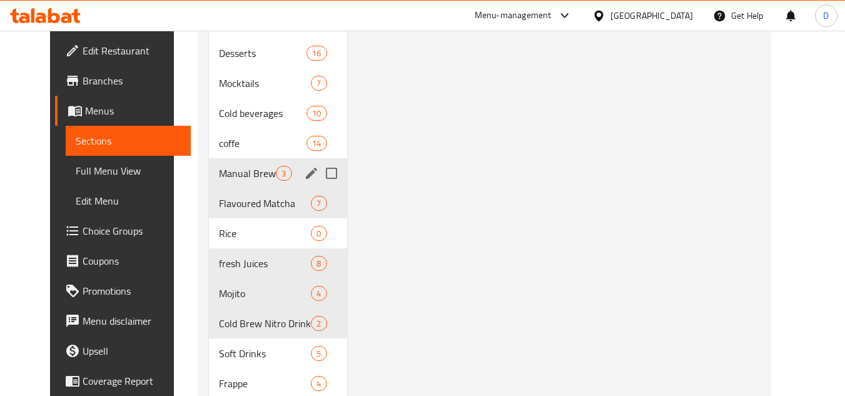
scroll to position [594, 0]
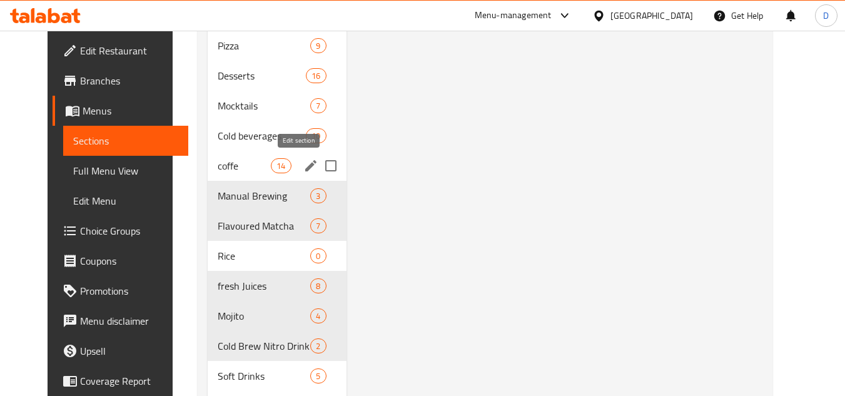
click at [302, 167] on button "edit" at bounding box center [311, 165] width 19 height 19
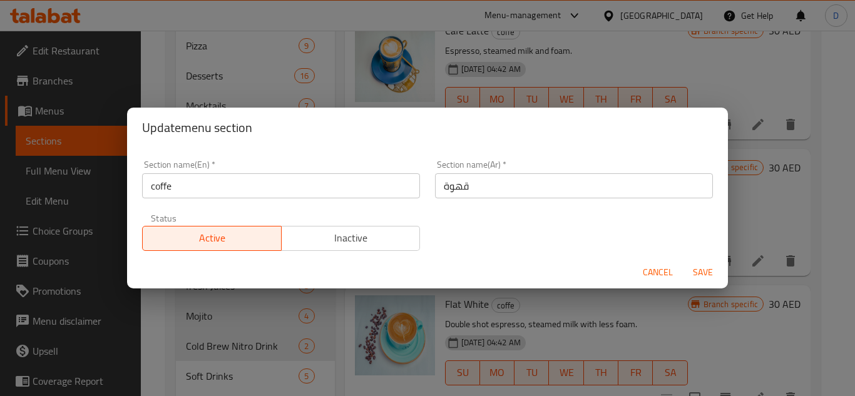
click at [189, 195] on input "coffe" at bounding box center [281, 185] width 278 height 25
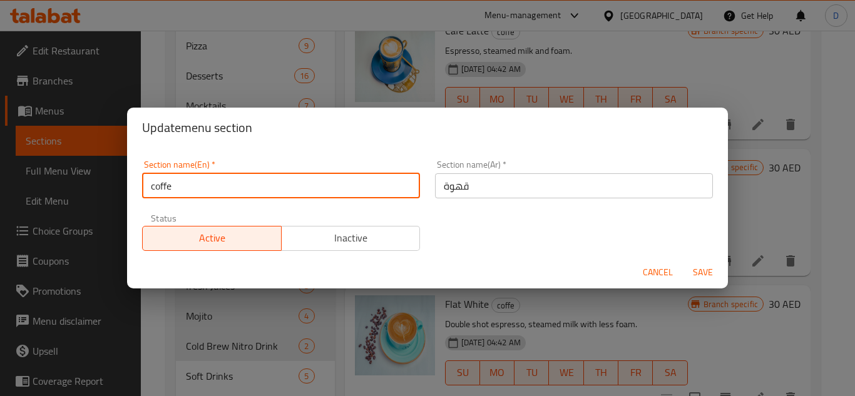
click at [189, 195] on input "coffe" at bounding box center [281, 185] width 278 height 25
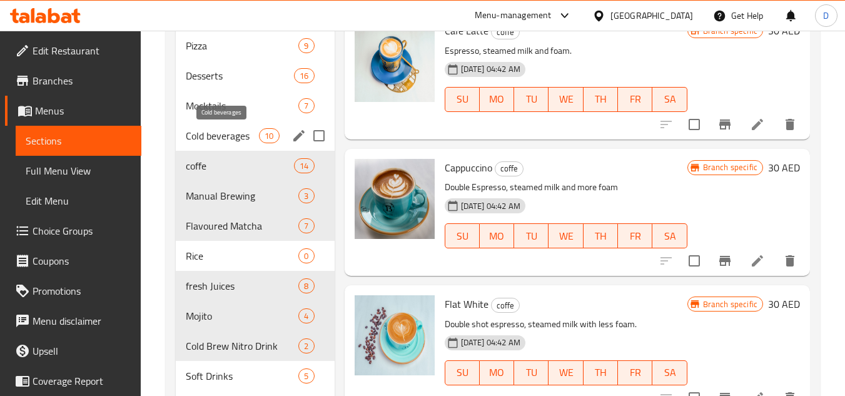
drag, startPoint x: 225, startPoint y: 129, endPoint x: 240, endPoint y: 138, distance: 18.2
click at [225, 129] on span "Cold beverages" at bounding box center [222, 135] width 73 height 15
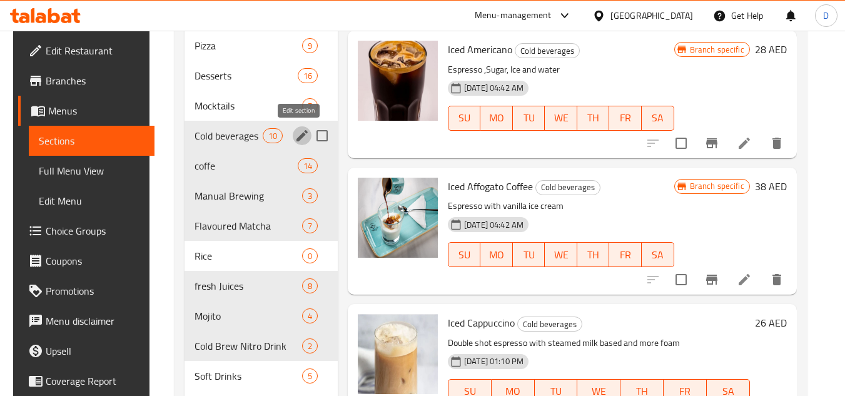
click at [295, 137] on icon "edit" at bounding box center [302, 135] width 15 height 15
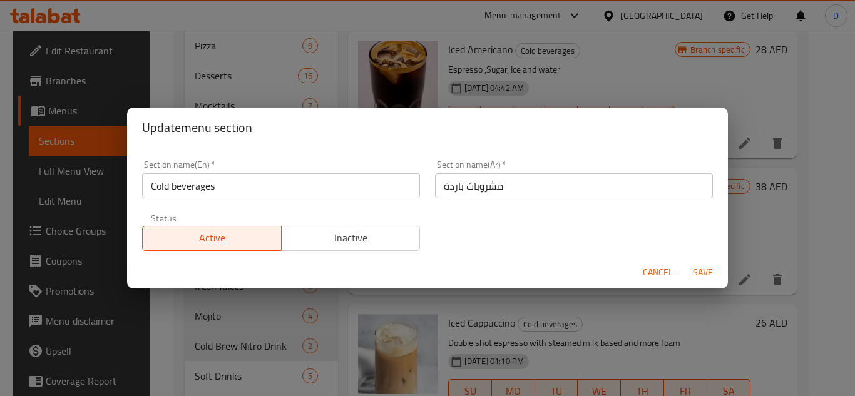
click at [179, 188] on input "Cold beverages" at bounding box center [281, 185] width 278 height 25
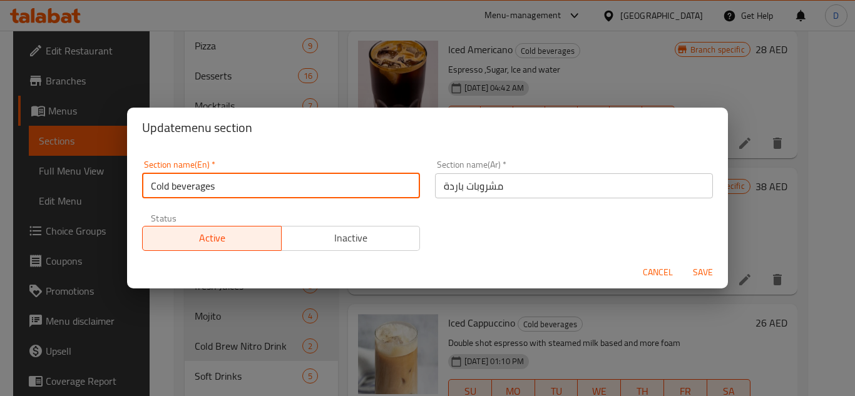
click at [179, 188] on input "Cold beverages" at bounding box center [281, 185] width 278 height 25
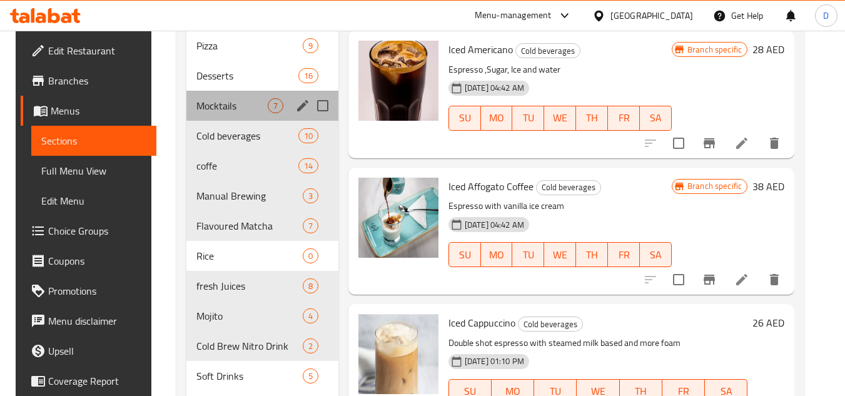
click at [220, 113] on div "Mocktails 7" at bounding box center [262, 106] width 152 height 30
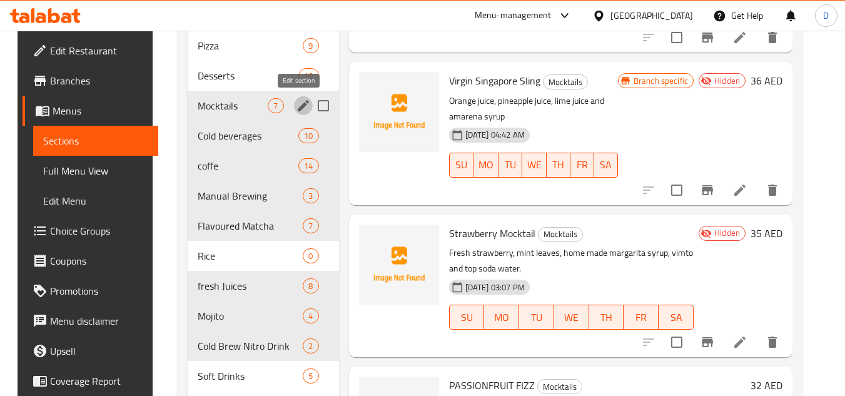
click at [298, 108] on icon "edit" at bounding box center [303, 105] width 11 height 11
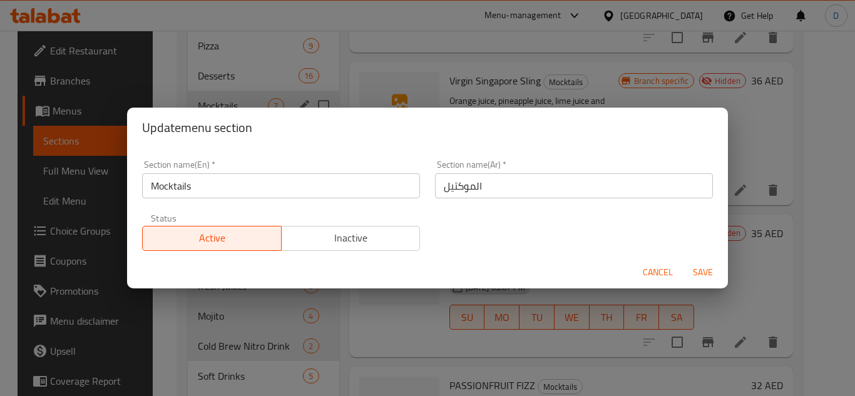
click at [176, 186] on input "Mocktails" at bounding box center [281, 185] width 278 height 25
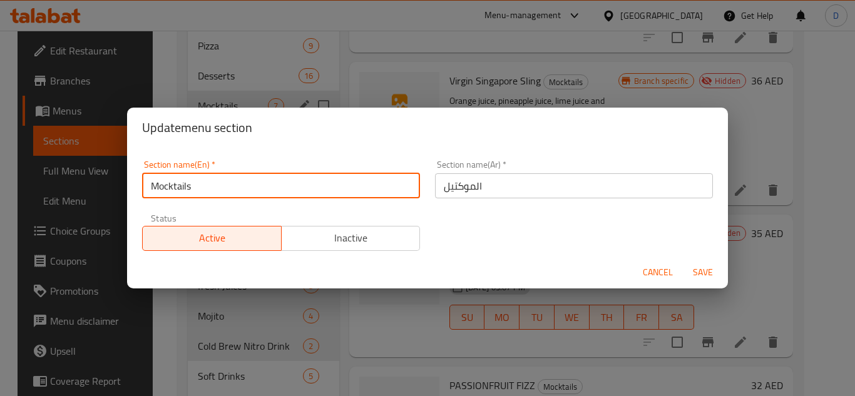
click at [176, 186] on input "Mocktails" at bounding box center [281, 185] width 278 height 25
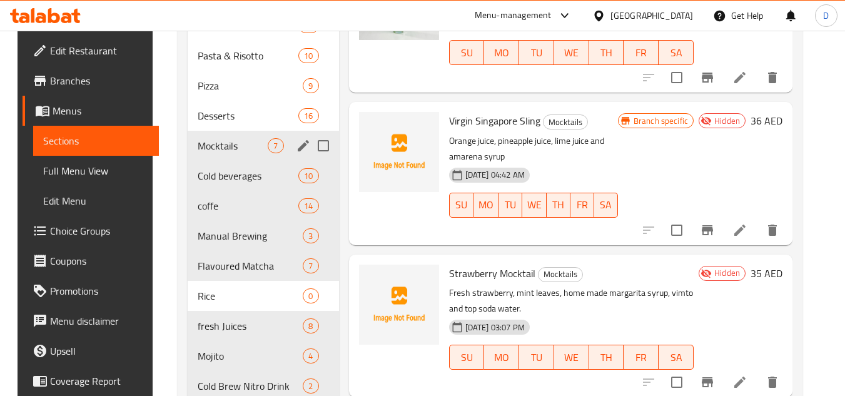
scroll to position [532, 0]
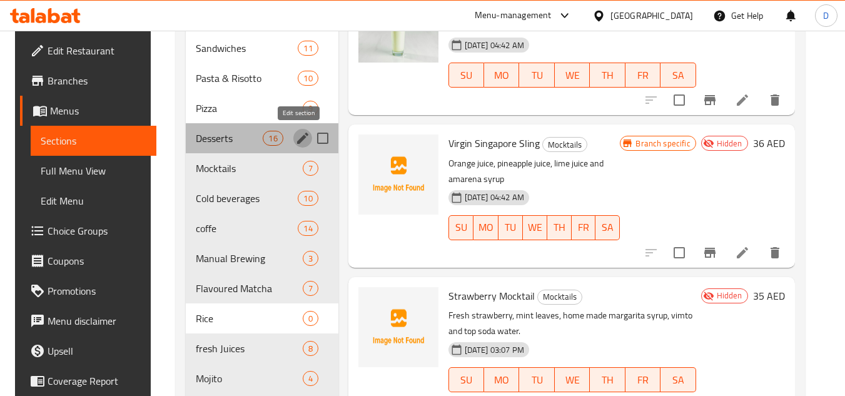
click at [297, 141] on icon "edit" at bounding box center [302, 138] width 11 height 11
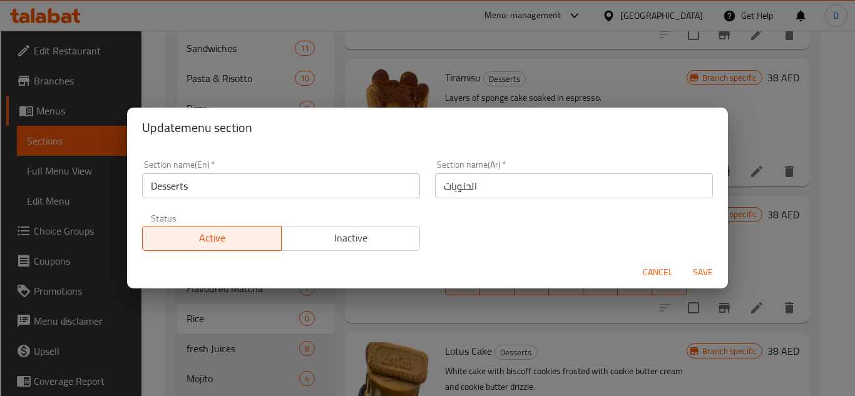
click at [159, 186] on input "Desserts" at bounding box center [281, 185] width 278 height 25
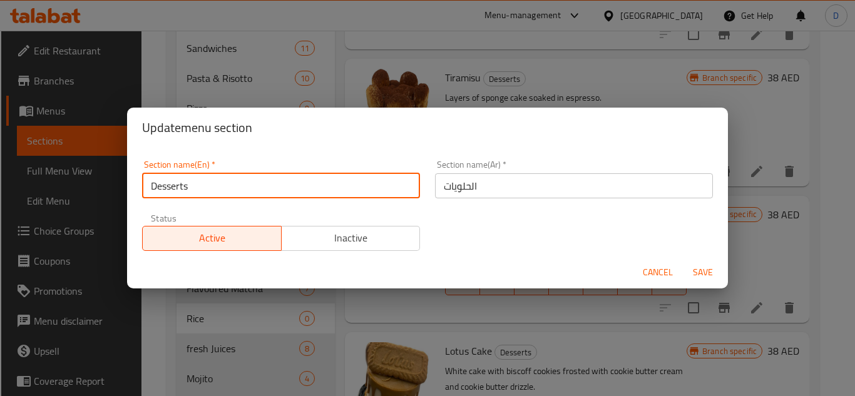
click at [159, 186] on input "Desserts" at bounding box center [281, 185] width 278 height 25
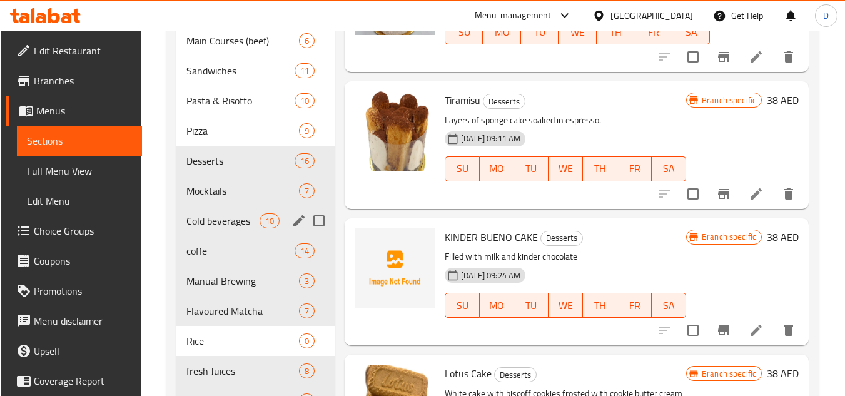
scroll to position [407, 0]
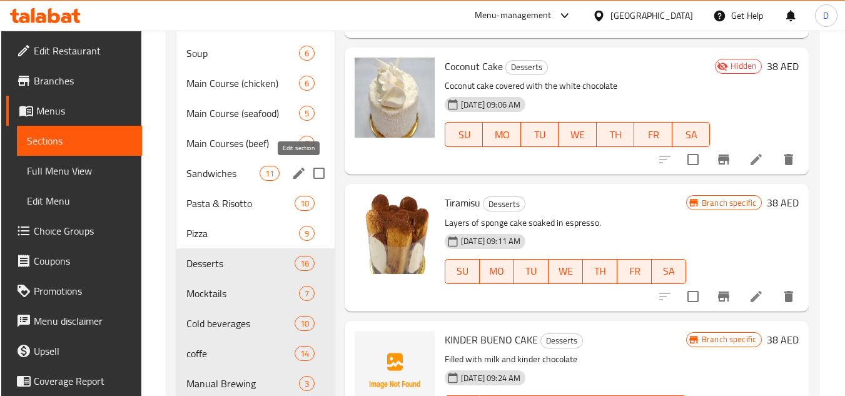
click at [294, 175] on icon "edit" at bounding box center [299, 173] width 15 height 15
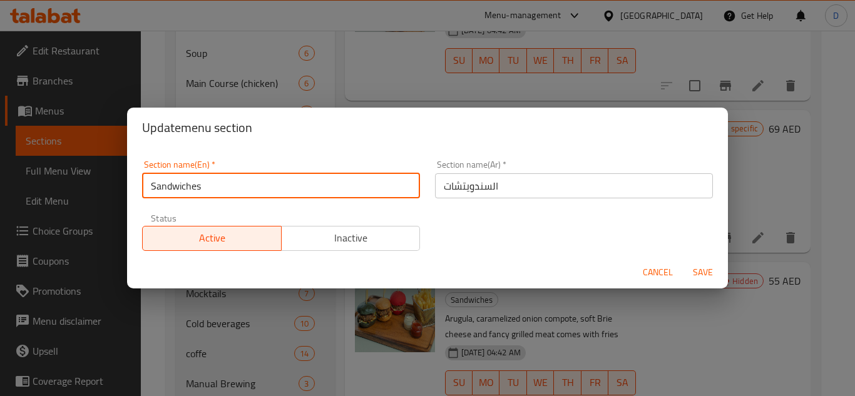
click at [188, 191] on input "Sandwiches" at bounding box center [281, 185] width 278 height 25
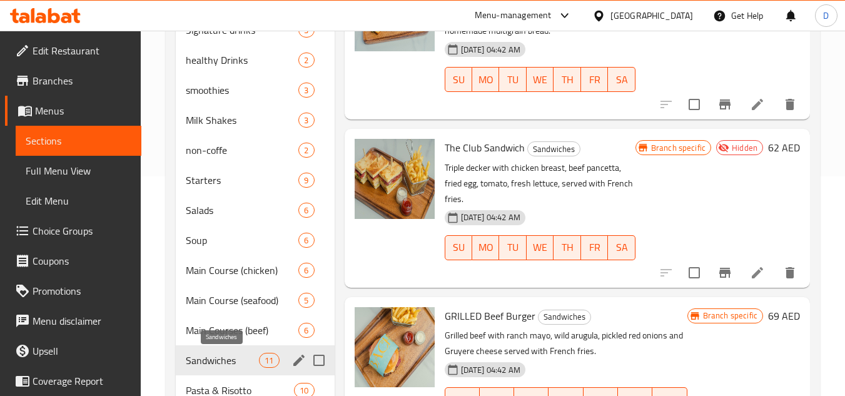
scroll to position [219, 0]
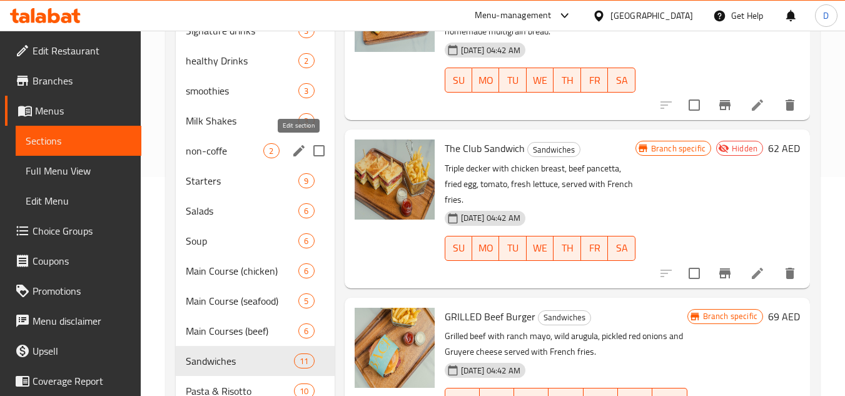
click at [292, 148] on icon "edit" at bounding box center [299, 150] width 15 height 15
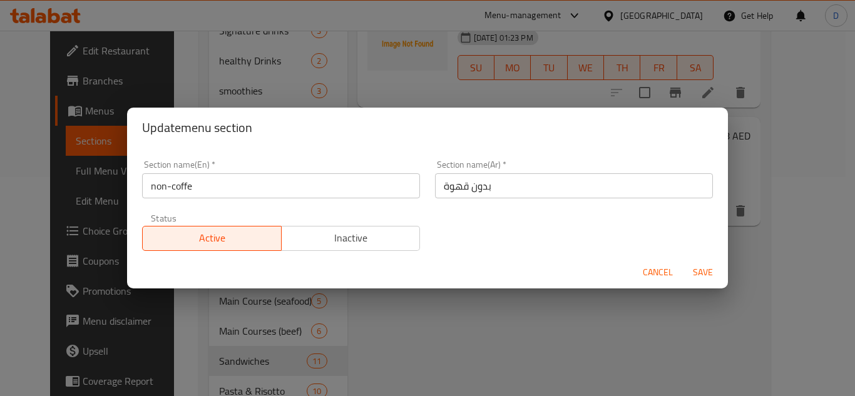
click at [172, 189] on input "non-coffe" at bounding box center [281, 185] width 278 height 25
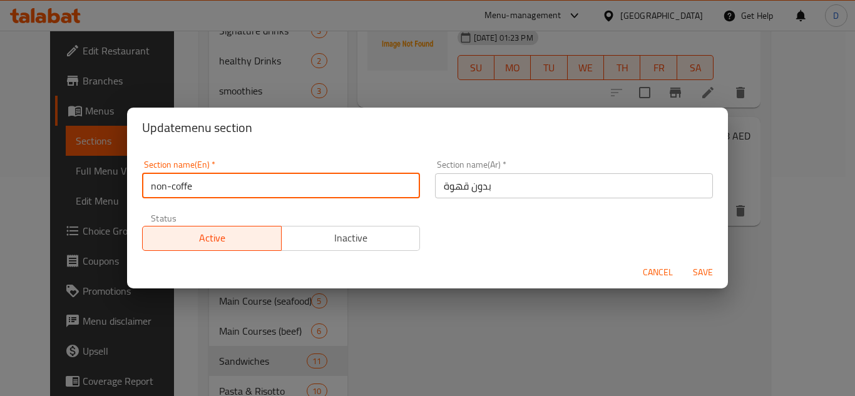
click at [172, 189] on input "non-coffe" at bounding box center [281, 185] width 278 height 25
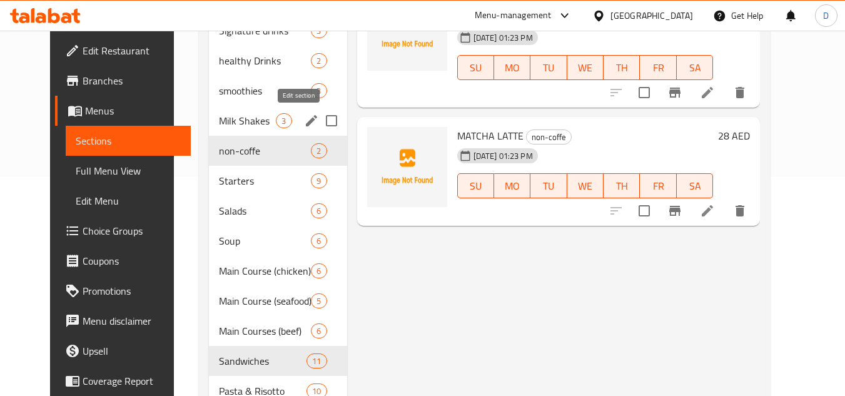
click at [304, 126] on icon "edit" at bounding box center [311, 120] width 15 height 15
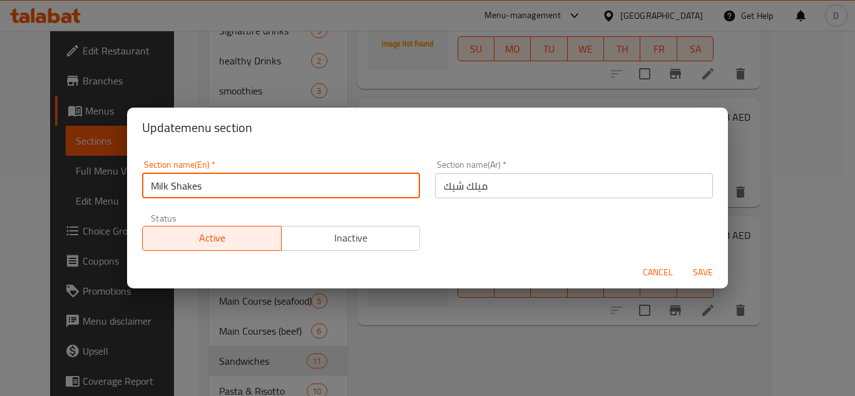
click at [168, 194] on input "Milk Shakes" at bounding box center [281, 185] width 278 height 25
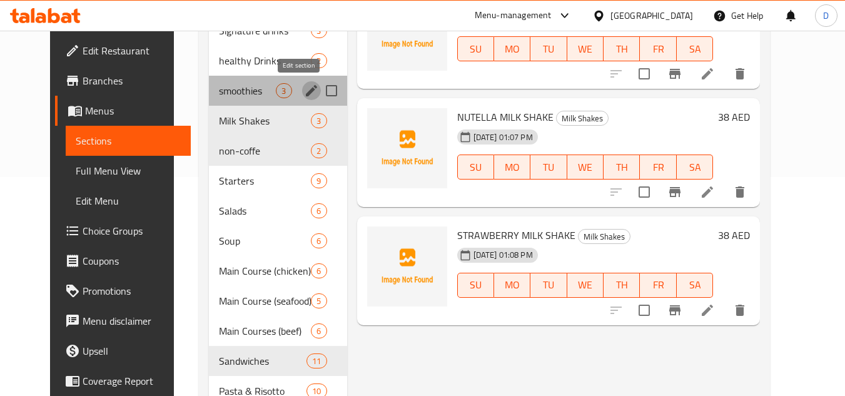
click at [306, 91] on icon "edit" at bounding box center [311, 90] width 11 height 11
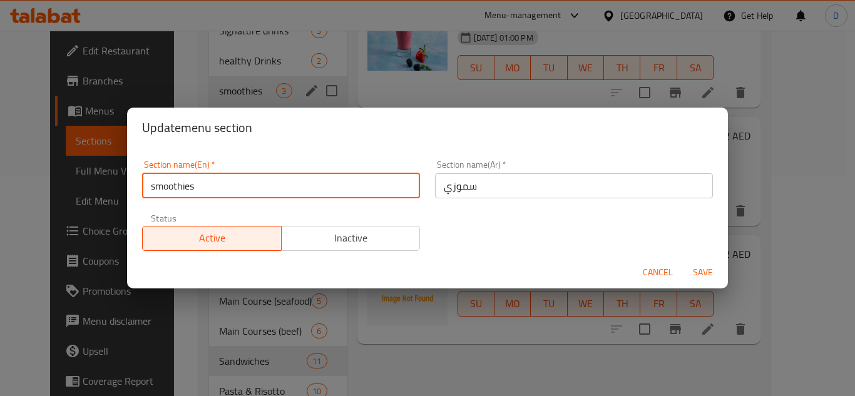
click at [156, 193] on input "smoothies" at bounding box center [281, 185] width 278 height 25
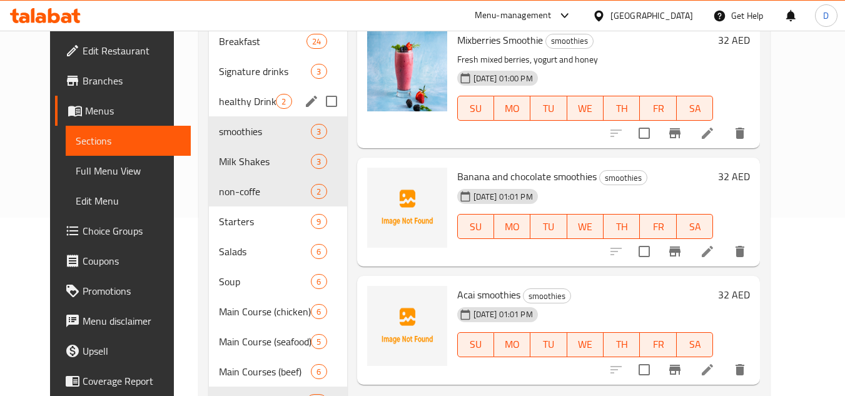
scroll to position [156, 0]
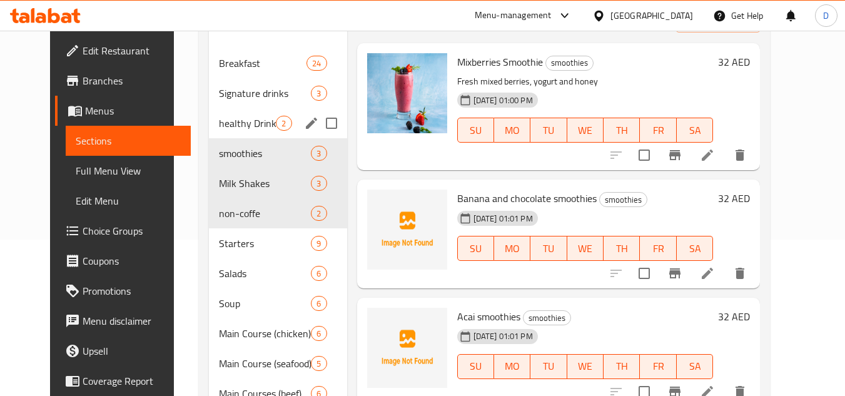
click at [302, 131] on div "Menu sections" at bounding box center [311, 123] width 19 height 19
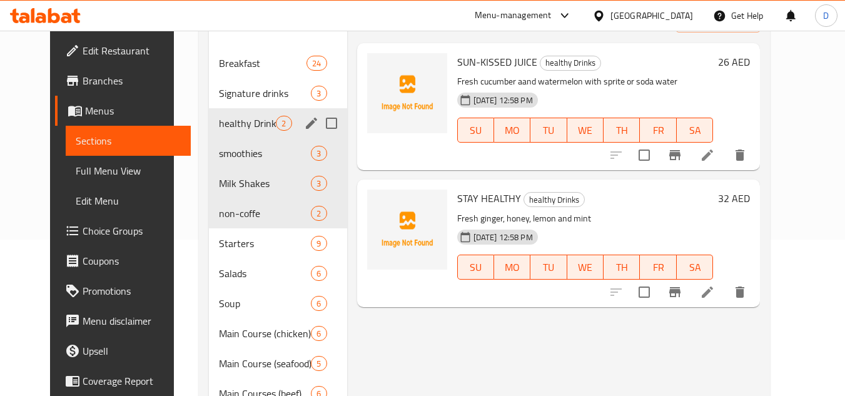
click at [304, 119] on icon "edit" at bounding box center [311, 123] width 15 height 15
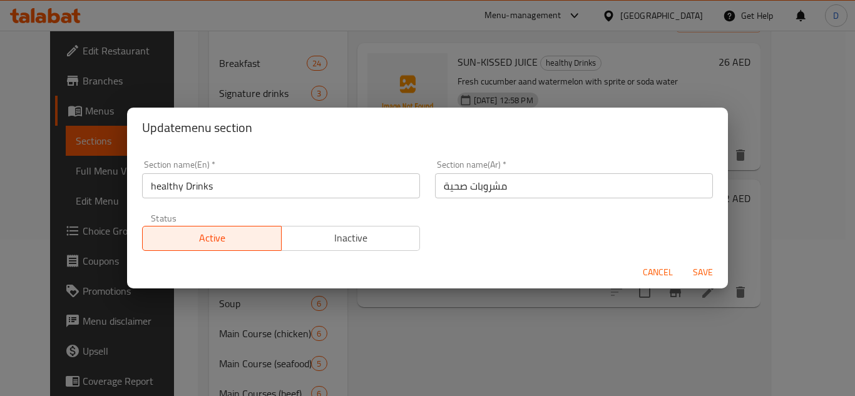
click at [191, 183] on input "healthy Drinks" at bounding box center [281, 185] width 278 height 25
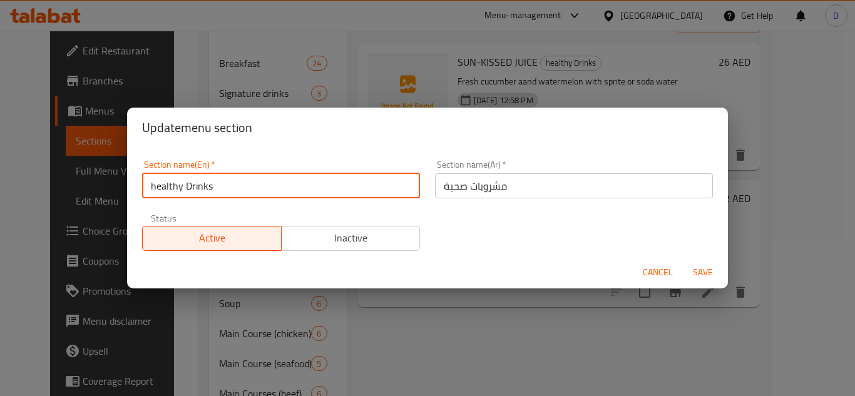
click at [191, 183] on input "healthy Drinks" at bounding box center [281, 185] width 278 height 25
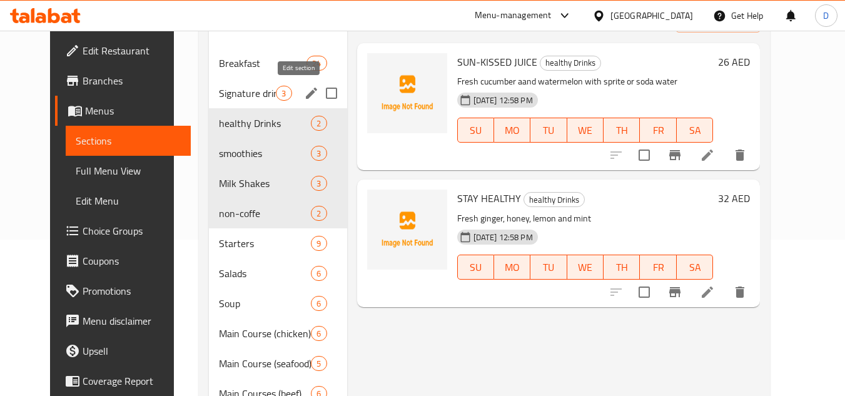
click at [306, 94] on icon "edit" at bounding box center [311, 93] width 11 height 11
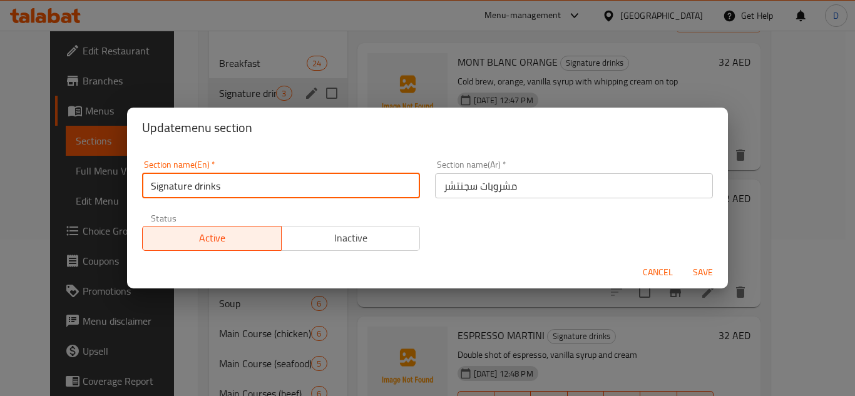
click at [167, 187] on input "Signature drinks" at bounding box center [281, 185] width 278 height 25
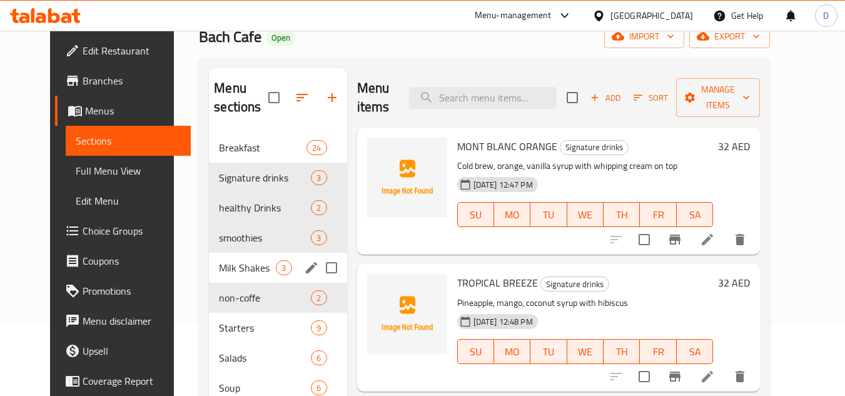
scroll to position [94, 0]
